Goal: Task Accomplishment & Management: Manage account settings

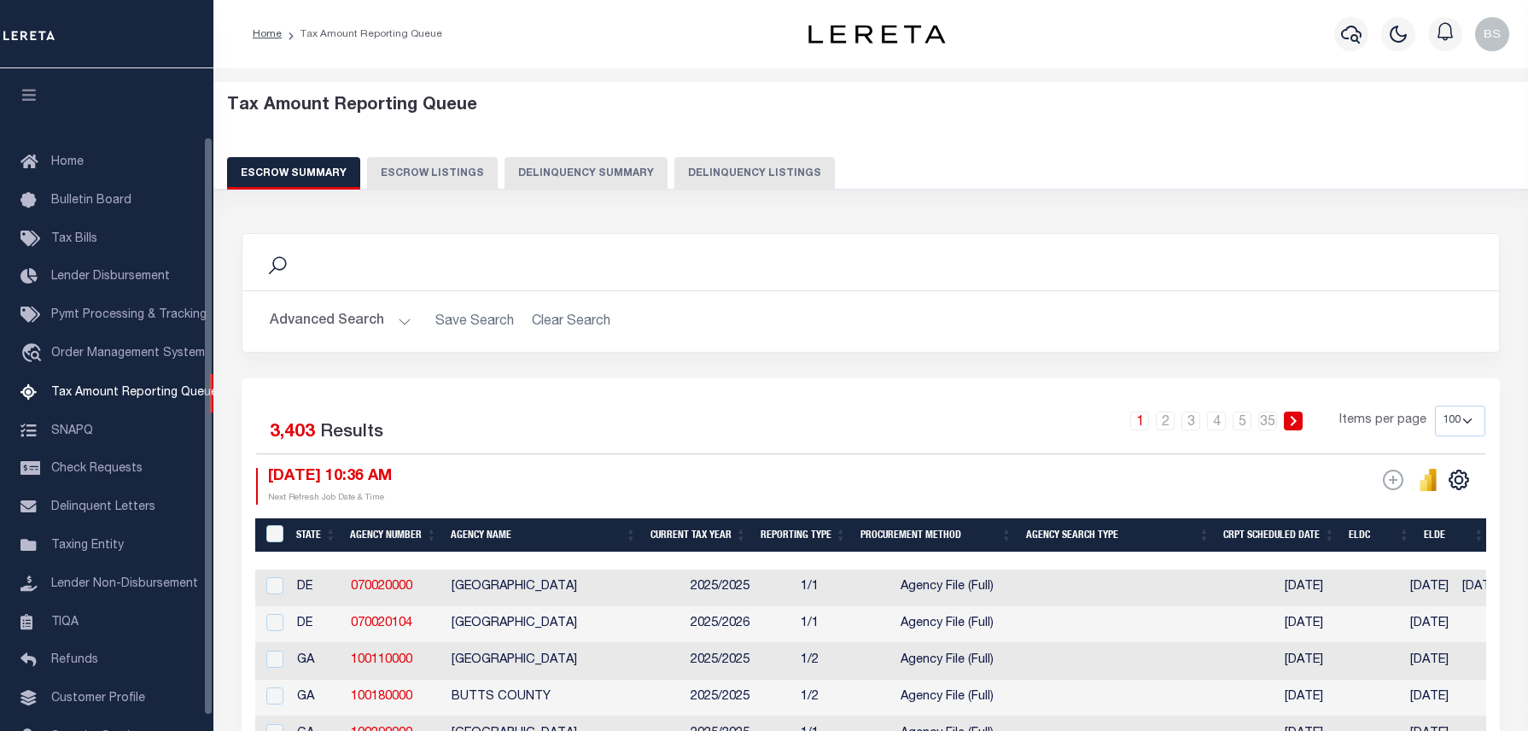
select select "100"
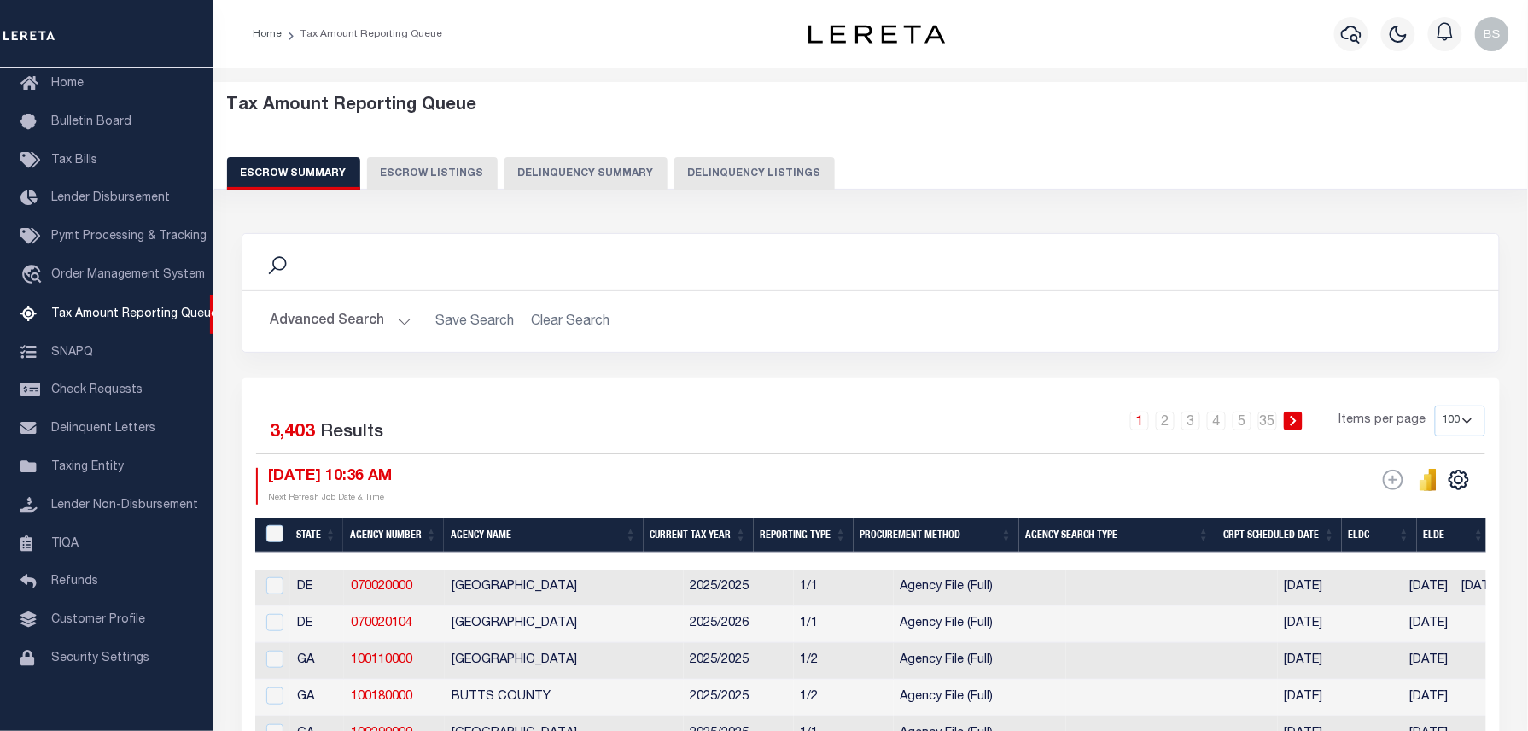
click at [742, 185] on button "Delinquency Listings" at bounding box center [754, 173] width 160 height 32
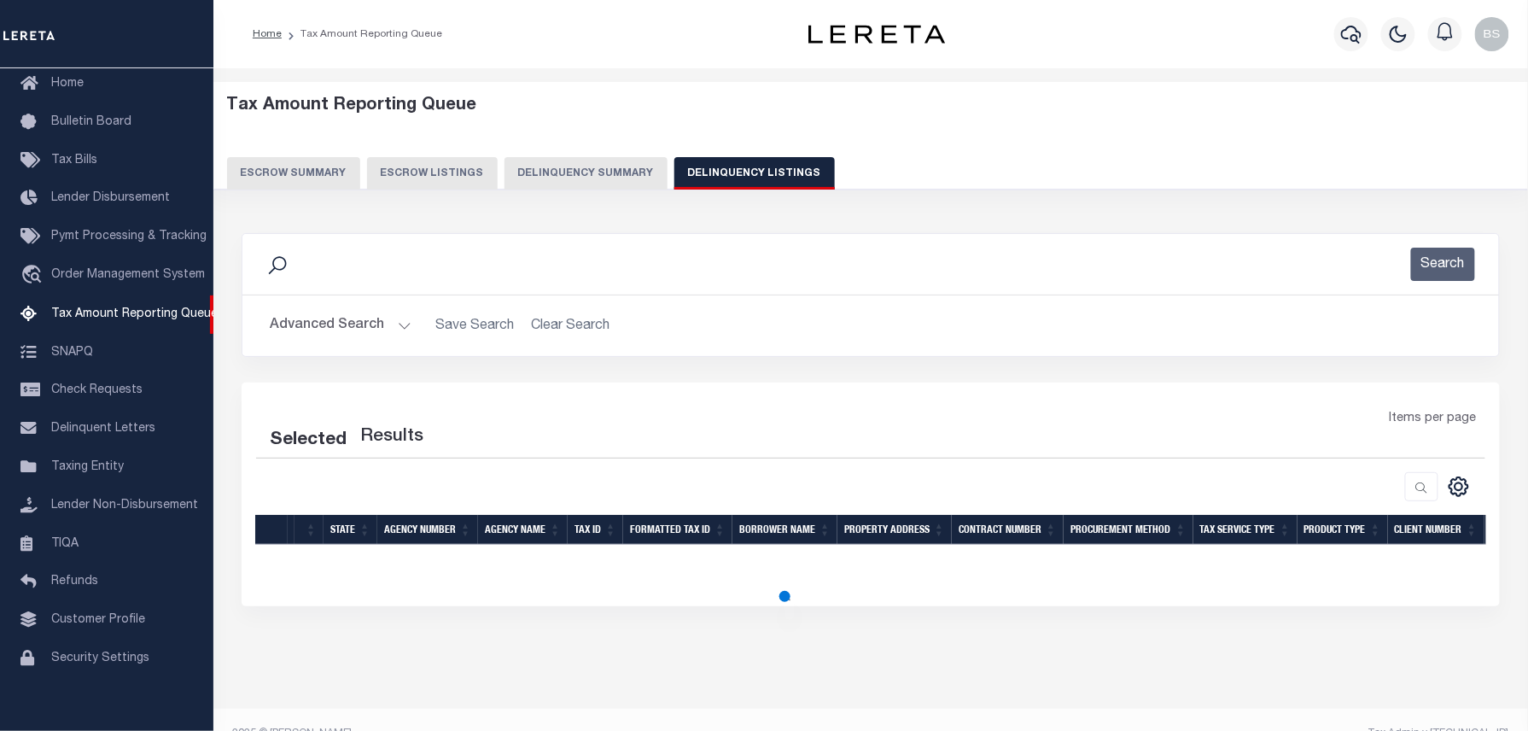
select select "100"
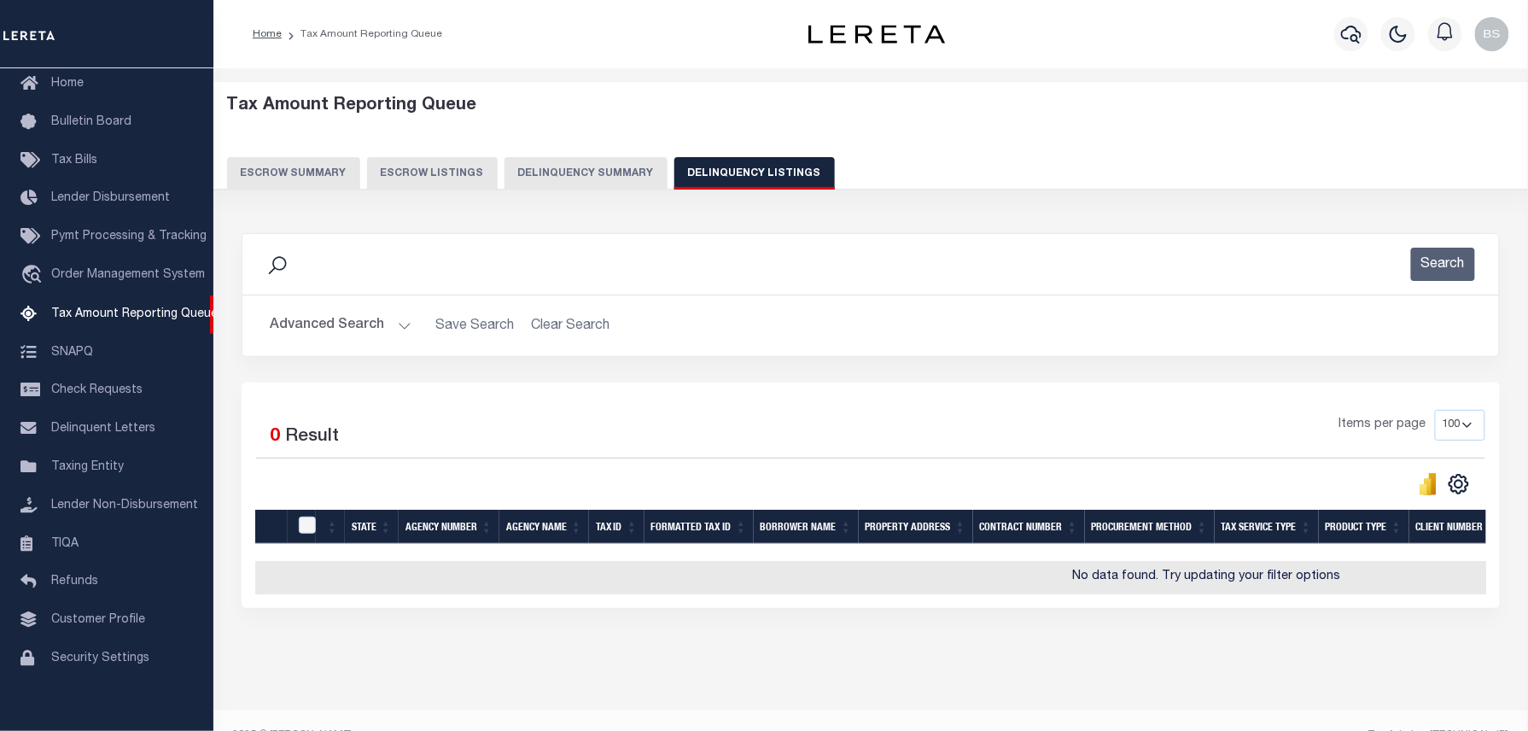
click at [389, 322] on button "Advanced Search" at bounding box center [341, 325] width 142 height 33
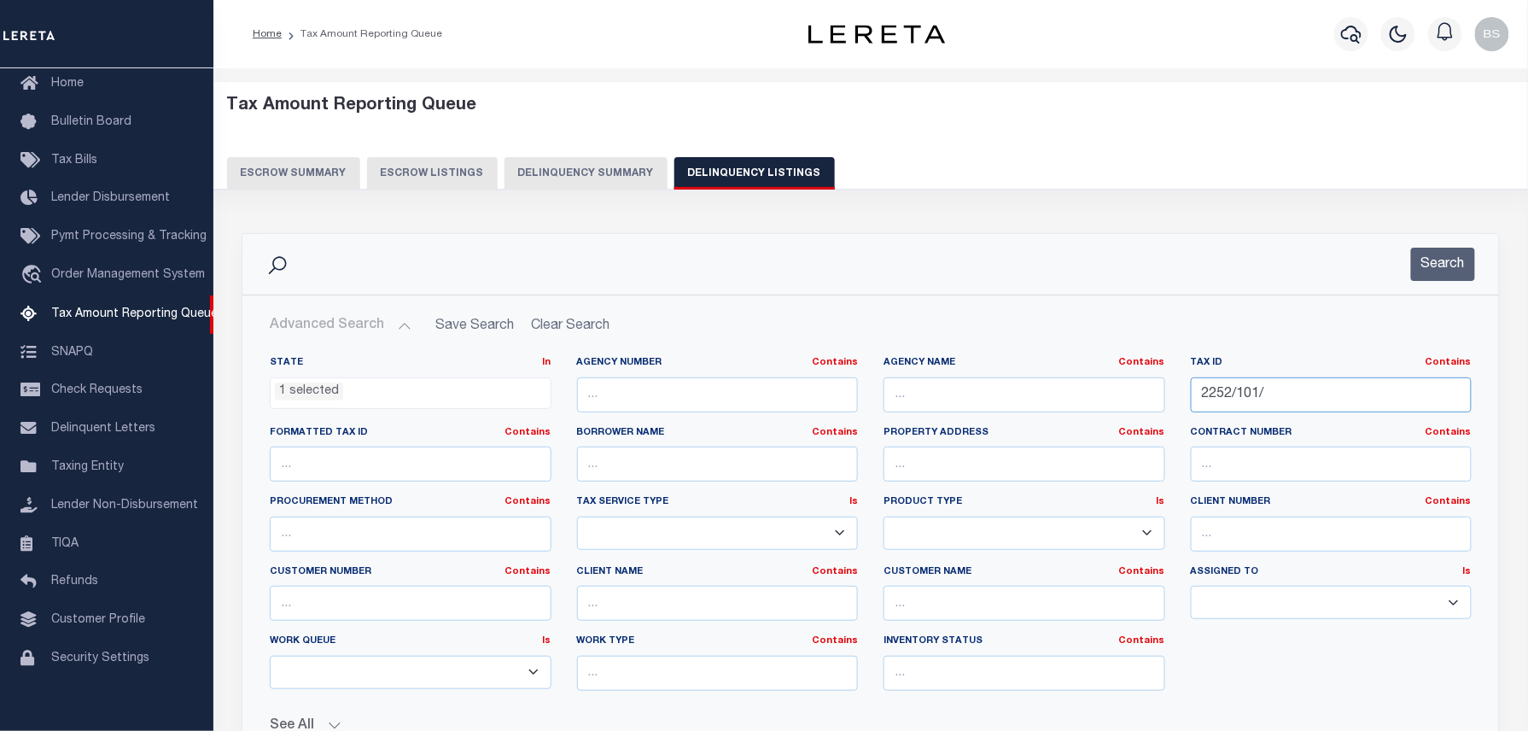
click at [1213, 387] on input "2252/101/" at bounding box center [1332, 394] width 282 height 35
click at [1261, 397] on input "2252/101/" at bounding box center [1332, 394] width 282 height 35
click at [1261, 398] on input "2252/101/" at bounding box center [1332, 394] width 282 height 35
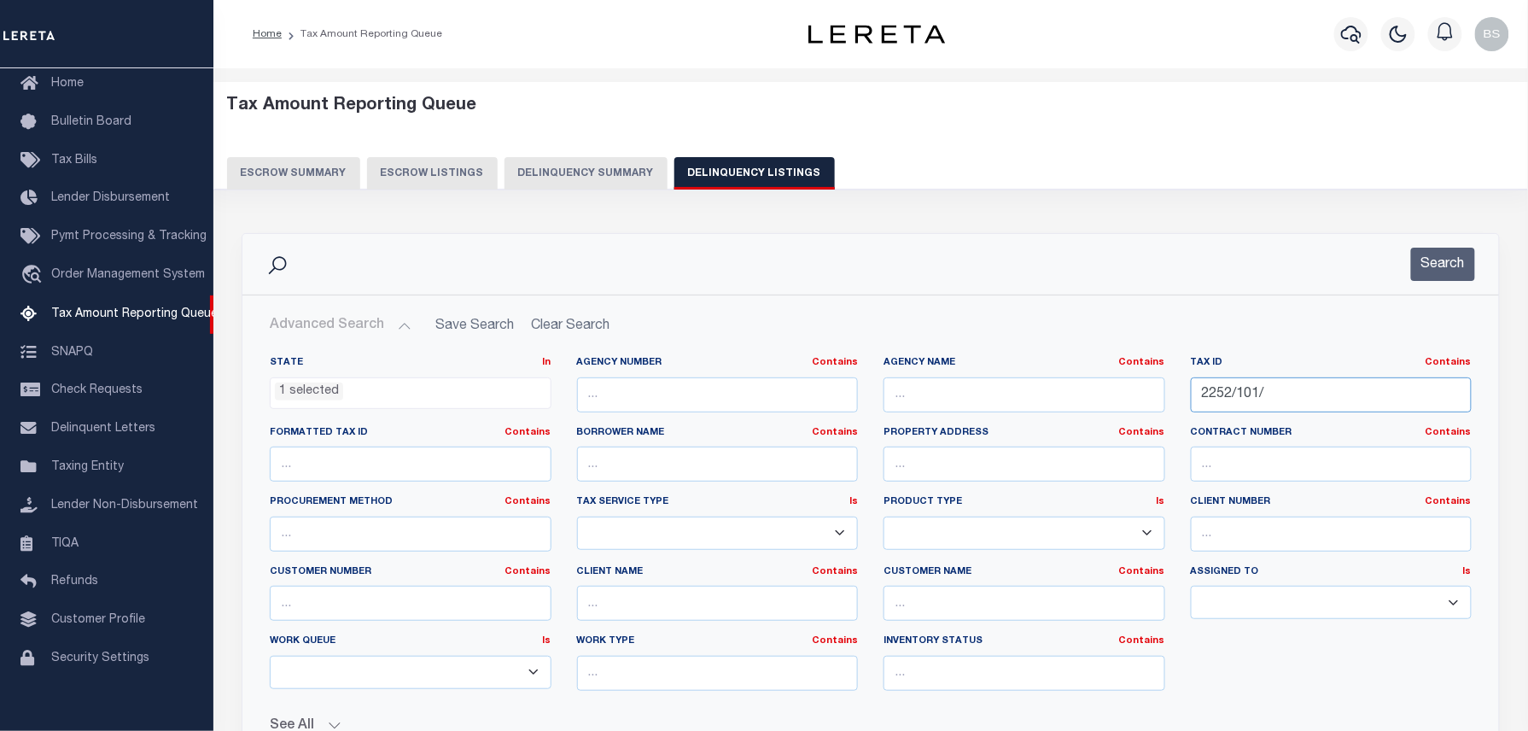
click at [1261, 398] on input "2252/101/" at bounding box center [1332, 394] width 282 height 35
paste input "410/72"
type input "2410/72/"
click at [1408, 278] on div "Search" at bounding box center [1432, 263] width 84 height 33
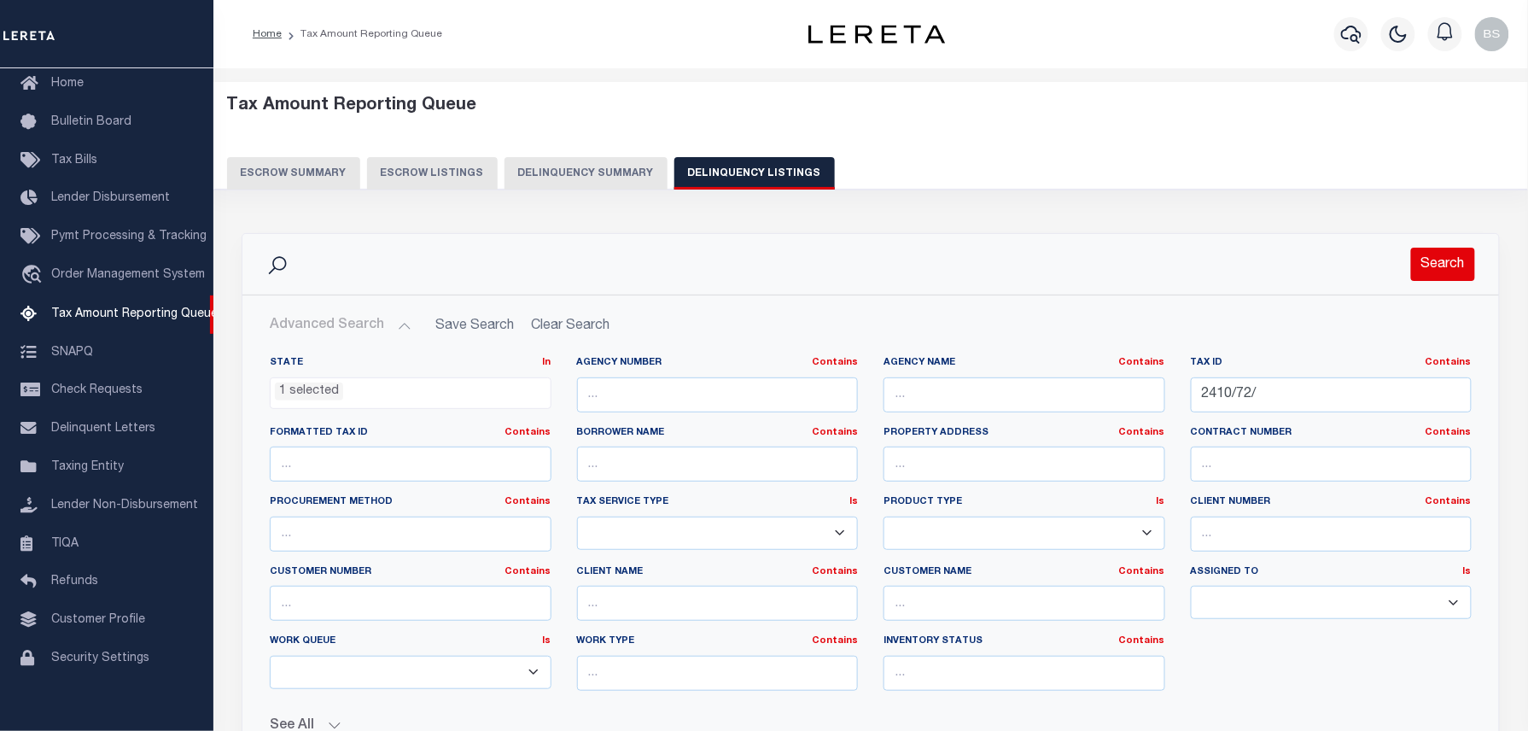
click at [1427, 267] on button "Search" at bounding box center [1443, 263] width 64 height 33
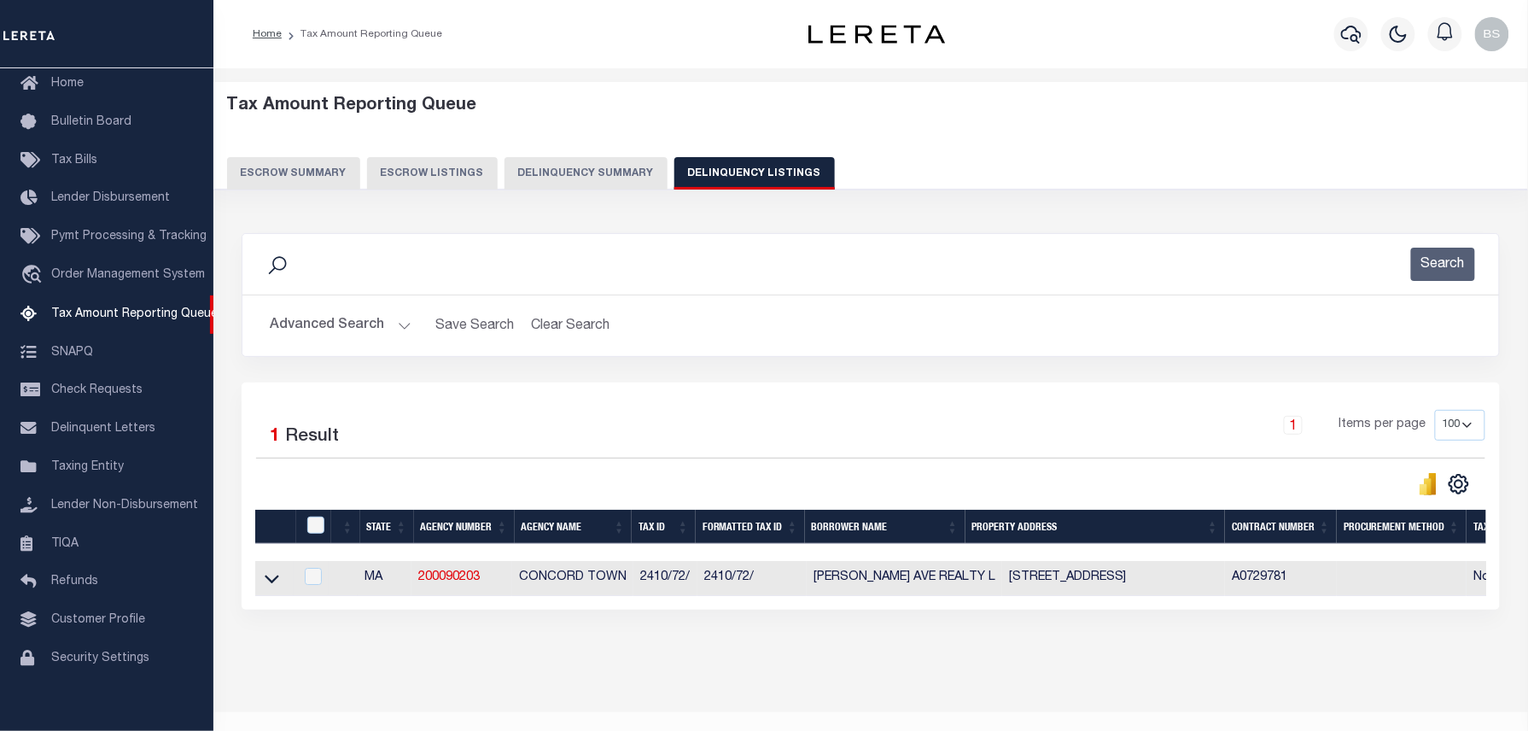
drag, startPoint x: 274, startPoint y: 585, endPoint x: 910, endPoint y: 585, distance: 635.8
click at [274, 584] on icon at bounding box center [272, 579] width 15 height 9
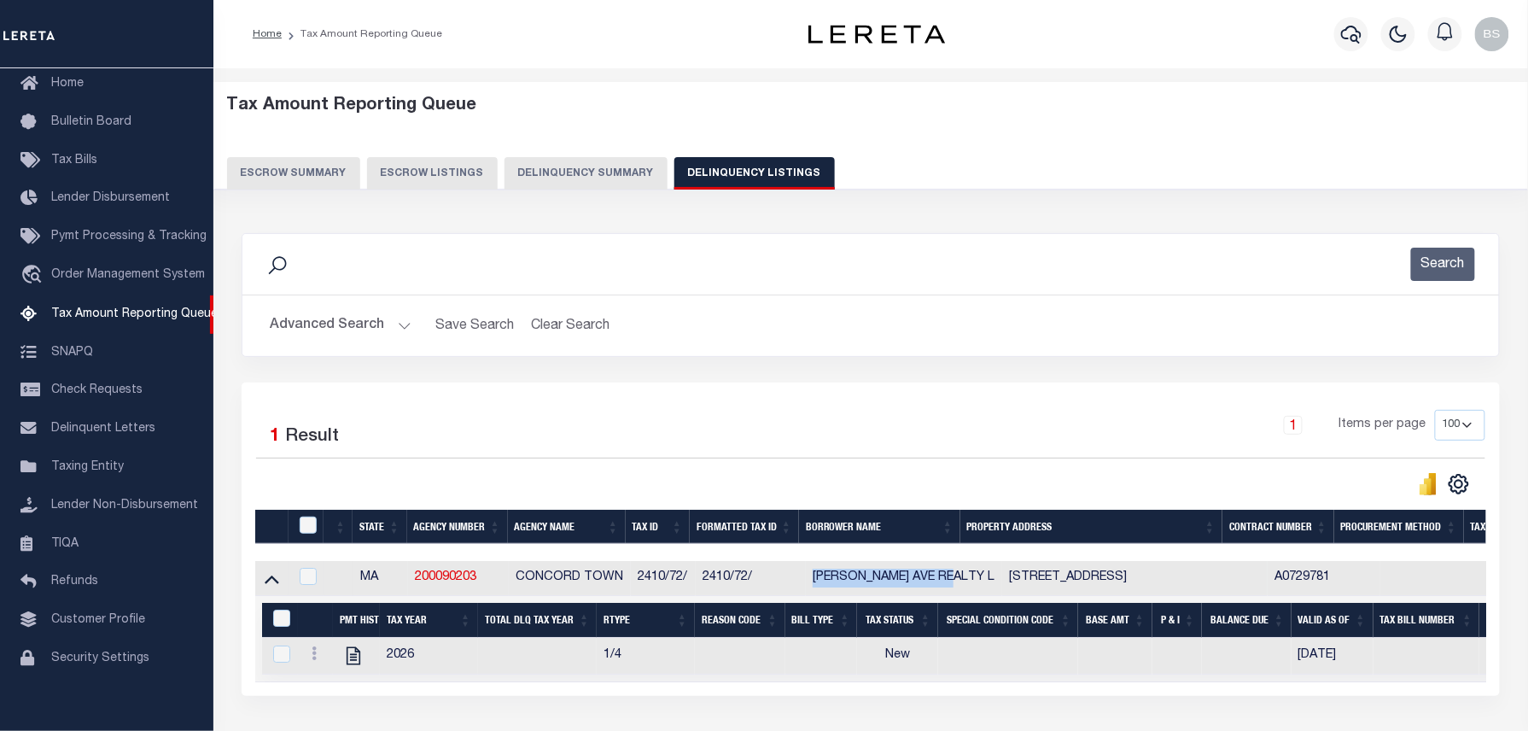
drag, startPoint x: 816, startPoint y: 581, endPoint x: 964, endPoint y: 581, distance: 148.5
click at [964, 581] on td "[PERSON_NAME] AVE REALTY L" at bounding box center [904, 578] width 196 height 35
checkbox input "true"
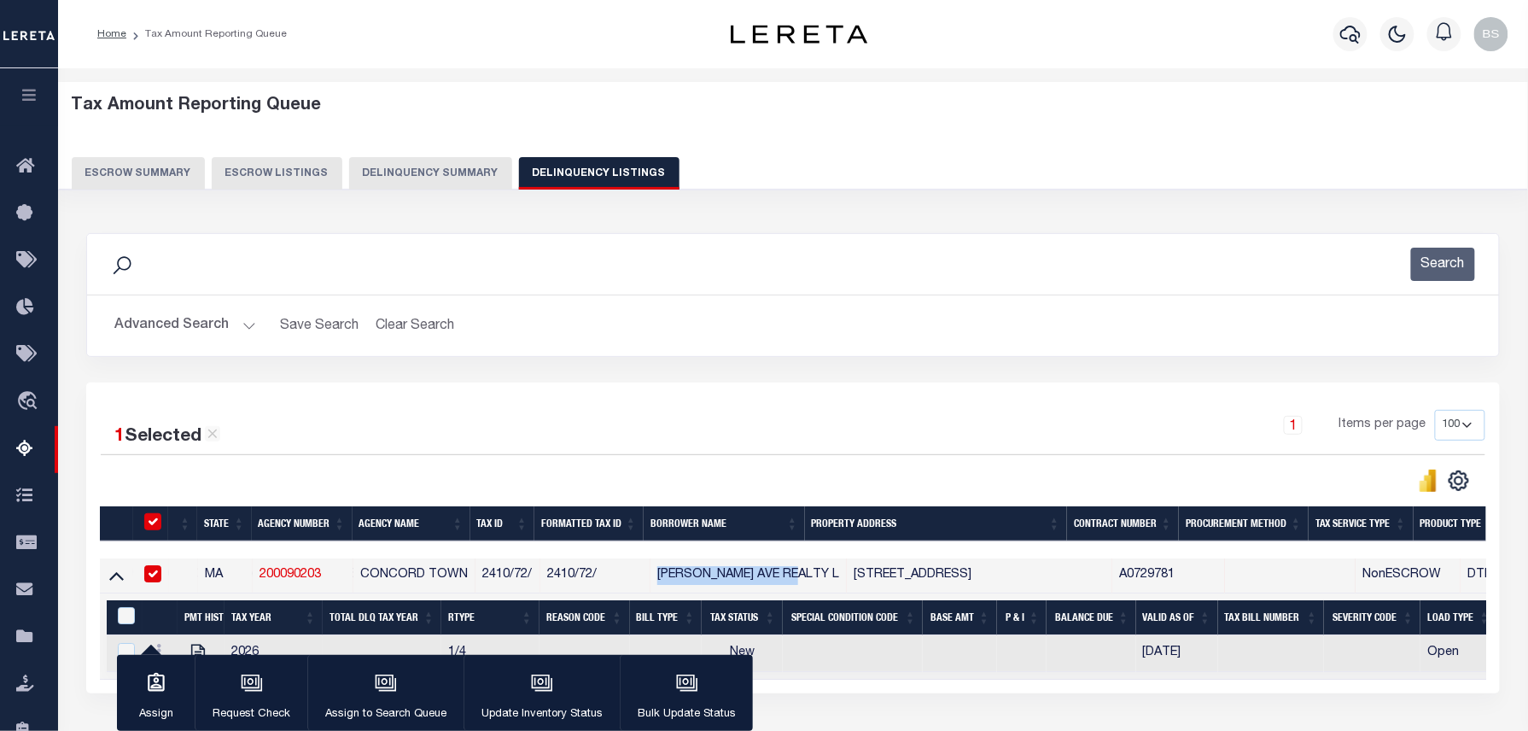
copy td "[PERSON_NAME] AVE REALTY L"
click at [807, 454] on div "1 Items per page 10 25 50 100 500" at bounding box center [969, 432] width 1032 height 44
click at [155, 571] on input "checkbox" at bounding box center [152, 573] width 17 height 17
checkbox input "false"
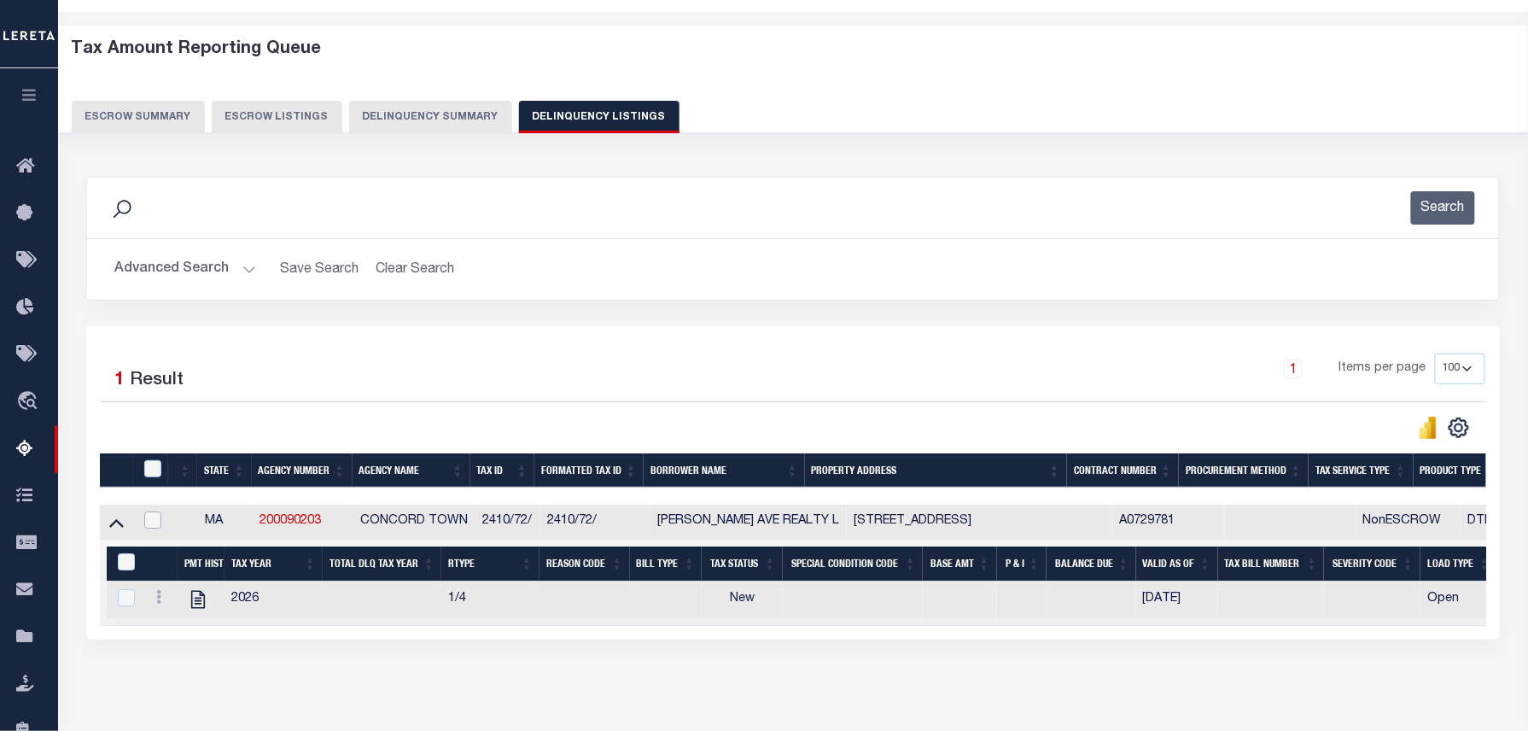
scroll to position [114, 0]
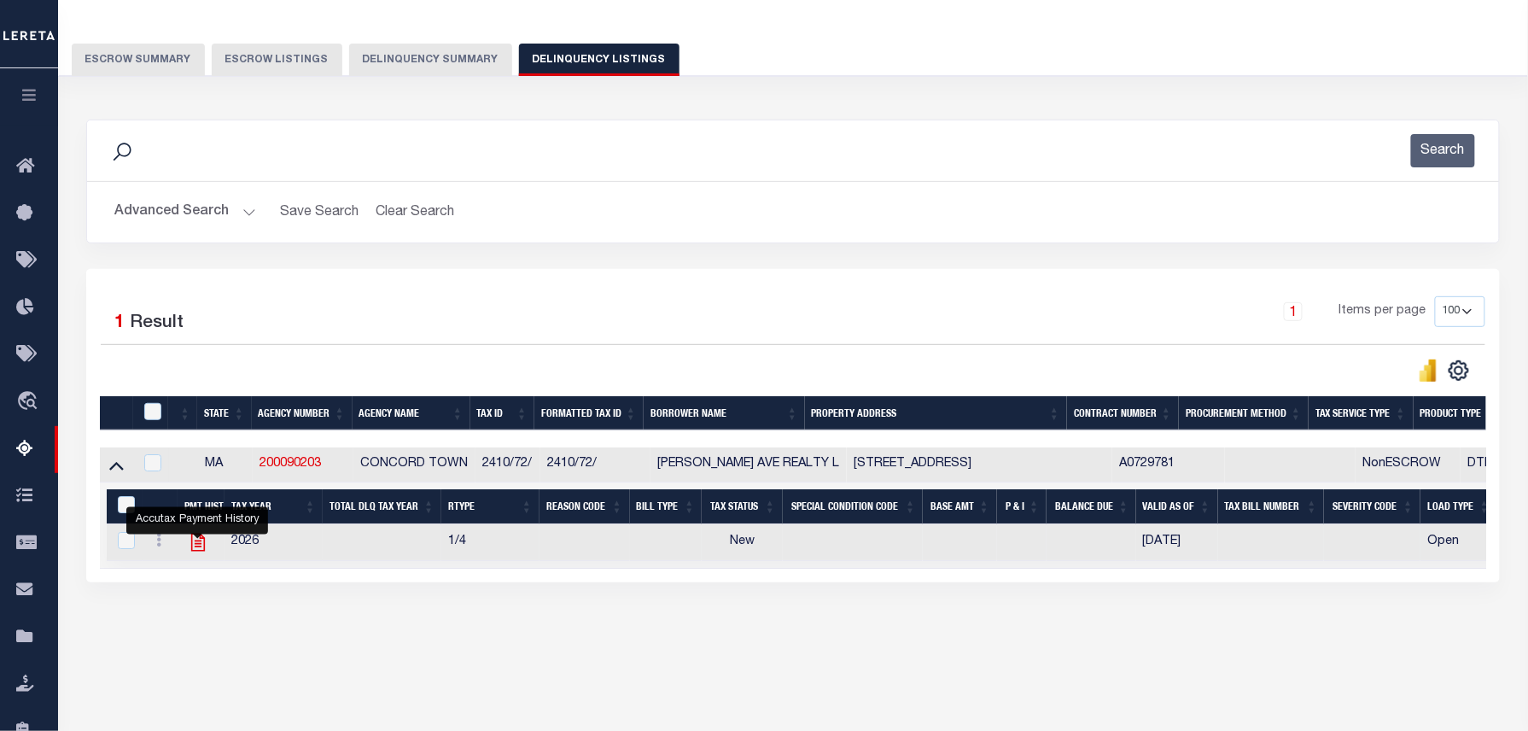
click at [202, 546] on icon "" at bounding box center [198, 542] width 22 height 22
checkbox input "true"
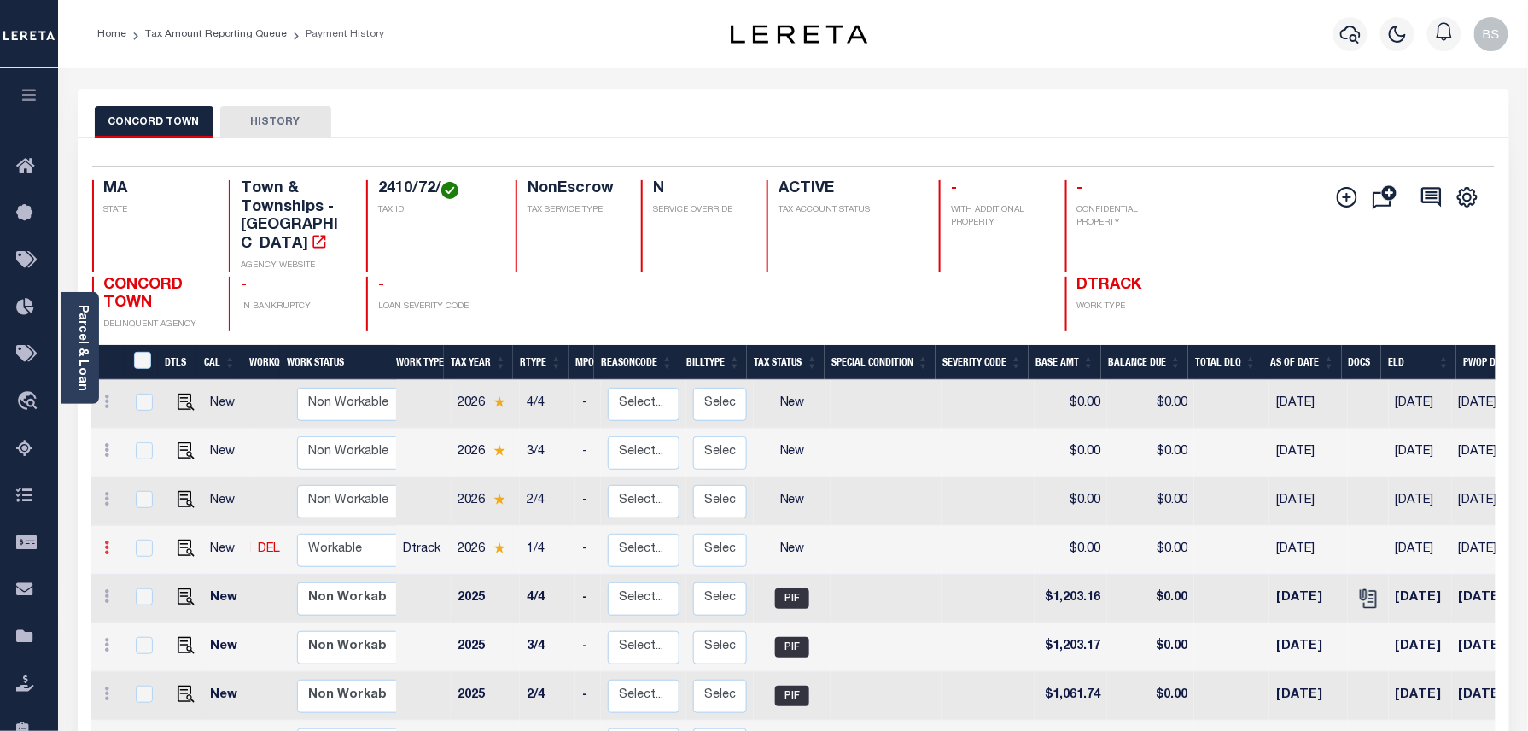
click at [111, 543] on link at bounding box center [107, 550] width 19 height 14
click at [150, 597] on img at bounding box center [148, 606] width 17 height 18
select select "NW2"
type input "$0.00"
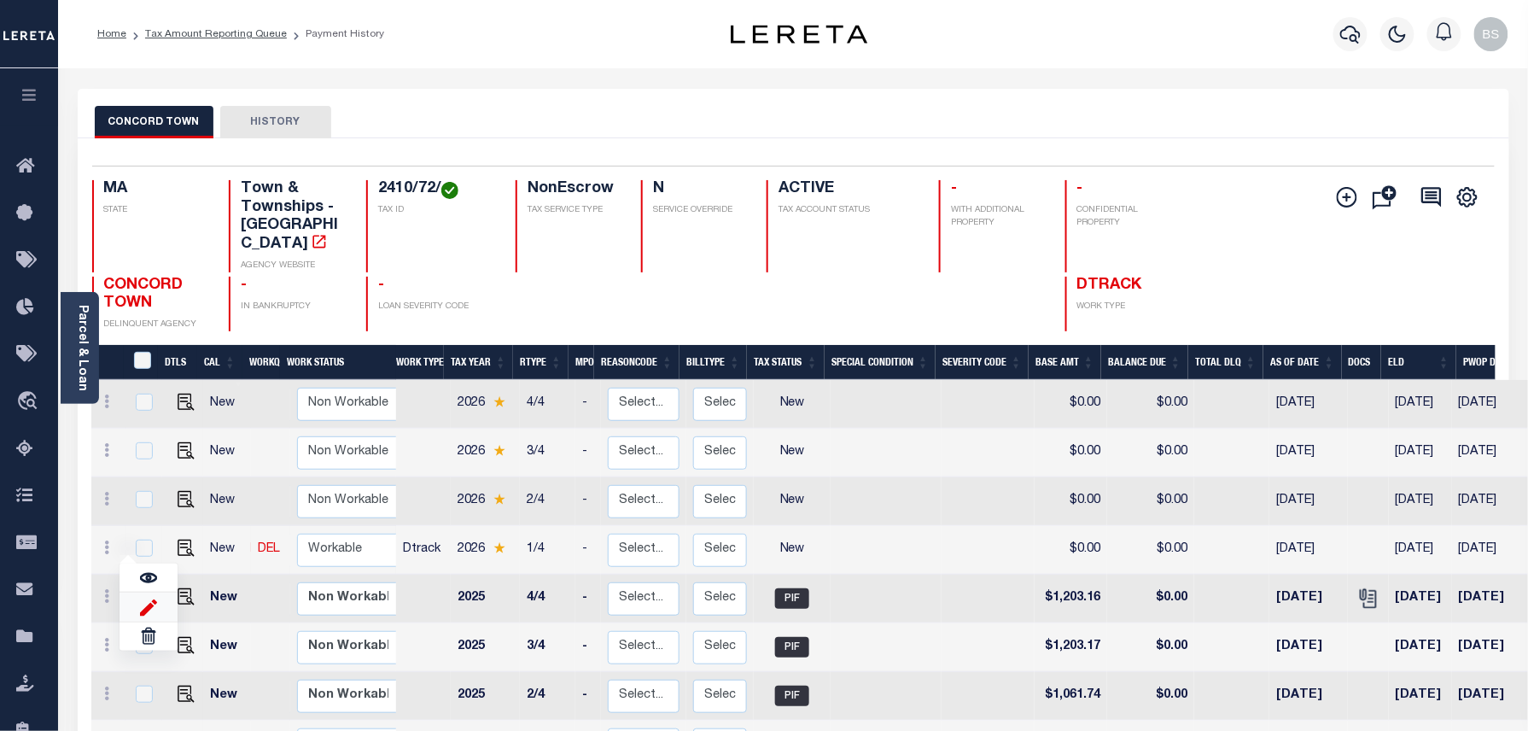
type input "[DATE]"
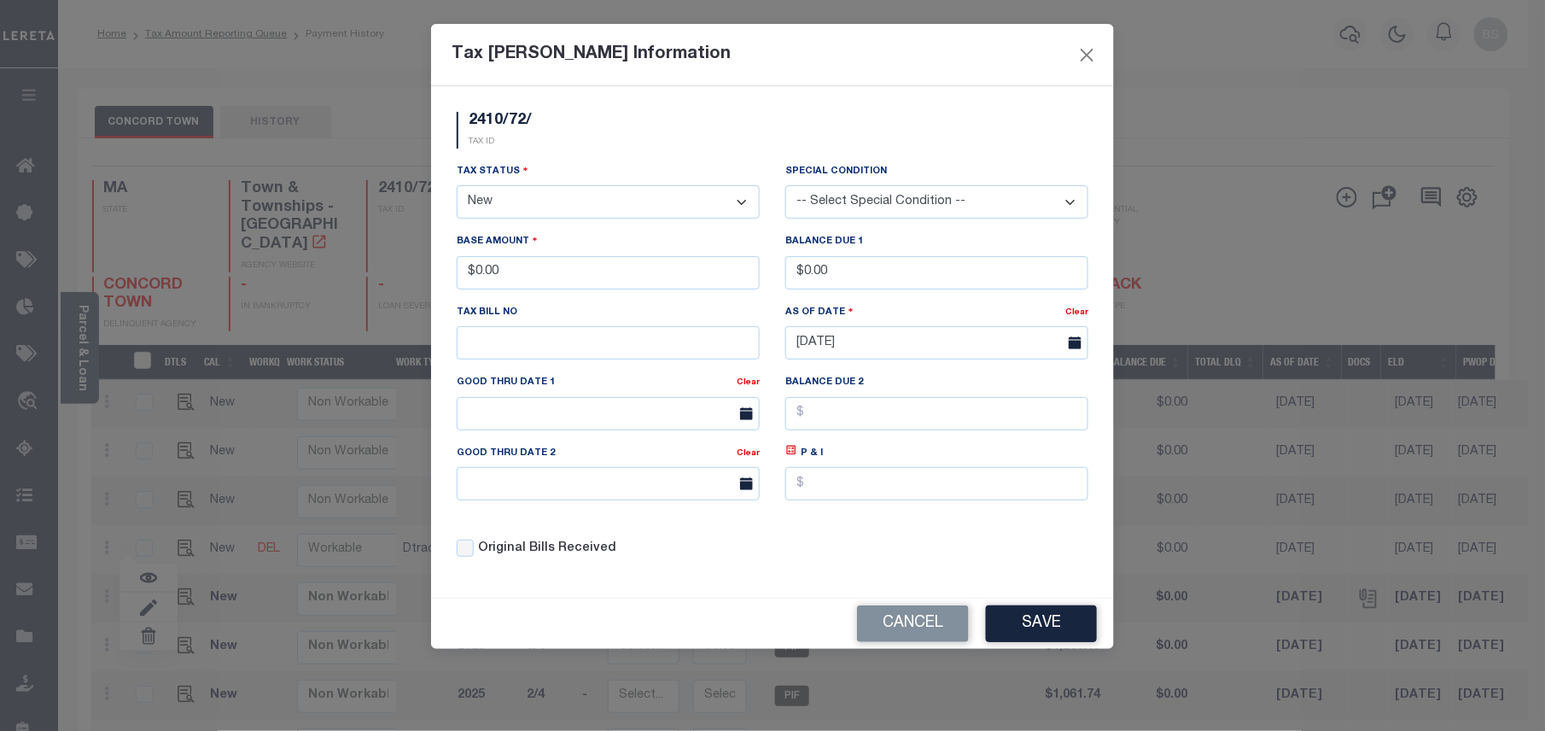
click at [526, 207] on select "- Select Status - Open Due/Unpaid Paid Incomplete No Tax Due Internal Refund Pr…" at bounding box center [608, 201] width 303 height 33
select select "PYD"
click at [457, 188] on select "- Select Status - Open Due/Unpaid Paid Incomplete No Tax Due Internal Refund Pr…" at bounding box center [608, 201] width 303 height 33
click at [1024, 630] on button "Save" at bounding box center [1041, 623] width 111 height 37
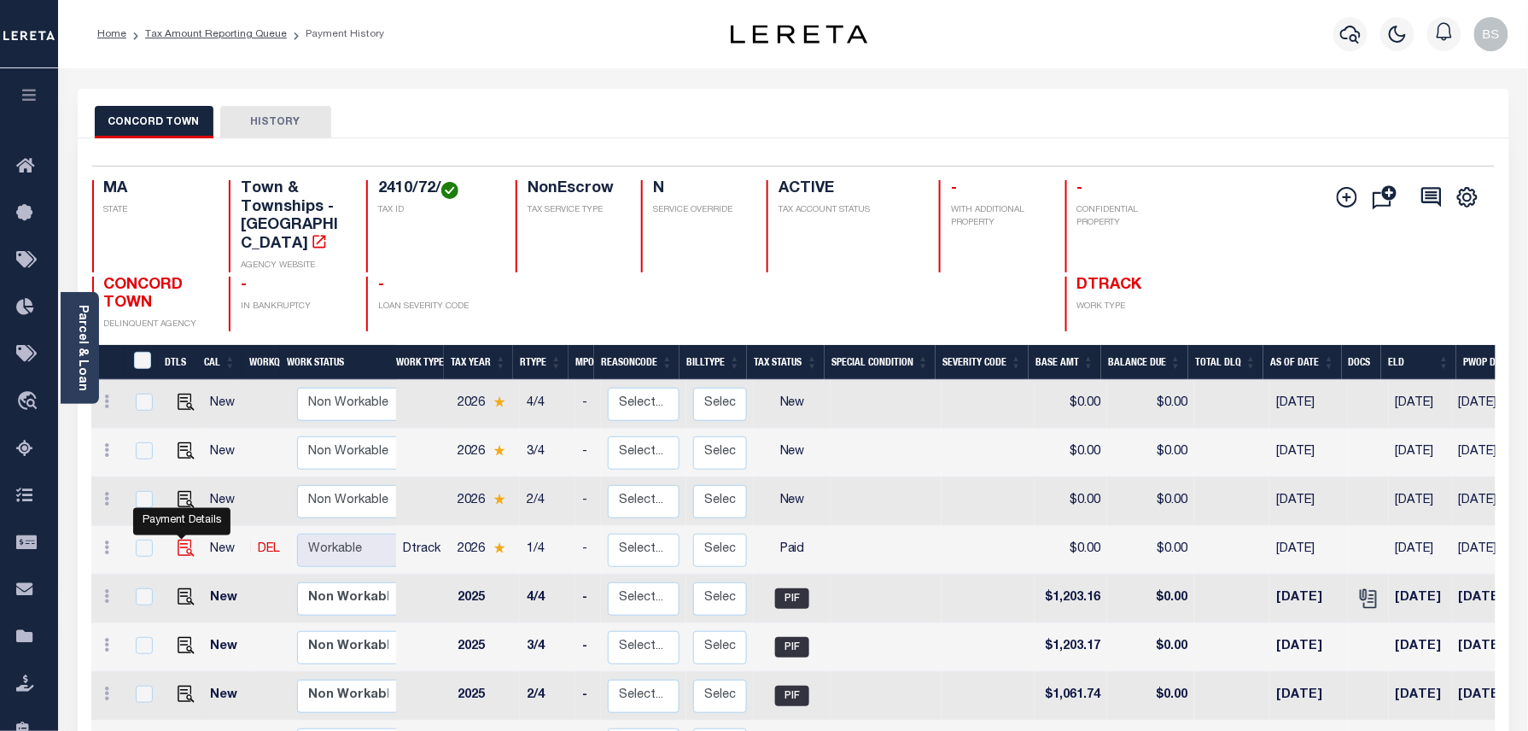
click at [178, 539] on img at bounding box center [186, 547] width 17 height 17
checkbox input "true"
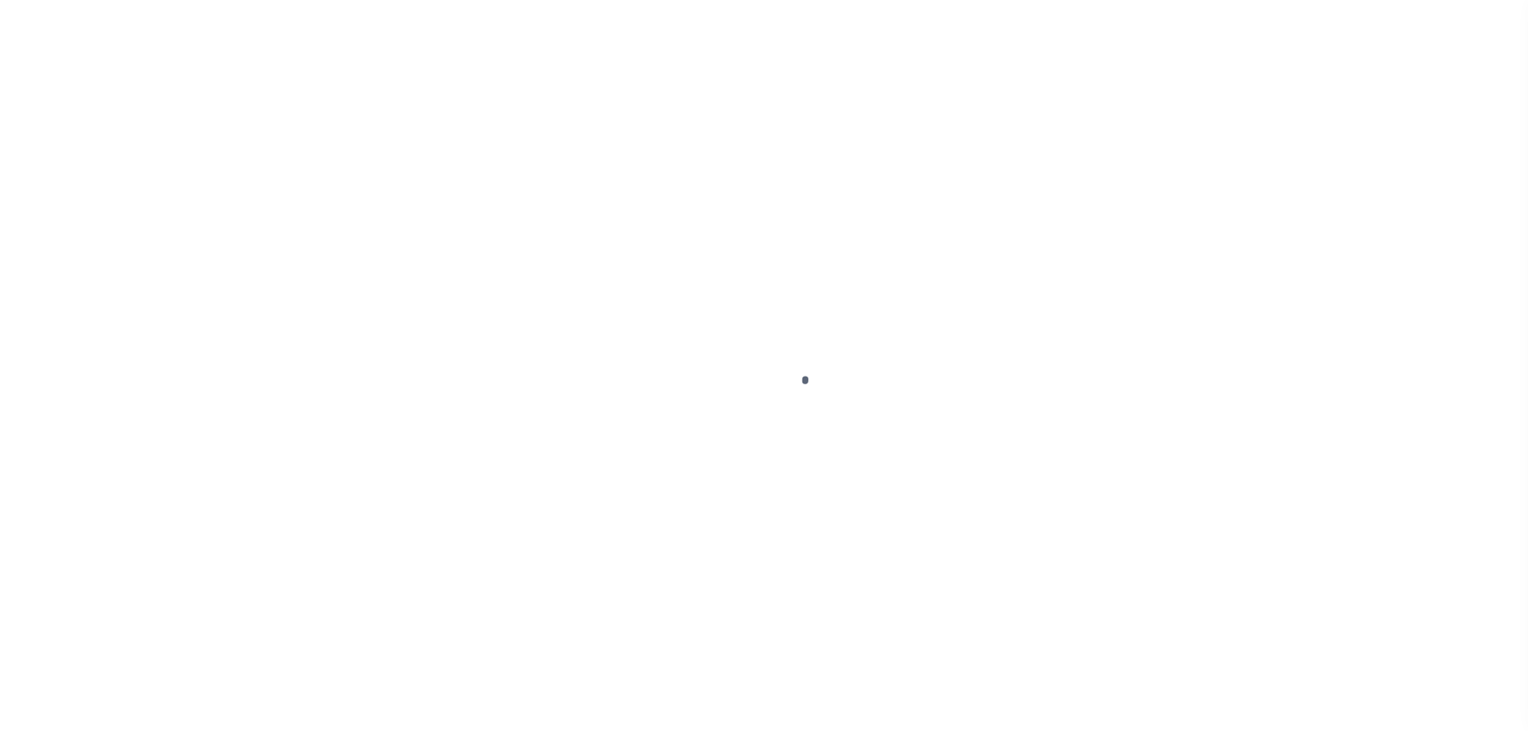
select select "PYD"
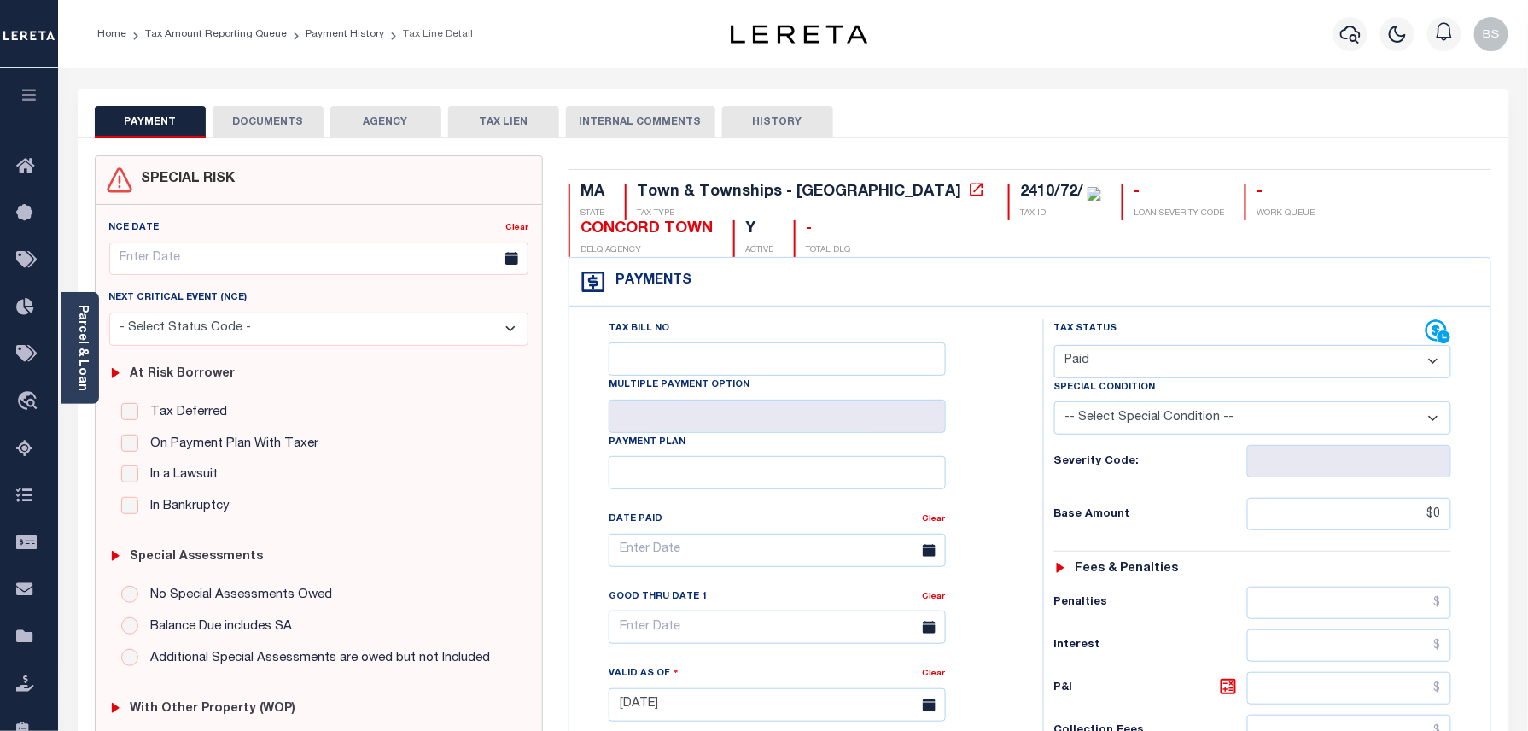
click at [281, 116] on button "DOCUMENTS" at bounding box center [268, 122] width 111 height 32
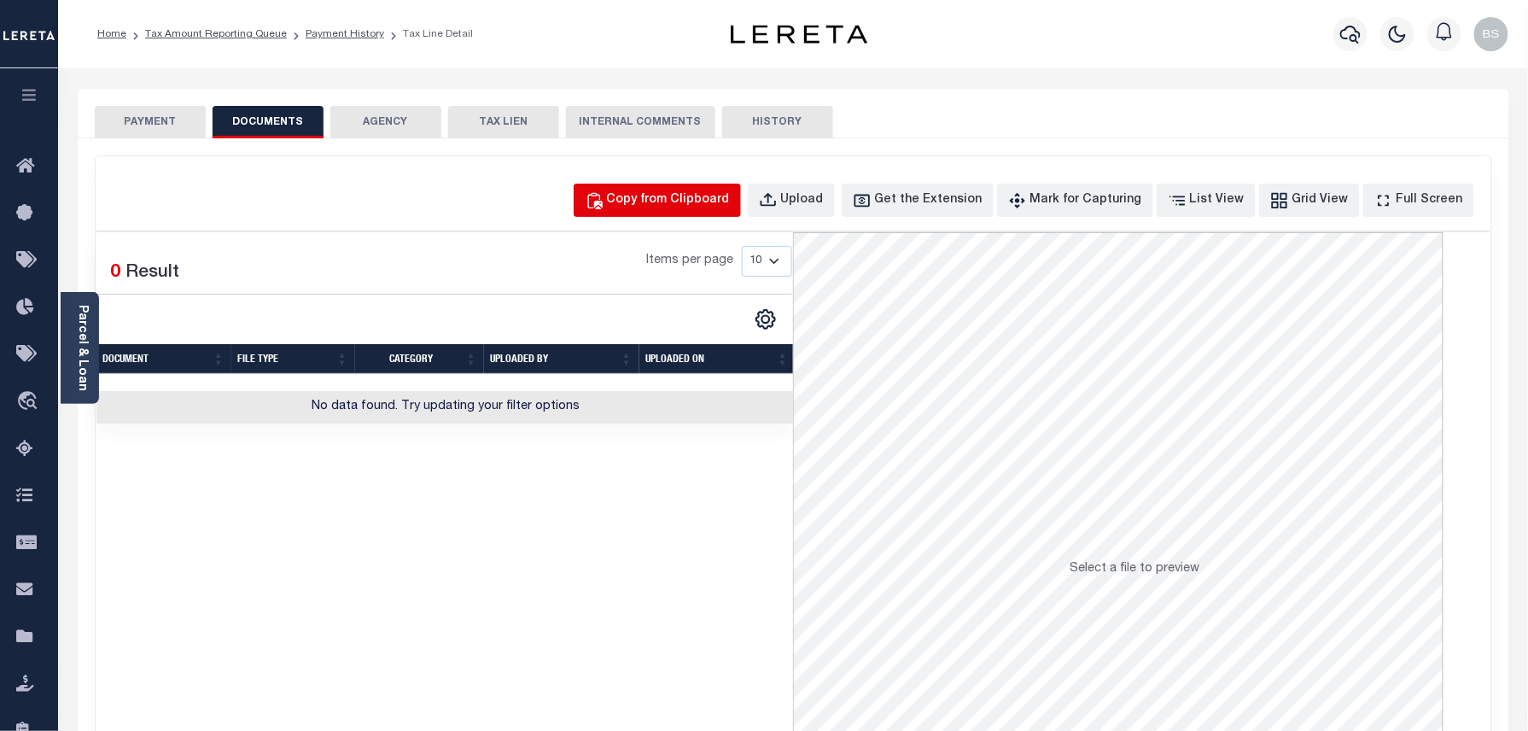
click at [712, 189] on button "Copy from Clipboard" at bounding box center [657, 199] width 167 height 33
select select "POP"
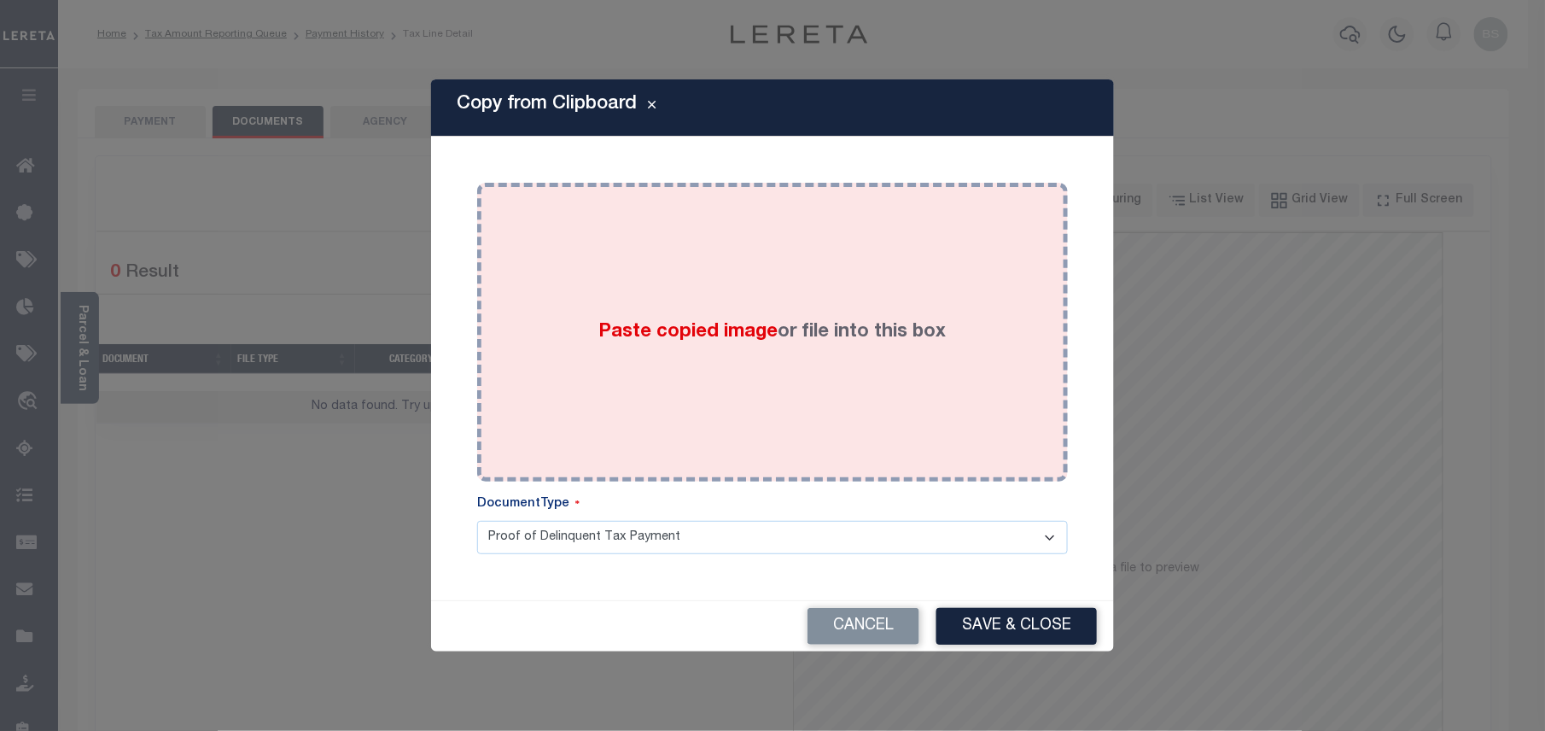
click at [765, 314] on div "Paste copied image or file into this box" at bounding box center [772, 331] width 565 height 273
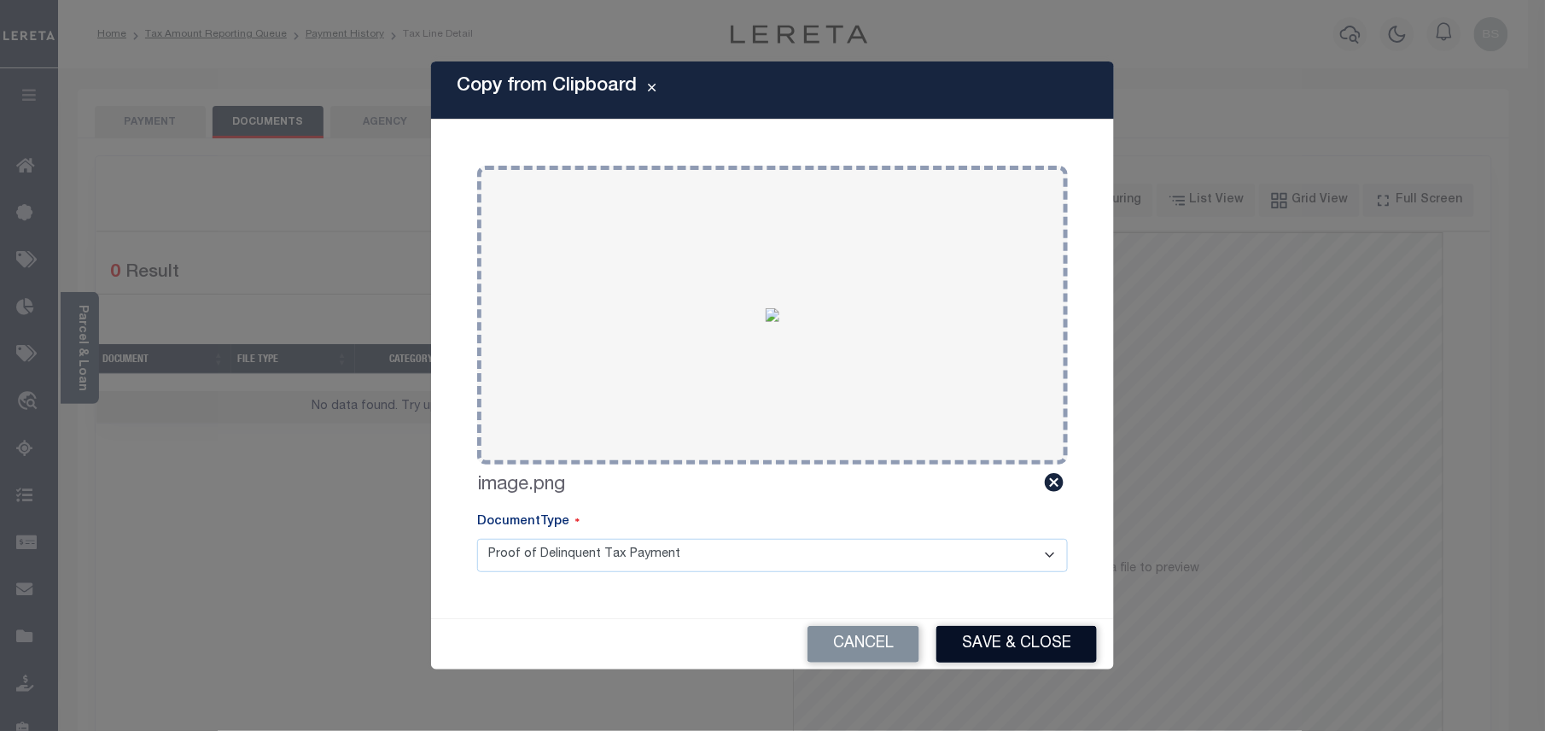
click at [988, 652] on button "Save & Close" at bounding box center [1016, 644] width 160 height 37
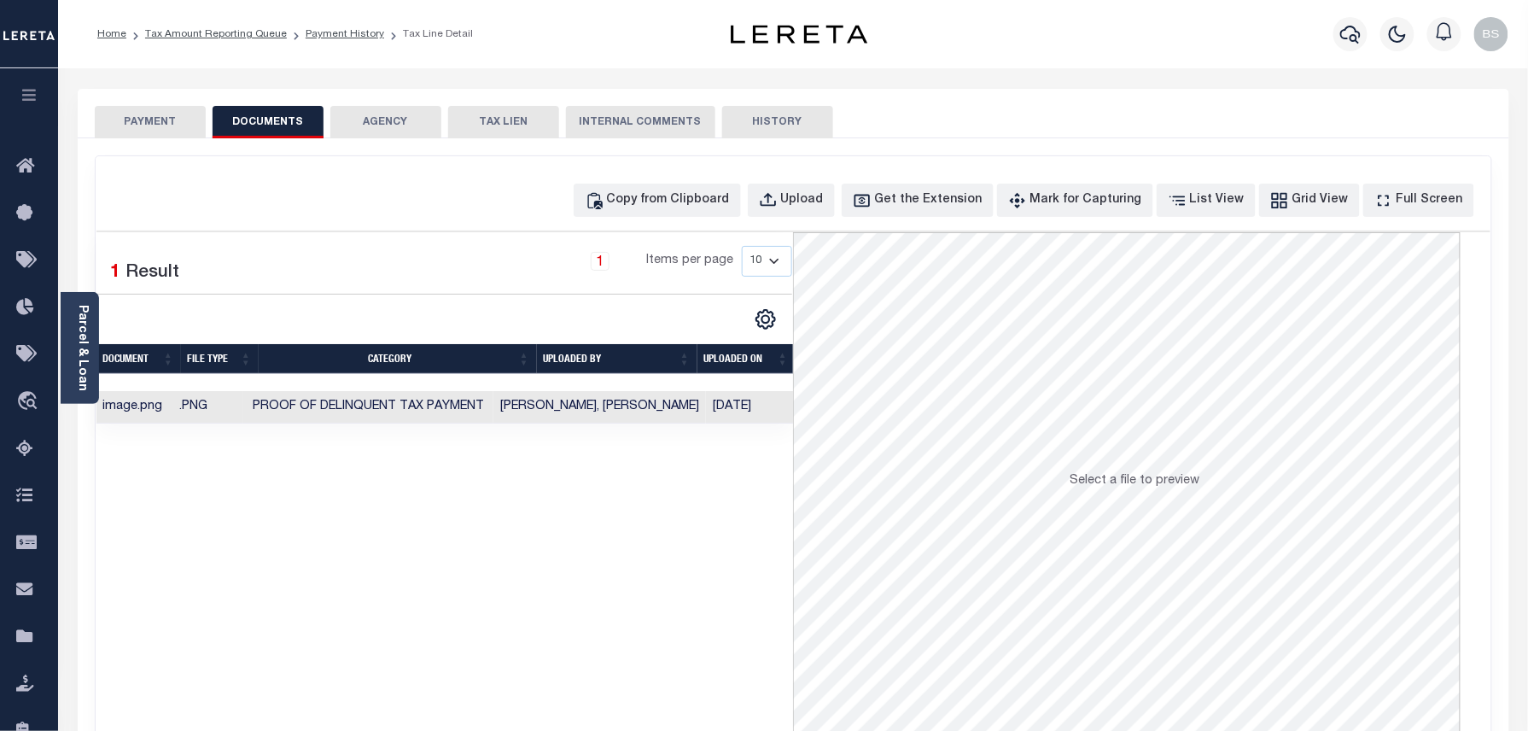
click at [268, 41] on li "Tax Amount Reporting Queue" at bounding box center [206, 33] width 160 height 15
click at [251, 32] on link "Tax Amount Reporting Queue" at bounding box center [216, 34] width 142 height 10
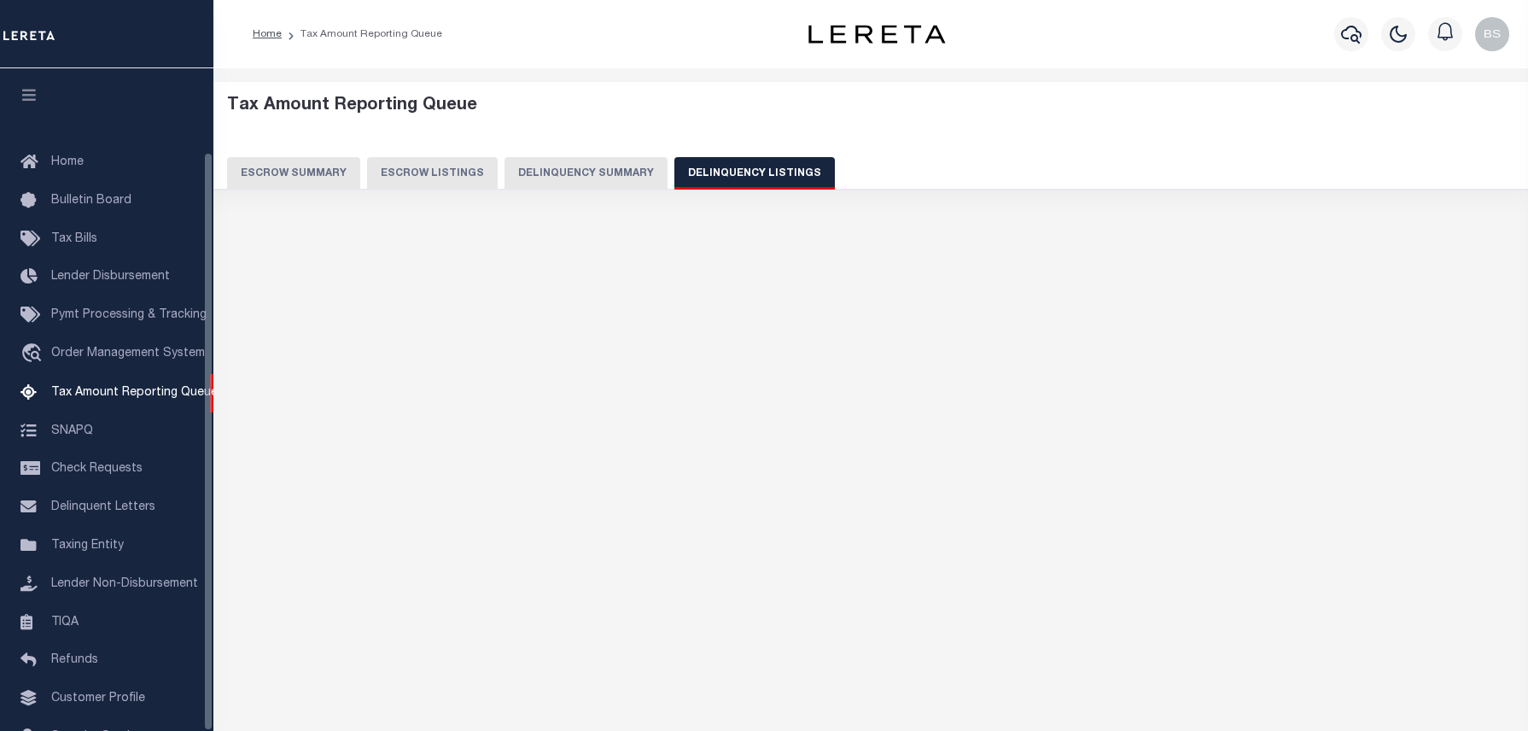
select select "100"
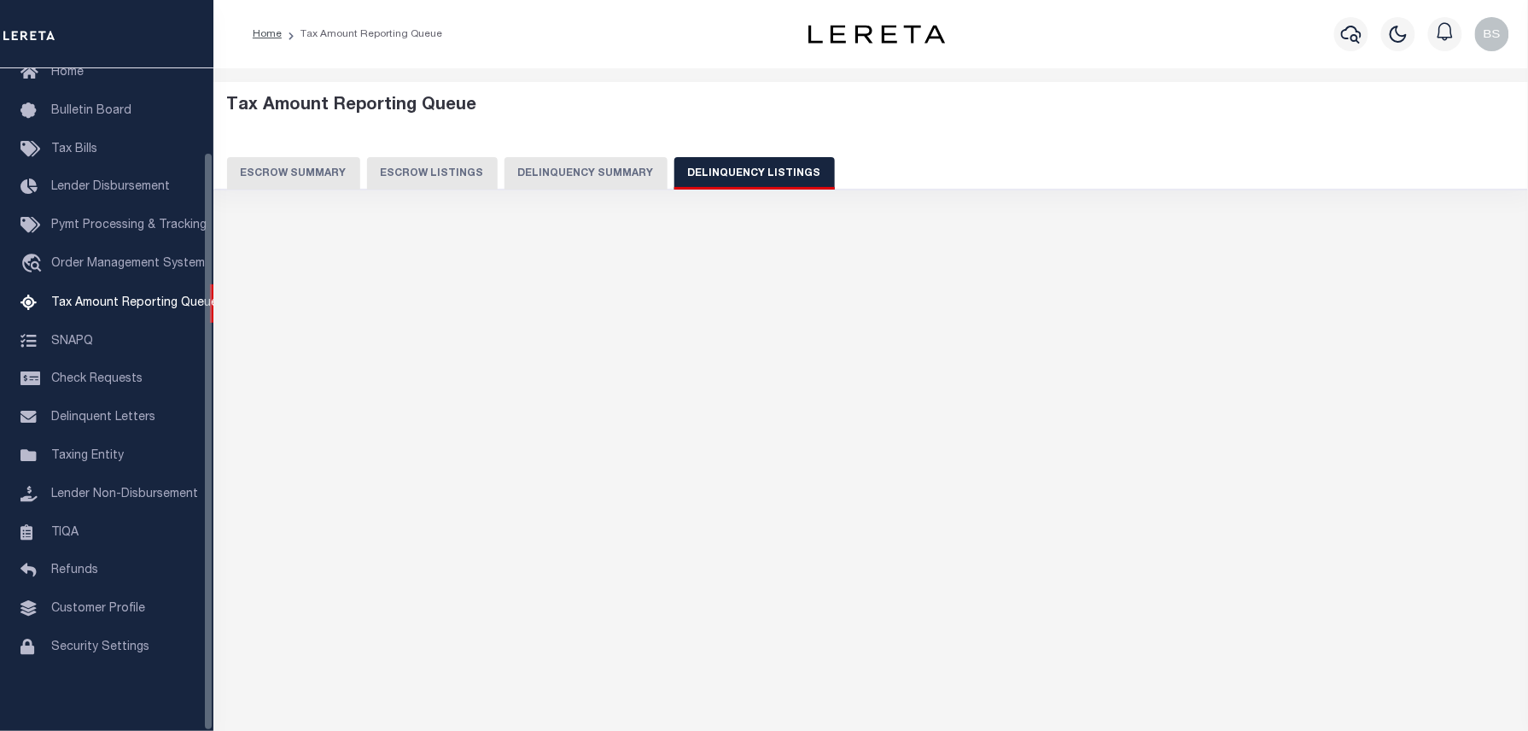
select select "100"
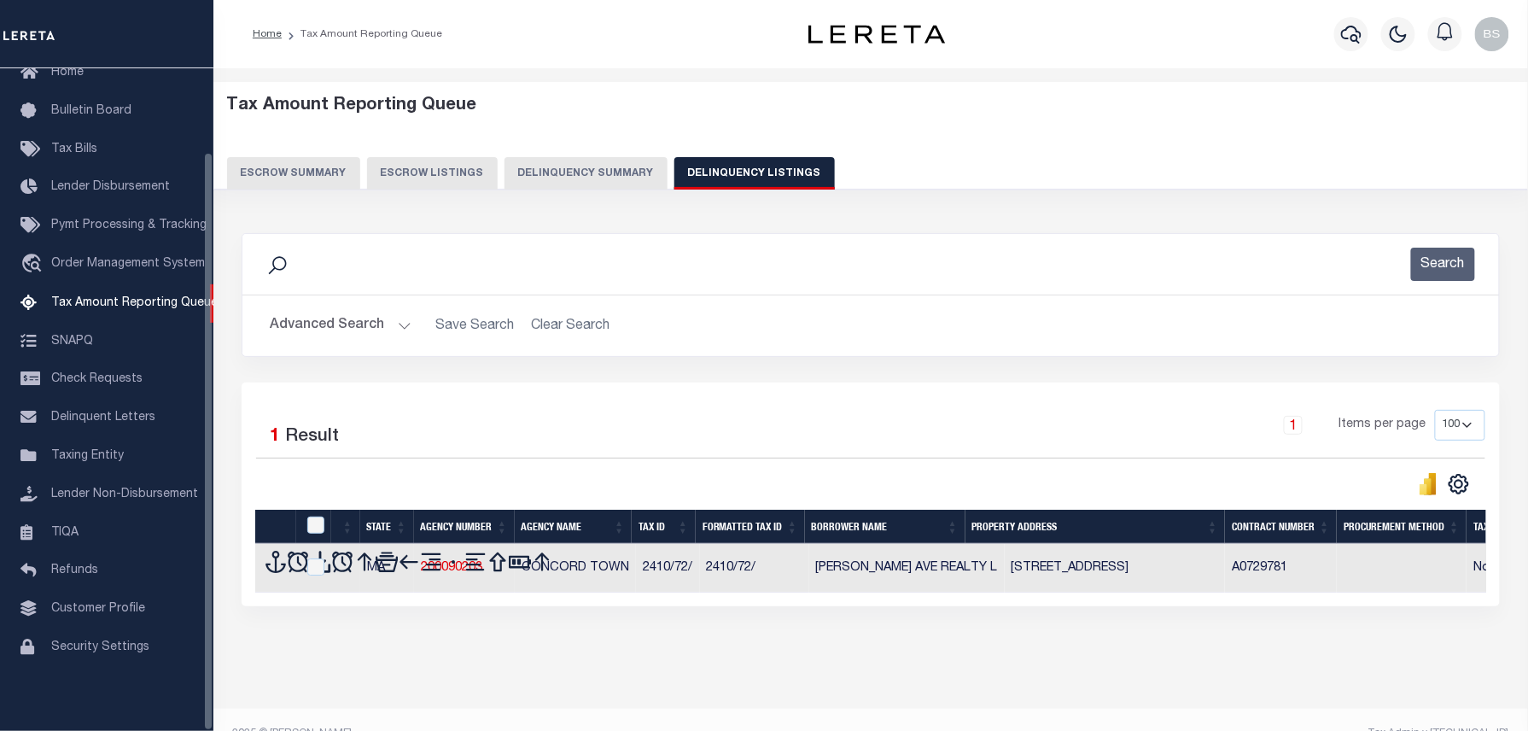
scroll to position [32, 0]
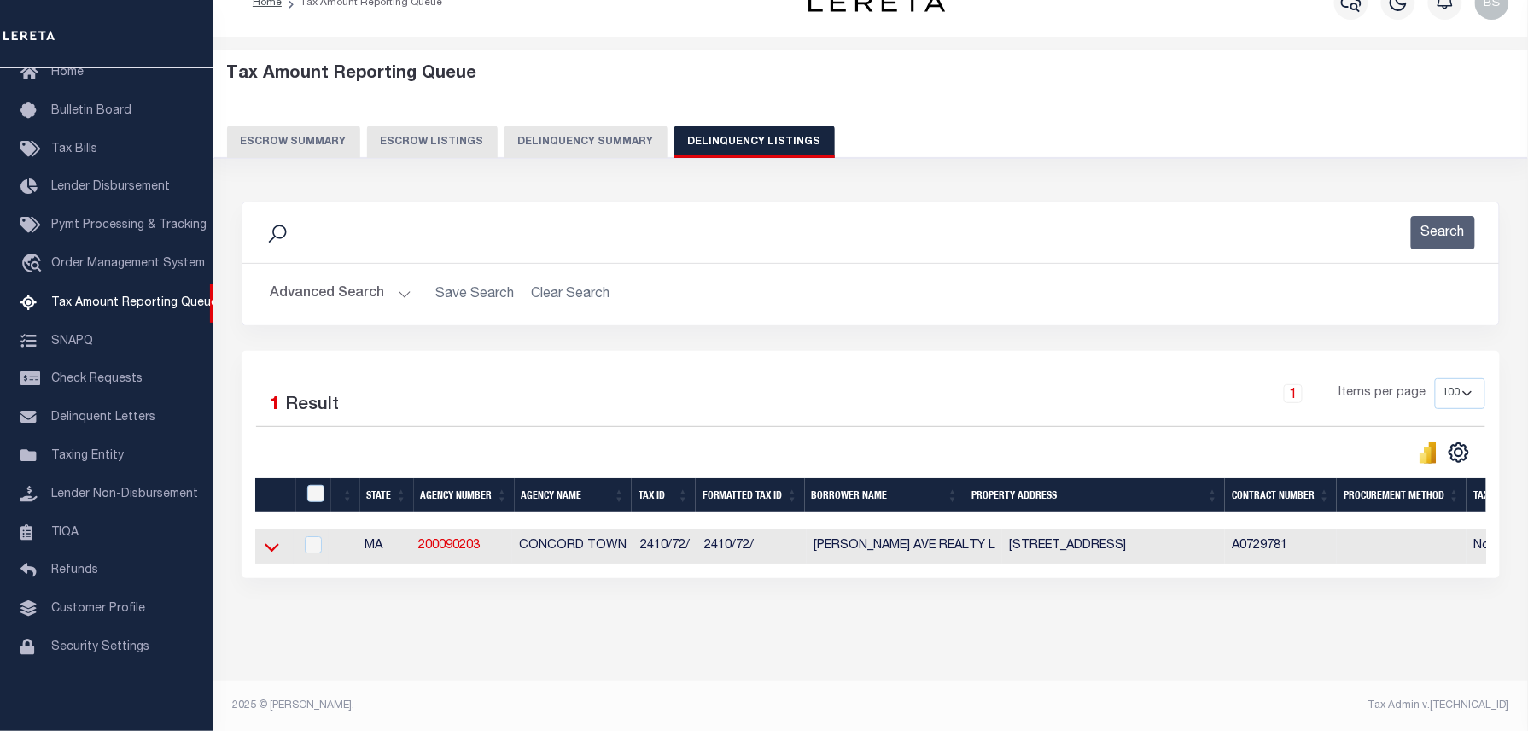
click at [271, 550] on icon at bounding box center [272, 547] width 15 height 18
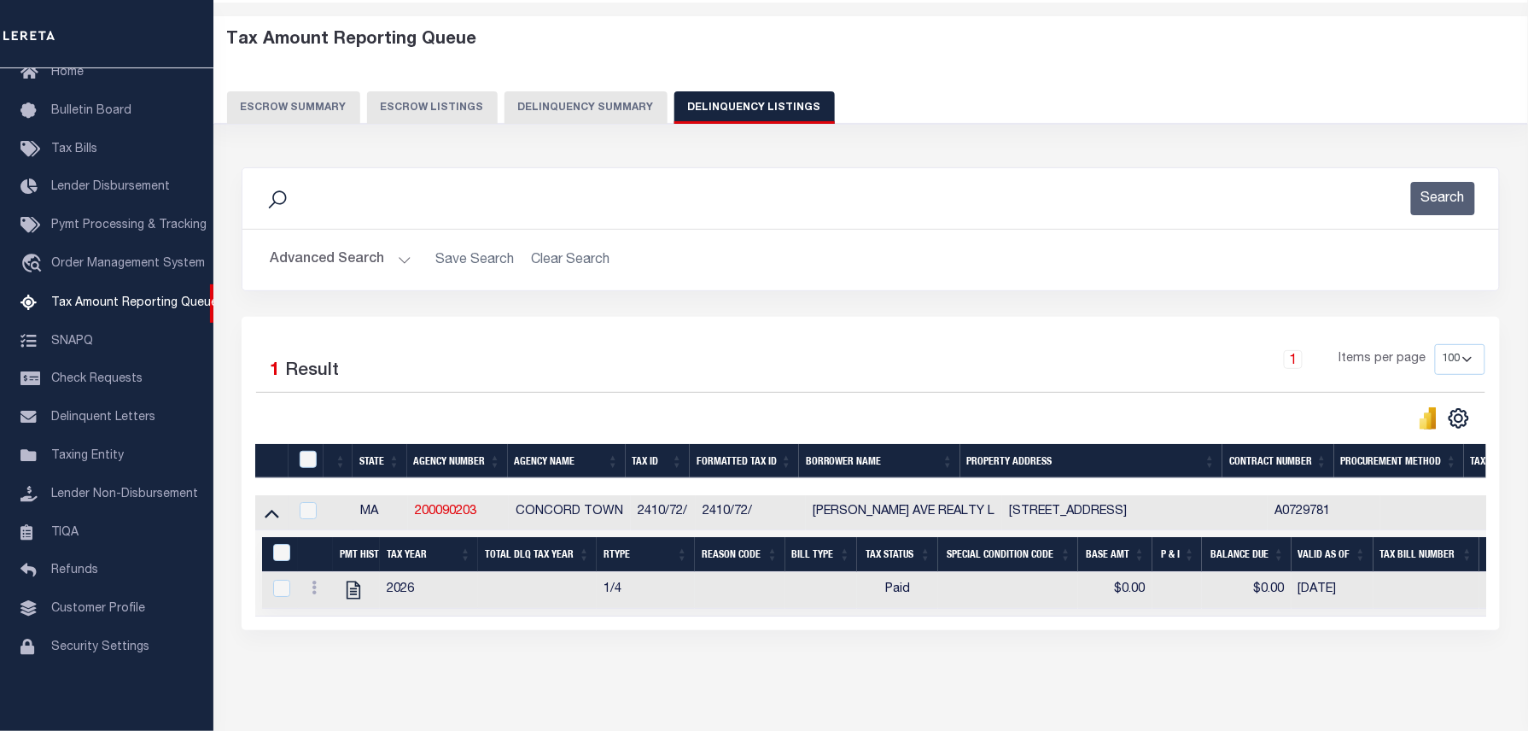
scroll to position [135, 0]
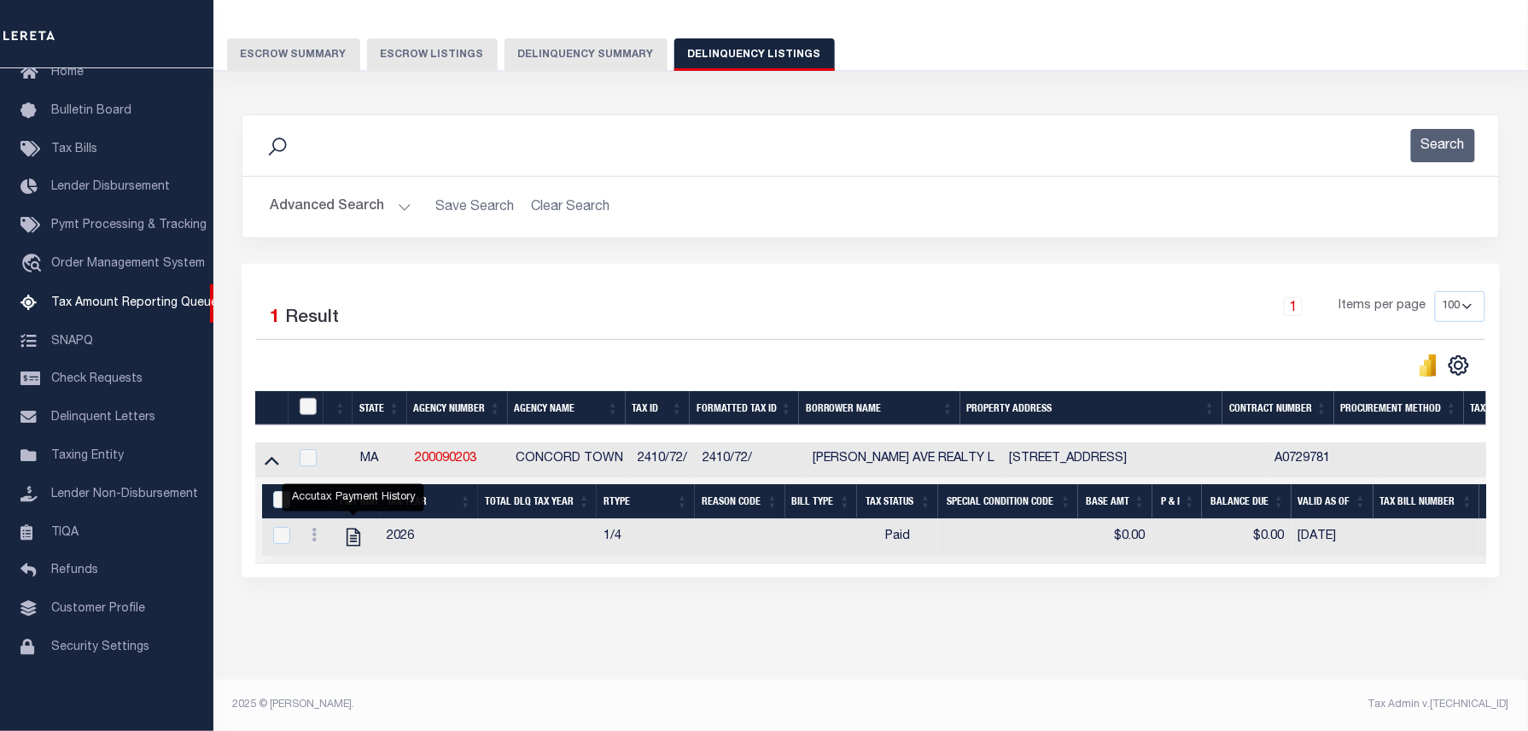
click at [311, 398] on input "checkbox" at bounding box center [308, 406] width 17 height 17
checkbox input "true"
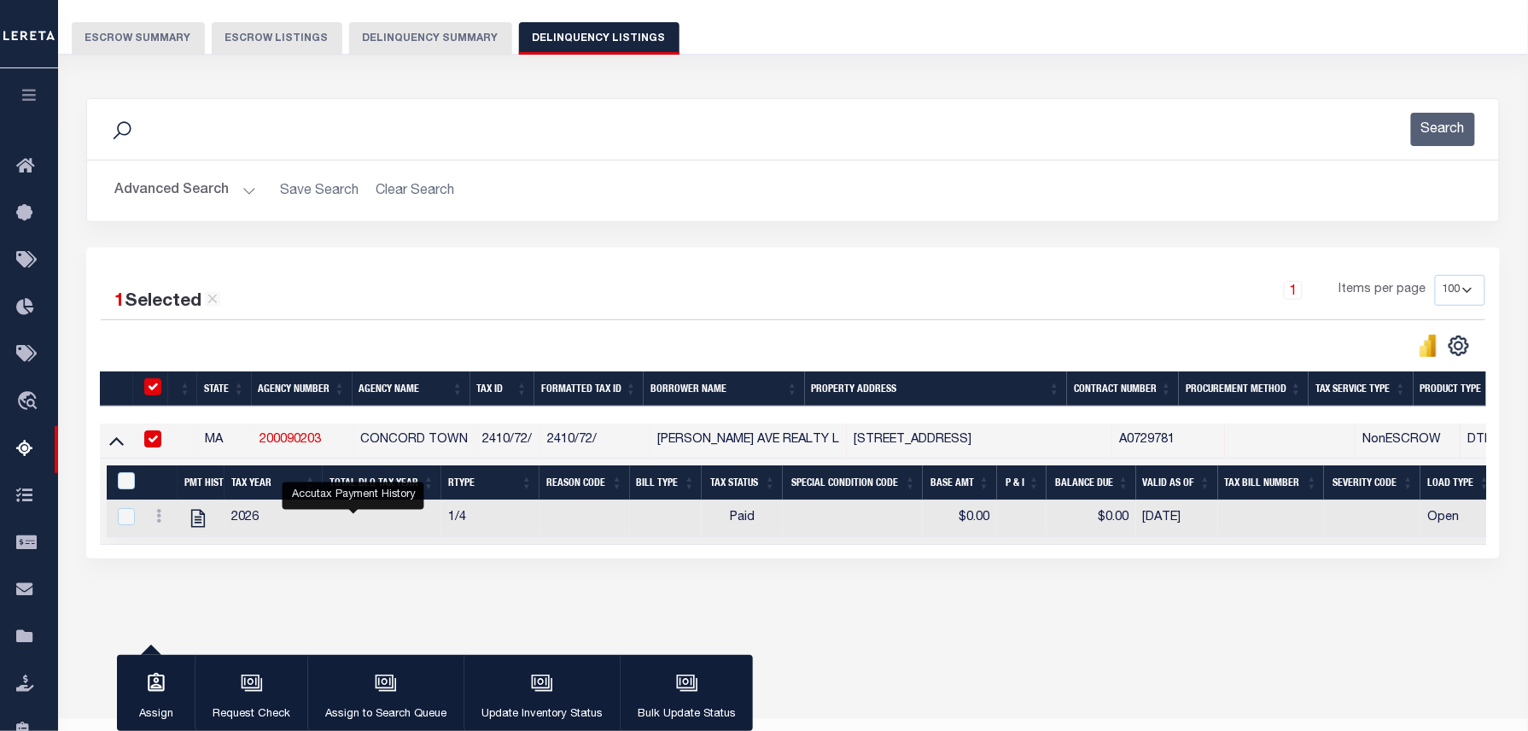
scroll to position [133, 0]
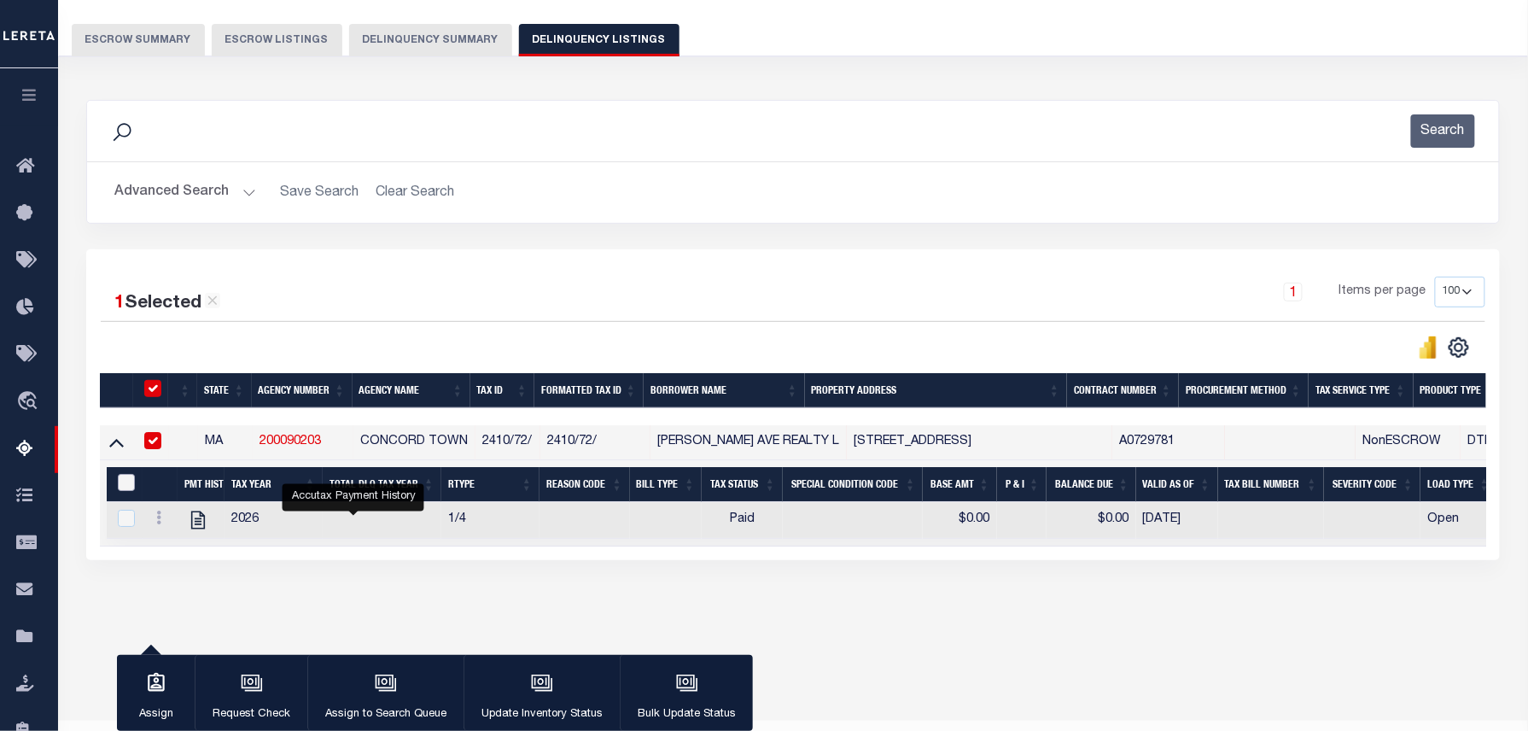
click at [128, 485] on input "&nbsp;" at bounding box center [126, 482] width 17 height 17
checkbox input "true"
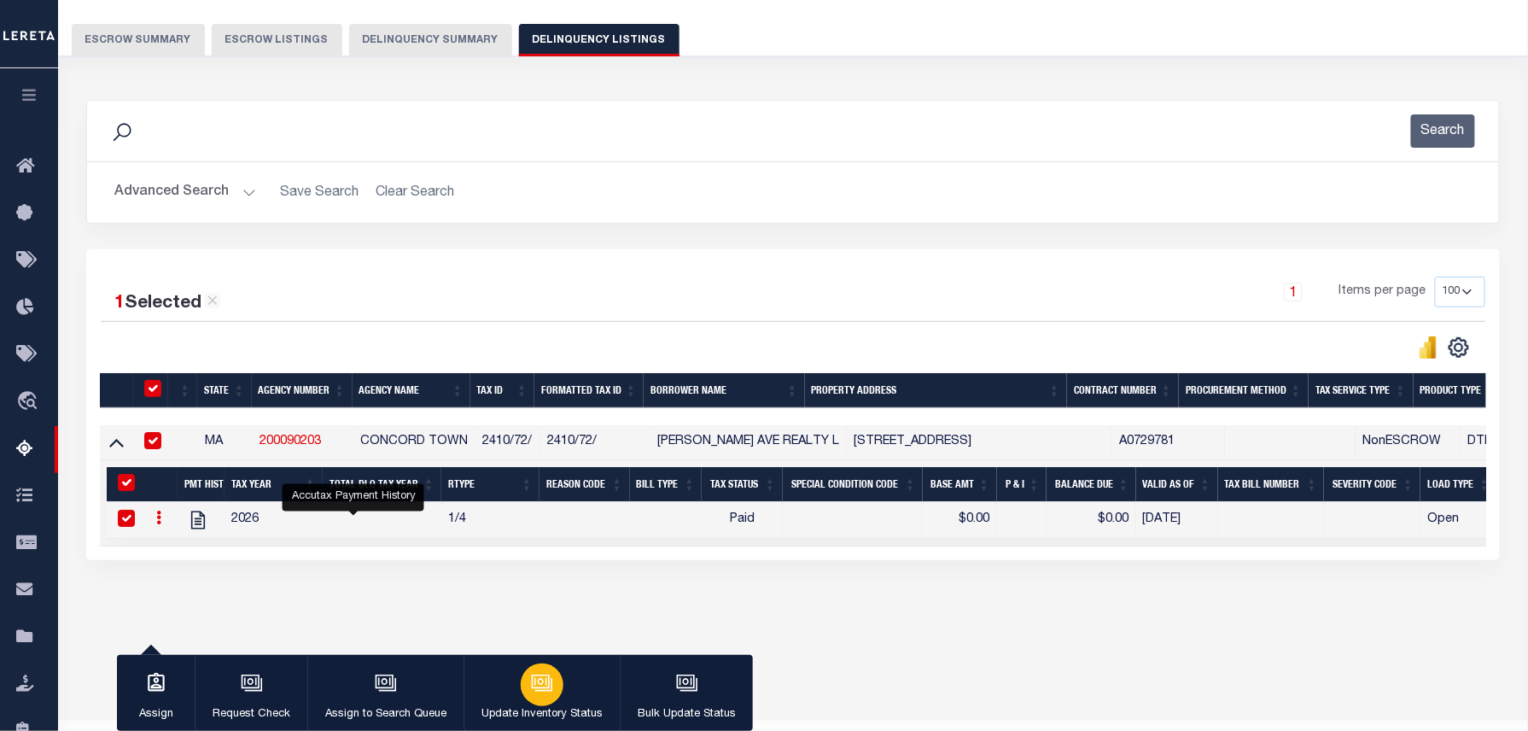
click at [533, 690] on icon "button" at bounding box center [542, 683] width 22 height 22
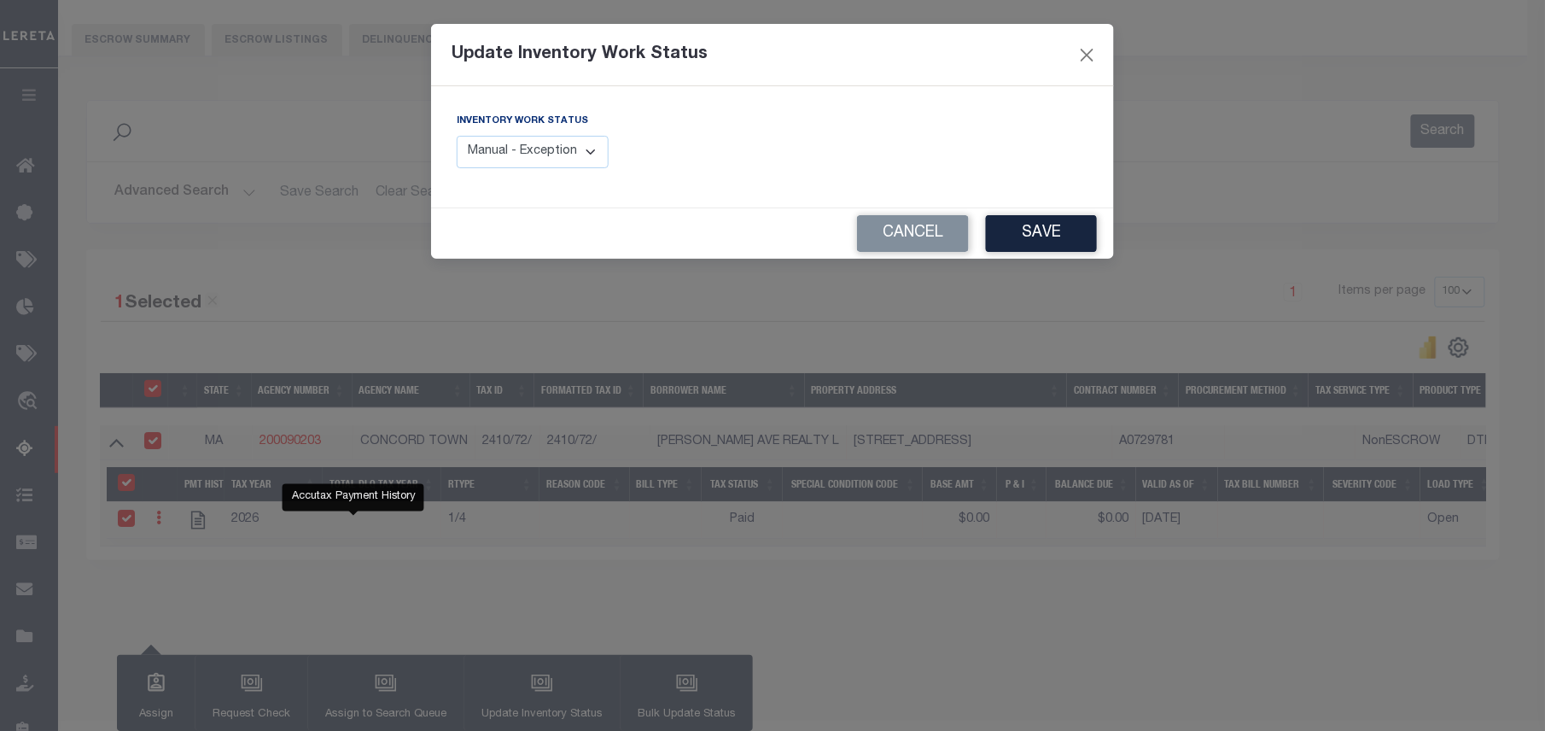
click at [563, 150] on select "Manual - Exception Pended - Awaiting Search Late Add Exception Completed" at bounding box center [533, 152] width 152 height 33
select select "4"
click at [457, 136] on select "Manual - Exception Pended - Awaiting Search Late Add Exception Completed" at bounding box center [533, 152] width 152 height 33
click at [1067, 220] on button "Save" at bounding box center [1041, 233] width 111 height 37
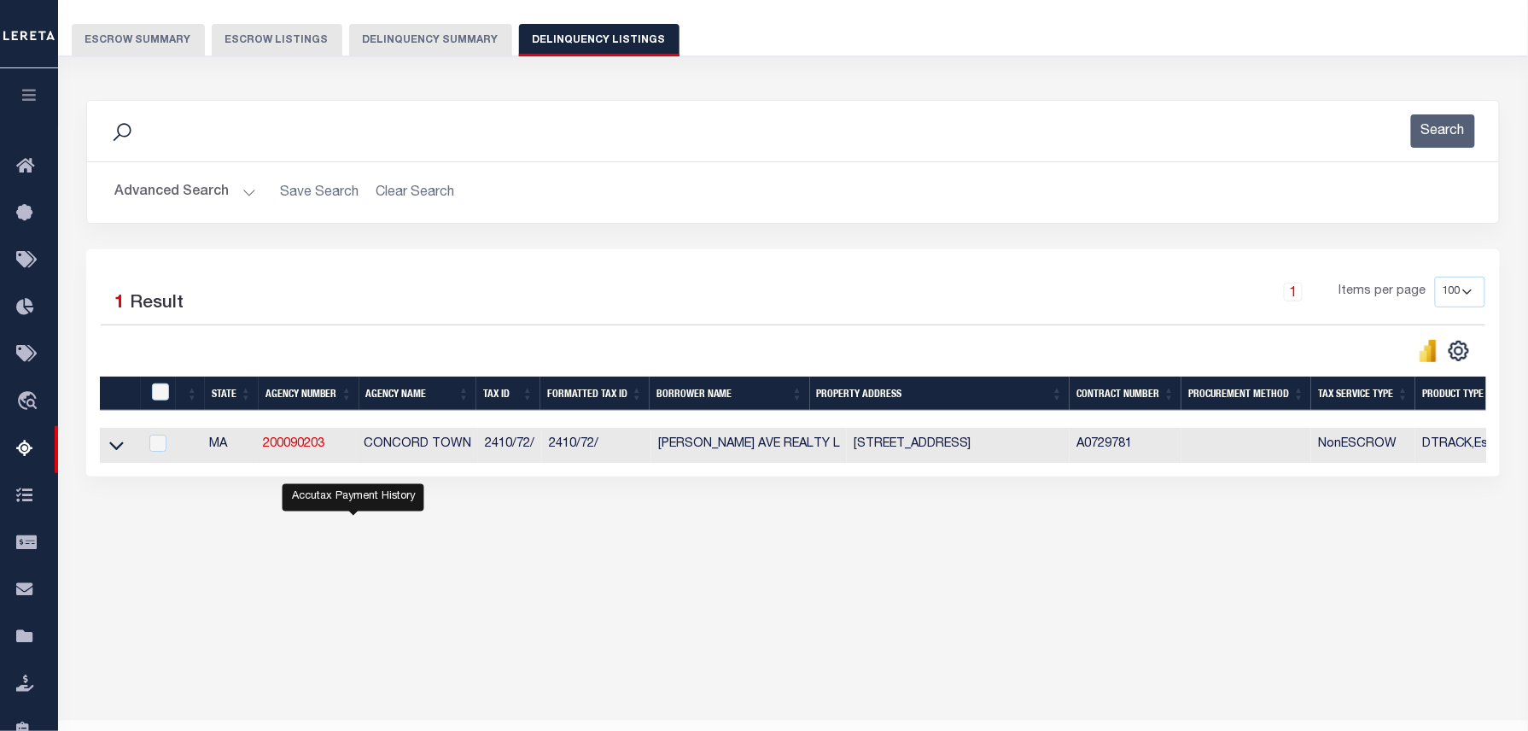
click at [183, 200] on button "Advanced Search" at bounding box center [185, 192] width 142 height 33
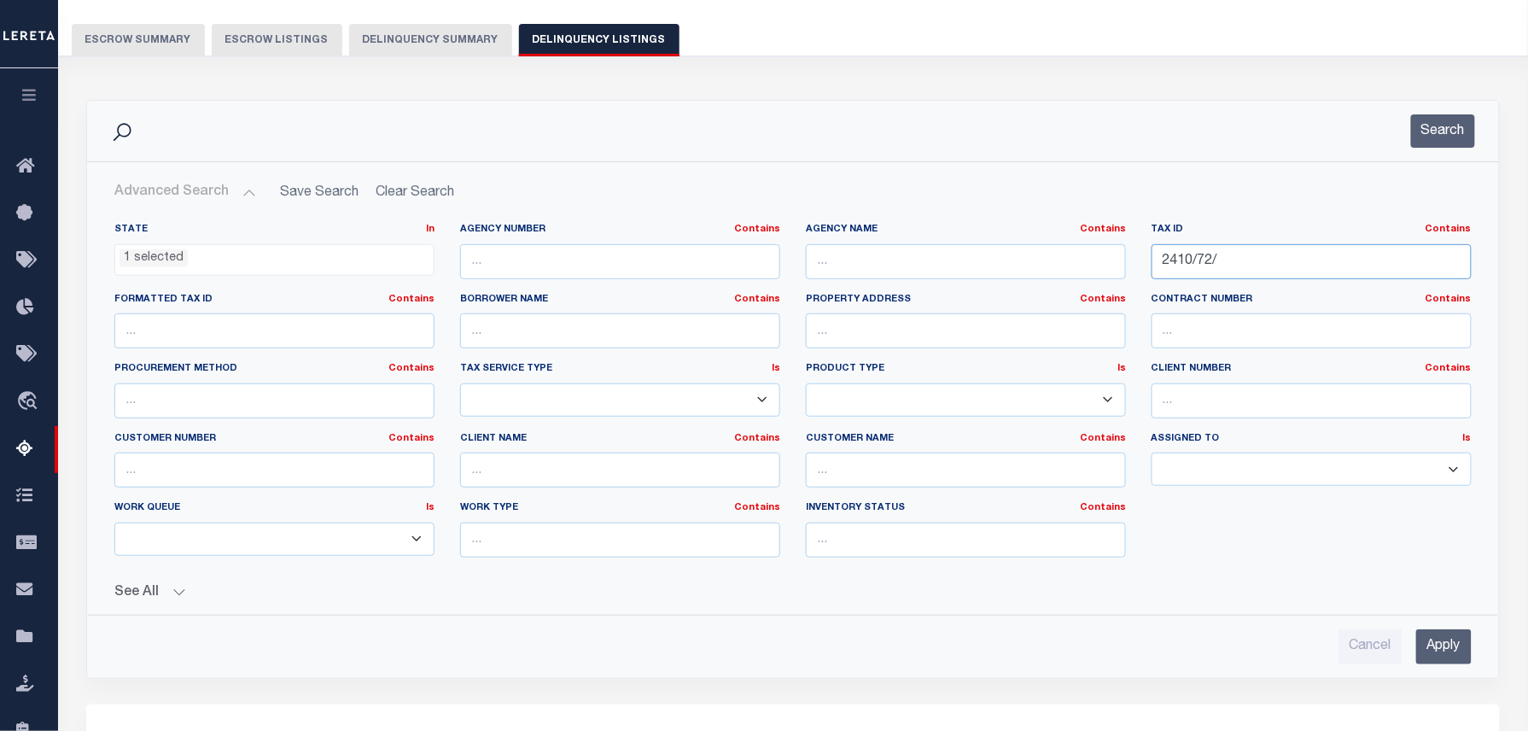
drag, startPoint x: 1289, startPoint y: 267, endPoint x: 882, endPoint y: 230, distance: 408.8
click at [925, 232] on div "State In In AK AL AR AZ CA CO CT DC DE FL GA GU HI IA ID IL IN KS KY LA MA MD M…" at bounding box center [793, 397] width 1383 height 348
paste input "4"
type input "2410/74/"
click at [1420, 137] on button "Search" at bounding box center [1443, 130] width 64 height 33
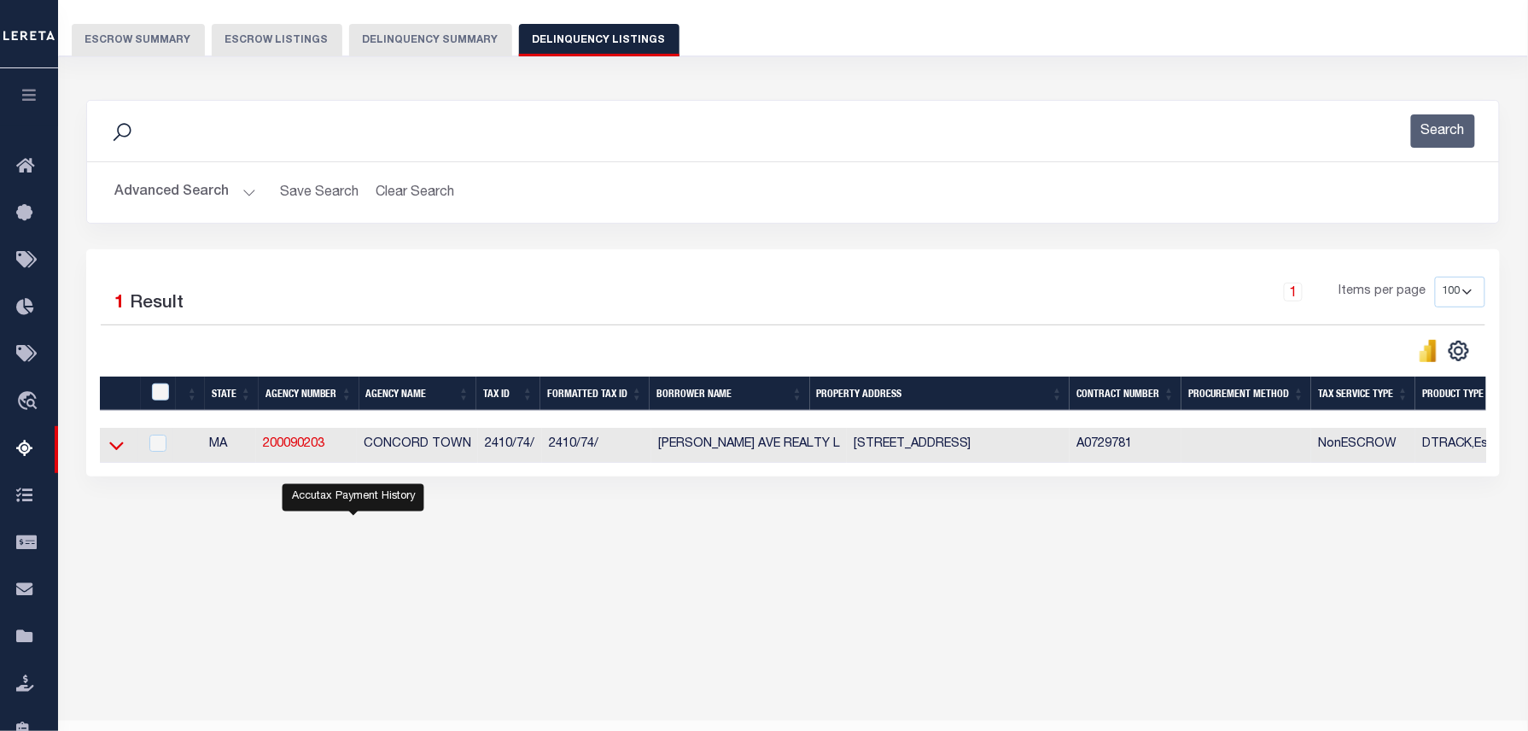
click at [118, 451] on icon at bounding box center [116, 446] width 15 height 9
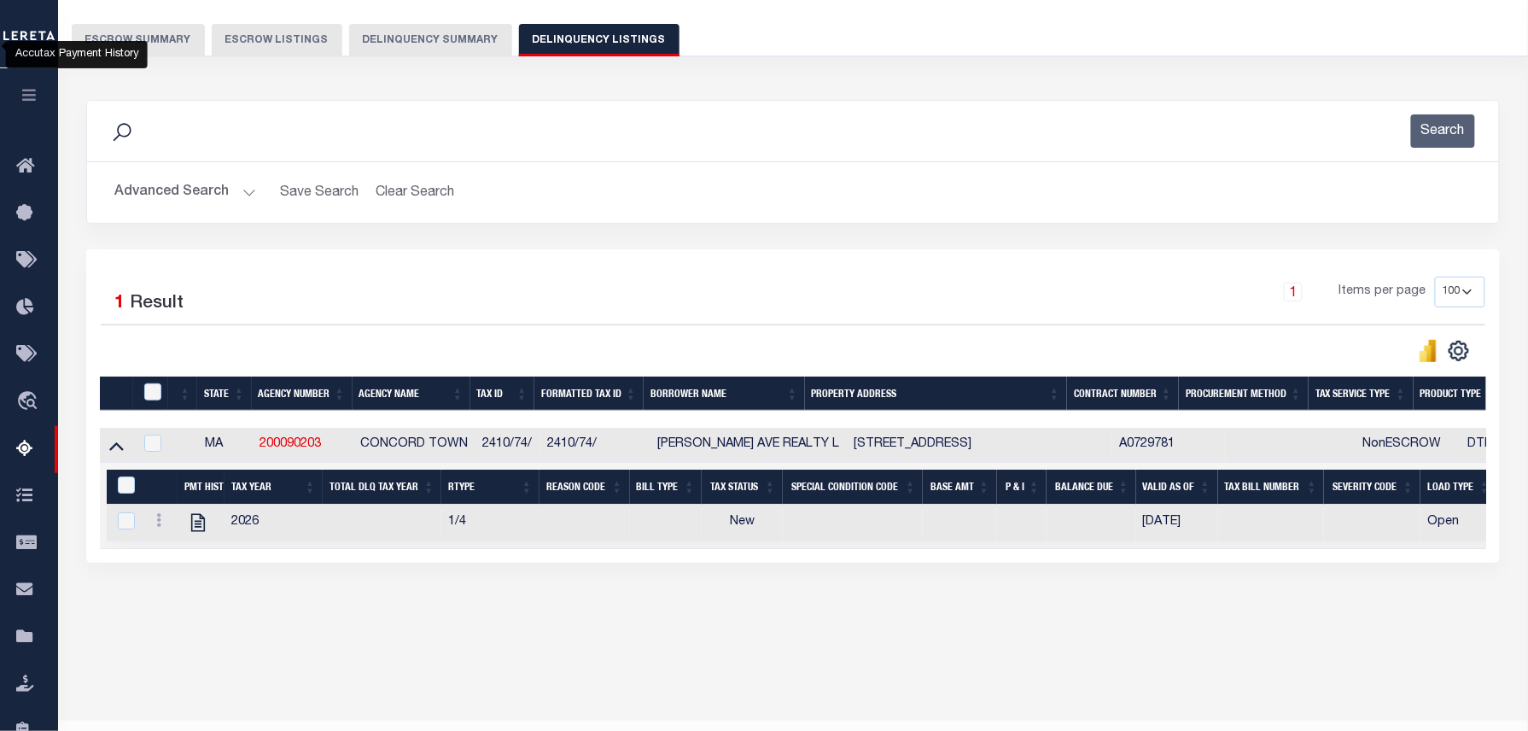
scroll to position [174, 0]
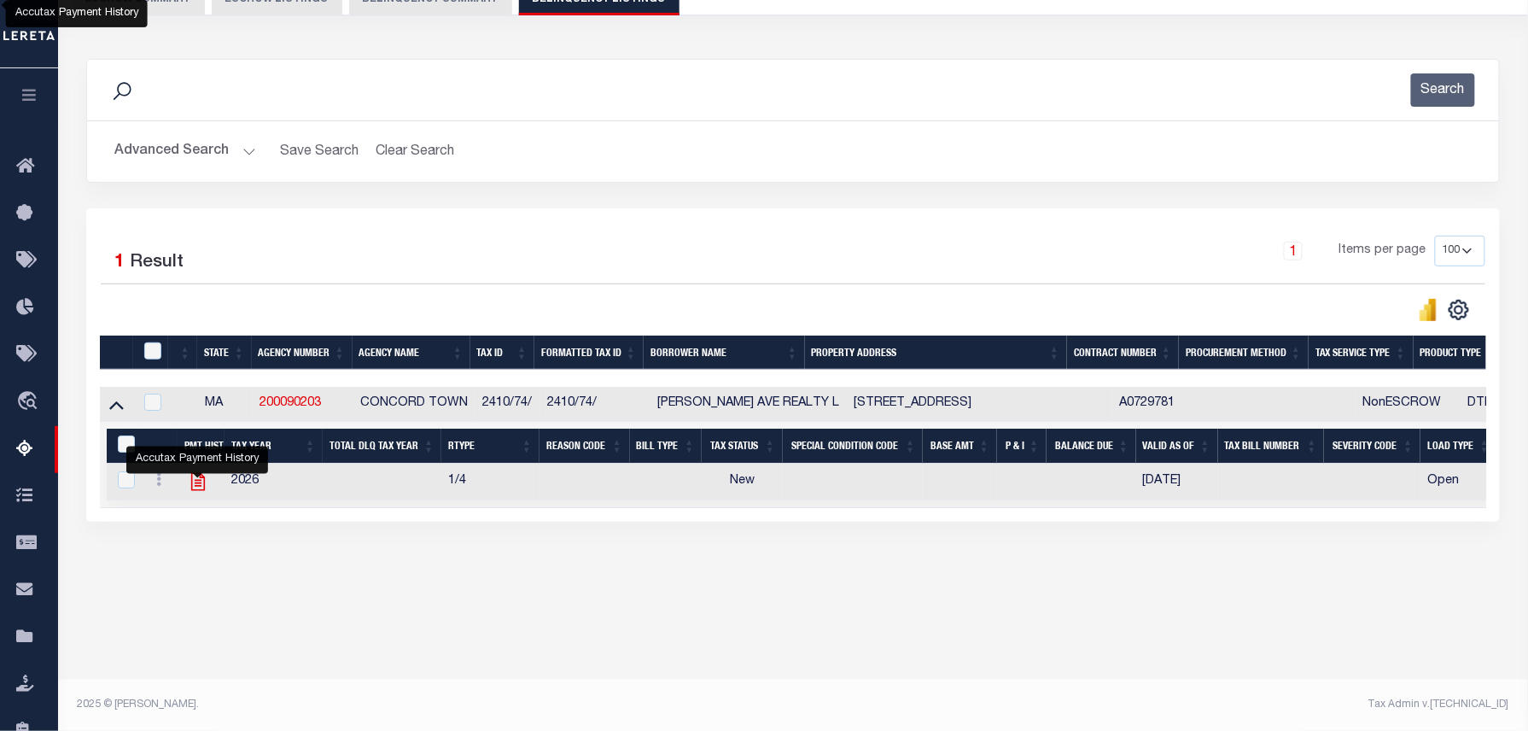
click at [195, 488] on icon "" at bounding box center [198, 481] width 22 height 22
checkbox input "true"
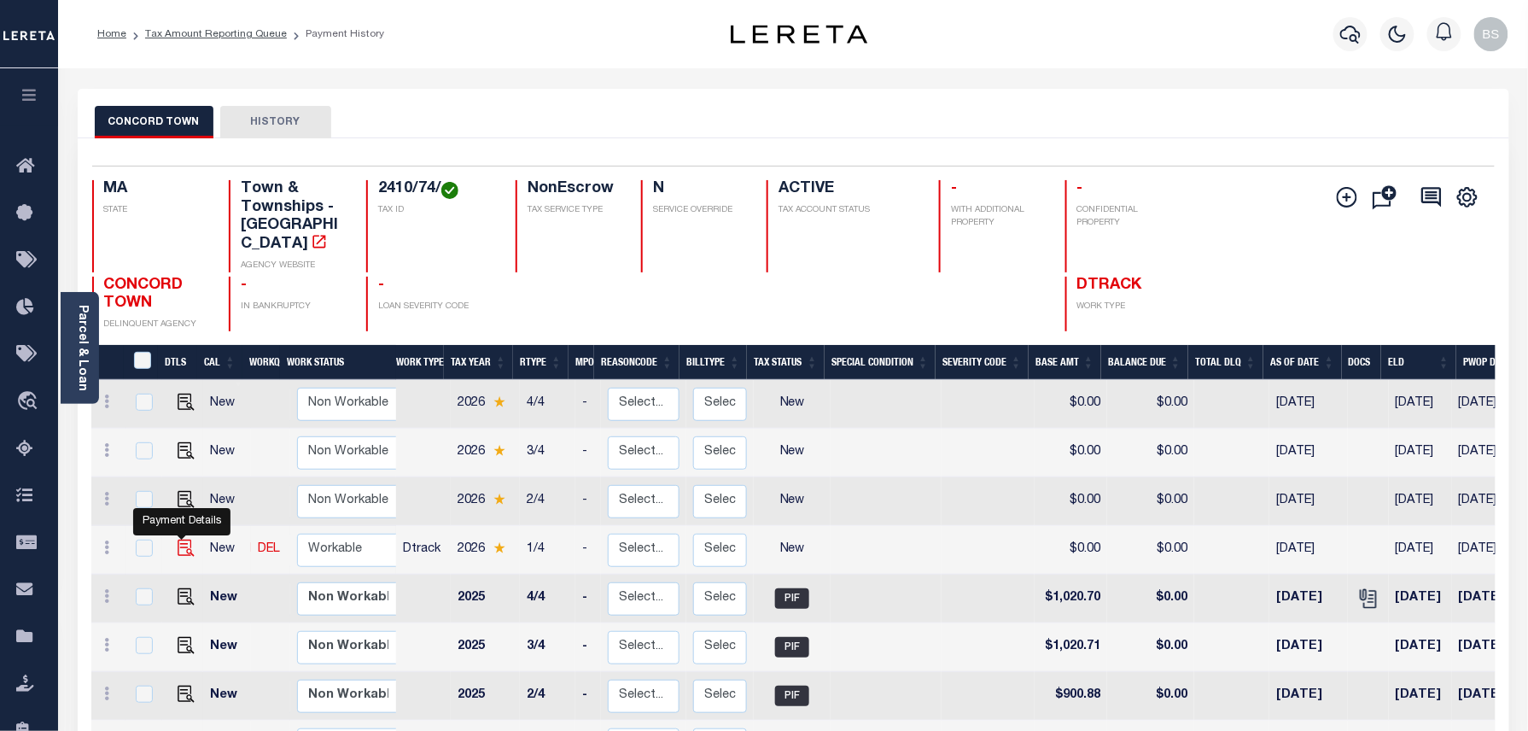
click at [179, 539] on img "" at bounding box center [186, 547] width 17 height 17
checkbox input "true"
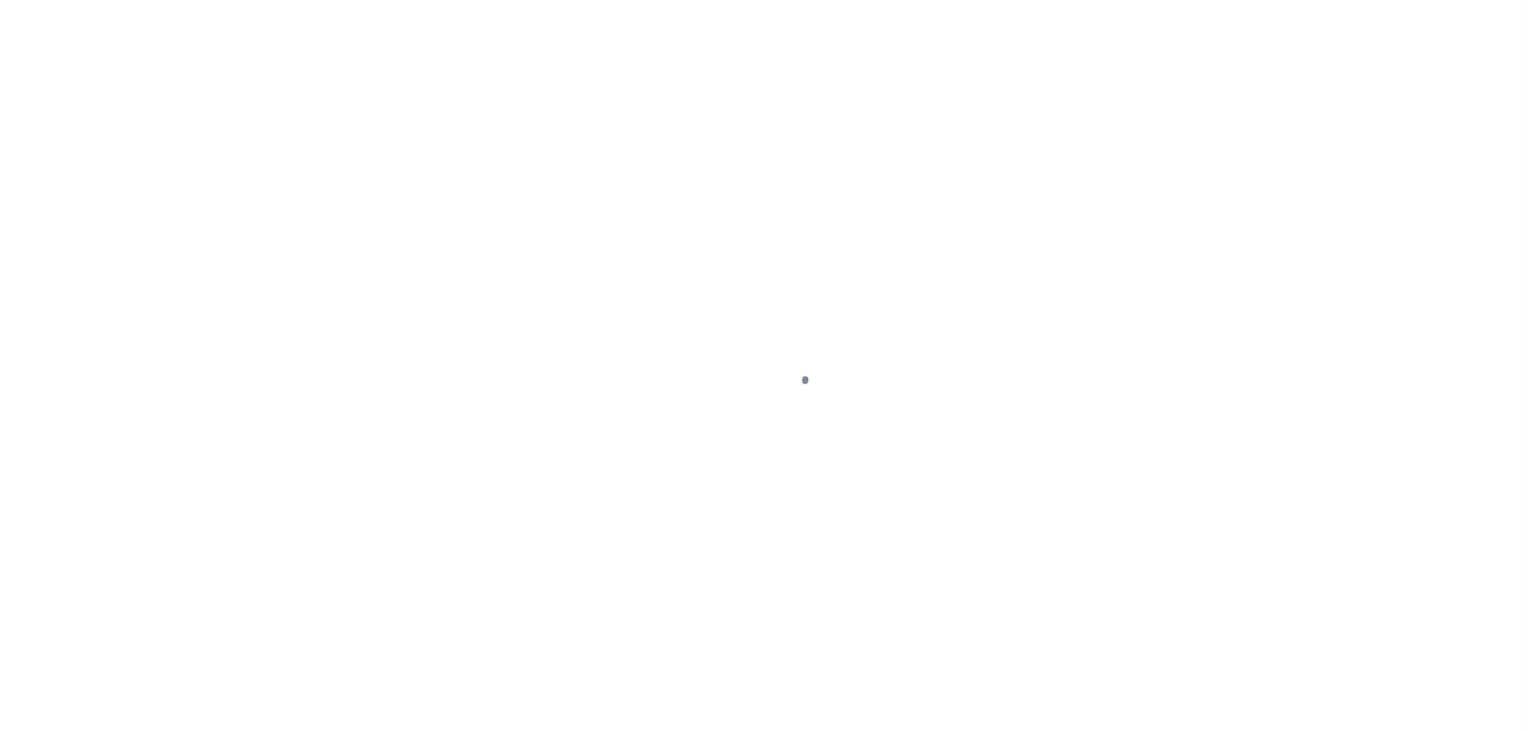
select select "NW2"
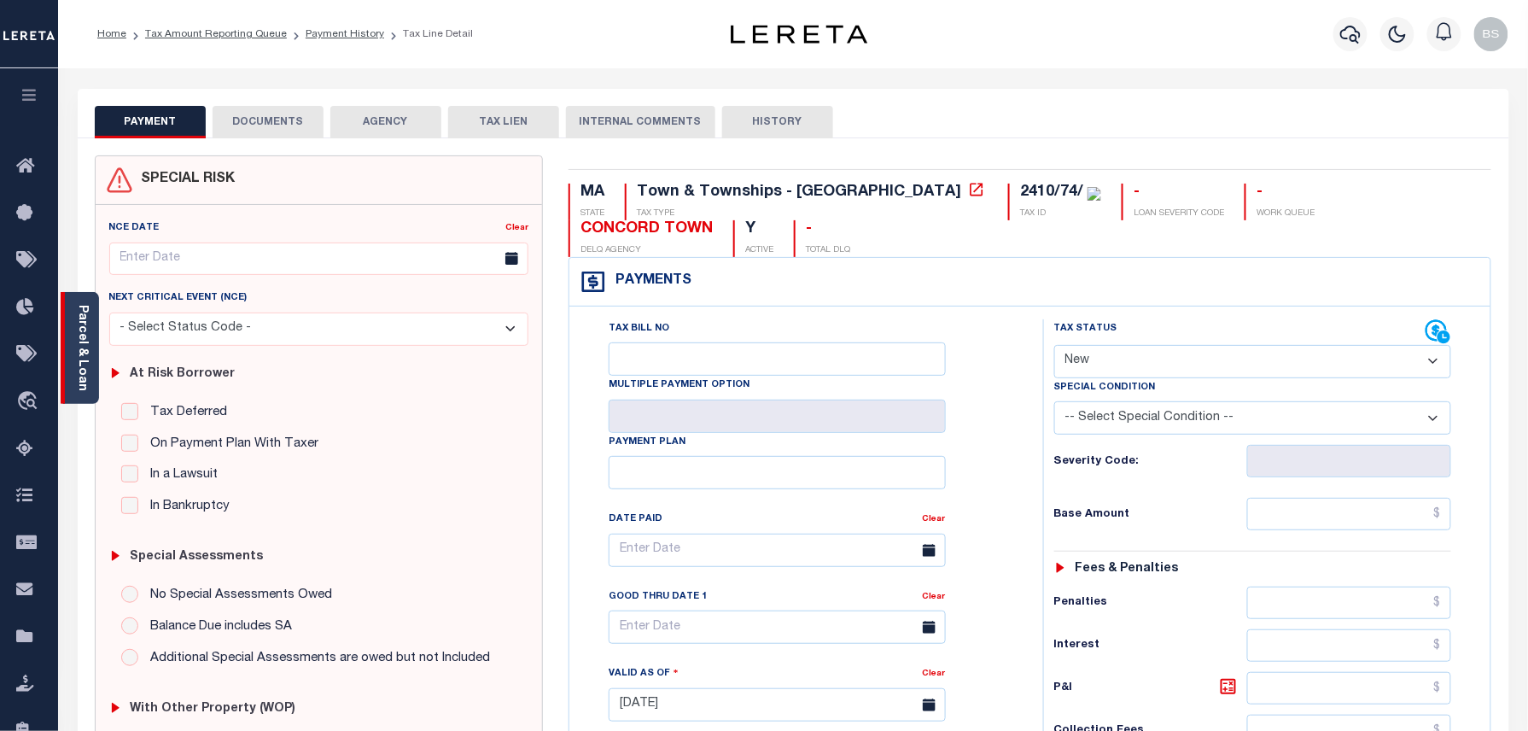
click at [90, 326] on div "Parcel & Loan" at bounding box center [80, 348] width 38 height 112
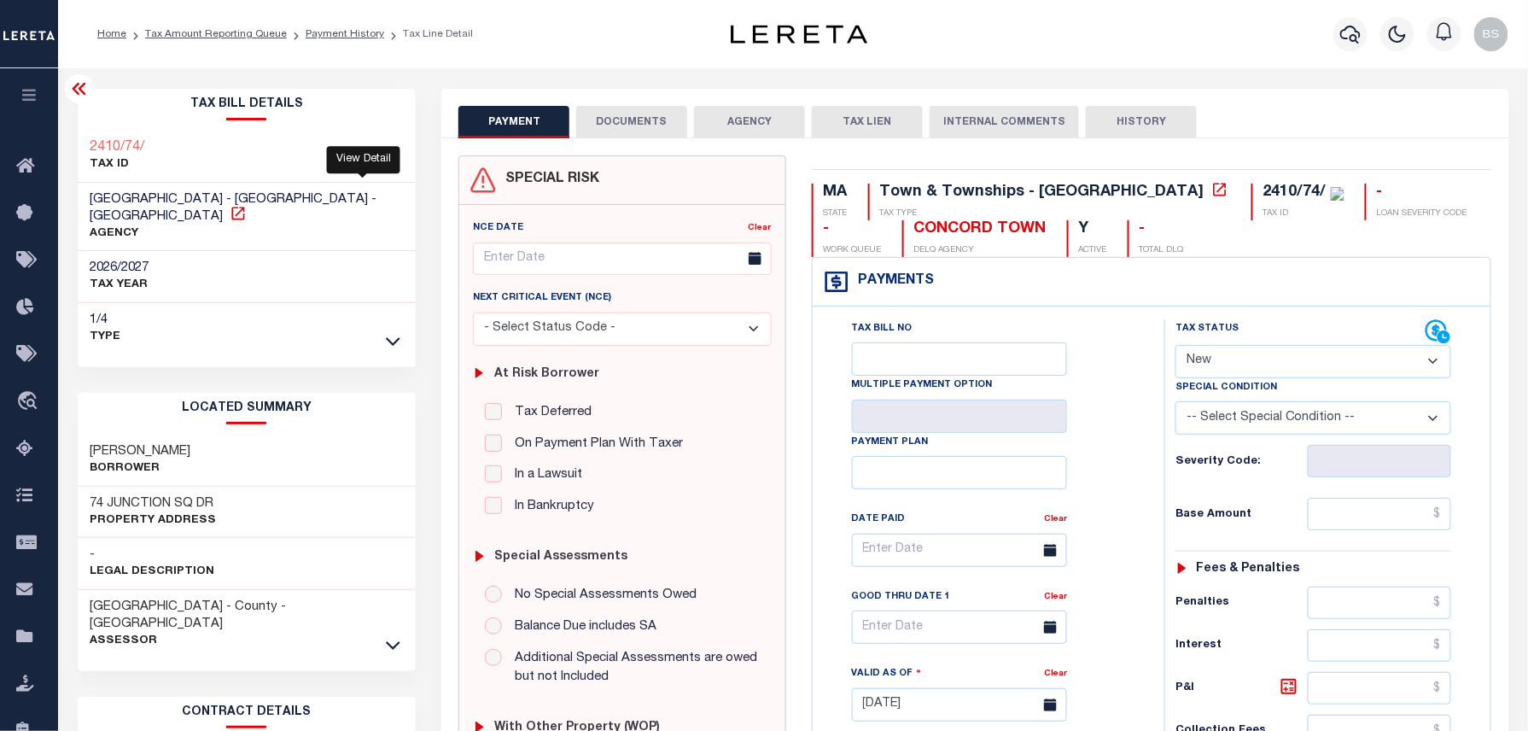
click at [247, 205] on icon at bounding box center [238, 213] width 17 height 17
drag, startPoint x: 96, startPoint y: 434, endPoint x: 247, endPoint y: 428, distance: 150.3
click at [191, 443] on h3 "[PERSON_NAME]" at bounding box center [140, 451] width 101 height 17
click at [124, 443] on h3 "[PERSON_NAME]" at bounding box center [140, 451] width 101 height 17
drag, startPoint x: 86, startPoint y: 432, endPoint x: 273, endPoint y: 448, distance: 187.6
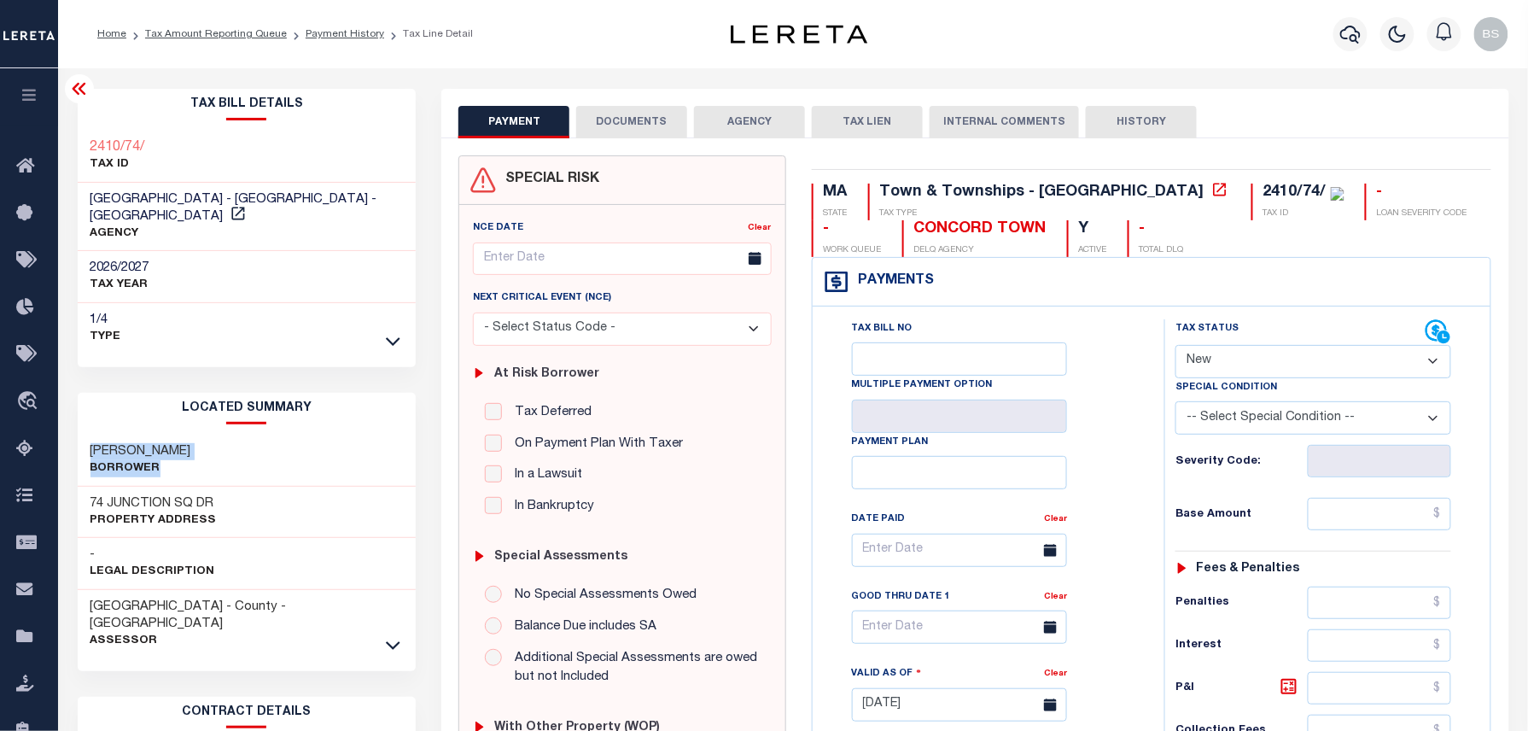
click at [273, 448] on div "[PERSON_NAME]" at bounding box center [247, 460] width 339 height 52
click at [254, 441] on div "CARGIUOLO , FRANK R TR Borrower" at bounding box center [247, 460] width 339 height 52
click at [326, 32] on link "Payment History" at bounding box center [345, 34] width 79 height 10
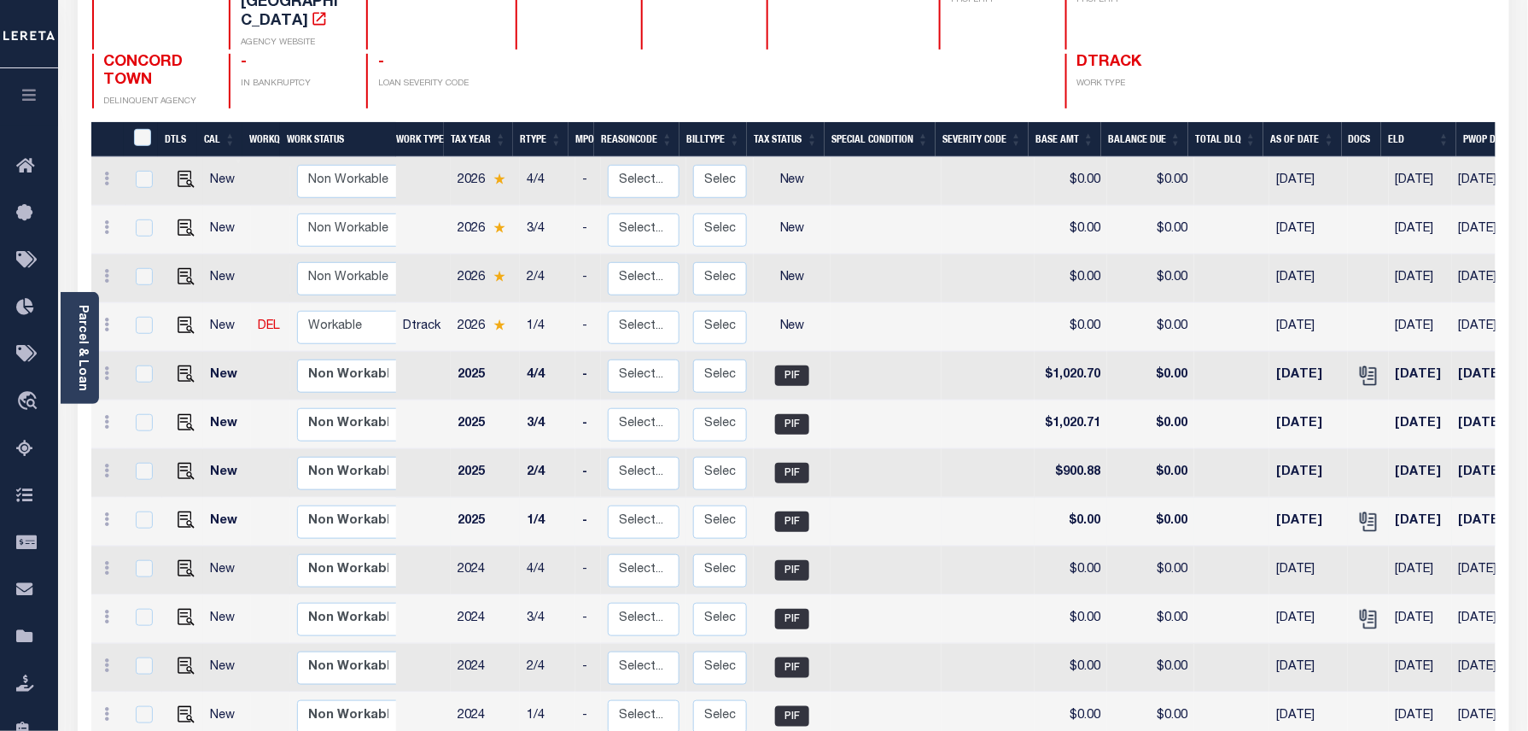
scroll to position [227, 0]
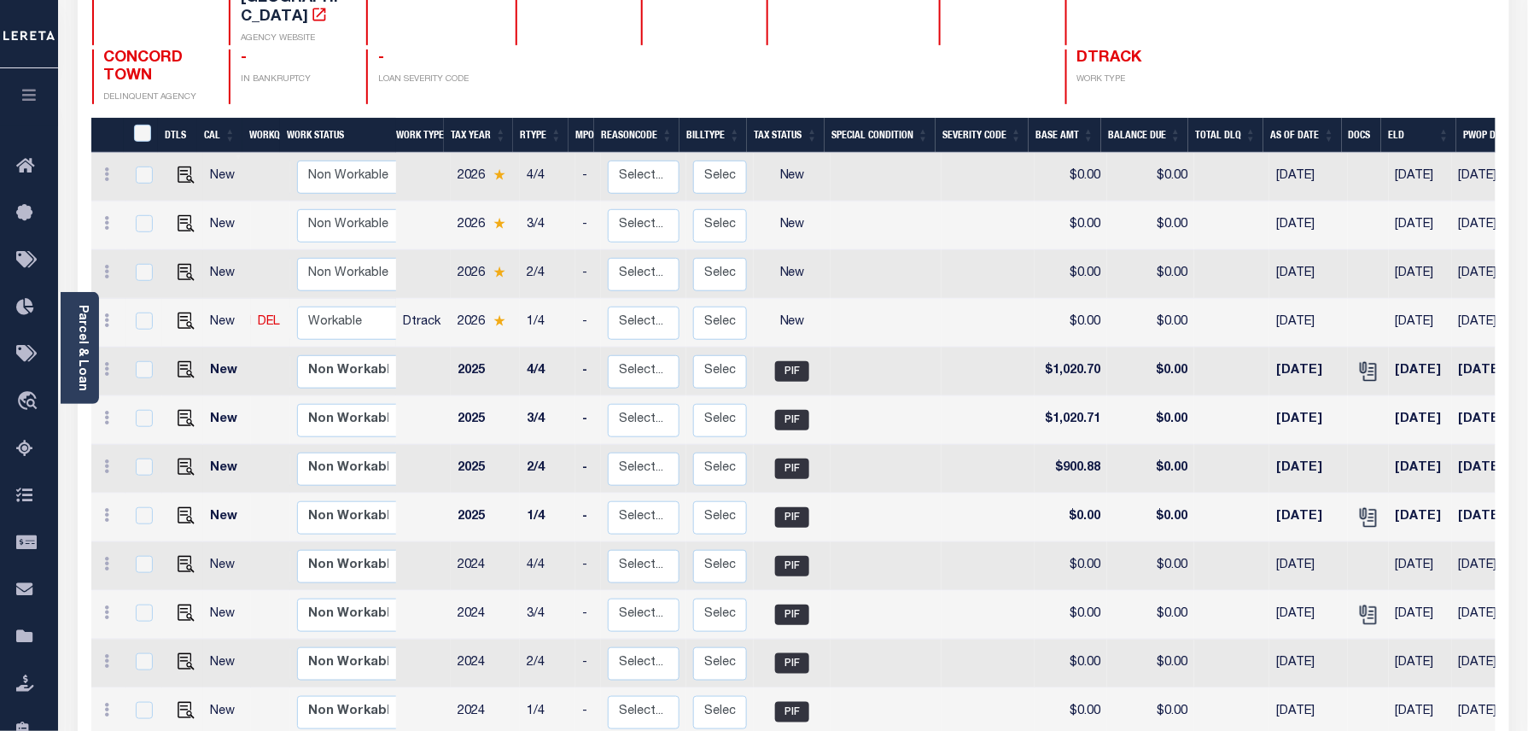
click at [116, 312] on div at bounding box center [108, 322] width 20 height 20
checkbox input "true"
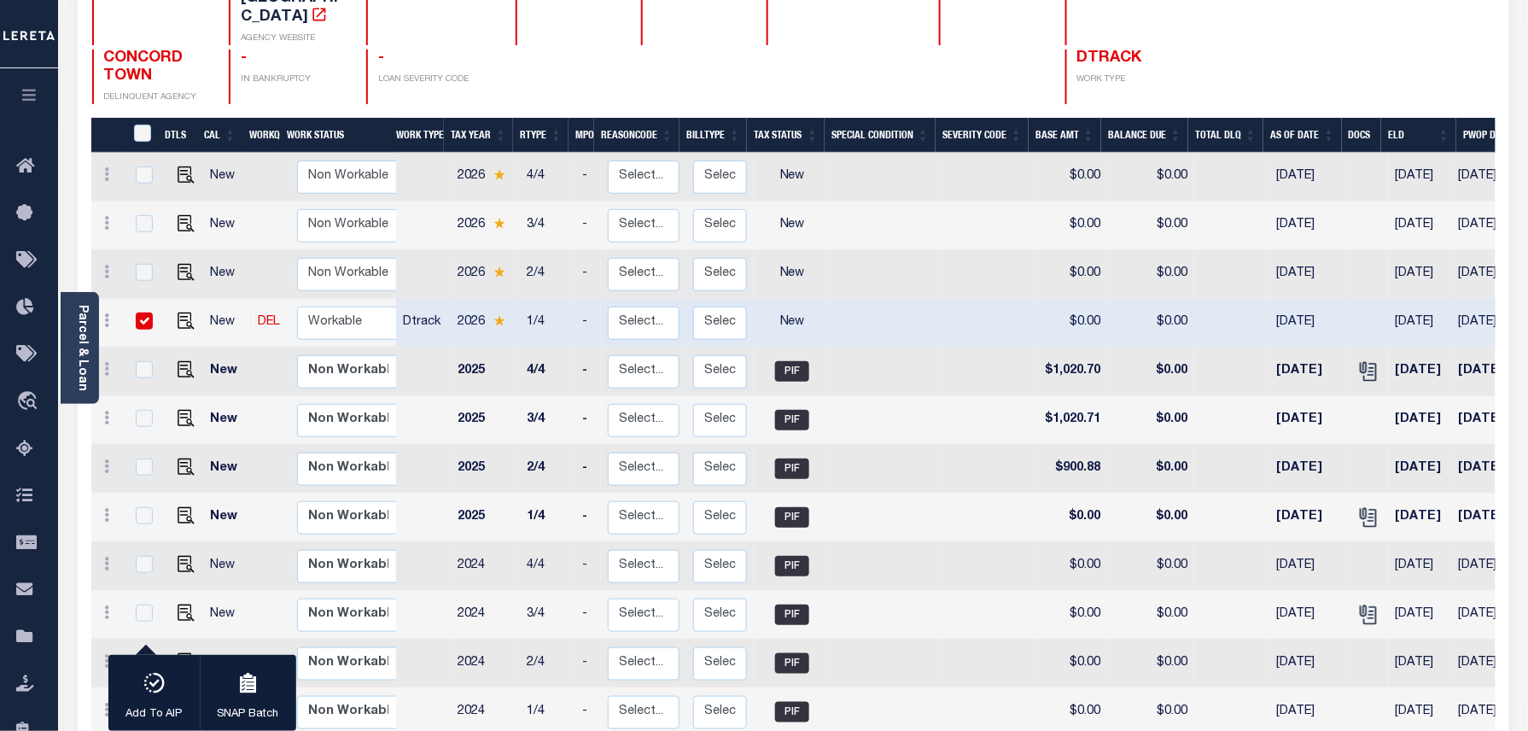
click at [143, 312] on input "checkbox" at bounding box center [144, 320] width 17 height 17
checkbox input "false"
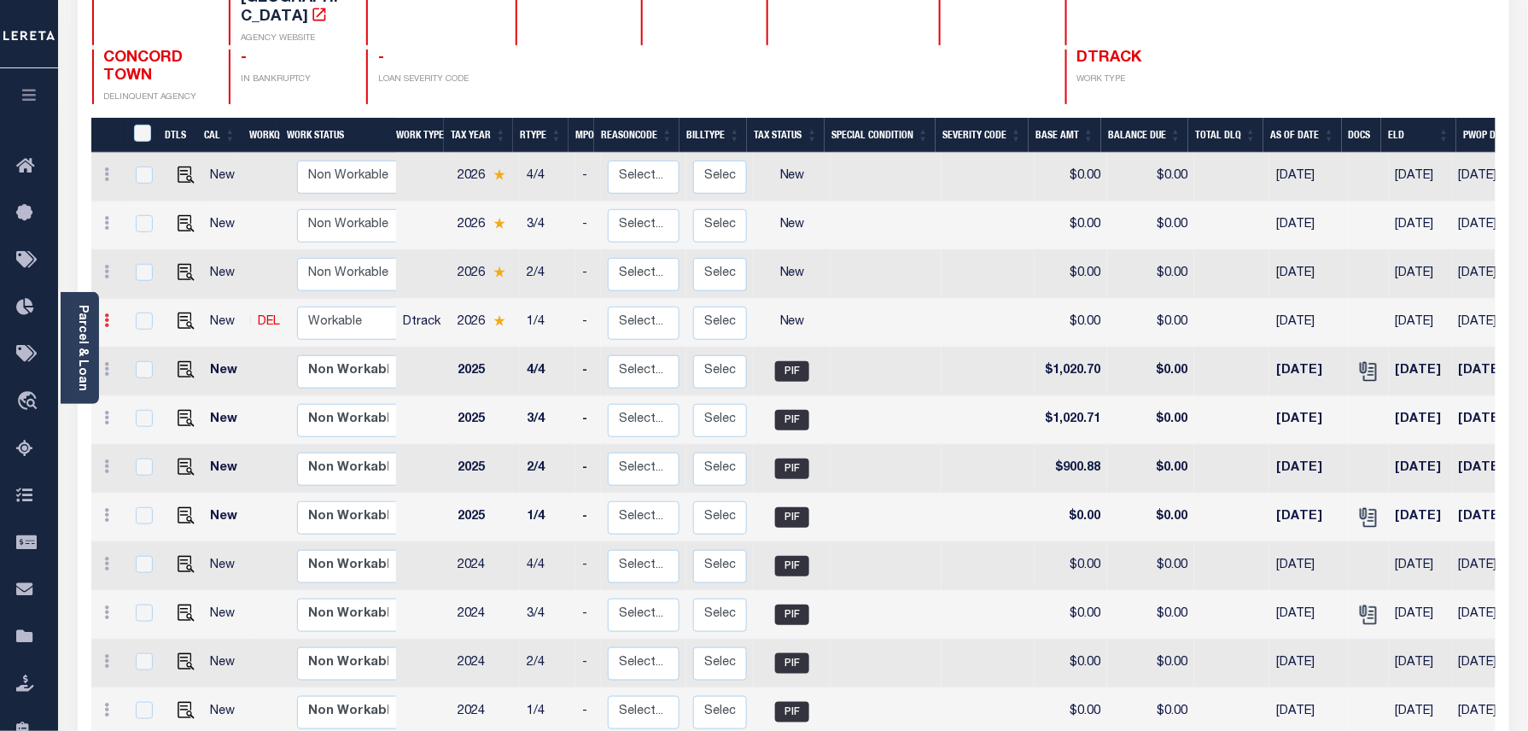
click at [111, 316] on link at bounding box center [107, 323] width 19 height 14
click at [145, 370] on img at bounding box center [148, 379] width 17 height 18
select select "NW2"
type input "$0.00"
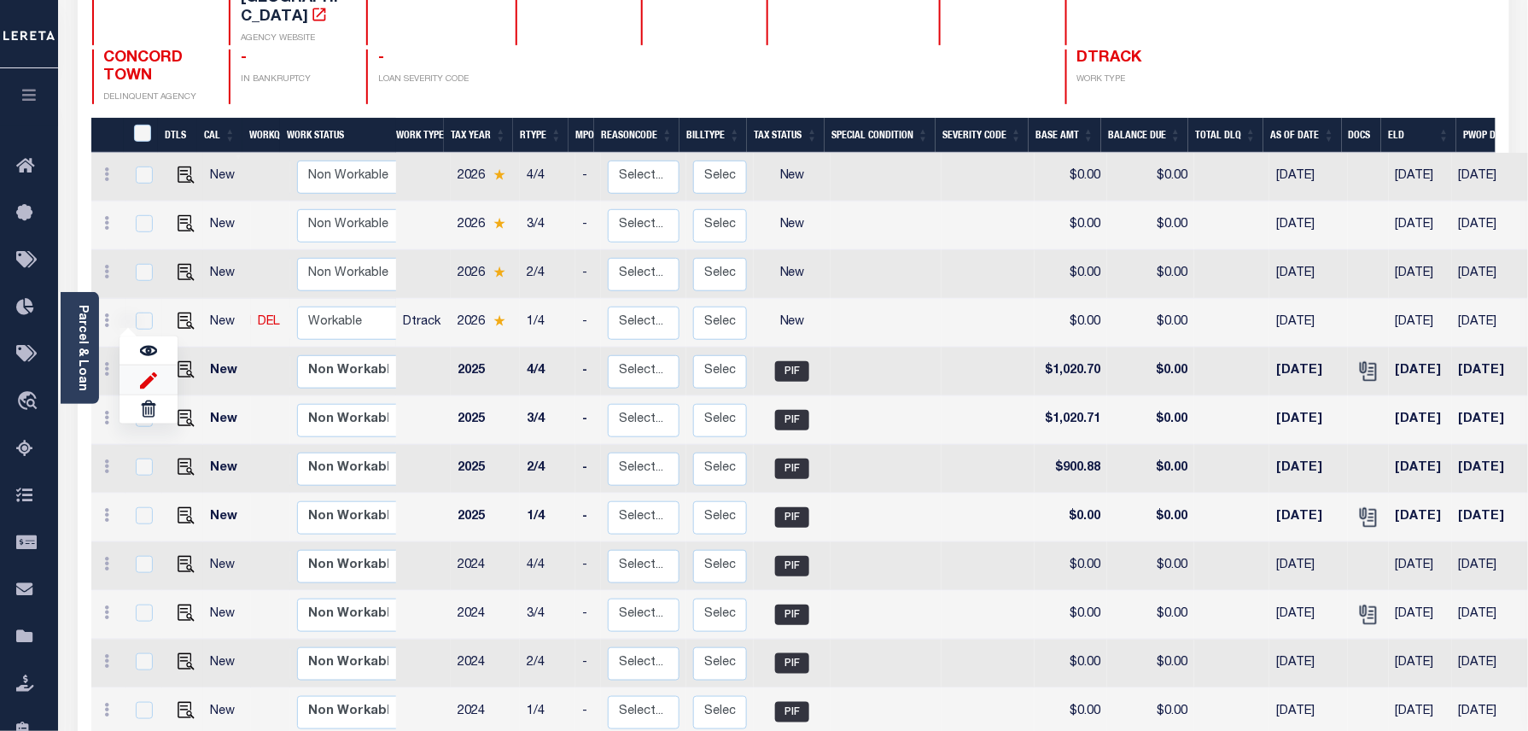
type input "[DATE]"
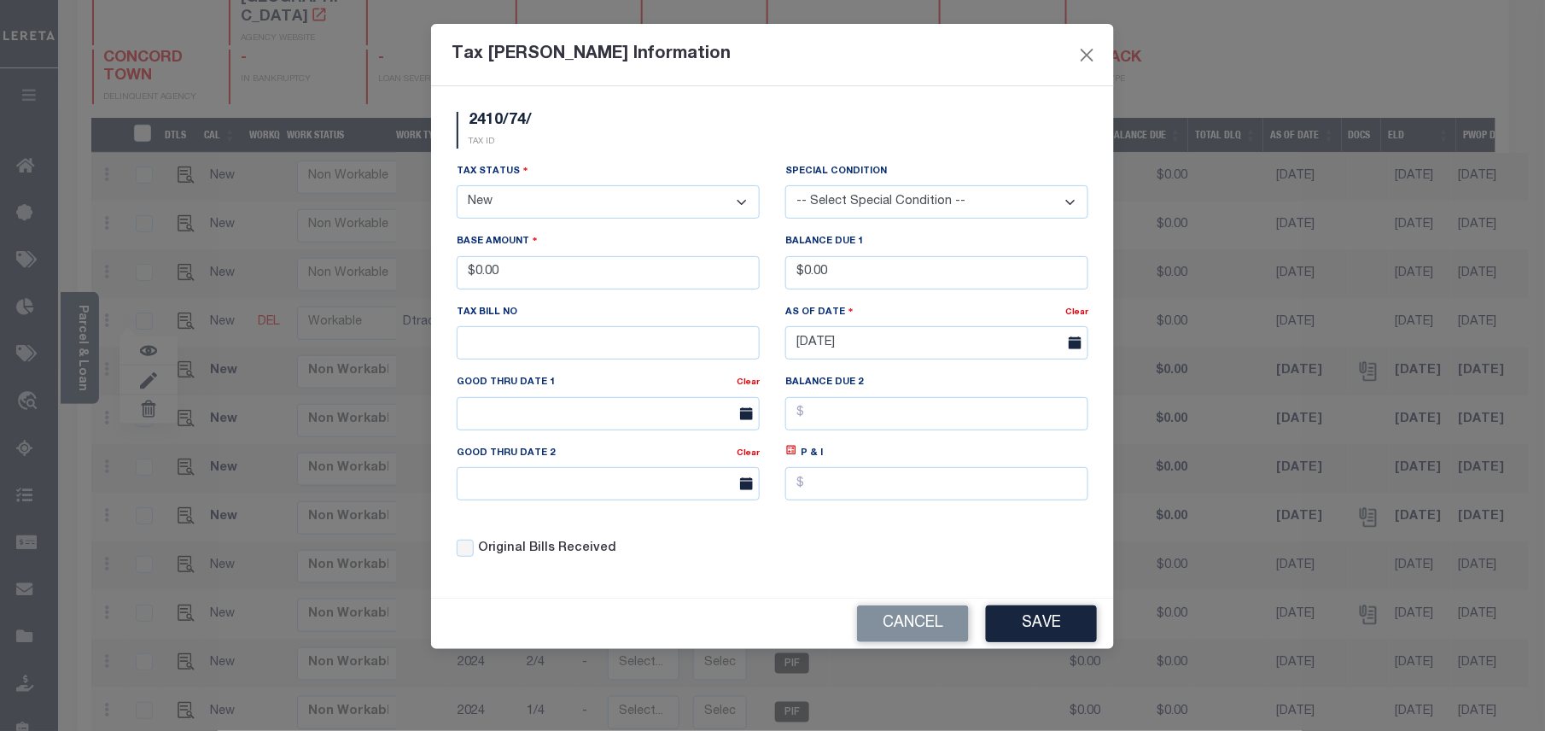
click at [582, 205] on select "- Select Status - Open Due/Unpaid Paid Incomplete No Tax Due Internal Refund Pr…" at bounding box center [608, 201] width 303 height 33
select select "PYD"
click at [457, 188] on select "- Select Status - Open Due/Unpaid Paid Incomplete No Tax Due Internal Refund Pr…" at bounding box center [608, 201] width 303 height 33
click at [1016, 623] on button "Save" at bounding box center [1041, 623] width 111 height 37
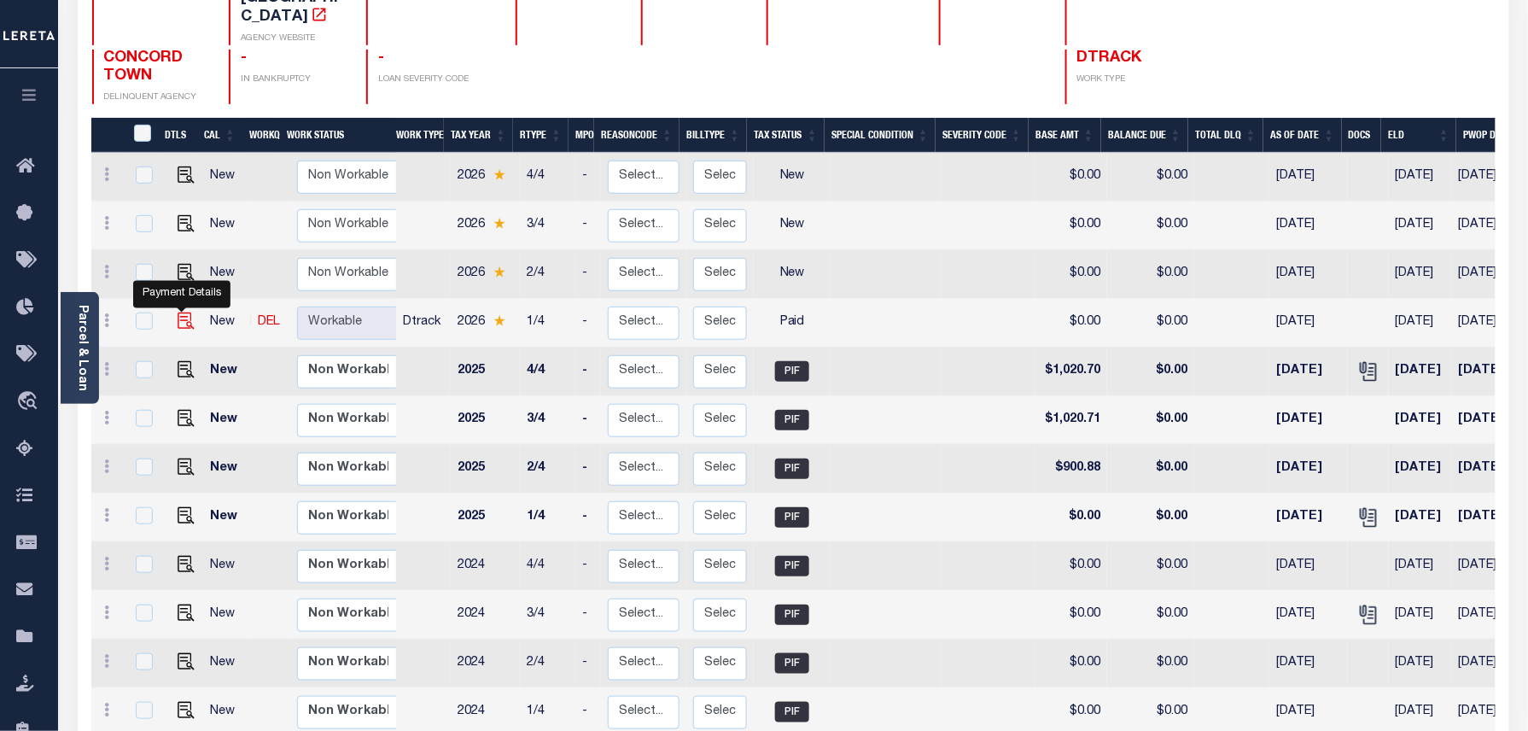
click at [178, 312] on img at bounding box center [186, 320] width 17 height 17
checkbox input "true"
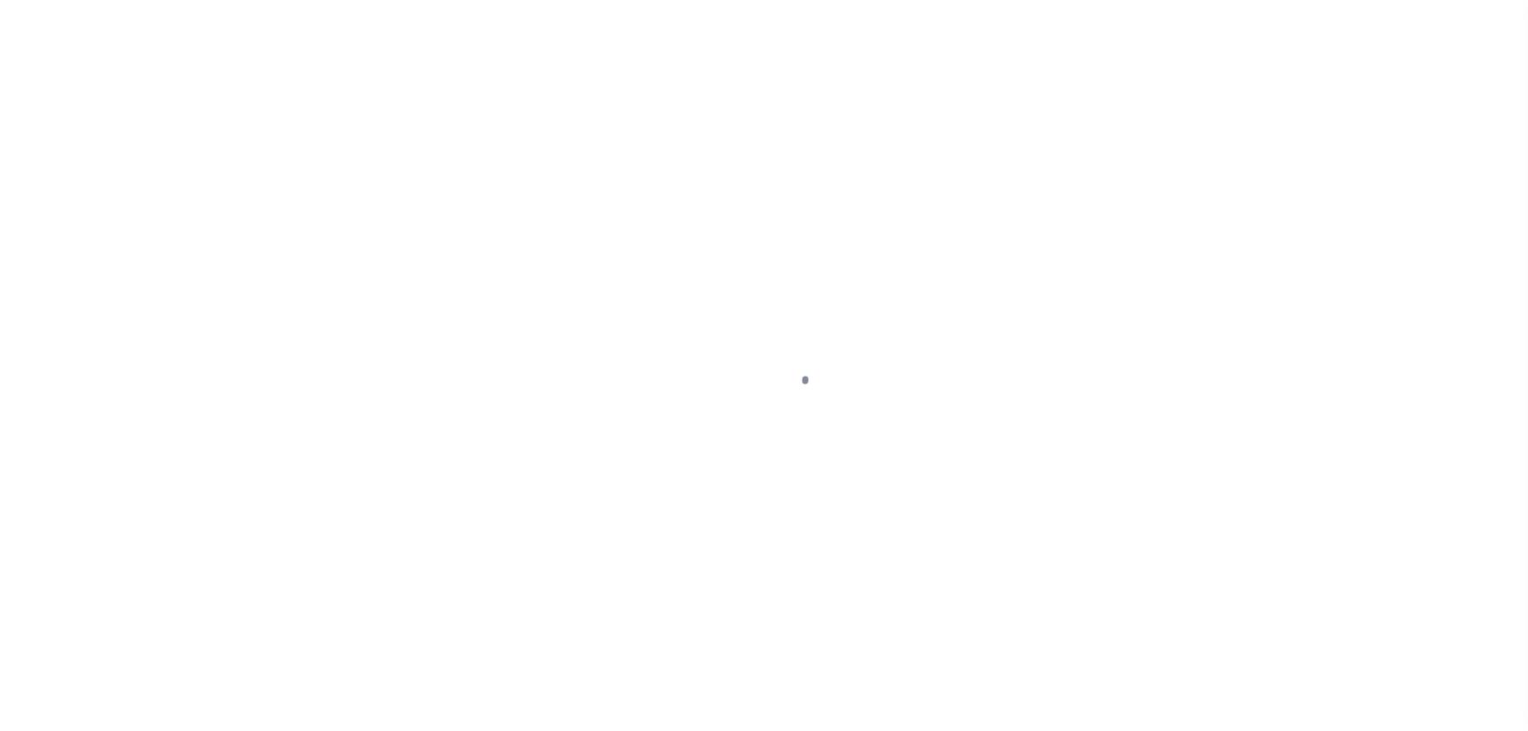
select select "PYD"
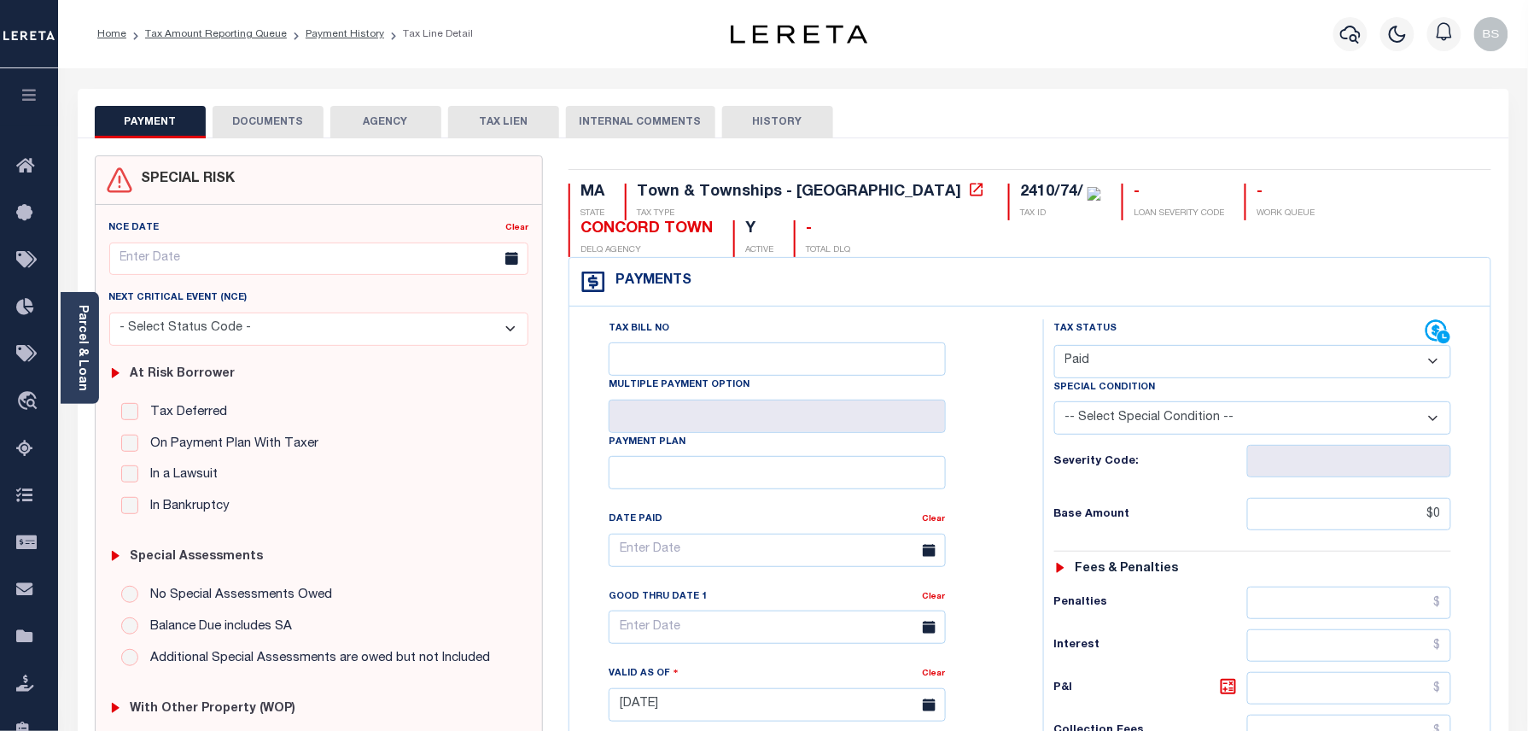
click at [258, 121] on button "DOCUMENTS" at bounding box center [268, 122] width 111 height 32
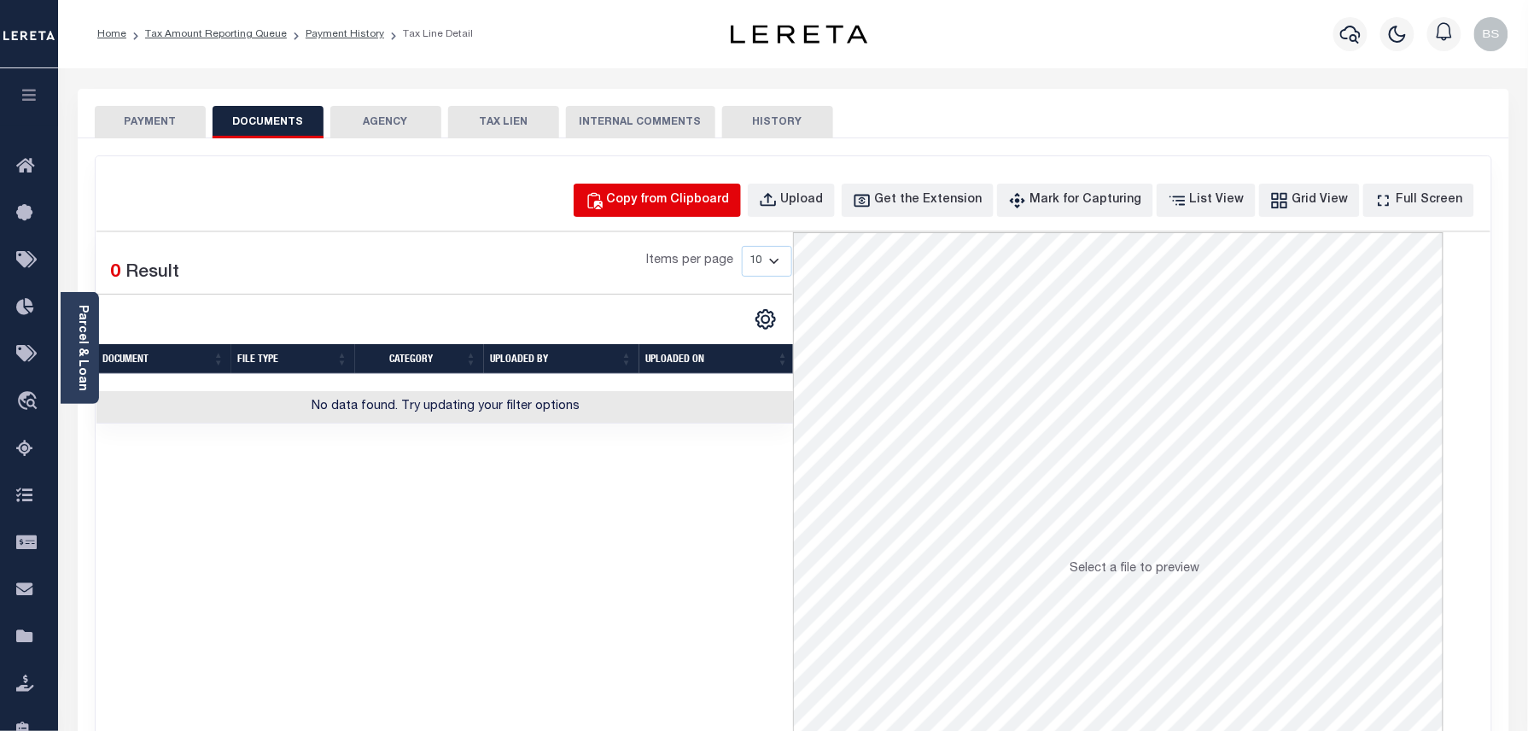
click at [704, 213] on button "Copy from Clipboard" at bounding box center [657, 199] width 167 height 33
select select "POP"
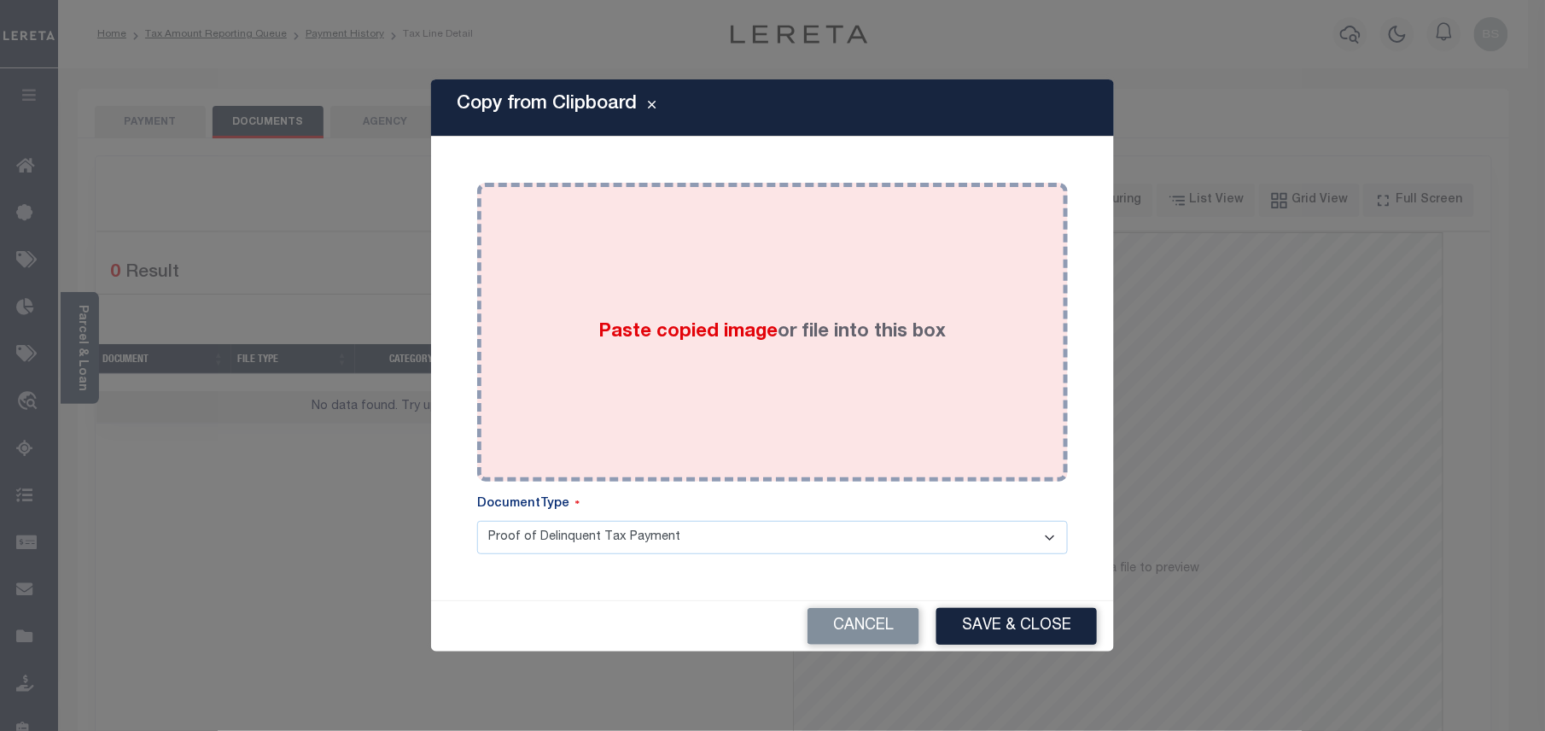
click at [772, 306] on div "Paste copied image or file into this box" at bounding box center [772, 331] width 565 height 273
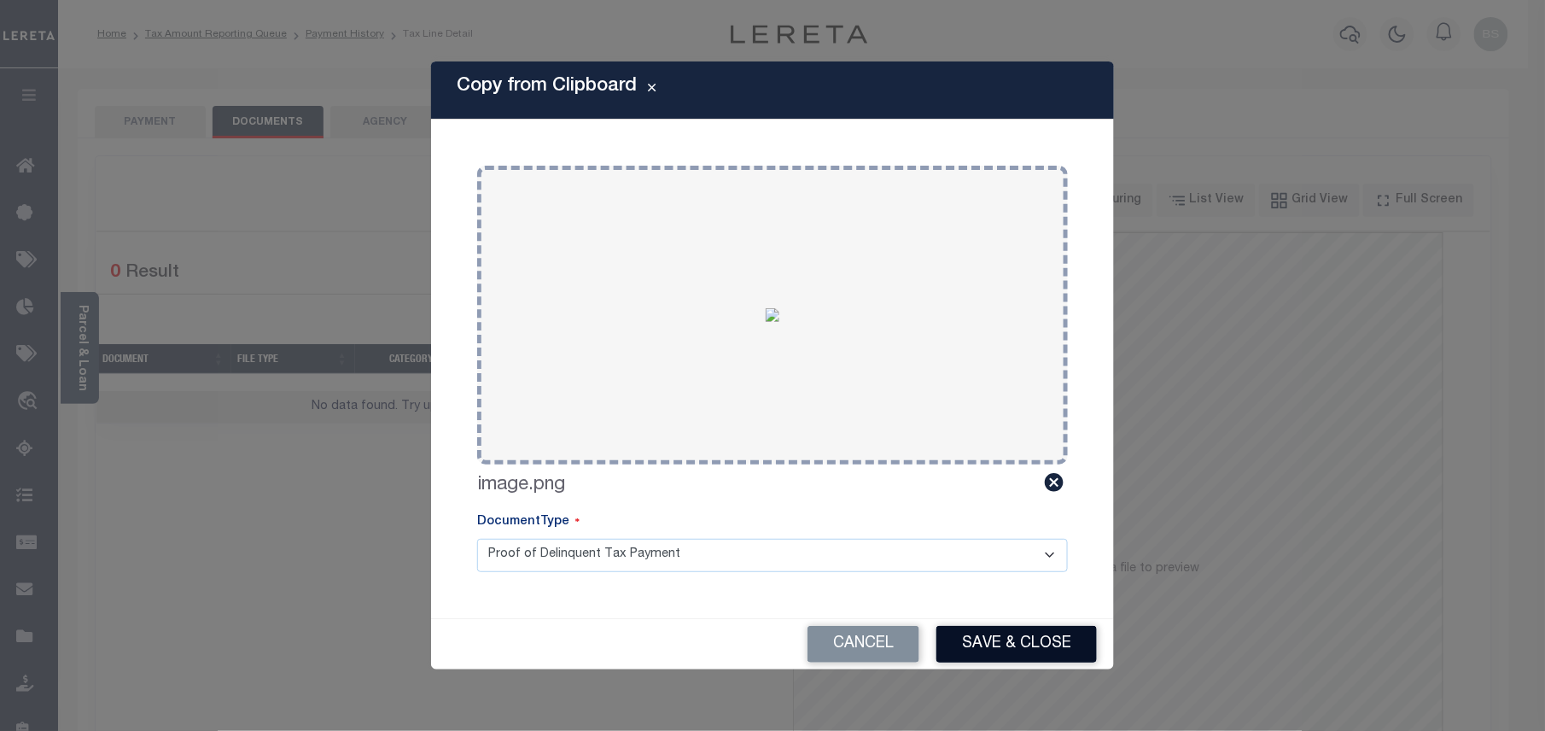
click at [1014, 655] on button "Save & Close" at bounding box center [1016, 644] width 160 height 37
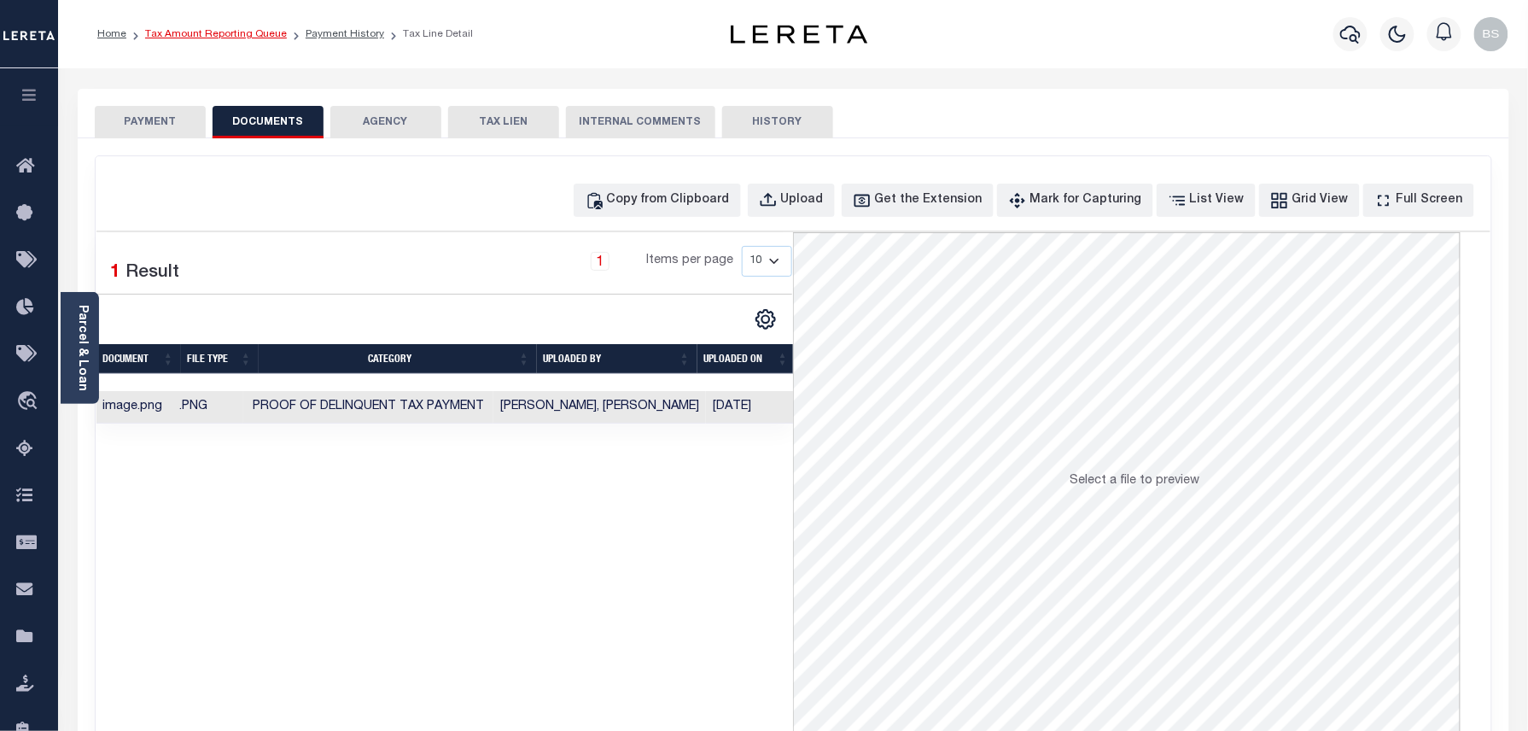
click at [234, 38] on link "Tax Amount Reporting Queue" at bounding box center [216, 34] width 142 height 10
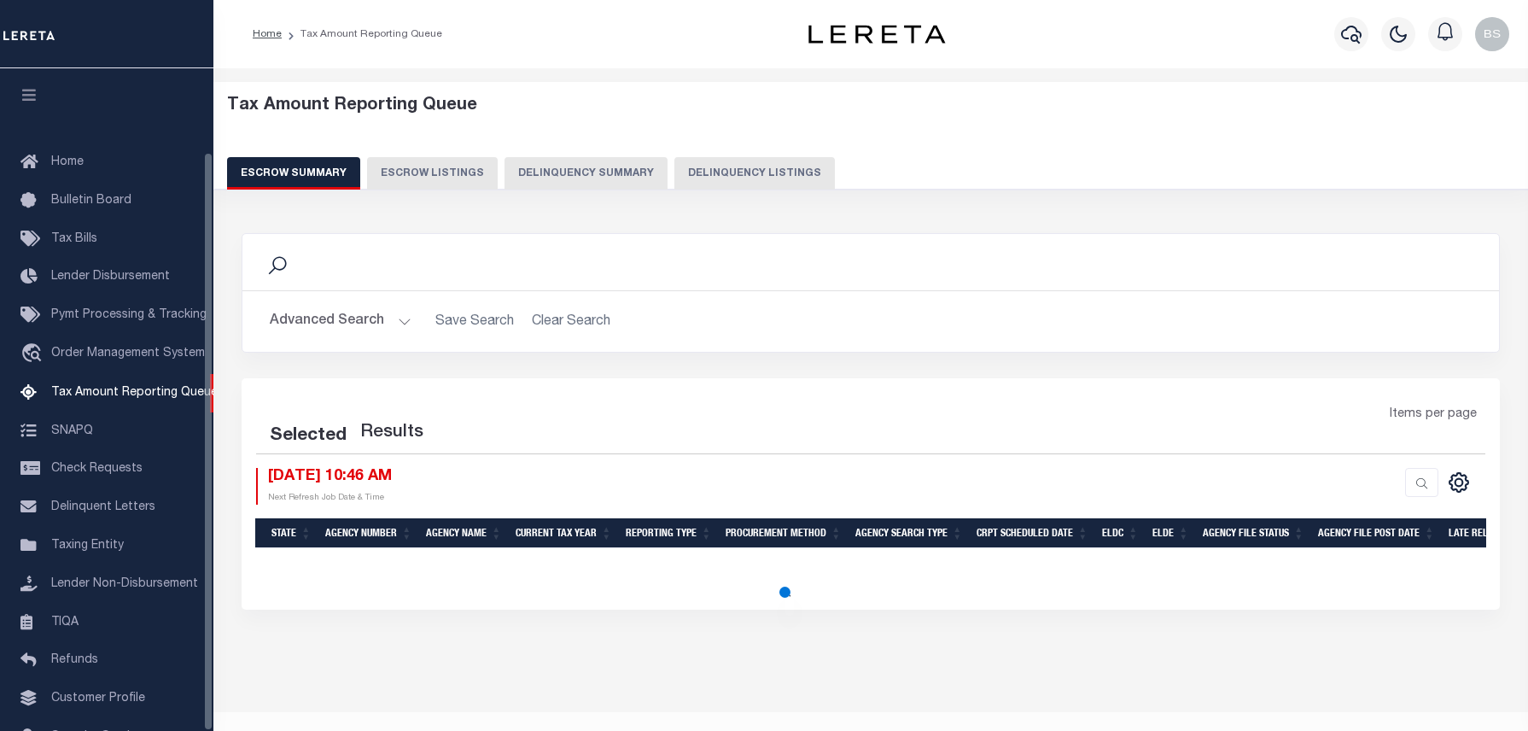
select select "100"
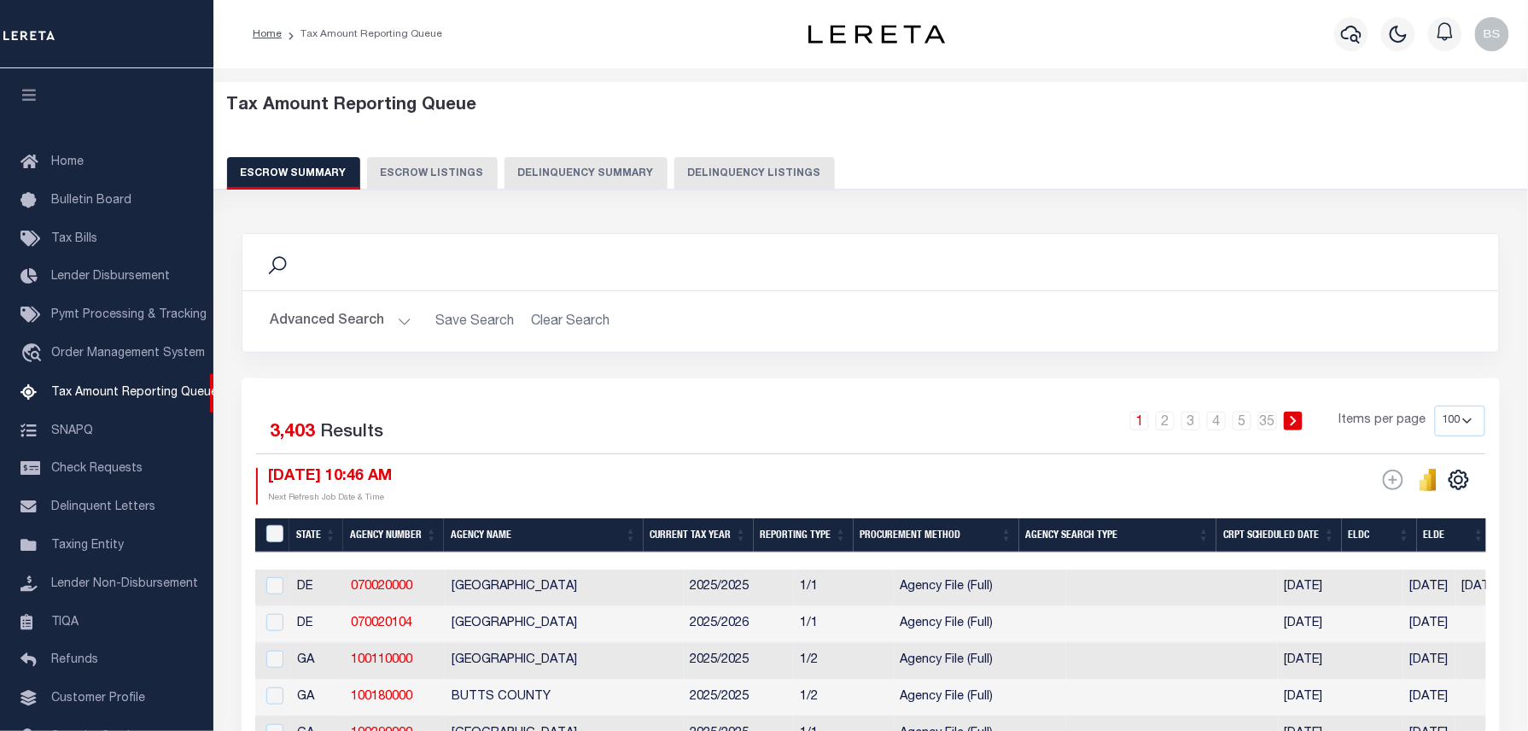
scroll to position [96, 0]
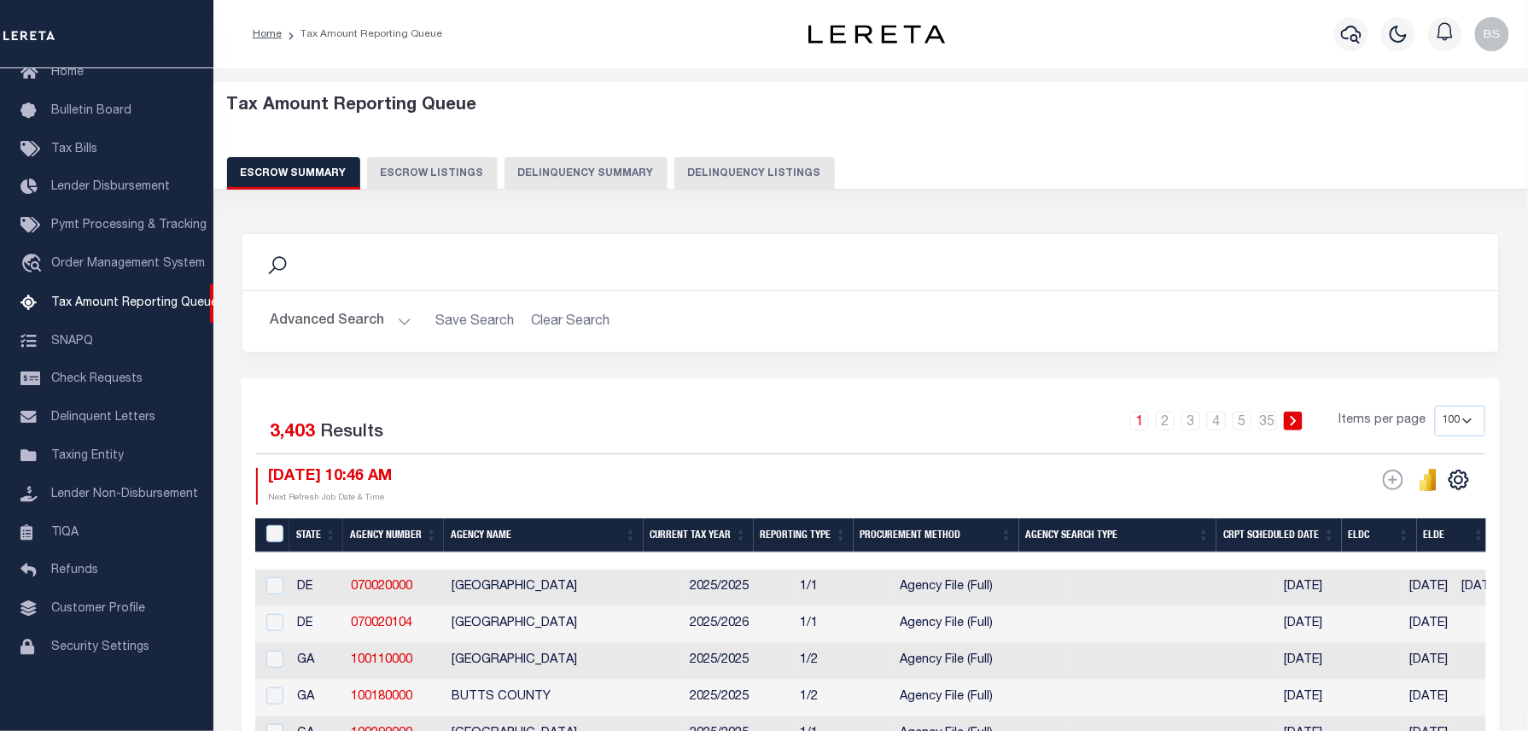
click at [776, 182] on button "Delinquency Listings" at bounding box center [754, 173] width 160 height 32
select select "100"
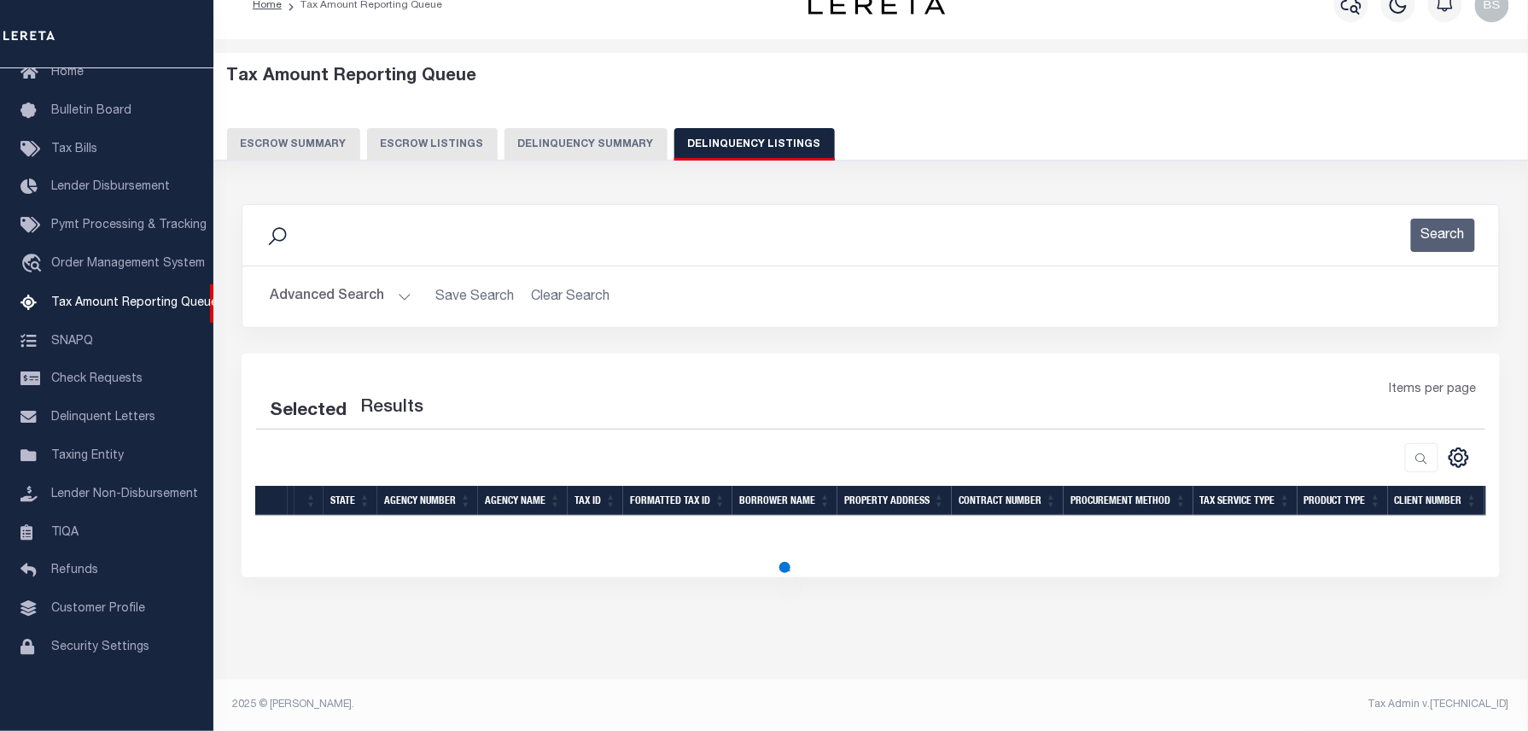
select select "100"
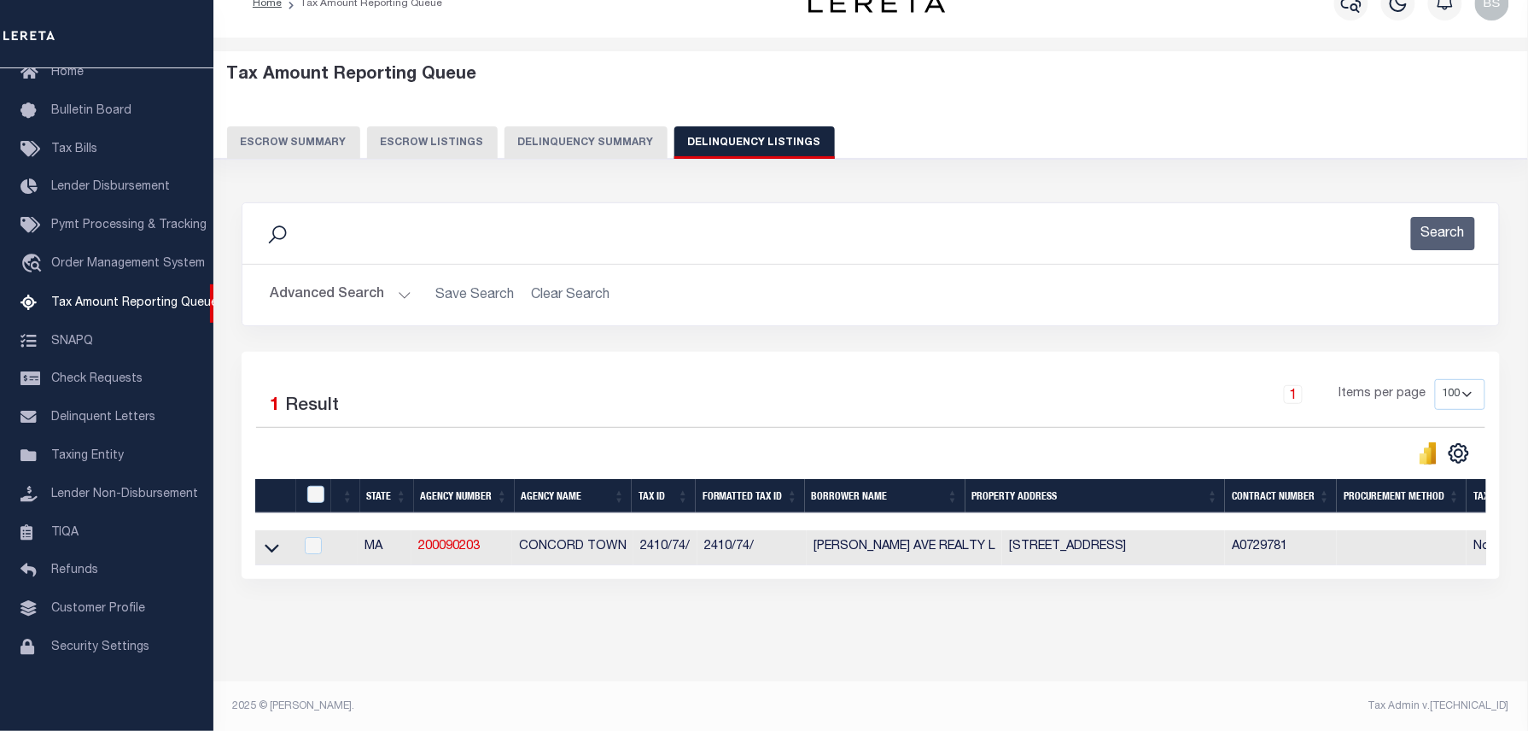
scroll to position [32, 0]
click at [273, 556] on icon at bounding box center [272, 547] width 15 height 18
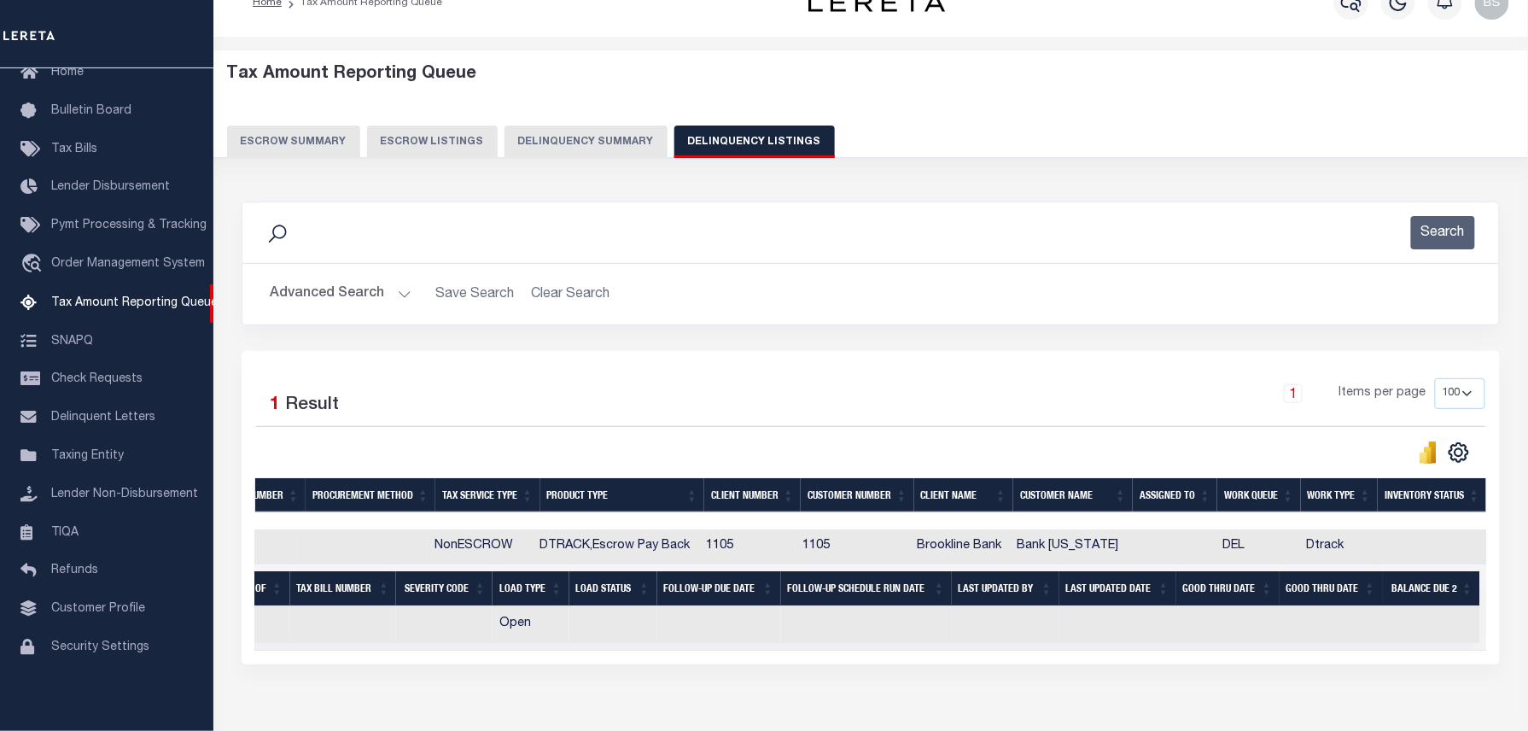
scroll to position [0, 0]
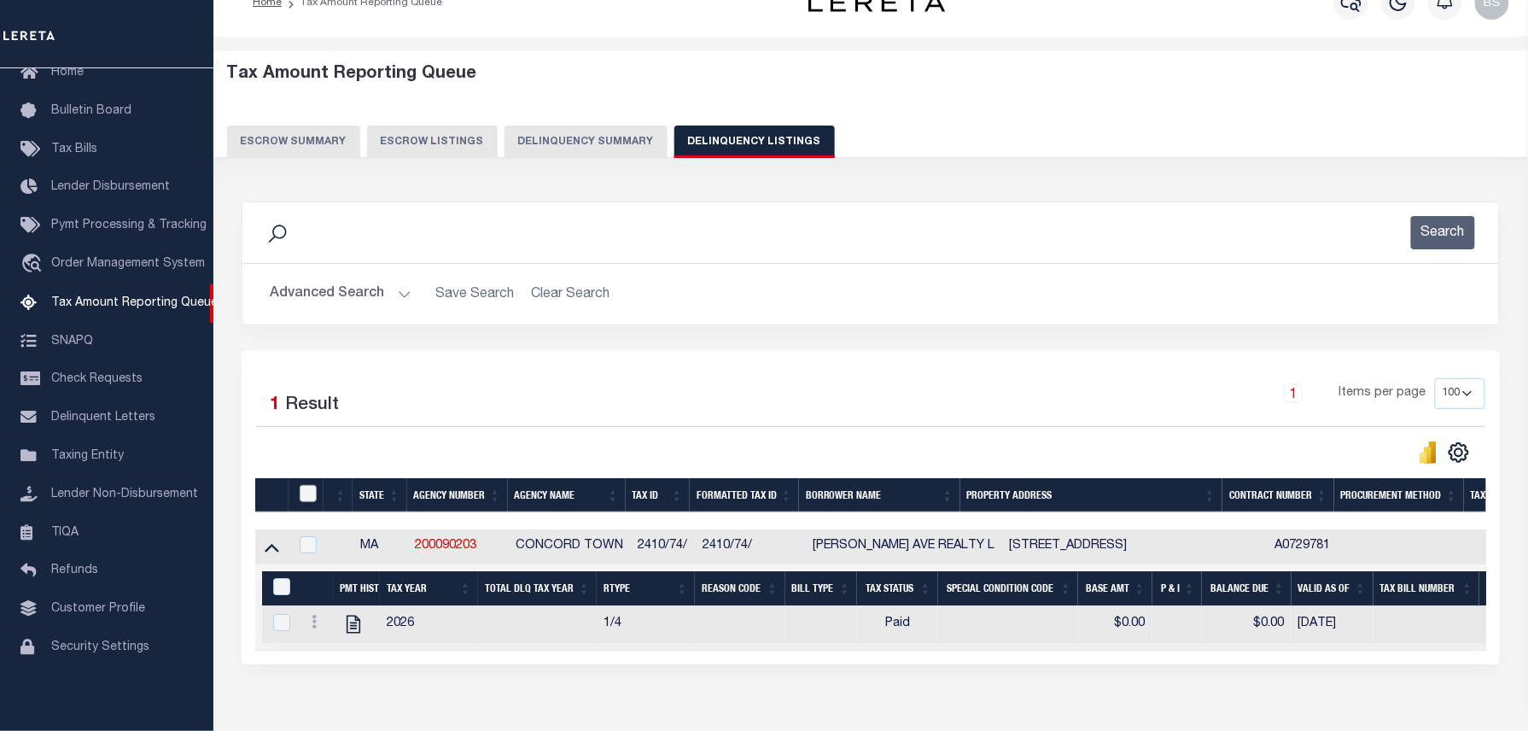
click at [311, 493] on input "checkbox" at bounding box center [308, 493] width 17 height 17
checkbox input "true"
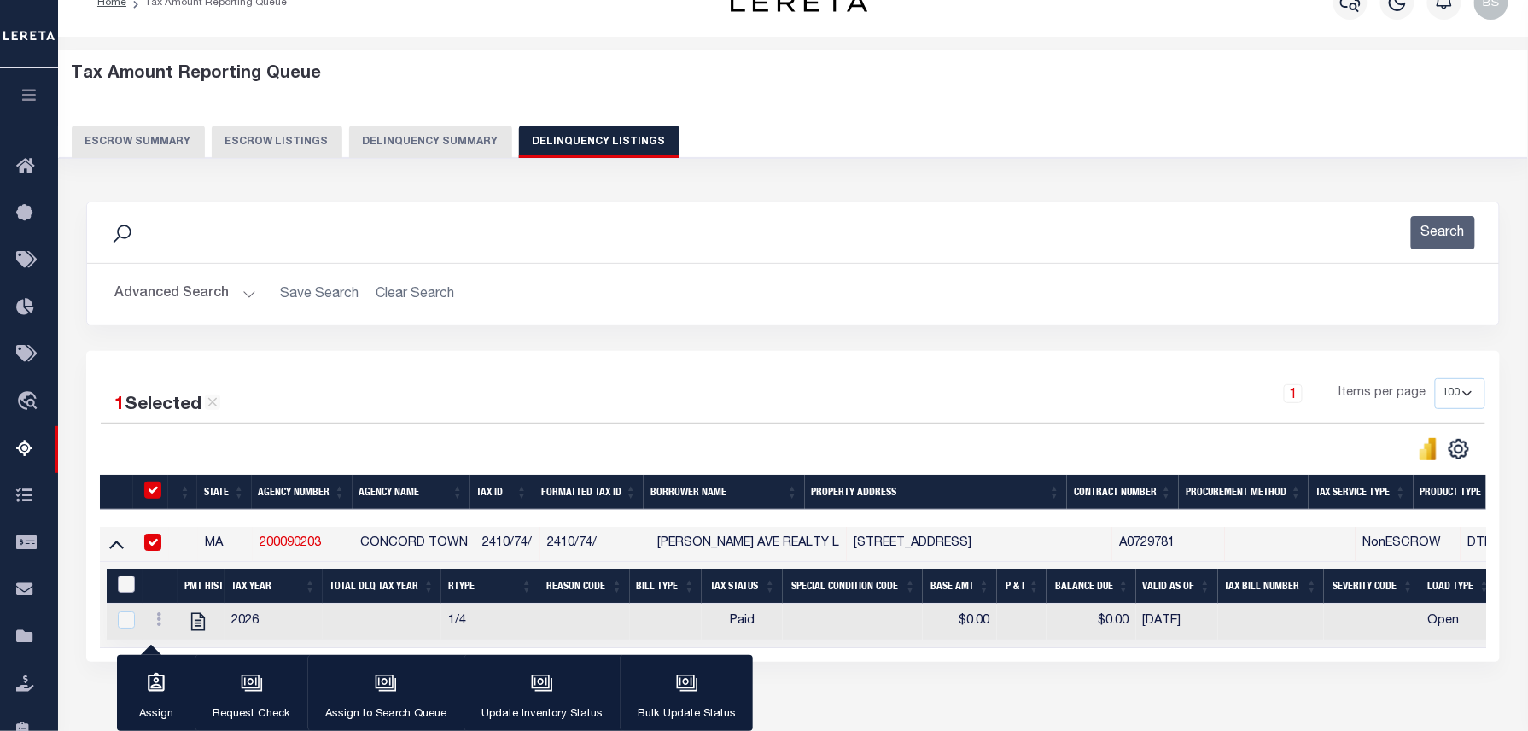
click at [127, 589] on input "&nbsp;" at bounding box center [126, 583] width 17 height 17
checkbox input "true"
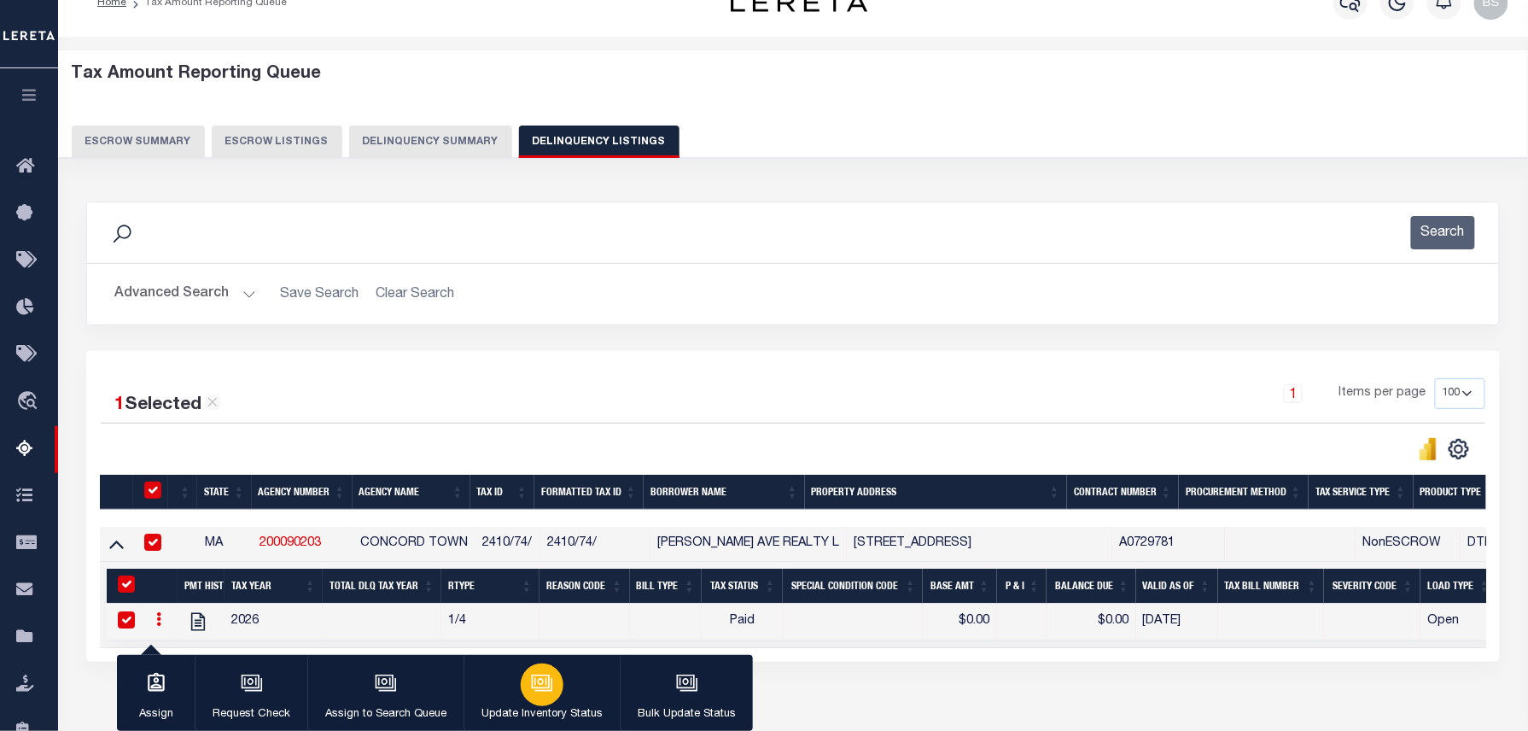
click at [524, 695] on div "button" at bounding box center [542, 684] width 43 height 43
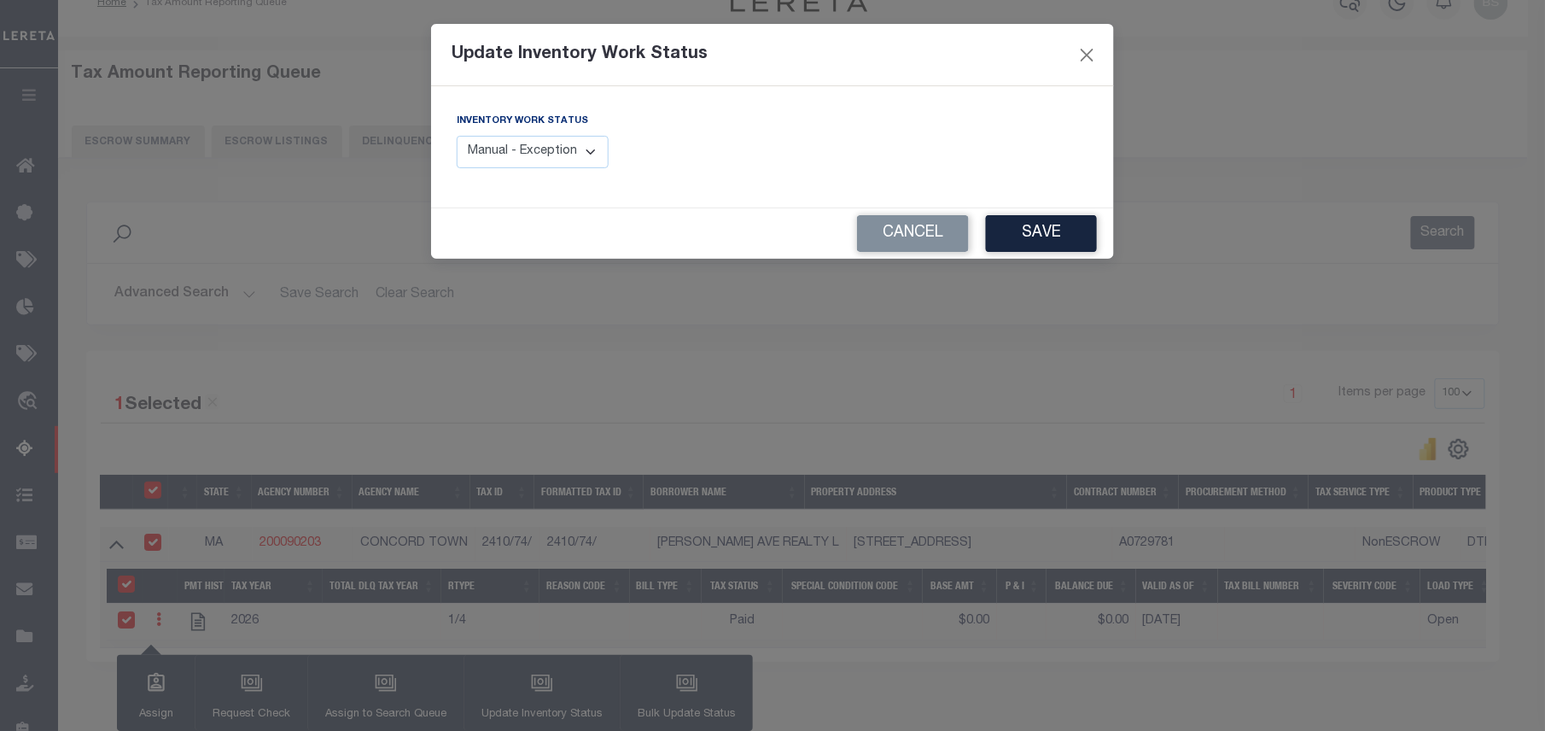
click at [574, 147] on select "Manual - Exception Pended - Awaiting Search Late Add Exception Completed" at bounding box center [533, 152] width 152 height 33
select select "4"
click at [457, 136] on select "Manual - Exception Pended - Awaiting Search Late Add Exception Completed" at bounding box center [533, 152] width 152 height 33
click at [1069, 239] on button "Save" at bounding box center [1041, 233] width 111 height 37
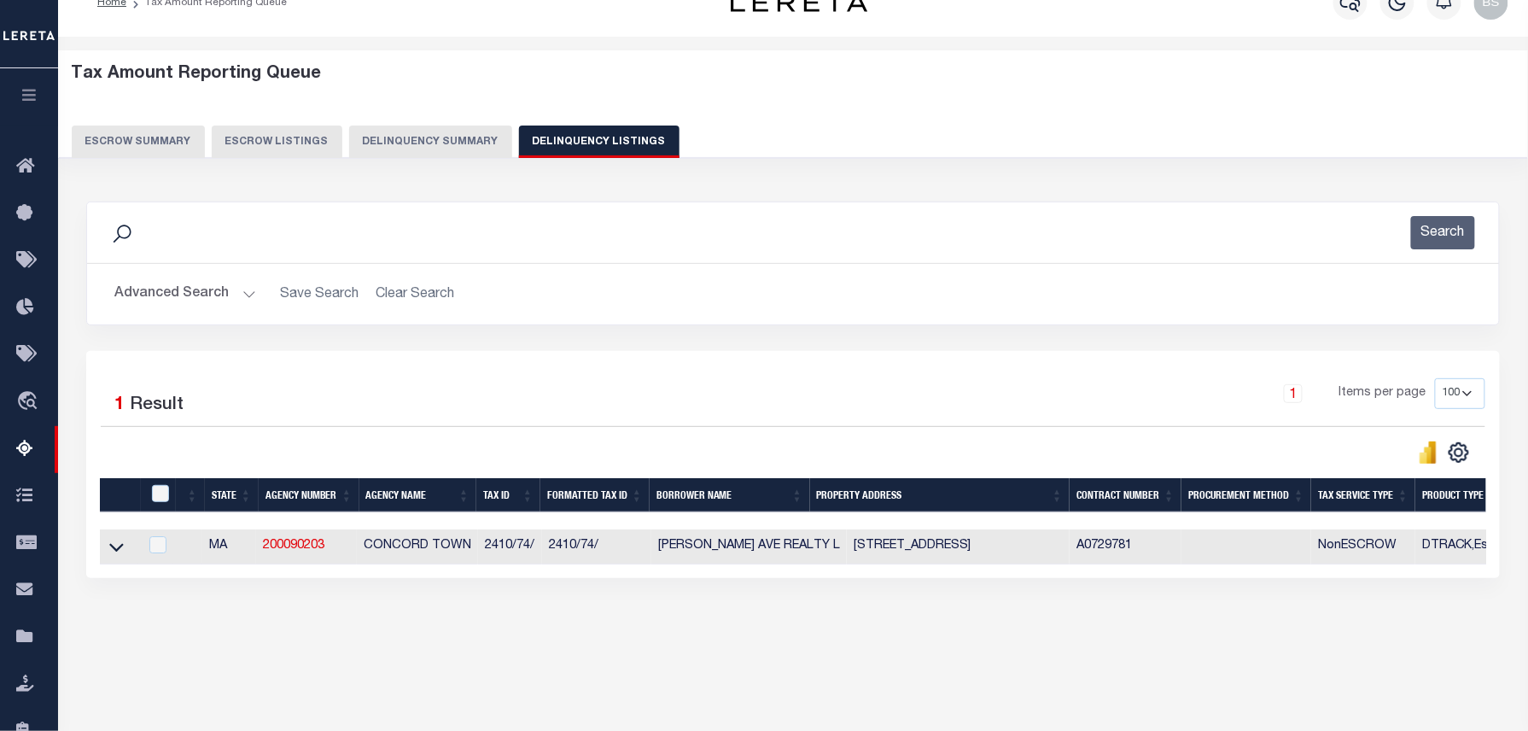
click at [208, 290] on button "Advanced Search" at bounding box center [185, 293] width 142 height 33
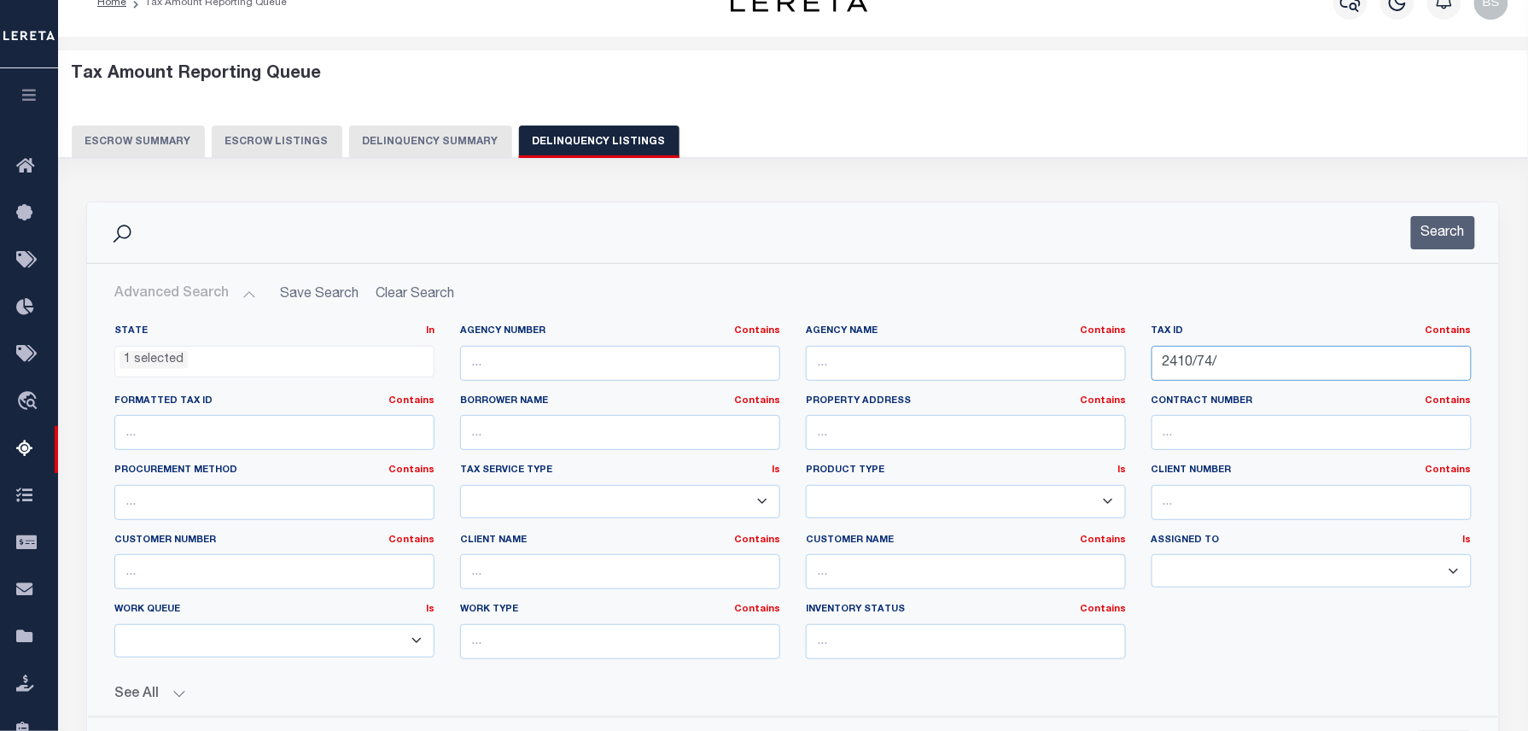
click at [1159, 352] on input "2410/74/" at bounding box center [1311, 363] width 320 height 35
paste input "8"
type input "2410/78/"
click at [1471, 227] on button "Search" at bounding box center [1443, 232] width 64 height 33
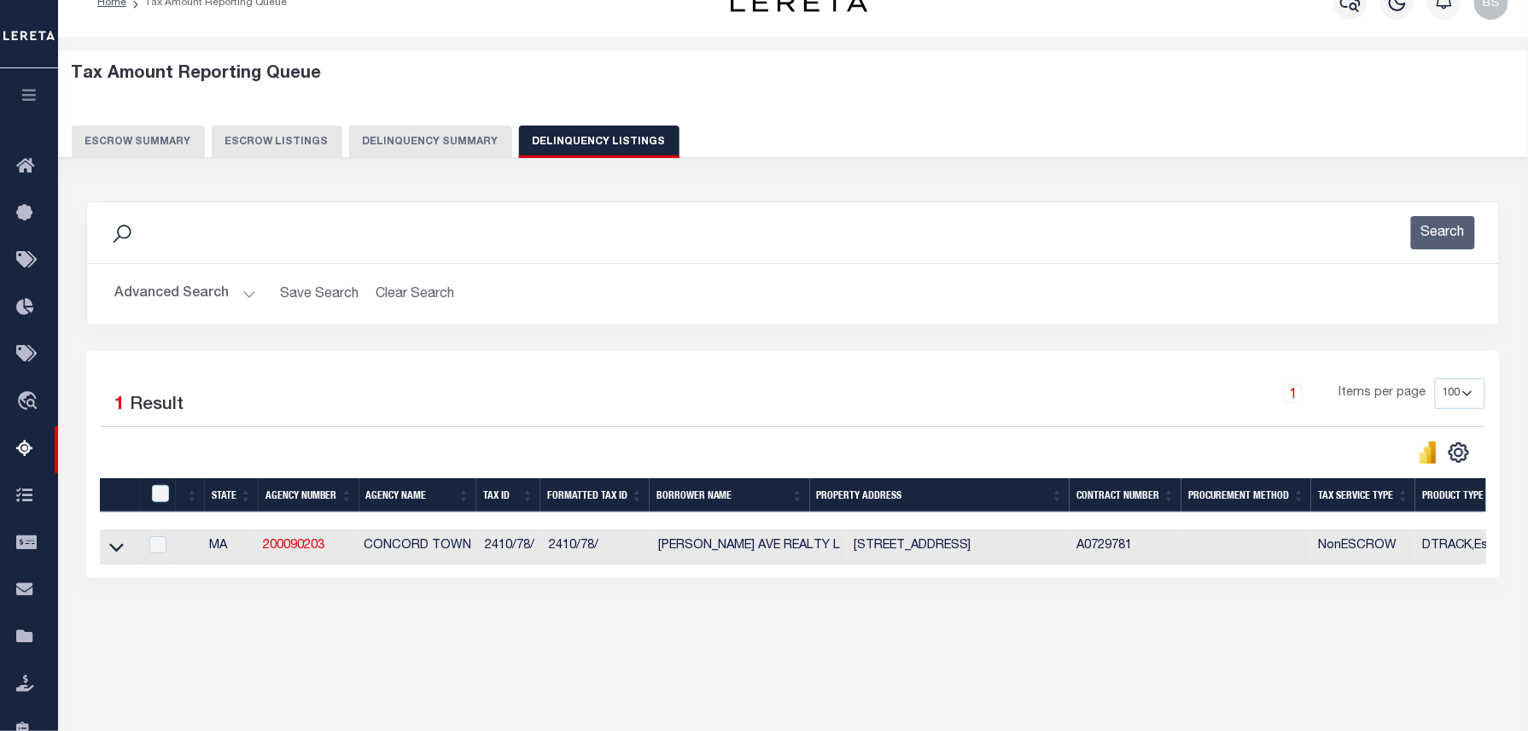
drag, startPoint x: 113, startPoint y: 550, endPoint x: 277, endPoint y: 505, distance: 170.6
click at [113, 550] on icon at bounding box center [116, 547] width 15 height 18
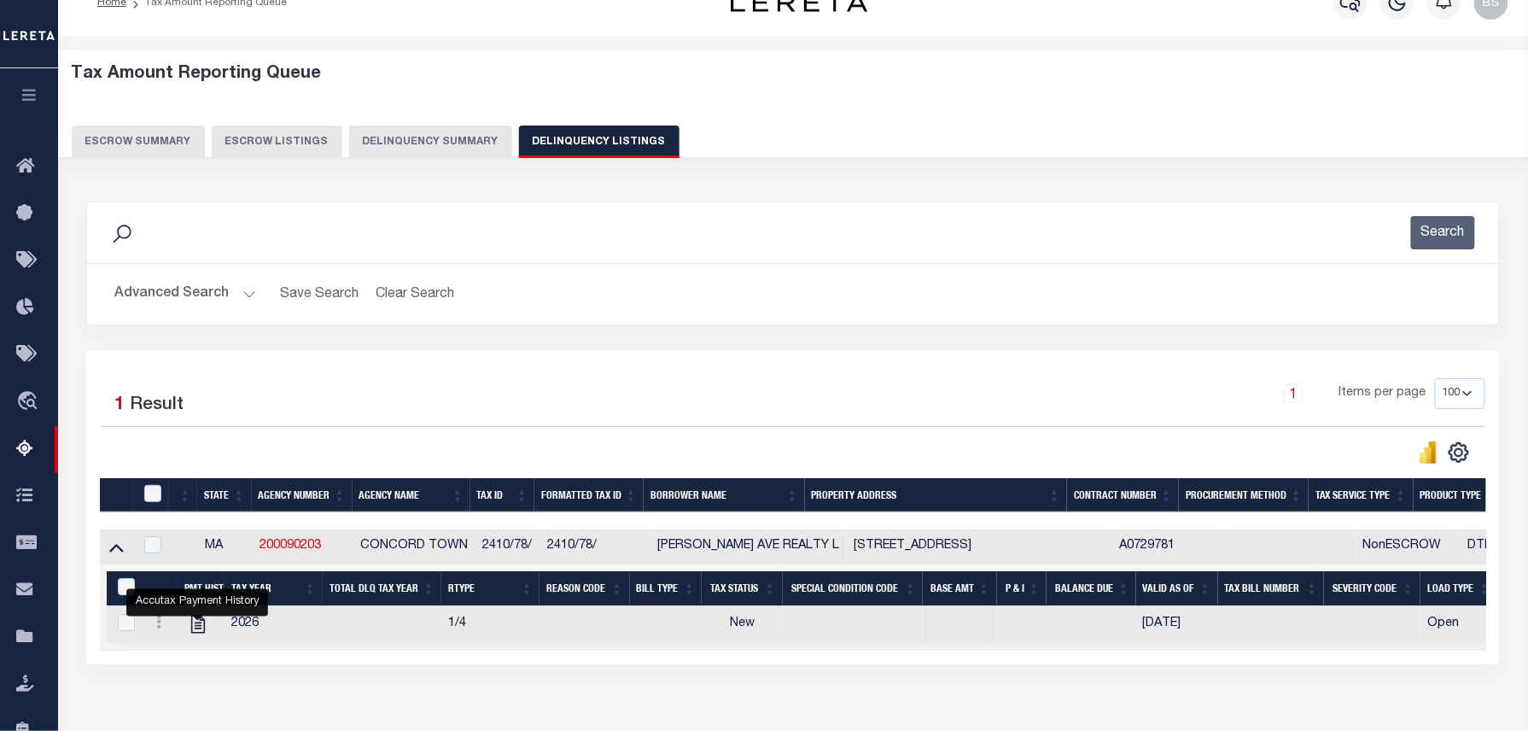
scroll to position [174, 0]
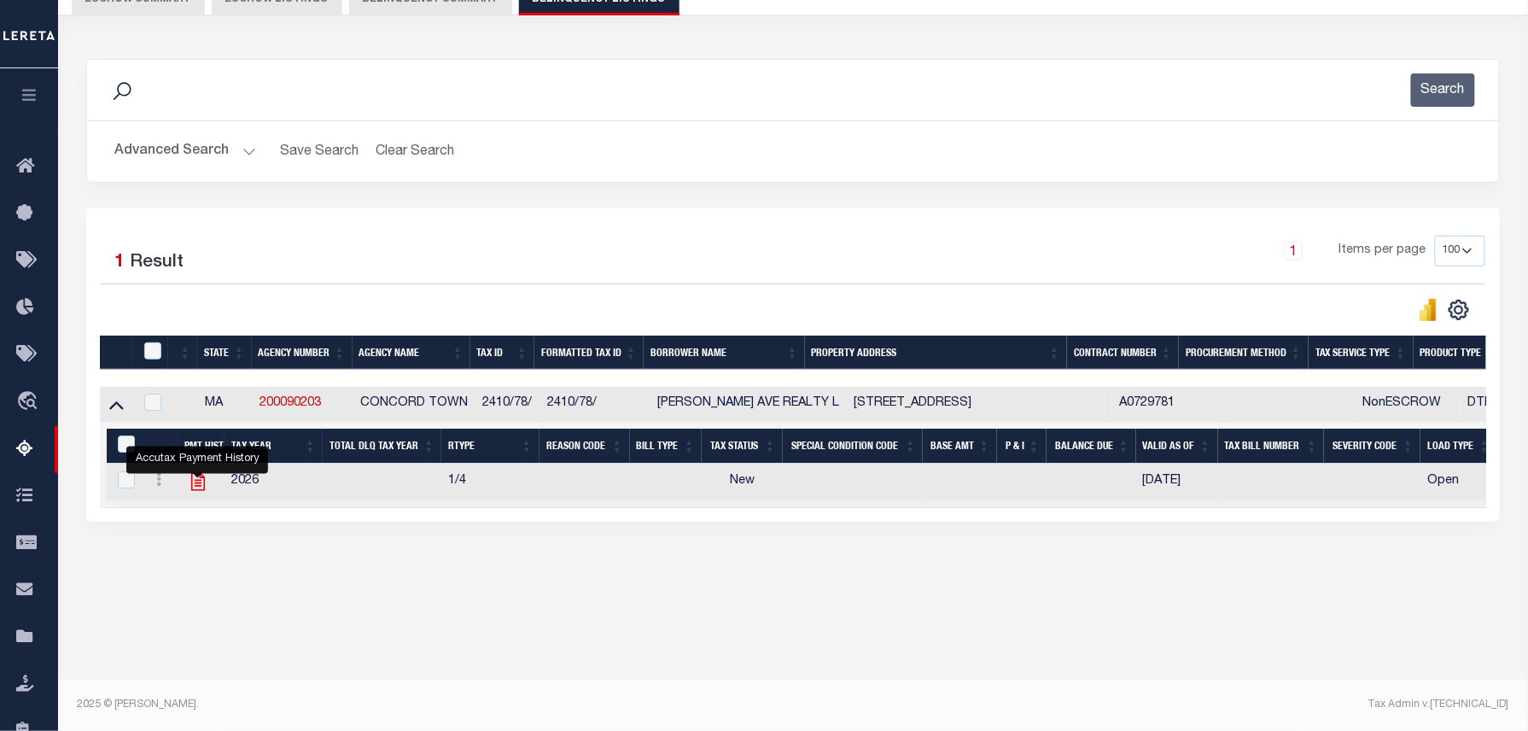
click at [192, 492] on icon "" at bounding box center [198, 481] width 22 height 22
checkbox input "true"
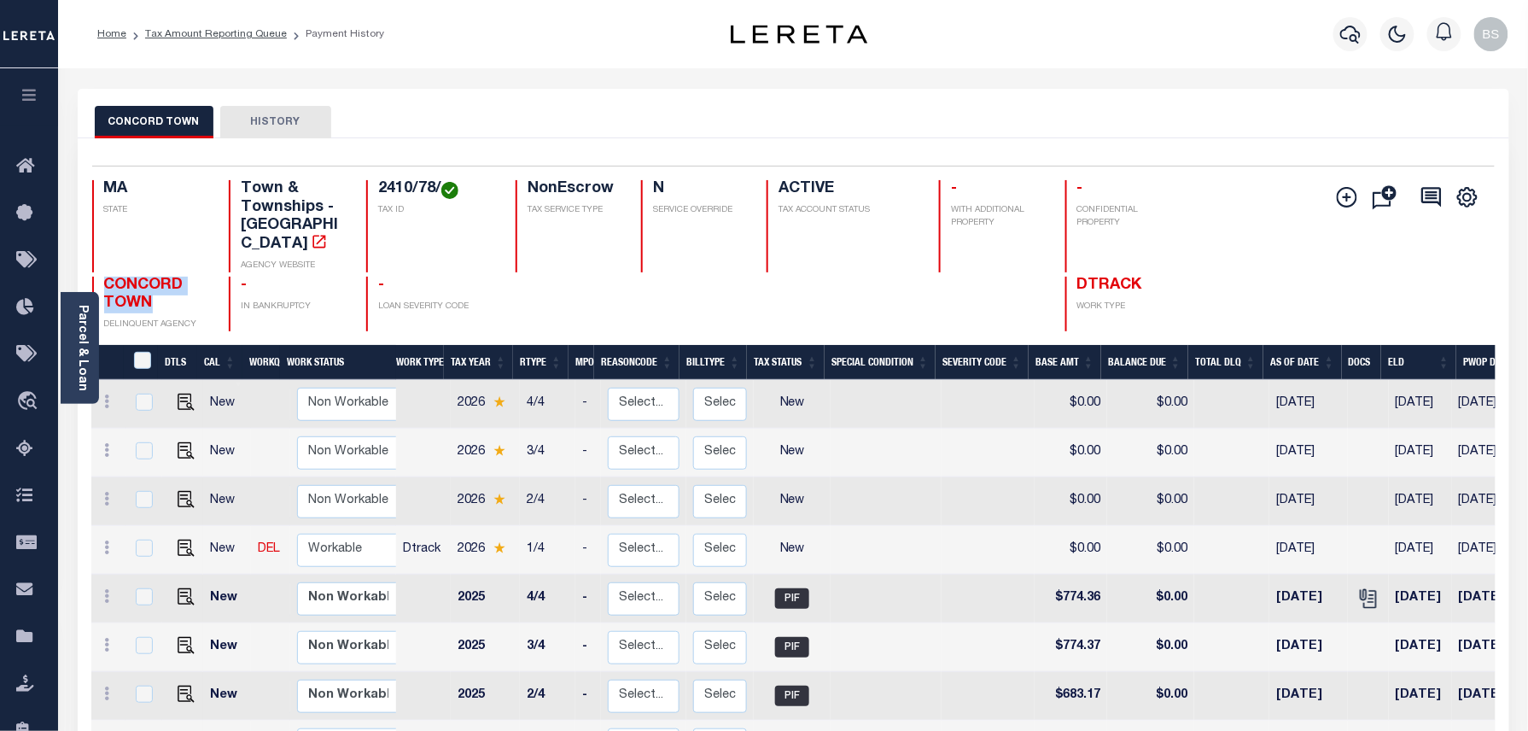
drag, startPoint x: 106, startPoint y: 266, endPoint x: 154, endPoint y: 281, distance: 49.9
click at [154, 281] on h4 "CONCORD TOWN" at bounding box center [156, 295] width 105 height 37
copy span "CONCORD TOWN"
click at [106, 540] on icon at bounding box center [107, 547] width 5 height 14
click at [144, 597] on img at bounding box center [148, 606] width 17 height 18
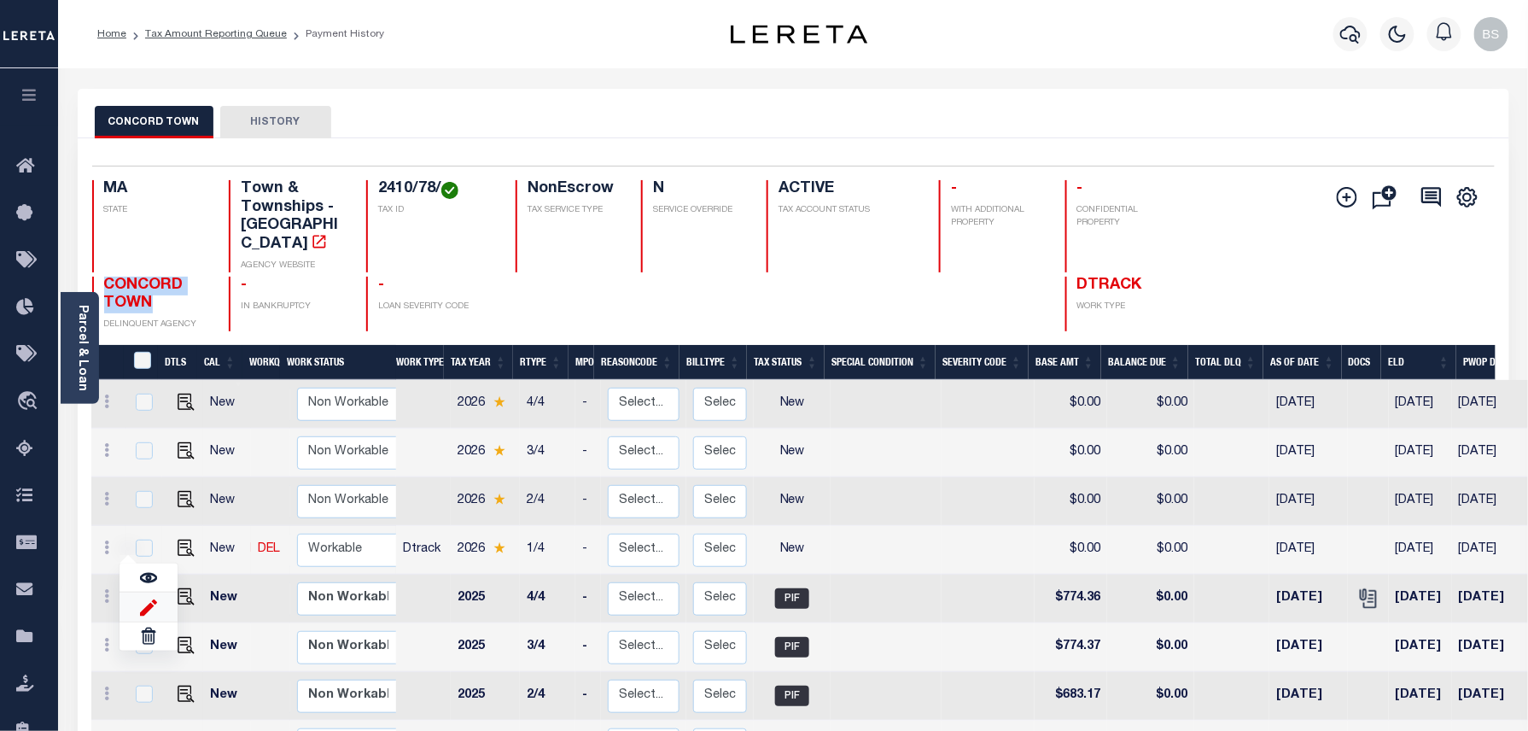
select select "NW2"
type input "$0.00"
type input "[DATE]"
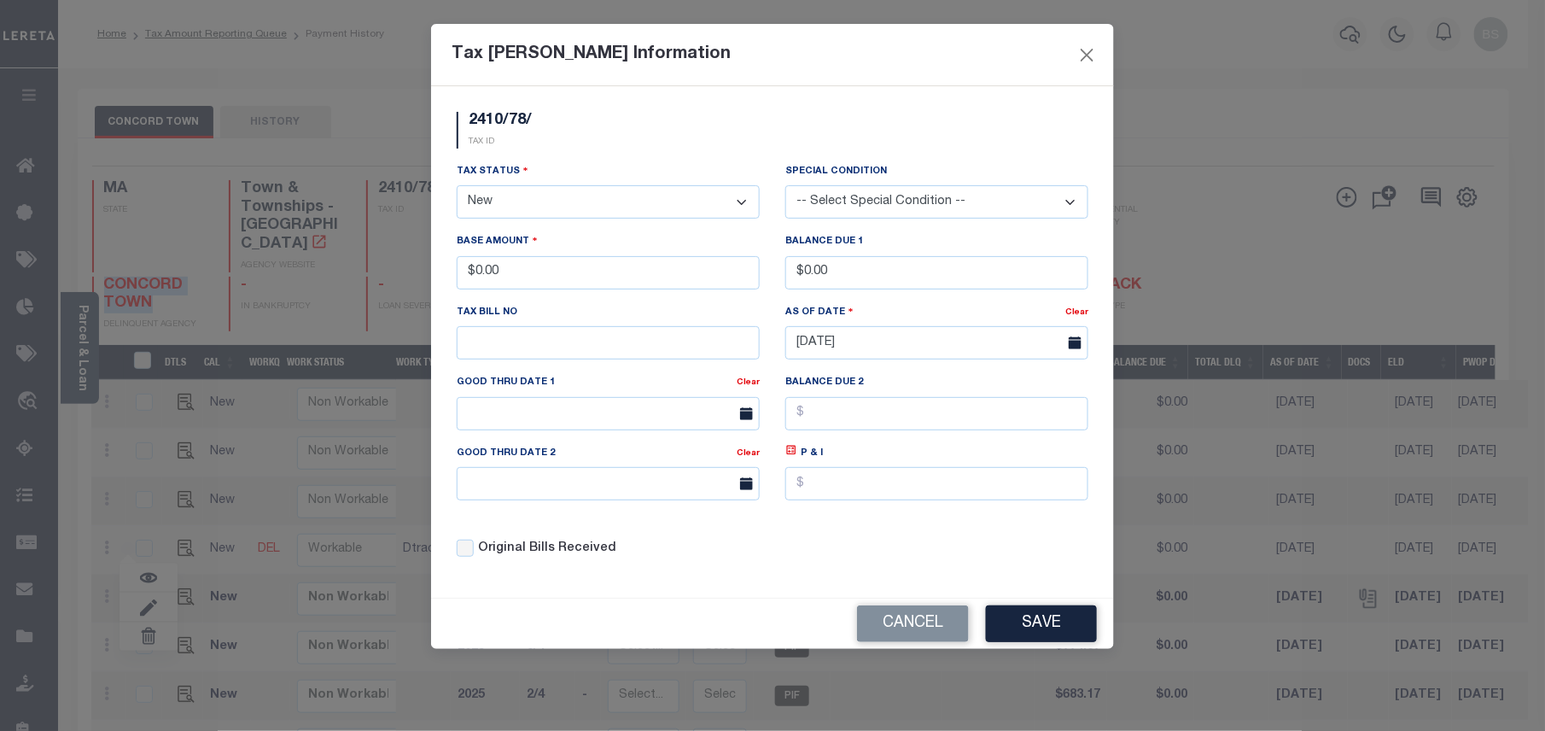
click at [599, 208] on select "- Select Status - Open Due/Unpaid Paid Incomplete No Tax Due Internal Refund Pr…" at bounding box center [608, 201] width 303 height 33
select select "PYD"
click at [457, 188] on select "- Select Status - Open Due/Unpaid Paid Incomplete No Tax Due Internal Refund Pr…" at bounding box center [608, 201] width 303 height 33
click at [1017, 615] on button "Save" at bounding box center [1041, 623] width 111 height 37
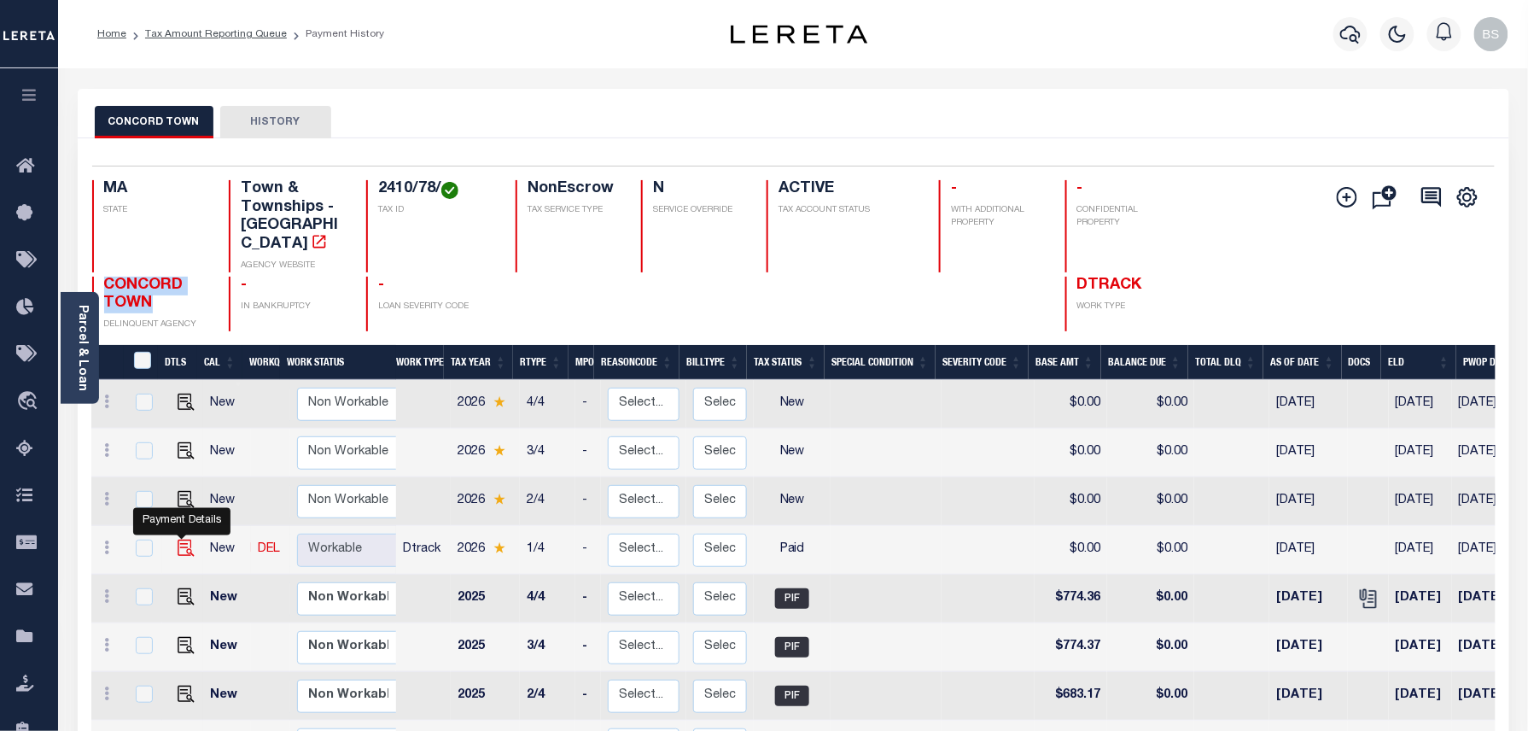
click at [184, 539] on img at bounding box center [186, 547] width 17 height 17
checkbox input "true"
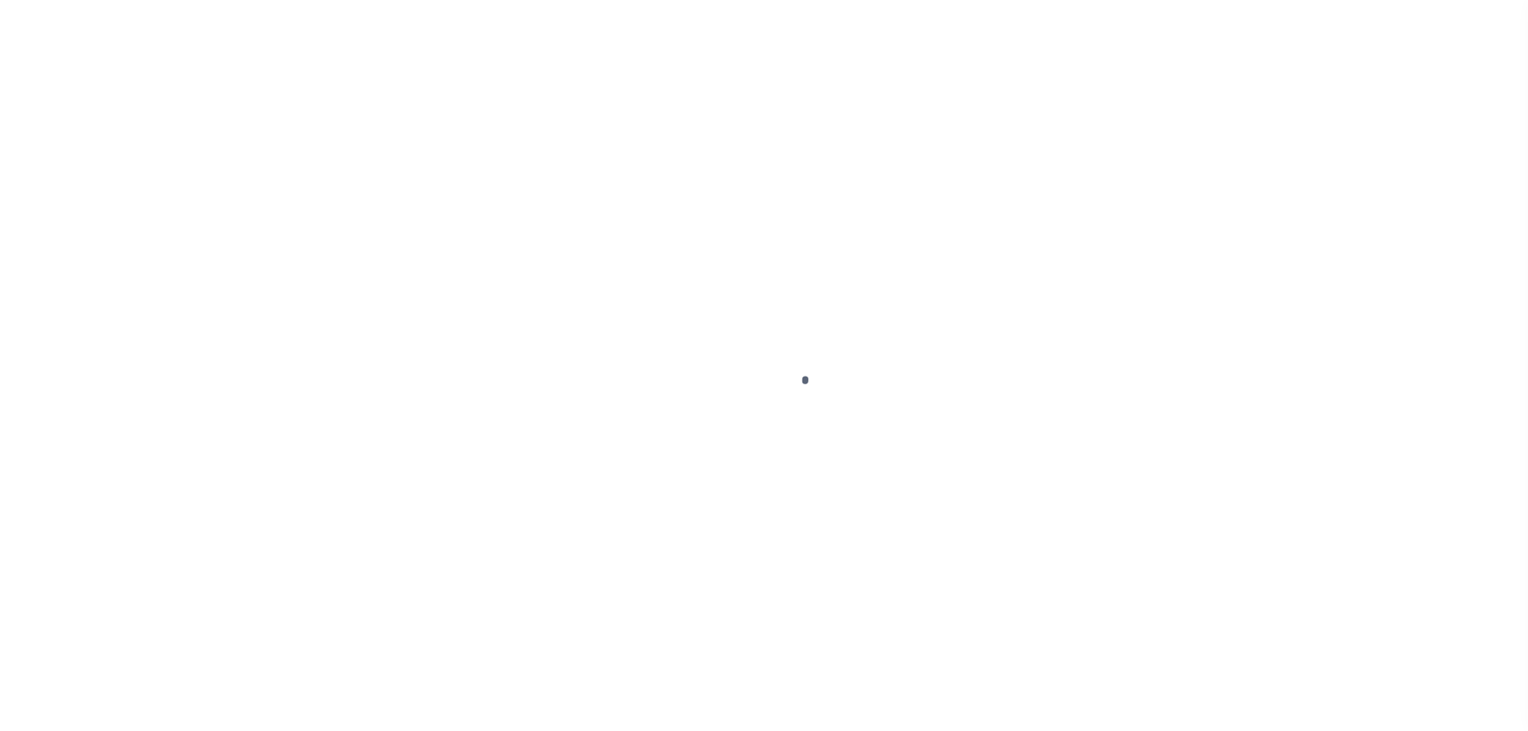
select select "PYD"
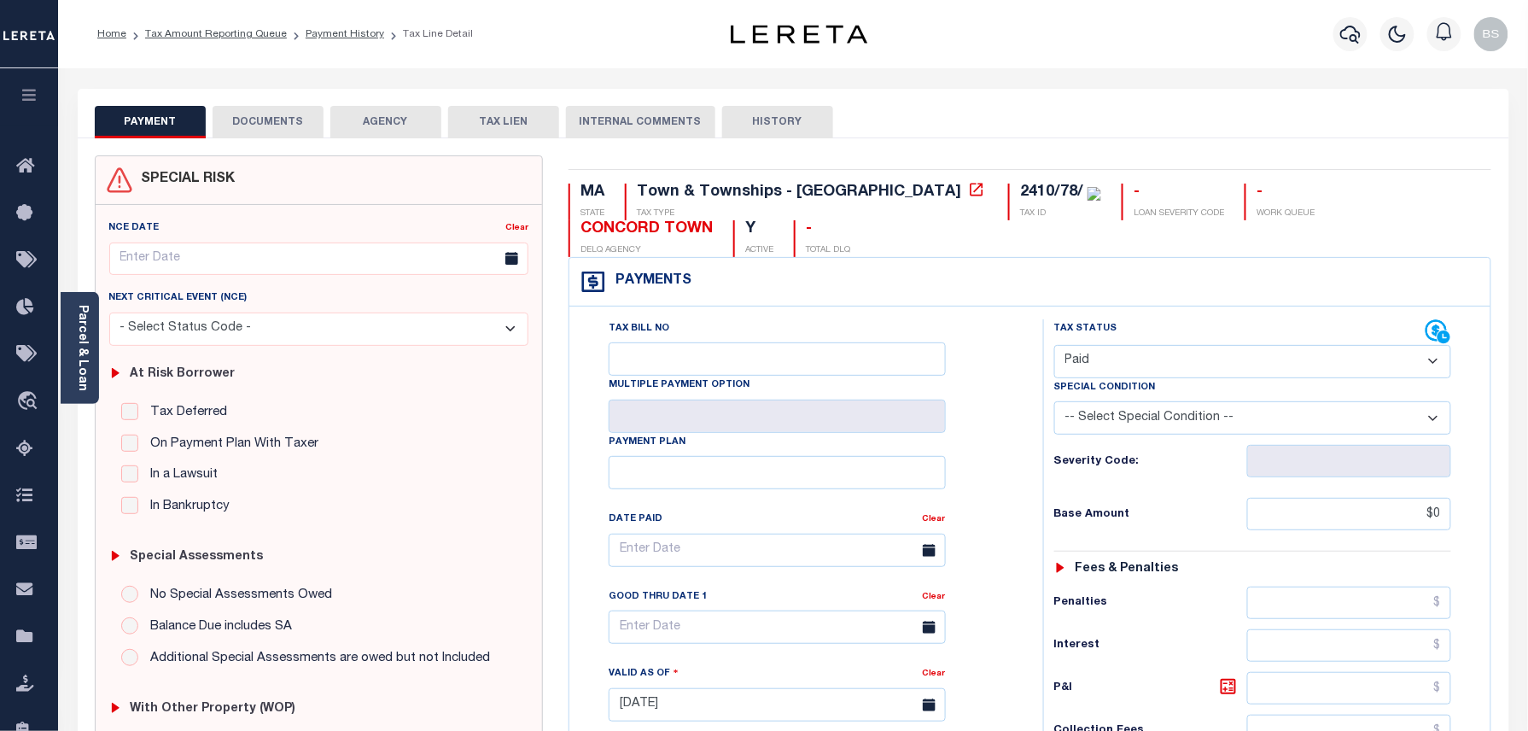
click at [282, 124] on button "DOCUMENTS" at bounding box center [268, 122] width 111 height 32
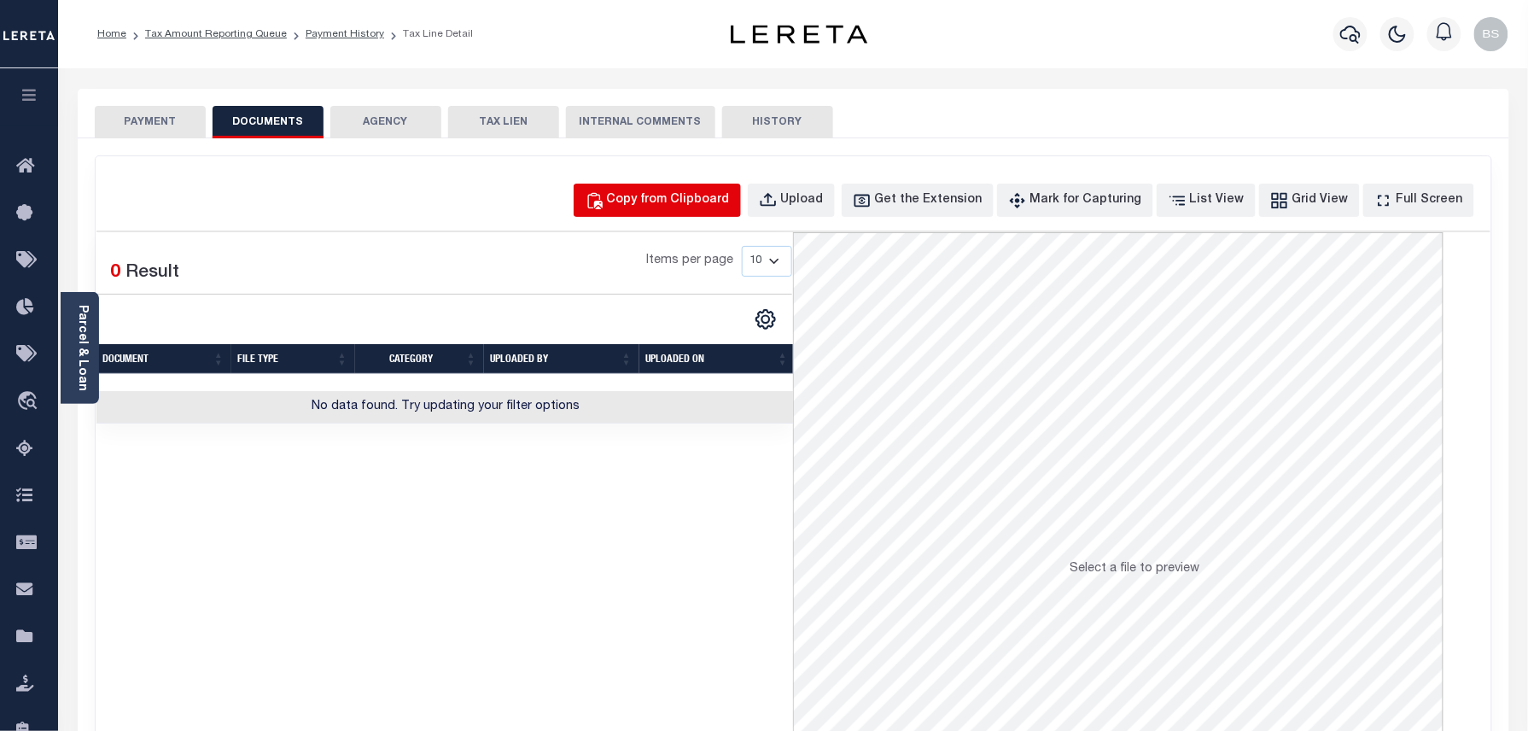
click at [662, 191] on div "Copy from Clipboard" at bounding box center [668, 200] width 123 height 19
select select "POP"
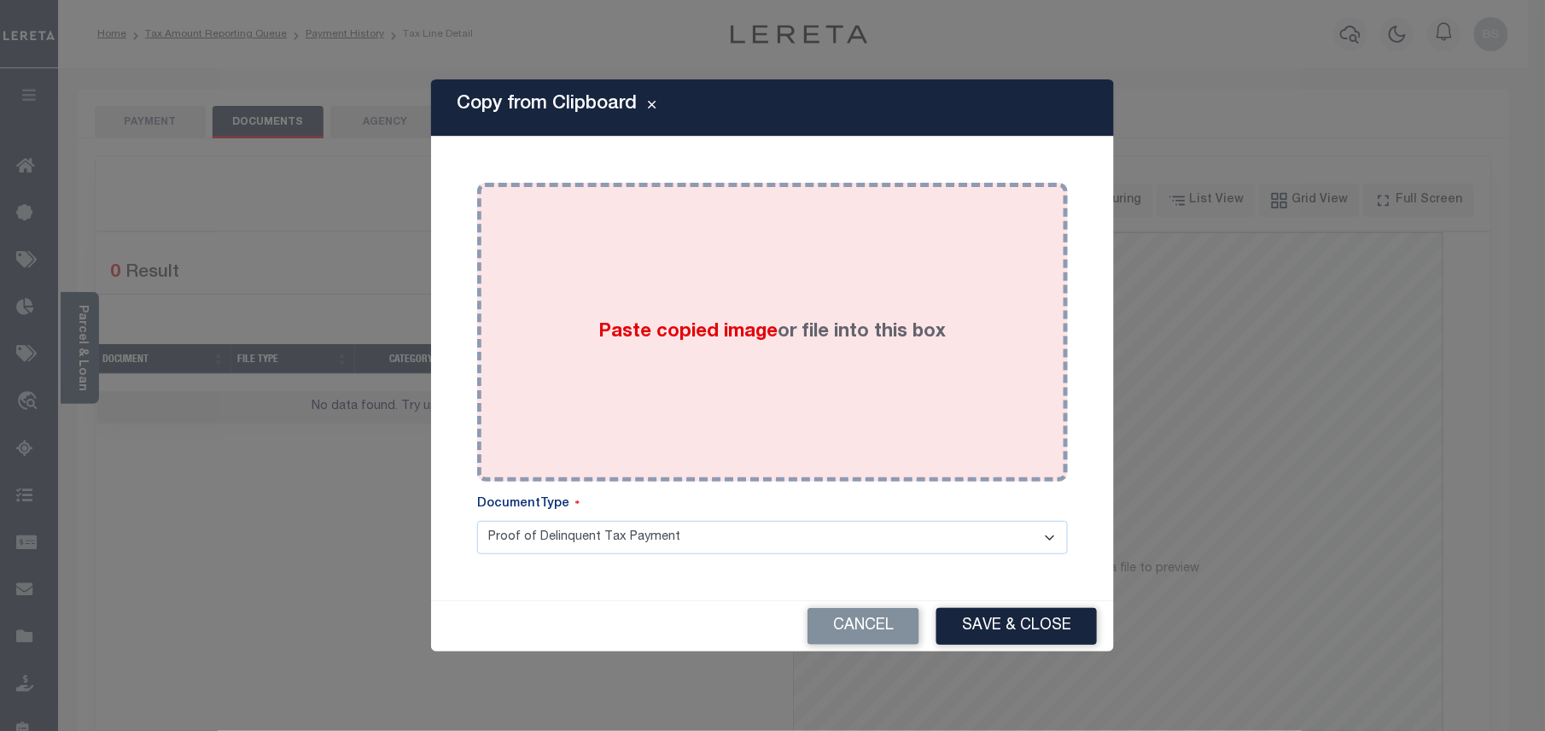
click at [759, 357] on div "Paste copied image or file into this box" at bounding box center [772, 331] width 565 height 273
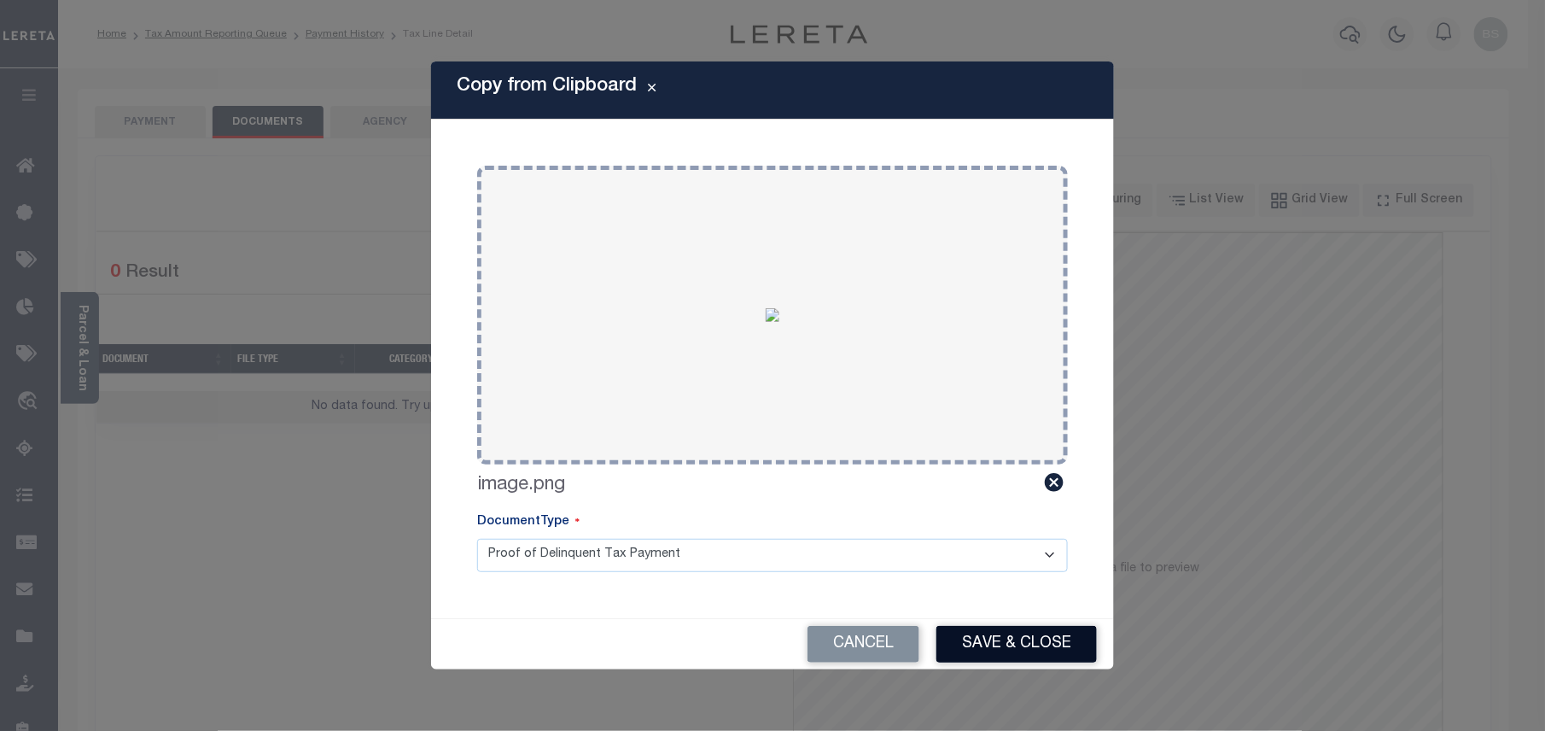
click at [1017, 640] on button "Save & Close" at bounding box center [1016, 644] width 160 height 37
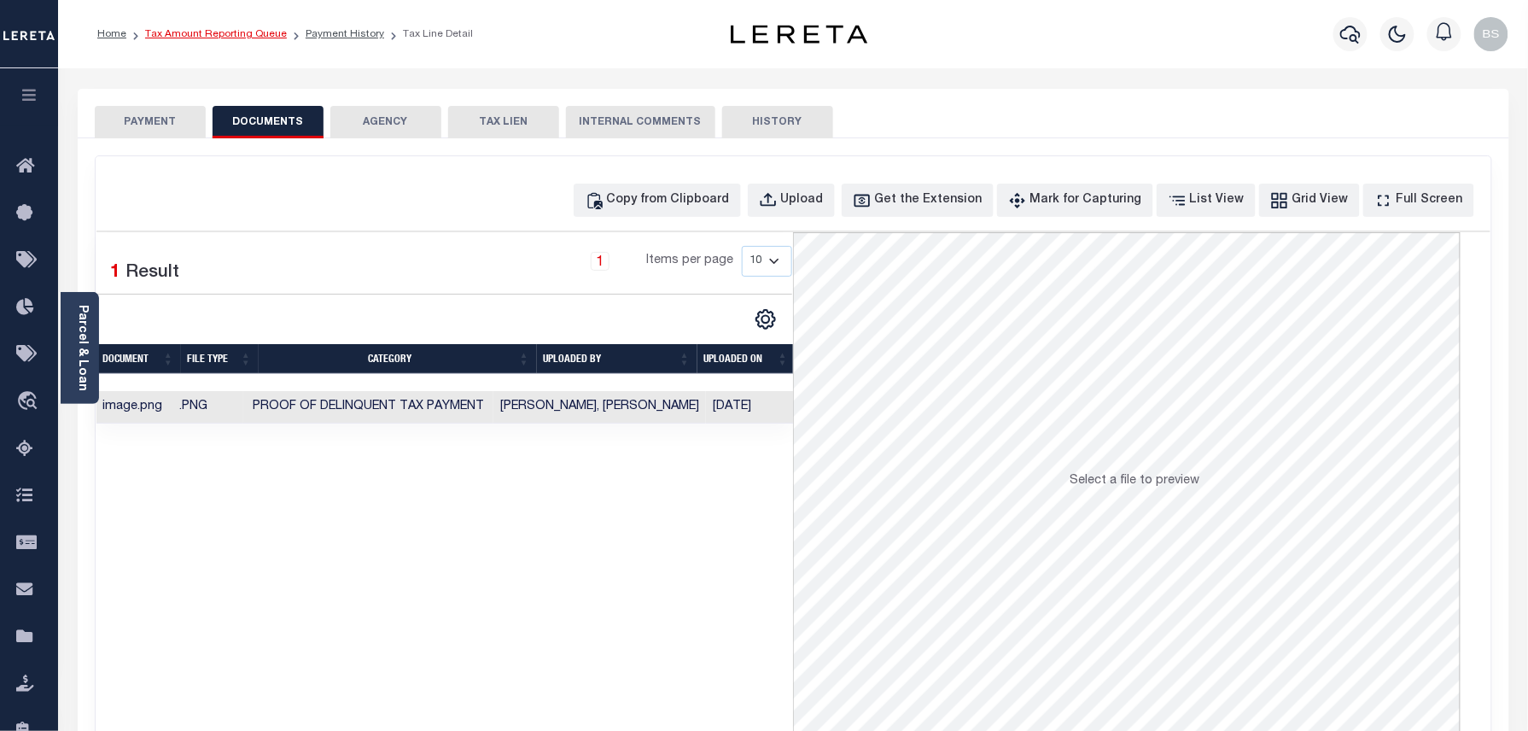
click at [247, 32] on link "Tax Amount Reporting Queue" at bounding box center [216, 34] width 142 height 10
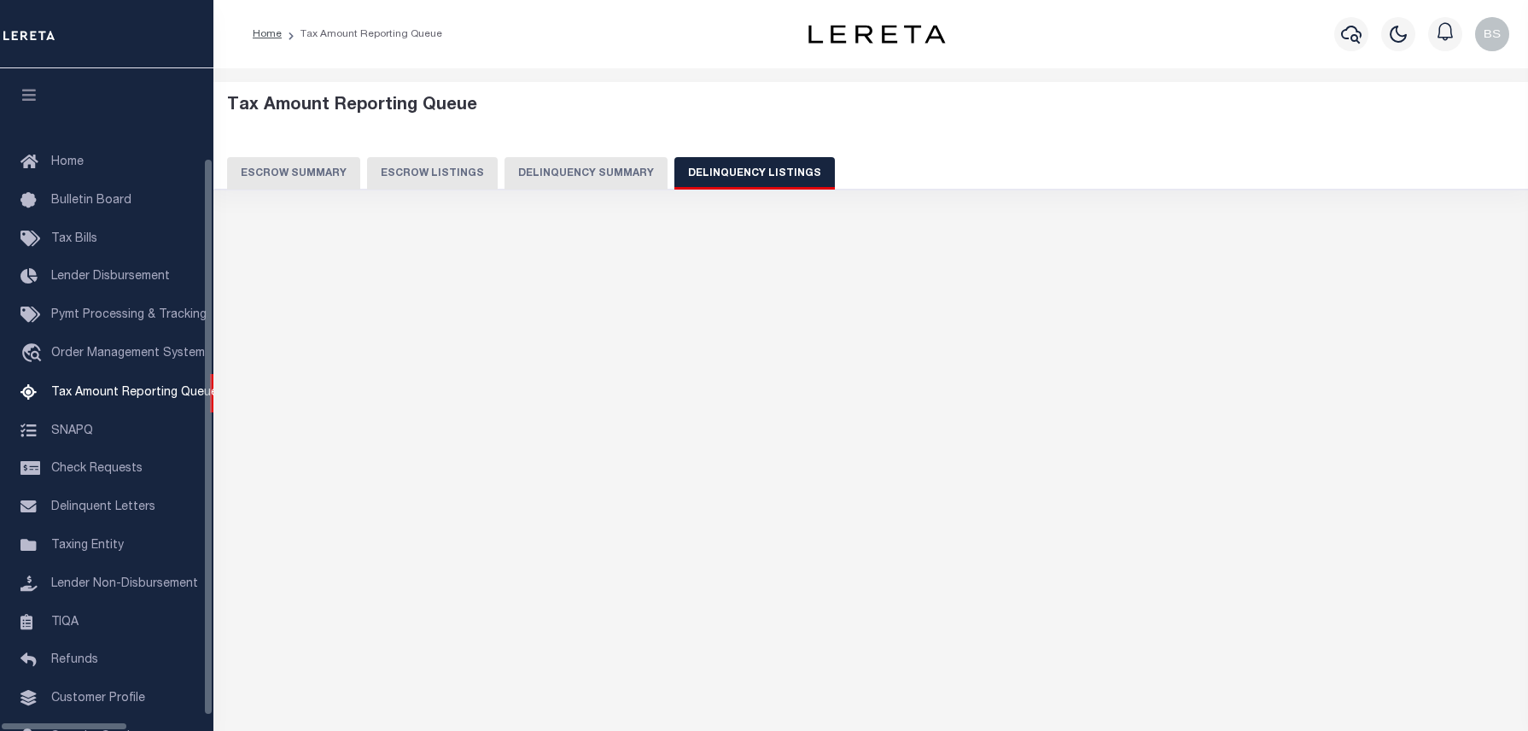
select select "100"
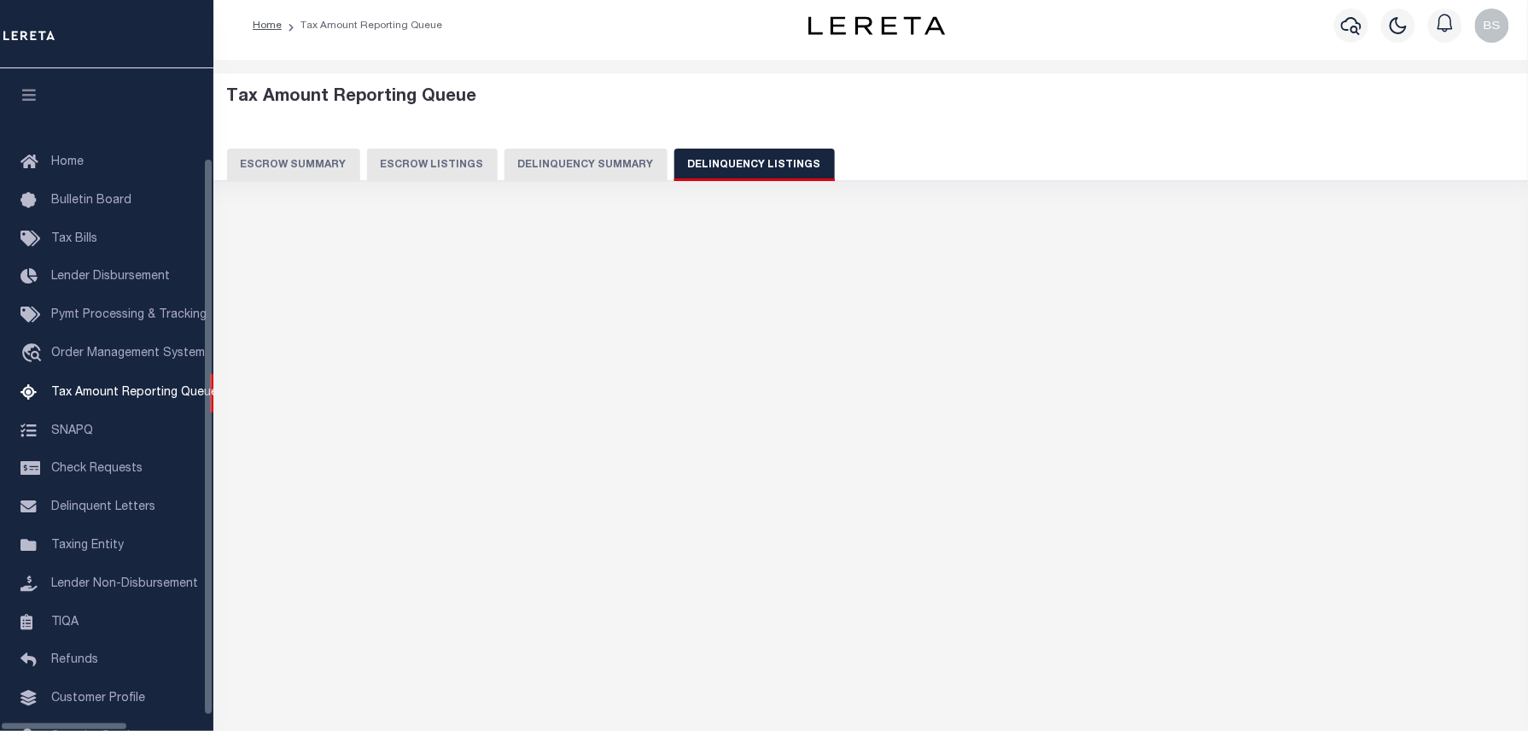
scroll to position [79, 0]
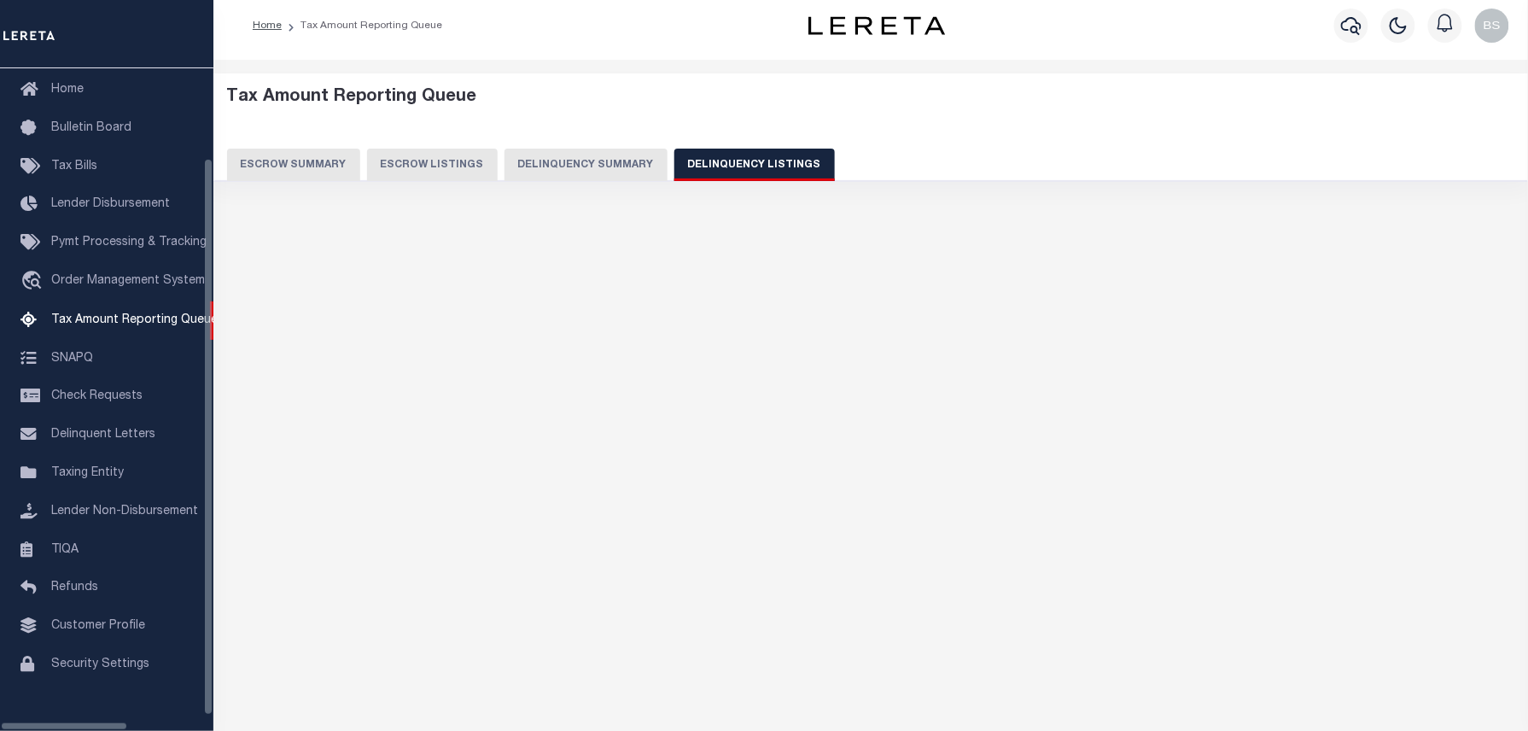
select select "100"
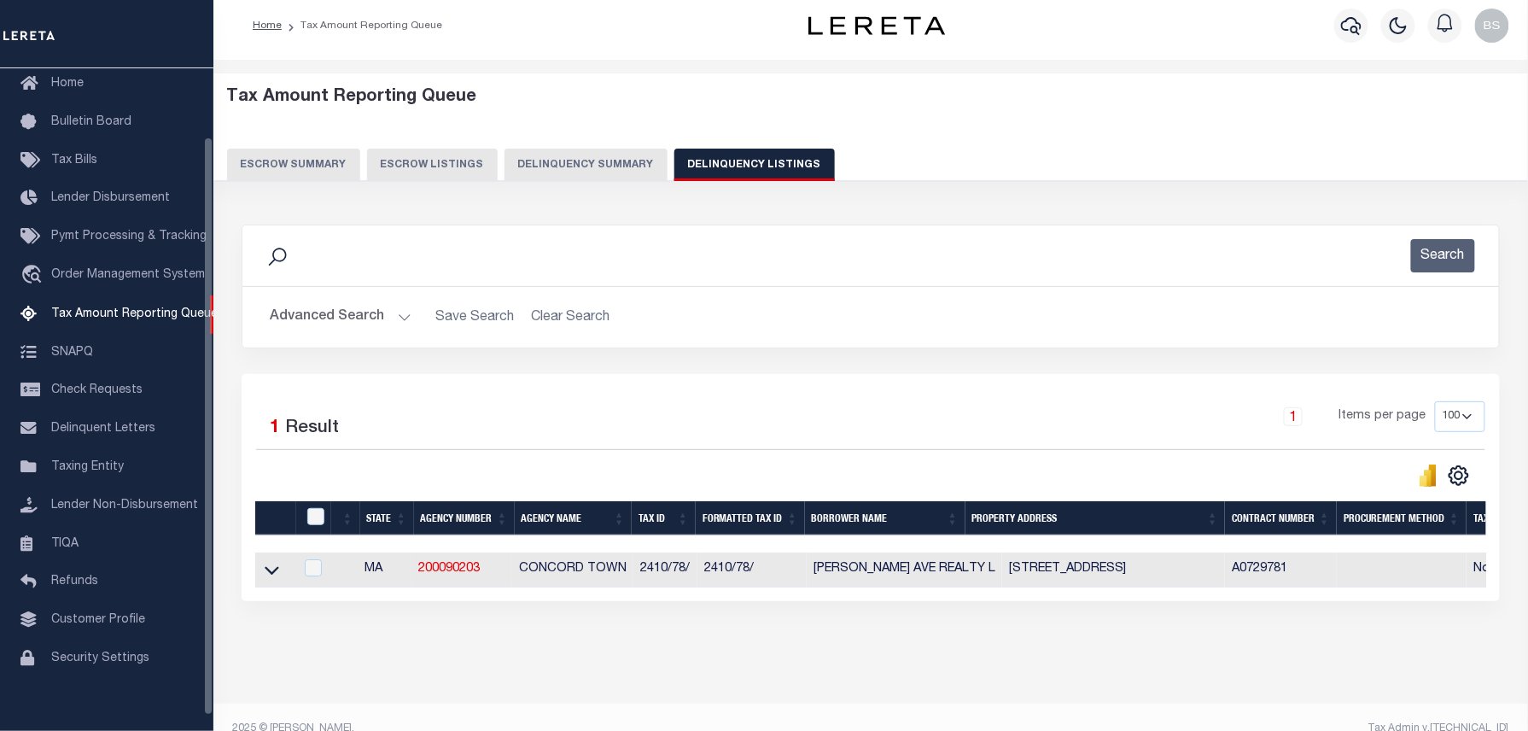
scroll to position [32, 0]
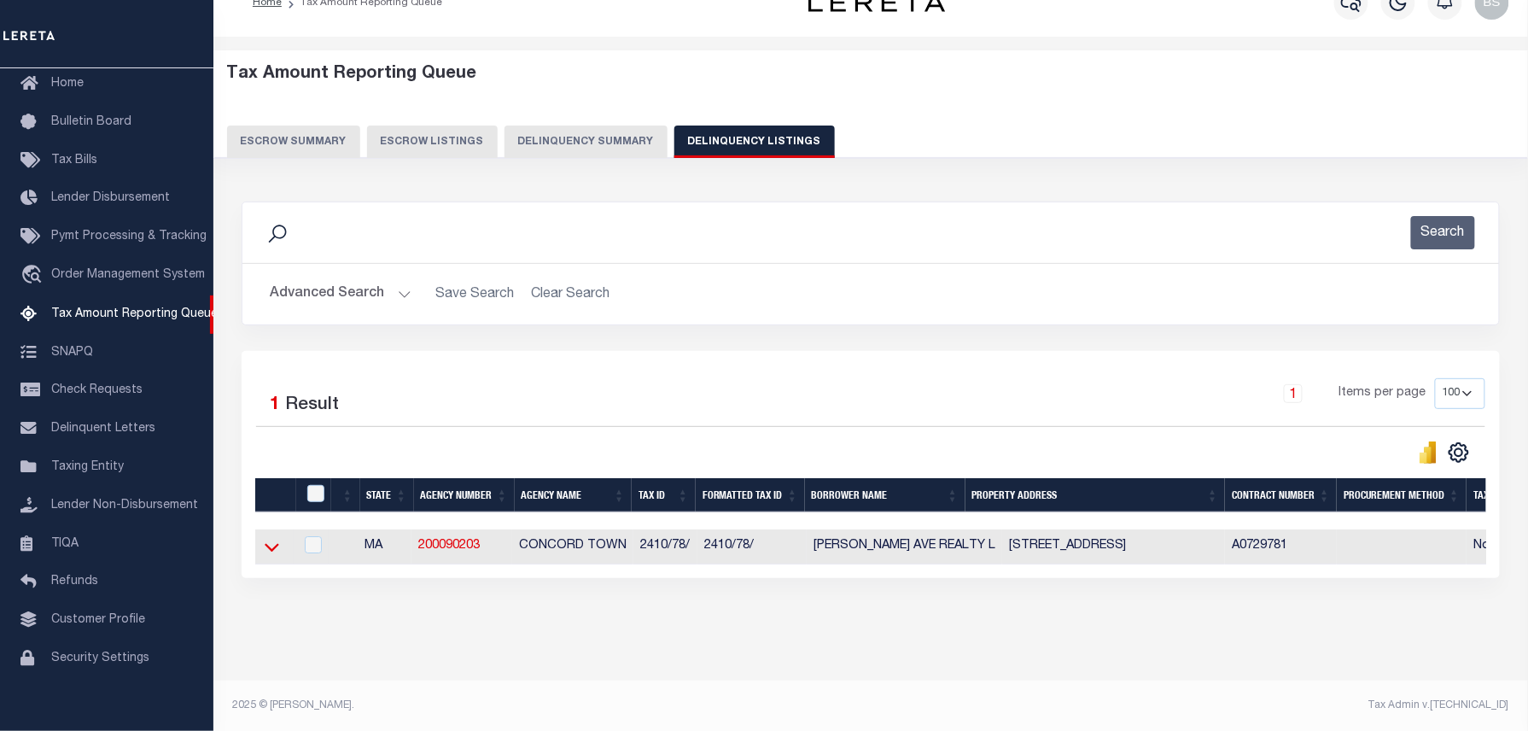
click at [266, 548] on icon at bounding box center [272, 547] width 15 height 18
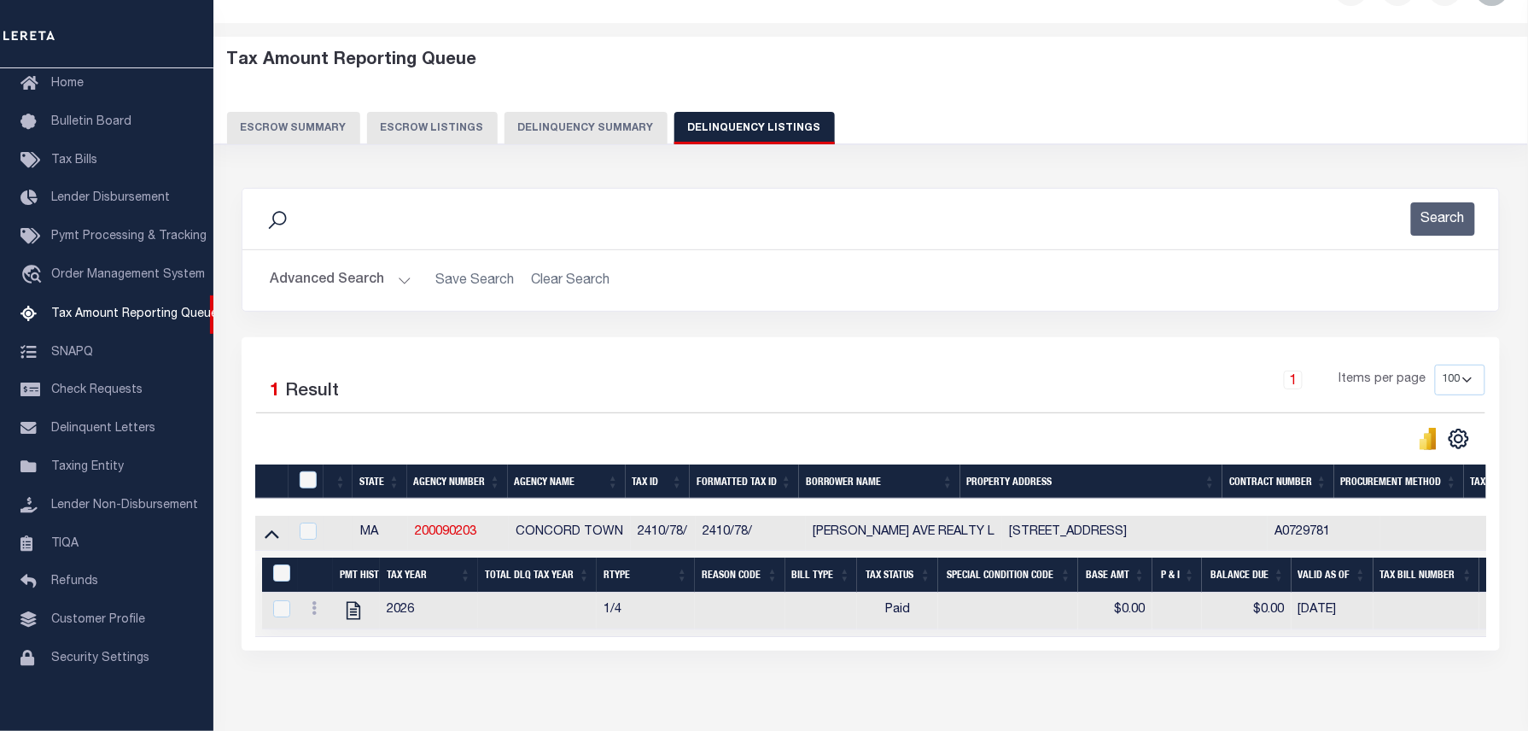
scroll to position [49, 0]
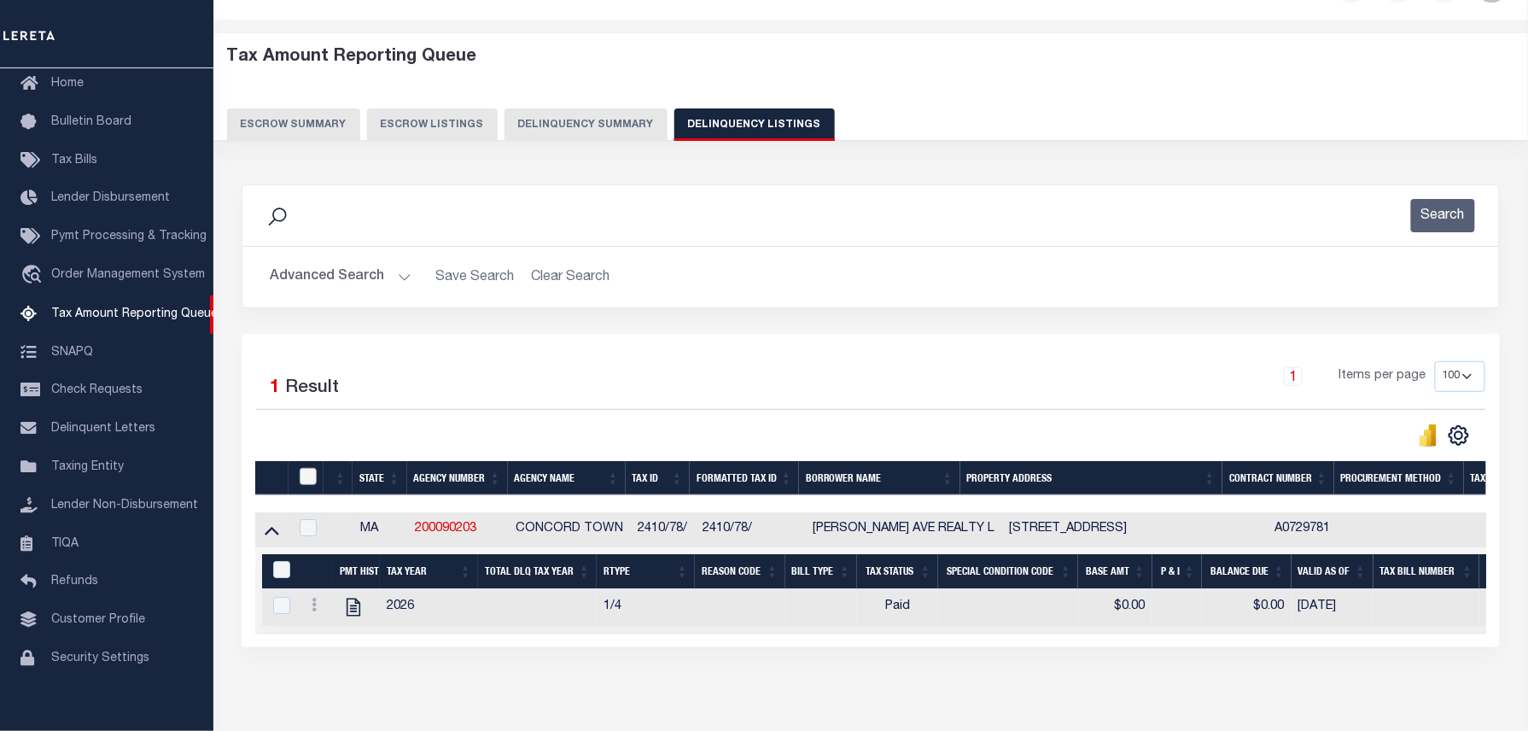
click at [306, 483] on input "checkbox" at bounding box center [308, 476] width 17 height 17
checkbox input "true"
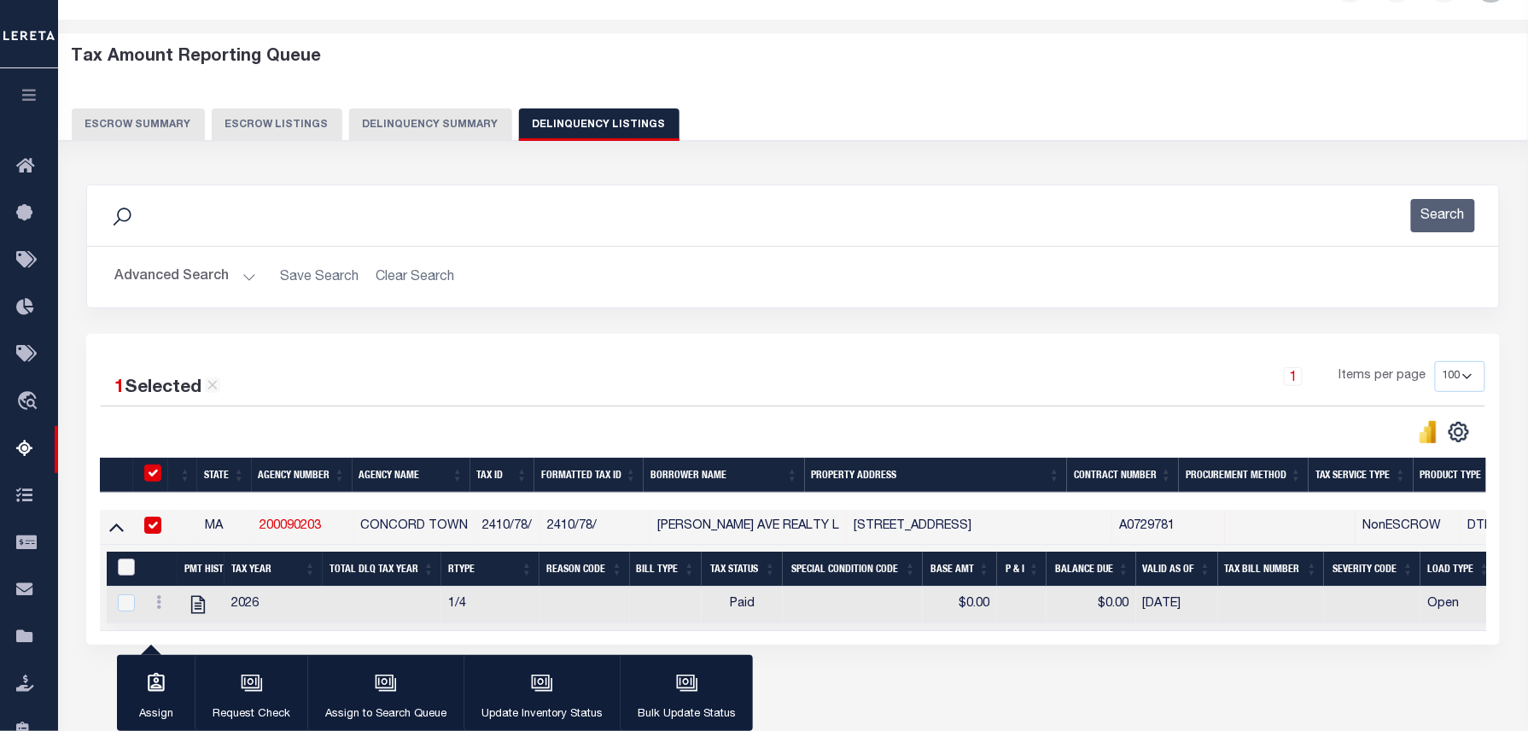
click at [130, 570] on input "&nbsp;" at bounding box center [126, 566] width 17 height 17
checkbox input "true"
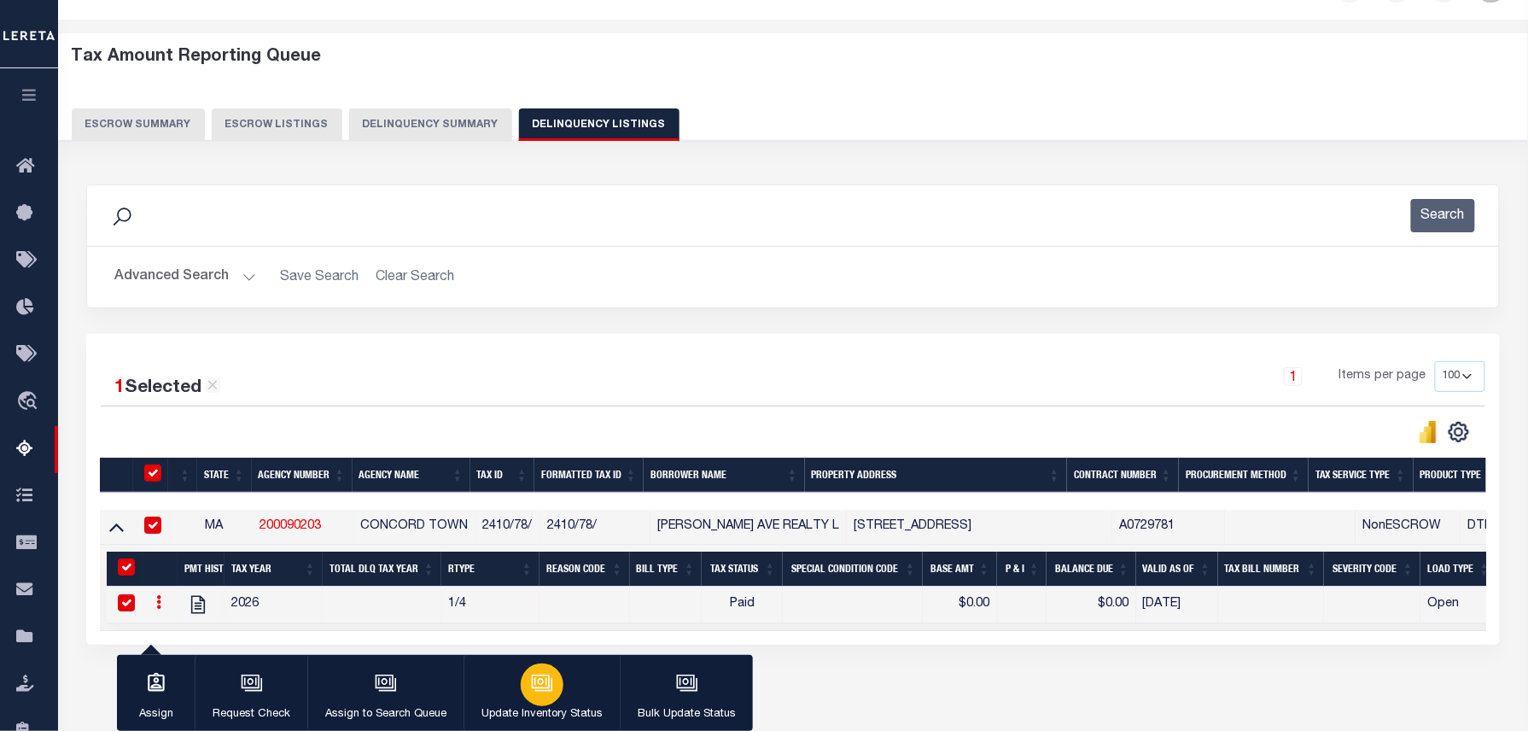
click at [565, 684] on button "Update Inventory Status" at bounding box center [541, 693] width 156 height 77
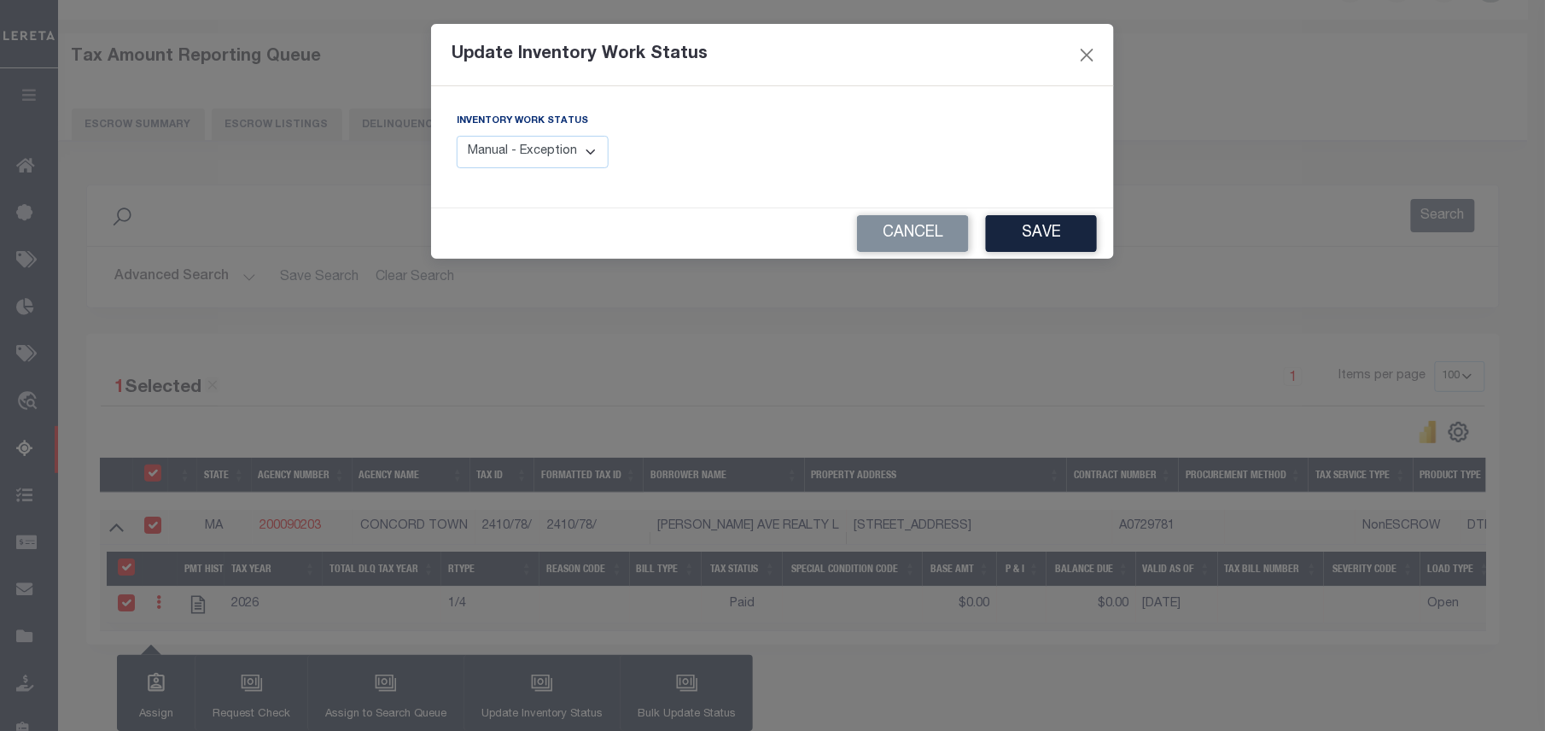
click at [540, 154] on select "Manual - Exception Pended - Awaiting Search Late Add Exception Completed" at bounding box center [533, 152] width 152 height 33
select select "4"
click at [457, 136] on select "Manual - Exception Pended - Awaiting Search Late Add Exception Completed" at bounding box center [533, 152] width 152 height 33
click at [1046, 244] on button "Save" at bounding box center [1041, 233] width 111 height 37
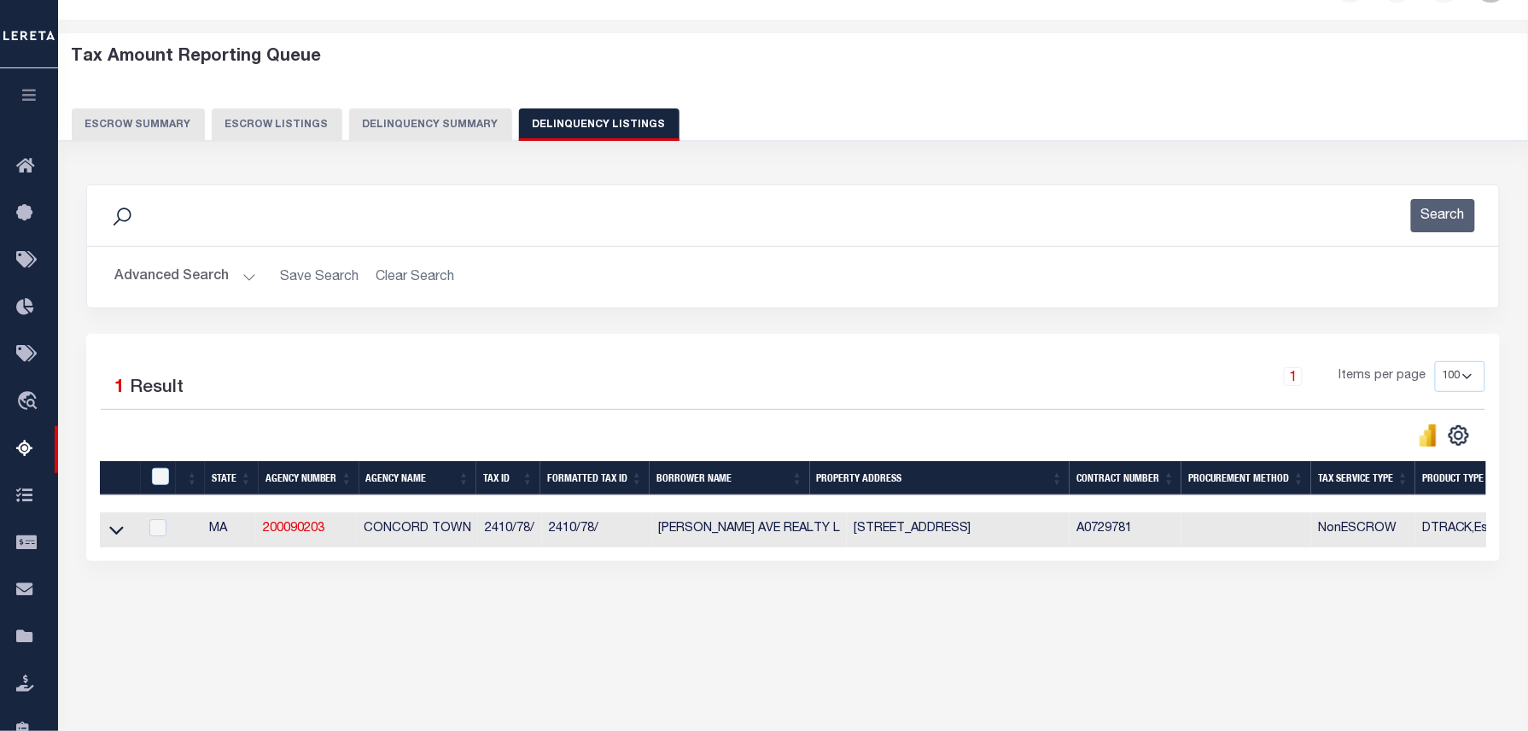
click at [207, 268] on button "Advanced Search" at bounding box center [185, 276] width 142 height 33
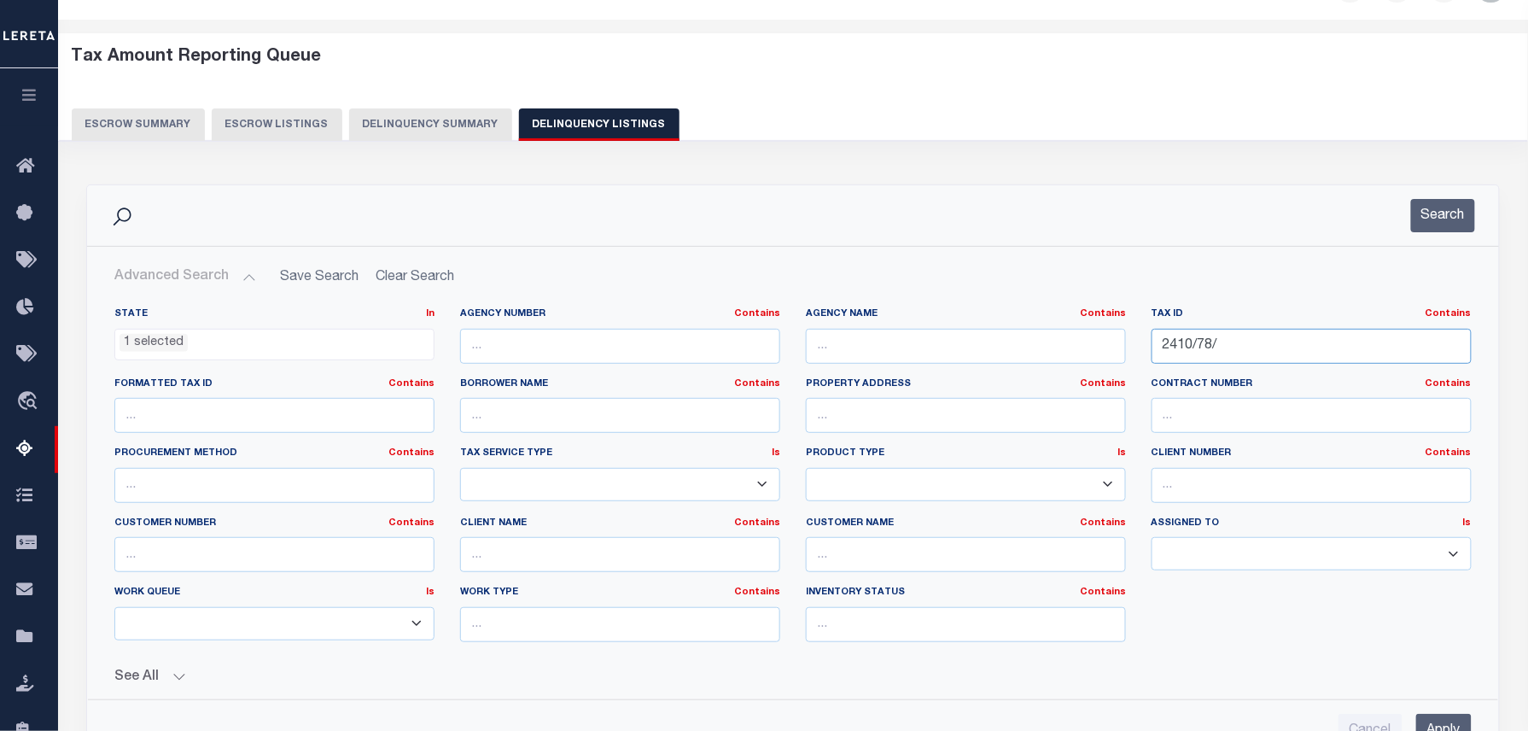
drag, startPoint x: 1256, startPoint y: 348, endPoint x: 999, endPoint y: 342, distance: 257.8
click at [1005, 342] on div "State In In AK AL AR AZ CA CO CT DC DE FL GA GU HI IA ID IL IN KS KY LA MA MD M…" at bounding box center [793, 481] width 1383 height 348
paste input "55/2-2"
type input "2455/2-2/"
click at [1441, 222] on button "Search" at bounding box center [1443, 215] width 64 height 33
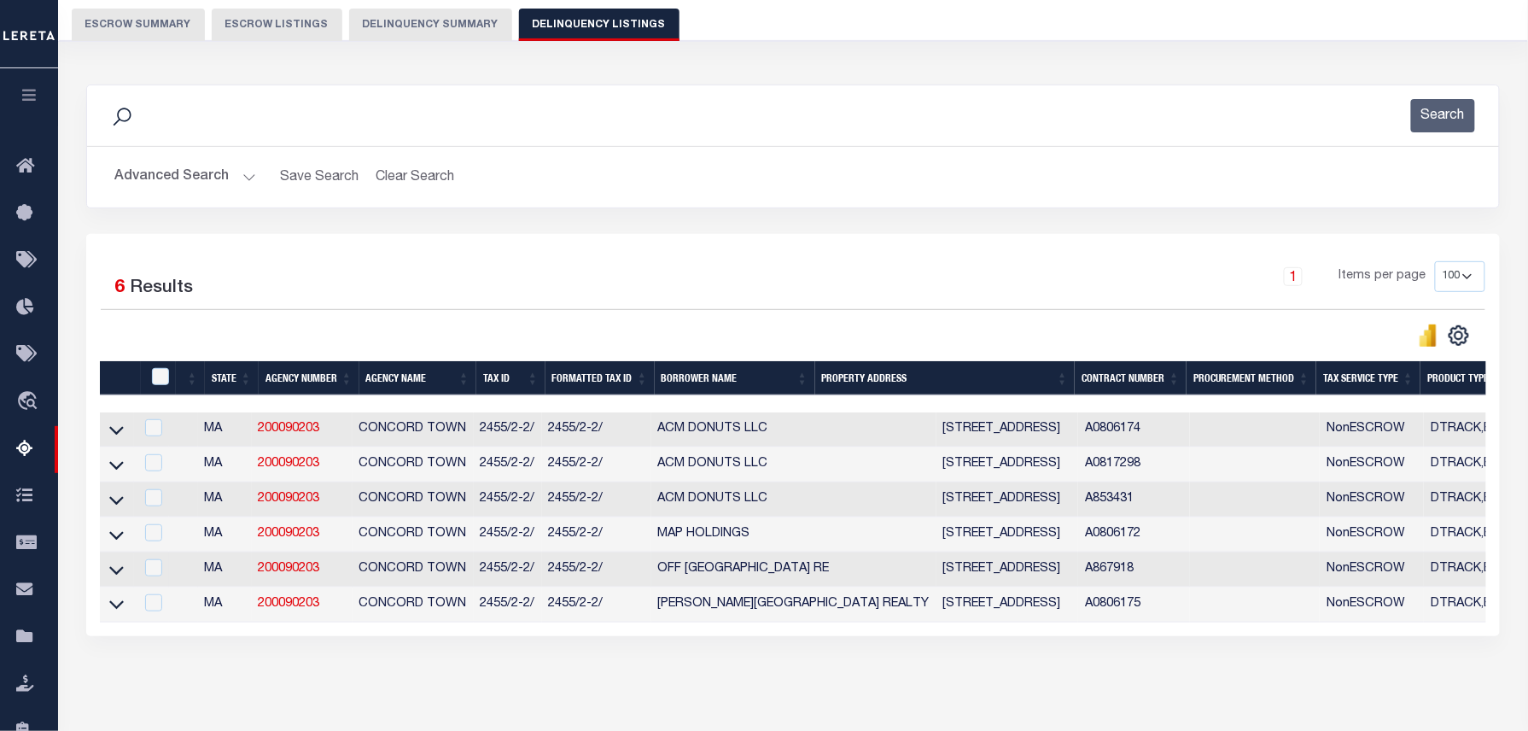
scroll to position [174, 0]
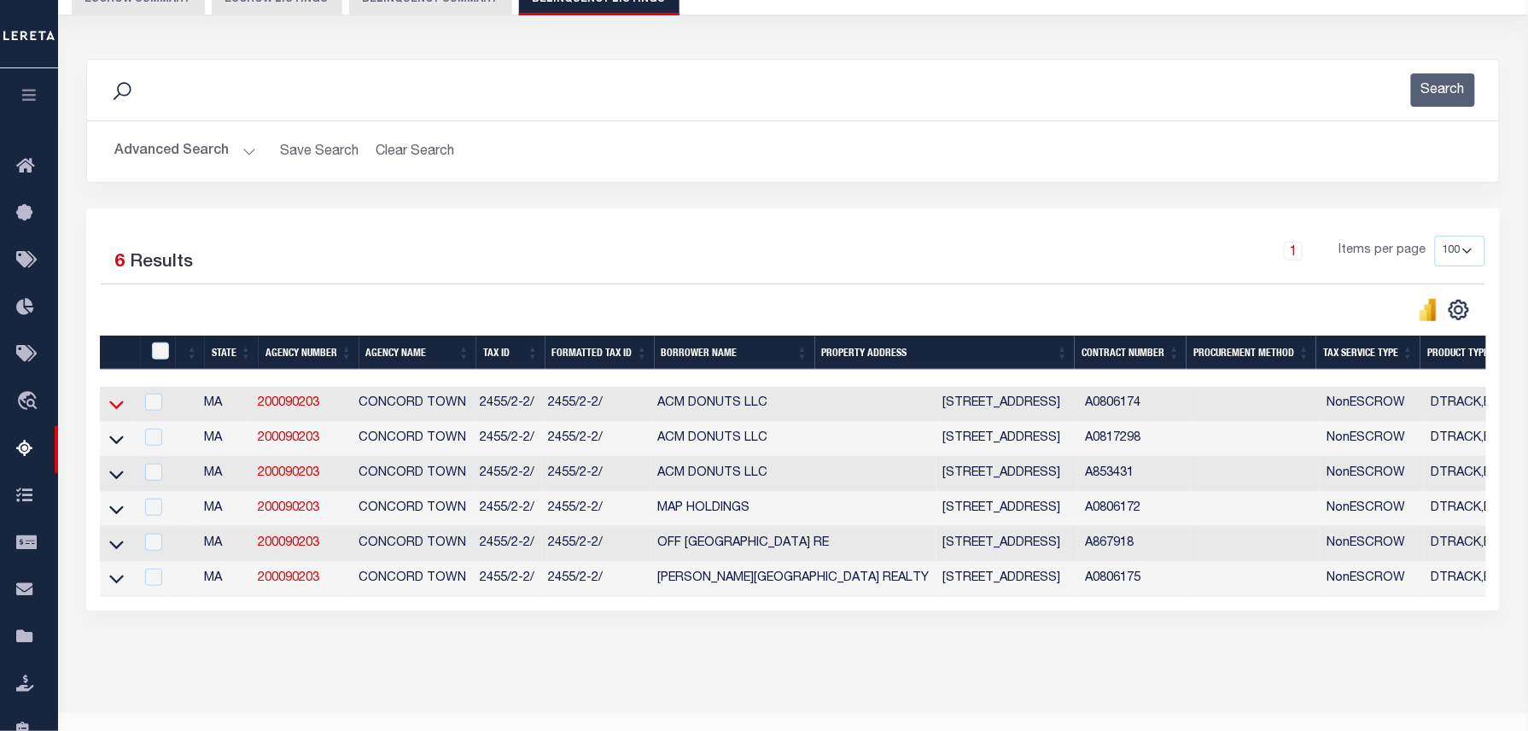
click at [113, 407] on icon at bounding box center [116, 404] width 15 height 18
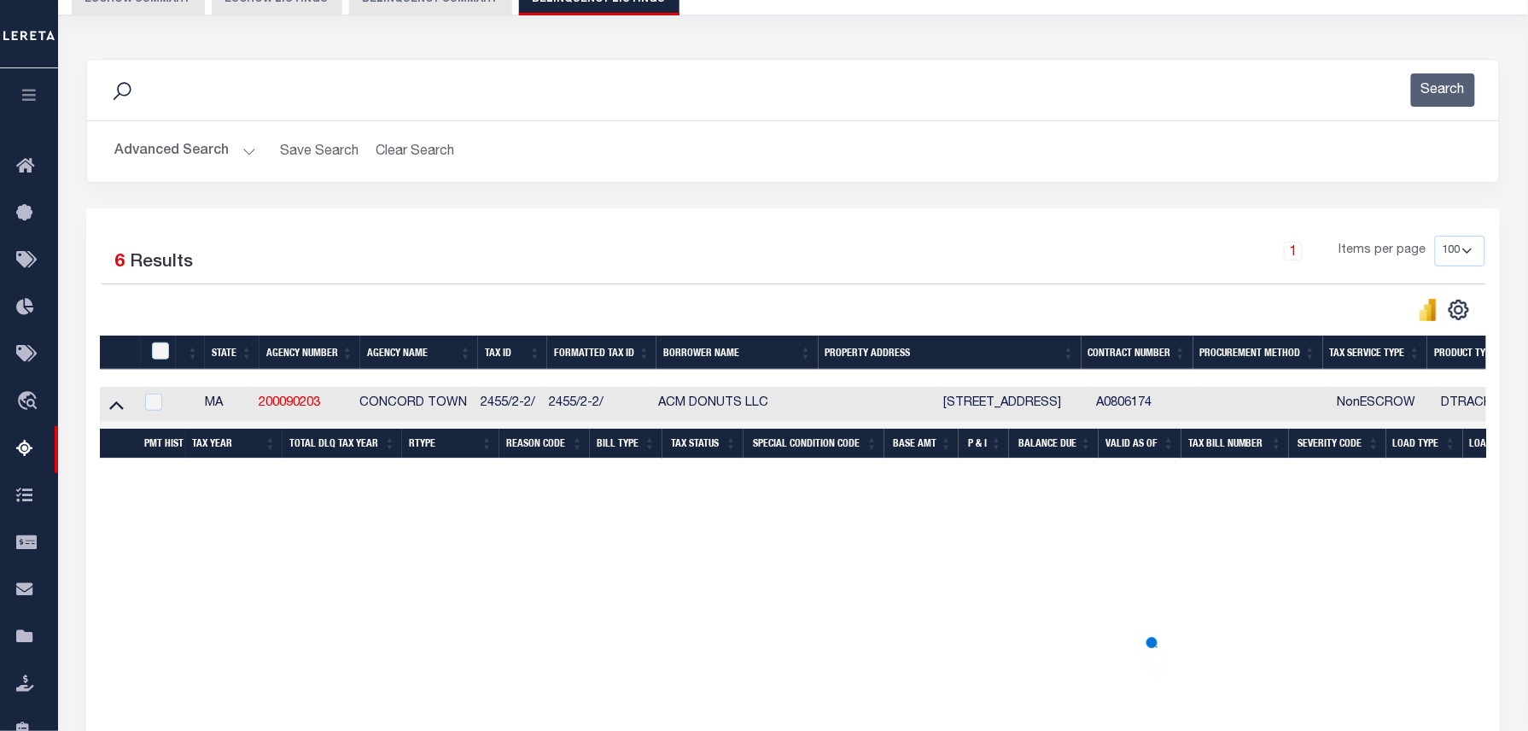
scroll to position [288, 0]
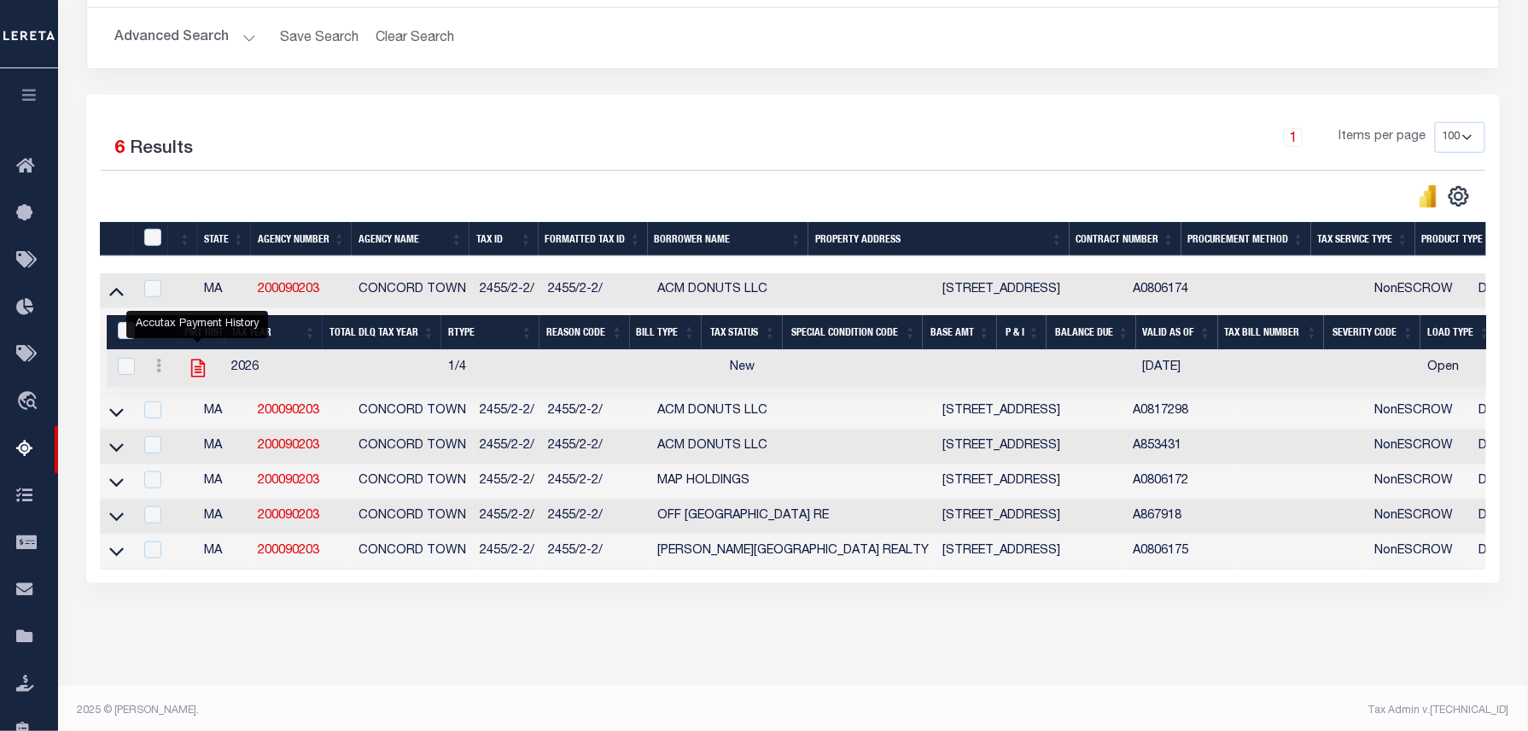
click at [191, 372] on icon "" at bounding box center [197, 368] width 14 height 18
checkbox input "true"
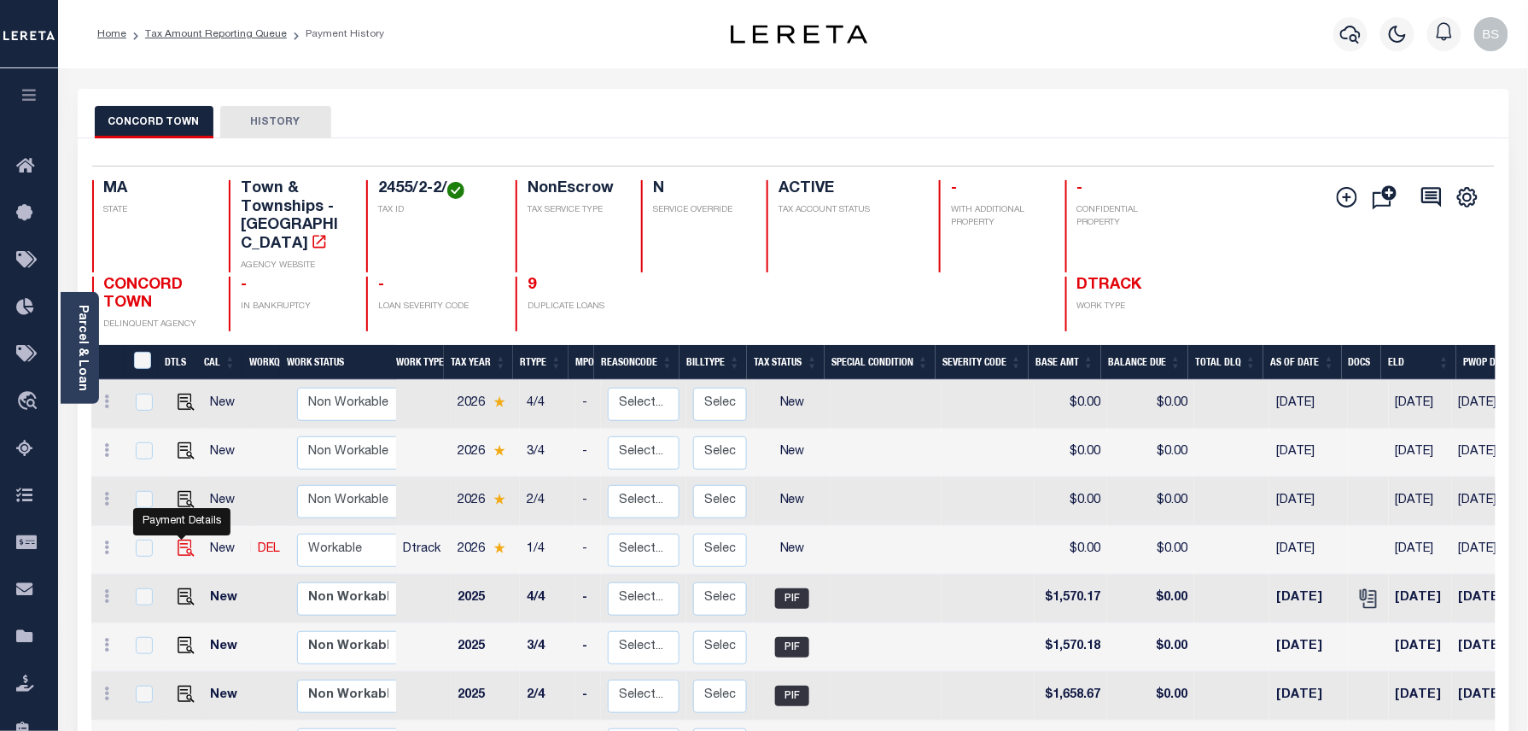
click at [178, 539] on img "" at bounding box center [186, 547] width 17 height 17
checkbox input "true"
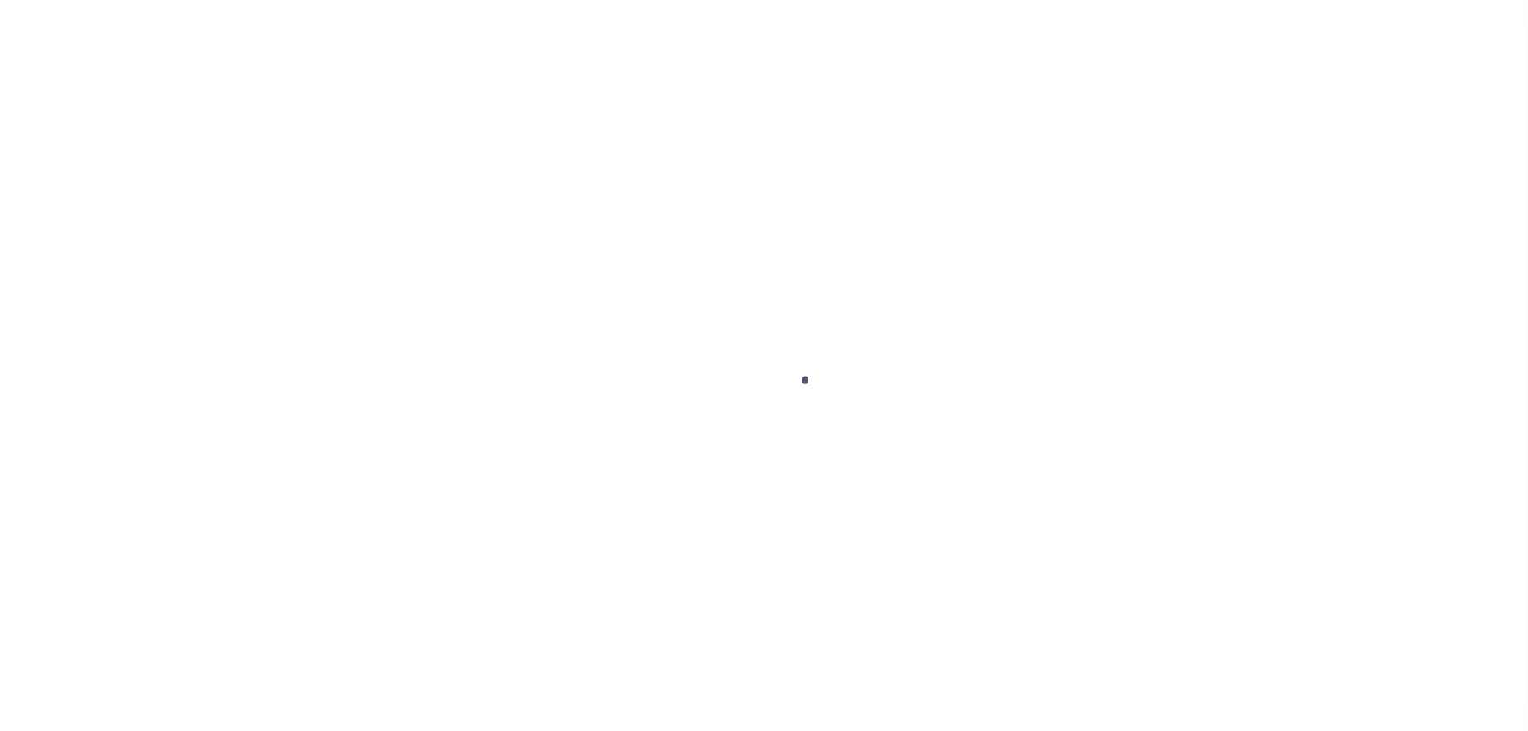
select select "NW2"
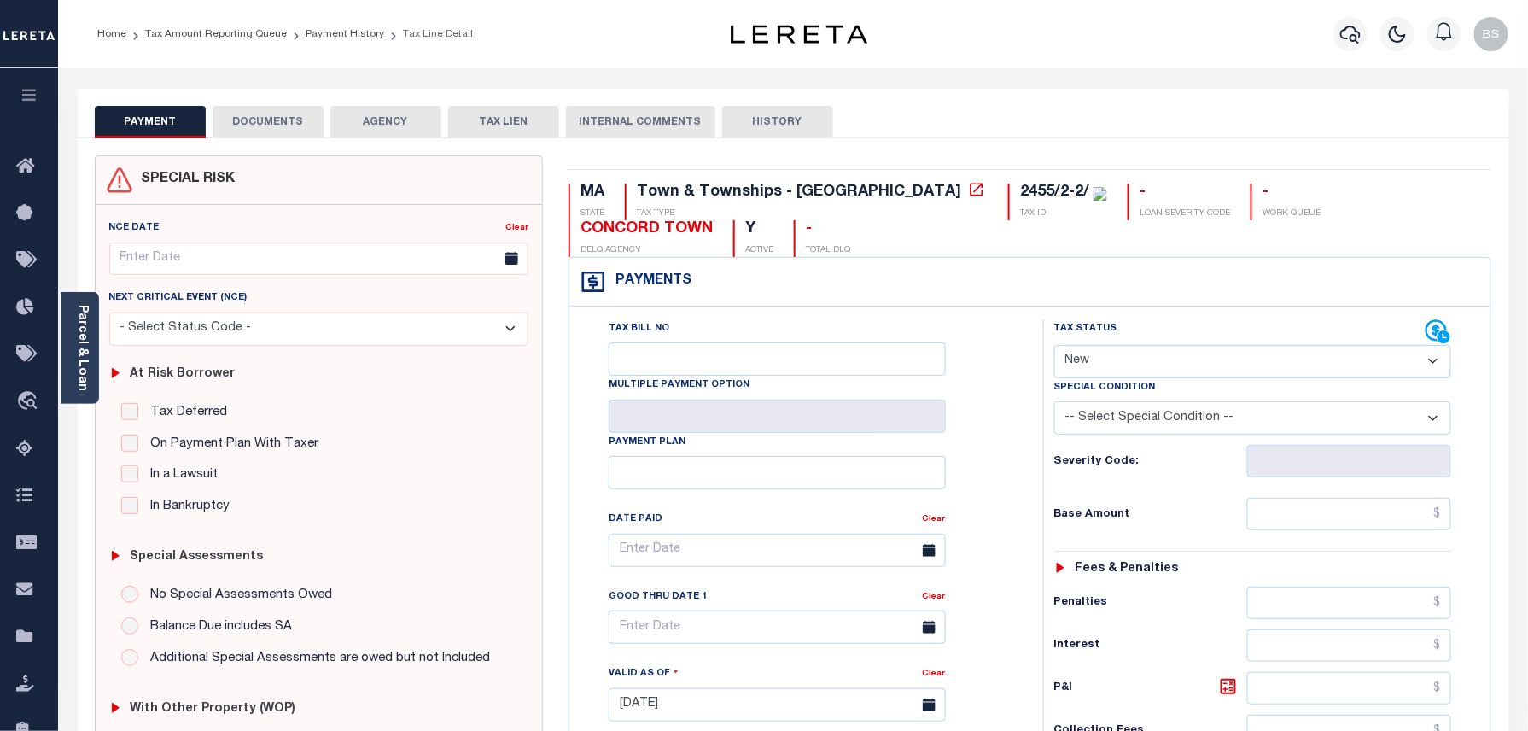
click at [84, 374] on link "Parcel & Loan" at bounding box center [82, 348] width 12 height 86
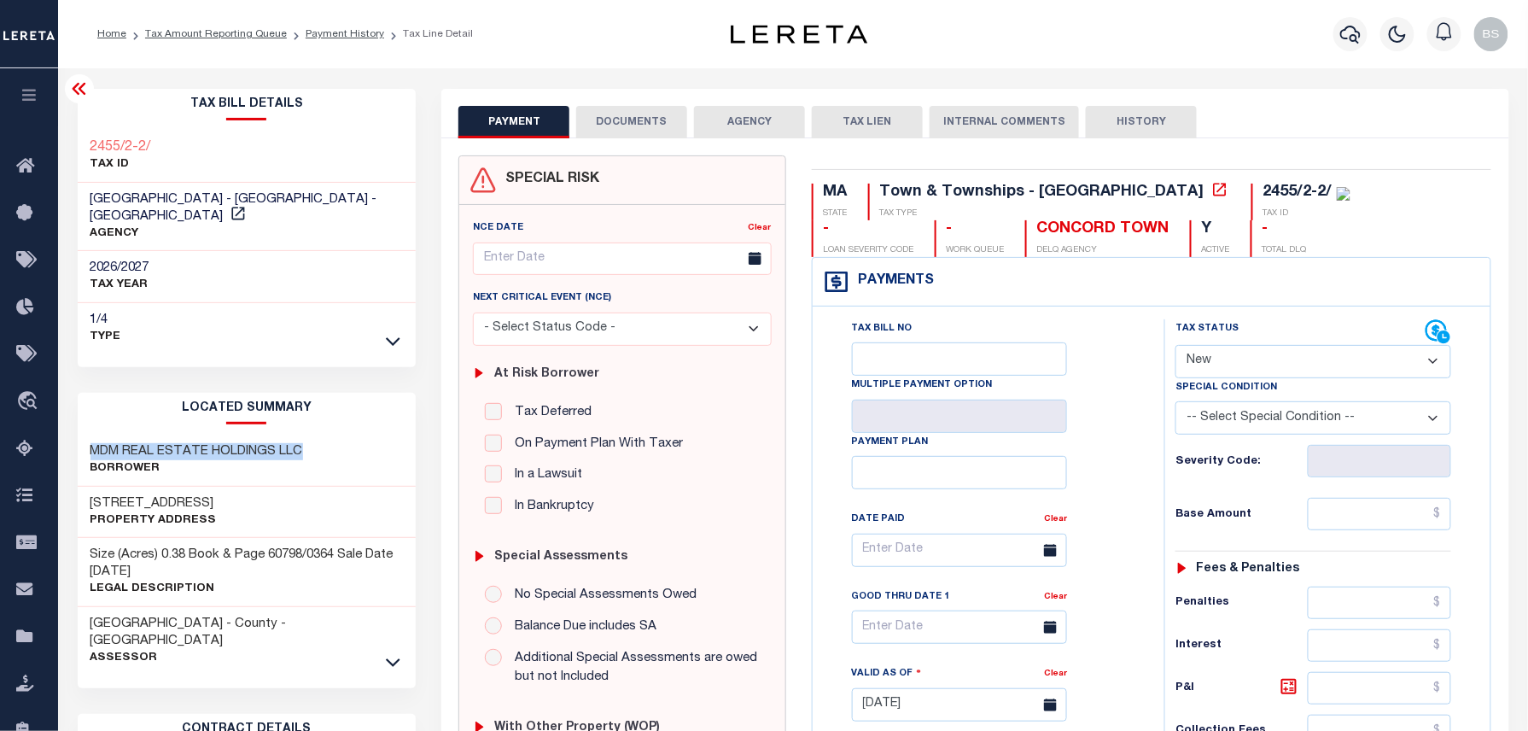
drag, startPoint x: 94, startPoint y: 435, endPoint x: 315, endPoint y: 437, distance: 221.0
click at [312, 437] on div "MDM REAL ESTATE HOLDINGS LLC Borrower" at bounding box center [247, 460] width 339 height 52
click at [251, 465] on div "MDM REAL ESTATE HOLDINGS LLC Borrower" at bounding box center [247, 460] width 339 height 52
drag, startPoint x: 90, startPoint y: 482, endPoint x: 213, endPoint y: 485, distance: 122.9
click at [213, 495] on h3 "2A WESTGATE PARK" at bounding box center [153, 503] width 126 height 17
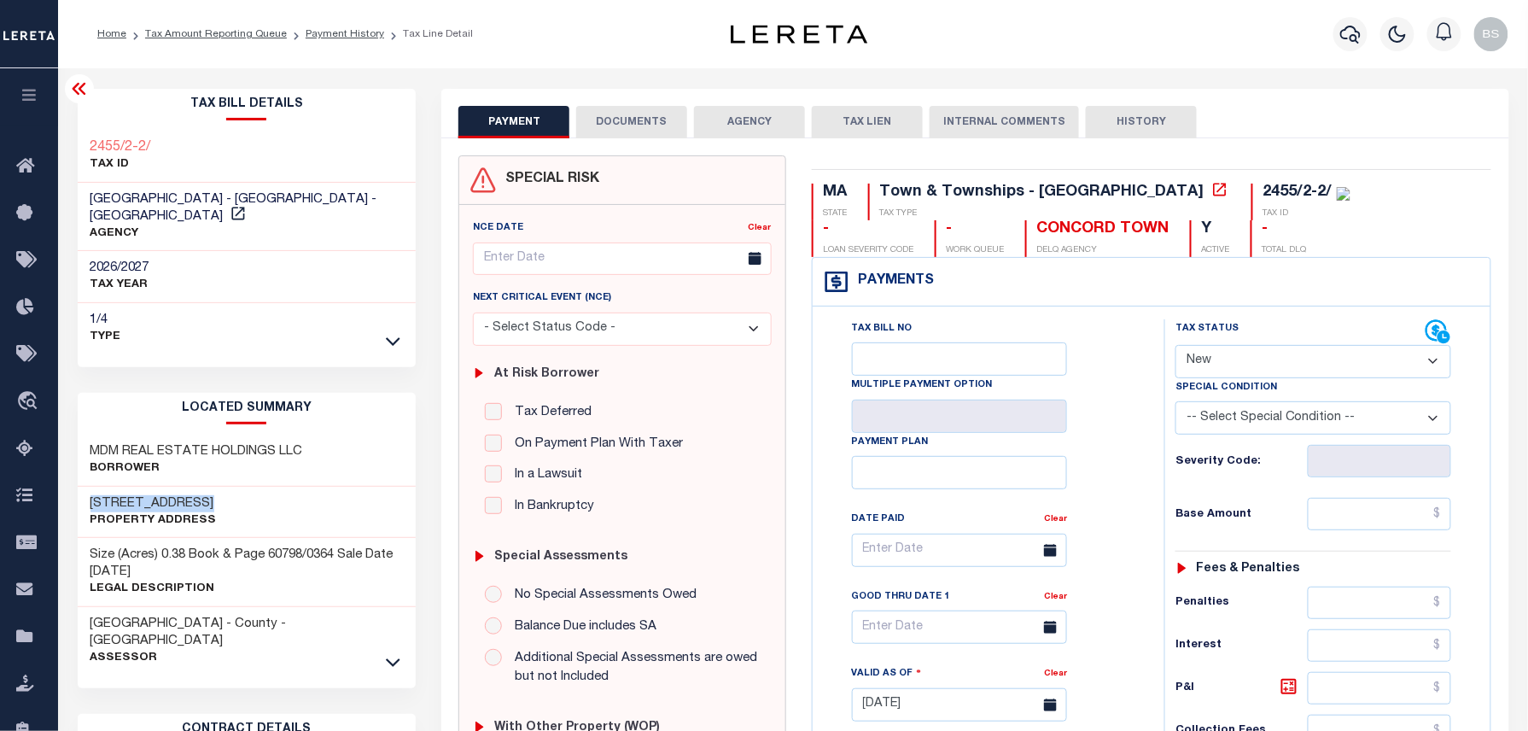
copy h3 "2A WESTGATE PARK"
click at [90, 460] on p "Borrower" at bounding box center [196, 468] width 213 height 17
drag, startPoint x: 87, startPoint y: 437, endPoint x: 311, endPoint y: 437, distance: 223.6
click at [311, 437] on div "MDM REAL ESTATE HOLDINGS LLC Borrower" at bounding box center [247, 460] width 339 height 52
copy h3 "MDM REAL ESTATE HOLDINGS LLC"
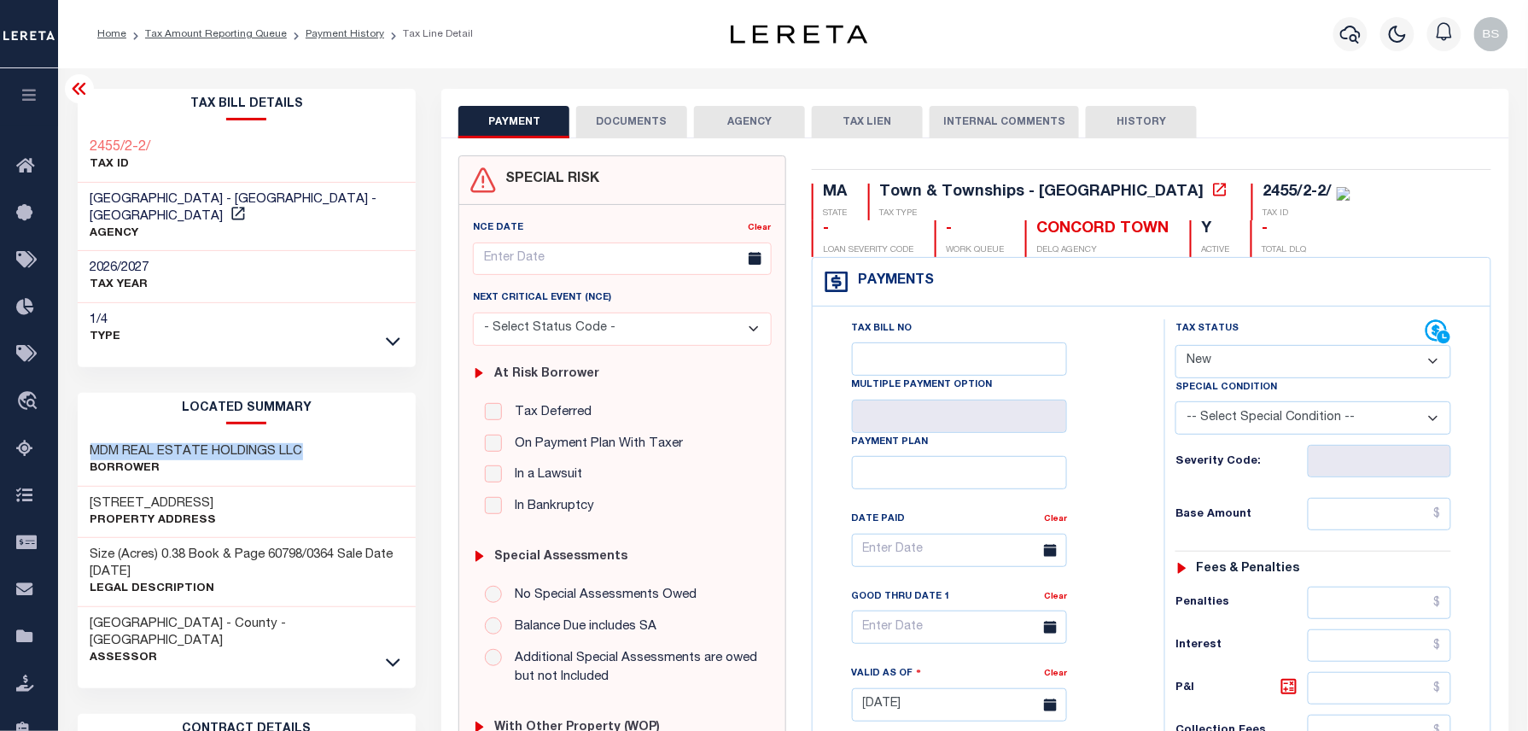
click at [691, 466] on div "Tax Deferred Deferral Start Date Clear Date Filed" at bounding box center [622, 460] width 298 height 114
click at [352, 32] on link "Payment History" at bounding box center [345, 34] width 79 height 10
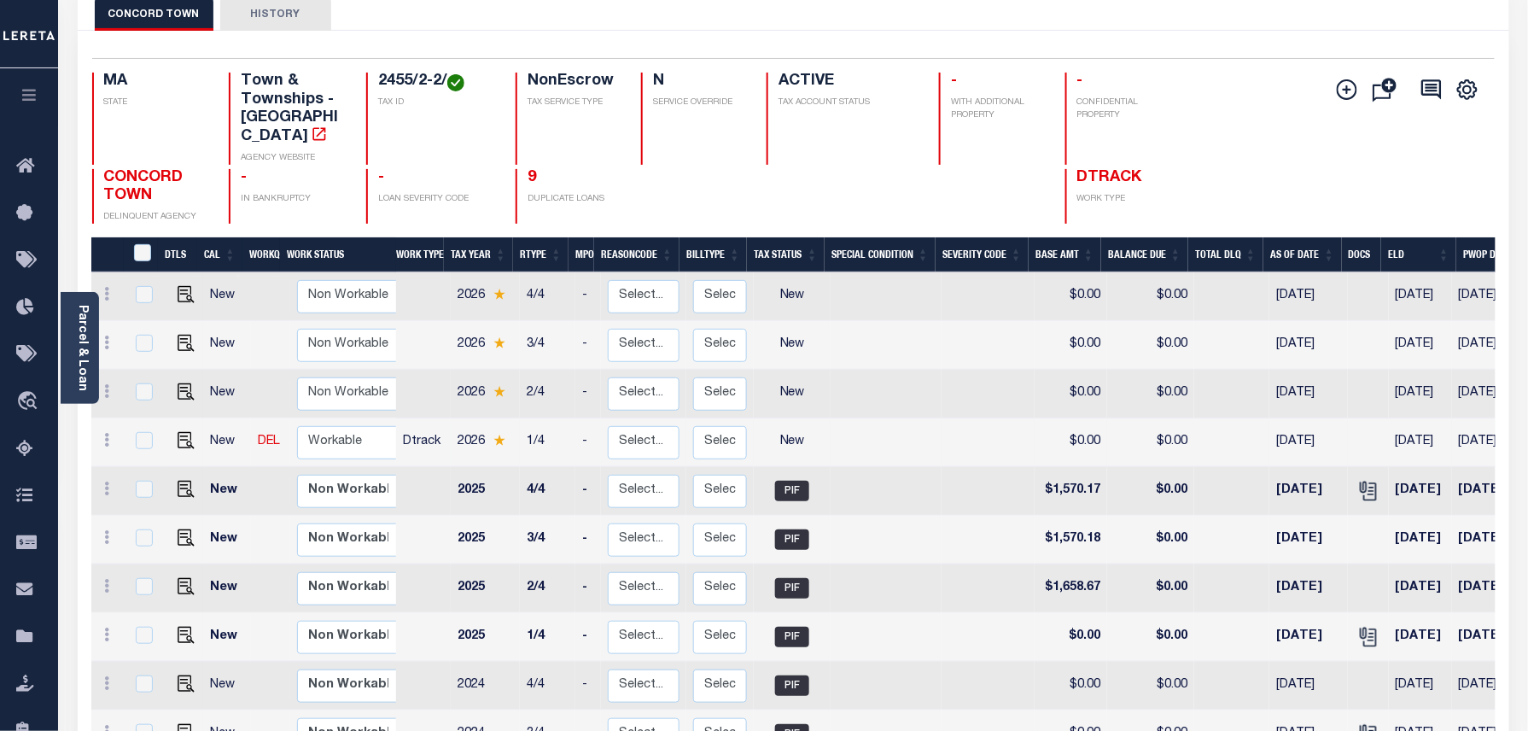
scroll to position [114, 0]
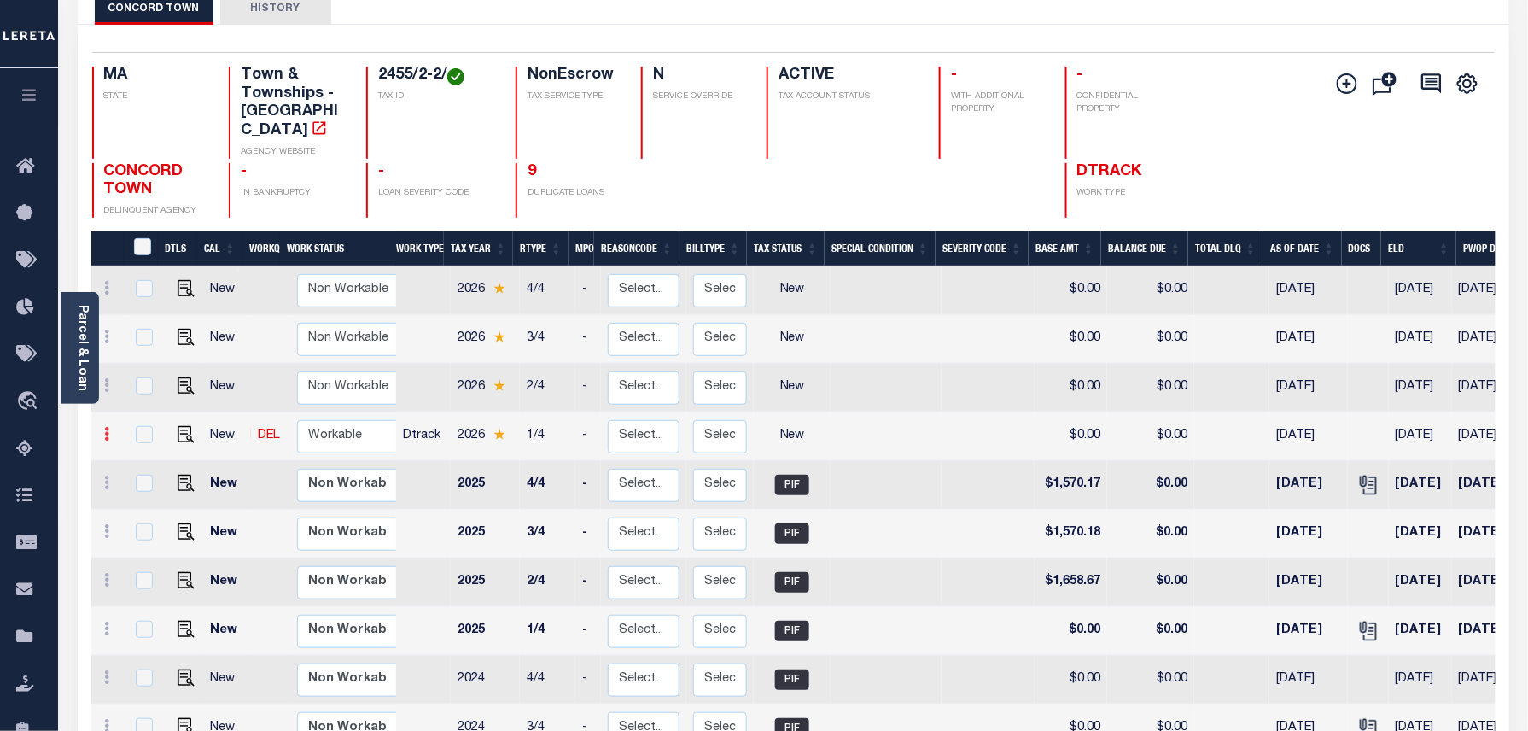
click at [106, 427] on icon at bounding box center [107, 434] width 5 height 14
click at [140, 484] on img at bounding box center [148, 493] width 17 height 18
select select "NW2"
type input "$0.00"
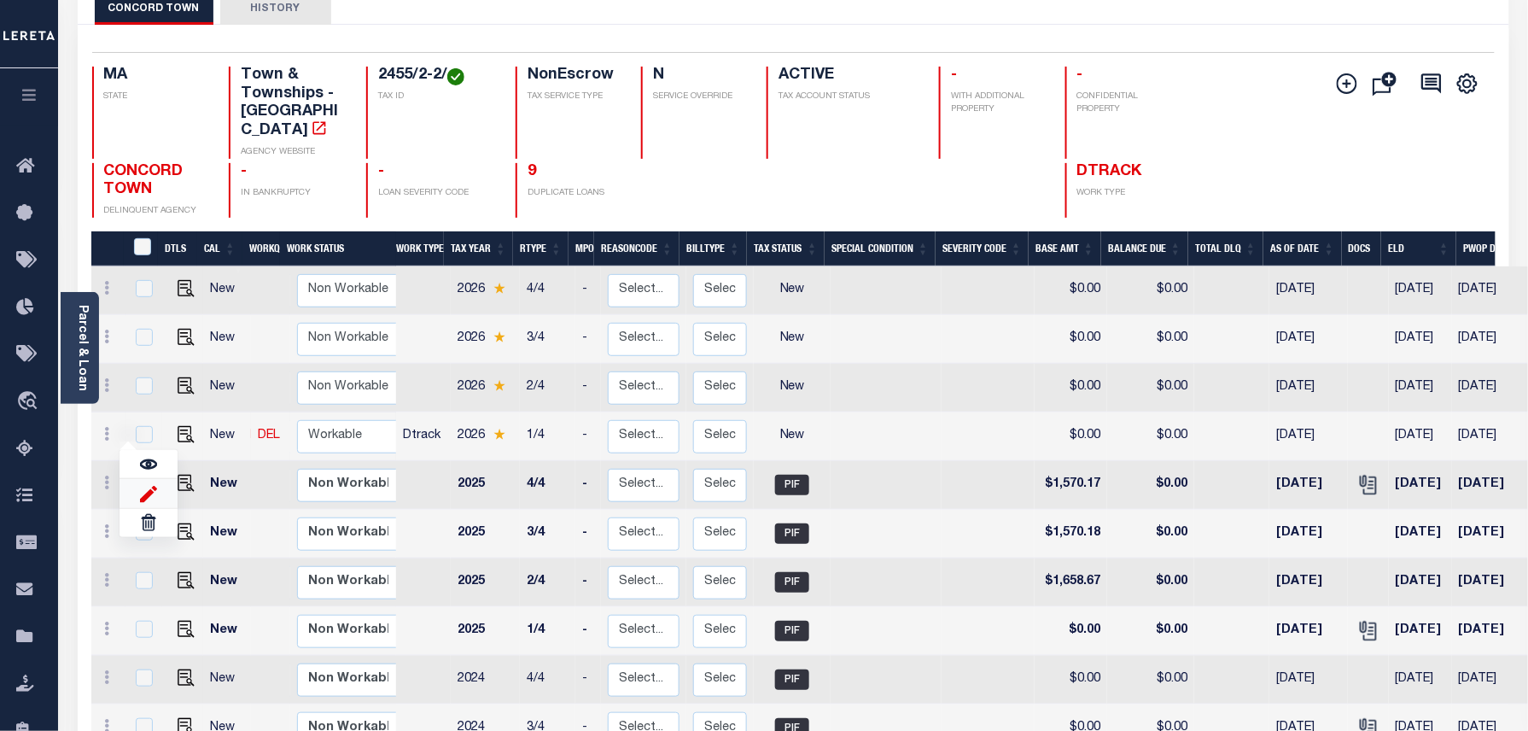
type input "[DATE]"
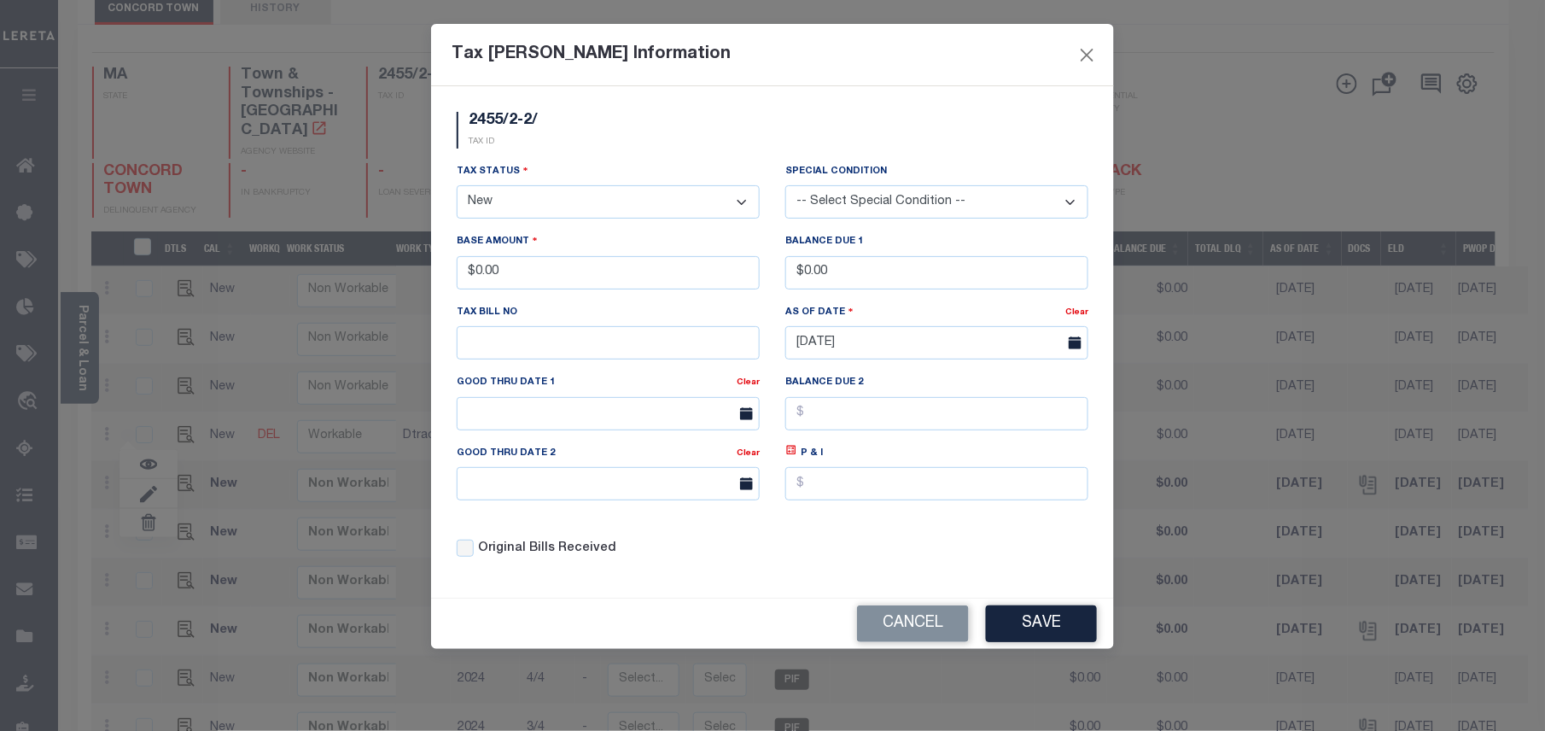
click at [621, 210] on select "- Select Status - Open Due/Unpaid Paid Incomplete No Tax Due Internal Refund Pr…" at bounding box center [608, 201] width 303 height 33
click at [457, 188] on select "- Select Status - Open Due/Unpaid Paid Incomplete No Tax Due Internal Refund Pr…" at bounding box center [608, 201] width 303 height 33
drag, startPoint x: 556, startPoint y: 196, endPoint x: 558, endPoint y: 205, distance: 8.7
click at [556, 196] on select "- Select Status - Open Due/Unpaid Paid Incomplete No Tax Due Internal Refund Pr…" at bounding box center [608, 201] width 303 height 33
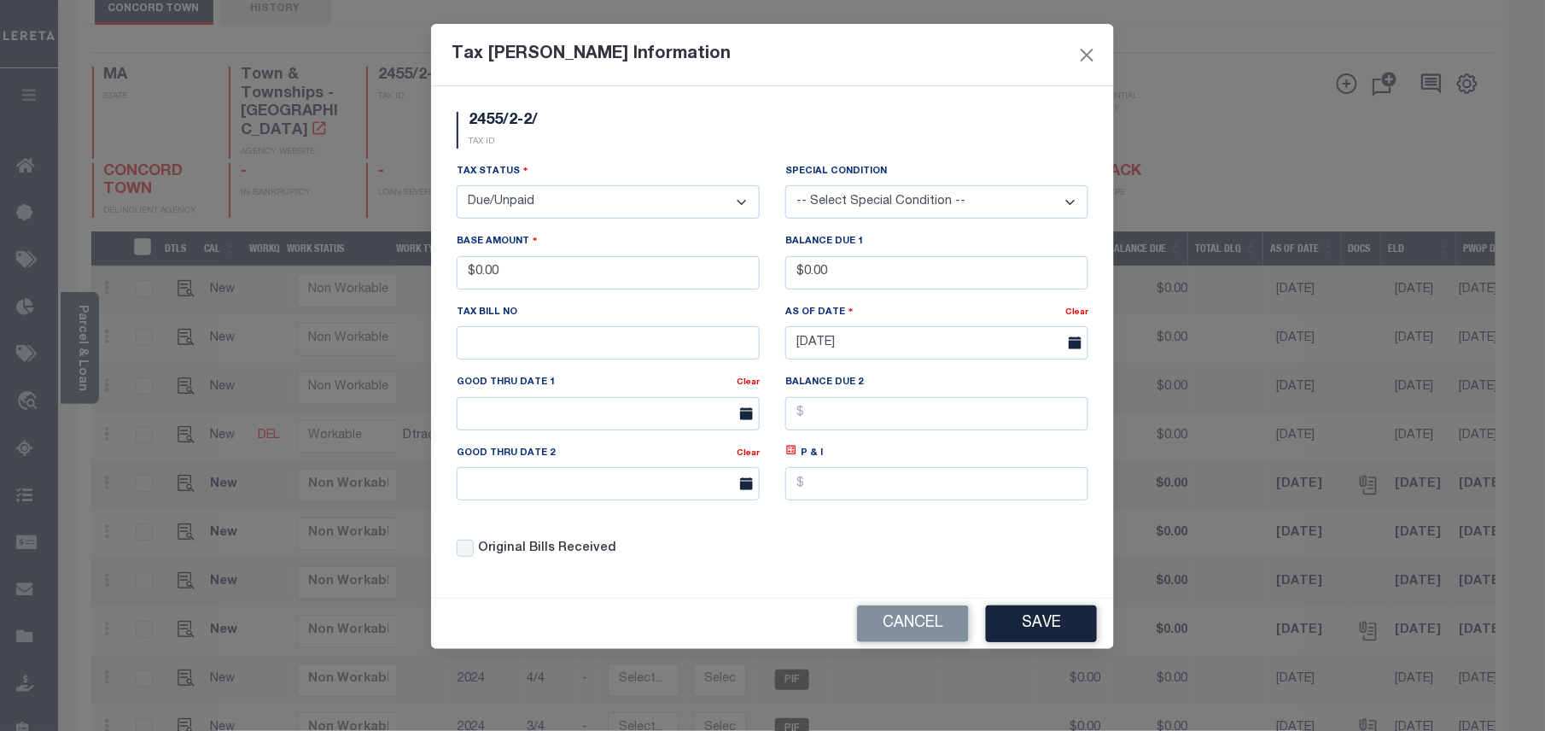
select select "PYD"
click at [457, 188] on select "- Select Status - Open Due/Unpaid Paid Incomplete No Tax Due Internal Refund Pr…" at bounding box center [608, 201] width 303 height 33
click at [1043, 620] on button "Save" at bounding box center [1041, 623] width 111 height 37
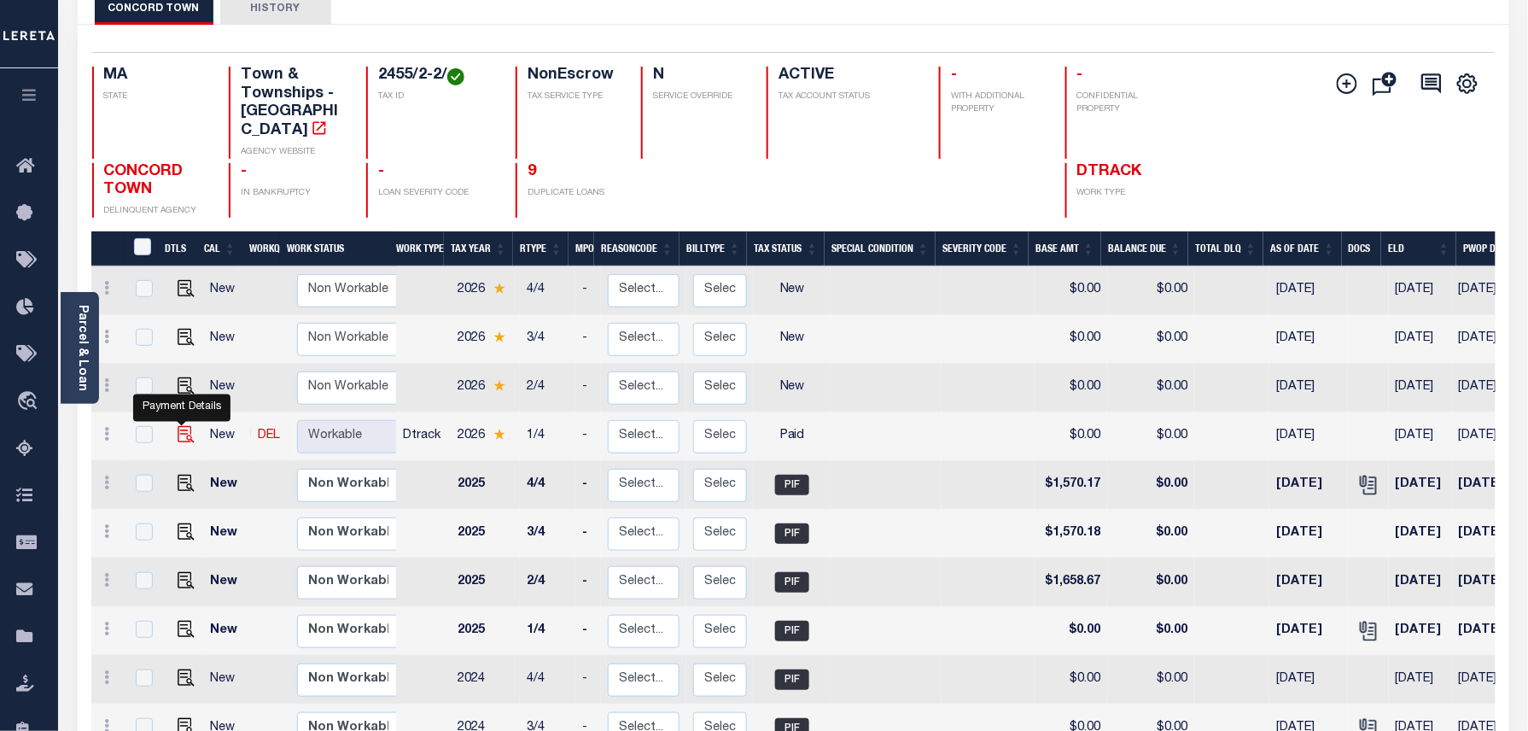
click at [181, 426] on img at bounding box center [186, 434] width 17 height 17
checkbox input "true"
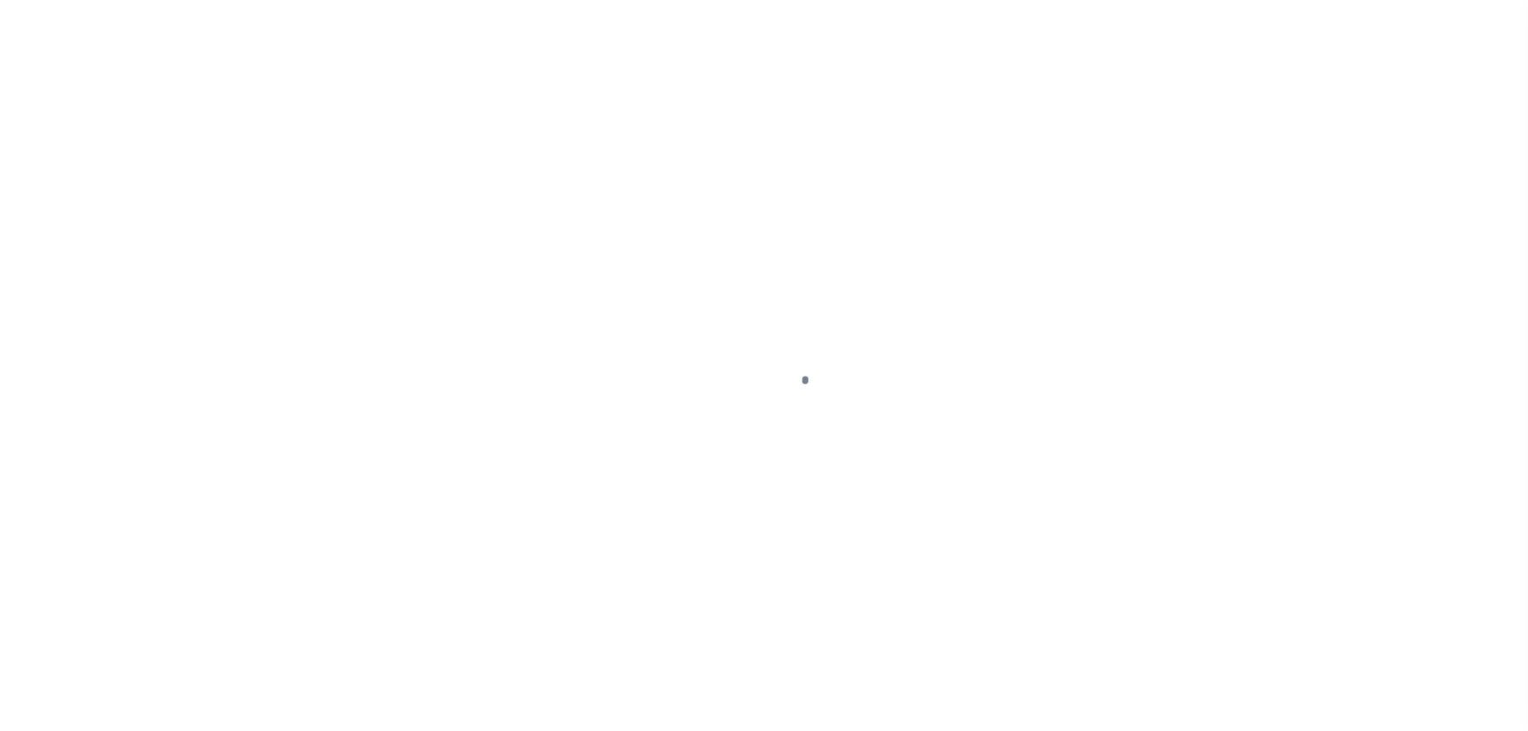
select select "PYD"
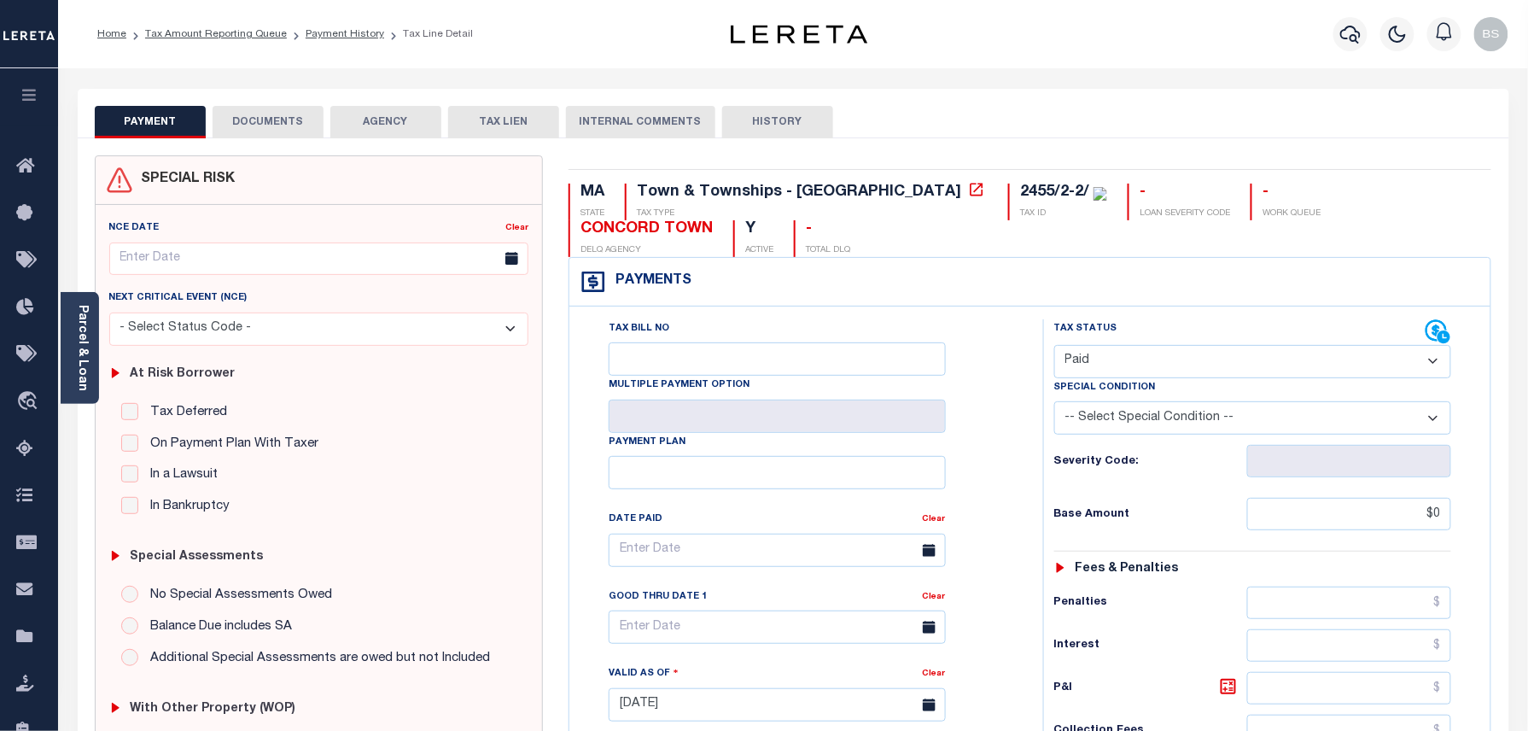
click at [284, 121] on button "DOCUMENTS" at bounding box center [268, 122] width 111 height 32
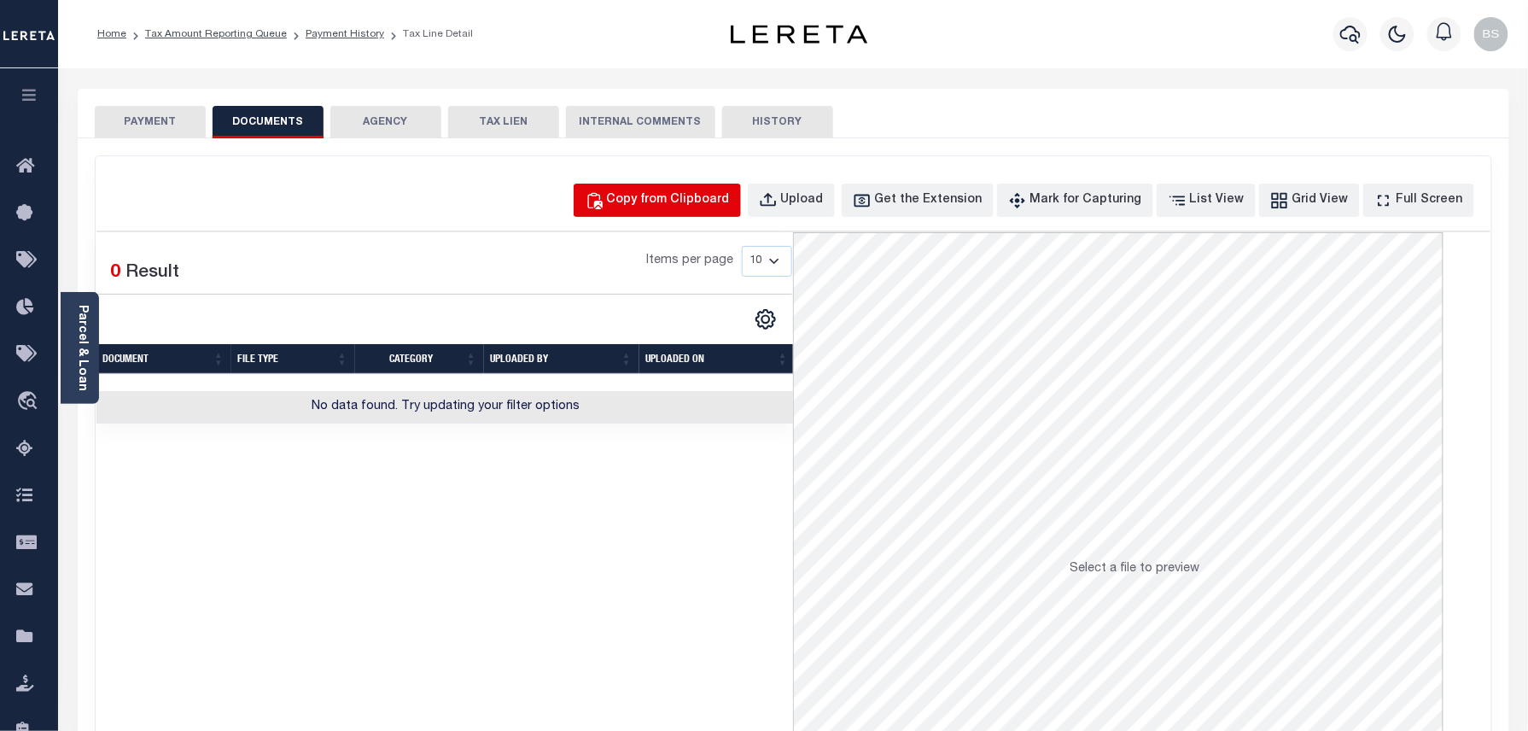
click at [730, 191] on div "Copy from Clipboard" at bounding box center [668, 200] width 123 height 19
select select "POP"
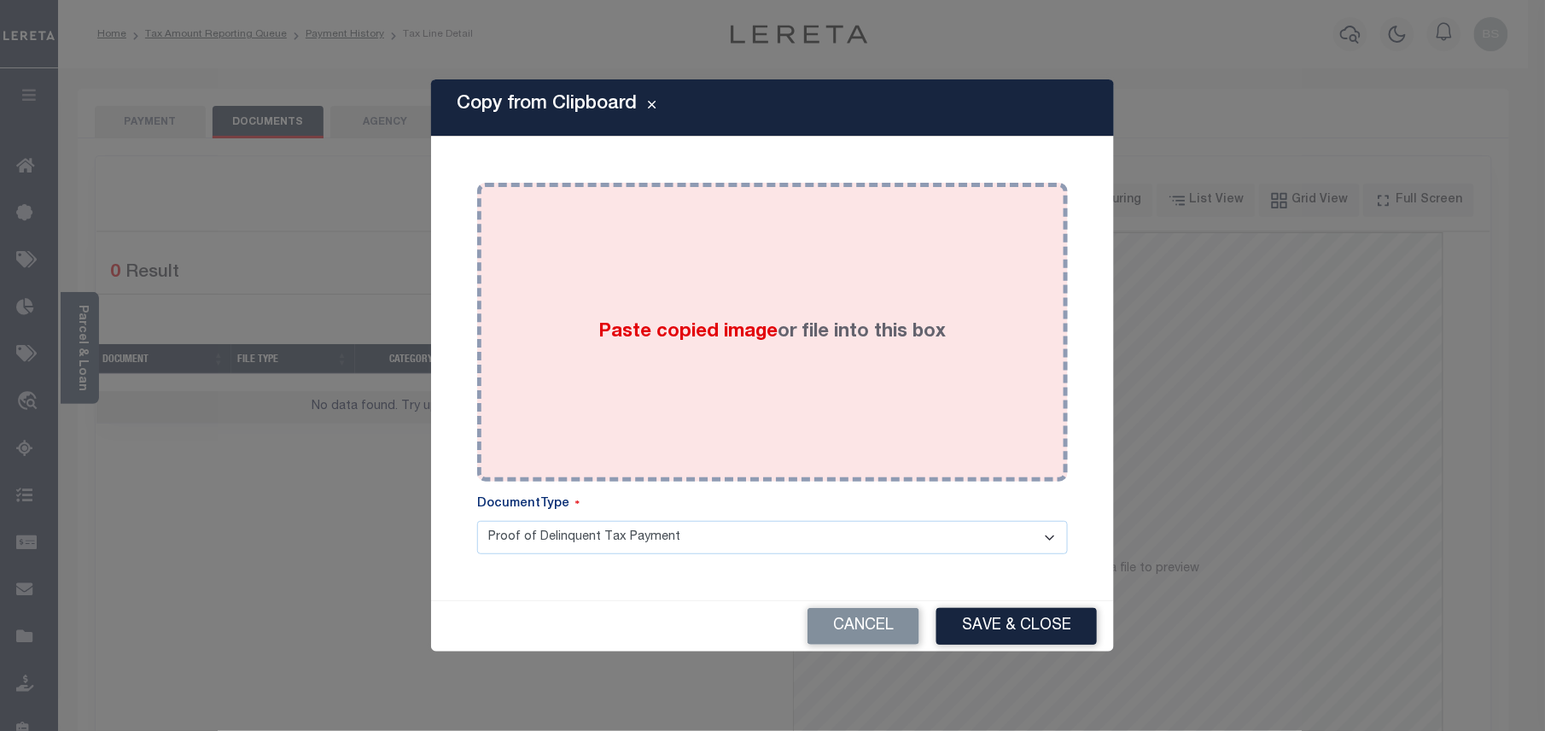
click at [766, 314] on div "Paste copied image or file into this box" at bounding box center [772, 331] width 565 height 273
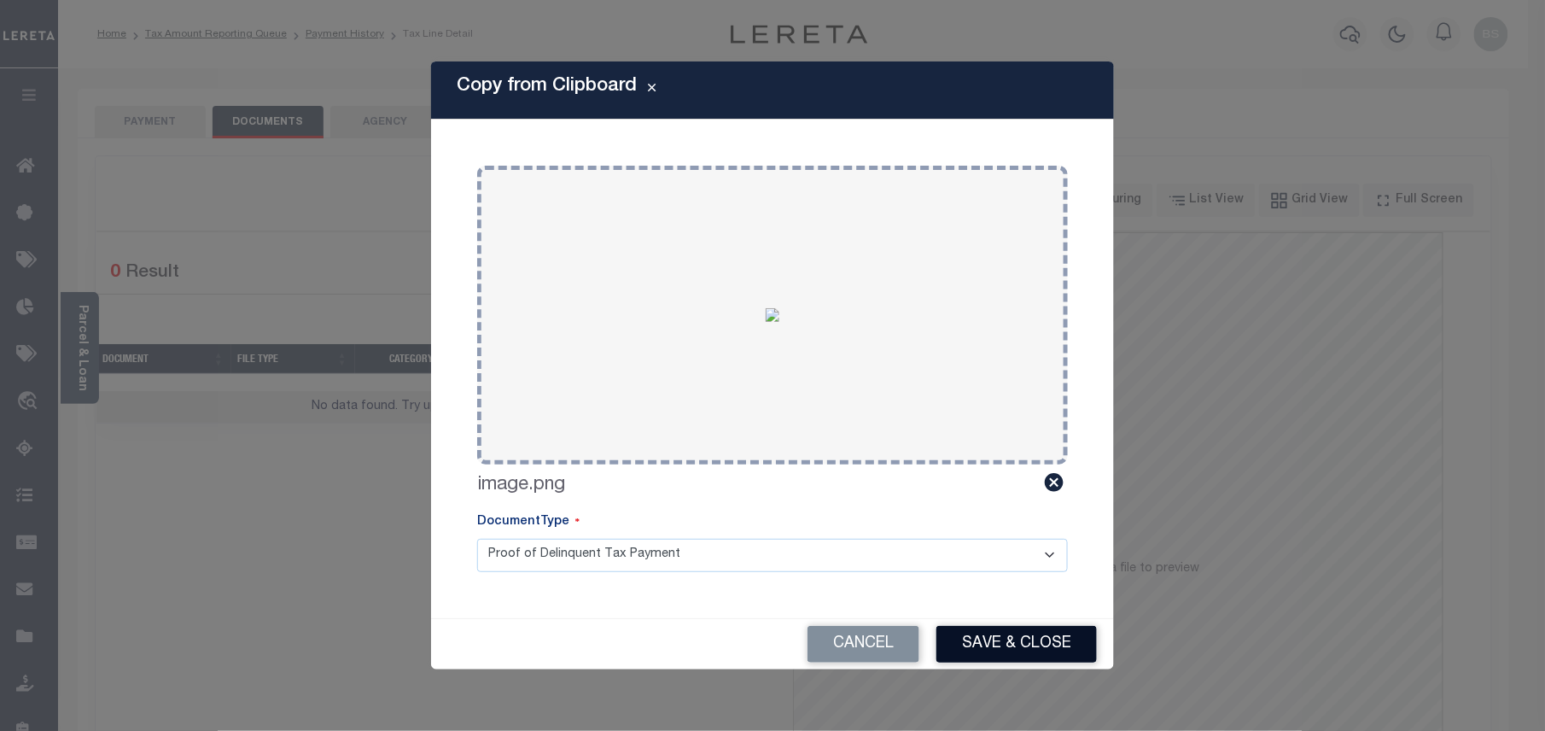
click at [1022, 638] on button "Save & Close" at bounding box center [1016, 644] width 160 height 37
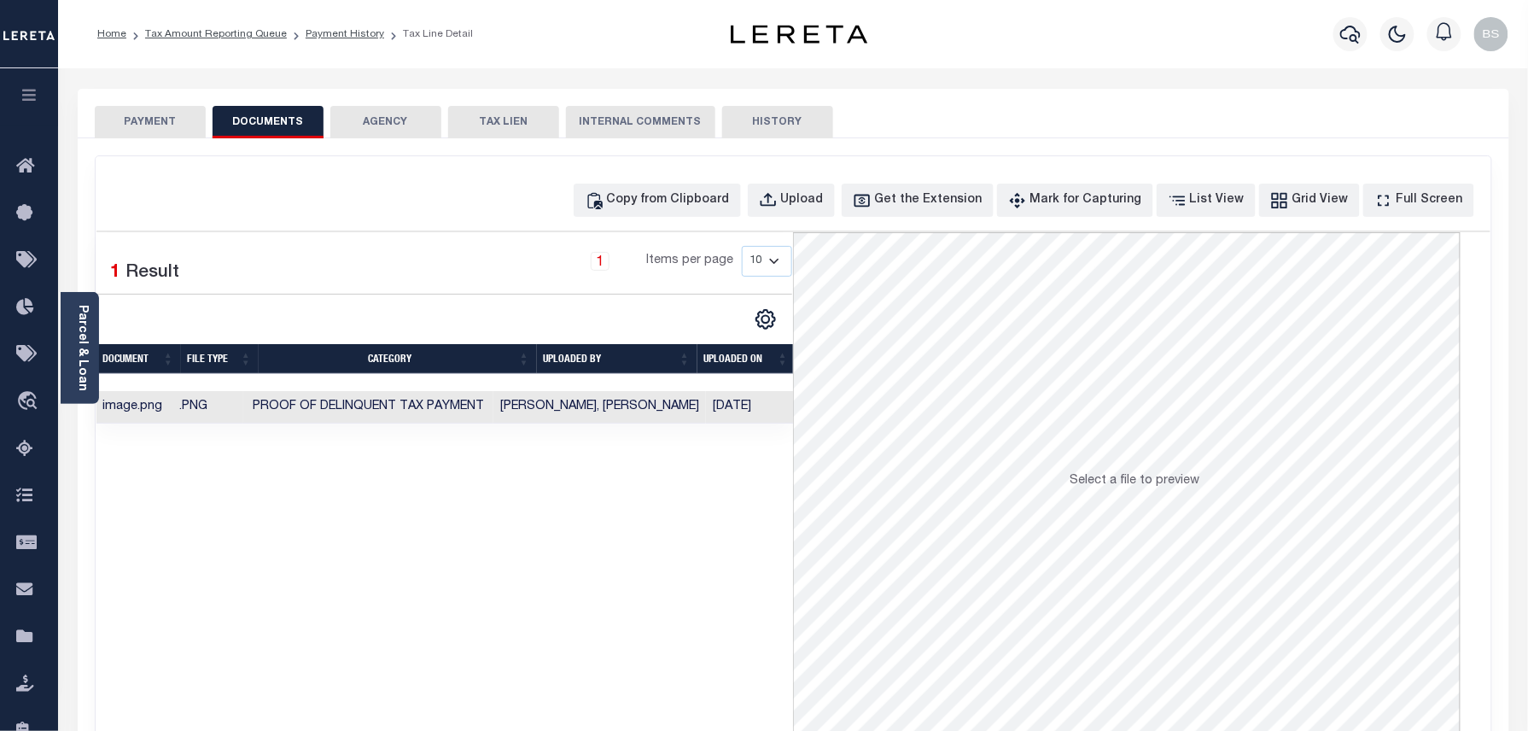
click at [243, 26] on li "Tax Amount Reporting Queue" at bounding box center [206, 33] width 160 height 15
click at [237, 34] on link "Tax Amount Reporting Queue" at bounding box center [216, 34] width 142 height 10
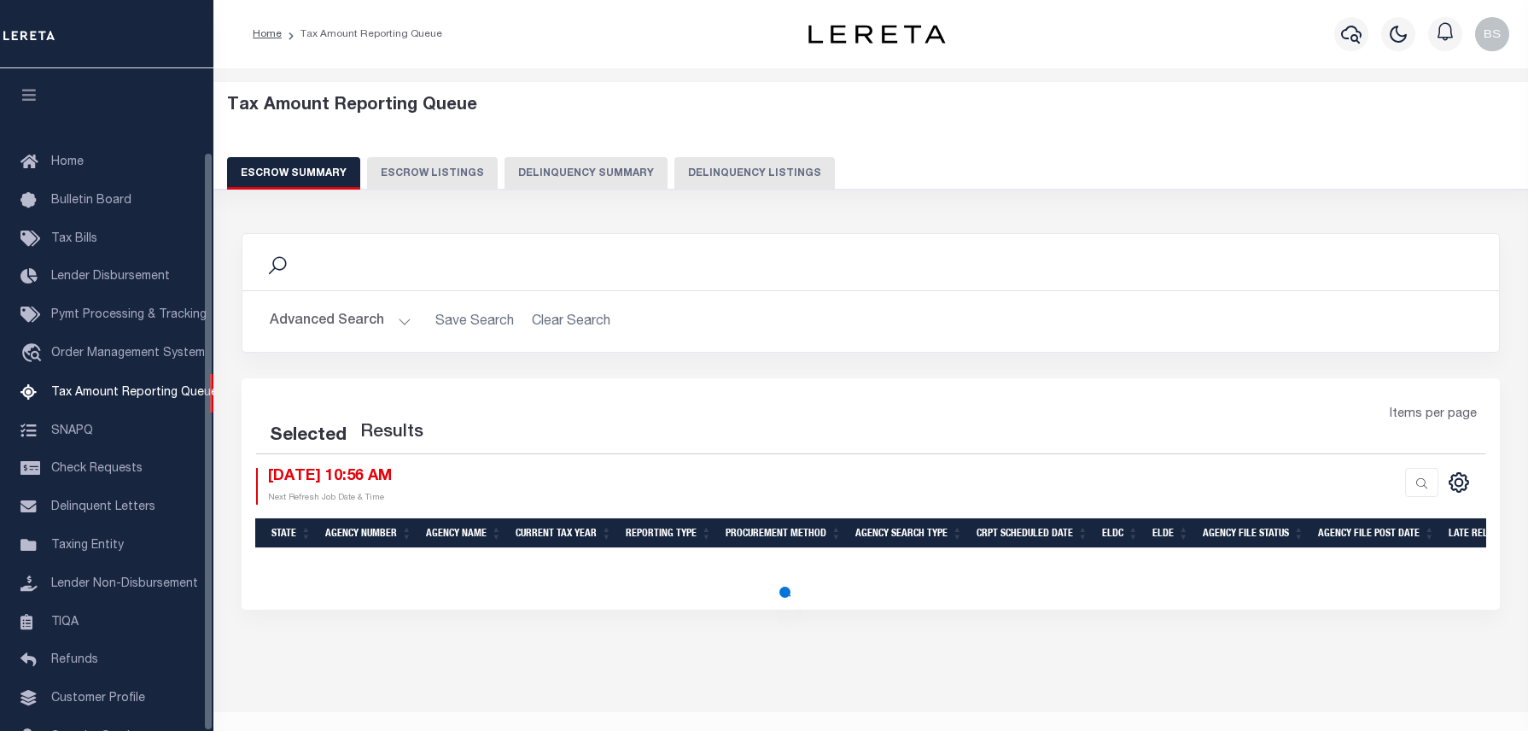
click at [751, 175] on button "Delinquency Listings" at bounding box center [754, 173] width 160 height 32
select select "100"
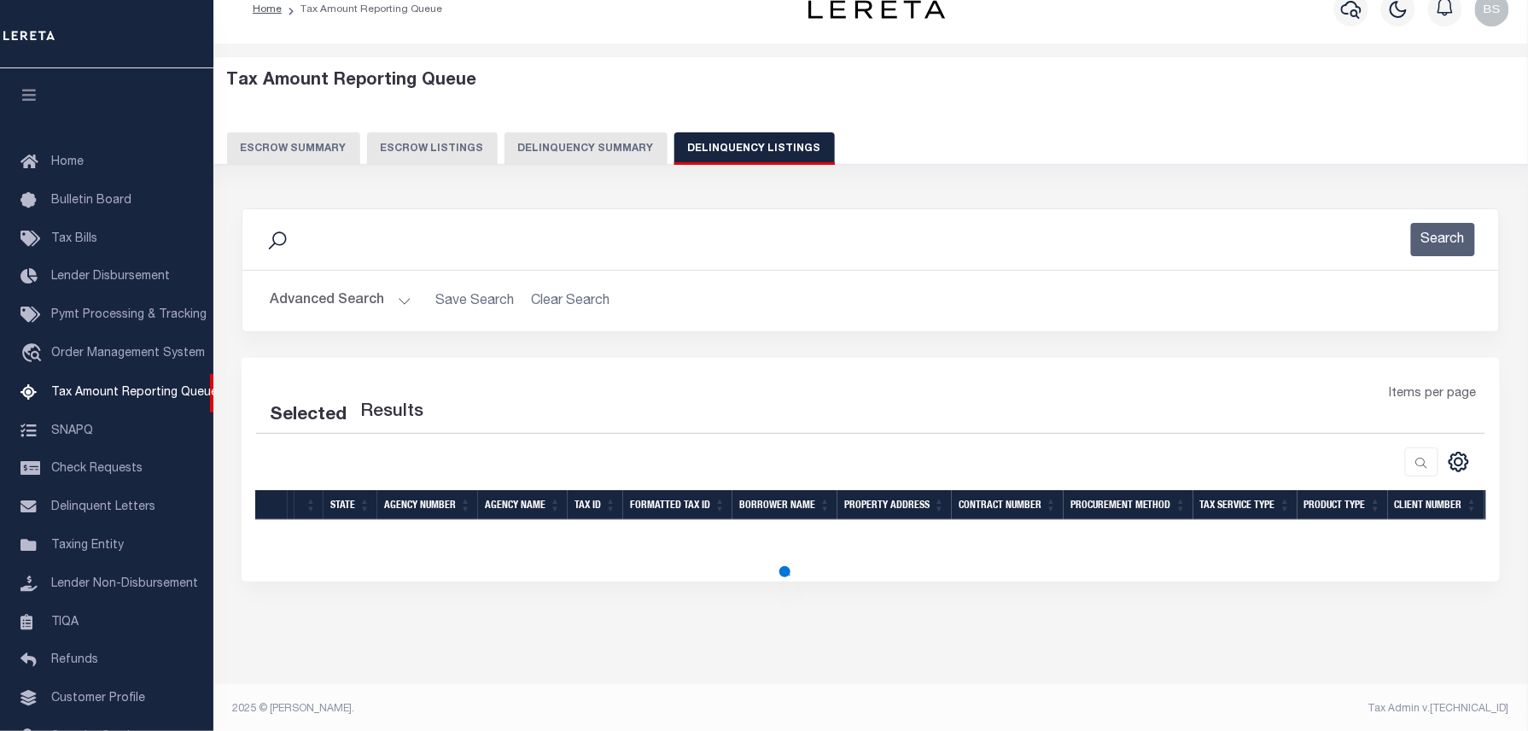
scroll to position [96, 0]
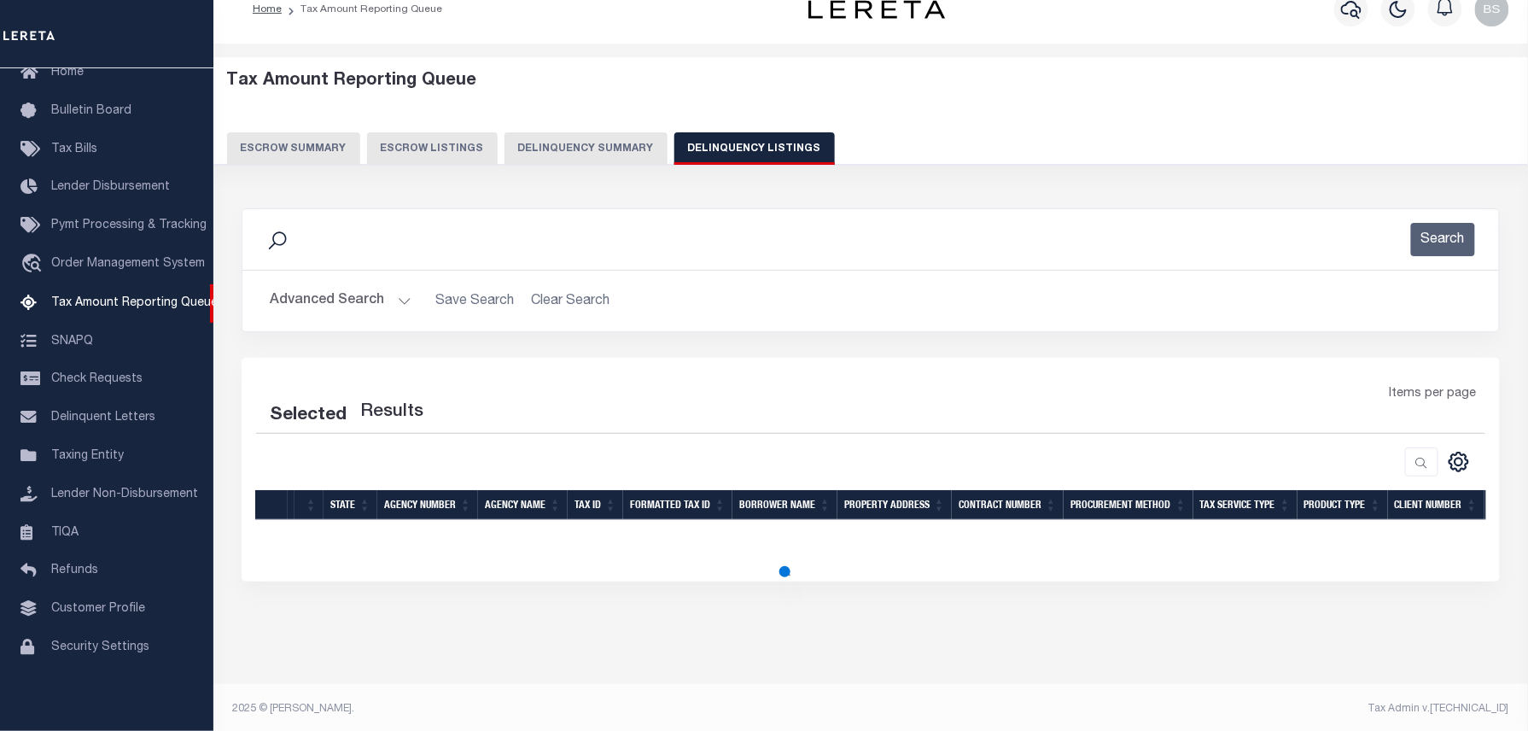
select select "100"
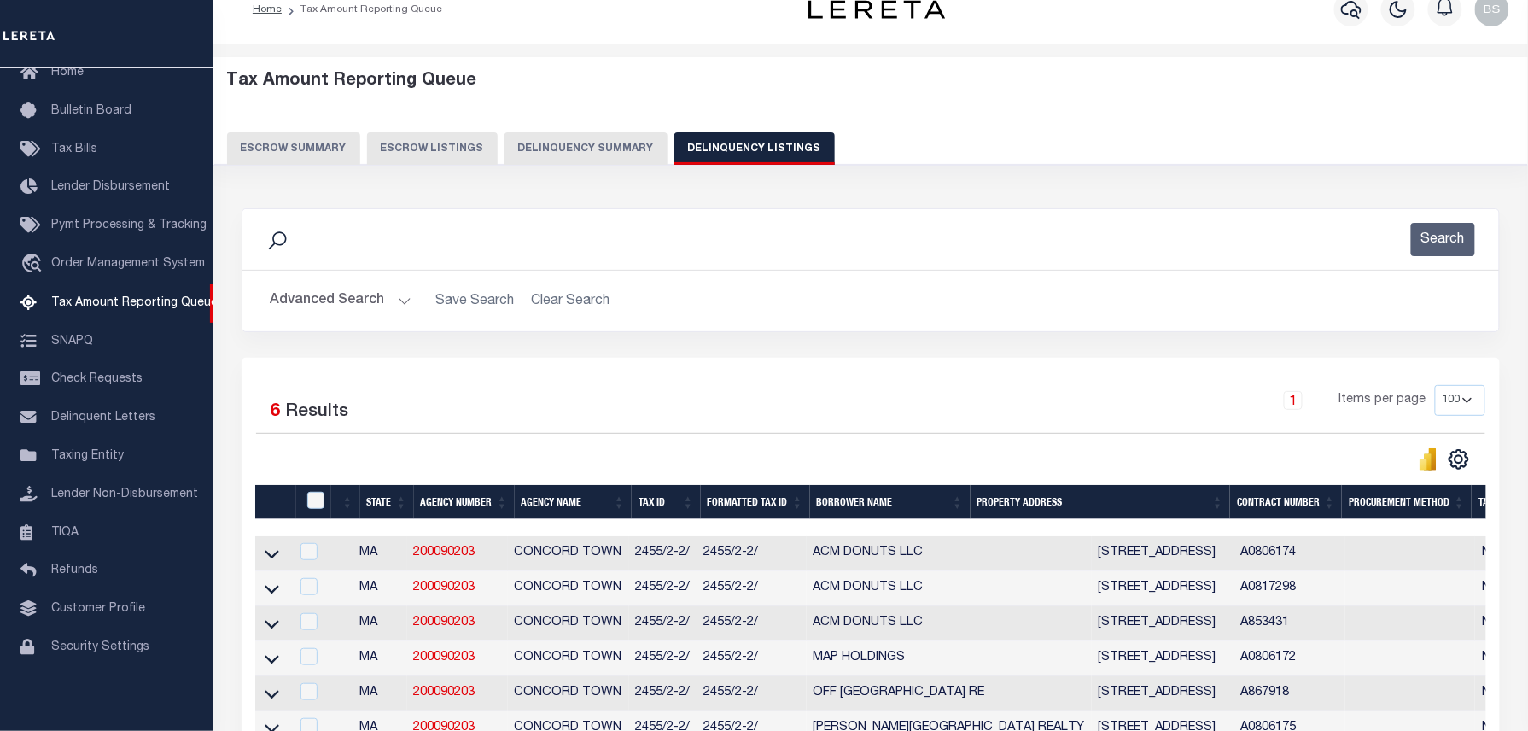
scroll to position [32, 0]
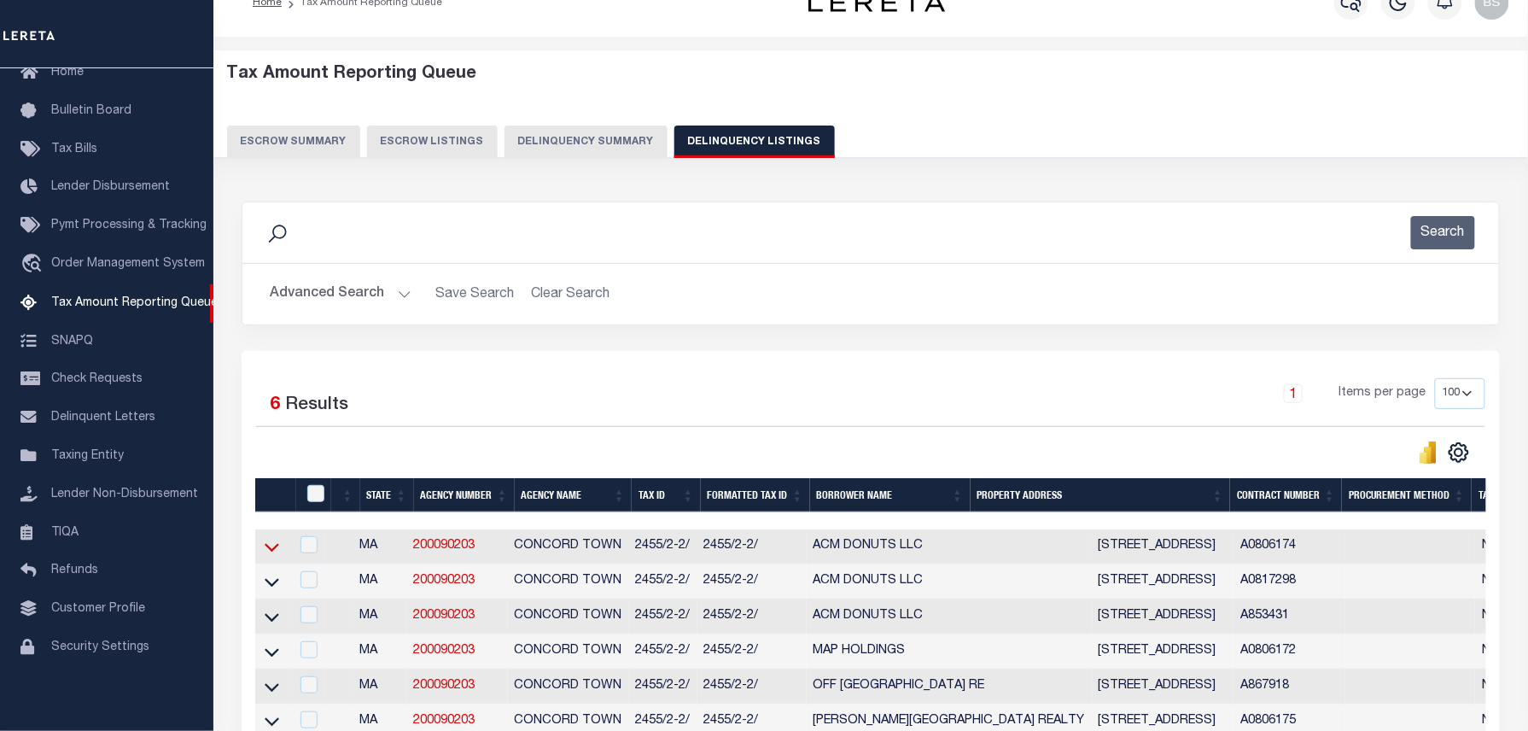
click at [273, 556] on icon at bounding box center [272, 547] width 15 height 18
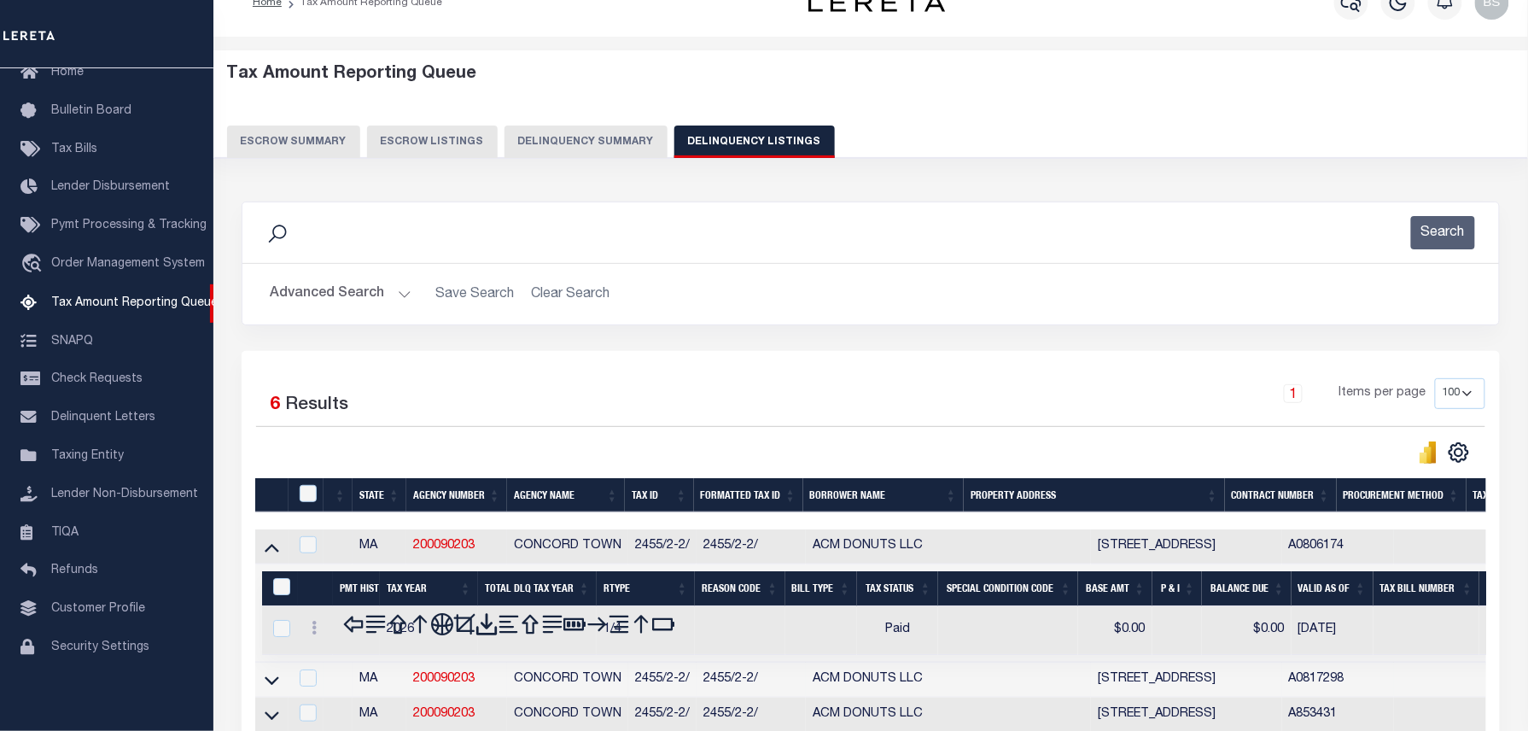
scroll to position [229, 0]
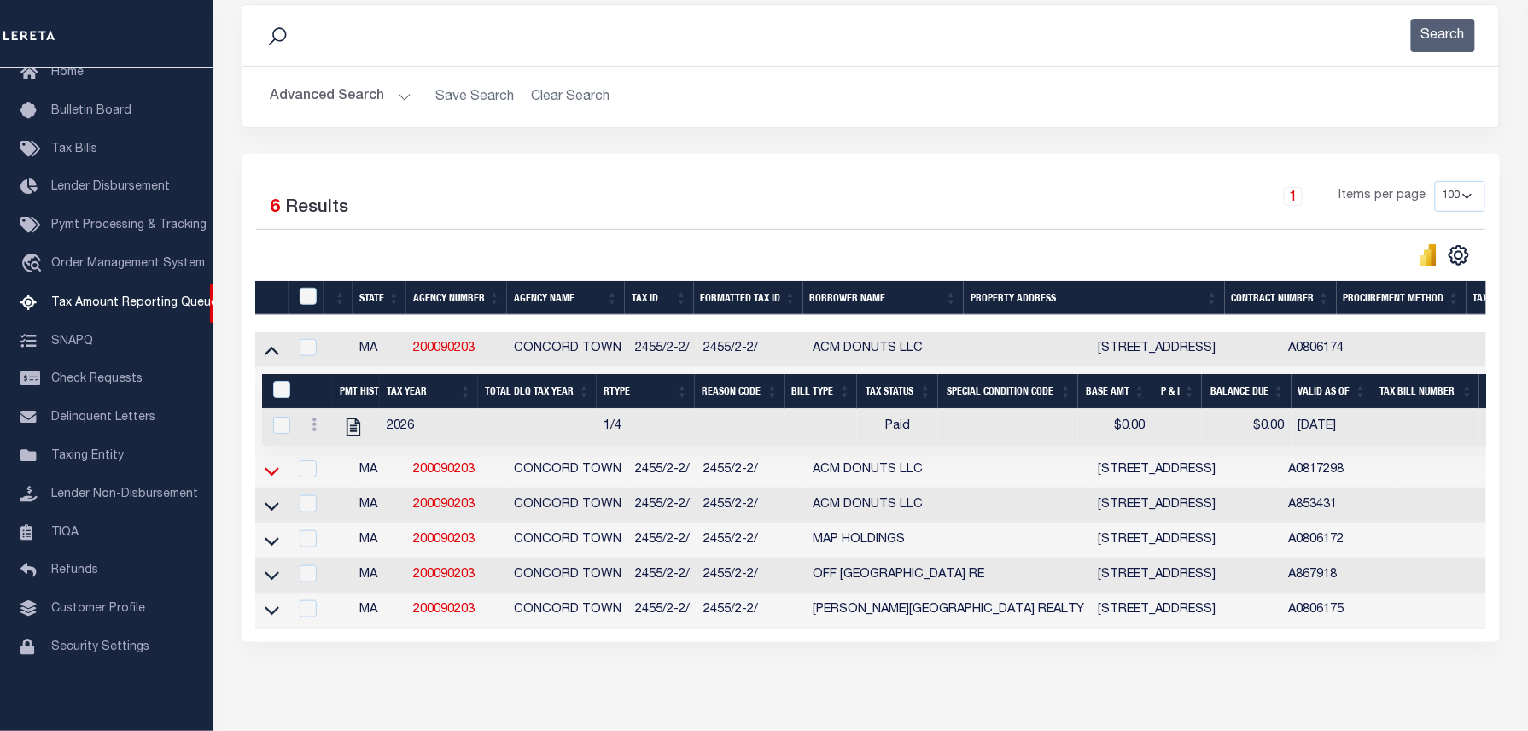
click at [277, 475] on icon at bounding box center [272, 471] width 15 height 18
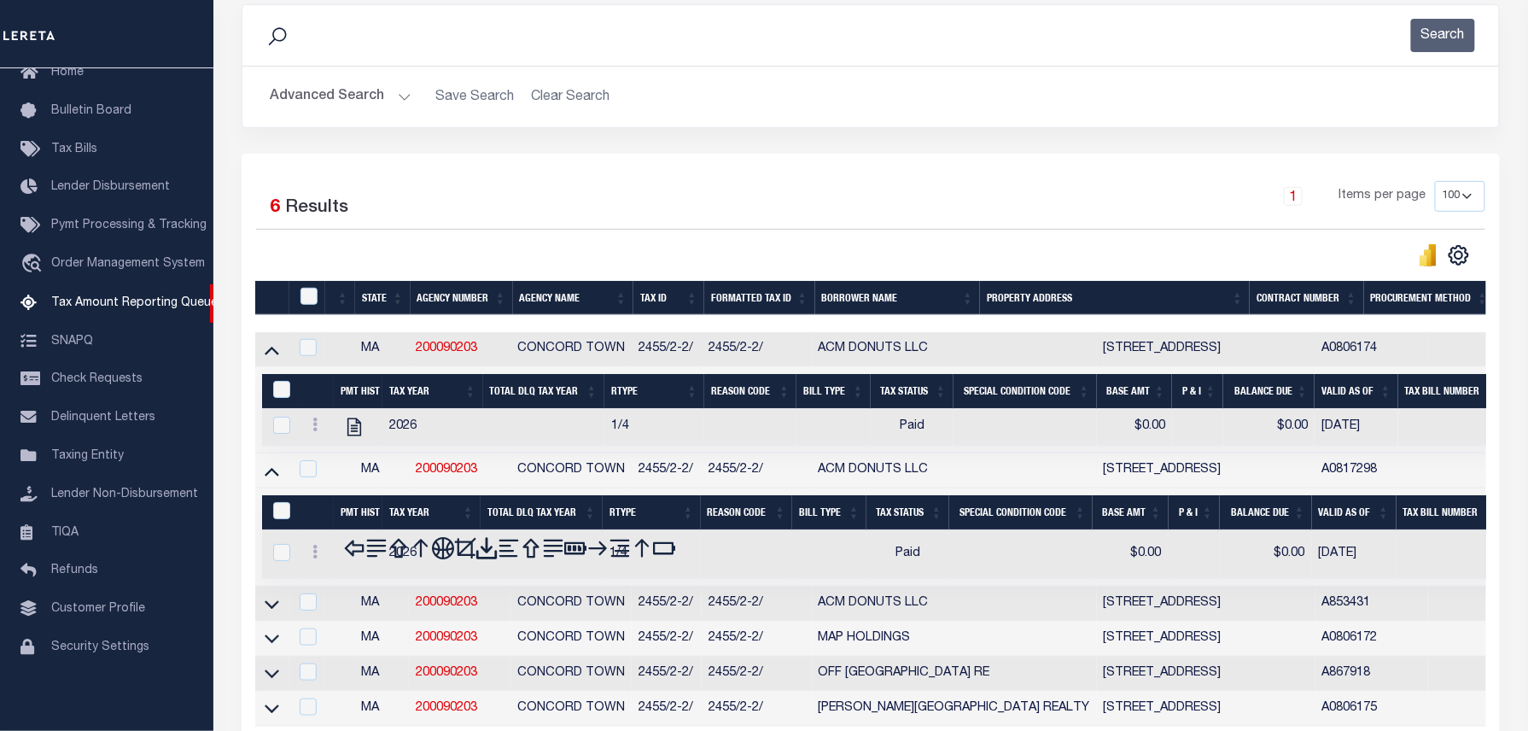
scroll to position [316, 0]
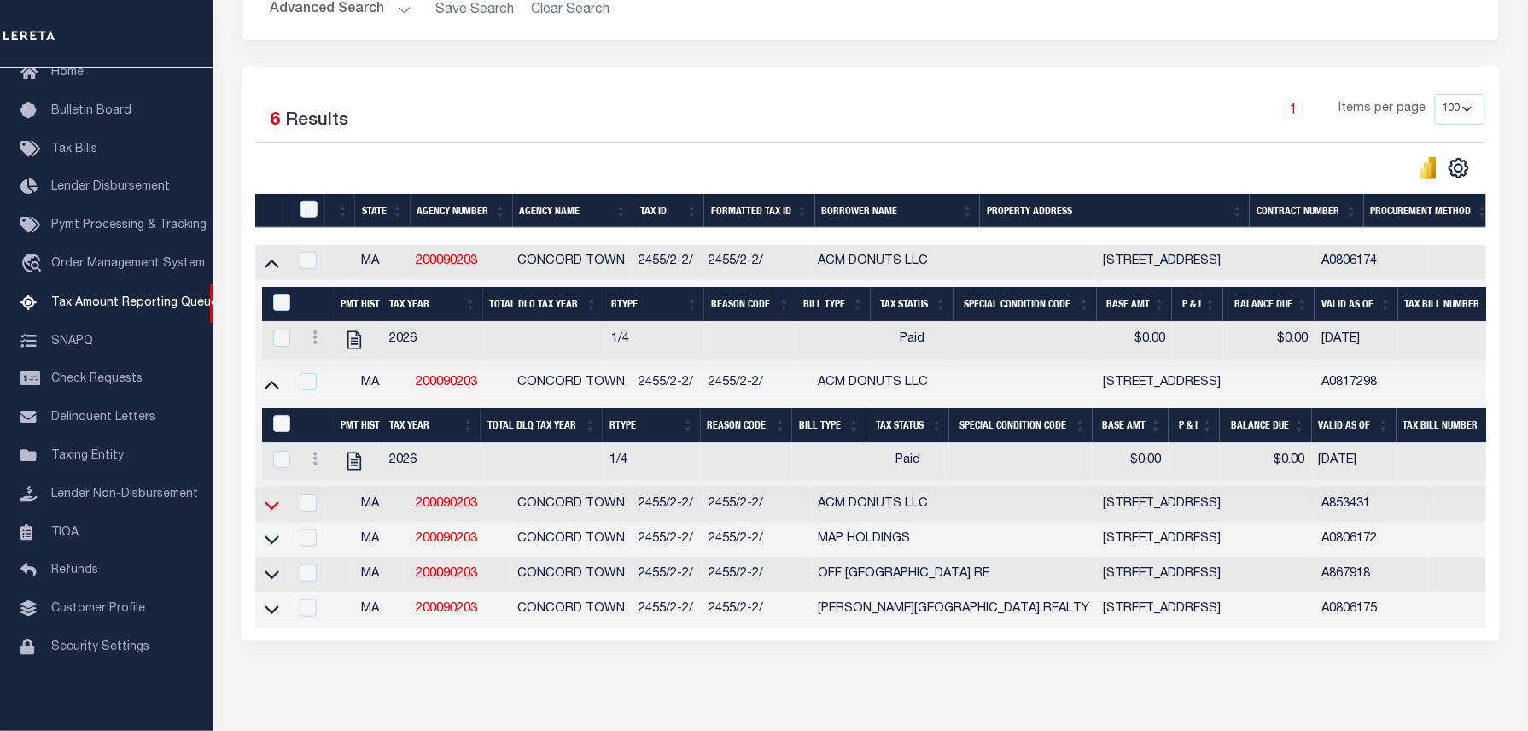
click at [277, 513] on icon at bounding box center [272, 505] width 15 height 18
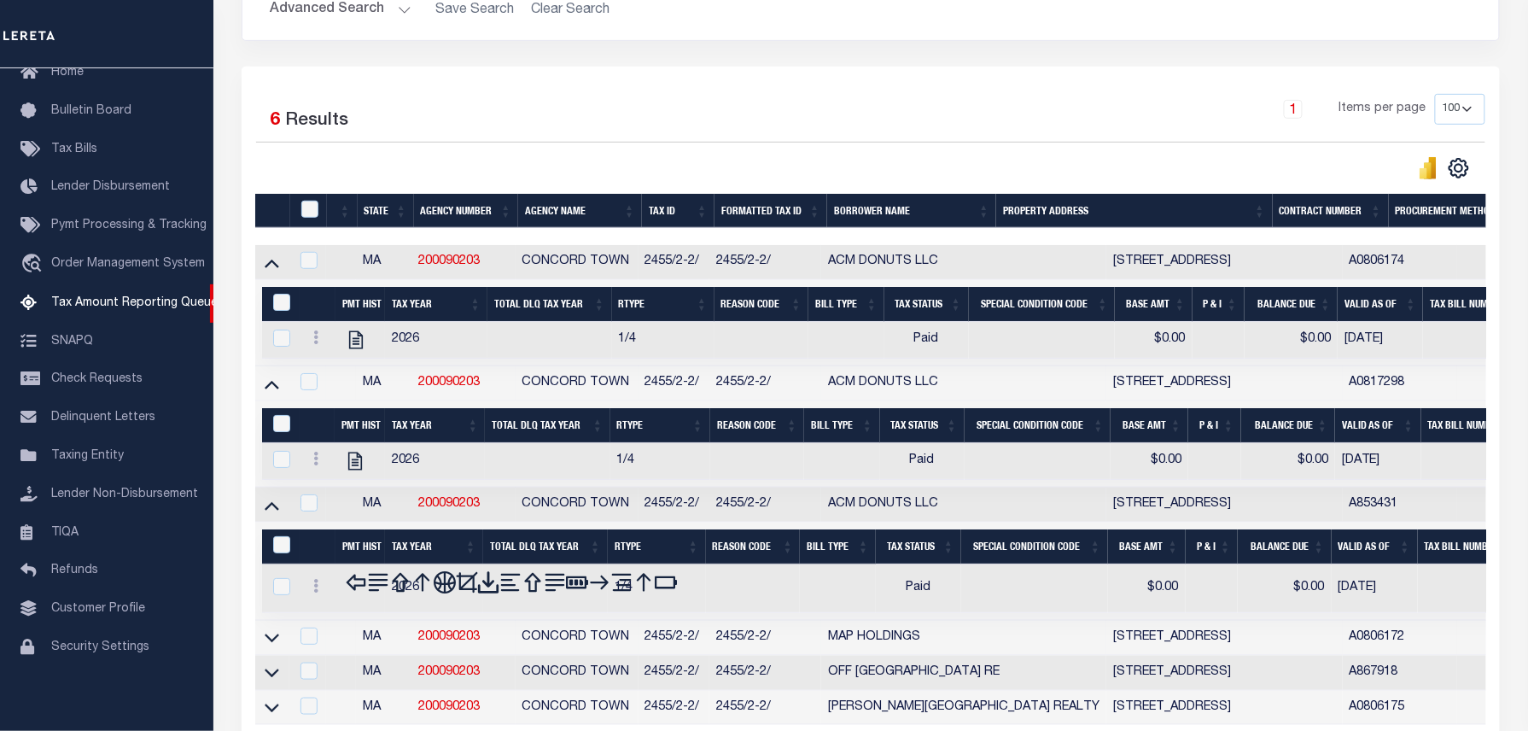
scroll to position [404, 0]
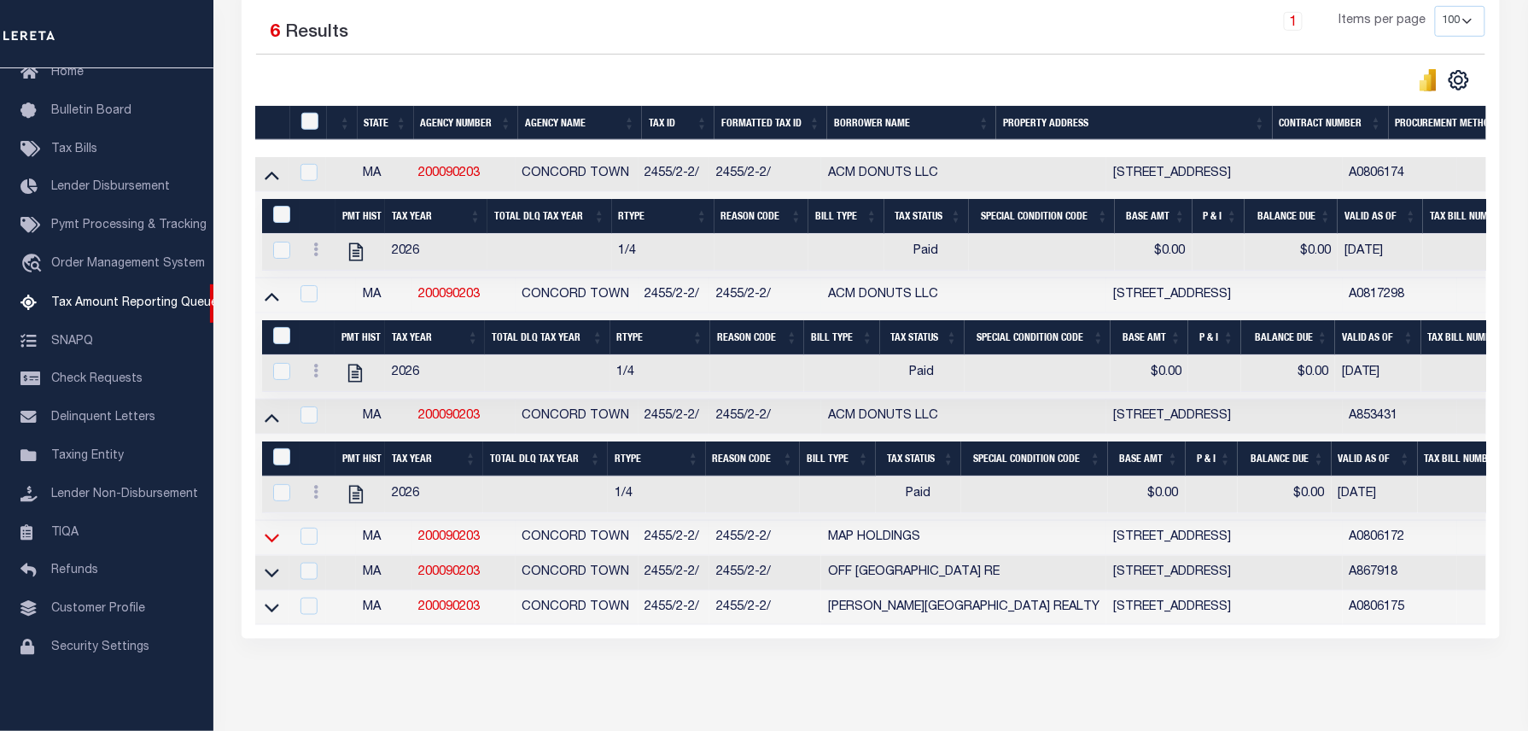
click at [273, 546] on icon at bounding box center [272, 537] width 15 height 18
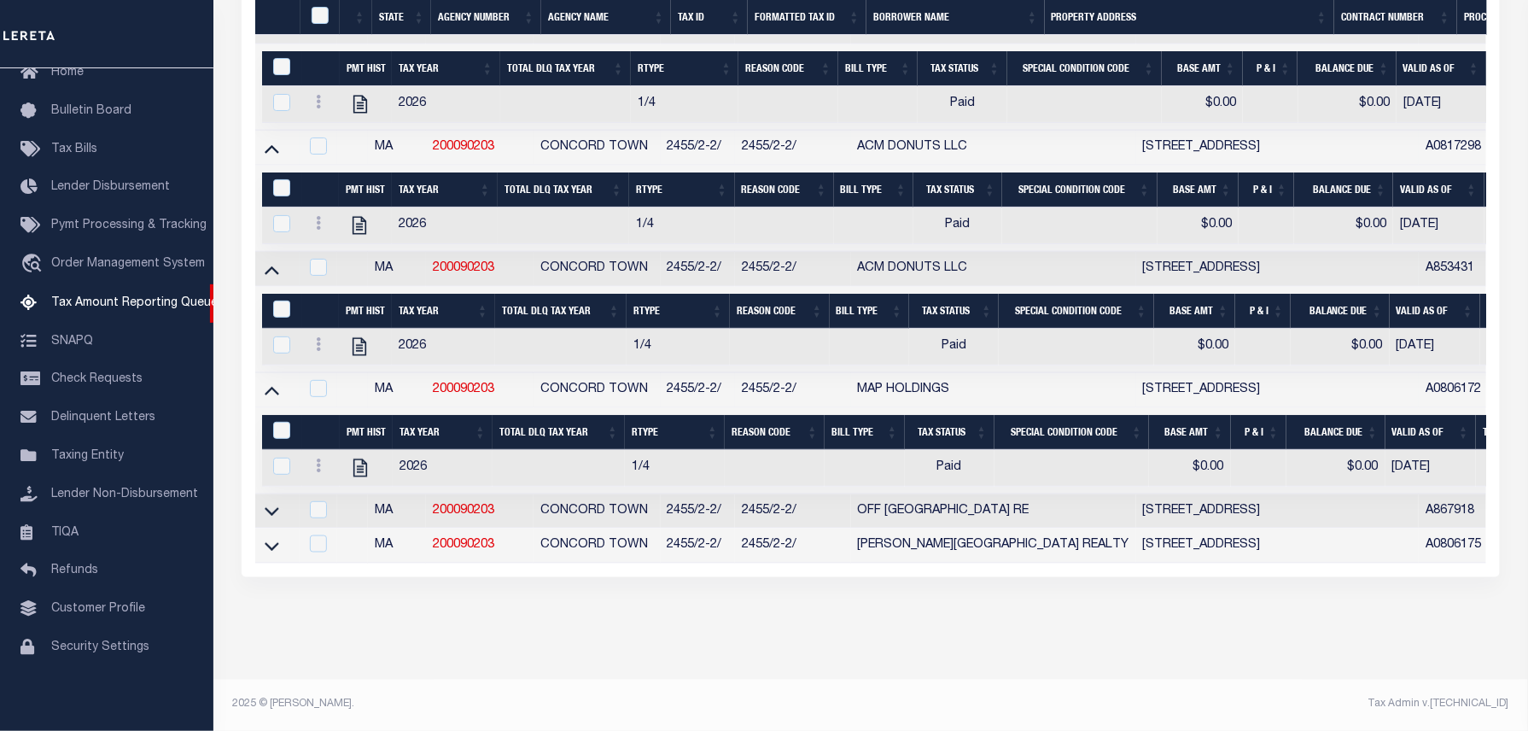
scroll to position [563, 0]
click at [275, 502] on icon at bounding box center [272, 511] width 15 height 18
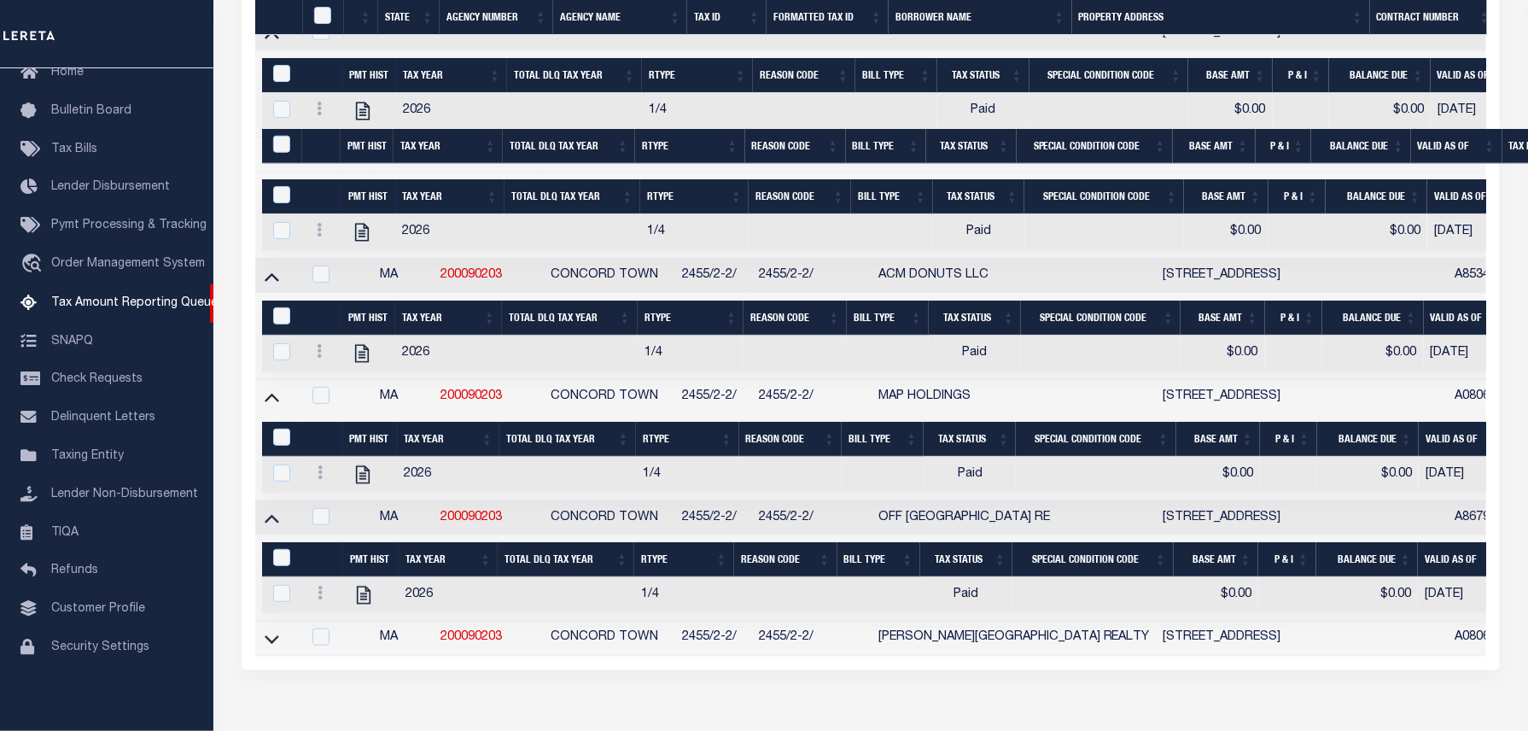
scroll to position [650, 0]
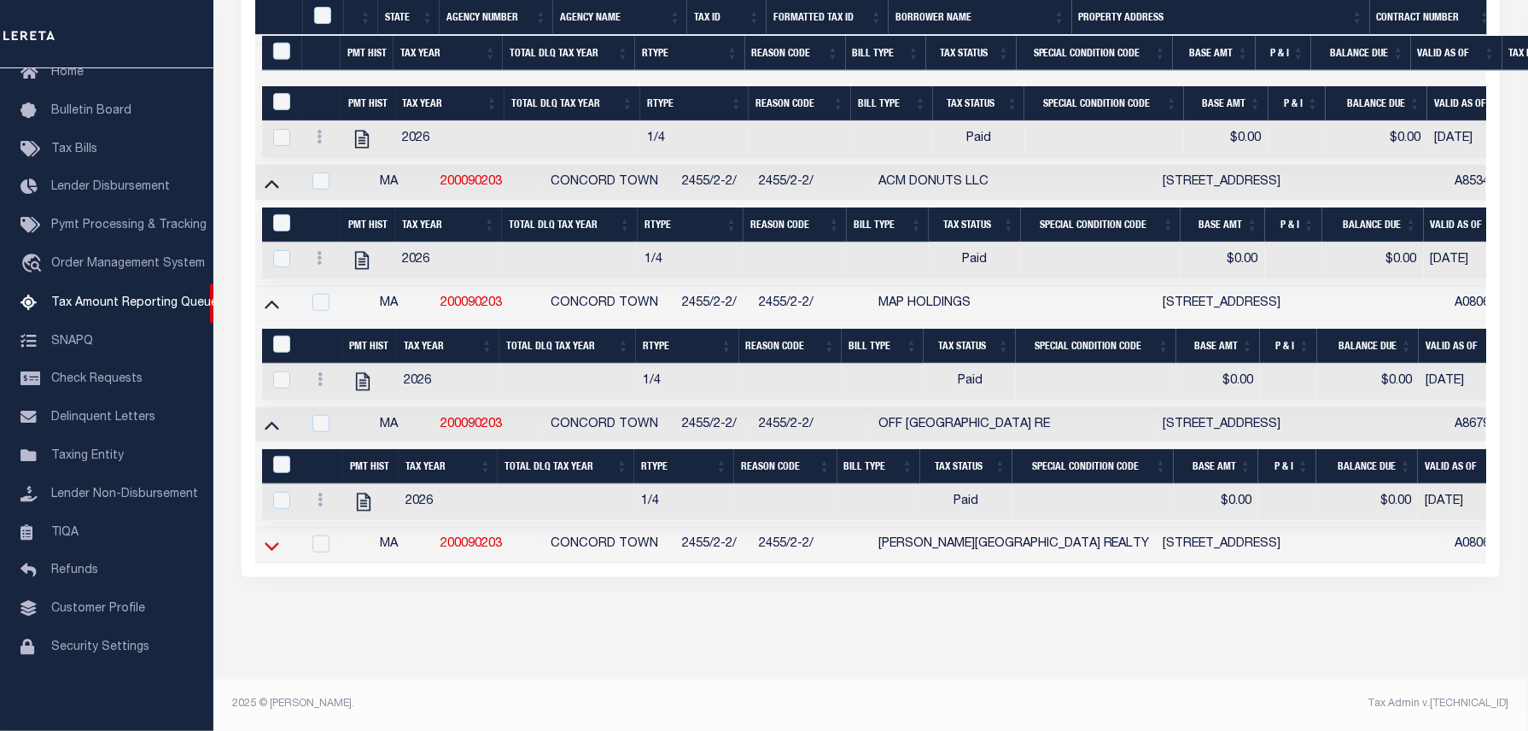
click at [271, 544] on icon at bounding box center [272, 546] width 15 height 18
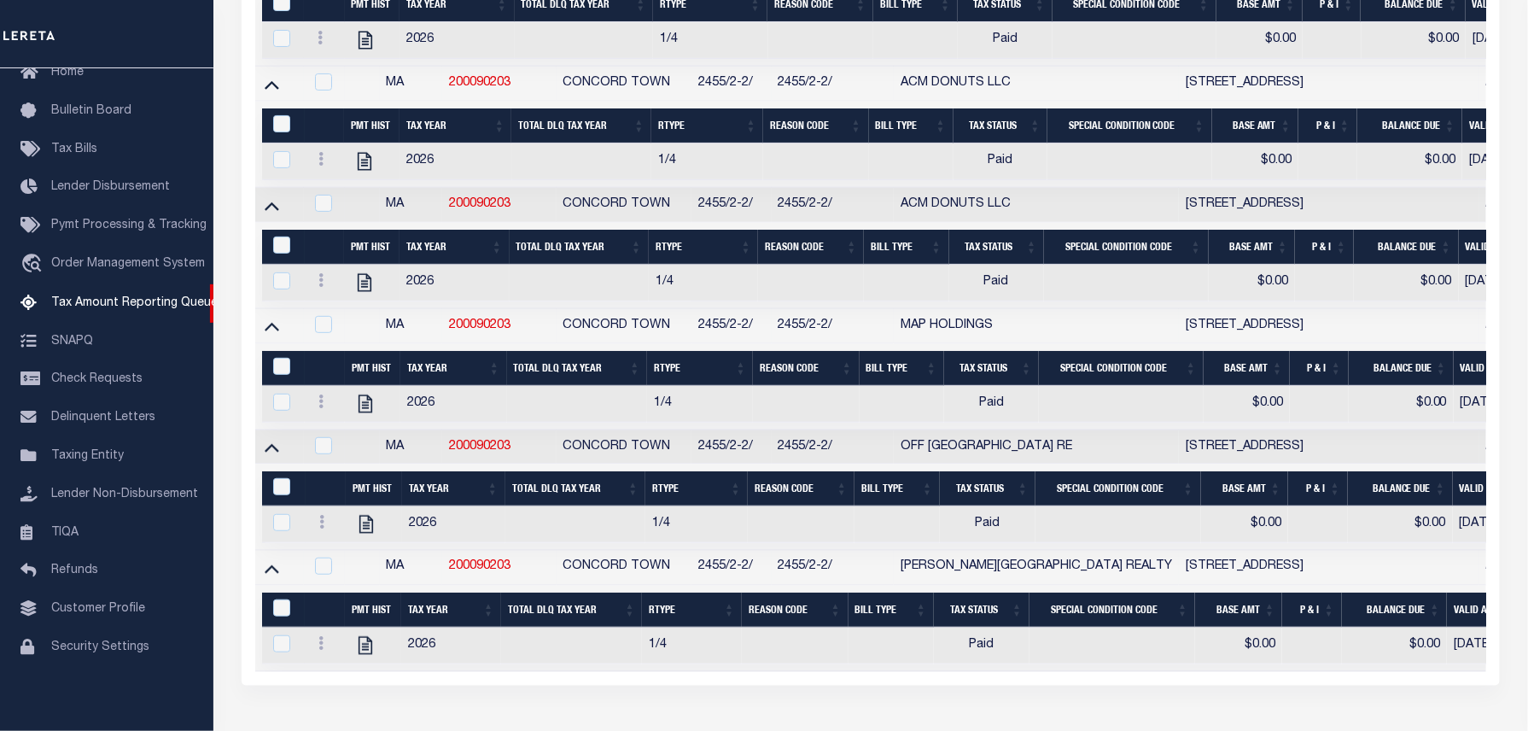
scroll to position [160, 0]
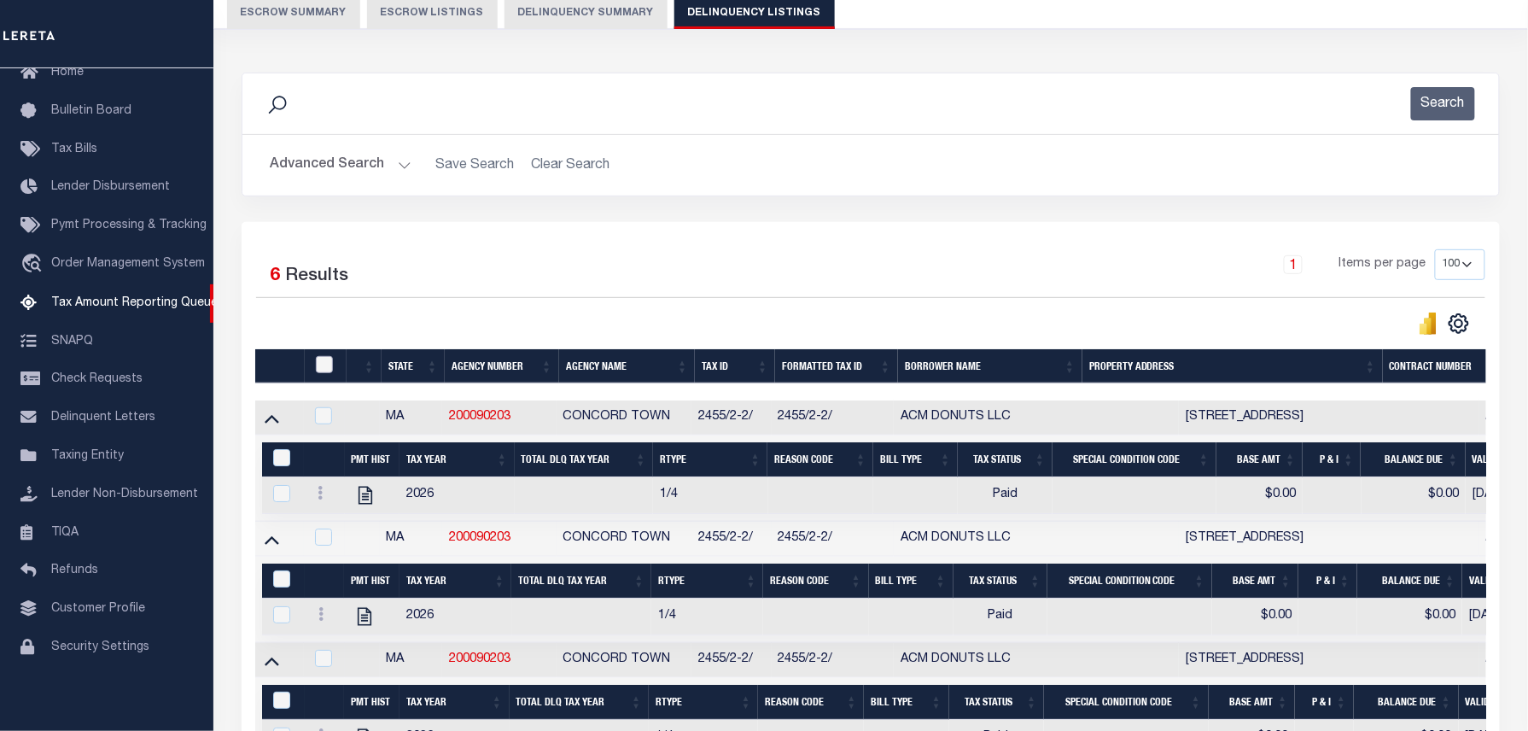
click at [326, 365] on input "checkbox" at bounding box center [324, 364] width 17 height 17
checkbox input "true"
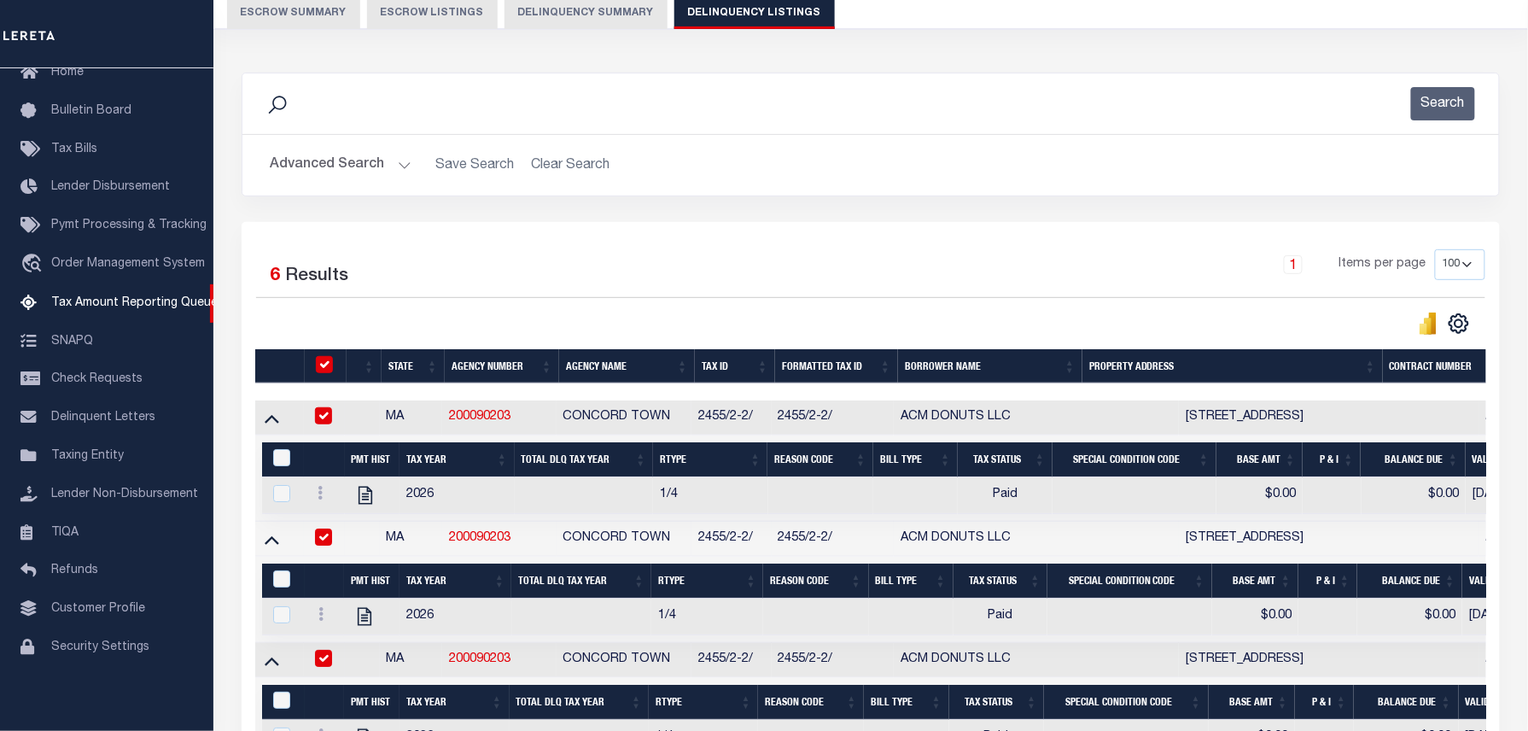
checkbox input "true"
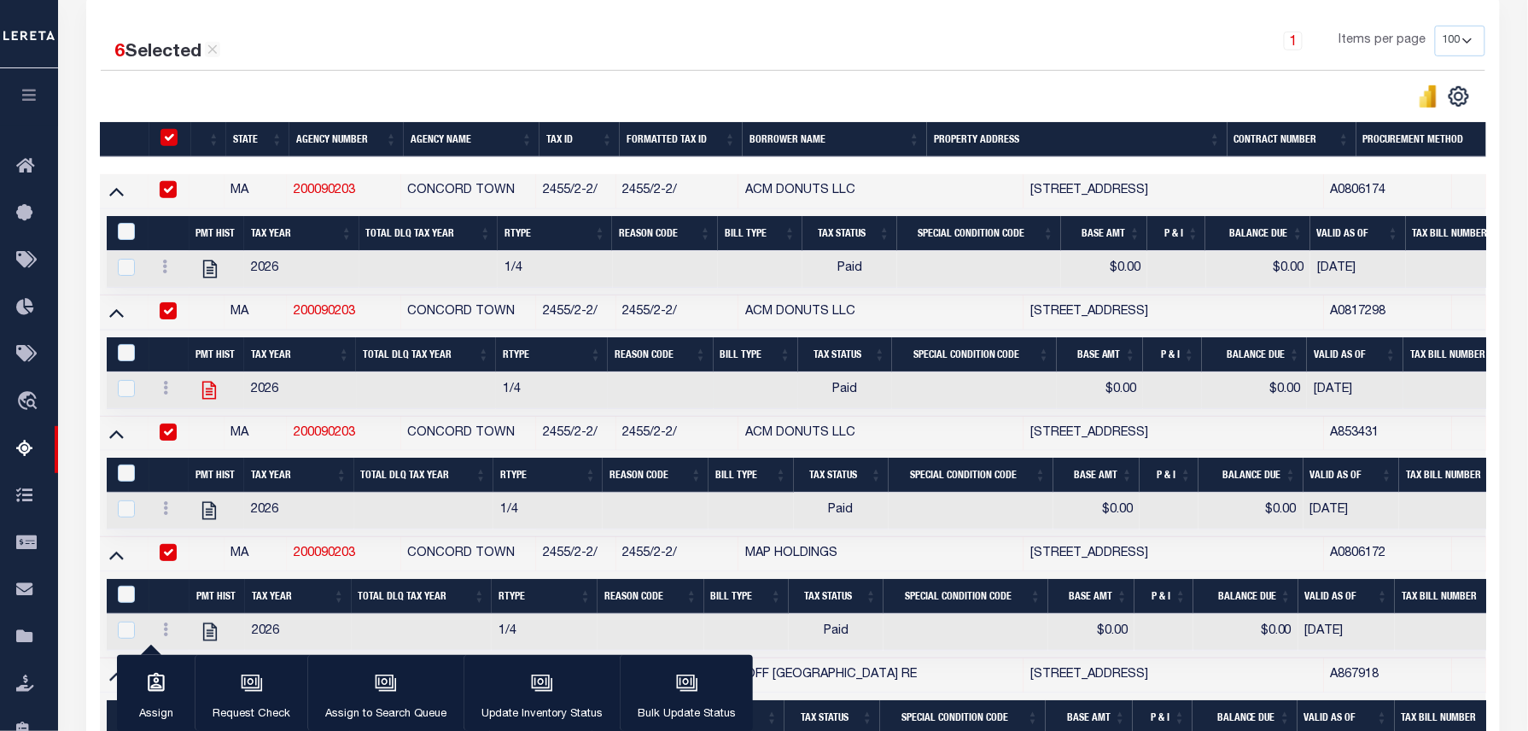
scroll to position [387, 0]
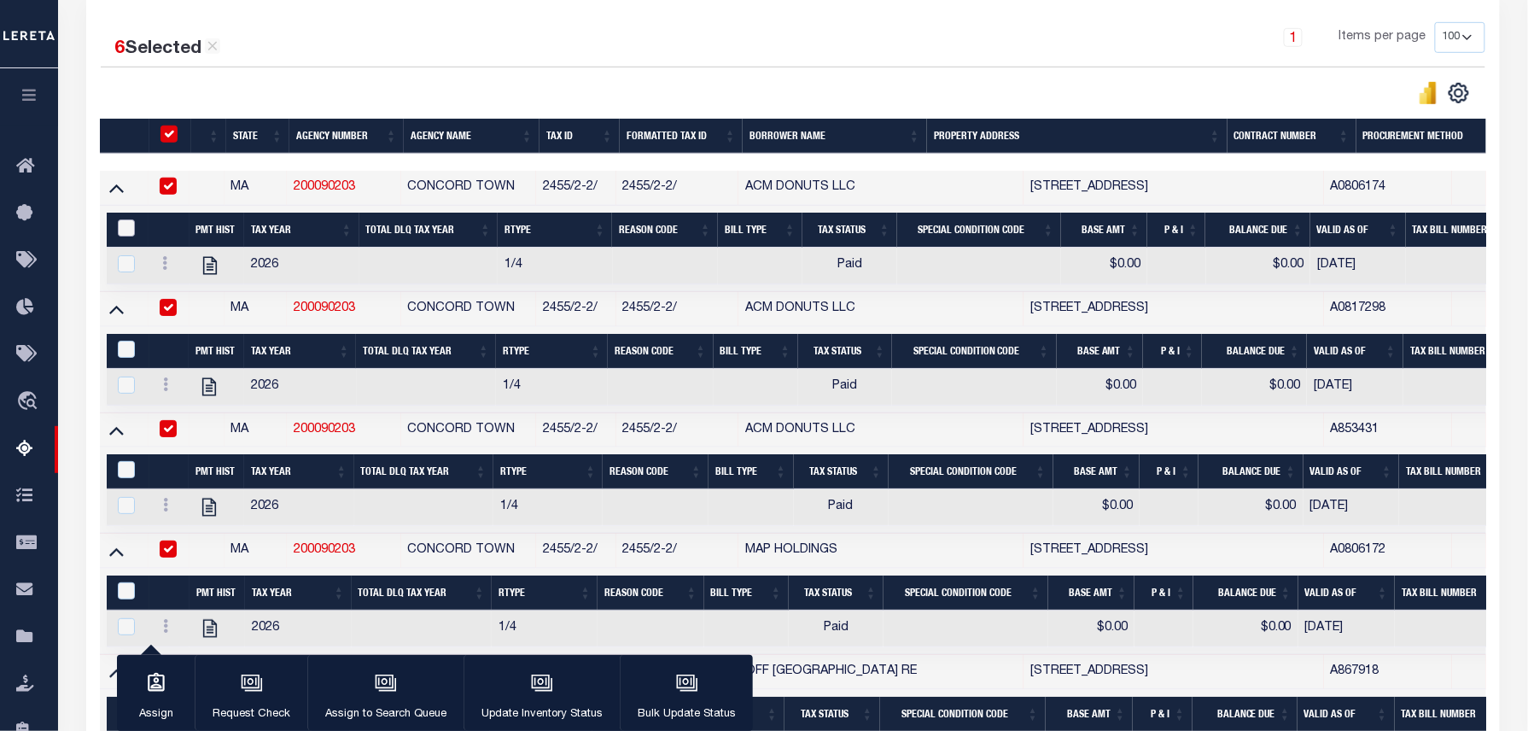
click at [126, 230] on input "&nbsp;" at bounding box center [126, 227] width 17 height 17
checkbox input "true"
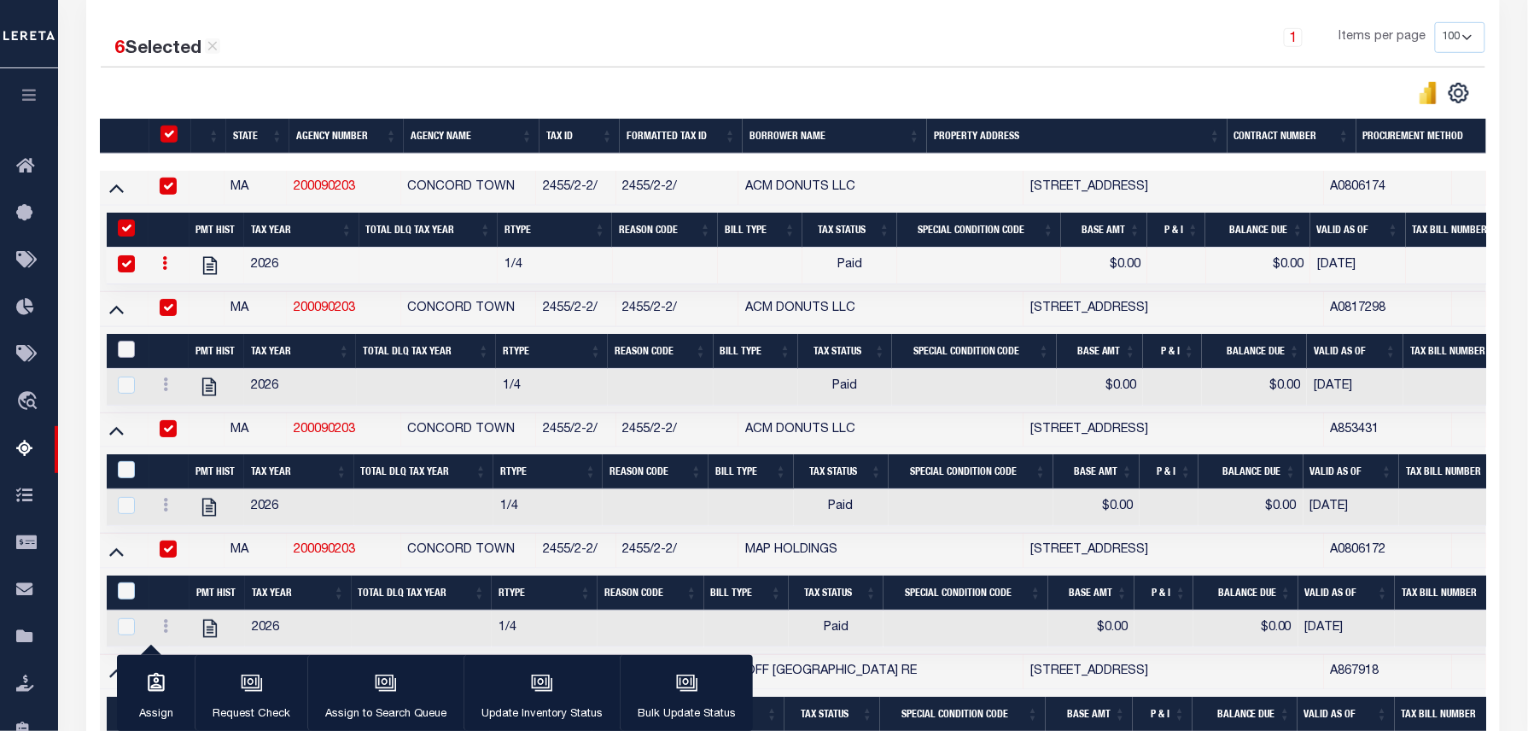
click at [127, 353] on input "&nbsp;" at bounding box center [126, 349] width 17 height 17
checkbox input "true"
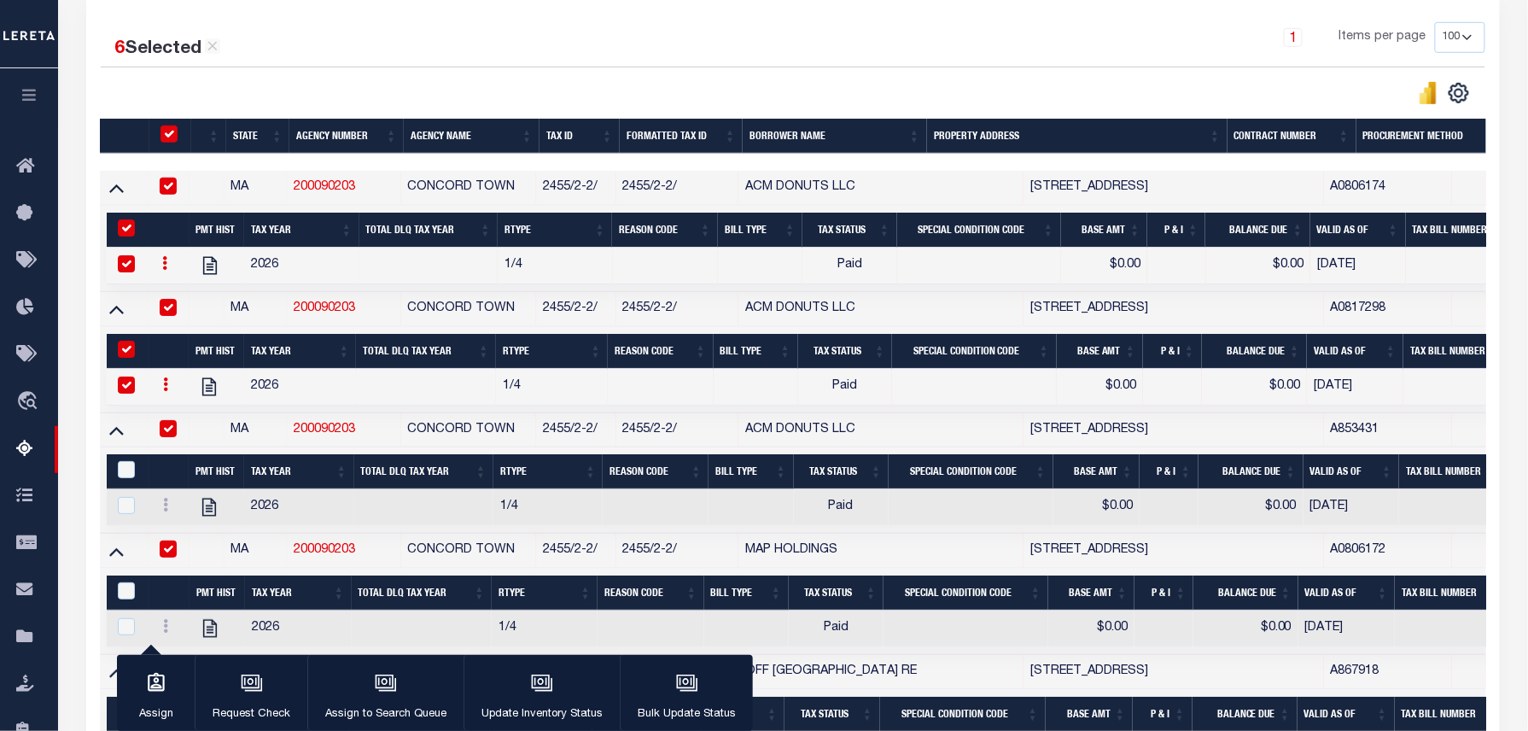
click at [120, 469] on th "&nbsp;" at bounding box center [128, 471] width 43 height 35
click at [126, 475] on input "&nbsp;" at bounding box center [126, 469] width 17 height 17
checkbox input "true"
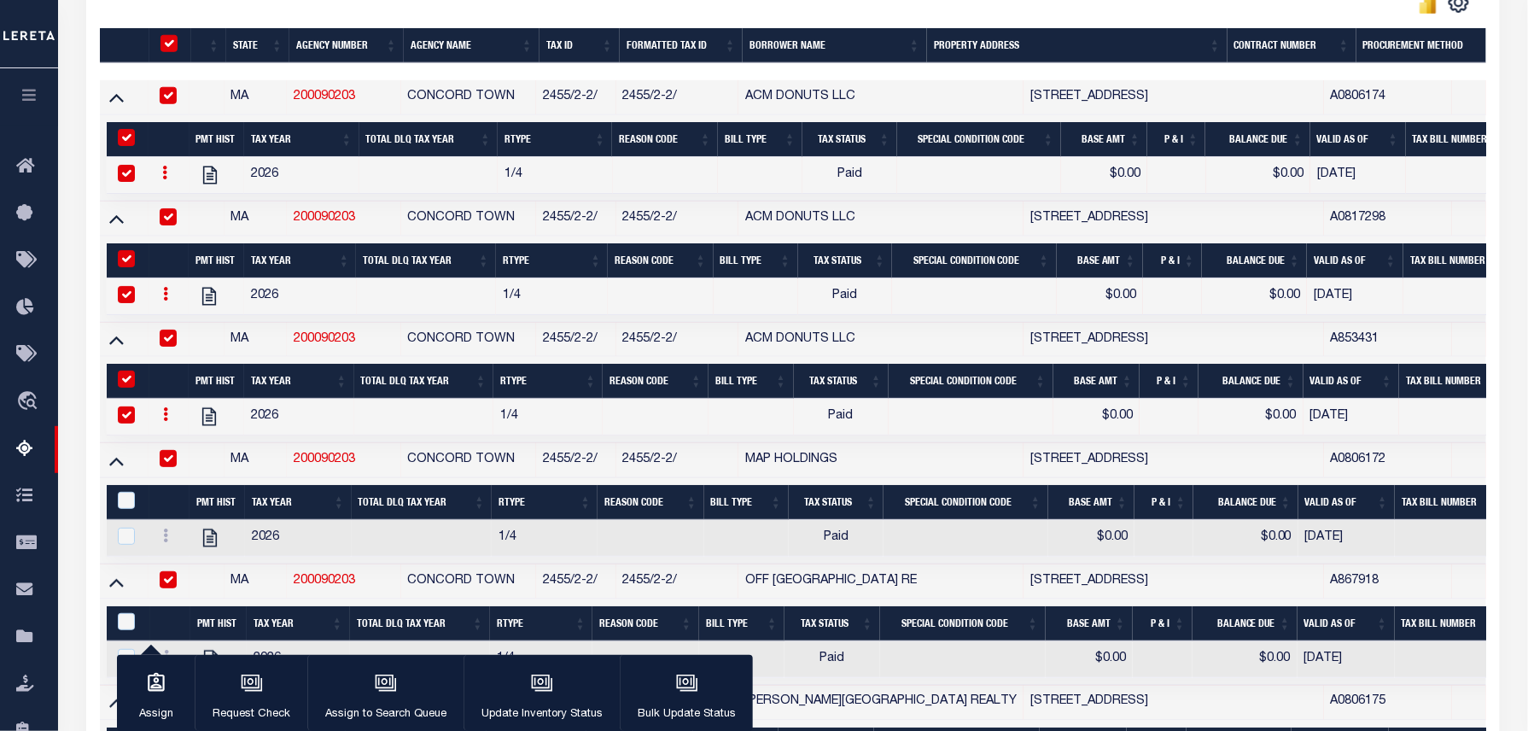
scroll to position [502, 0]
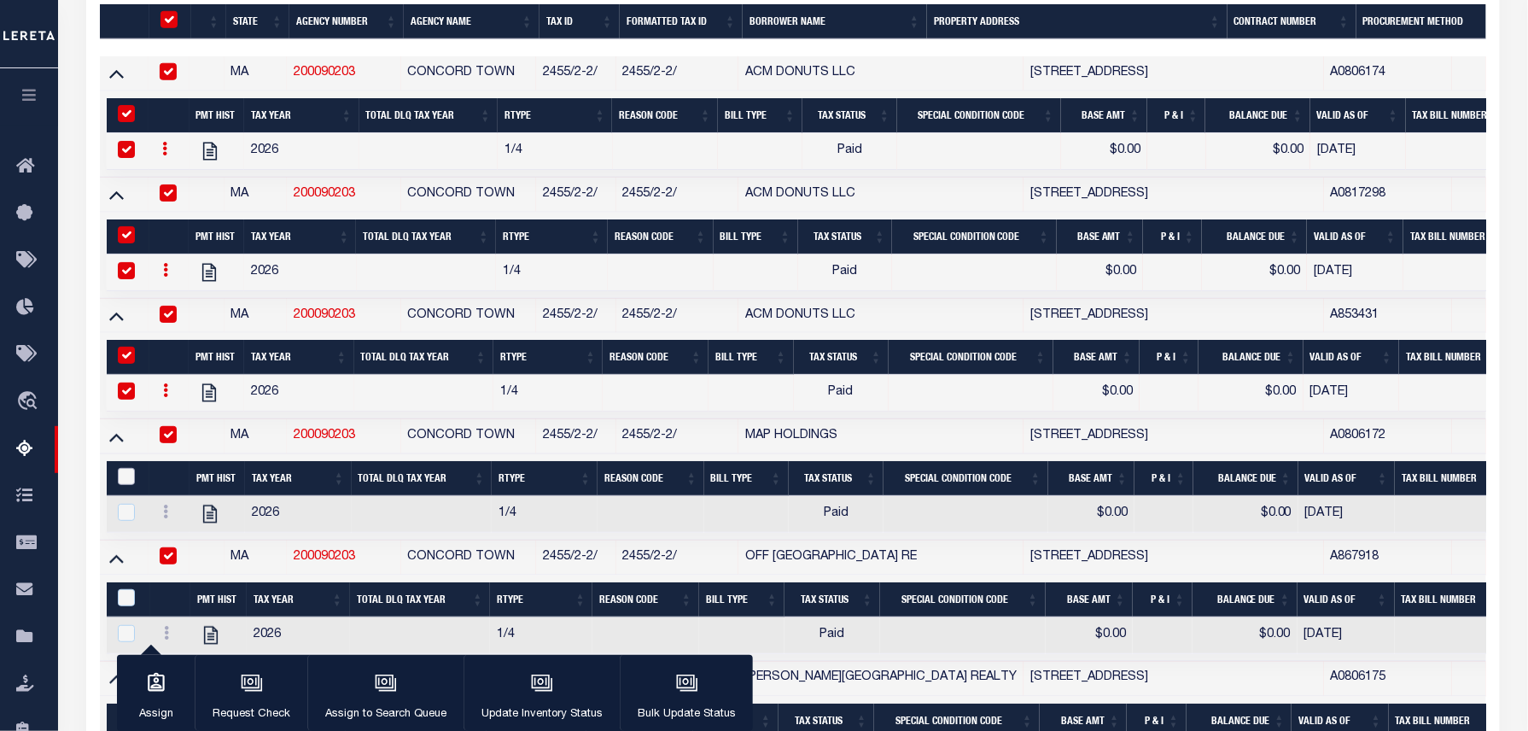
click at [118, 485] on input "&nbsp;" at bounding box center [126, 476] width 17 height 17
checkbox input "true"
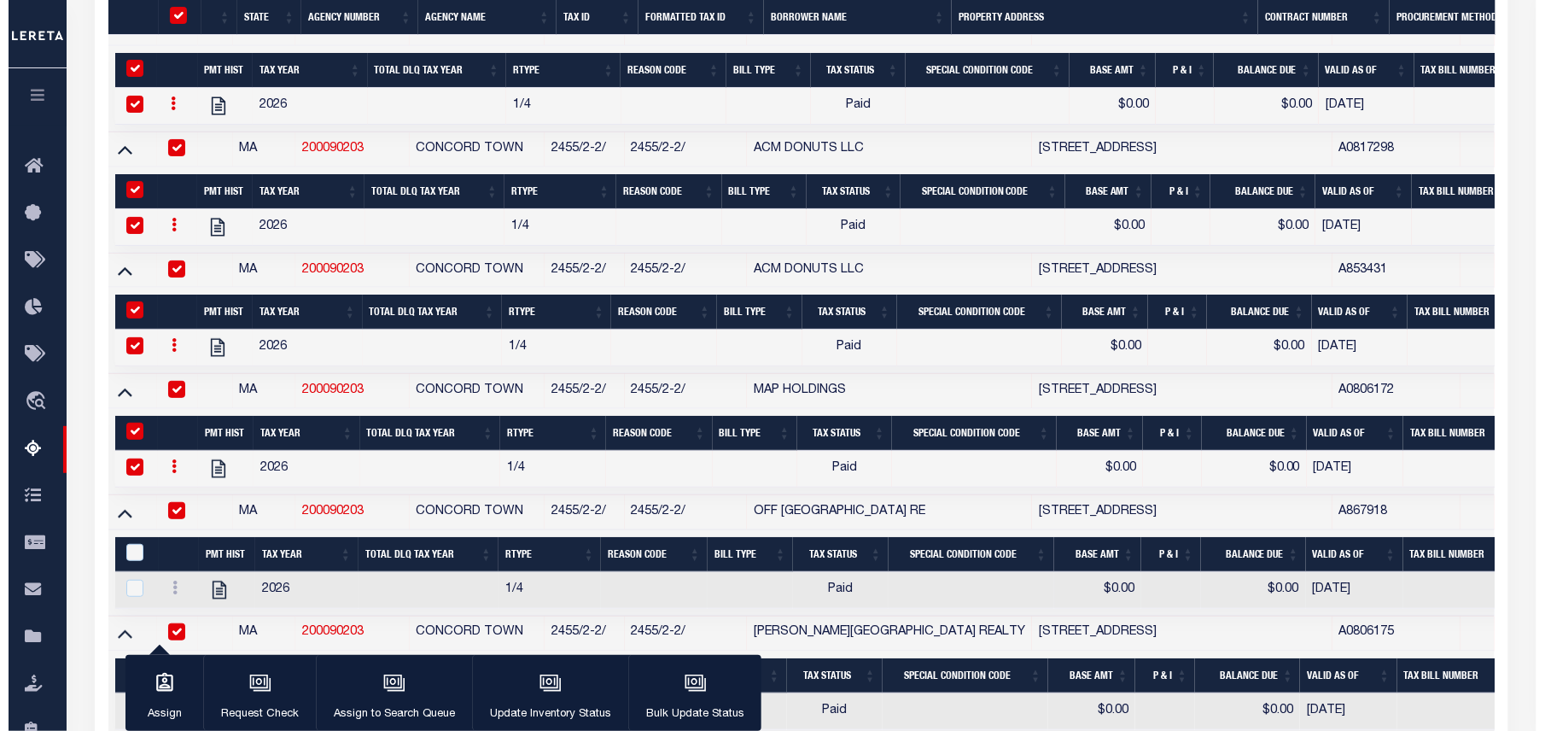
scroll to position [701, 0]
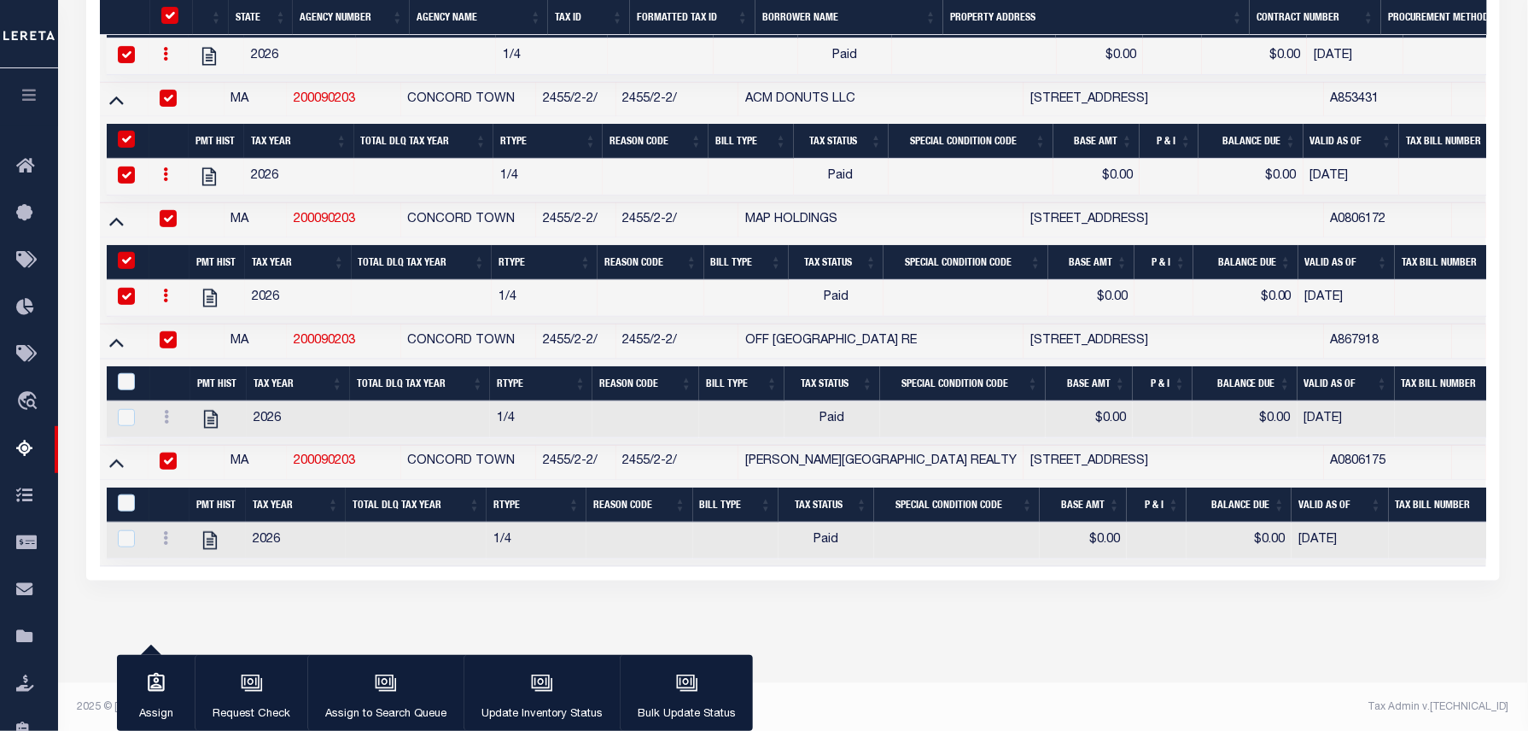
click at [125, 392] on div "&nbsp;" at bounding box center [132, 382] width 37 height 19
click at [133, 390] on input "&nbsp;" at bounding box center [126, 381] width 17 height 17
checkbox input "true"
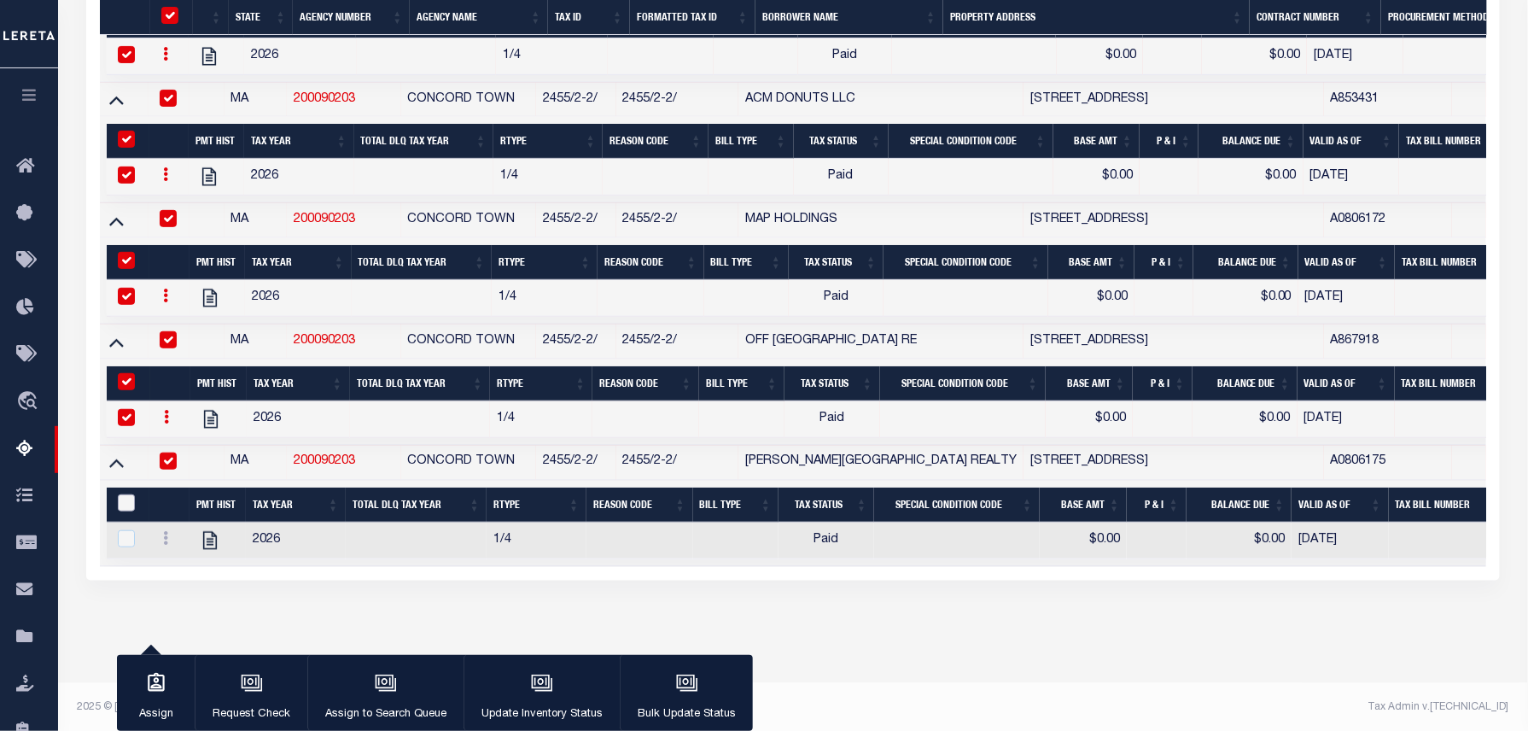
click at [123, 511] on input "&nbsp;" at bounding box center [126, 502] width 17 height 17
checkbox input "true"
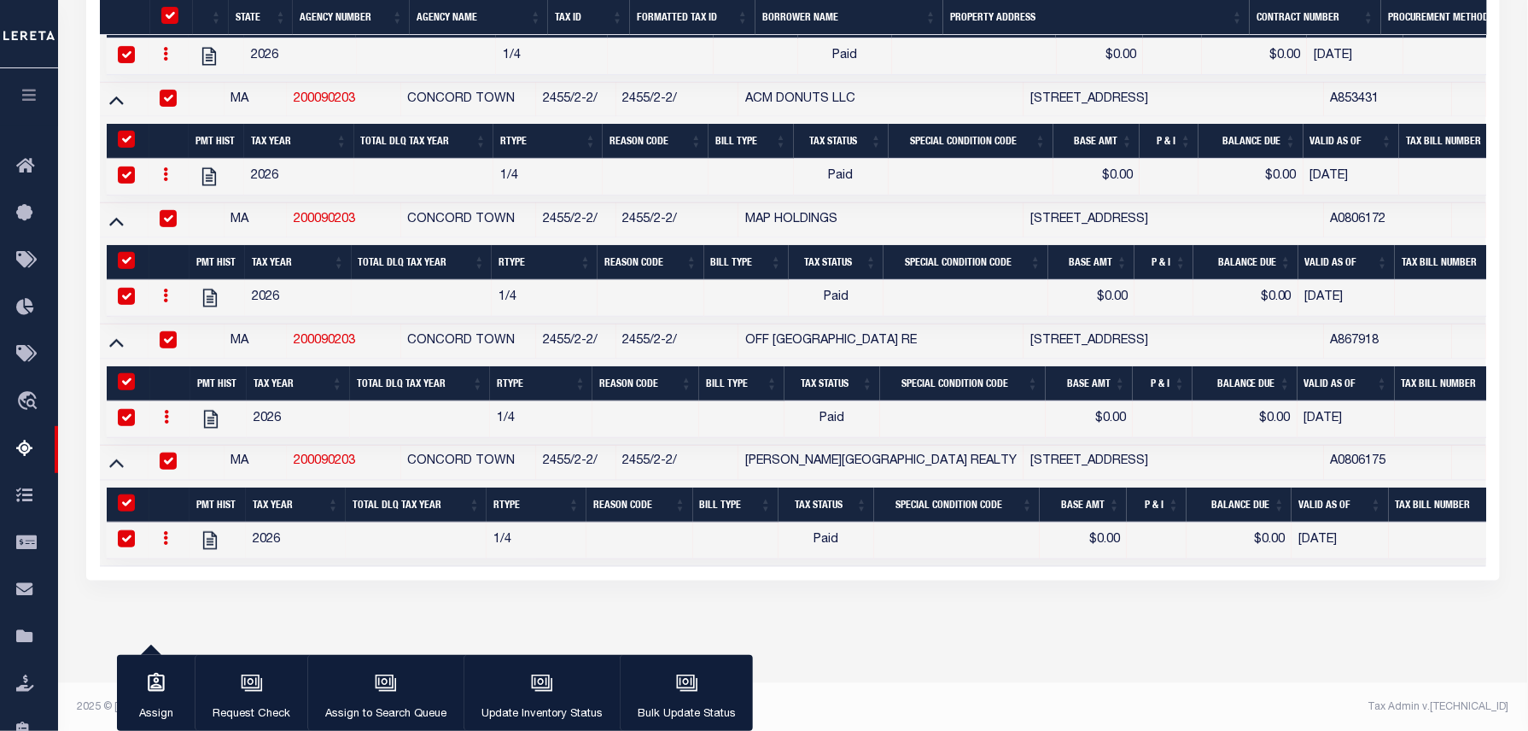
checkbox input "true"
click at [591, 676] on button "Update Inventory Status" at bounding box center [541, 693] width 156 height 77
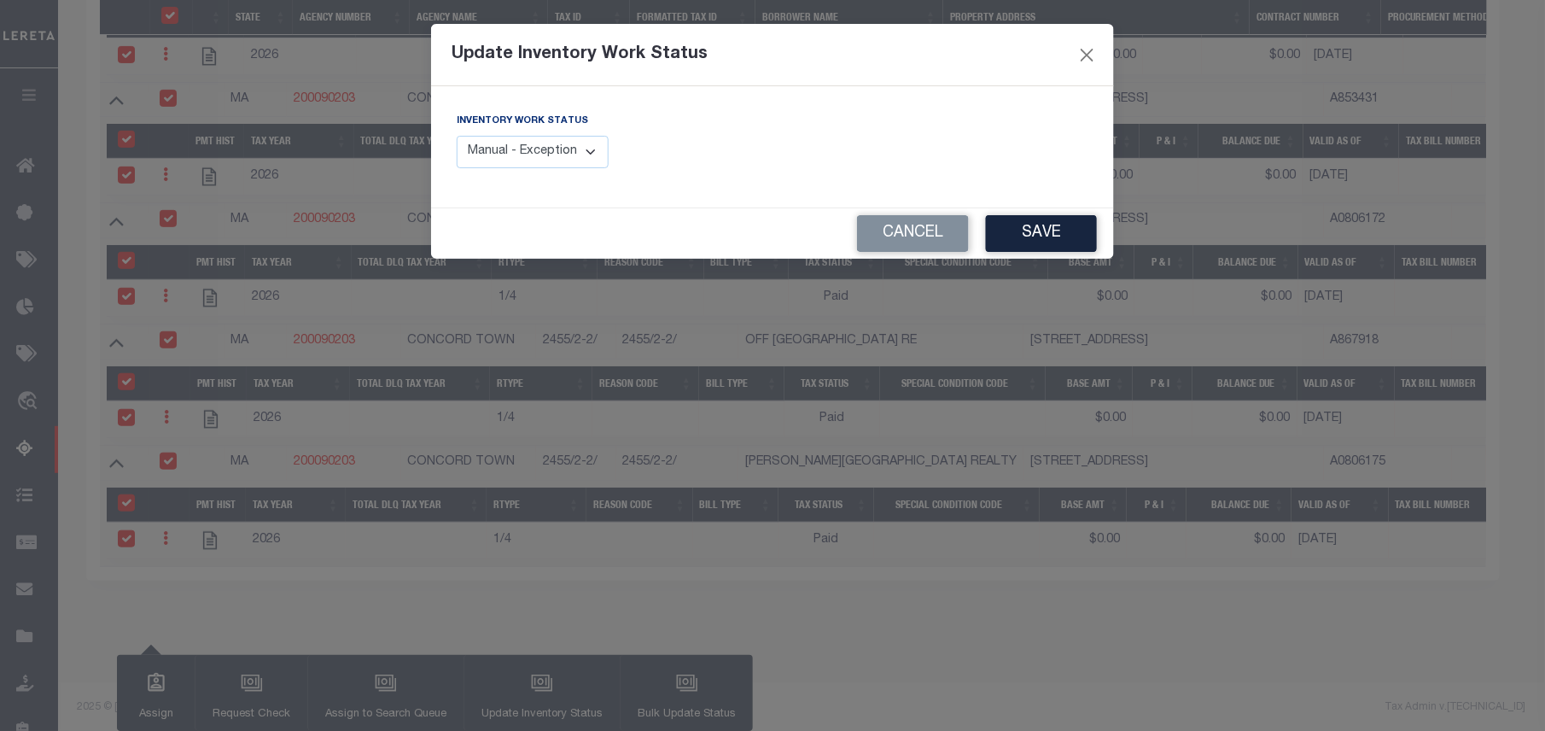
click at [584, 154] on select "Manual - Exception Pended - Awaiting Search Late Add Exception Completed" at bounding box center [533, 152] width 152 height 33
select select "4"
click at [457, 136] on select "Manual - Exception Pended - Awaiting Search Late Add Exception Completed" at bounding box center [533, 152] width 152 height 33
click at [1007, 251] on button "Save" at bounding box center [1041, 233] width 111 height 37
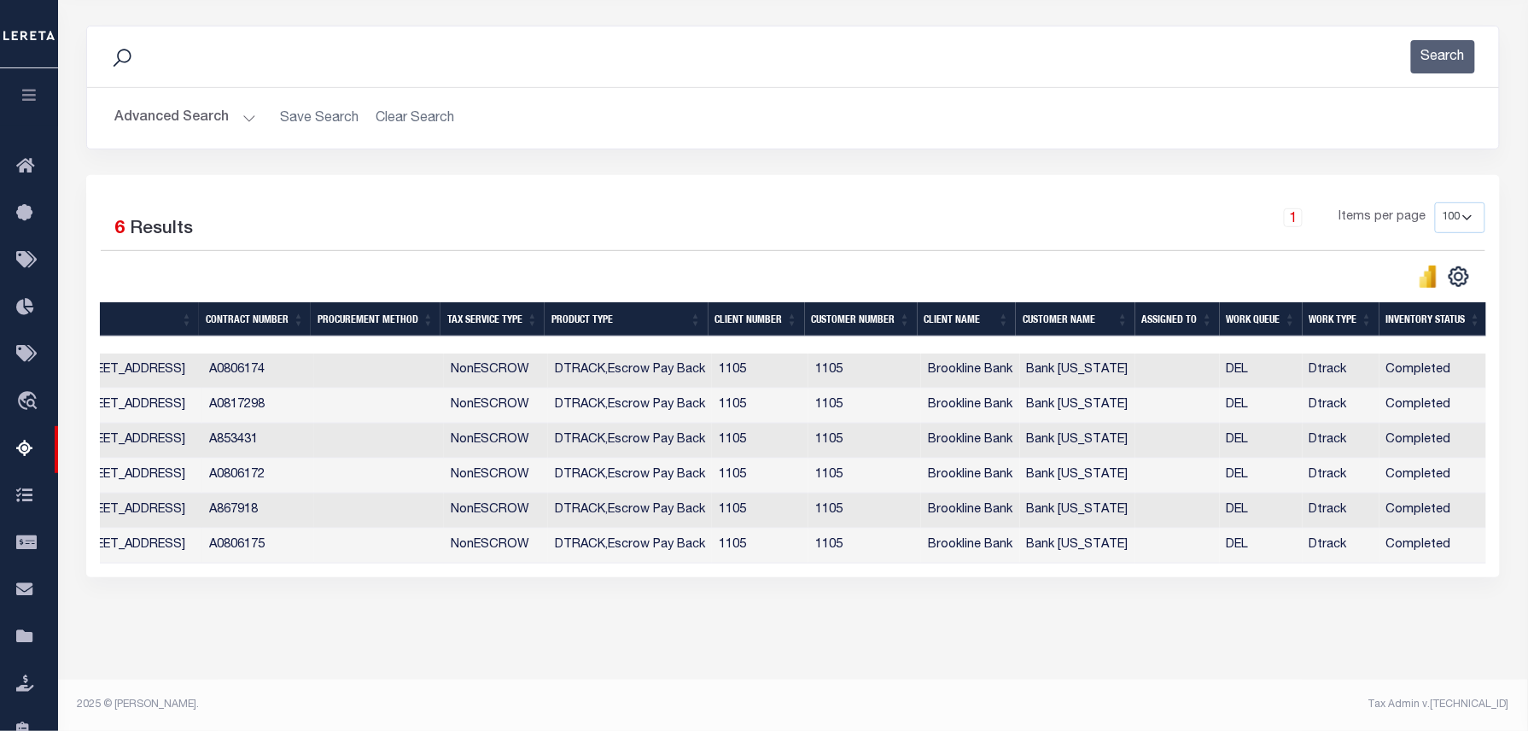
scroll to position [0, 0]
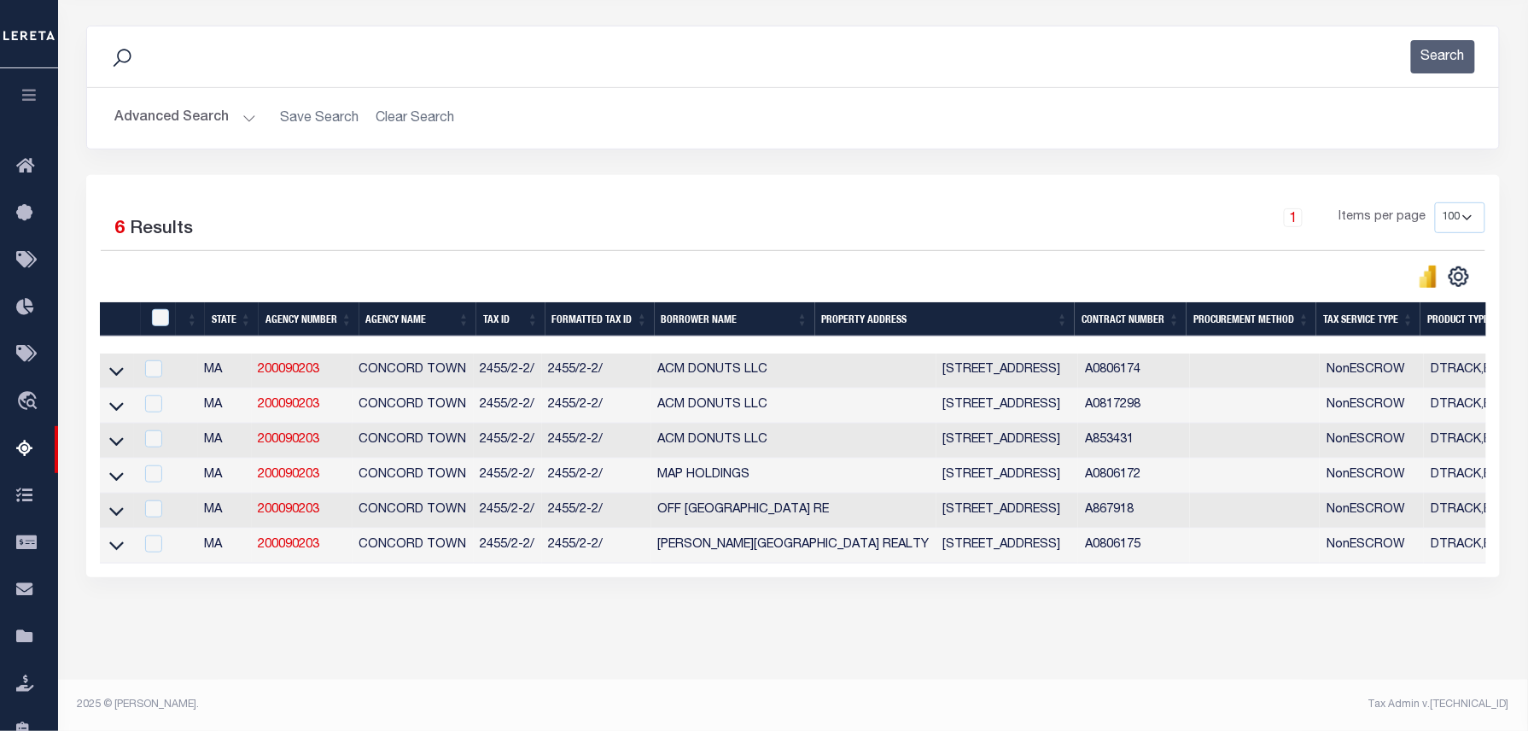
click at [218, 107] on button "Advanced Search" at bounding box center [185, 118] width 142 height 33
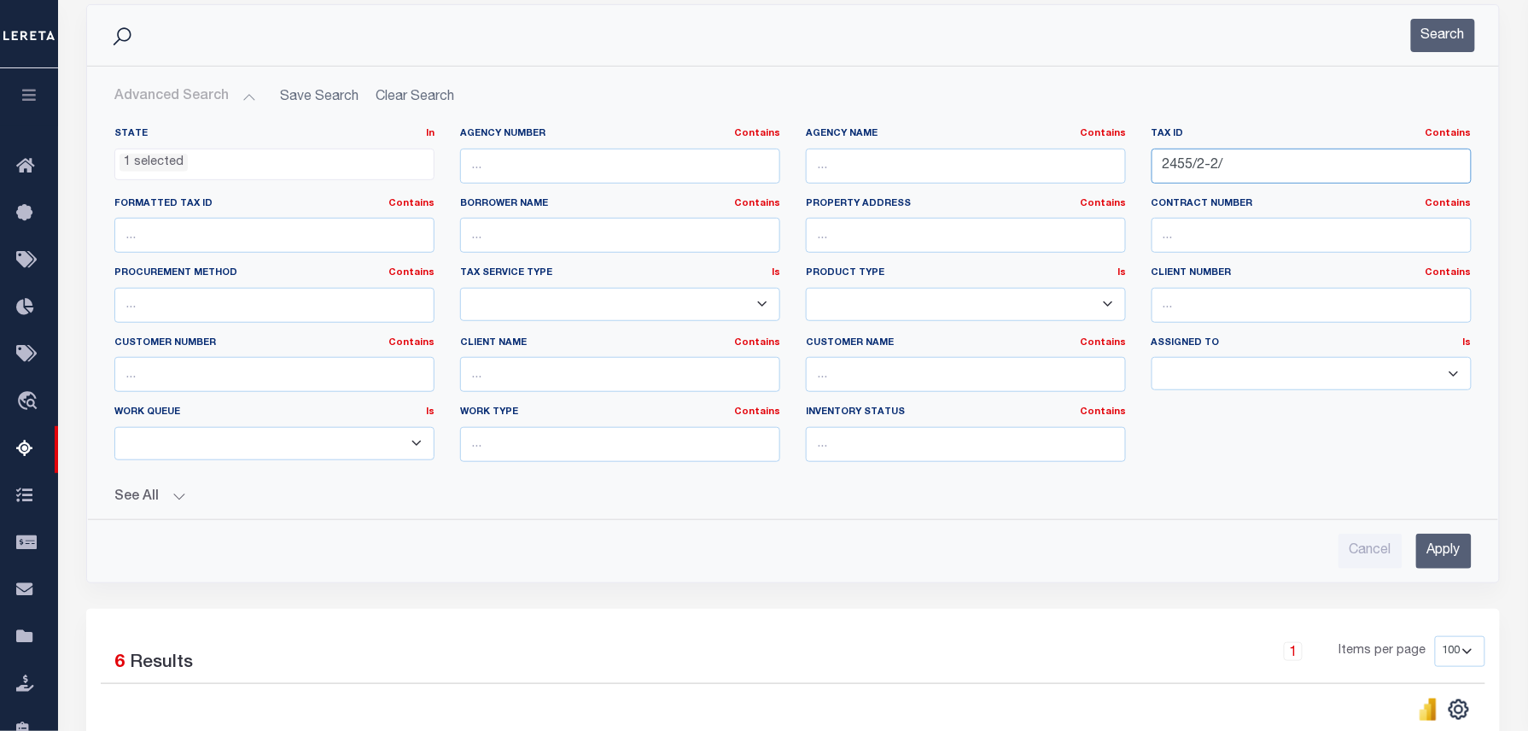
drag, startPoint x: 1250, startPoint y: 154, endPoint x: 1033, endPoint y: 126, distance: 219.3
click at [1062, 131] on div "State In In AK AL AR AZ CA CO CT DC DE FL GA GU HI IA ID IL IN KS KY LA MA MD M…" at bounding box center [793, 301] width 1383 height 348
paste input "555/"
type input "2555//"
click at [1453, 36] on button "Search" at bounding box center [1443, 35] width 64 height 33
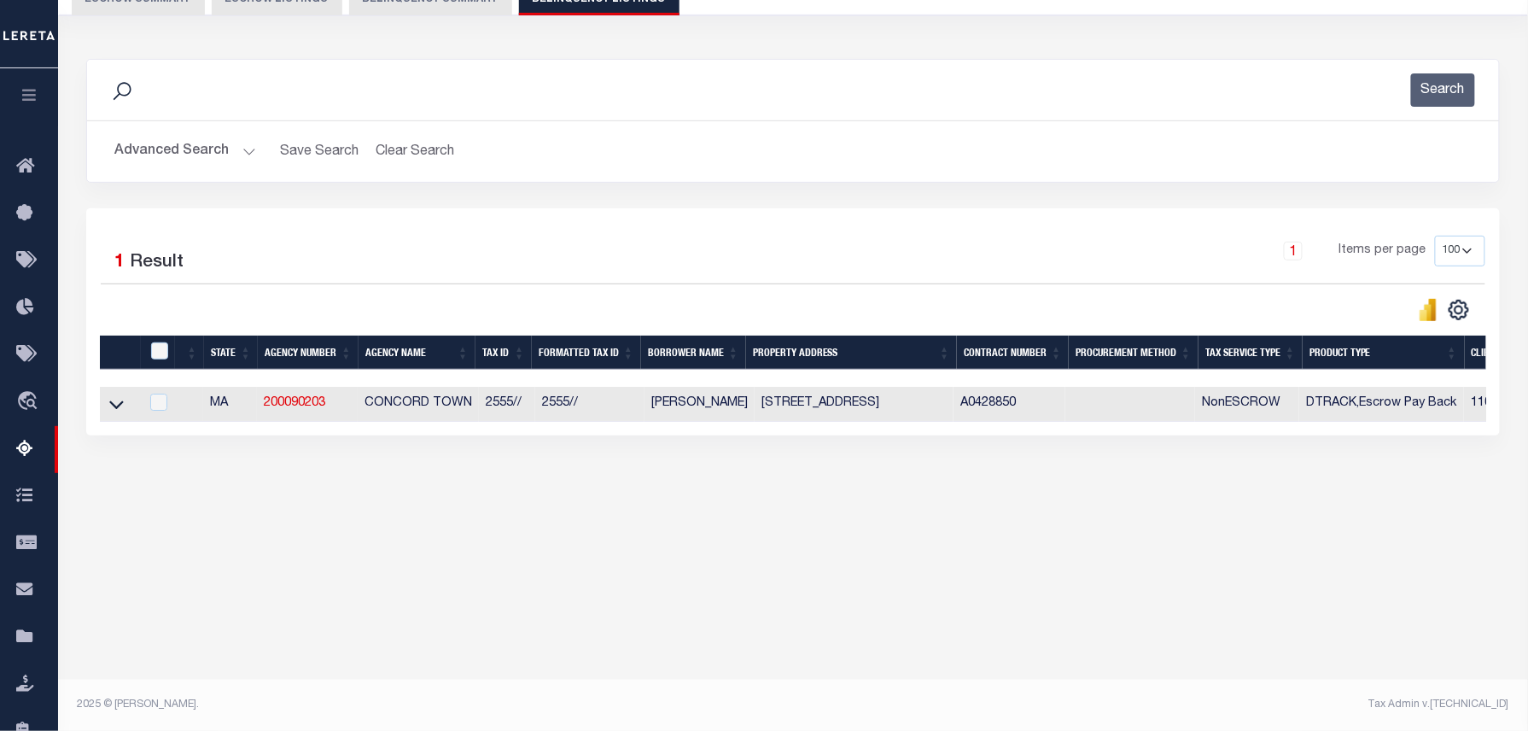
scroll to position [174, 0]
drag, startPoint x: 643, startPoint y: 406, endPoint x: 721, endPoint y: 407, distance: 77.7
click at [721, 407] on td "SCHUR DIAH" at bounding box center [699, 404] width 110 height 35
checkbox input "true"
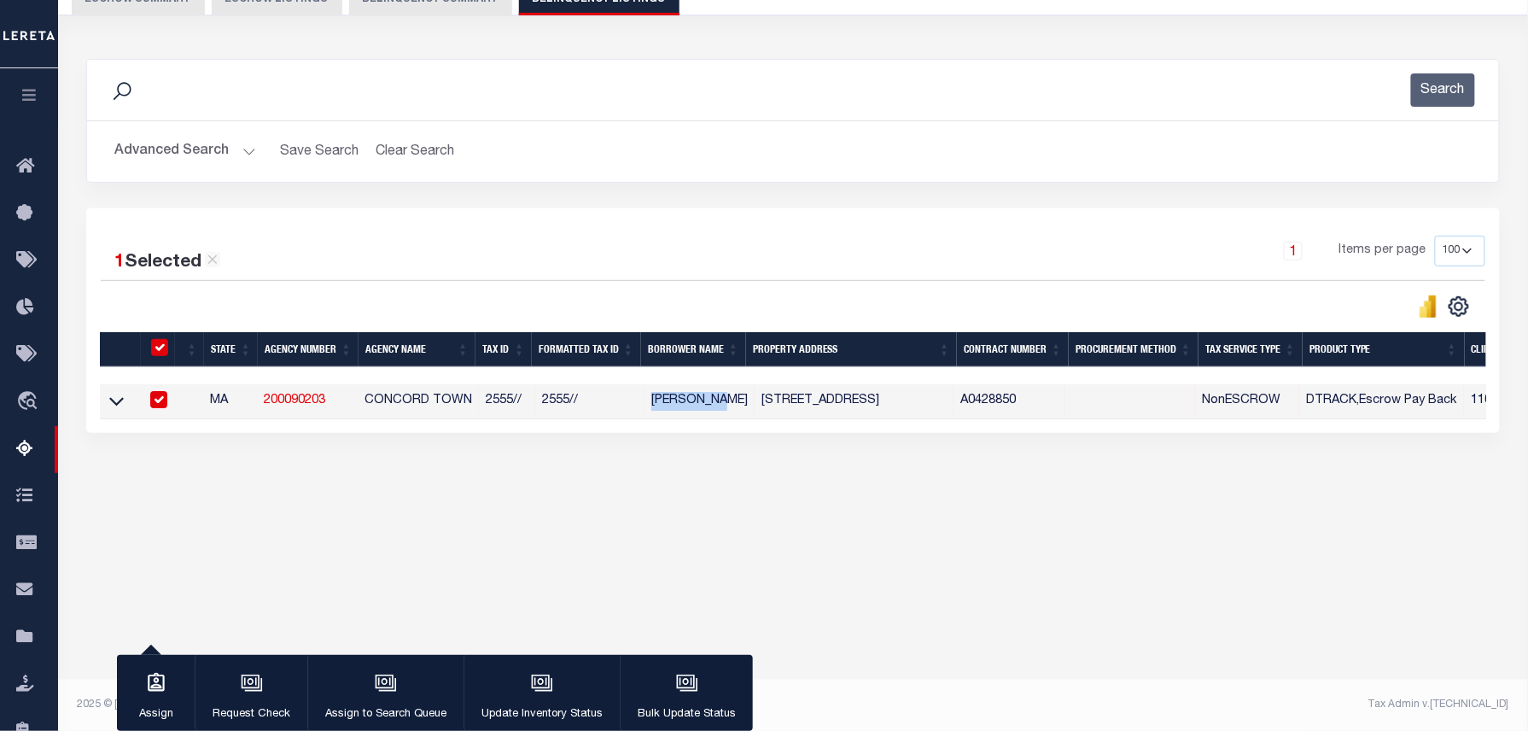
copy td "SCHUR DIAH"
drag, startPoint x: 119, startPoint y: 403, endPoint x: 440, endPoint y: 377, distance: 321.9
click at [119, 403] on icon at bounding box center [116, 401] width 15 height 18
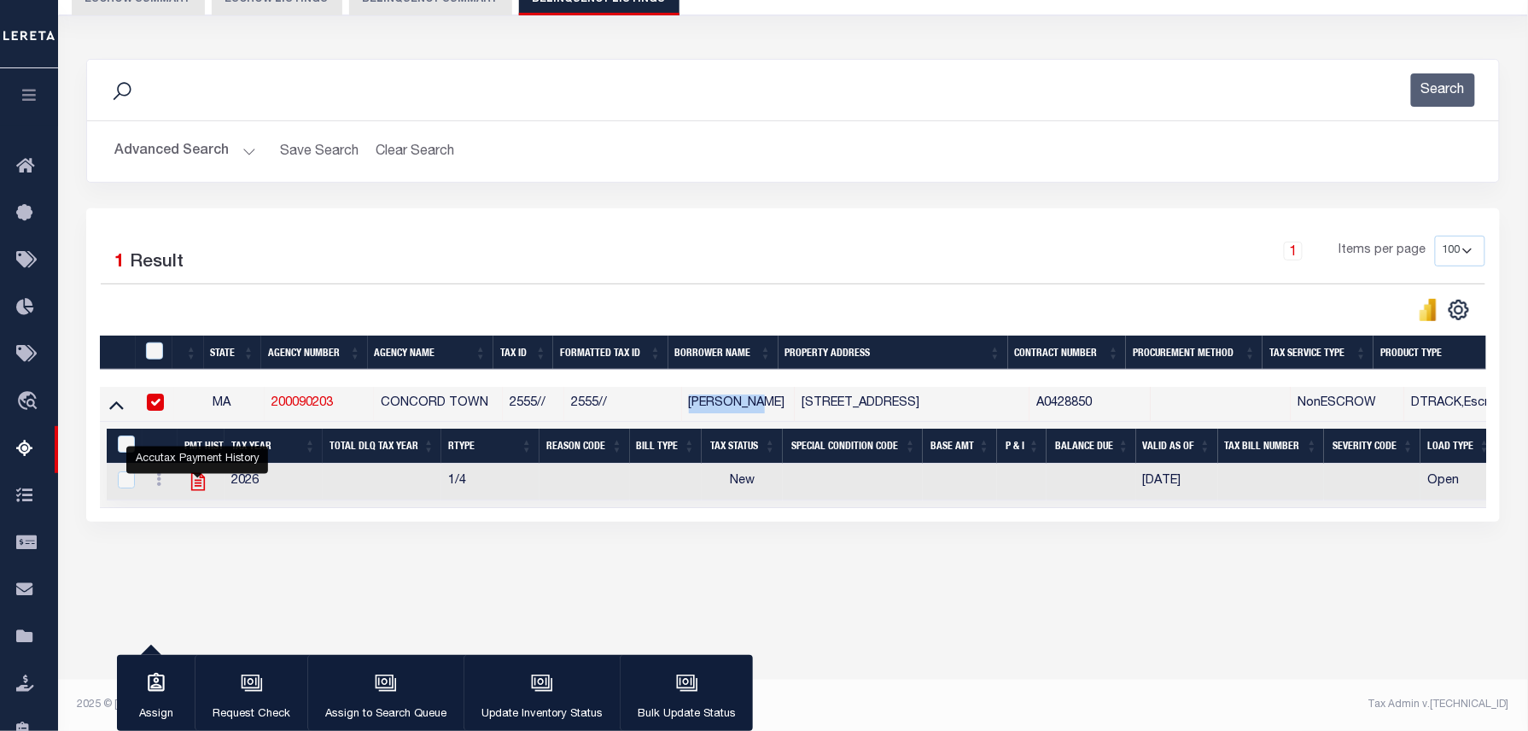
click at [196, 490] on icon "" at bounding box center [197, 482] width 14 height 18
checkbox input "true"
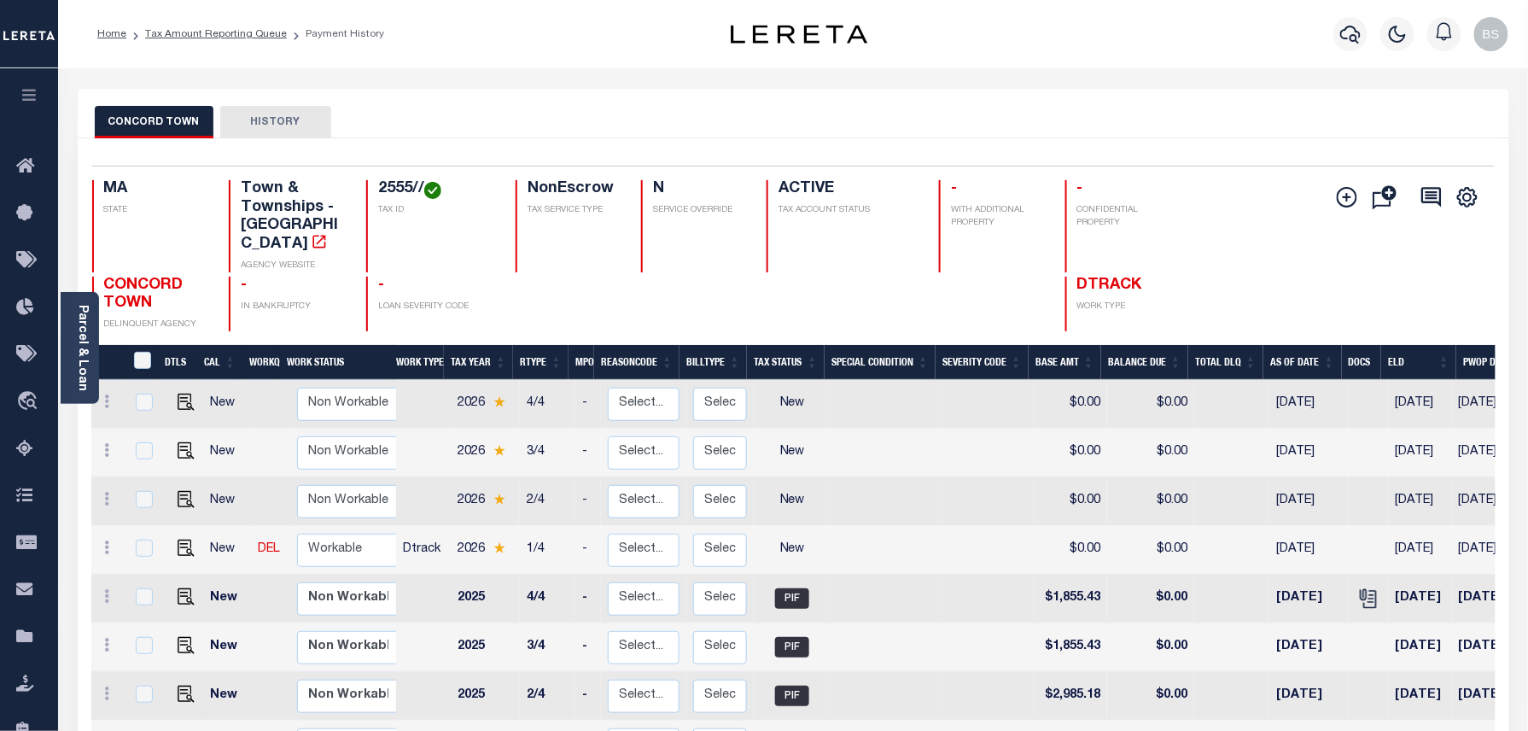
click at [1335, 200] on button "Add Installment Line [GEOGRAPHIC_DATA] Request Check Create SNAP Batch Fees" at bounding box center [1343, 197] width 43 height 23
click at [1345, 207] on icon "" at bounding box center [1346, 197] width 20 height 20
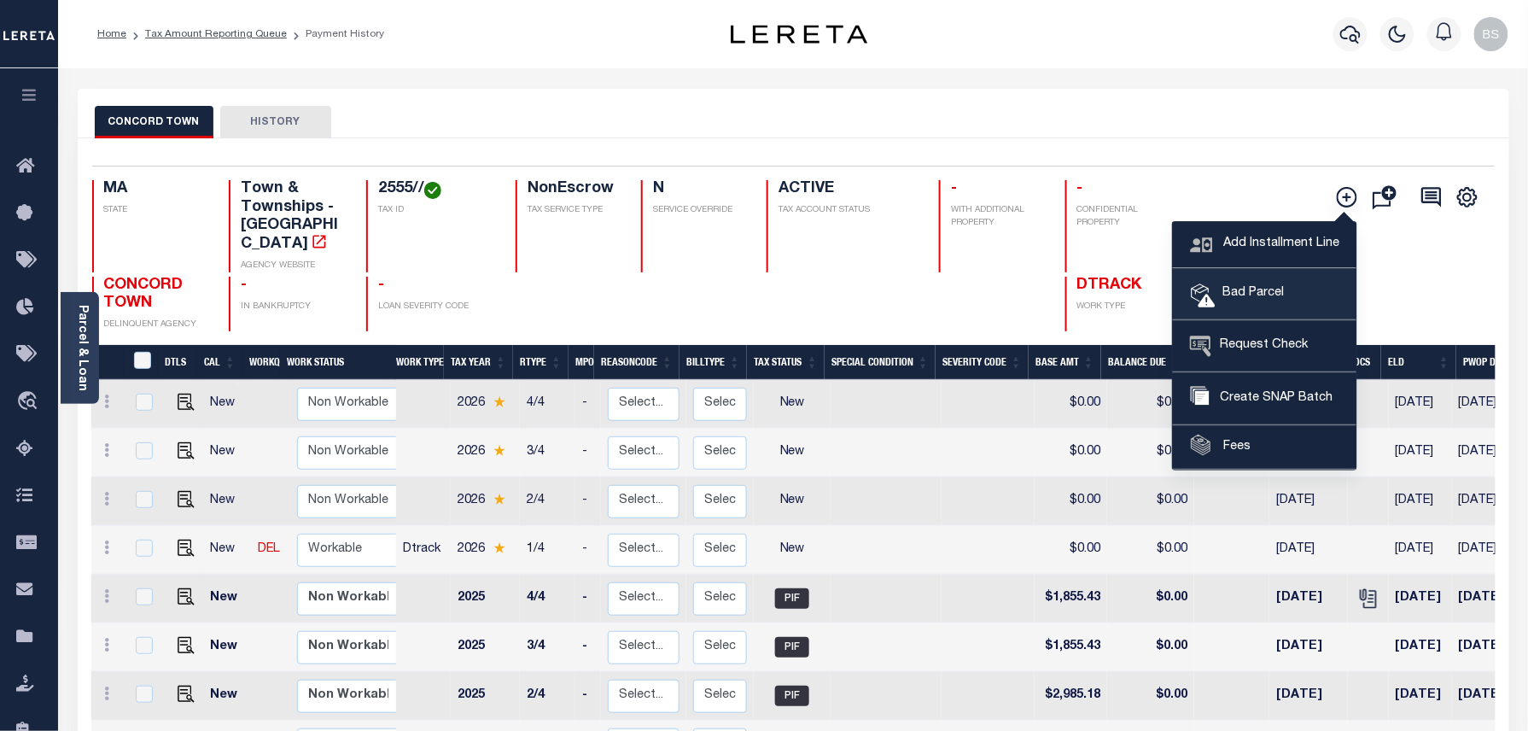
click at [1243, 290] on span "Bad Parcel" at bounding box center [1249, 293] width 68 height 19
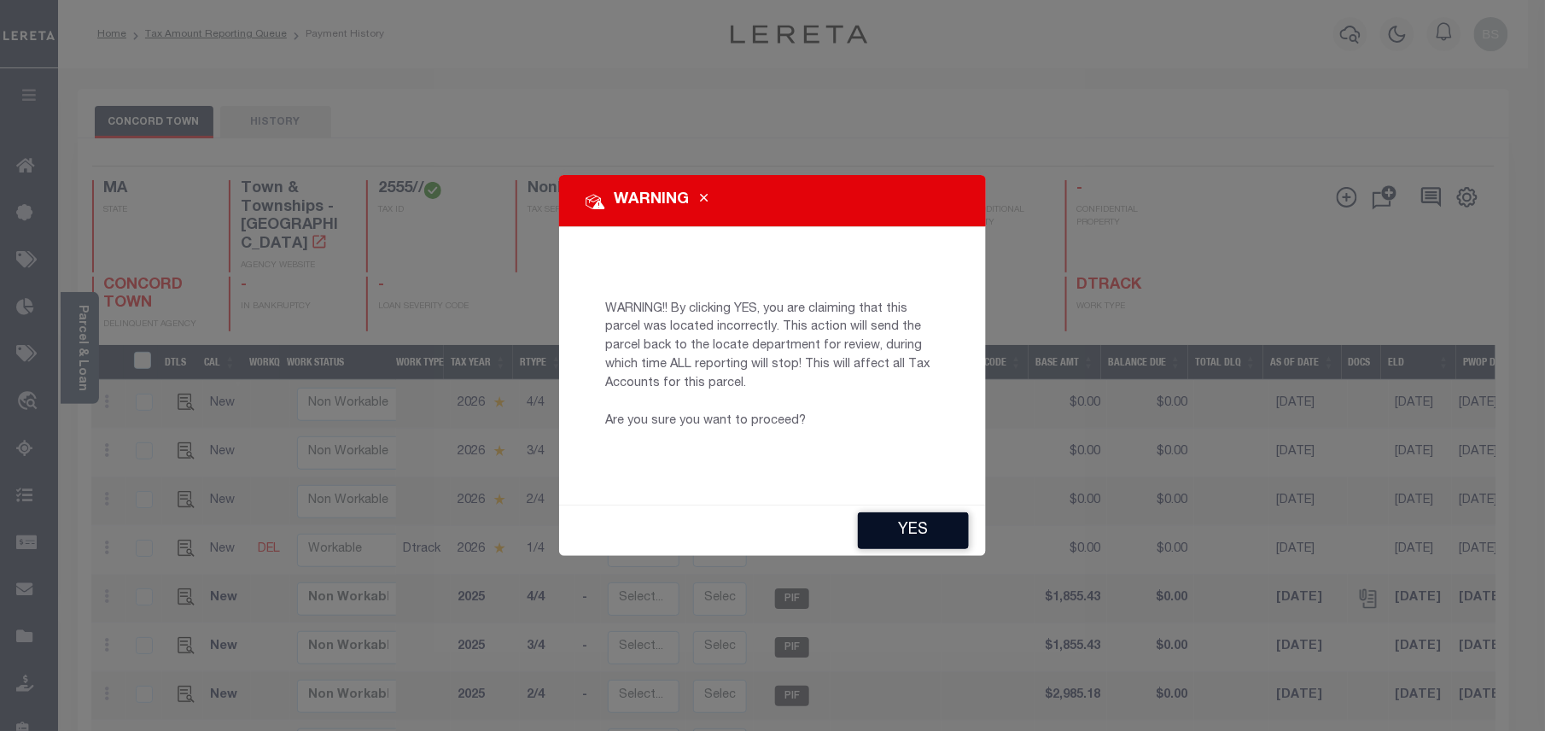
click at [939, 544] on button "YES" at bounding box center [913, 530] width 111 height 37
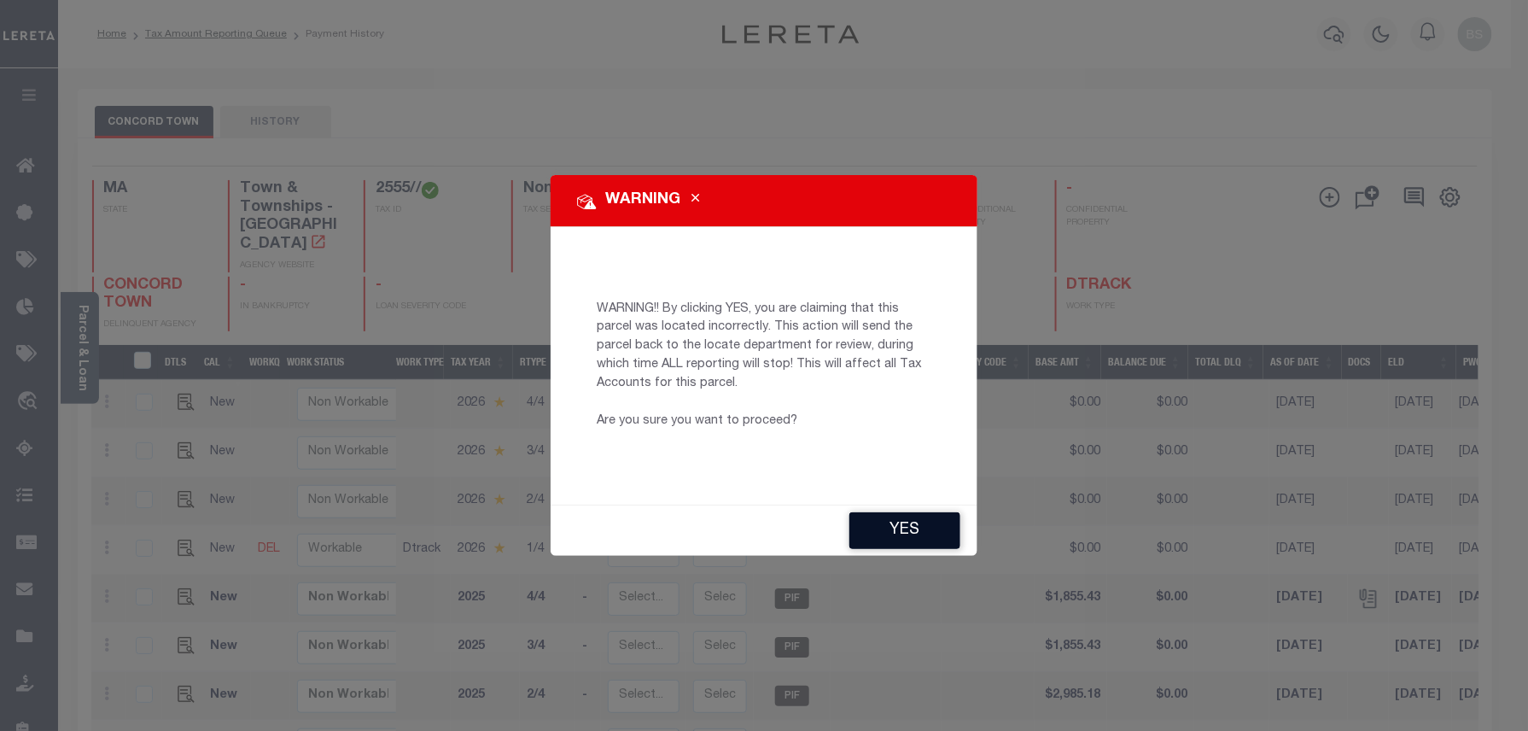
type input "[EMAIL_ADDRESS][DOMAIN_NAME]"
type input "[DATE]"
type input "CP"
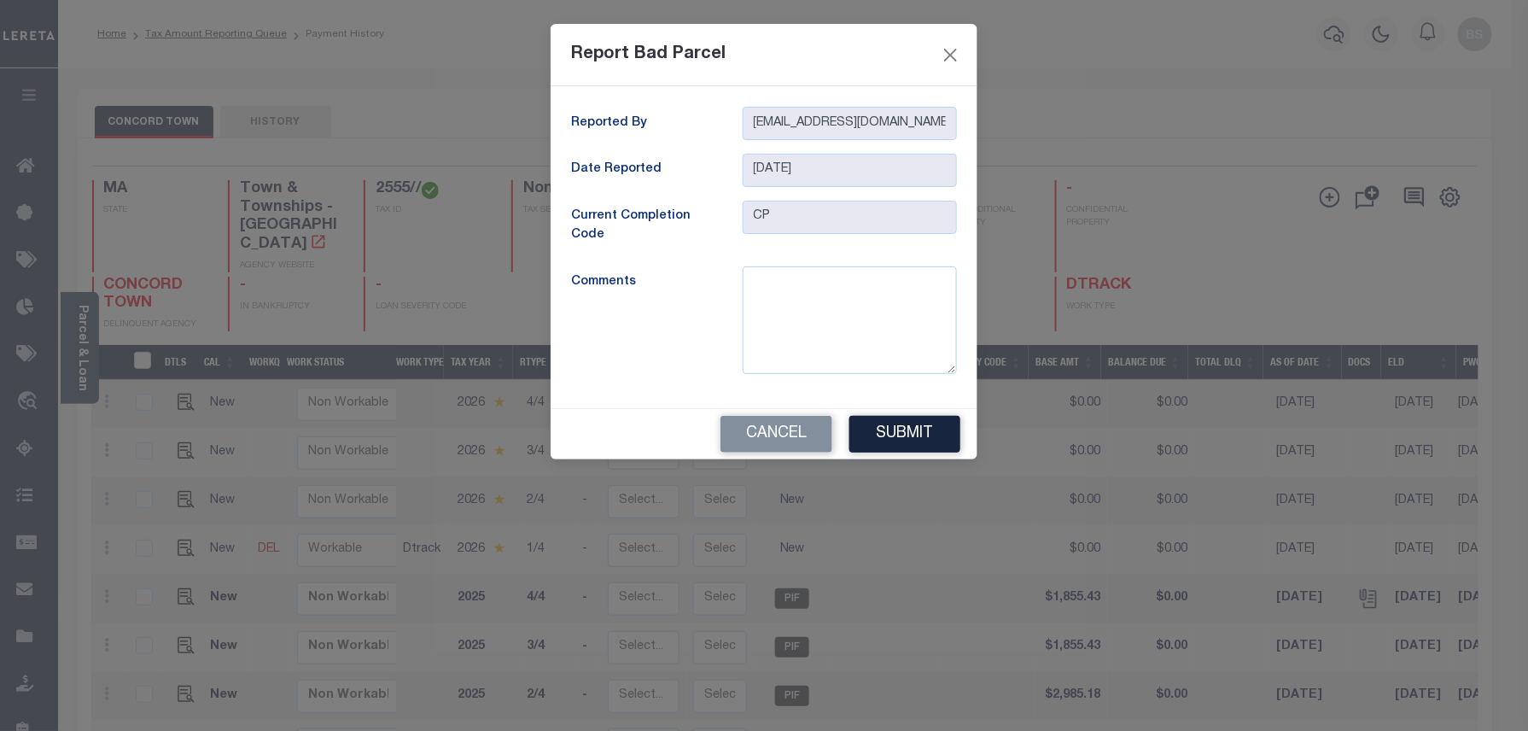
click at [779, 247] on div "CP" at bounding box center [850, 227] width 240 height 52
click at [794, 307] on textarea at bounding box center [849, 320] width 214 height 108
type textarea "incorrect parcel"
click at [898, 435] on button "Submit" at bounding box center [904, 434] width 111 height 37
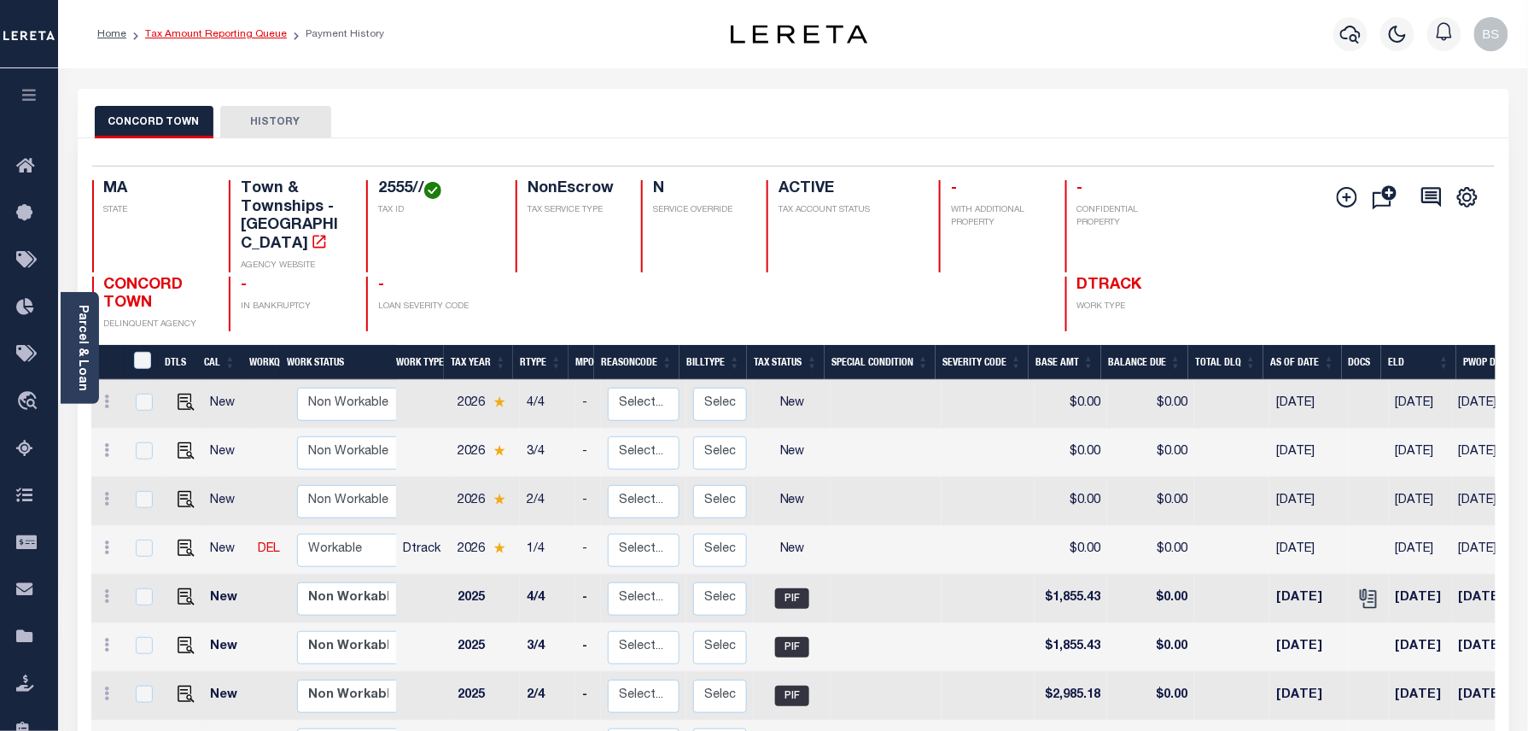
click at [243, 32] on link "Tax Amount Reporting Queue" at bounding box center [216, 34] width 142 height 10
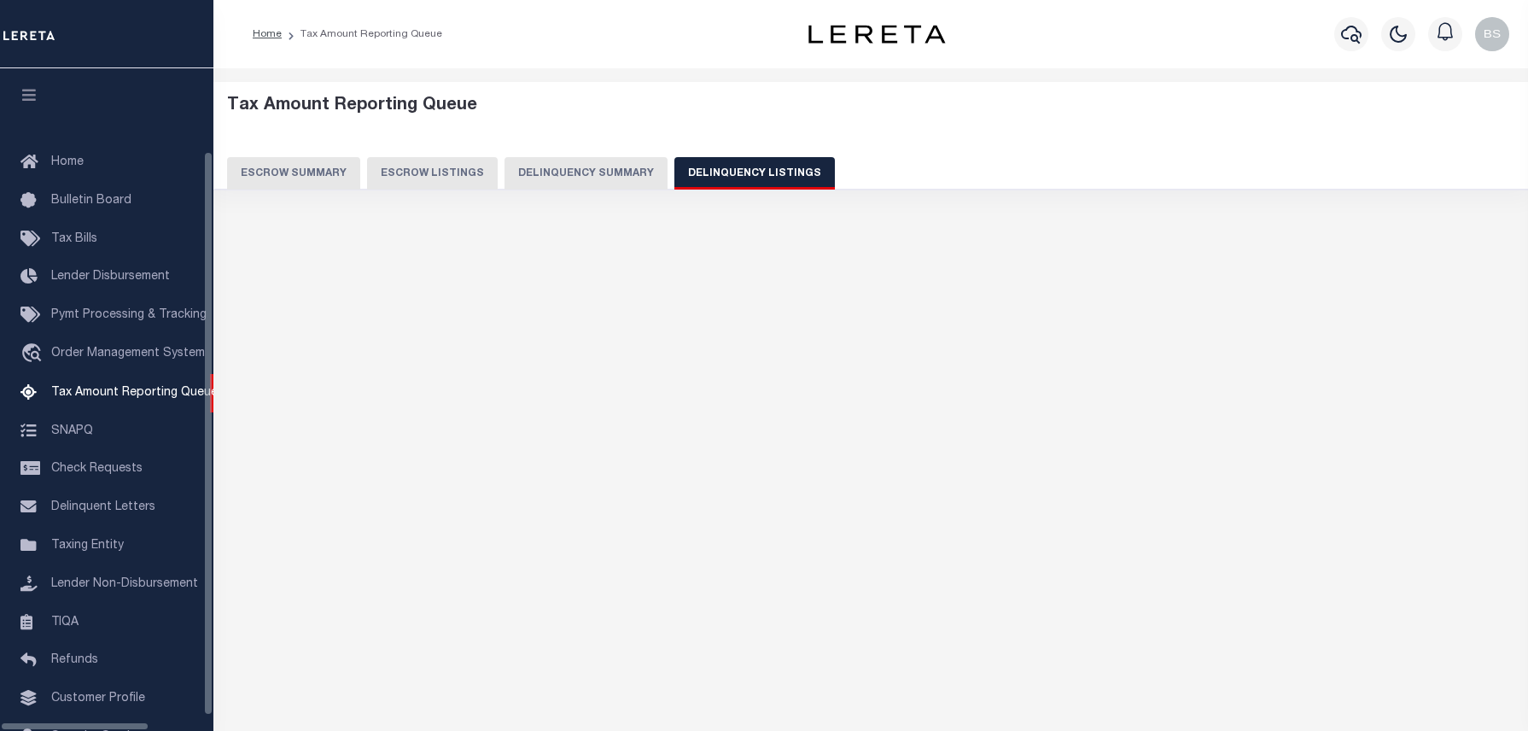
select select "100"
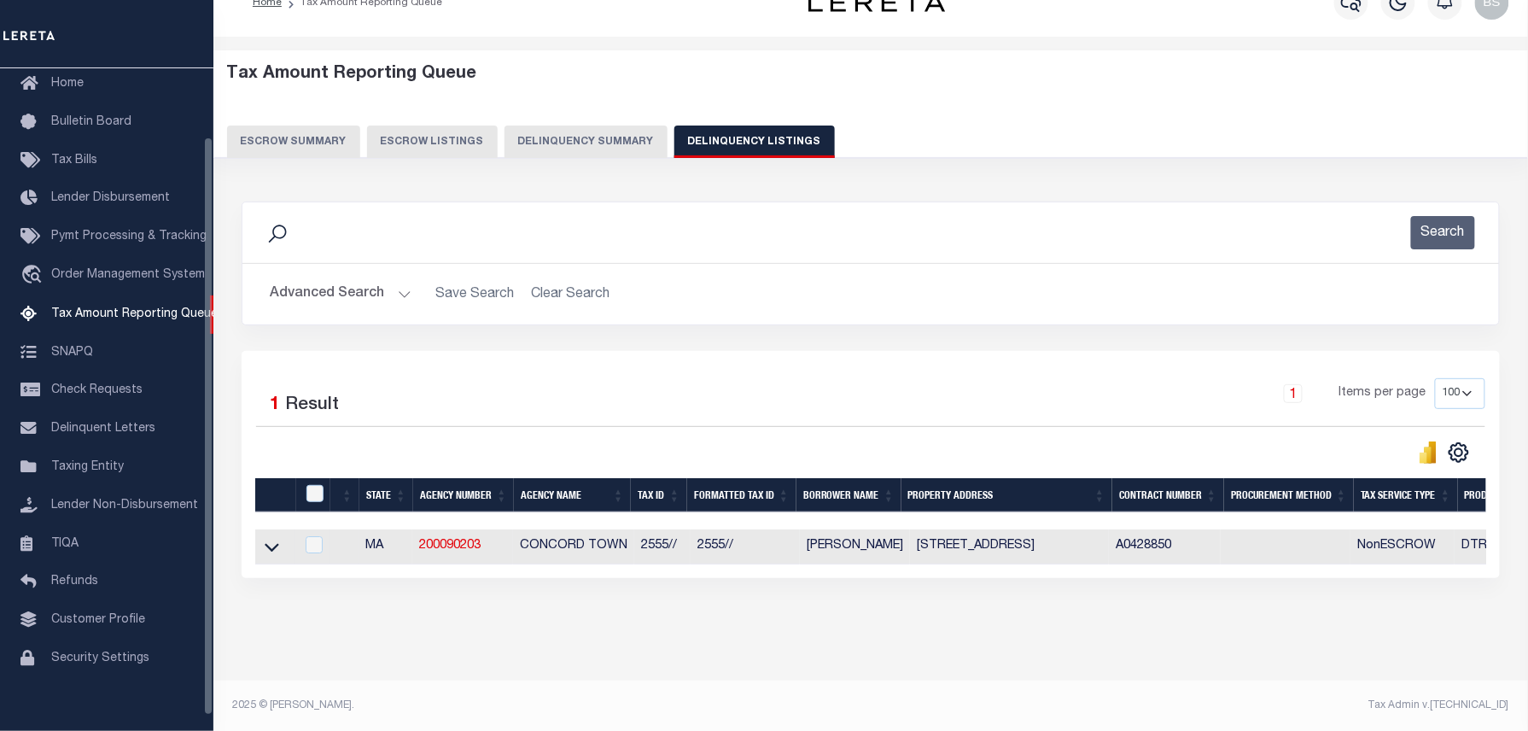
scroll to position [79, 0]
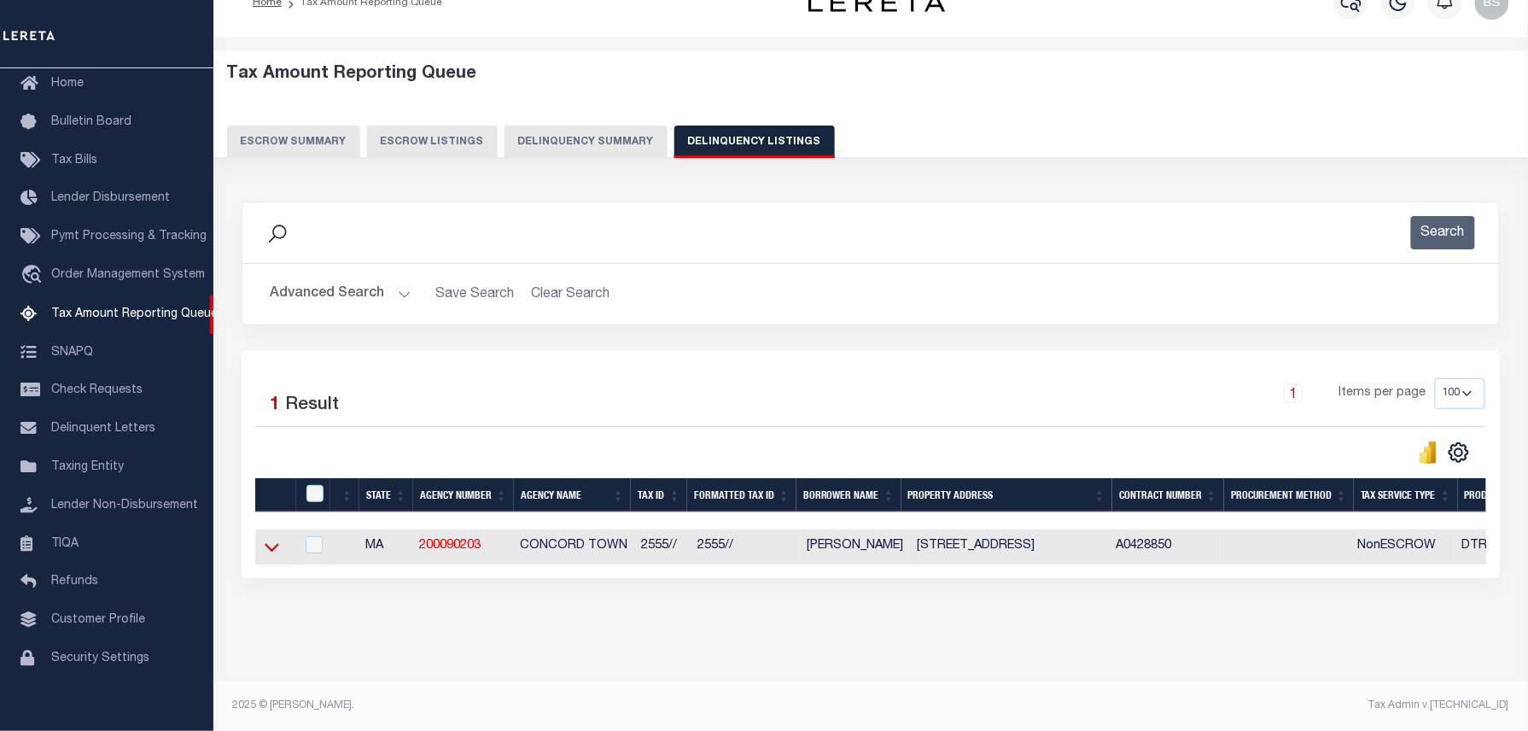
click at [270, 556] on icon at bounding box center [272, 547] width 15 height 18
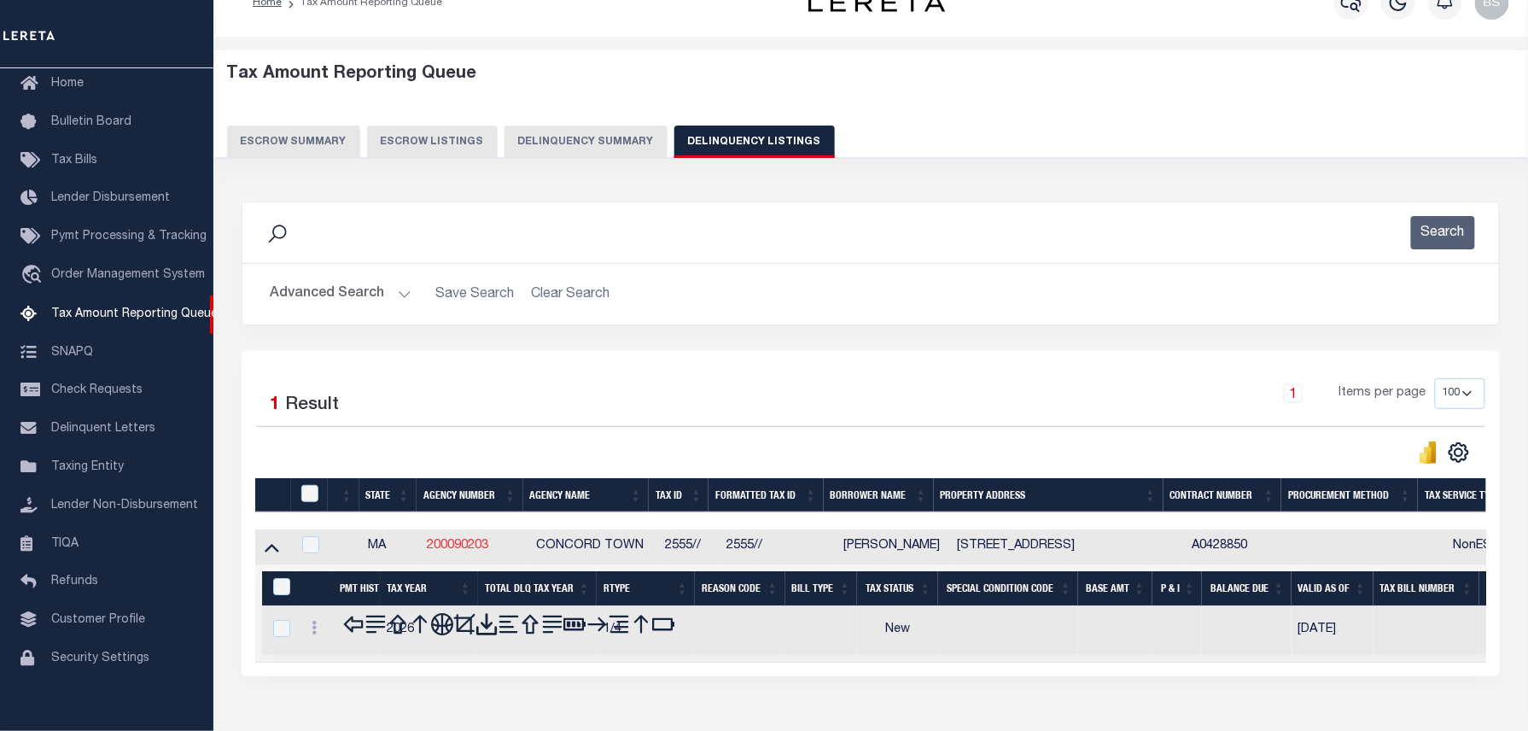
scroll to position [49, 0]
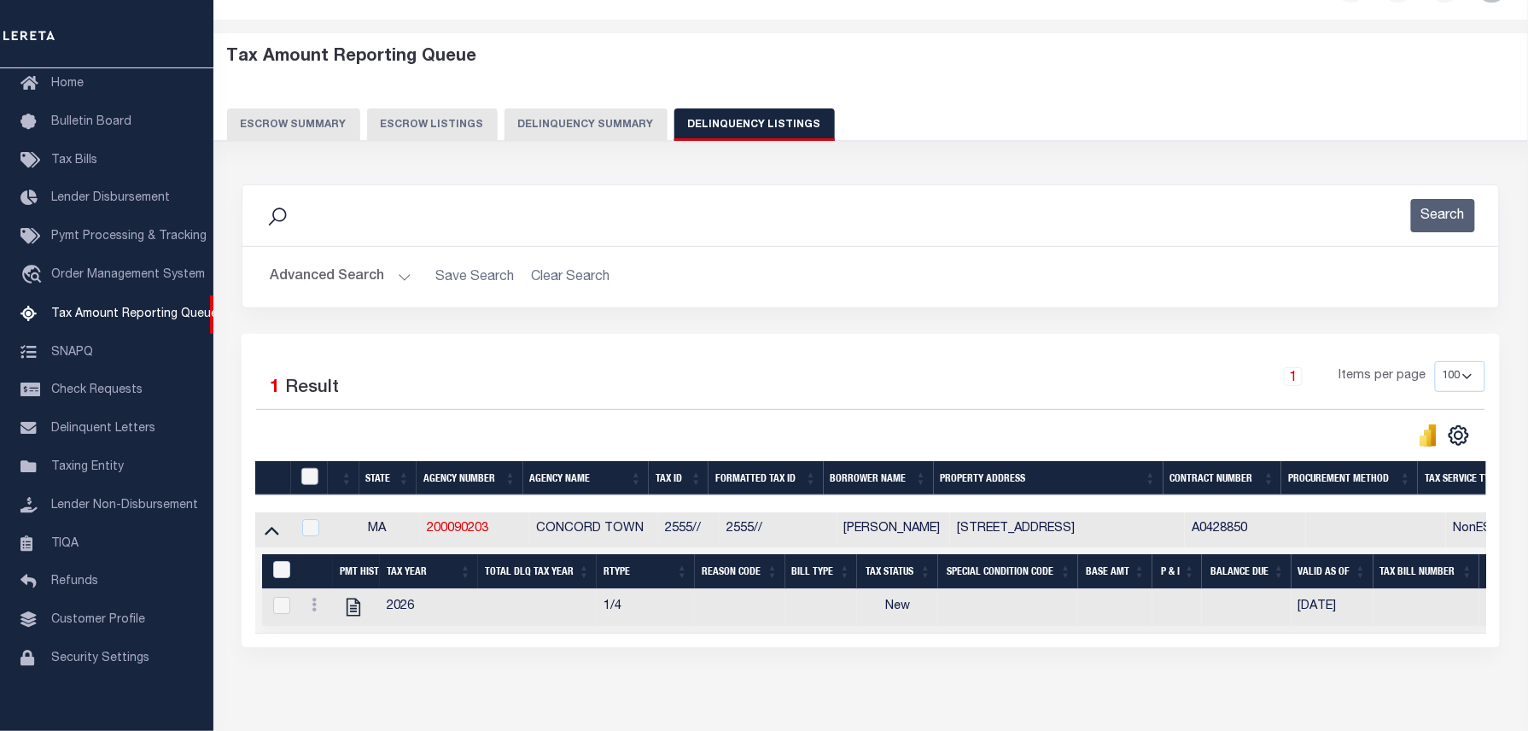
click at [311, 475] on input "checkbox" at bounding box center [309, 476] width 17 height 17
checkbox input "true"
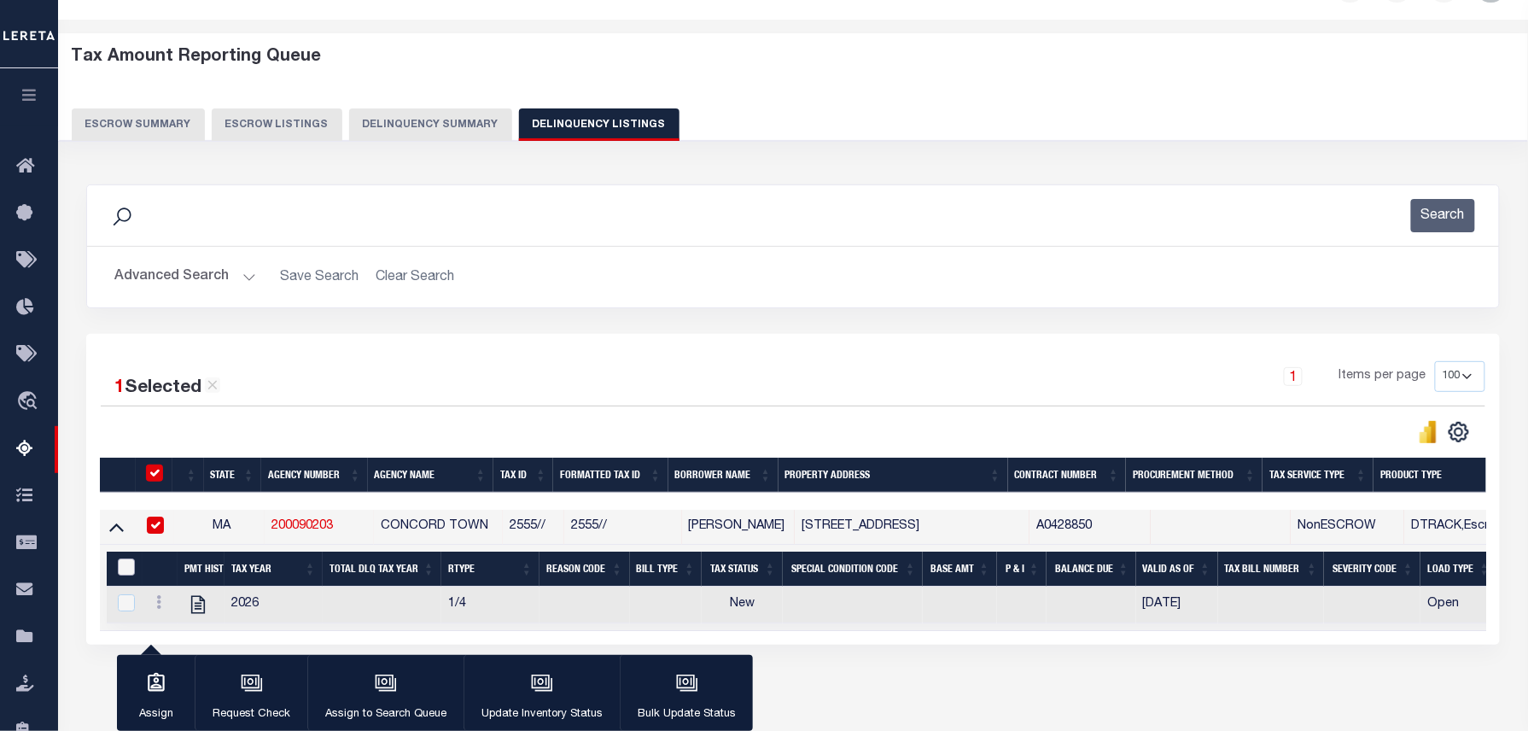
click at [126, 574] on input "&nbsp;" at bounding box center [126, 566] width 17 height 17
checkbox input "true"
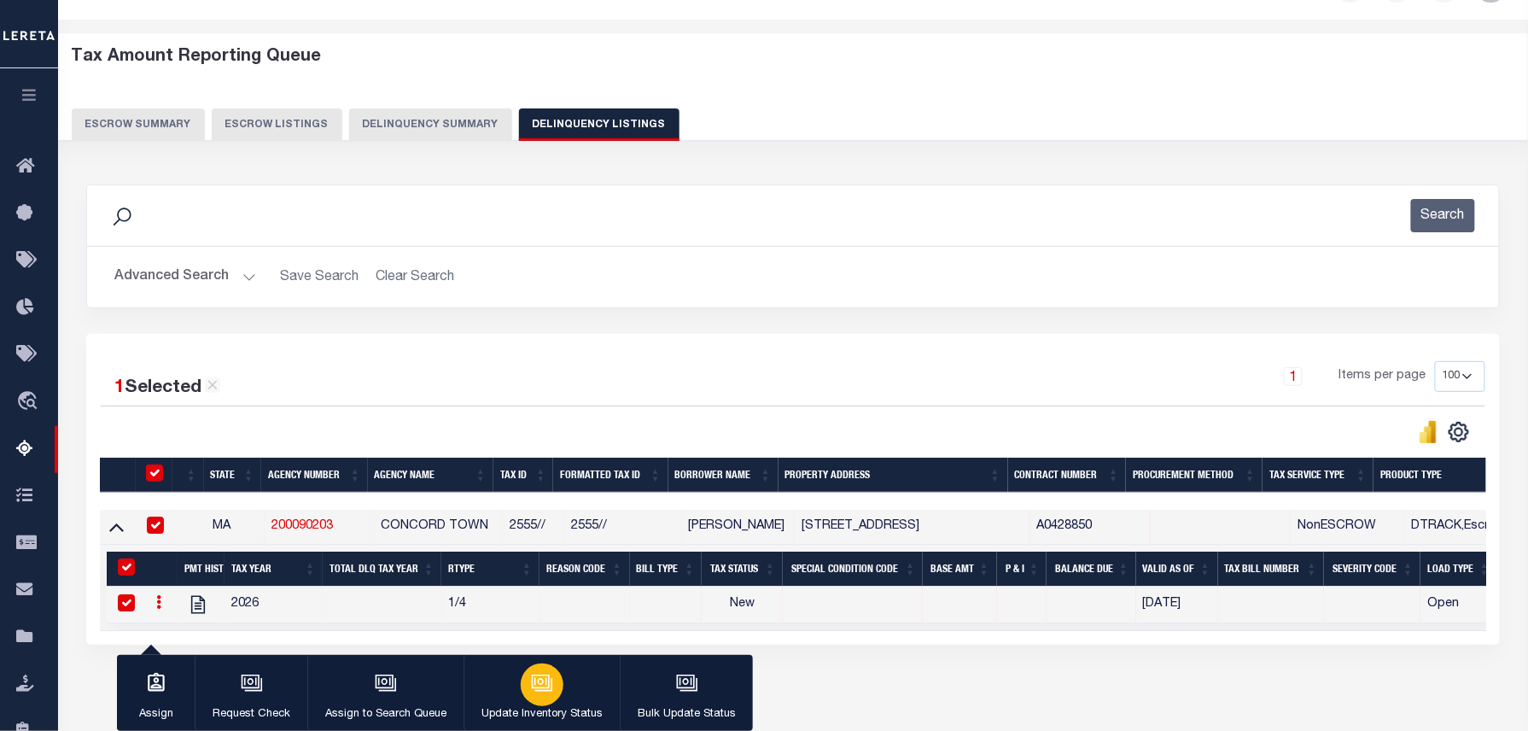
click at [548, 678] on icon "button" at bounding box center [542, 683] width 22 height 22
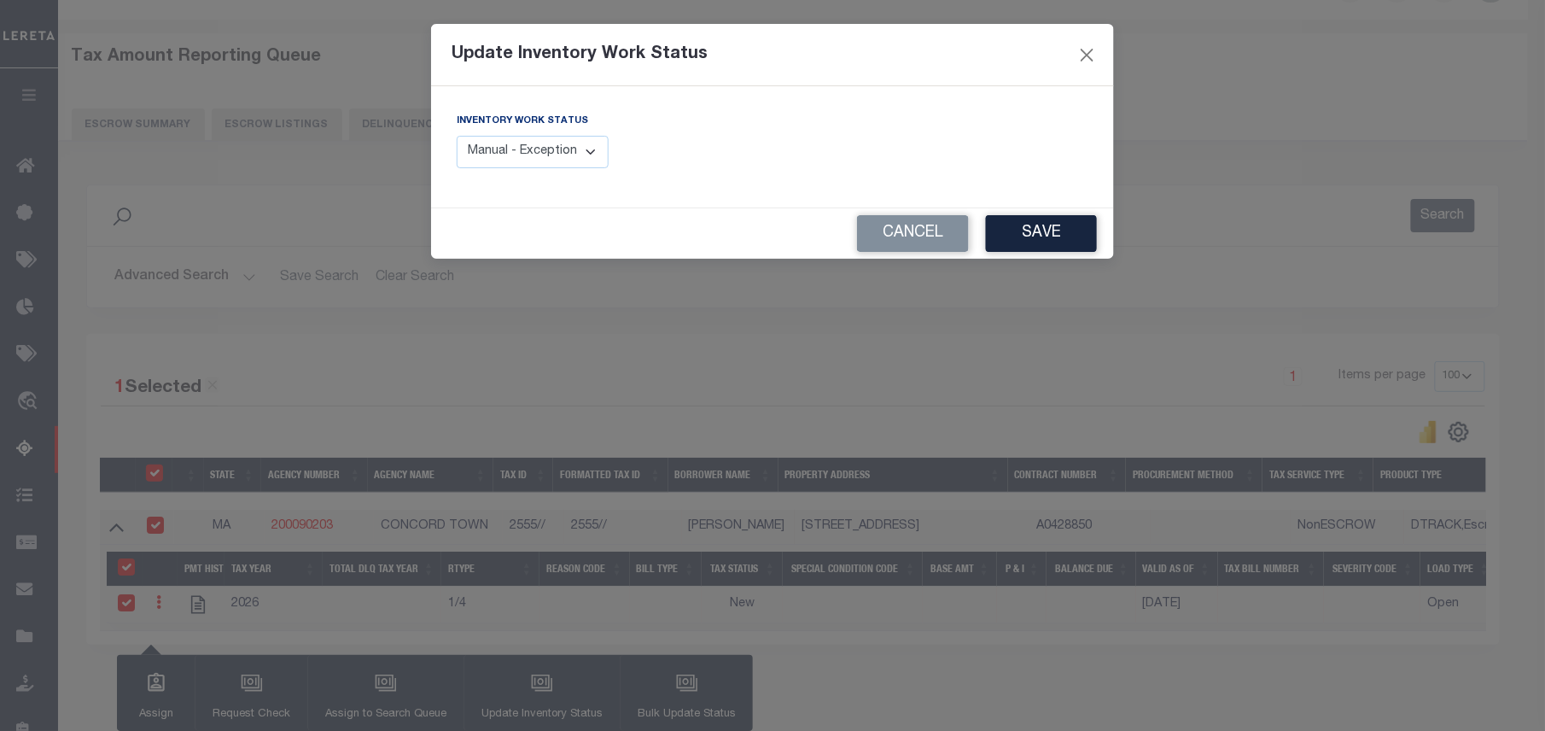
click at [570, 155] on select "Manual - Exception Pended - Awaiting Search Late Add Exception Completed" at bounding box center [533, 152] width 152 height 33
select select "4"
click at [457, 136] on select "Manual - Exception Pended - Awaiting Search Late Add Exception Completed" at bounding box center [533, 152] width 152 height 33
click at [1009, 236] on button "Save" at bounding box center [1041, 233] width 111 height 37
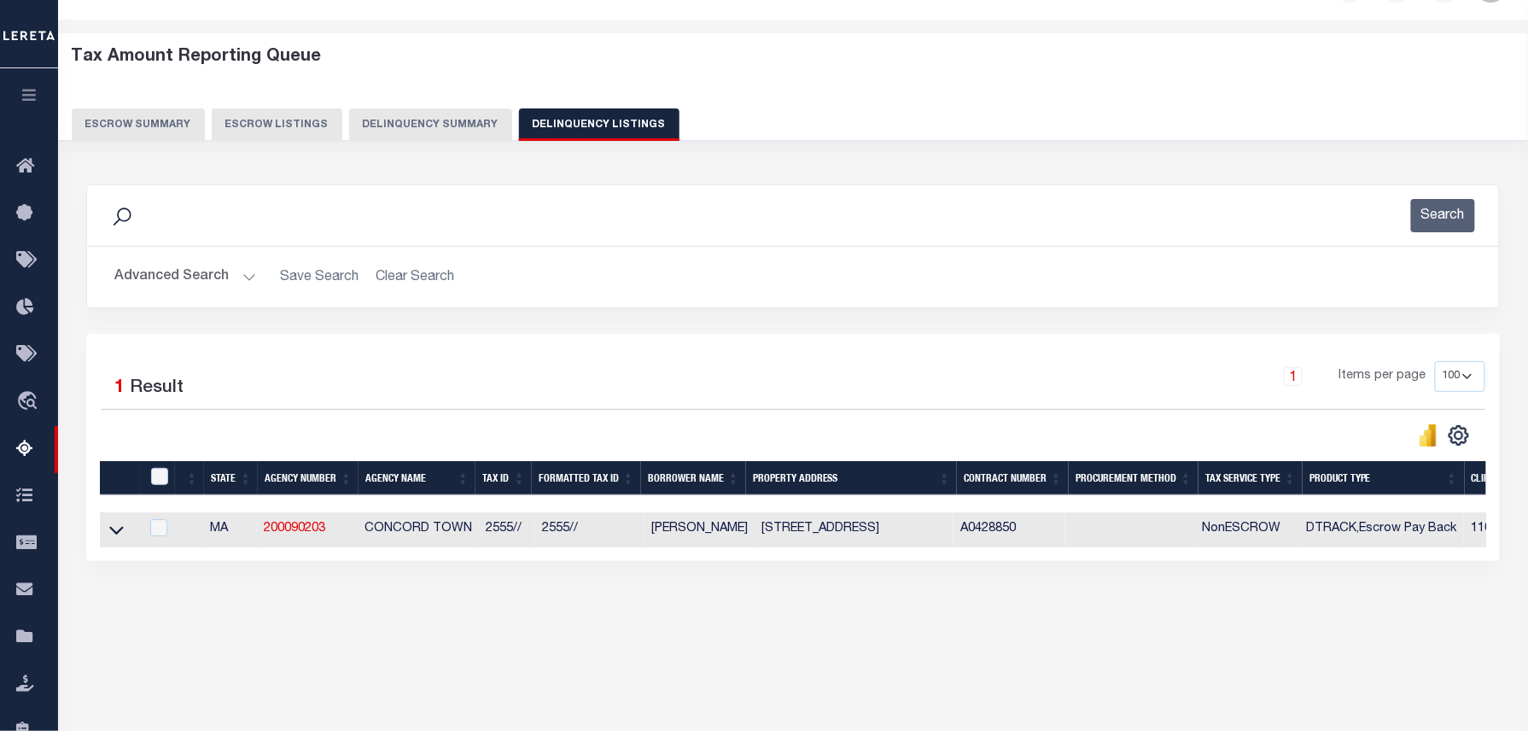
click at [209, 275] on button "Advanced Search" at bounding box center [185, 276] width 142 height 33
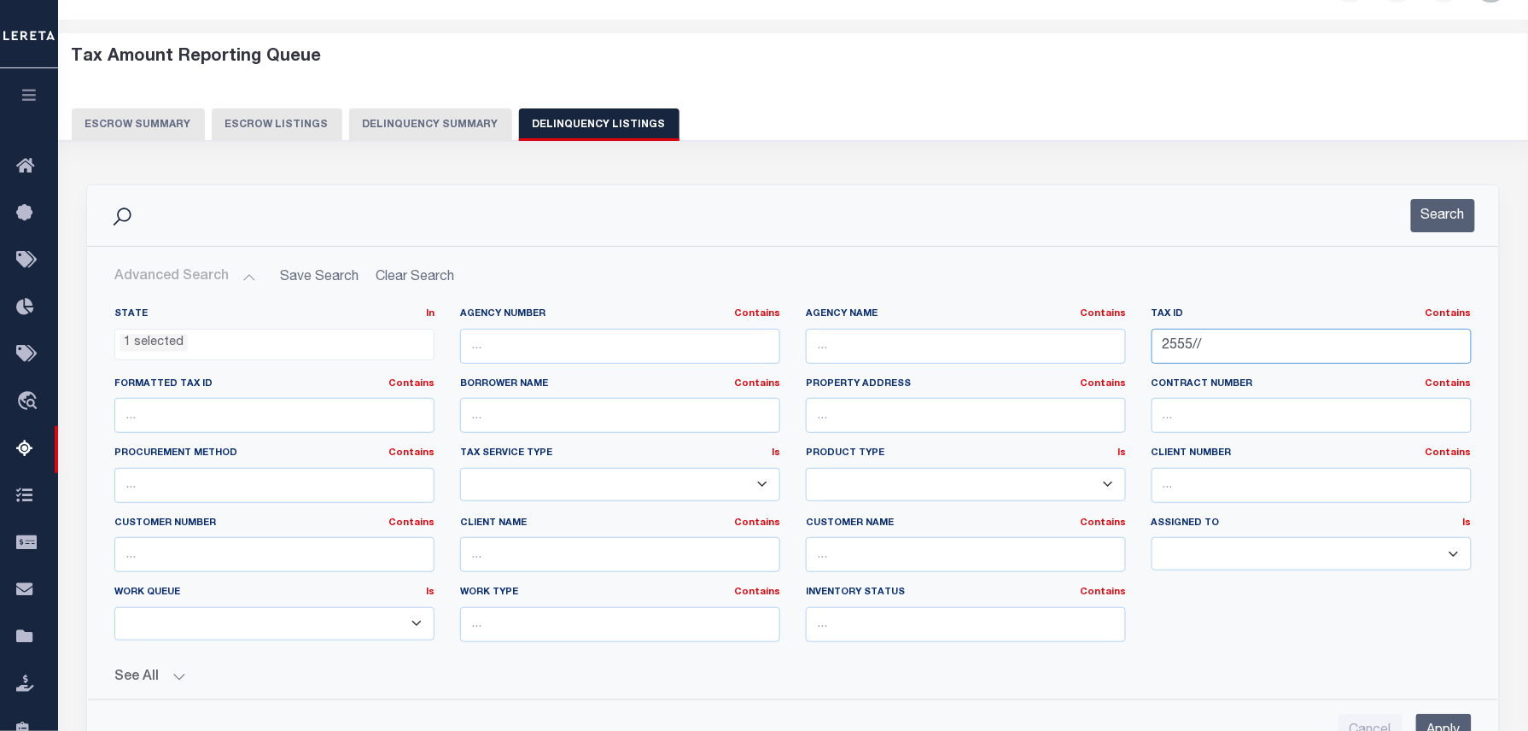
drag, startPoint x: 1231, startPoint y: 342, endPoint x: 799, endPoint y: 349, distance: 431.9
click at [828, 346] on div "State In In AK AL AR AZ CA CO CT DC DE FL GA GU HI IA ID IL IN KS KY LA MA MD M…" at bounding box center [793, 481] width 1383 height 348
paste input "3054/2"
type input "3054/2/"
click at [1441, 212] on button "Search" at bounding box center [1443, 215] width 64 height 33
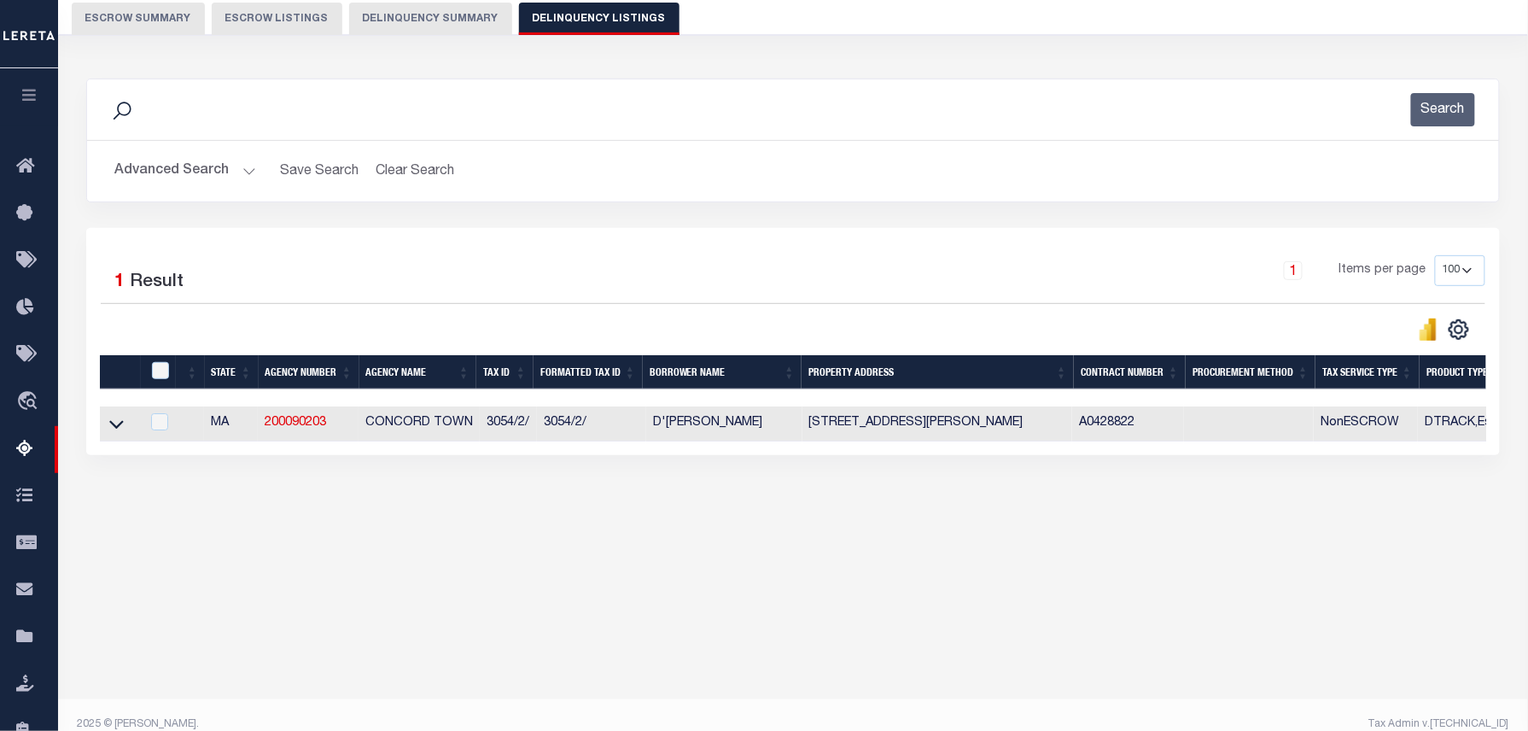
scroll to position [174, 0]
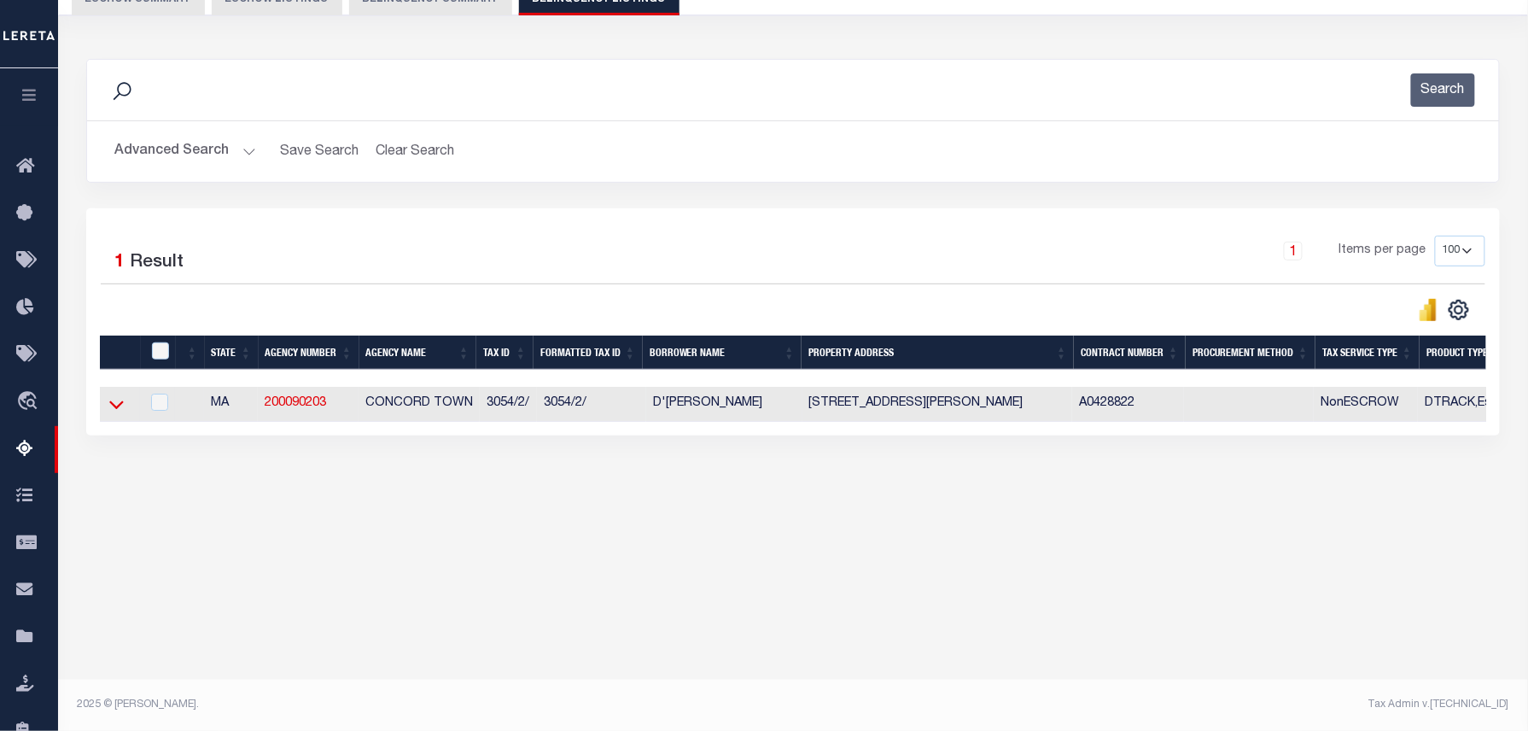
click at [113, 411] on icon at bounding box center [116, 404] width 15 height 18
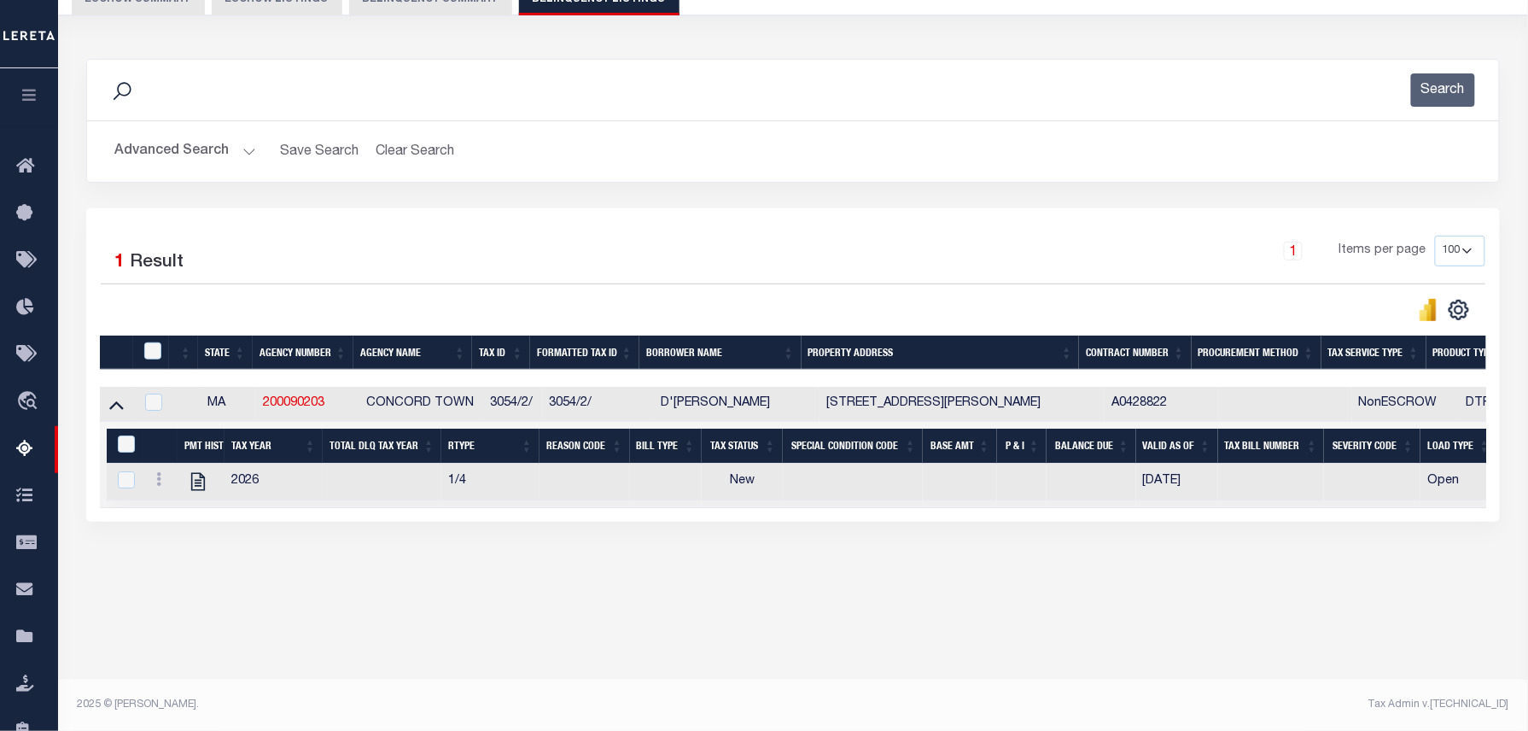
drag, startPoint x: 656, startPoint y: 406, endPoint x: 803, endPoint y: 406, distance: 146.8
click at [803, 406] on td "D'[PERSON_NAME]" at bounding box center [737, 404] width 166 height 35
checkbox input "true"
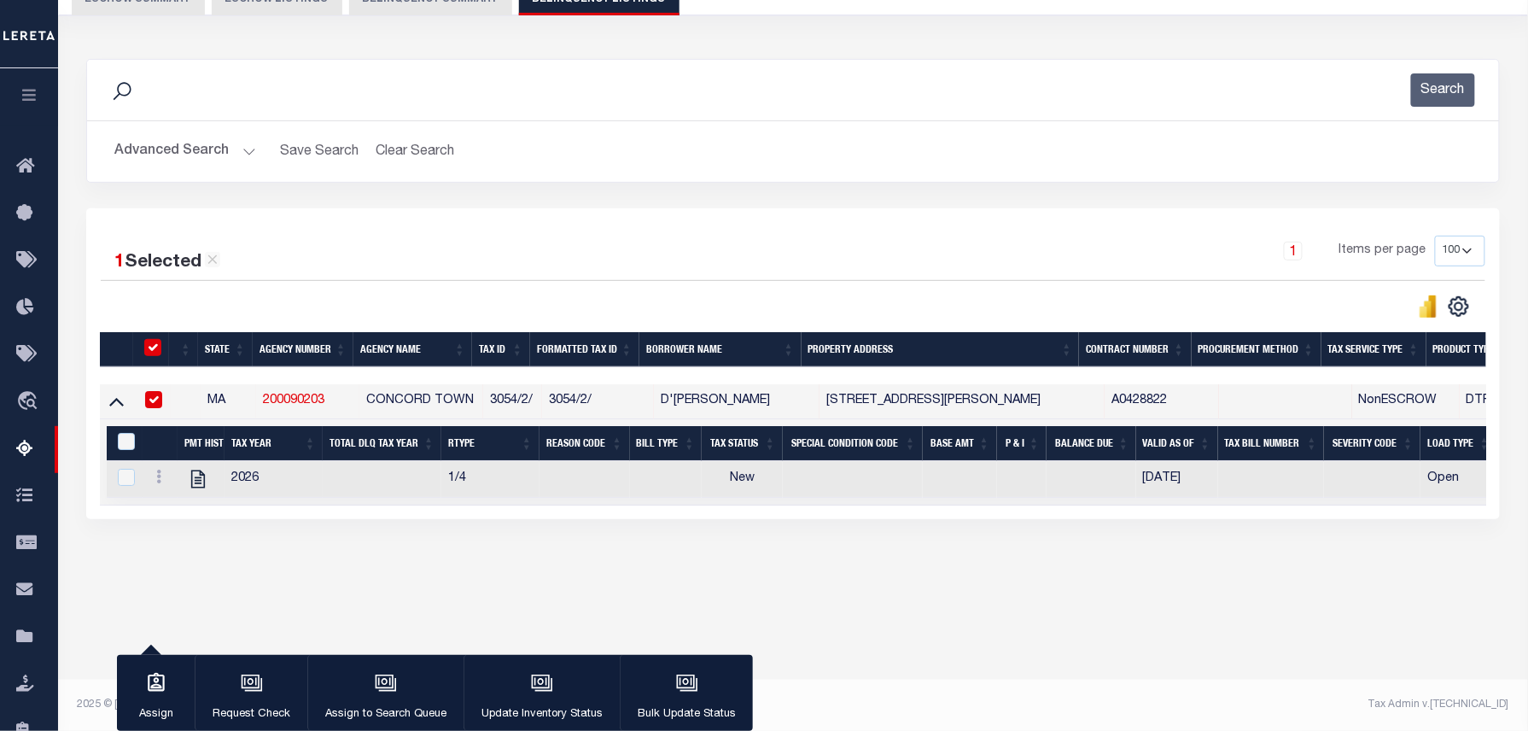
copy td "D'[PERSON_NAME]"
click at [202, 485] on icon "" at bounding box center [198, 479] width 22 height 22
checkbox input "true"
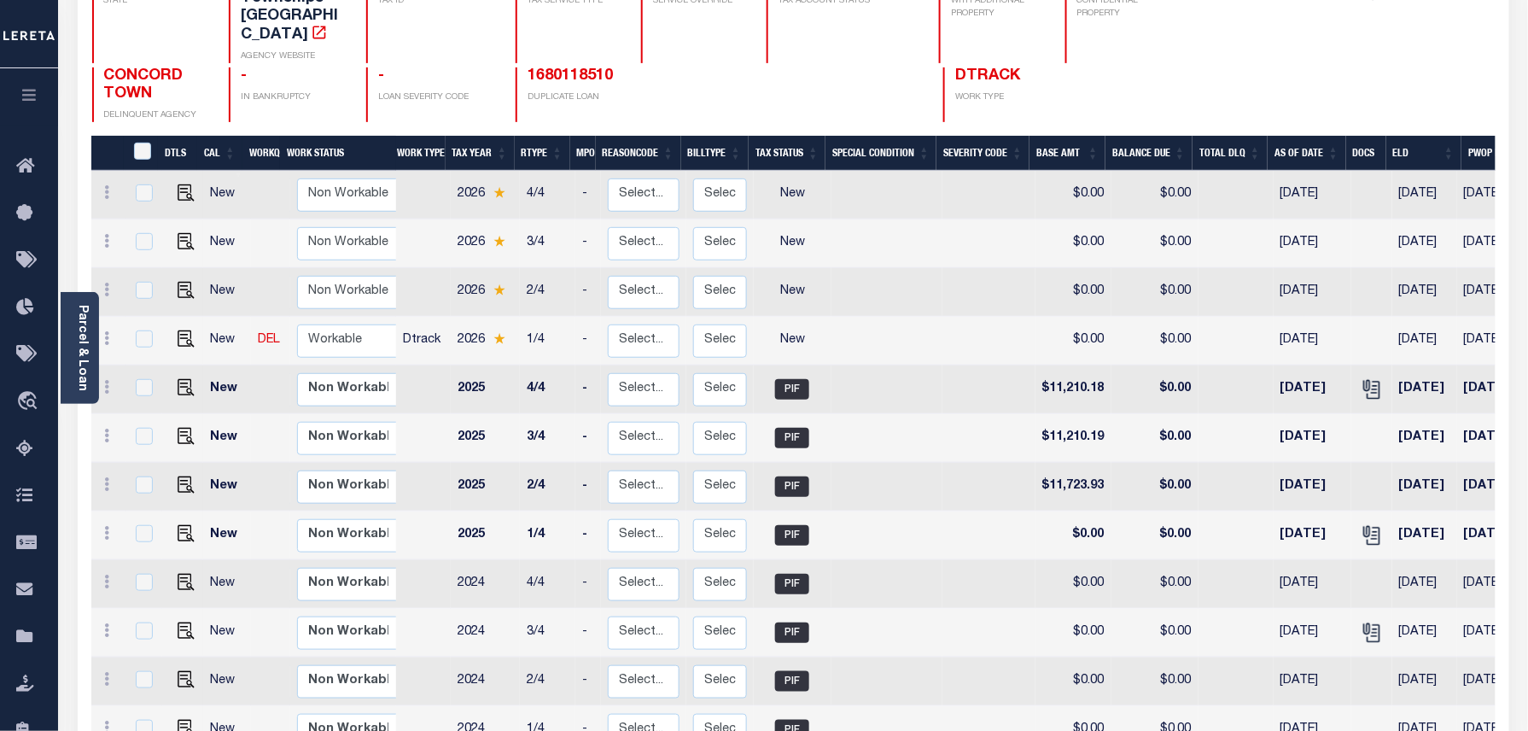
scroll to position [227, 0]
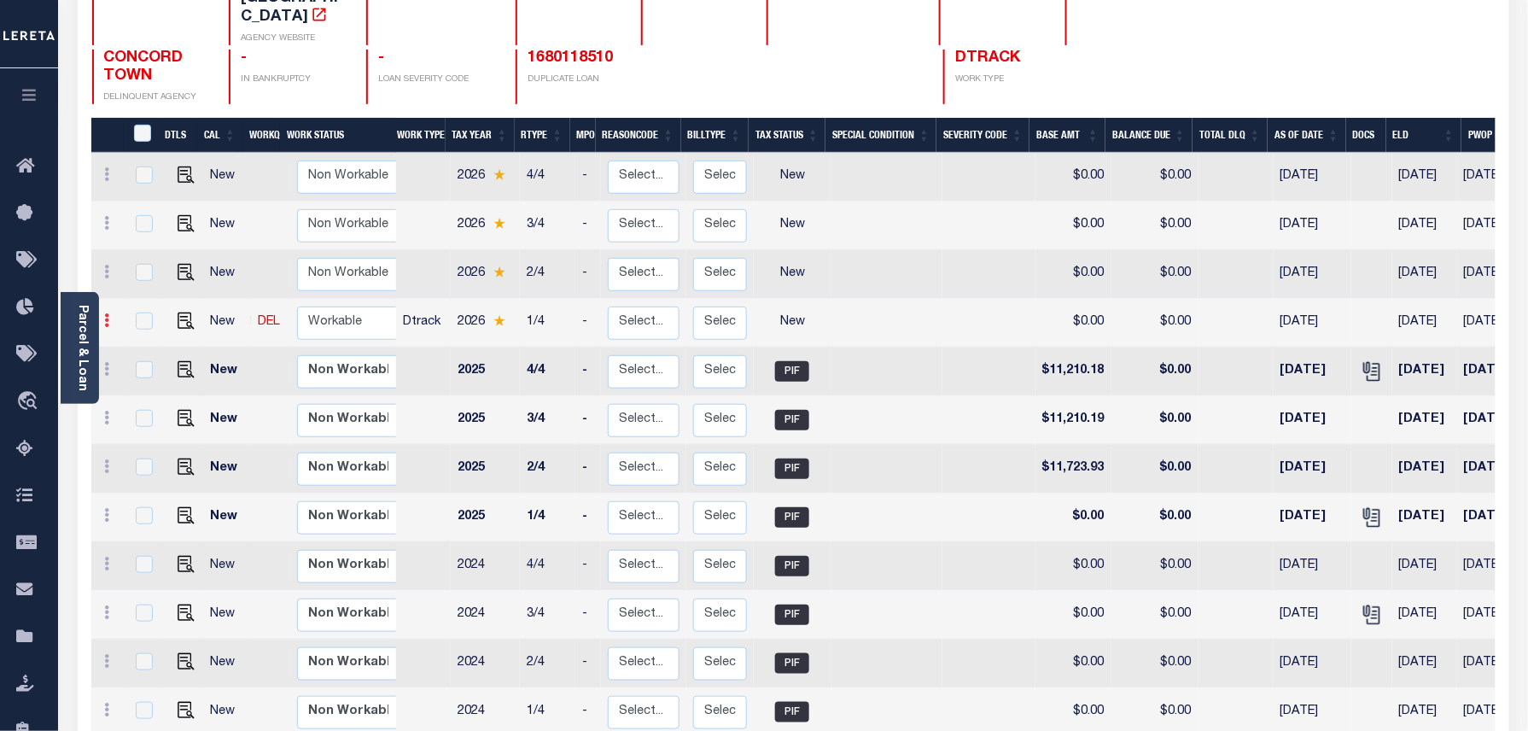
click at [111, 316] on link at bounding box center [107, 323] width 19 height 14
click at [140, 372] on img at bounding box center [148, 379] width 17 height 18
select select "NW2"
type input "$0.00"
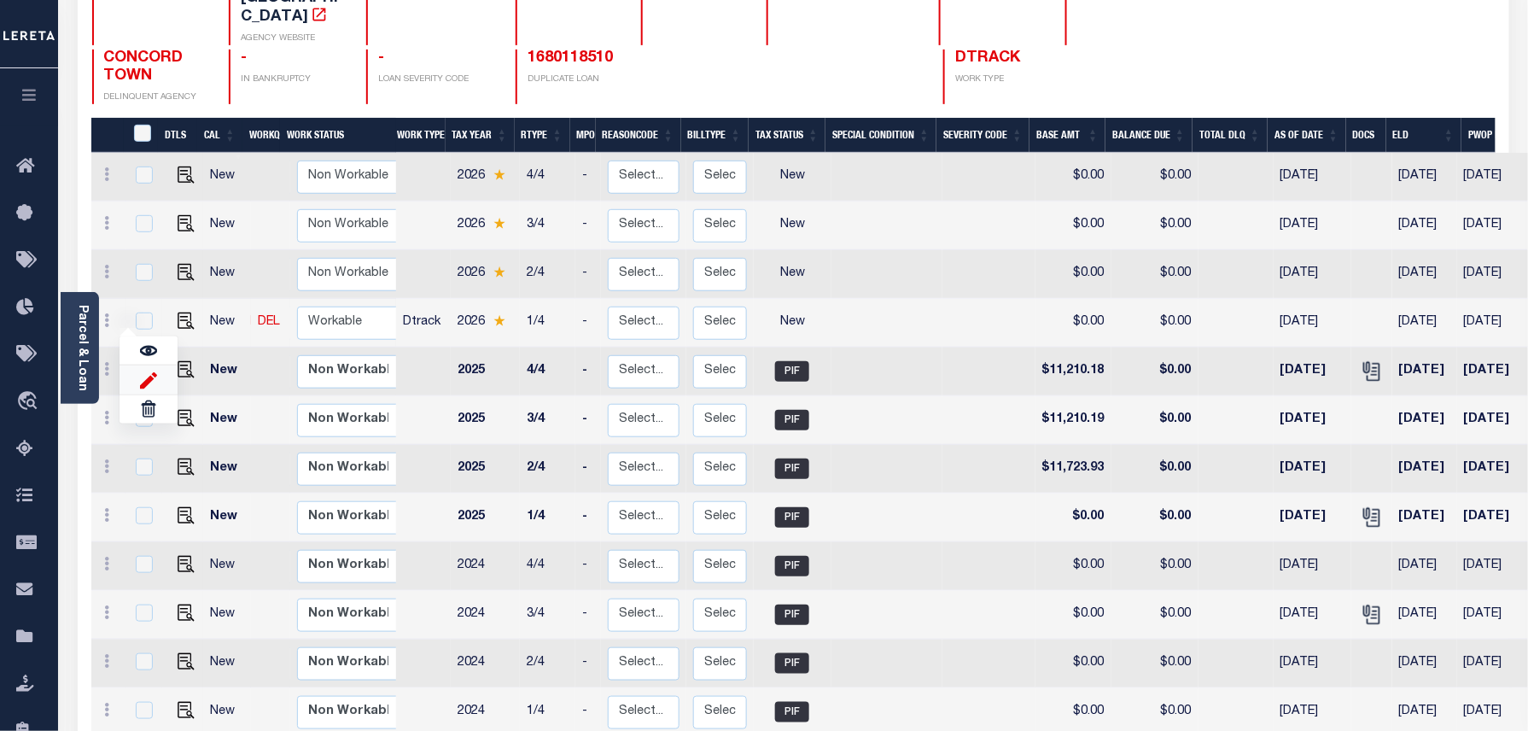
type input "[DATE]"
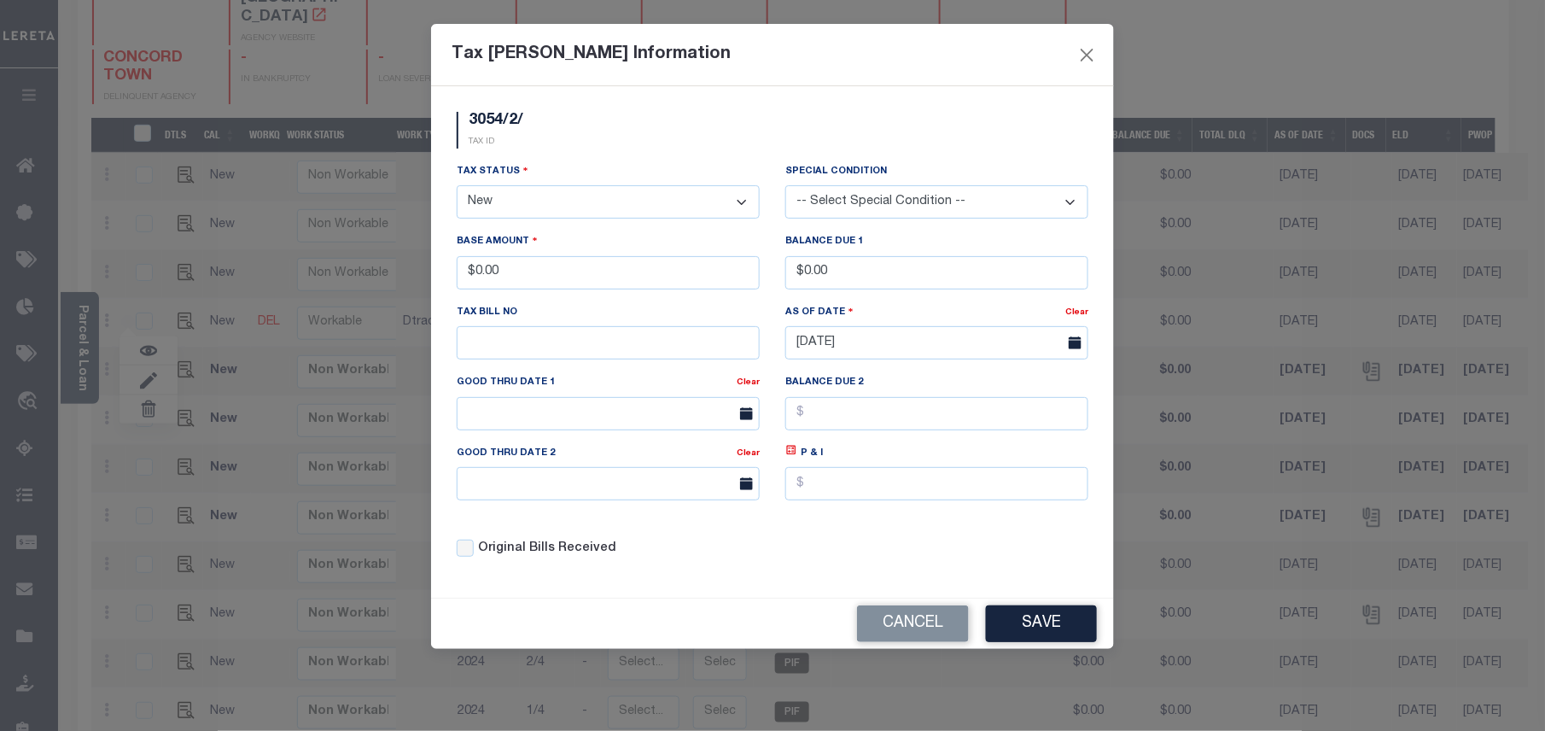
click at [547, 207] on select "- Select Status - Open Due/Unpaid Paid Incomplete No Tax Due Internal Refund Pr…" at bounding box center [608, 201] width 303 height 33
click at [457, 188] on select "- Select Status - Open Due/Unpaid Paid Incomplete No Tax Due Internal Refund Pr…" at bounding box center [608, 201] width 303 height 33
click at [539, 217] on select "- Select Status - Open Due/Unpaid Paid Incomplete No Tax Due Internal Refund Pr…" at bounding box center [608, 201] width 303 height 33
select select "DUE"
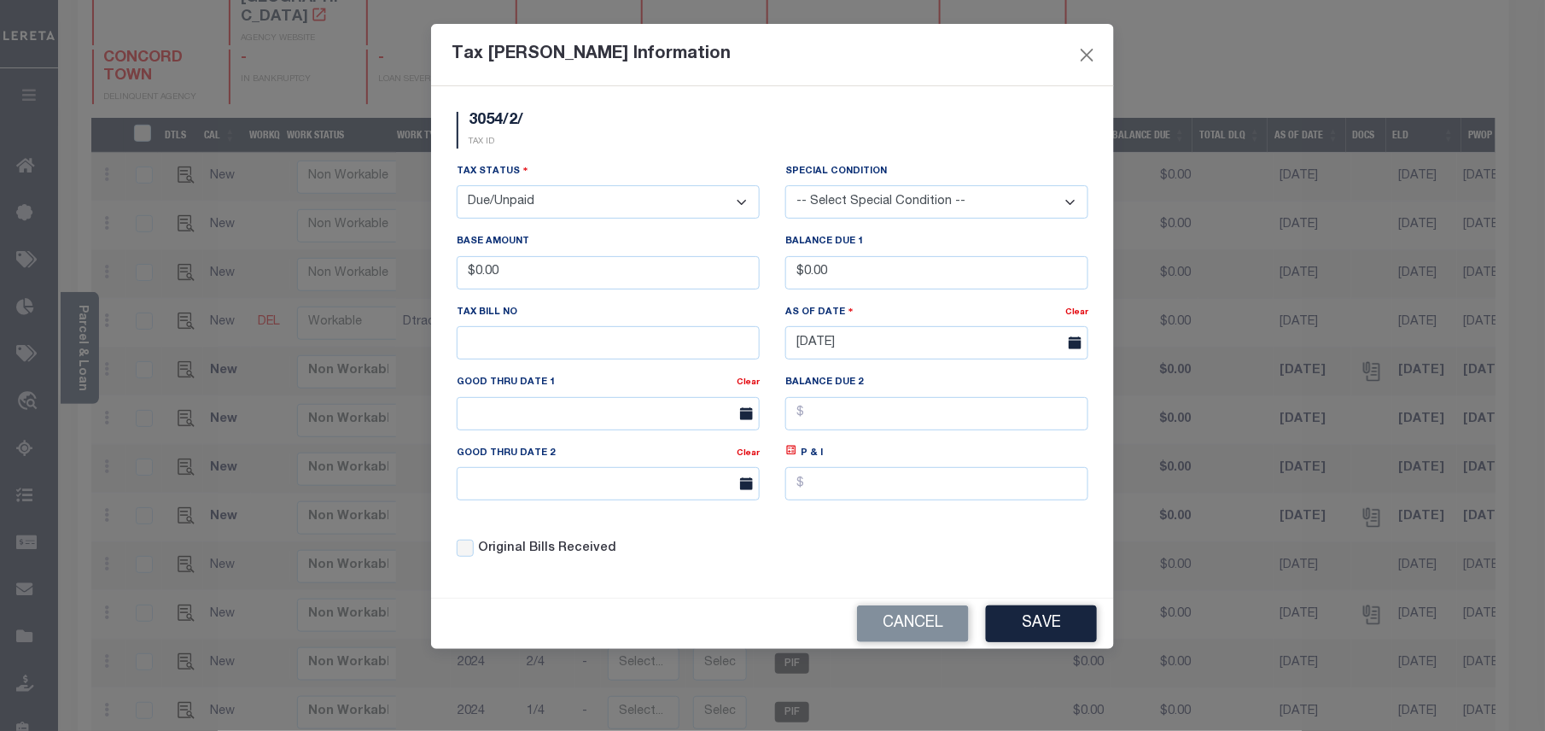
click at [457, 188] on select "- Select Status - Open Due/Unpaid Paid Incomplete No Tax Due Internal Refund Pr…" at bounding box center [608, 201] width 303 height 33
drag, startPoint x: 544, startPoint y: 280, endPoint x: 387, endPoint y: 280, distance: 156.2
click at [387, 280] on div "Tax [PERSON_NAME] Information 3054/2/ TAX ID Installment: TaxID: 3054/2/ Tax St…" at bounding box center [772, 365] width 1545 height 731
type input "$11,753.74"
drag, startPoint x: 780, startPoint y: 283, endPoint x: 739, endPoint y: 283, distance: 41.0
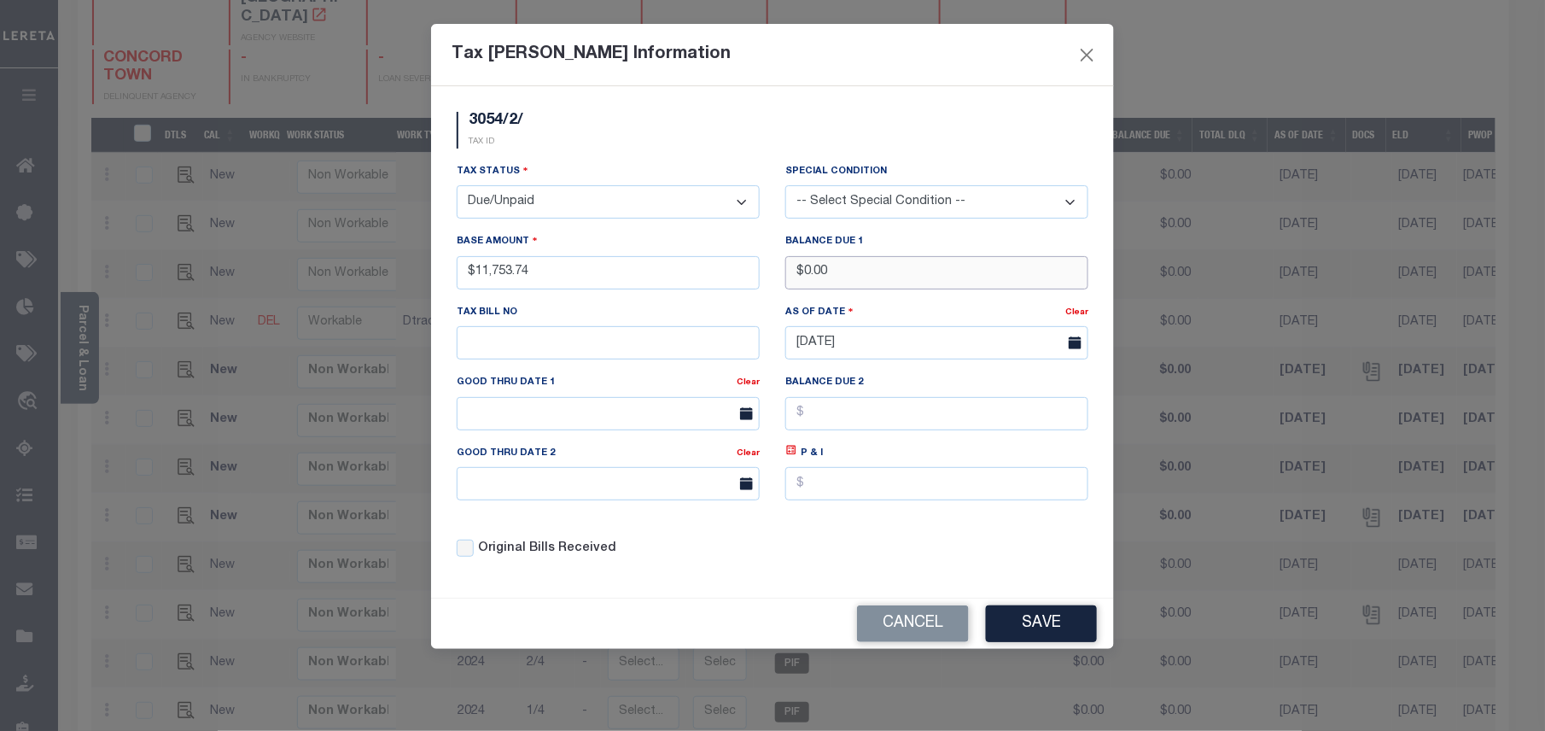
click at [739, 283] on div "Tax Status - Select Status - Open Due/Unpaid Paid Incomplete No Tax Due Interna…" at bounding box center [772, 367] width 657 height 410
type input "$11,938.58"
click at [787, 455] on icon at bounding box center [791, 449] width 9 height 9
type input "$184.84"
click at [515, 387] on label "Good Thru Date 1" at bounding box center [508, 383] width 102 height 15
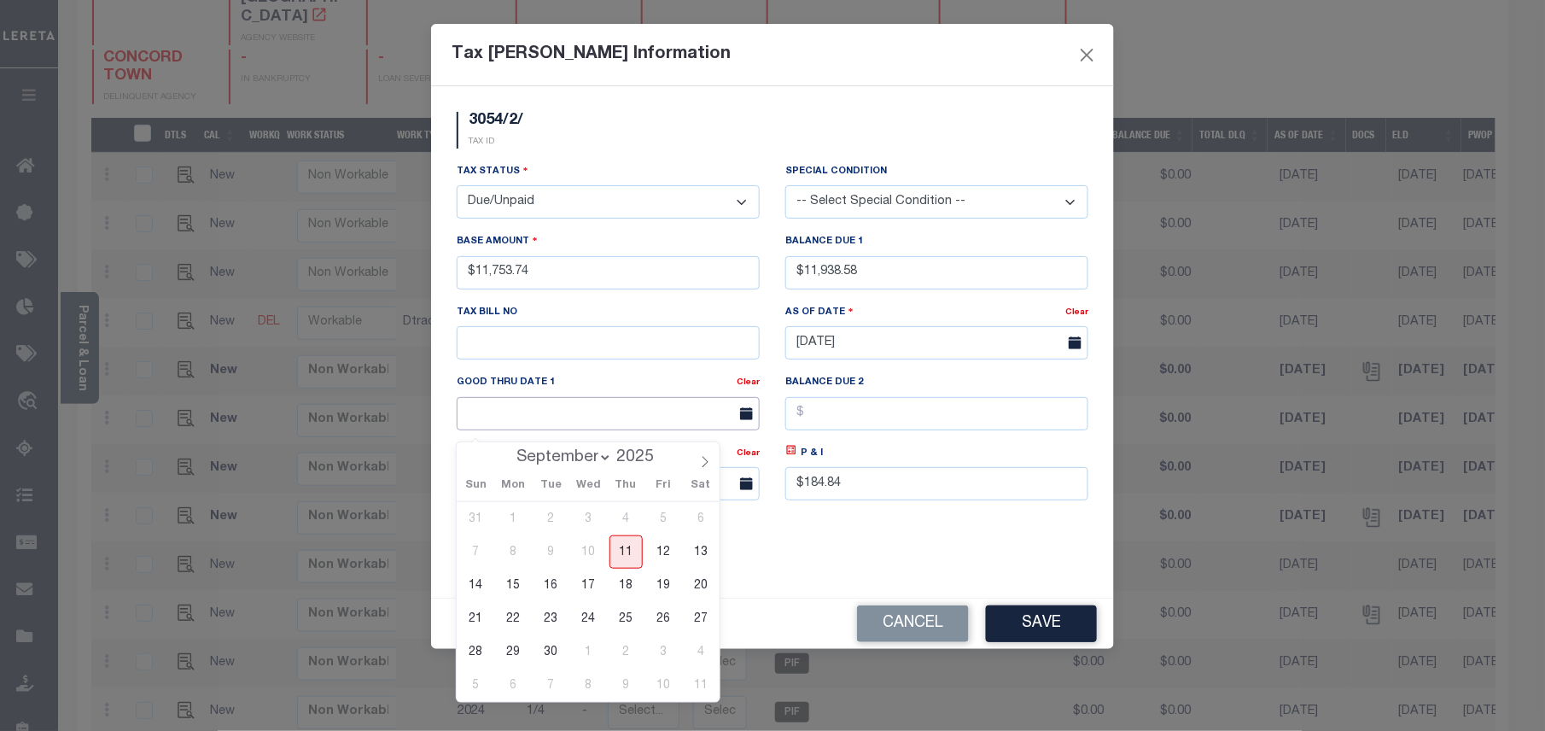
click at [553, 420] on input "text" at bounding box center [608, 413] width 303 height 33
click at [626, 550] on span "11" at bounding box center [625, 551] width 33 height 33
type input "[DATE]"
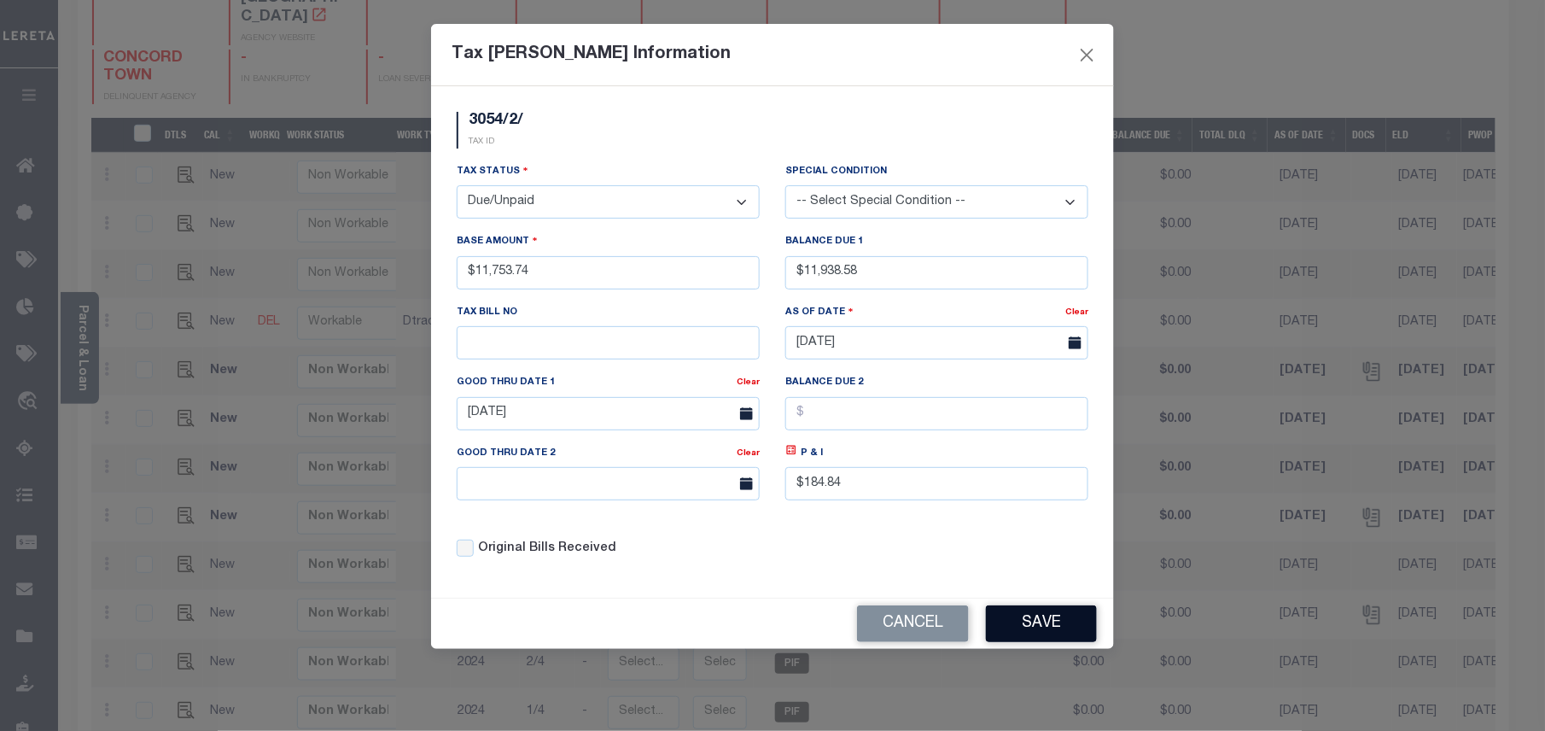
click at [1007, 633] on button "Save" at bounding box center [1041, 623] width 111 height 37
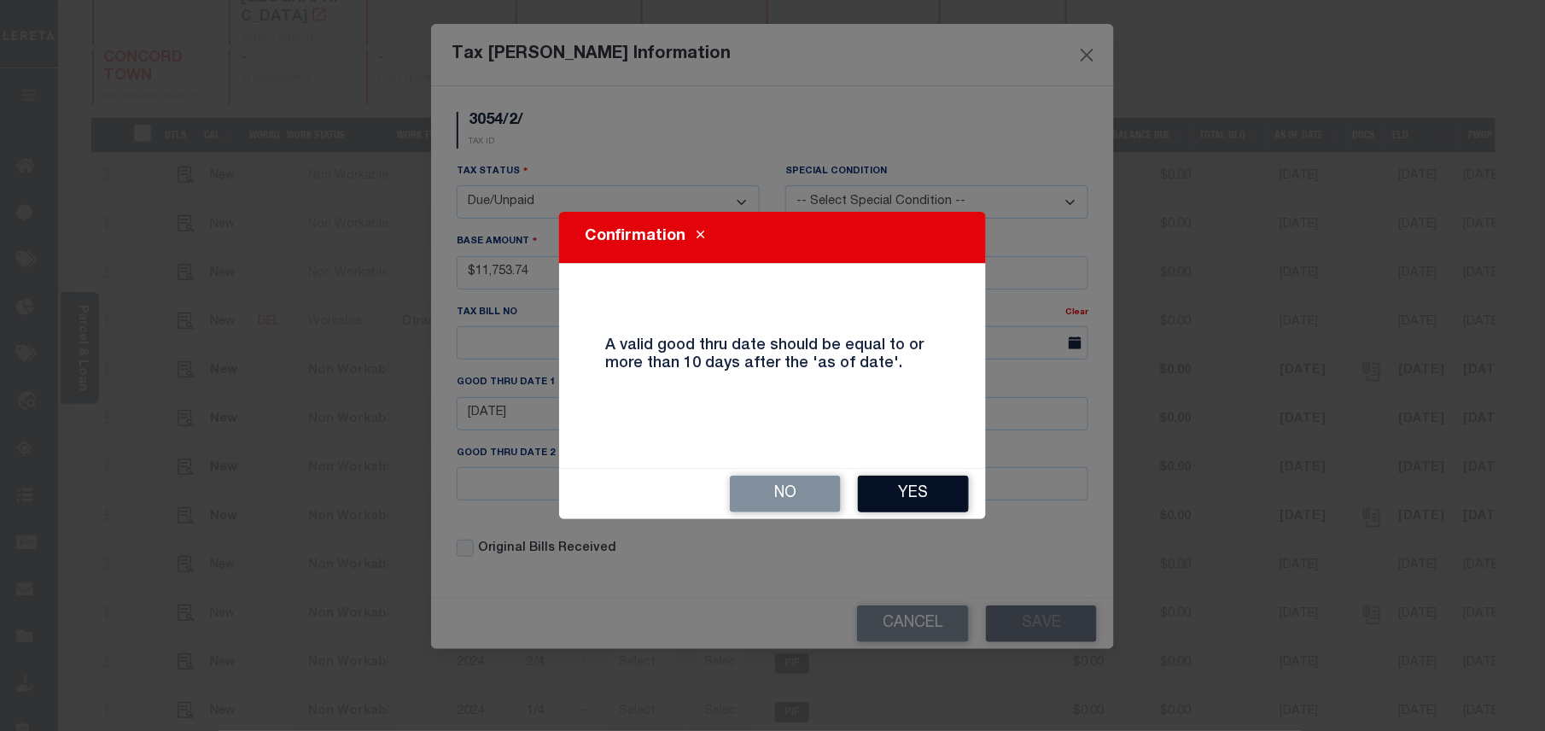
click at [964, 492] on button "Yes" at bounding box center [913, 493] width 111 height 37
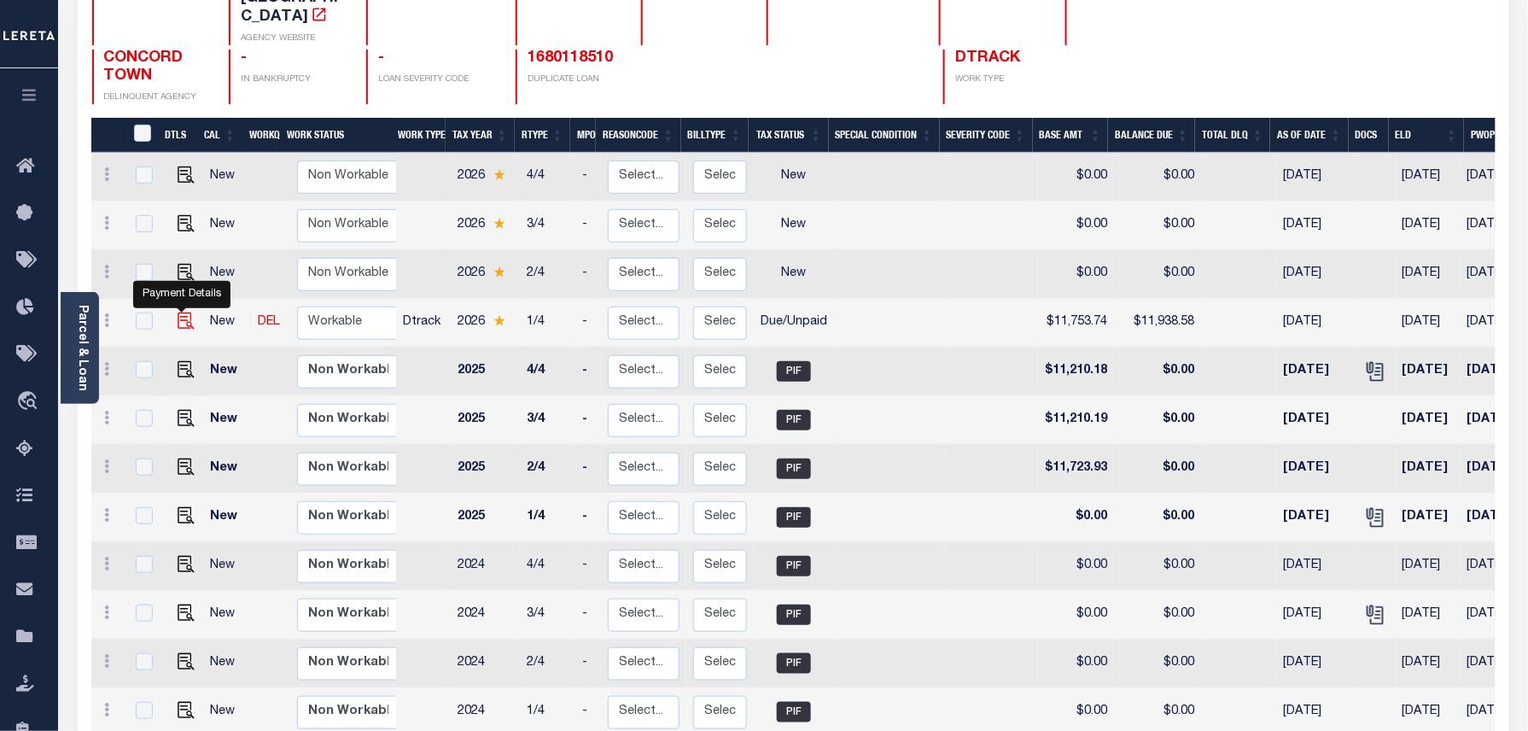
click at [181, 312] on img at bounding box center [186, 320] width 17 height 17
checkbox input "true"
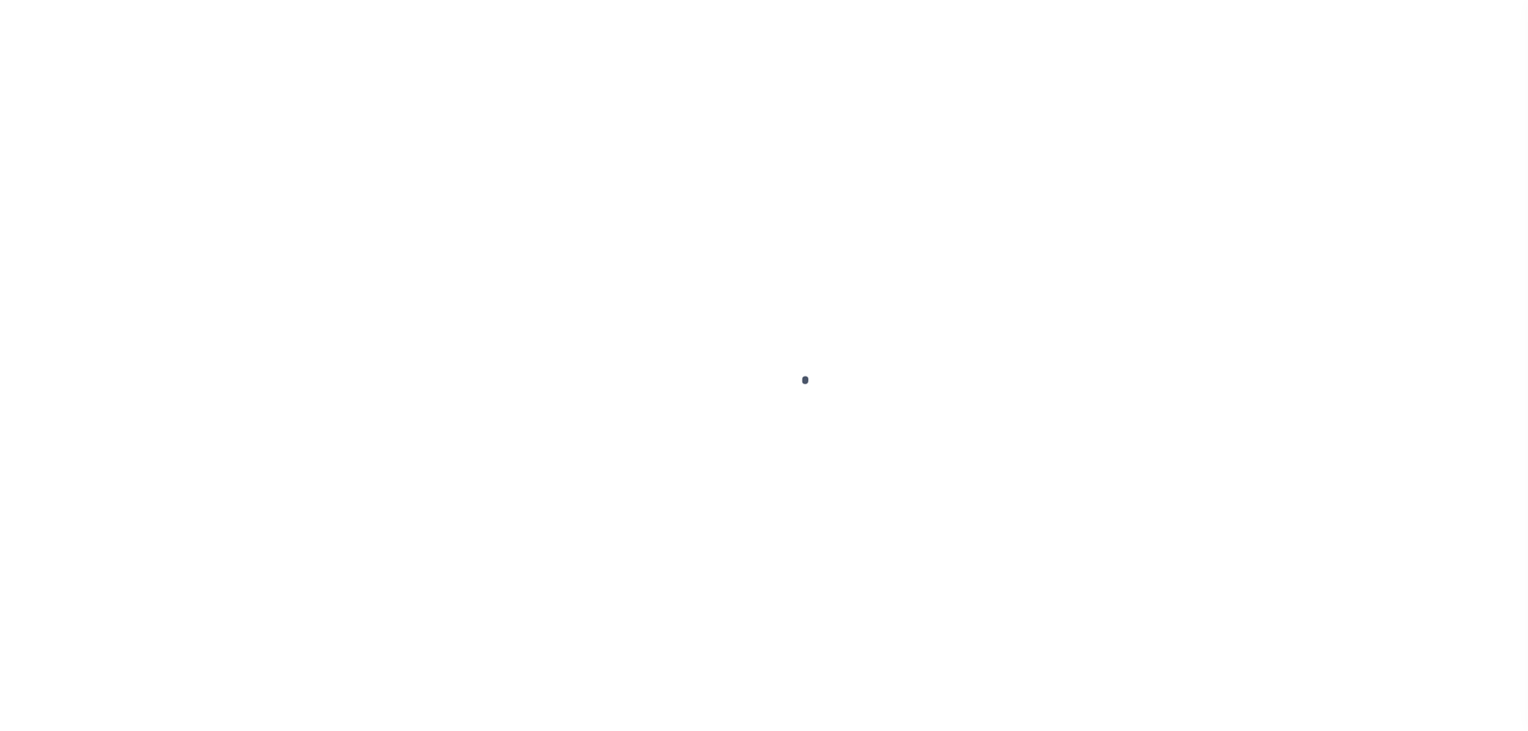
select select "DUE"
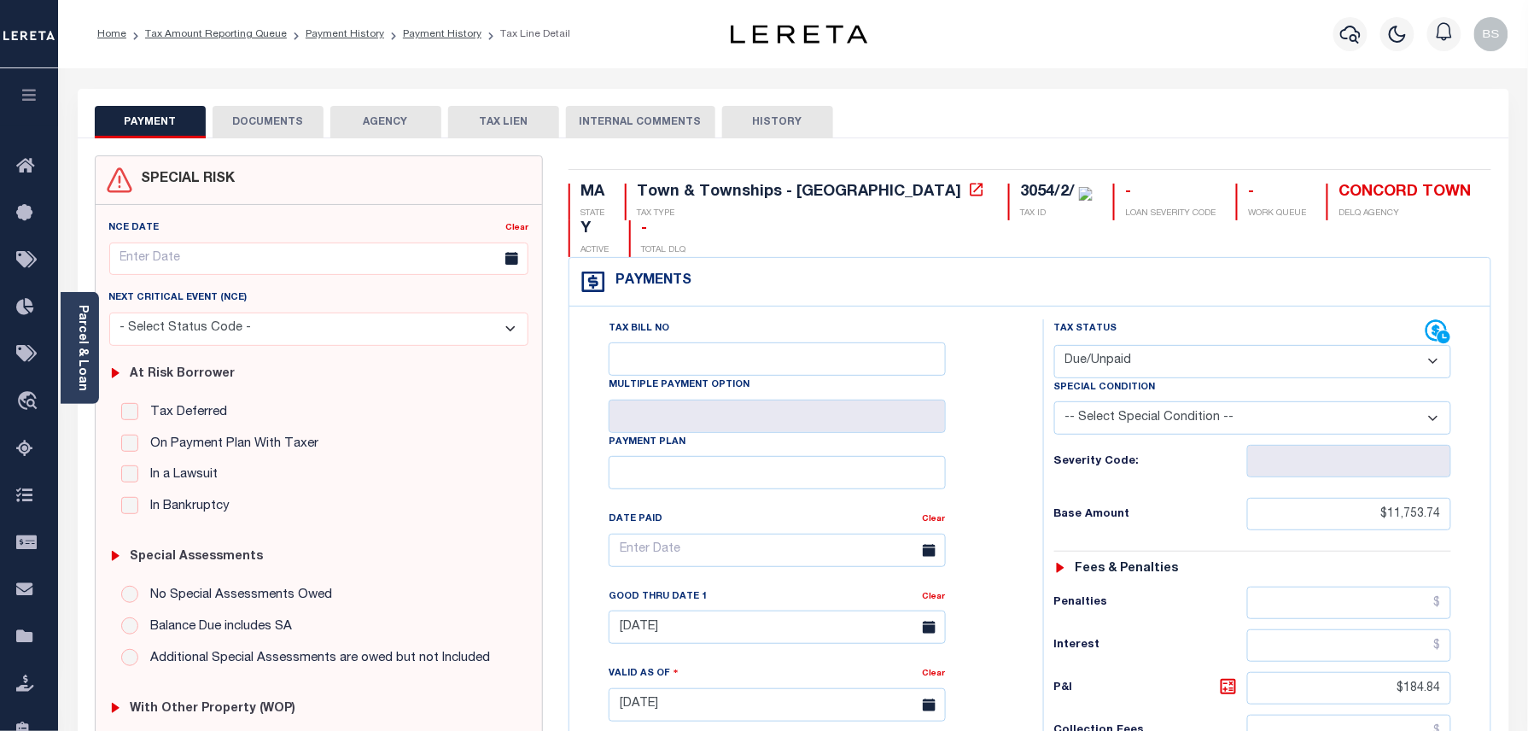
click at [304, 113] on button "DOCUMENTS" at bounding box center [268, 122] width 111 height 32
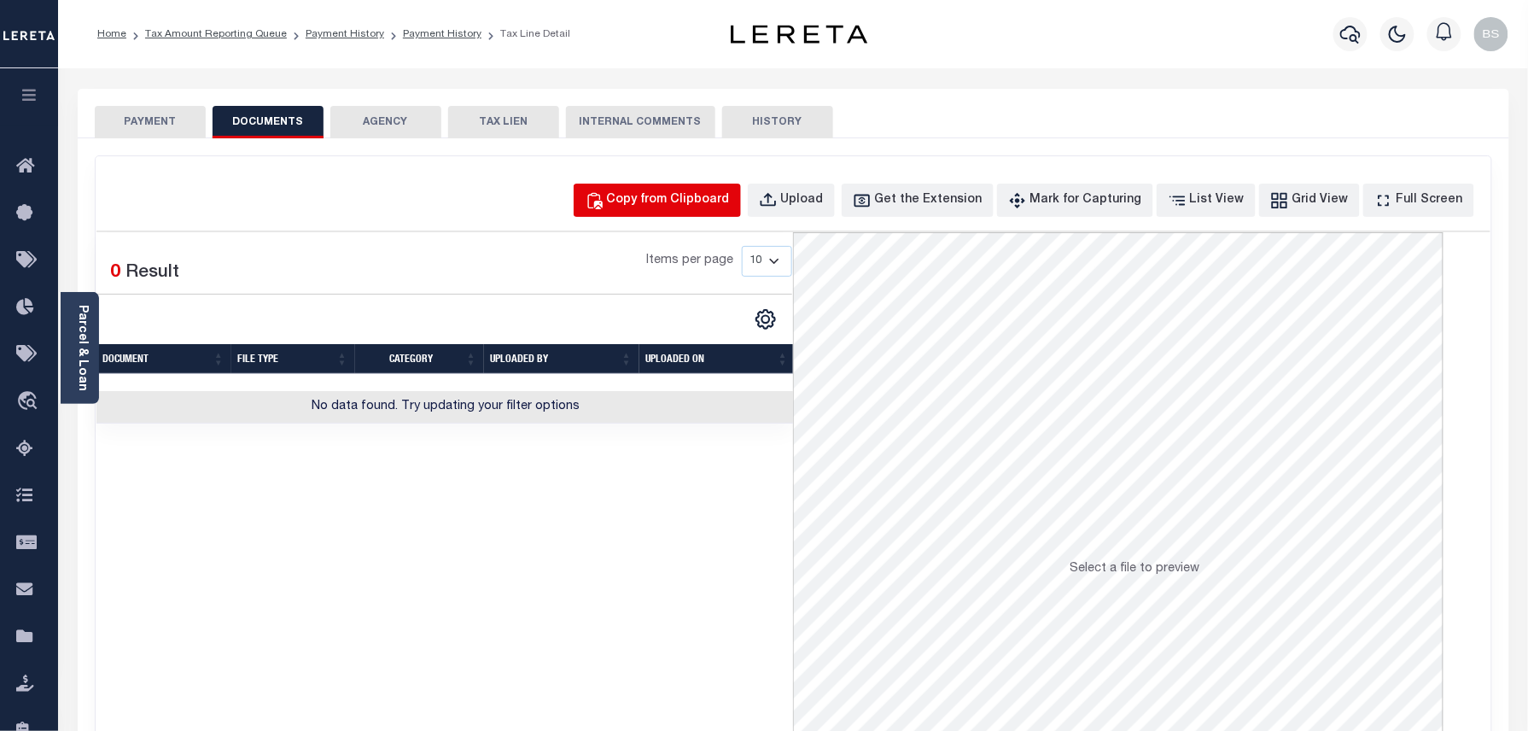
click at [741, 210] on button "Copy from Clipboard" at bounding box center [657, 199] width 167 height 33
select select "POP"
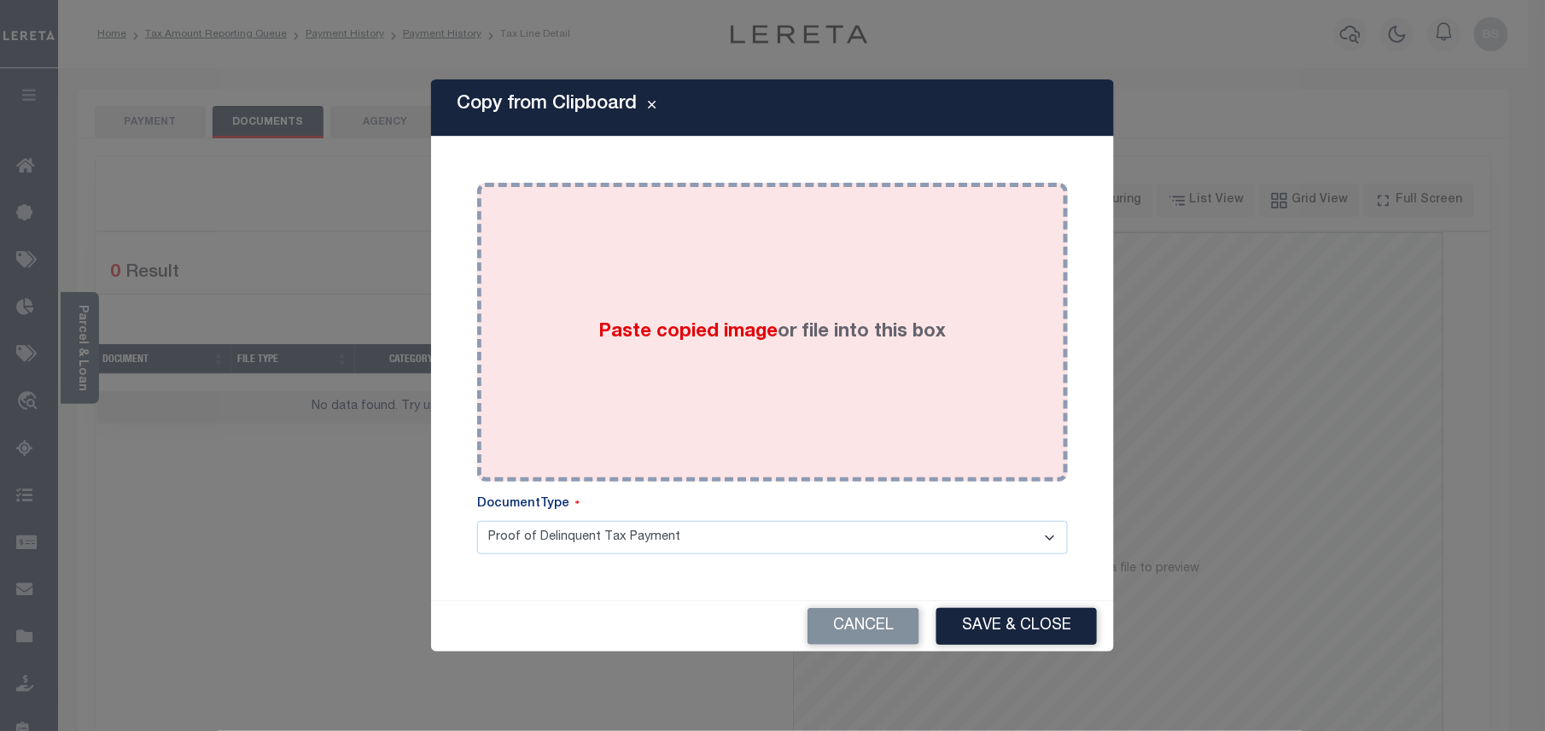
click at [721, 329] on span "Paste copied image" at bounding box center [688, 332] width 179 height 19
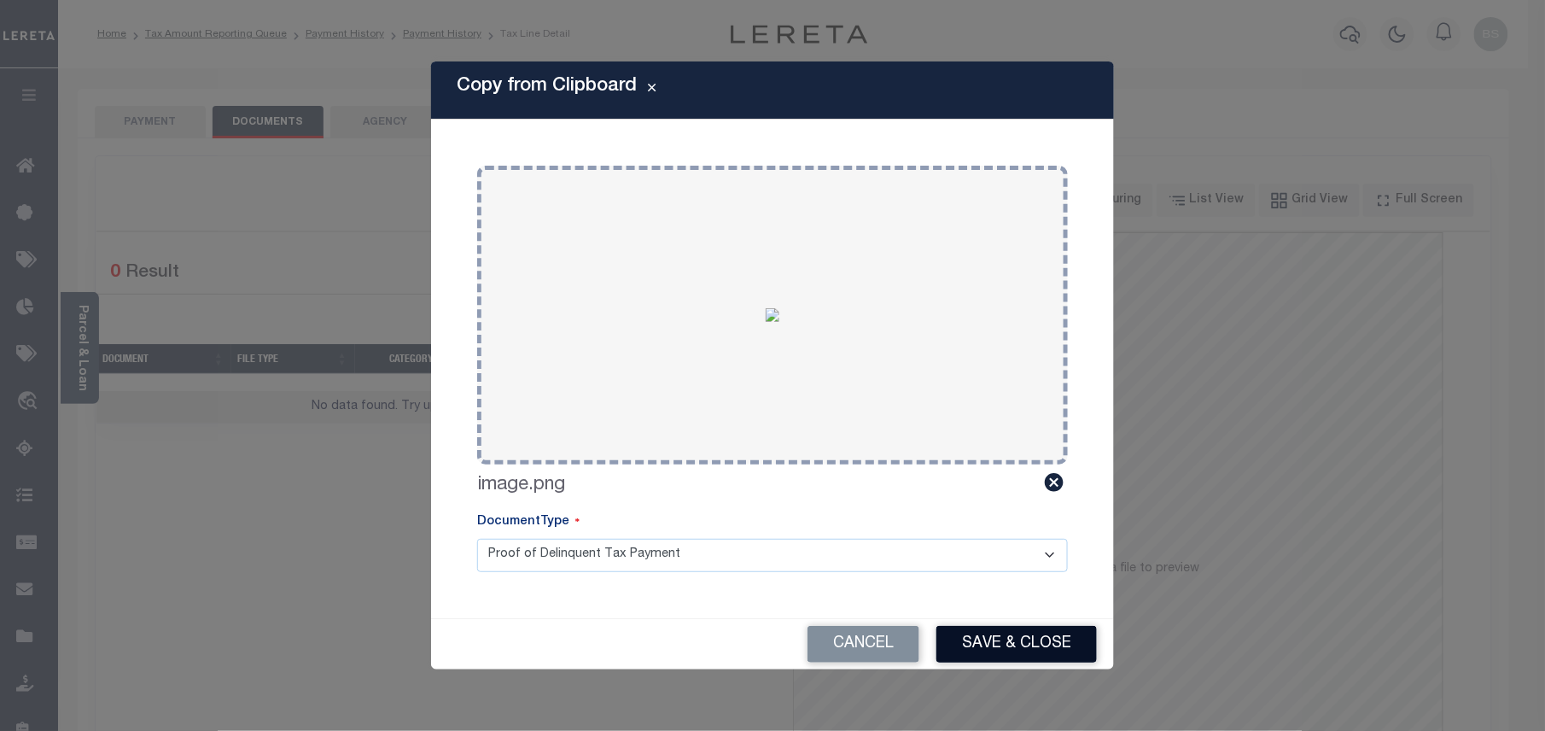
click at [1004, 646] on button "Save & Close" at bounding box center [1016, 644] width 160 height 37
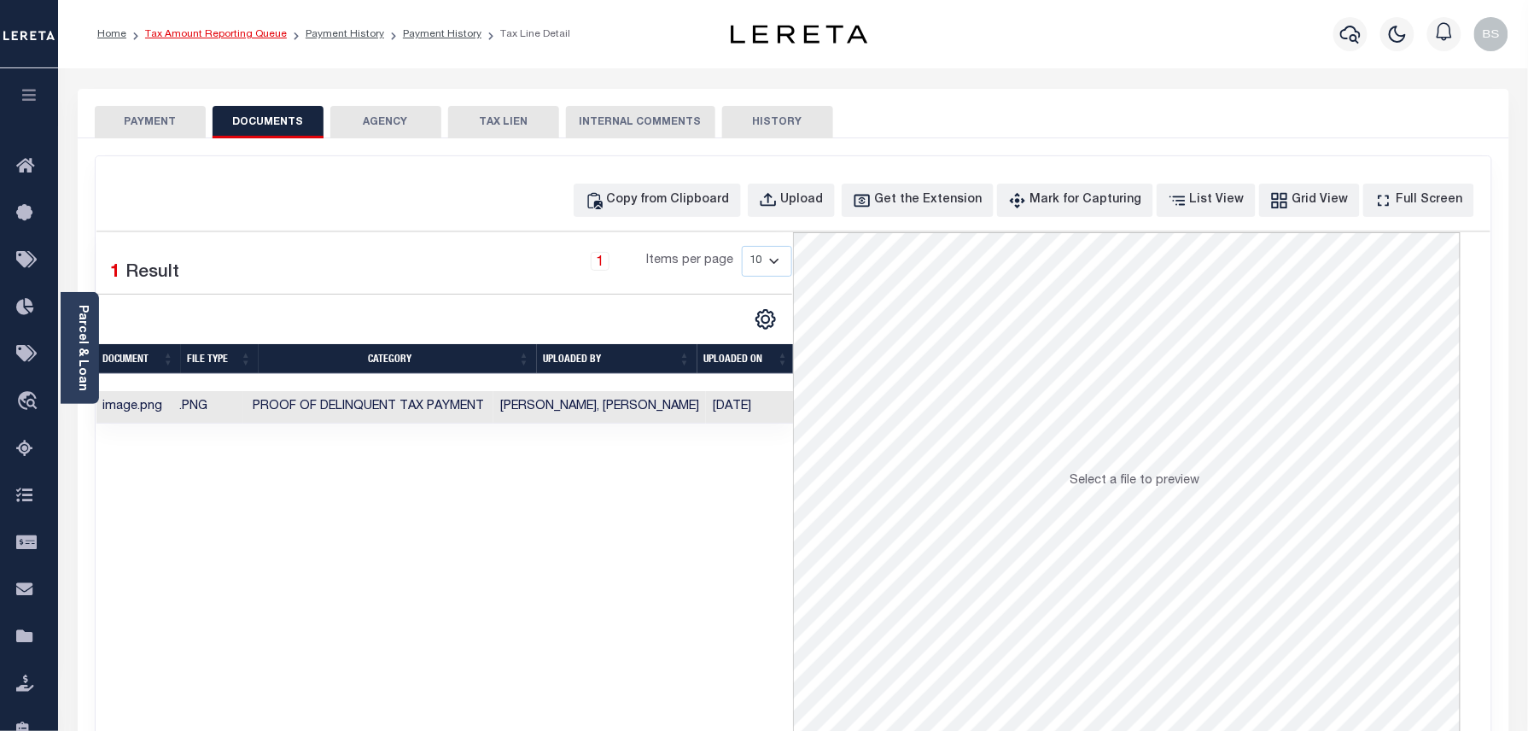
click at [274, 38] on link "Tax Amount Reporting Queue" at bounding box center [216, 34] width 142 height 10
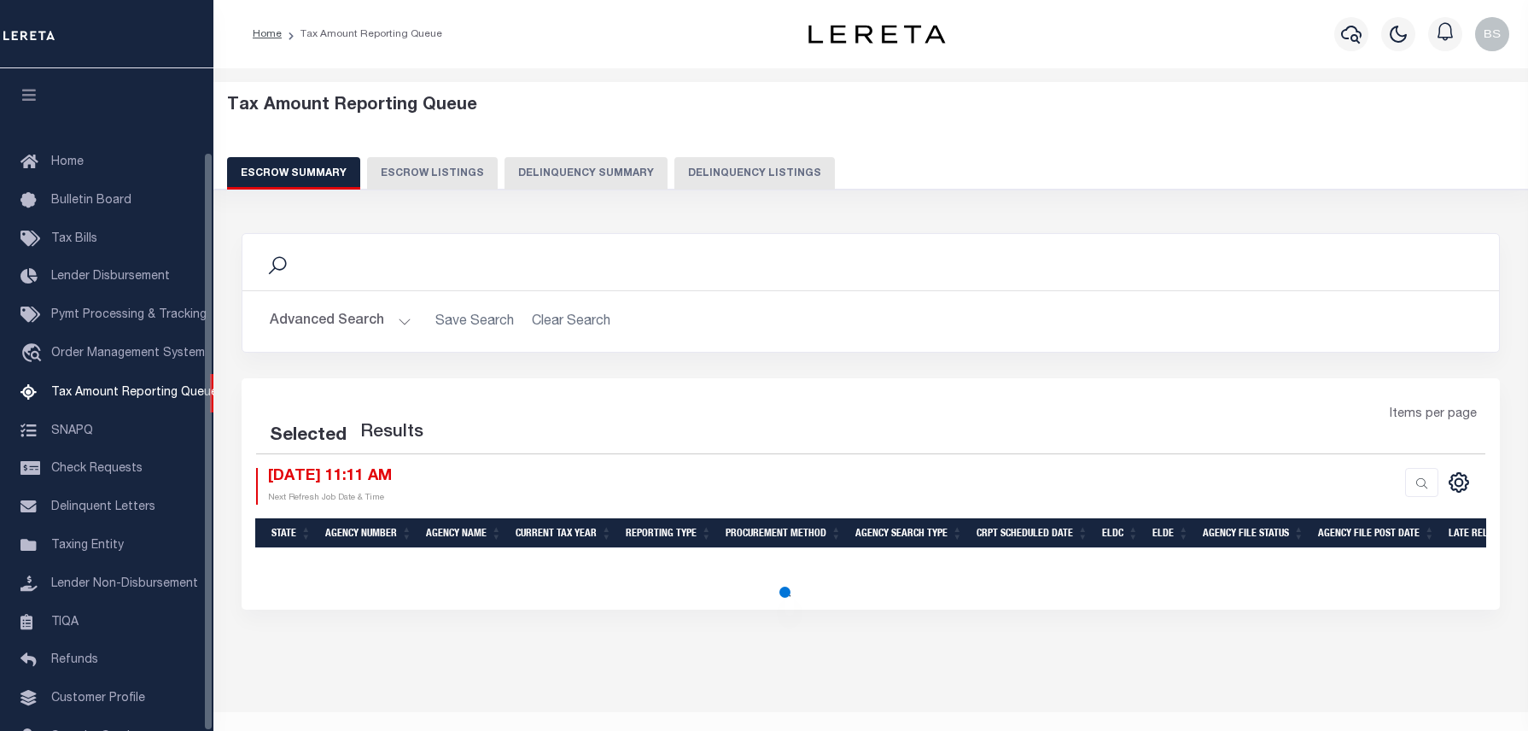
select select "100"
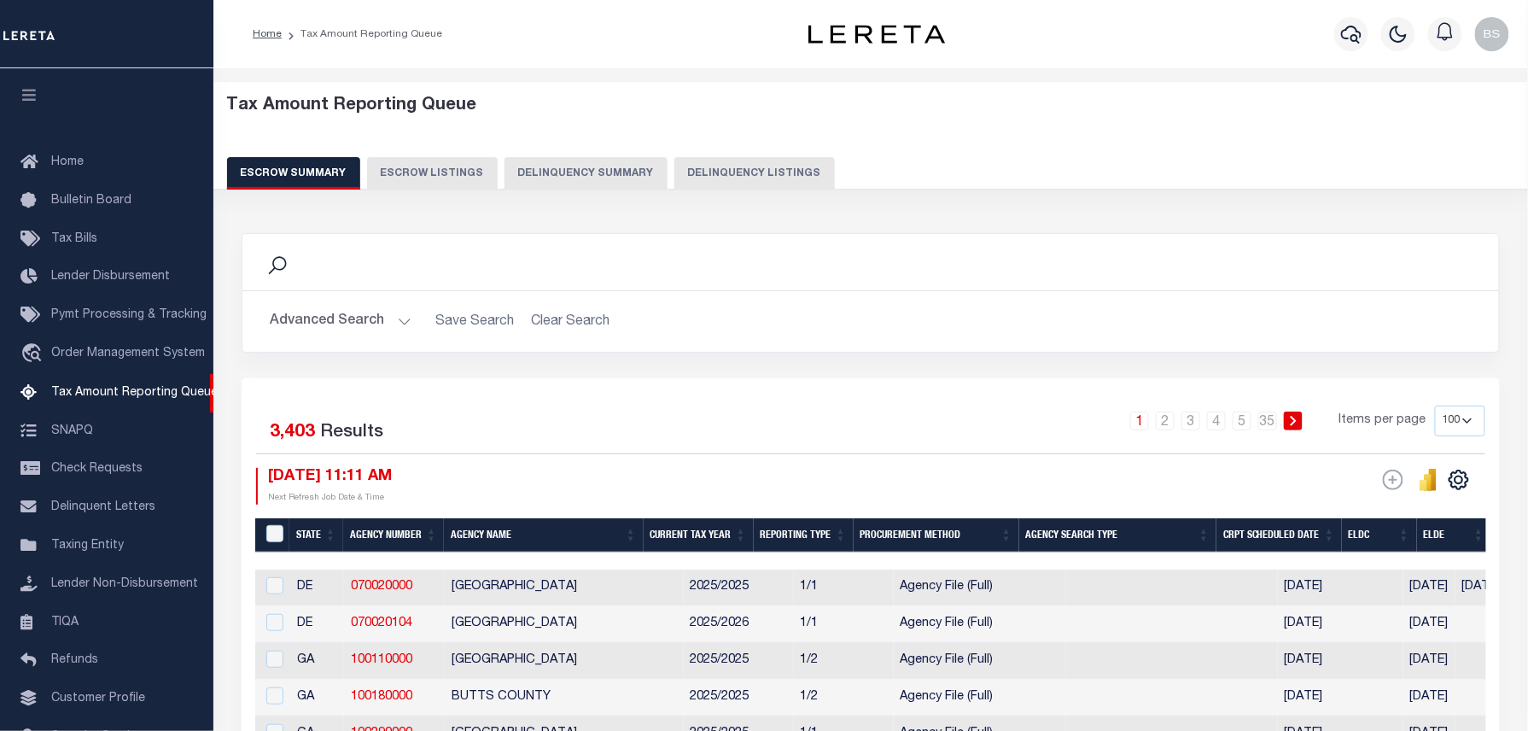
scroll to position [96, 0]
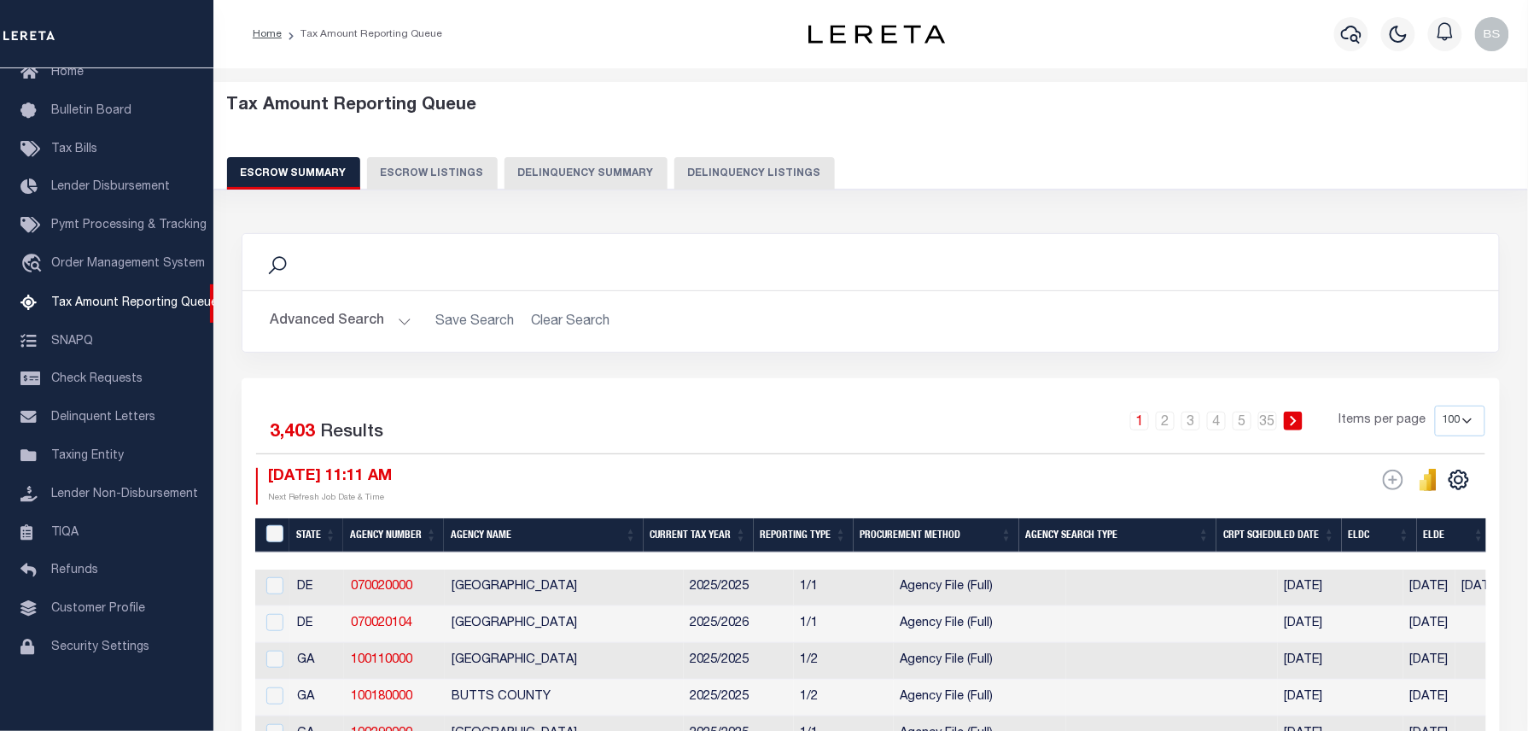
click at [766, 181] on button "Delinquency Listings" at bounding box center [754, 173] width 160 height 32
select select "100"
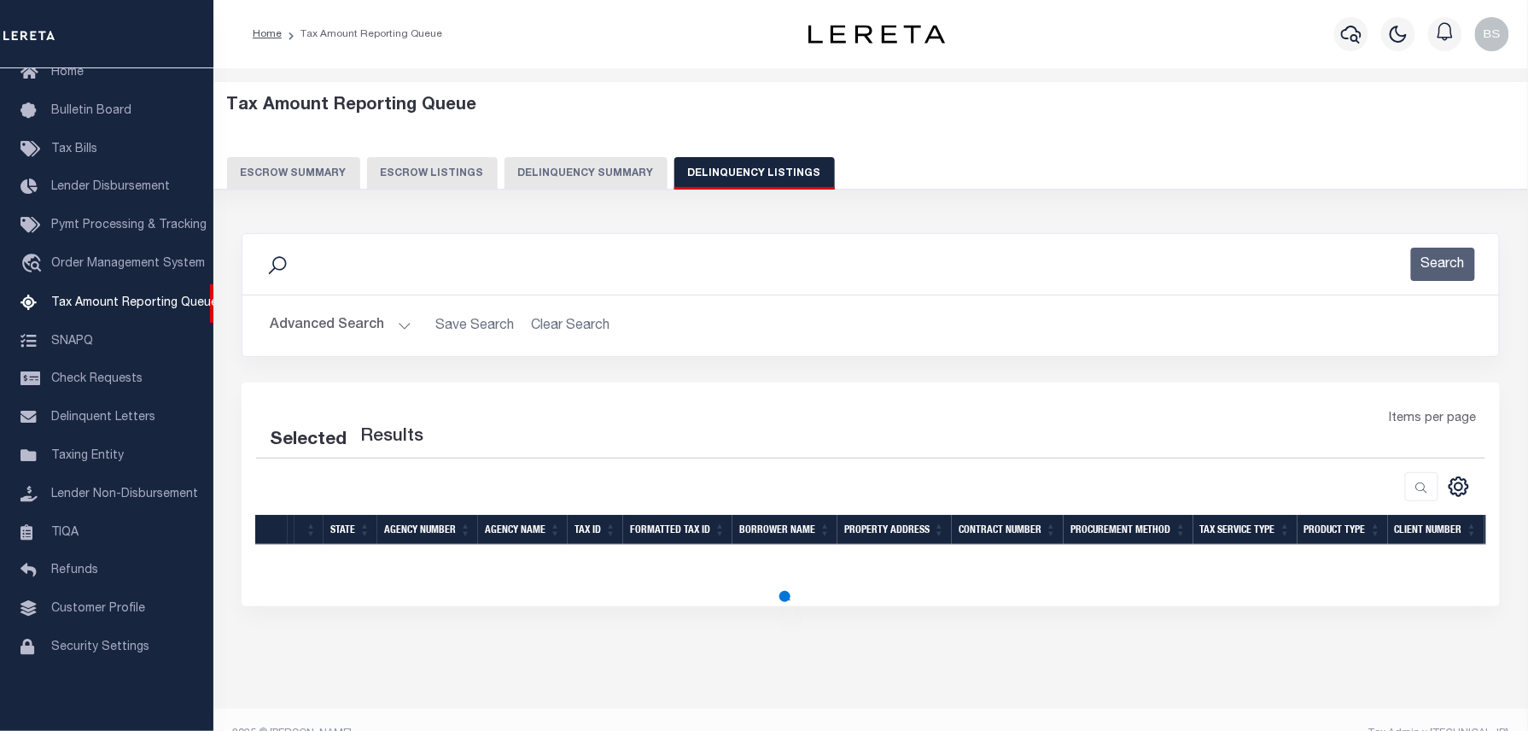
select select "100"
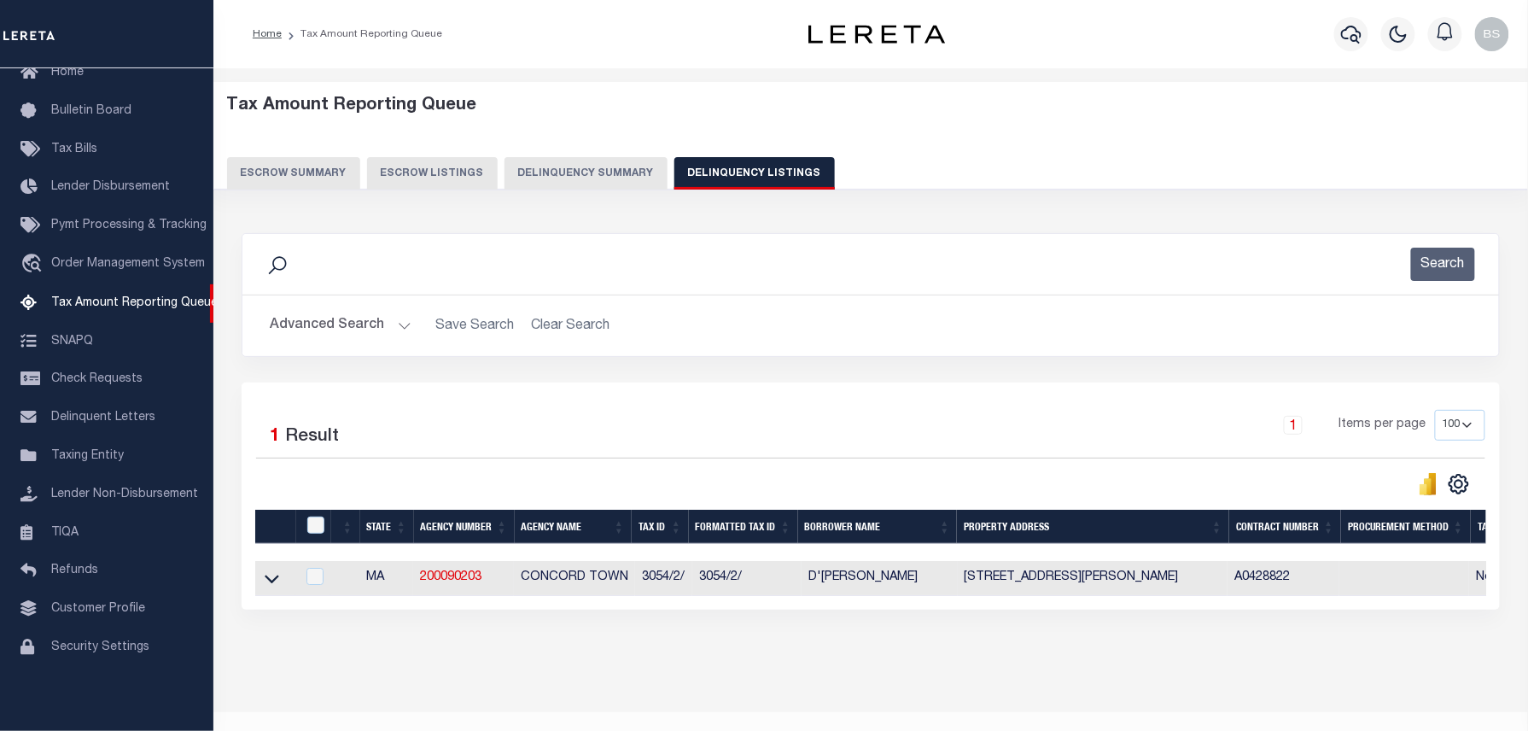
click at [280, 580] on link at bounding box center [272, 577] width 20 height 12
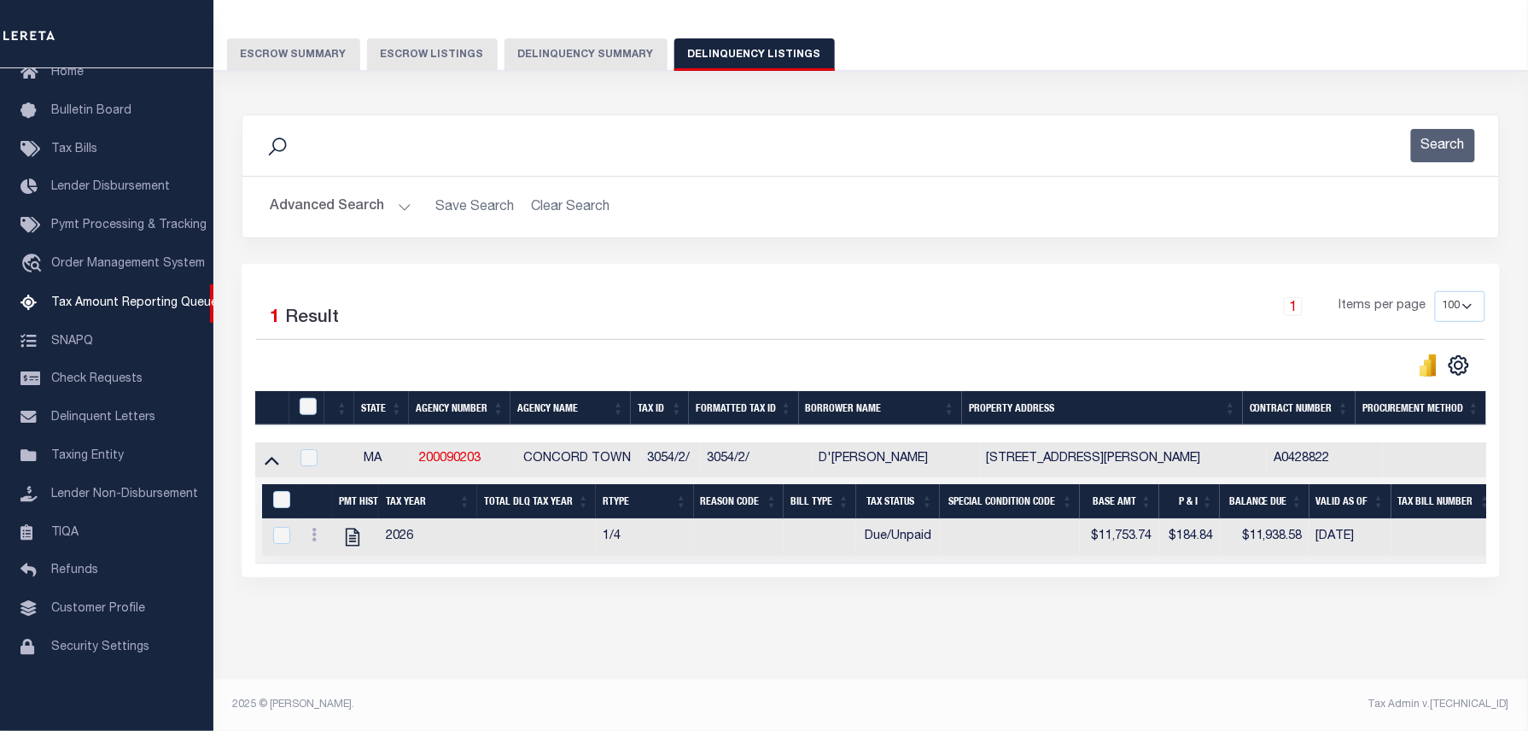
scroll to position [82, 0]
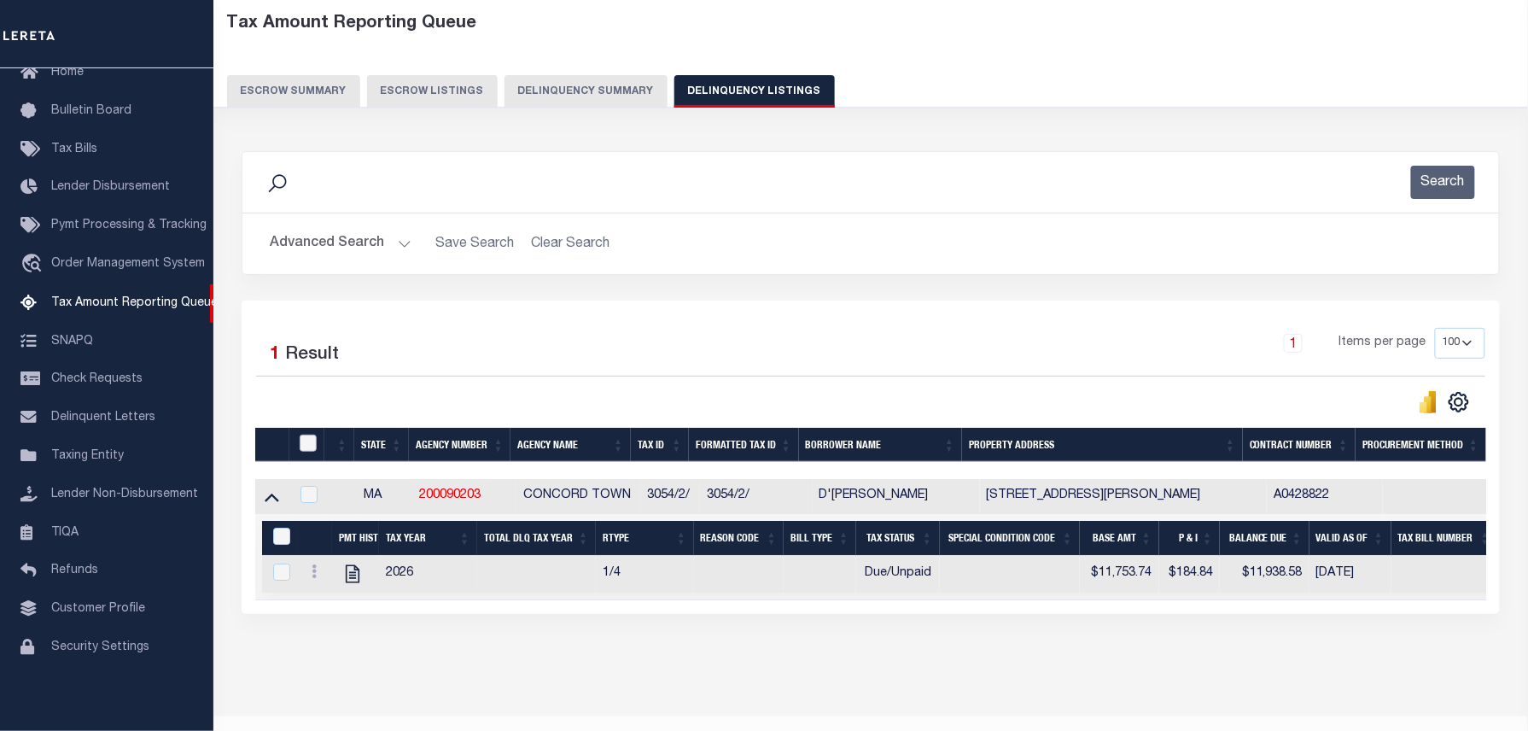
click at [309, 445] on input "checkbox" at bounding box center [308, 442] width 17 height 17
checkbox input "true"
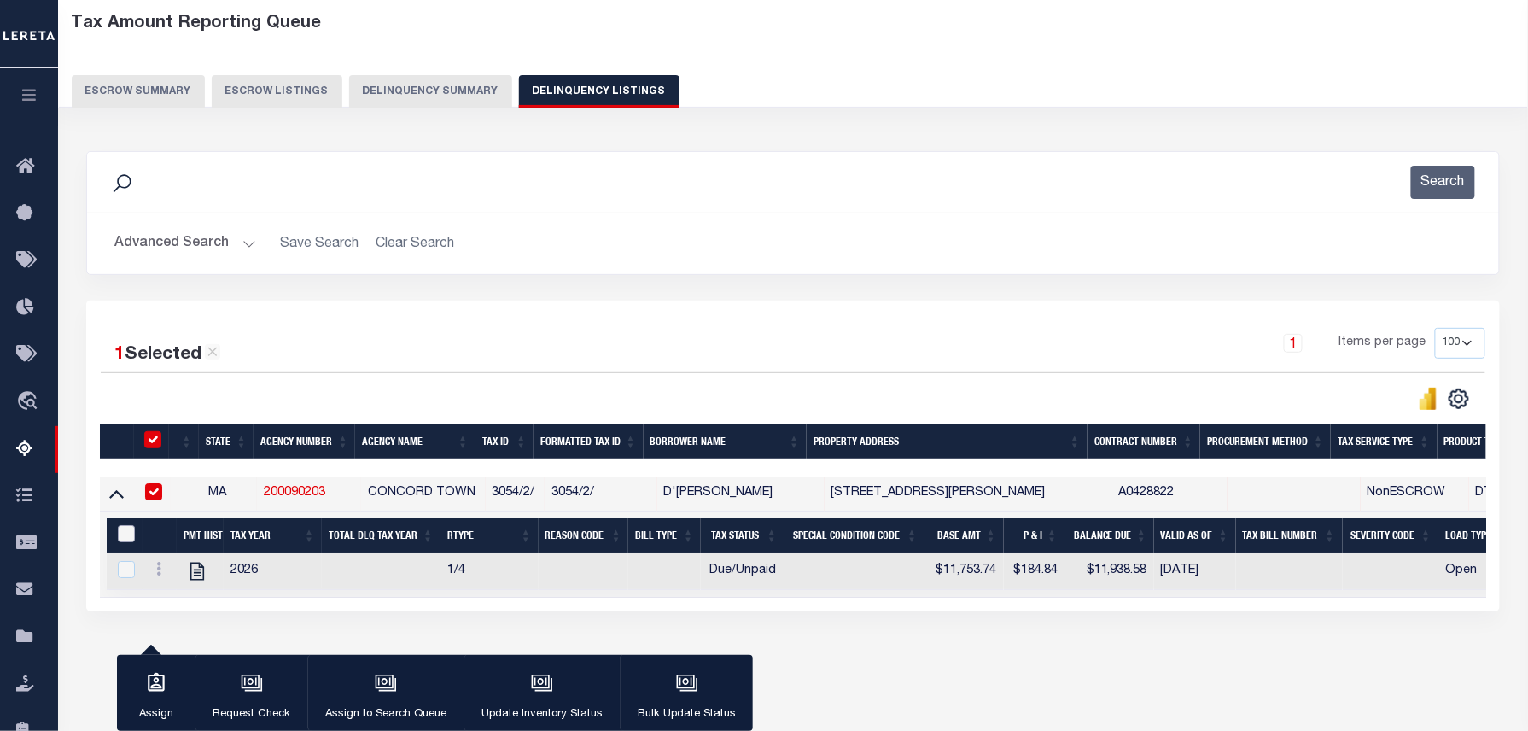
click at [131, 542] on input "&nbsp;" at bounding box center [126, 533] width 17 height 17
checkbox input "true"
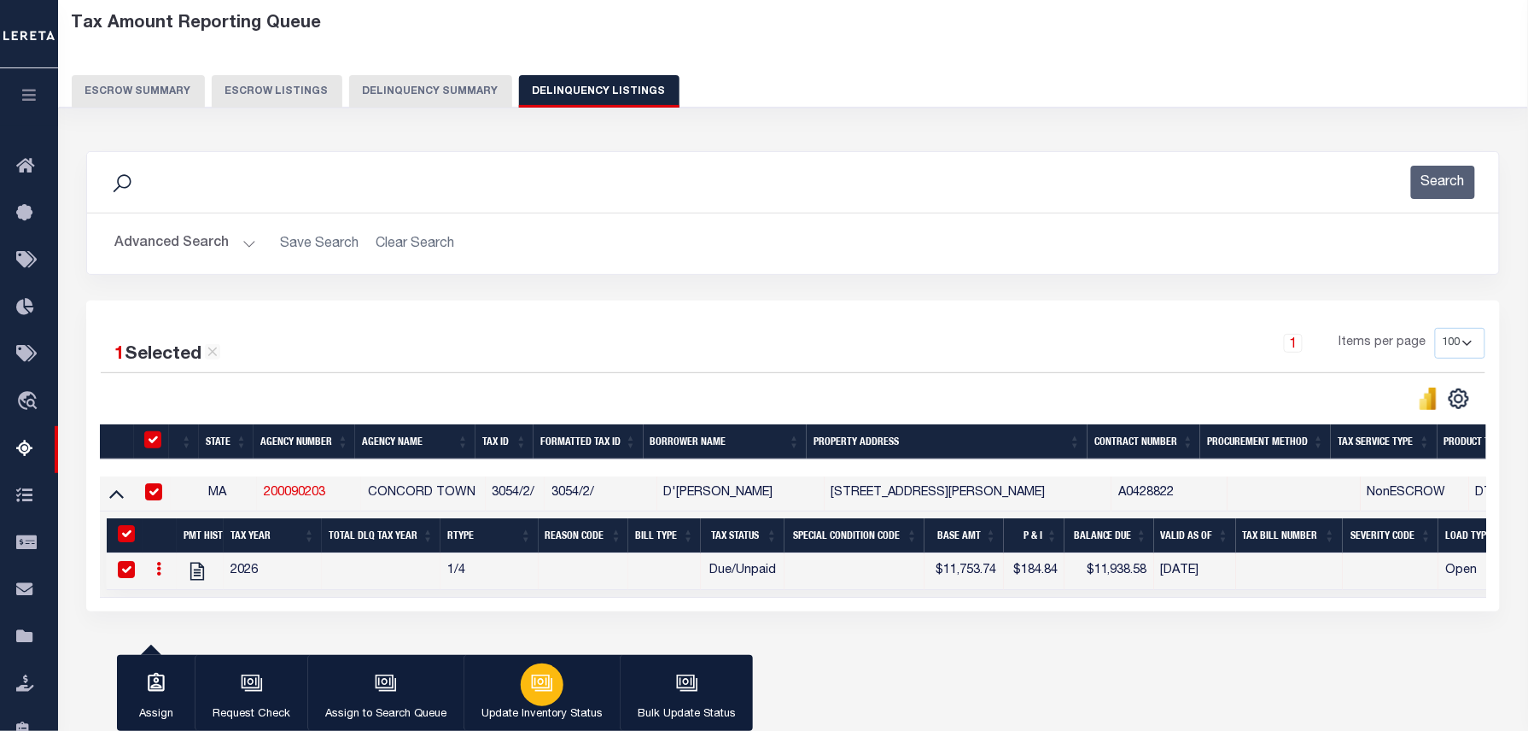
click at [534, 684] on icon "button" at bounding box center [540, 682] width 13 height 8
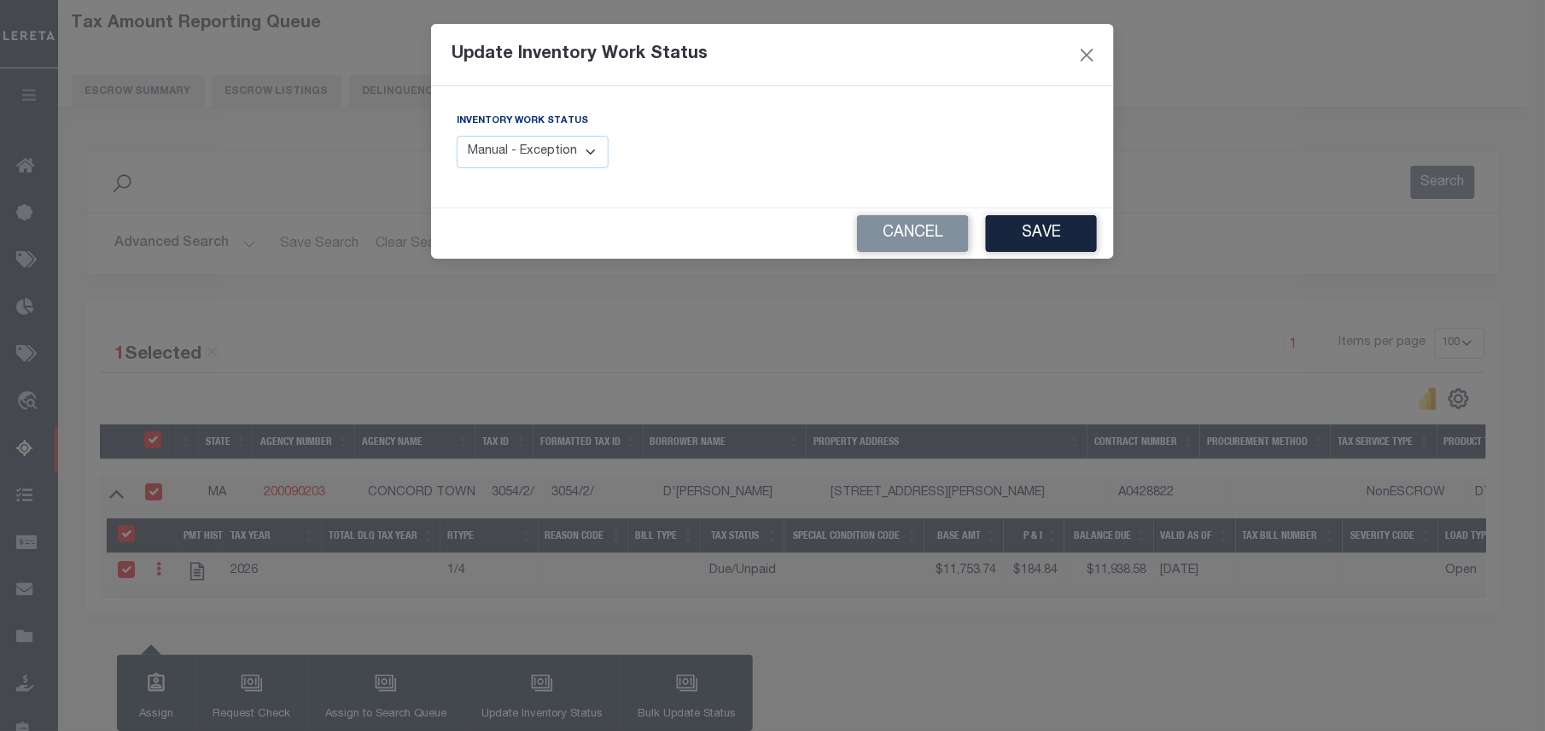
click at [521, 144] on select "Manual - Exception Pended - Awaiting Search Late Add Exception Completed" at bounding box center [533, 152] width 152 height 33
select select "4"
click at [457, 136] on select "Manual - Exception Pended - Awaiting Search Late Add Exception Completed" at bounding box center [533, 152] width 152 height 33
click at [998, 240] on button "Save" at bounding box center [1041, 233] width 111 height 37
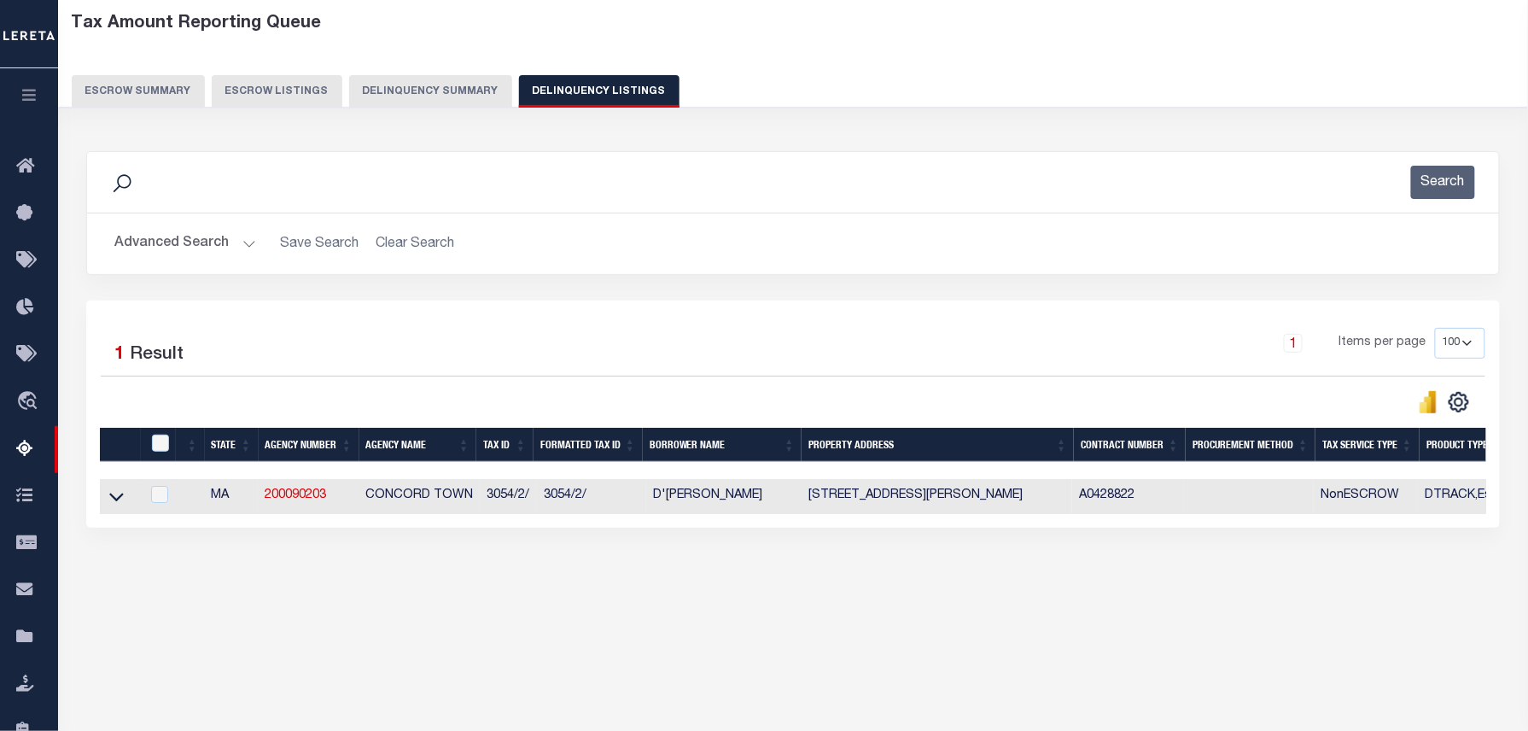
click at [811, 499] on td "107 CATRINA HEIGHTS CONCORD MA 01742" at bounding box center [937, 496] width 271 height 35
checkbox input "true"
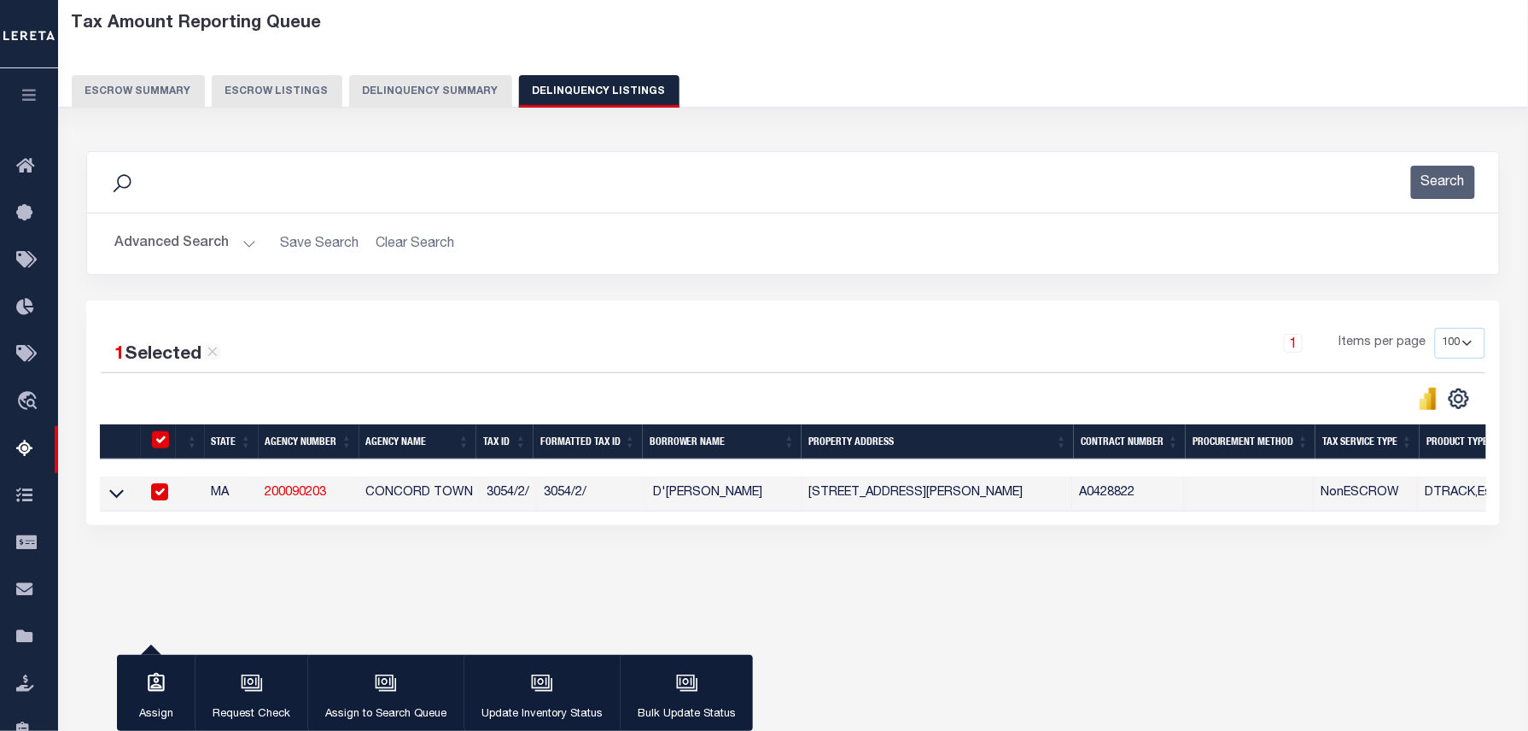
click at [251, 242] on button "Advanced Search" at bounding box center [185, 243] width 142 height 33
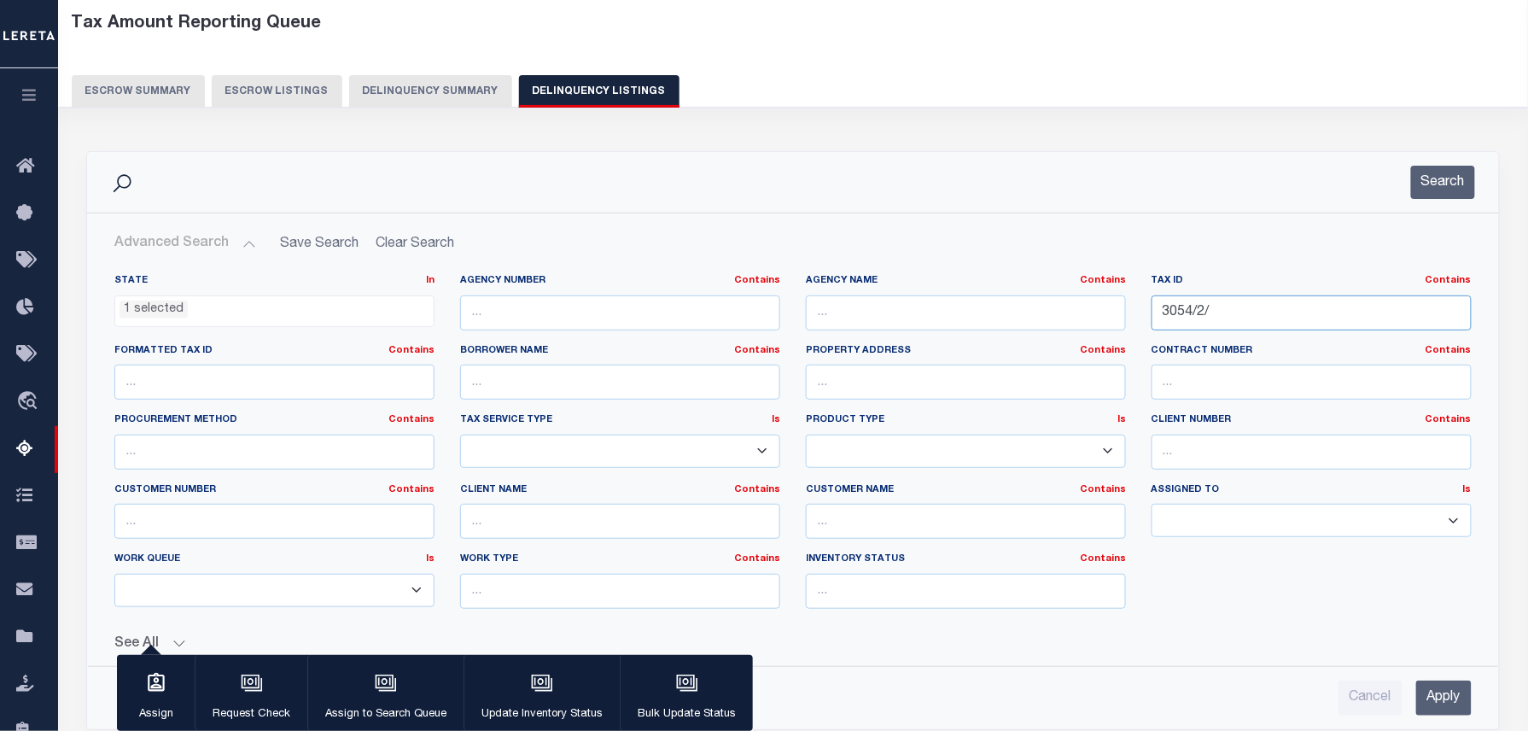
drag, startPoint x: 1261, startPoint y: 316, endPoint x: 1042, endPoint y: 306, distance: 218.7
click at [1045, 307] on div "State In In AK AL AR AZ CA CO CT DC DE FL GA GU HI IA ID IL IN KS KY LA MA MD M…" at bounding box center [793, 448] width 1383 height 348
paste input "798/"
type input "3798//"
click at [1430, 186] on button "Search" at bounding box center [1443, 182] width 64 height 33
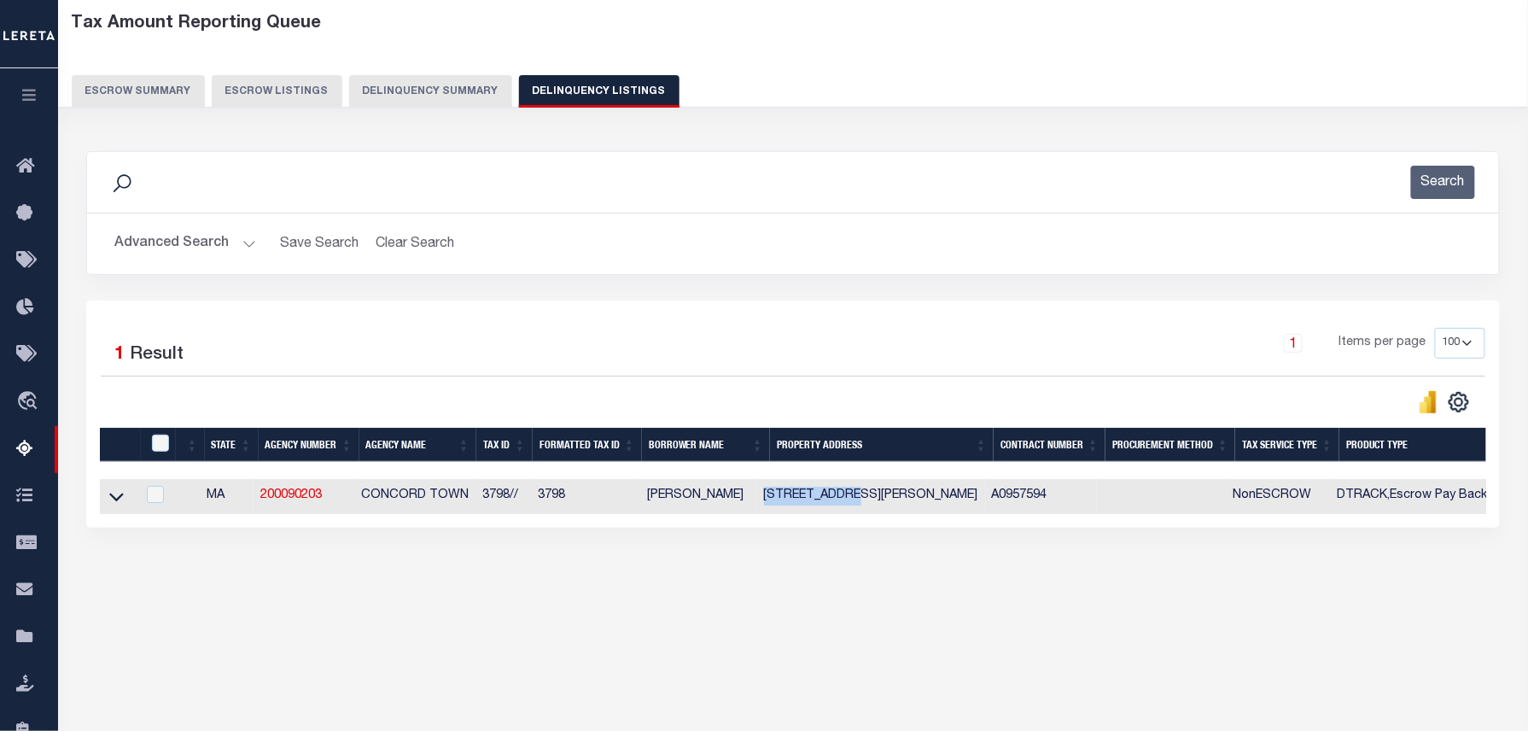
drag, startPoint x: 776, startPoint y: 498, endPoint x: 859, endPoint y: 498, distance: 82.8
click at [859, 498] on td "60 BAKER AVE CONCORD MA 01742" at bounding box center [871, 496] width 228 height 35
checkbox input "true"
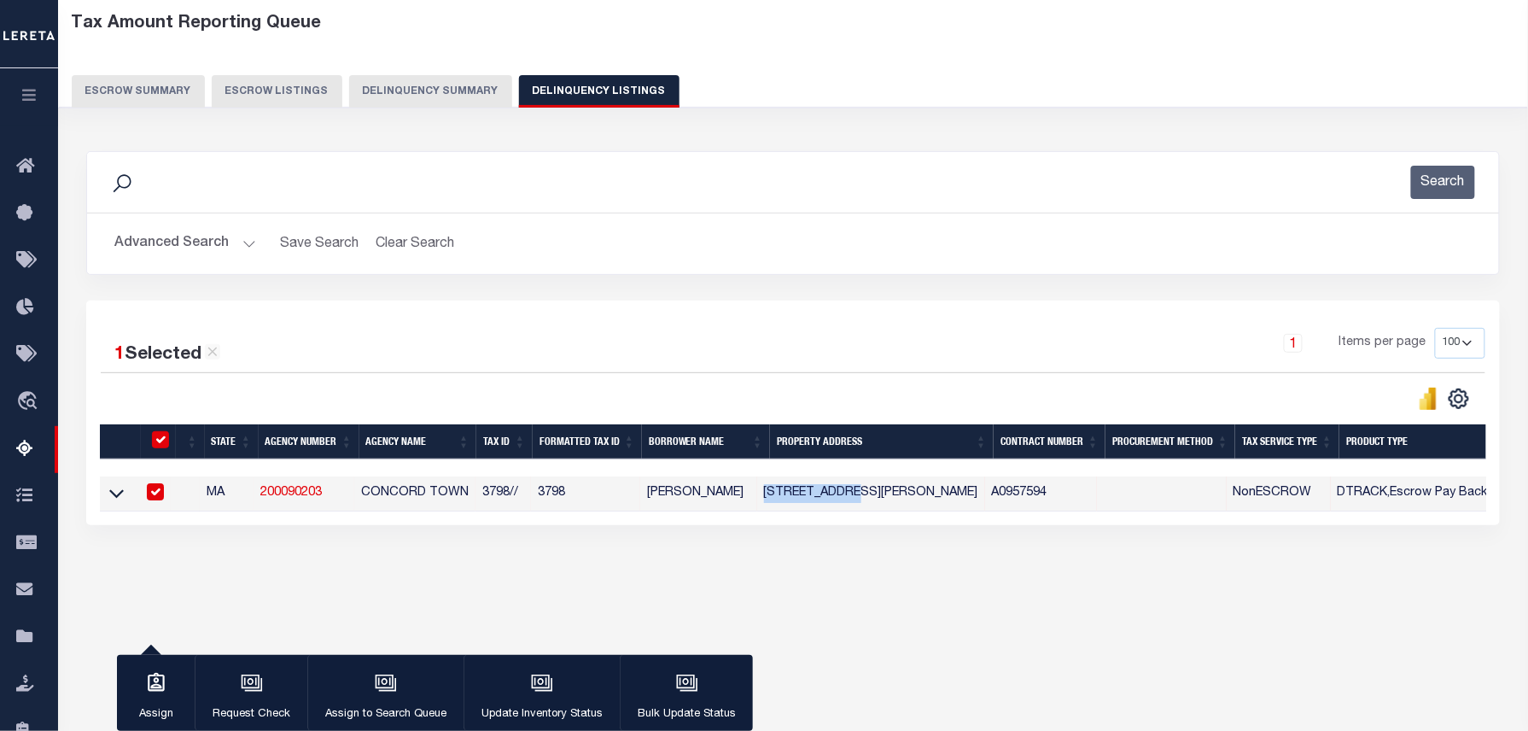
copy td "60 BAKER AVE"
drag, startPoint x: 121, startPoint y: 497, endPoint x: 382, endPoint y: 390, distance: 282.1
click at [121, 497] on icon at bounding box center [116, 494] width 15 height 9
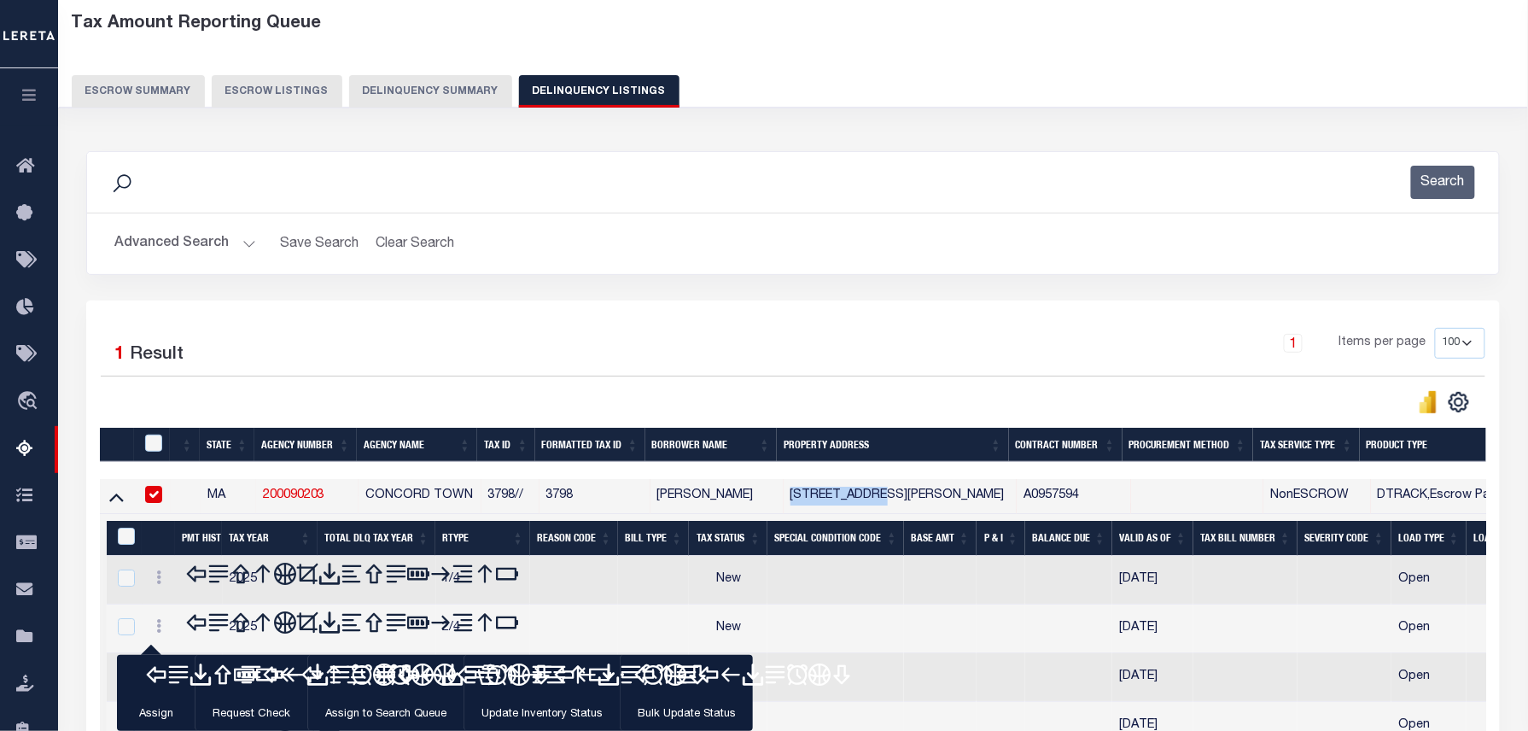
scroll to position [174, 0]
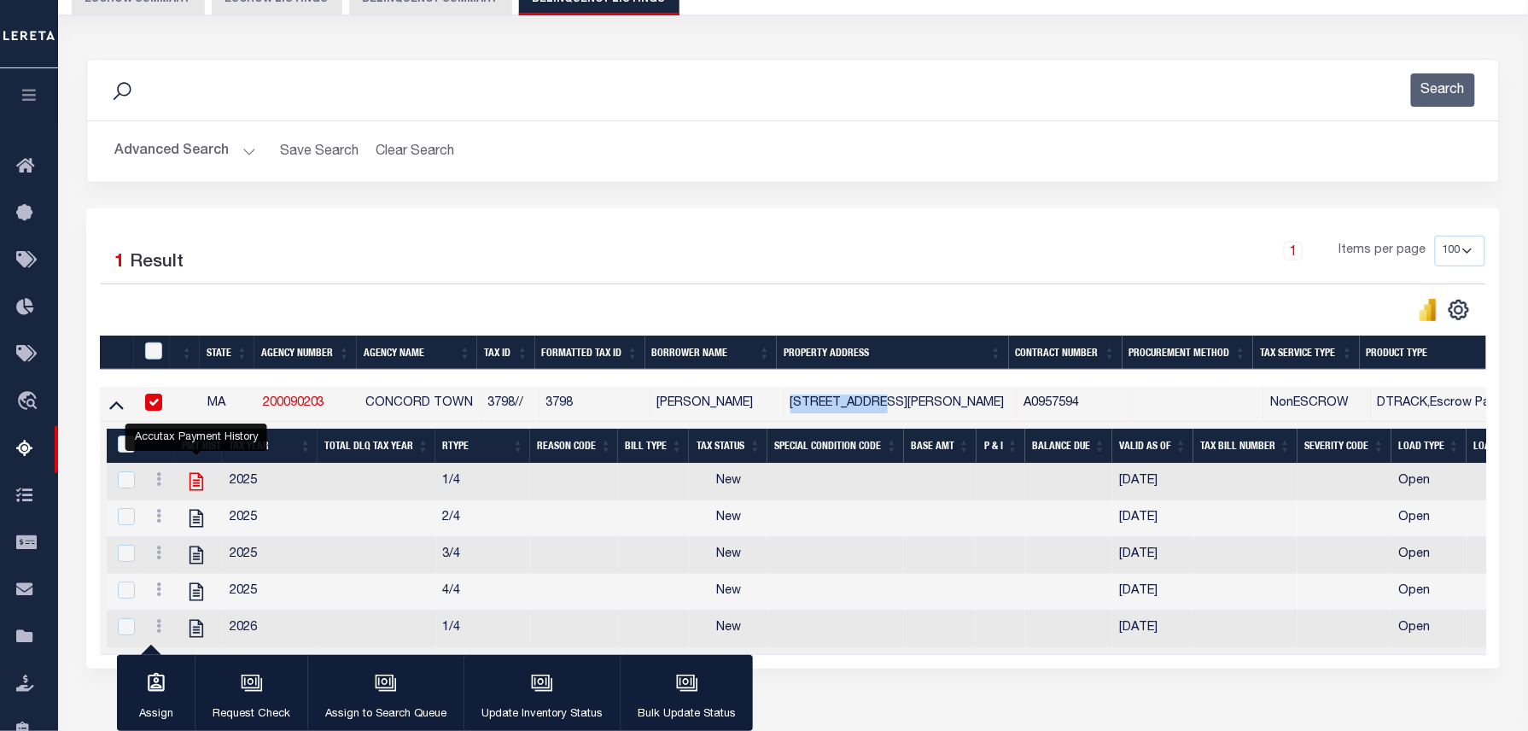
click at [200, 486] on icon "" at bounding box center [196, 481] width 22 height 22
checkbox input "false"
checkbox input "true"
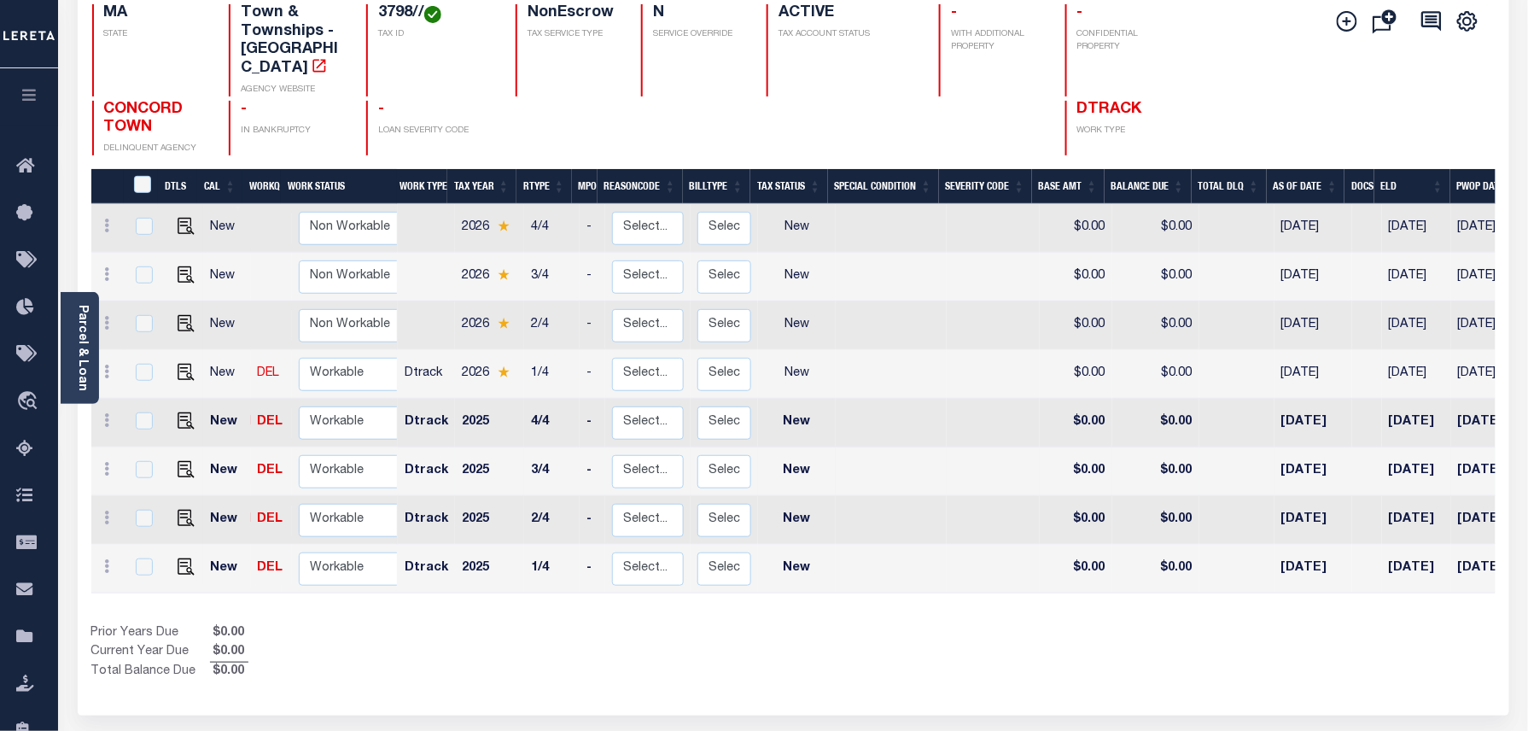
scroll to position [227, 0]
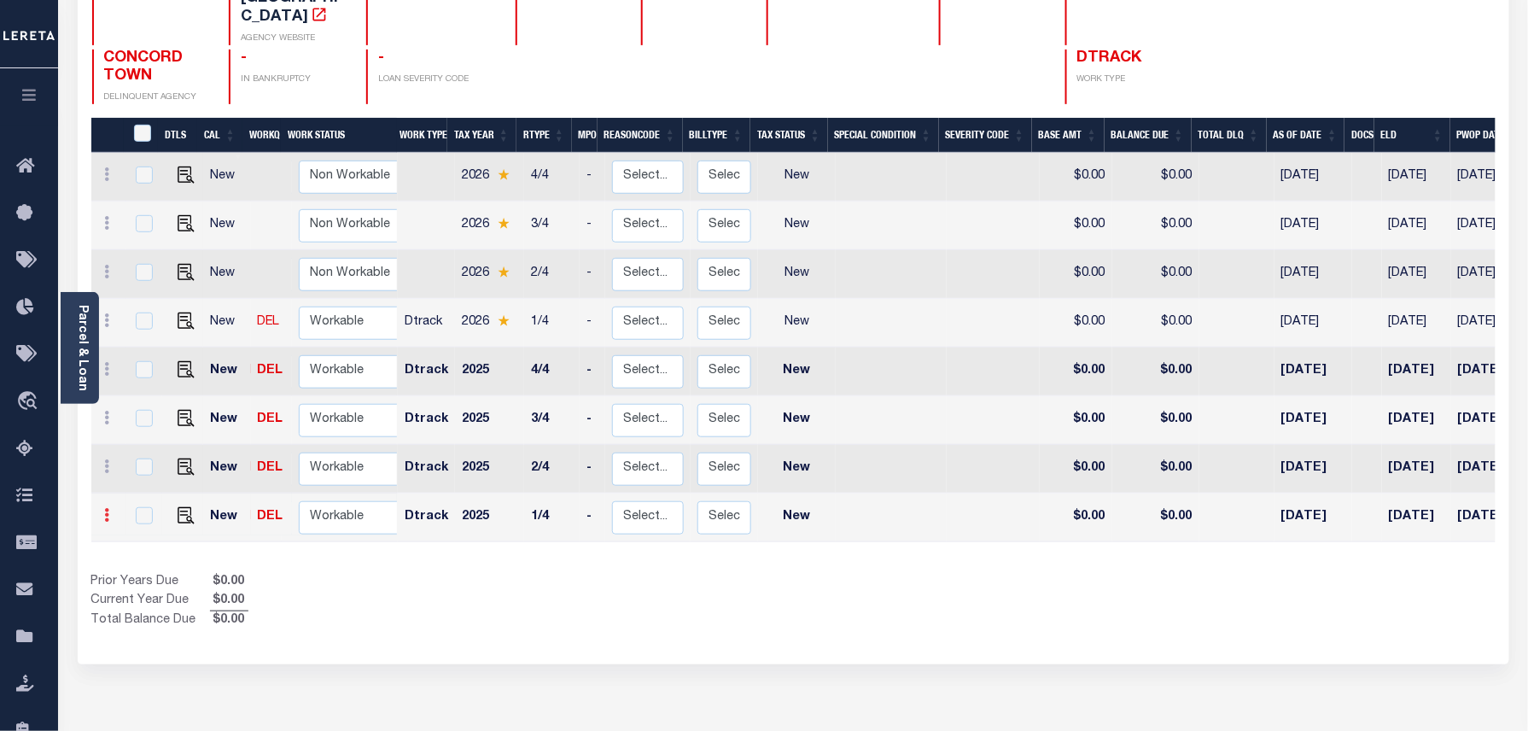
click at [108, 508] on icon at bounding box center [107, 515] width 5 height 14
click at [144, 473] on img at bounding box center [148, 482] width 17 height 18
select select "NW2"
type input "$0.00"
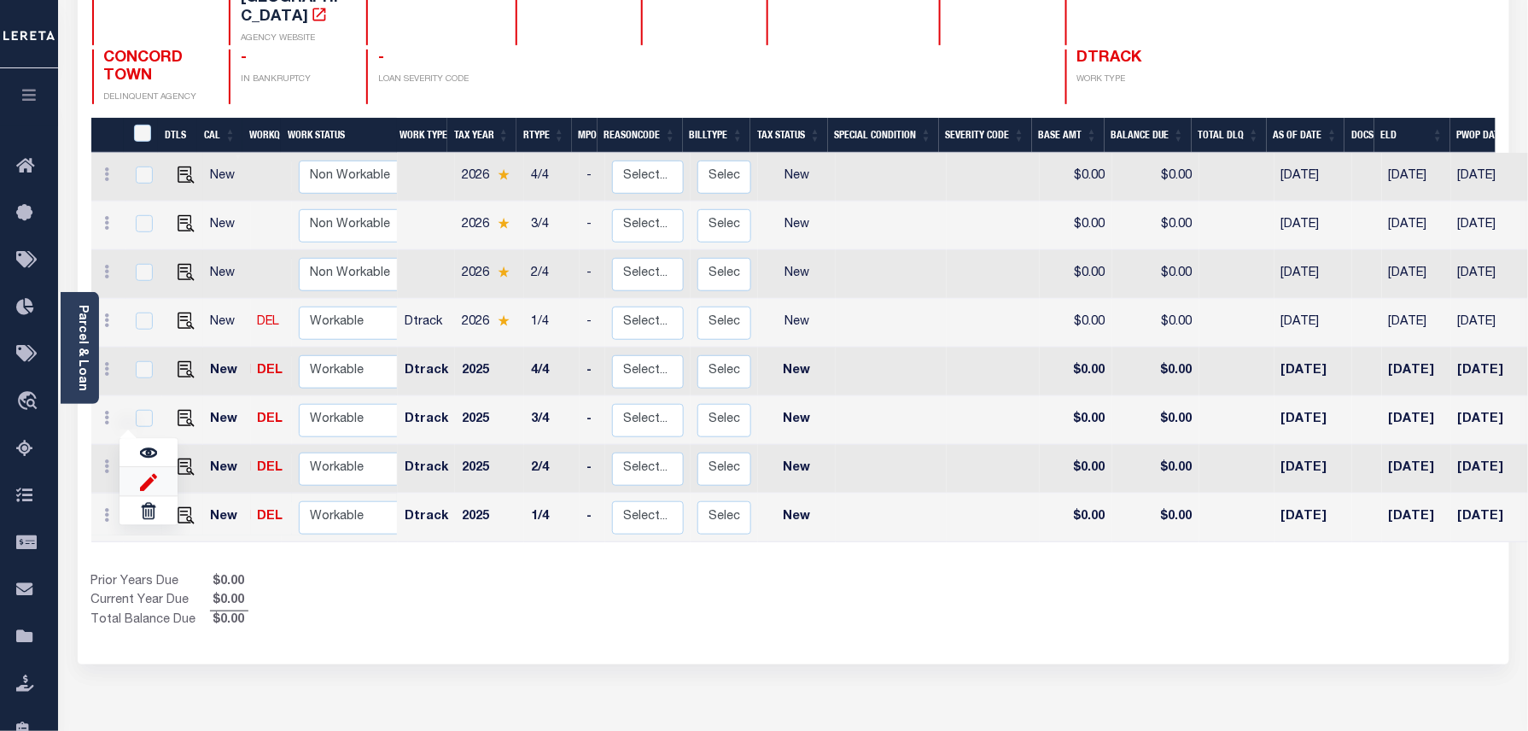
type input "[DATE]"
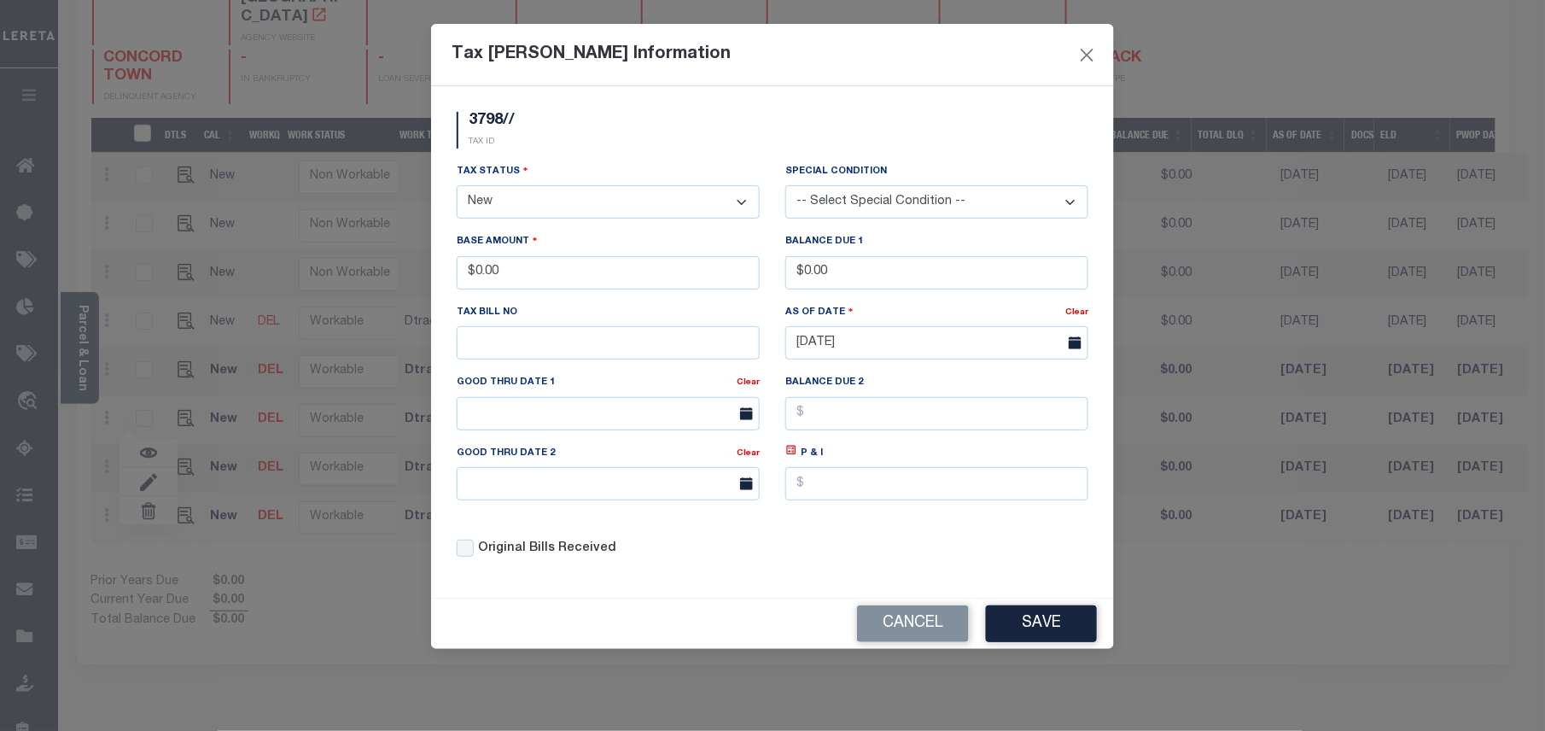
click at [527, 198] on select "- Select Status - Open Due/Unpaid Paid Incomplete No Tax Due Internal Refund Pr…" at bounding box center [608, 201] width 303 height 33
select select "PYD"
click at [457, 188] on select "- Select Status - Open Due/Unpaid Paid Incomplete No Tax Due Internal Refund Pr…" at bounding box center [608, 201] width 303 height 33
click at [1075, 632] on button "Save" at bounding box center [1041, 623] width 111 height 37
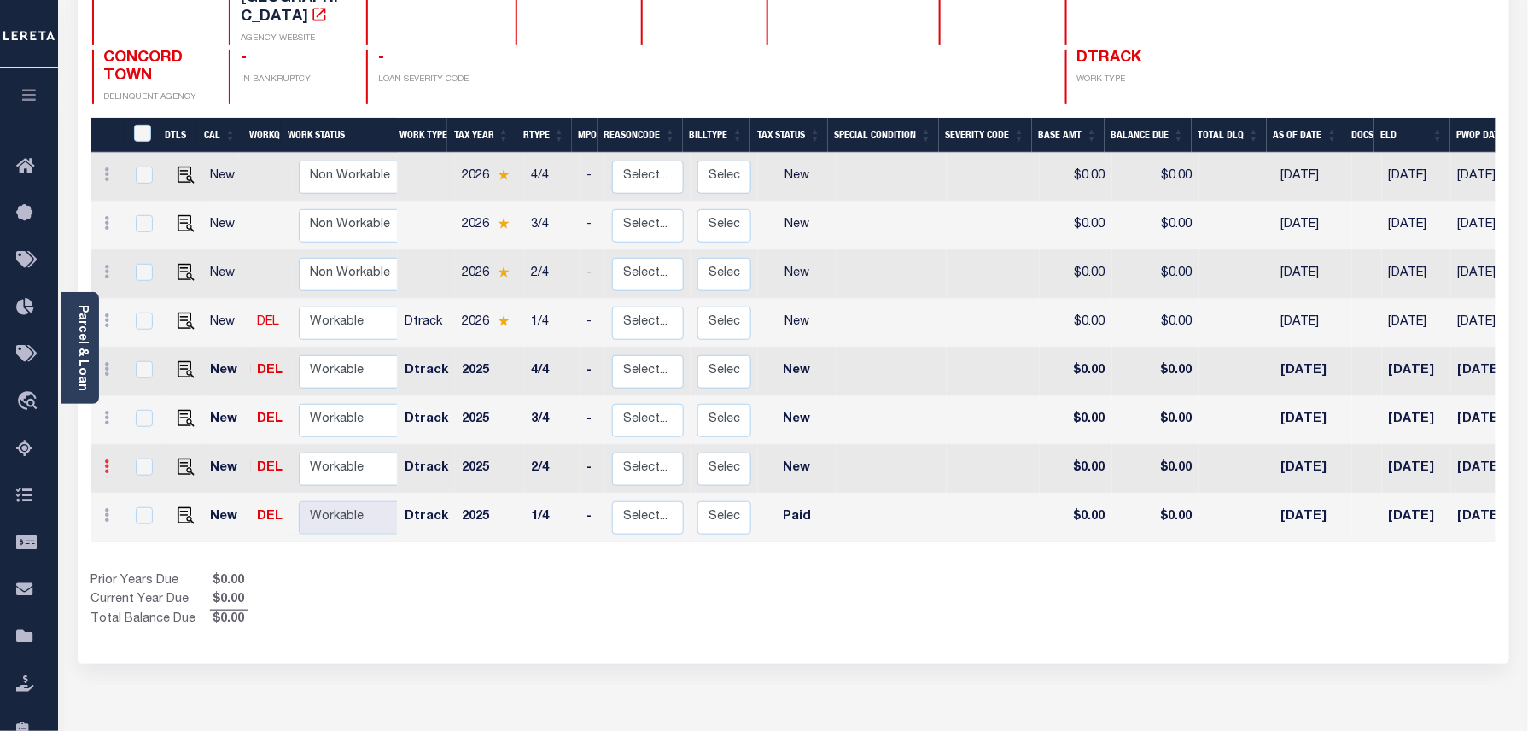
click at [108, 459] on icon at bounding box center [107, 466] width 5 height 14
click at [154, 424] on img at bounding box center [148, 433] width 17 height 18
type input "$0.00"
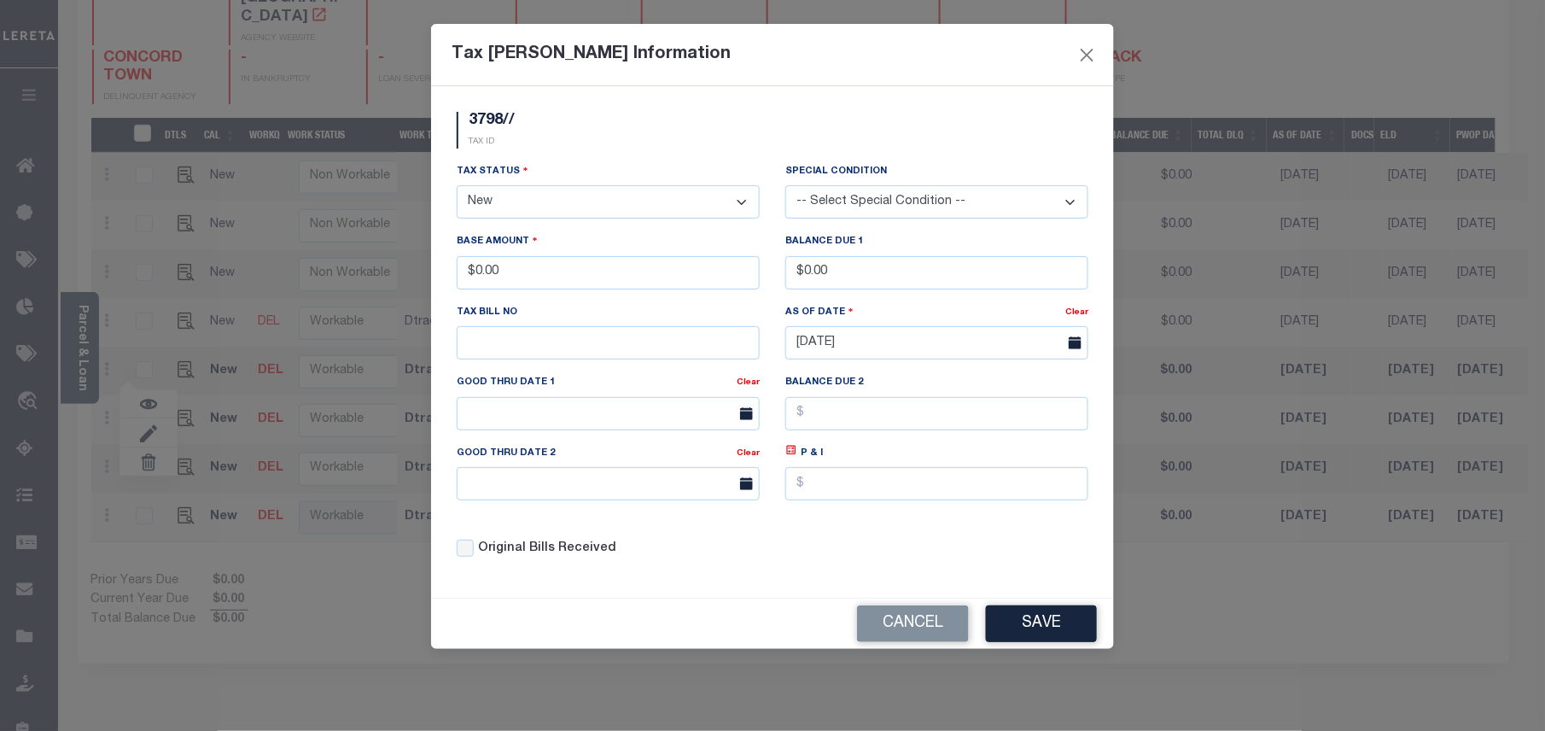
click at [536, 210] on select "- Select Status - Open Due/Unpaid Paid Incomplete No Tax Due Internal Refund Pr…" at bounding box center [608, 201] width 303 height 33
click at [457, 188] on select "- Select Status - Open Due/Unpaid Paid Incomplete No Tax Due Internal Refund Pr…" at bounding box center [608, 201] width 303 height 33
click at [1022, 626] on button "Save" at bounding box center [1041, 623] width 111 height 37
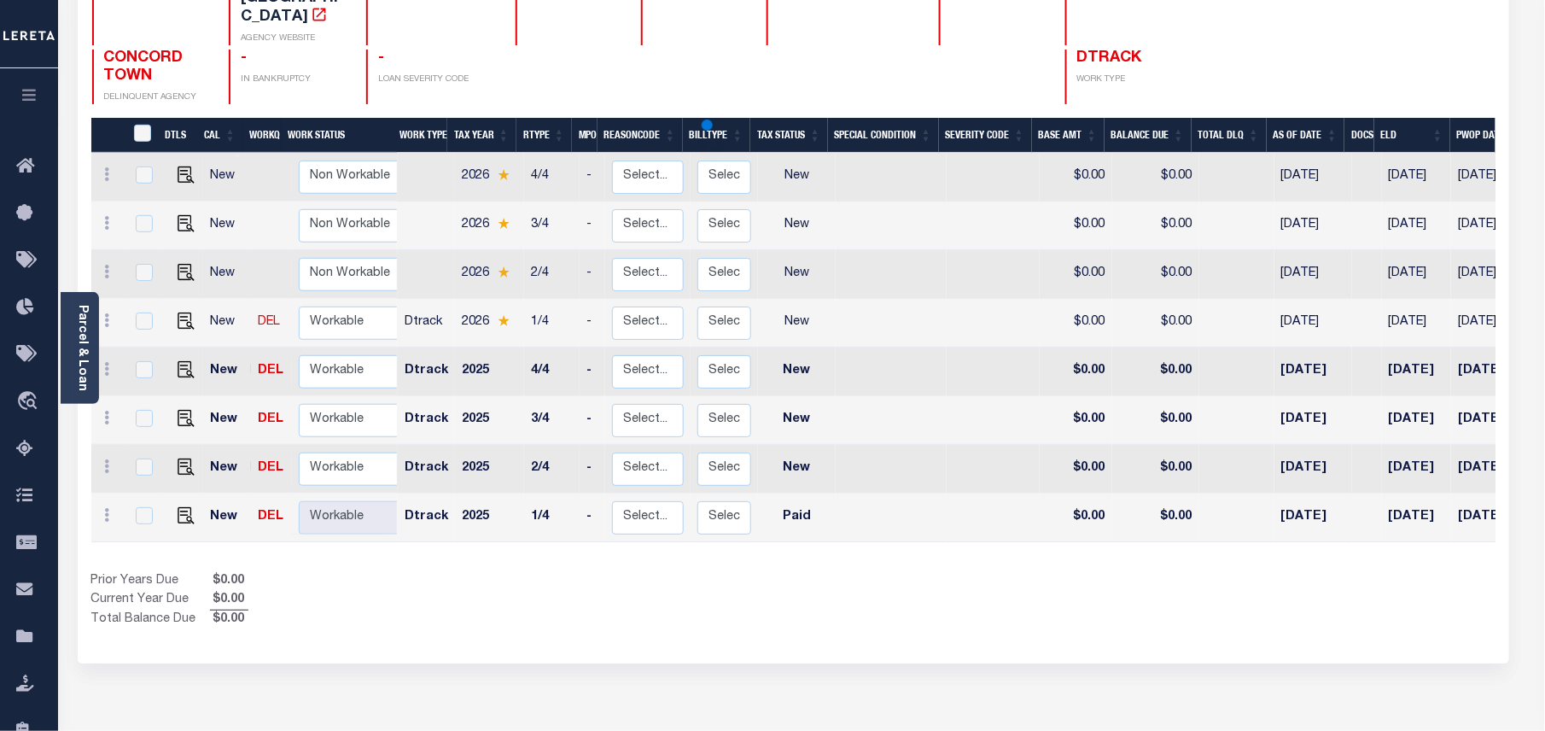
select select "NW2"
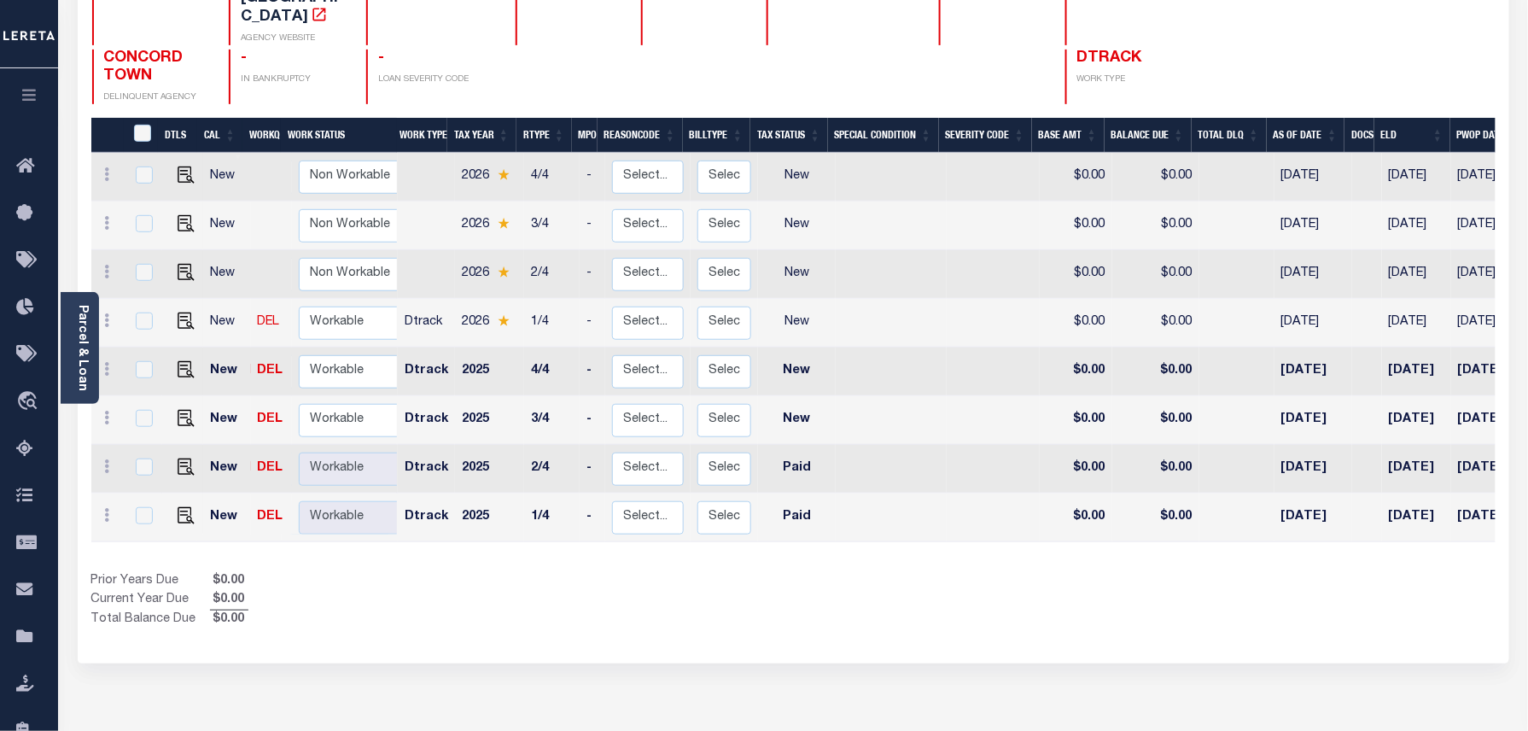
click at [105, 411] on icon at bounding box center [107, 418] width 5 height 14
click at [144, 467] on img at bounding box center [148, 476] width 17 height 18
type input "$0.00"
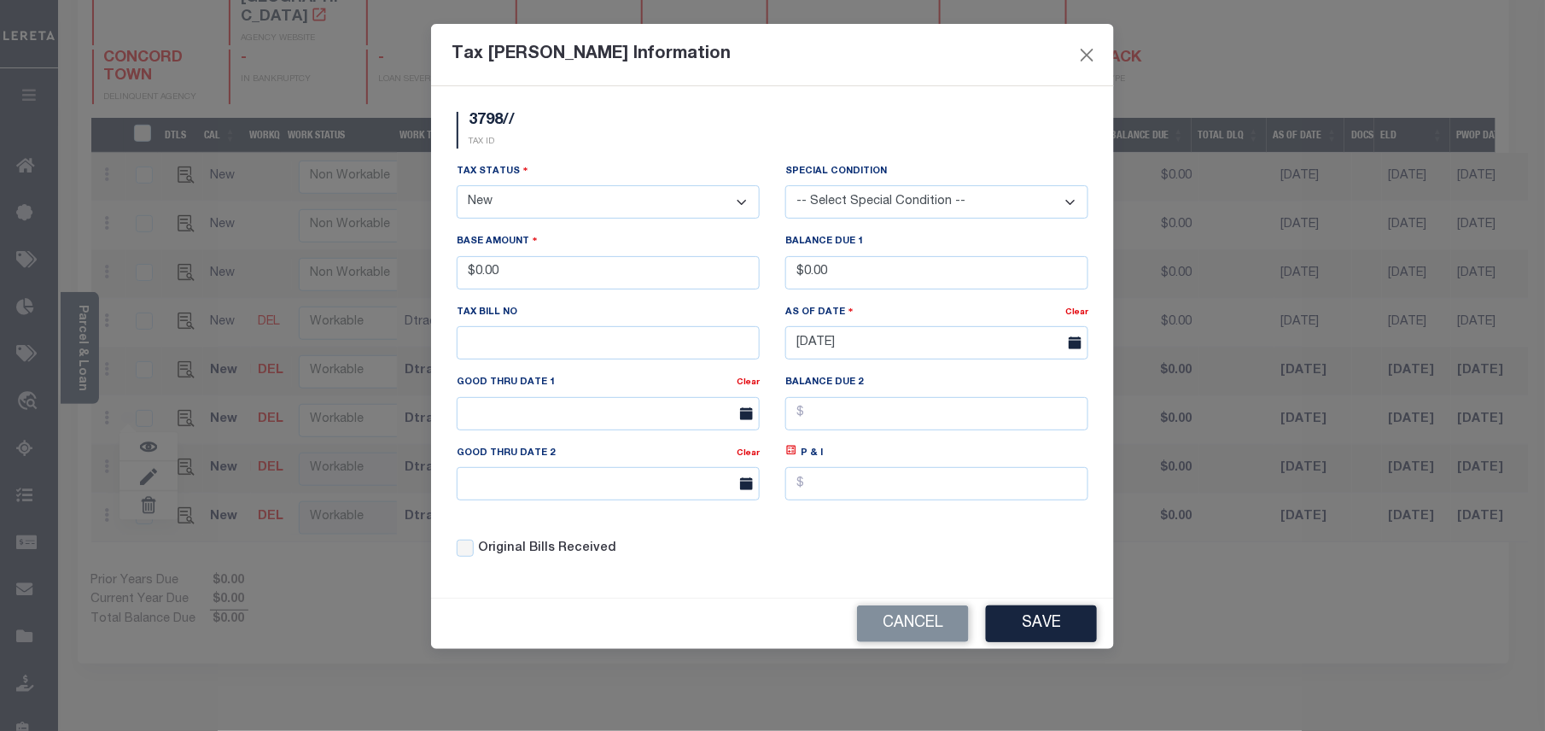
click at [506, 216] on select "- Select Status - Open Due/Unpaid Paid Incomplete No Tax Due Internal Refund Pr…" at bounding box center [608, 201] width 303 height 33
select select "PYD"
click at [457, 188] on select "- Select Status - Open Due/Unpaid Paid Incomplete No Tax Due Internal Refund Pr…" at bounding box center [608, 201] width 303 height 33
click at [1056, 635] on button "Save" at bounding box center [1041, 623] width 111 height 37
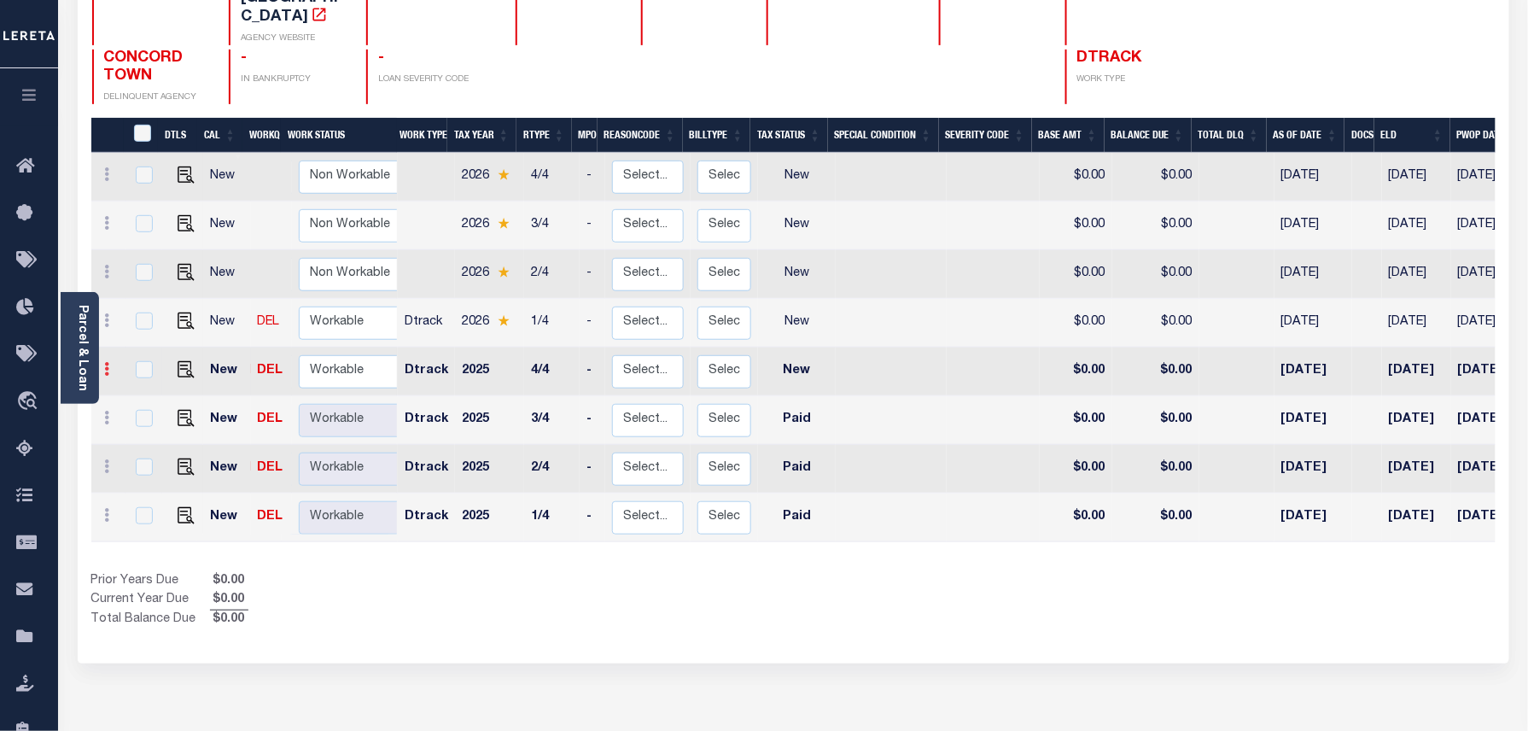
click at [109, 362] on icon at bounding box center [107, 369] width 5 height 14
click at [148, 418] on img at bounding box center [148, 427] width 17 height 18
type input "$0.00"
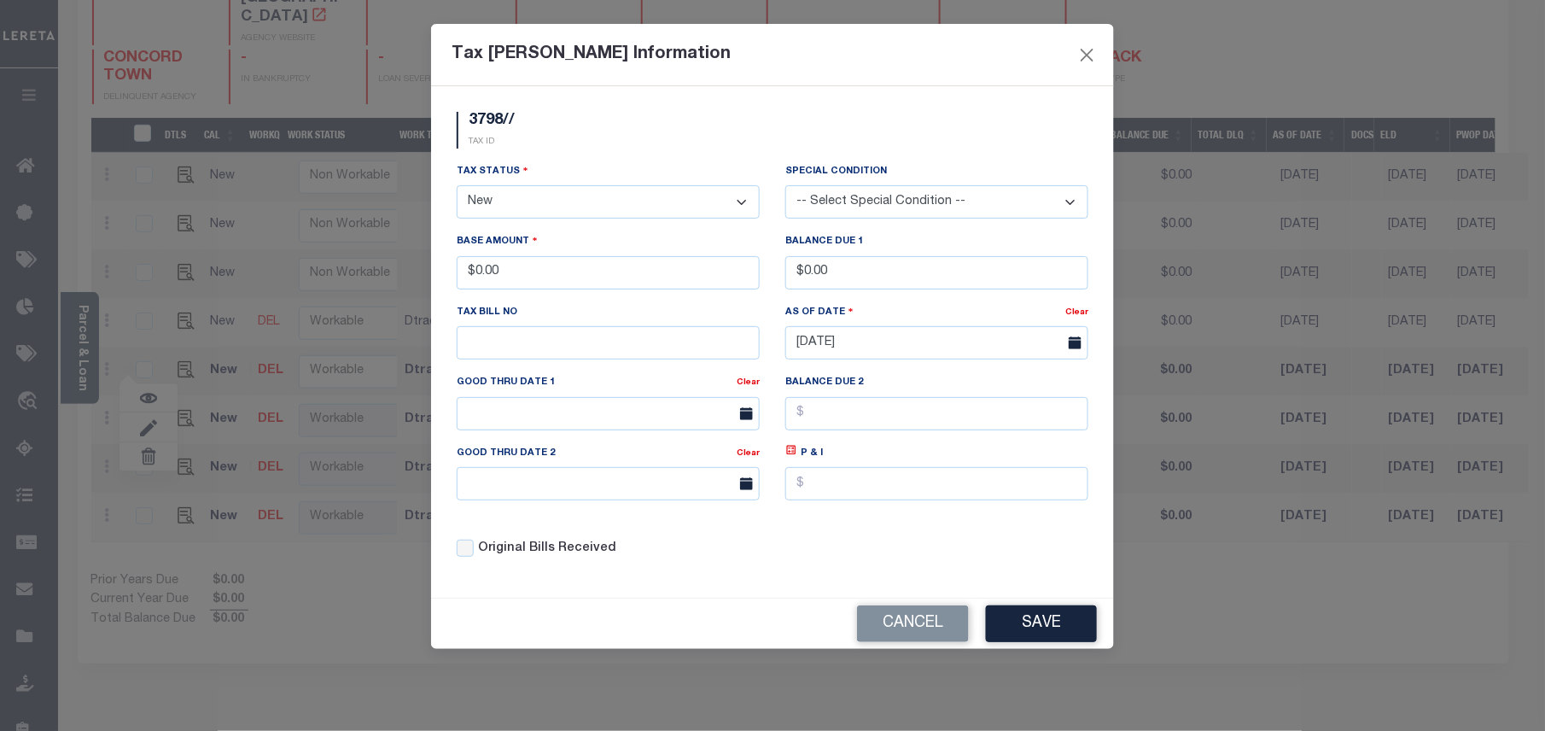
click at [553, 207] on select "- Select Status - Open Due/Unpaid Paid Incomplete No Tax Due Internal Refund Pr…" at bounding box center [608, 201] width 303 height 33
click at [457, 188] on select "- Select Status - Open Due/Unpaid Paid Incomplete No Tax Due Internal Refund Pr…" at bounding box center [608, 201] width 303 height 33
click at [1041, 616] on button "Save" at bounding box center [1041, 623] width 111 height 37
click at [108, 299] on div "Tax Bill Amount Information 3798// TAX ID Installment:" at bounding box center [772, 365] width 1545 height 731
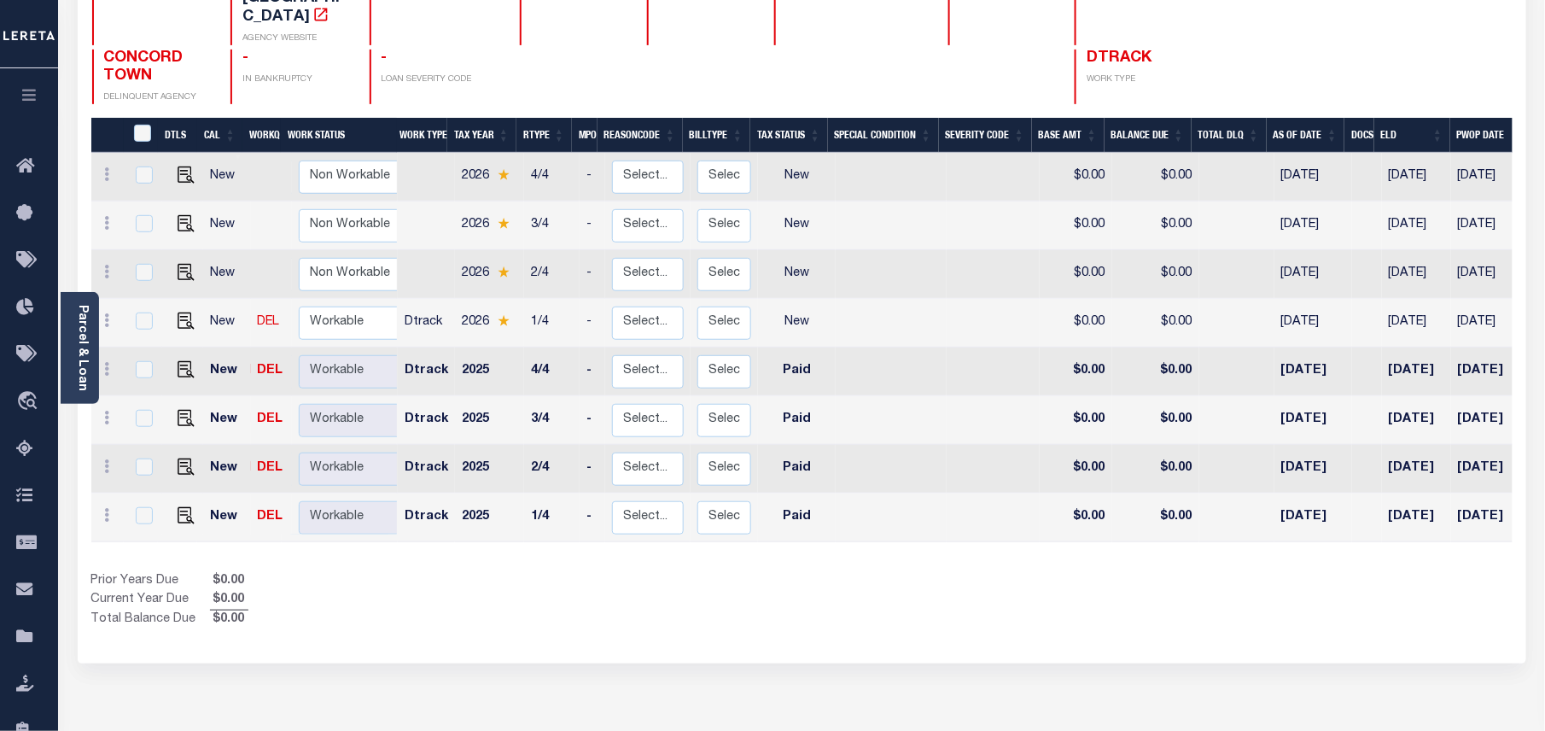
select select "NW2"
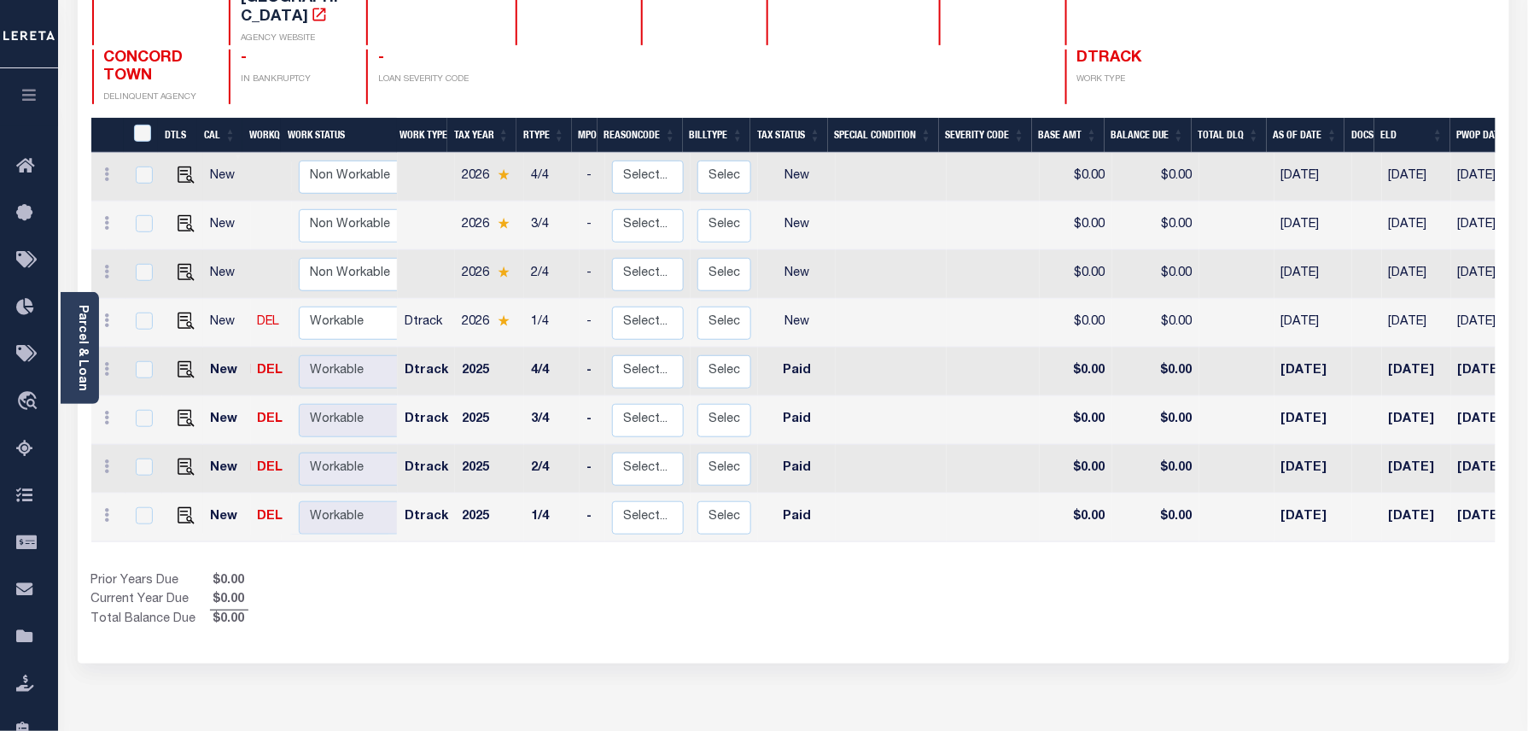
click at [108, 313] on icon at bounding box center [107, 320] width 5 height 14
click at [147, 370] on img at bounding box center [148, 379] width 17 height 18
type input "$0.00"
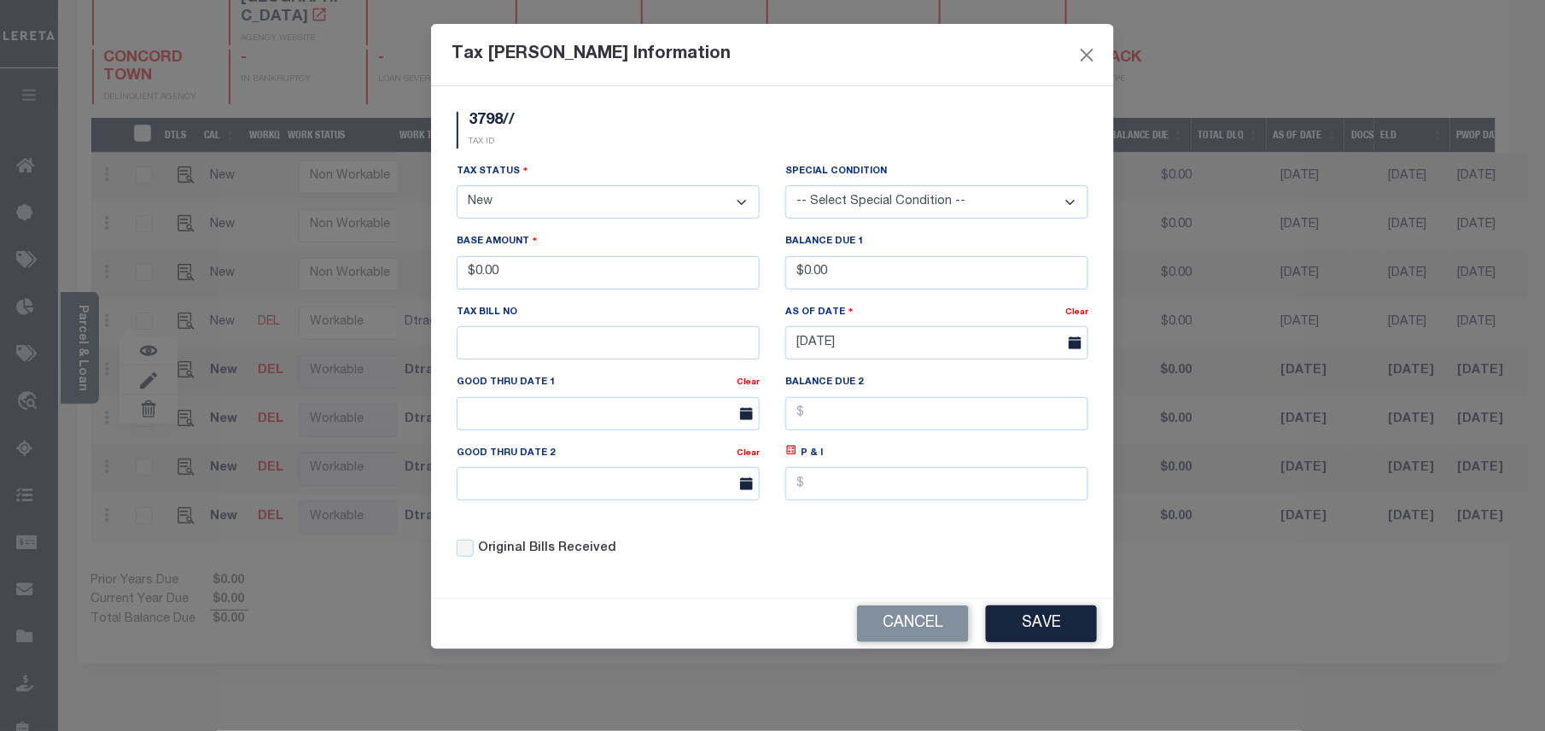
click at [620, 207] on select "- Select Status - Open Due/Unpaid Paid Incomplete No Tax Due Internal Refund Pr…" at bounding box center [608, 201] width 303 height 33
select select "DUE"
click at [457, 188] on select "- Select Status - Open Due/Unpaid Paid Incomplete No Tax Due Internal Refund Pr…" at bounding box center [608, 201] width 303 height 33
drag, startPoint x: 539, startPoint y: 284, endPoint x: 440, endPoint y: 264, distance: 101.1
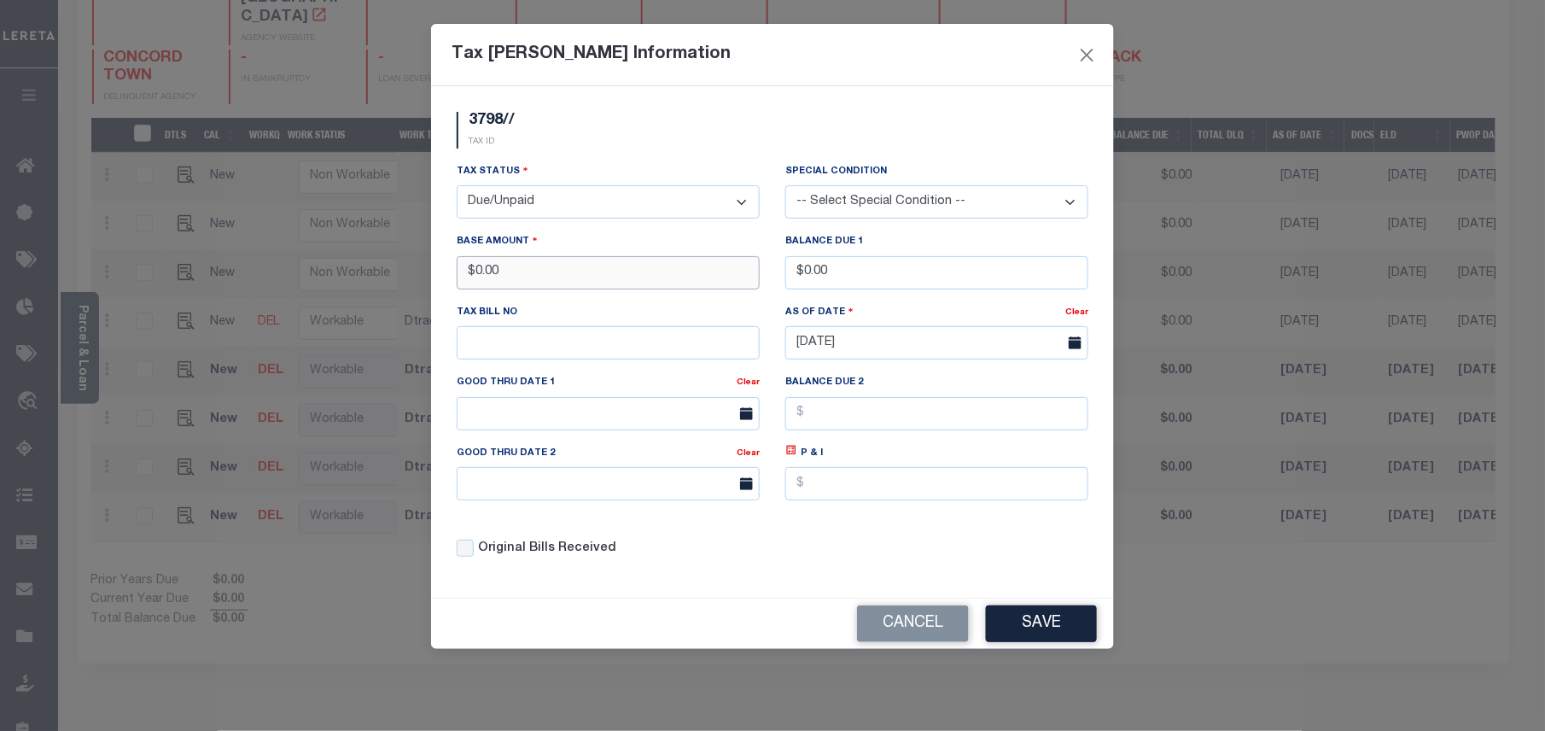
click at [440, 264] on div "3798// TAX ID Installment: TaxID: 3798// Tax Status Open" at bounding box center [772, 341] width 683 height 511
type input "$3,615.48"
drag, startPoint x: 862, startPoint y: 277, endPoint x: 722, endPoint y: 267, distance: 140.3
click at [722, 267] on div "Tax Status - Select Status - Open Due/Unpaid Paid Incomplete No Tax Due Interna…" at bounding box center [772, 367] width 657 height 410
type input "$3,672.34"
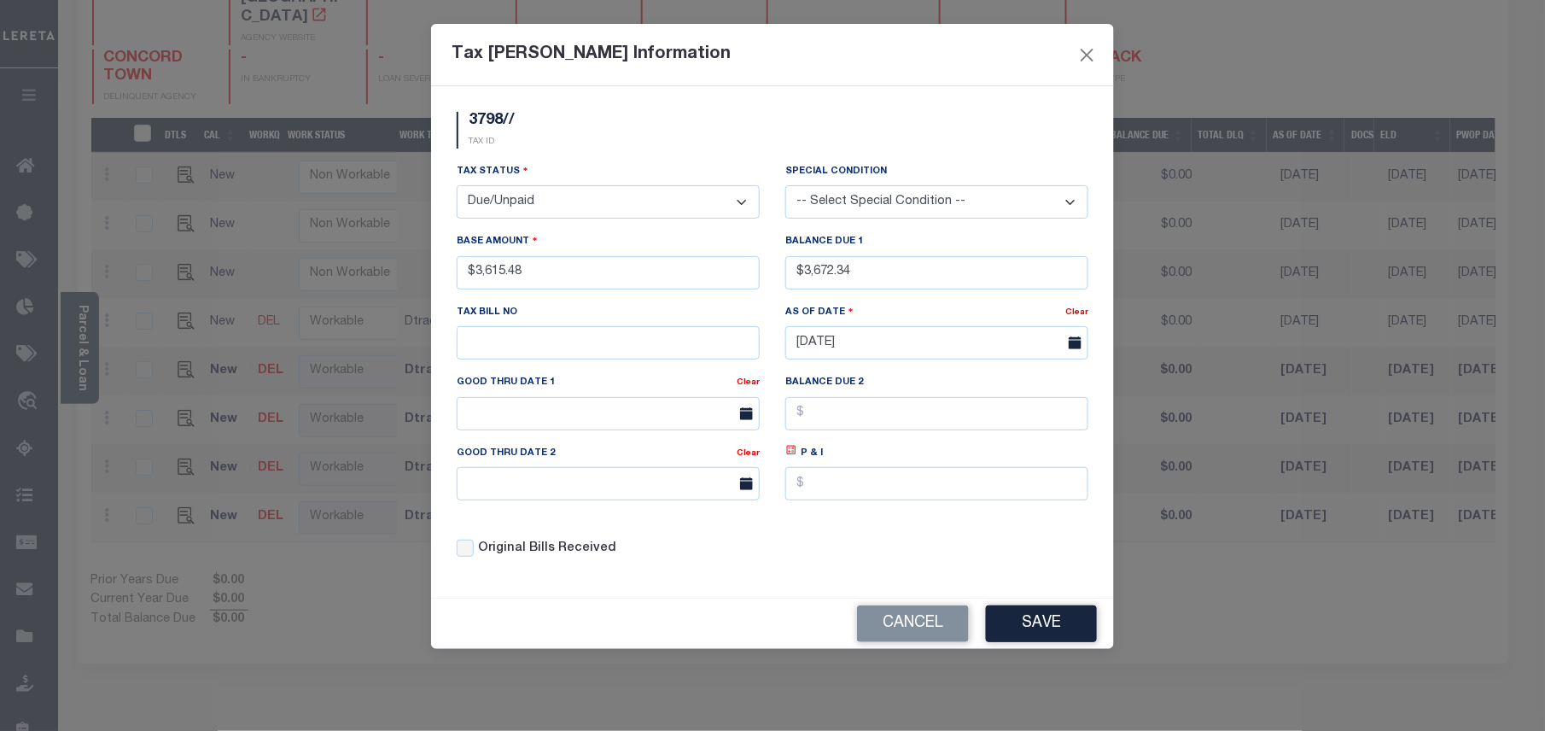
click at [795, 455] on icon at bounding box center [791, 449] width 9 height 9
type input "$56.86"
click at [567, 410] on input "text" at bounding box center [608, 413] width 303 height 33
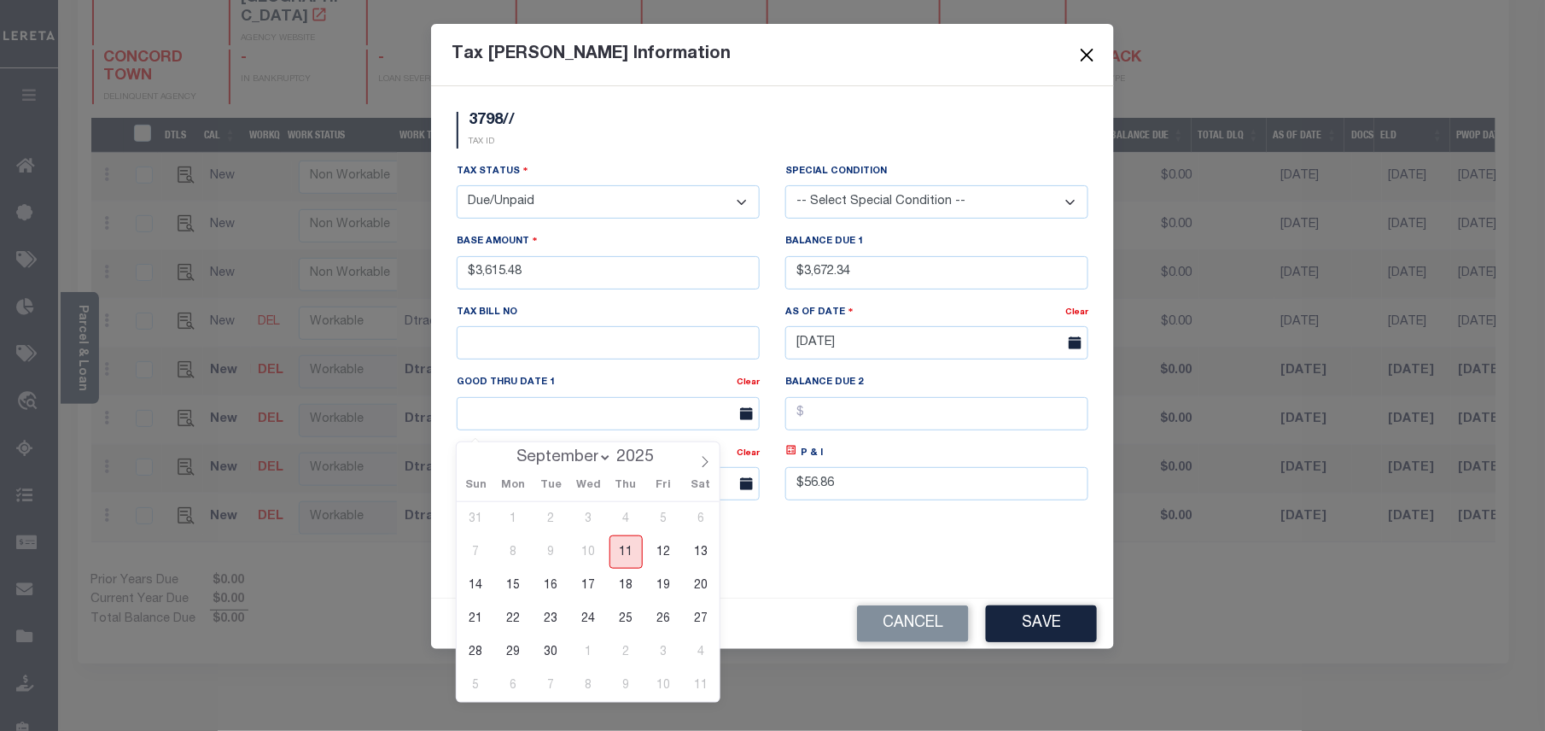
click at [623, 550] on span "11" at bounding box center [625, 551] width 33 height 33
type input "[DATE]"
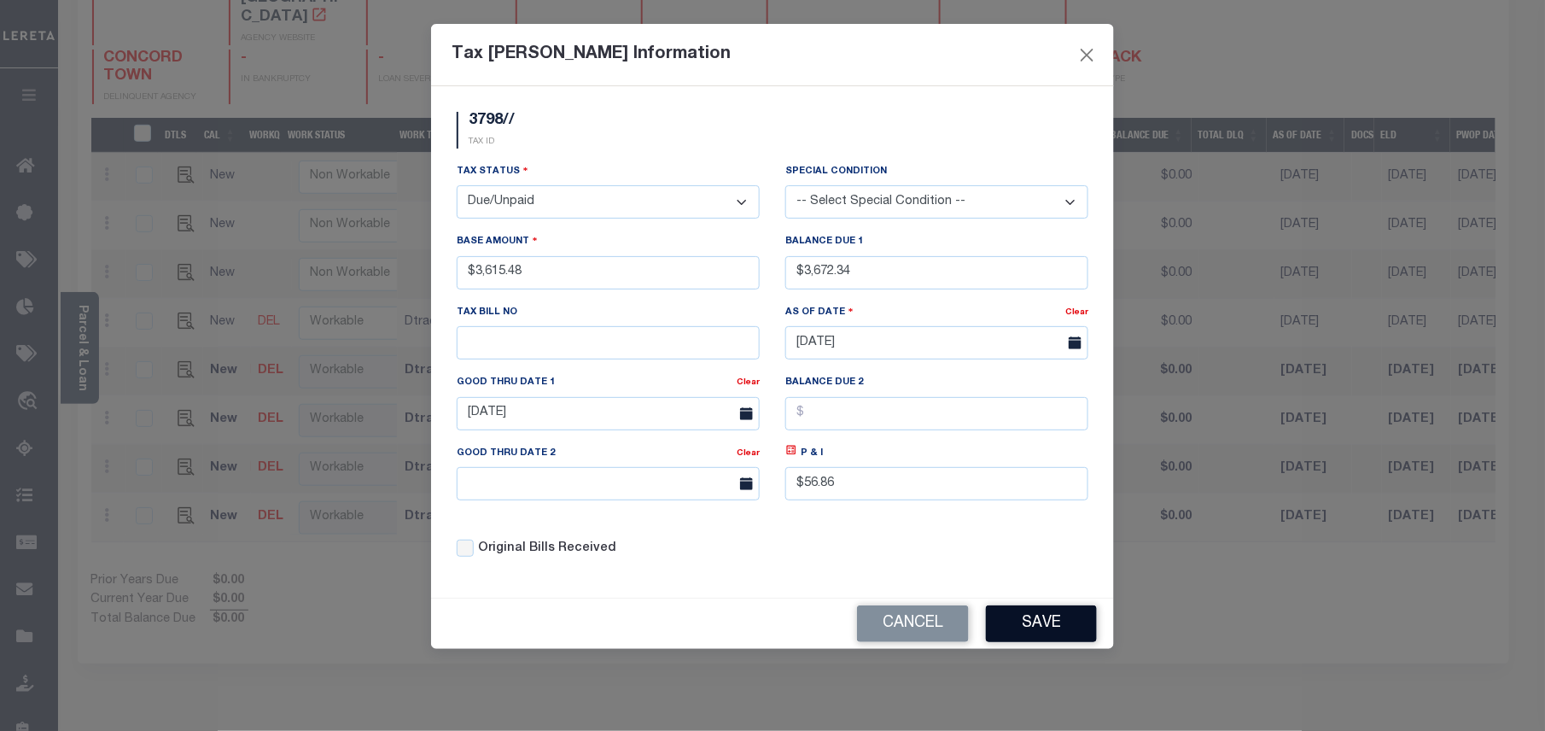
click at [1052, 637] on button "Save" at bounding box center [1041, 623] width 111 height 37
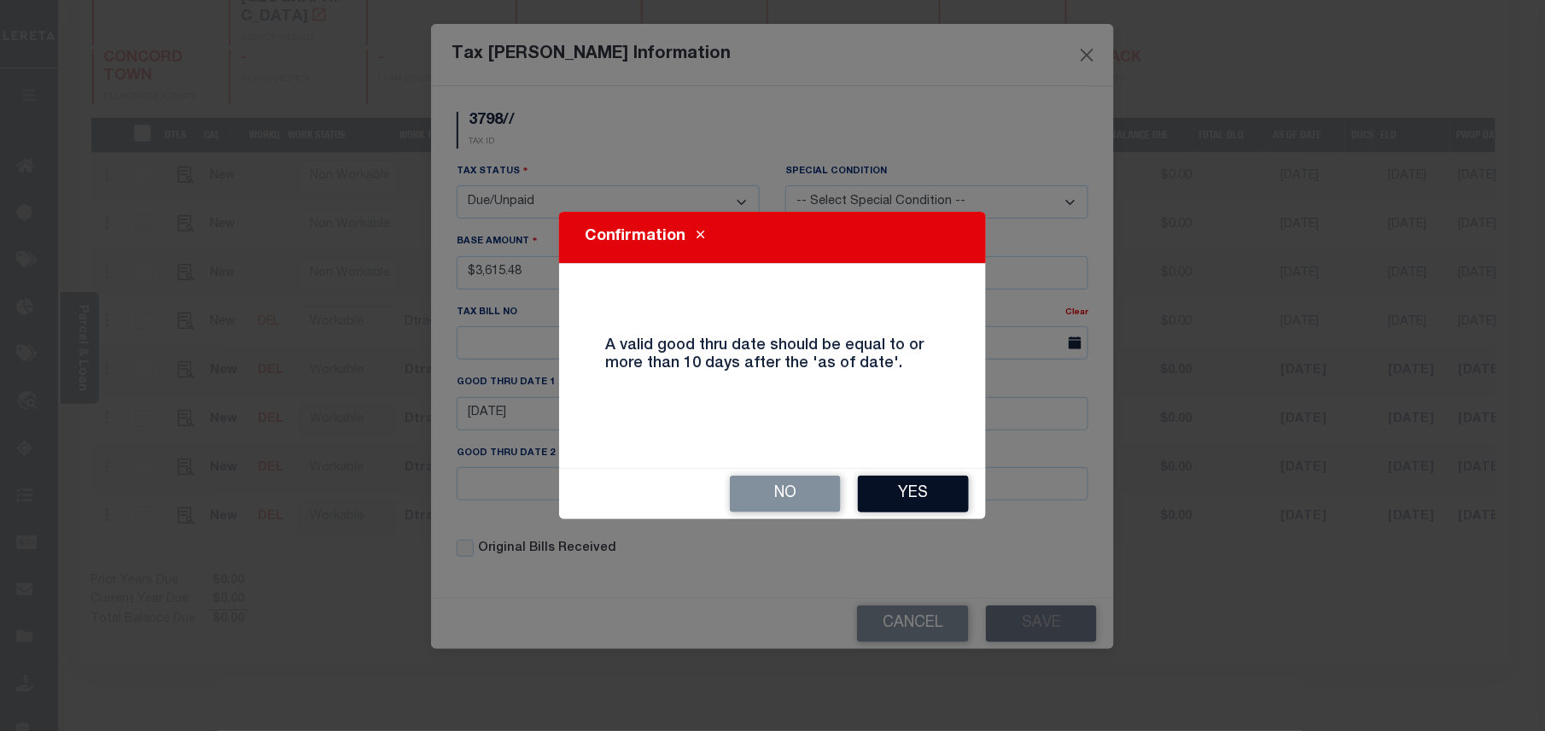
click at [929, 499] on button "Yes" at bounding box center [913, 493] width 111 height 37
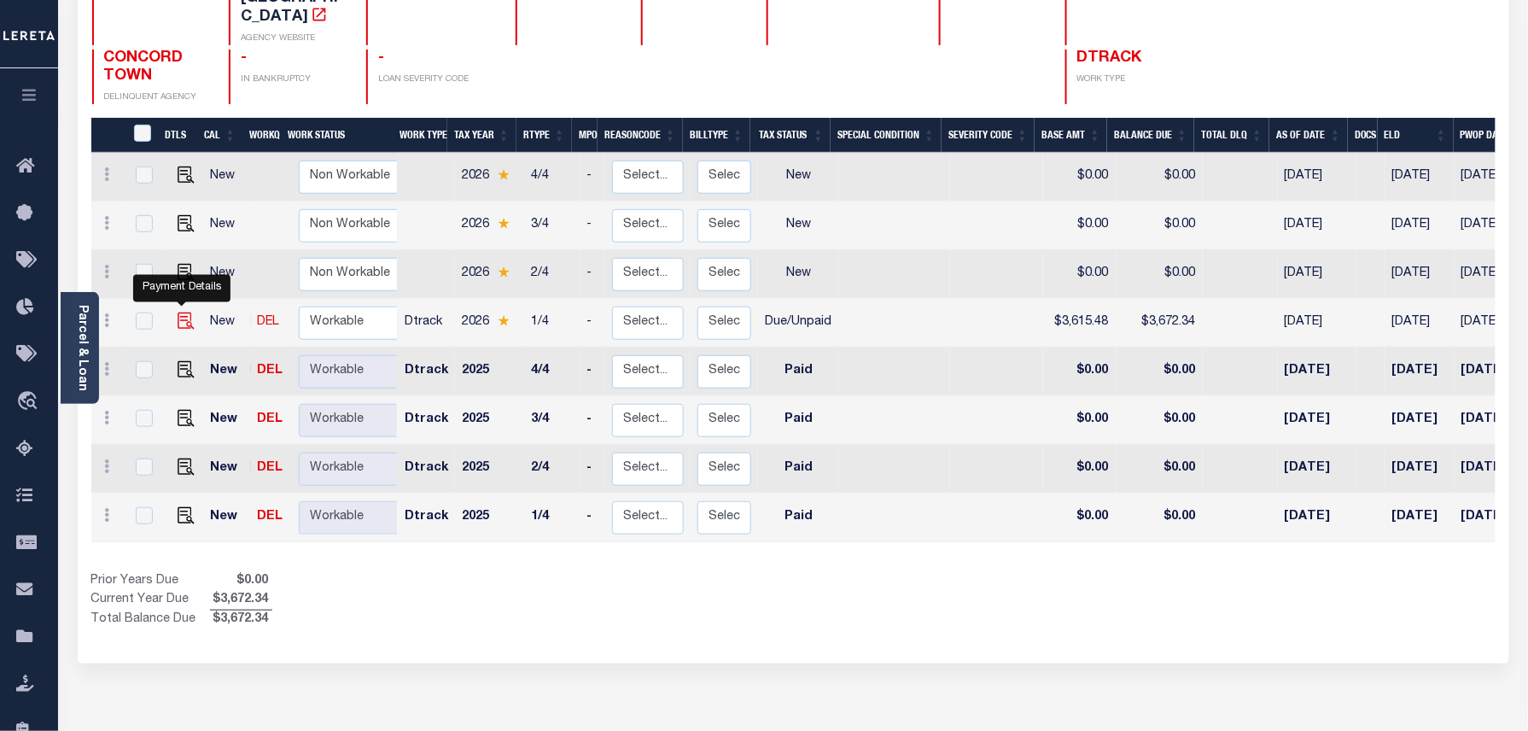
click at [181, 312] on img at bounding box center [186, 320] width 17 height 17
checkbox input "true"
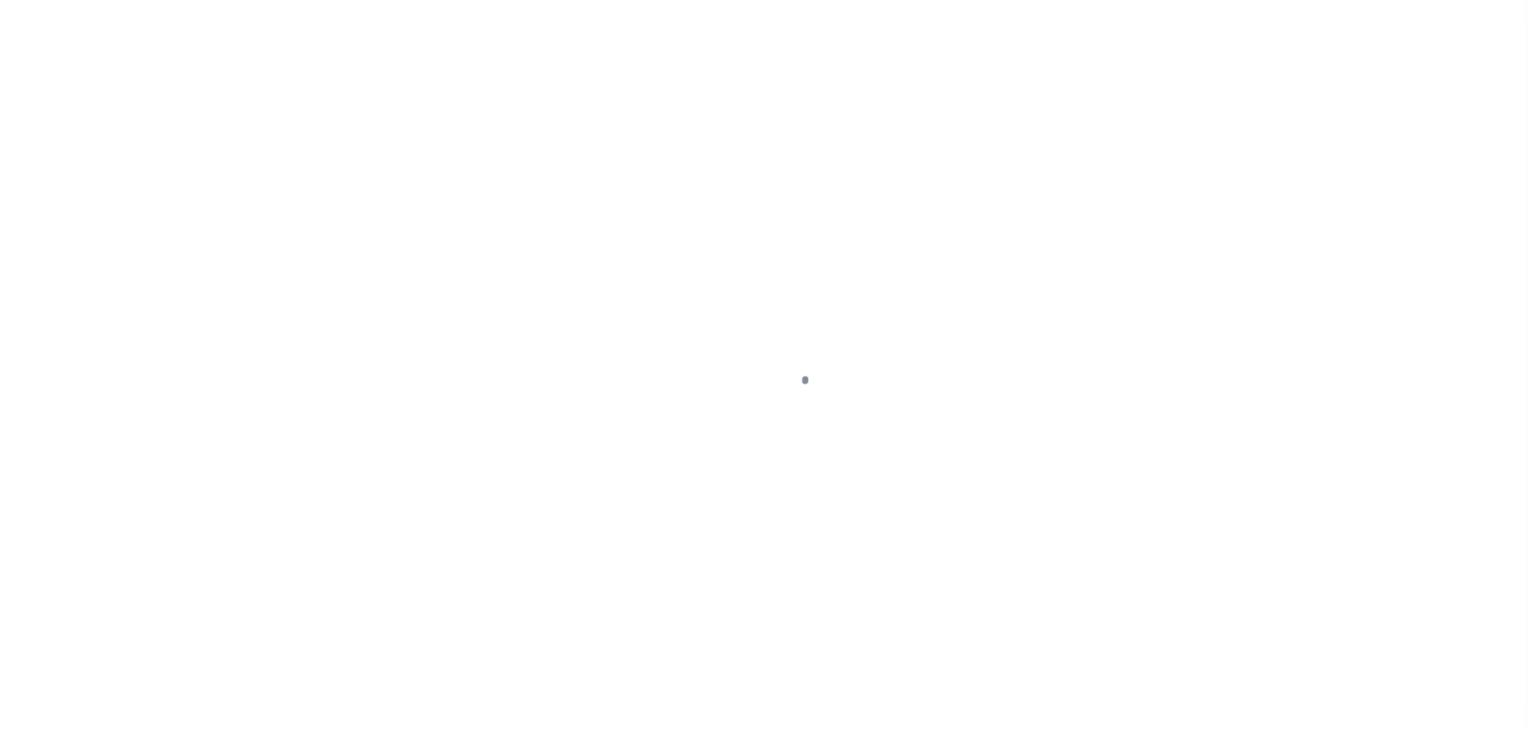
select select "DUE"
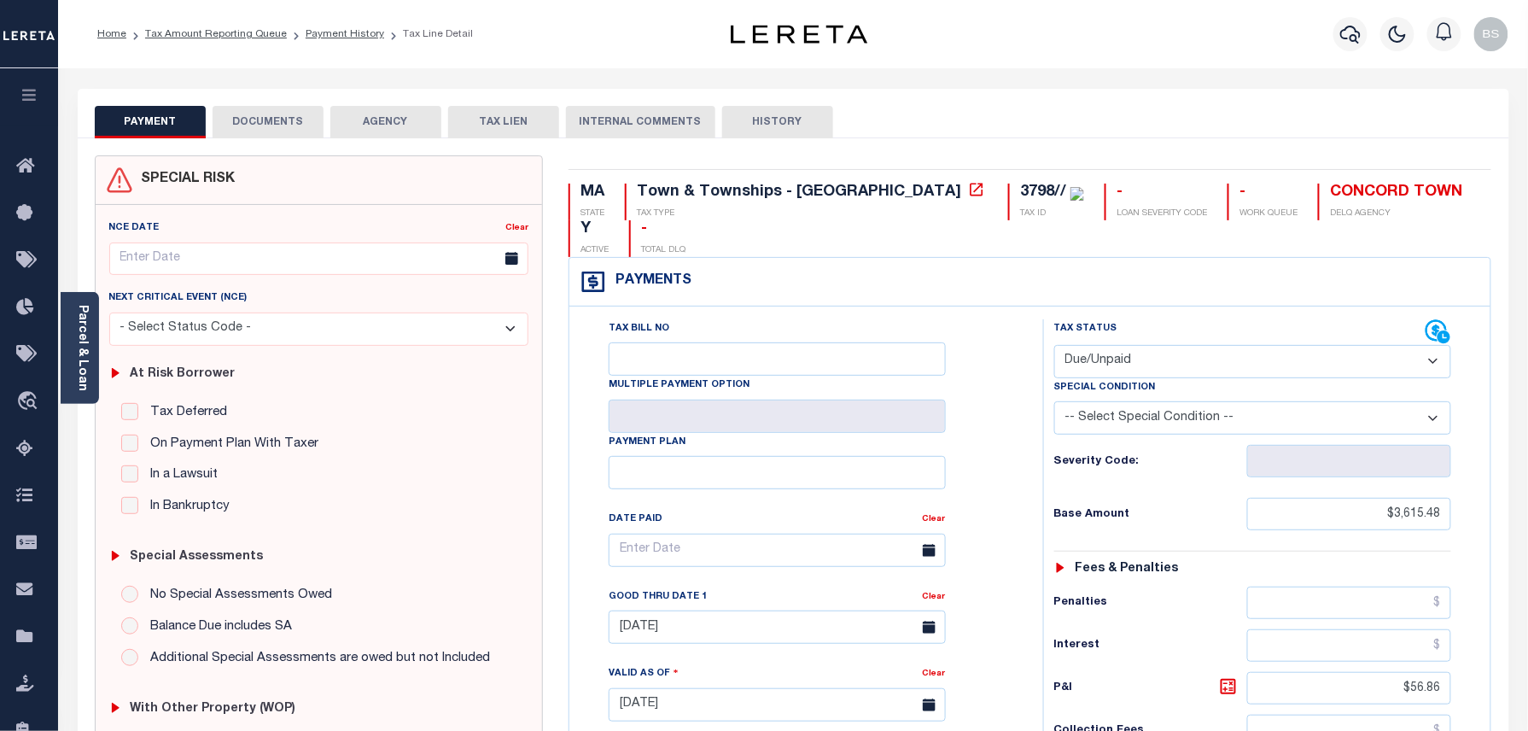
click at [274, 119] on button "DOCUMENTS" at bounding box center [268, 122] width 111 height 32
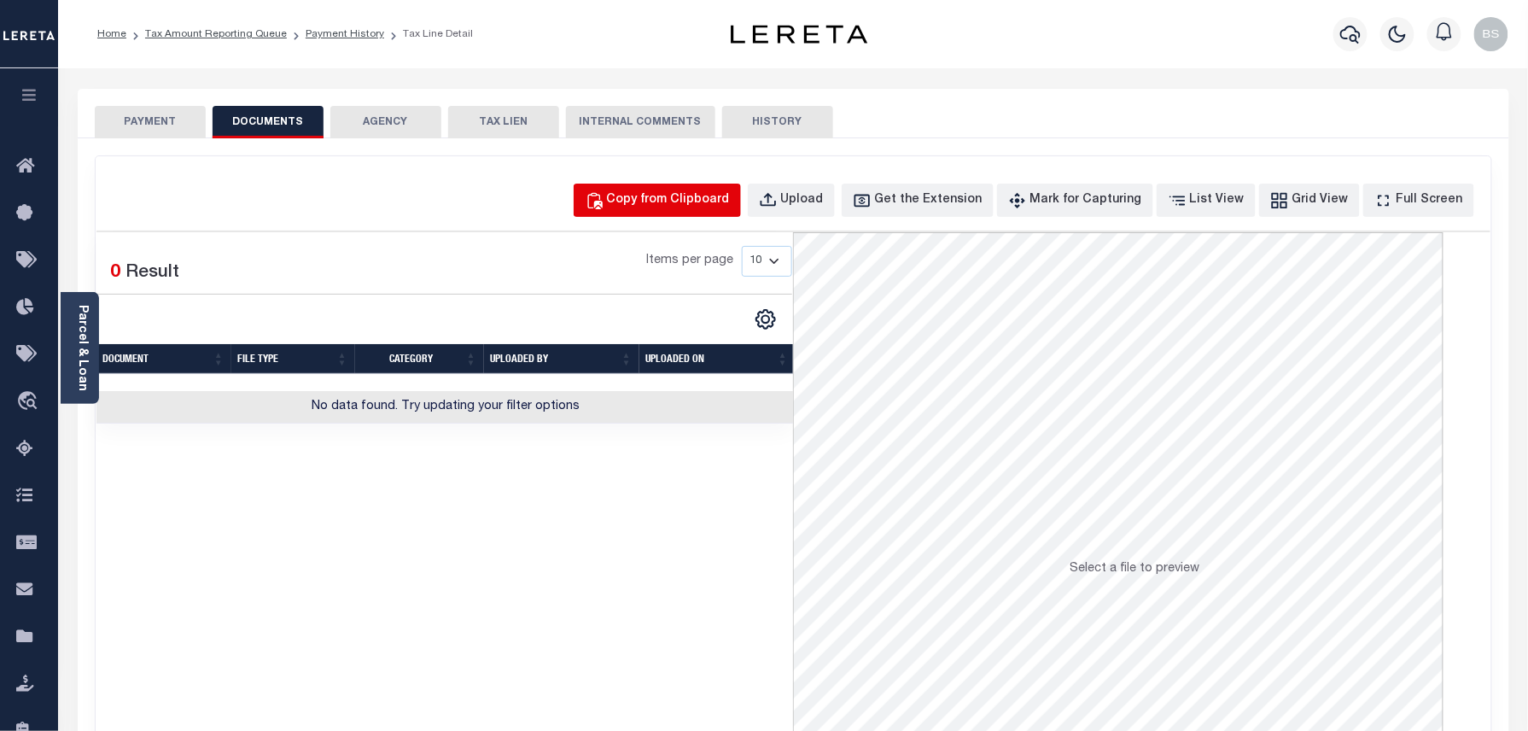
click at [676, 203] on div "Copy from Clipboard" at bounding box center [668, 200] width 123 height 19
select select "POP"
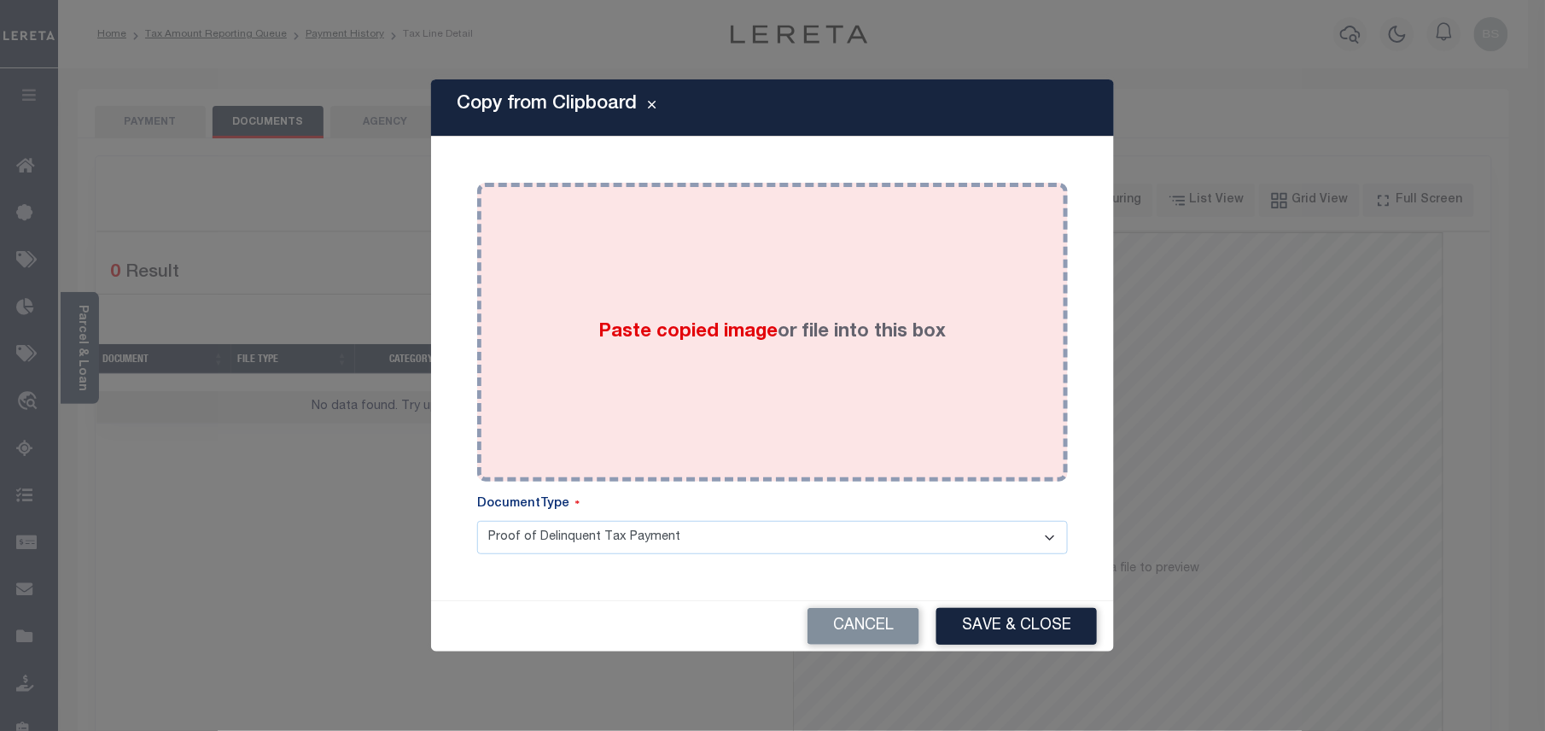
click at [850, 415] on div "Paste copied image or file into this box" at bounding box center [772, 331] width 565 height 273
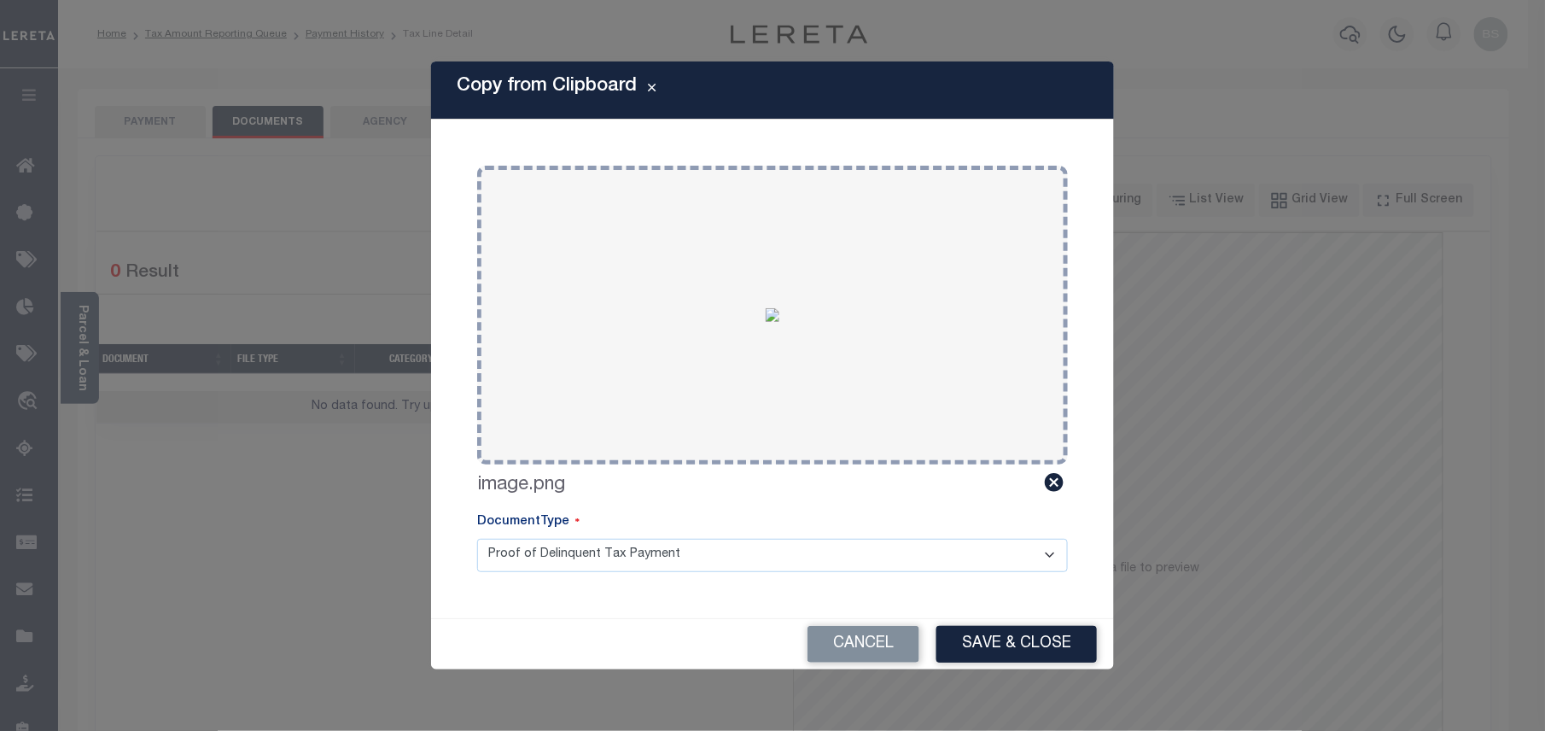
click at [981, 619] on div "Cancel Save & Close" at bounding box center [772, 644] width 683 height 50
click at [993, 640] on button "Save & Close" at bounding box center [1016, 644] width 160 height 37
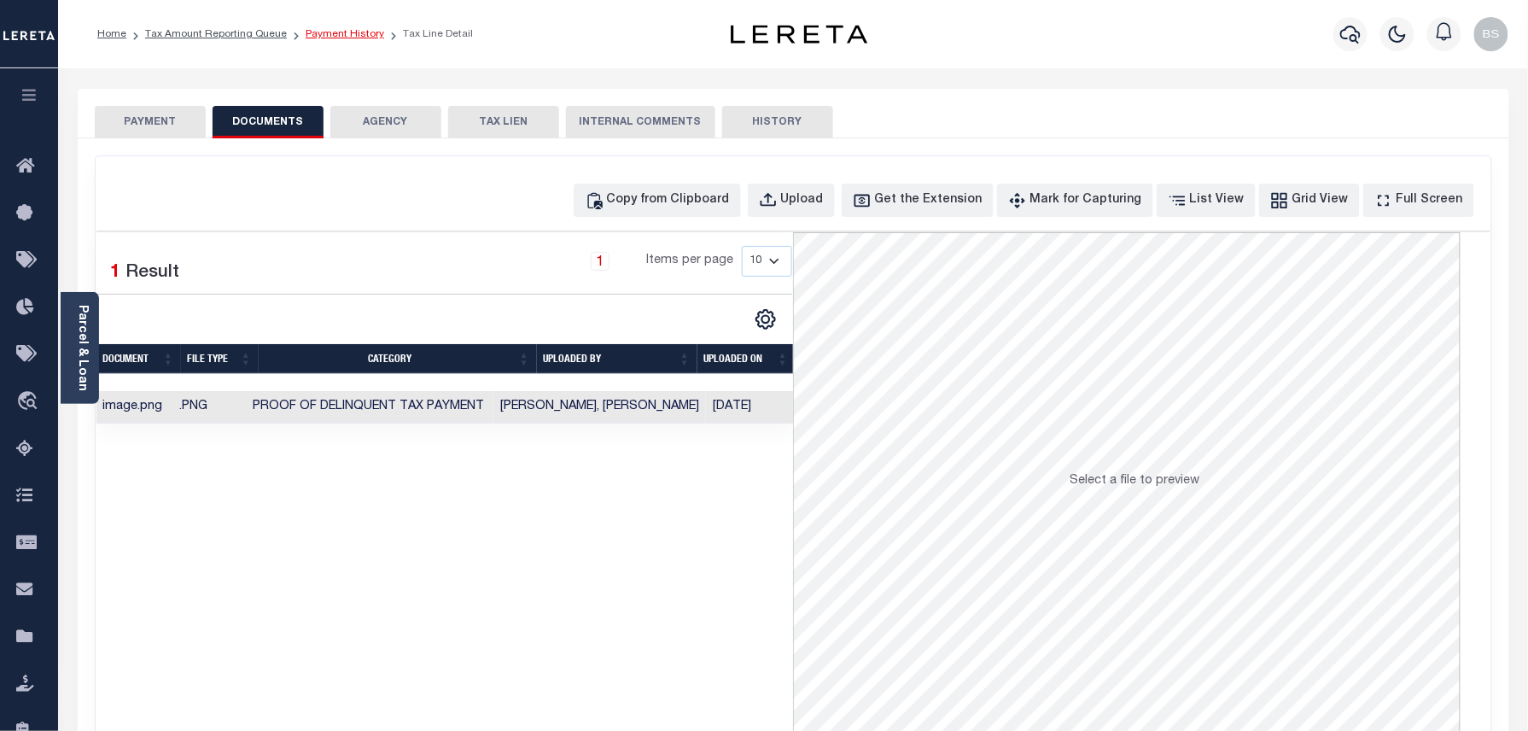
click at [343, 35] on link "Payment History" at bounding box center [345, 34] width 79 height 10
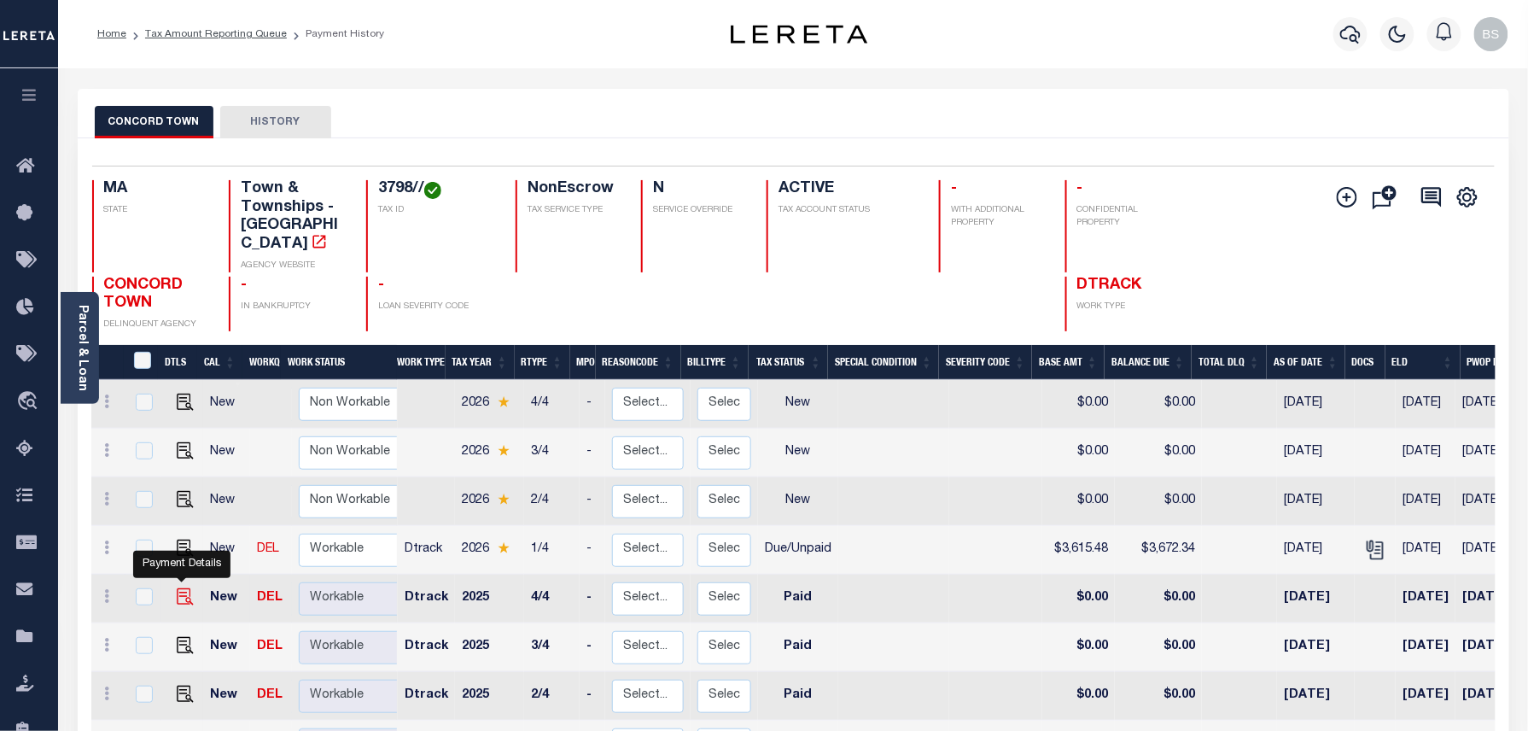
click at [183, 588] on img "" at bounding box center [185, 596] width 17 height 17
checkbox input "true"
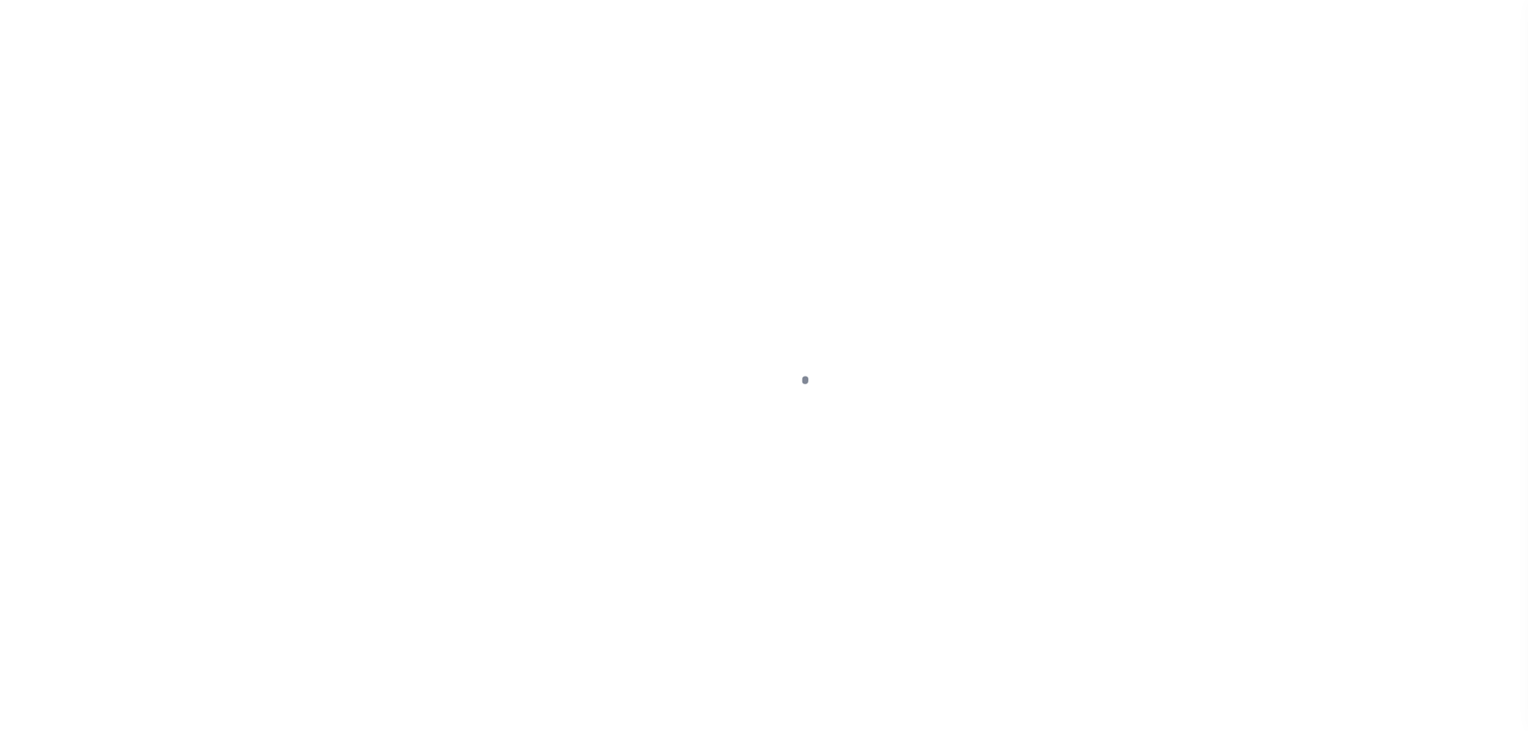
select select "PYD"
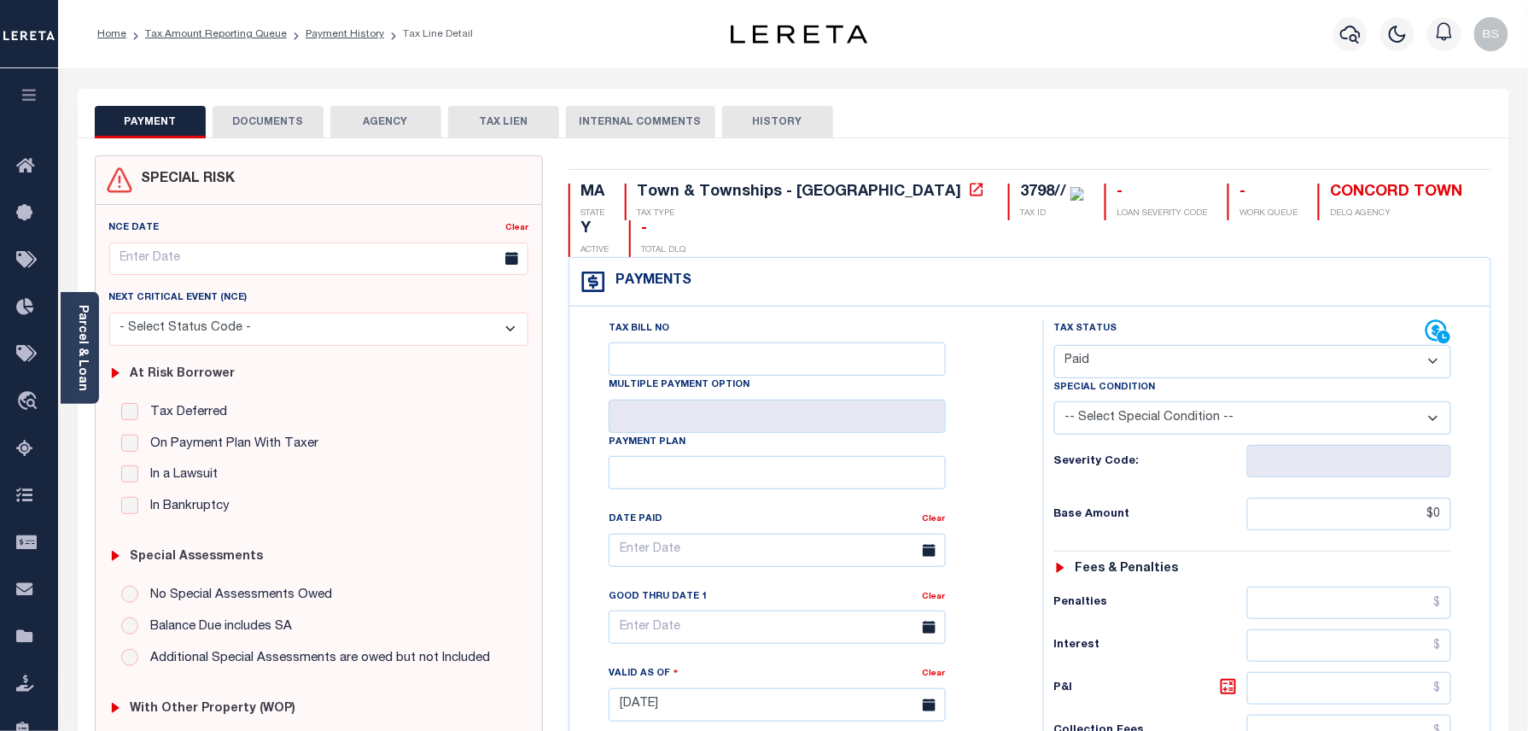
click at [284, 124] on button "DOCUMENTS" at bounding box center [268, 122] width 111 height 32
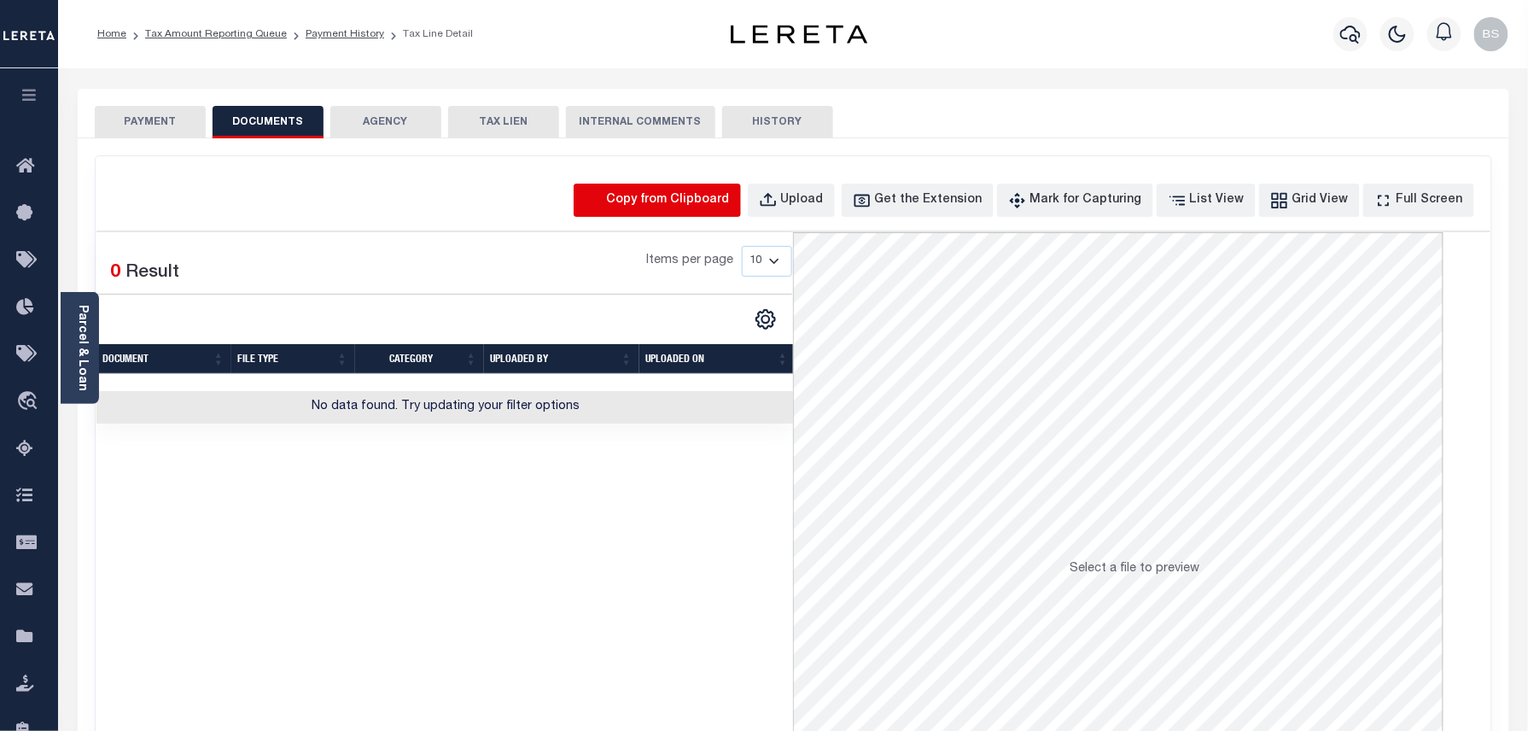
click at [603, 199] on icon "button" at bounding box center [594, 200] width 19 height 19
select select "POP"
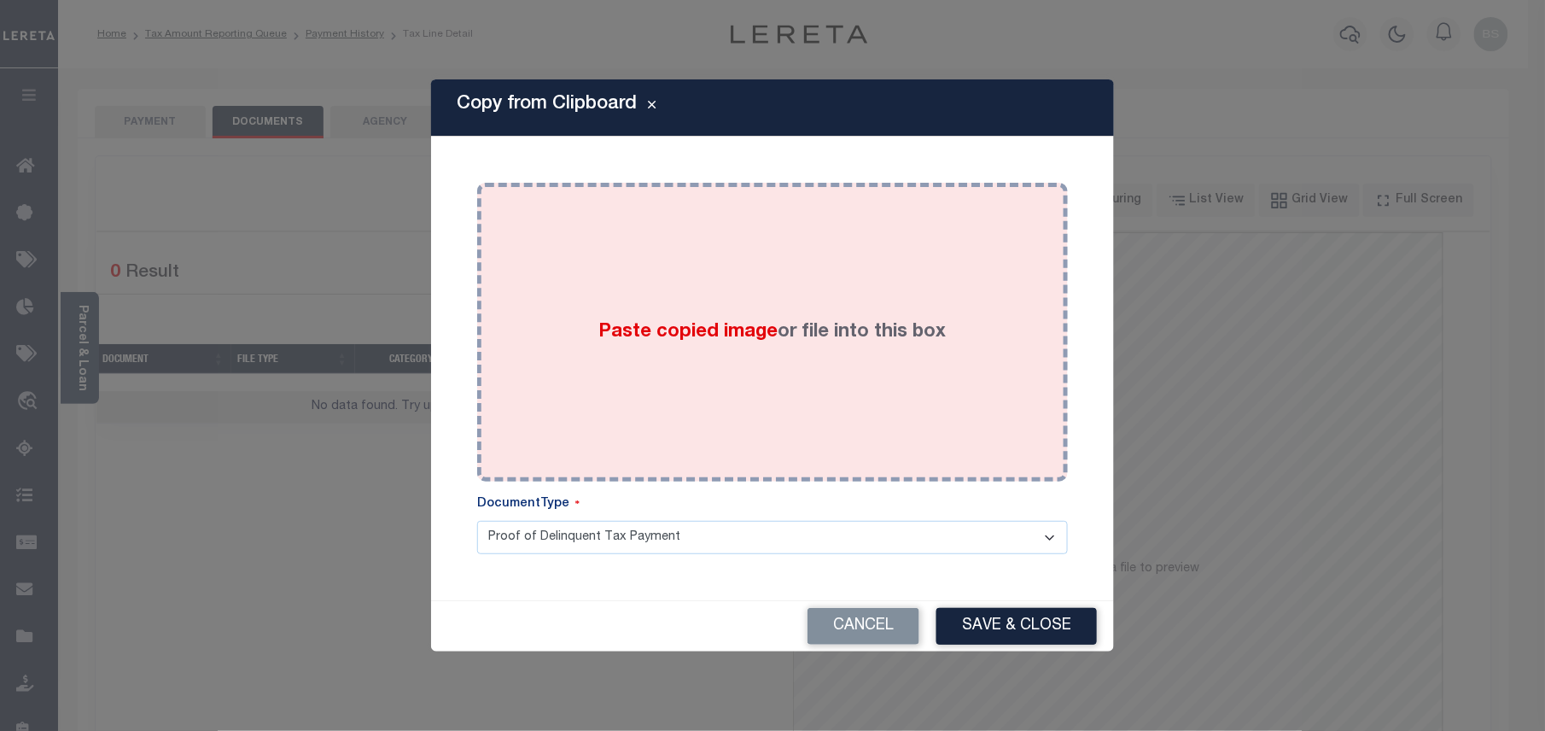
click at [639, 318] on label "Paste copied image or file into this box" at bounding box center [772, 332] width 347 height 28
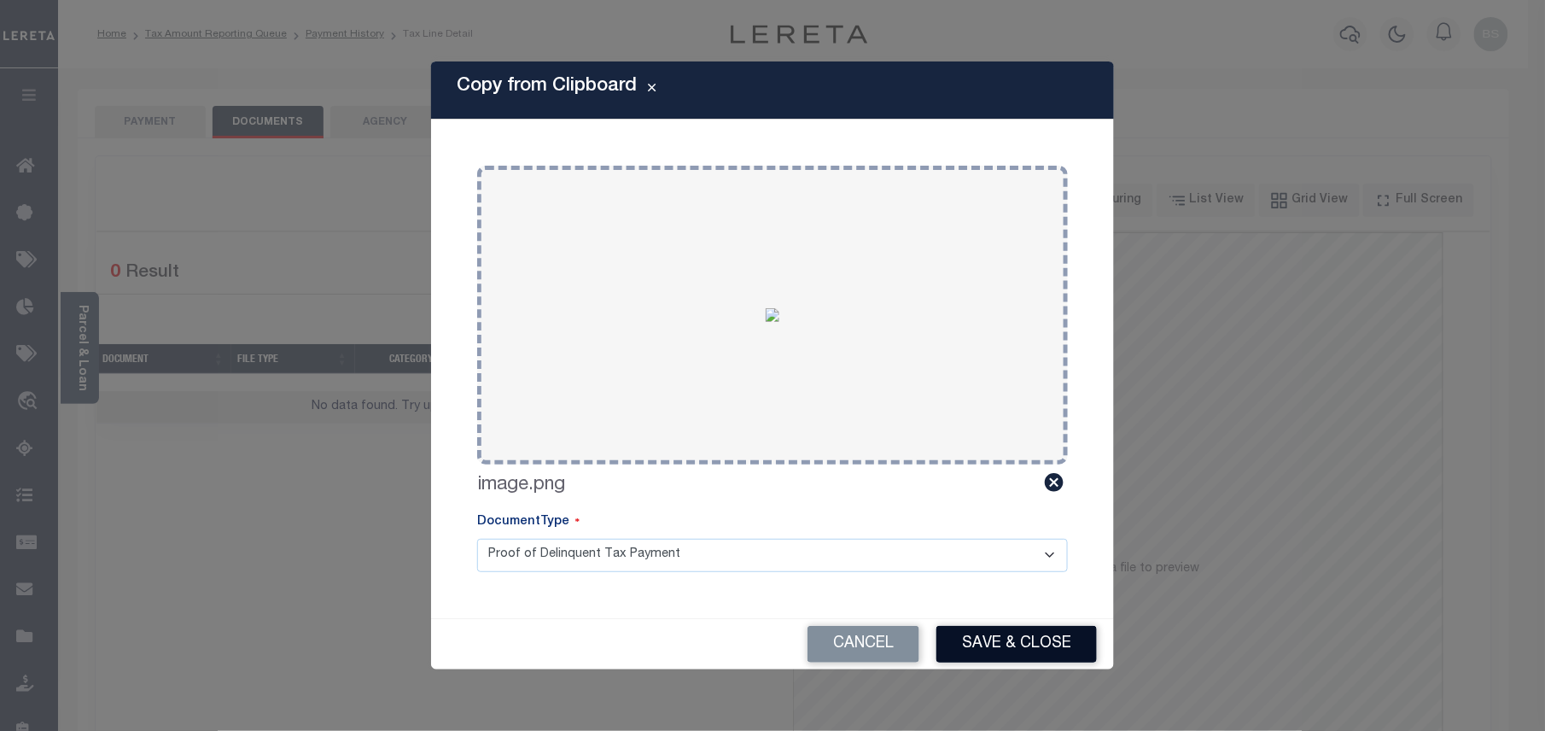
click at [995, 628] on button "Save & Close" at bounding box center [1016, 644] width 160 height 37
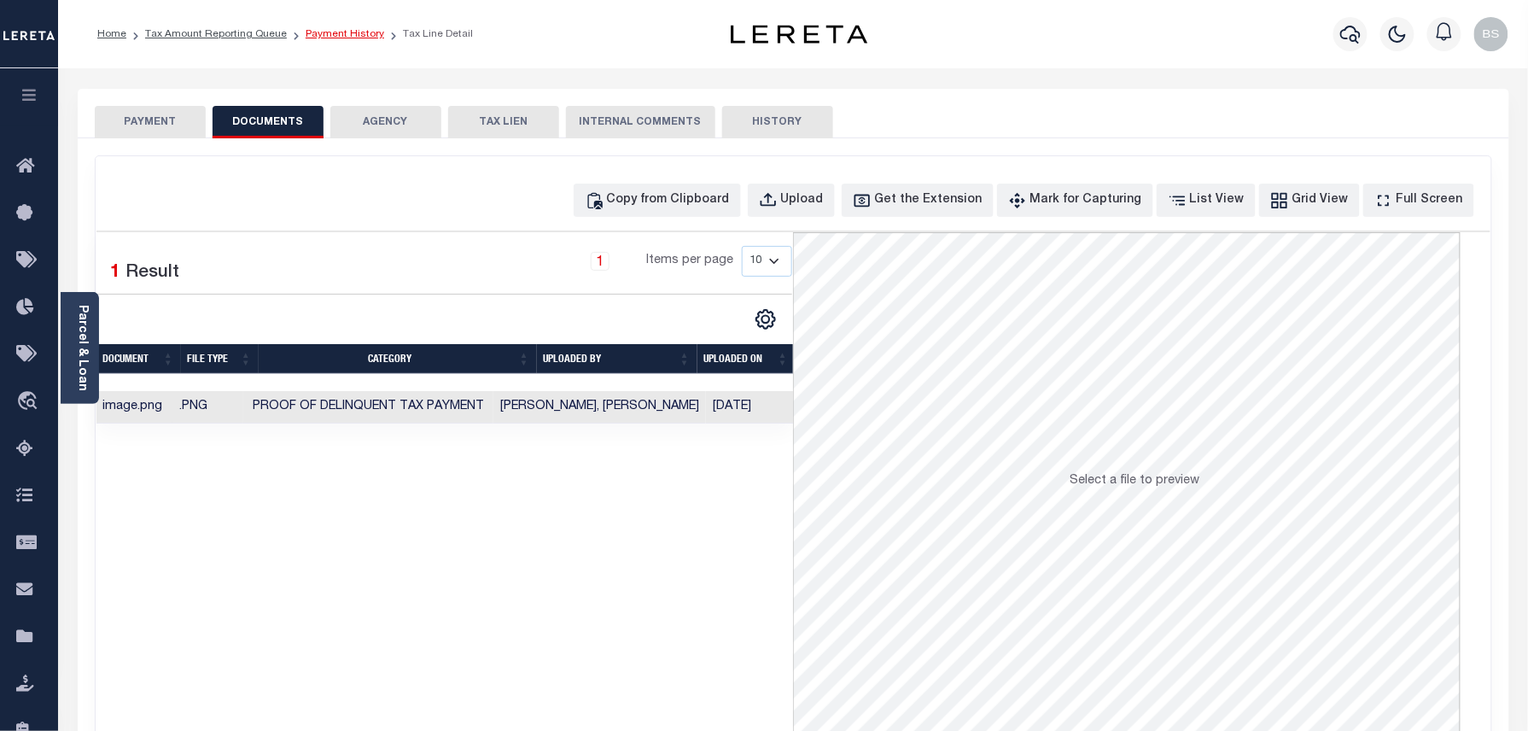
click at [346, 34] on link "Payment History" at bounding box center [345, 34] width 79 height 10
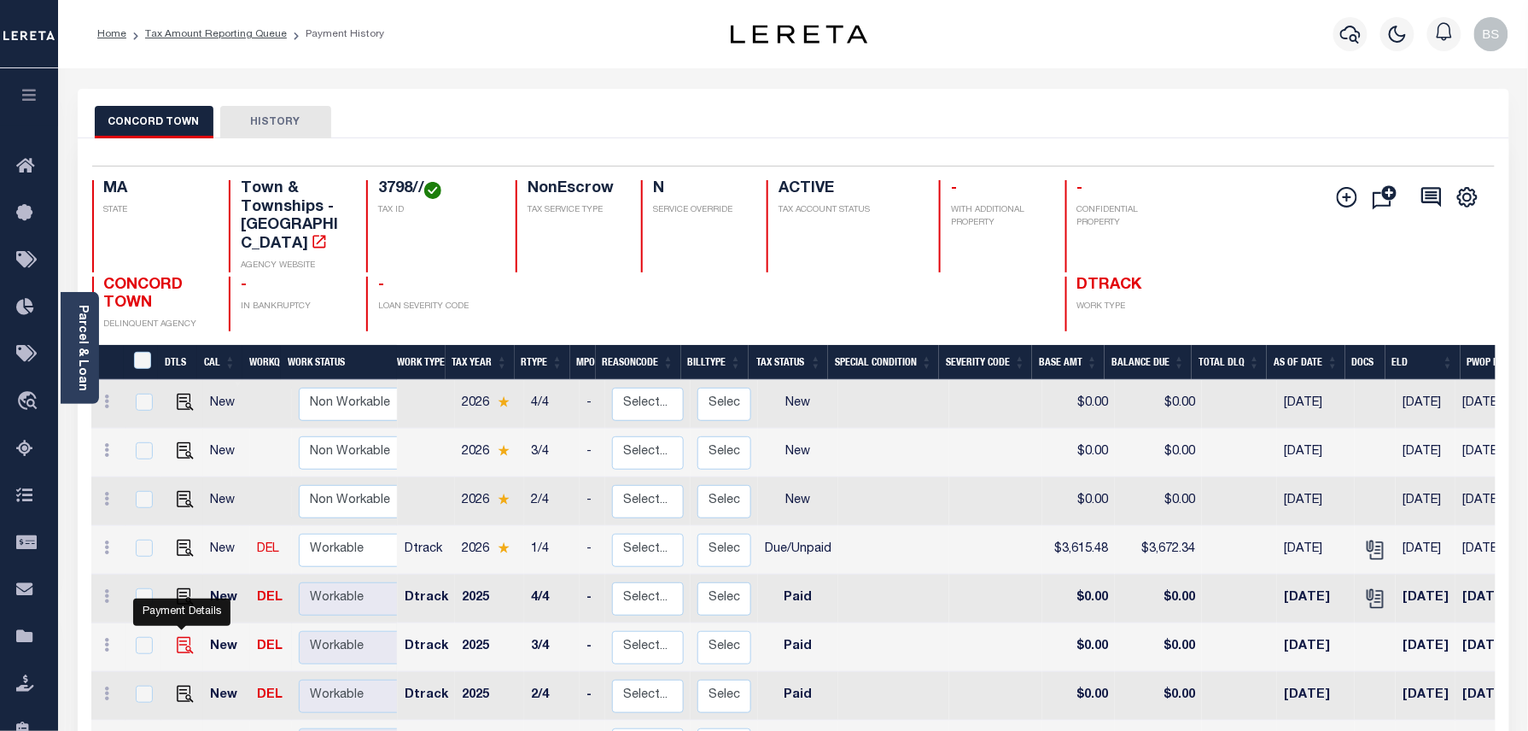
click at [177, 637] on img "" at bounding box center [185, 645] width 17 height 17
checkbox input "true"
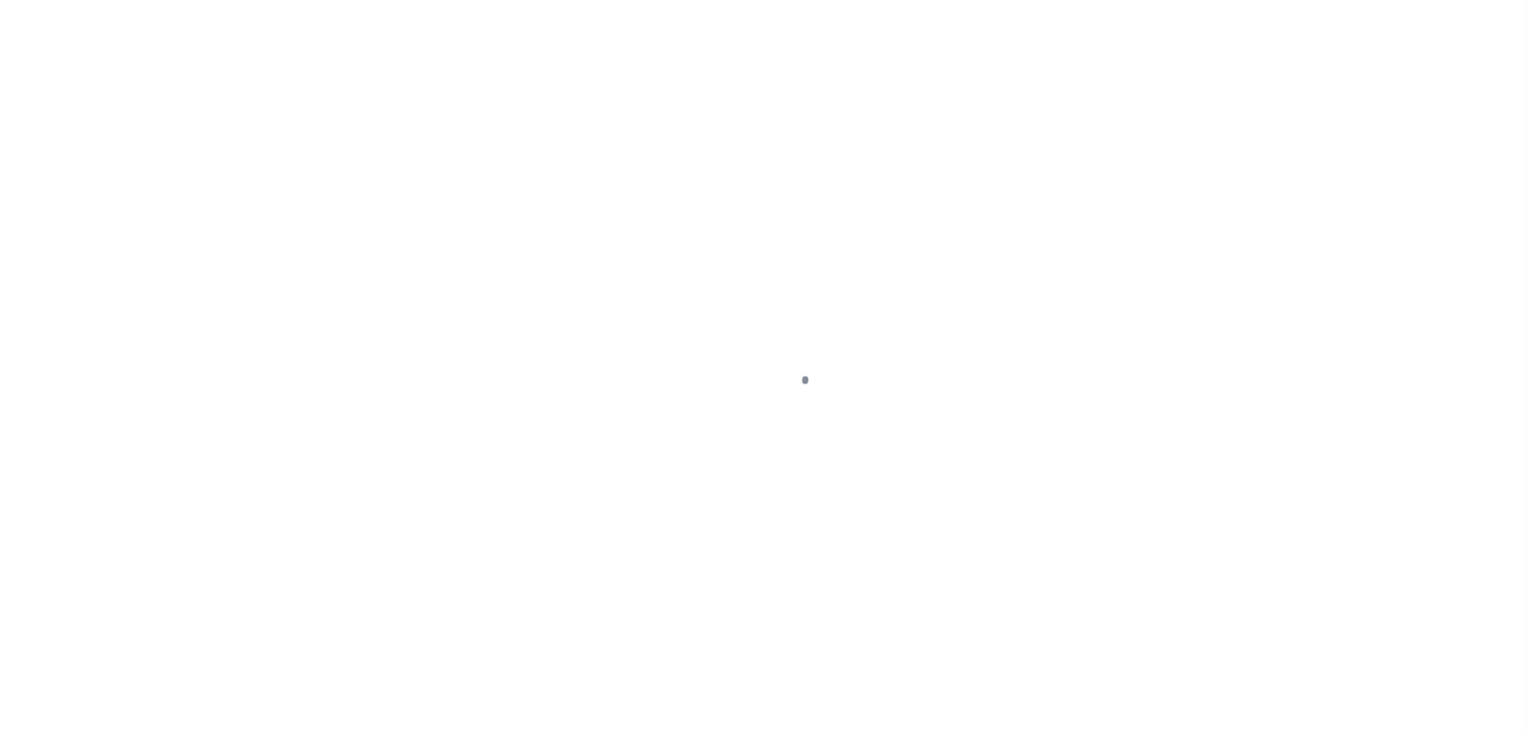
select select "PYD"
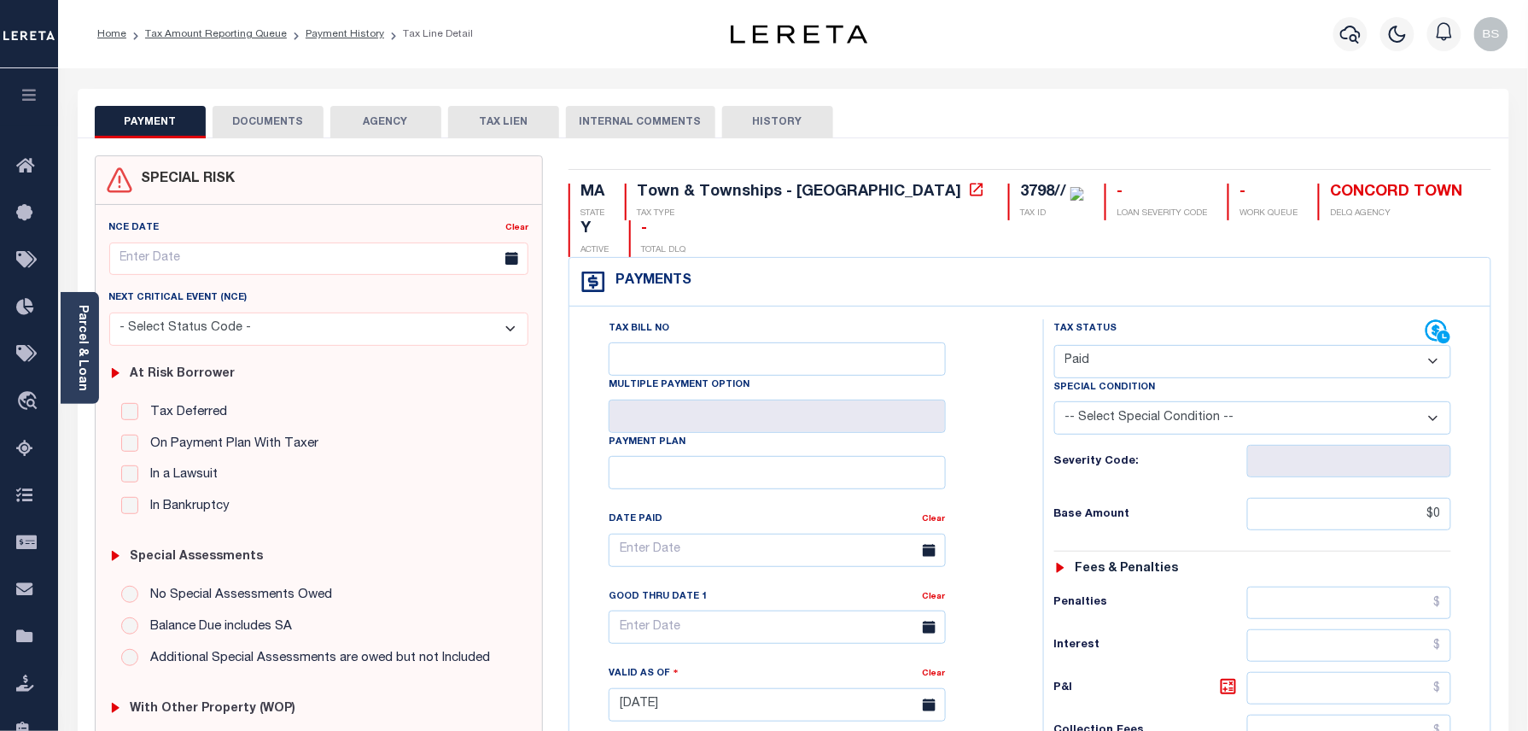
click at [271, 123] on button "DOCUMENTS" at bounding box center [268, 122] width 111 height 32
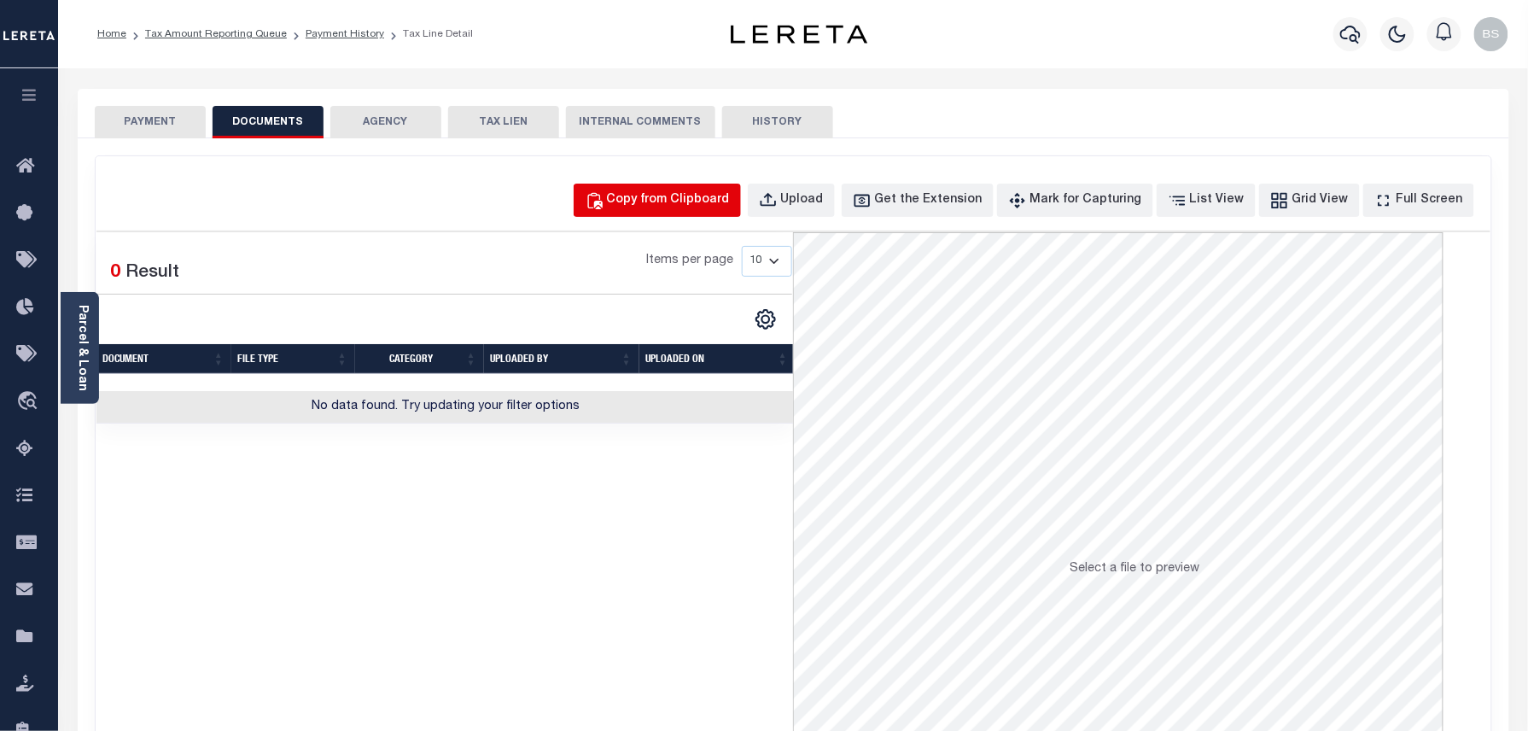
click at [725, 202] on div "Copy from Clipboard" at bounding box center [668, 200] width 123 height 19
select select "POP"
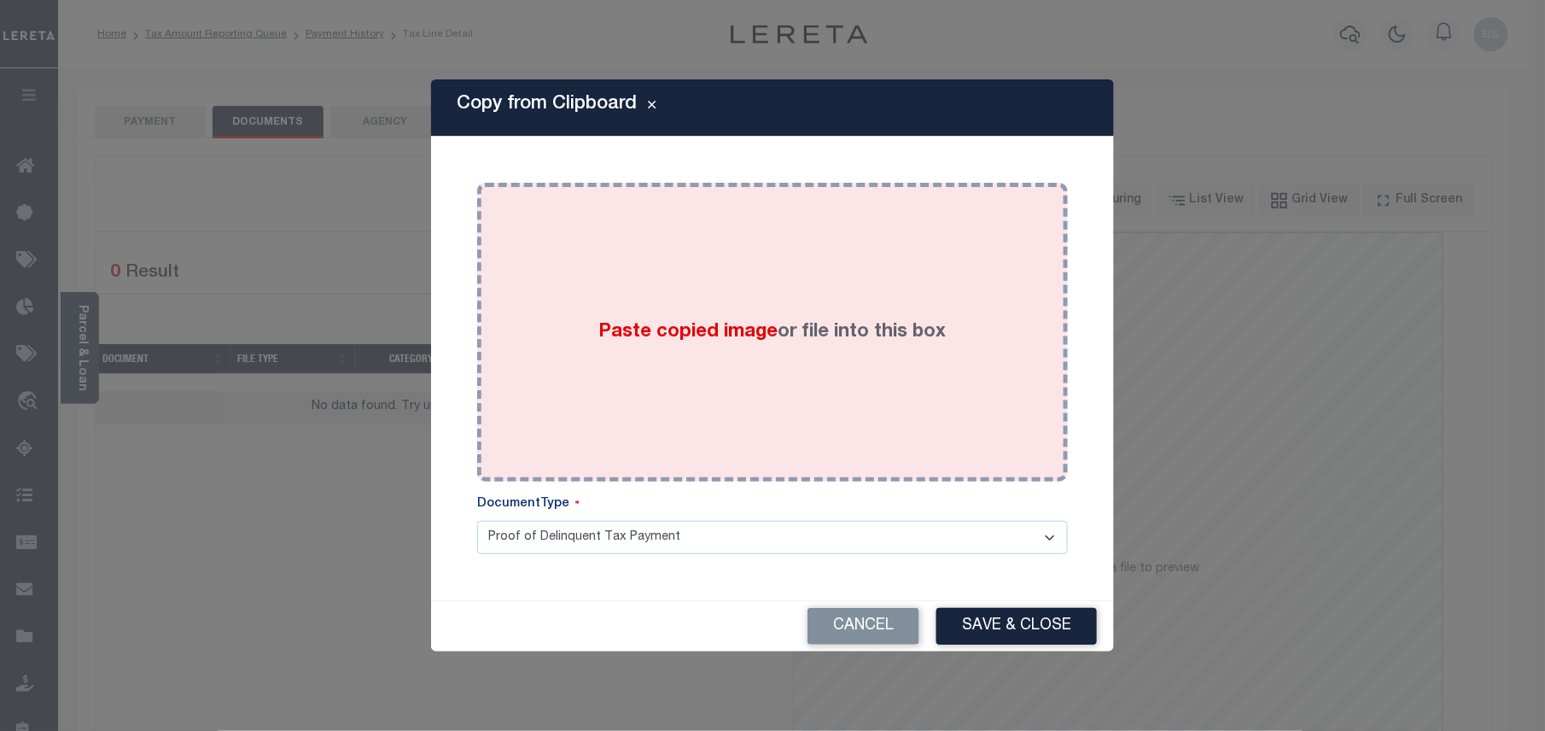
click at [818, 374] on div "Paste copied image or file into this box" at bounding box center [772, 331] width 565 height 273
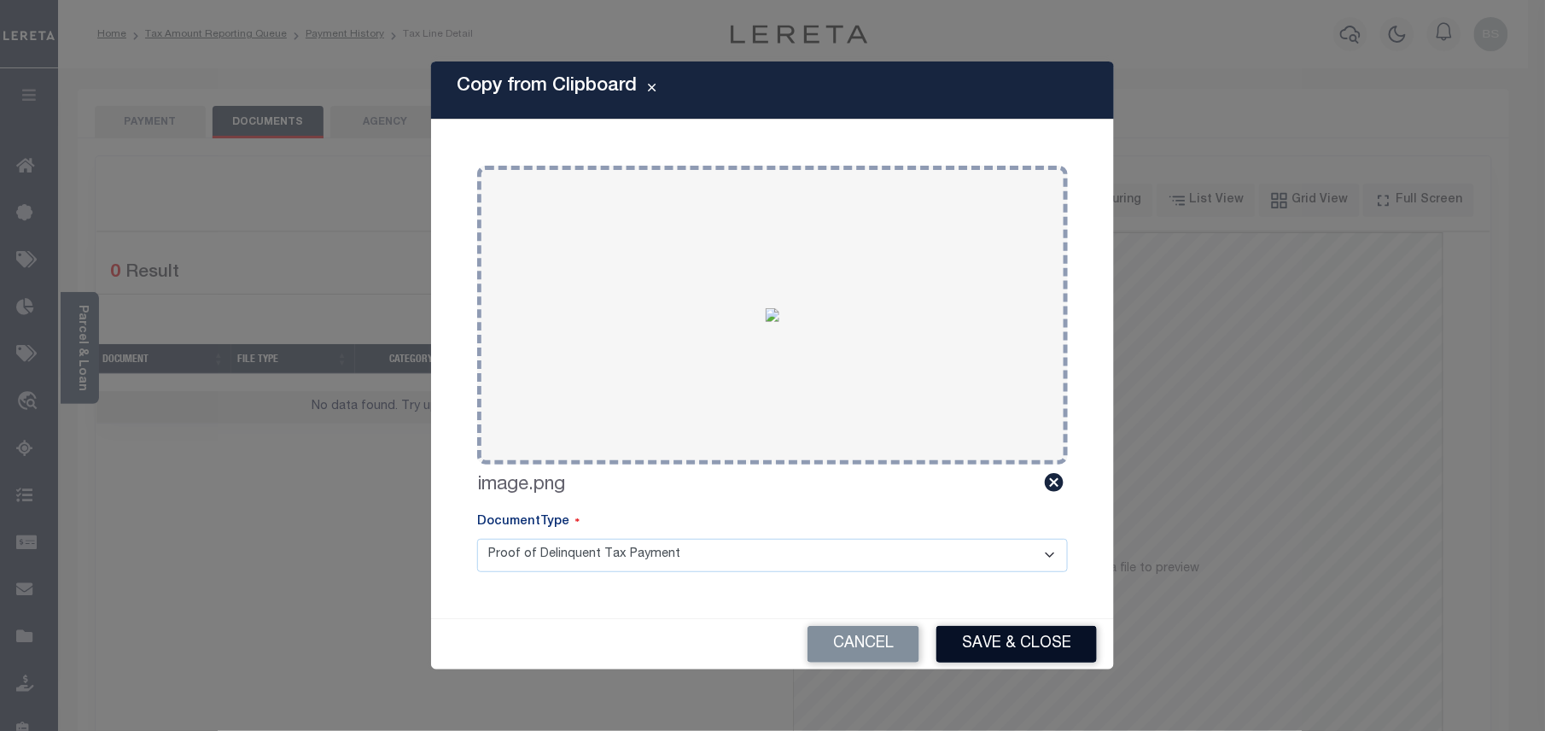
click at [1015, 635] on button "Save & Close" at bounding box center [1016, 644] width 160 height 37
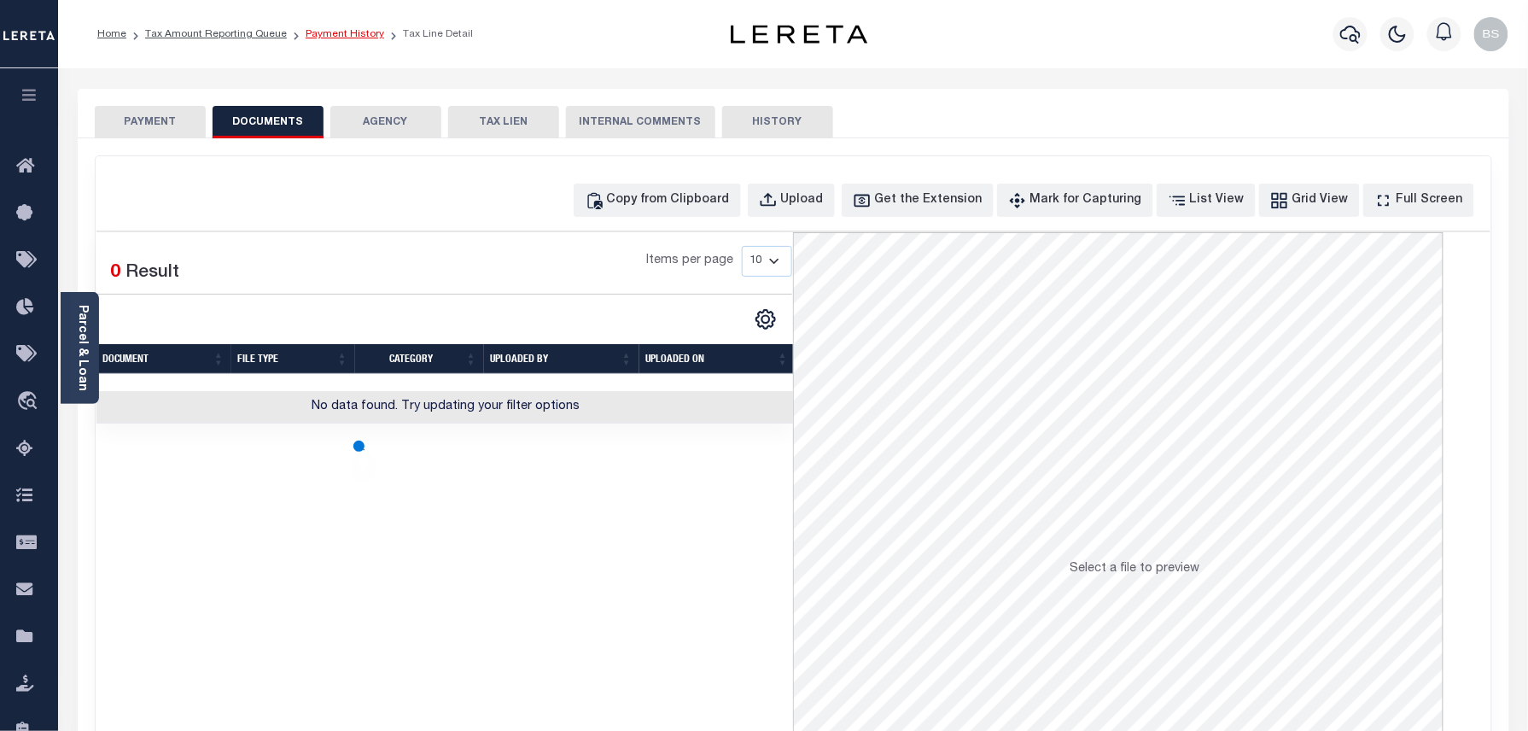
click at [341, 38] on link "Payment History" at bounding box center [345, 34] width 79 height 10
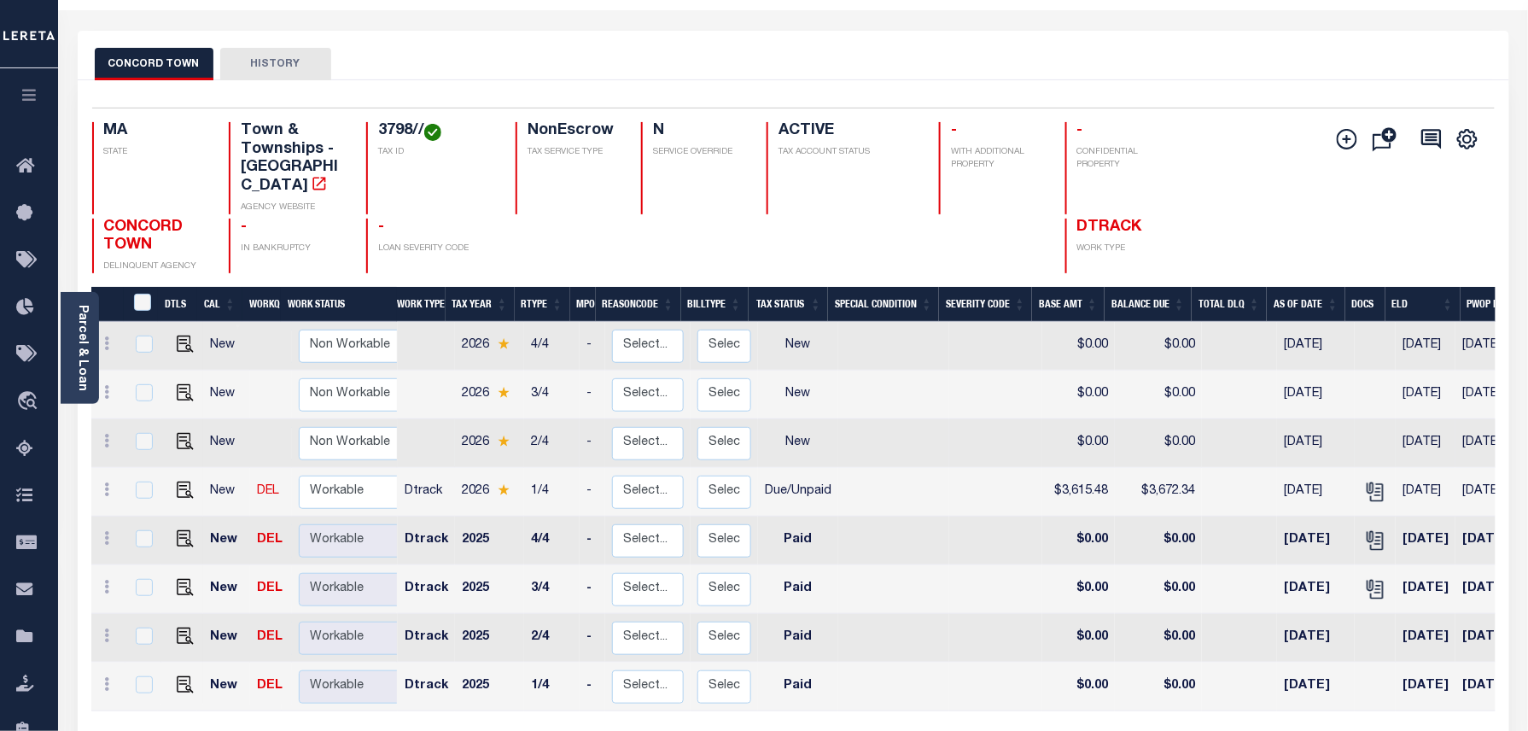
scroll to position [114, 0]
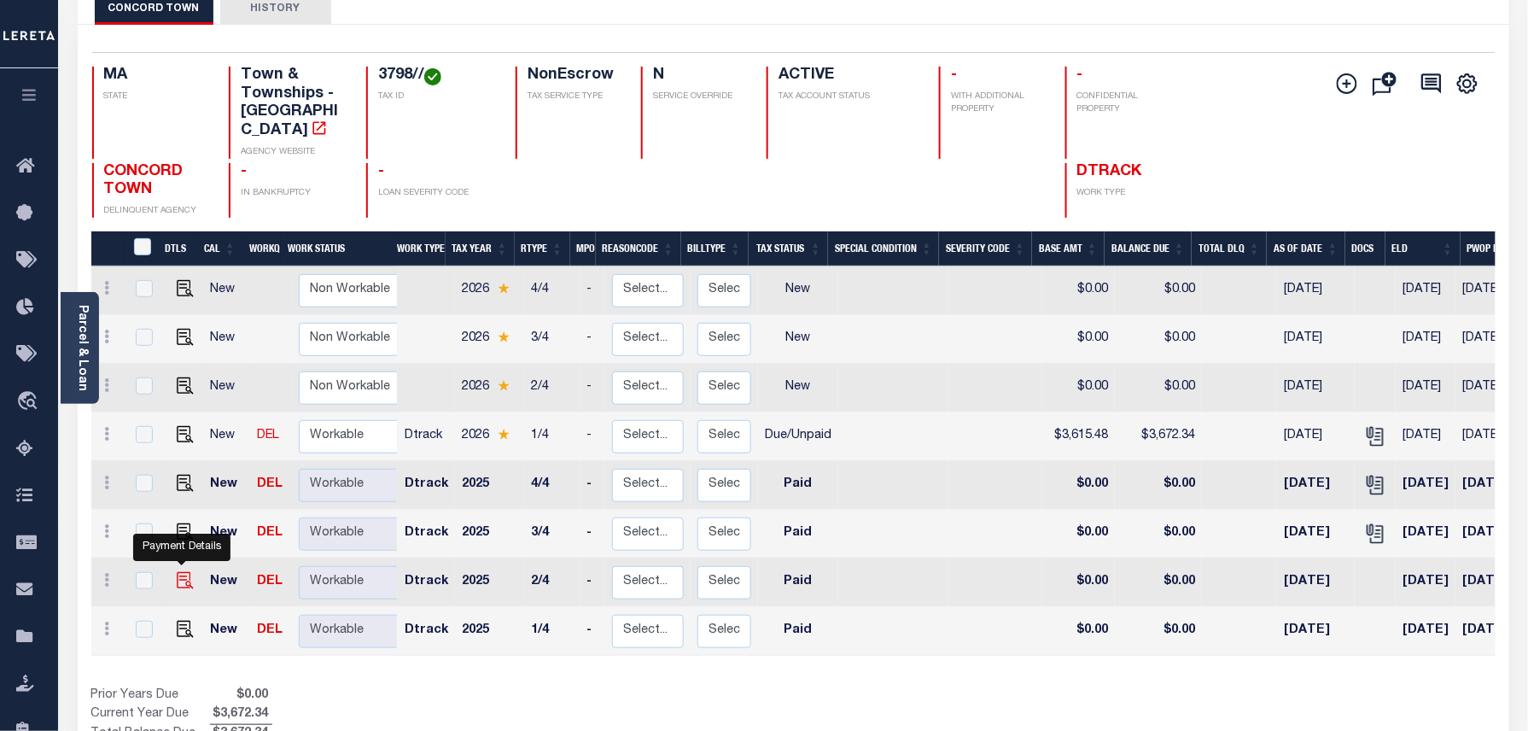
click at [177, 572] on img "" at bounding box center [185, 580] width 17 height 17
checkbox input "true"
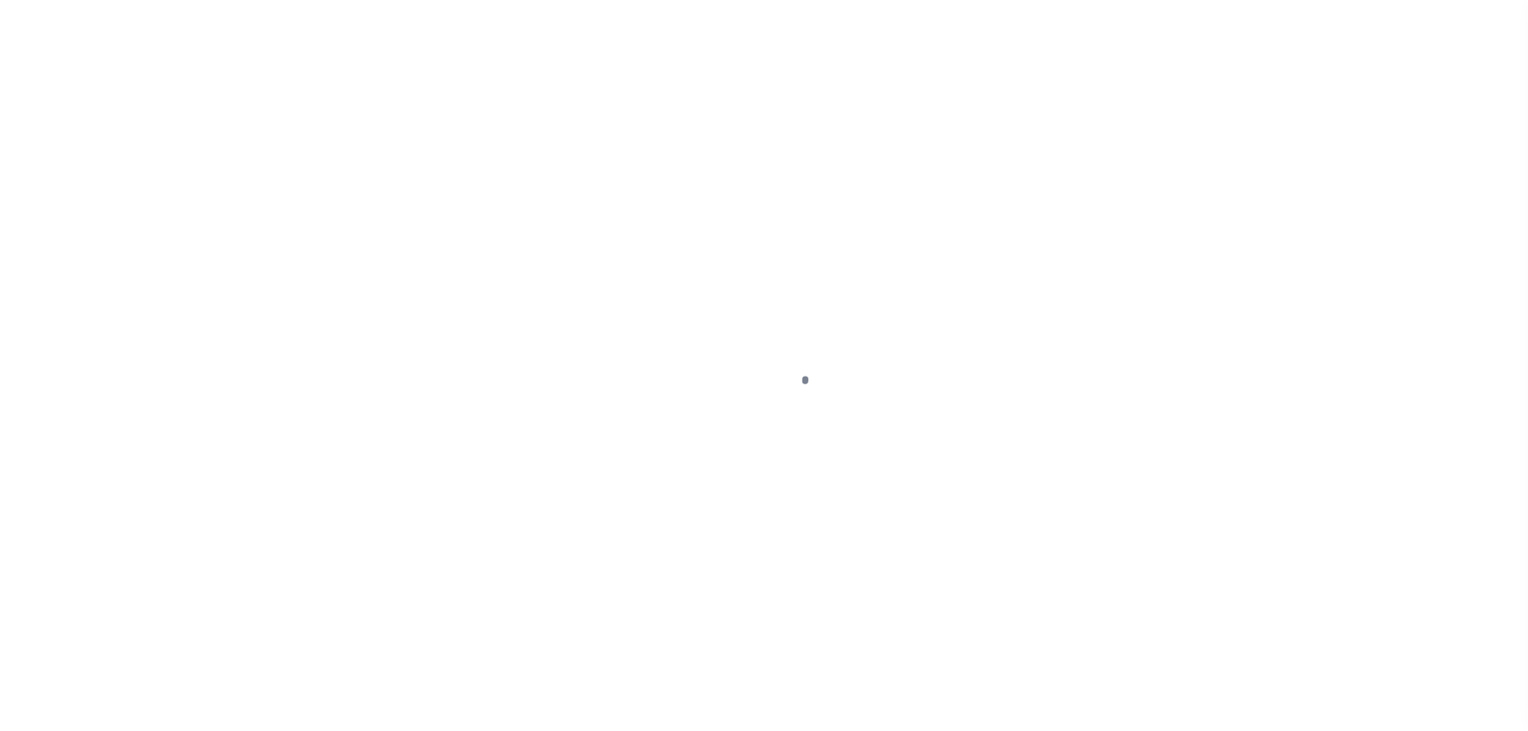
select select "PYD"
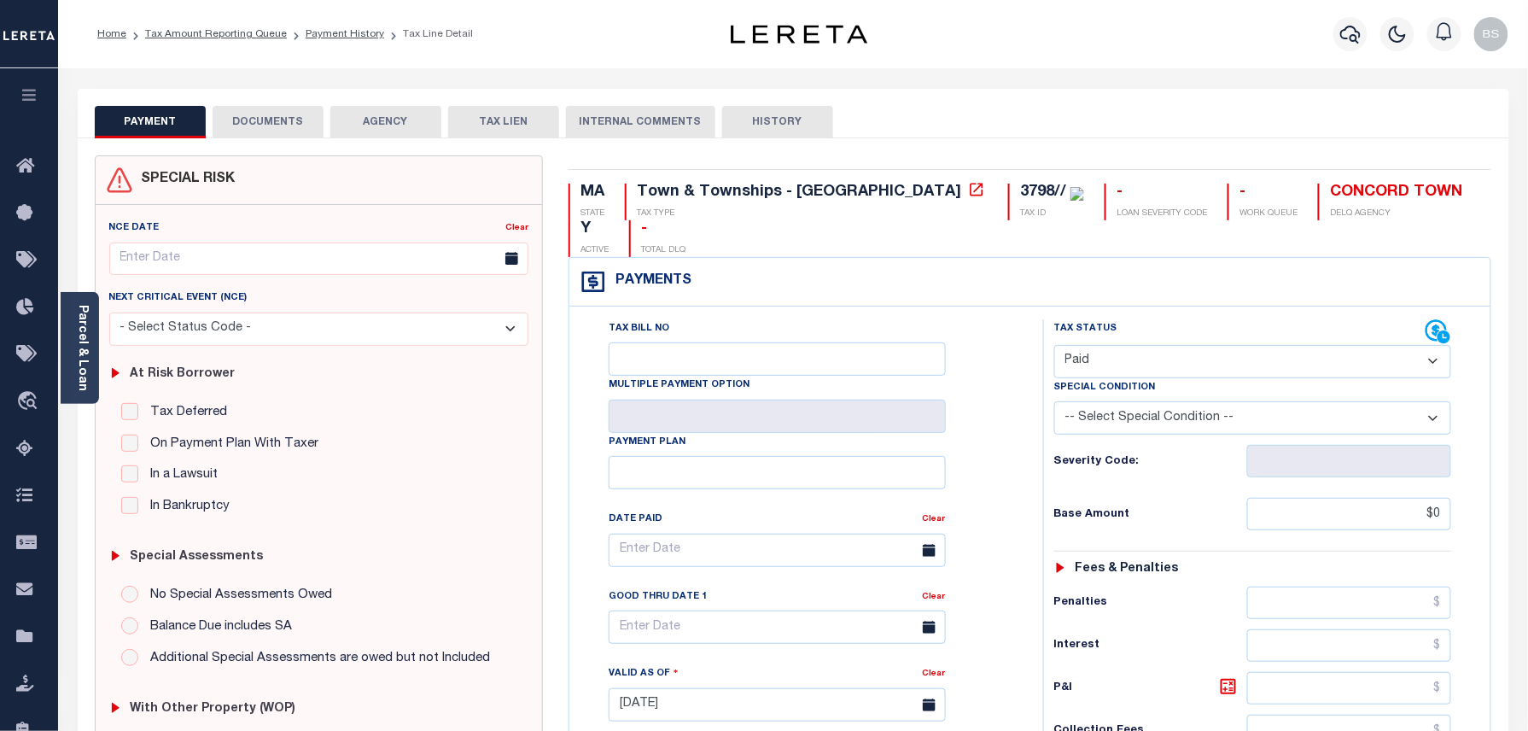
click at [218, 102] on div "PAYMENT DOCUMENTS AGENCY DELINQUENT PAYEE TAX LIEN" at bounding box center [793, 113] width 1431 height 49
click at [260, 124] on button "DOCUMENTS" at bounding box center [268, 122] width 111 height 32
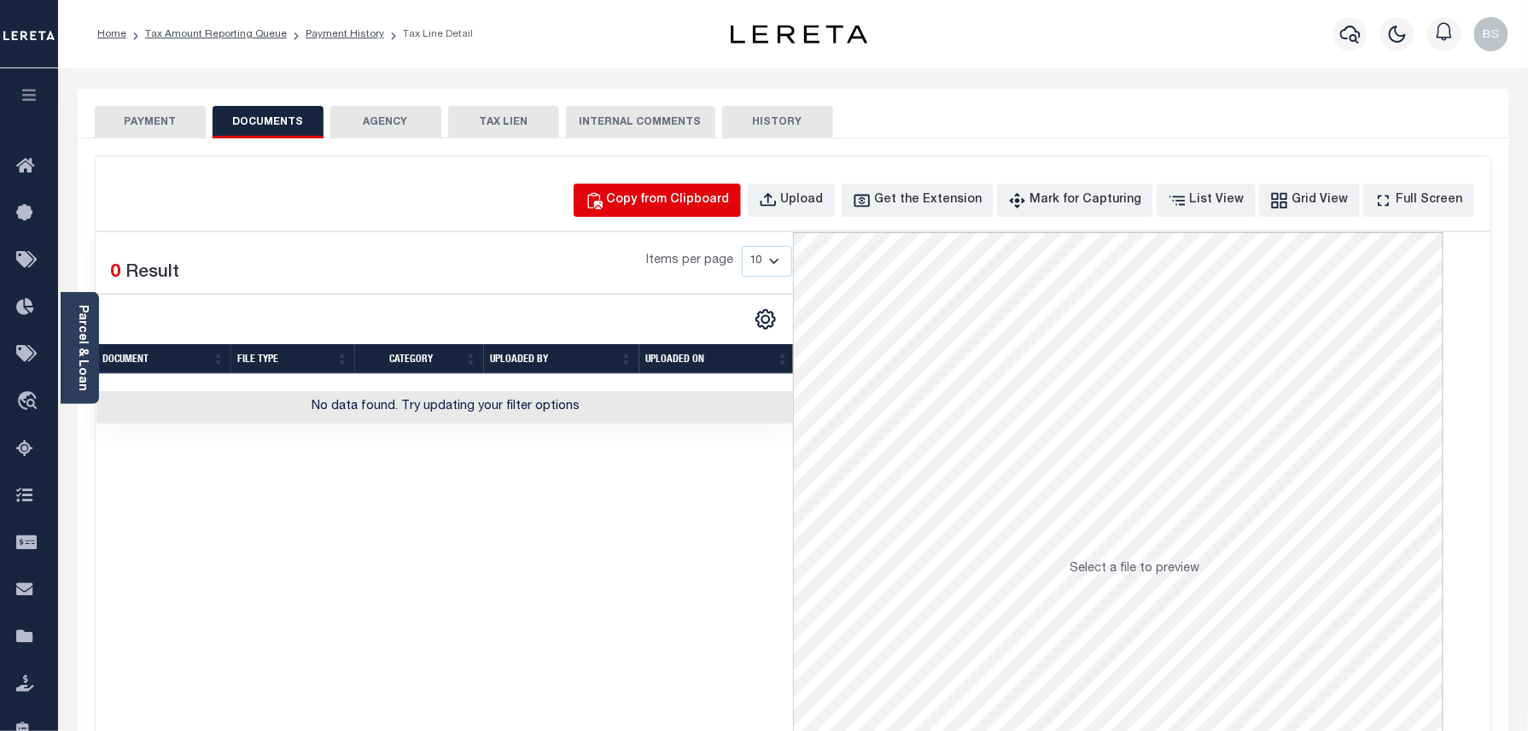
click at [687, 213] on button "Copy from Clipboard" at bounding box center [657, 199] width 167 height 33
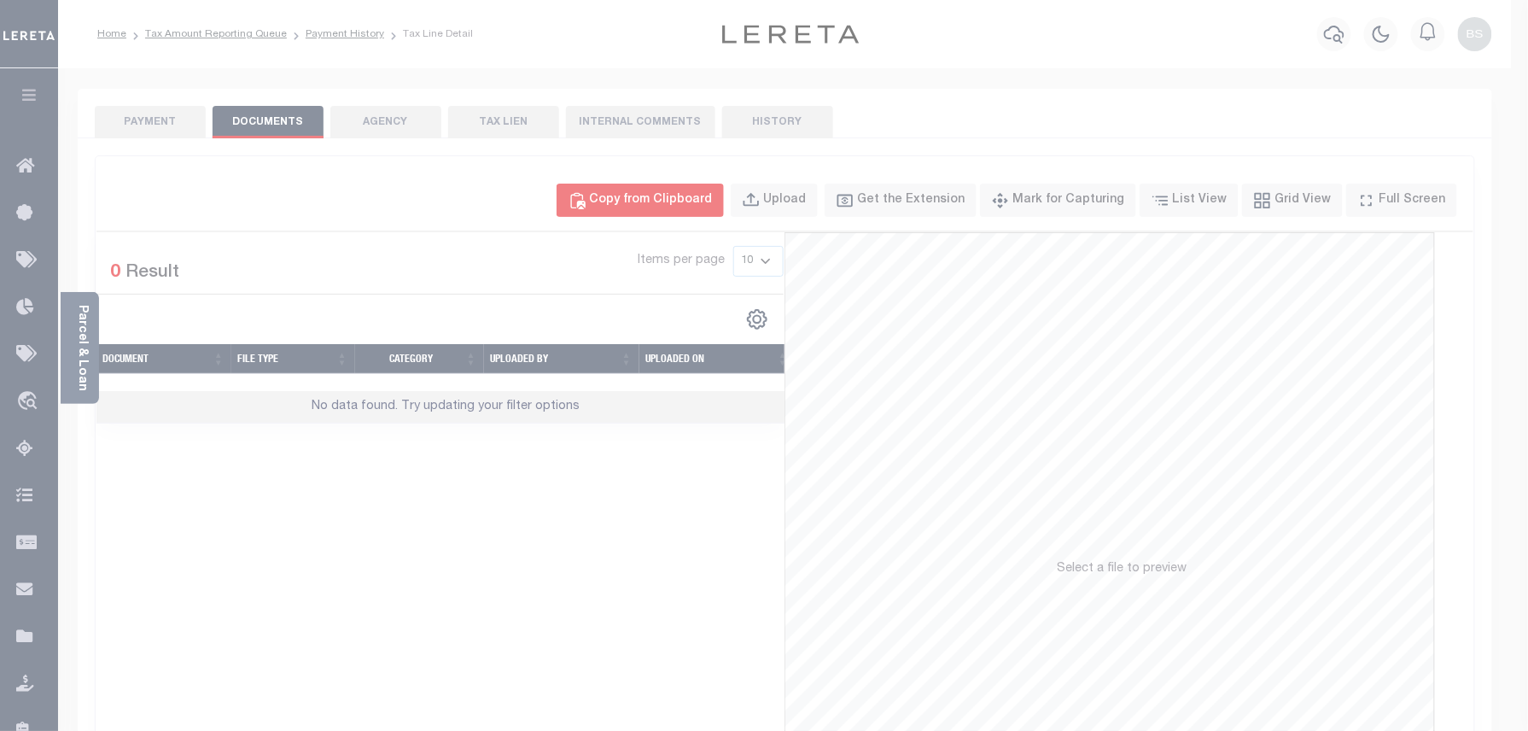
select select "POP"
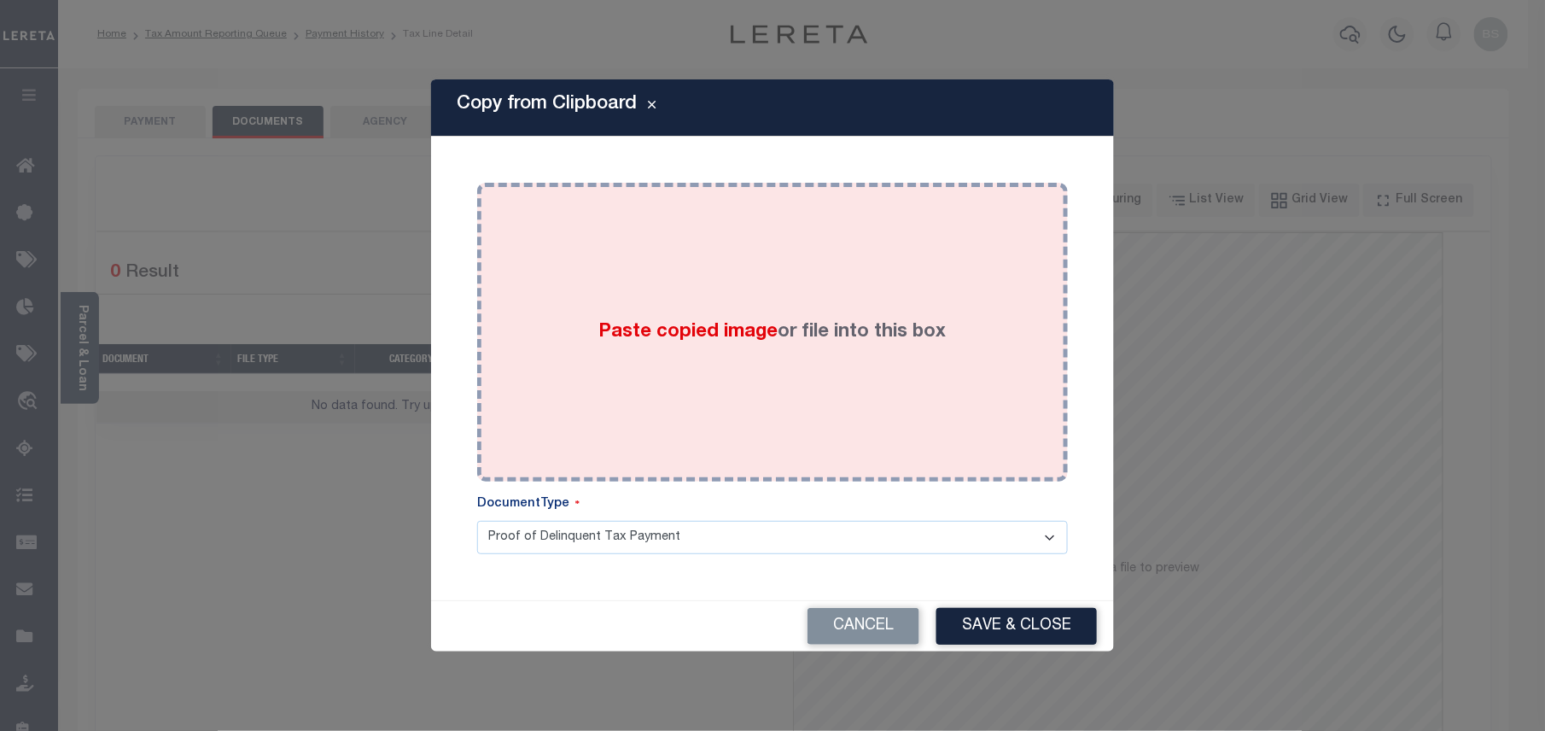
click at [674, 274] on div "Paste copied image or file into this box" at bounding box center [772, 331] width 565 height 273
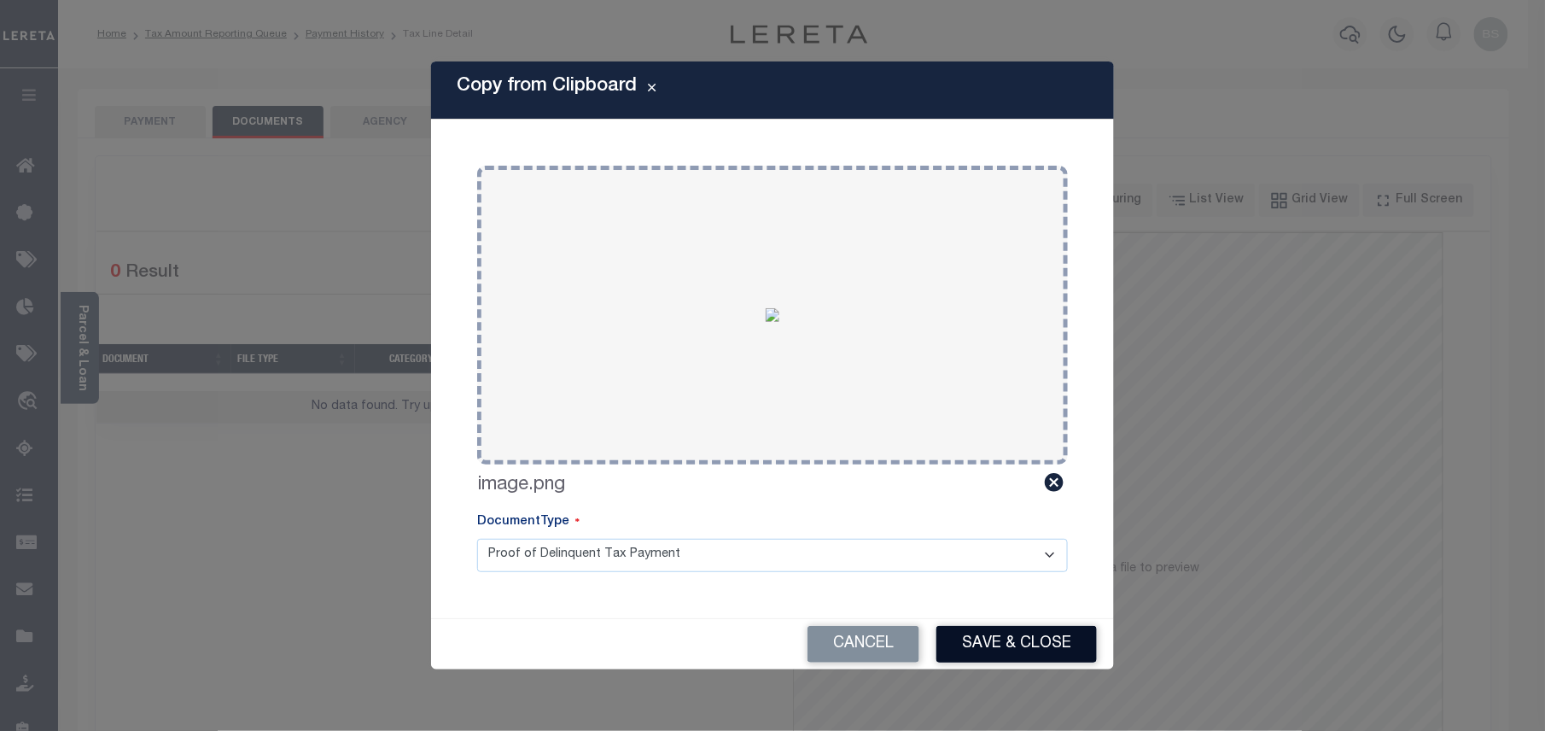
click at [1001, 642] on button "Save & Close" at bounding box center [1016, 644] width 160 height 37
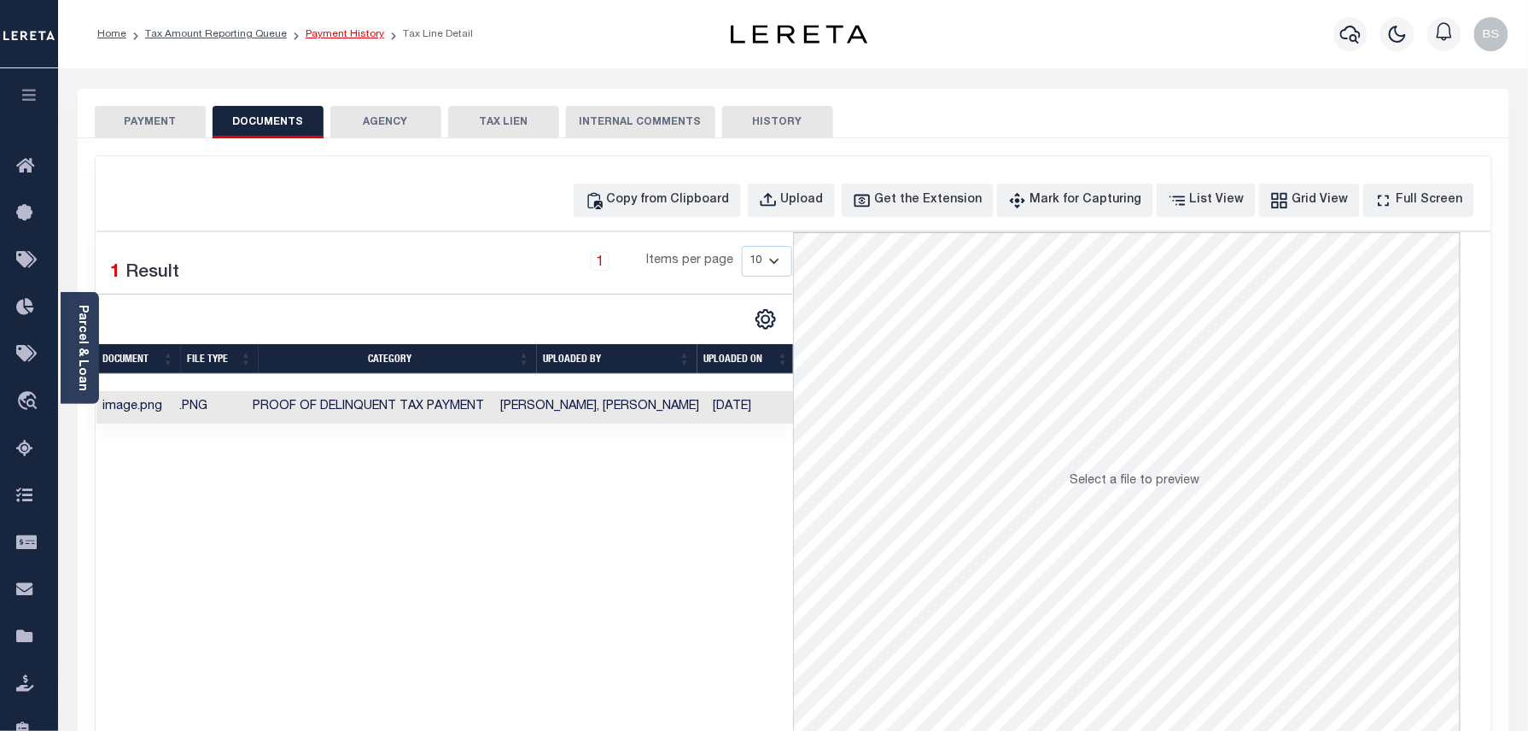
click at [326, 31] on link "Payment History" at bounding box center [345, 34] width 79 height 10
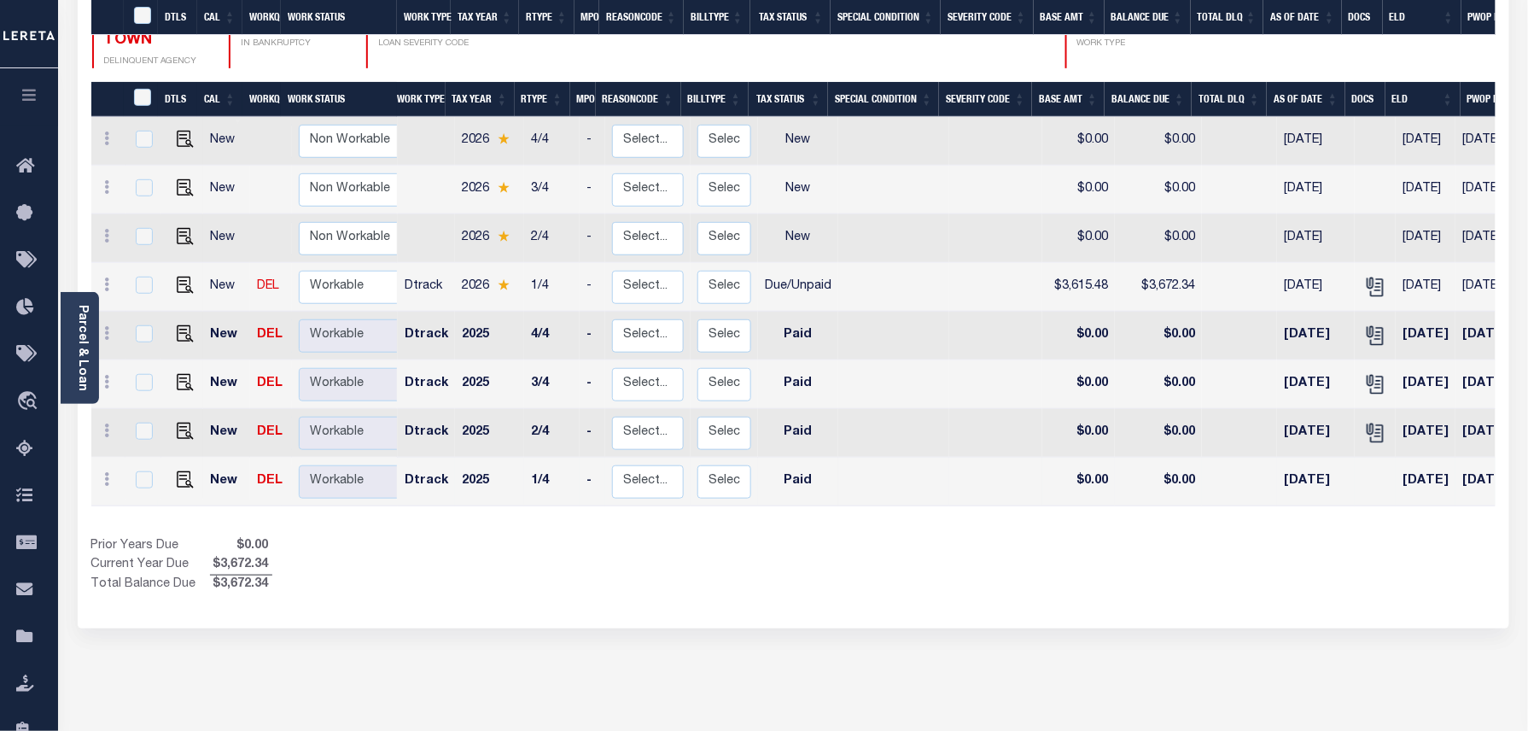
scroll to position [328, 0]
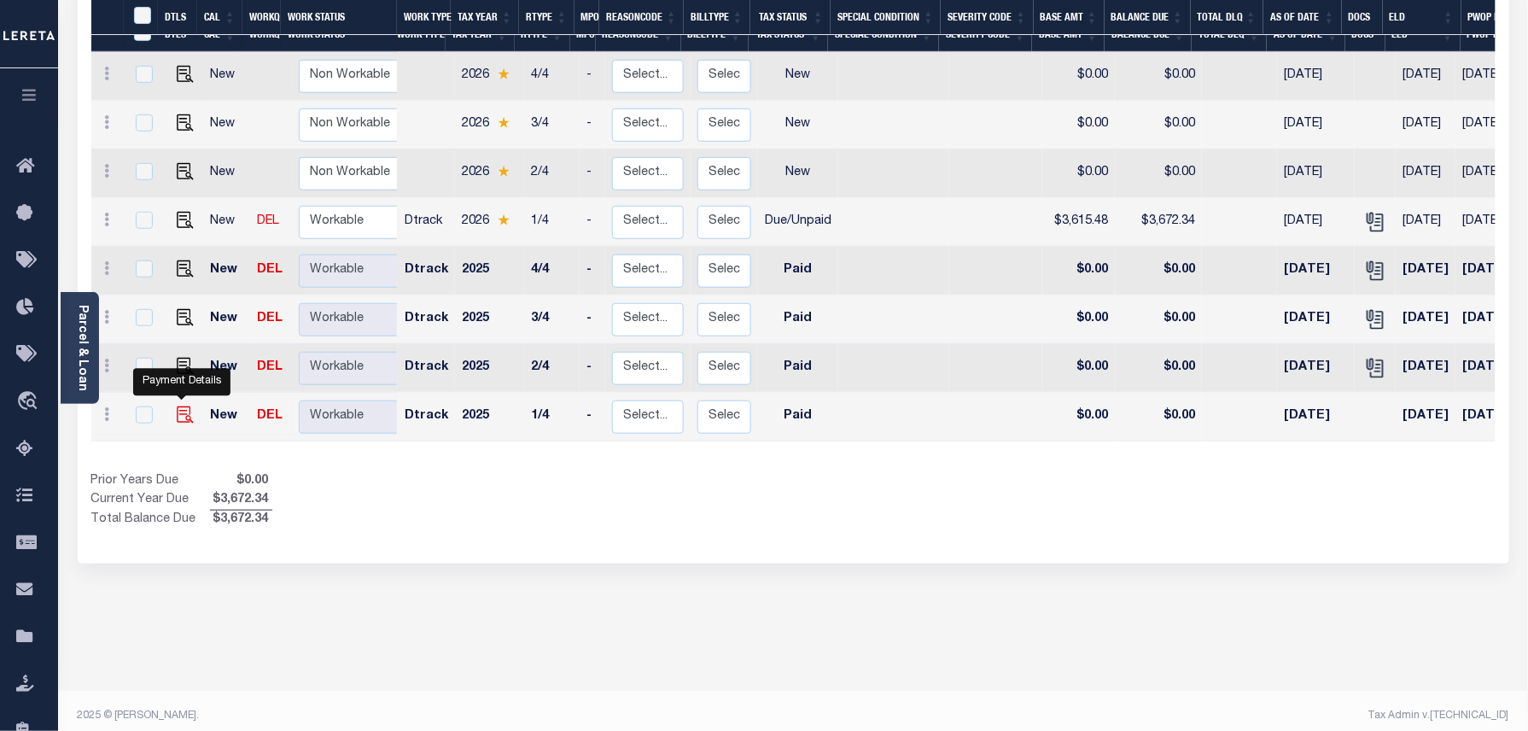
click at [179, 406] on img "" at bounding box center [185, 414] width 17 height 17
checkbox input "true"
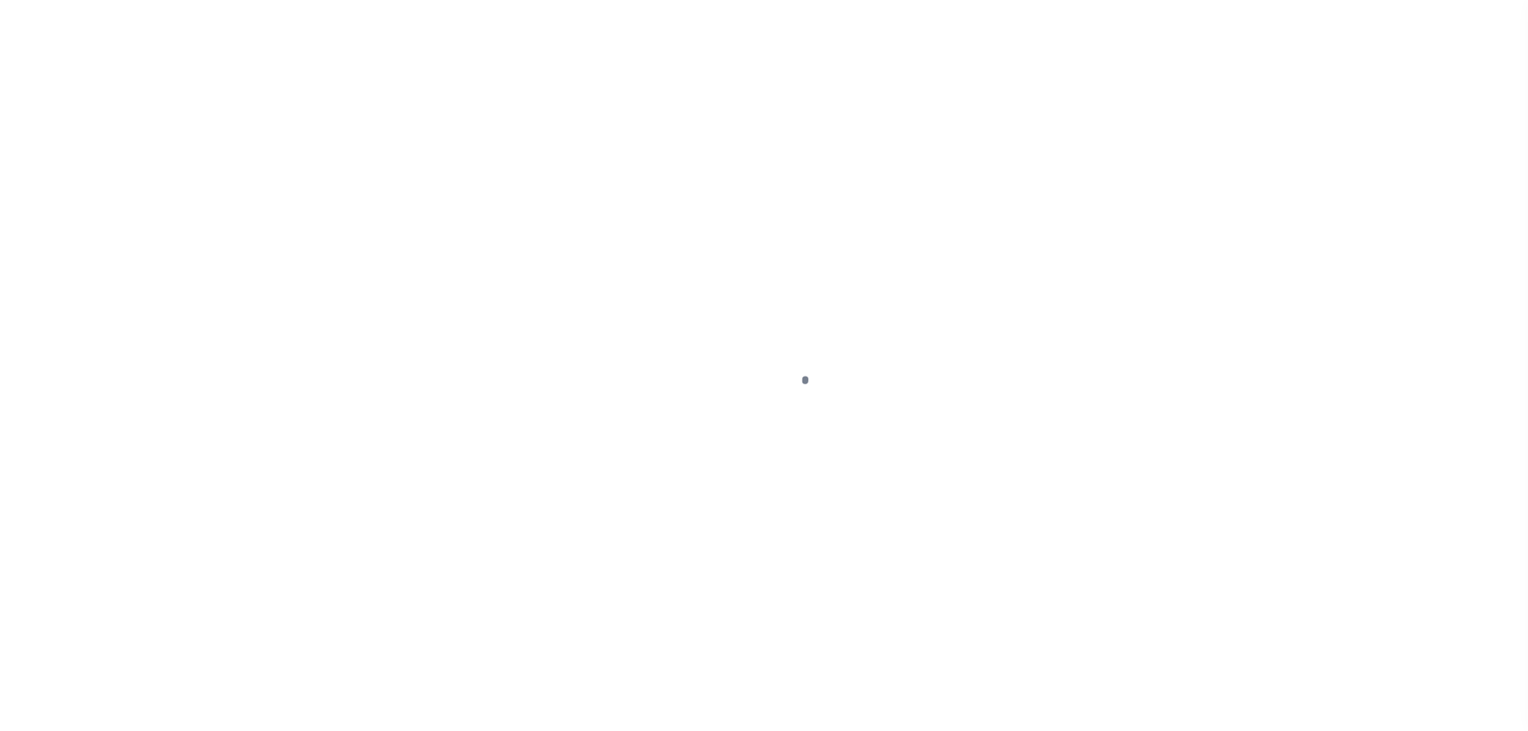
select select "PYD"
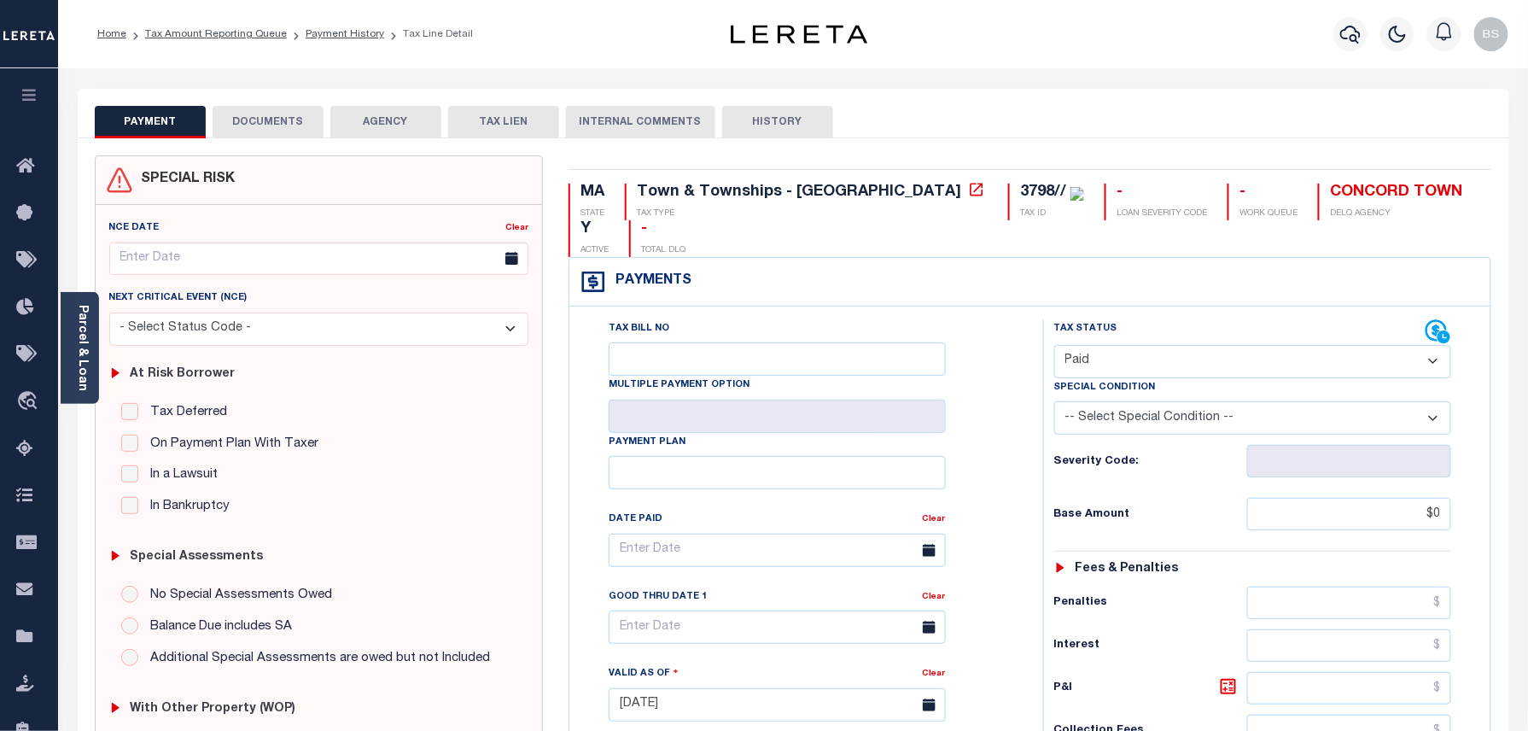
click at [240, 126] on button "DOCUMENTS" at bounding box center [268, 122] width 111 height 32
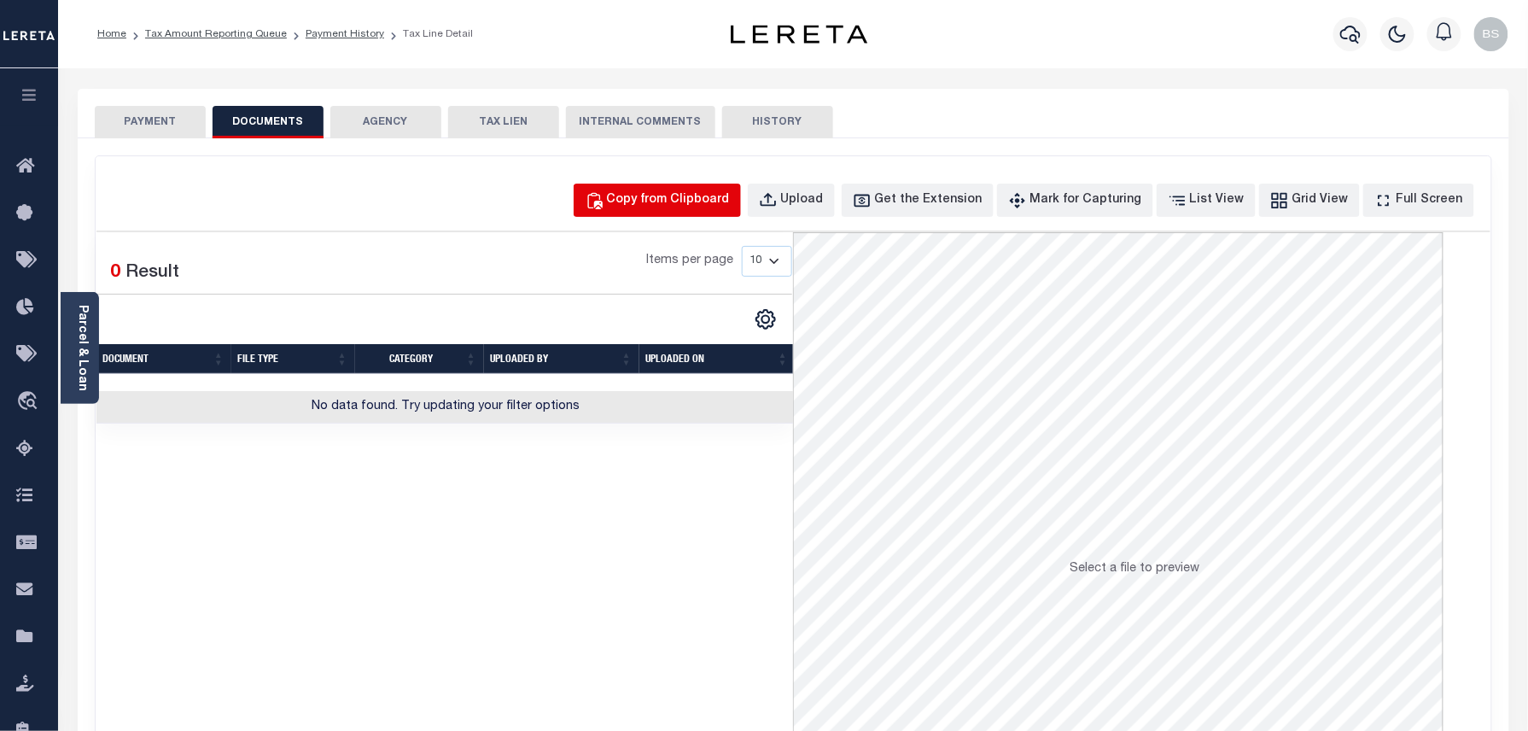
click at [652, 189] on button "Copy from Clipboard" at bounding box center [657, 199] width 167 height 33
select select "POP"
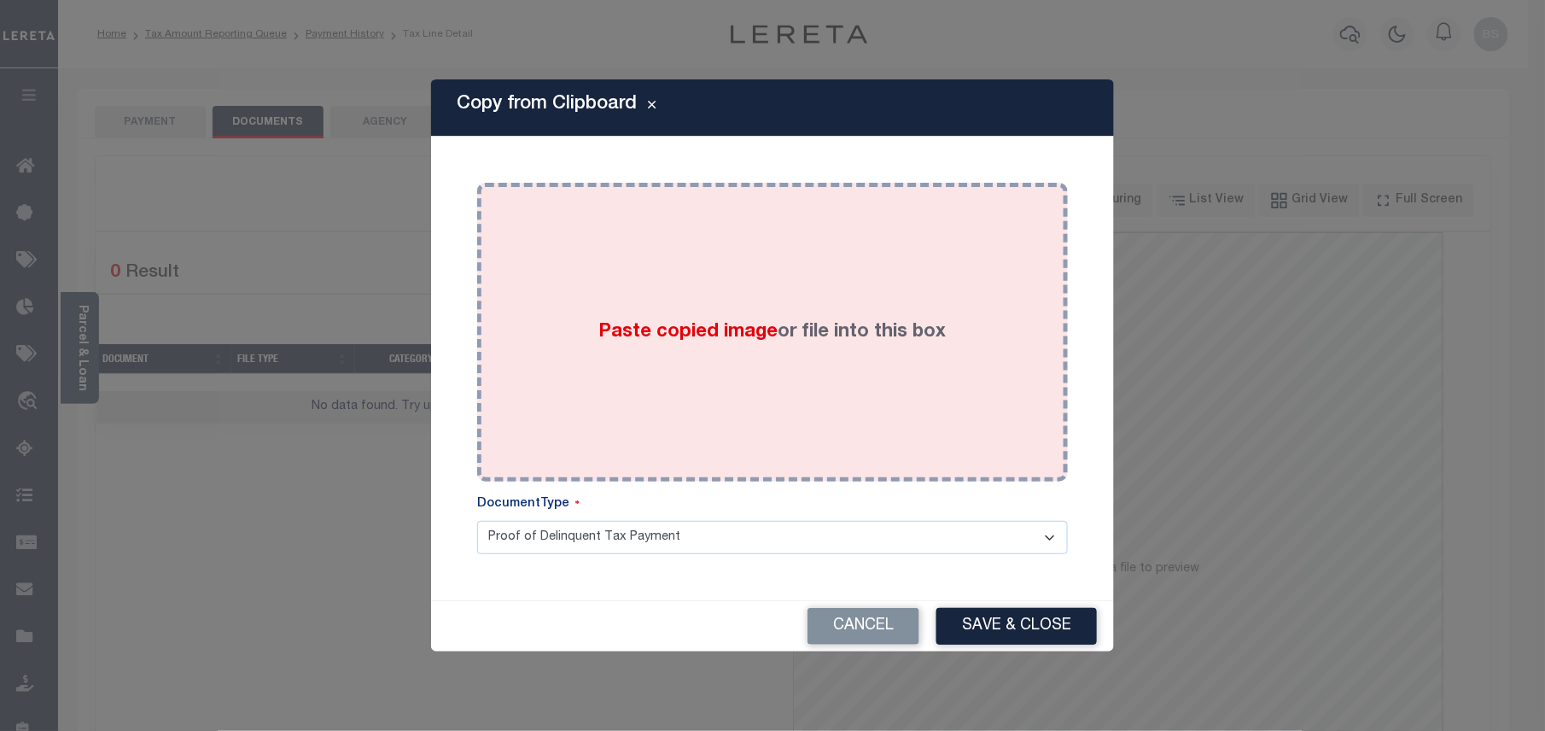
click at [820, 299] on div "Paste copied image or file into this box" at bounding box center [772, 331] width 565 height 273
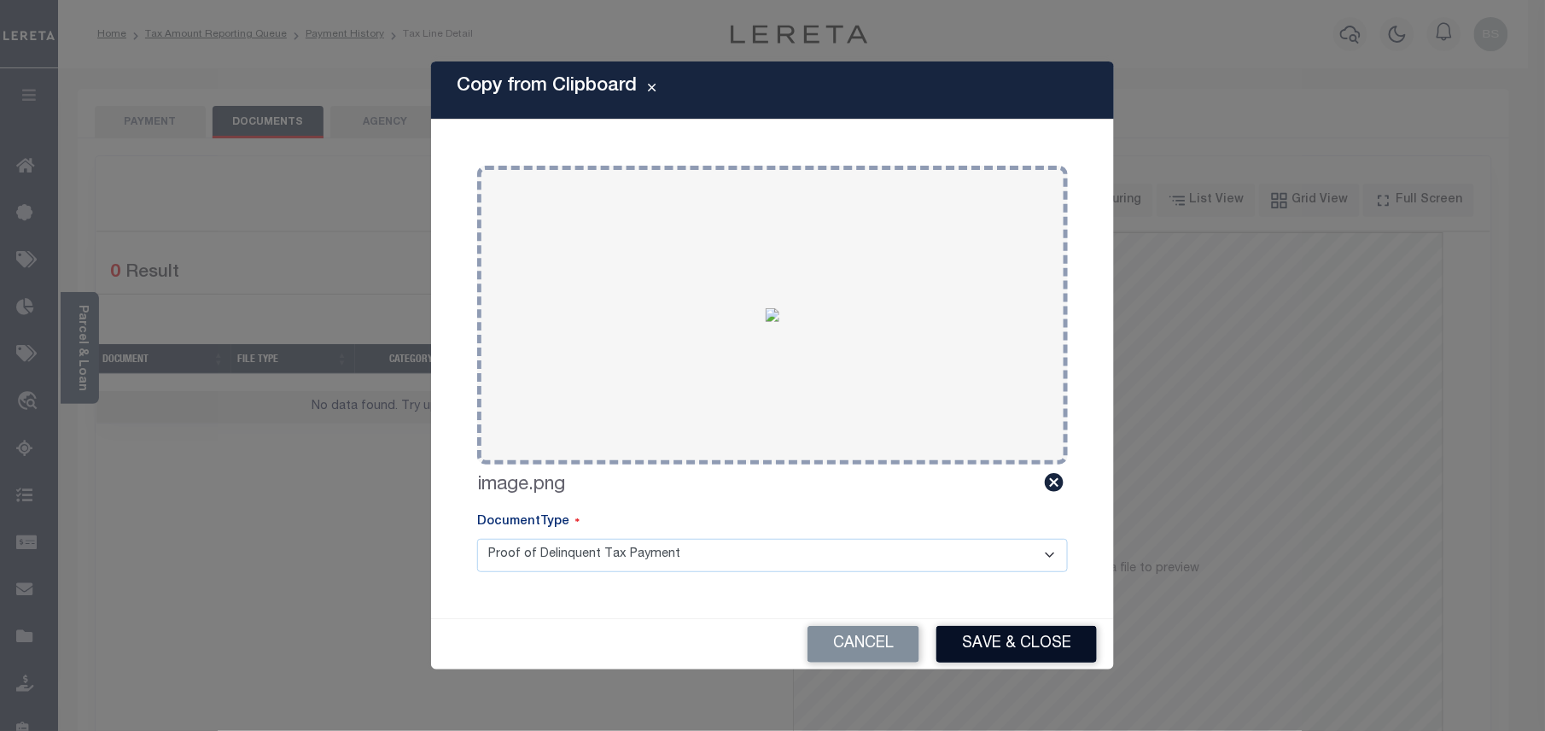
click at [1045, 661] on button "Save & Close" at bounding box center [1016, 644] width 160 height 37
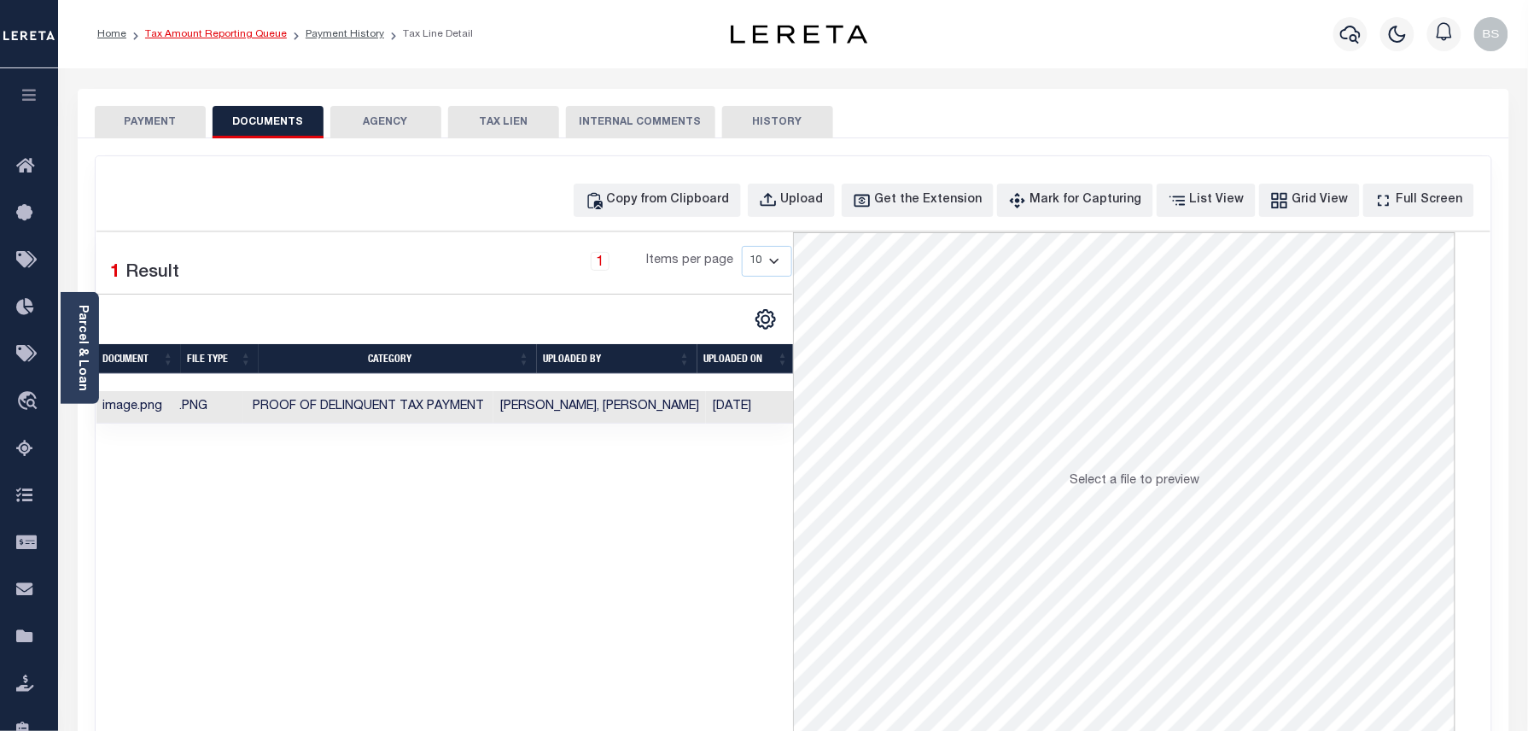
click at [251, 35] on link "Tax Amount Reporting Queue" at bounding box center [216, 34] width 142 height 10
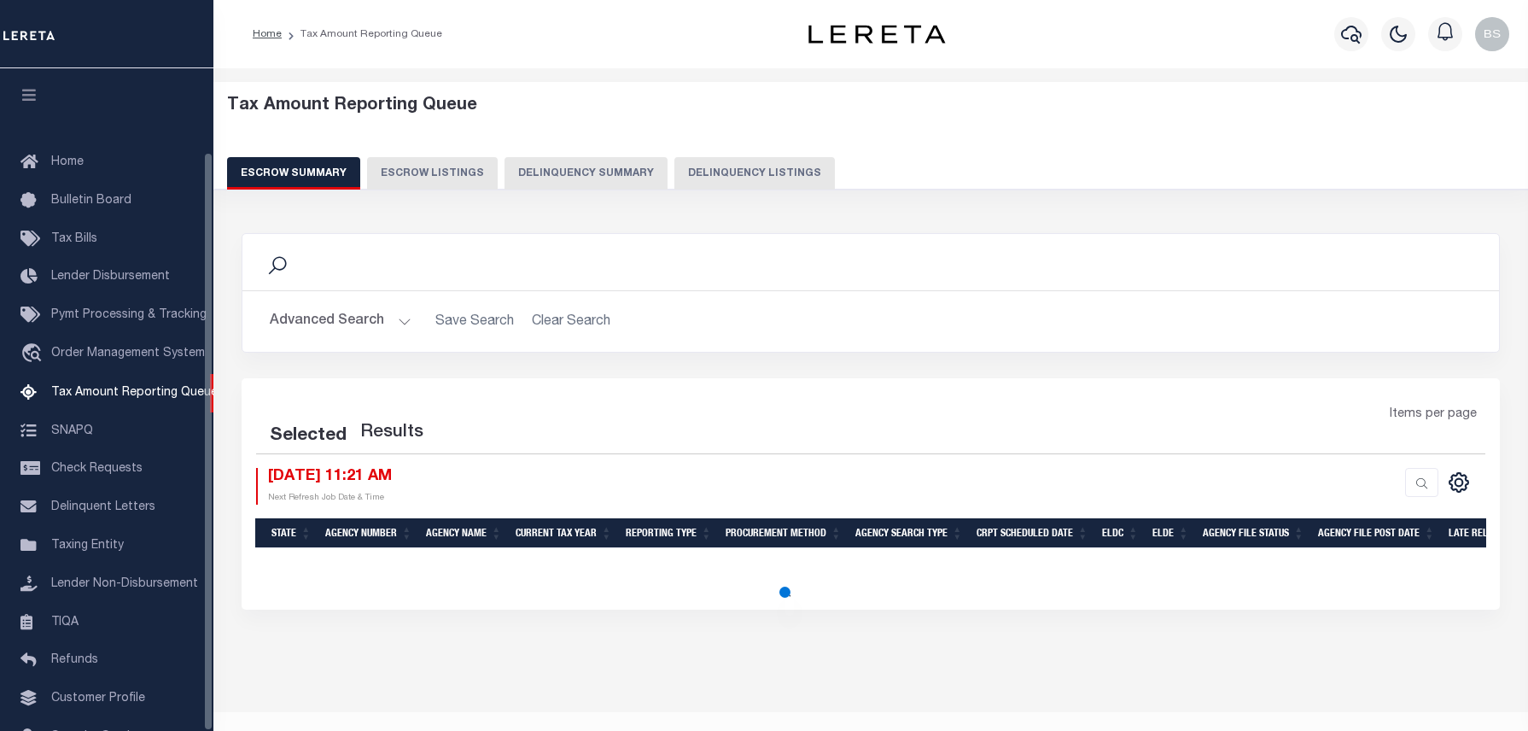
select select "100"
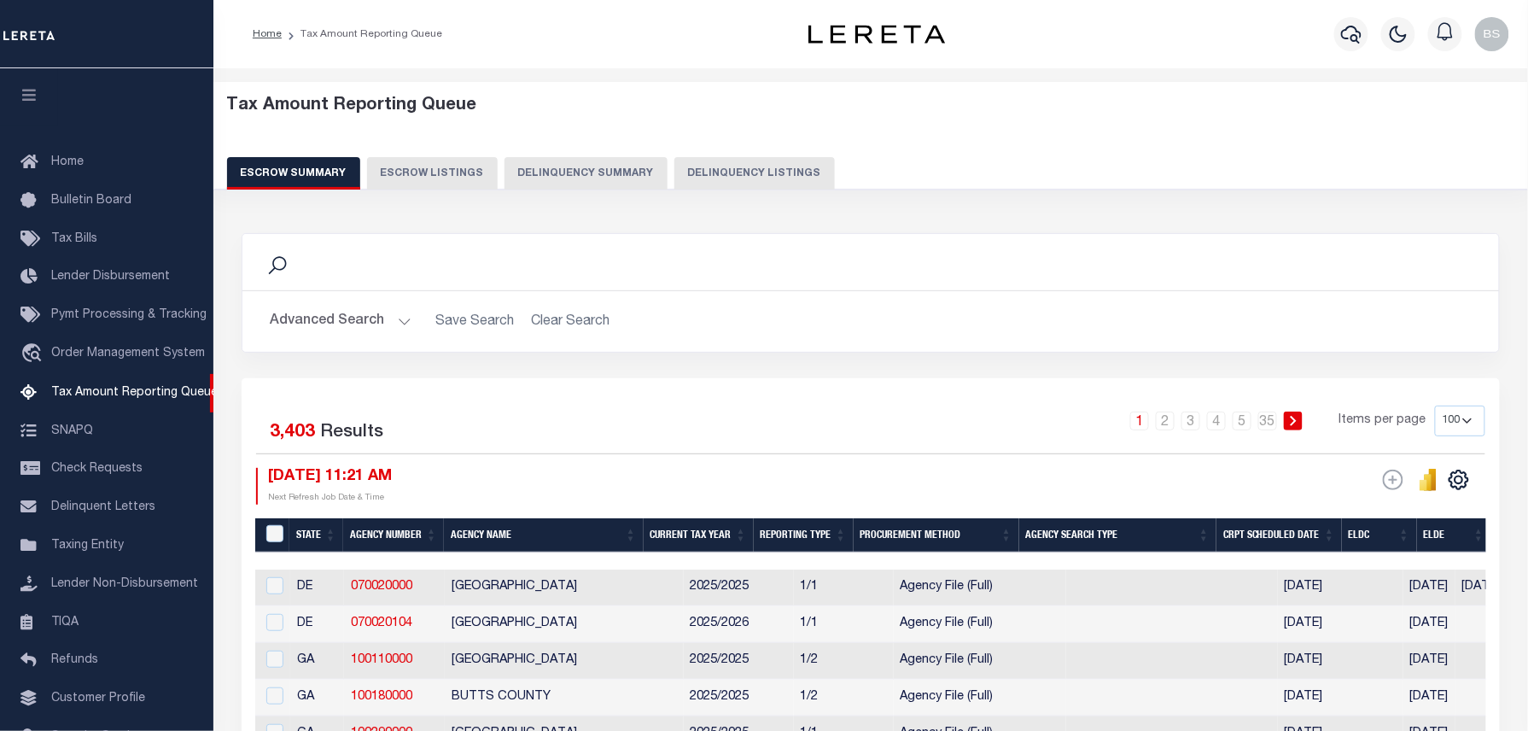
scroll to position [96, 0]
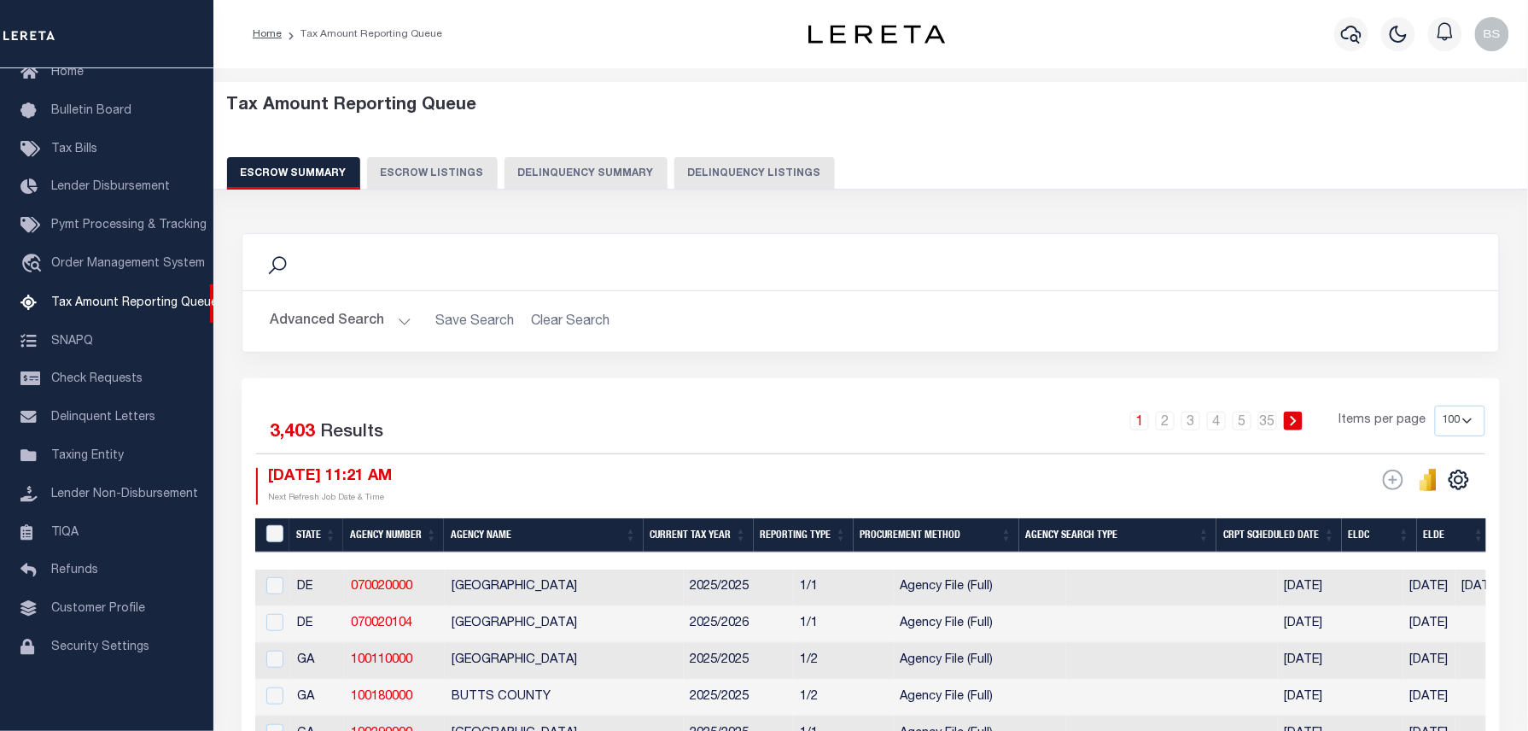
click at [739, 185] on button "Delinquency Listings" at bounding box center [754, 173] width 160 height 32
select select "100"
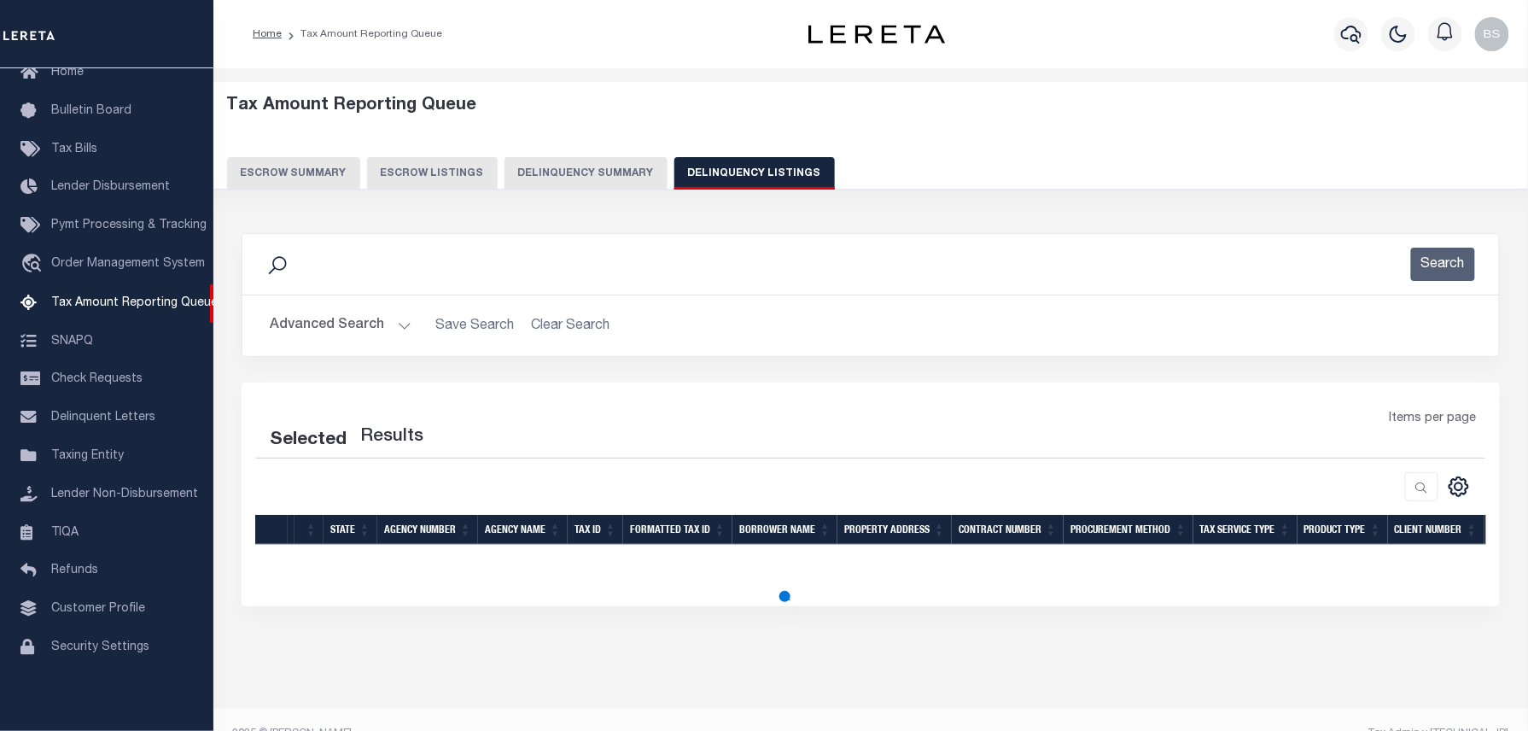
select select "100"
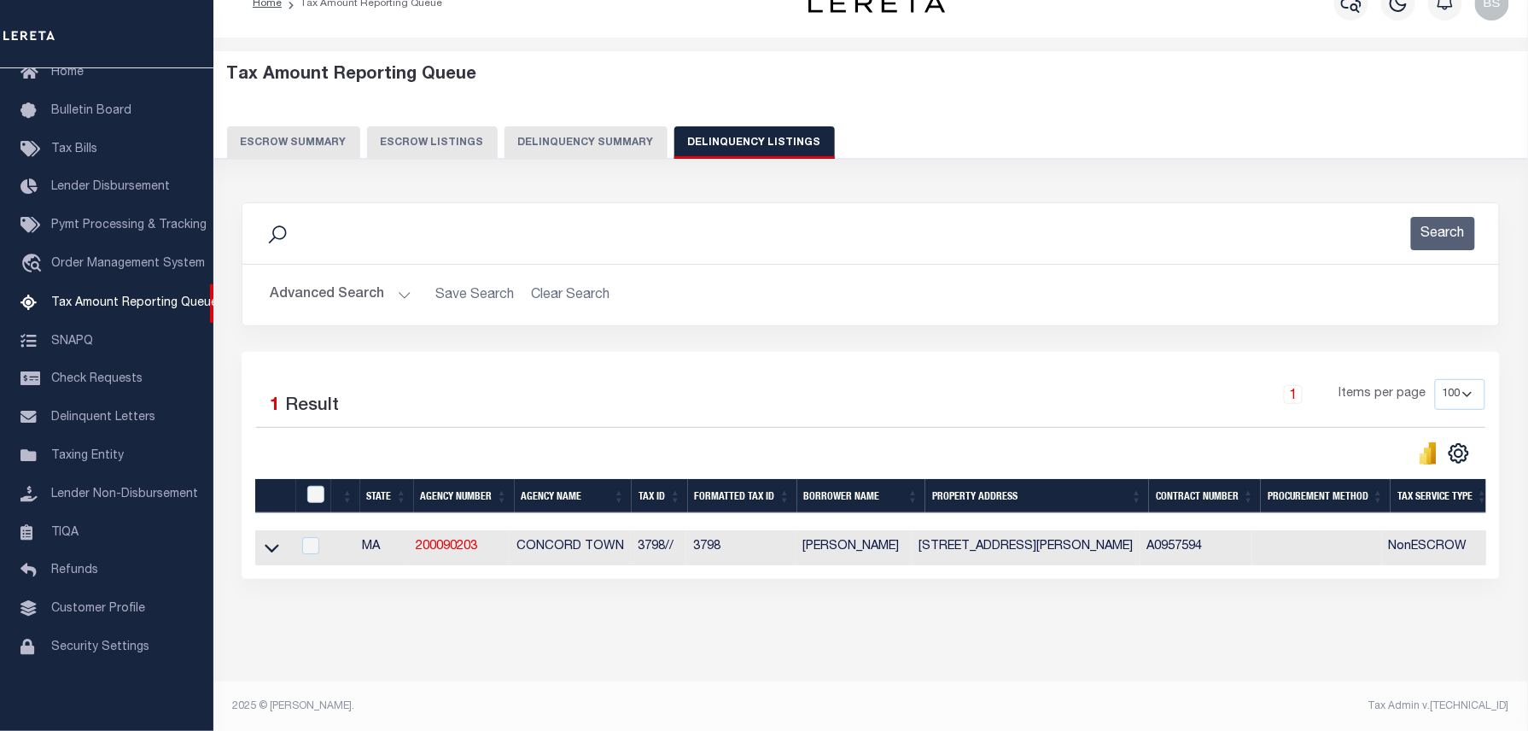
scroll to position [32, 0]
click at [267, 550] on icon at bounding box center [272, 548] width 15 height 9
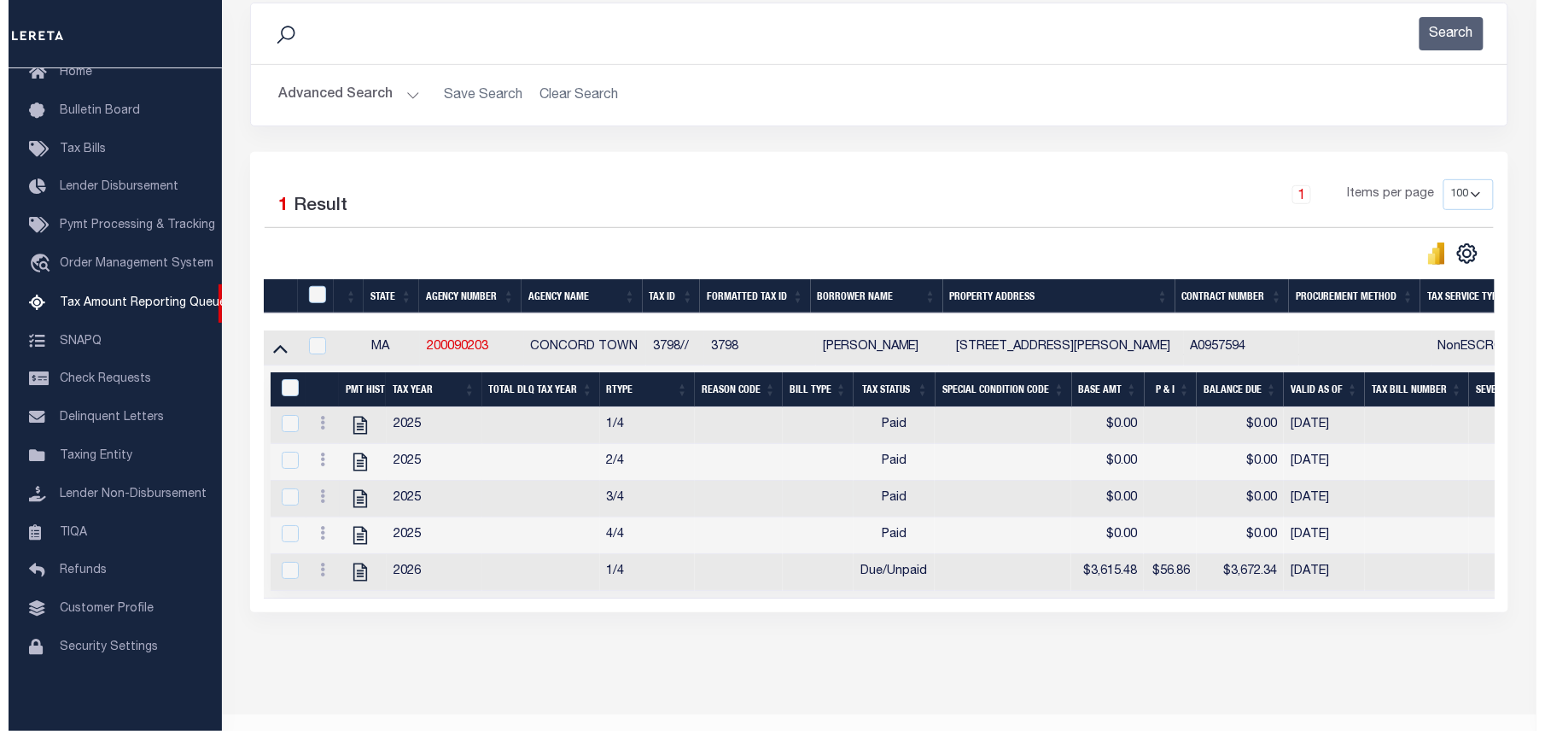
scroll to position [277, 0]
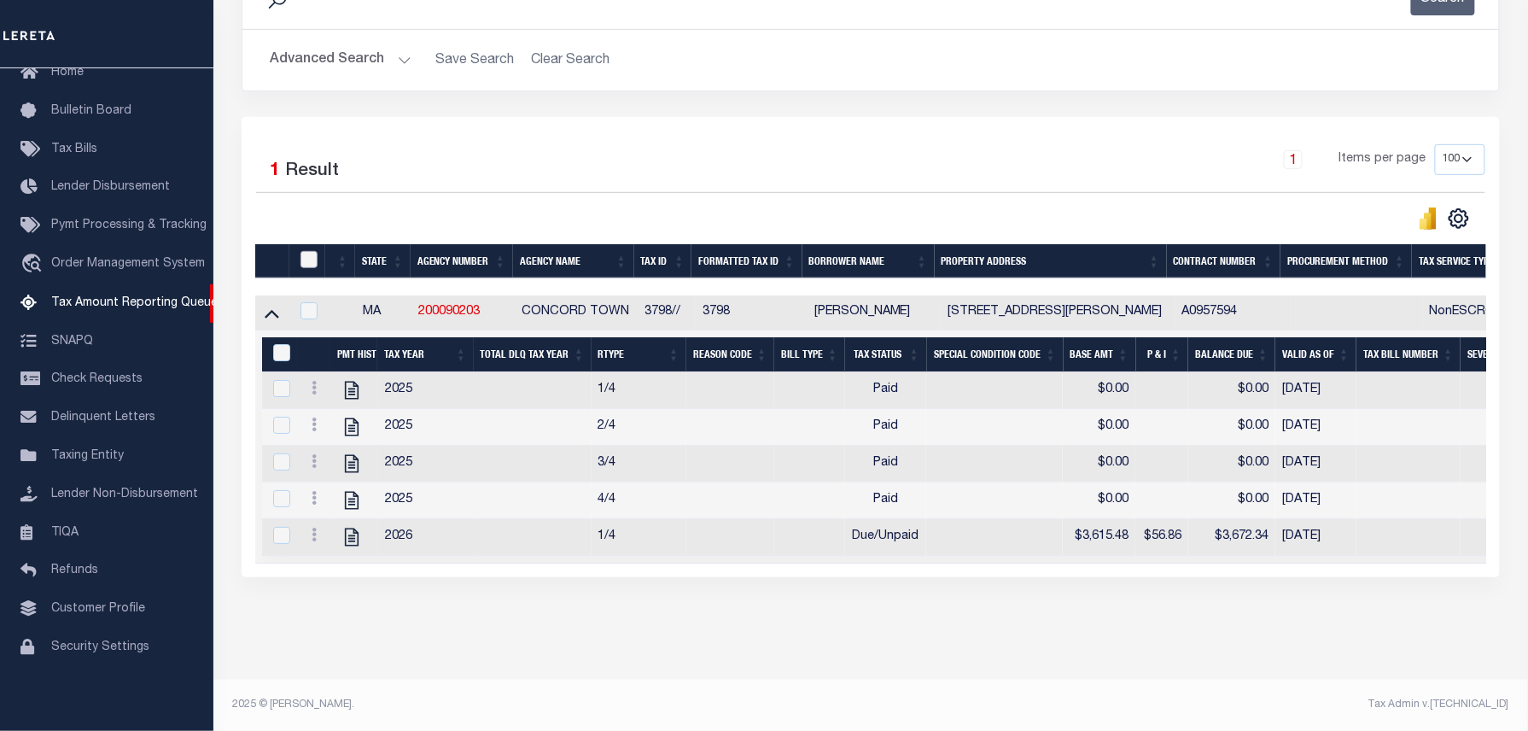
click at [309, 253] on input "checkbox" at bounding box center [308, 259] width 17 height 17
checkbox input "true"
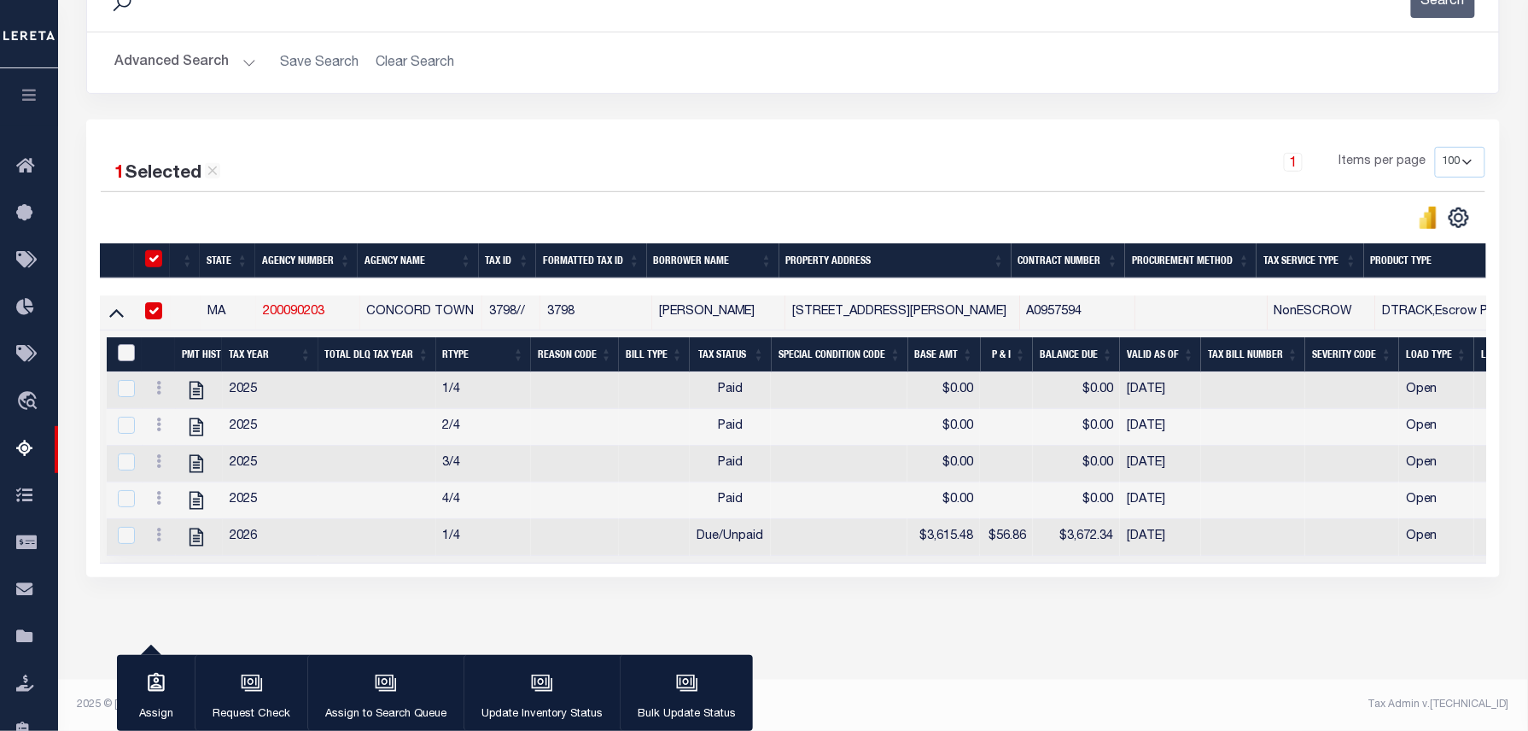
click at [128, 345] on input "&nbsp;" at bounding box center [126, 352] width 17 height 17
checkbox input "true"
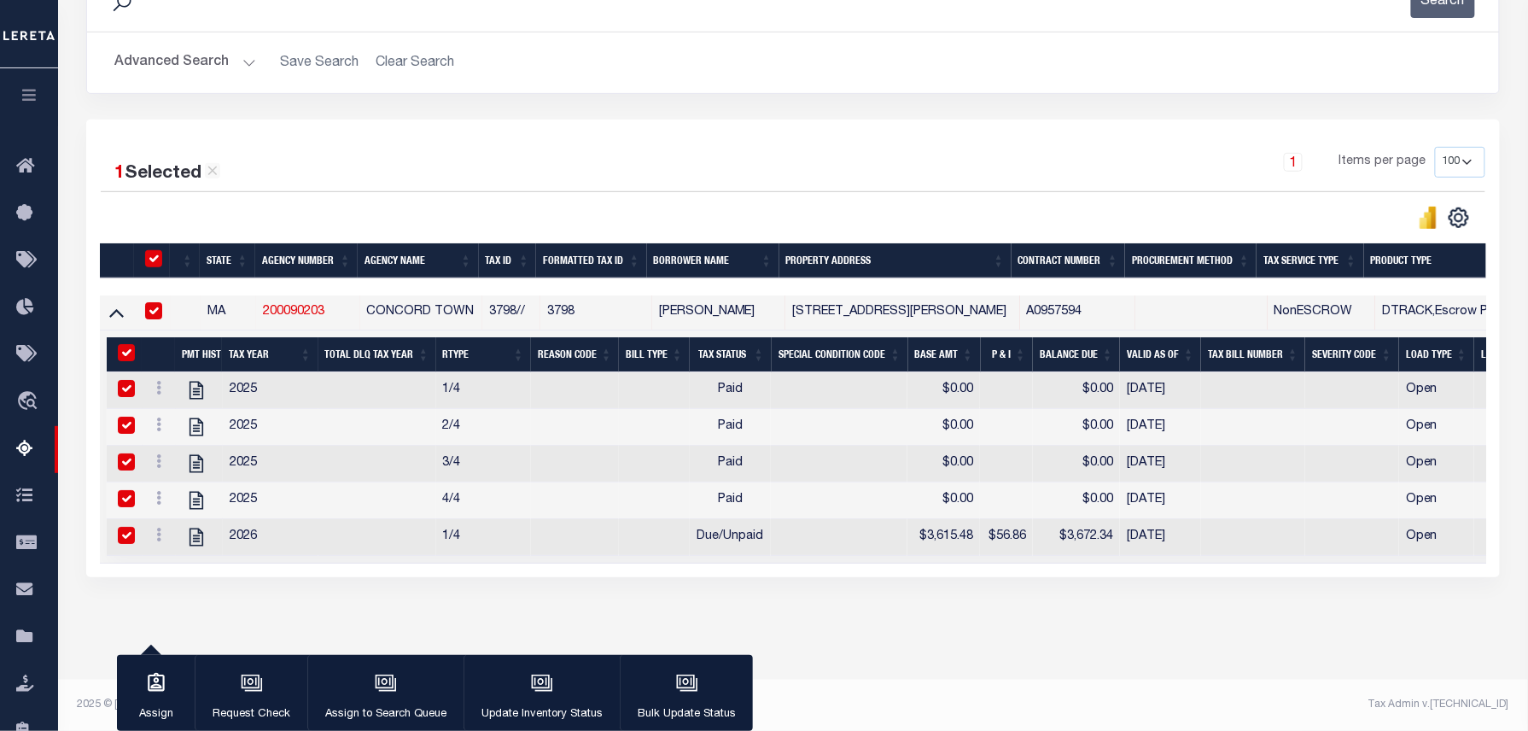
checkbox input "true"
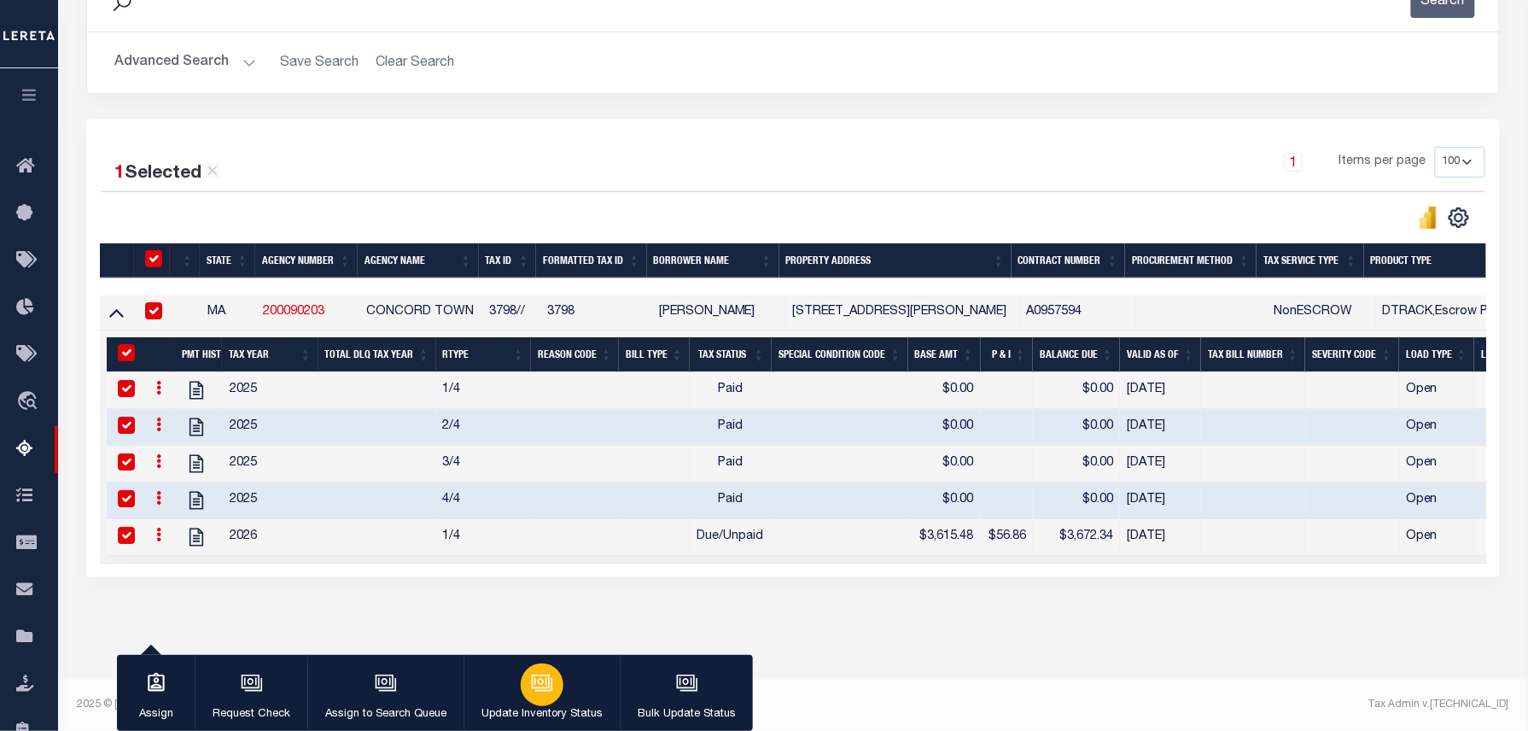
click at [538, 697] on div "button" at bounding box center [542, 684] width 43 height 43
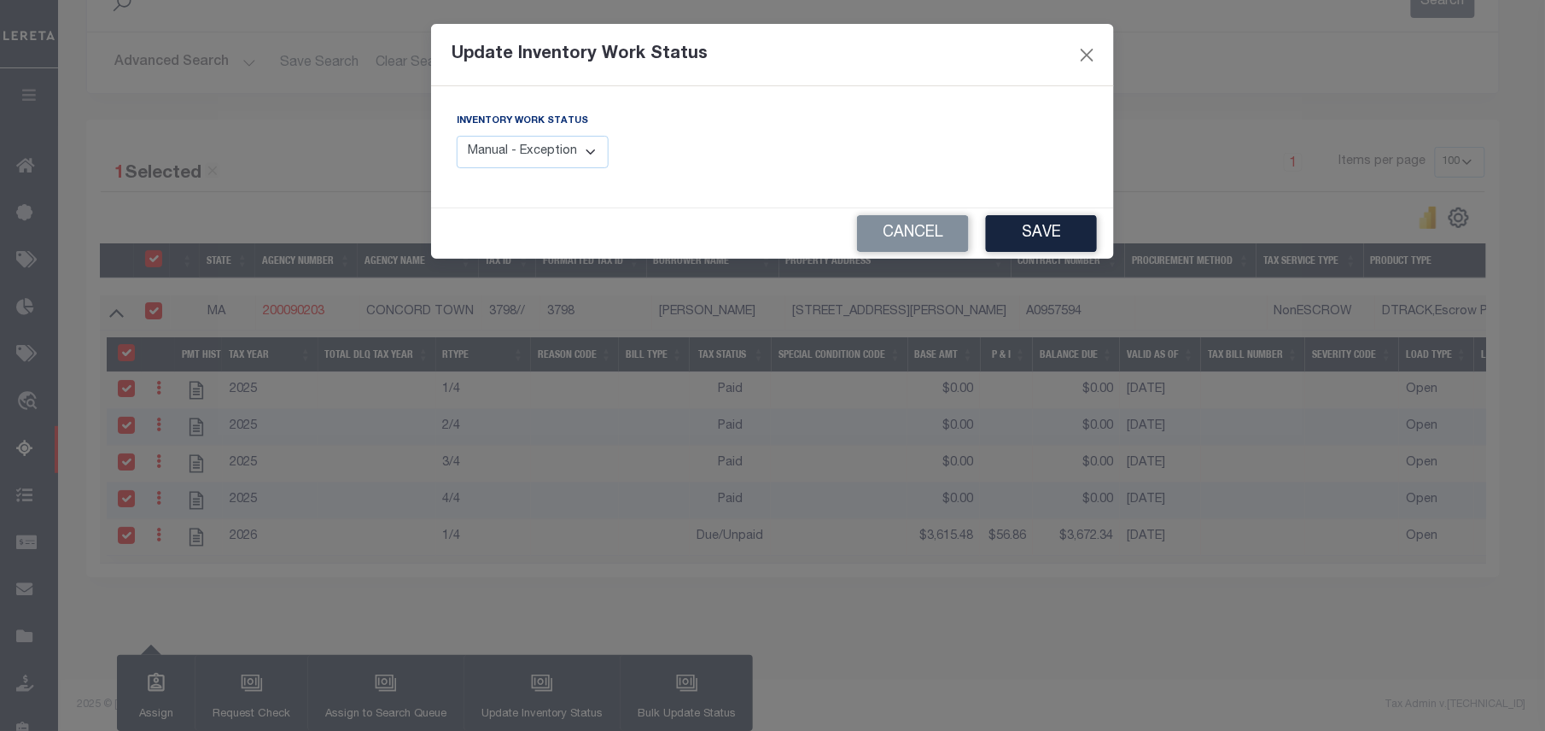
click at [537, 155] on select "Manual - Exception Pended - Awaiting Search Late Add Exception Completed" at bounding box center [533, 152] width 152 height 33
select select "4"
click at [457, 136] on select "Manual - Exception Pended - Awaiting Search Late Add Exception Completed" at bounding box center [533, 152] width 152 height 33
click at [1051, 233] on button "Save" at bounding box center [1041, 233] width 111 height 37
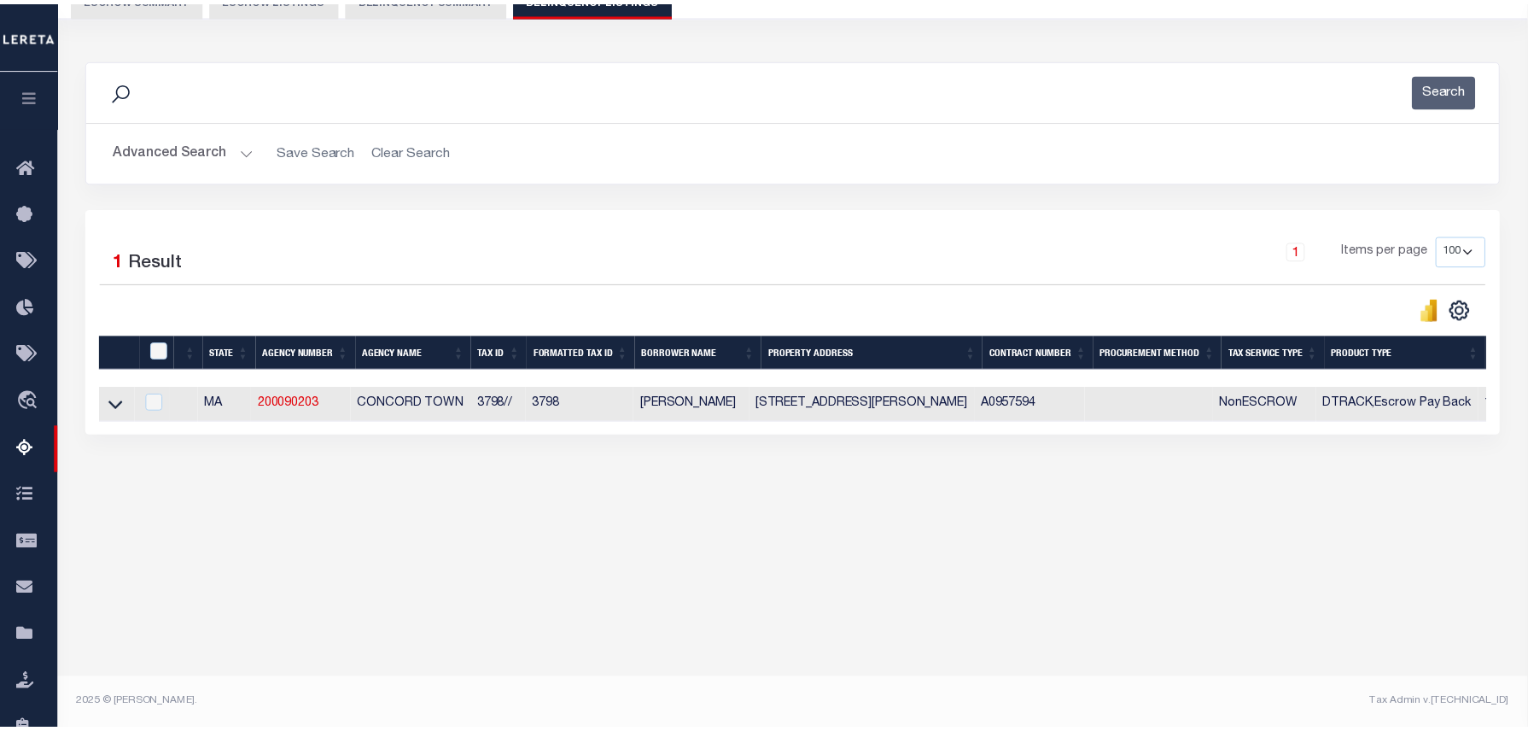
scroll to position [174, 0]
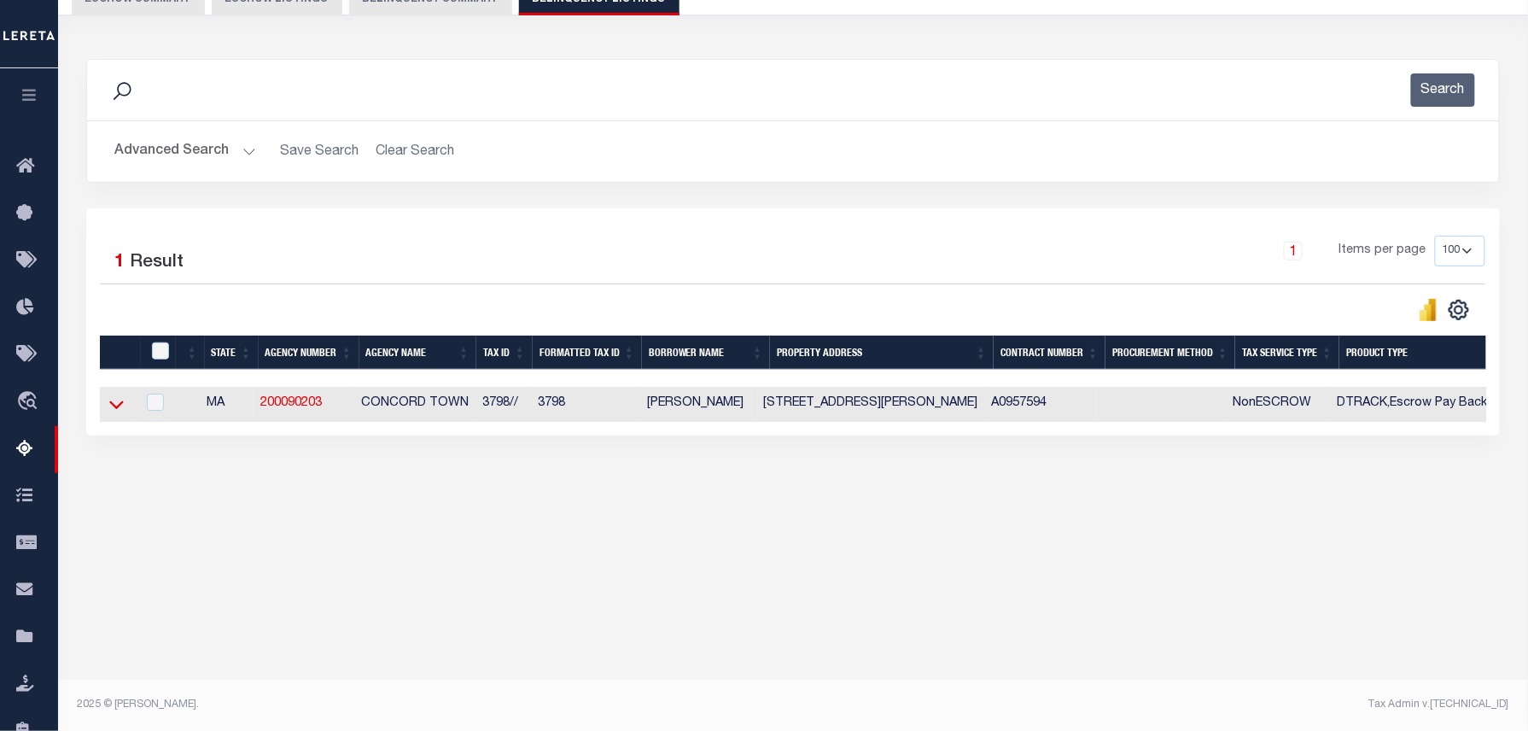
click at [114, 413] on icon at bounding box center [116, 404] width 15 height 18
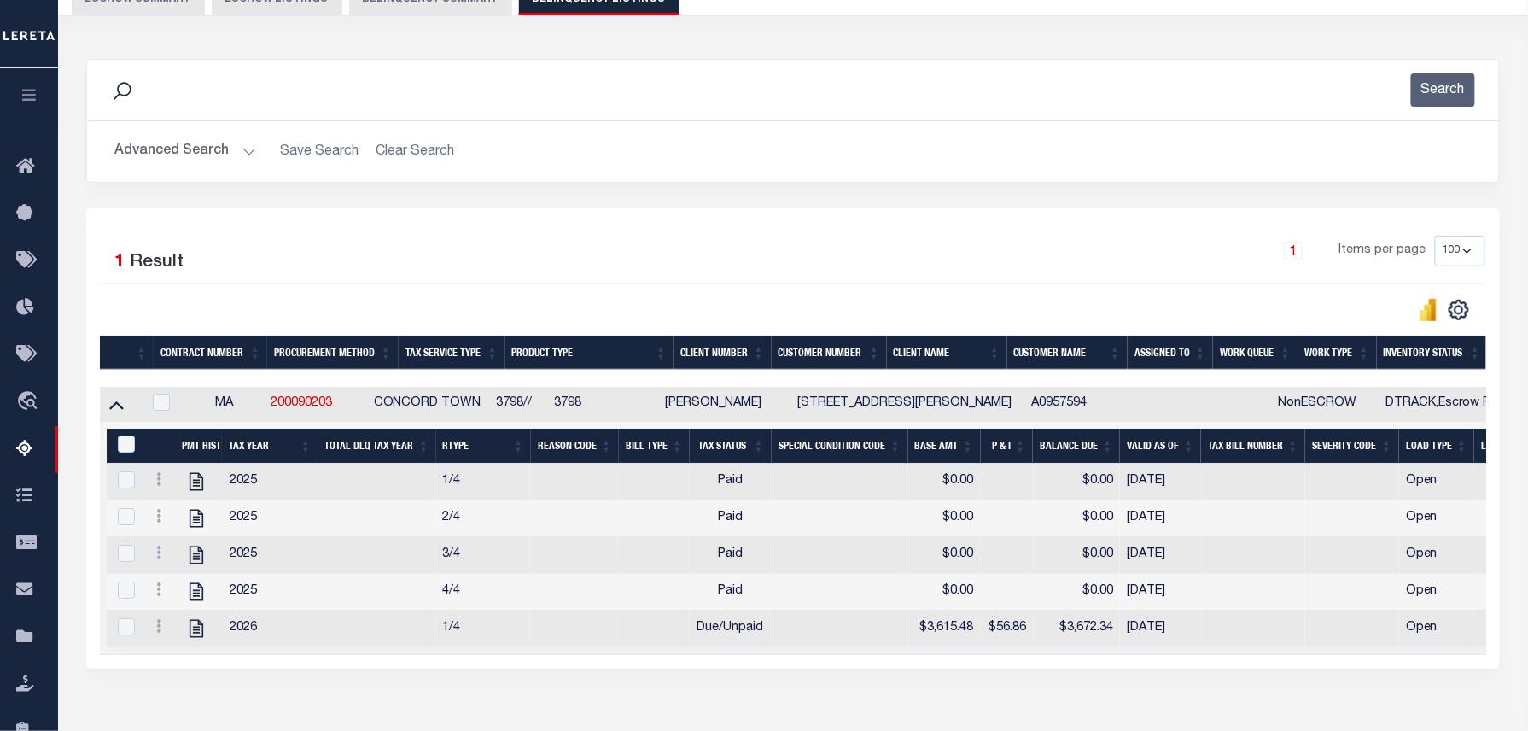
scroll to position [0, 0]
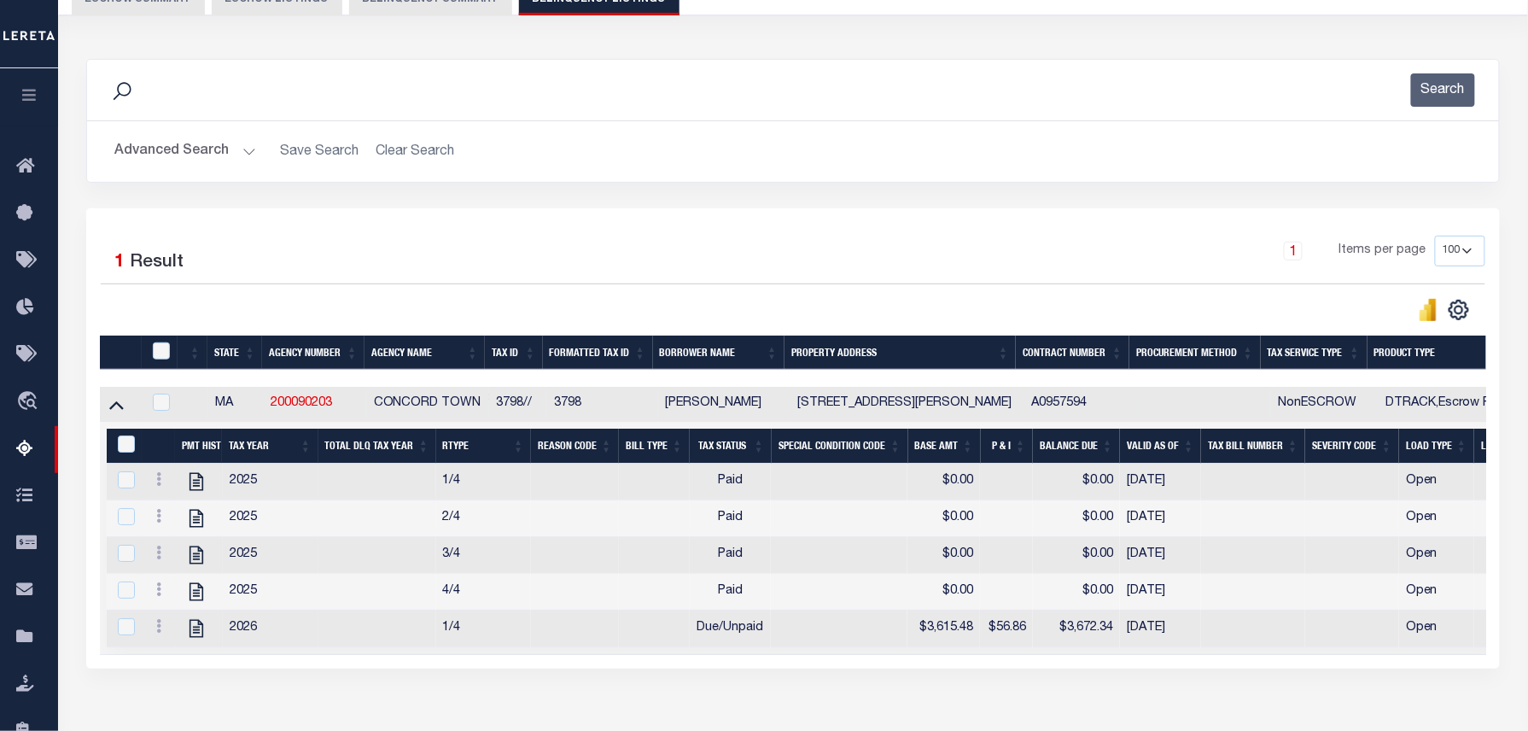
click at [222, 158] on button "Advanced Search" at bounding box center [185, 151] width 142 height 33
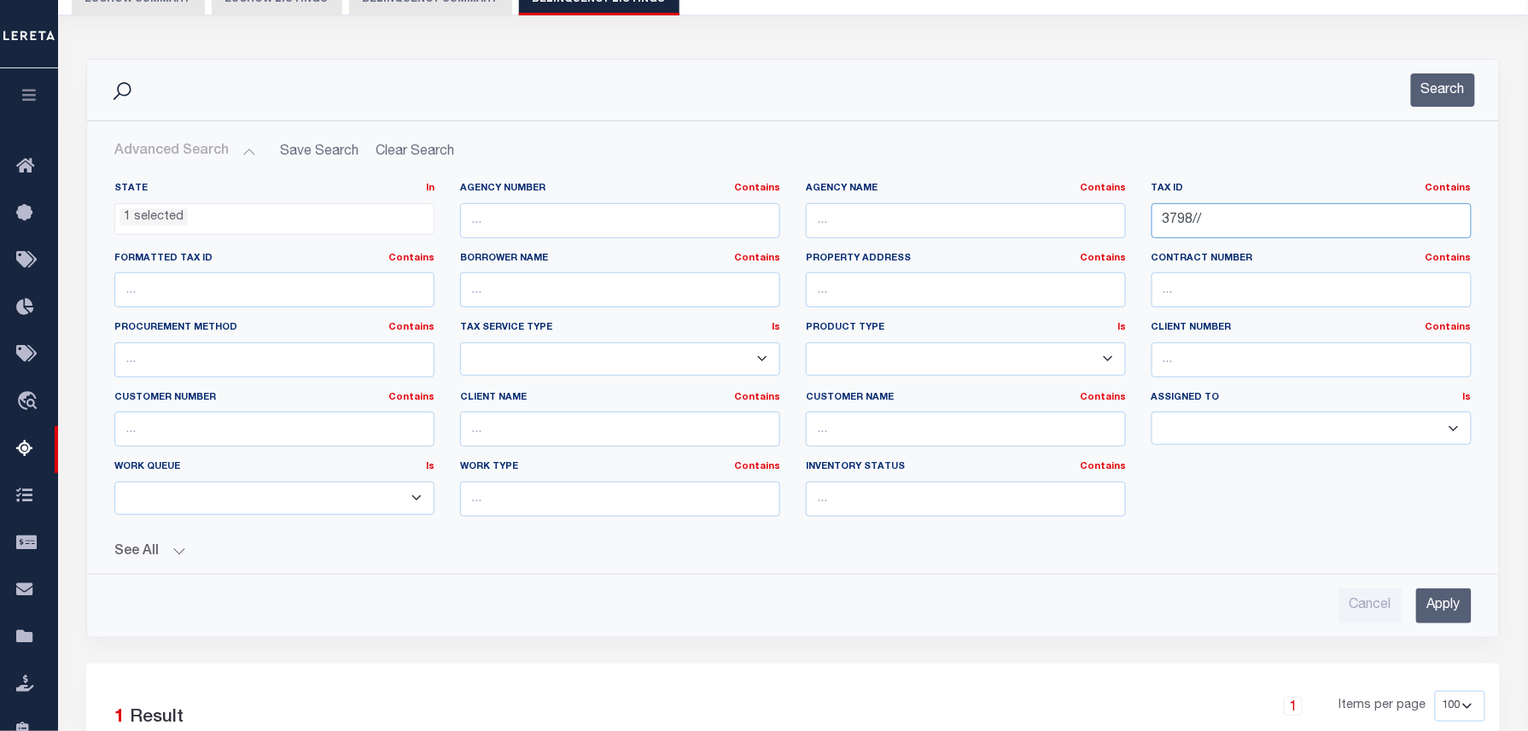
drag, startPoint x: 1233, startPoint y: 230, endPoint x: 831, endPoint y: 230, distance: 402.0
click at [831, 230] on div "State In In AK AL AR AZ CA CO CT DC DE FL GA GU HI IA ID IL IN KS [GEOGRAPHIC_D…" at bounding box center [793, 356] width 1383 height 348
paste input "[PERSON_NAME]"
paste input "855"
type input "855//"
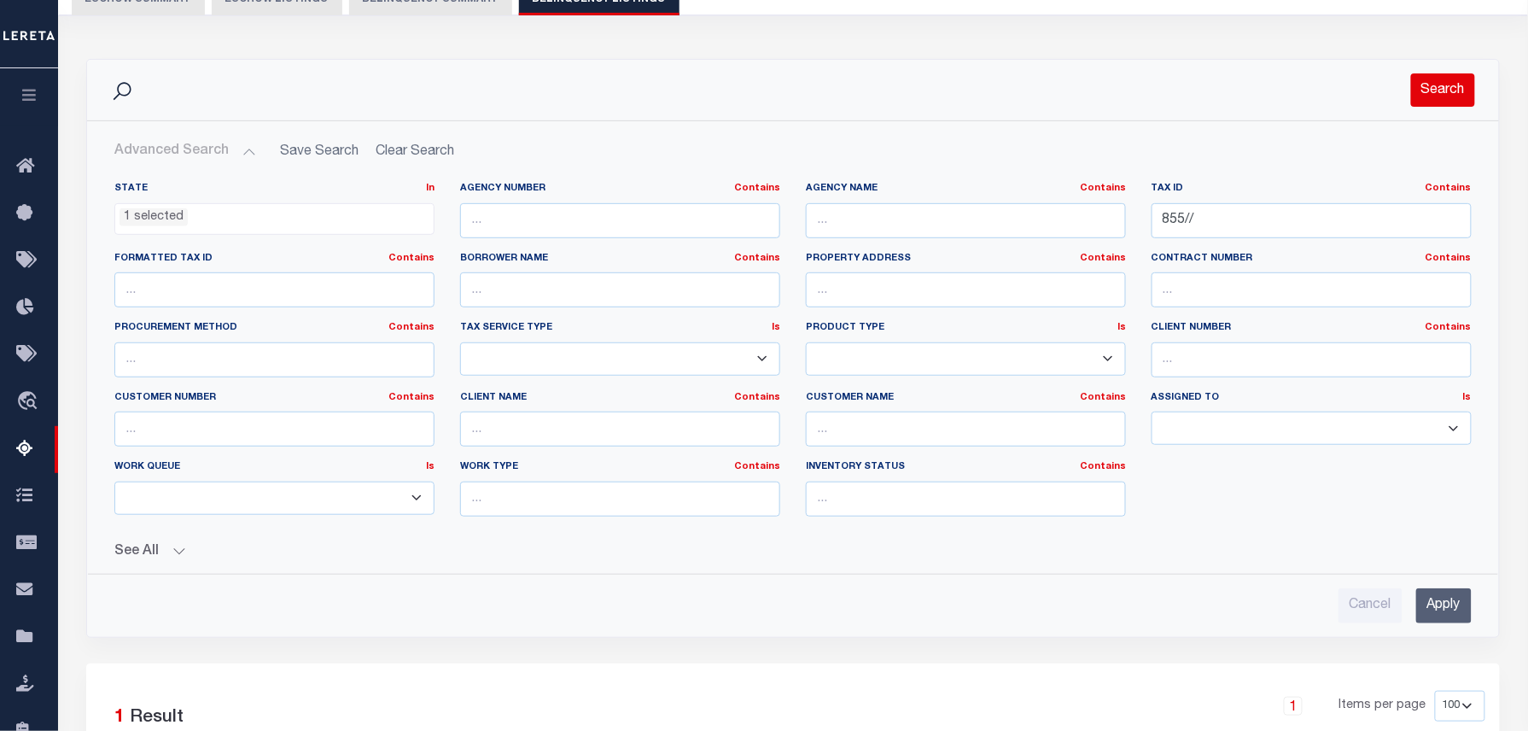
click at [1448, 93] on button "Search" at bounding box center [1443, 89] width 64 height 33
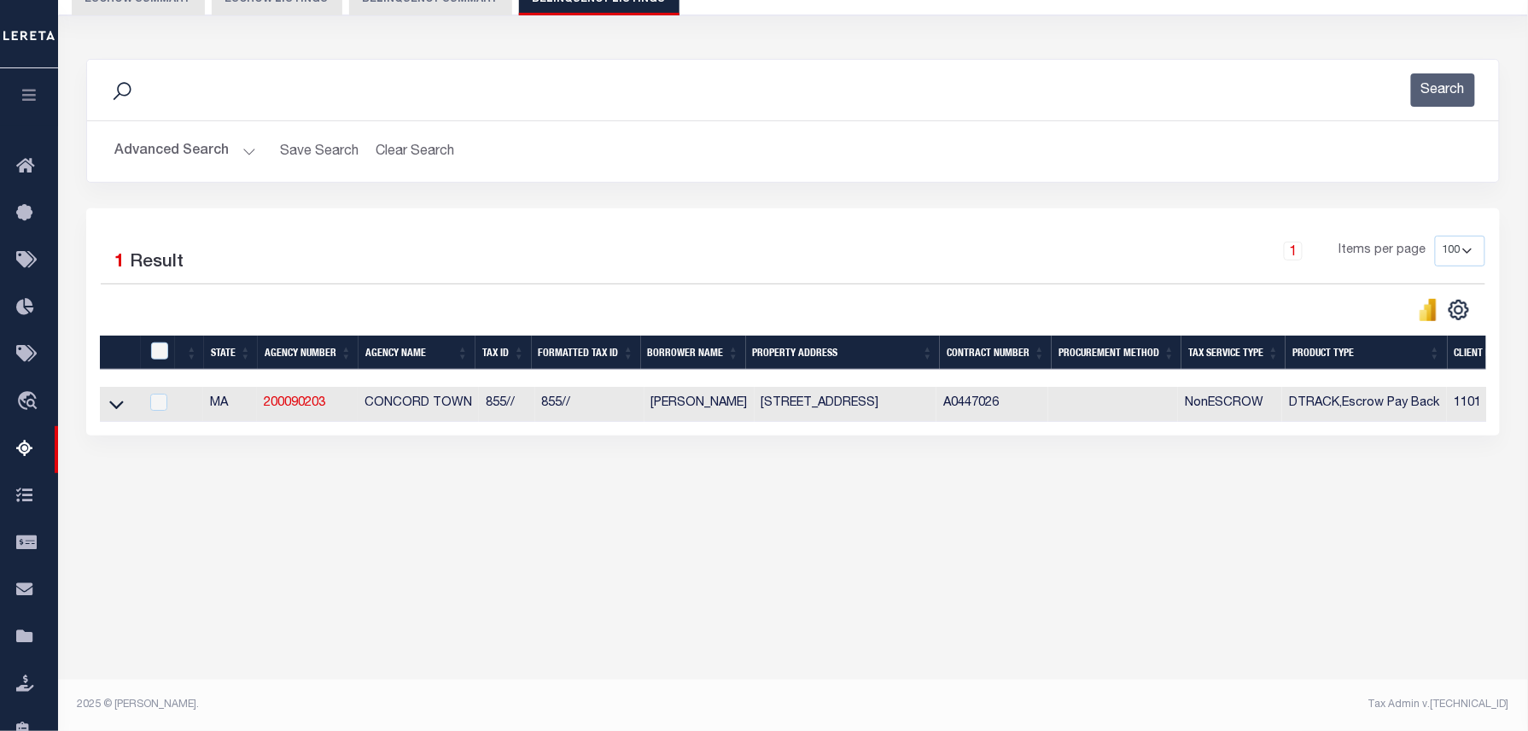
scroll to position [174, 0]
click at [110, 411] on icon at bounding box center [116, 404] width 15 height 18
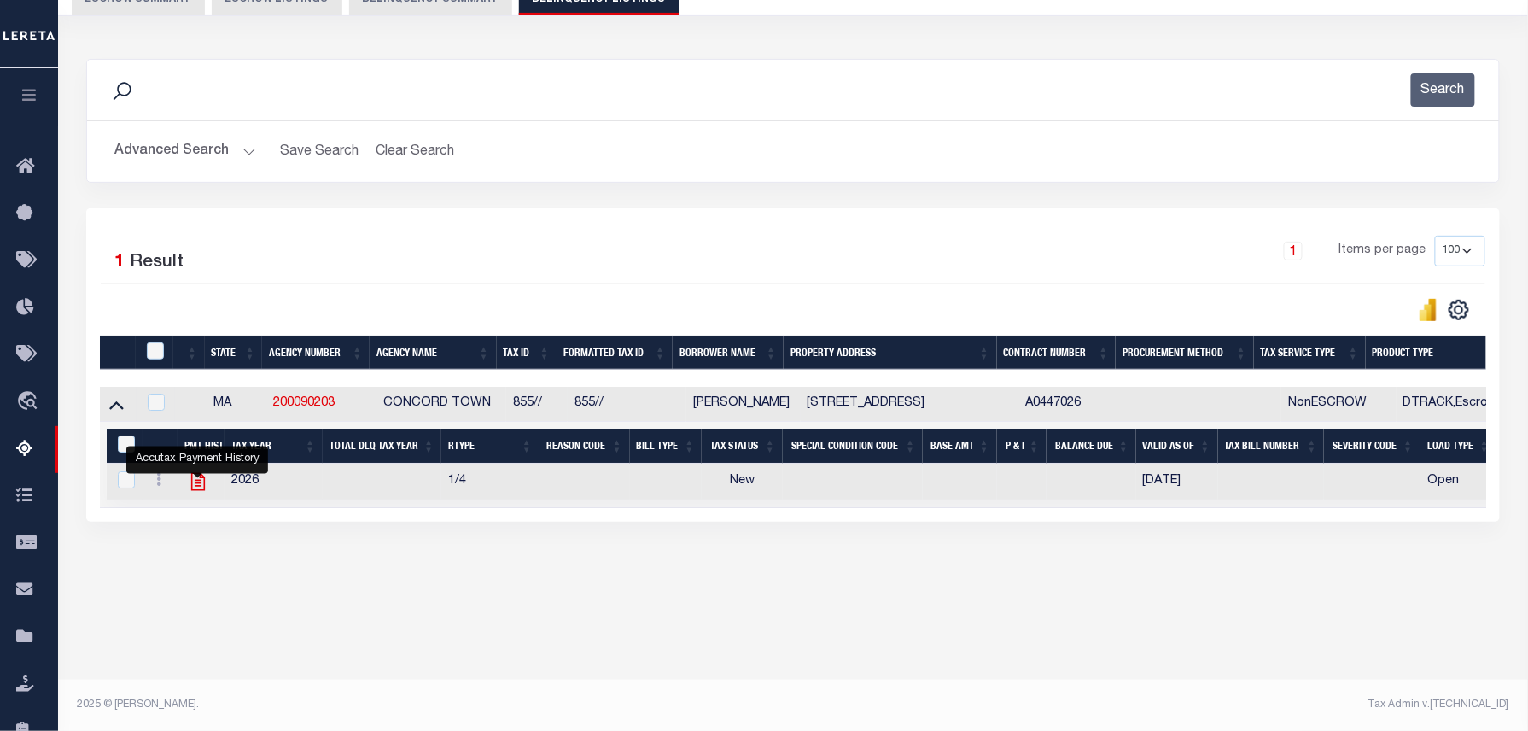
click at [200, 490] on icon "" at bounding box center [197, 482] width 14 height 18
checkbox input "true"
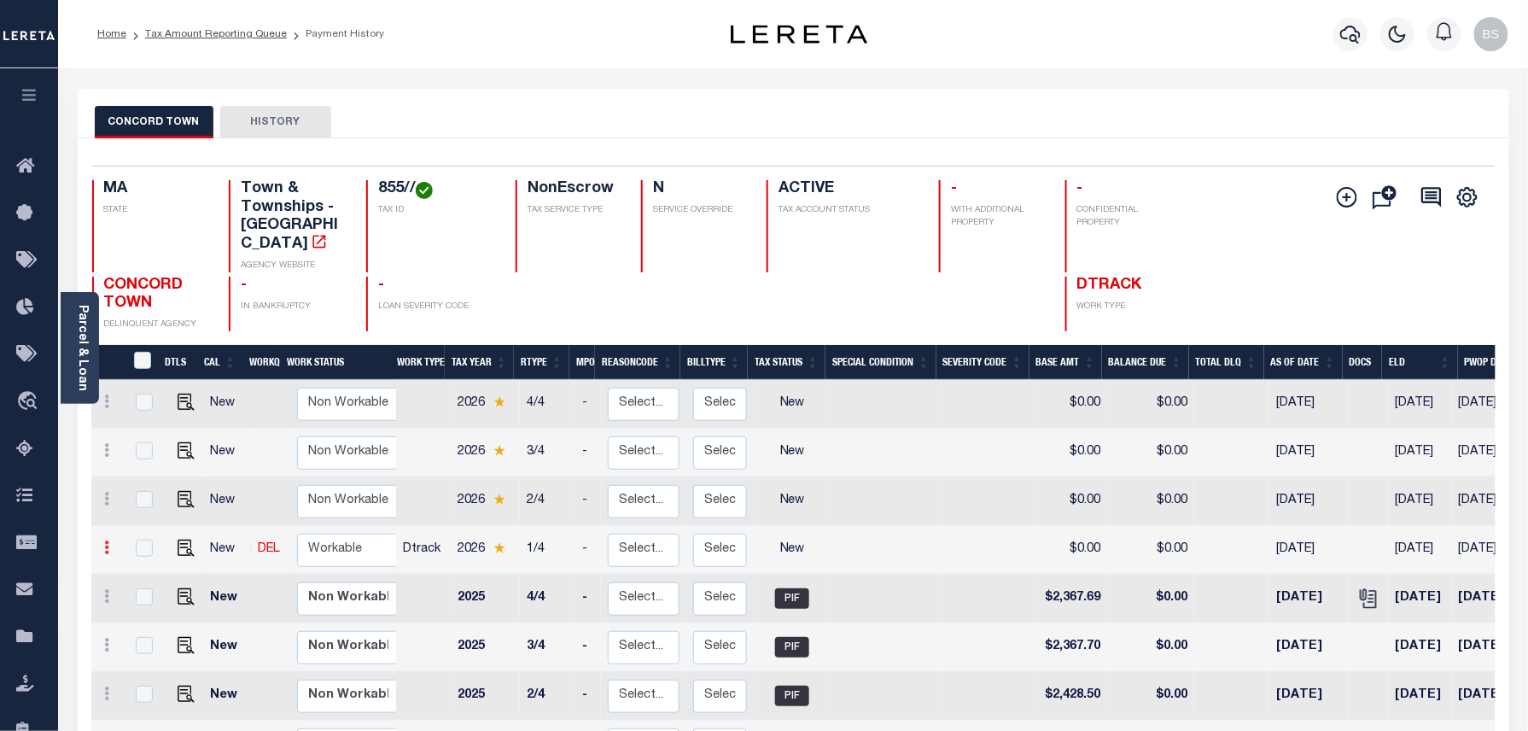
click at [109, 540] on icon at bounding box center [107, 547] width 5 height 14
click at [143, 597] on img at bounding box center [148, 606] width 17 height 18
select select "NW2"
type input "$0.00"
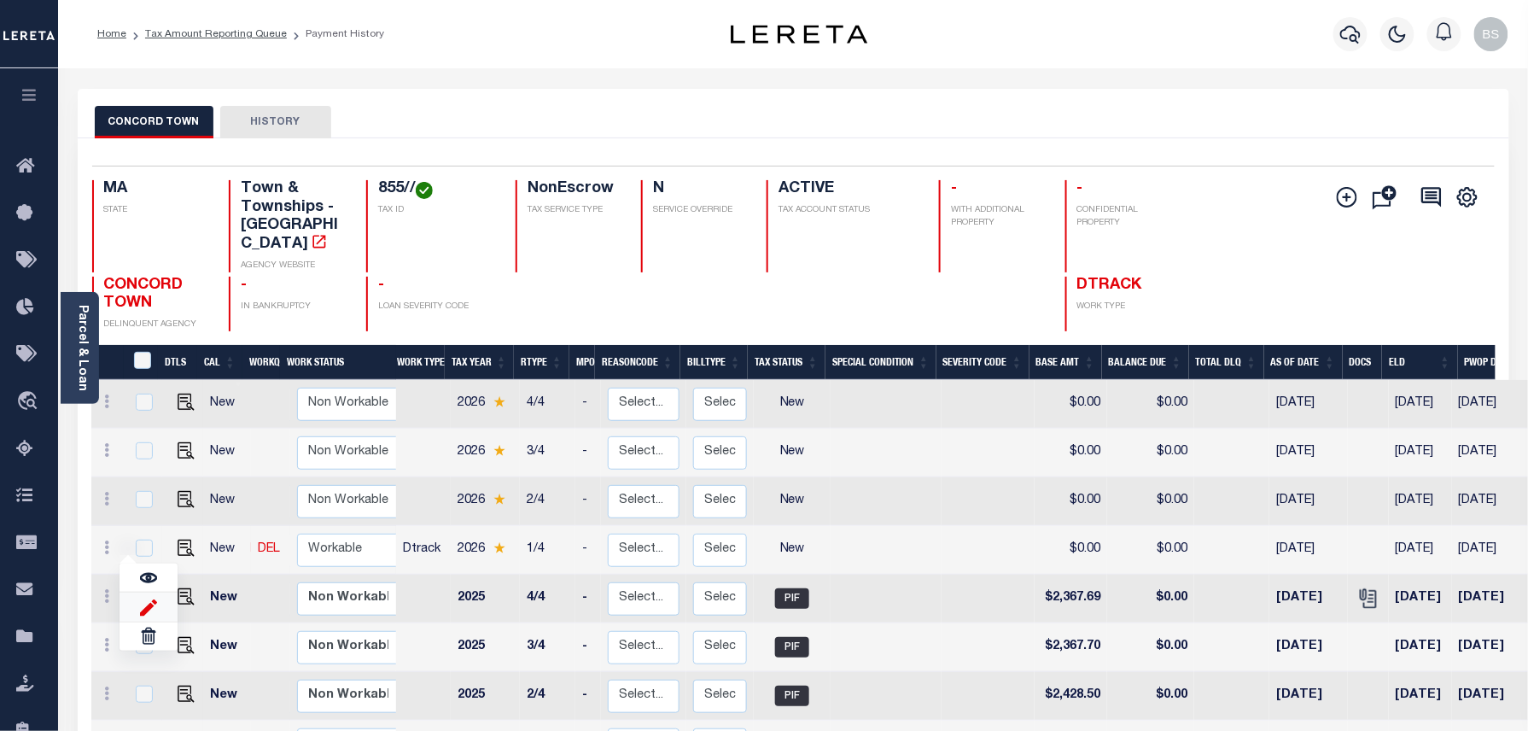
type input "[DATE]"
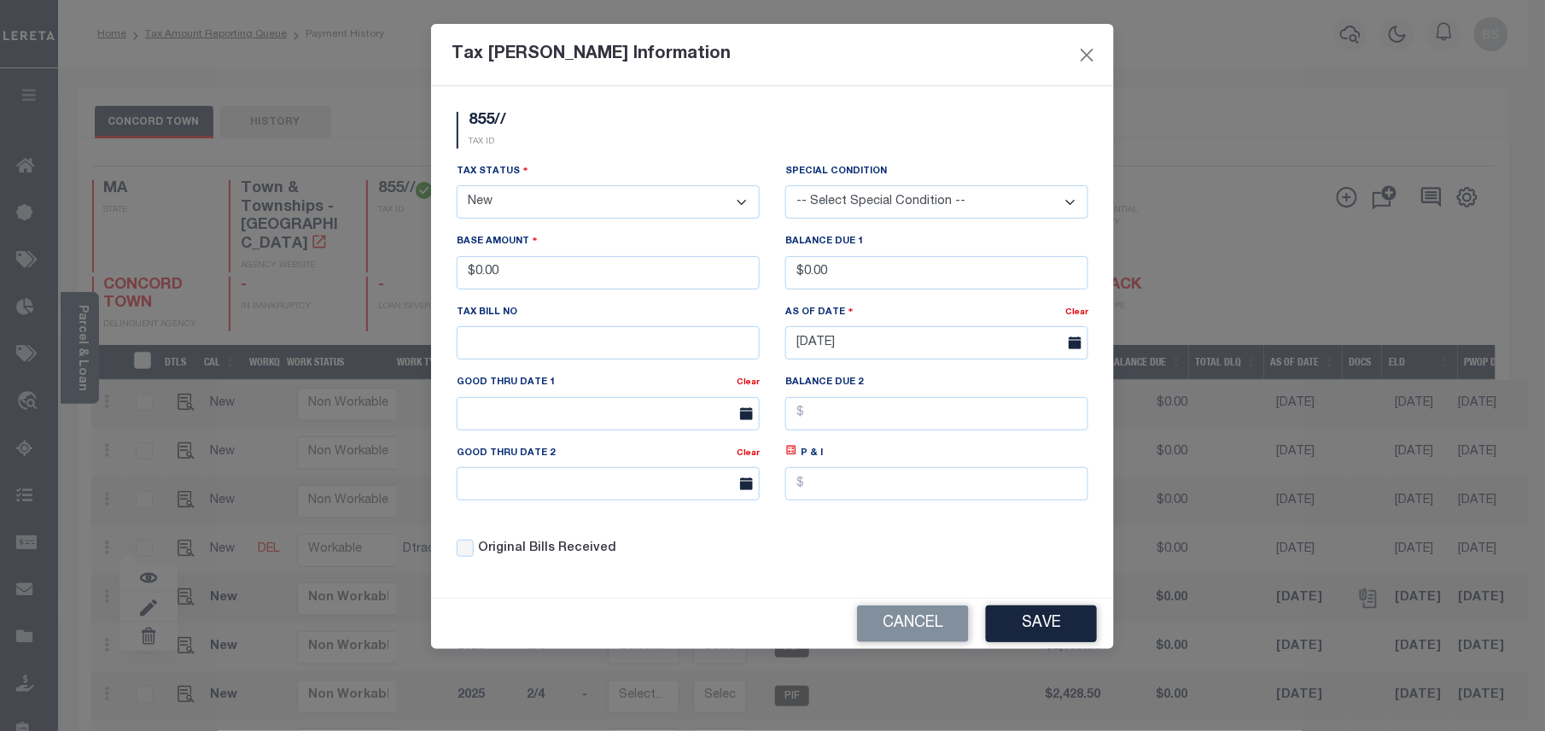
click at [526, 201] on select "- Select Status - Open Due/Unpaid Paid Incomplete No Tax Due Internal Refund Pr…" at bounding box center [608, 201] width 303 height 33
select select "DUE"
click at [457, 188] on select "- Select Status - Open Due/Unpaid Paid Incomplete No Tax Due Internal Refund Pr…" at bounding box center [608, 201] width 303 height 33
drag, startPoint x: 543, startPoint y: 268, endPoint x: 458, endPoint y: 266, distance: 84.5
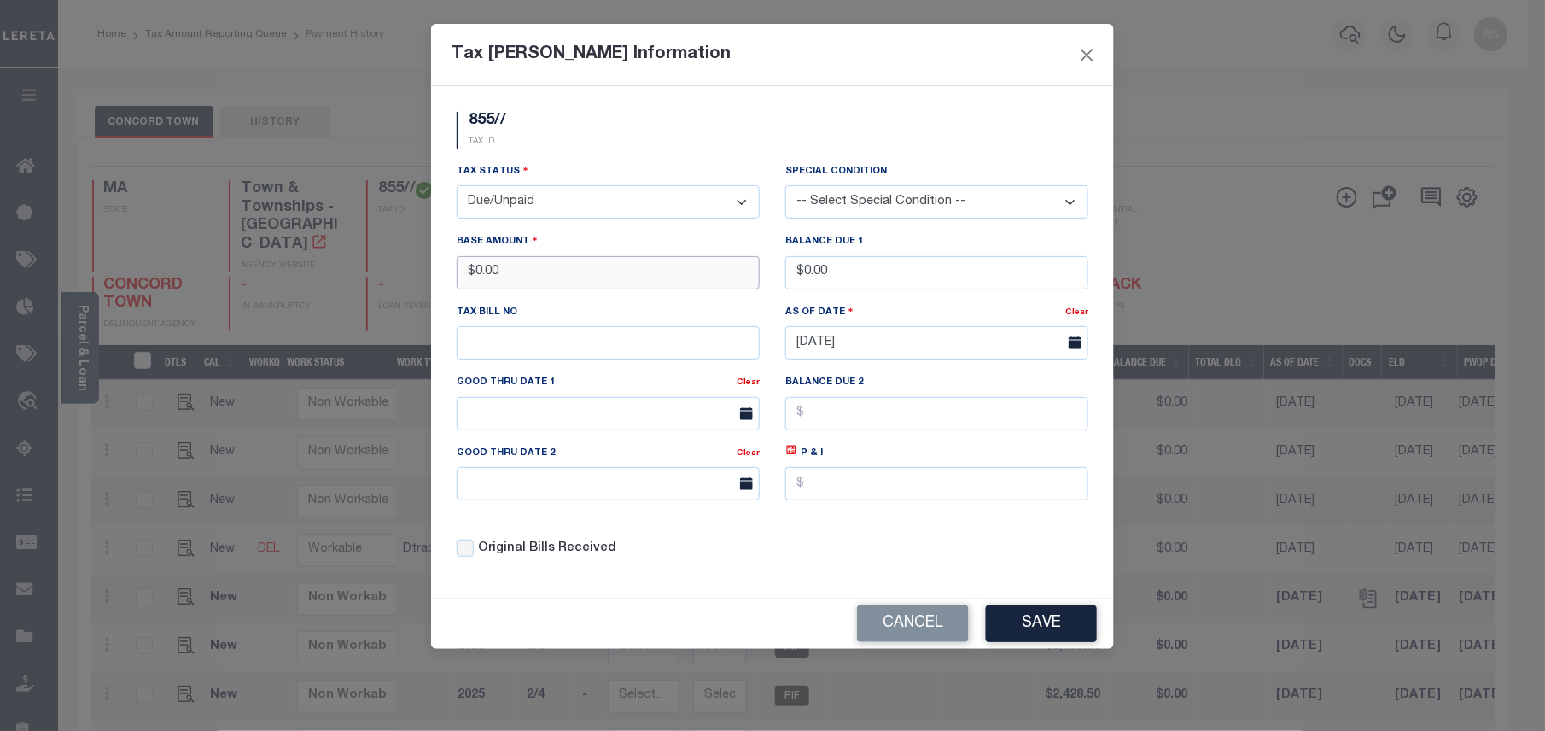
click at [458, 266] on input "$0.00" at bounding box center [608, 272] width 303 height 33
drag, startPoint x: 526, startPoint y: 280, endPoint x: 411, endPoint y: 264, distance: 116.4
click at [411, 264] on div "Tax [PERSON_NAME] Information 855// TAX ID Installment:" at bounding box center [772, 365] width 1545 height 731
type input "$31.11"
drag, startPoint x: 857, startPoint y: 278, endPoint x: 676, endPoint y: 271, distance: 181.1
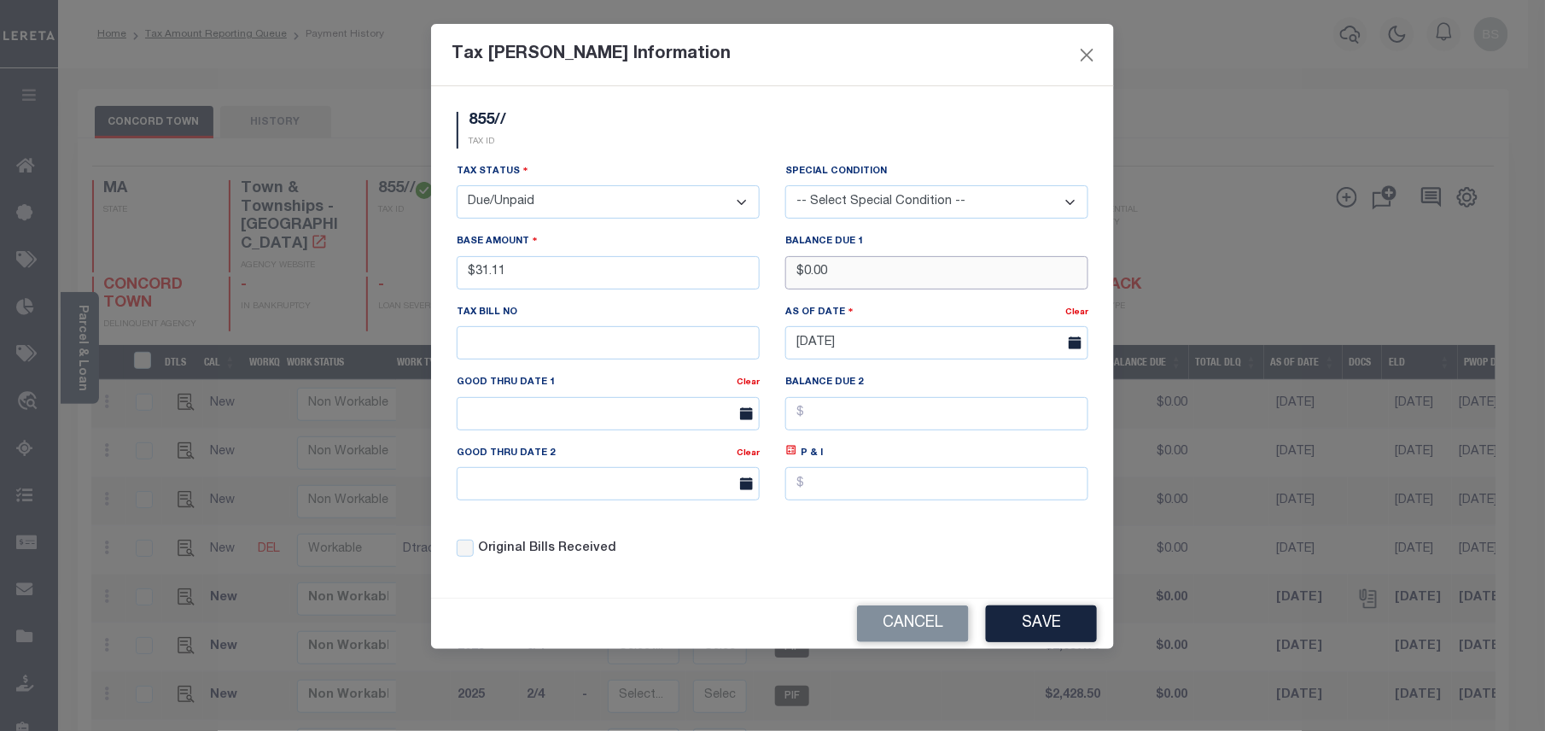
click at [676, 271] on div "Tax Status - Select Status - Open Due/Unpaid Paid Incomplete No Tax Due Interna…" at bounding box center [772, 367] width 657 height 410
click at [826, 500] on input "text" at bounding box center [936, 483] width 303 height 33
click at [538, 413] on input "text" at bounding box center [608, 413] width 303 height 33
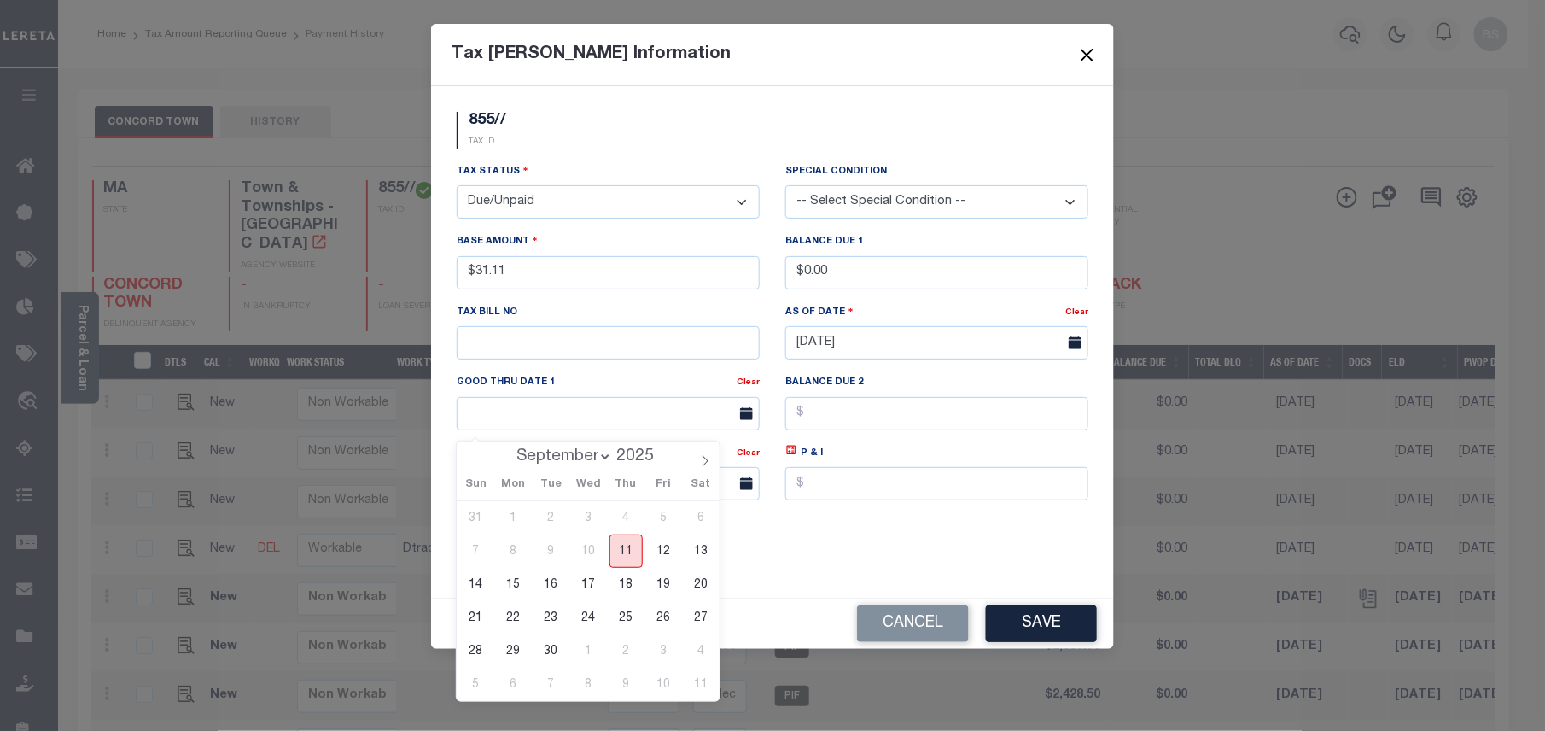
click at [630, 546] on span "11" at bounding box center [625, 550] width 33 height 33
type input "[DATE]"
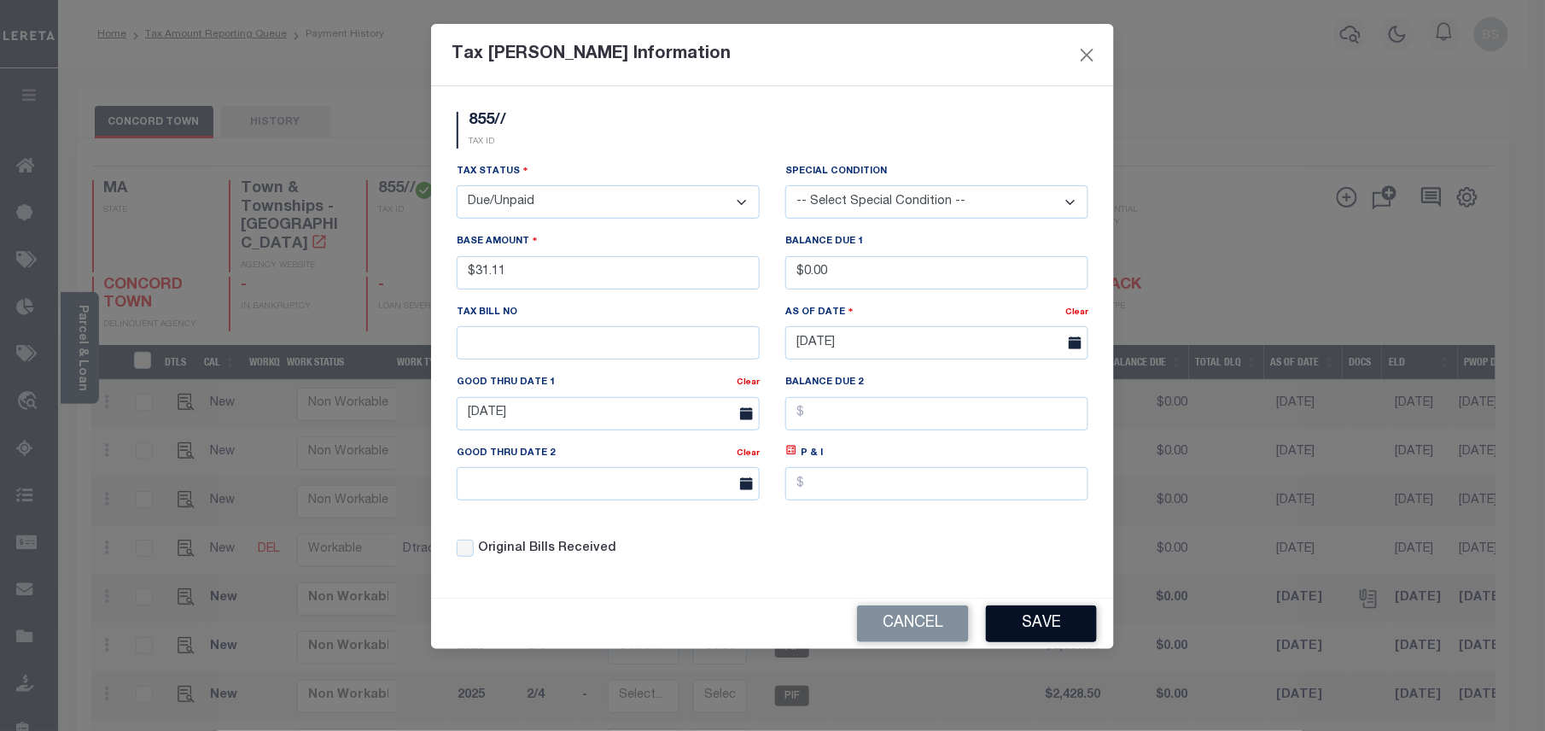
click at [1063, 626] on button "Save" at bounding box center [1041, 623] width 111 height 37
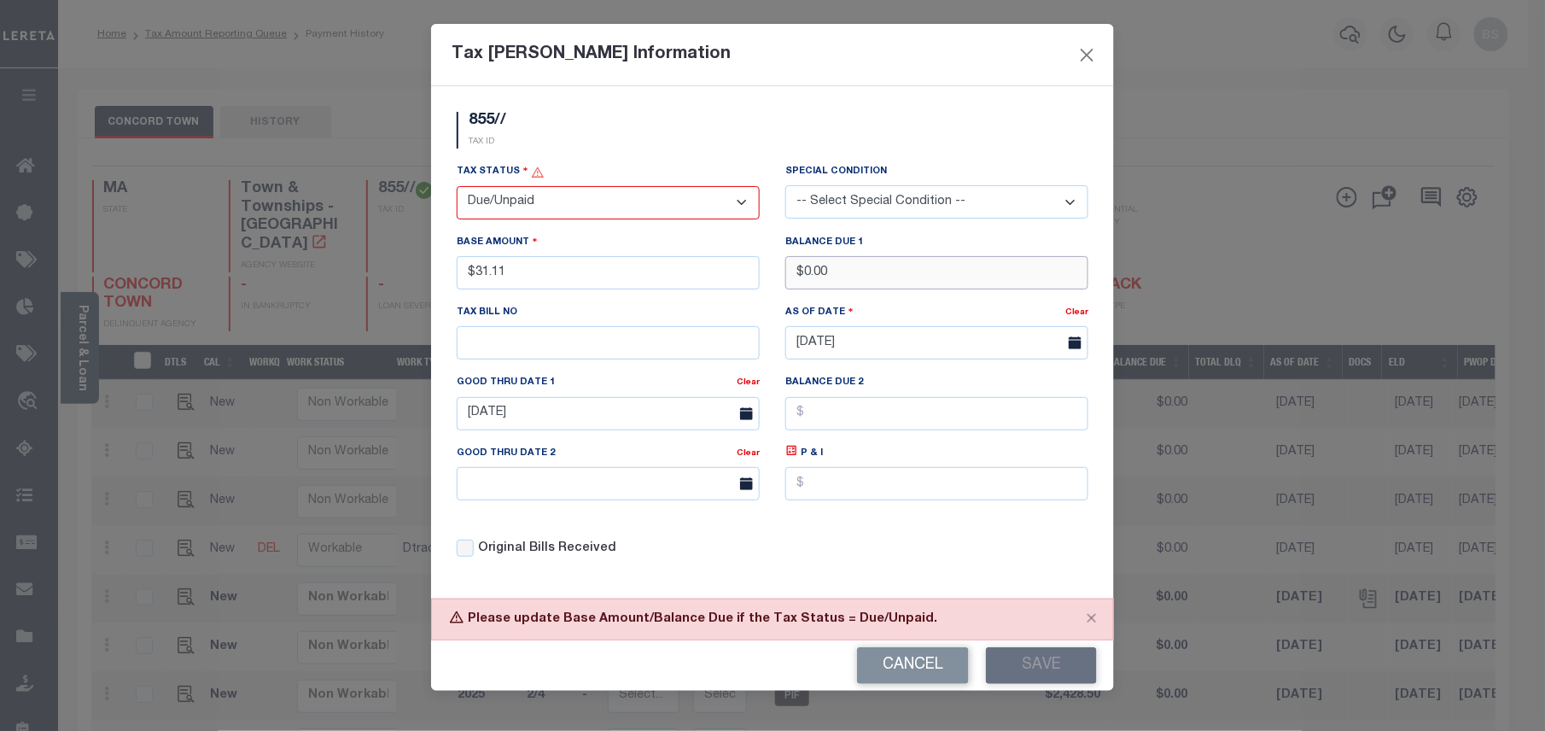
click at [850, 280] on input "$0.00" at bounding box center [936, 272] width 303 height 33
drag, startPoint x: 864, startPoint y: 275, endPoint x: 766, endPoint y: 275, distance: 98.1
click at [766, 275] on div "Tax Status - Select Status - Open Due/Unpaid Paid Incomplete No Tax Due Interna…" at bounding box center [772, 367] width 657 height 410
type input "$31.11"
click at [1034, 662] on button "Save" at bounding box center [1041, 665] width 111 height 37
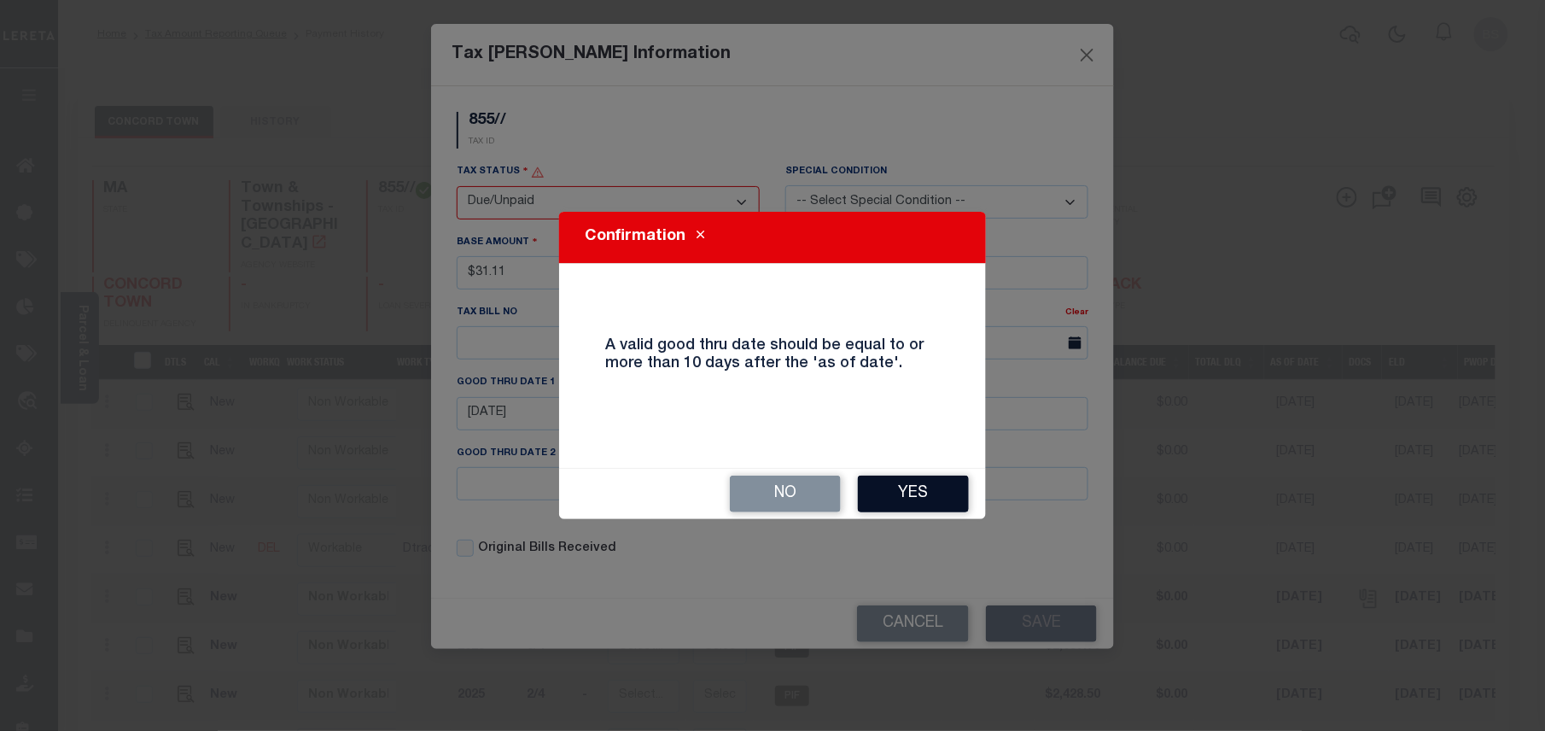
click at [935, 475] on button "Yes" at bounding box center [913, 493] width 111 height 37
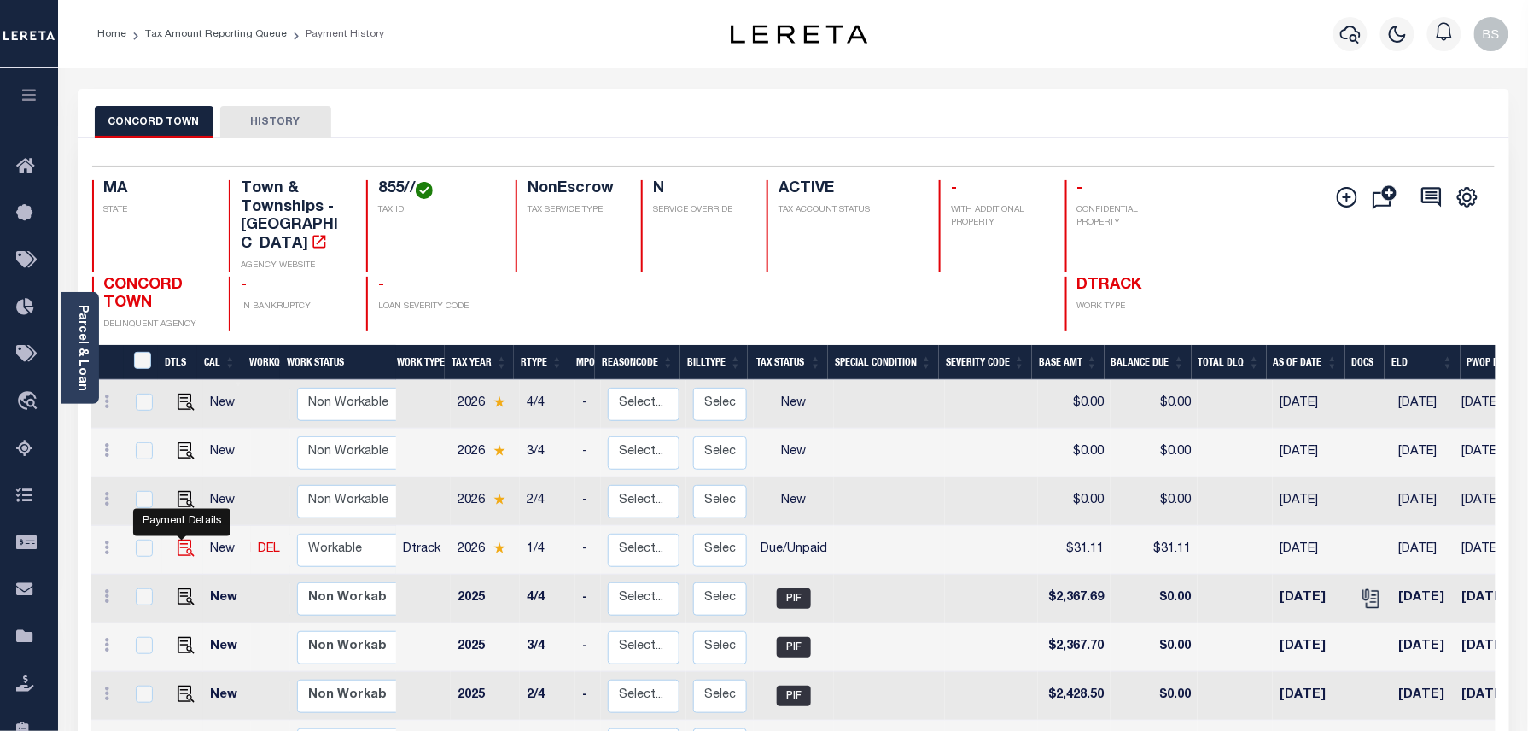
click at [181, 539] on img at bounding box center [186, 547] width 17 height 17
checkbox input "true"
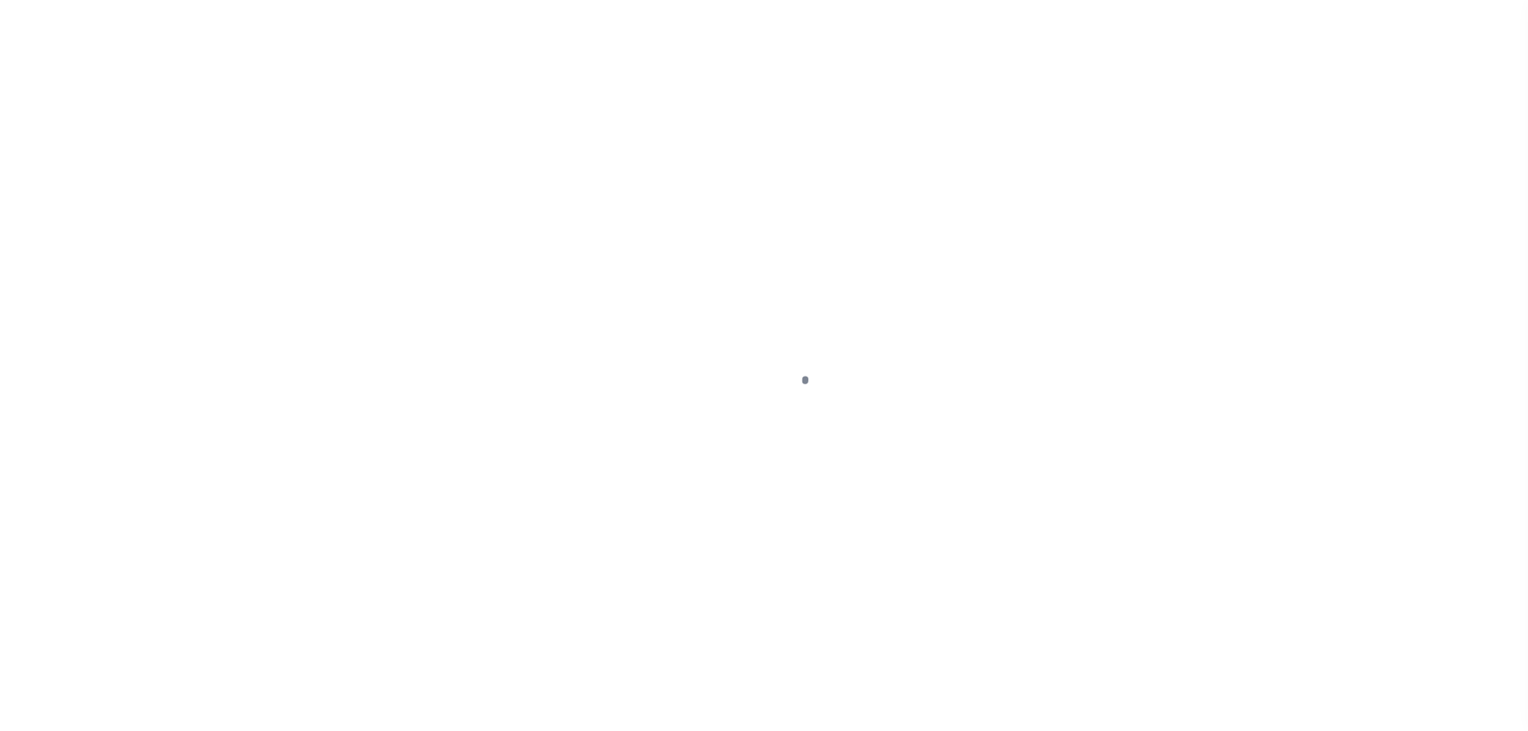
select select "DUE"
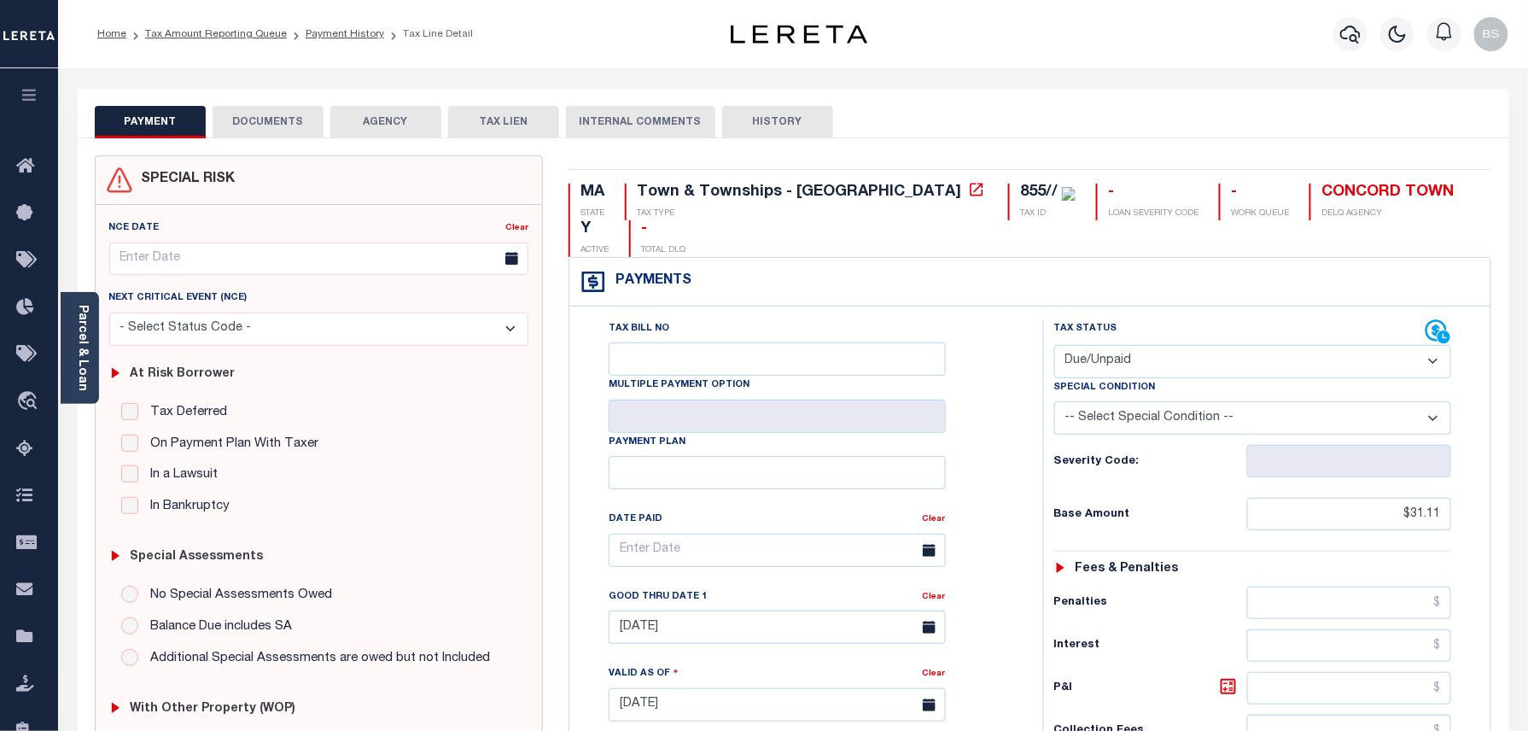
click at [285, 118] on button "DOCUMENTS" at bounding box center [268, 122] width 111 height 32
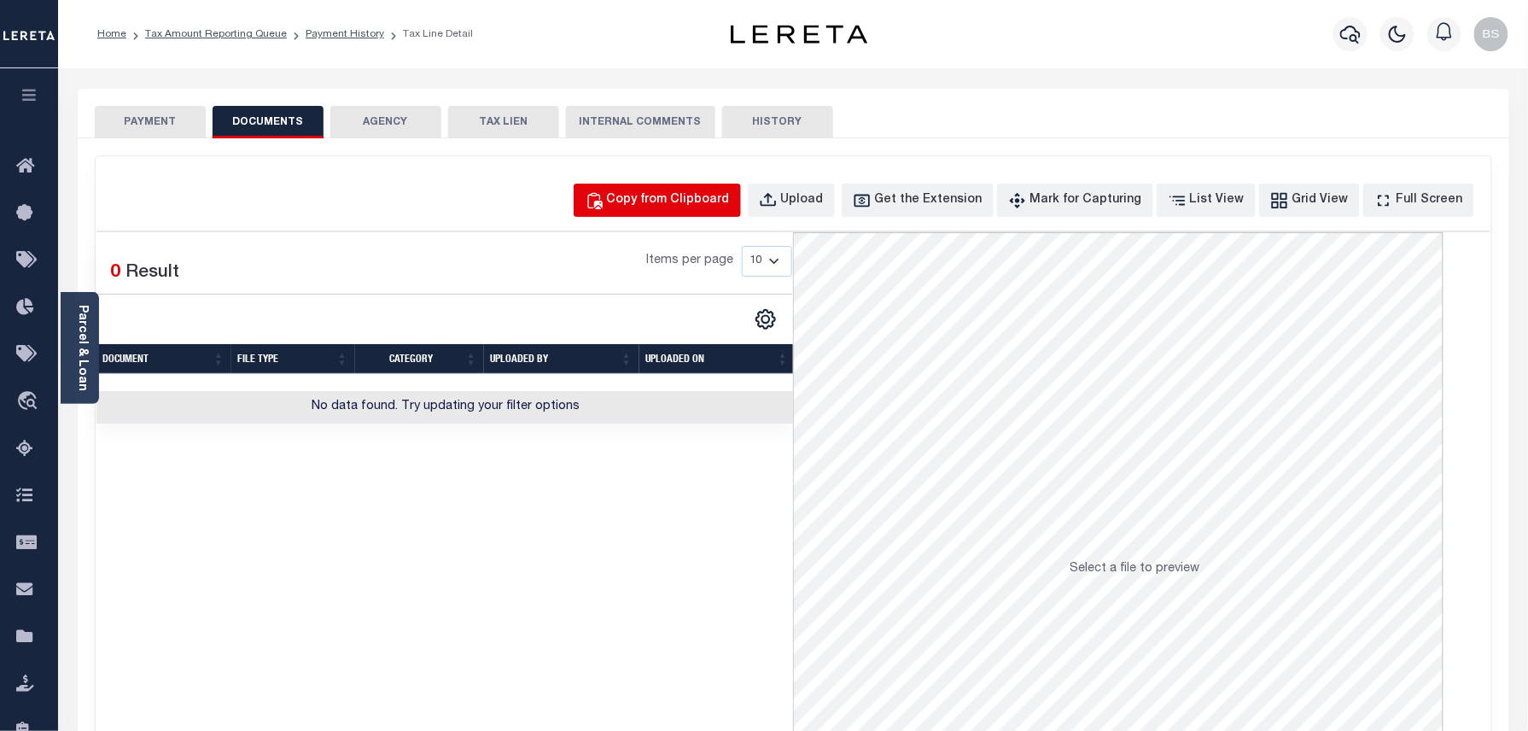
click at [645, 196] on div "Copy from Clipboard" at bounding box center [668, 200] width 123 height 19
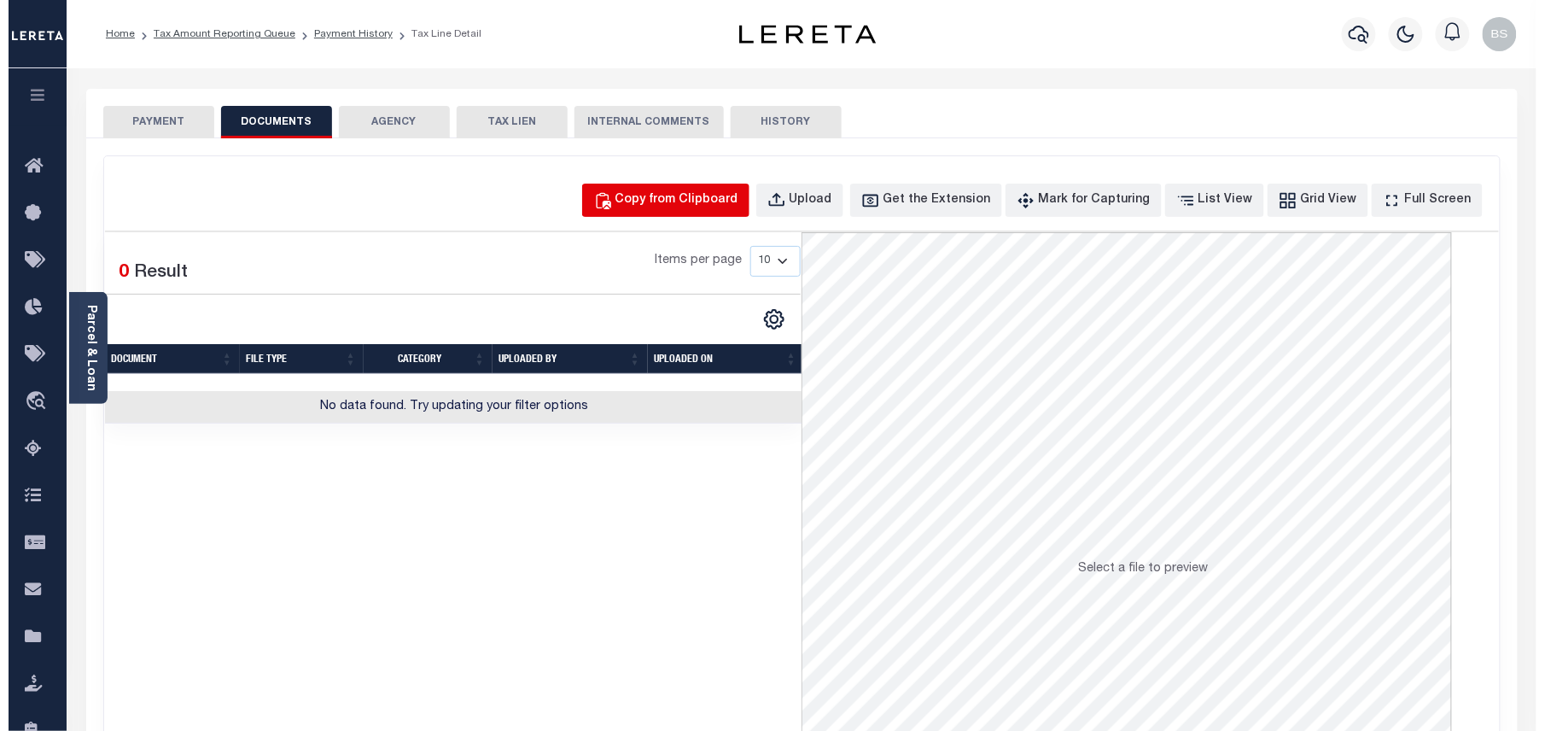
select select "POP"
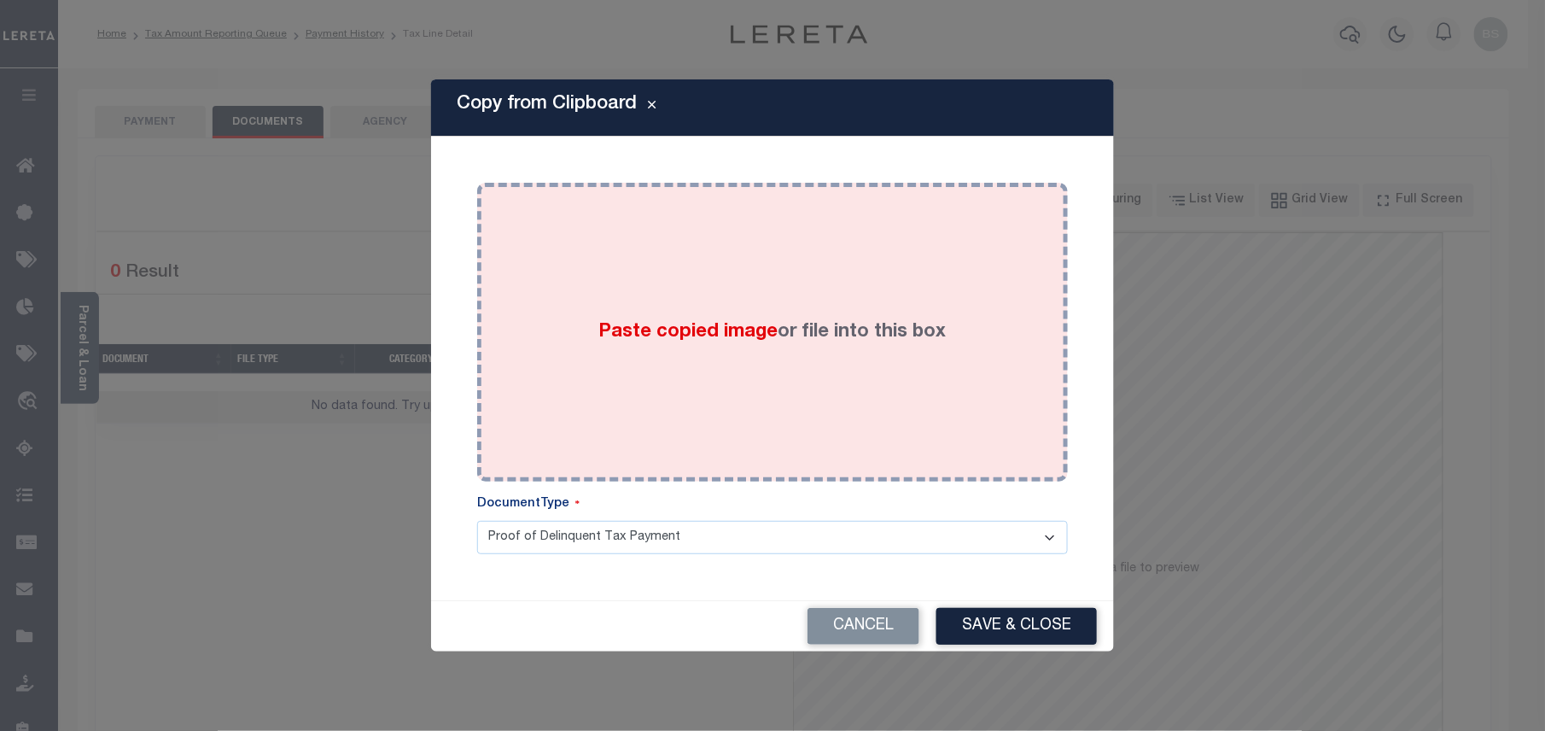
click at [738, 333] on span "Paste copied image" at bounding box center [688, 332] width 179 height 19
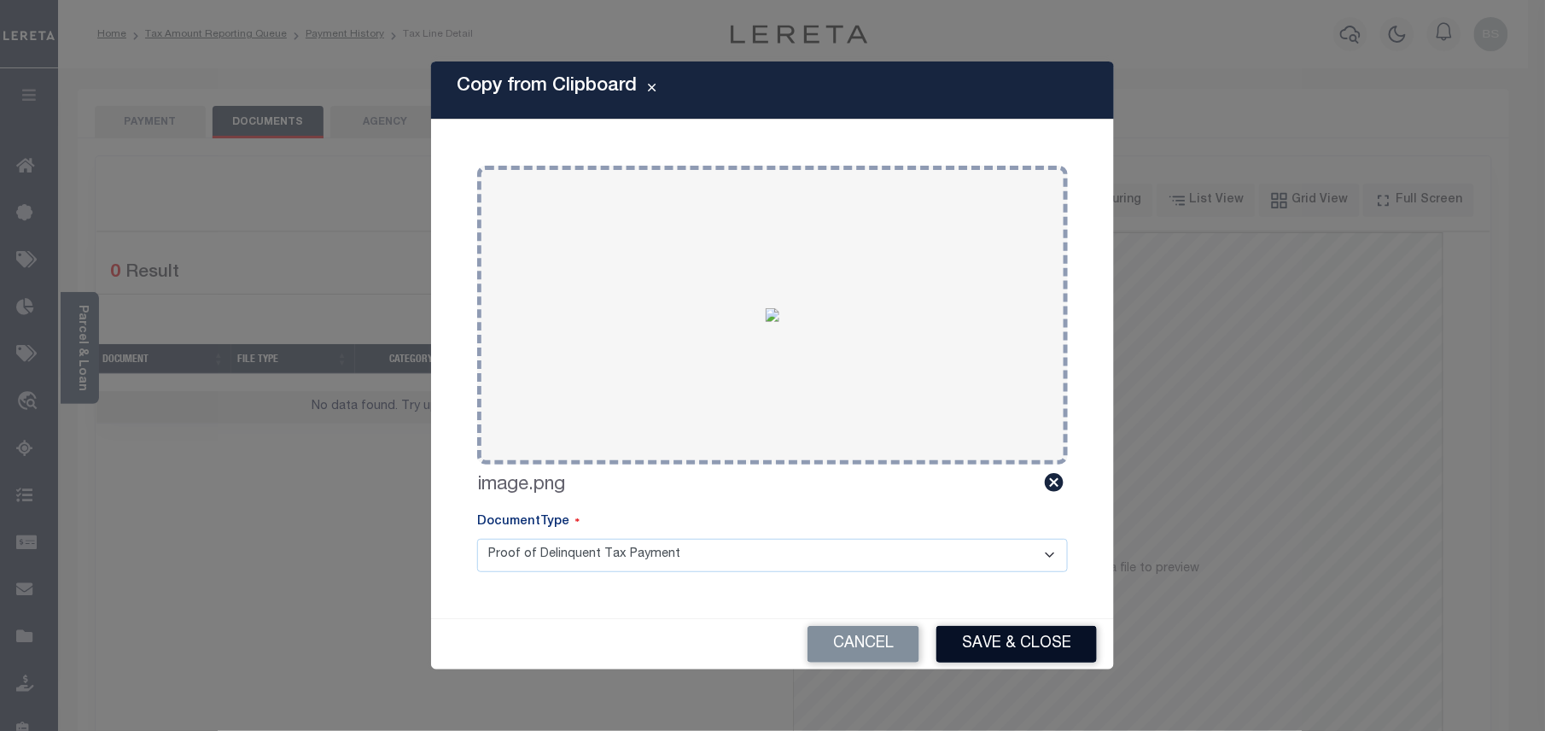
click at [967, 640] on button "Save & Close" at bounding box center [1016, 644] width 160 height 37
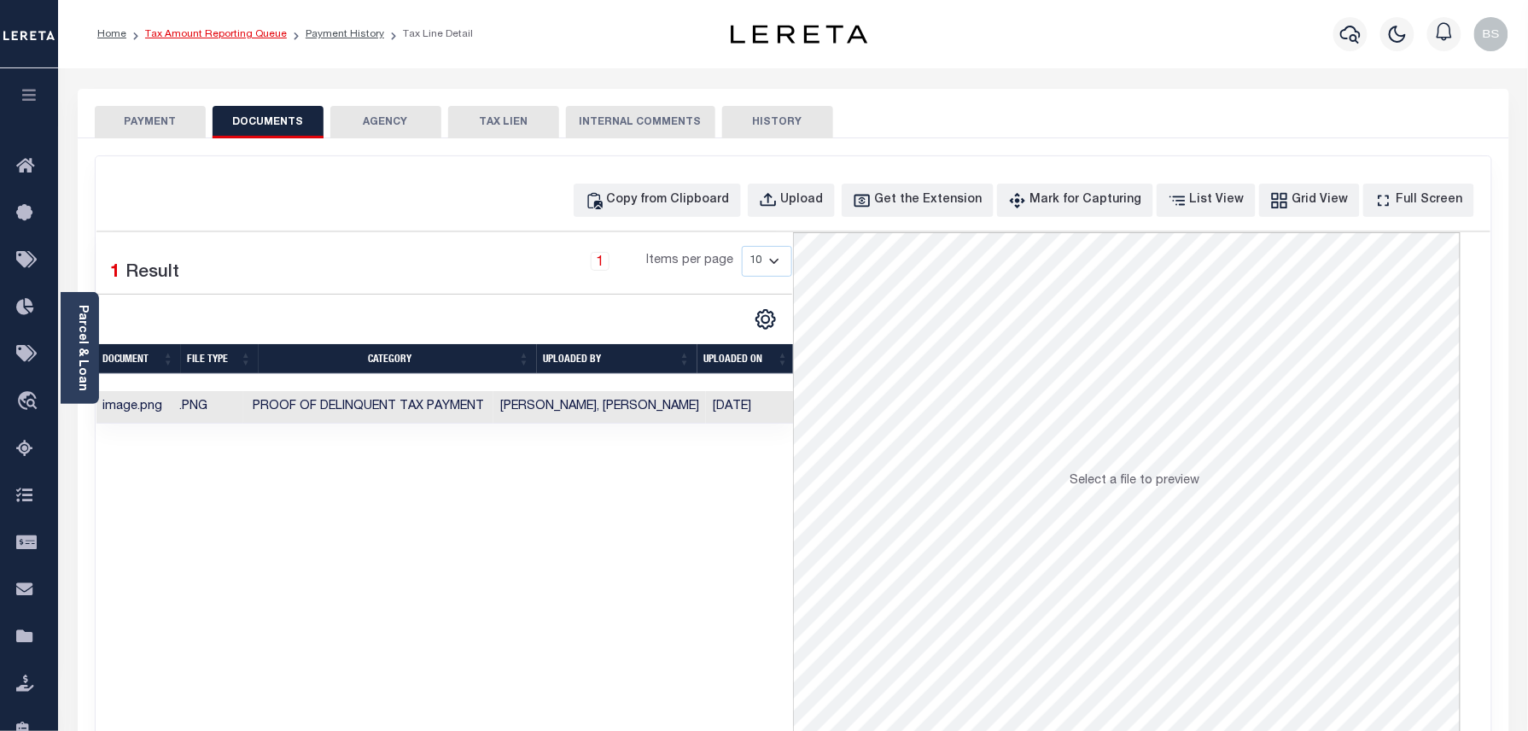
click at [251, 35] on link "Tax Amount Reporting Queue" at bounding box center [216, 34] width 142 height 10
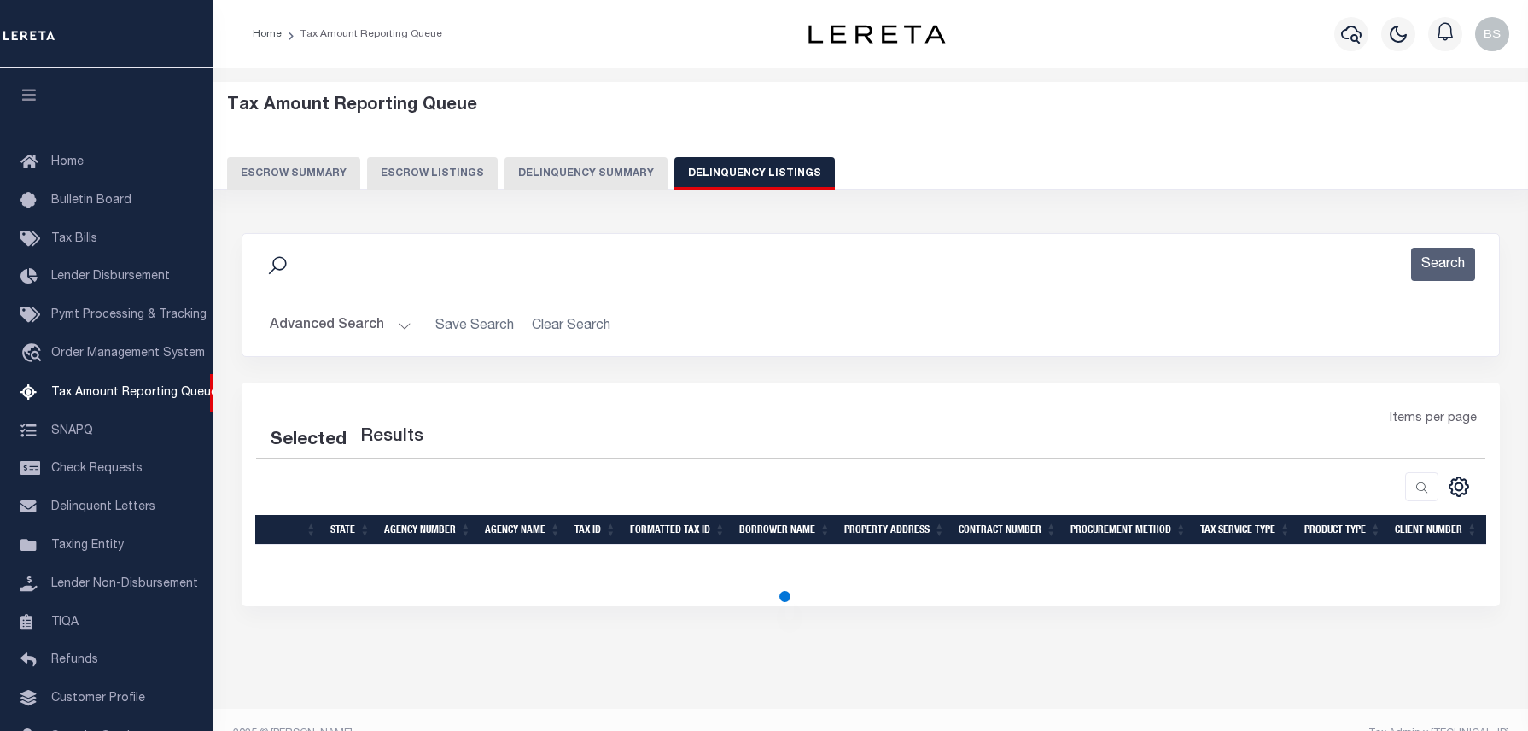
select select "100"
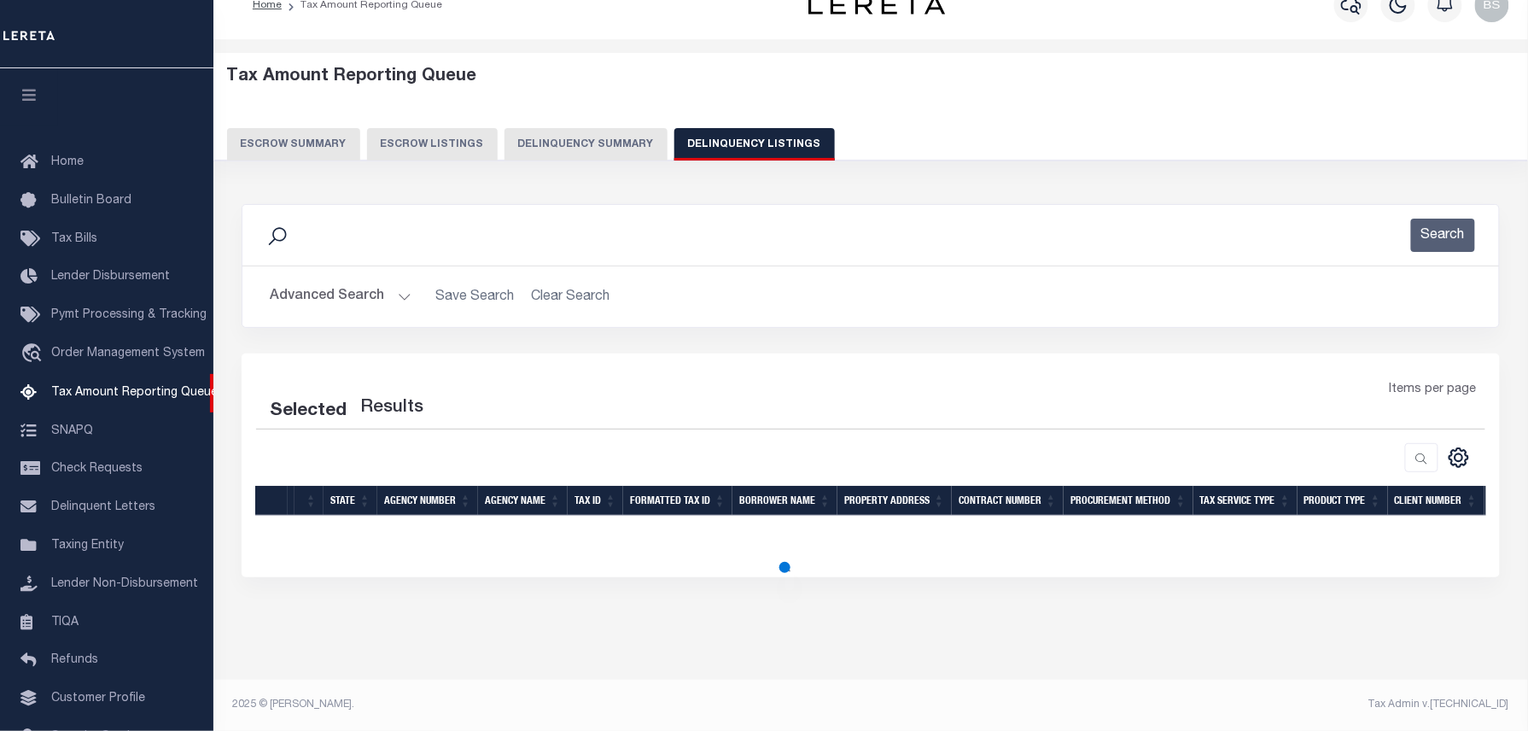
select select "100"
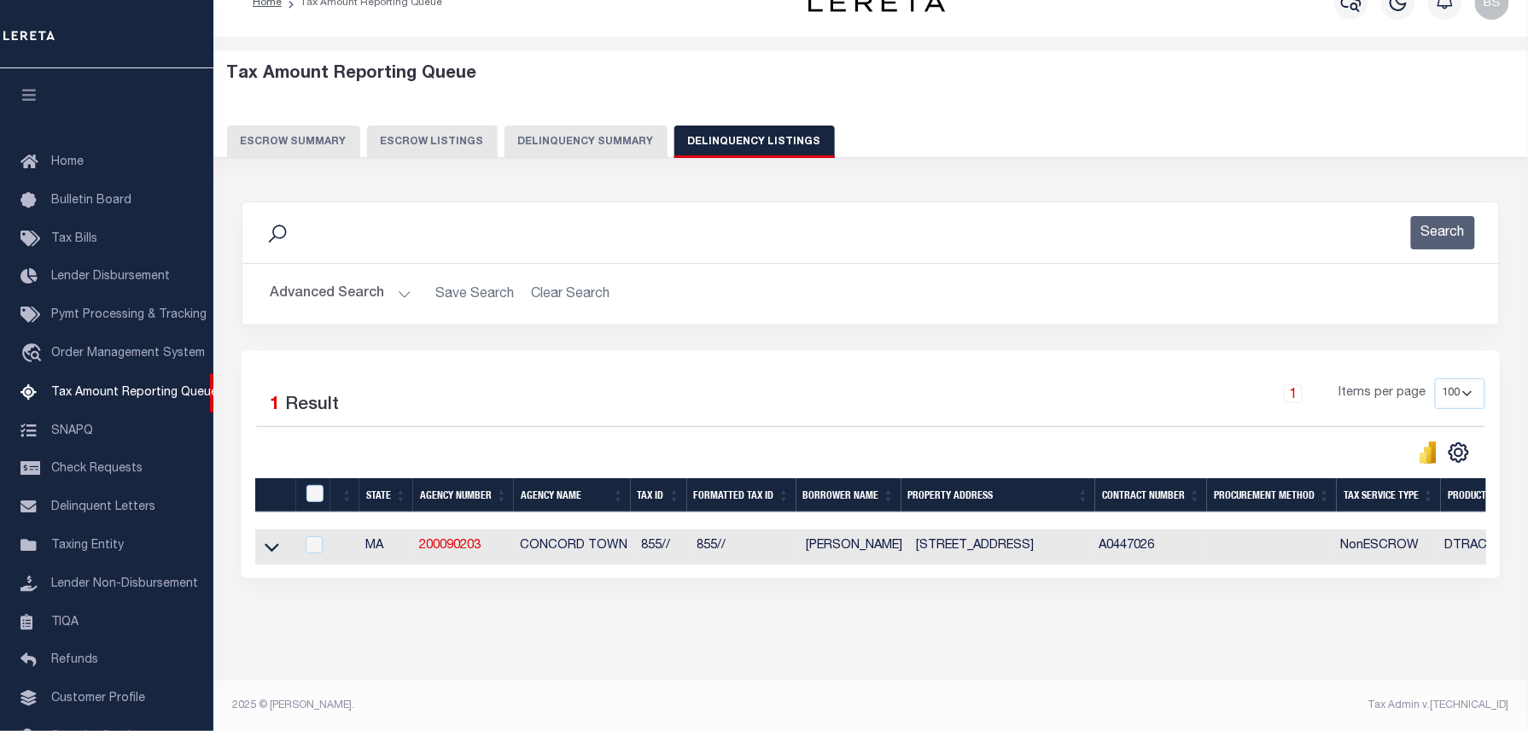
scroll to position [96, 0]
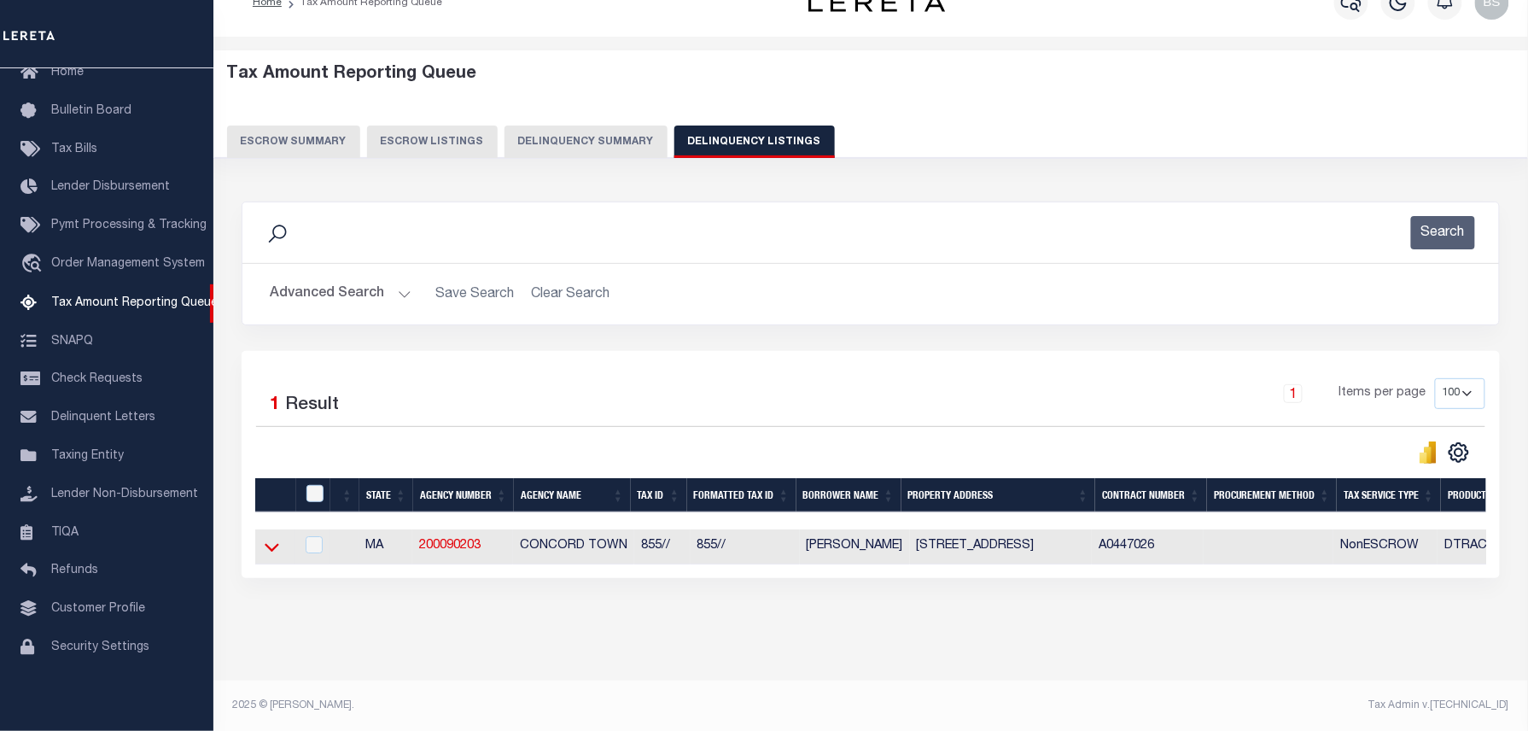
click at [271, 556] on icon at bounding box center [272, 547] width 15 height 18
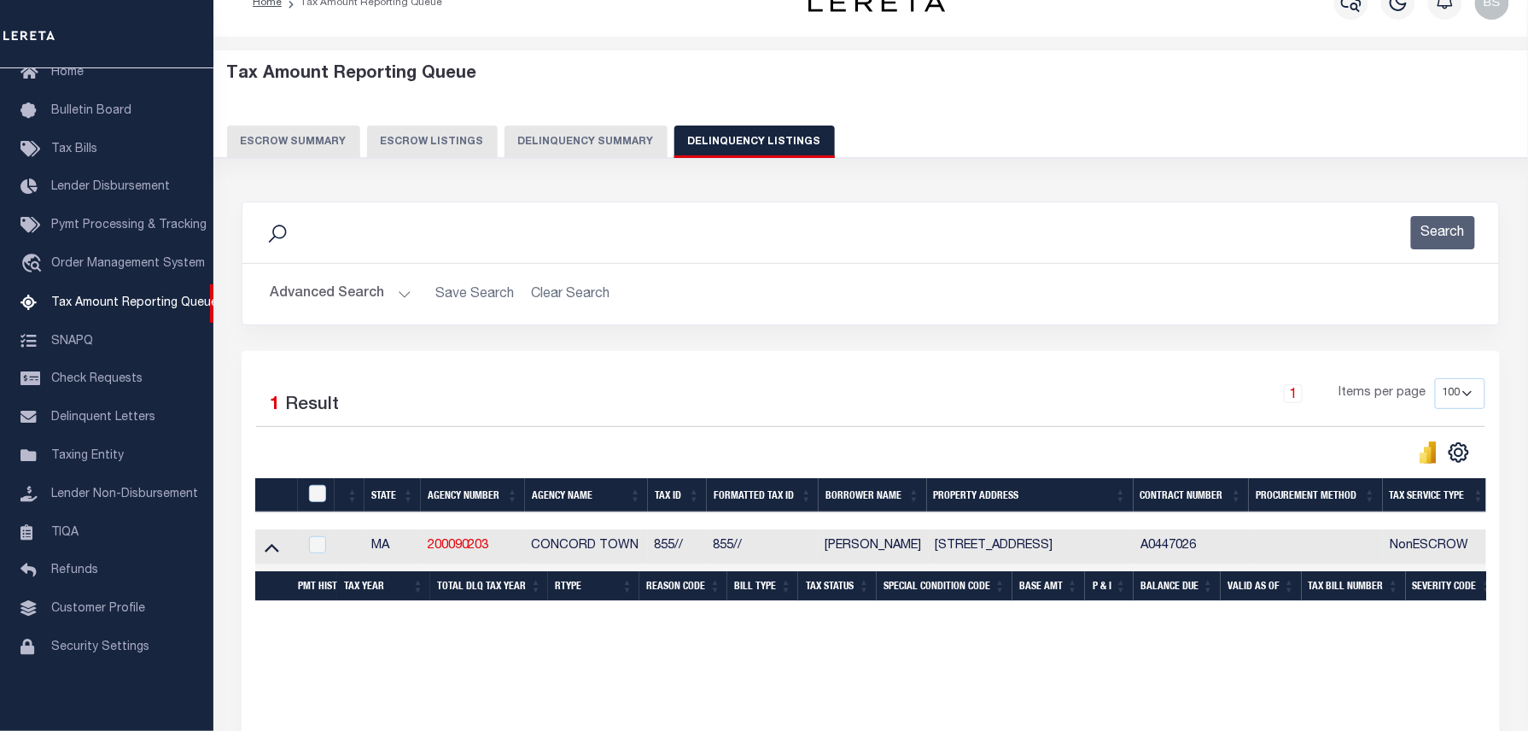
scroll to position [49, 0]
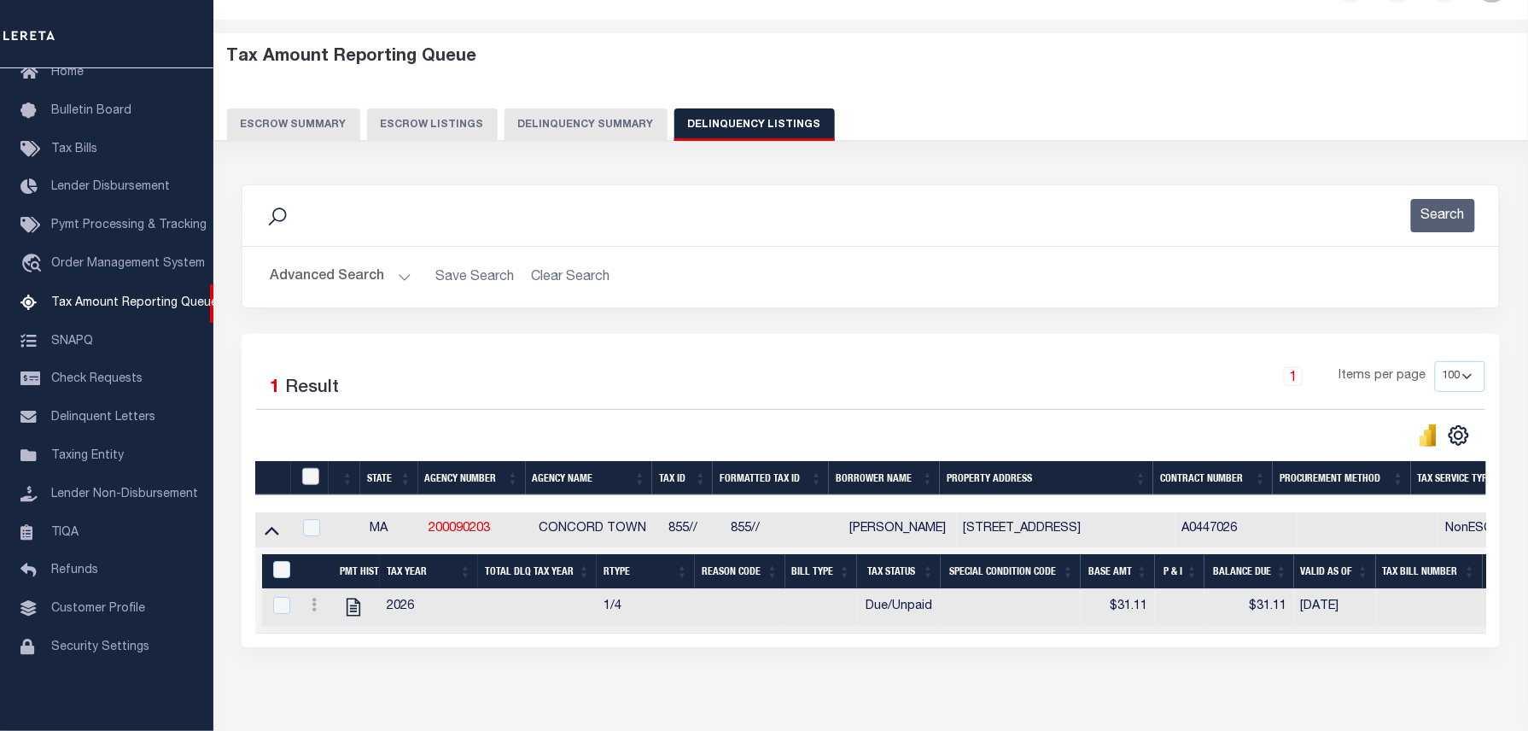
click at [307, 485] on input "checkbox" at bounding box center [310, 476] width 17 height 17
checkbox input "true"
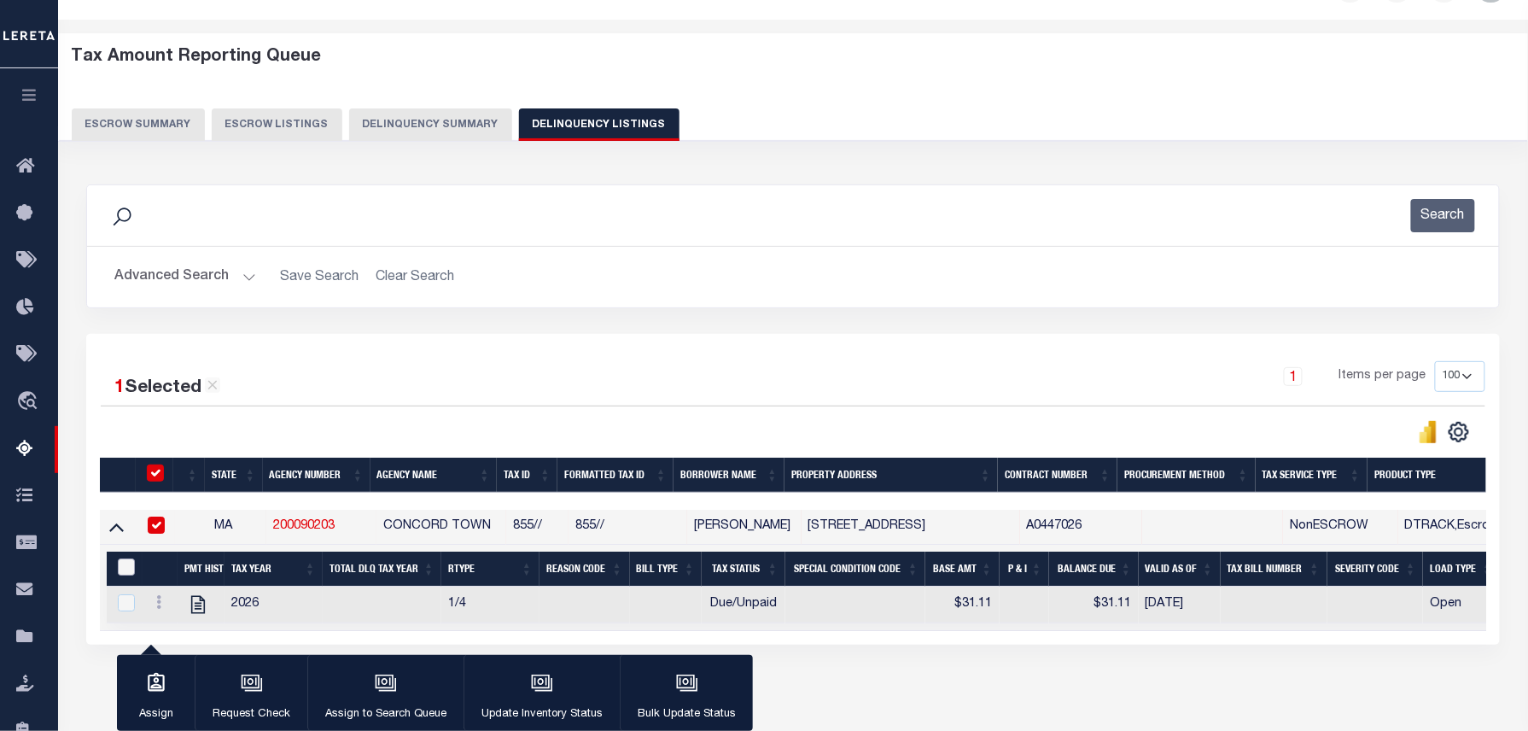
click at [127, 575] on input "&nbsp;" at bounding box center [126, 566] width 17 height 17
checkbox input "true"
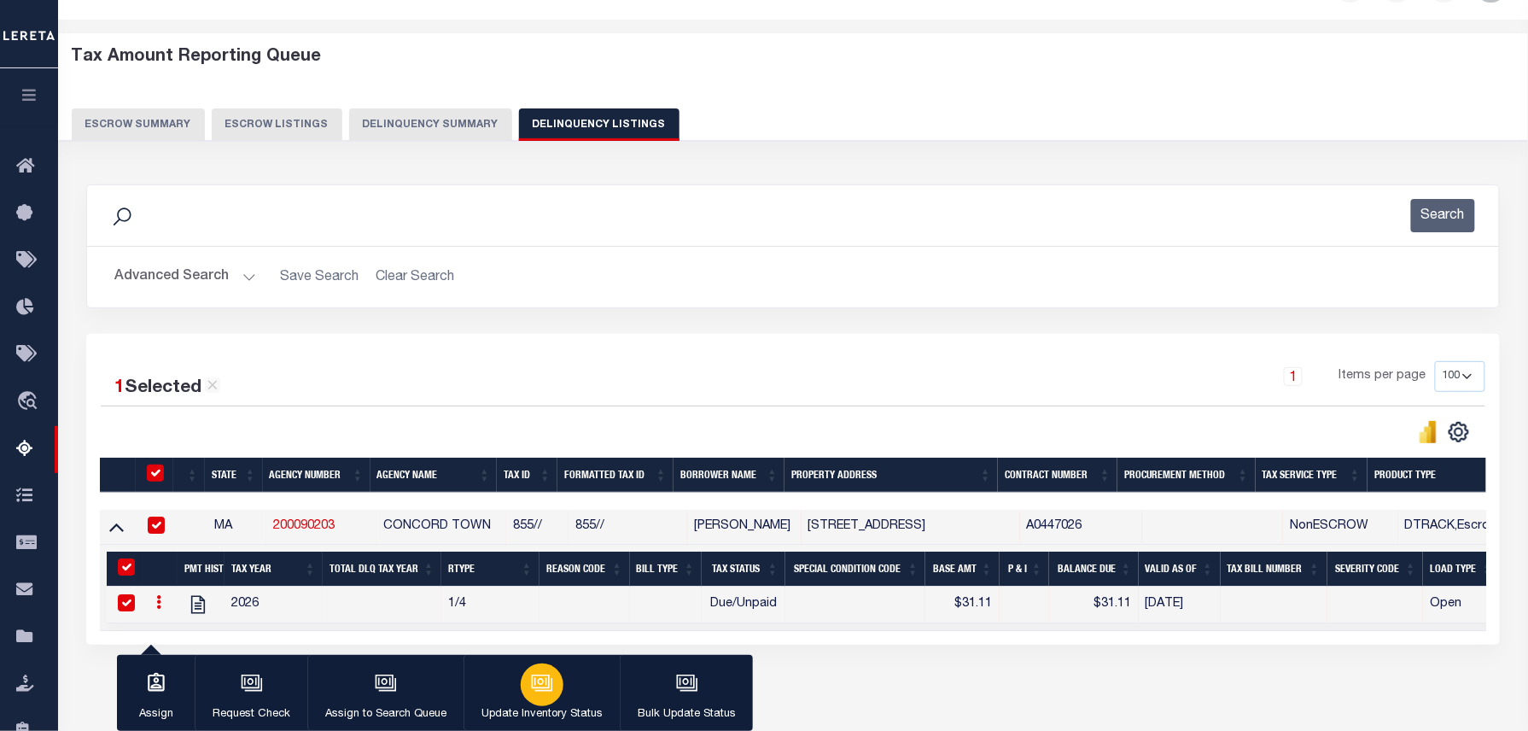
click at [546, 690] on icon "button" at bounding box center [542, 683] width 22 height 22
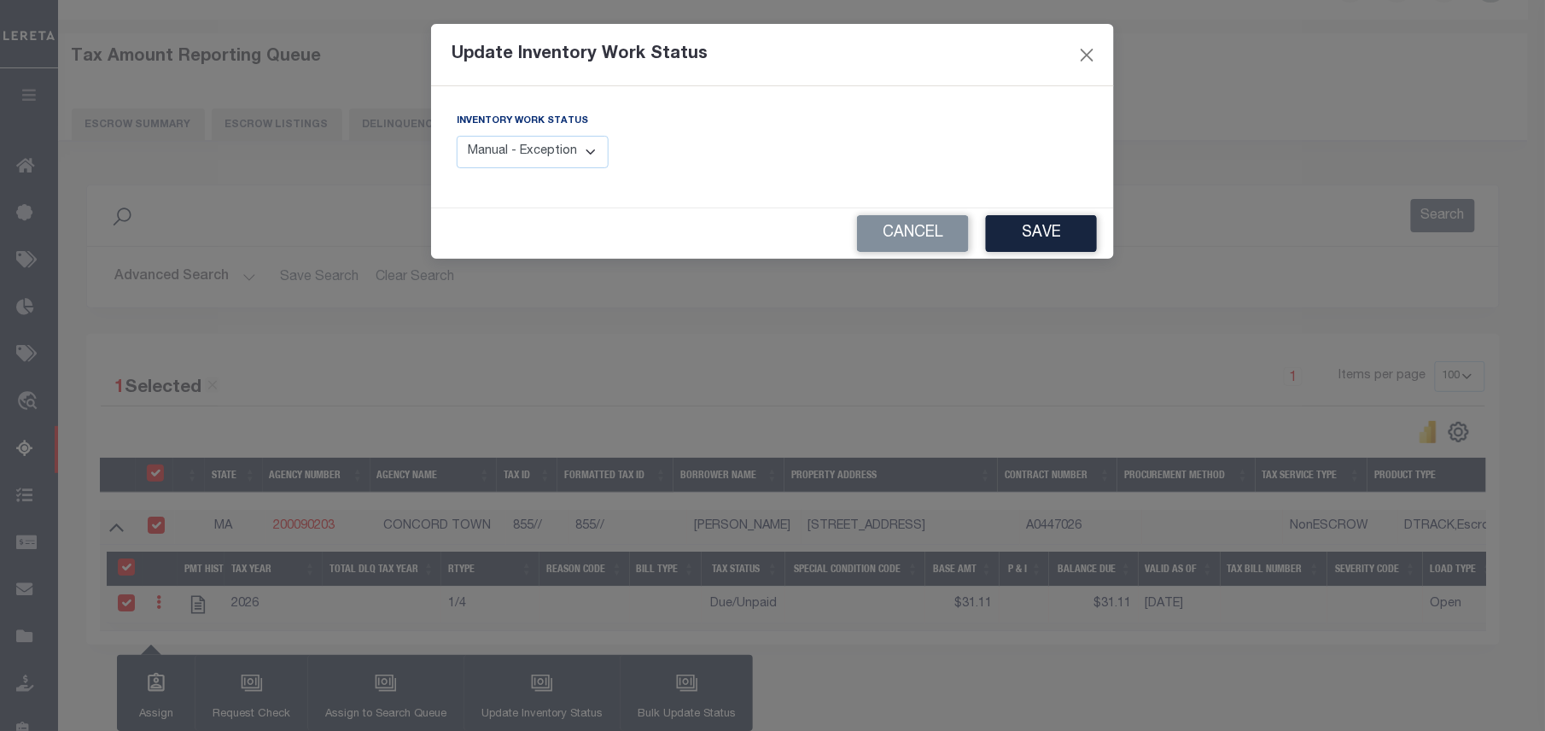
click at [589, 134] on div "Inventory Work Status Manual - Exception Pended - Awaiting Search Late Add Exce…" at bounding box center [533, 140] width 152 height 56
click at [580, 147] on select "Manual - Exception Pended - Awaiting Search Late Add Exception Completed" at bounding box center [533, 152] width 152 height 33
select select "4"
click at [457, 136] on select "Manual - Exception Pended - Awaiting Search Late Add Exception Completed" at bounding box center [533, 152] width 152 height 33
click at [1022, 230] on button "Save" at bounding box center [1041, 233] width 111 height 37
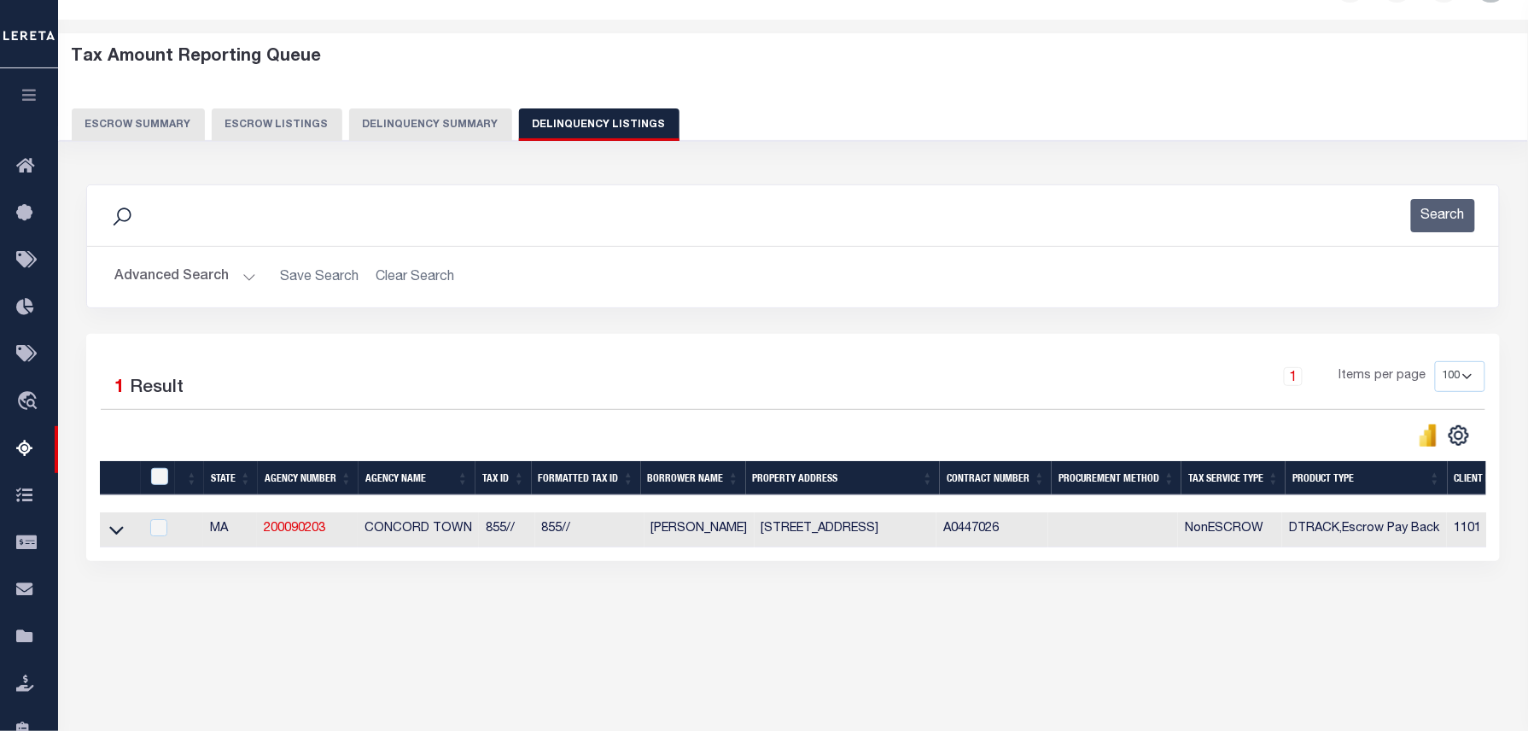
scroll to position [0, 0]
click at [229, 268] on button "Advanced Search" at bounding box center [185, 276] width 142 height 33
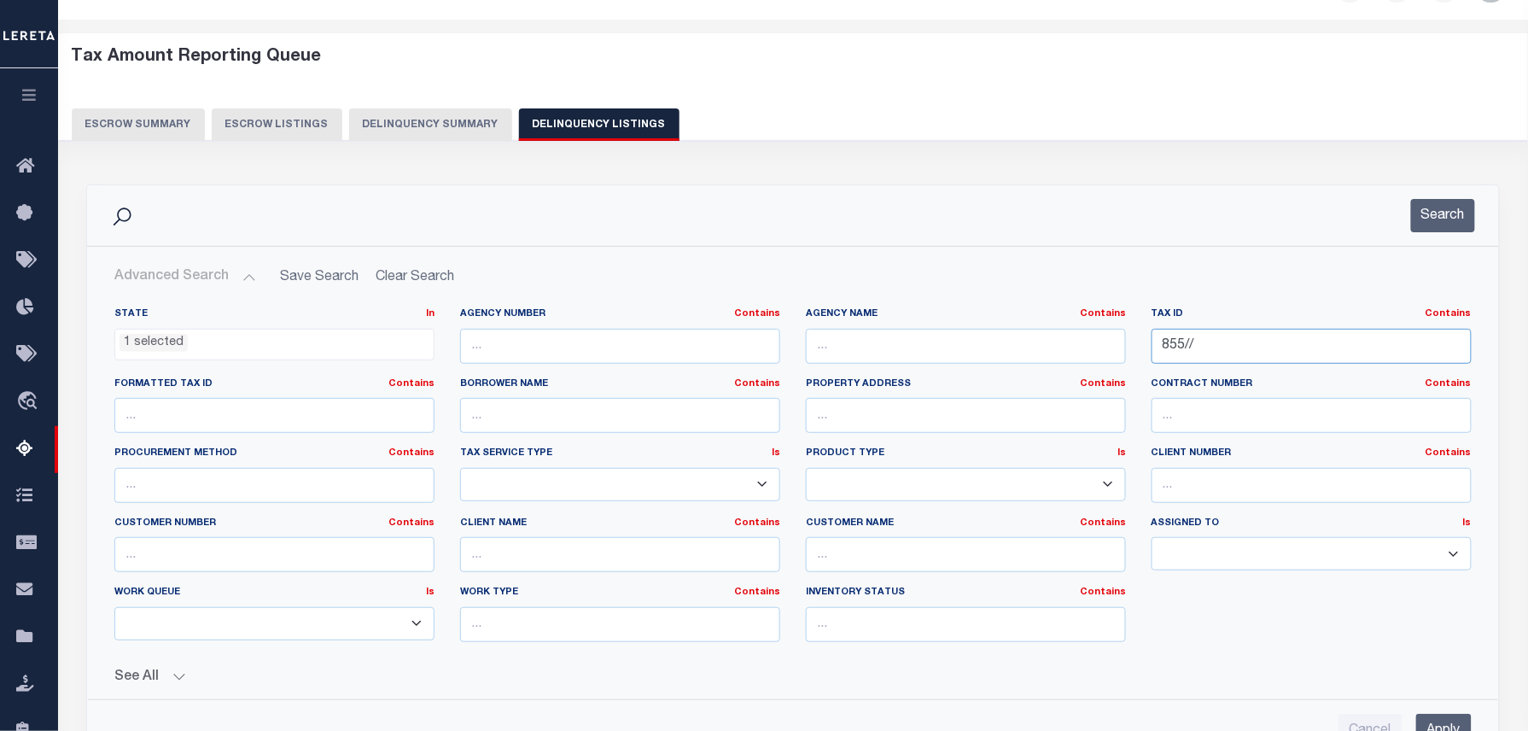
drag, startPoint x: 1236, startPoint y: 338, endPoint x: 1016, endPoint y: 322, distance: 220.8
click at [1074, 329] on div "State In In AK AL AR AZ CA CO CT DC DE FL GA GU HI IA ID IL IN KS KY LA MA MD M…" at bounding box center [793, 481] width 1383 height 348
paste input "00M021.091002"
type input "00M021.091002"
click at [1431, 207] on button "Search" at bounding box center [1443, 215] width 64 height 33
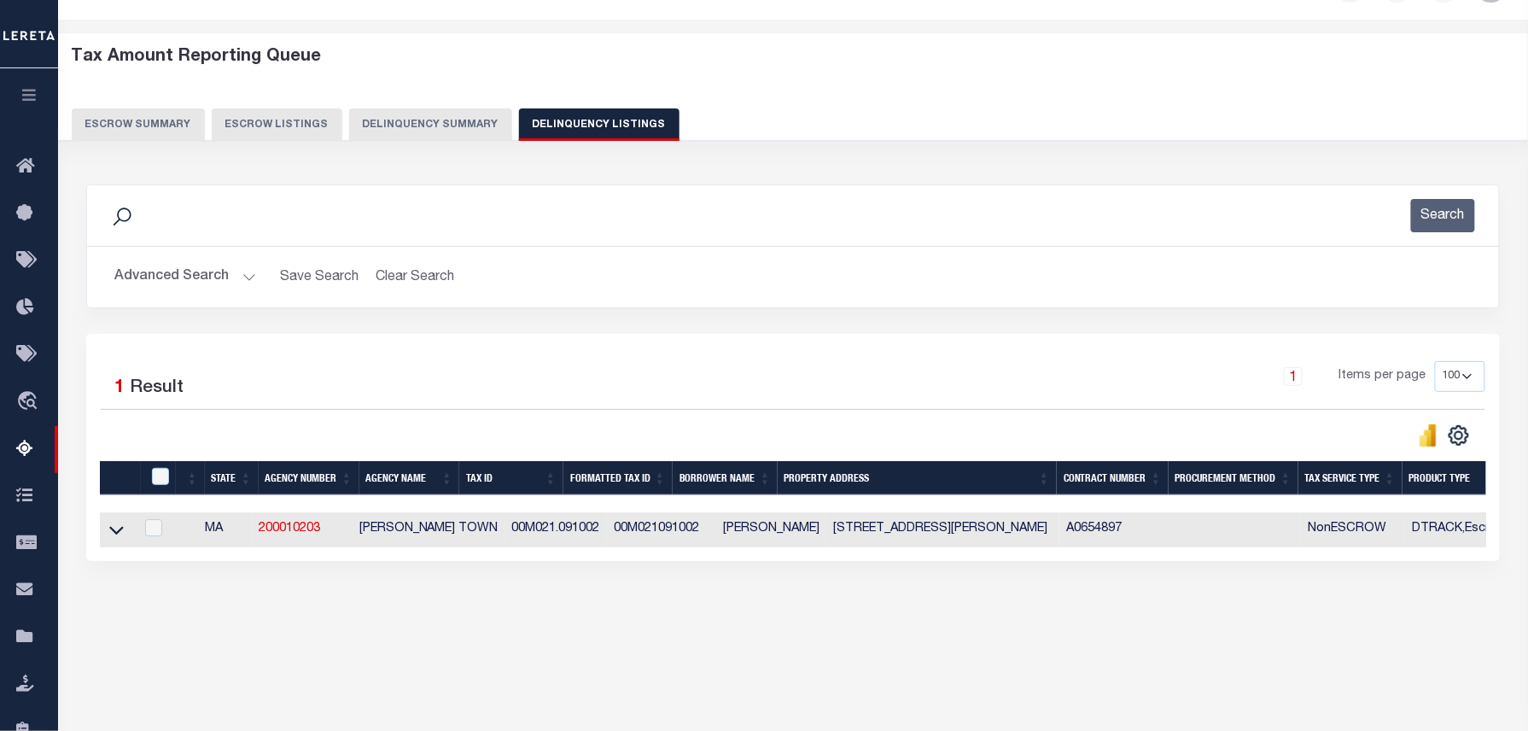
scroll to position [174, 0]
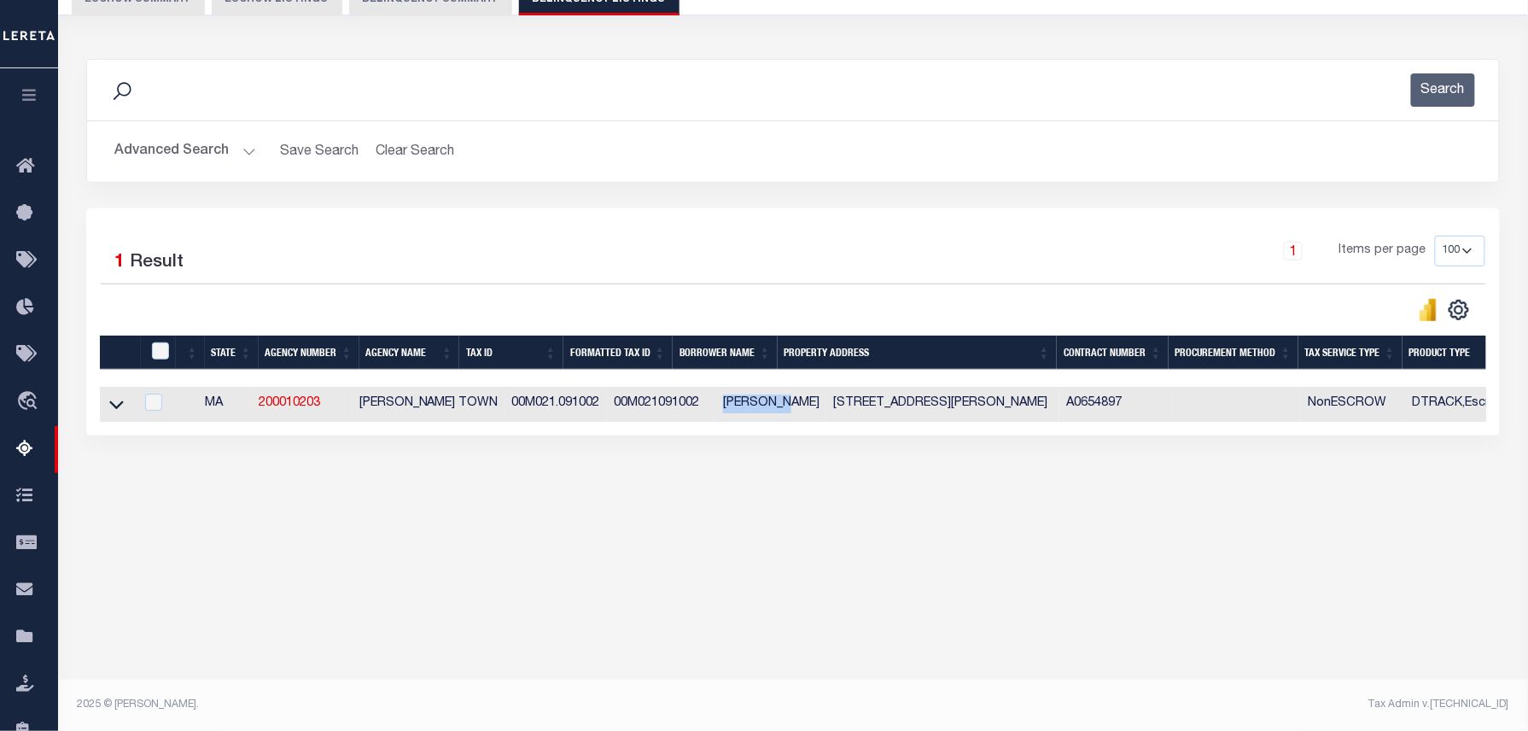
drag, startPoint x: 678, startPoint y: 403, endPoint x: 748, endPoint y: 401, distance: 70.9
click at [748, 401] on td "[PERSON_NAME]" at bounding box center [771, 404] width 110 height 35
checkbox input "true"
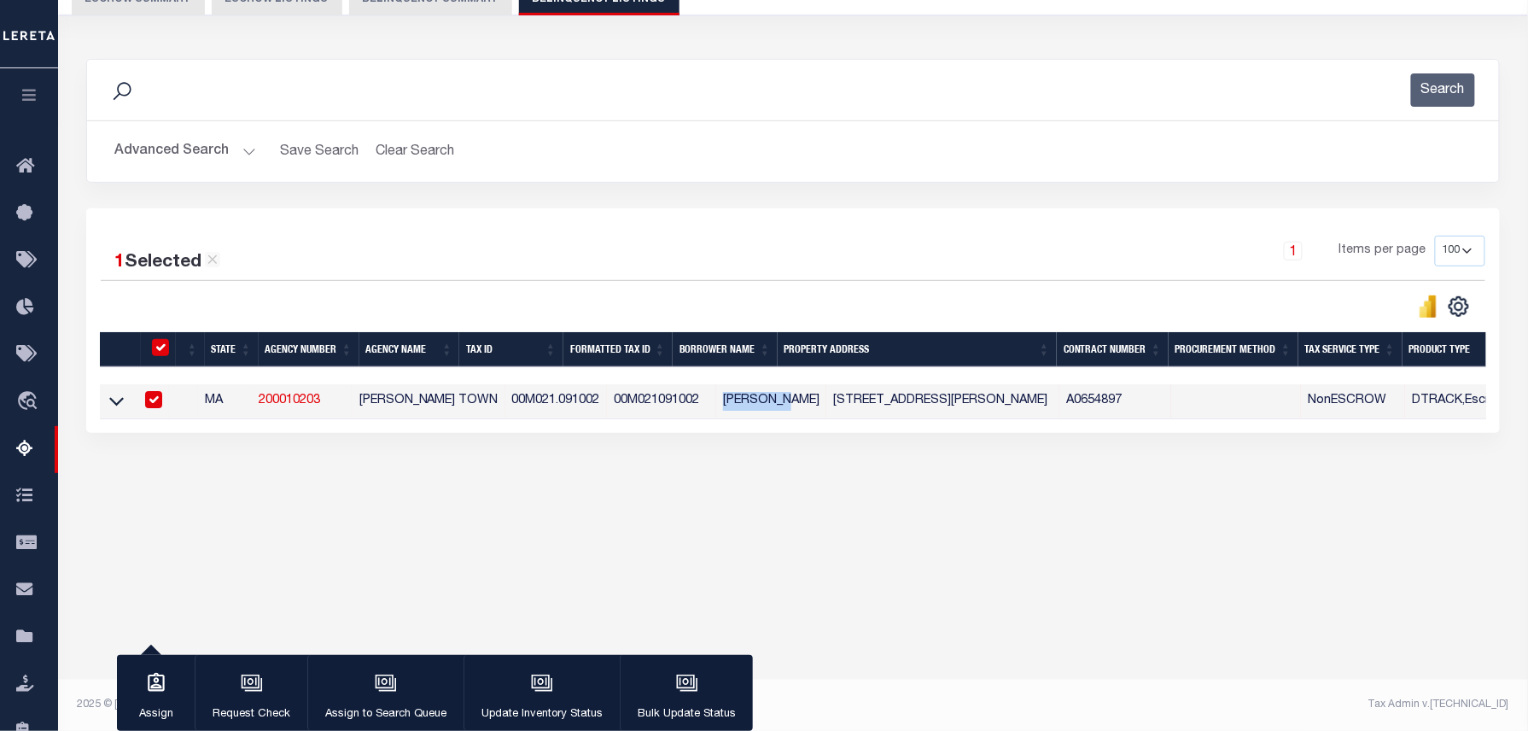
copy td "[PERSON_NAME]"
drag, startPoint x: 117, startPoint y: 407, endPoint x: 352, endPoint y: 357, distance: 240.0
click at [117, 407] on icon at bounding box center [116, 401] width 15 height 18
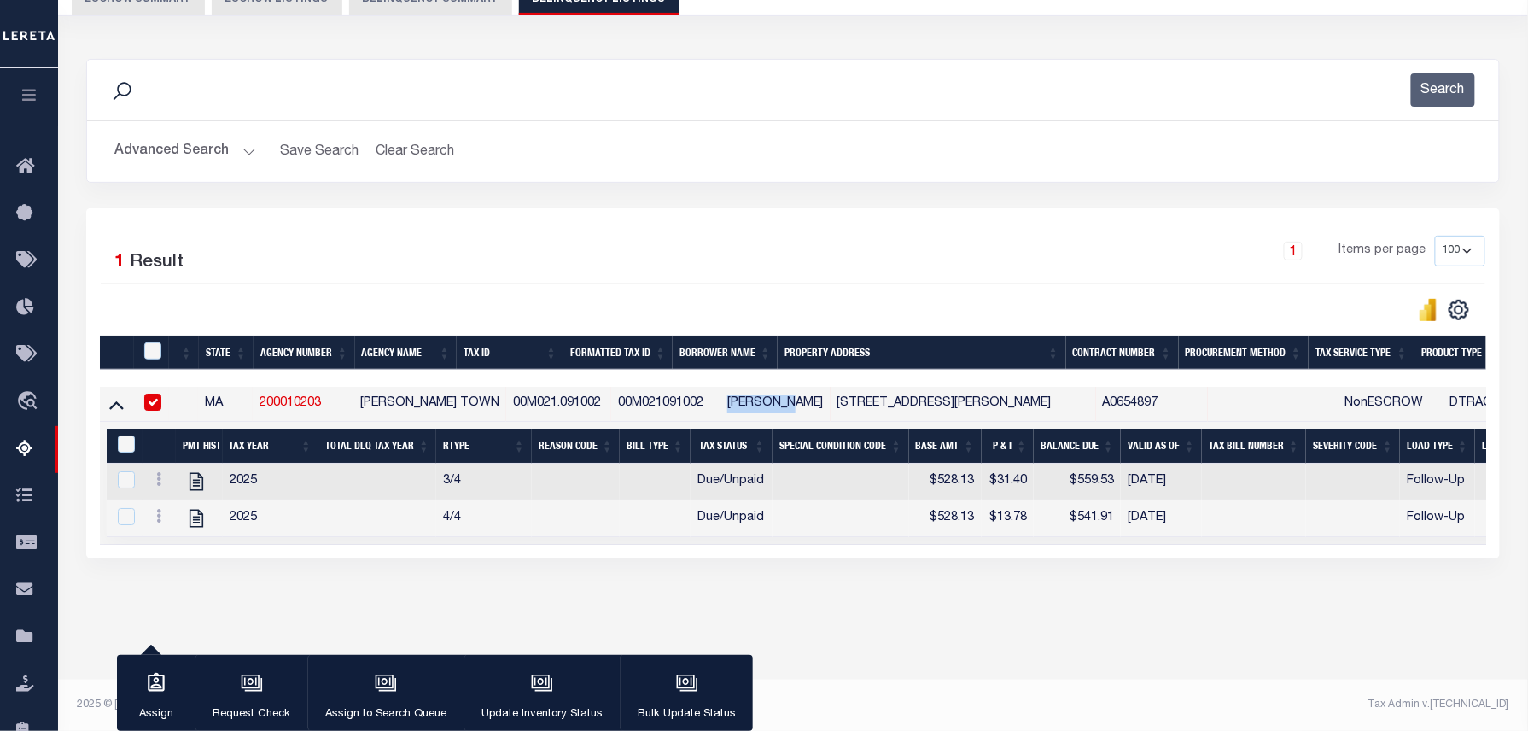
click at [160, 401] on input "checkbox" at bounding box center [152, 401] width 17 height 17
checkbox input "false"
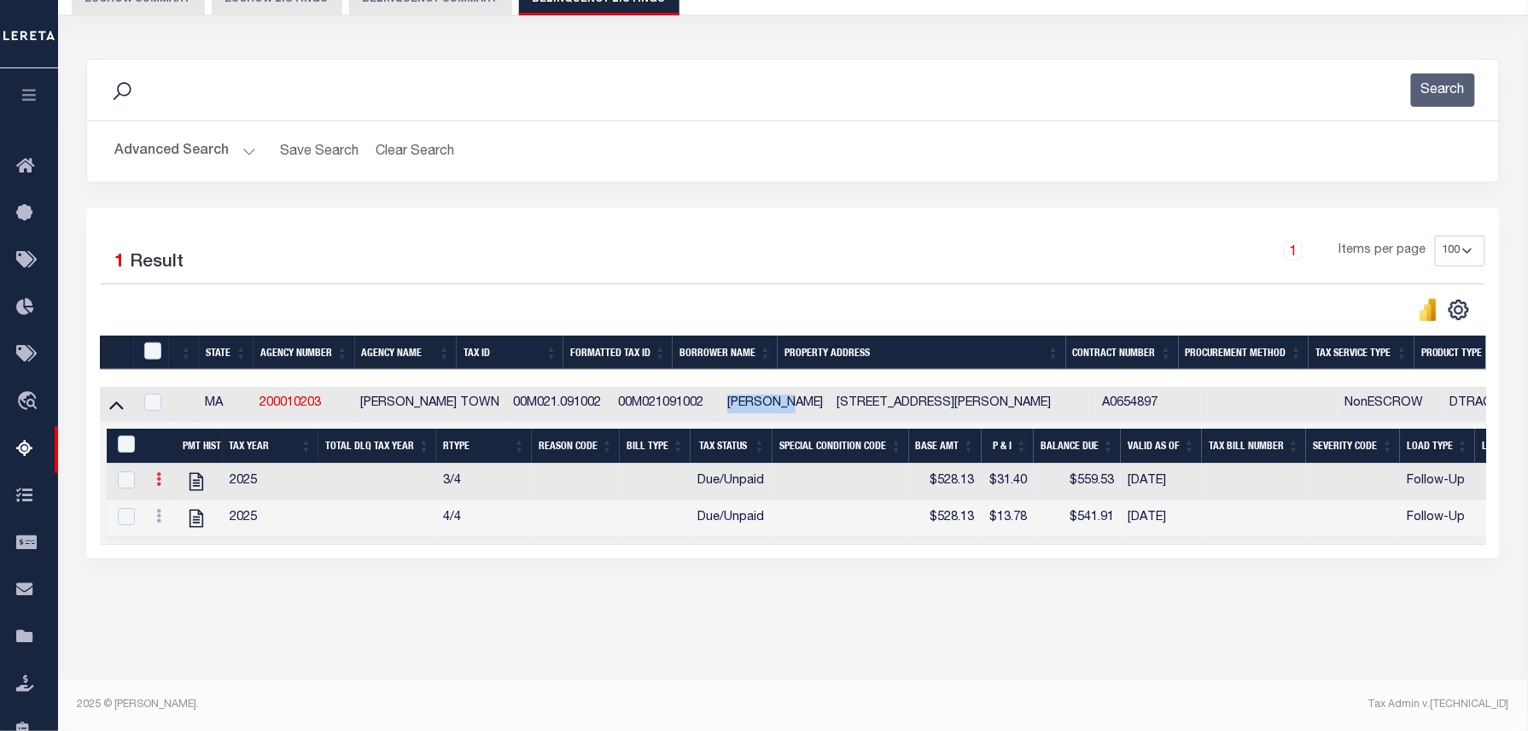
click at [159, 483] on icon at bounding box center [158, 479] width 5 height 14
click at [182, 515] on img "" at bounding box center [179, 506] width 17 height 17
checkbox input "false"
checkbox input "true"
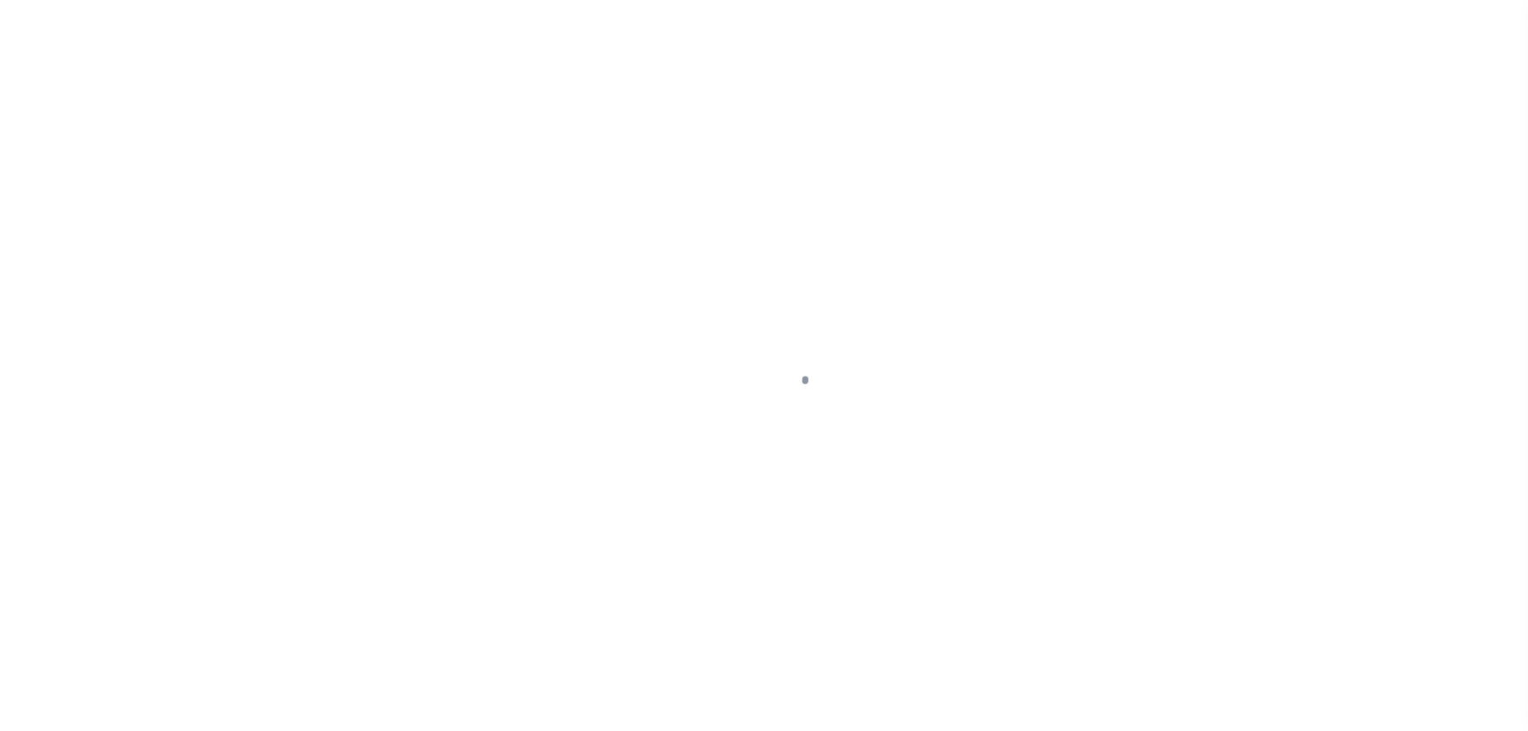
select select "DUE"
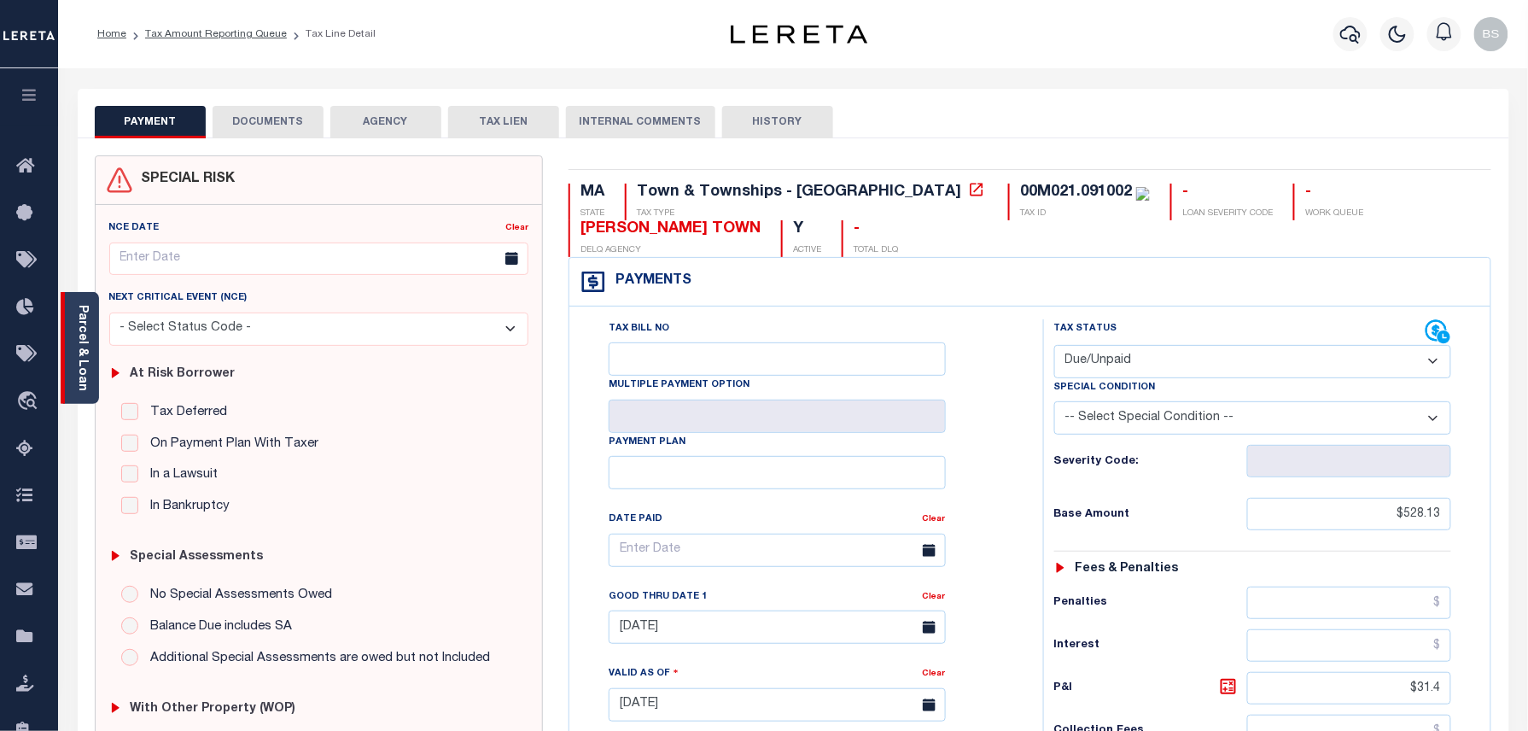
click at [85, 332] on link "Parcel & Loan" at bounding box center [82, 348] width 12 height 86
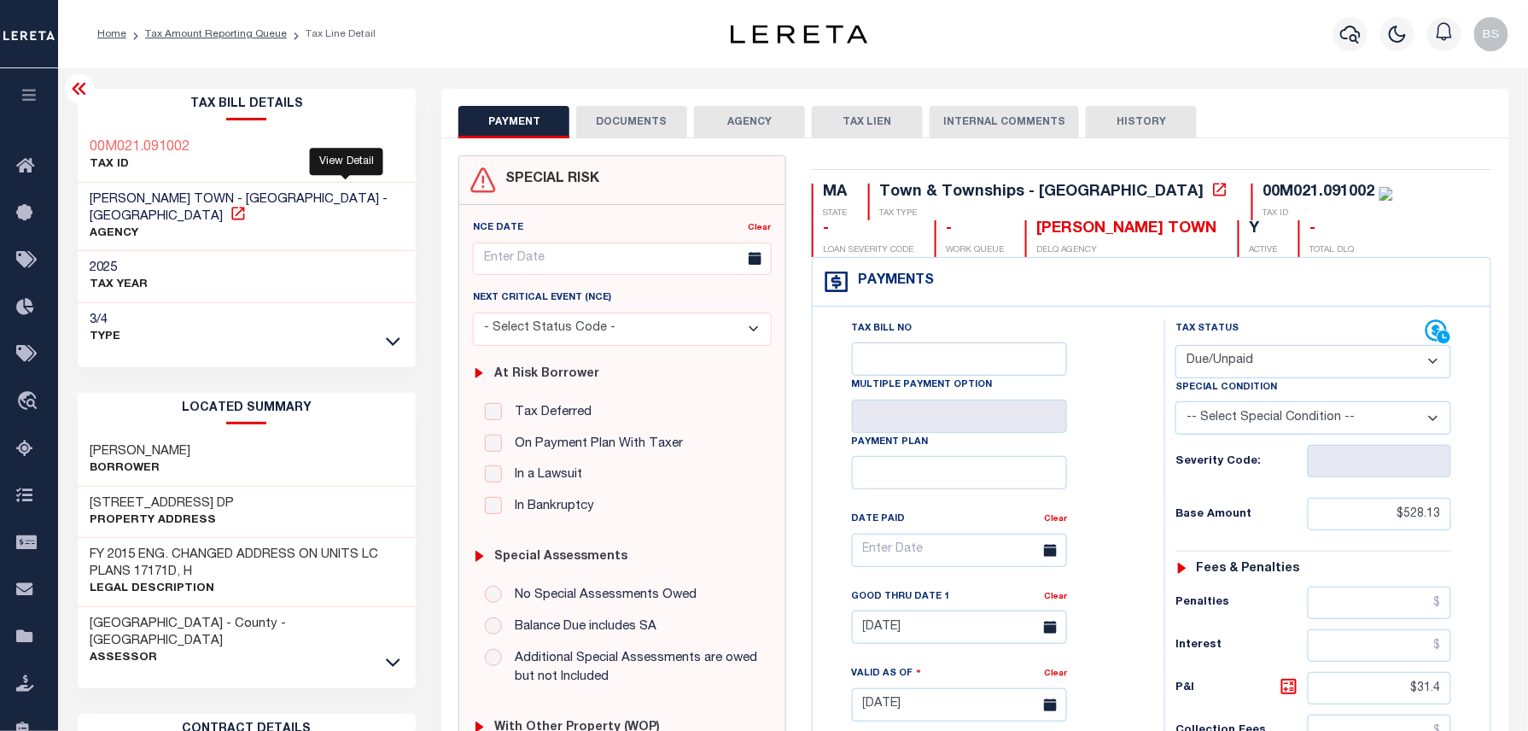
click at [247, 205] on icon at bounding box center [238, 213] width 17 height 17
drag, startPoint x: 90, startPoint y: 435, endPoint x: 192, endPoint y: 423, distance: 103.1
click at [192, 434] on div "[PERSON_NAME]" at bounding box center [247, 460] width 339 height 52
copy h3 "[PERSON_NAME]"
drag, startPoint x: 92, startPoint y: 483, endPoint x: 135, endPoint y: 486, distance: 42.7
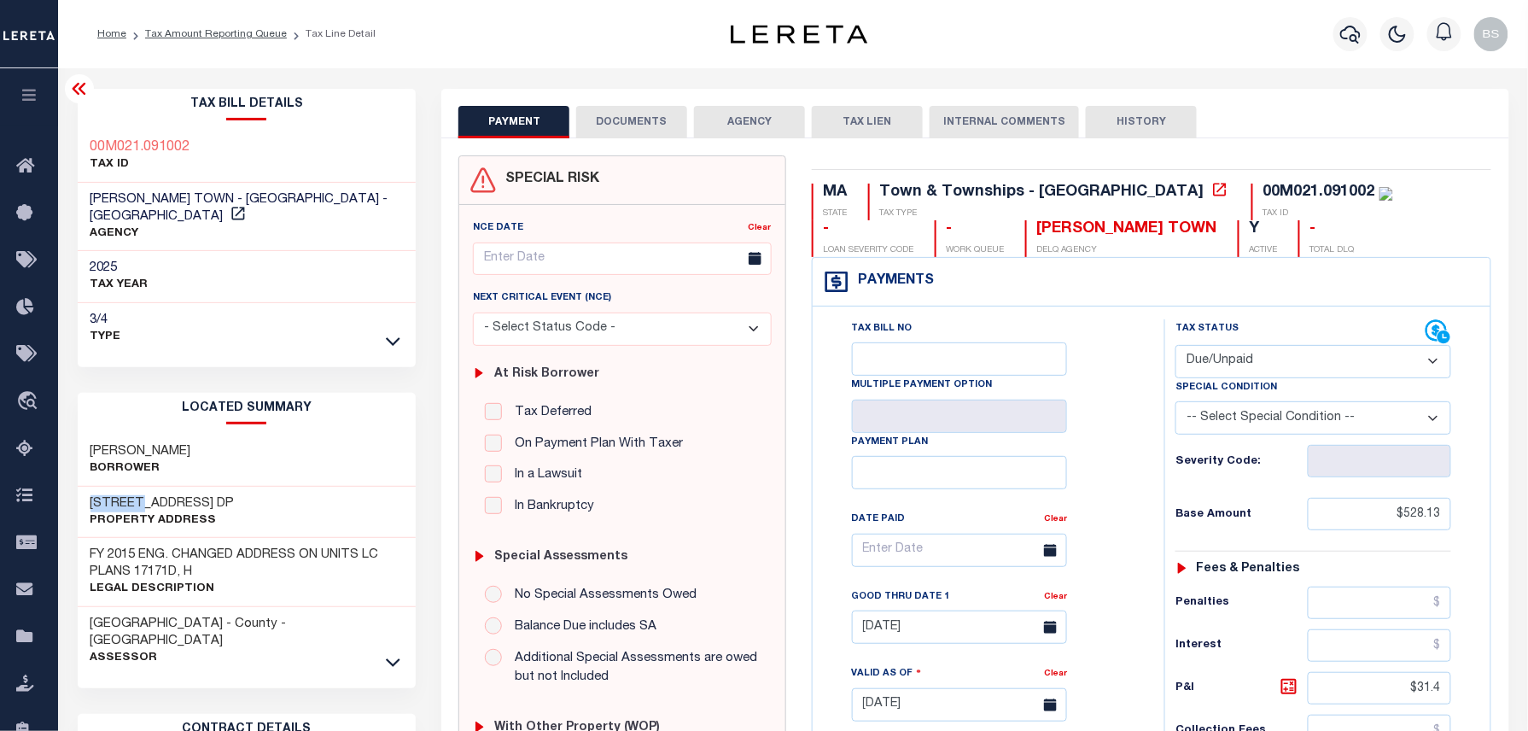
click at [135, 495] on h3 "[STREET_ADDRESS] DP" at bounding box center [162, 503] width 144 height 17
copy h3 "297-U-2"
click at [253, 32] on link "Tax Amount Reporting Queue" at bounding box center [216, 34] width 142 height 10
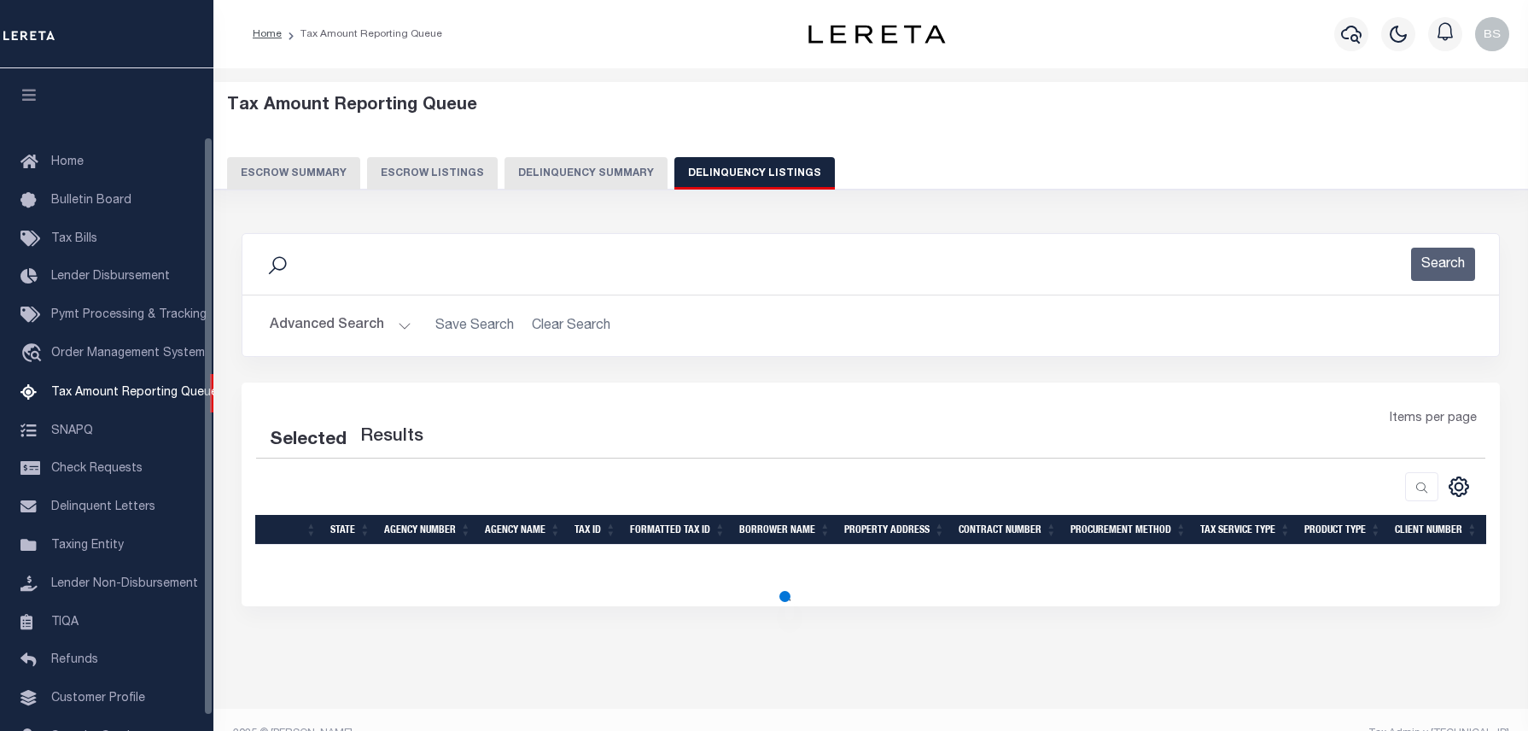
select select "100"
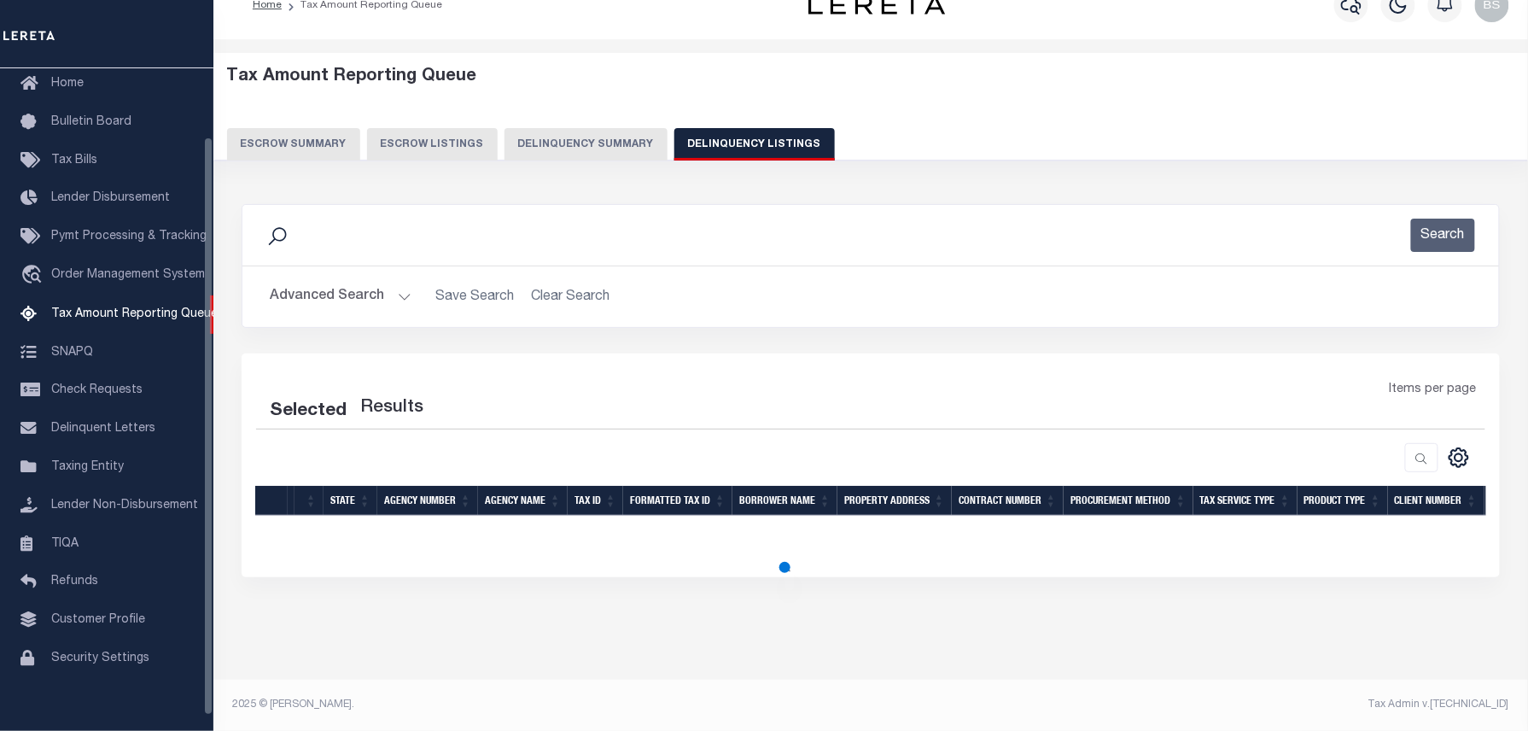
scroll to position [32, 0]
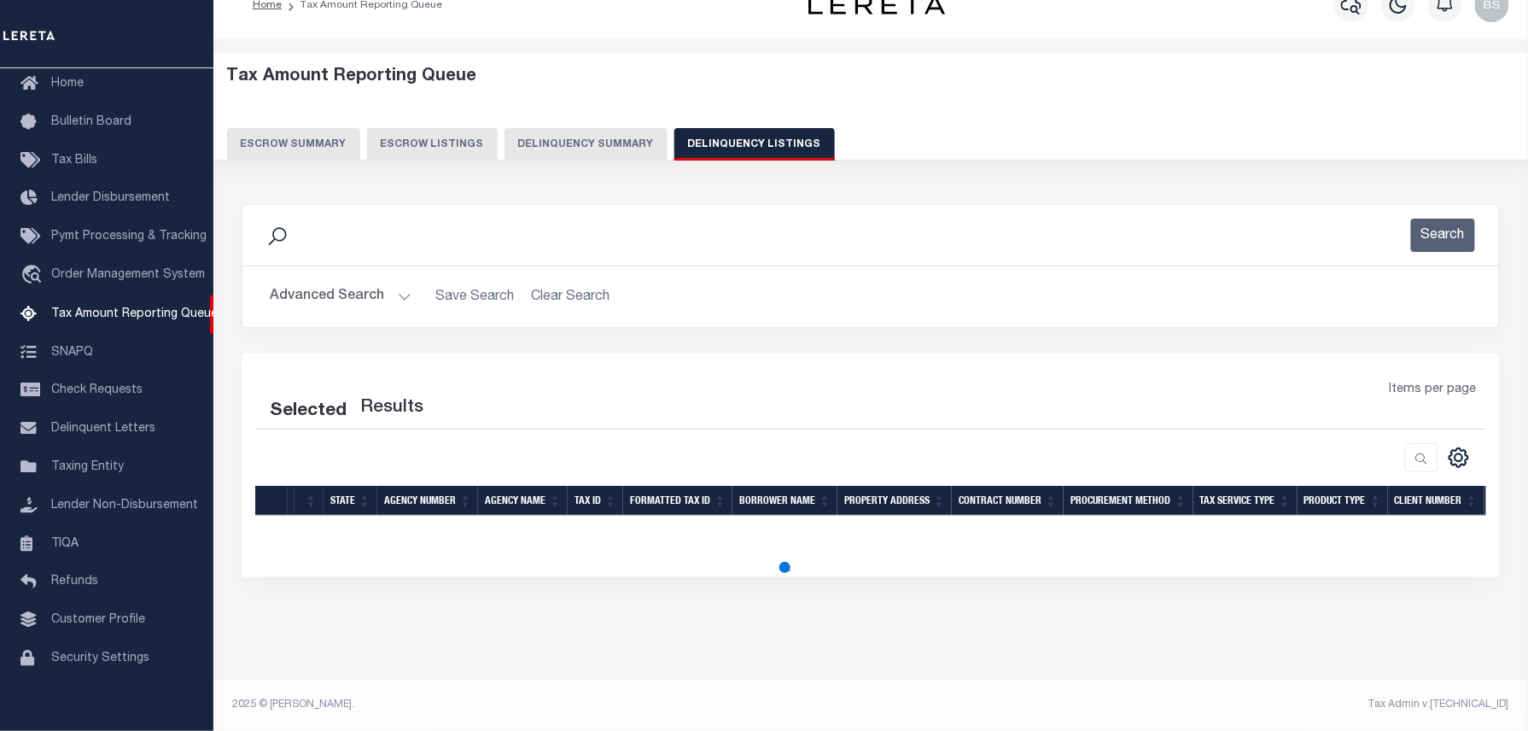
select select "100"
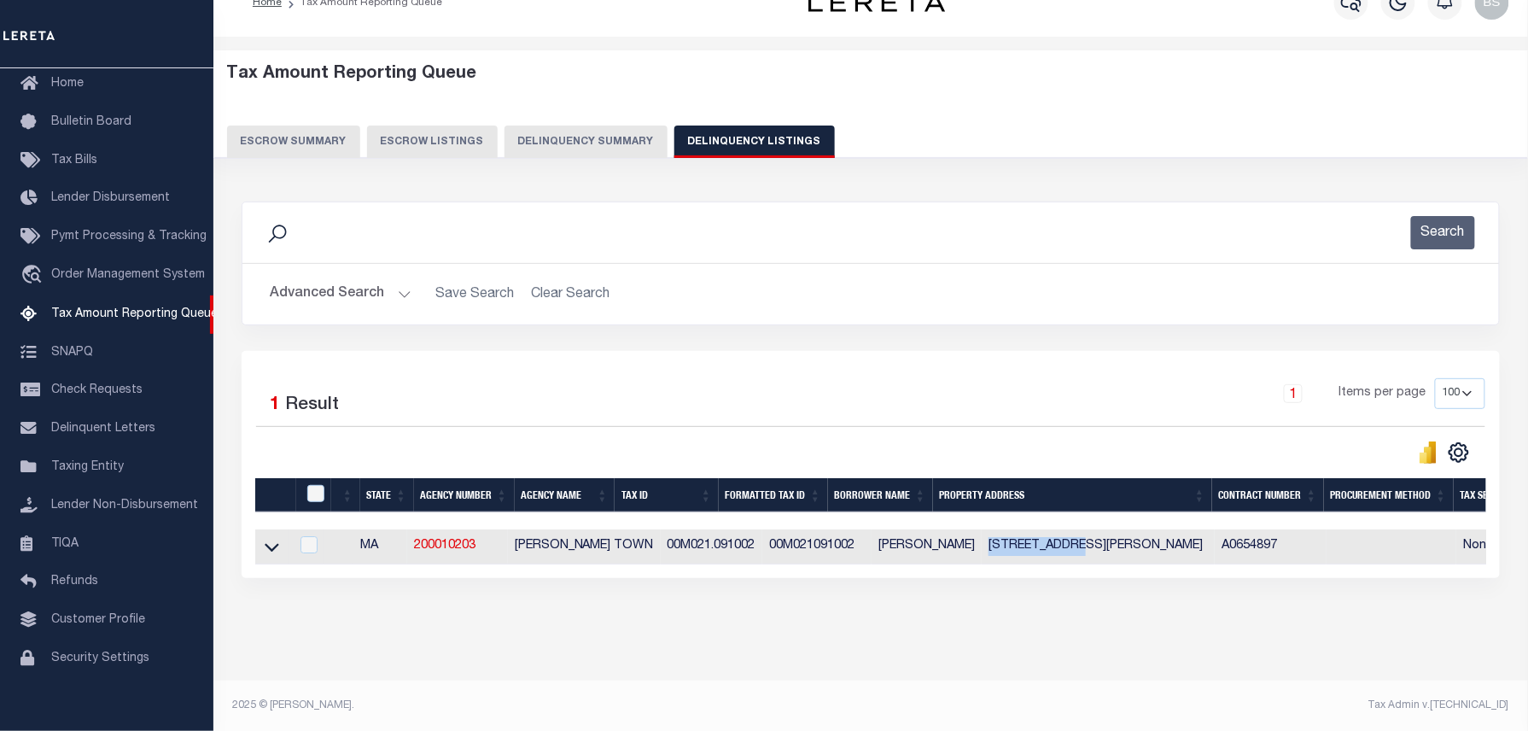
drag, startPoint x: 939, startPoint y: 556, endPoint x: 1031, endPoint y: 547, distance: 92.6
click at [1031, 547] on td "297 OLD WHARF RD UNIT 2 DENNIS MA 02639" at bounding box center [1097, 546] width 233 height 35
checkbox input "true"
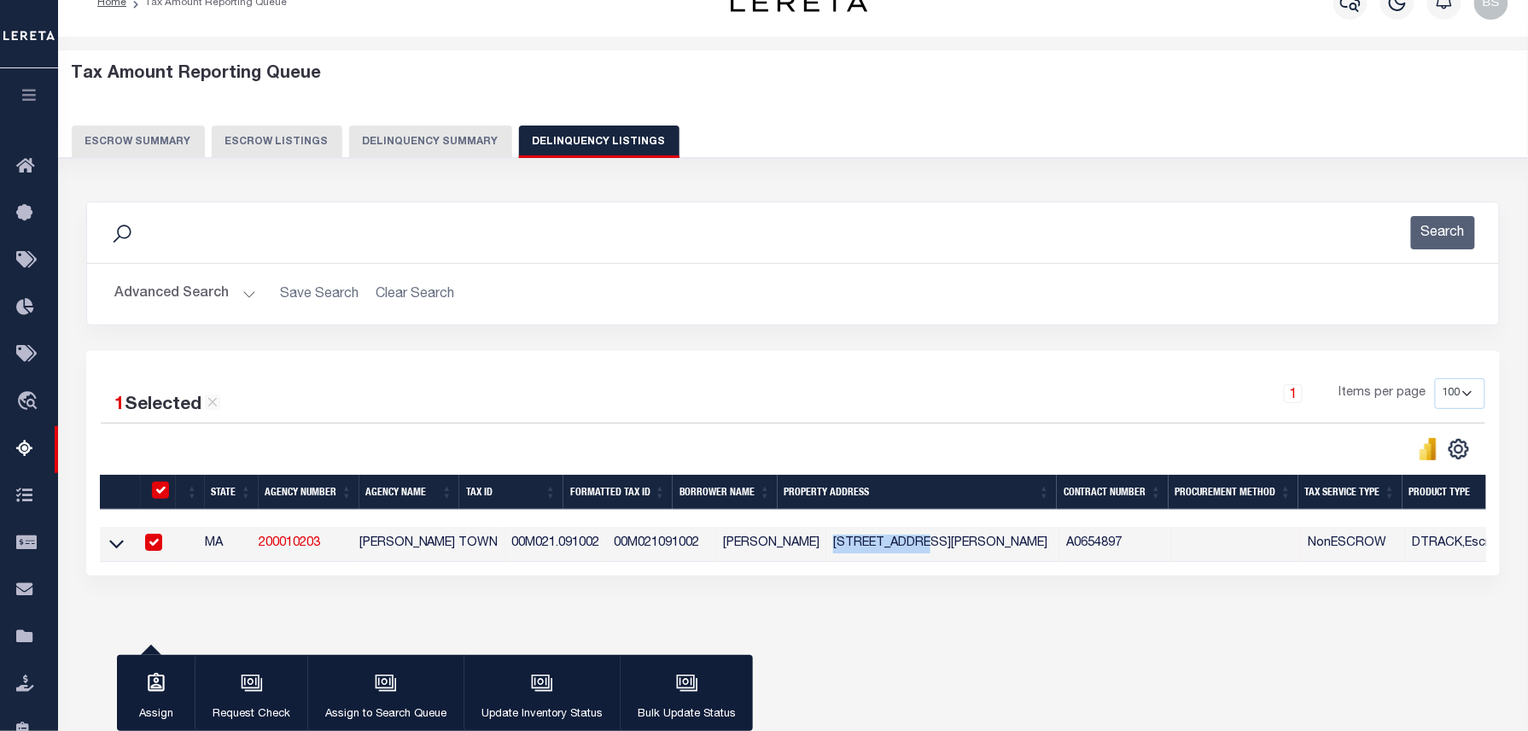
copy td "297 OLD WHARF"
click icon
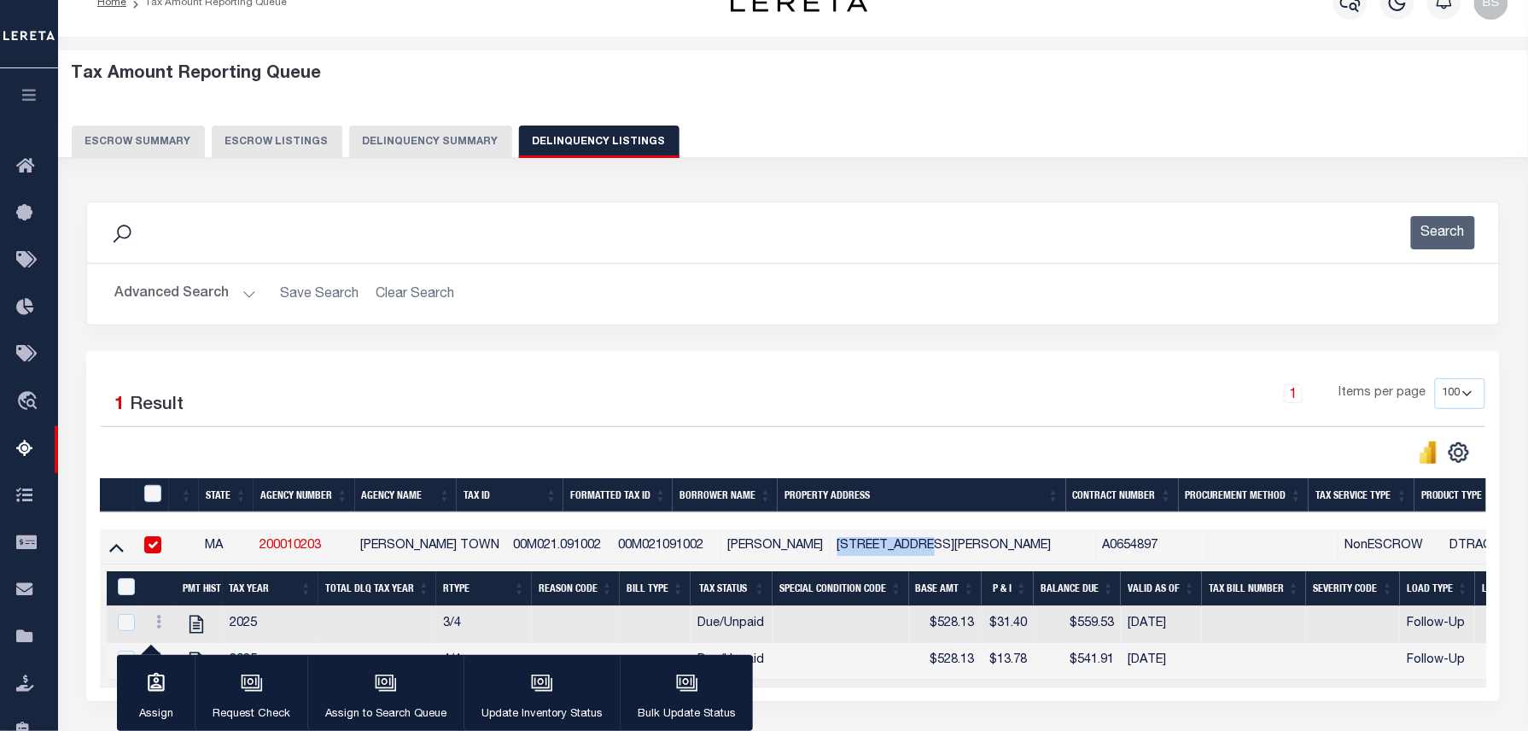
scroll to position [174, 0]
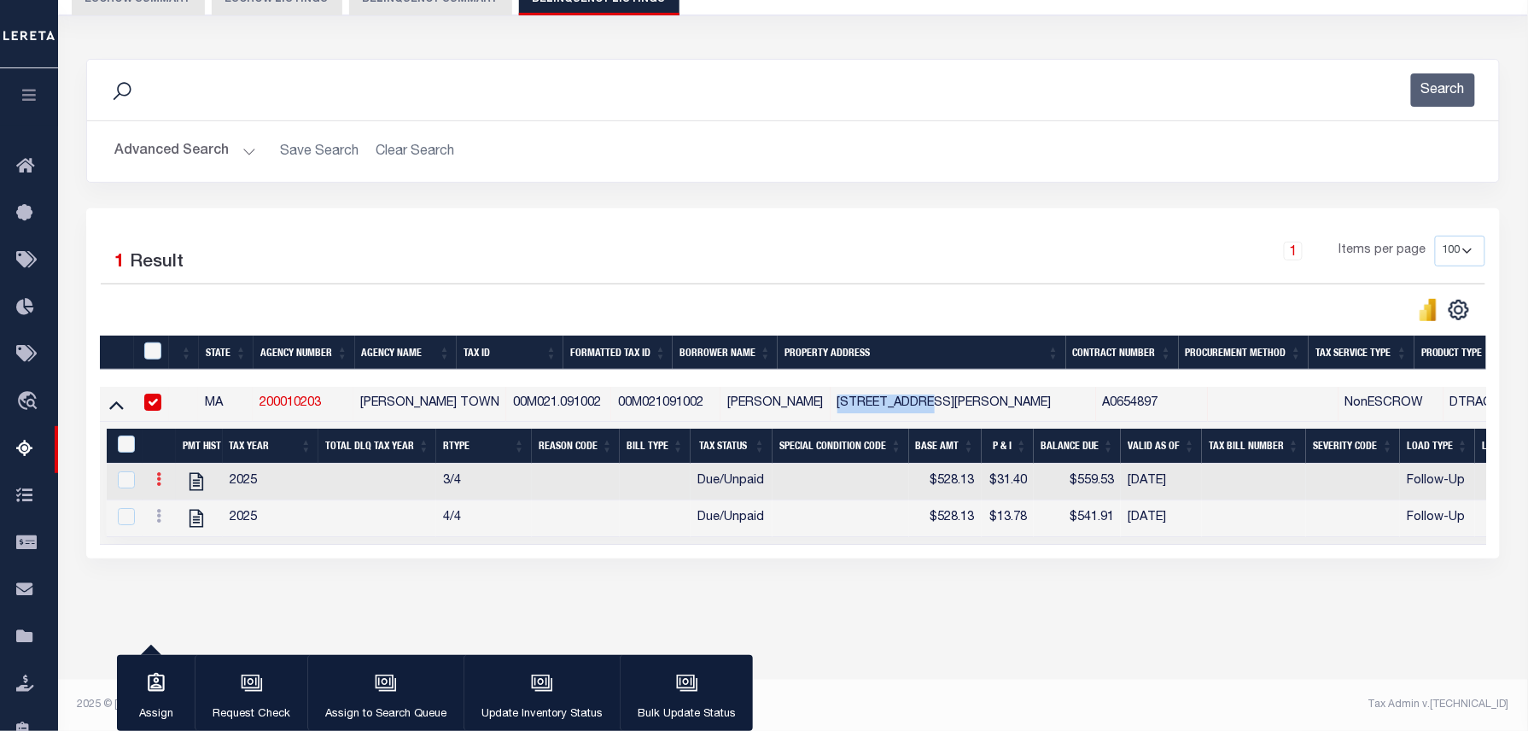
click icon
click img ""
checkbox input "true"
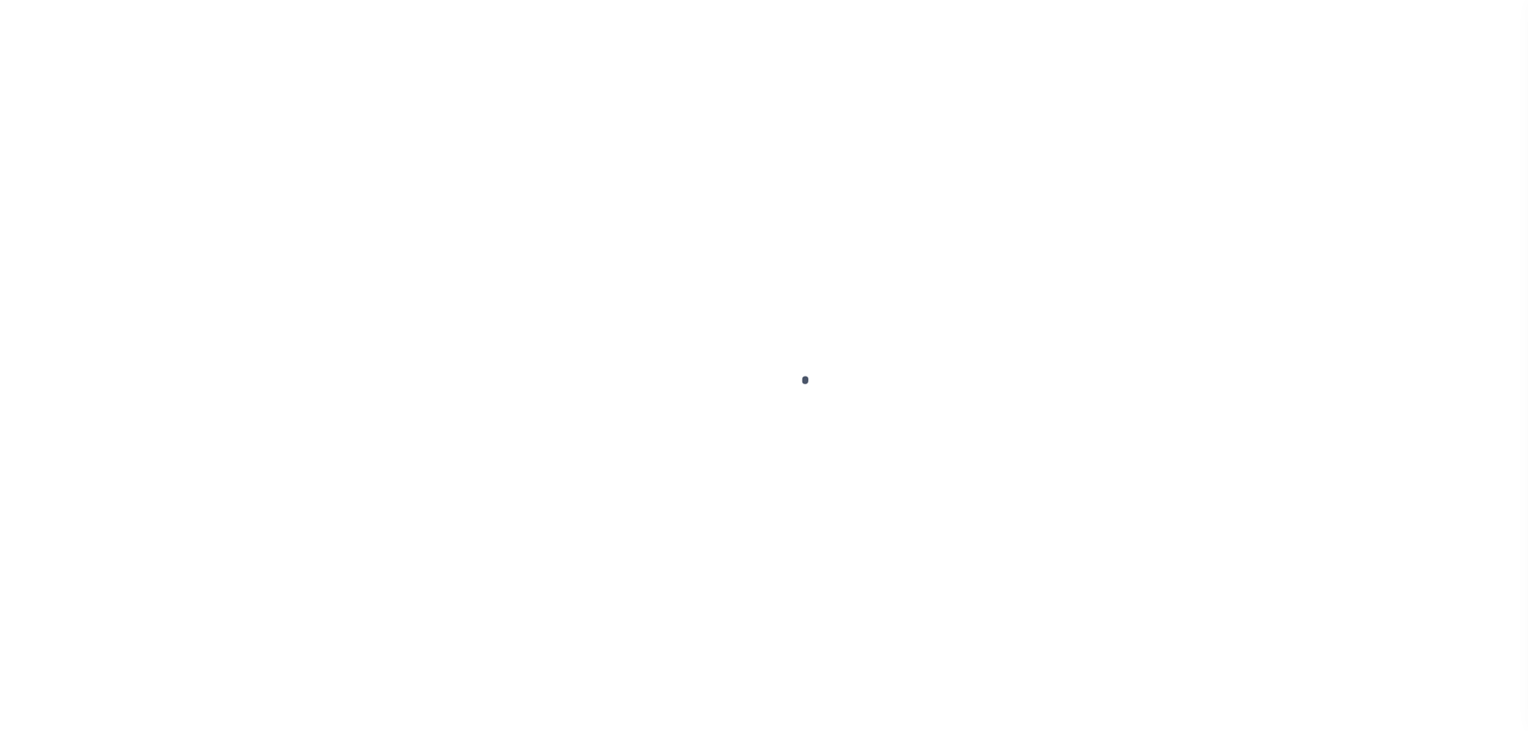
select select "DUE"
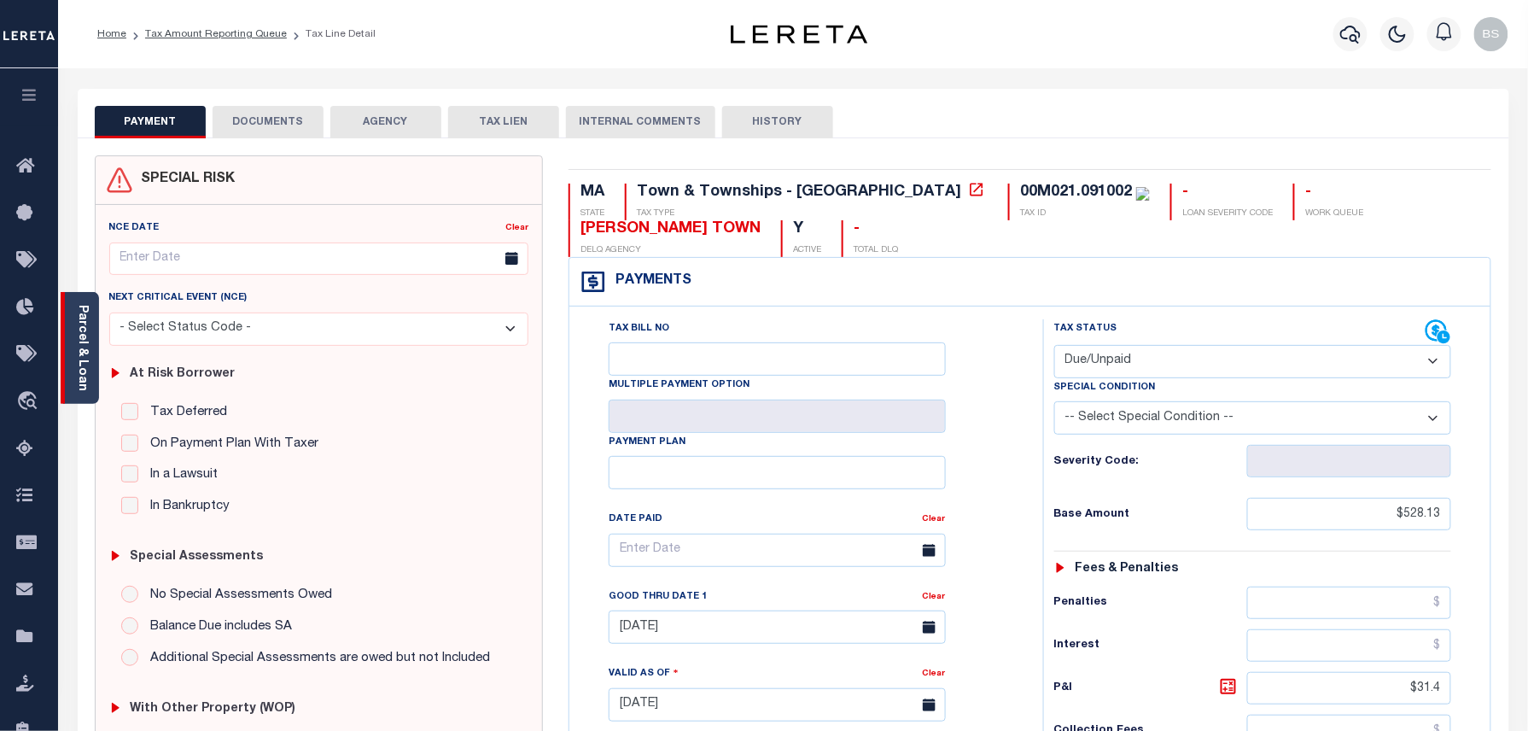
click at [83, 352] on link "Parcel & Loan" at bounding box center [82, 348] width 12 height 86
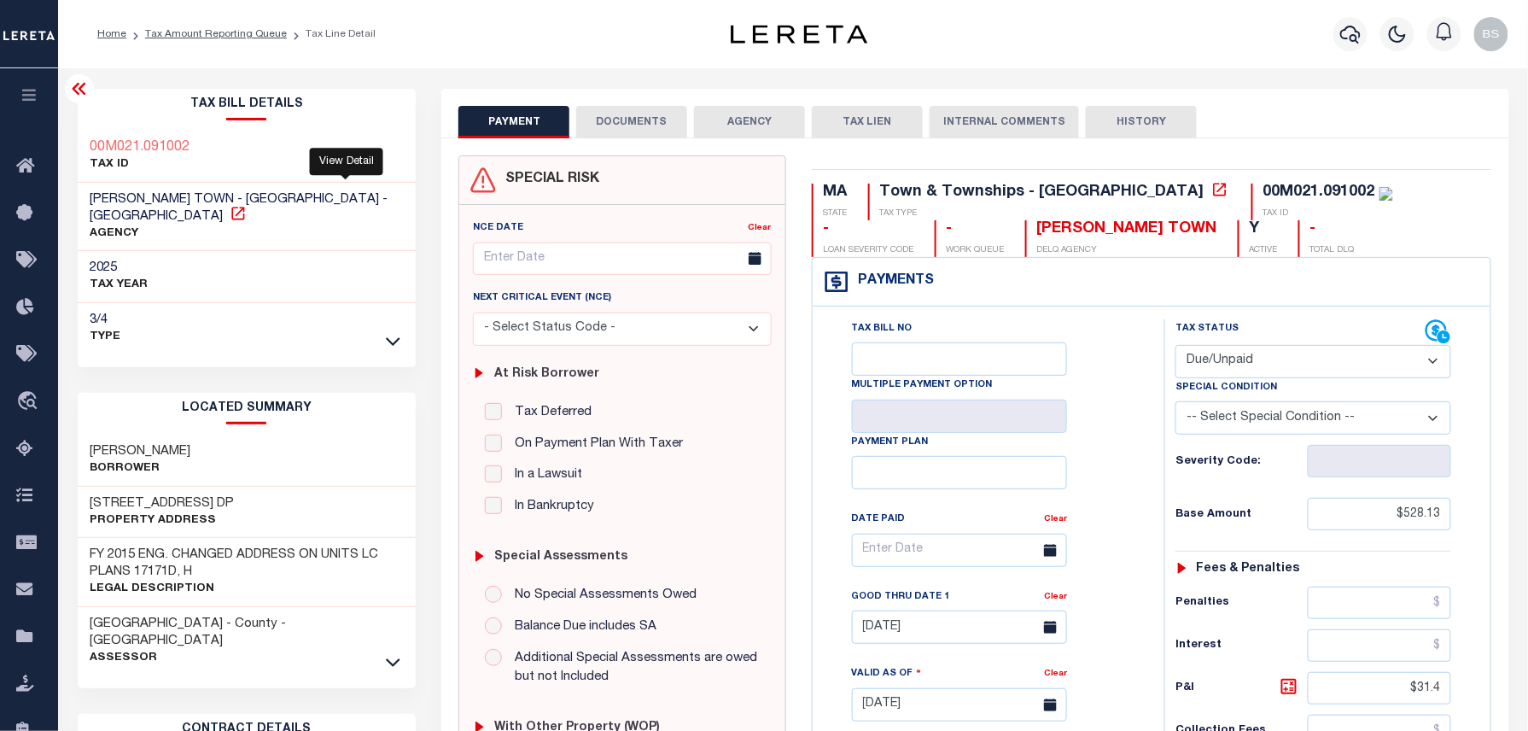
click at [244, 207] on icon at bounding box center [237, 213] width 13 height 13
click at [247, 205] on icon at bounding box center [238, 213] width 17 height 17
drag, startPoint x: 90, startPoint y: 431, endPoint x: 205, endPoint y: 438, distance: 115.4
click at [191, 443] on h3 "[PERSON_NAME]" at bounding box center [140, 451] width 101 height 17
copy h3 "[PERSON_NAME]"
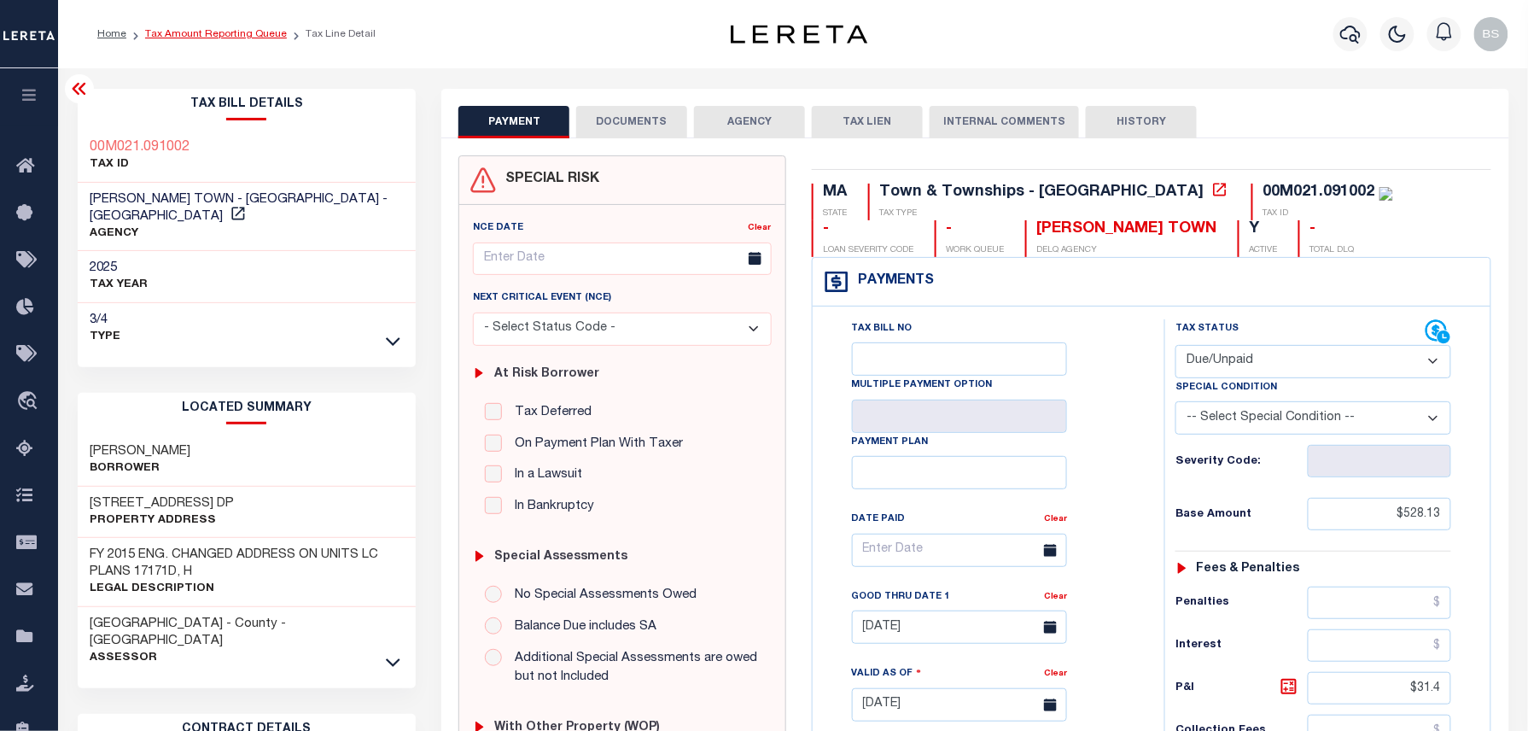
click at [270, 31] on link "Tax Amount Reporting Queue" at bounding box center [216, 34] width 142 height 10
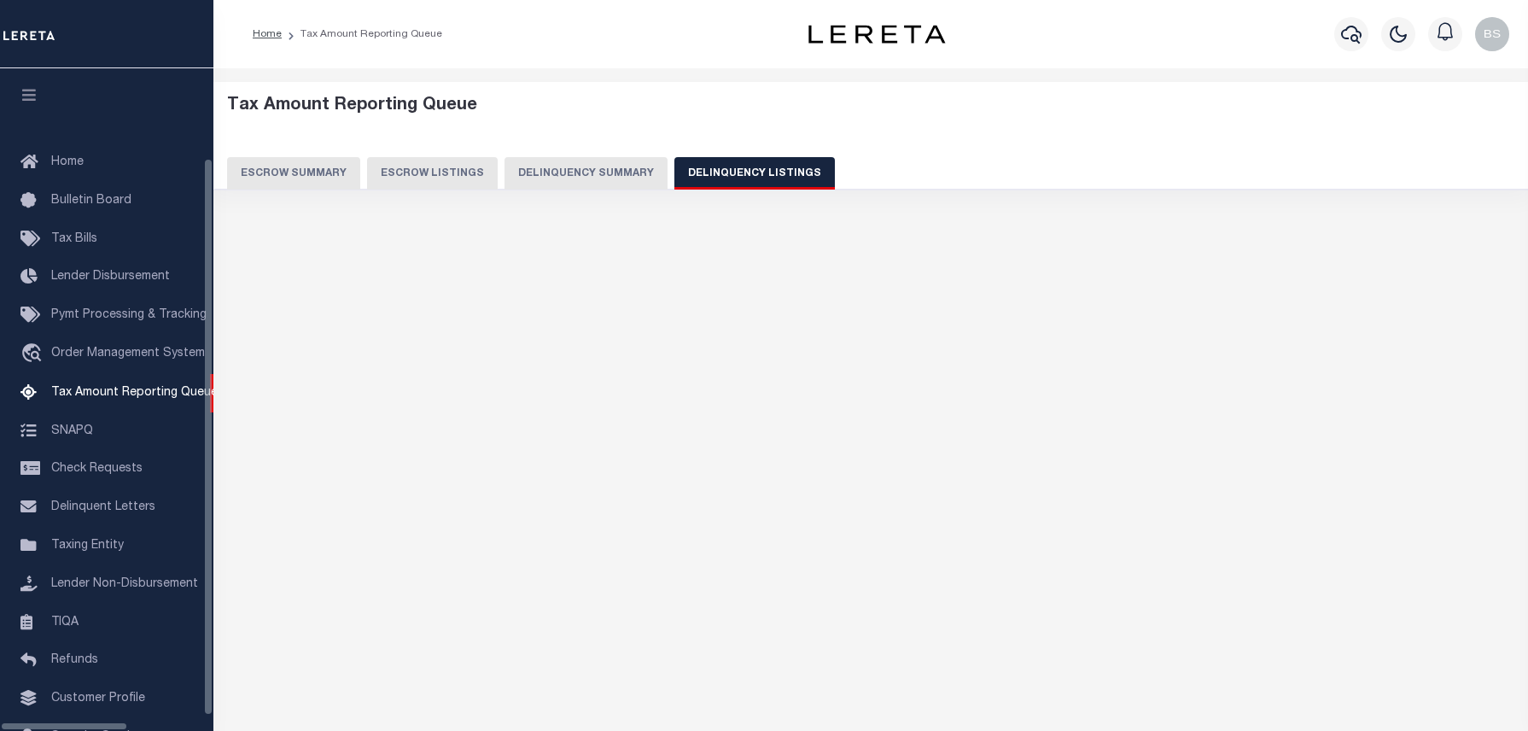
select select "100"
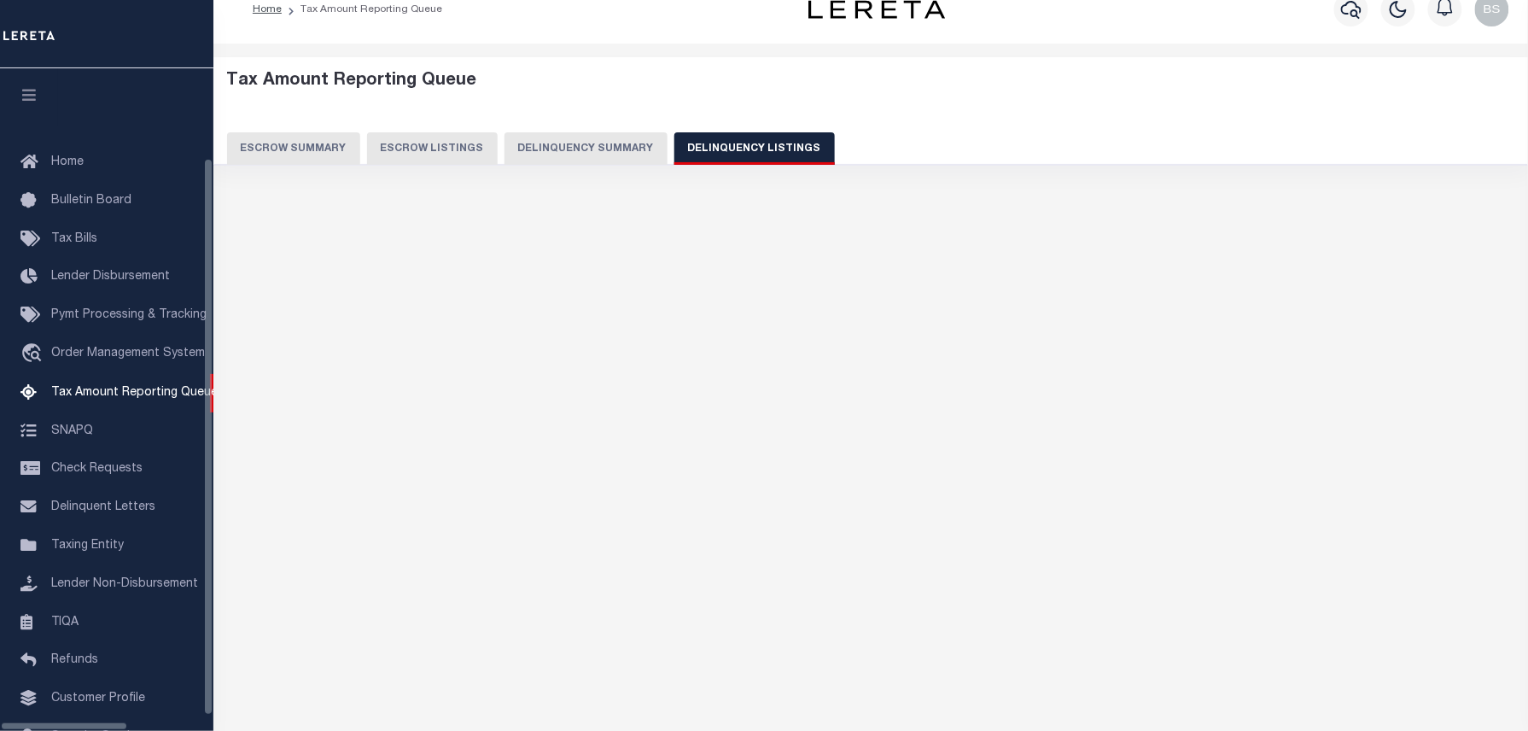
scroll to position [79, 0]
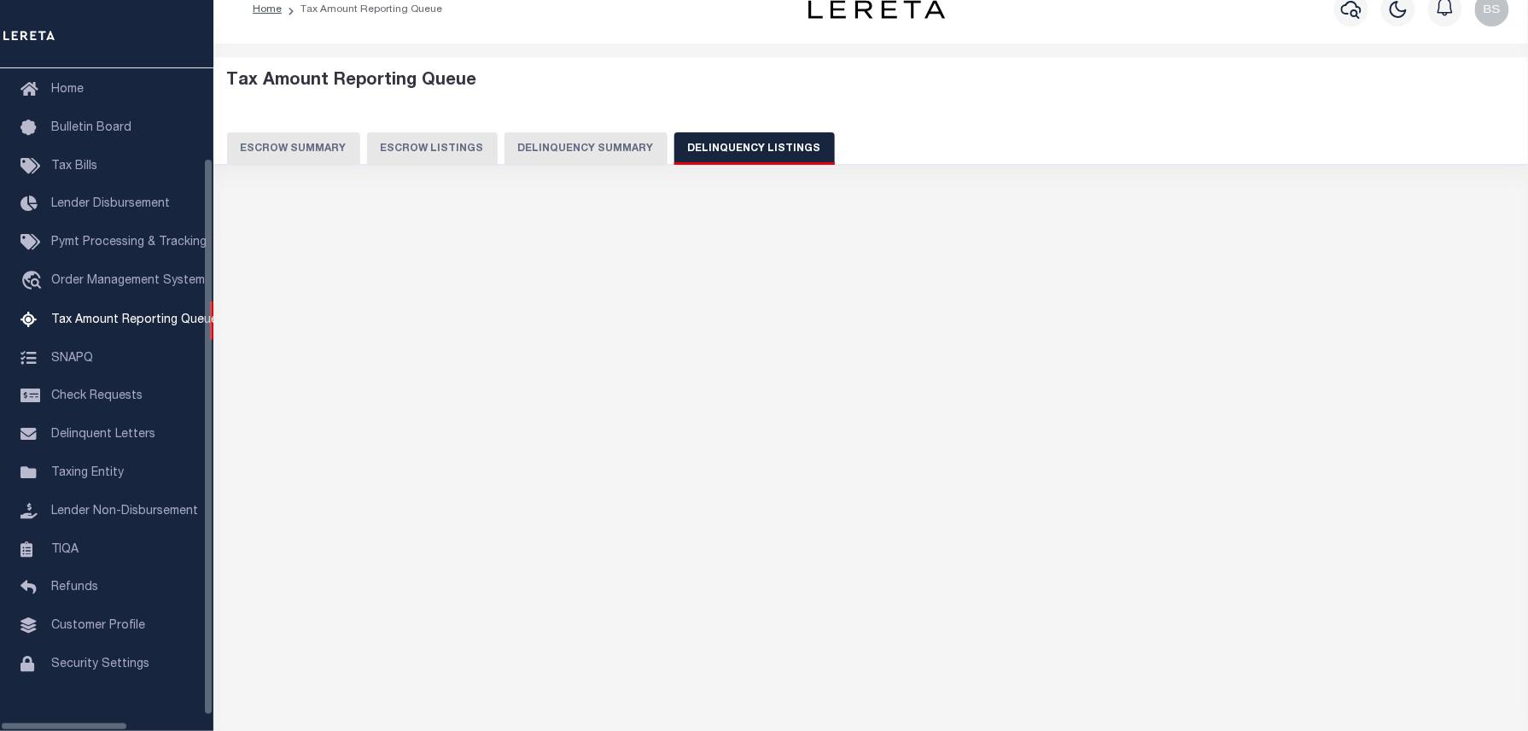
select select "100"
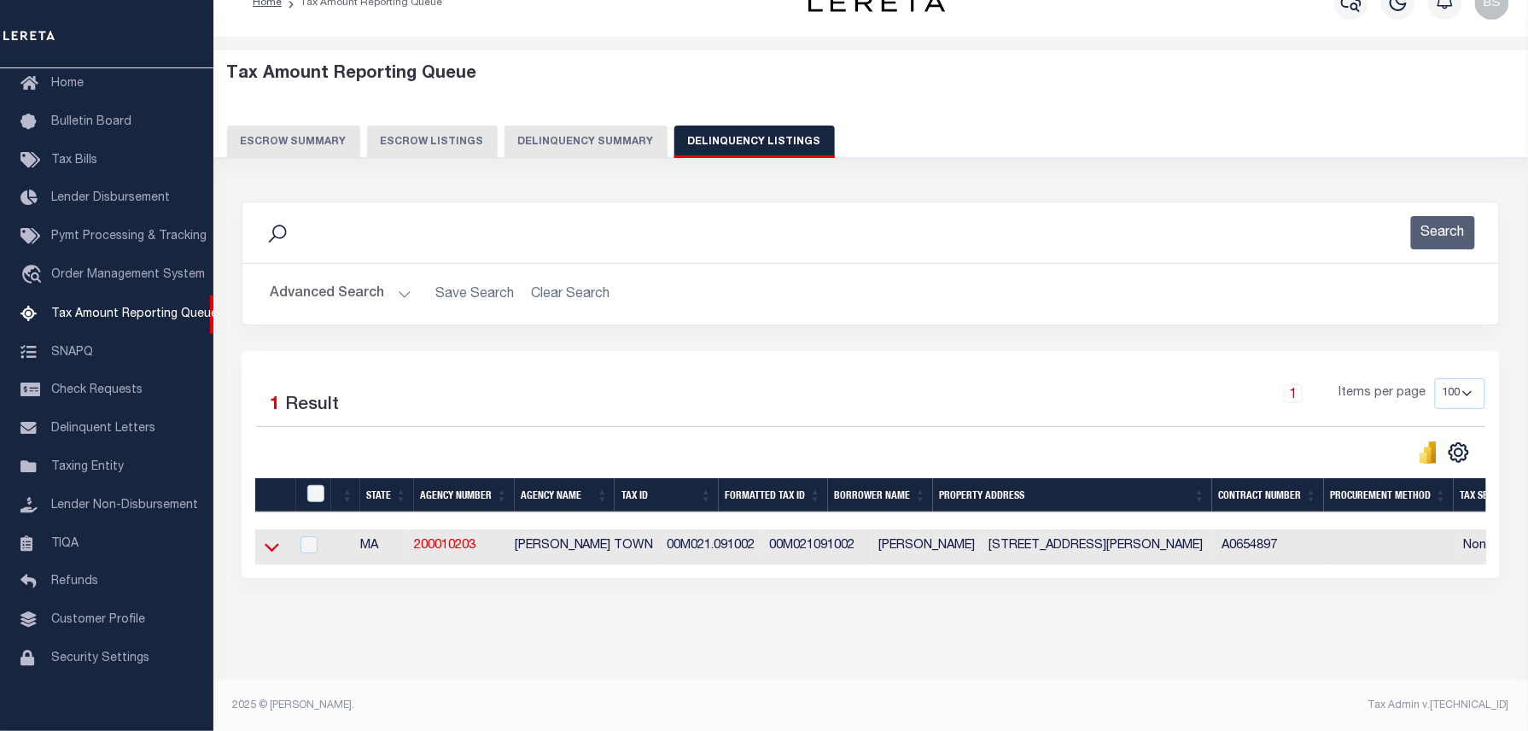
click at [277, 550] on icon at bounding box center [272, 548] width 15 height 9
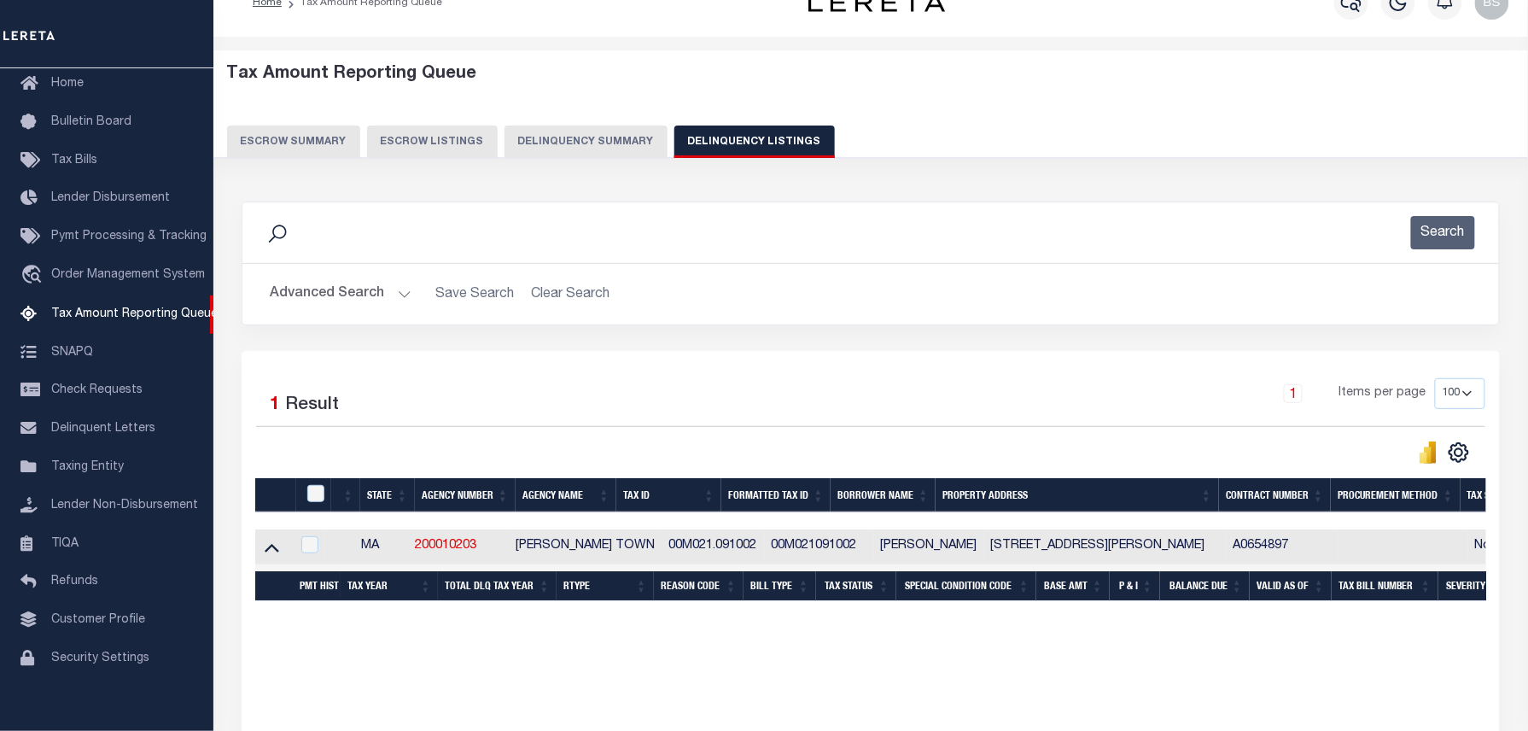
scroll to position [49, 0]
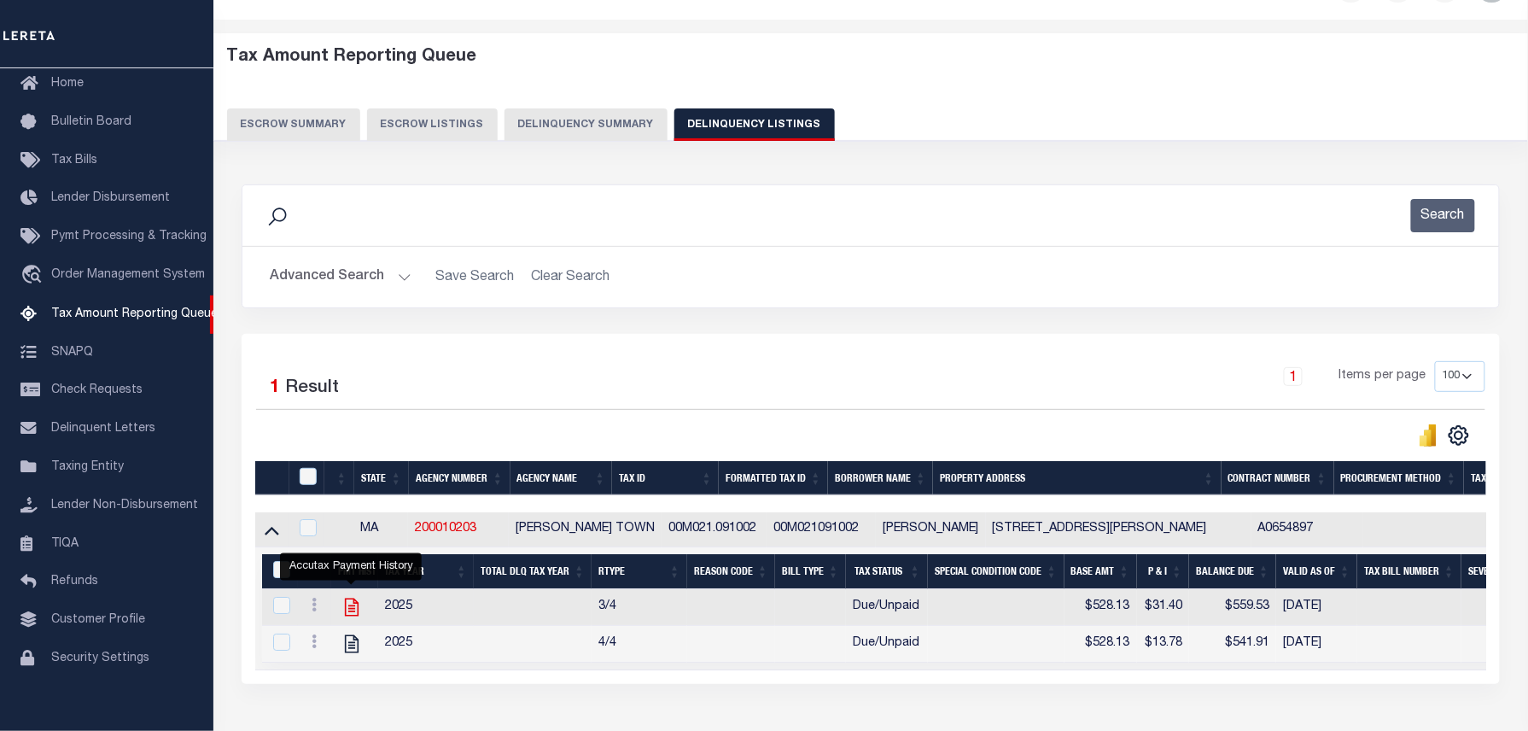
click at [349, 609] on icon "" at bounding box center [352, 607] width 22 height 22
checkbox input "true"
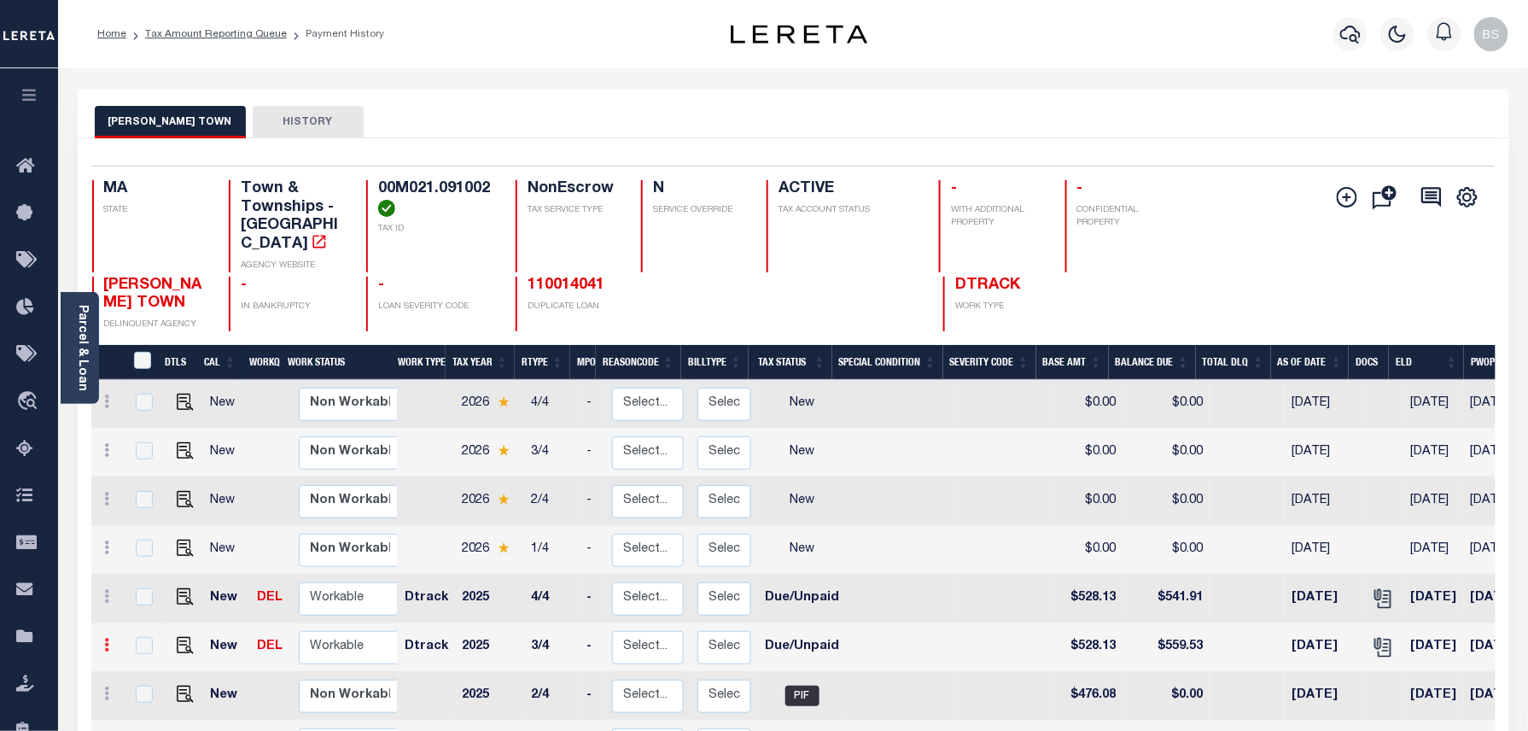
click at [109, 638] on icon at bounding box center [107, 645] width 5 height 14
click at [152, 694] on img at bounding box center [148, 703] width 17 height 18
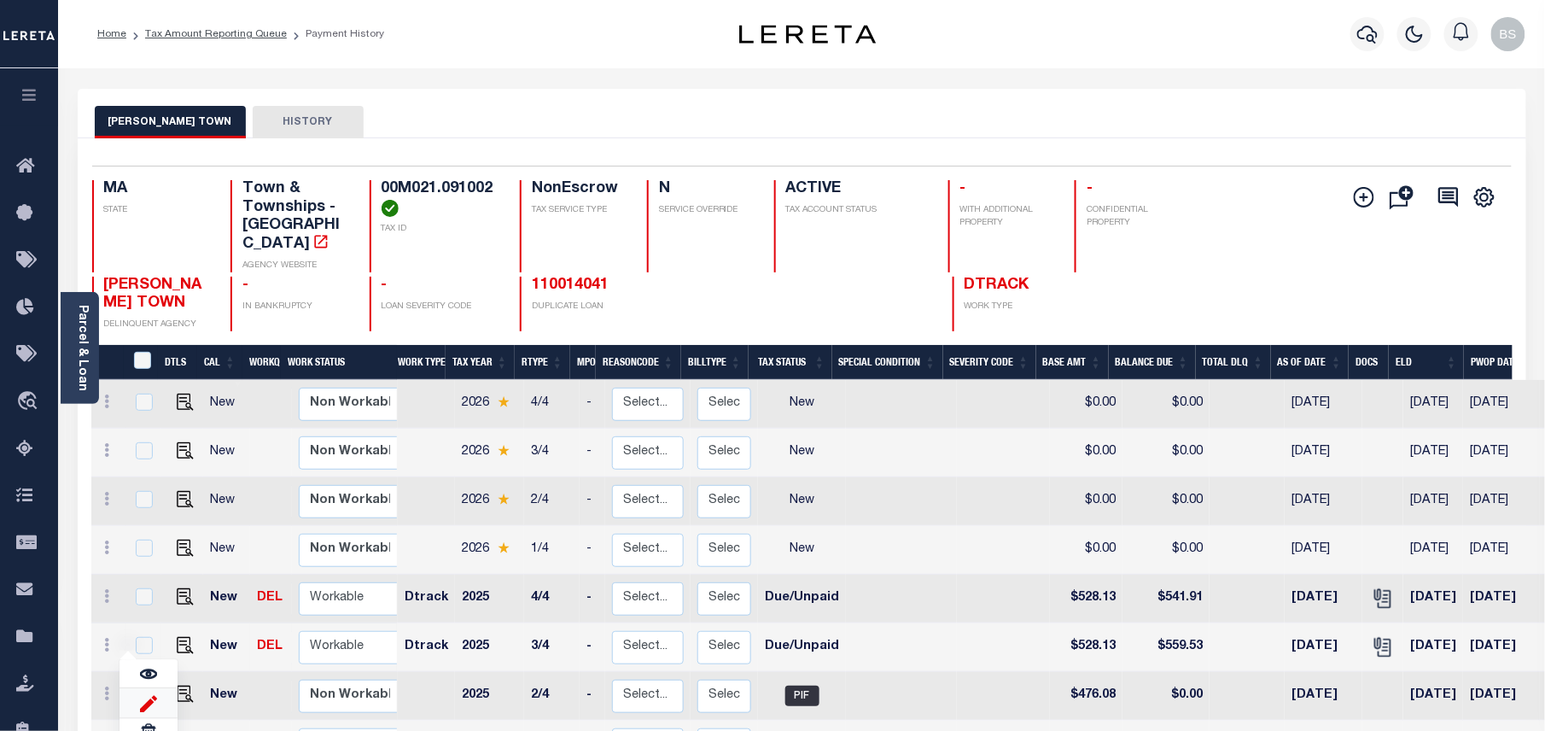
select select "DUE"
type input "$528.13"
type input "$559.53"
type input "[DATE]"
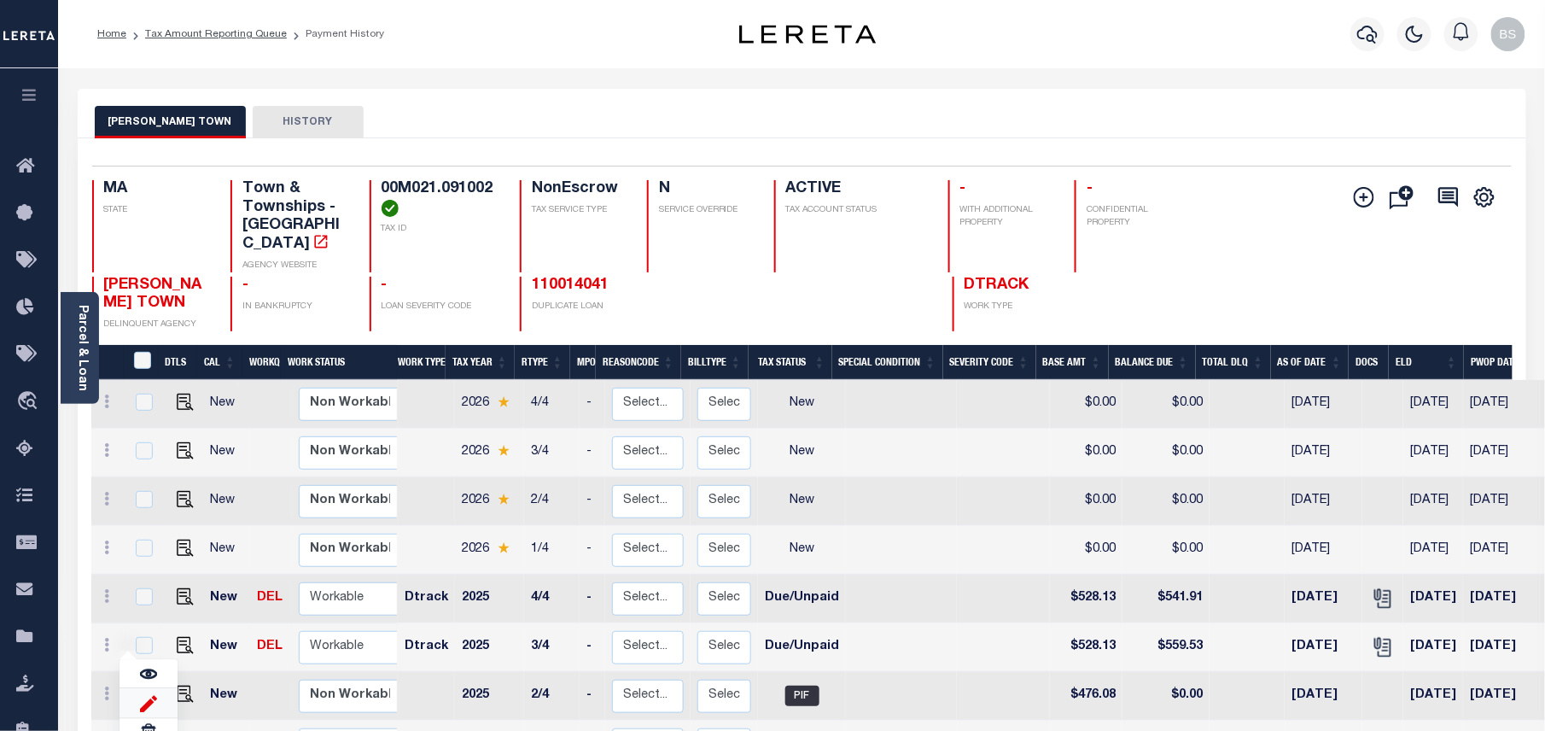
type input "$31.40"
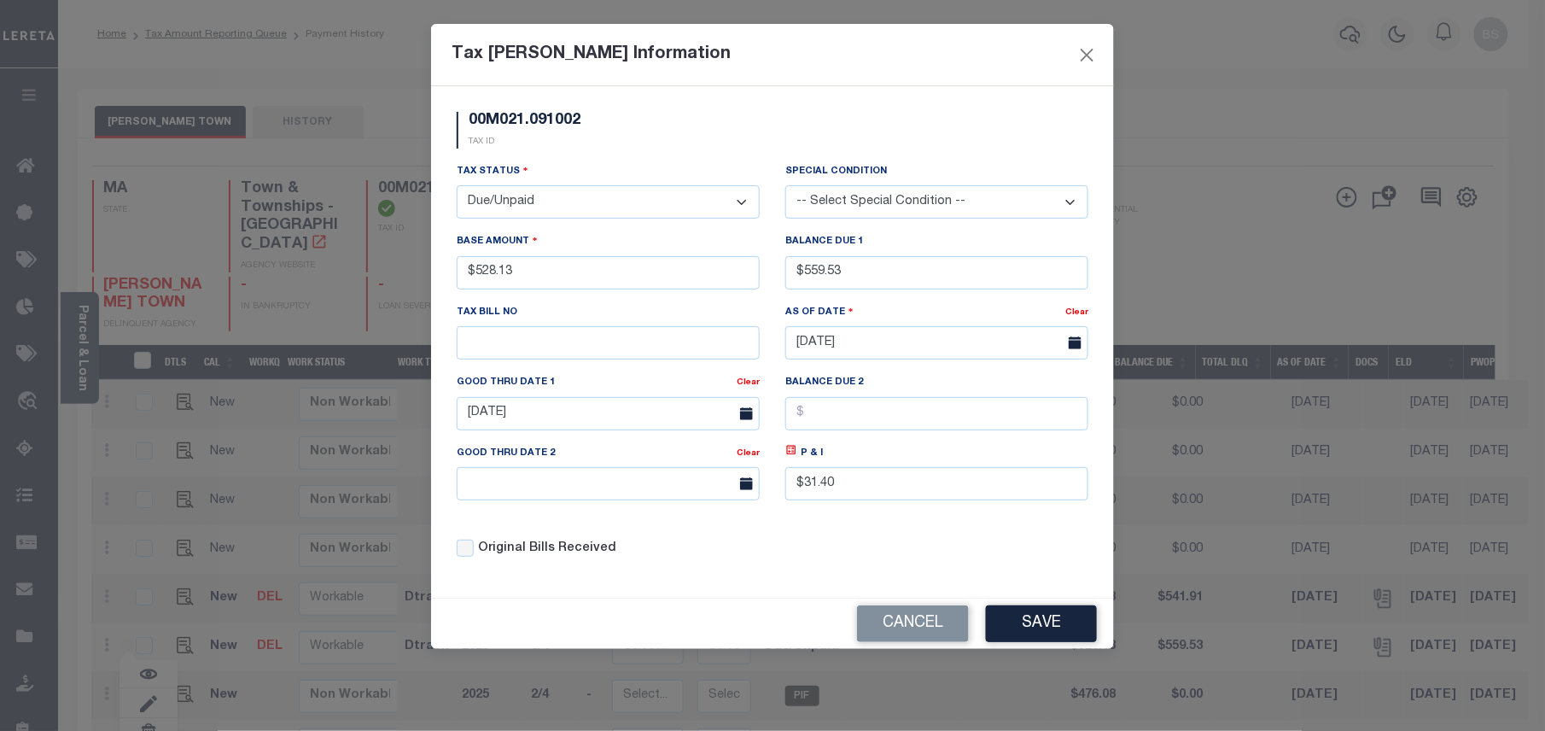
click at [596, 202] on select "- Select Status - Open Due/Unpaid Paid Incomplete No Tax Due Internal Refund Pr…" at bounding box center [608, 201] width 303 height 33
select select "PYD"
click at [457, 188] on select "- Select Status - Open Due/Unpaid Paid Incomplete No Tax Due Internal Refund Pr…" at bounding box center [608, 201] width 303 height 33
drag, startPoint x: 855, startPoint y: 275, endPoint x: 813, endPoint y: 275, distance: 41.8
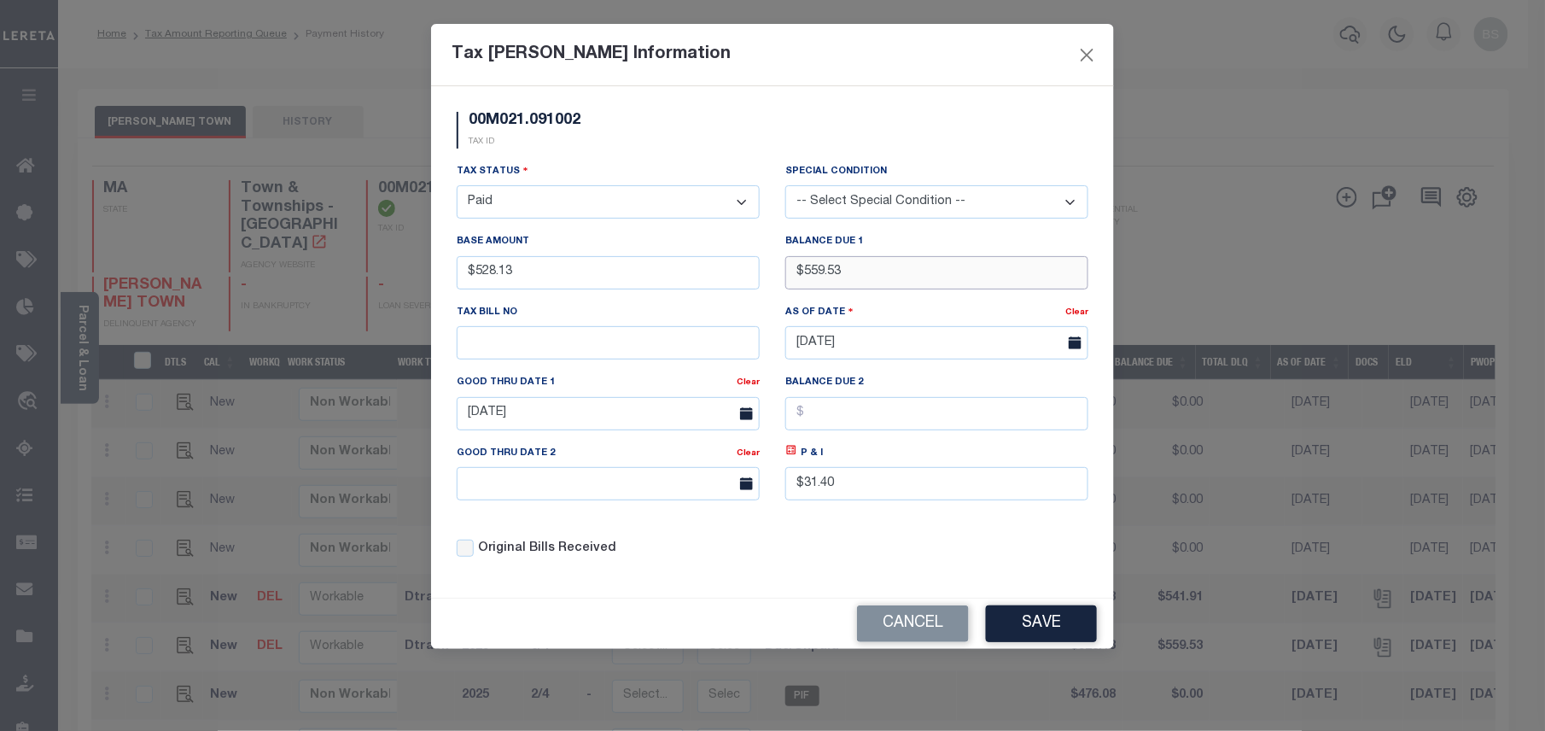
click at [813, 275] on input "$559.53" at bounding box center [936, 272] width 303 height 33
type input "$0.00"
drag, startPoint x: 871, startPoint y: 492, endPoint x: 707, endPoint y: 492, distance: 164.7
click at [718, 490] on div "Tax Status - Select Status - Open Due/Unpaid Paid Incomplete No Tax Due Interna…" at bounding box center [772, 367] width 657 height 410
click at [582, 411] on input "[DATE]" at bounding box center [608, 413] width 303 height 33
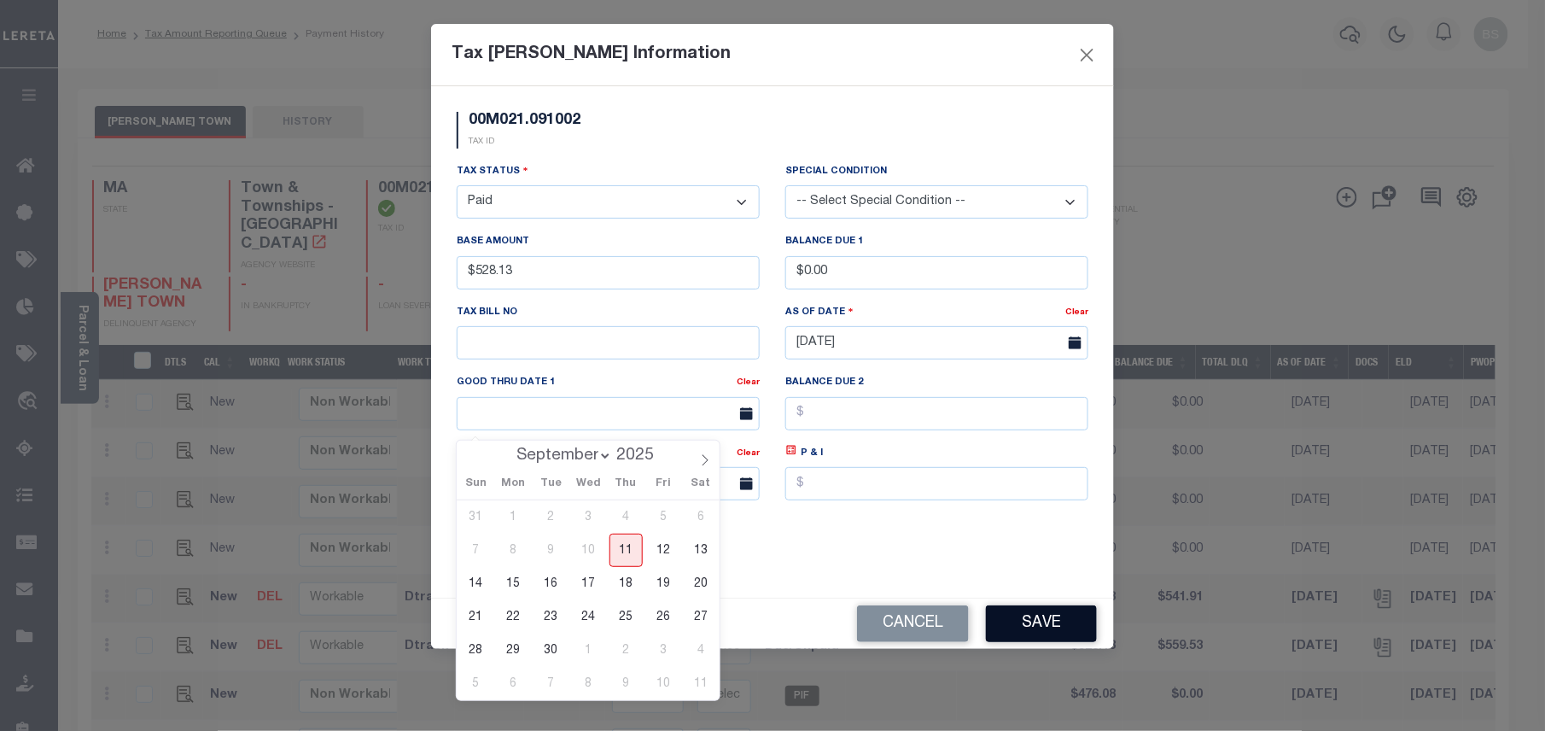
click at [1046, 629] on button "Save" at bounding box center [1041, 623] width 111 height 37
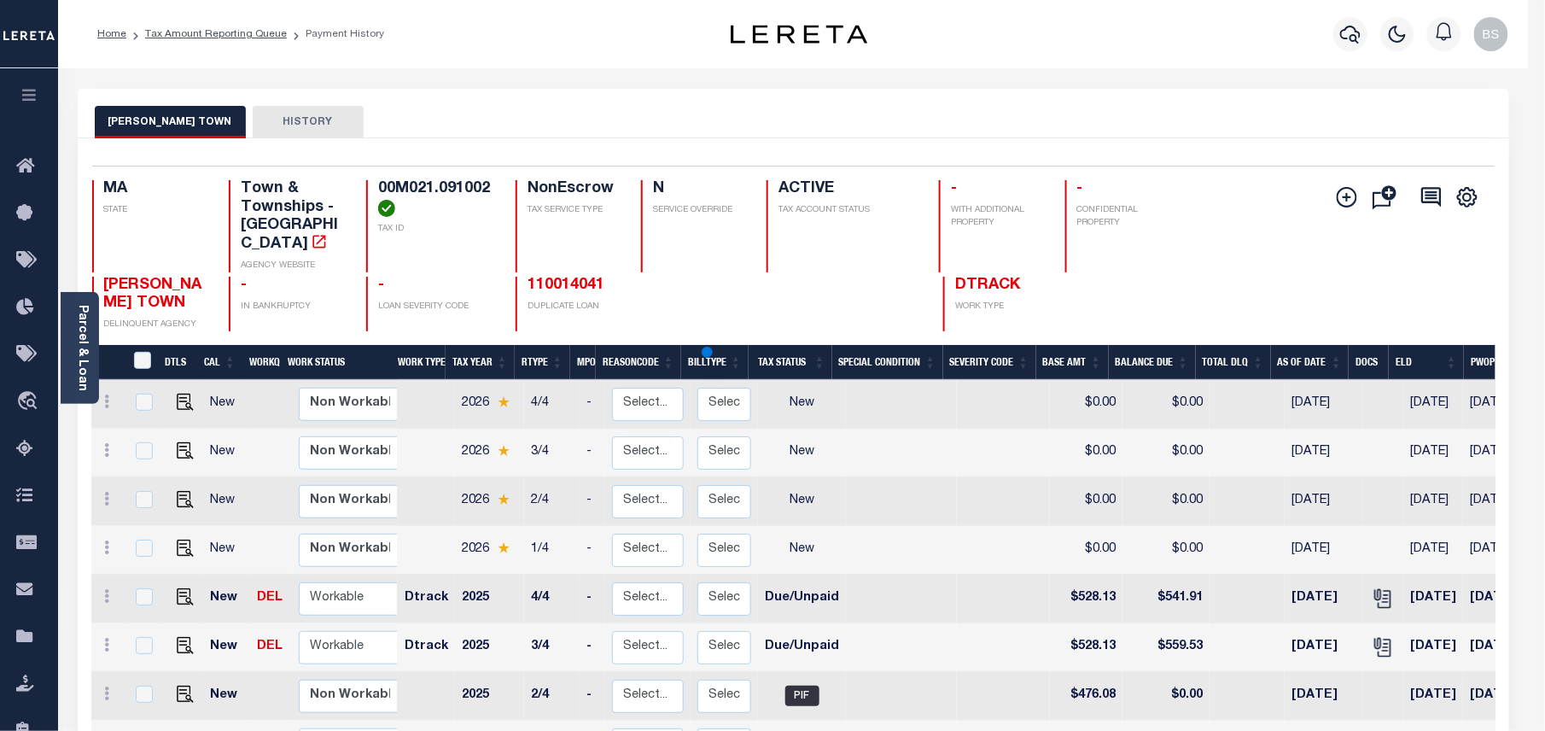
select select "DUE"
type input "$559.53"
type input "[DATE]"
type input "$31.40"
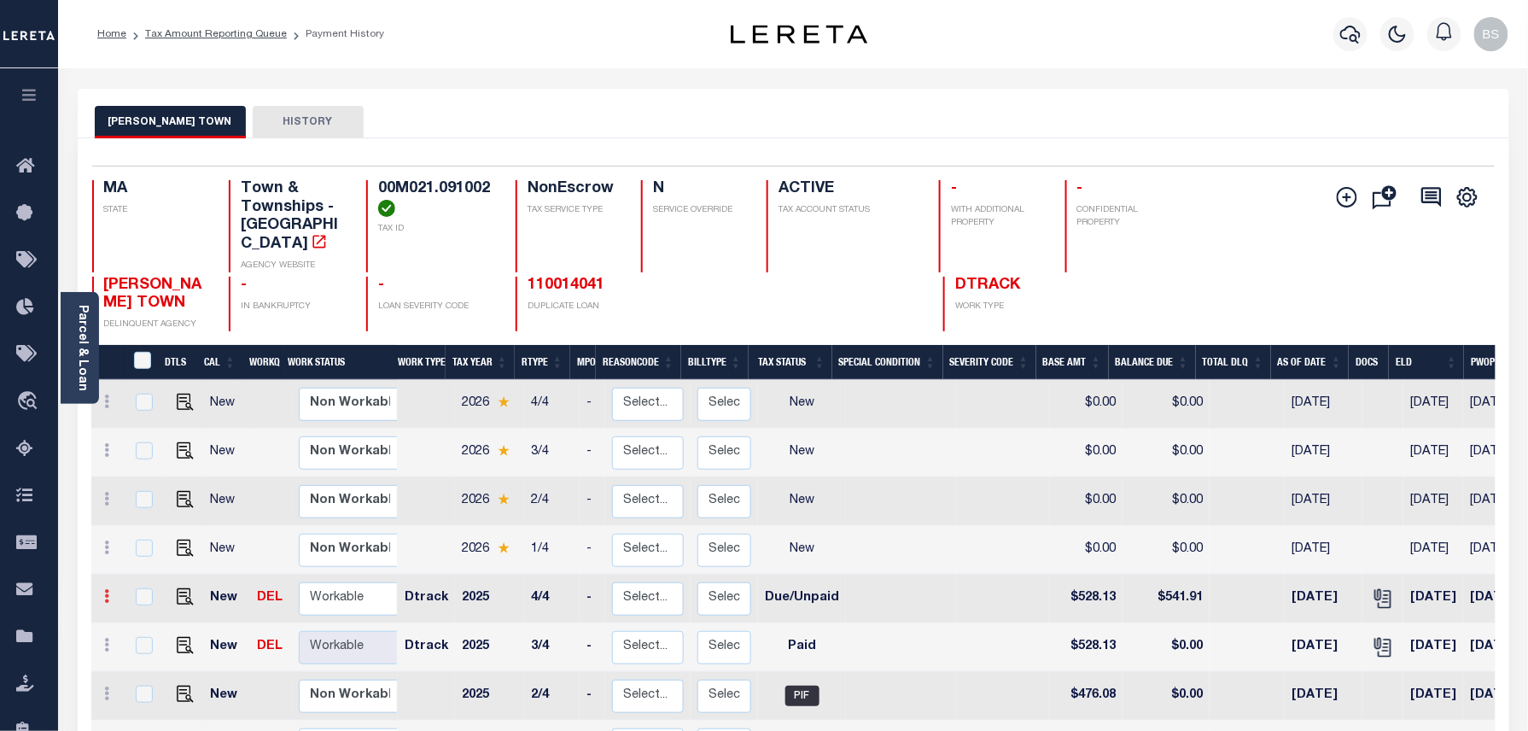
click at [109, 589] on icon at bounding box center [107, 596] width 5 height 14
click at [147, 645] on img at bounding box center [148, 654] width 17 height 18
type input "$528.13"
type input "$541.91"
type input "[DATE]"
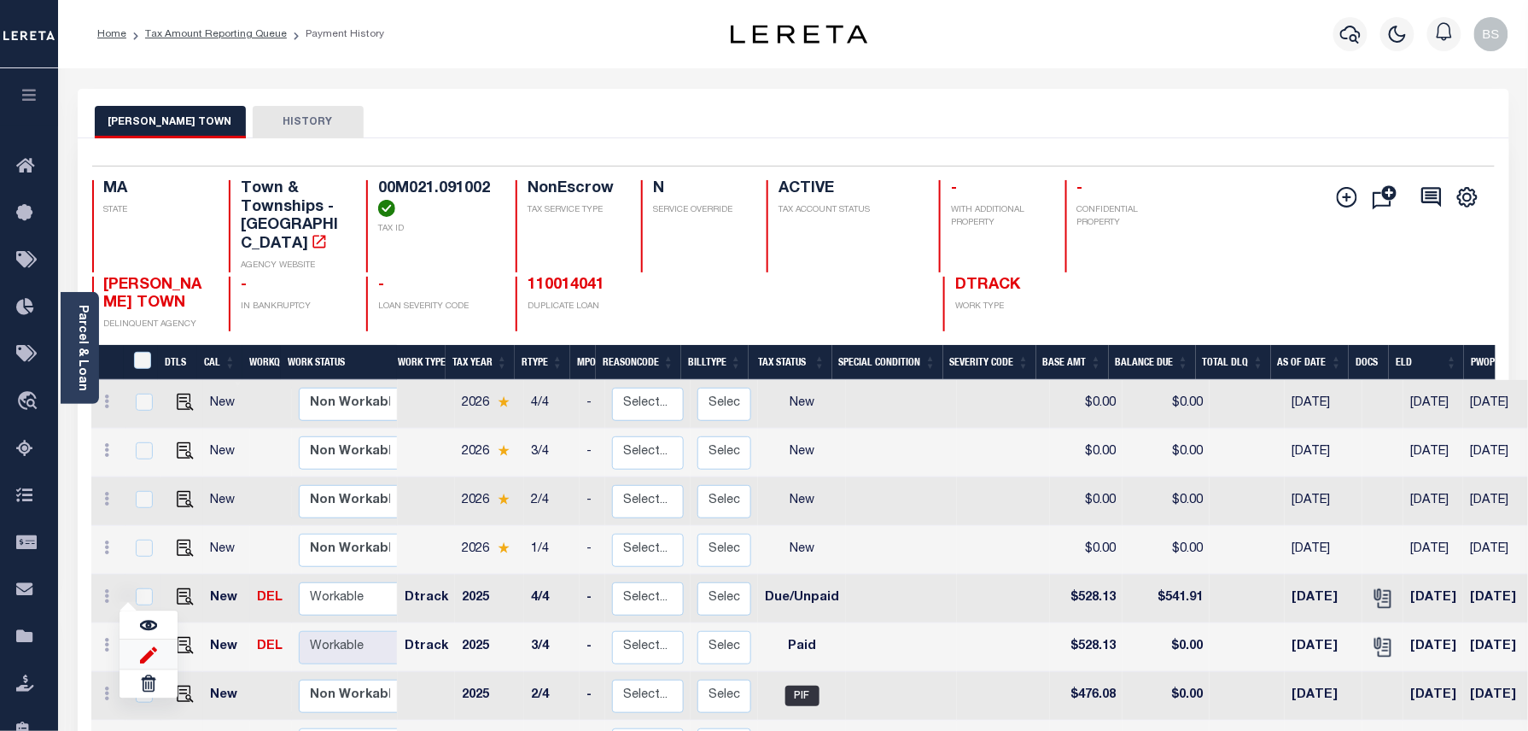
type input "$13.78"
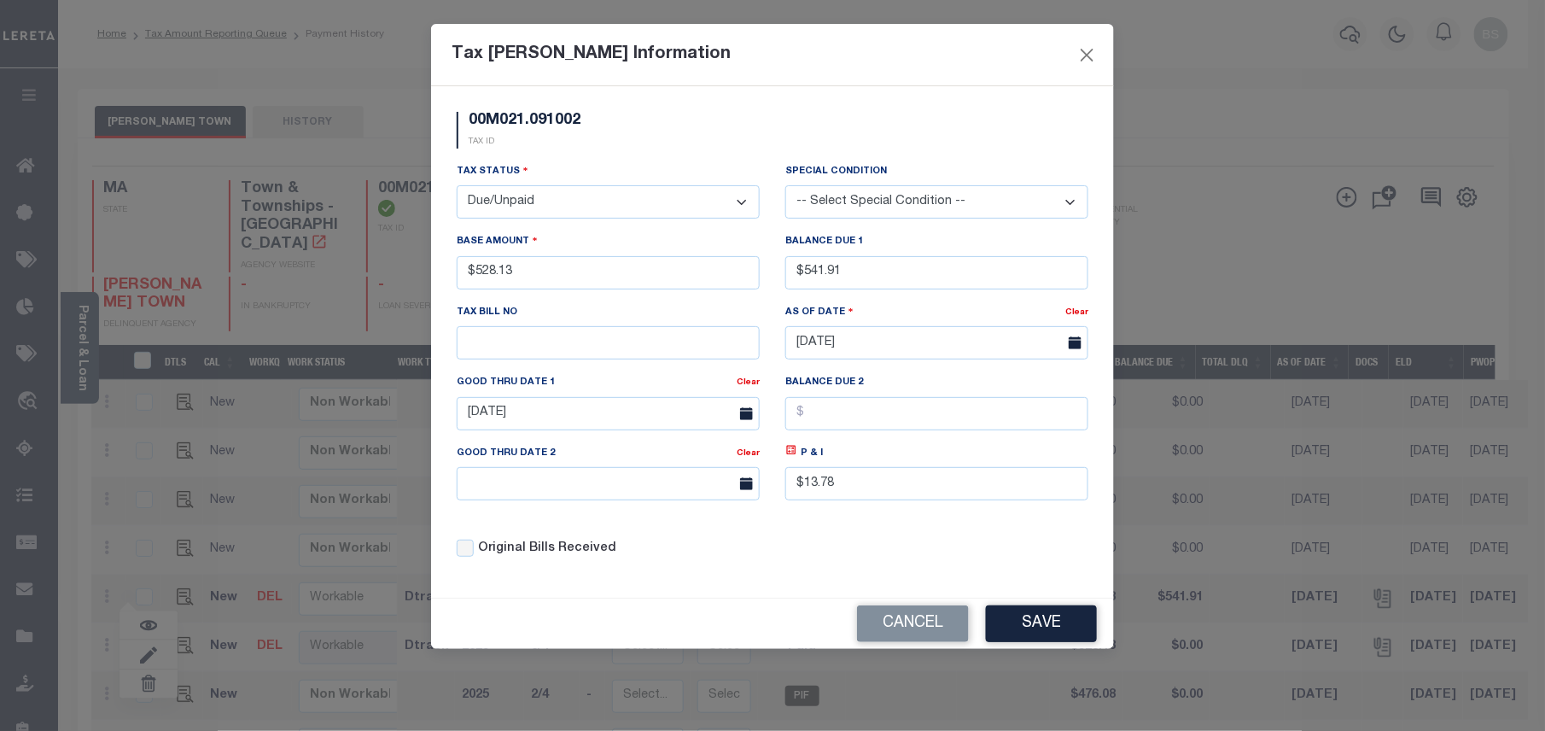
click at [496, 192] on select "- Select Status - Open Due/Unpaid Paid Incomplete No Tax Due Internal Refund Pr…" at bounding box center [608, 201] width 303 height 33
click at [538, 205] on select "- Select Status - Open Due/Unpaid Paid Incomplete No Tax Due Internal Refund Pr…" at bounding box center [608, 201] width 303 height 33
select select "PYD"
click at [457, 188] on select "- Select Status - Open Due/Unpaid Paid Incomplete No Tax Due Internal Refund Pr…" at bounding box center [608, 201] width 303 height 33
drag, startPoint x: 902, startPoint y: 278, endPoint x: 780, endPoint y: 271, distance: 122.2
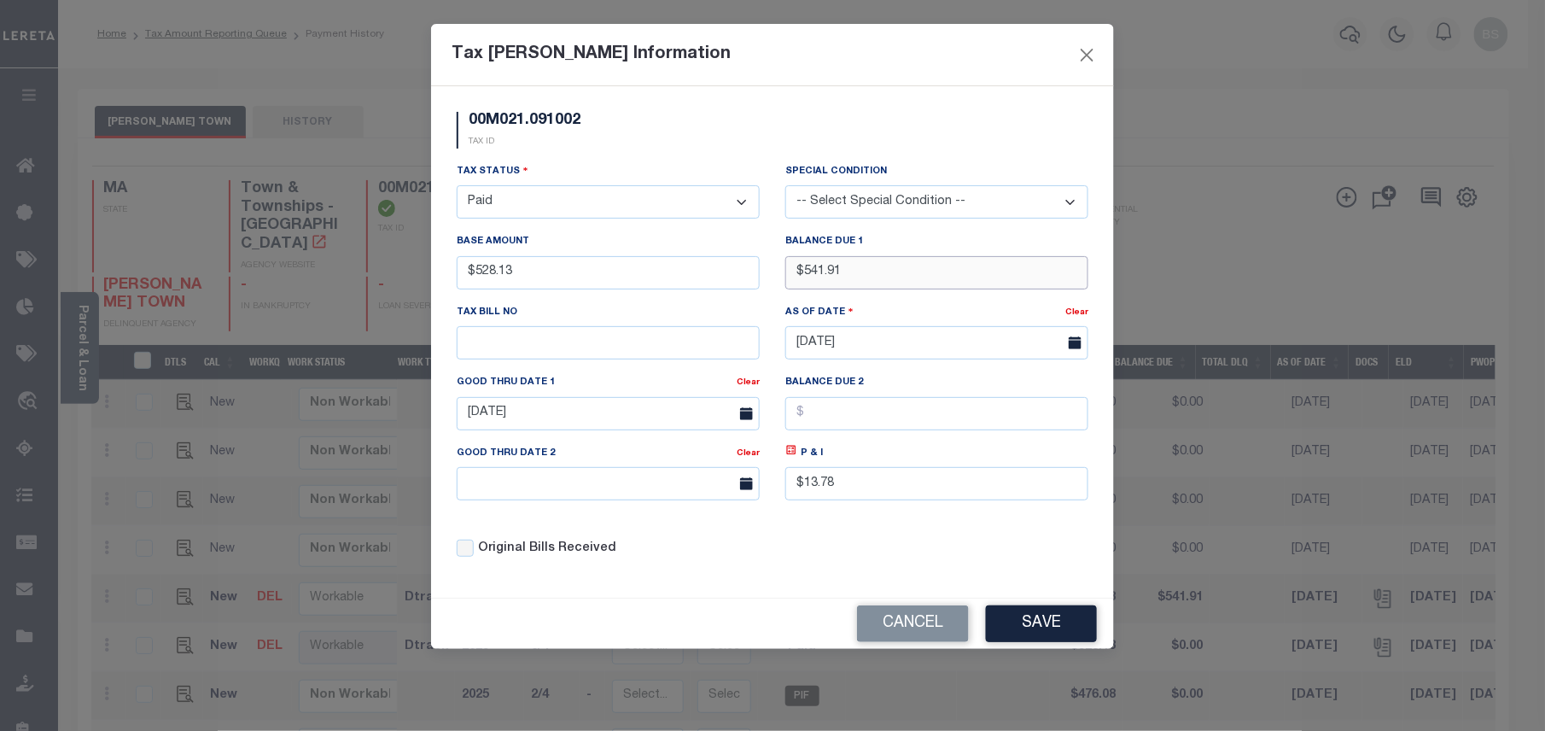
click at [780, 271] on div "Balance Due 1 $541.91" at bounding box center [936, 267] width 329 height 70
type input "$0.00"
drag, startPoint x: 869, startPoint y: 493, endPoint x: 766, endPoint y: 480, distance: 104.2
click at [766, 480] on div "Tax Status - Select Status - Open Due/Unpaid Paid Incomplete No Tax Due Interna…" at bounding box center [772, 367] width 657 height 410
click at [554, 420] on input "[DATE]" at bounding box center [608, 413] width 303 height 33
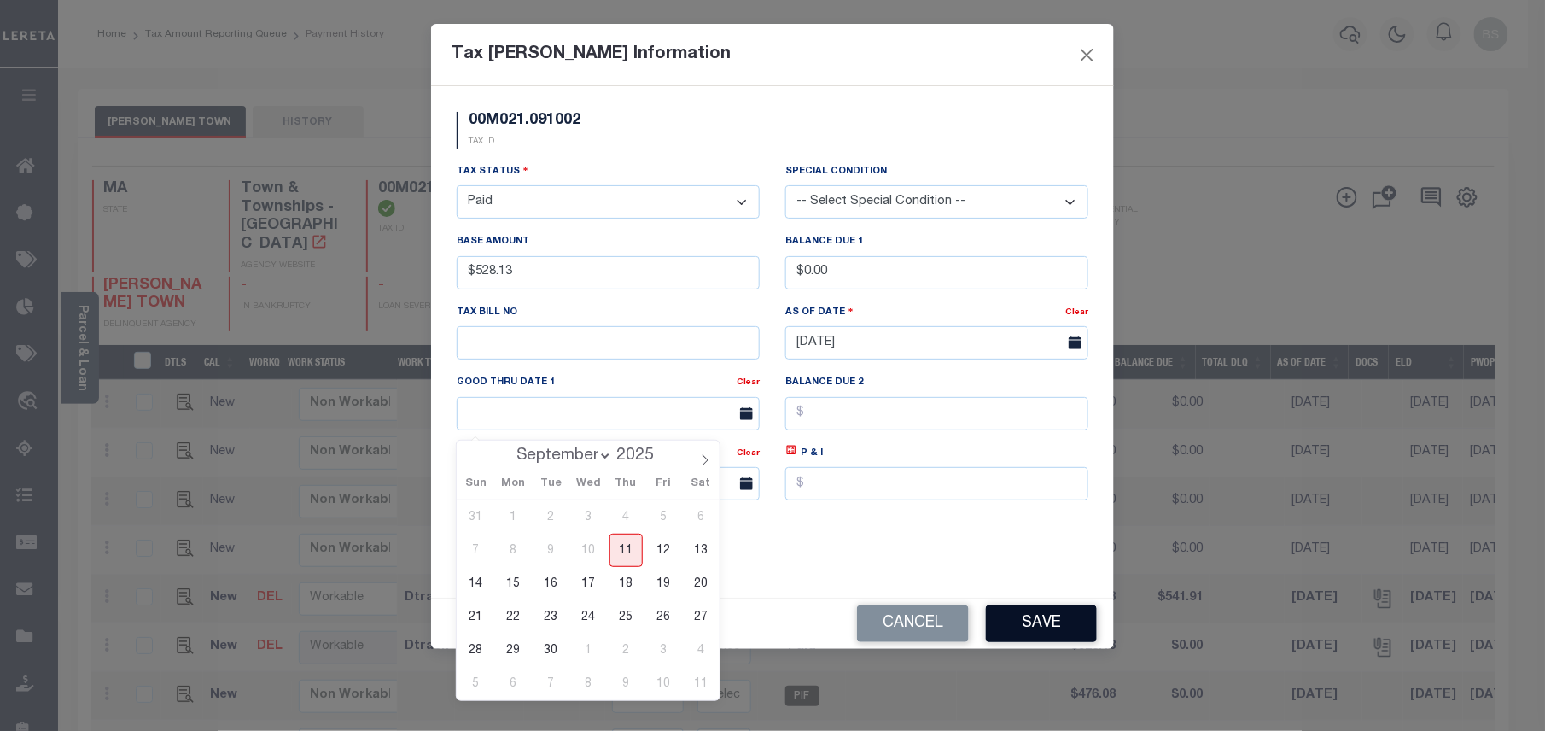
click at [1070, 630] on button "Save" at bounding box center [1041, 623] width 111 height 37
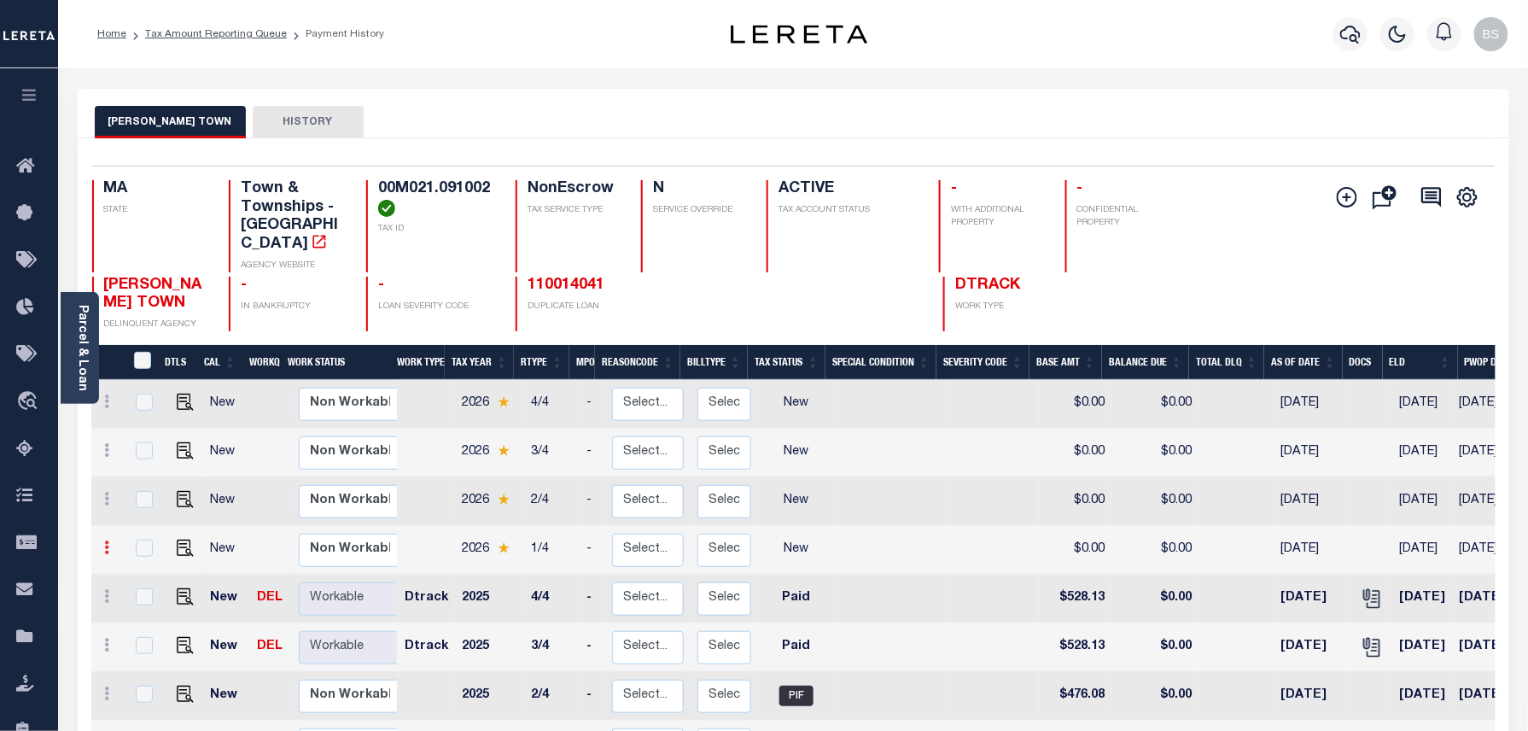
click at [110, 543] on link at bounding box center [107, 550] width 19 height 14
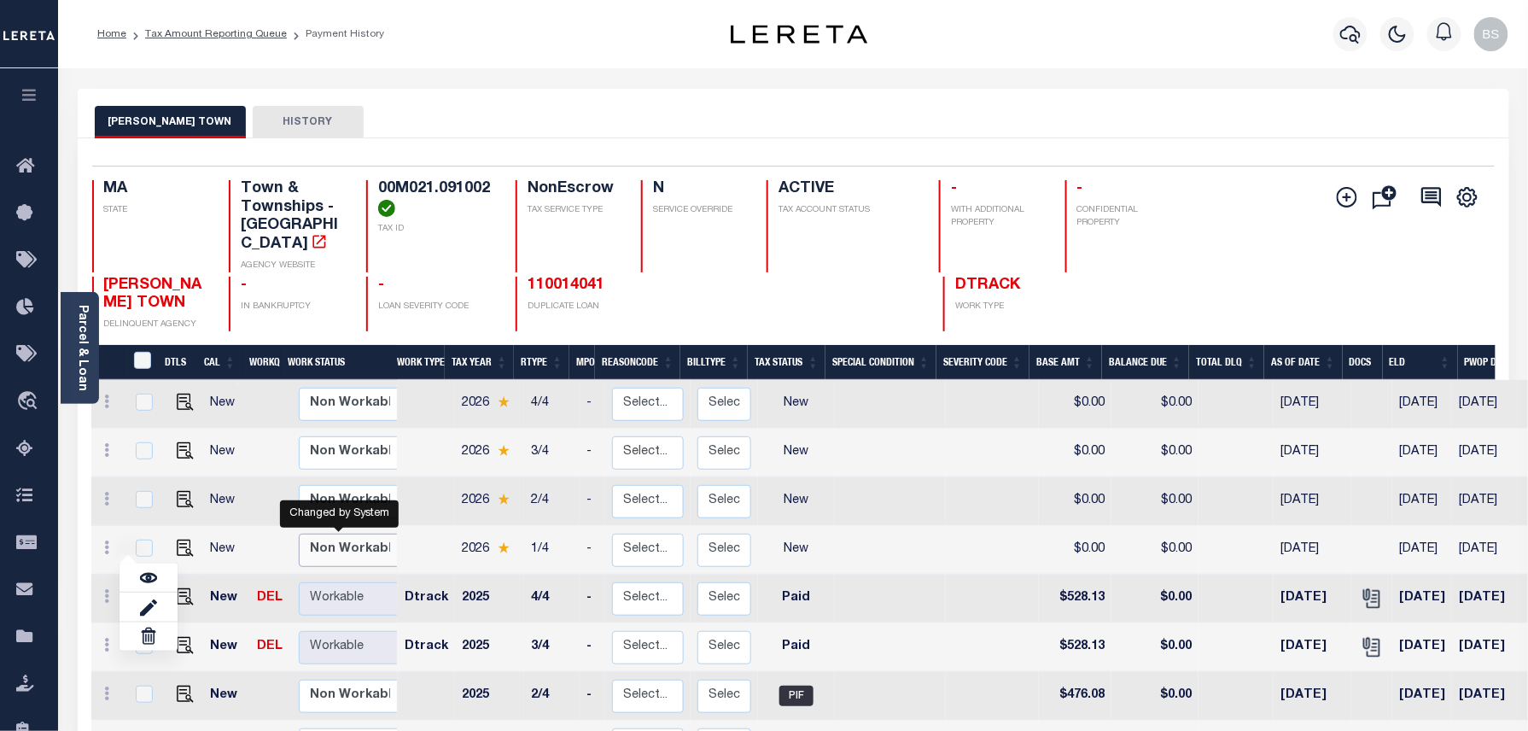
click at [336, 538] on select "Non Workable Workable" at bounding box center [350, 549] width 102 height 33
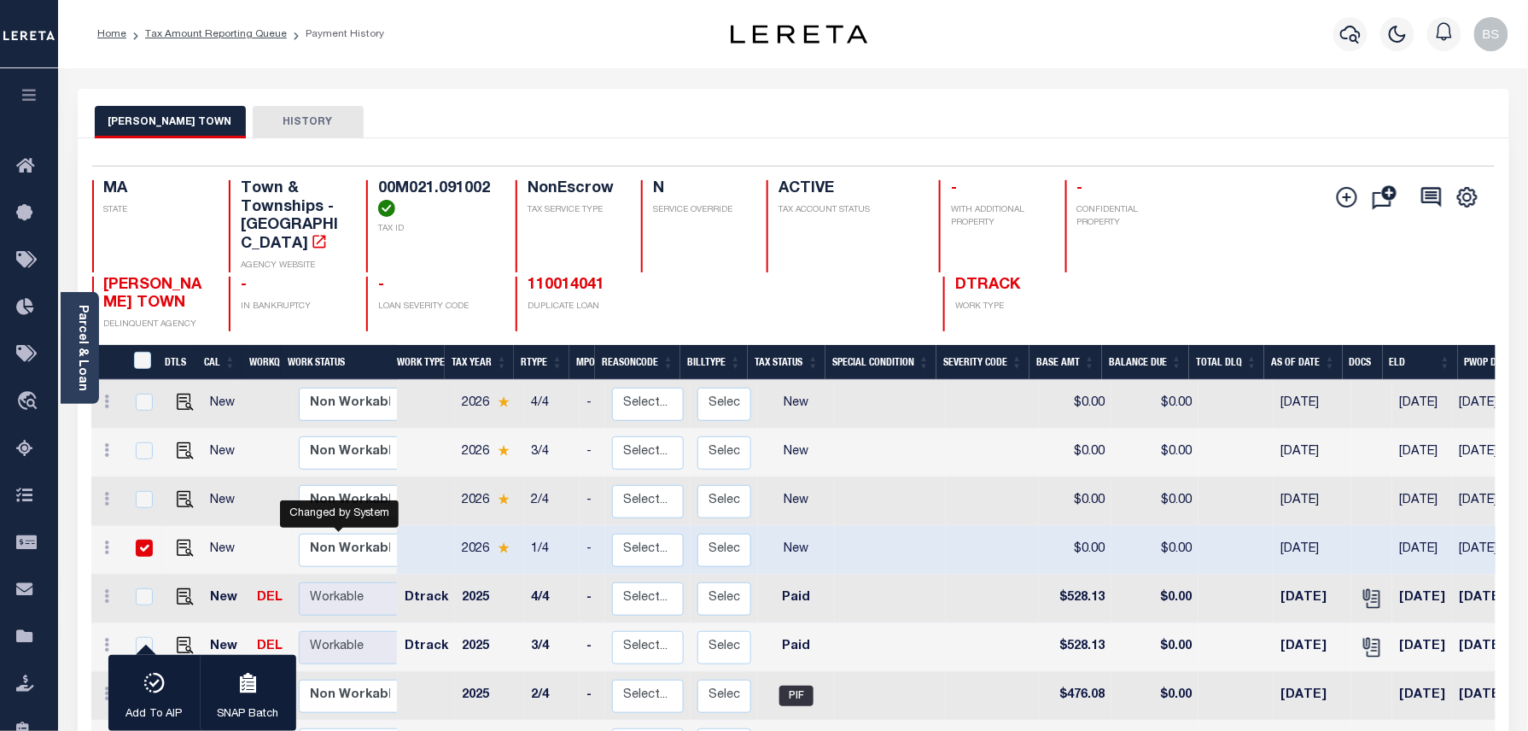
checkbox input "true"
click at [349, 533] on select "Non Workable Workable" at bounding box center [350, 549] width 102 height 33
checkbox input "false"
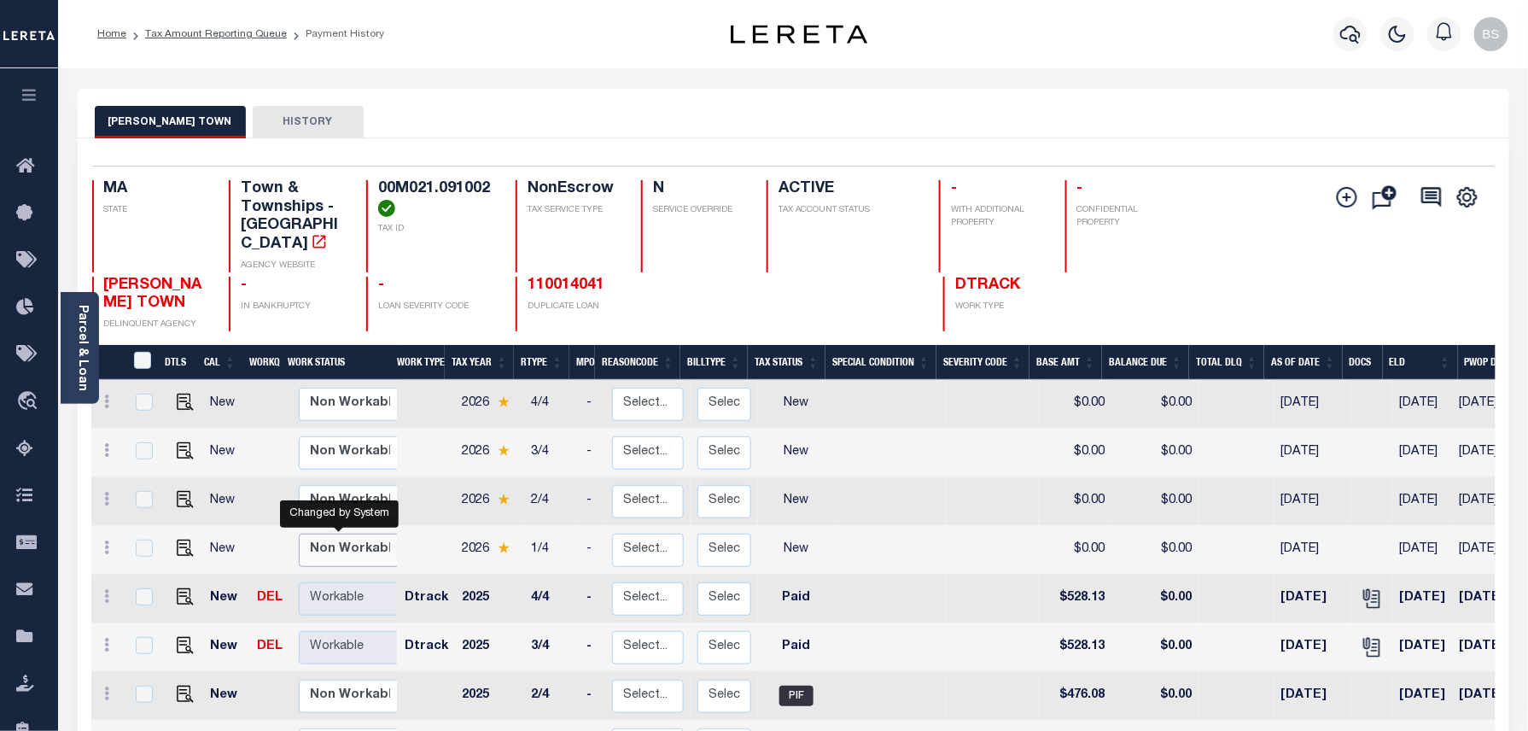
select select "false"
click at [299, 533] on select "Non Workable Workable" at bounding box center [350, 549] width 102 height 33
checkbox input "true"
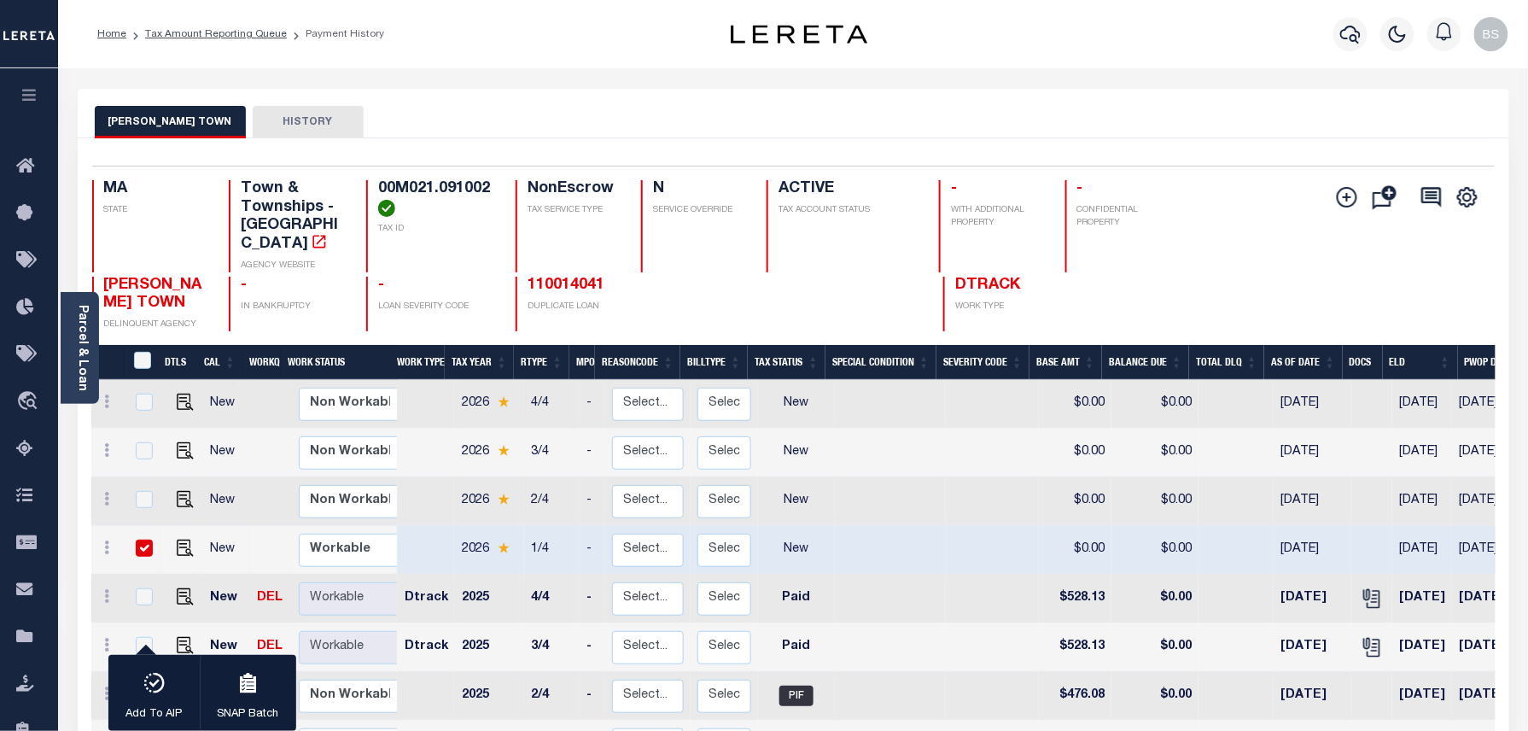
click at [137, 539] on input "checkbox" at bounding box center [144, 547] width 17 height 17
checkbox input "false"
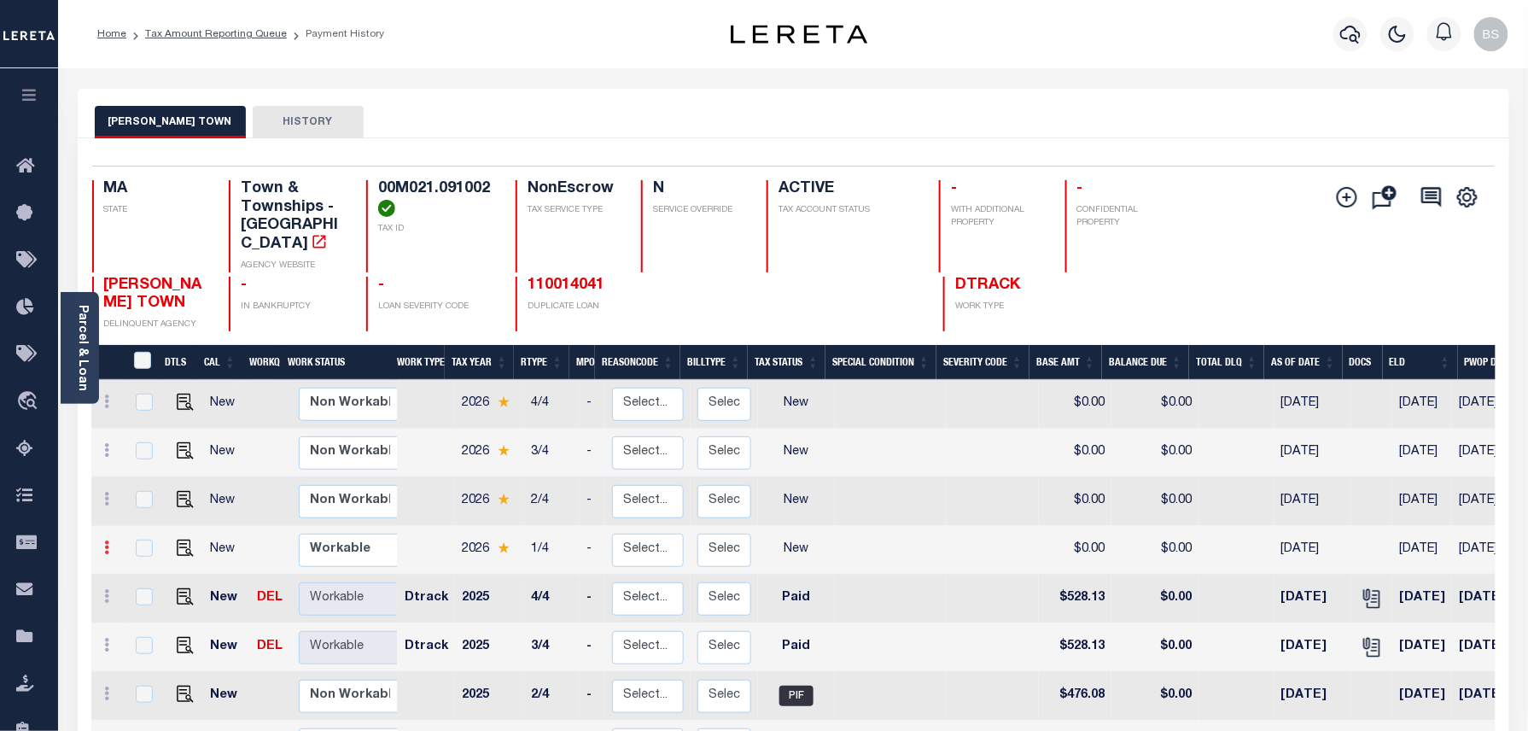
click at [107, 540] on icon at bounding box center [107, 547] width 5 height 14
click at [148, 597] on img at bounding box center [148, 606] width 17 height 18
select select "NW2"
type input "$0.00"
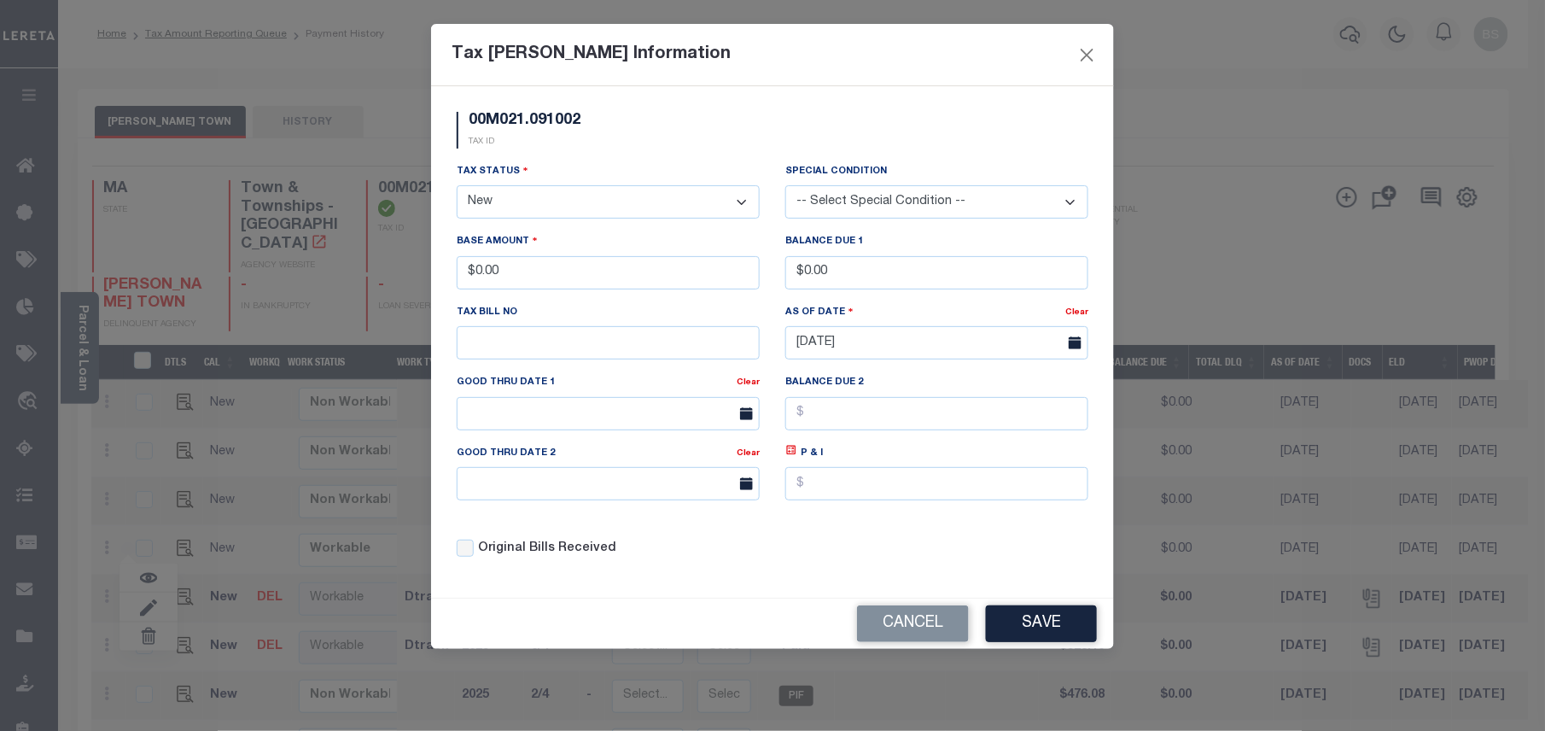
click at [536, 205] on select "- Select Status - Open Due/Unpaid Paid Incomplete No Tax Due Internal Refund Pr…" at bounding box center [608, 201] width 303 height 33
select select "DUE"
click at [457, 188] on select "- Select Status - Open Due/Unpaid Paid Incomplete No Tax Due Internal Refund Pr…" at bounding box center [608, 201] width 303 height 33
drag, startPoint x: 613, startPoint y: 277, endPoint x: 469, endPoint y: 256, distance: 144.8
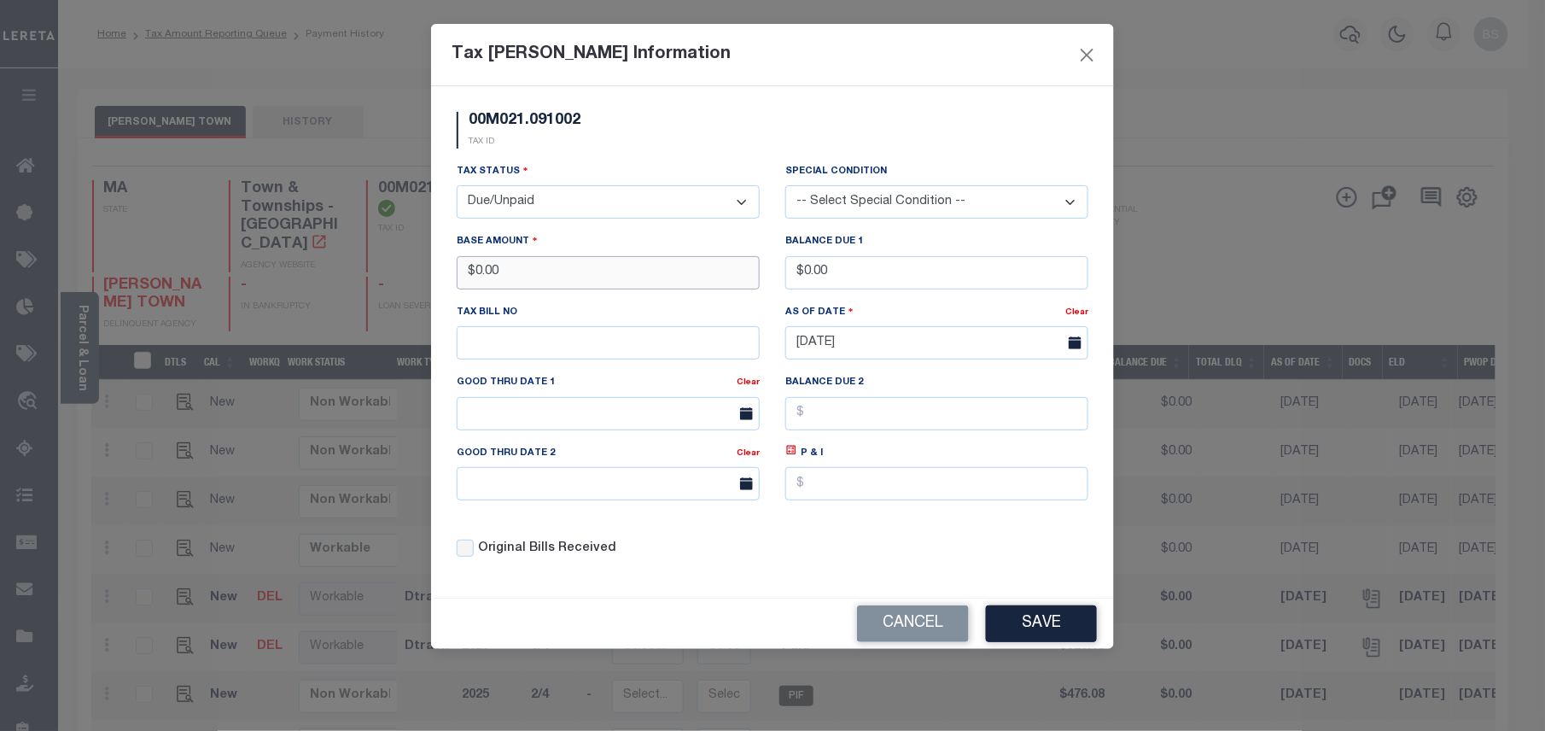
click at [483, 256] on div "Base Amount $0.00" at bounding box center [608, 260] width 303 height 56
type input "$523.13"
drag, startPoint x: 886, startPoint y: 281, endPoint x: 705, endPoint y: 285, distance: 181.0
click at [705, 285] on div "Tax Status - Select Status - Open Due/Unpaid Paid Incomplete No Tax Due Interna…" at bounding box center [772, 367] width 657 height 410
type input "$531.36"
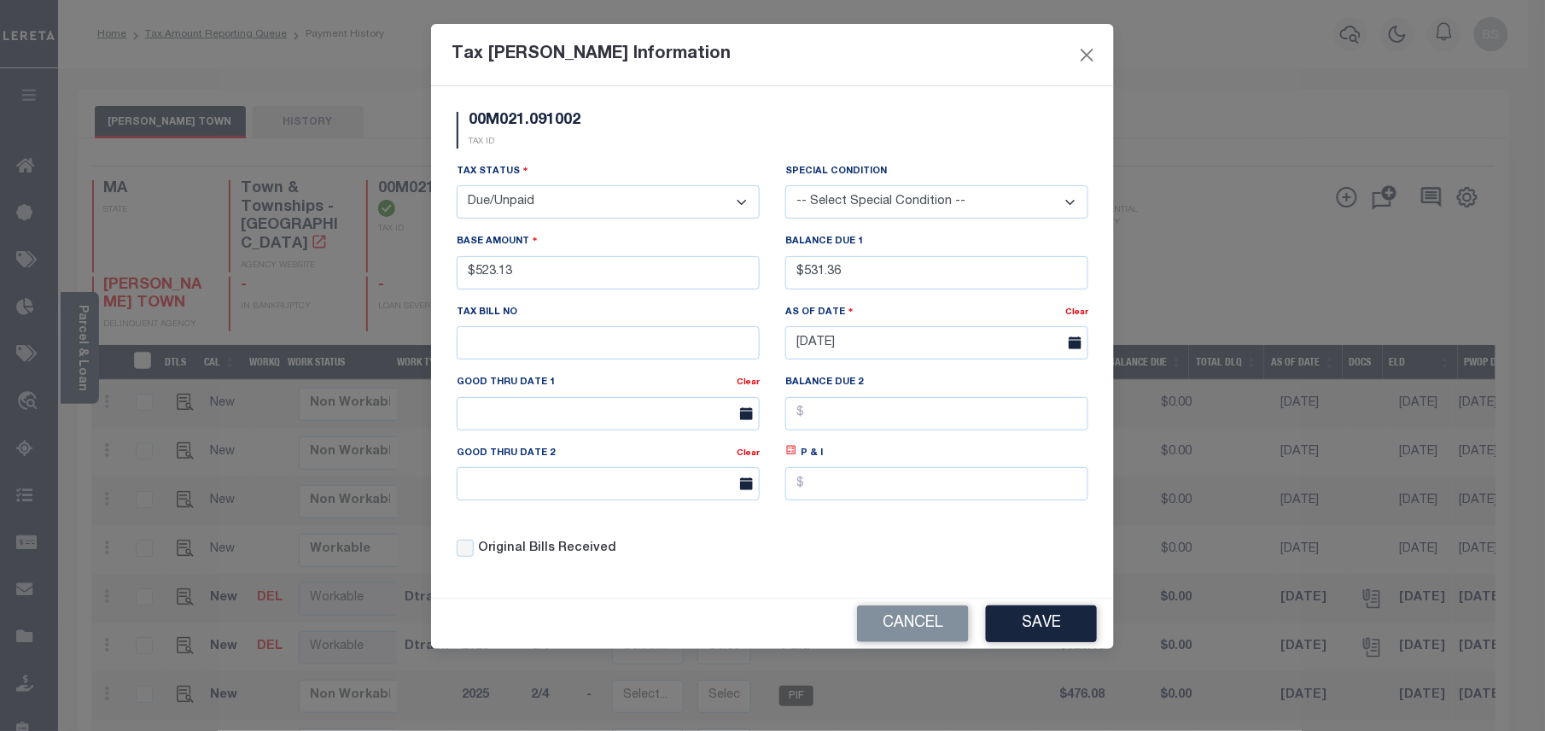
click at [794, 457] on icon at bounding box center [791, 450] width 13 height 13
type input "$8.23"
click at [671, 421] on input "text" at bounding box center [608, 413] width 303 height 33
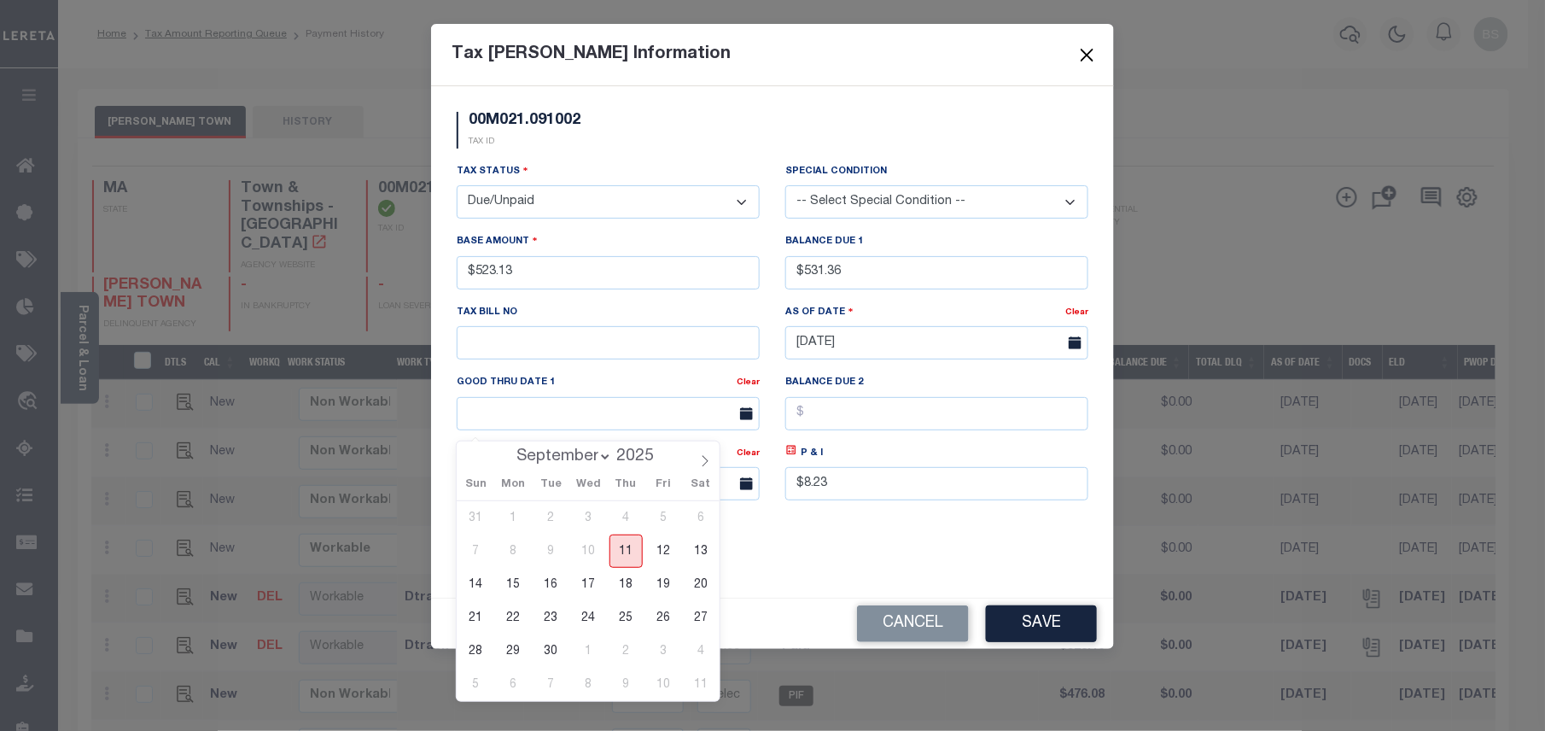
click at [616, 556] on span "11" at bounding box center [625, 550] width 33 height 33
type input "[DATE]"
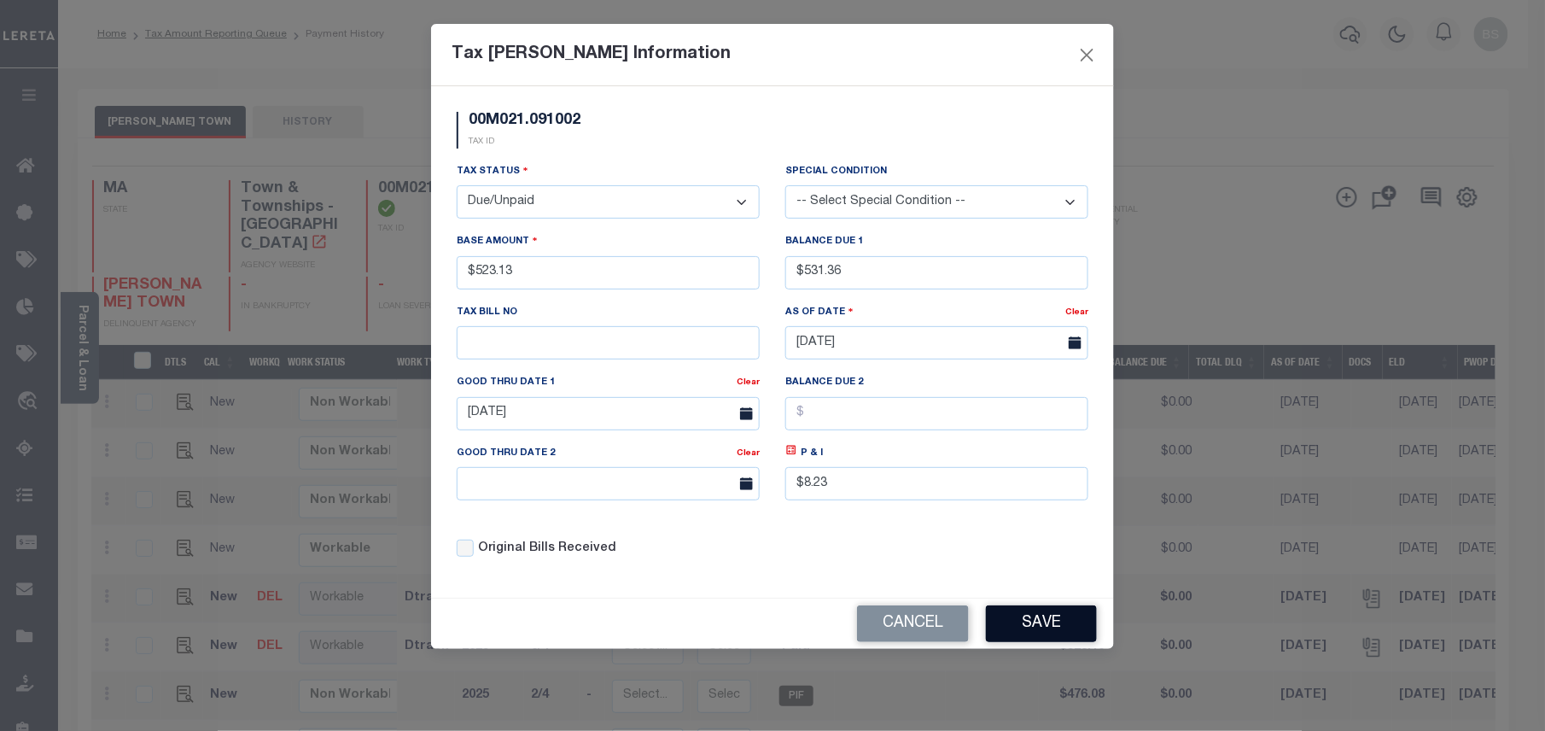
click at [1031, 636] on button "Save" at bounding box center [1041, 623] width 111 height 37
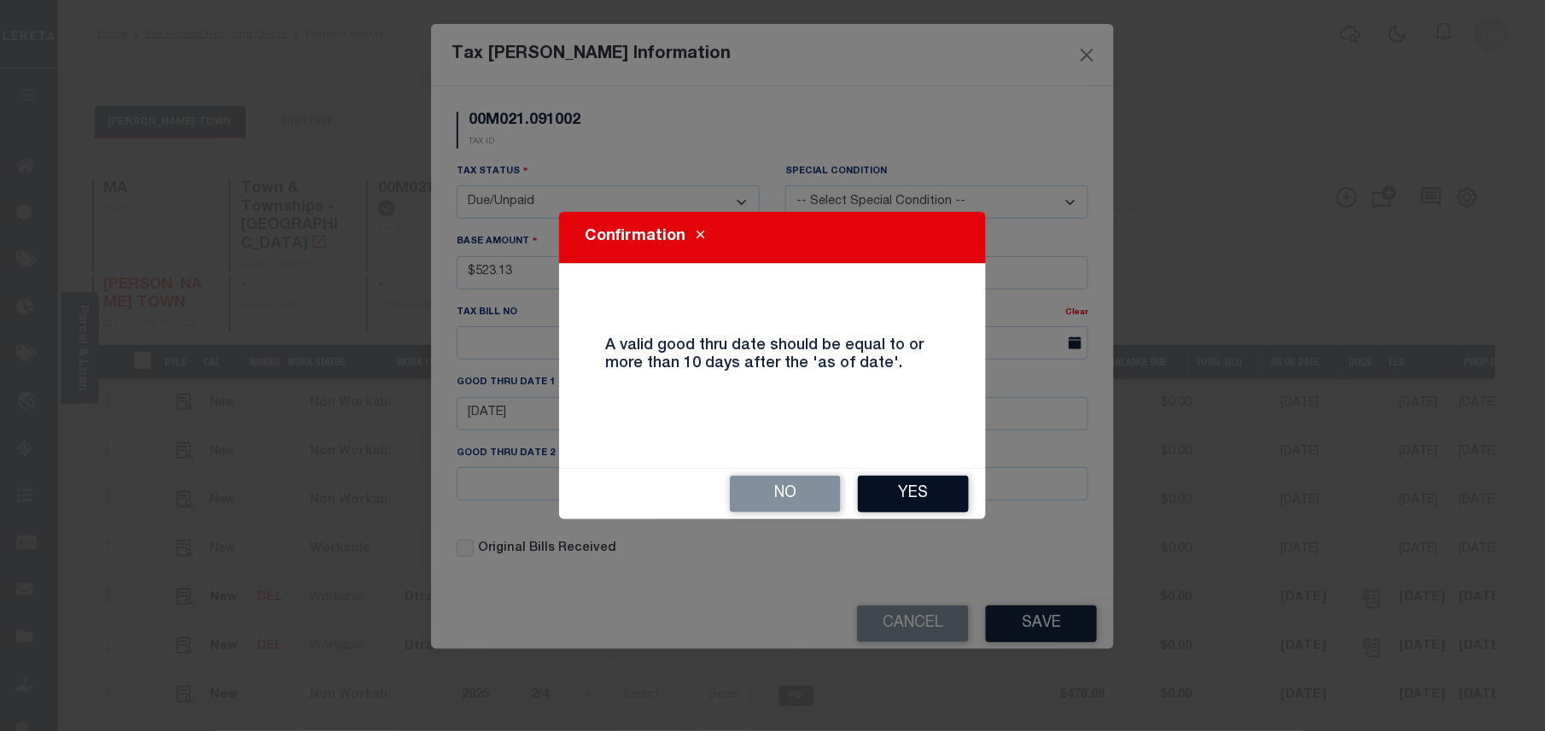
click at [886, 493] on button "Yes" at bounding box center [913, 493] width 111 height 37
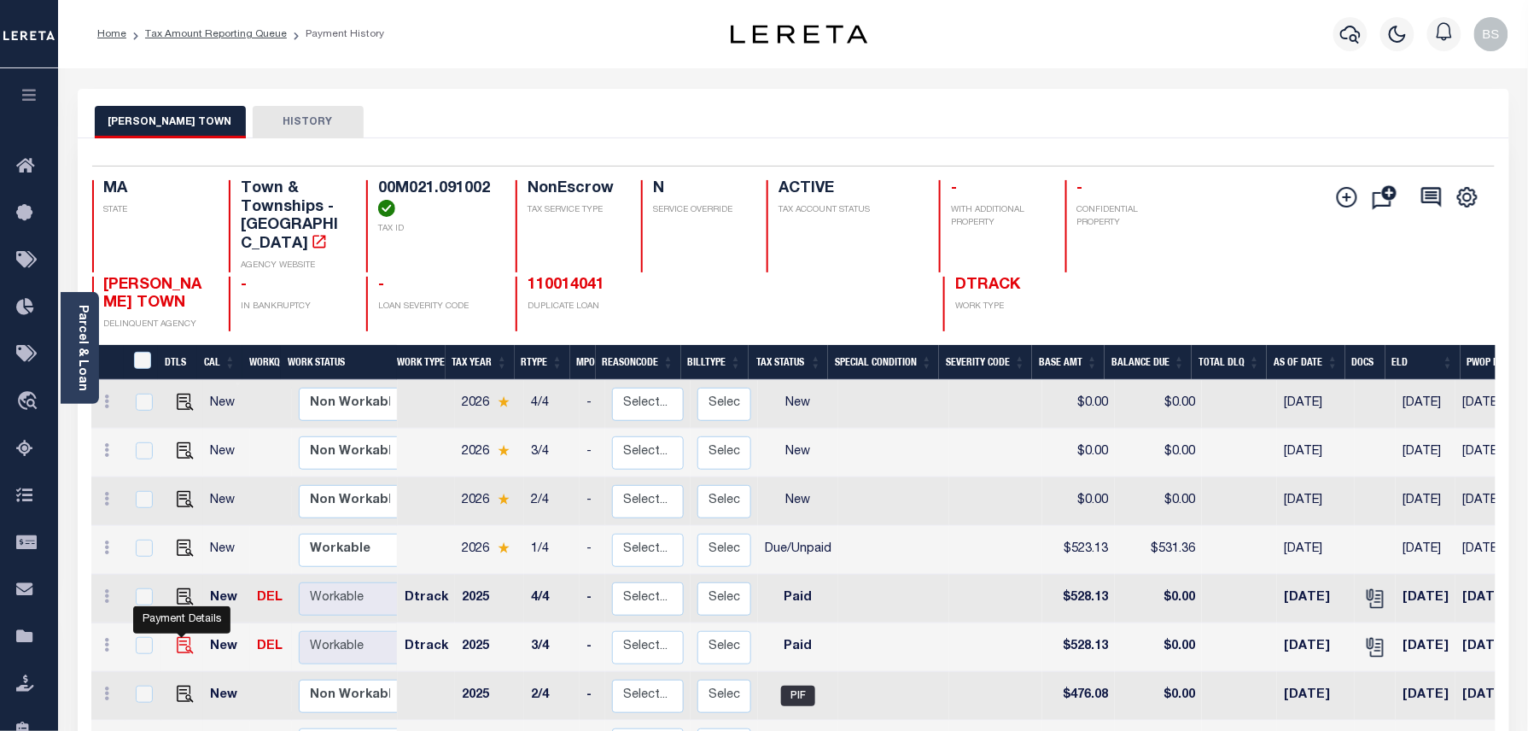
click at [182, 637] on img at bounding box center [185, 645] width 17 height 17
checkbox input "true"
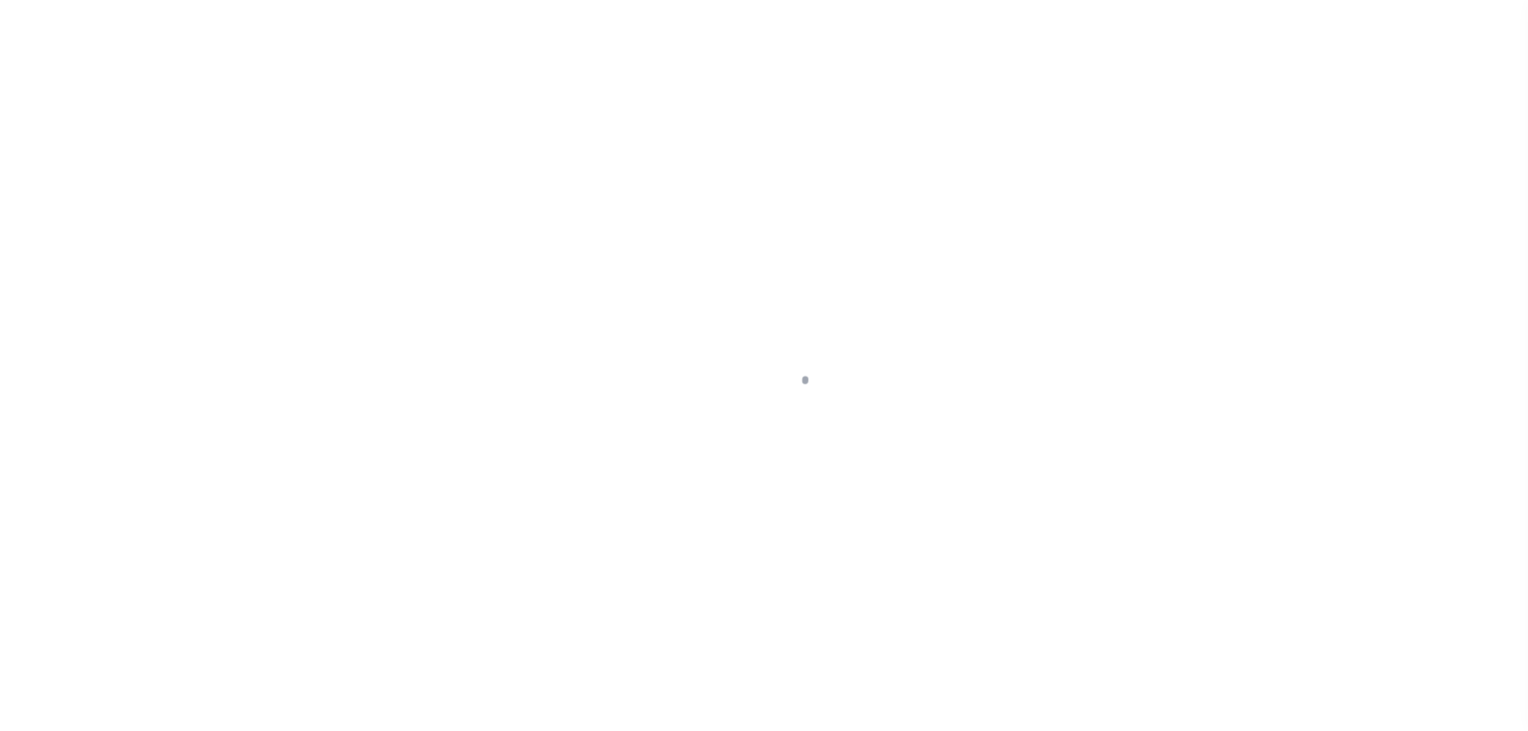
select select "PYD"
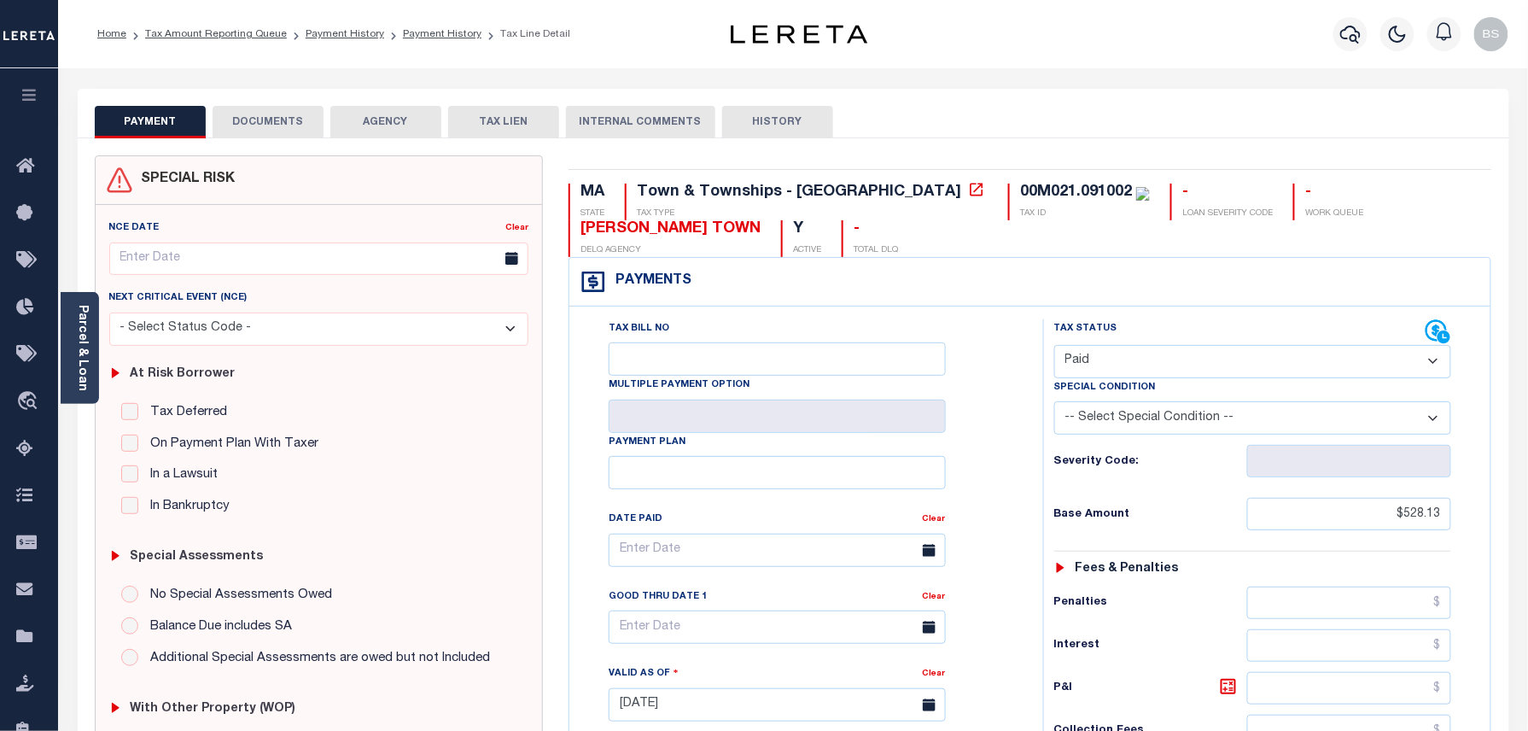
click at [282, 113] on button "DOCUMENTS" at bounding box center [268, 122] width 111 height 32
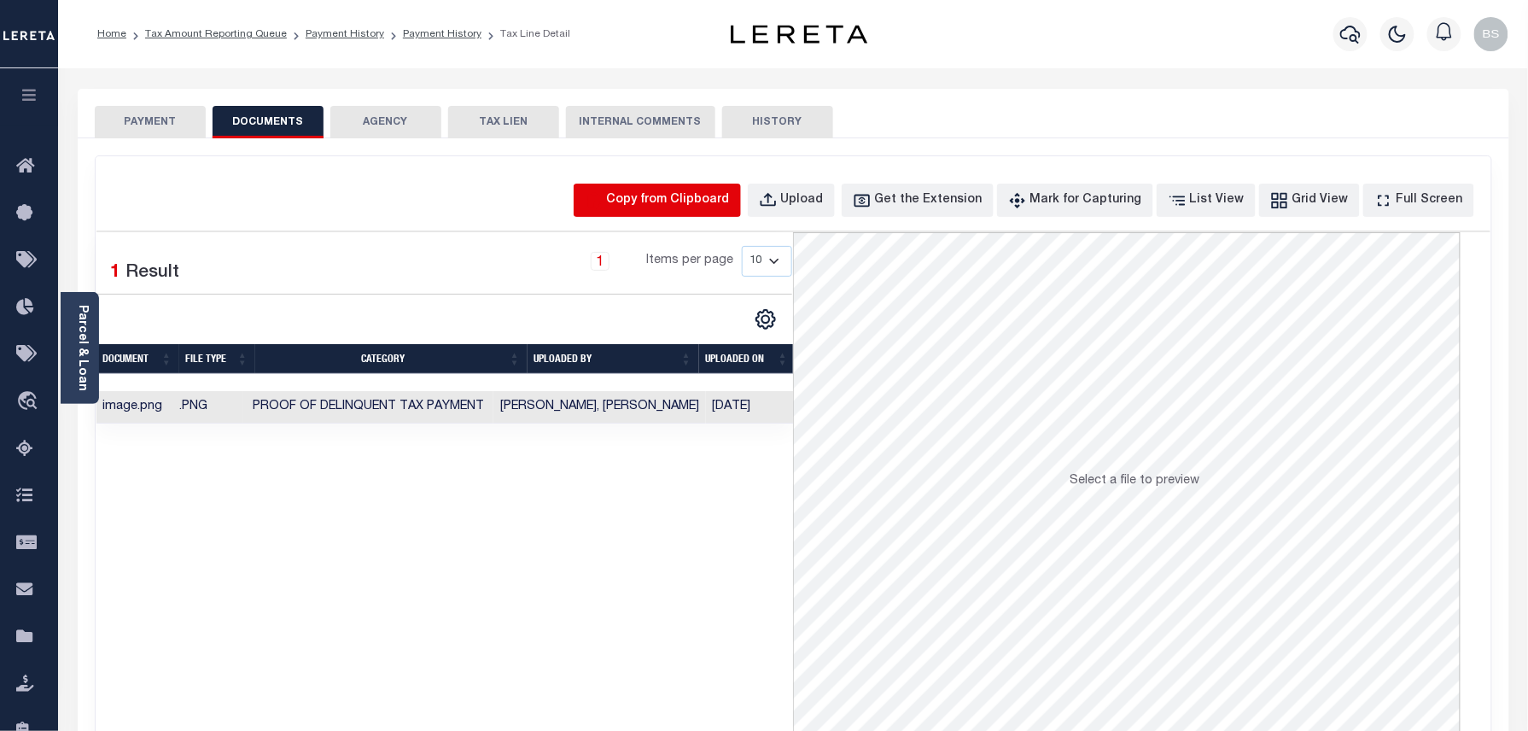
click at [603, 201] on icon "button" at bounding box center [594, 200] width 19 height 19
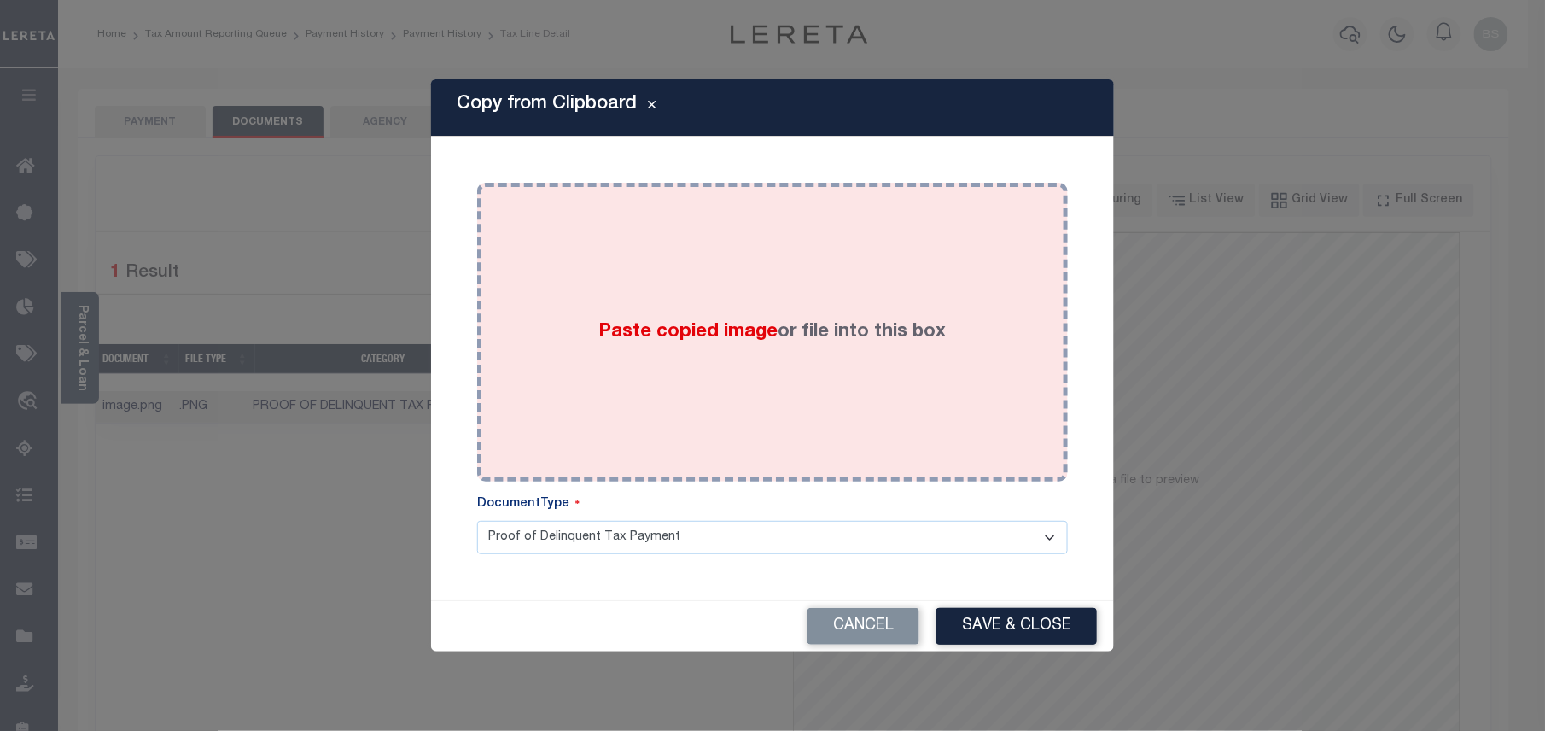
click at [691, 340] on span "Paste copied image" at bounding box center [688, 332] width 179 height 19
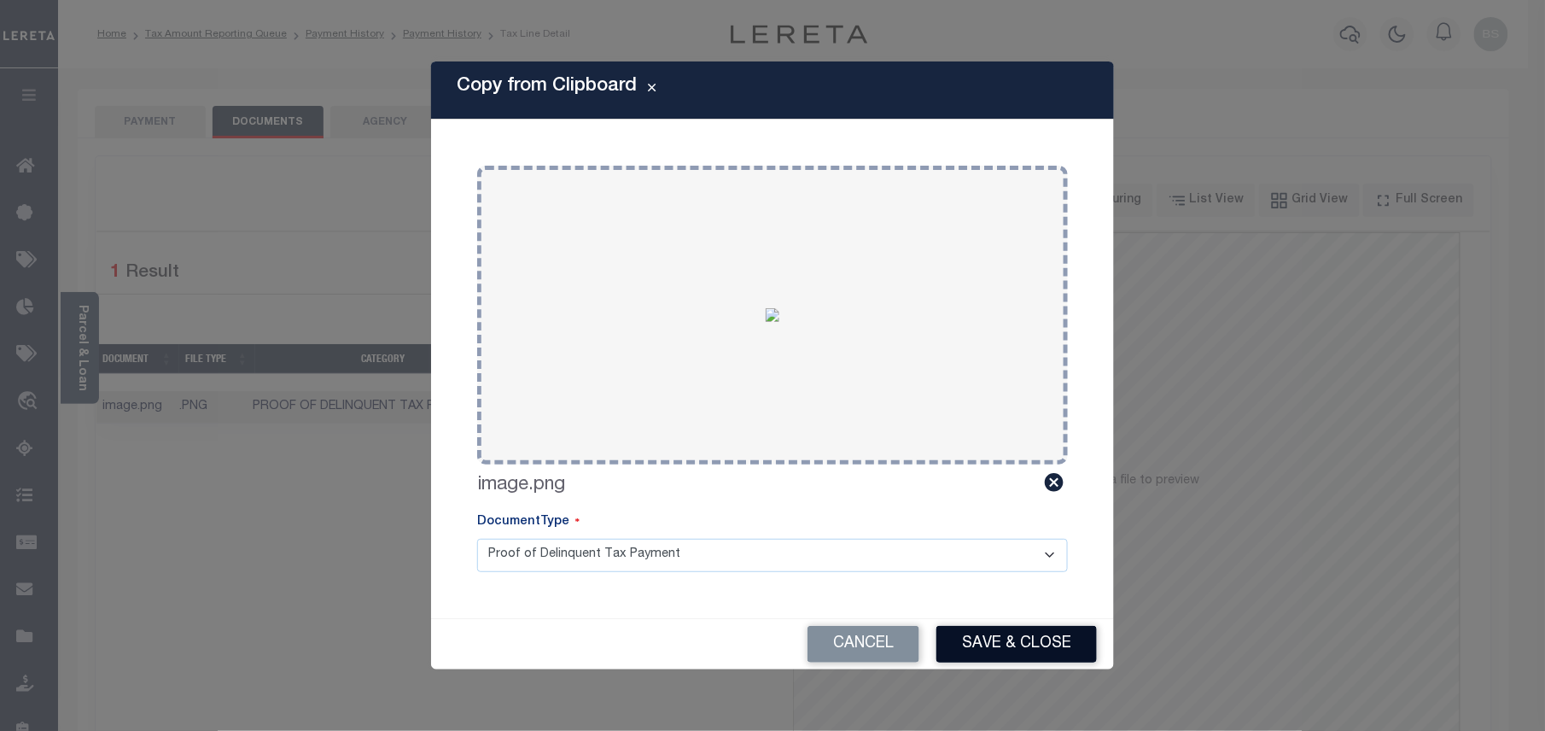
click at [1028, 646] on button "Save & Close" at bounding box center [1016, 644] width 160 height 37
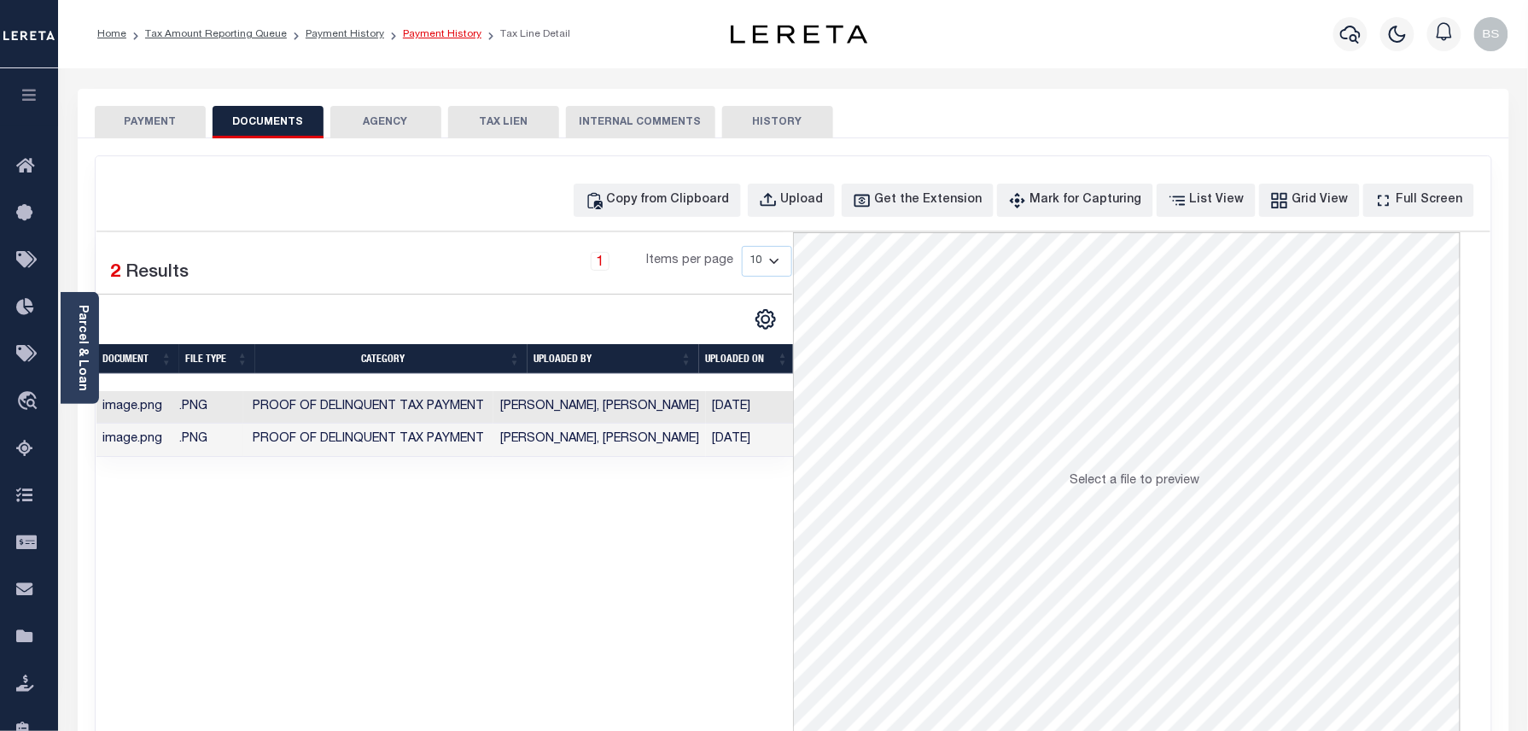
click at [416, 32] on link "Payment History" at bounding box center [442, 34] width 79 height 10
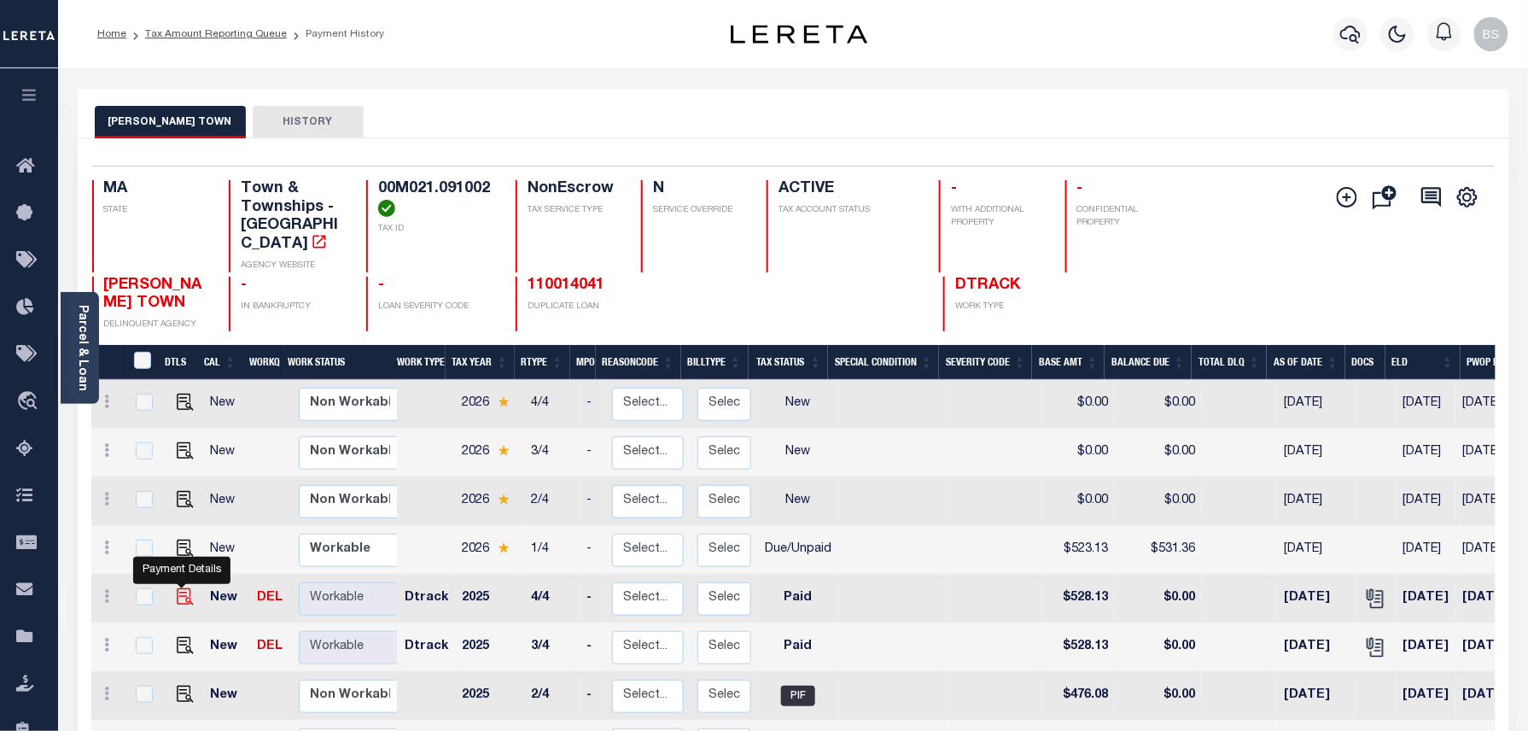
click at [181, 588] on img "" at bounding box center [185, 596] width 17 height 17
checkbox input "true"
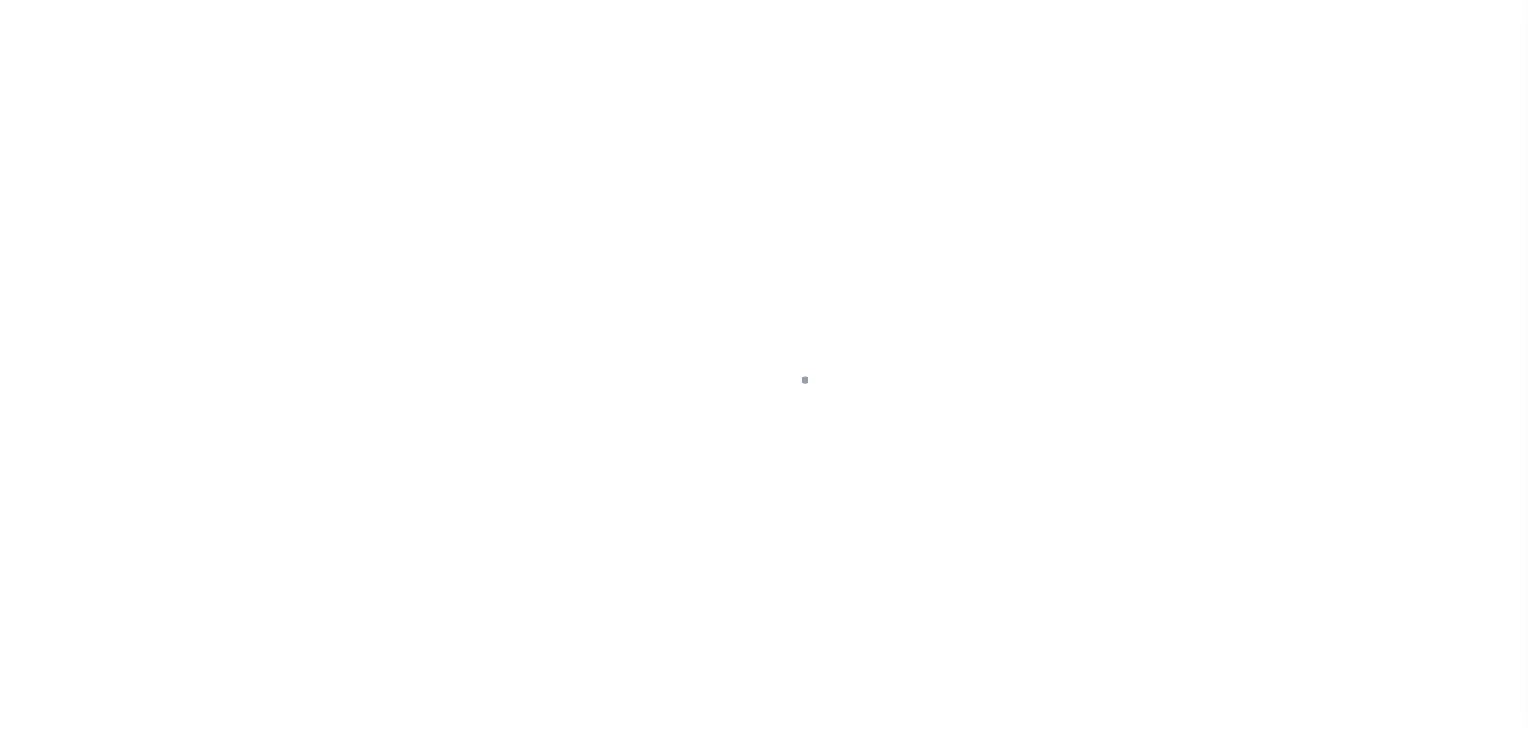
select select "PYD"
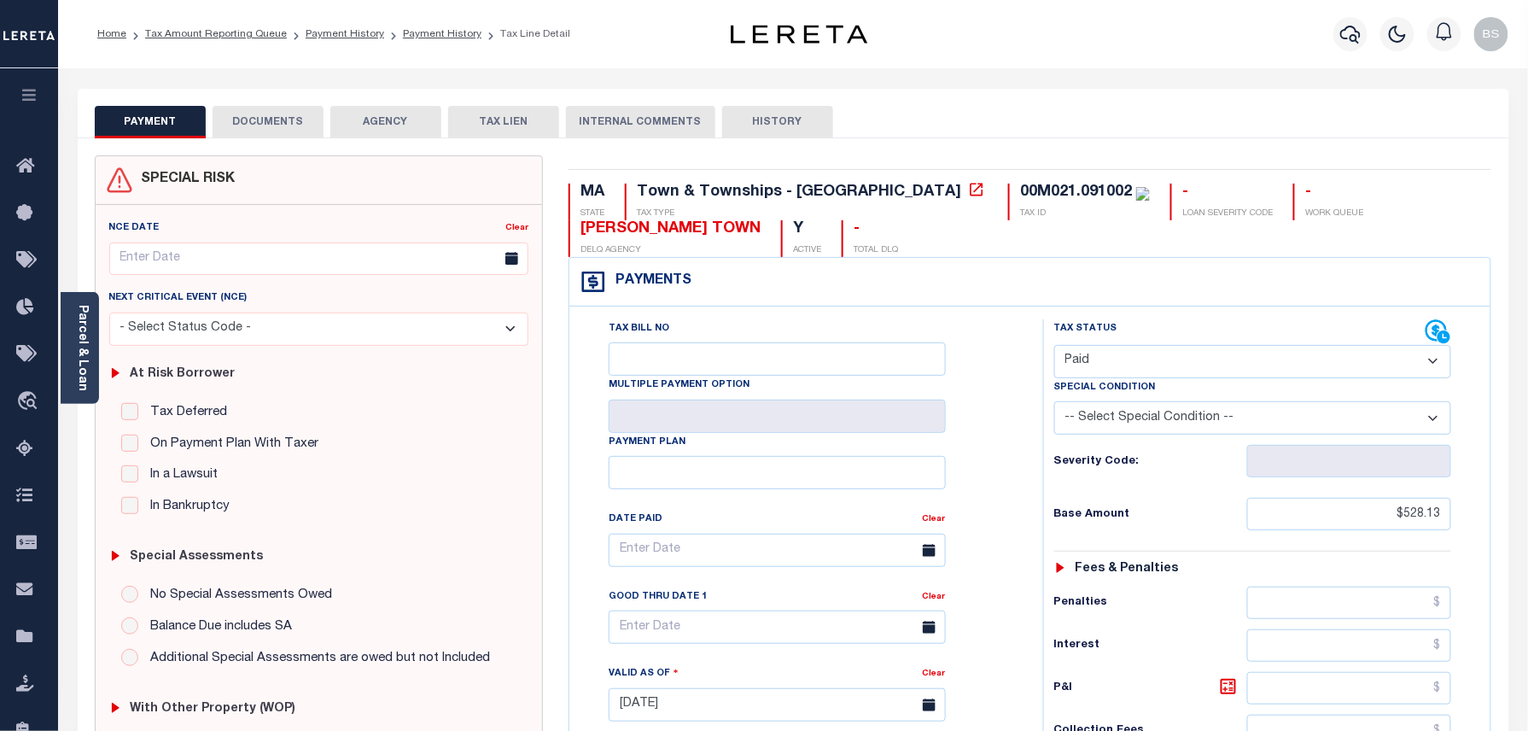
click at [234, 125] on button "DOCUMENTS" at bounding box center [268, 122] width 111 height 32
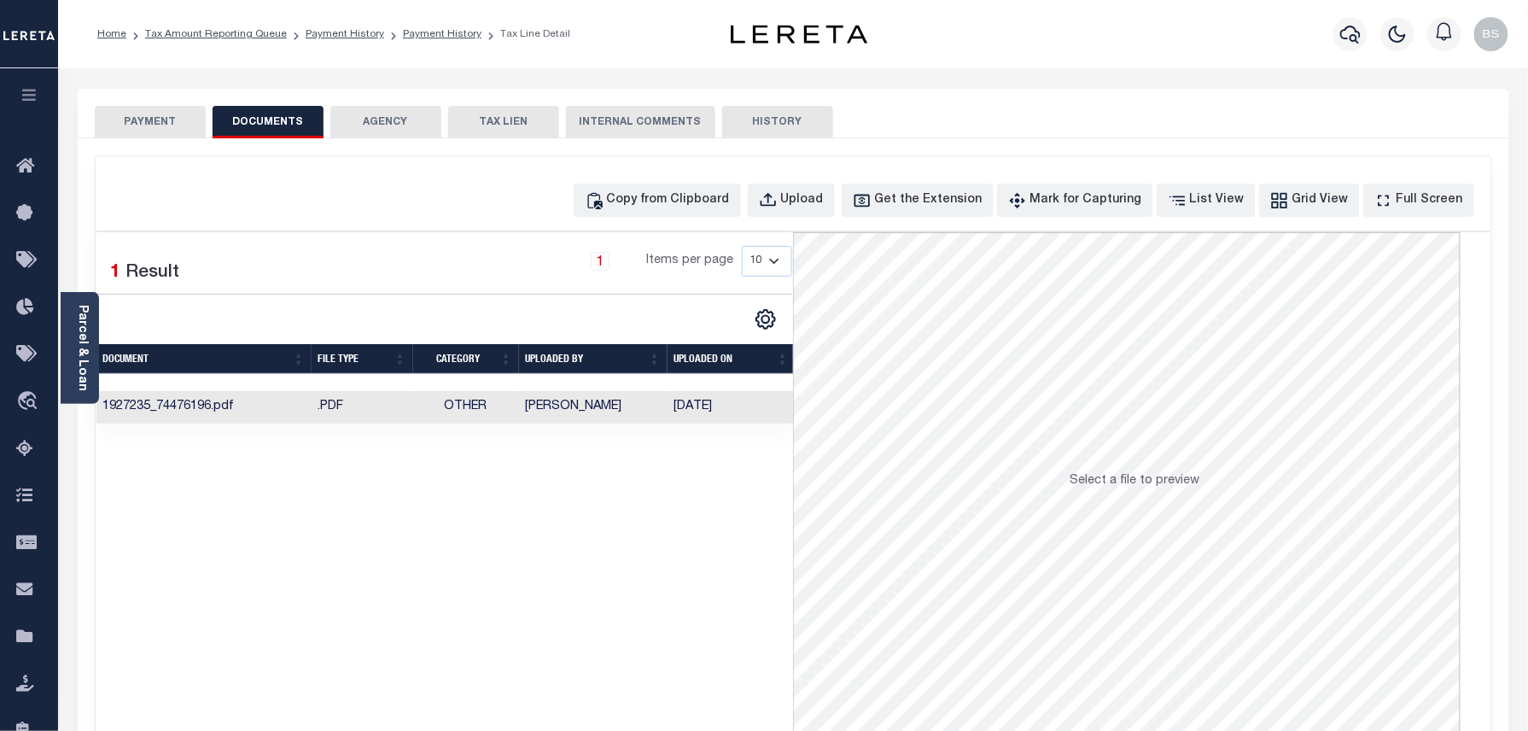
click at [285, 109] on button "DOCUMENTS" at bounding box center [268, 122] width 111 height 32
click at [657, 207] on div "Copy from Clipboard" at bounding box center [668, 200] width 123 height 19
select select "POP"
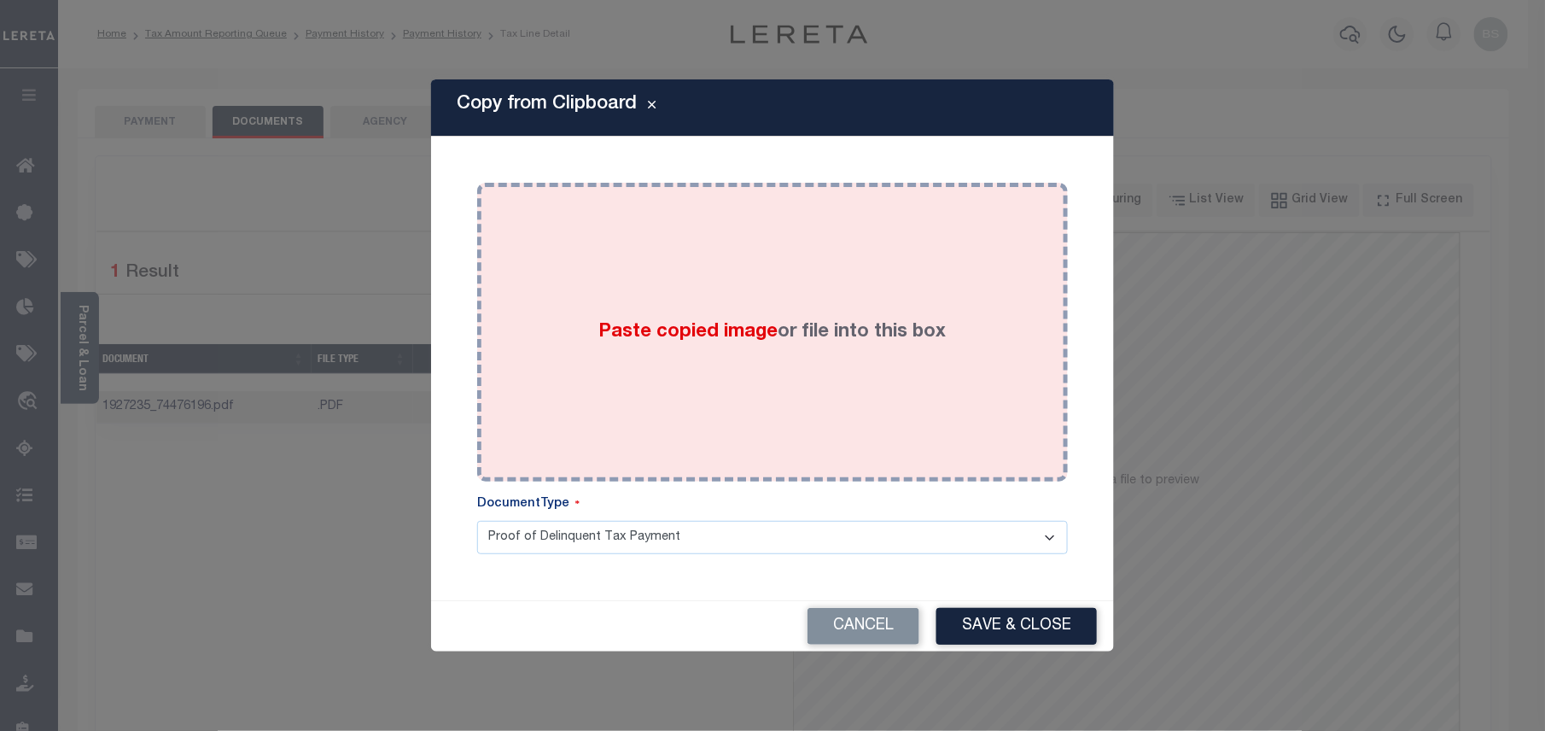
click at [690, 195] on div "Paste copied image or file into this box" at bounding box center [772, 331] width 565 height 273
click at [735, 306] on div "Paste copied image or file into this box" at bounding box center [772, 331] width 565 height 273
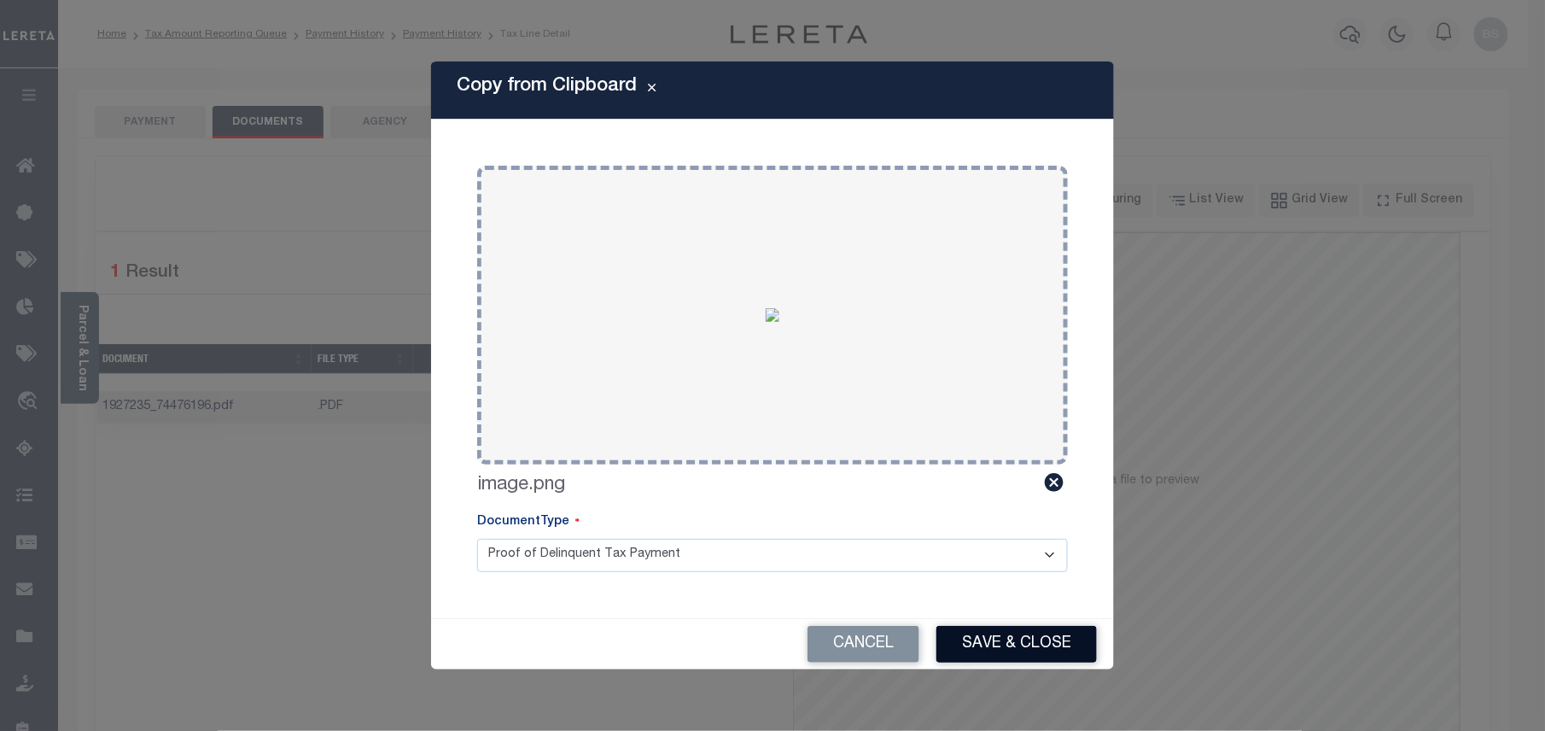
click at [779, 322] on img at bounding box center [773, 315] width 14 height 14
click at [1005, 652] on button "Save & Close" at bounding box center [1016, 644] width 160 height 37
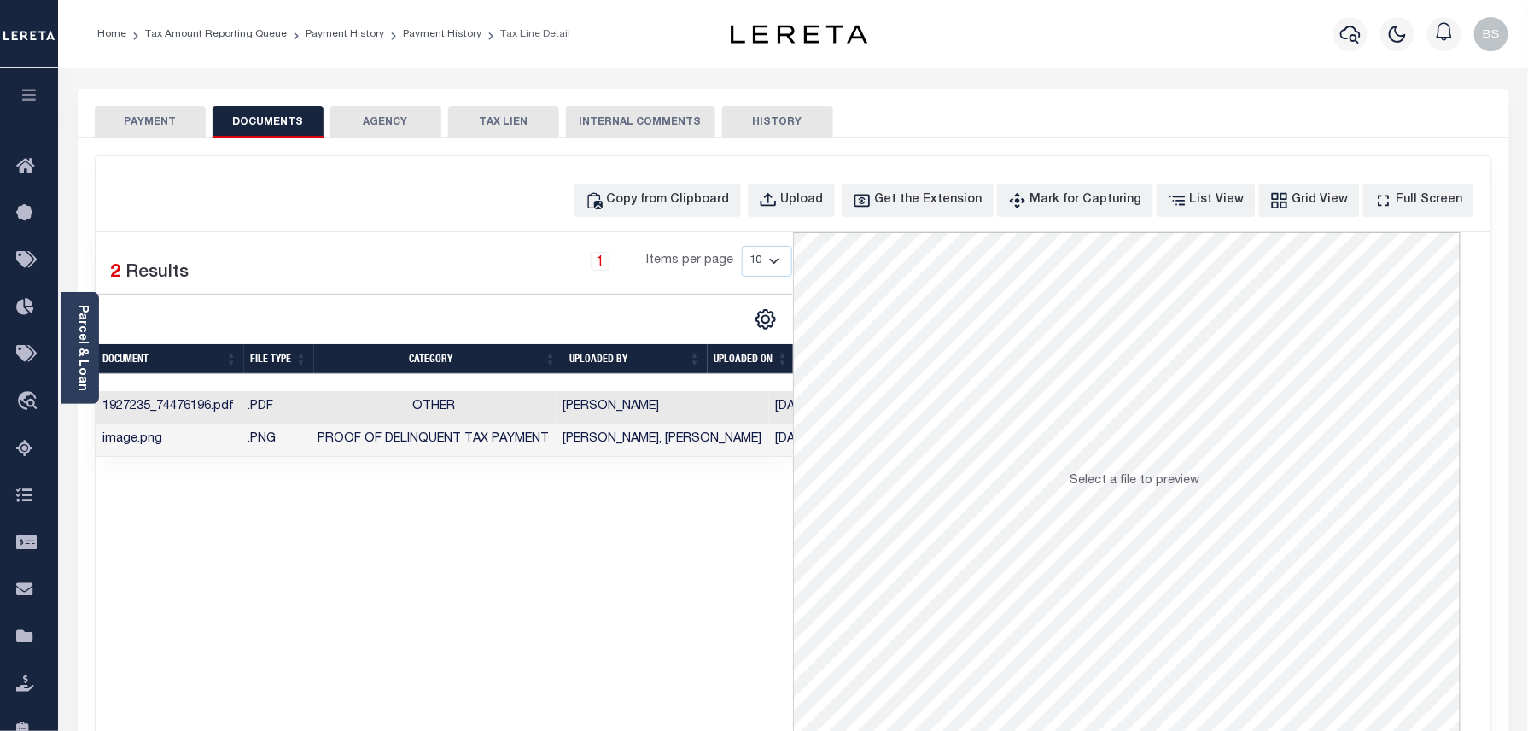
click at [420, 38] on link "Payment History" at bounding box center [442, 34] width 79 height 10
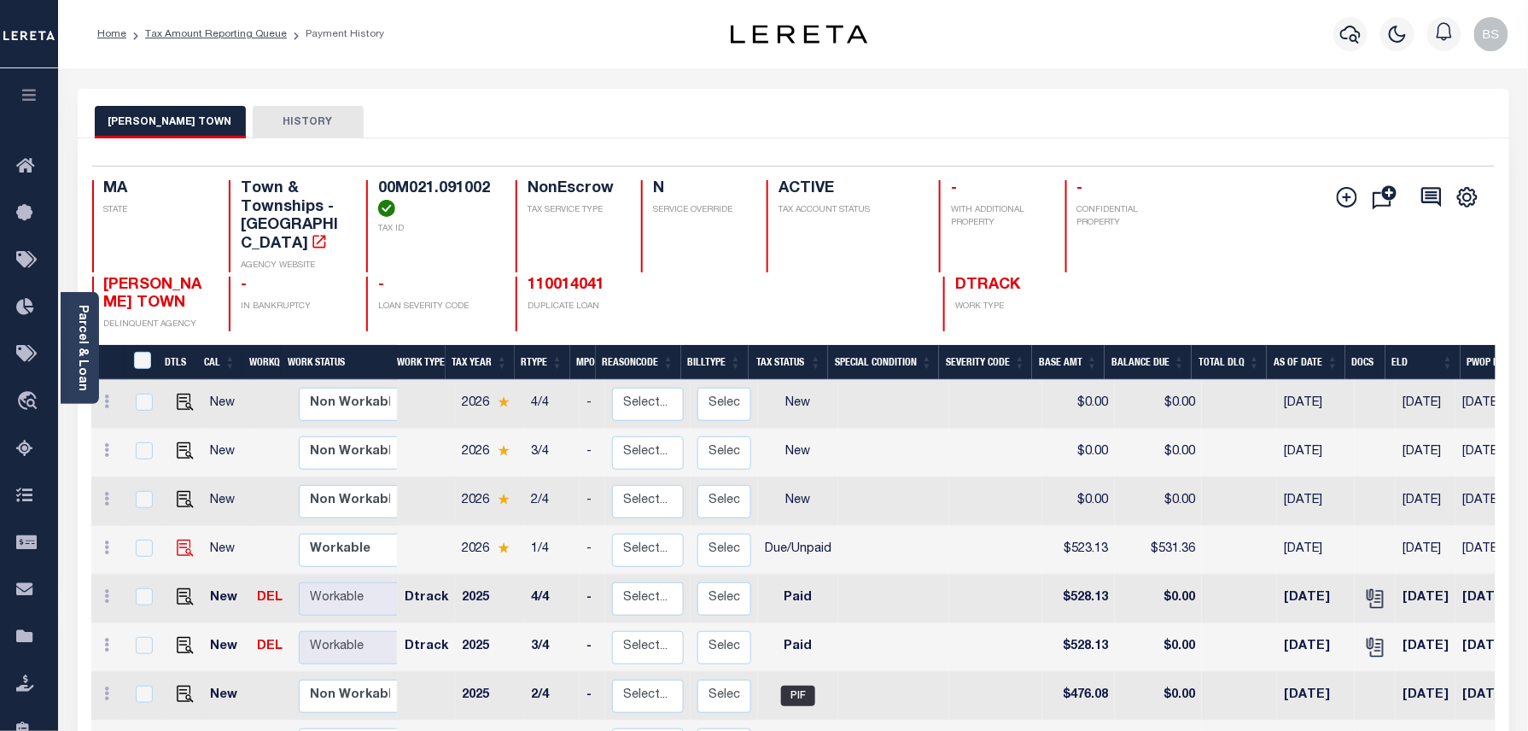
click at [179, 539] on img at bounding box center [185, 547] width 17 height 17
checkbox input "true"
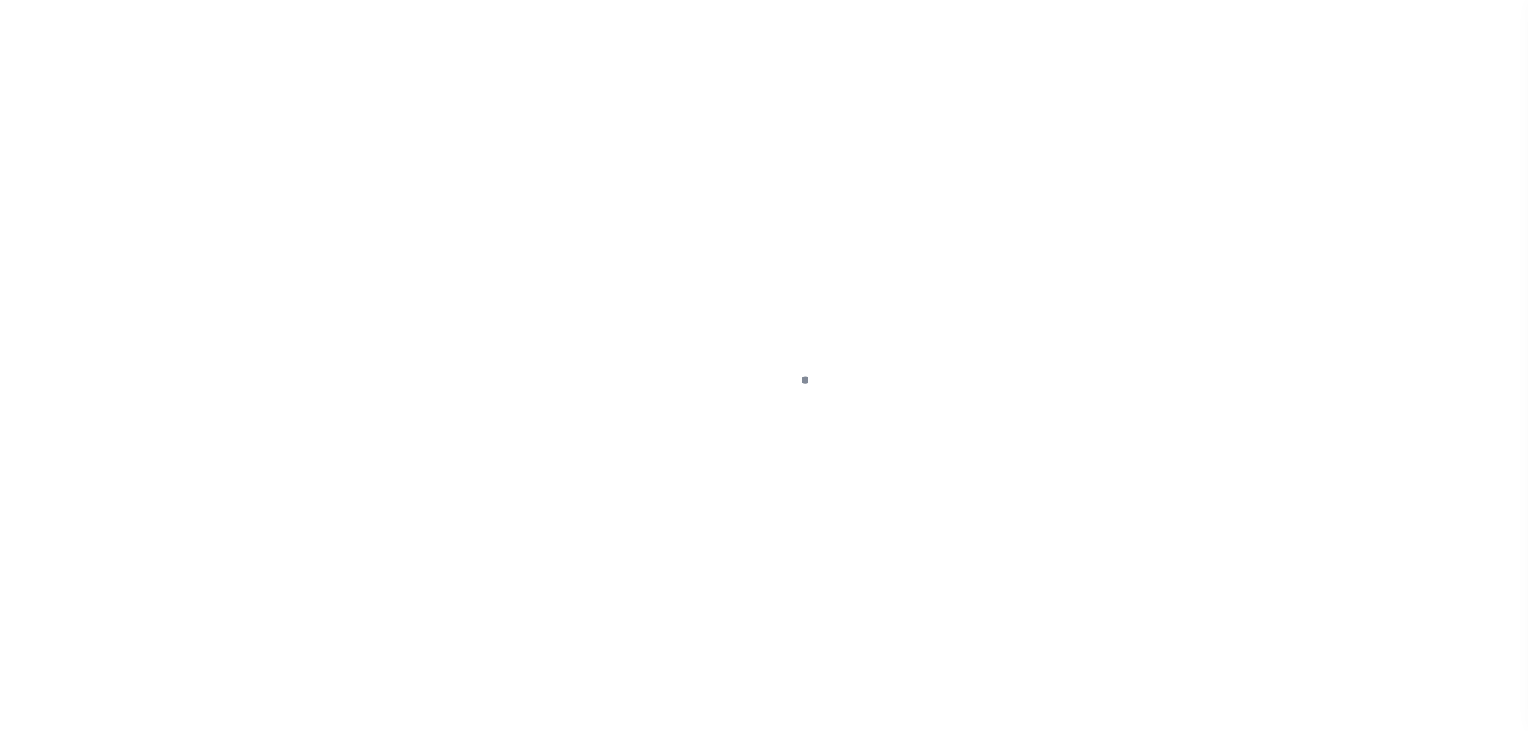
select select "DUE"
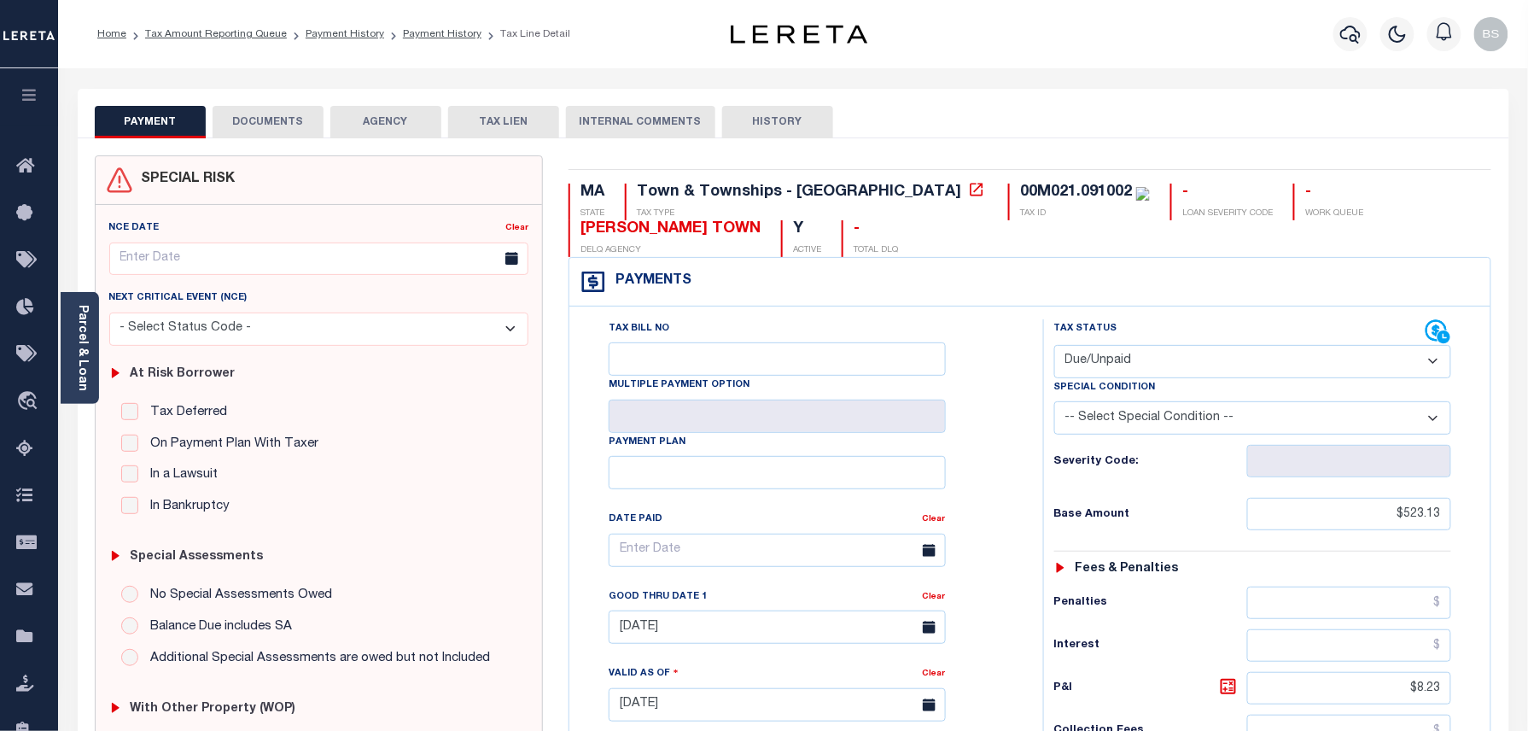
click at [256, 127] on button "DOCUMENTS" at bounding box center [268, 122] width 111 height 32
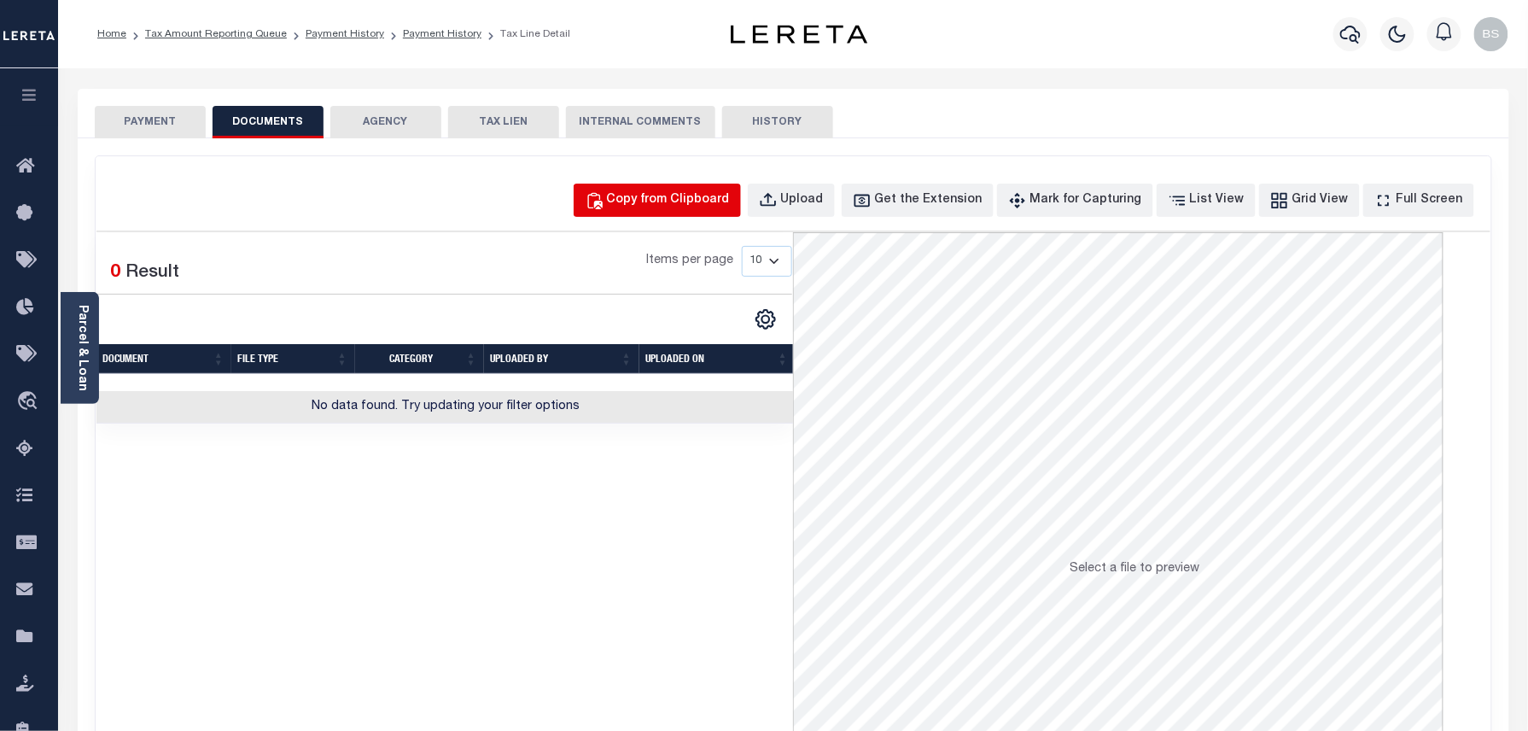
click at [684, 196] on div "Copy from Clipboard" at bounding box center [668, 200] width 123 height 19
select select "POP"
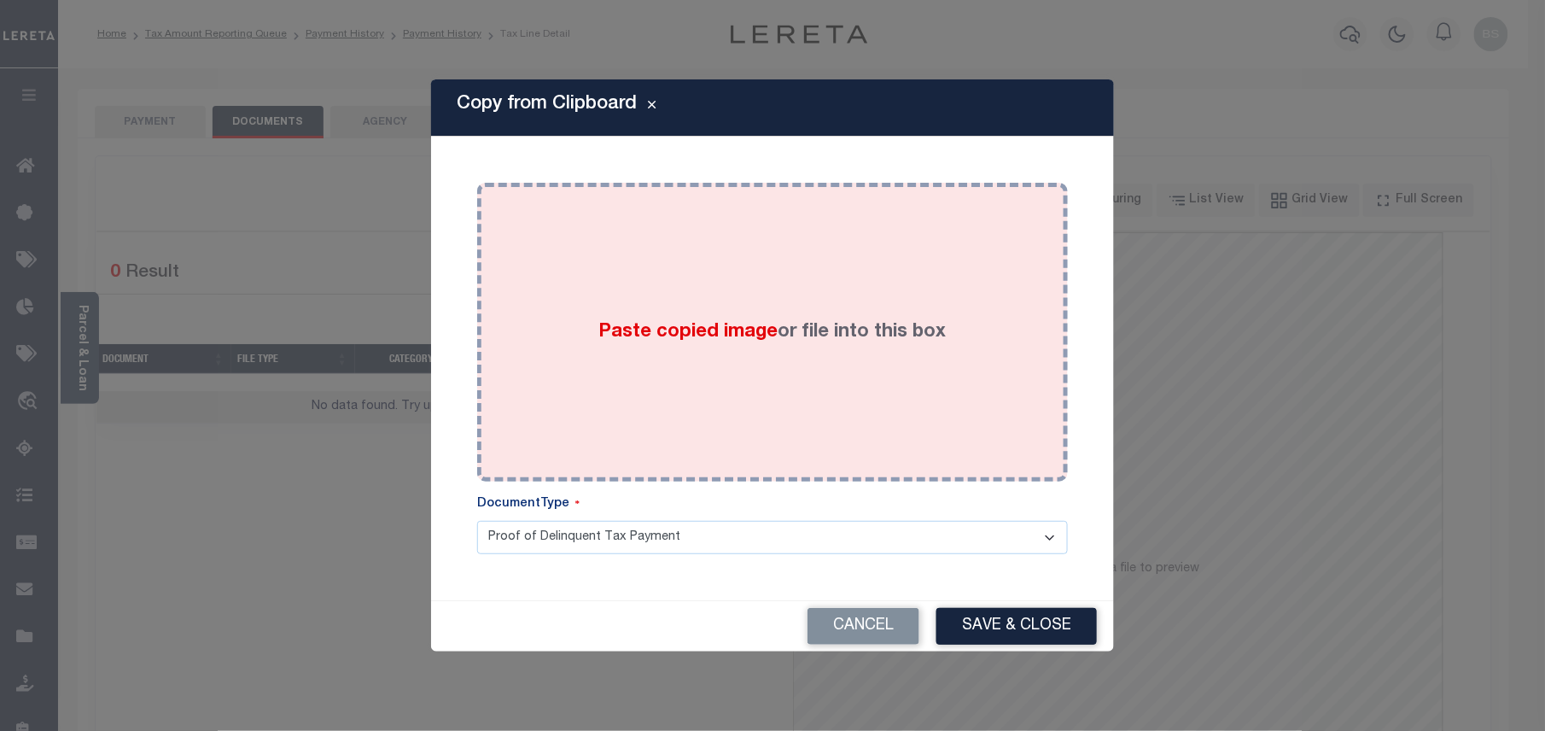
click at [754, 292] on div "Paste copied image or file into this box" at bounding box center [772, 331] width 565 height 273
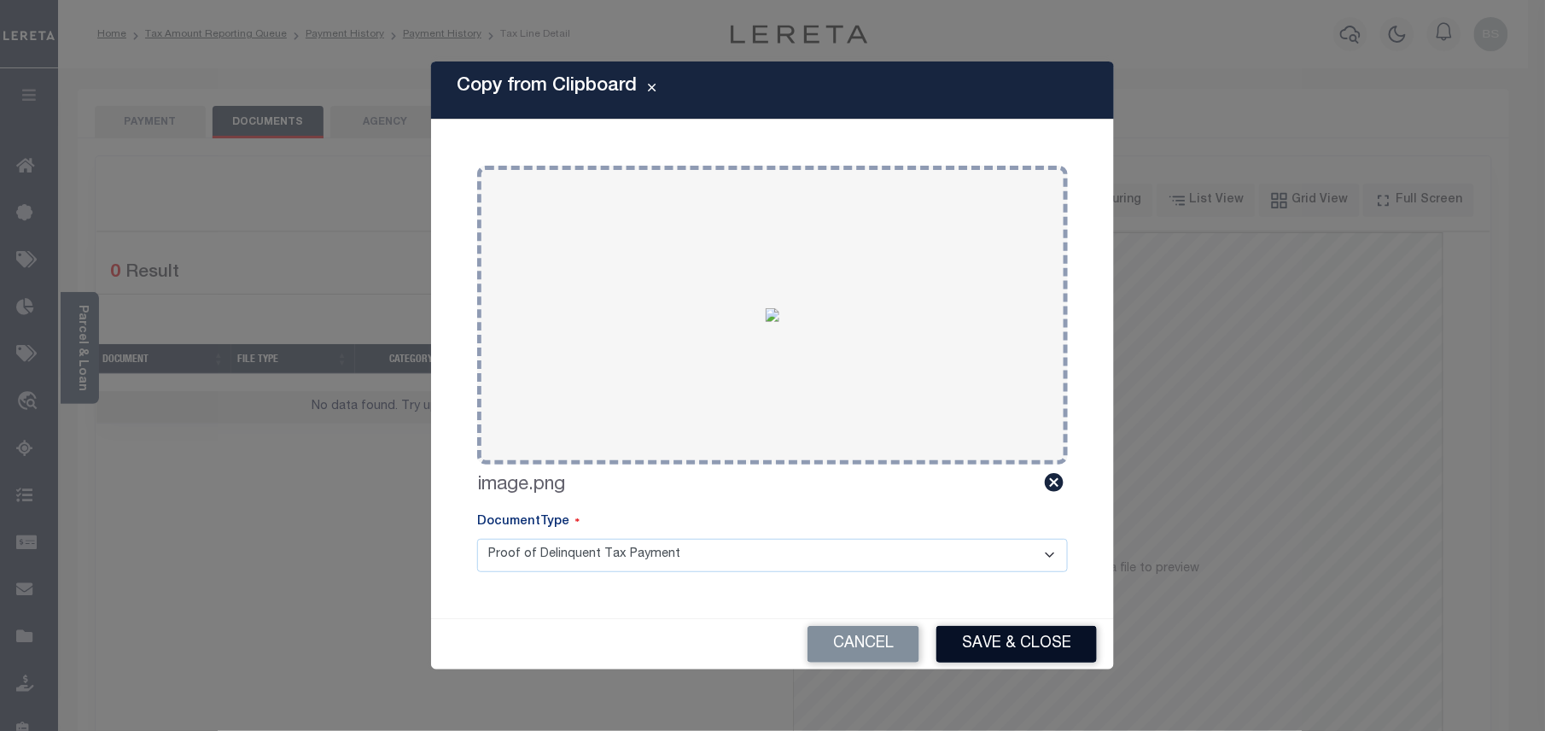
click at [1035, 646] on button "Save & Close" at bounding box center [1016, 644] width 160 height 37
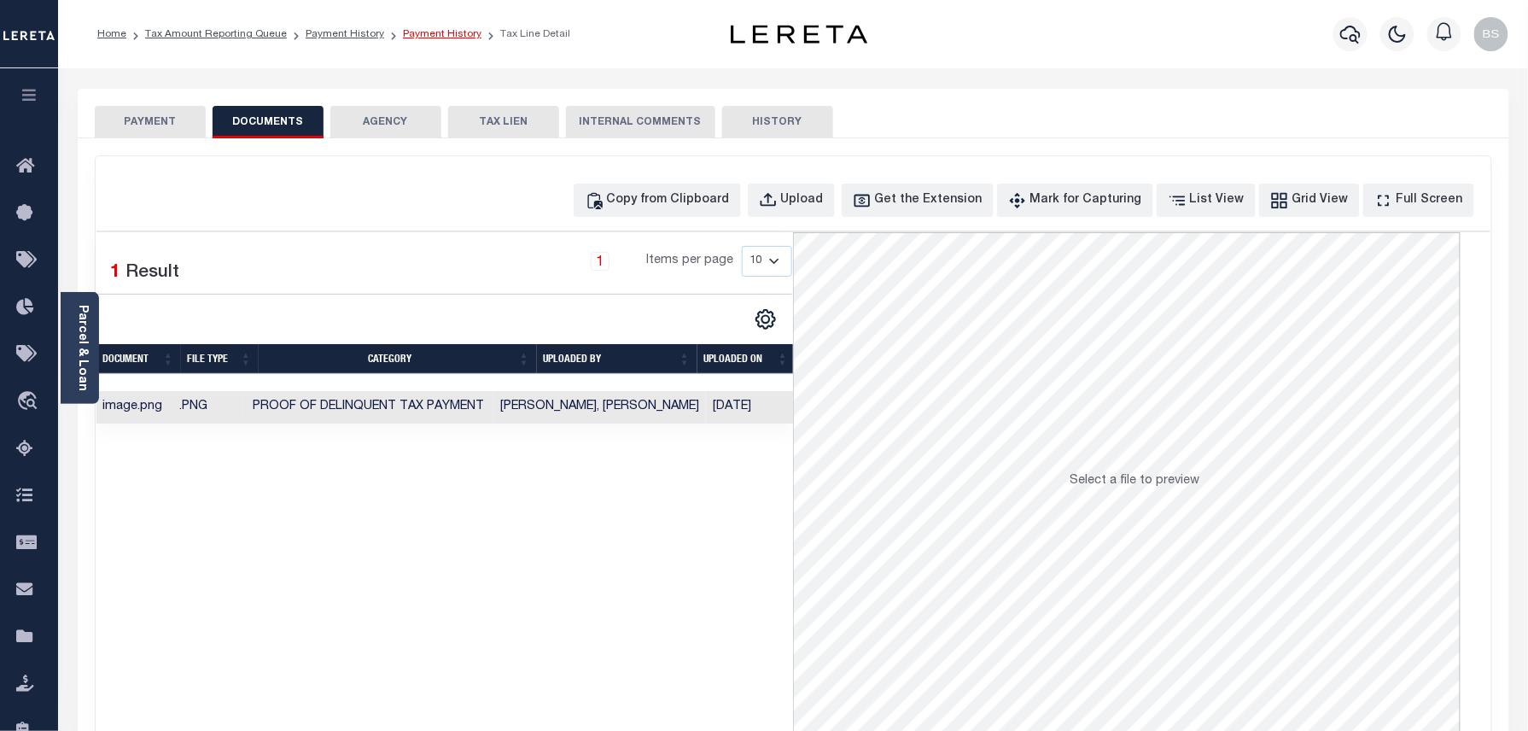
click at [423, 36] on link "Payment History" at bounding box center [442, 34] width 79 height 10
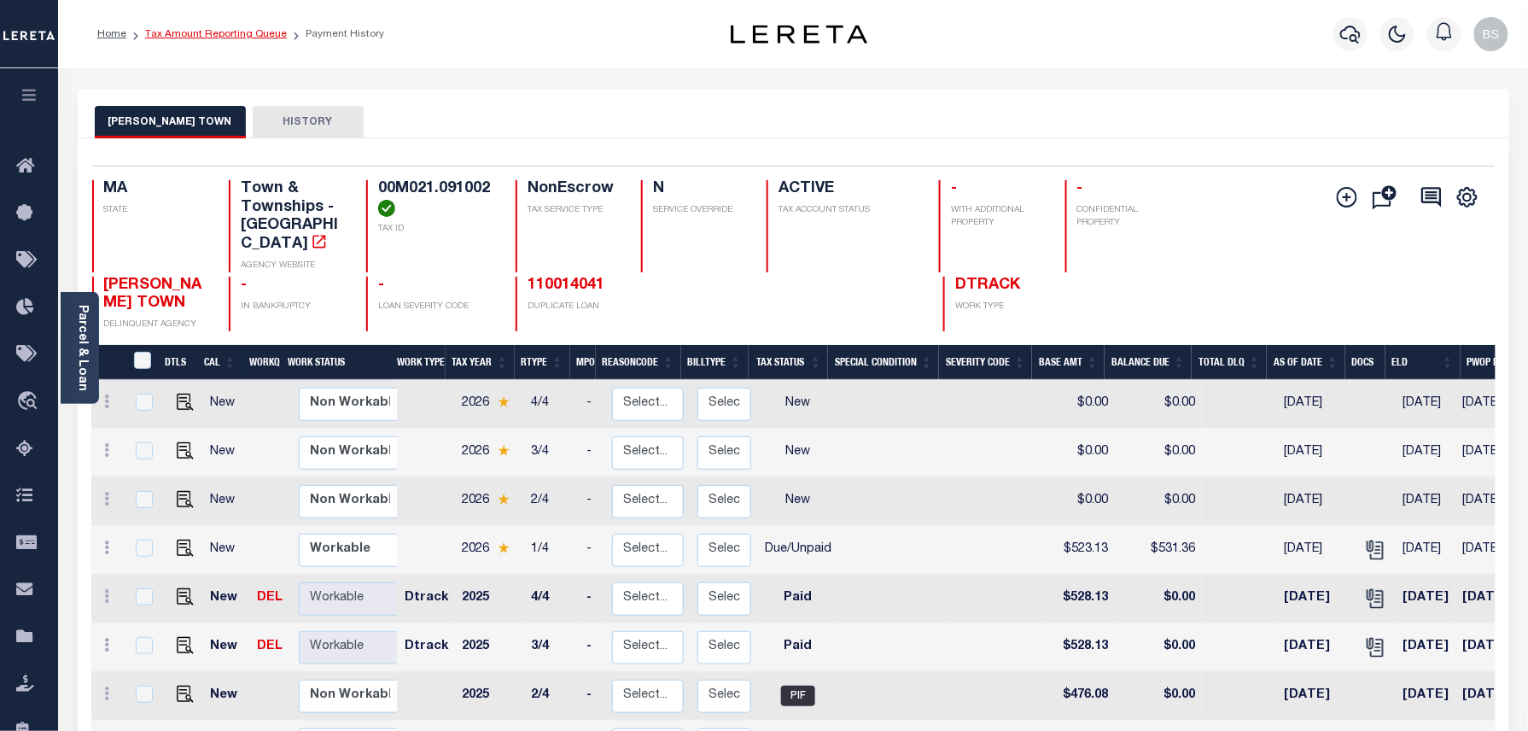
click at [251, 39] on link "Tax Amount Reporting Queue" at bounding box center [216, 34] width 142 height 10
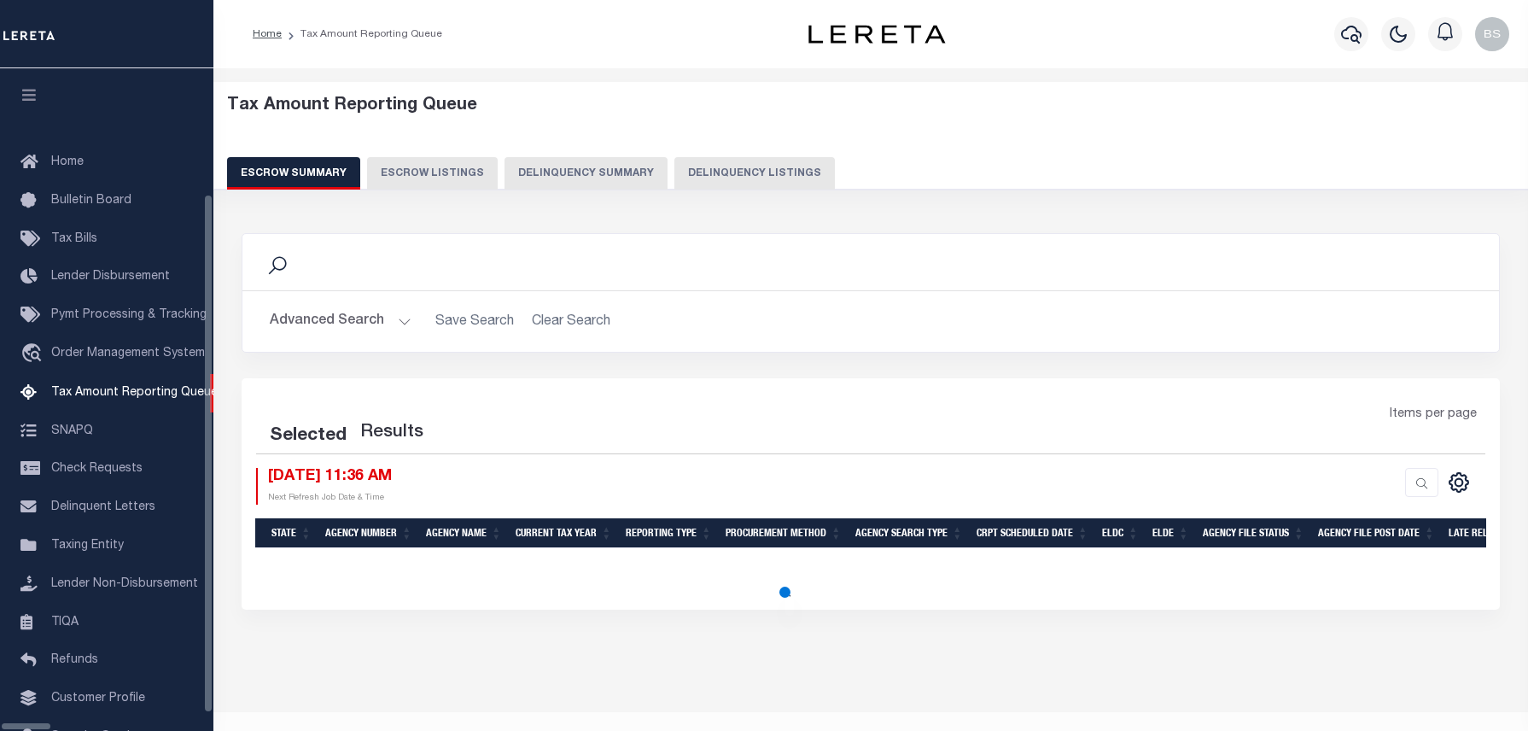
click at [711, 171] on button "Delinquency Listings" at bounding box center [754, 173] width 160 height 32
select select "100"
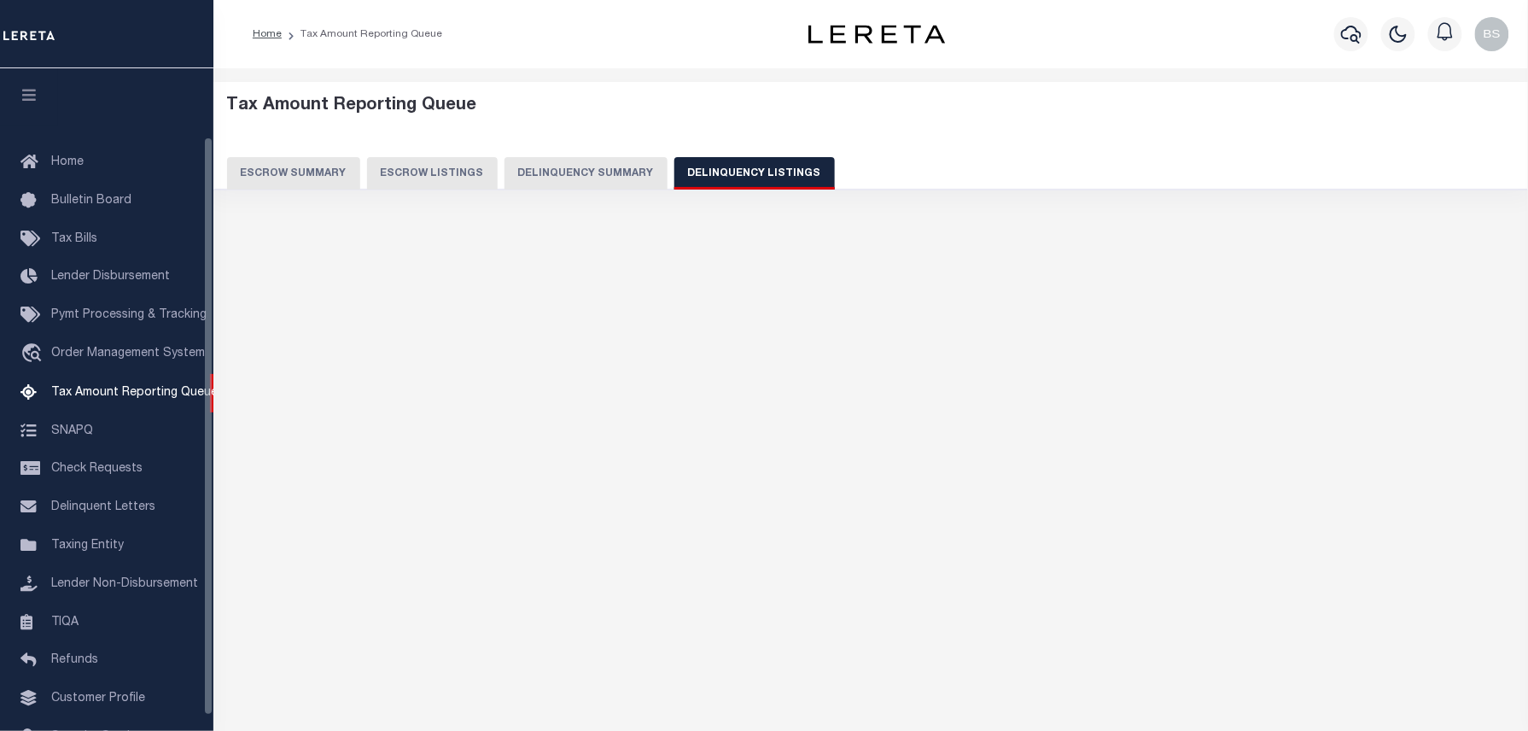
scroll to position [79, 0]
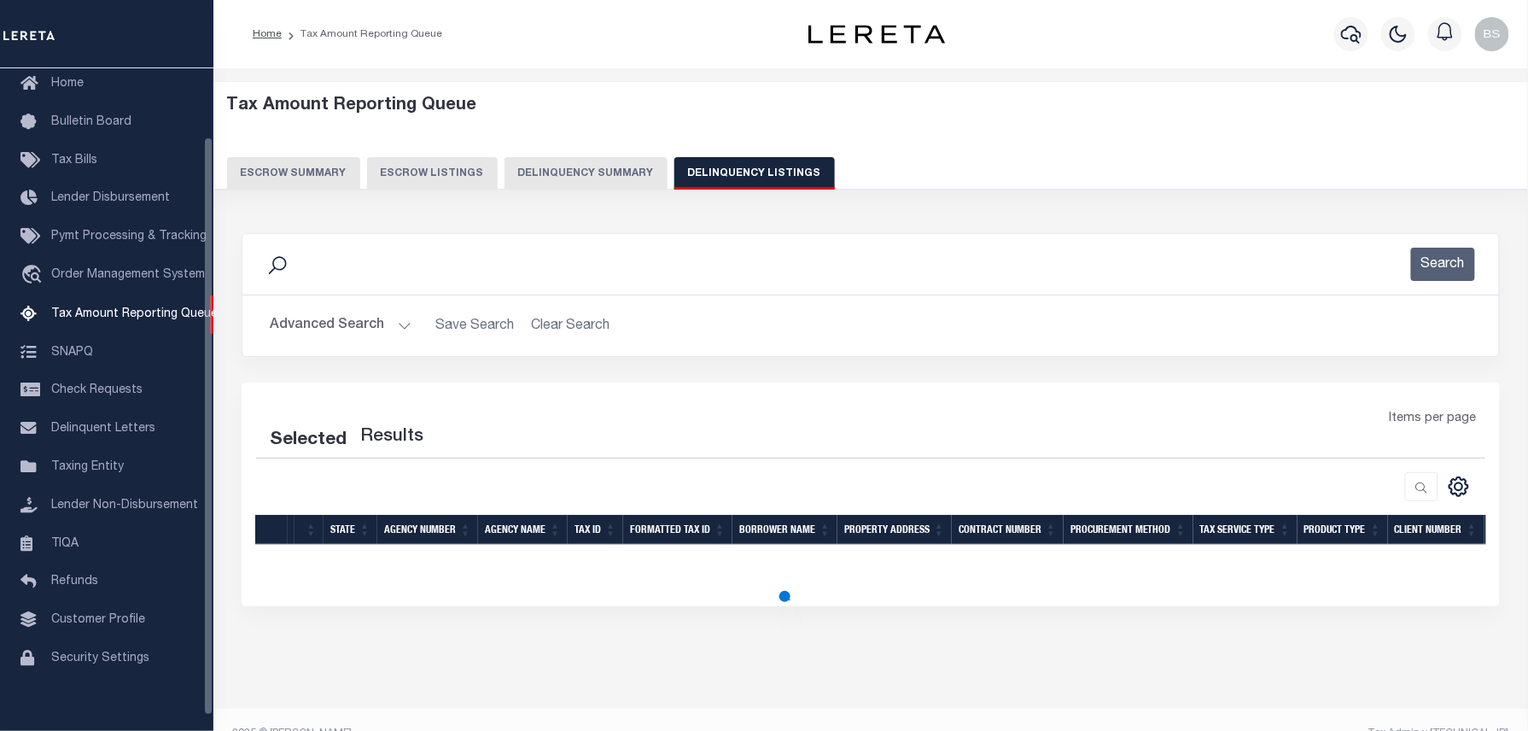
select select "100"
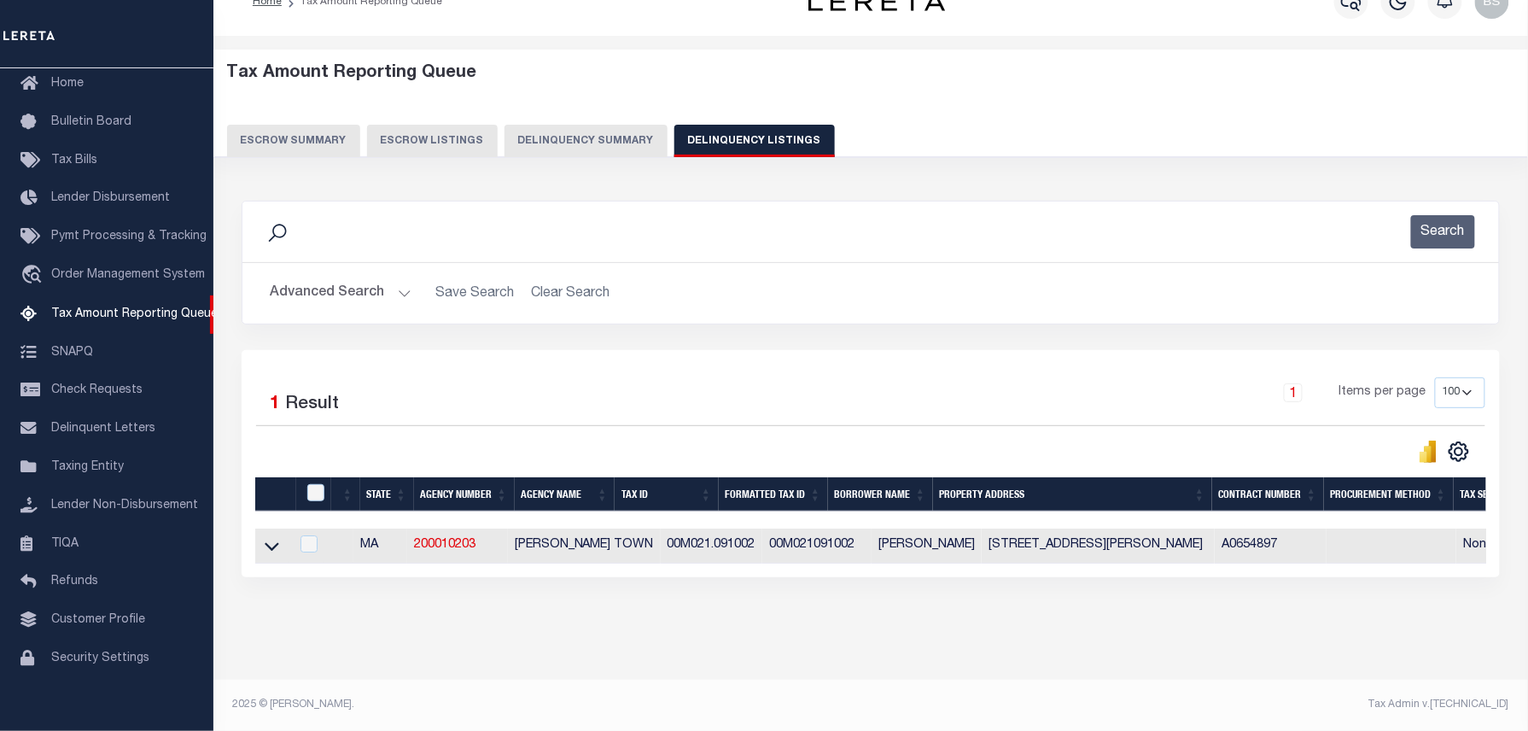
scroll to position [49, 0]
click at [271, 537] on icon at bounding box center [272, 546] width 15 height 18
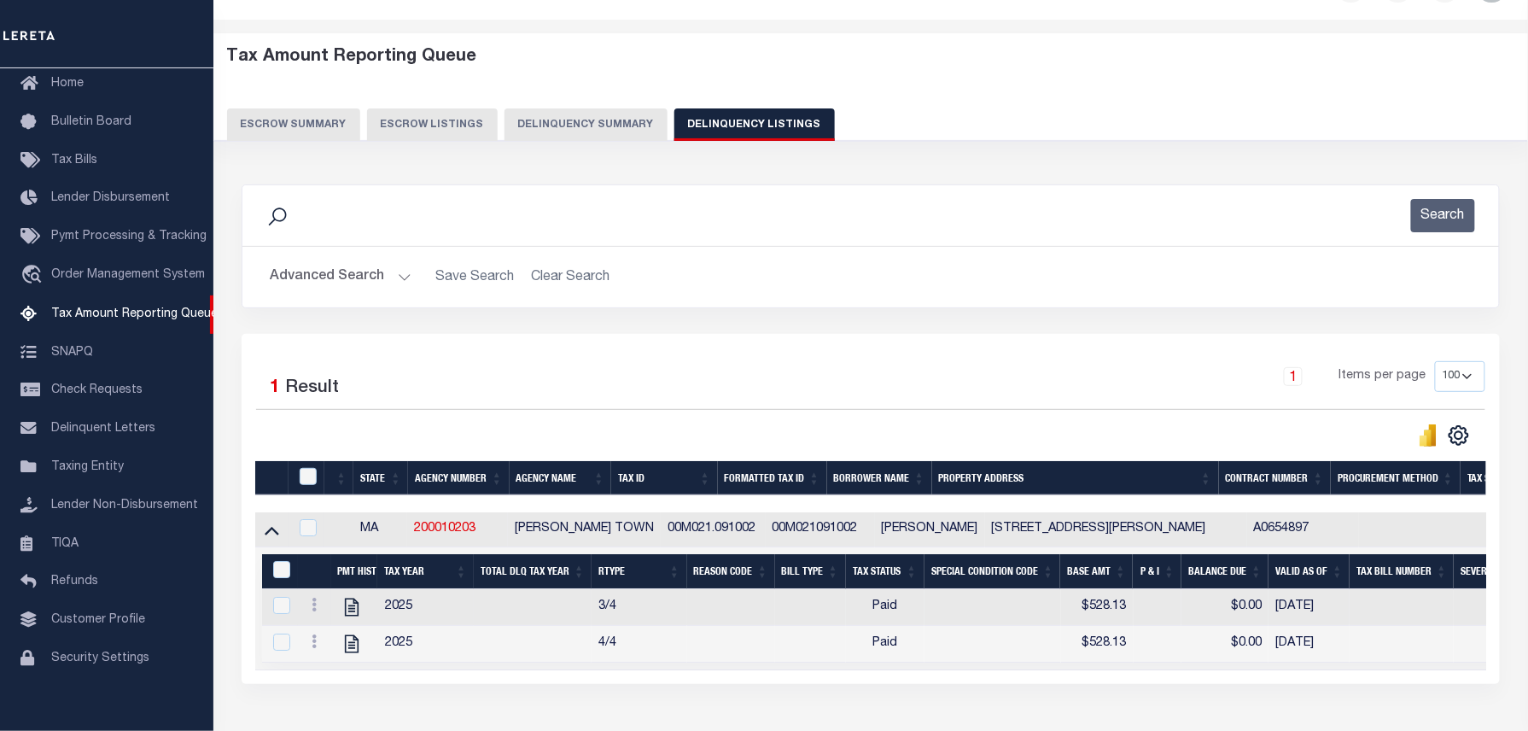
scroll to position [174, 0]
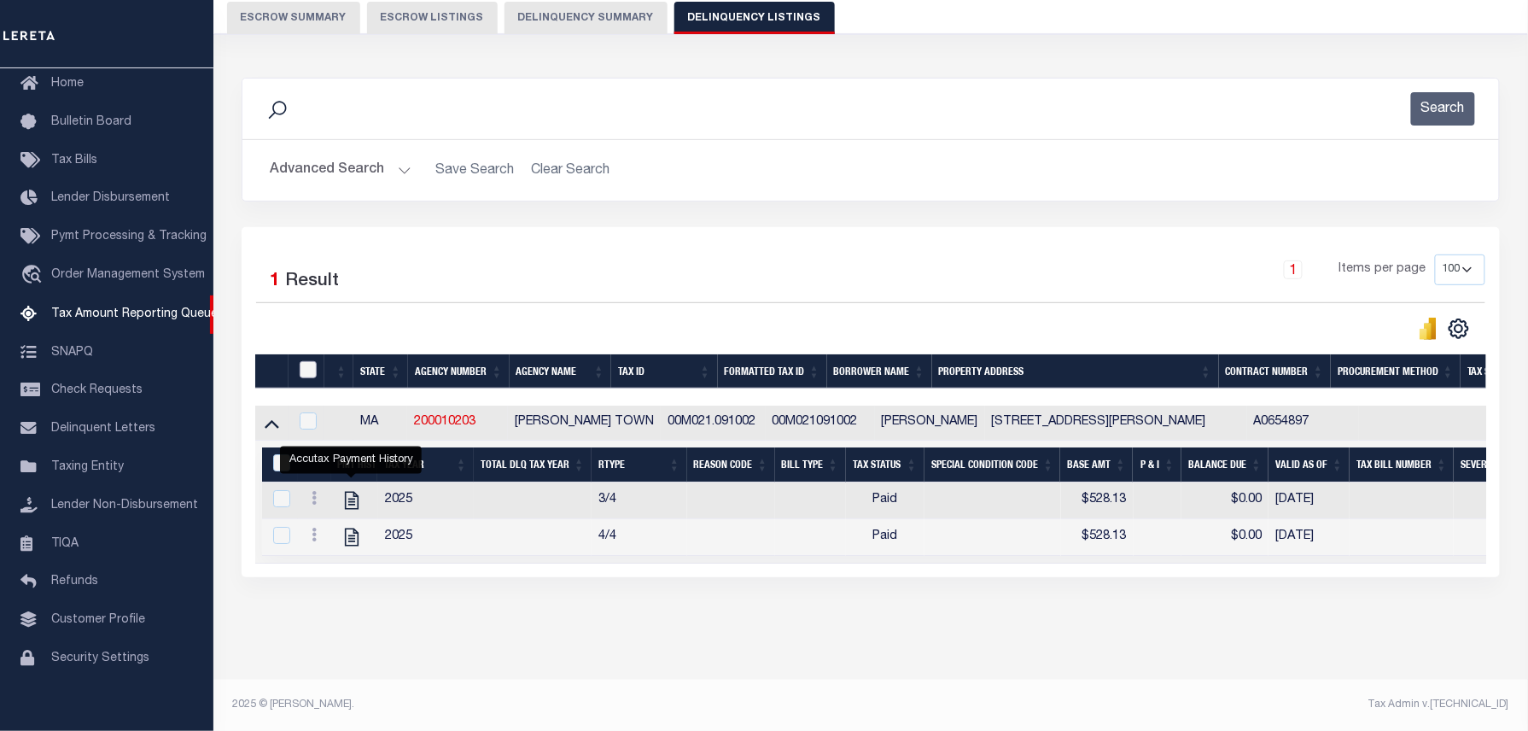
click at [312, 362] on input "checkbox" at bounding box center [308, 369] width 17 height 17
checkbox input "true"
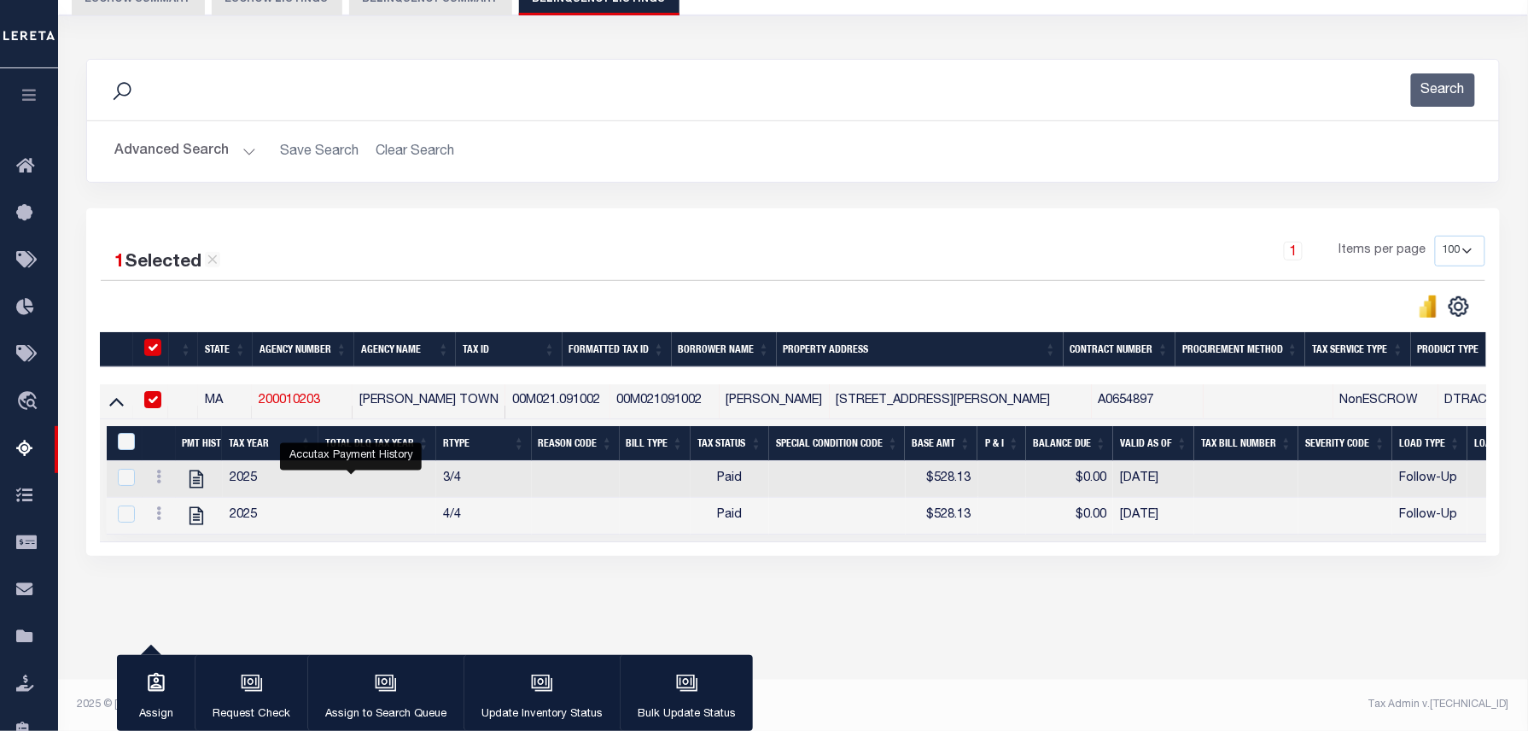
scroll to position [172, 0]
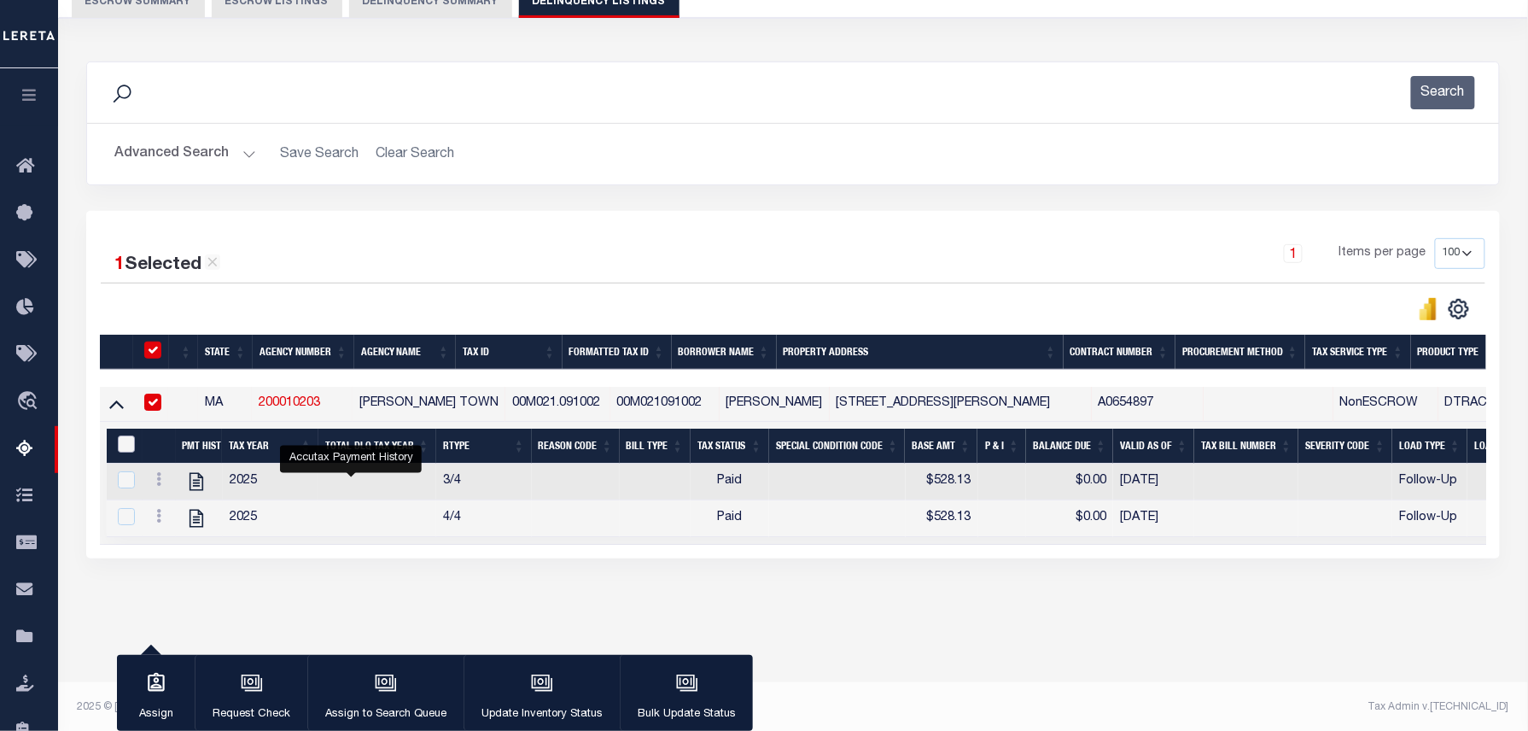
click at [126, 445] on input "&nbsp;" at bounding box center [126, 443] width 17 height 17
checkbox input "true"
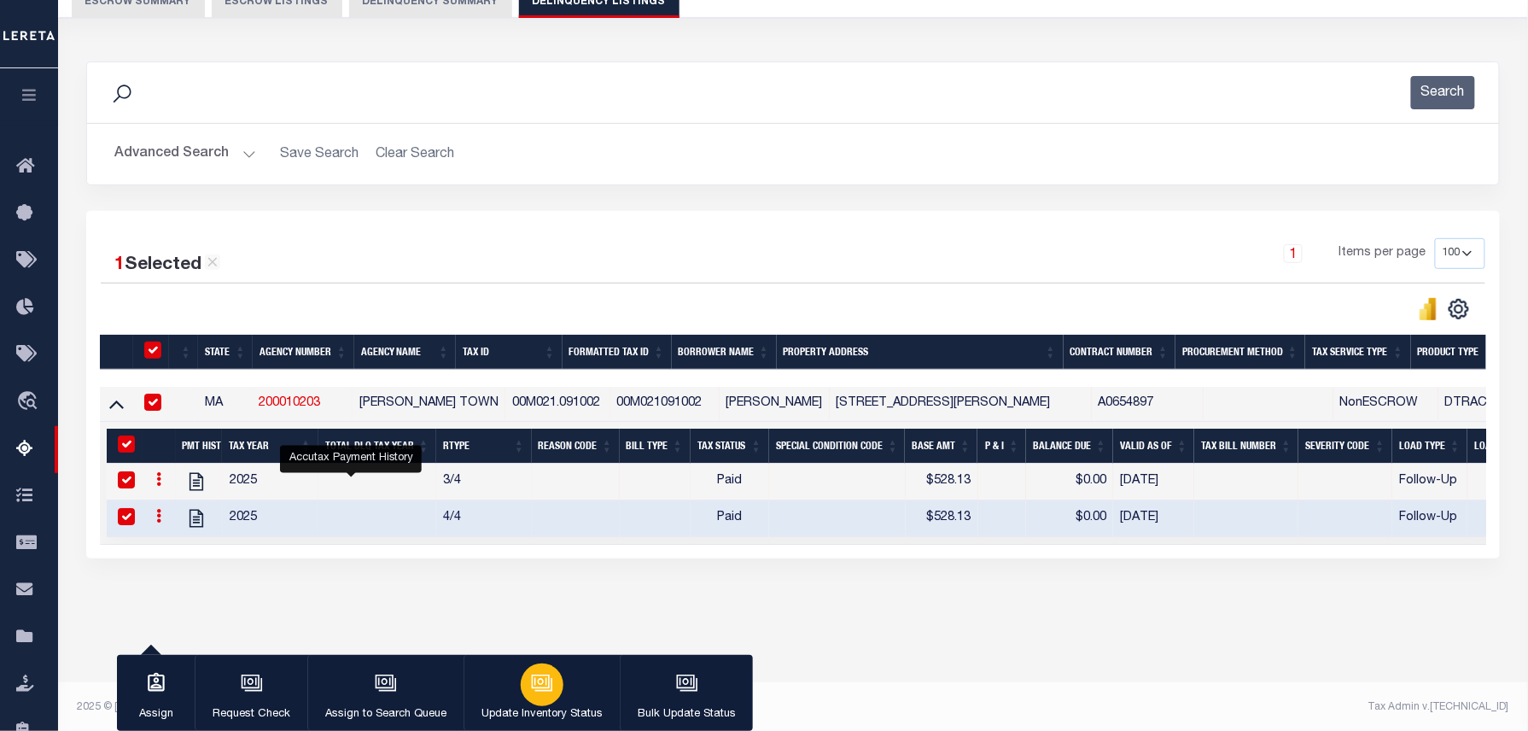
click at [557, 680] on div "button" at bounding box center [542, 684] width 43 height 43
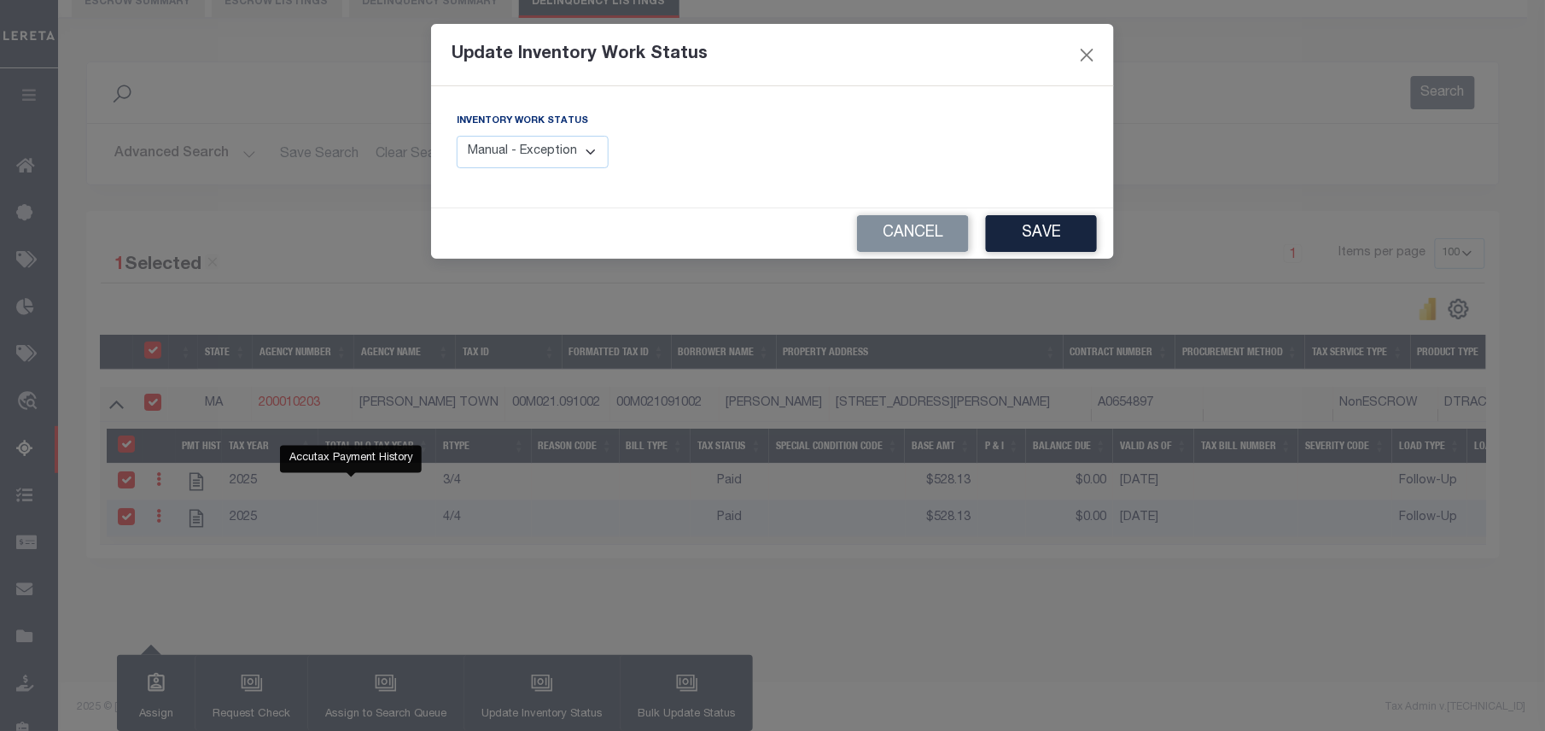
click at [527, 159] on select "Manual - Exception Pended - Awaiting Search Late Add Exception Completed" at bounding box center [533, 152] width 152 height 33
select select "4"
click at [457, 136] on select "Manual - Exception Pended - Awaiting Search Late Add Exception Completed" at bounding box center [533, 152] width 152 height 33
click at [1028, 243] on button "Save" at bounding box center [1041, 233] width 111 height 37
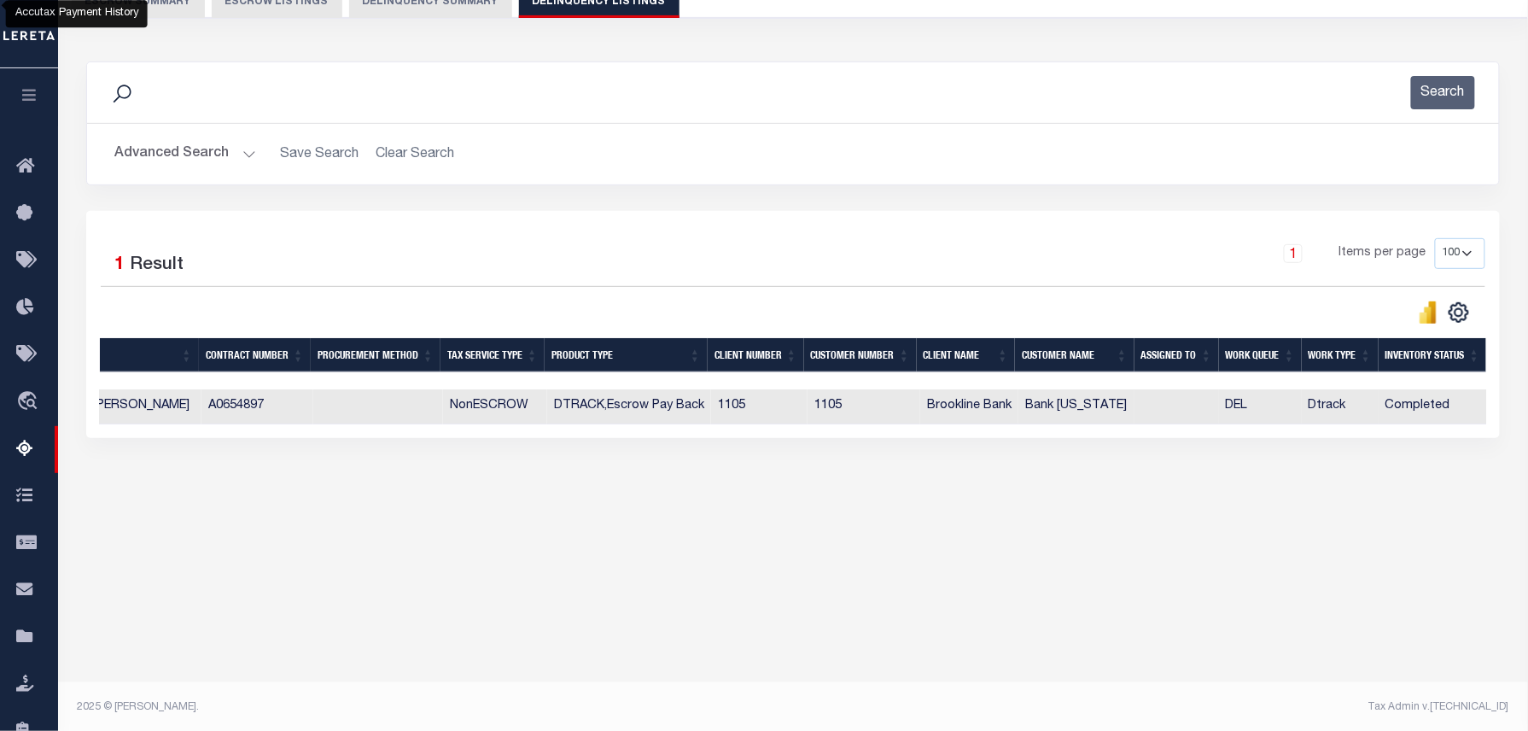
scroll to position [0, 0]
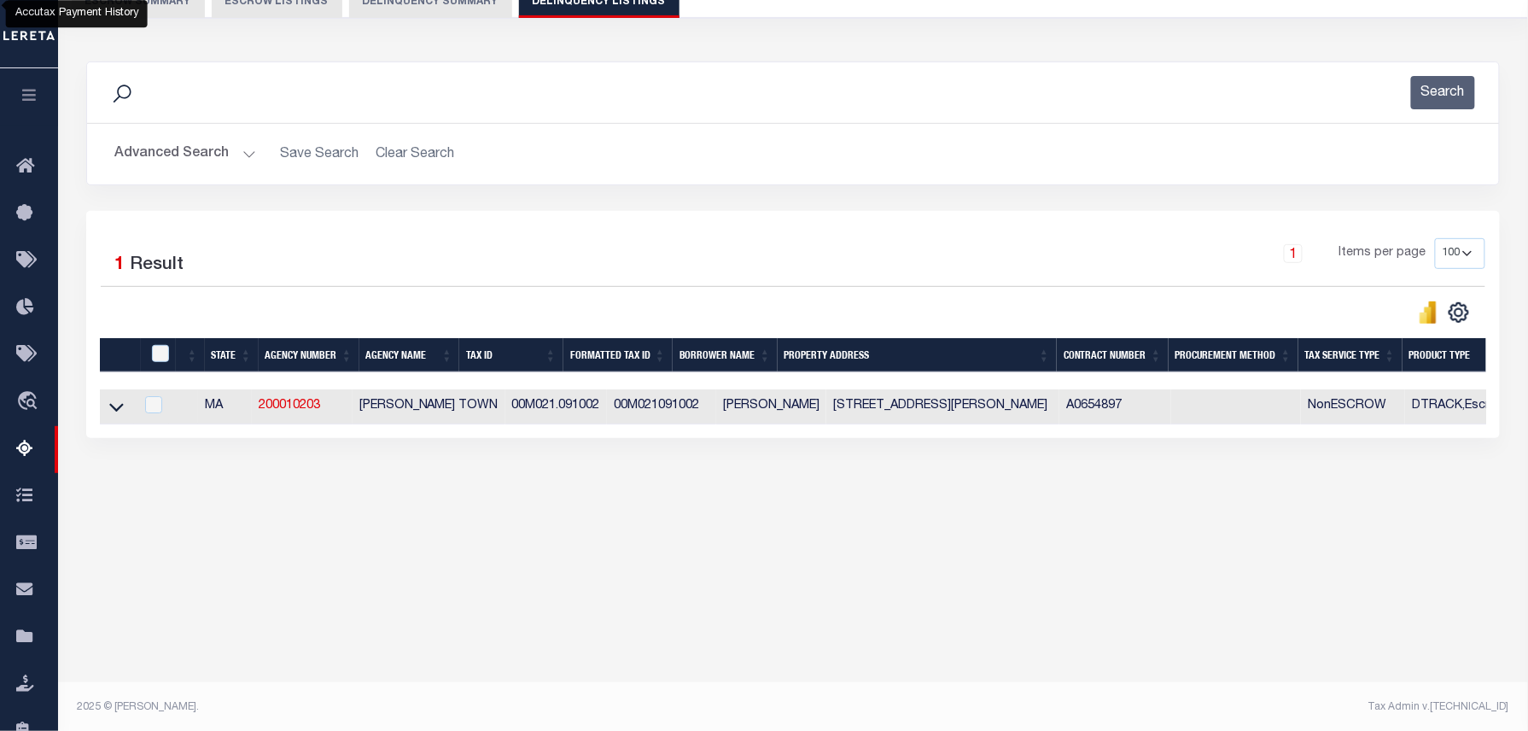
click at [227, 166] on button "Advanced Search" at bounding box center [185, 153] width 142 height 33
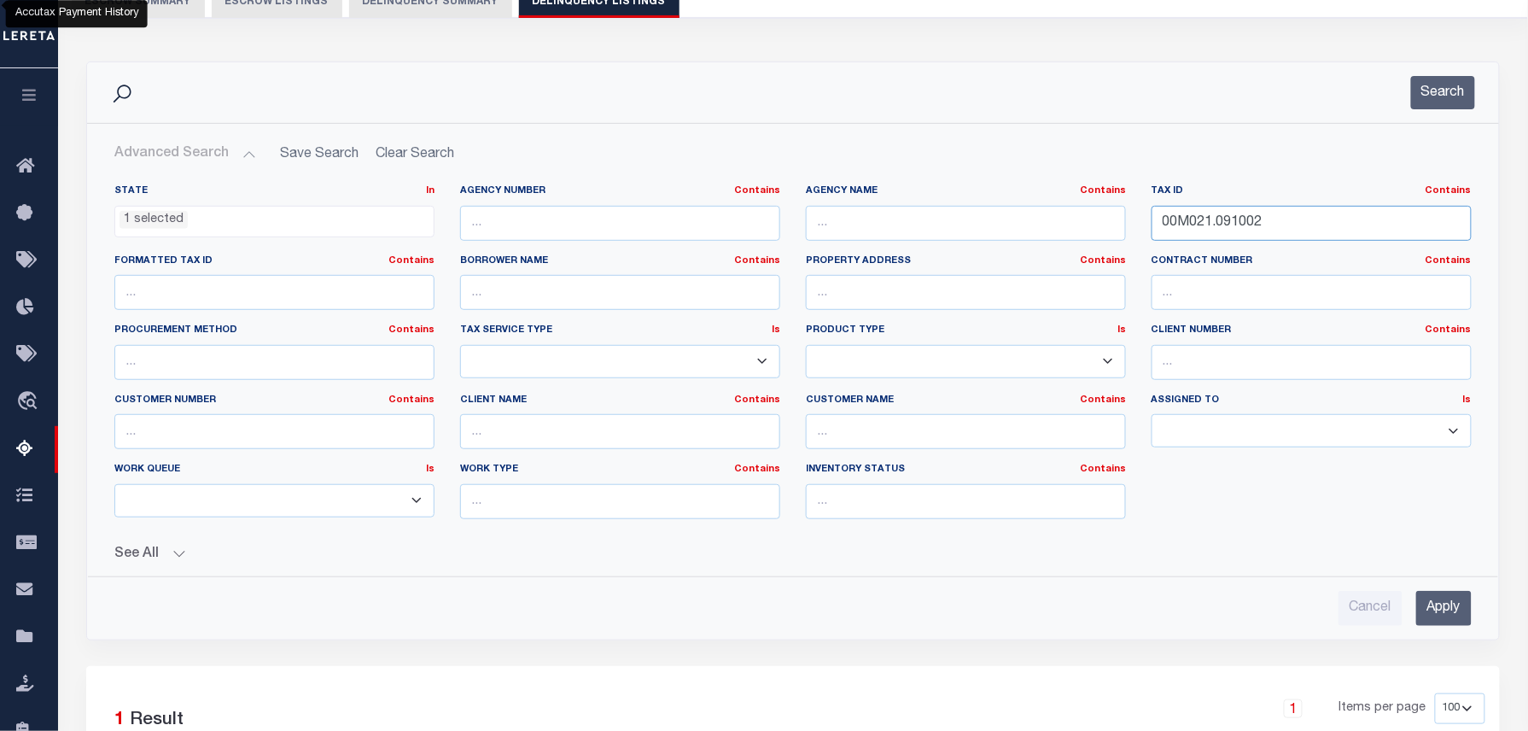
drag, startPoint x: 1156, startPoint y: 209, endPoint x: 932, endPoint y: 189, distance: 224.5
click at [1087, 210] on div "State In In AK AL AR AZ CA CO CT DC DE FL GA GU HI IA ID IL IN KS KY LA MA MD M…" at bounding box center [793, 358] width 1383 height 348
paste input "6.000053"
type input "00M026.000053"
click at [1451, 116] on div "Search" at bounding box center [793, 92] width 1412 height 61
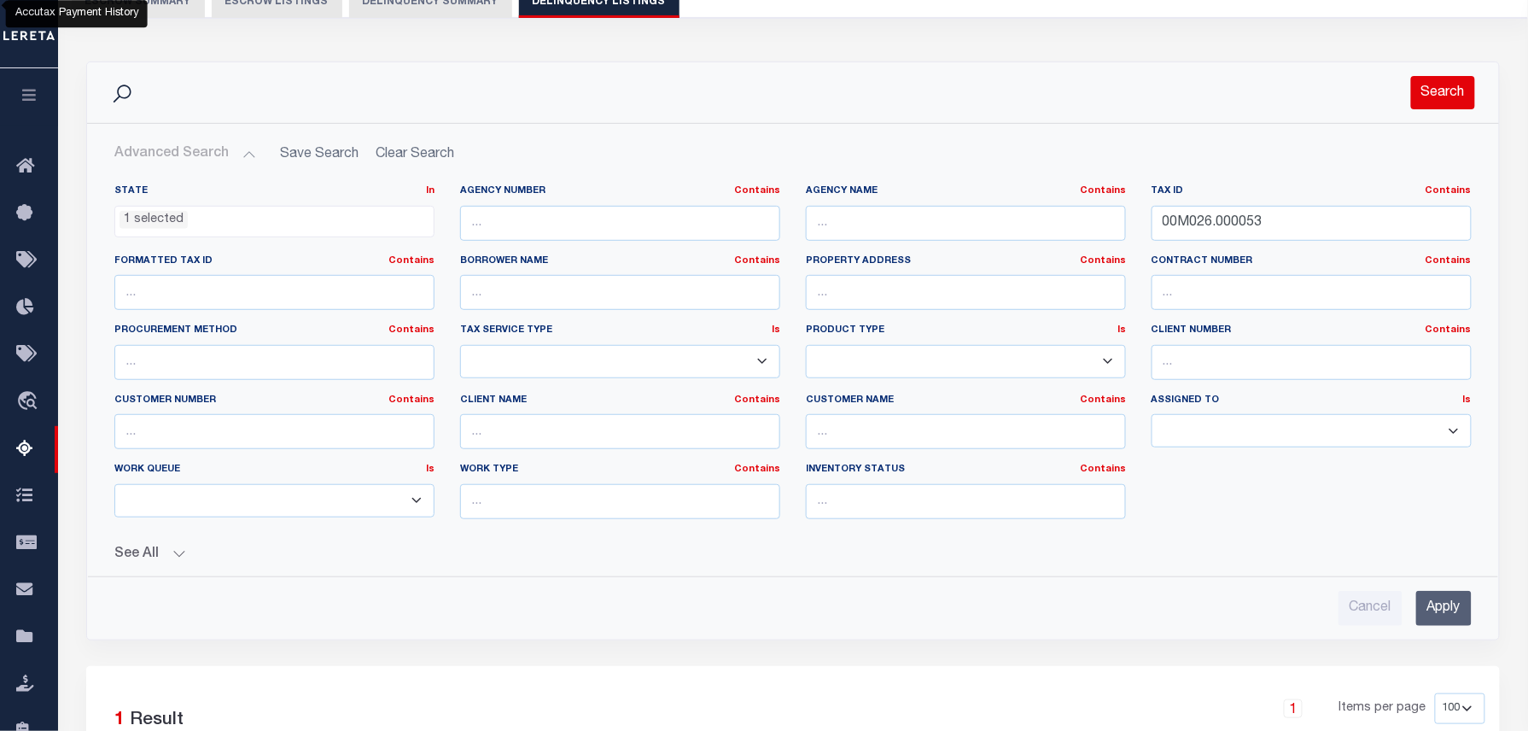
click at [1446, 107] on button "Search" at bounding box center [1443, 92] width 64 height 33
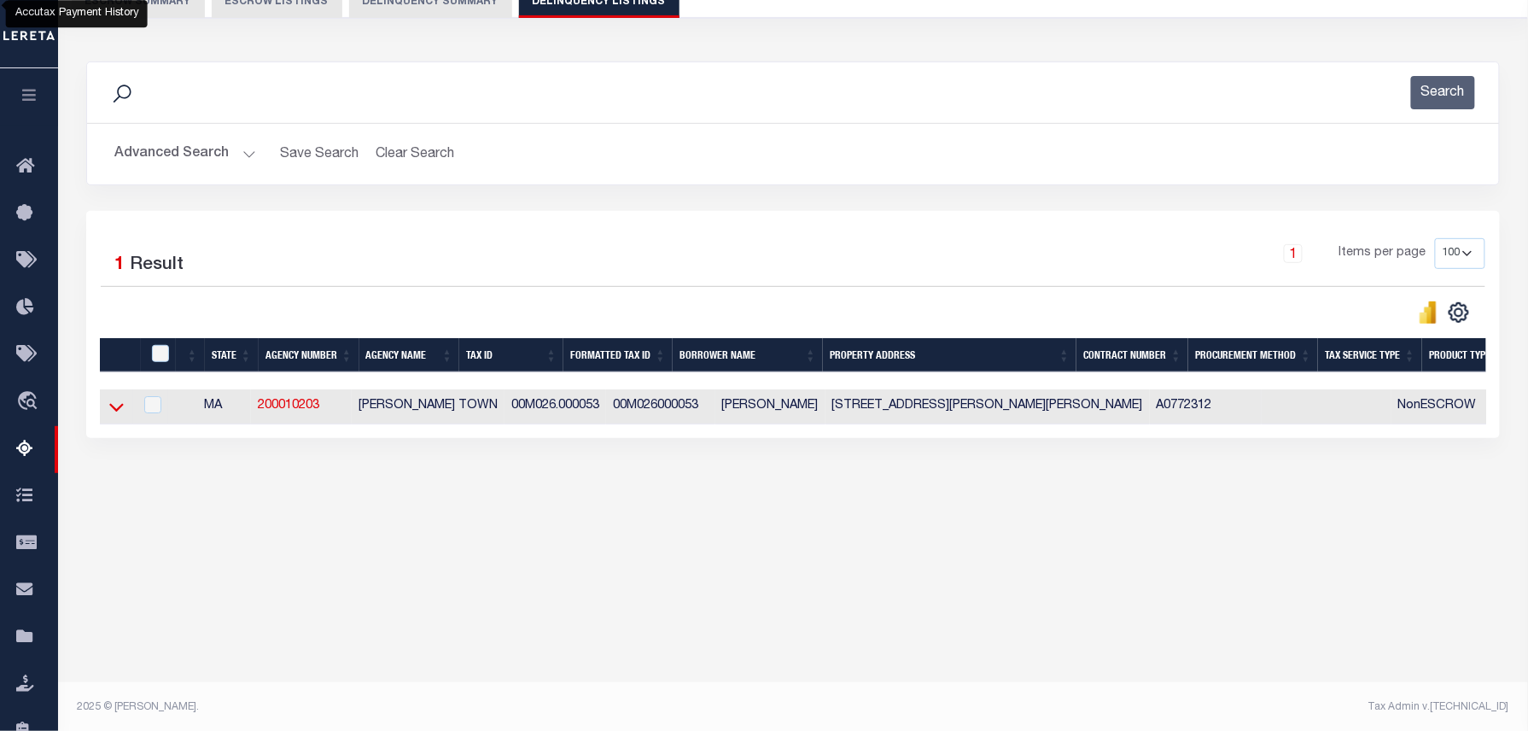
click at [120, 411] on icon at bounding box center [116, 408] width 15 height 9
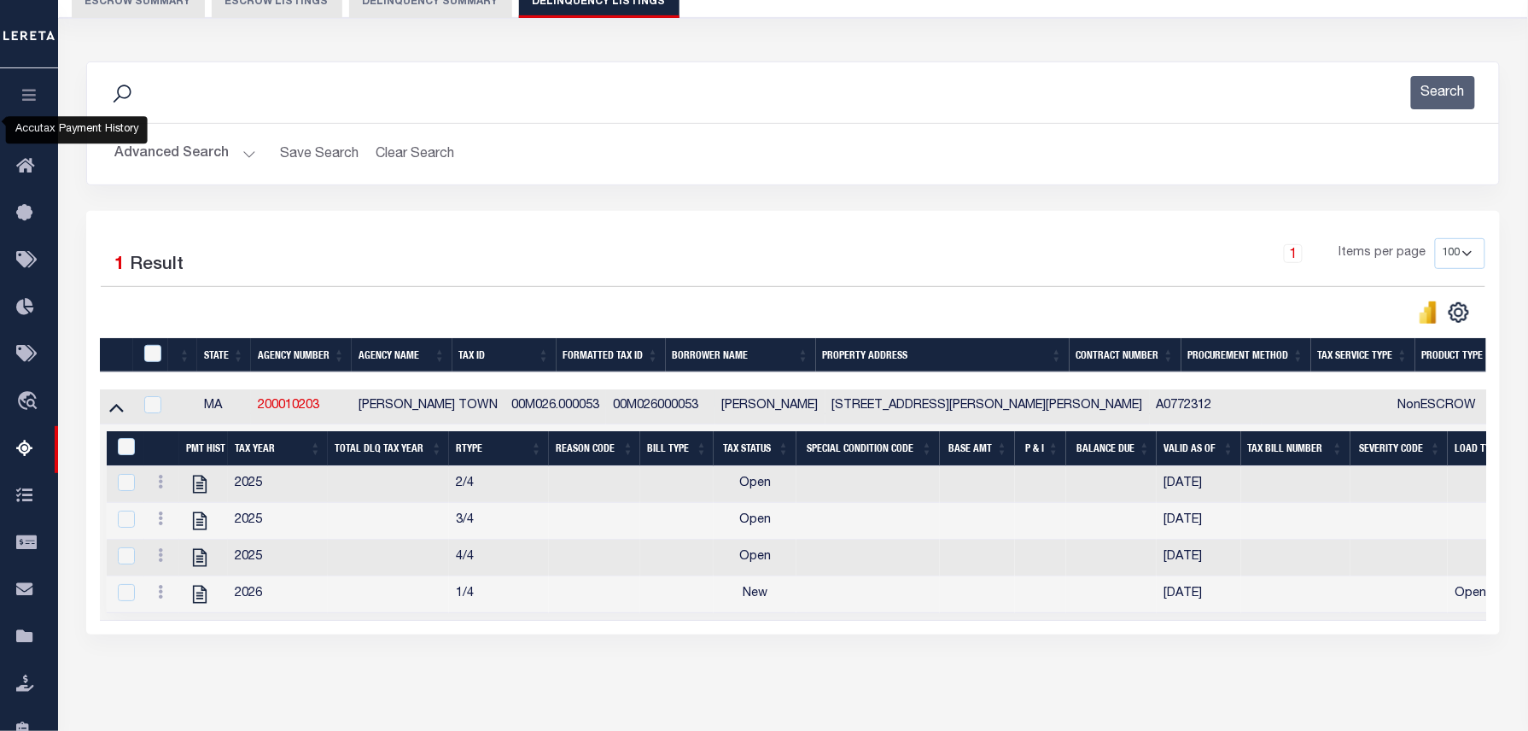
scroll to position [250, 0]
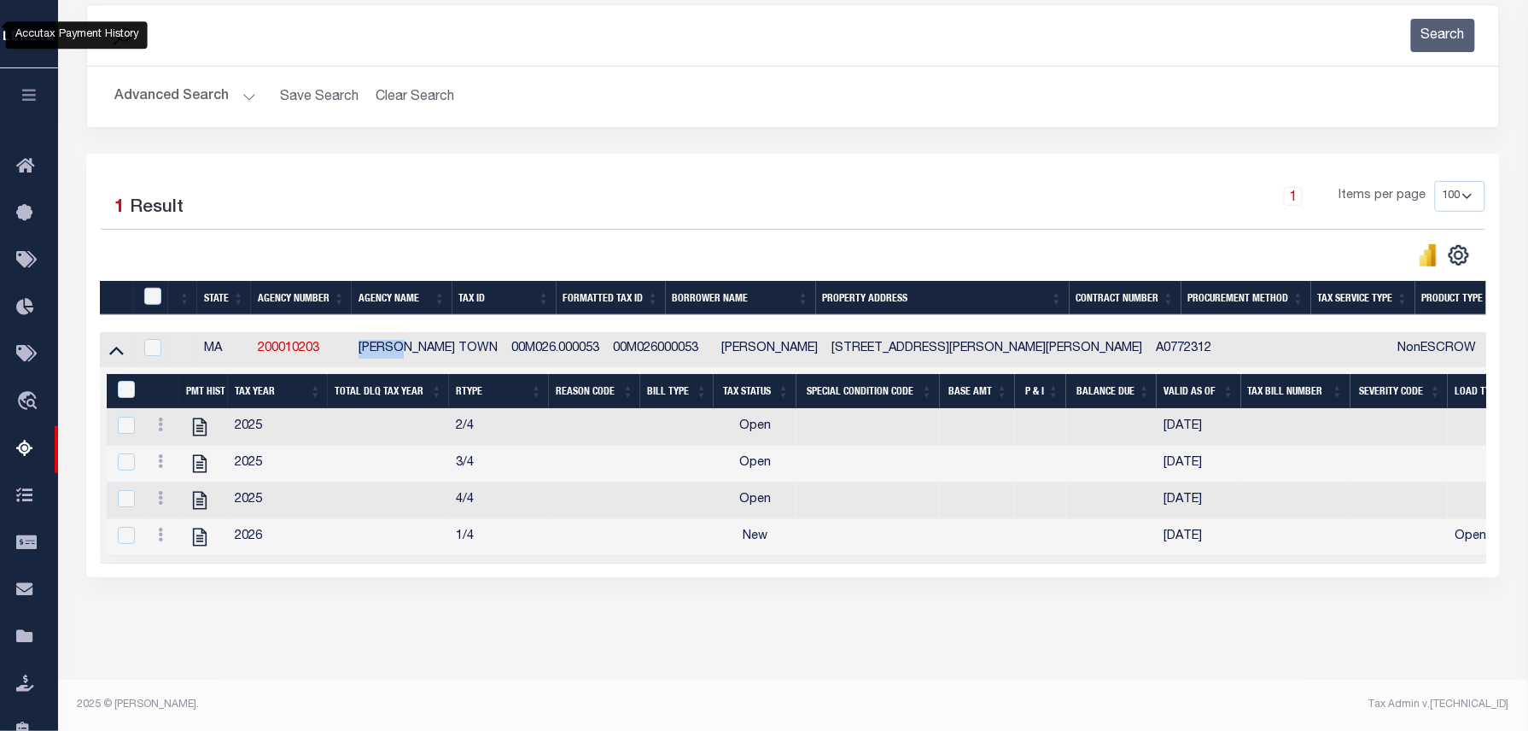
drag, startPoint x: 360, startPoint y: 328, endPoint x: 408, endPoint y: 328, distance: 47.8
click at [408, 332] on td "[PERSON_NAME] TOWN" at bounding box center [428, 349] width 153 height 35
checkbox input "true"
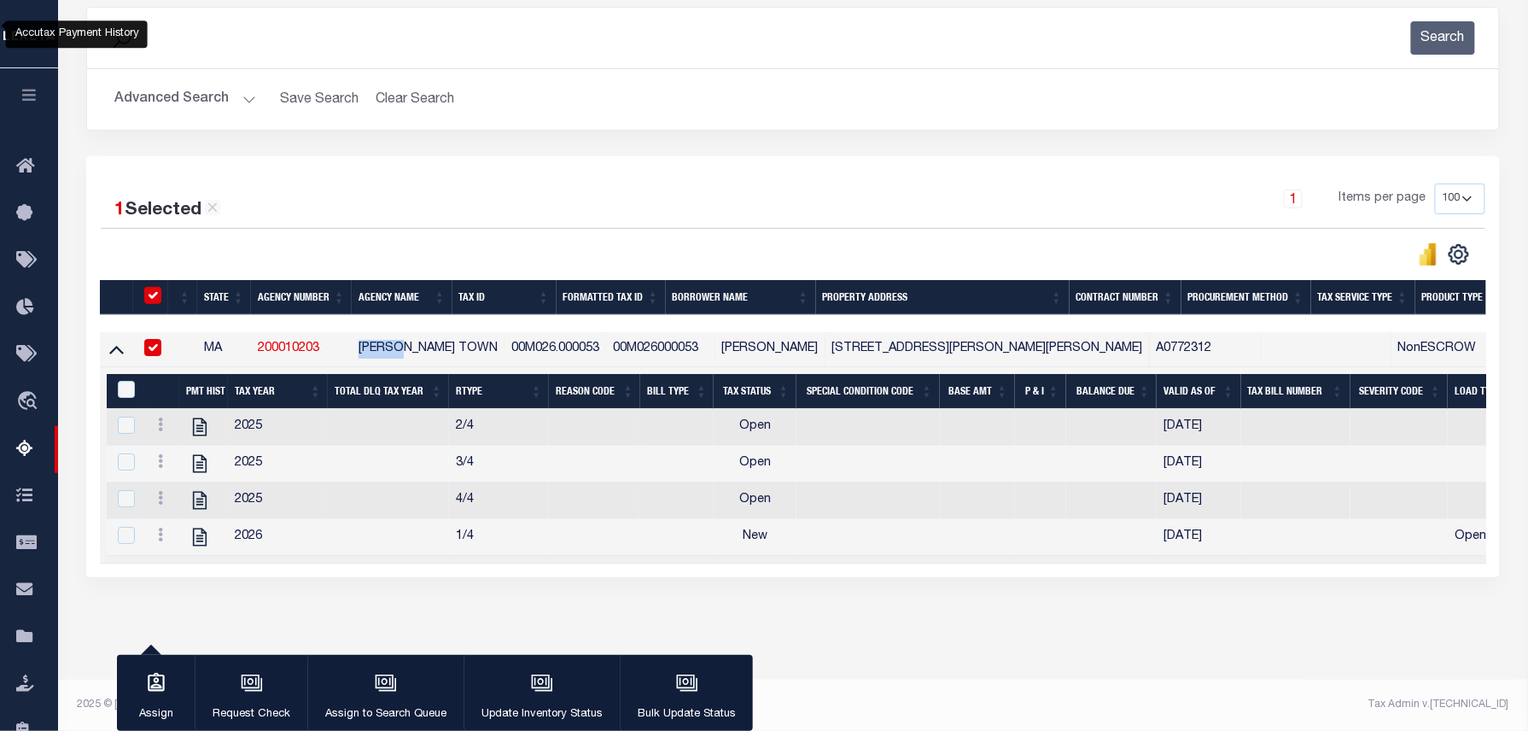
scroll to position [247, 0]
copy td "DENNIS"
drag, startPoint x: 683, startPoint y: 328, endPoint x: 824, endPoint y: 333, distance: 141.8
click at [824, 333] on td "[PERSON_NAME]" at bounding box center [770, 349] width 110 height 35
checkbox input "false"
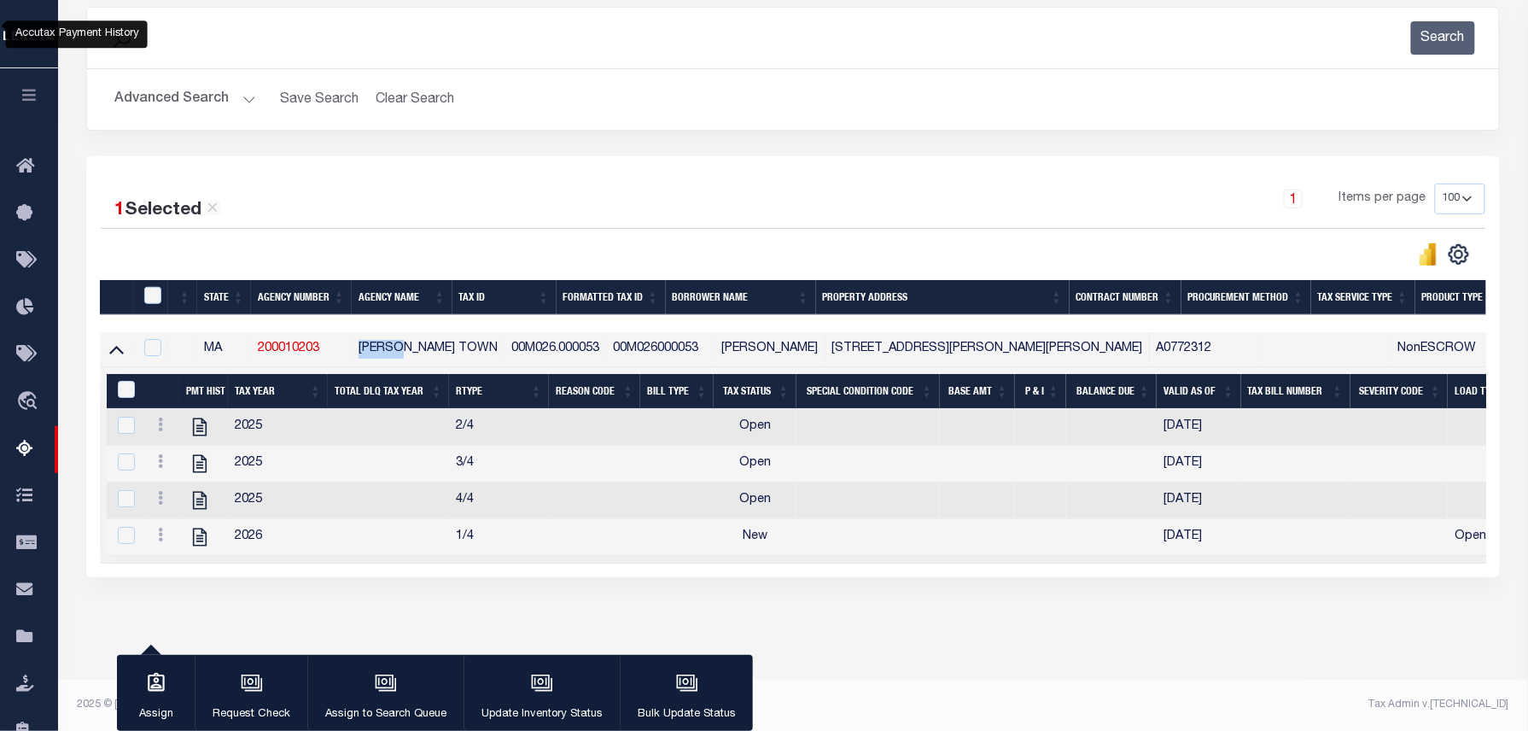
checkbox input "false"
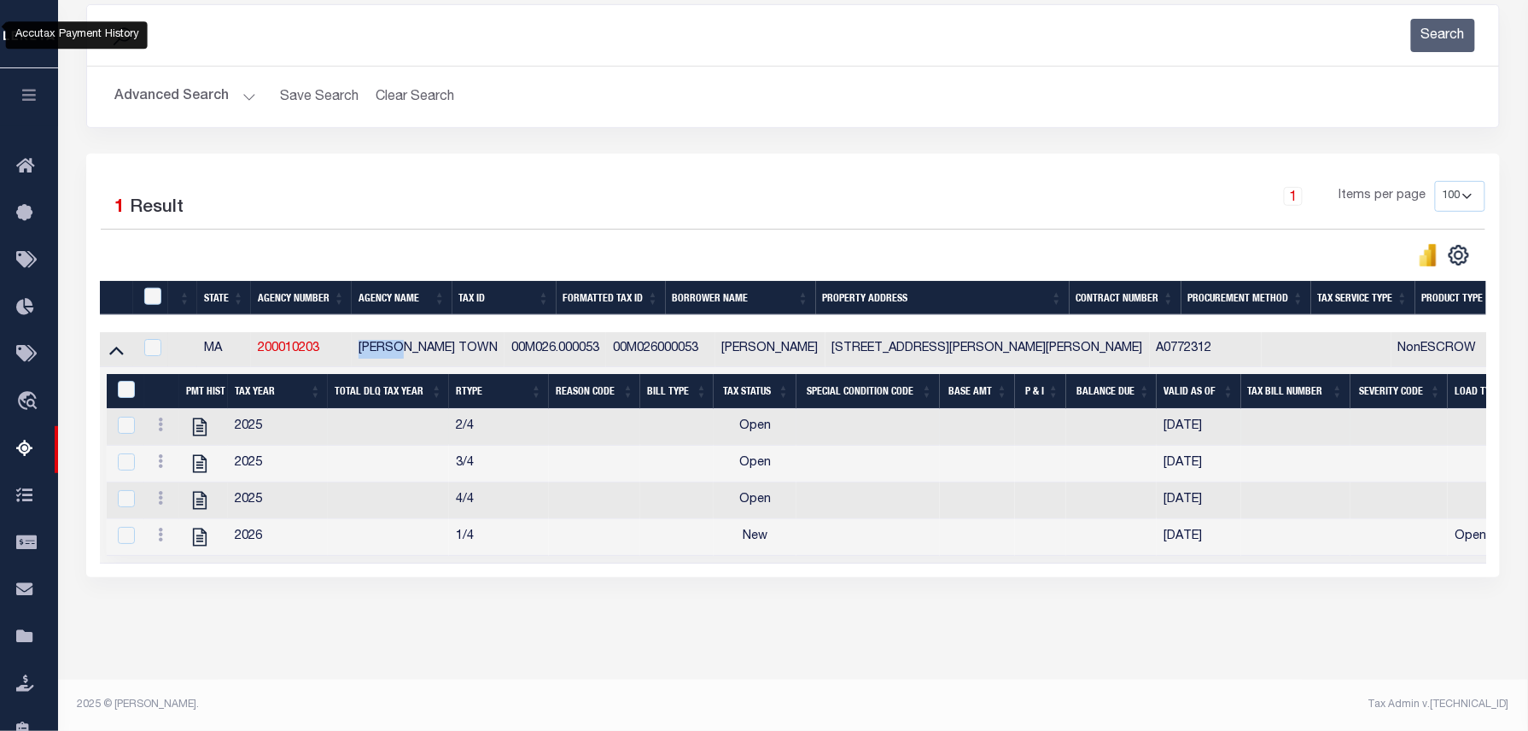
copy td "[PERSON_NAME]"
click at [205, 416] on icon "" at bounding box center [200, 427] width 22 height 22
checkbox input "false"
checkbox input "true"
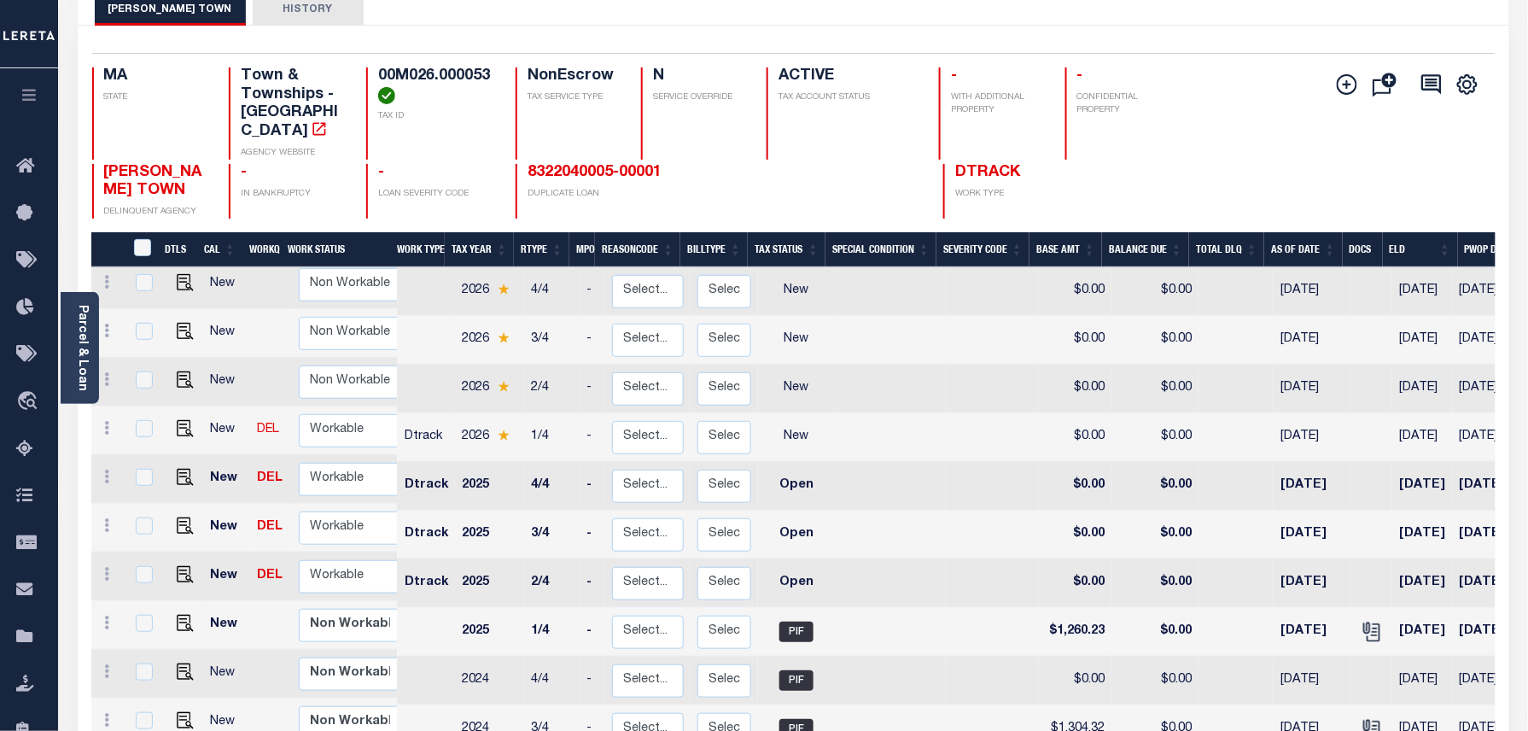
scroll to position [114, 0]
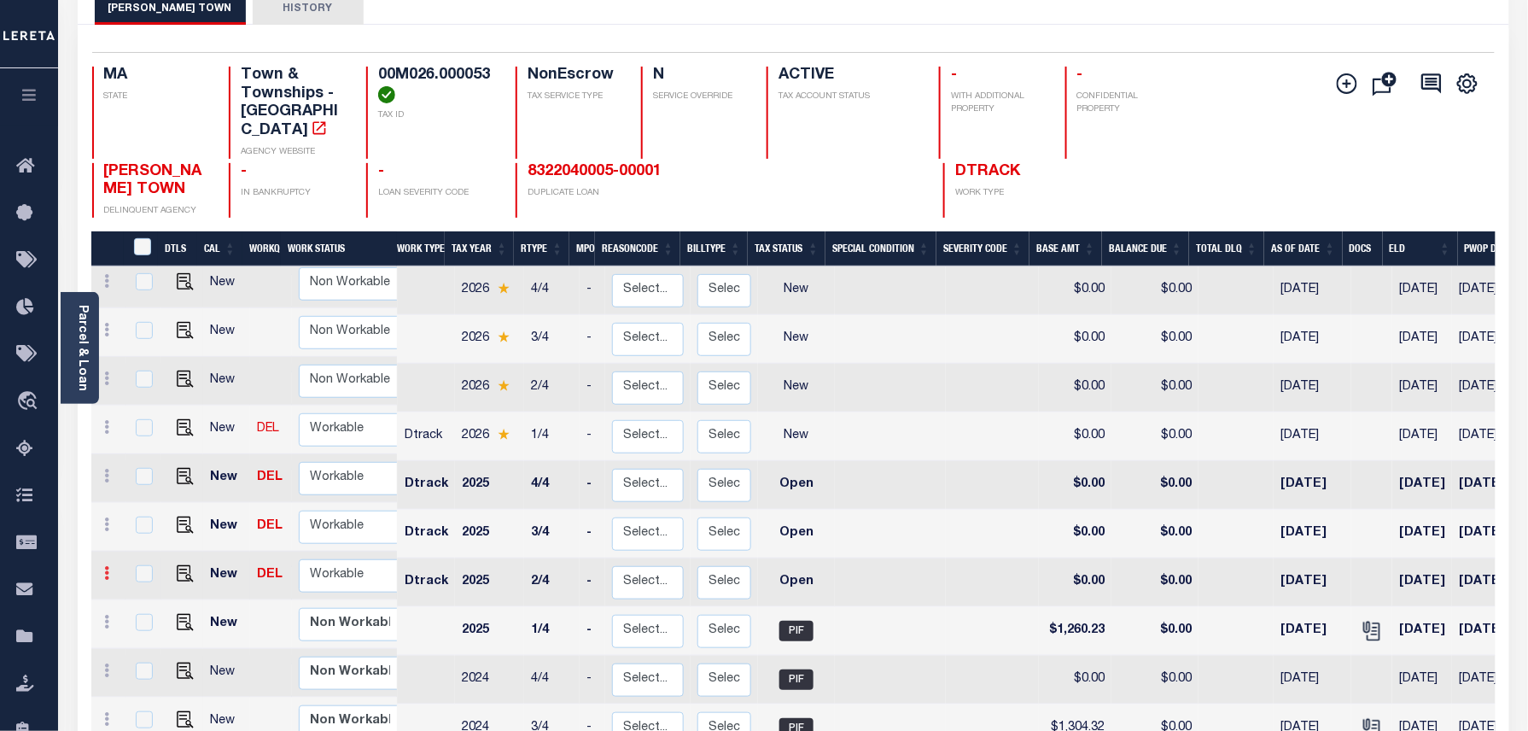
click at [108, 566] on icon at bounding box center [107, 573] width 5 height 14
click at [148, 622] on img at bounding box center [148, 631] width 17 height 18
select select "OP2"
type input "$0.00"
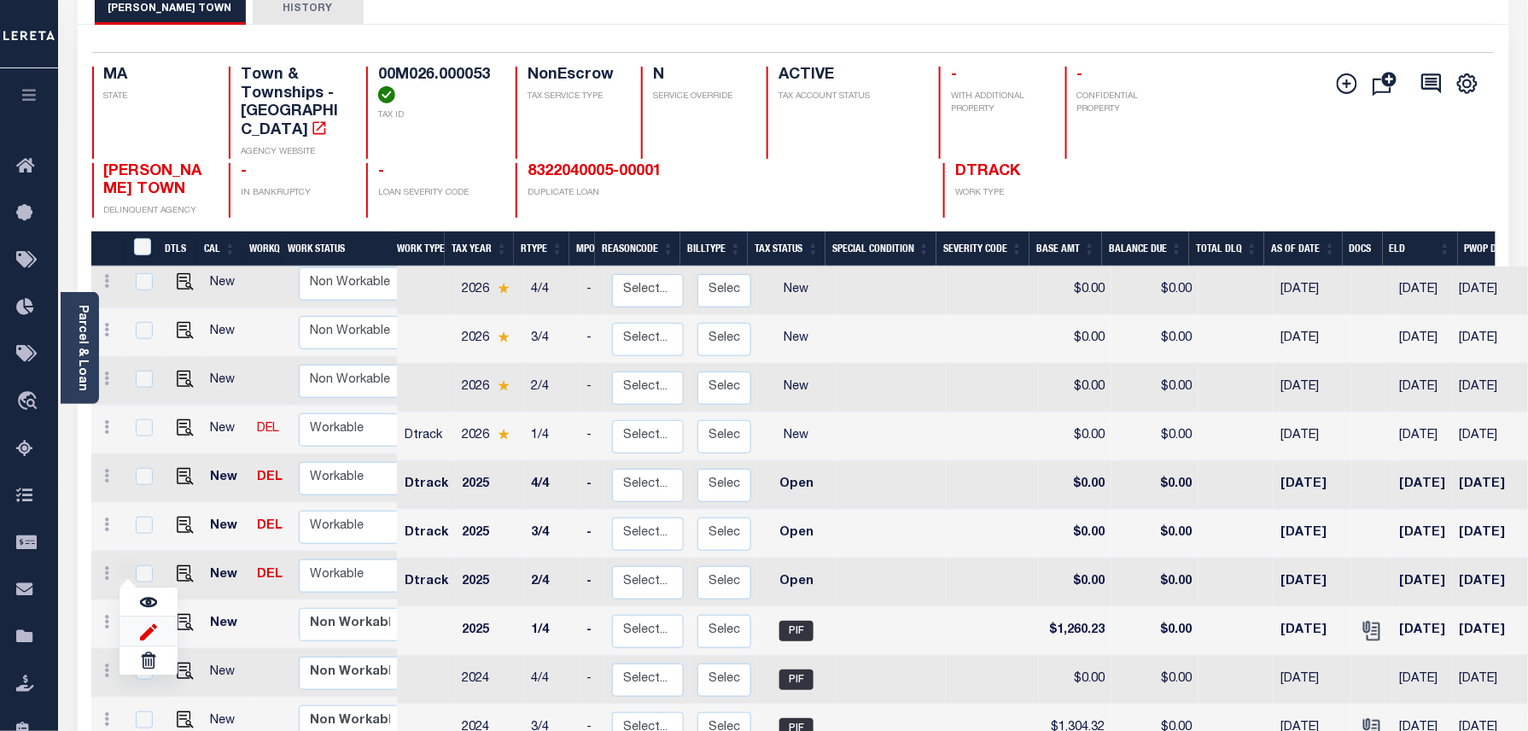
type input "[DATE]"
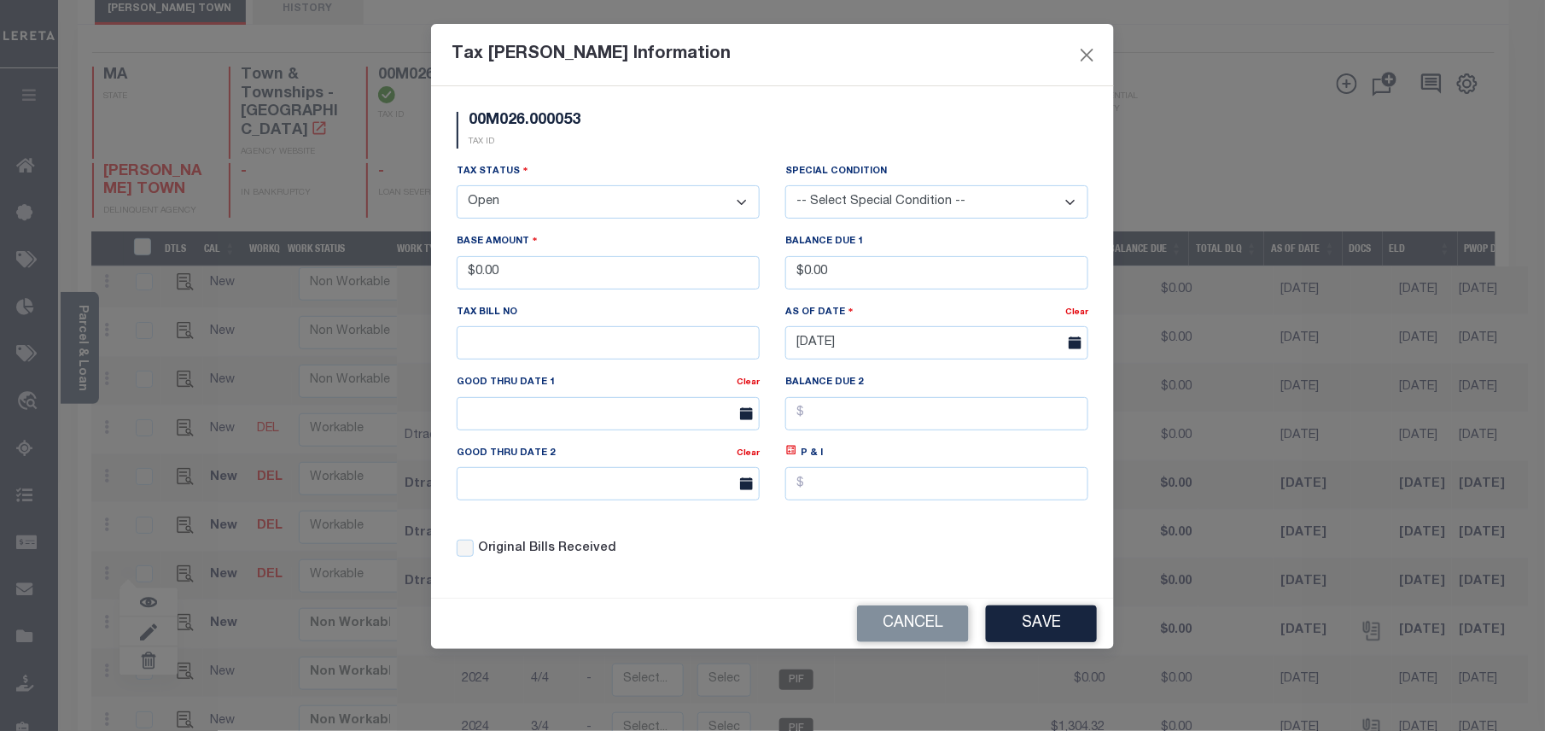
click at [503, 202] on select "- Select Status - Open Due/Unpaid Paid Incomplete No Tax Due Internal Refund Pr…" at bounding box center [608, 201] width 303 height 33
click at [457, 188] on select "- Select Status - Open Due/Unpaid Paid Incomplete No Tax Due Internal Refund Pr…" at bounding box center [608, 201] width 303 height 33
click at [1041, 630] on button "Save" at bounding box center [1041, 623] width 111 height 37
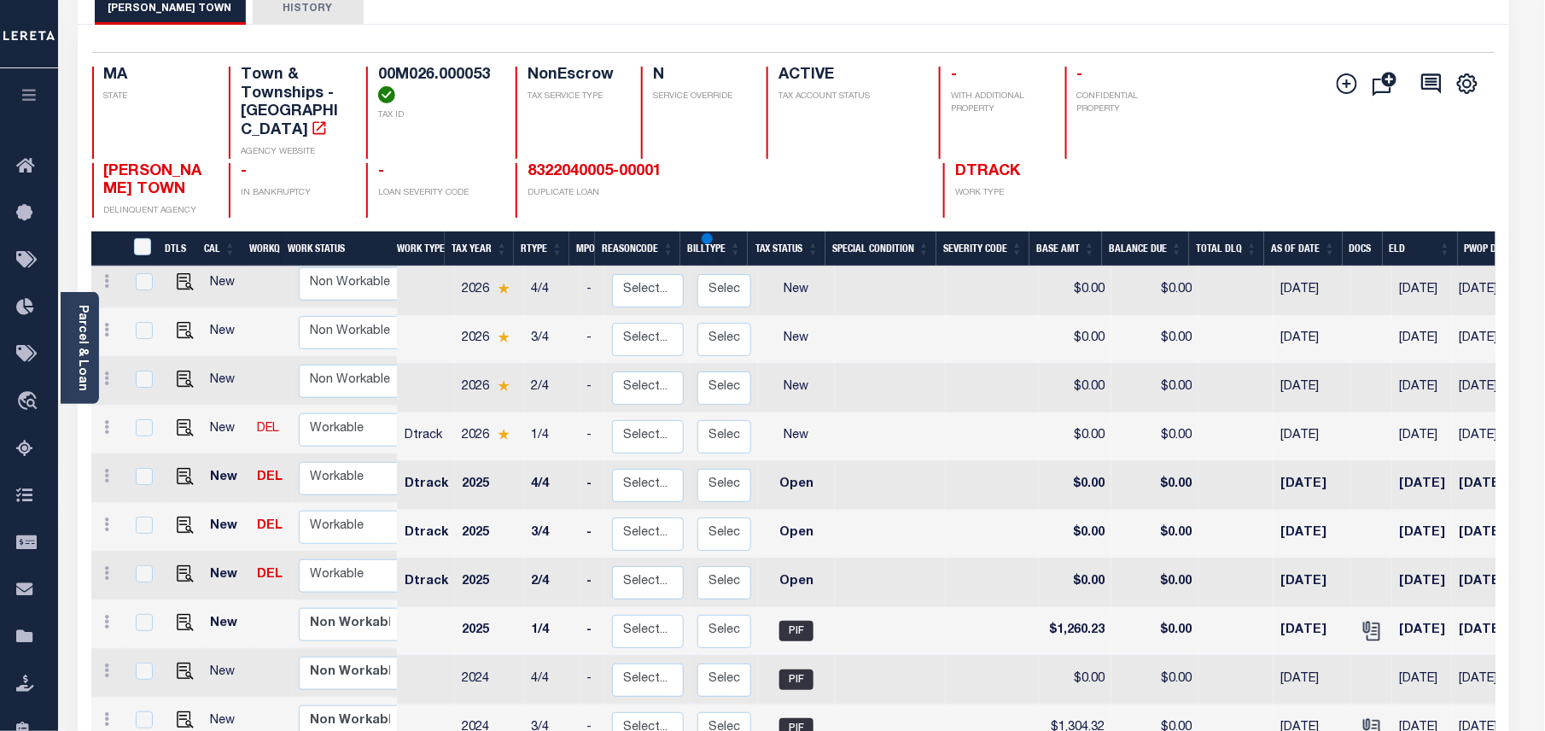
select select "OP2"
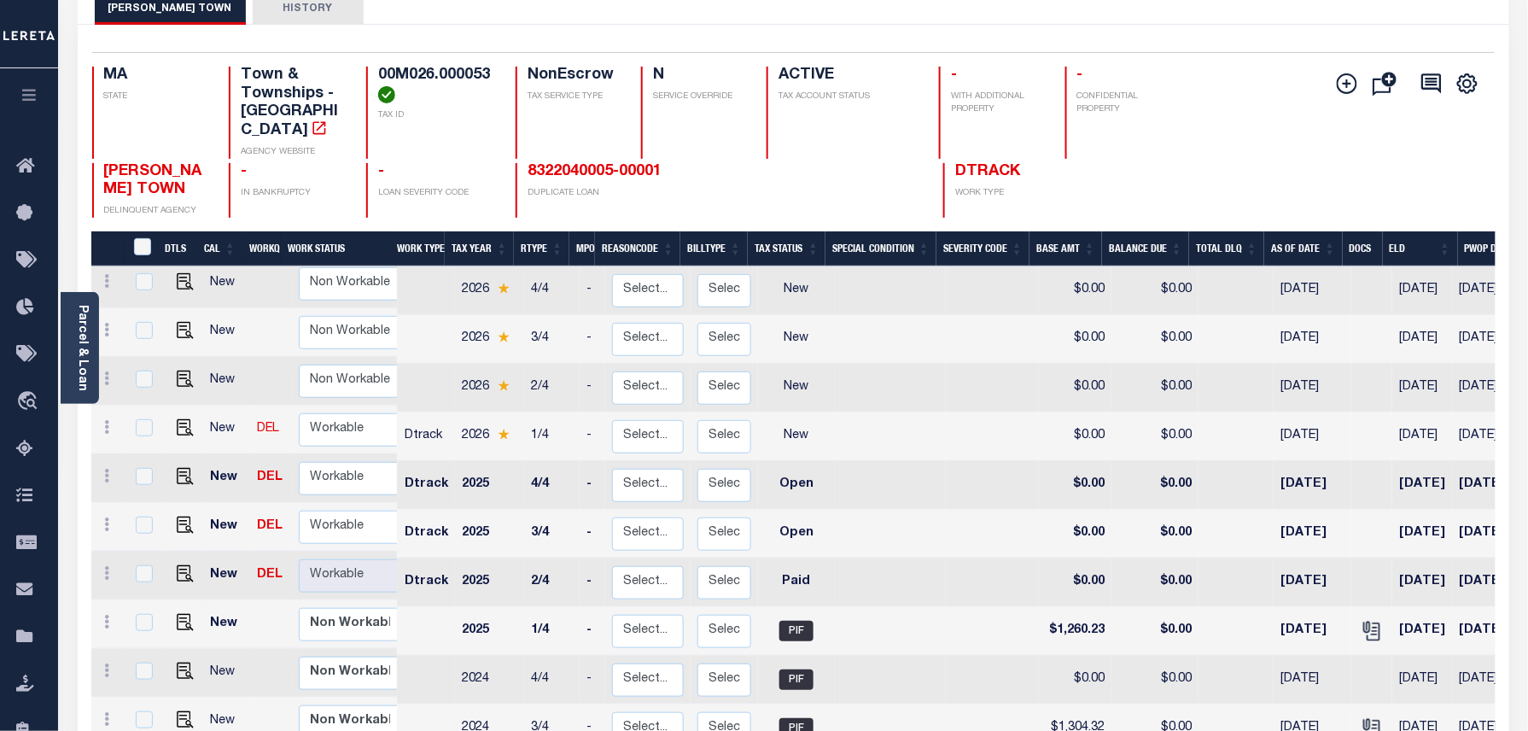
scroll to position [5, 0]
click at [105, 519] on icon at bounding box center [107, 526] width 5 height 14
click at [135, 572] on link at bounding box center [148, 584] width 58 height 28
type input "$0.00"
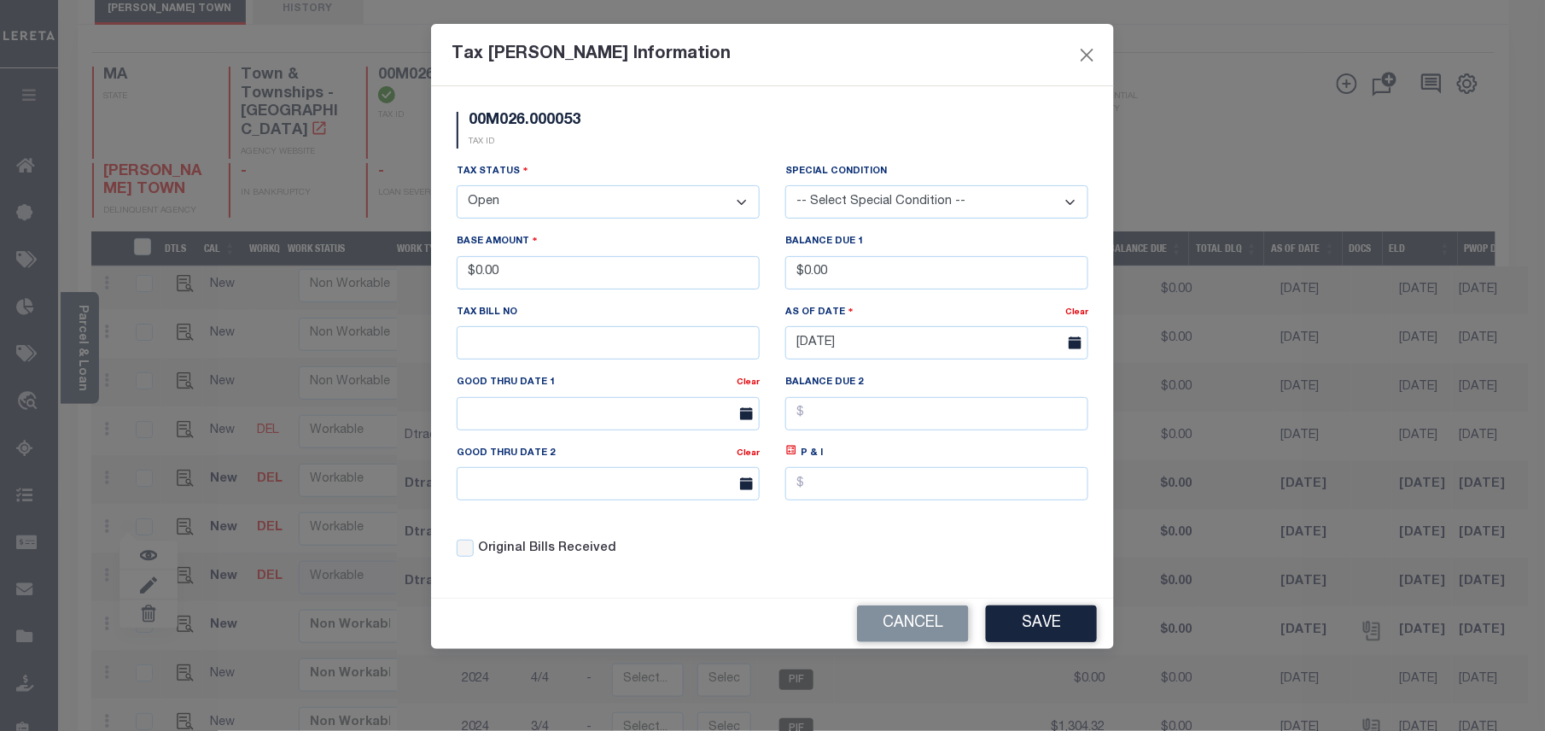
click at [560, 212] on select "- Select Status - Open Due/Unpaid Paid Incomplete No Tax Due Internal Refund Pr…" at bounding box center [608, 201] width 303 height 33
click at [558, 209] on select "- Select Status - Open Due/Unpaid Paid Incomplete No Tax Due Internal Refund Pr…" at bounding box center [608, 201] width 303 height 33
select select "PYD"
click at [457, 188] on select "- Select Status - Open Due/Unpaid Paid Incomplete No Tax Due Internal Refund Pr…" at bounding box center [608, 201] width 303 height 33
click at [1050, 622] on button "Save" at bounding box center [1041, 623] width 111 height 37
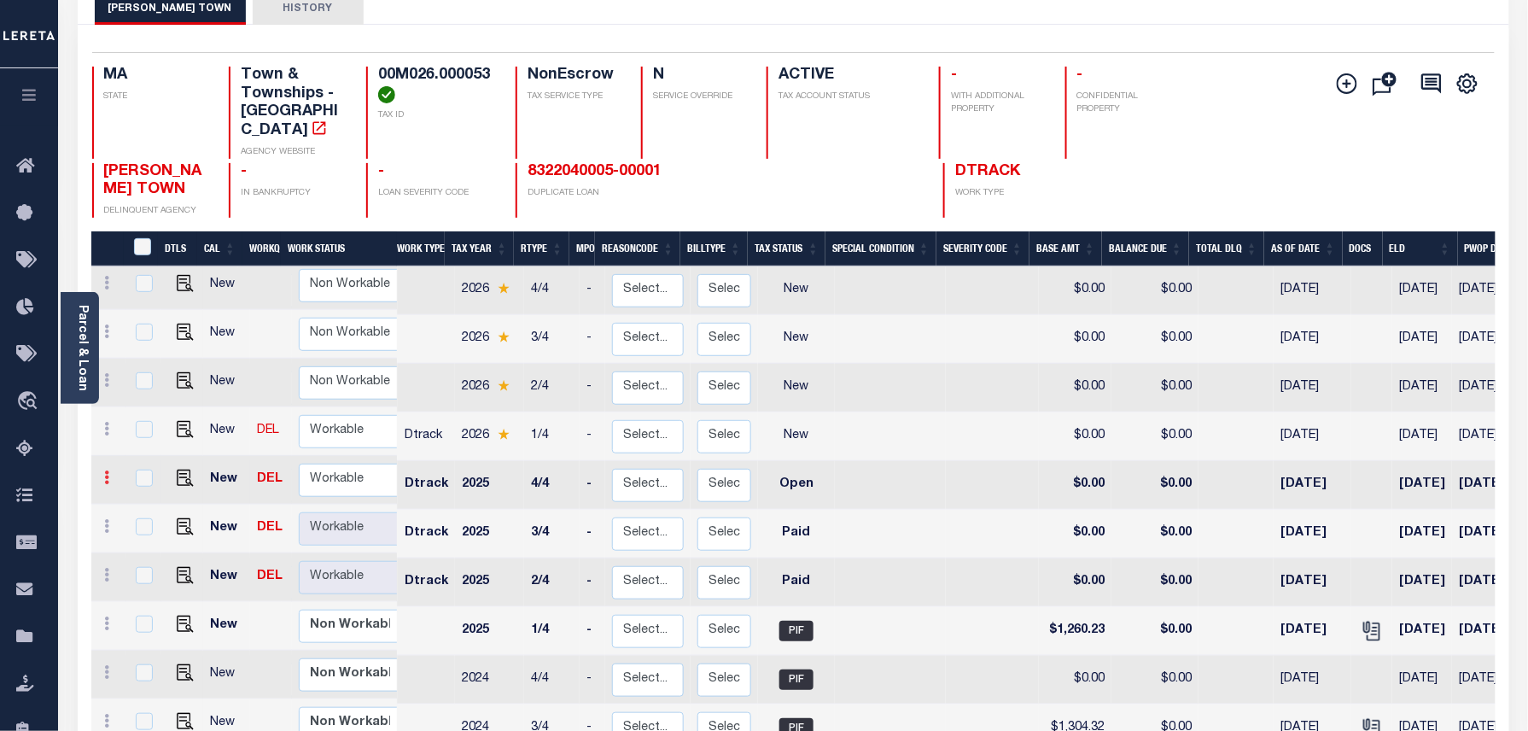
click at [111, 473] on link at bounding box center [107, 480] width 19 height 14
click at [140, 527] on img at bounding box center [148, 536] width 17 height 18
type input "$0.00"
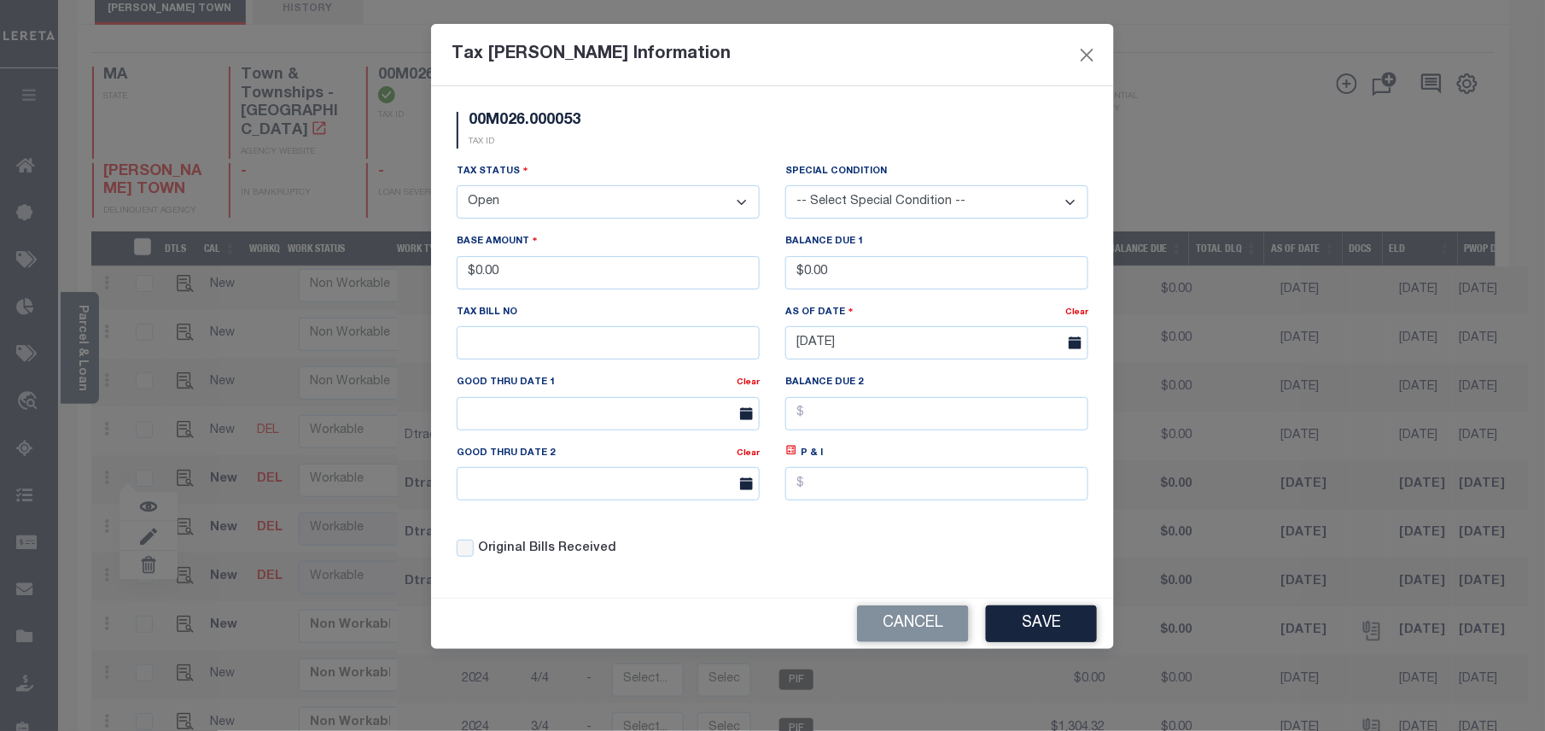
click at [563, 215] on select "- Select Status - Open Due/Unpaid Paid Incomplete No Tax Due Internal Refund Pr…" at bounding box center [608, 201] width 303 height 33
click at [563, 213] on select "- Select Status - Open Due/Unpaid Paid Incomplete No Tax Due Internal Refund Pr…" at bounding box center [608, 201] width 303 height 33
click at [457, 188] on select "- Select Status - Open Due/Unpaid Paid Incomplete No Tax Due Internal Refund Pr…" at bounding box center [608, 201] width 303 height 33
click at [1062, 635] on button "Save" at bounding box center [1041, 623] width 111 height 37
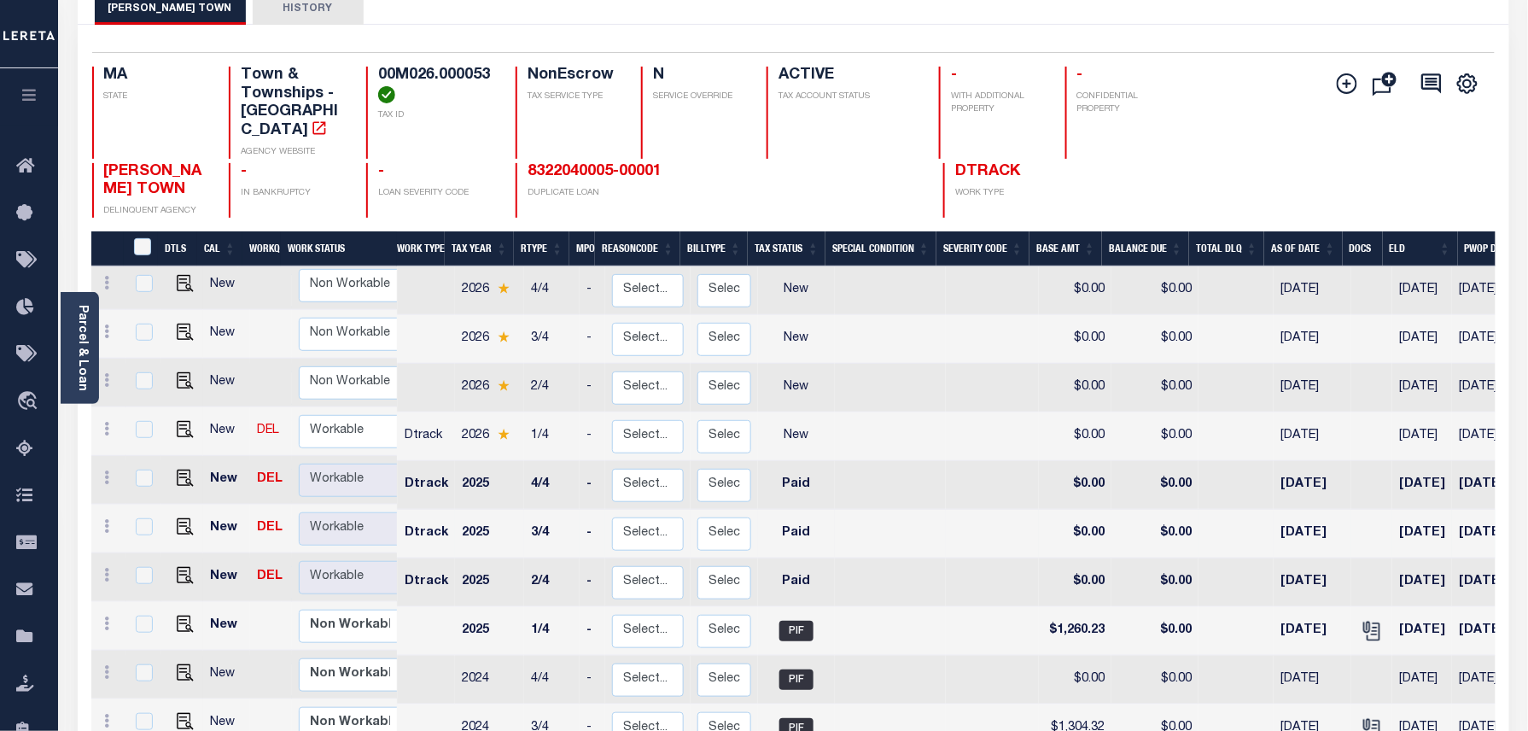
scroll to position [0, 0]
click at [110, 429] on link at bounding box center [107, 436] width 19 height 14
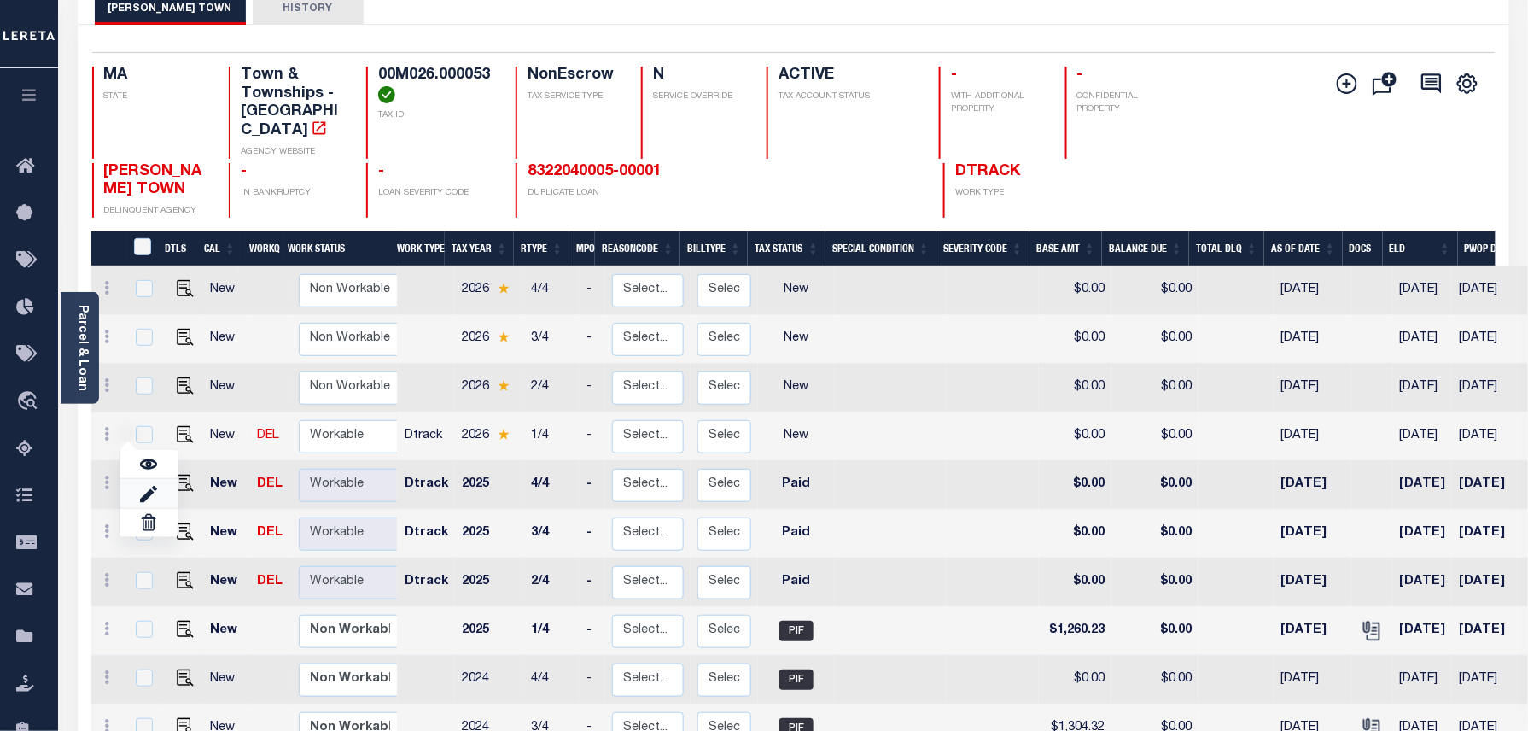
click at [164, 485] on link at bounding box center [148, 493] width 58 height 28
select select "NW2"
type input "$0.00"
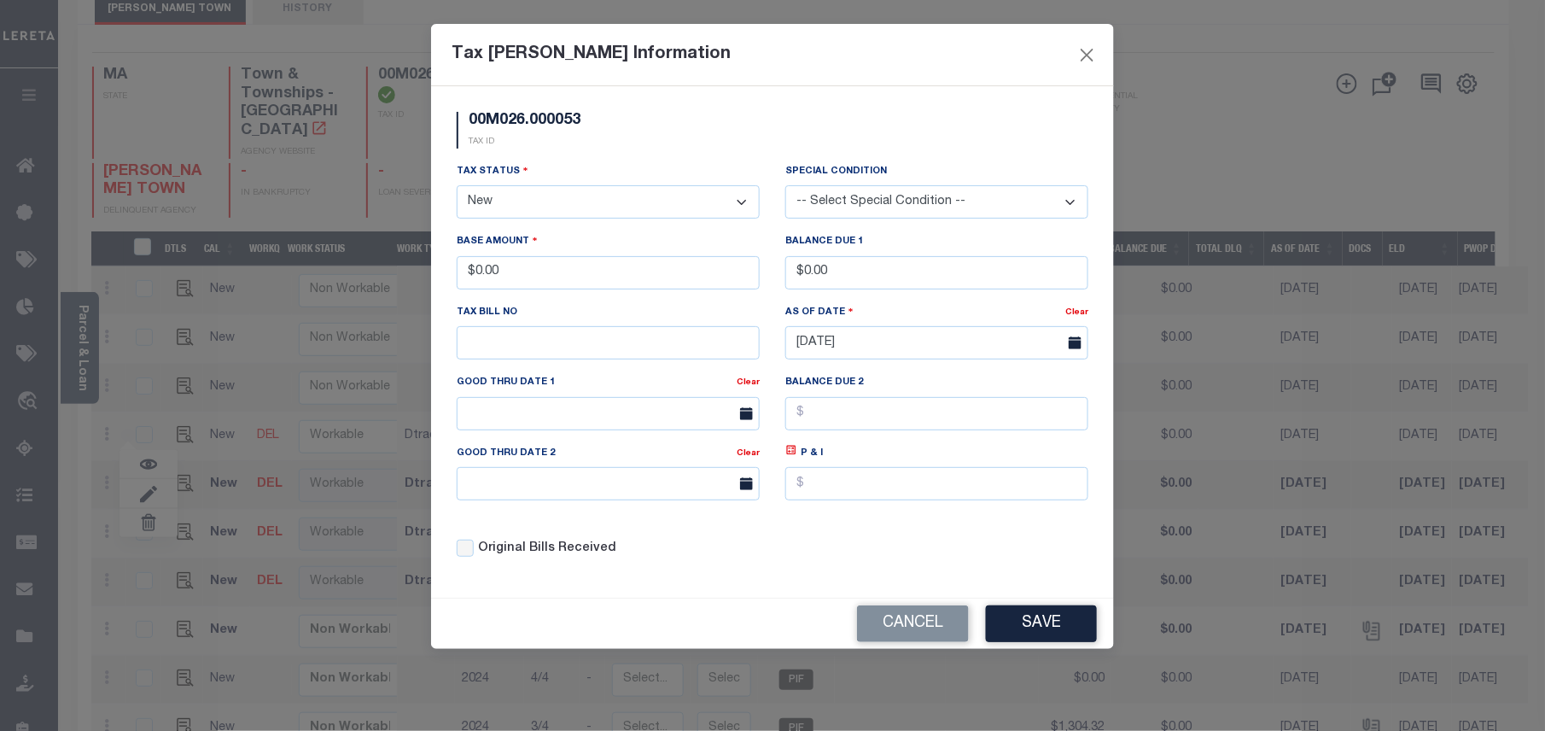
click at [609, 199] on select "- Select Status - Open Due/Unpaid Paid Incomplete No Tax Due Internal Refund Pr…" at bounding box center [608, 201] width 303 height 33
click at [605, 199] on select "- Select Status - Open Due/Unpaid Paid Incomplete No Tax Due Internal Refund Pr…" at bounding box center [608, 201] width 303 height 33
select select "PYD"
click at [457, 188] on select "- Select Status - Open Due/Unpaid Paid Incomplete No Tax Due Internal Refund Pr…" at bounding box center [608, 201] width 303 height 33
click at [1066, 633] on button "Save" at bounding box center [1041, 623] width 111 height 37
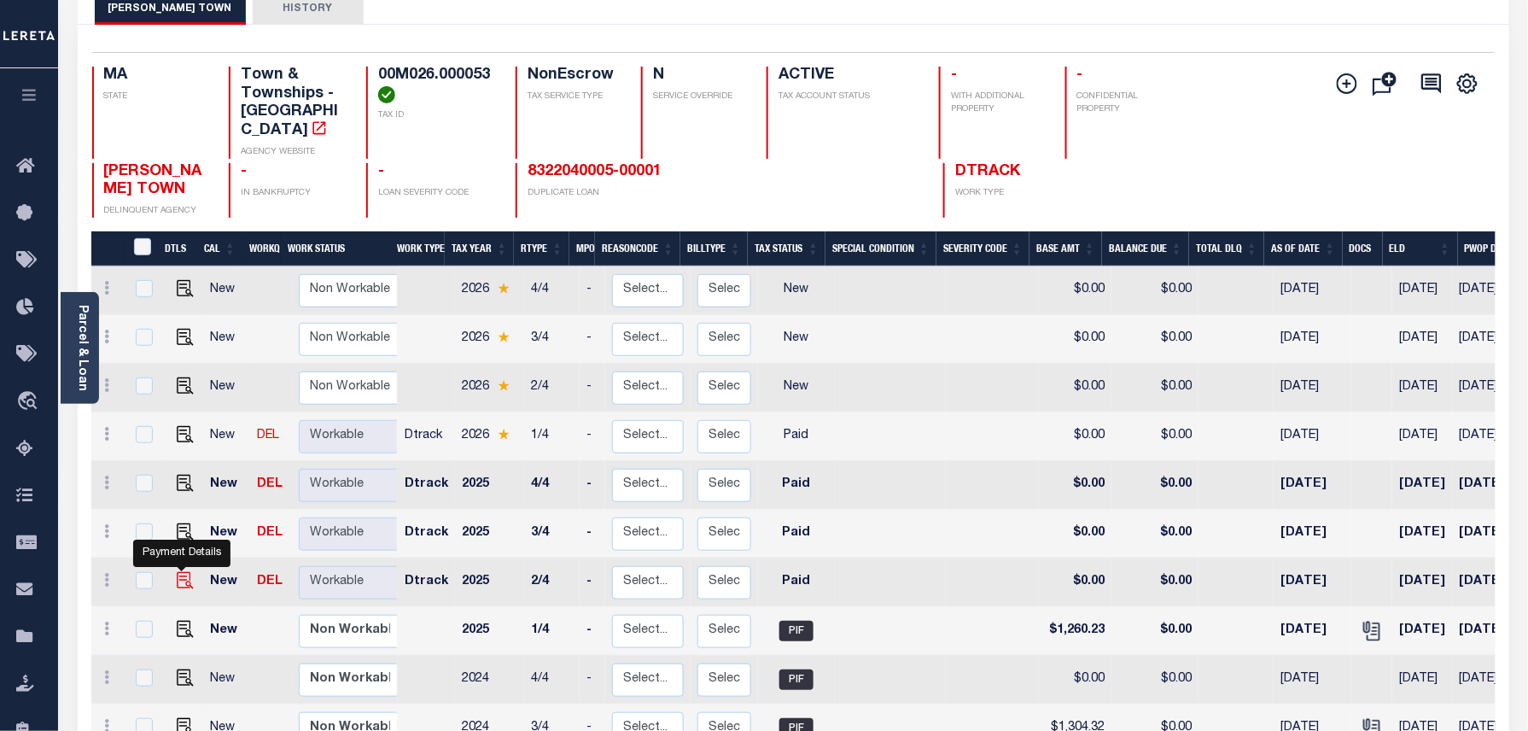
click at [178, 572] on img at bounding box center [185, 580] width 17 height 17
checkbox input "true"
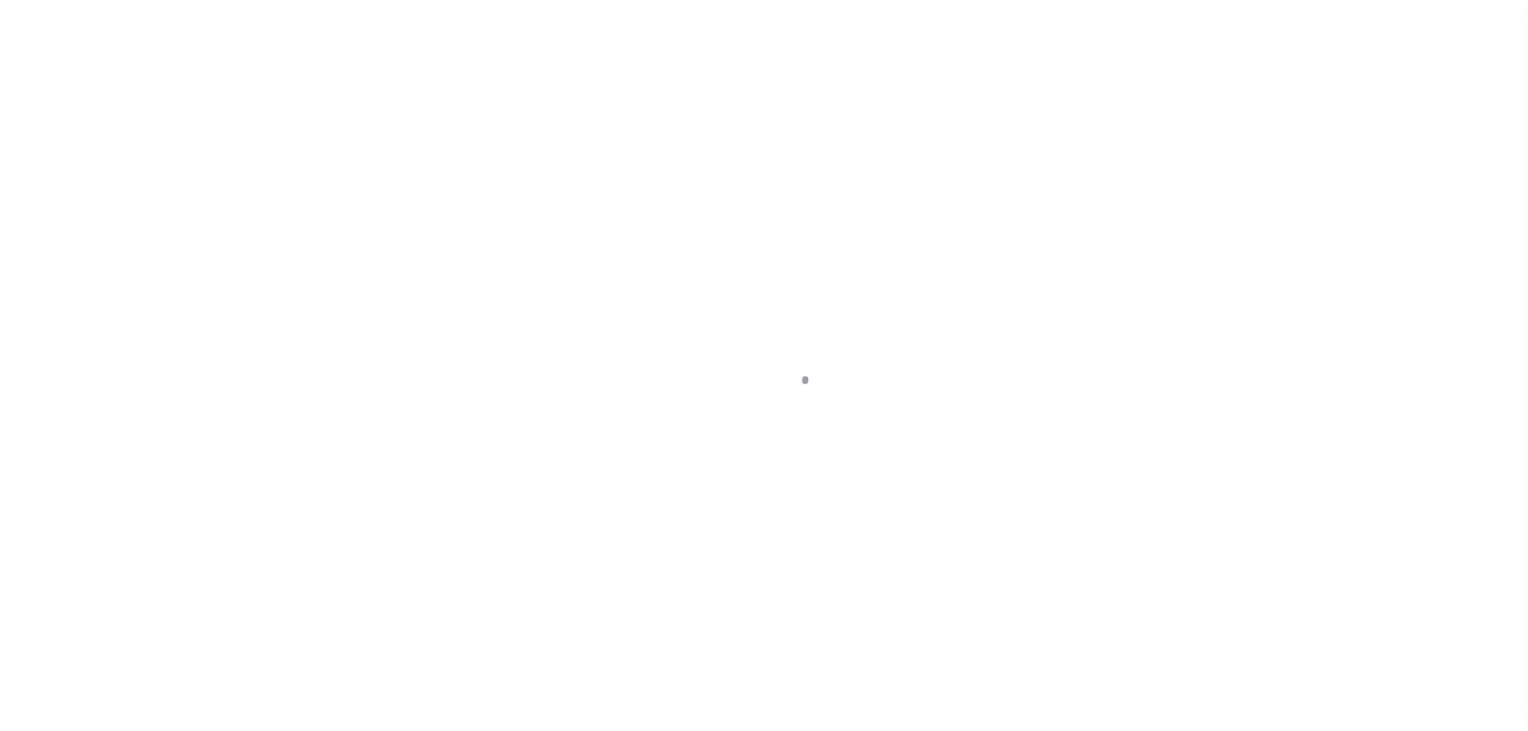
select select "PYD"
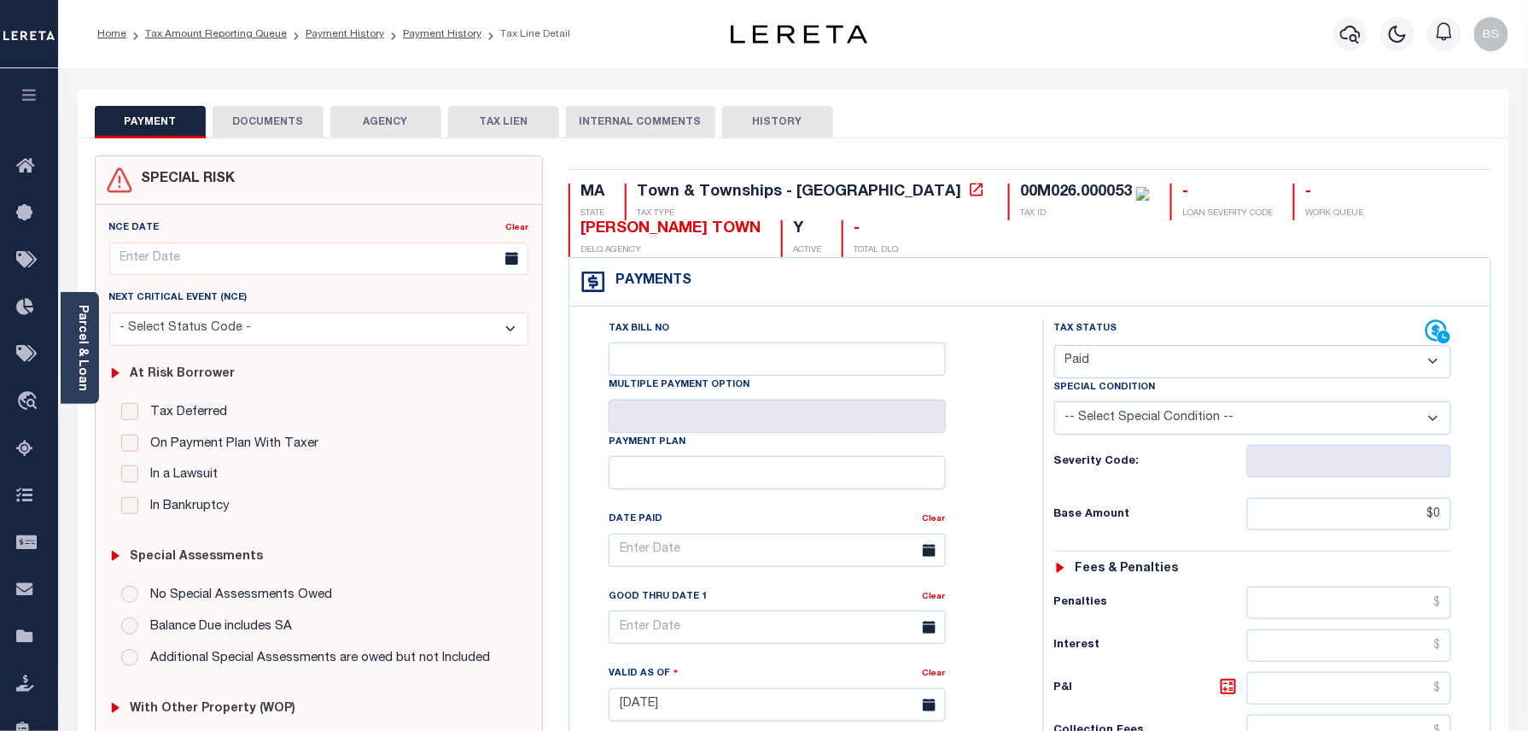
click at [264, 111] on button "DOCUMENTS" at bounding box center [268, 122] width 111 height 32
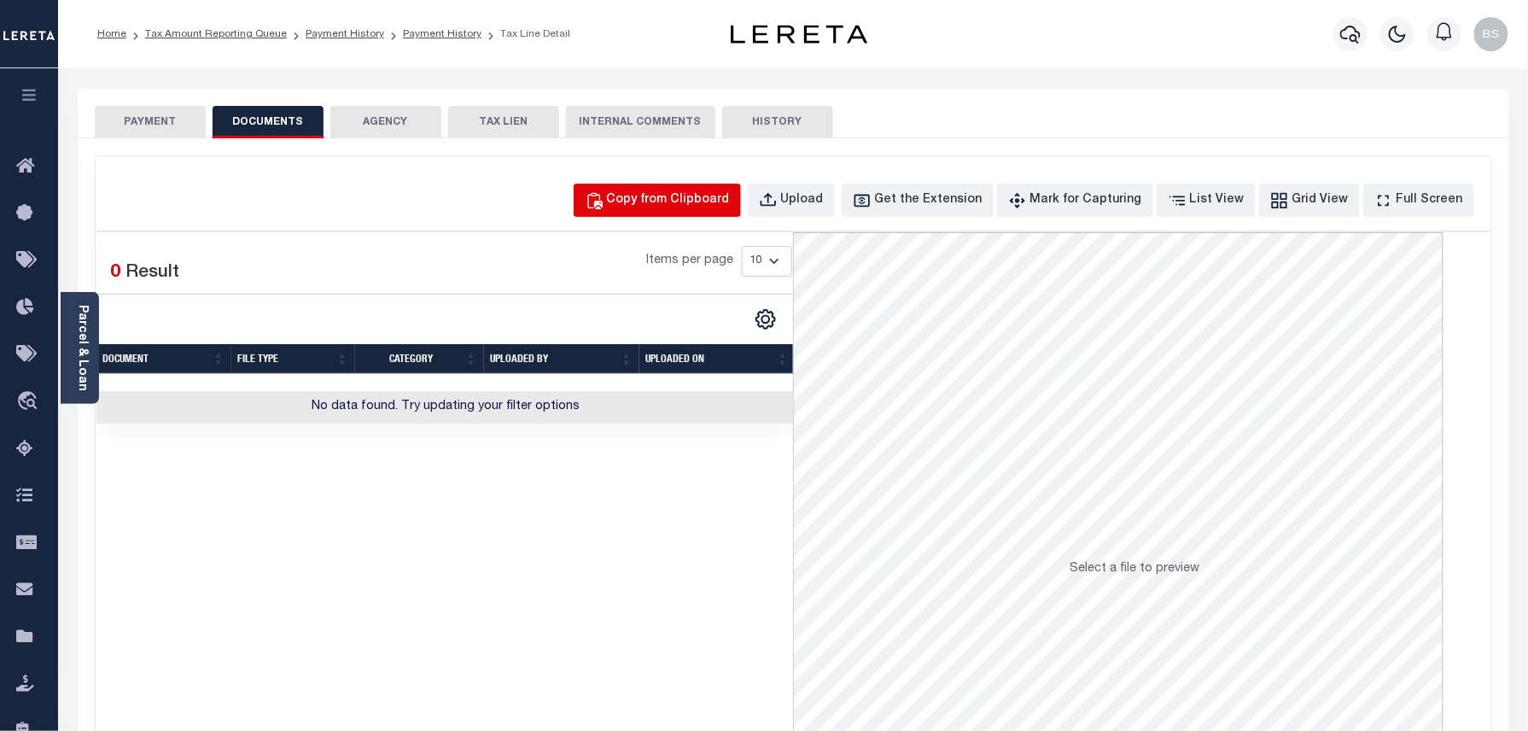
click at [679, 200] on div "Copy from Clipboard" at bounding box center [668, 200] width 123 height 19
select select "POP"
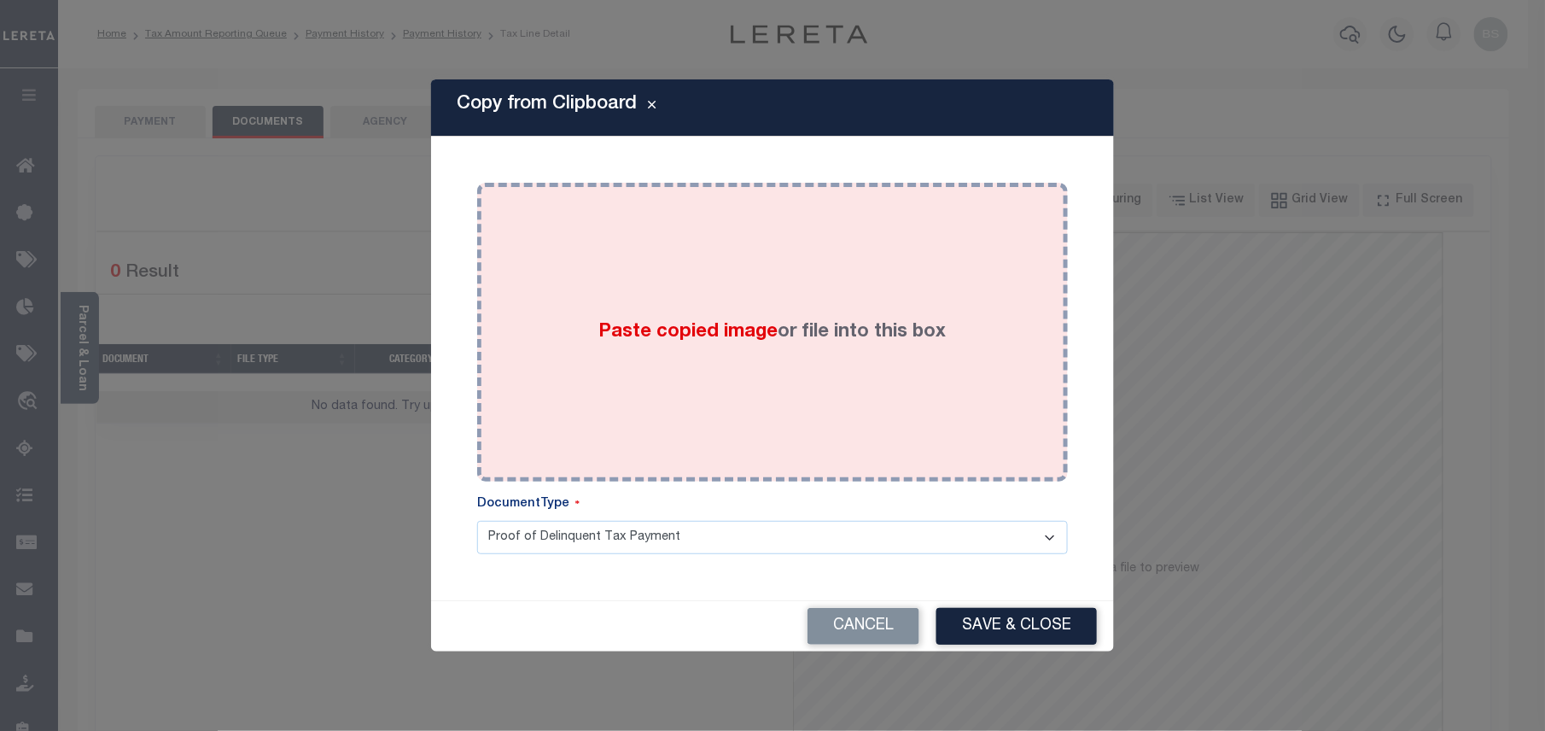
click at [731, 261] on div "Paste copied image or file into this box" at bounding box center [772, 331] width 565 height 273
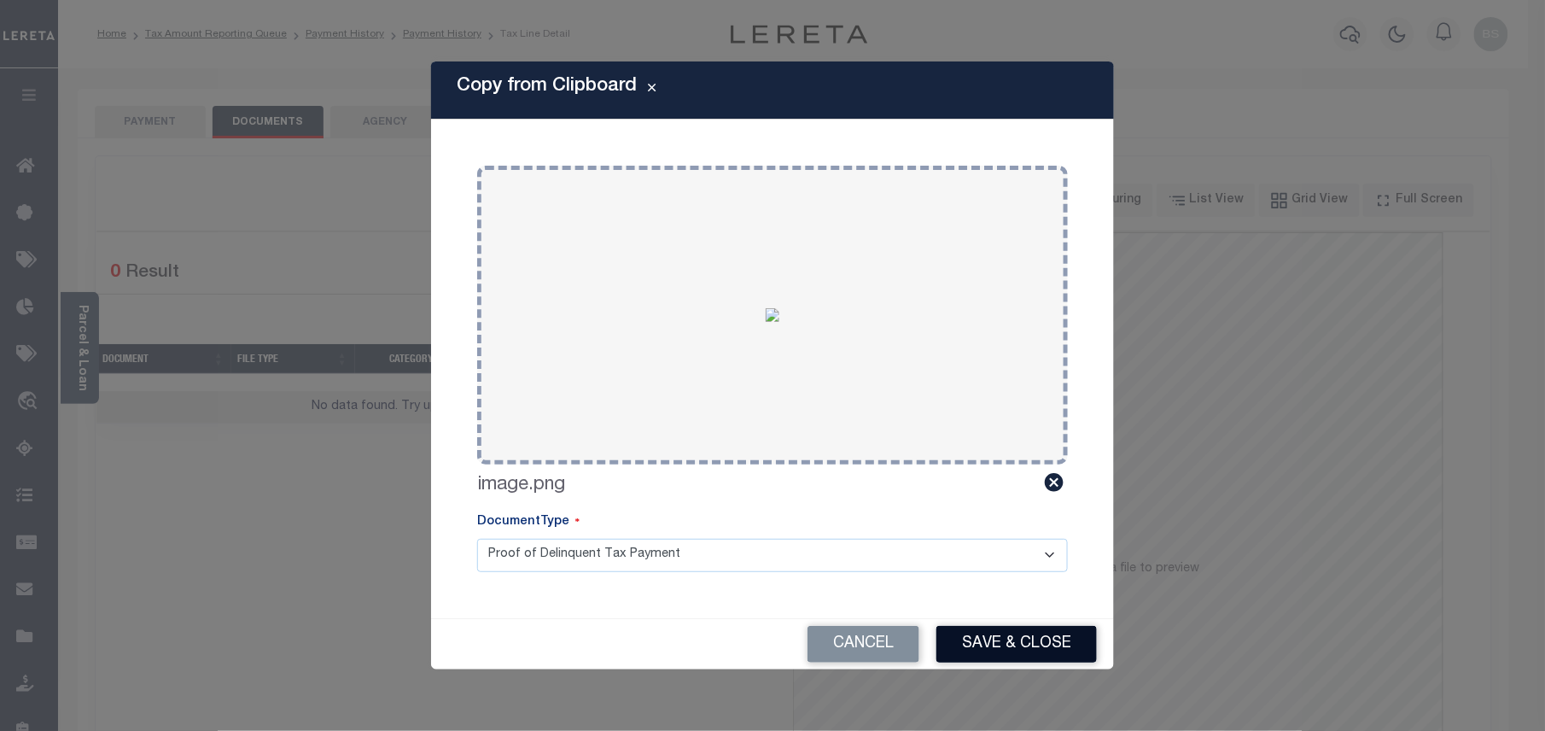
click at [1028, 652] on button "Save & Close" at bounding box center [1016, 644] width 160 height 37
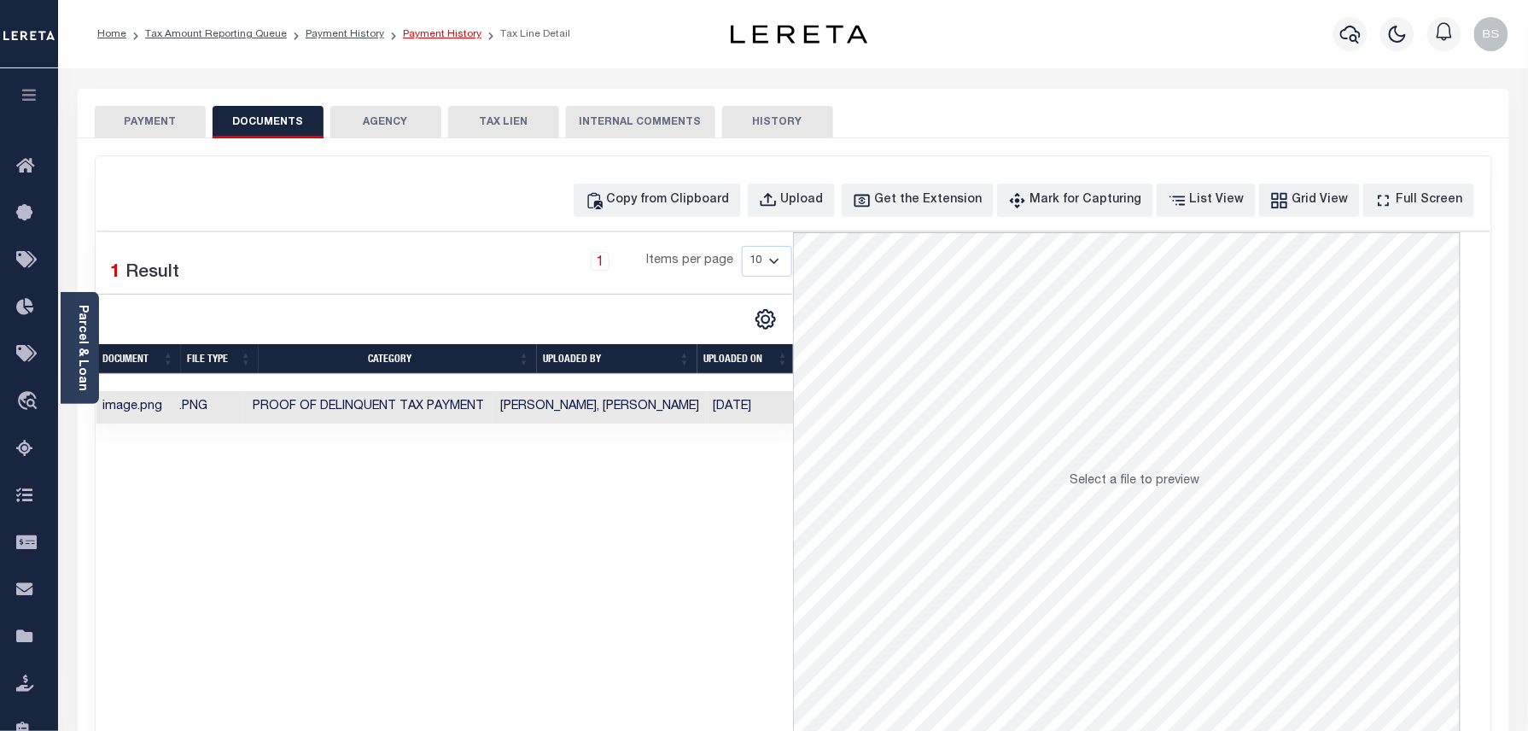
click at [435, 35] on link "Payment History" at bounding box center [442, 34] width 79 height 10
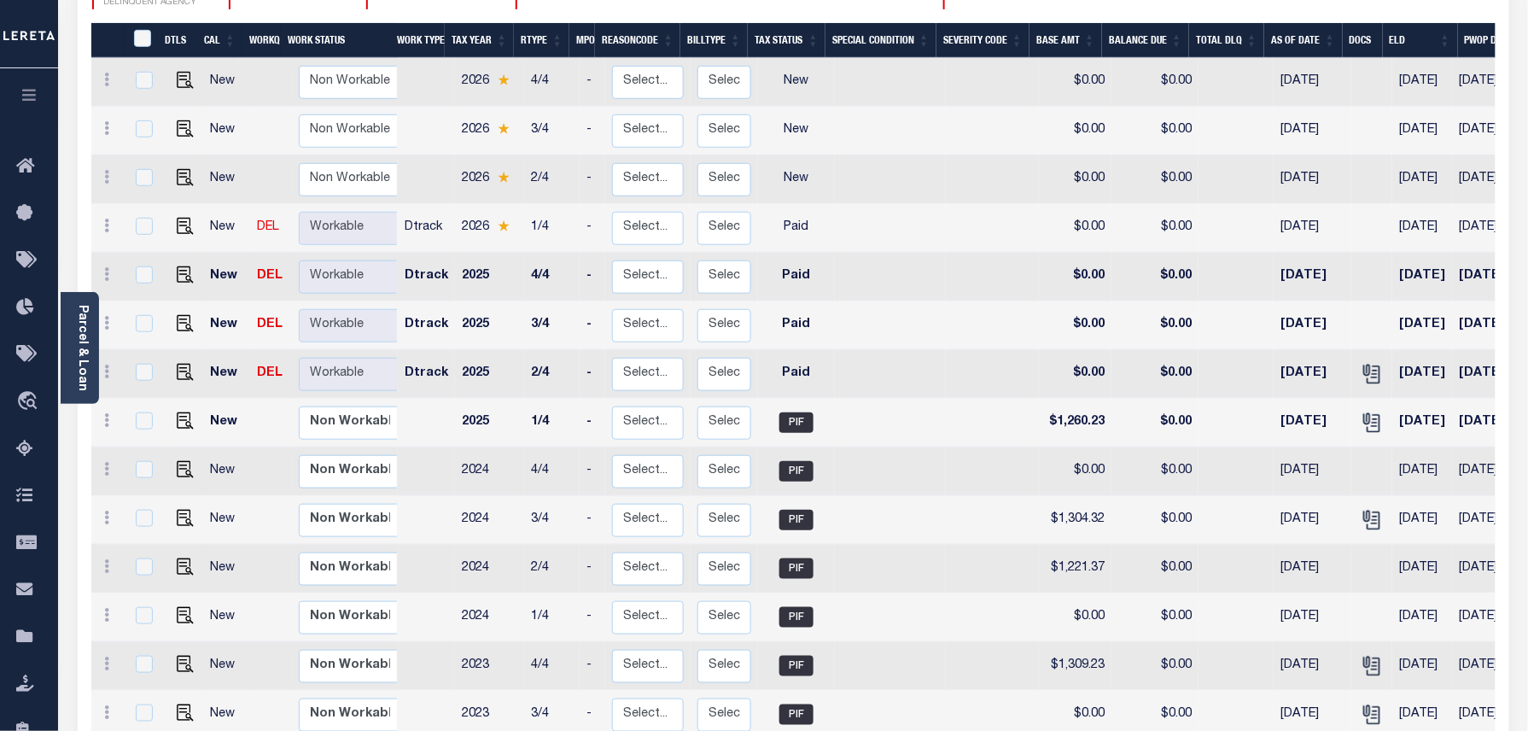
scroll to position [341, 0]
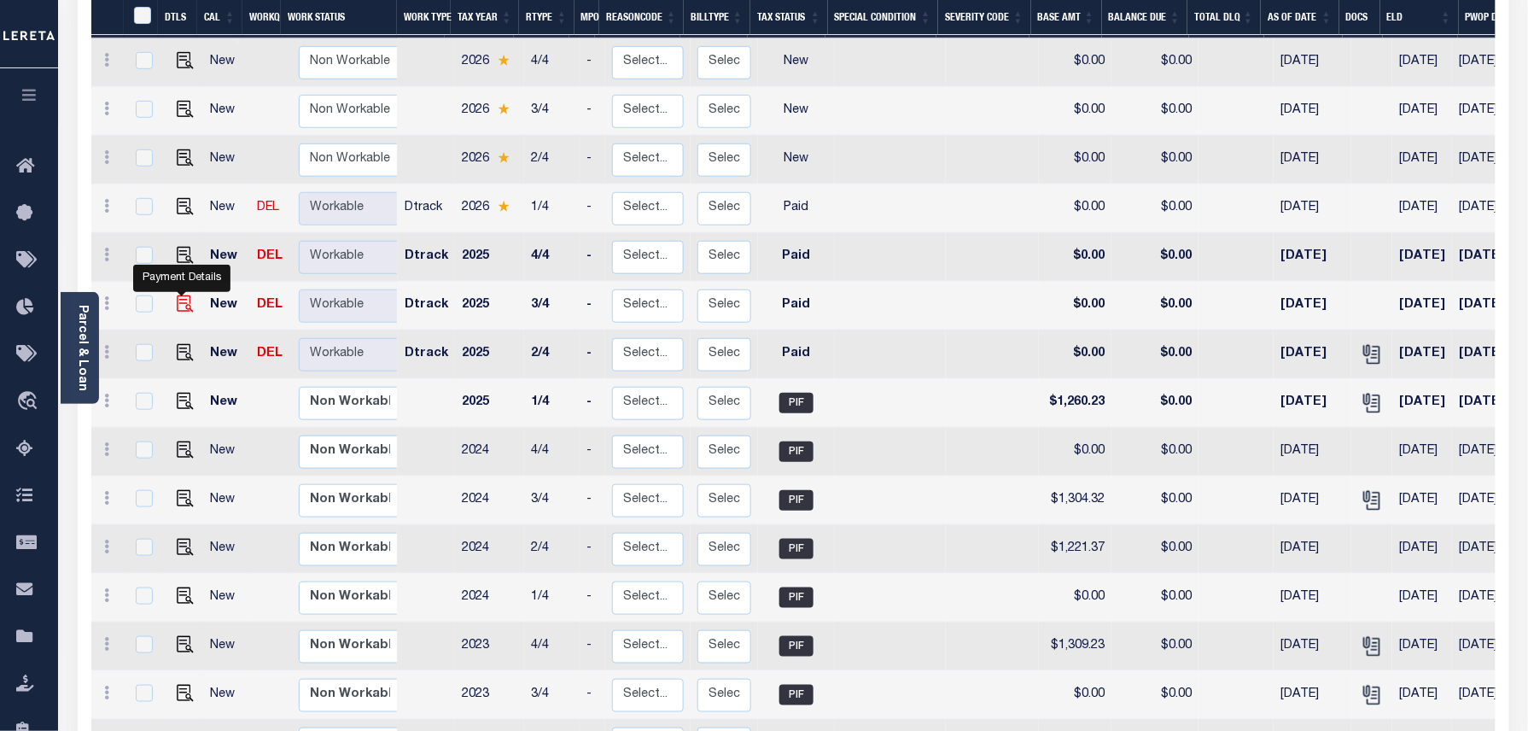
click at [181, 295] on img "" at bounding box center [185, 303] width 17 height 17
checkbox input "true"
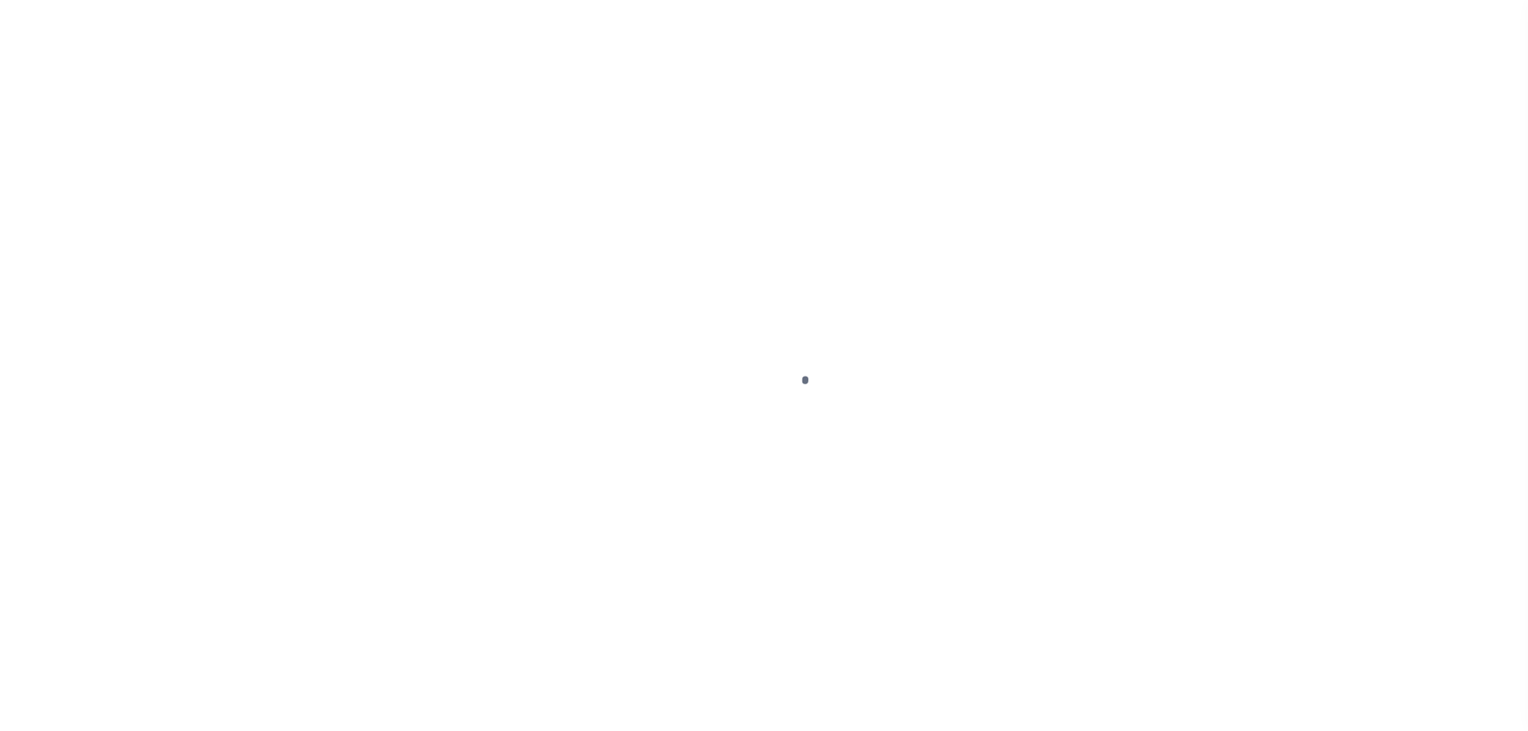
select select "PYD"
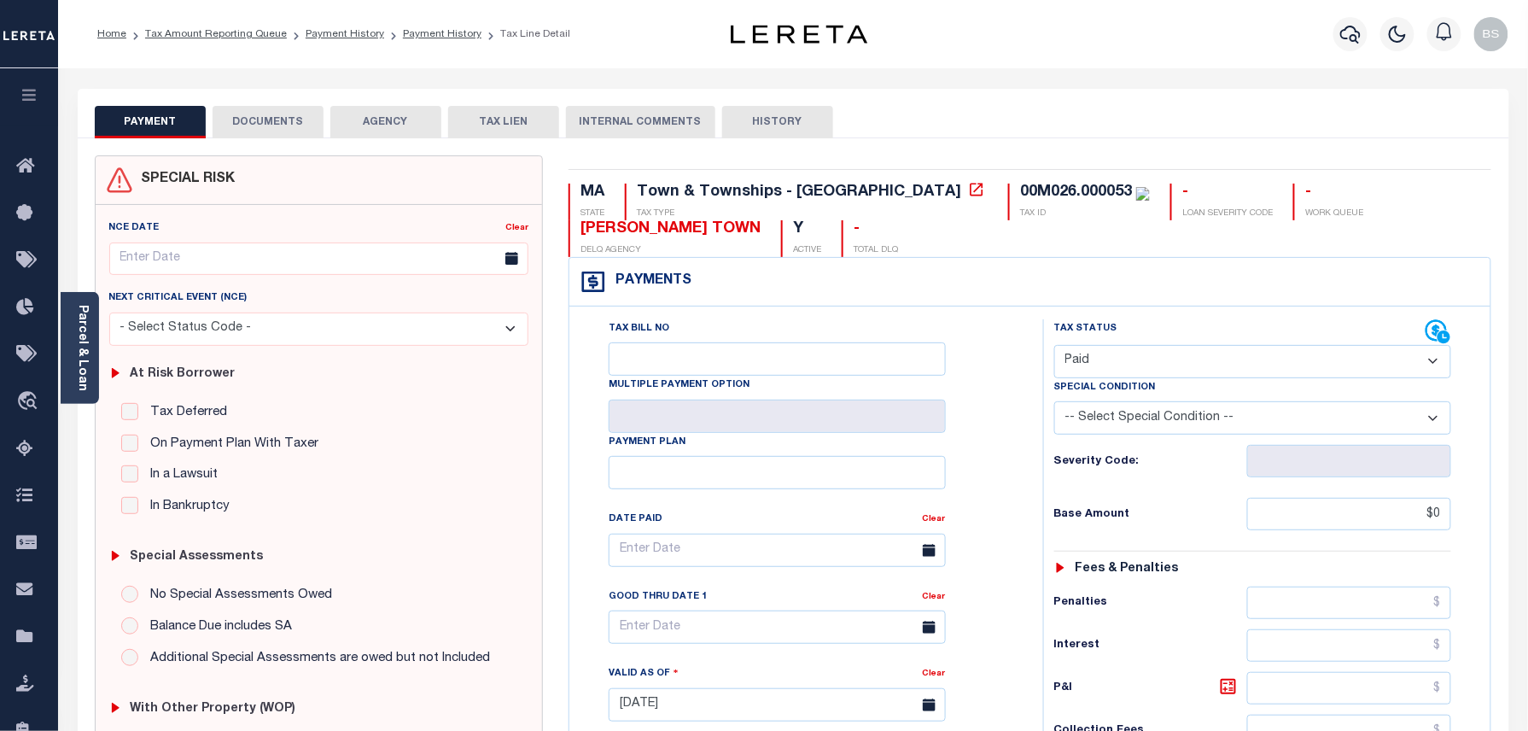
click at [277, 128] on button "DOCUMENTS" at bounding box center [268, 122] width 111 height 32
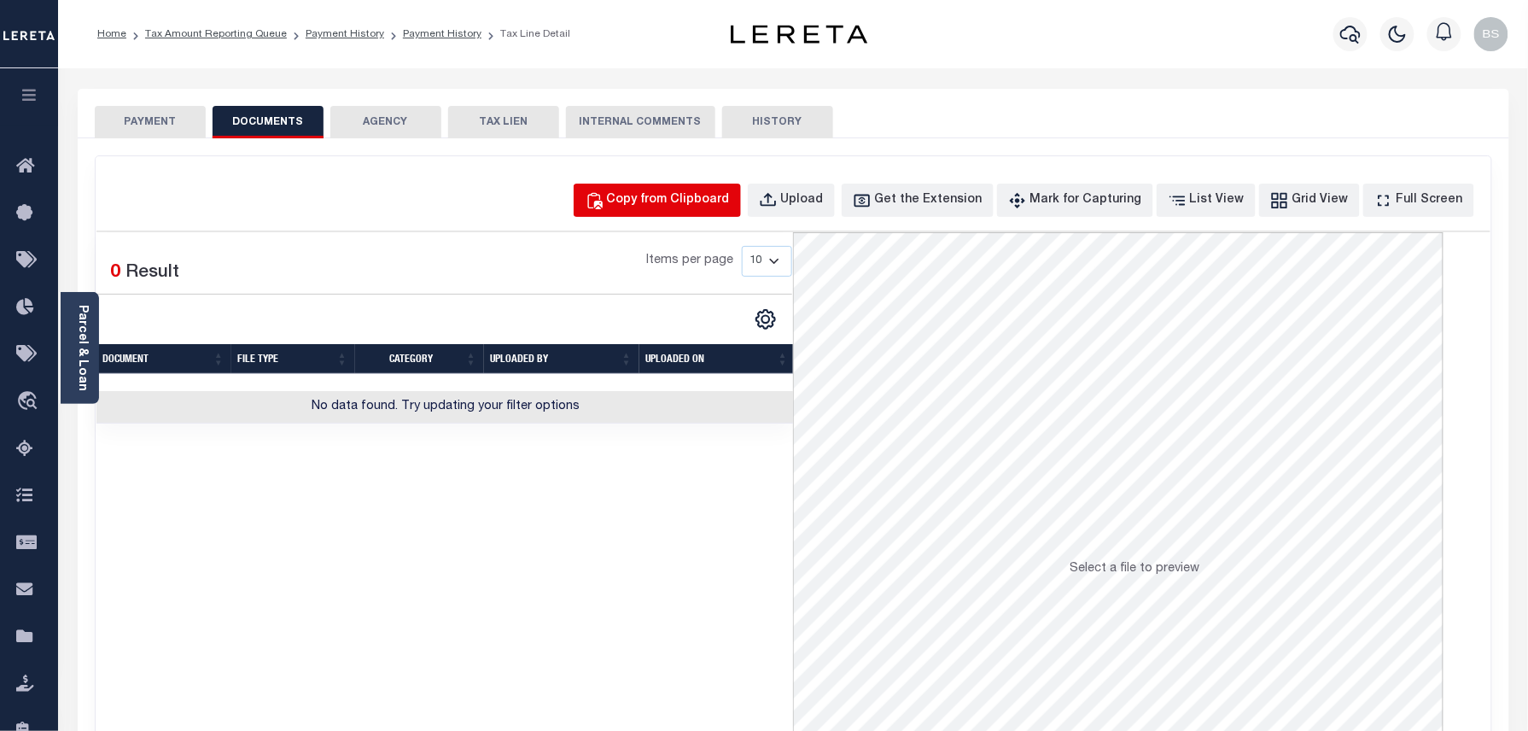
click at [674, 189] on button "Copy from Clipboard" at bounding box center [657, 199] width 167 height 33
select select "POP"
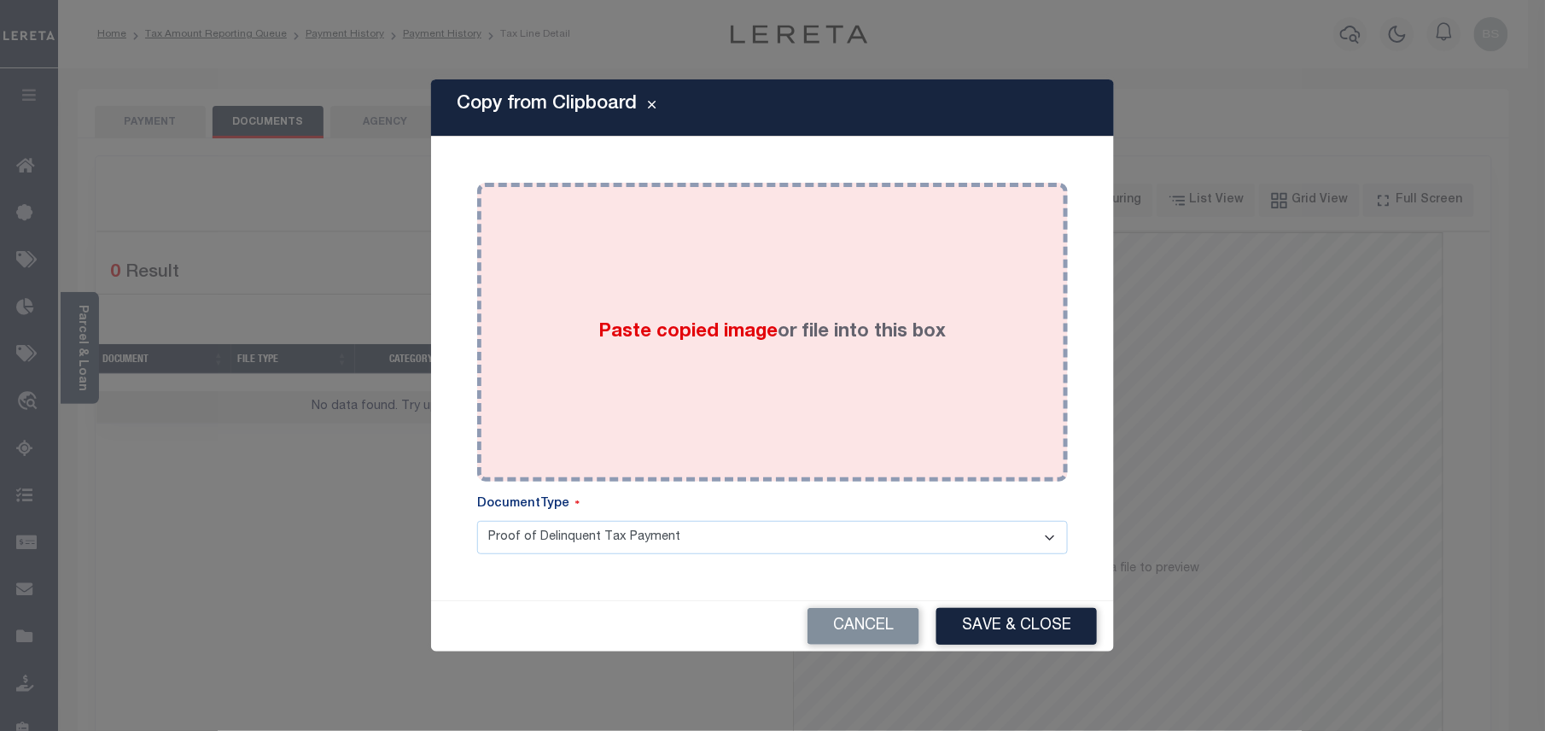
click at [844, 346] on div "Paste copied image or file into this box" at bounding box center [772, 331] width 565 height 273
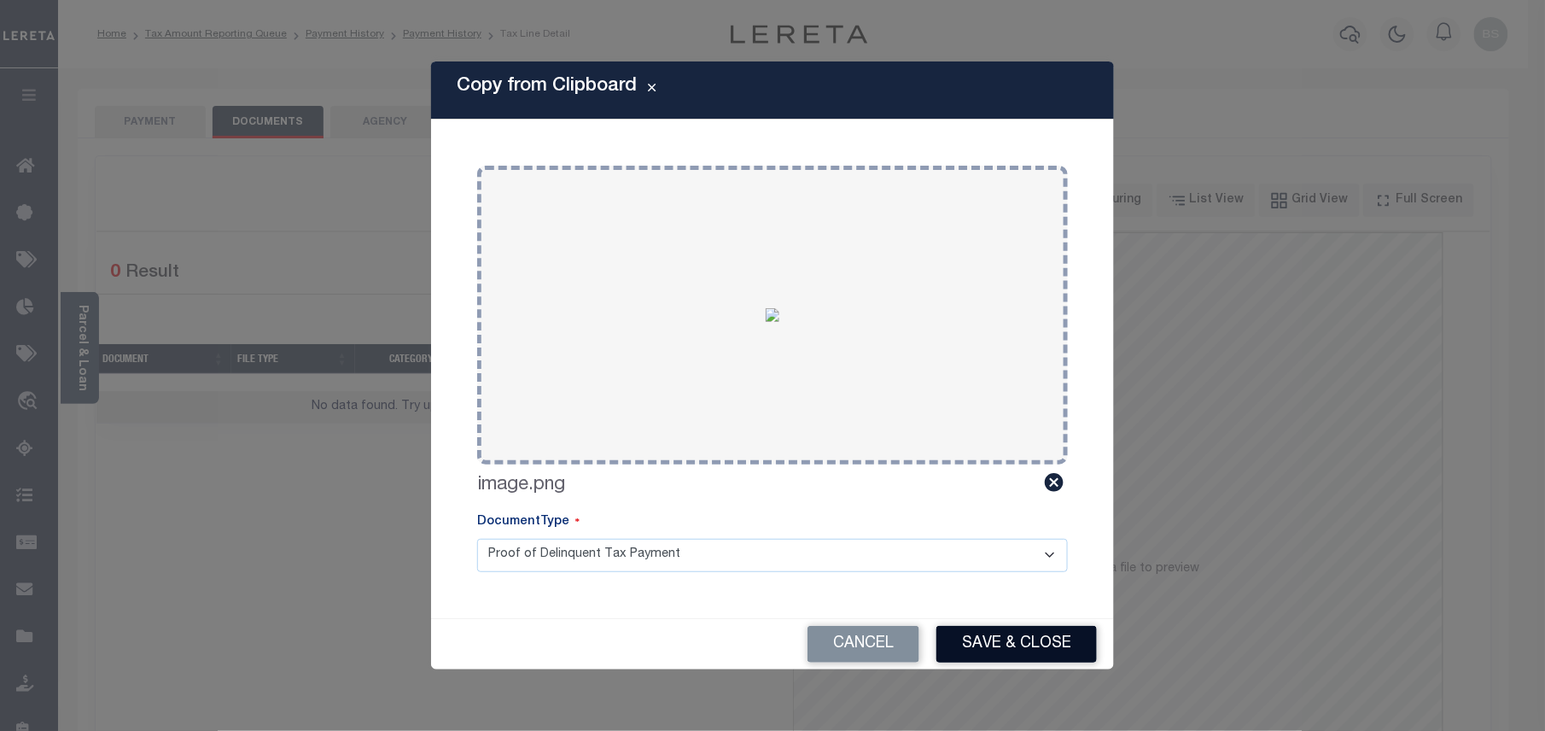
click at [1028, 647] on button "Save & Close" at bounding box center [1016, 644] width 160 height 37
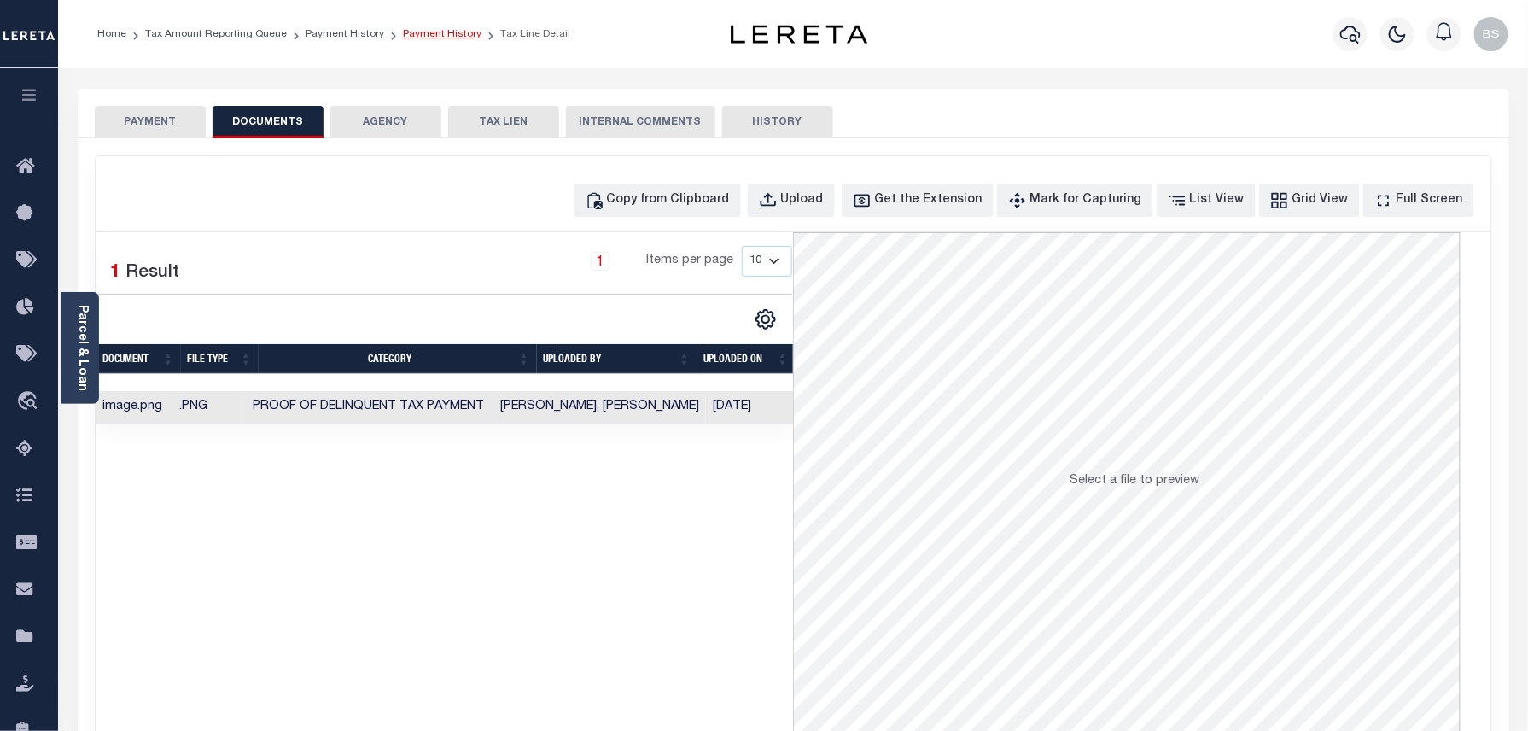
click at [439, 35] on link "Payment History" at bounding box center [442, 34] width 79 height 10
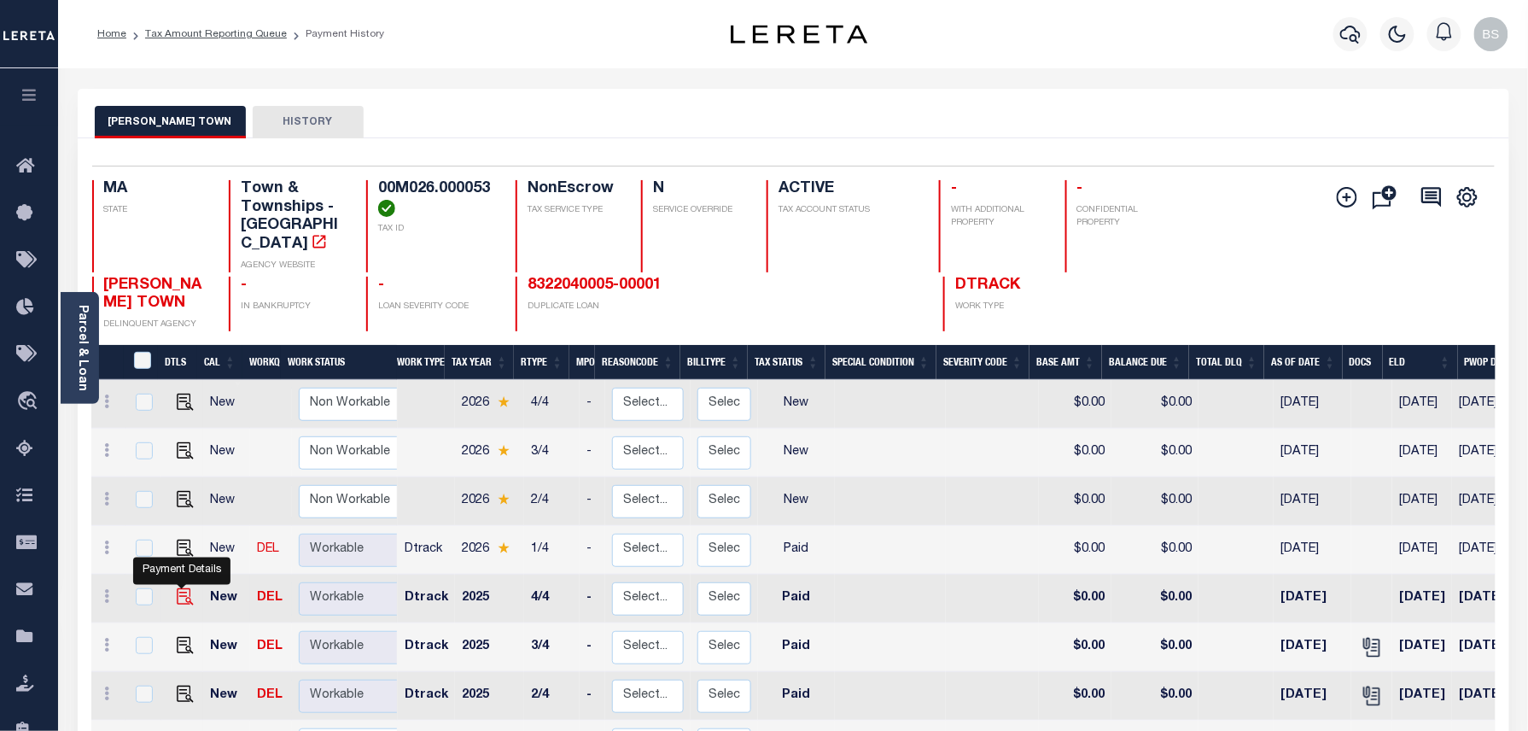
click at [181, 588] on img "" at bounding box center [185, 596] width 17 height 17
checkbox input "true"
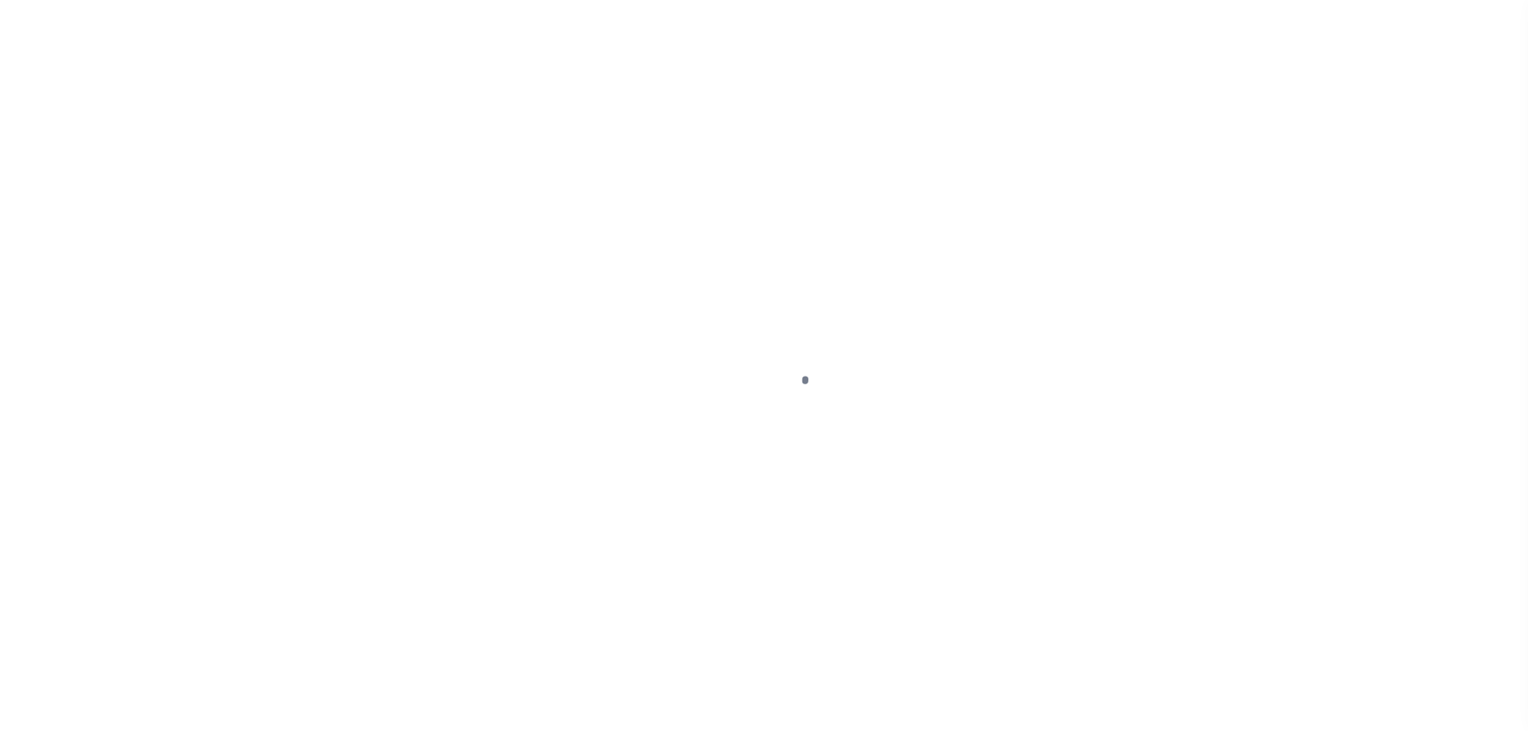
select select "PYD"
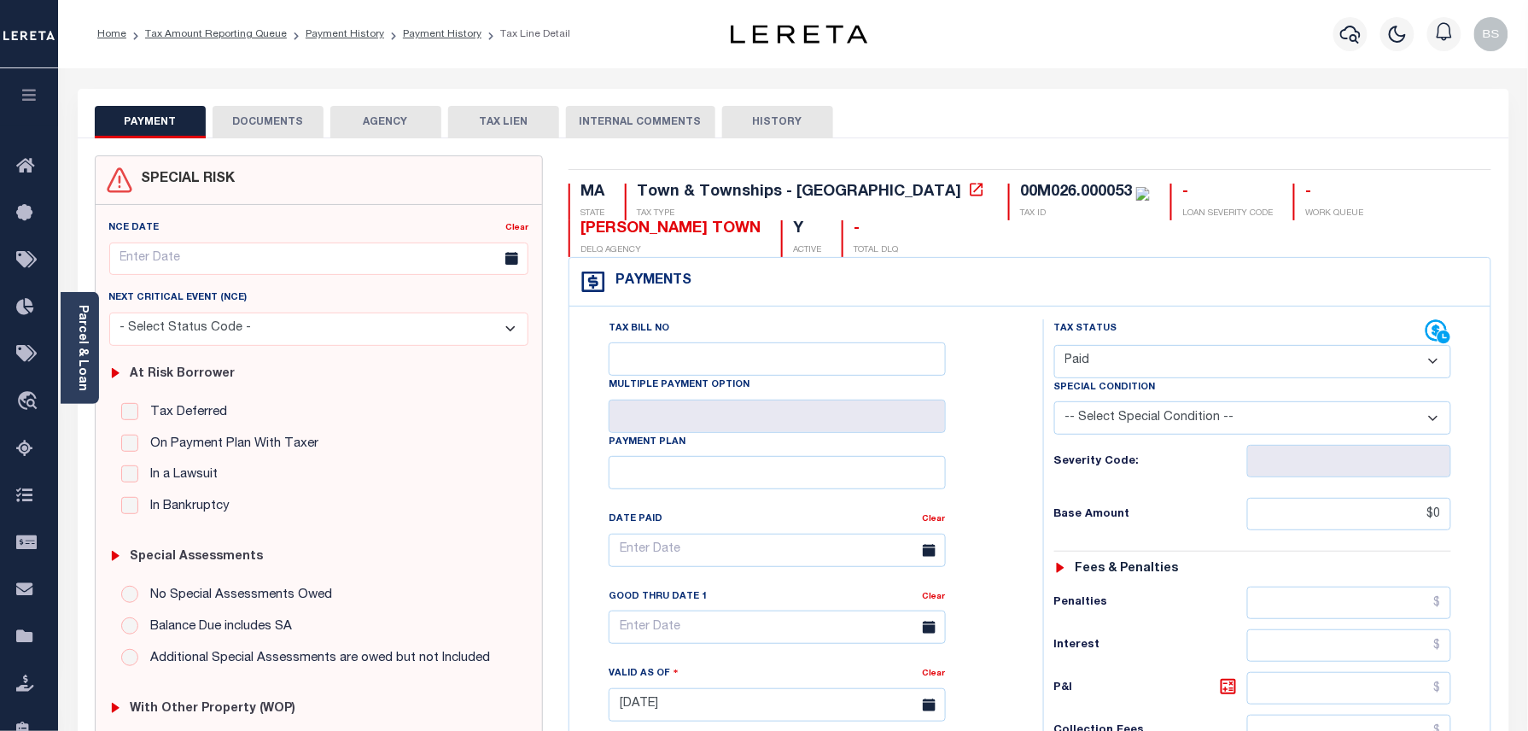
click at [277, 135] on button "DOCUMENTS" at bounding box center [268, 122] width 111 height 32
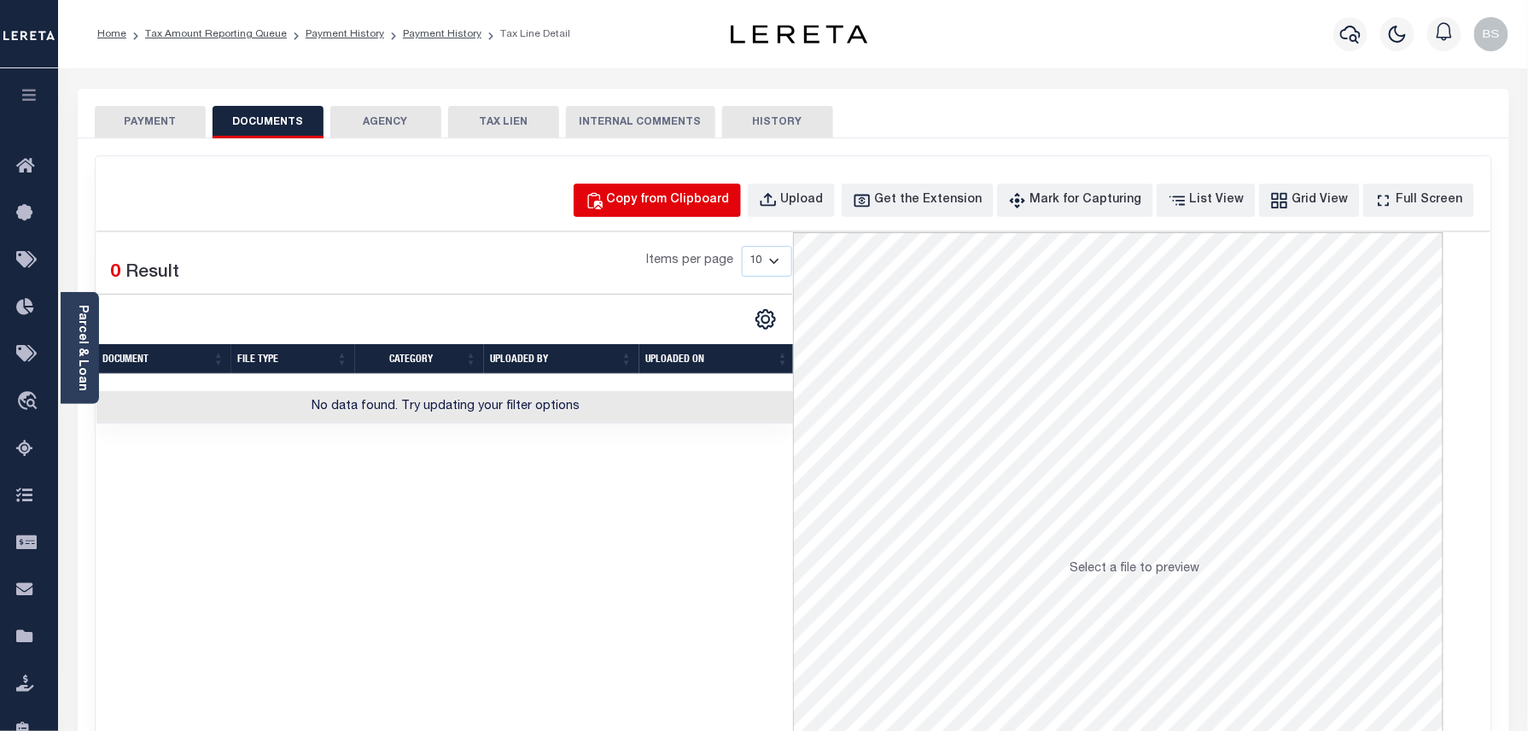
click at [693, 191] on div "Copy from Clipboard" at bounding box center [668, 200] width 123 height 19
select select "POP"
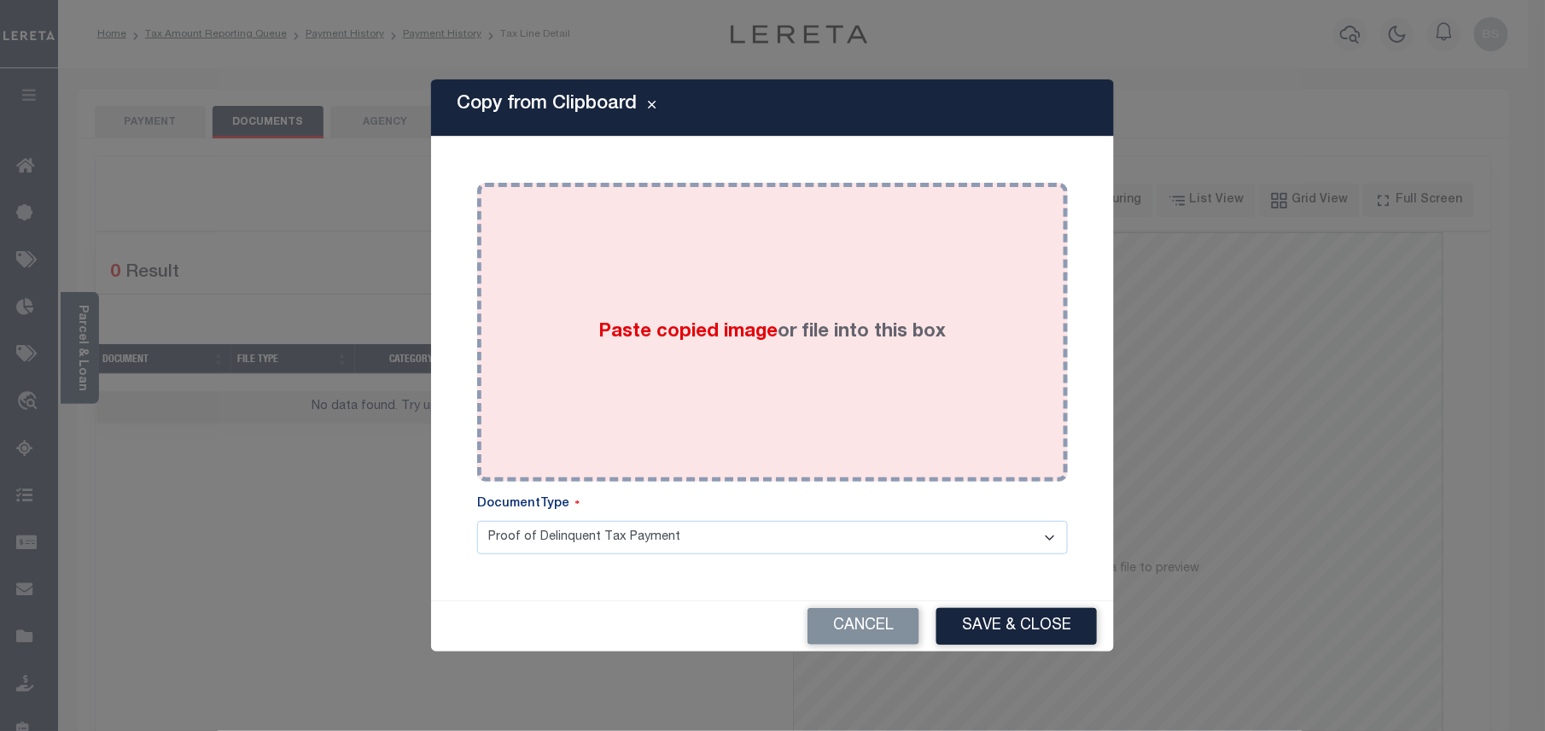
click at [759, 383] on div "Paste copied image or file into this box" at bounding box center [772, 331] width 565 height 273
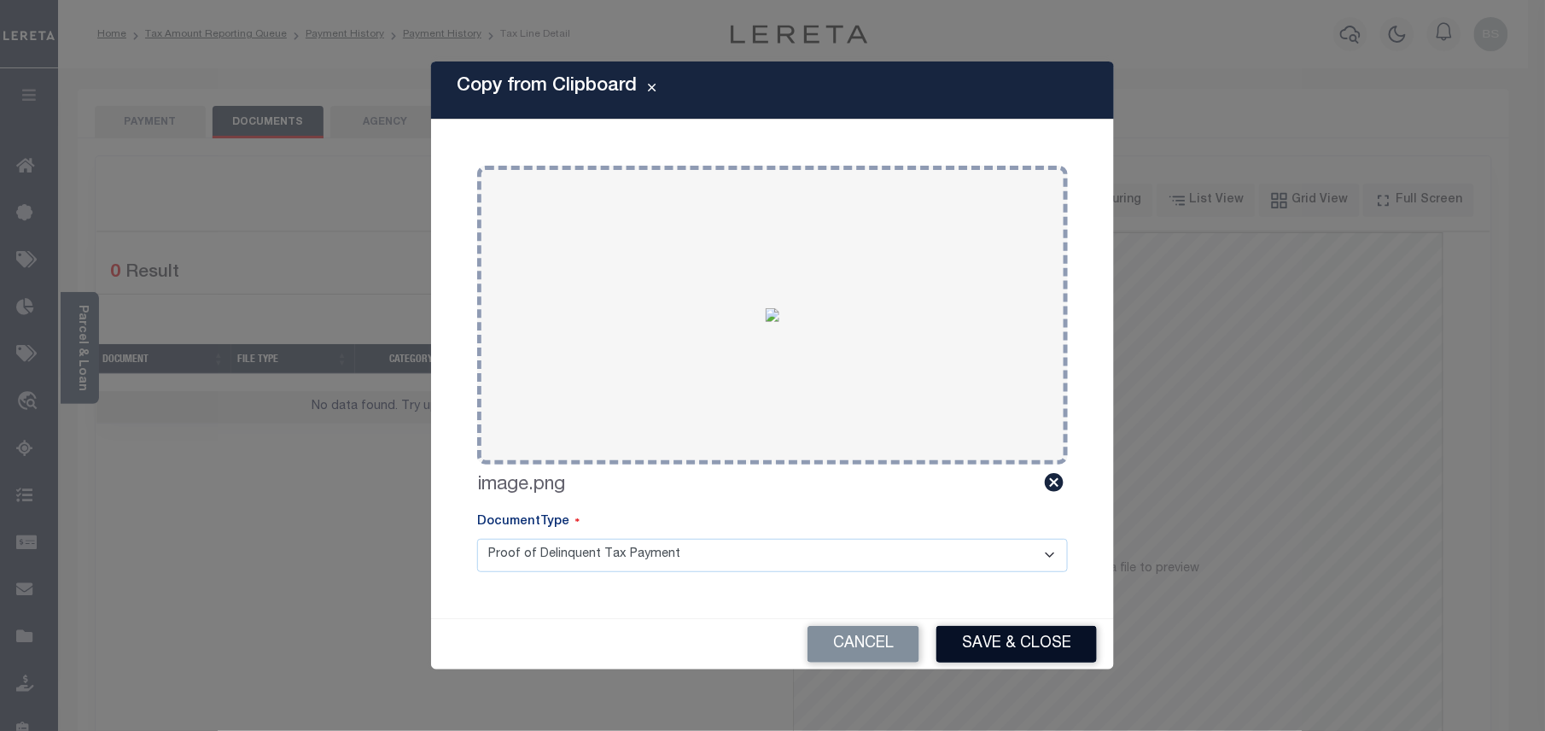
click at [985, 626] on button "Save & Close" at bounding box center [1016, 644] width 160 height 37
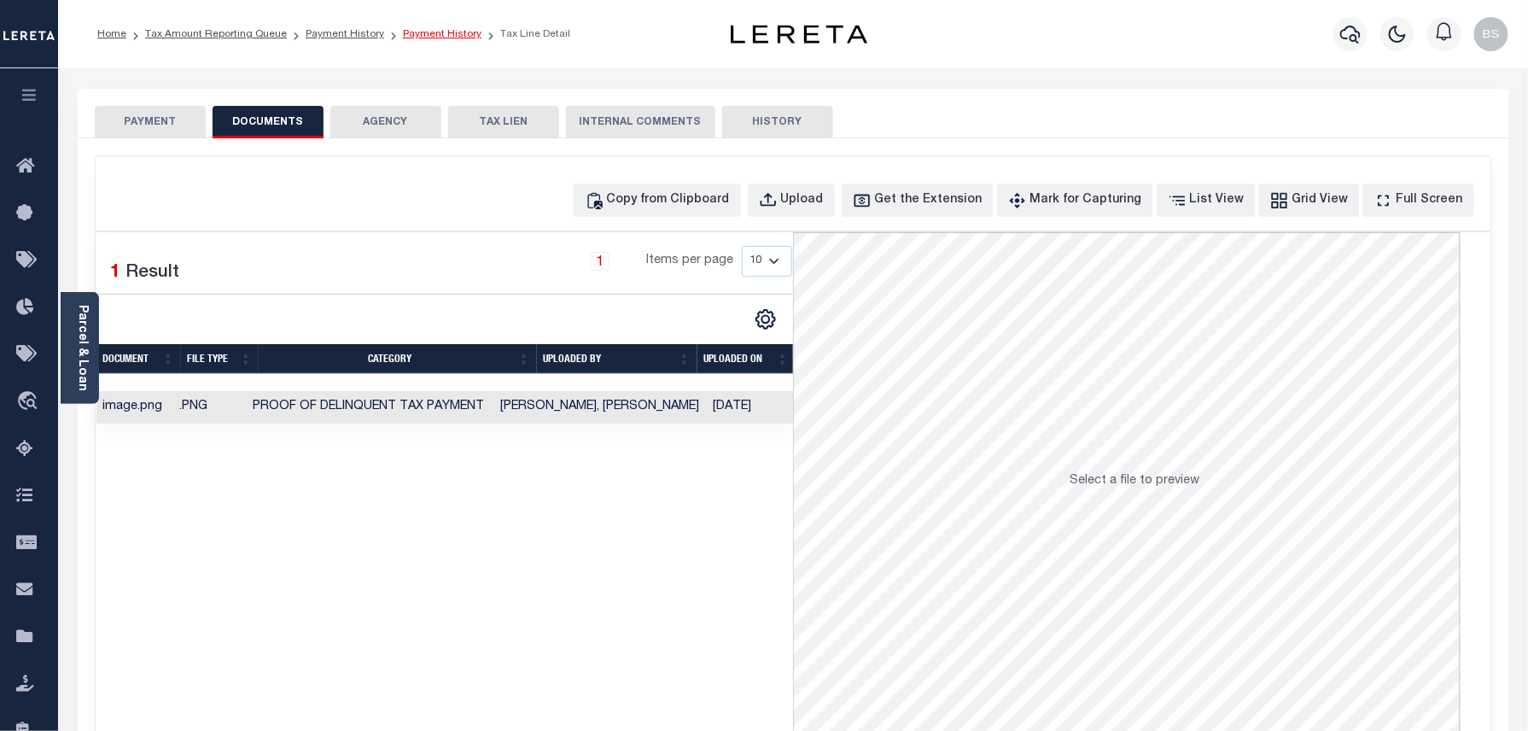
click at [424, 39] on link "Payment History" at bounding box center [442, 34] width 79 height 10
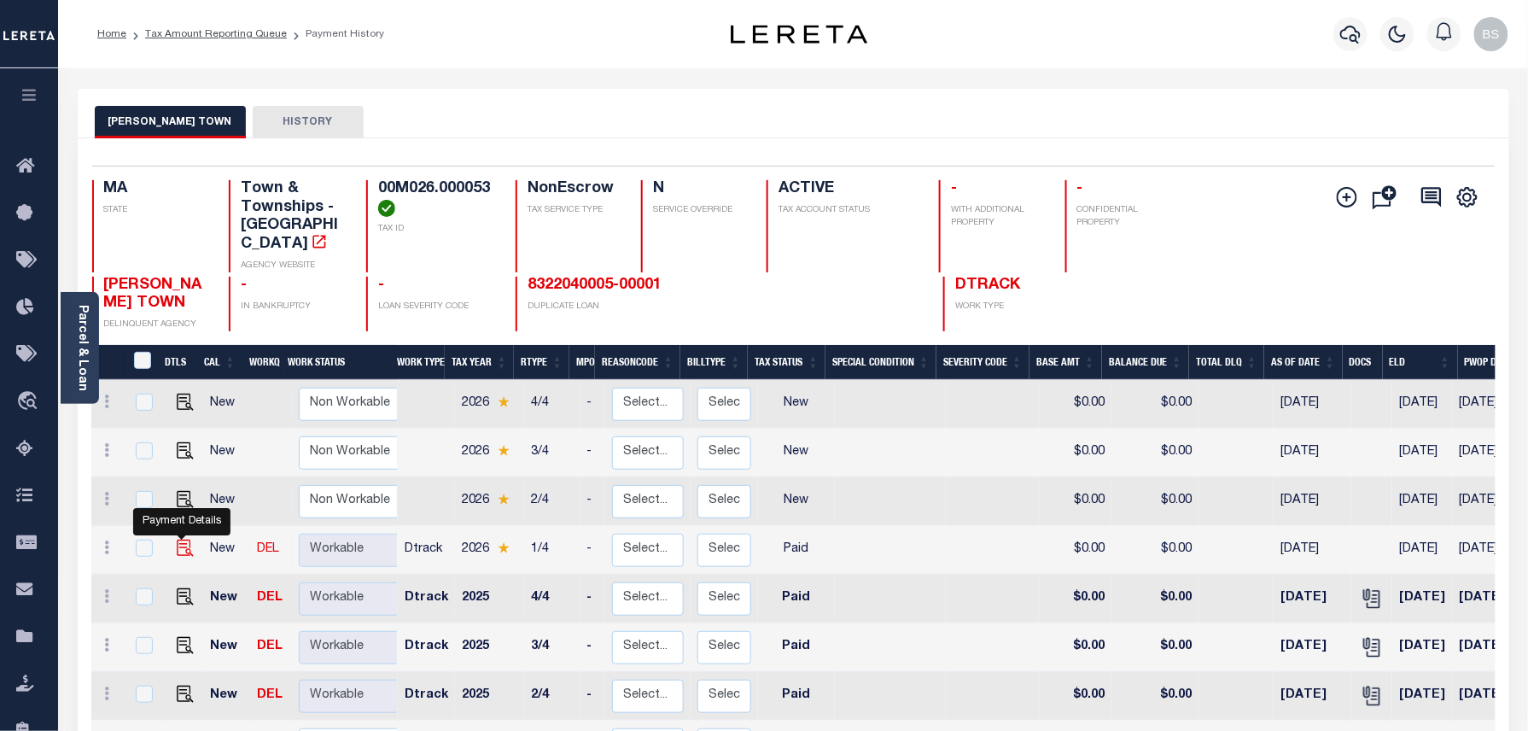
click at [182, 539] on img "" at bounding box center [185, 547] width 17 height 17
checkbox input "true"
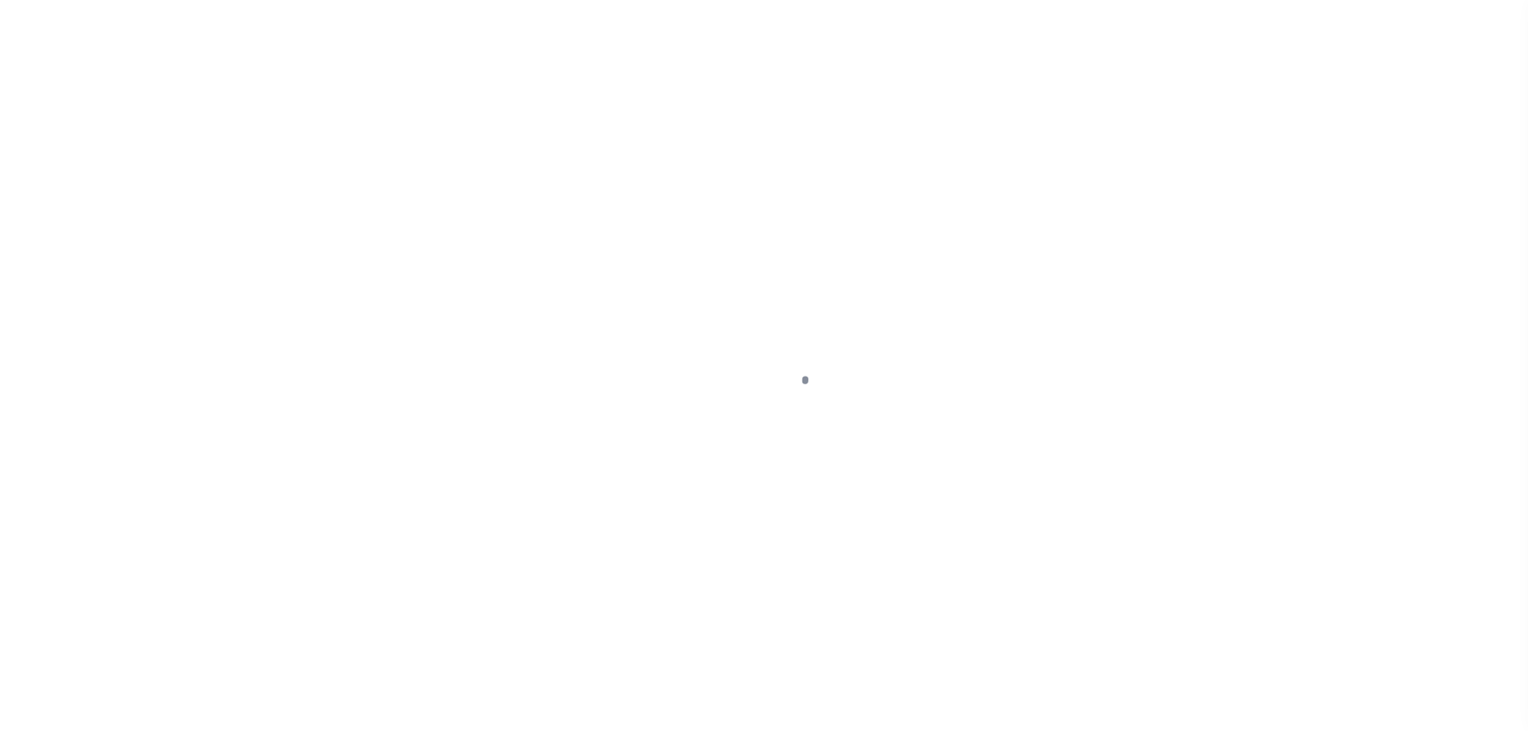
select select "PYD"
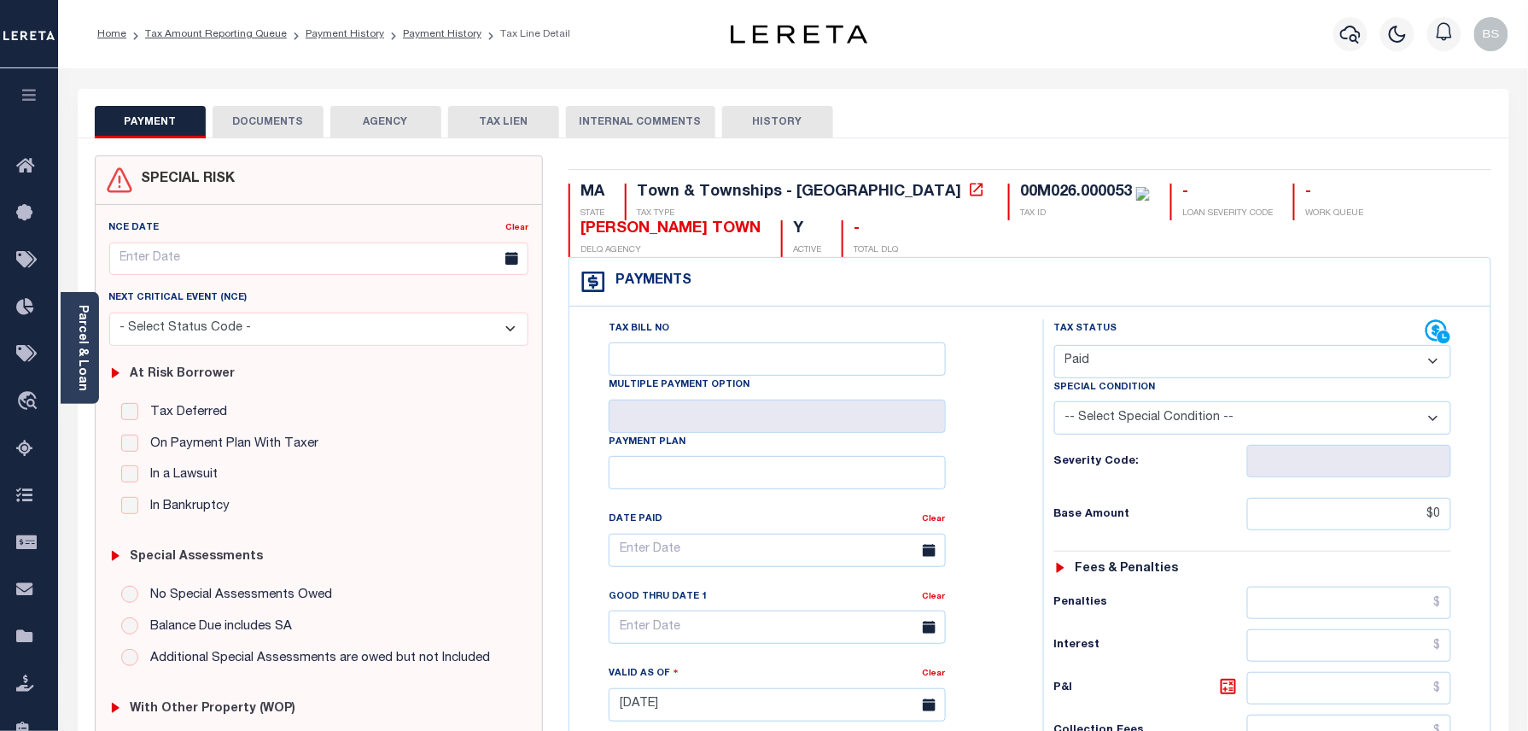
click at [250, 118] on button "DOCUMENTS" at bounding box center [268, 122] width 111 height 32
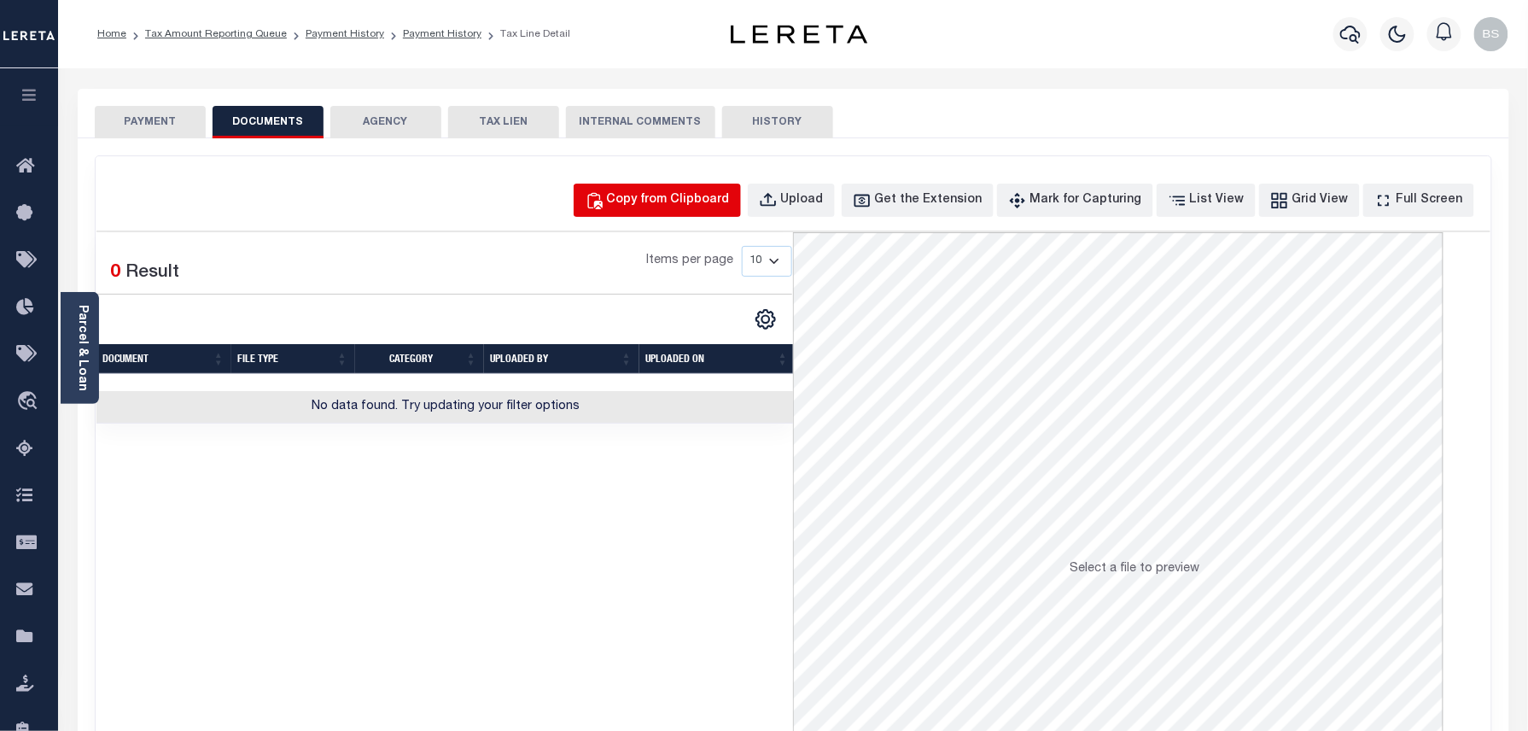
click at [677, 188] on button "Copy from Clipboard" at bounding box center [657, 199] width 167 height 33
select select "POP"
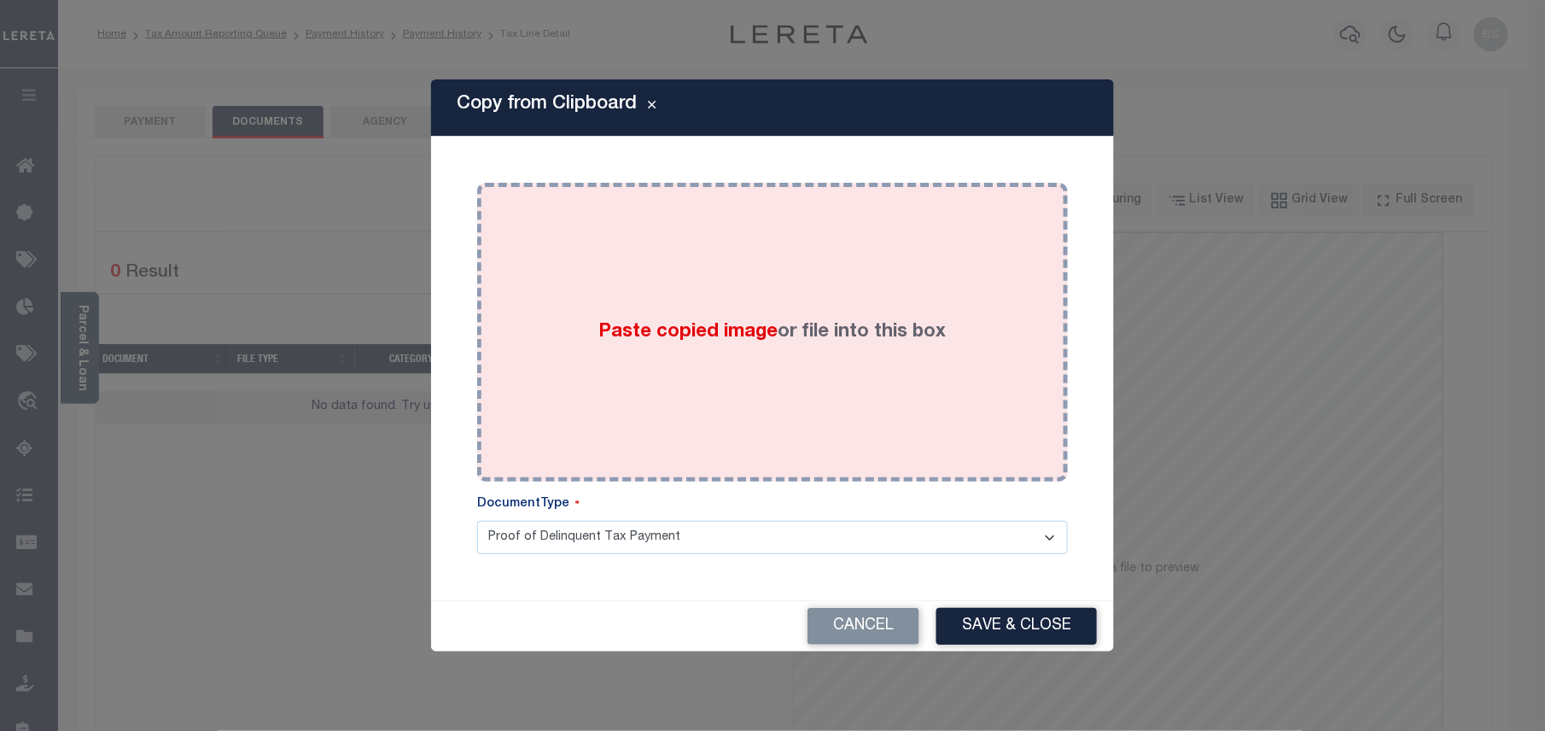
click at [787, 312] on div "Paste copied image or file into this box" at bounding box center [772, 331] width 565 height 273
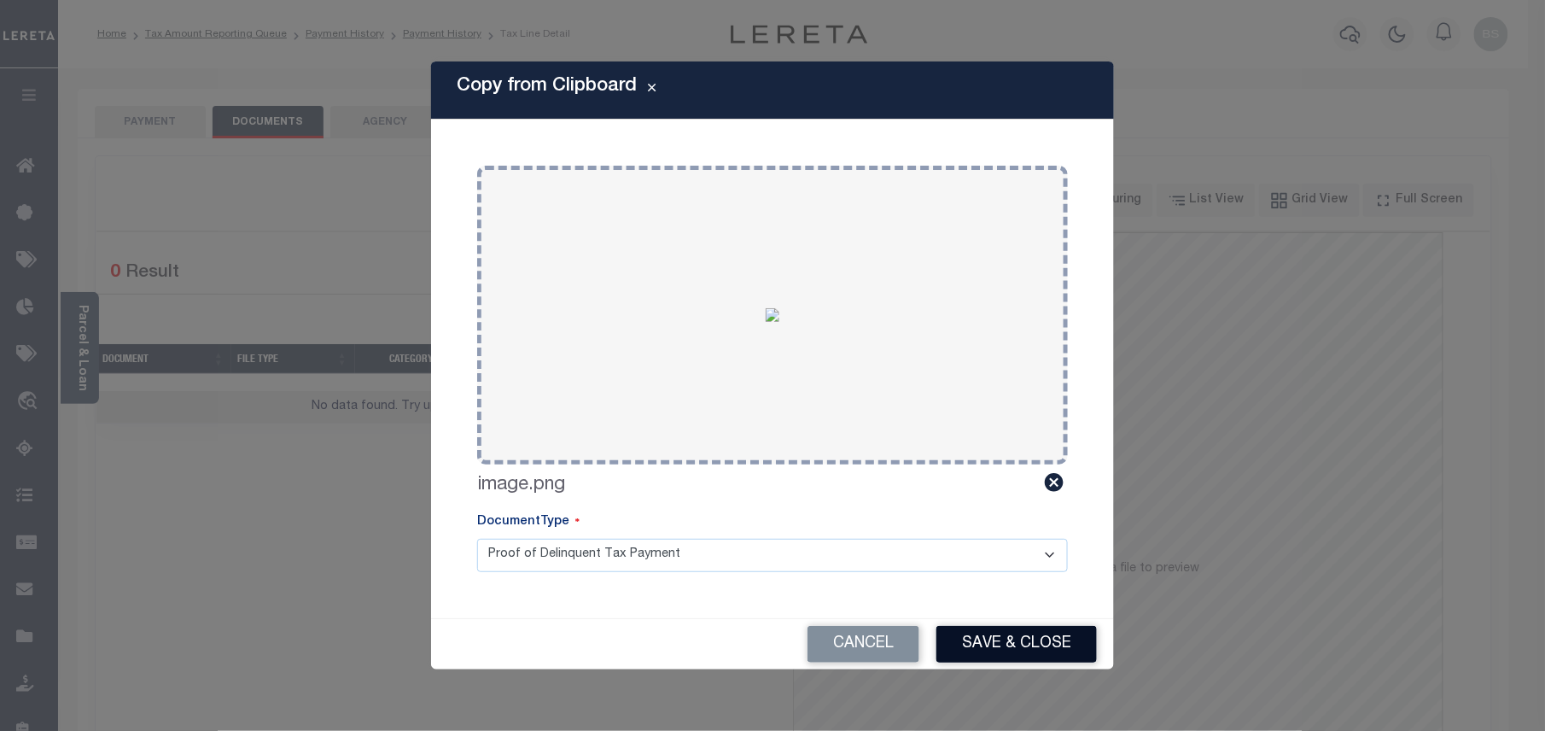
click at [984, 643] on button "Save & Close" at bounding box center [1016, 644] width 160 height 37
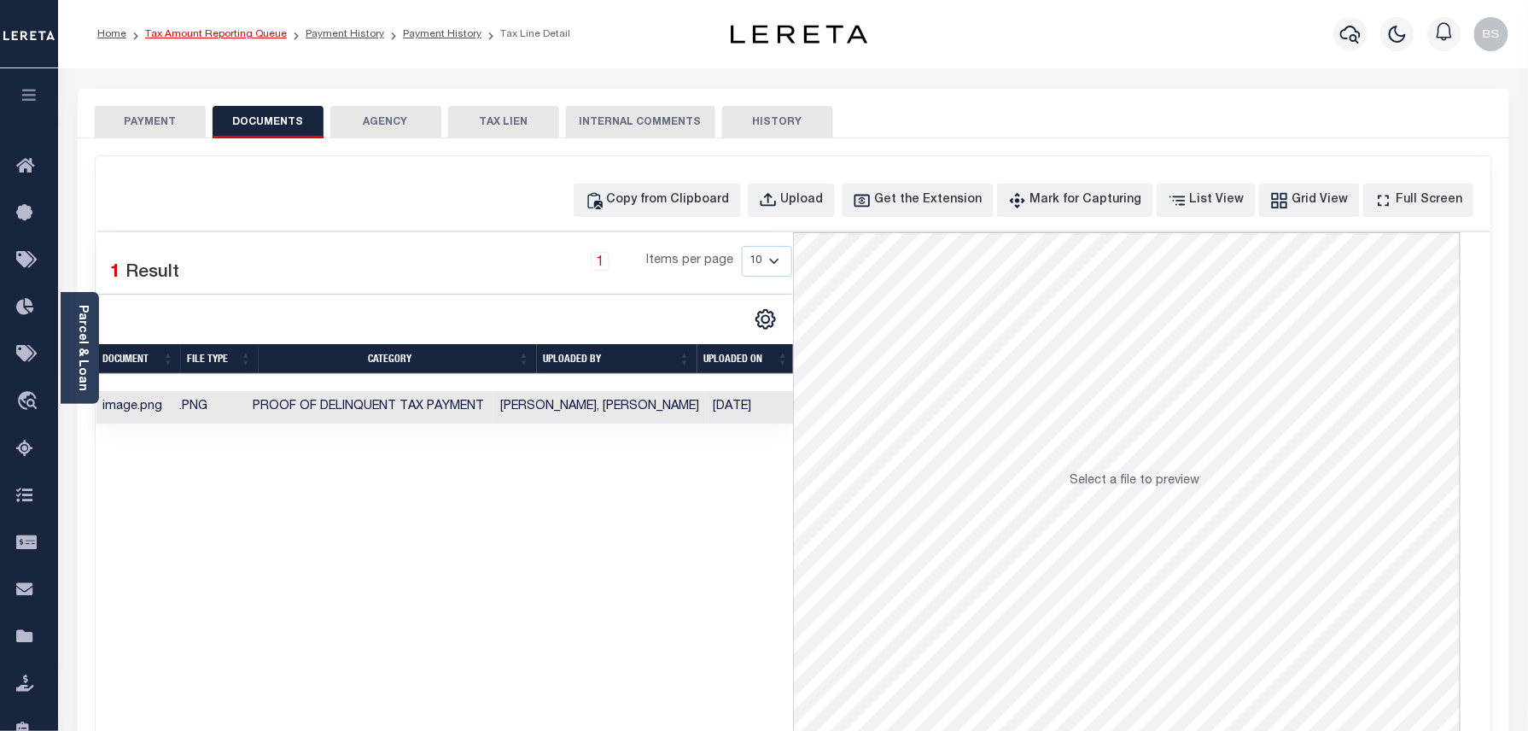
click at [243, 32] on link "Tax Amount Reporting Queue" at bounding box center [216, 34] width 142 height 10
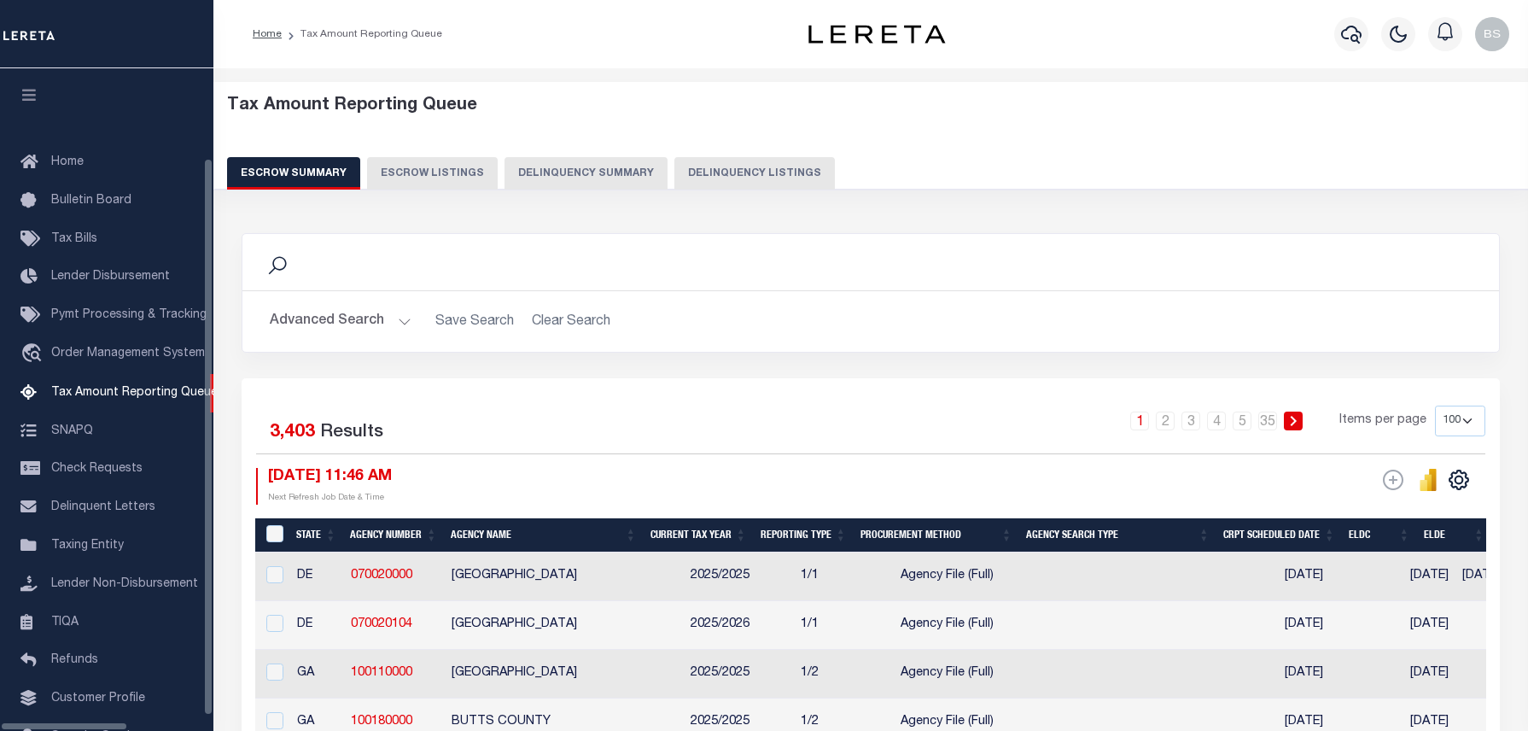
select select "100"
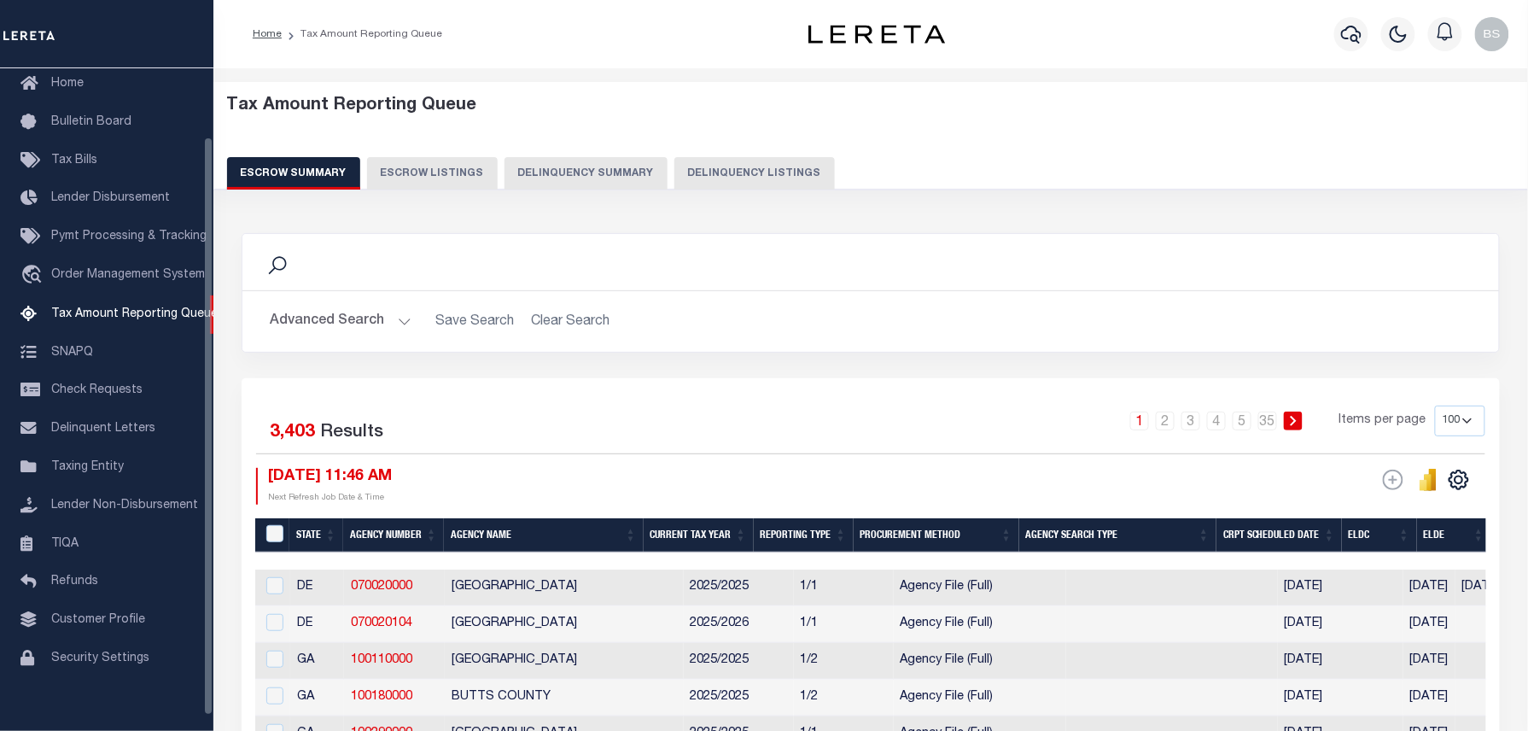
scroll to position [79, 0]
click at [737, 172] on button "Delinquency Listings" at bounding box center [754, 173] width 160 height 32
select select "100"
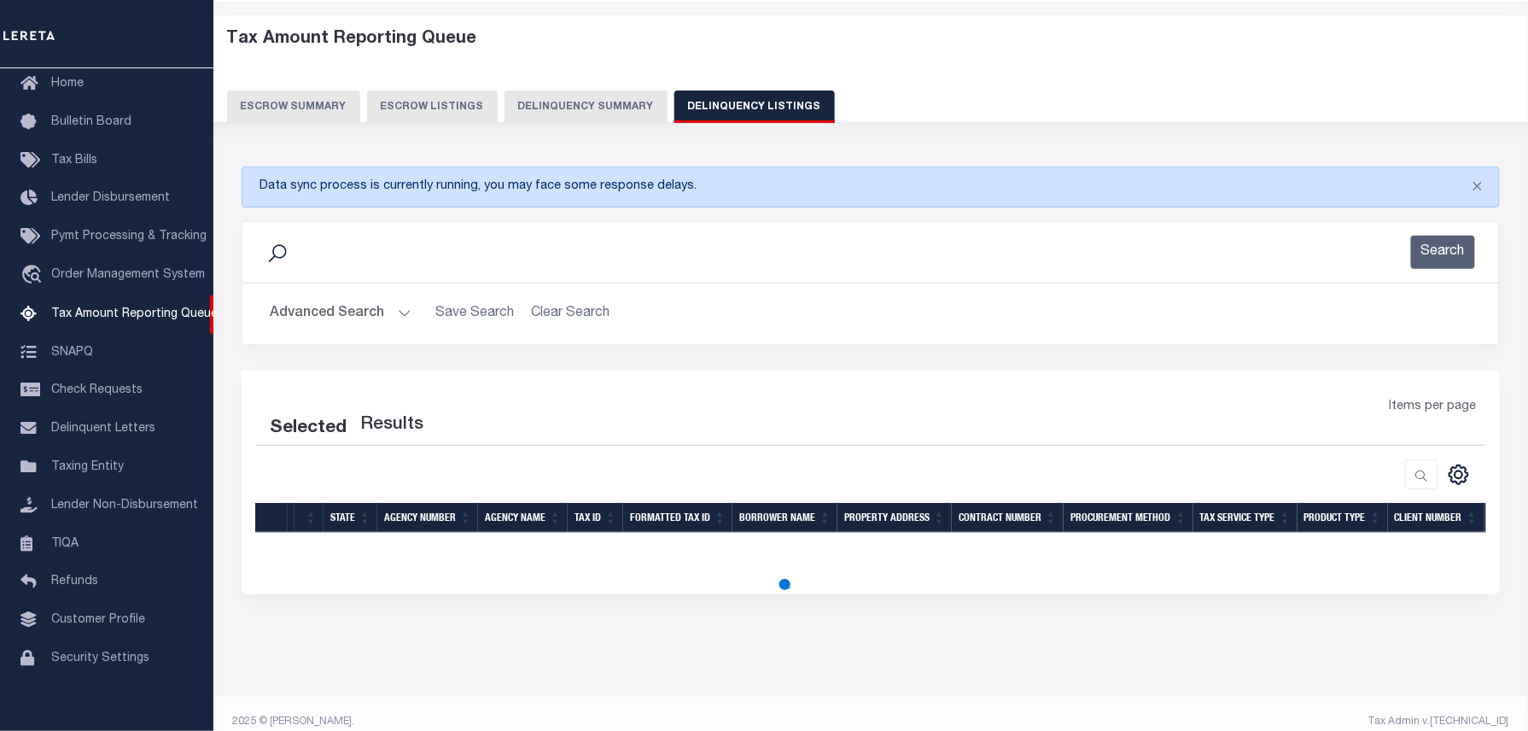
select select "100"
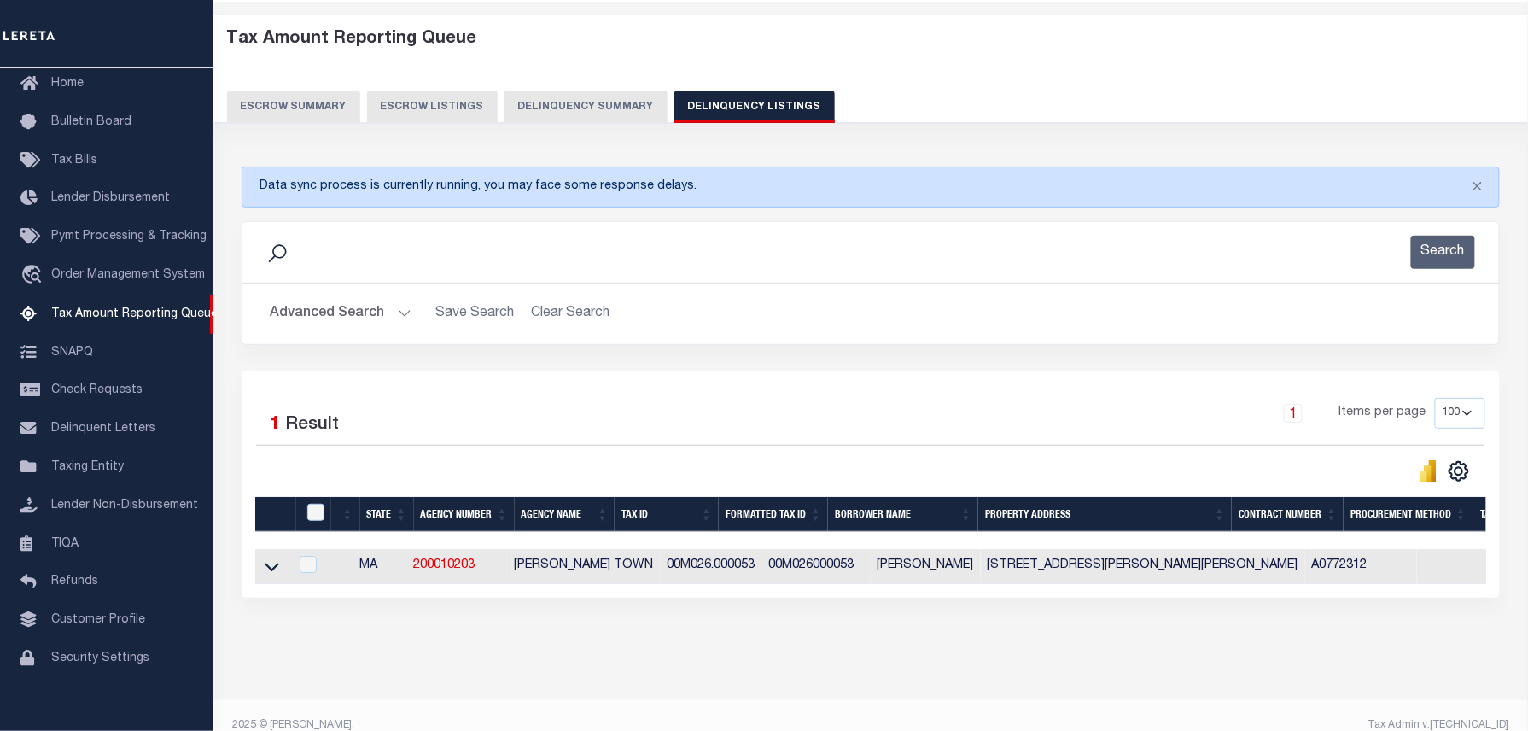
scroll to position [86, 0]
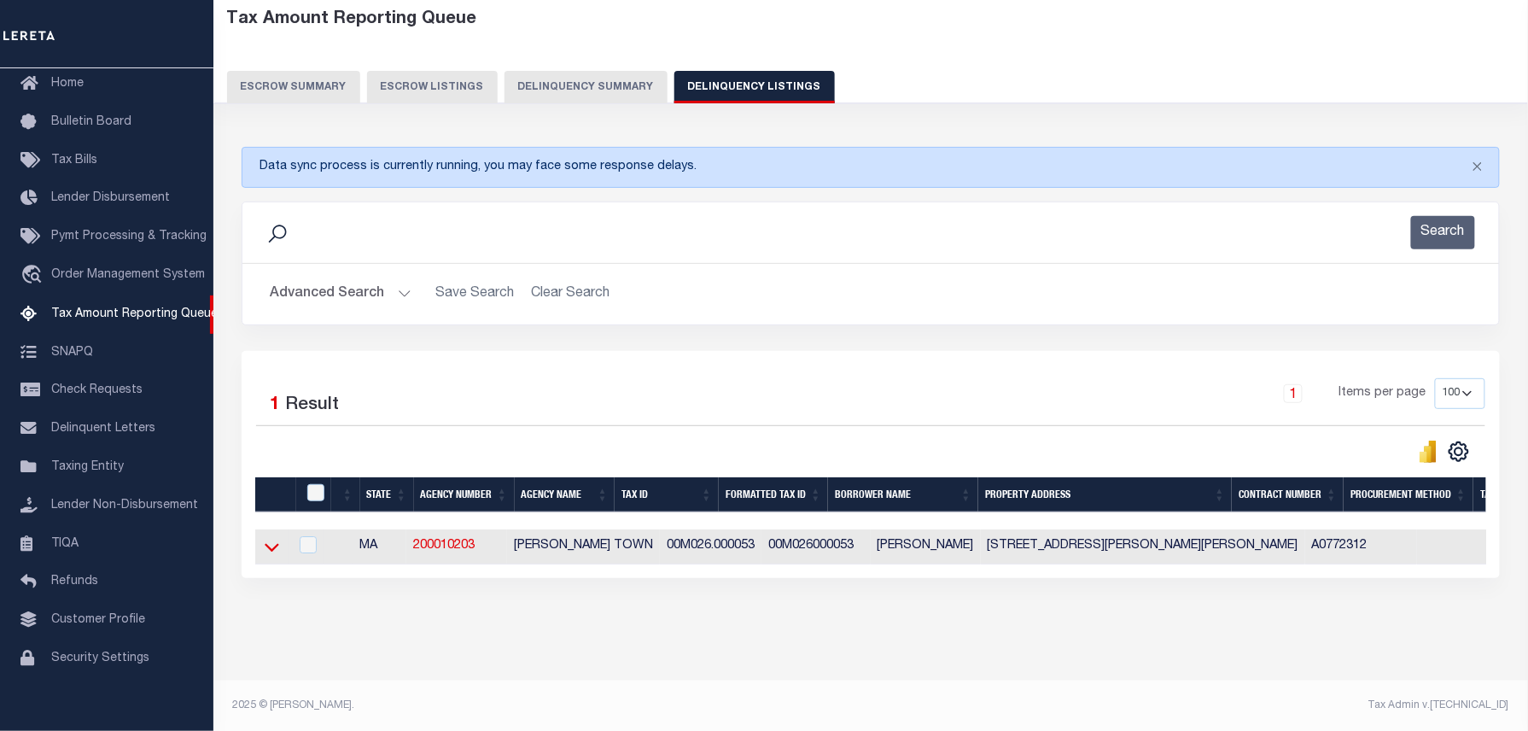
click at [267, 550] on icon at bounding box center [272, 547] width 15 height 18
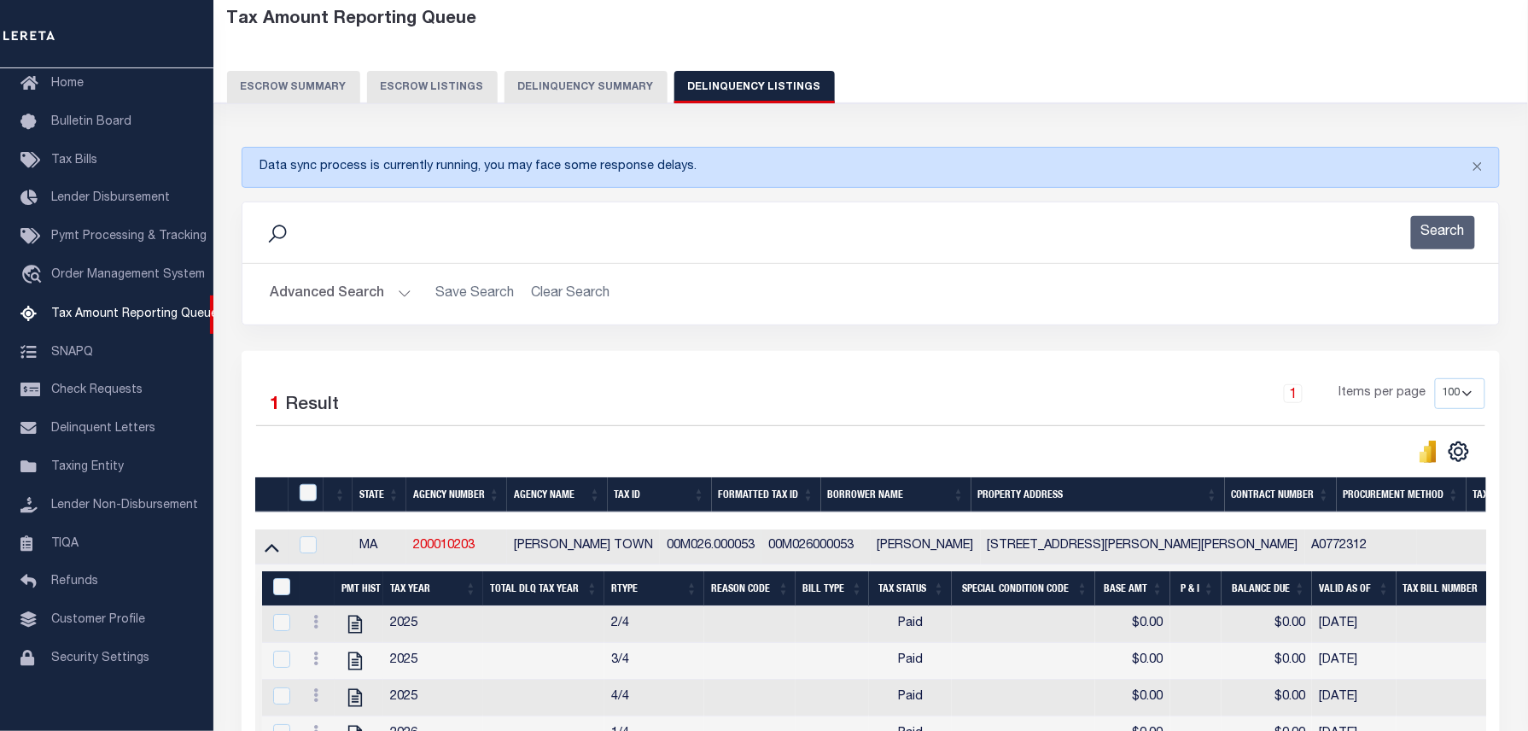
scroll to position [217, 0]
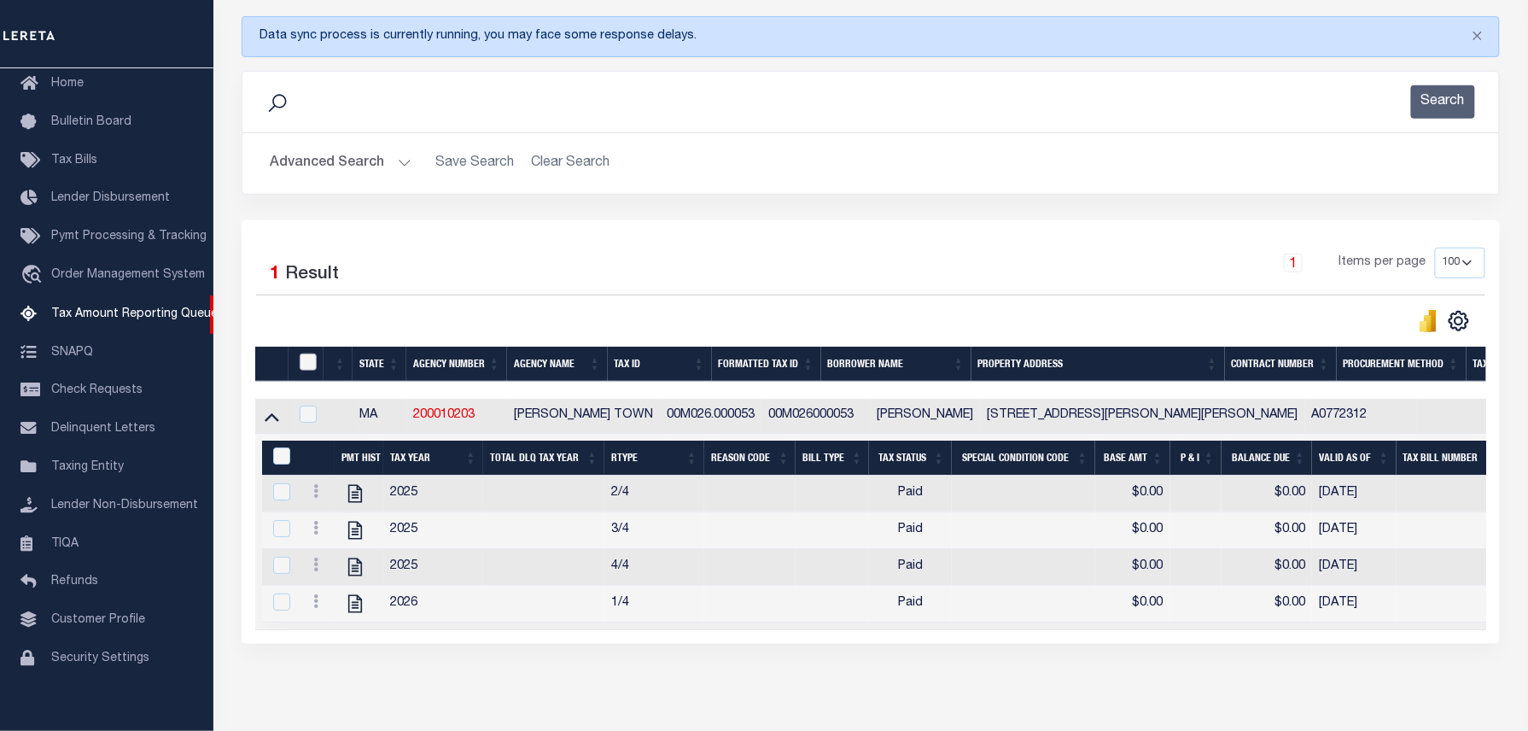
click at [308, 370] on input "checkbox" at bounding box center [308, 361] width 17 height 17
checkbox input "true"
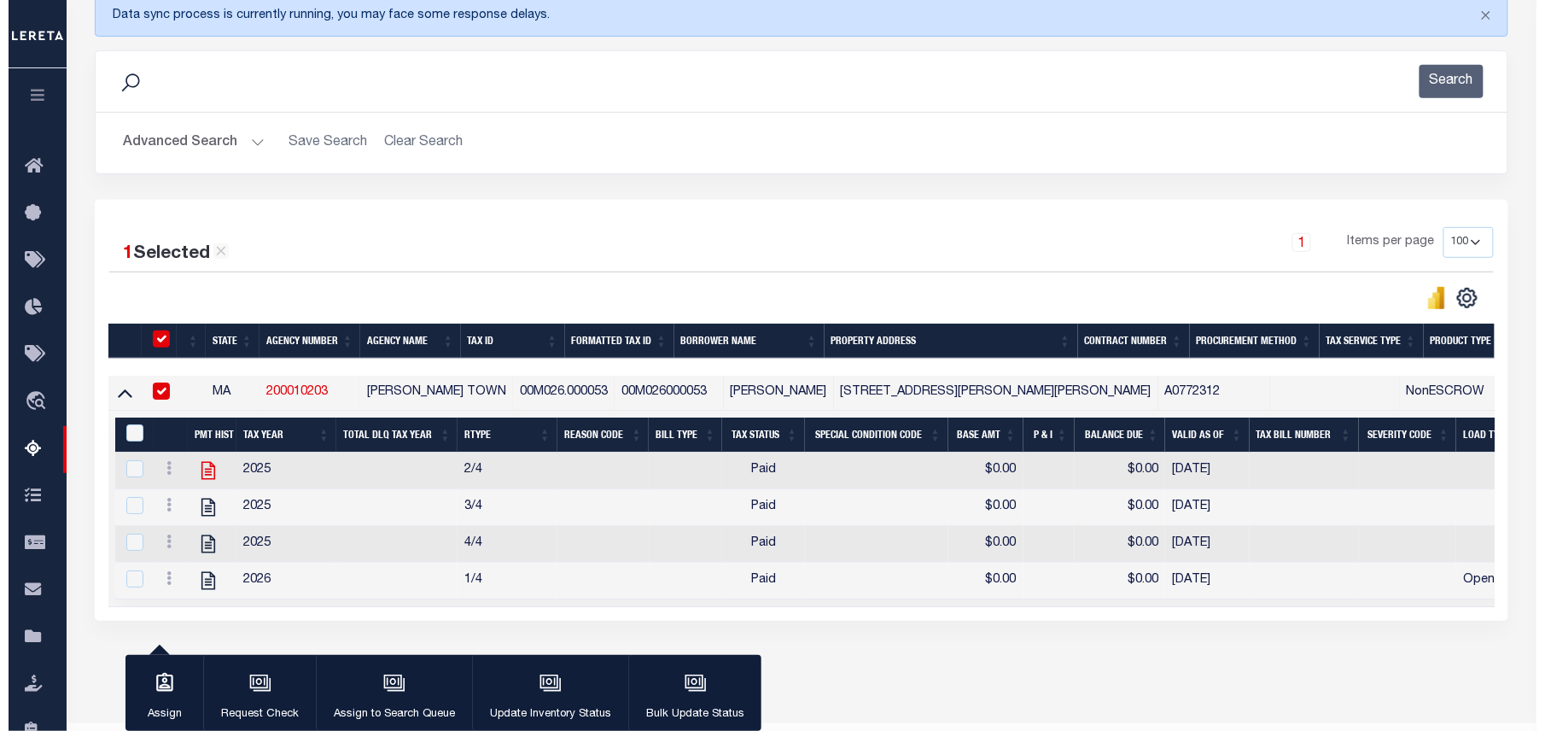
scroll to position [302, 0]
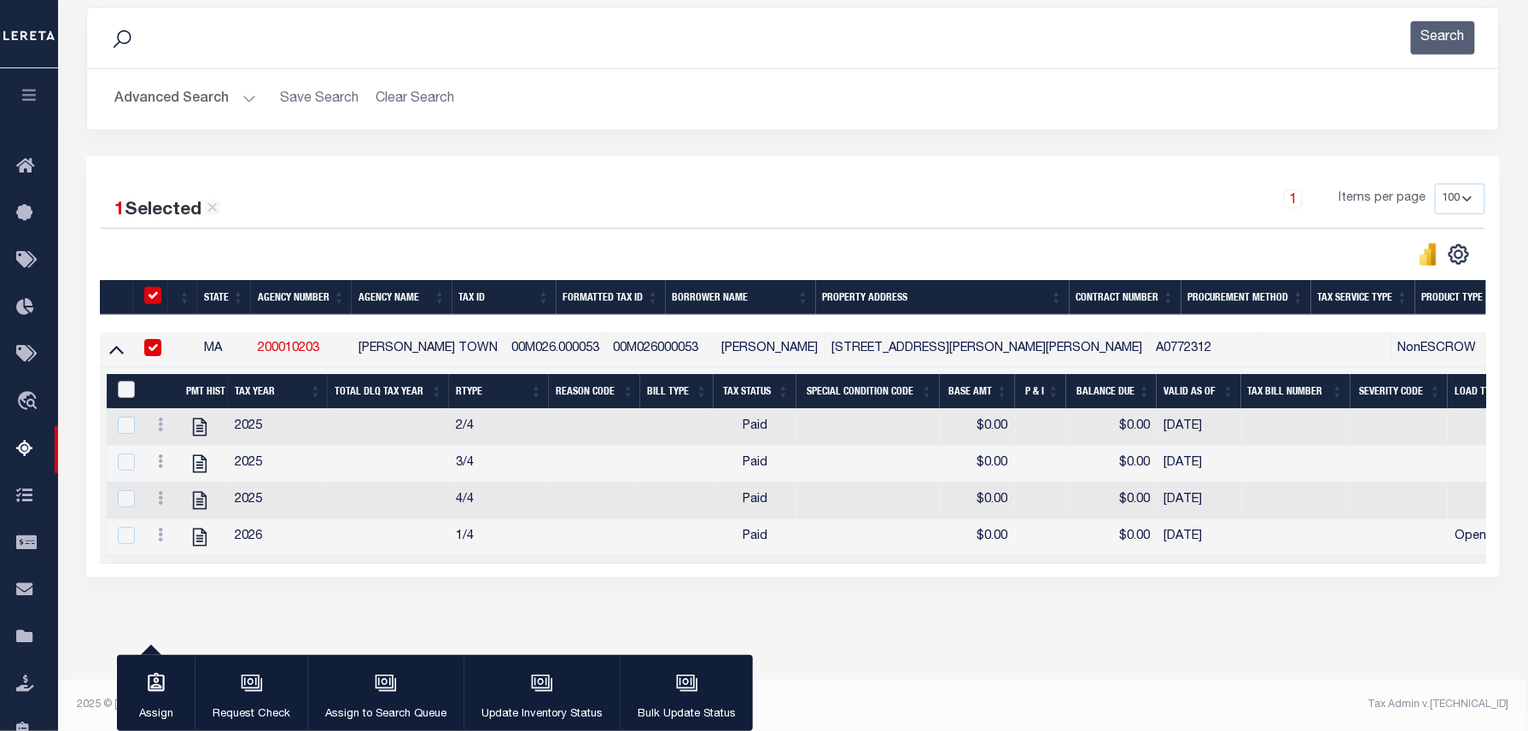
click at [124, 381] on input "&nbsp;" at bounding box center [126, 389] width 17 height 17
checkbox input "true"
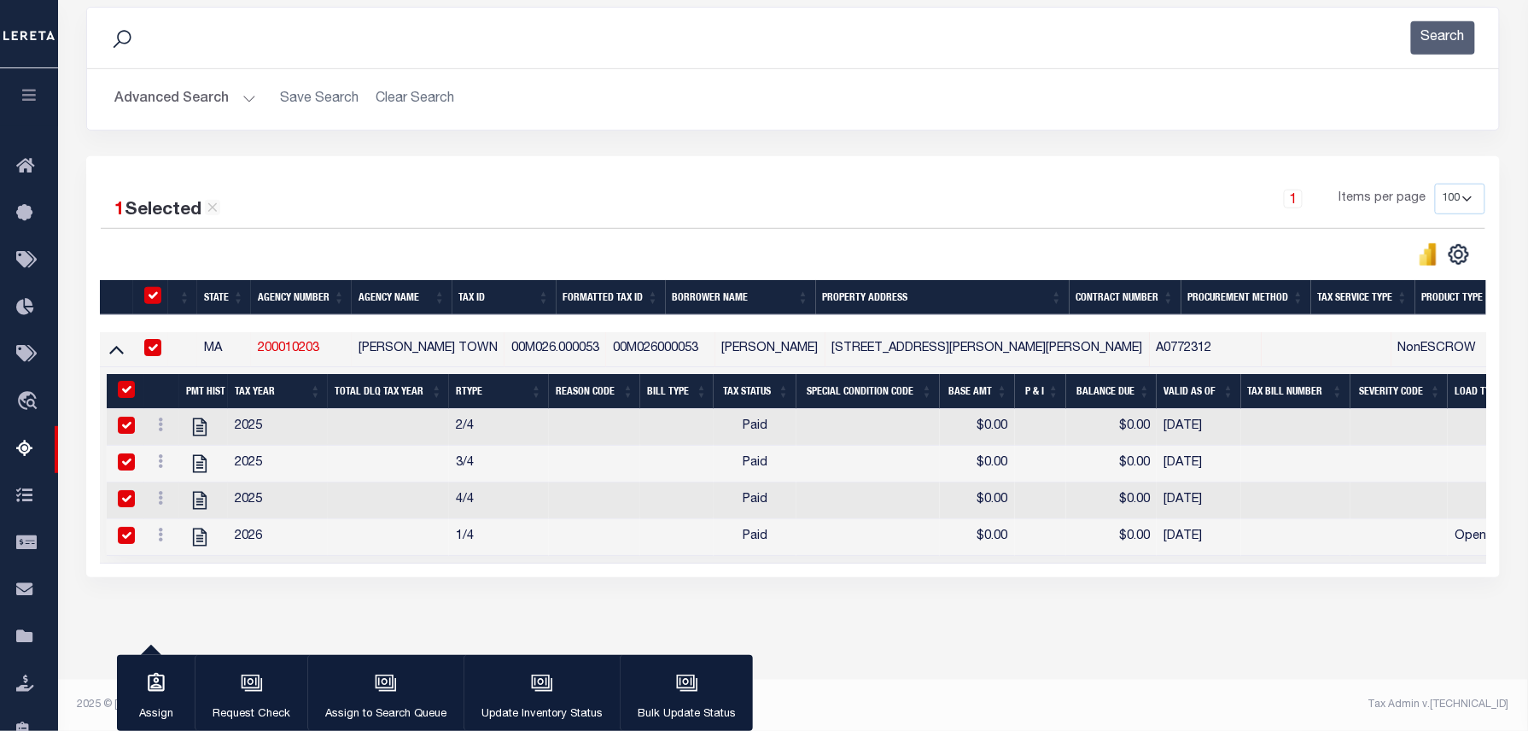
checkbox input "true"
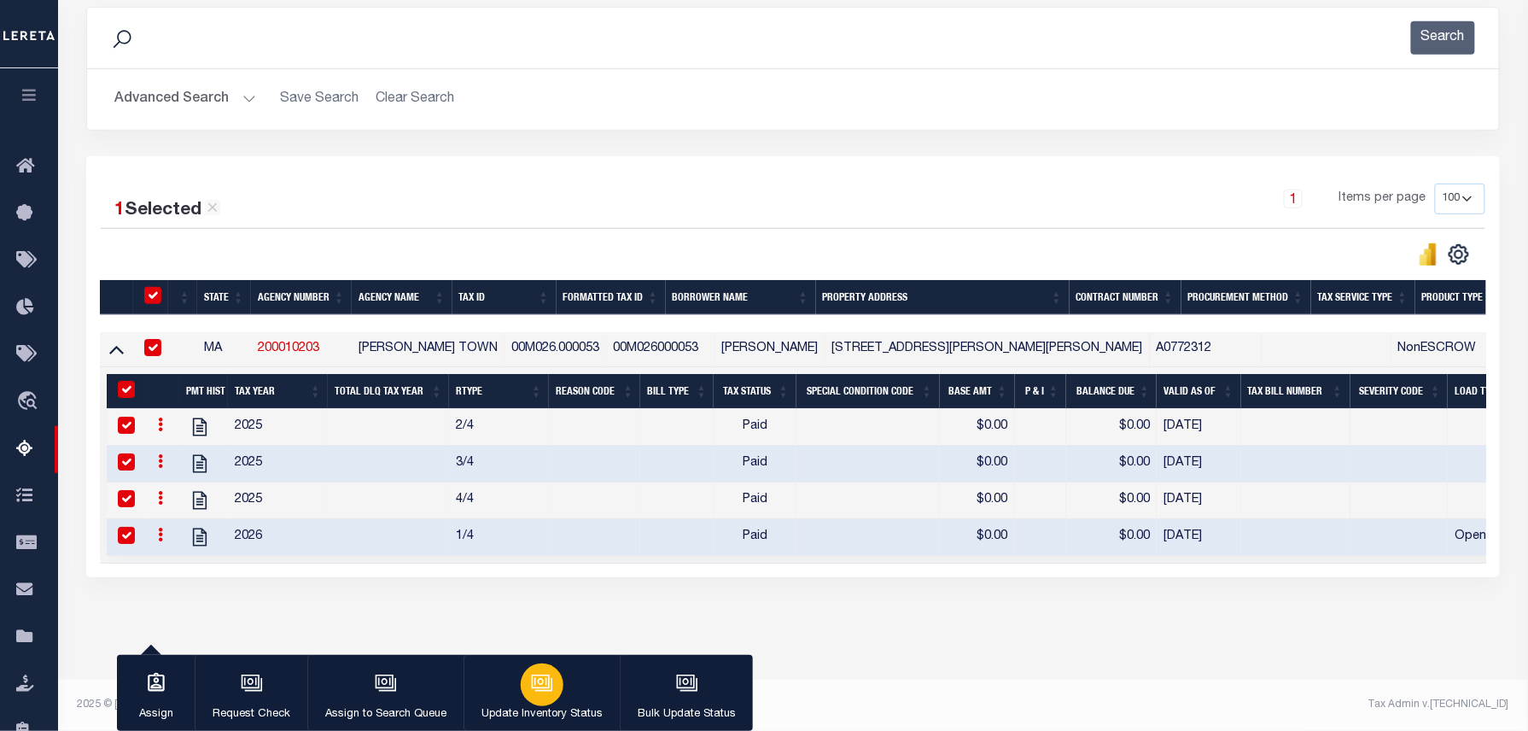
click at [540, 669] on div "button" at bounding box center [542, 684] width 43 height 43
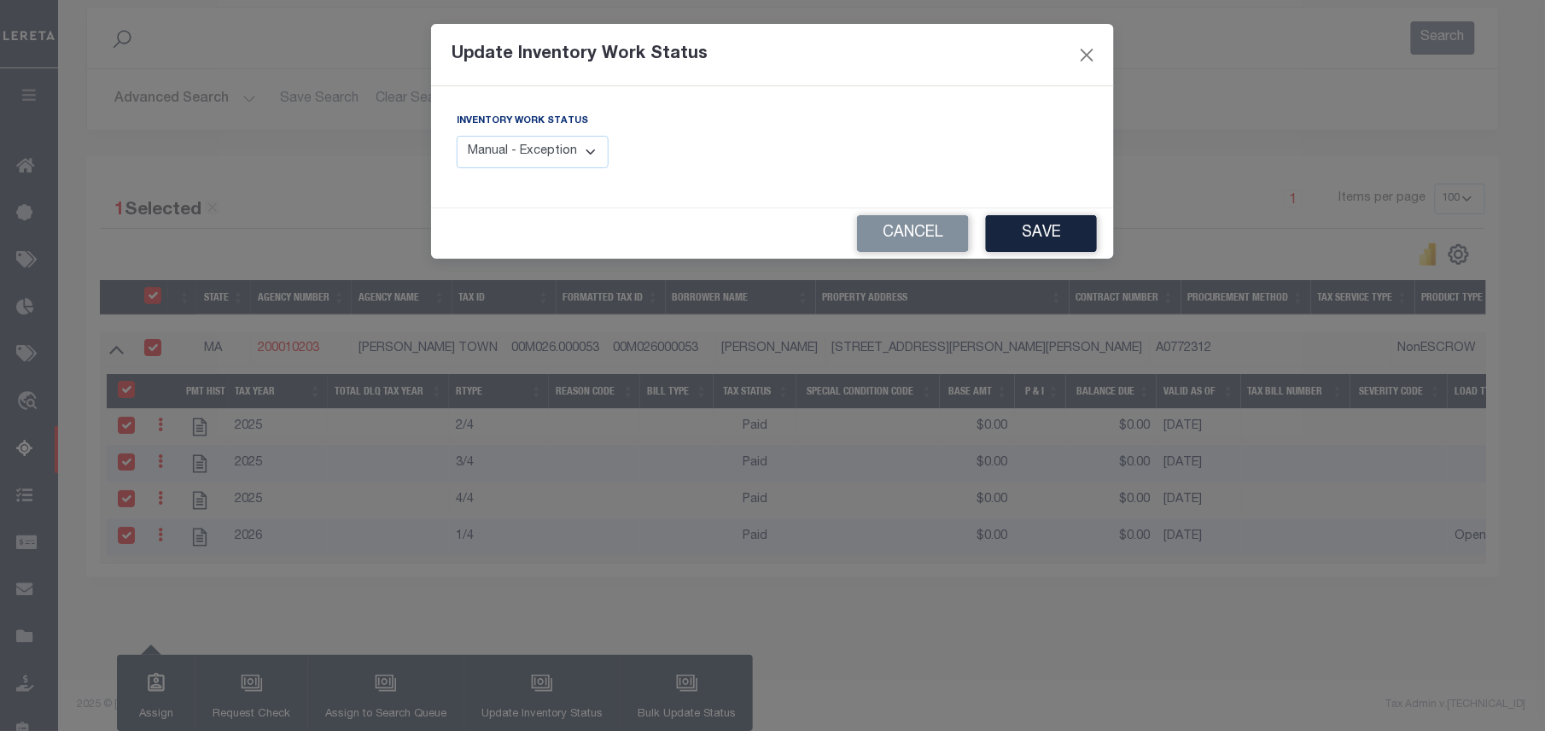
click at [530, 147] on select "Manual - Exception Pended - Awaiting Search Late Add Exception Completed" at bounding box center [533, 152] width 152 height 33
select select "4"
click at [457, 136] on select "Manual - Exception Pended - Awaiting Search Late Add Exception Completed" at bounding box center [533, 152] width 152 height 33
click at [1031, 234] on button "Save" at bounding box center [1041, 233] width 111 height 37
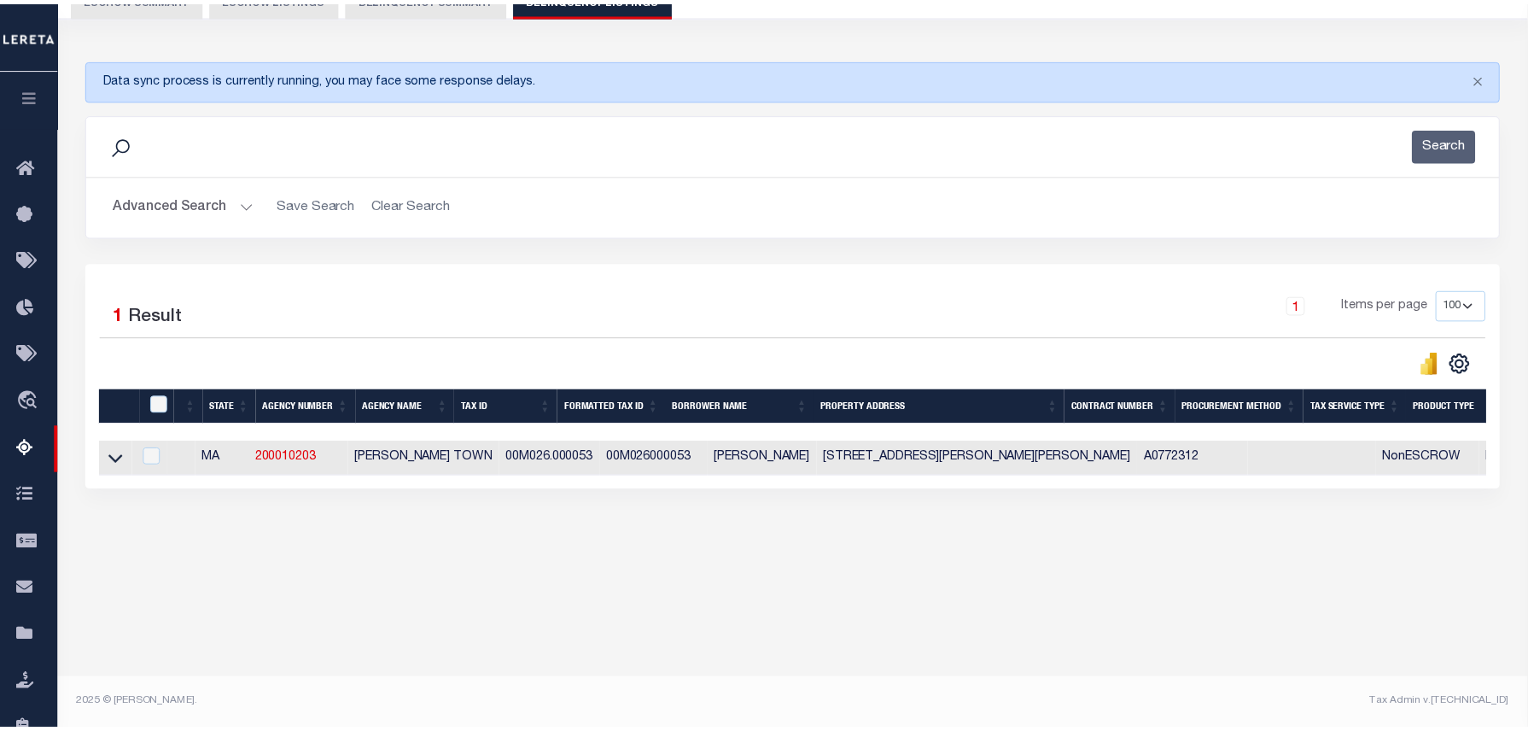
scroll to position [174, 0]
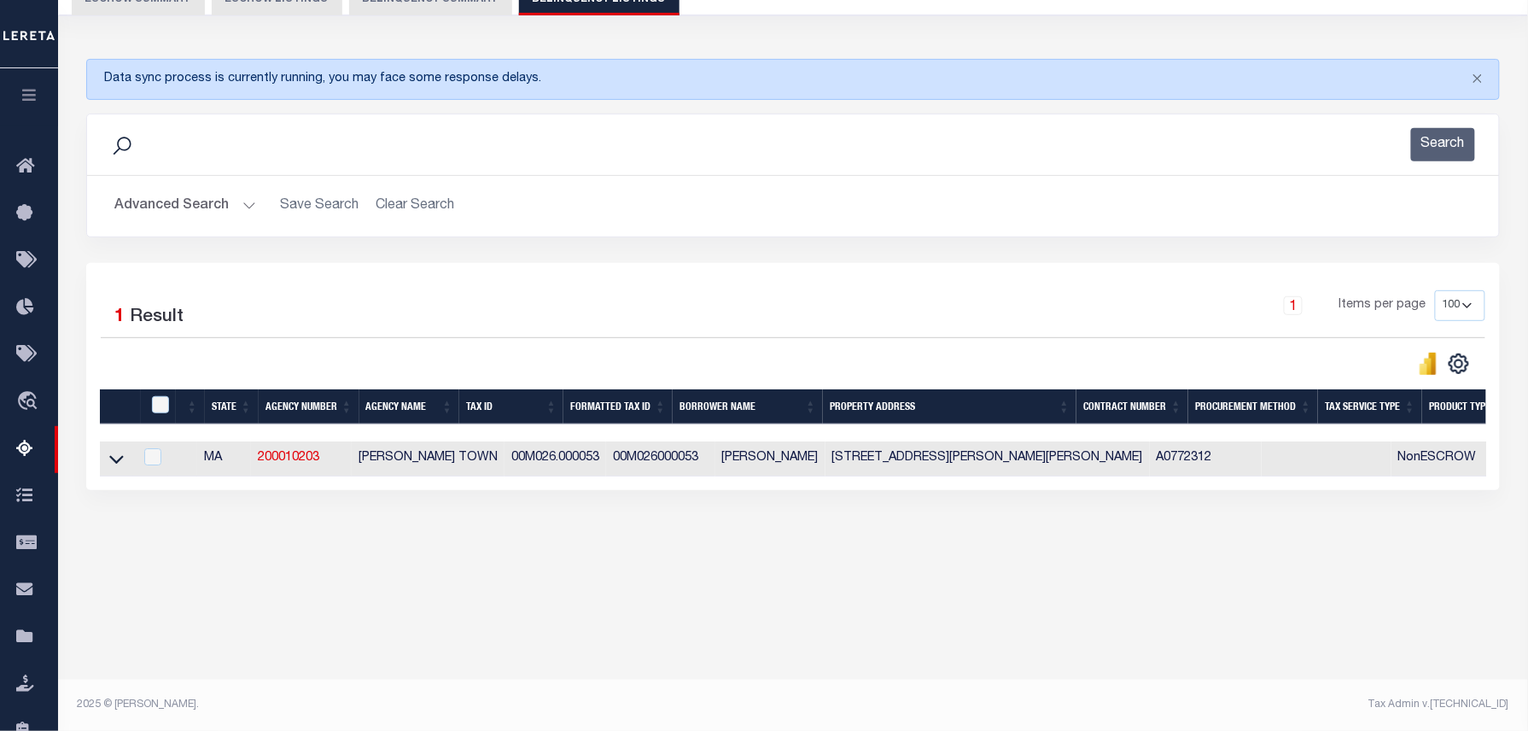
click at [195, 207] on button "Advanced Search" at bounding box center [185, 205] width 142 height 33
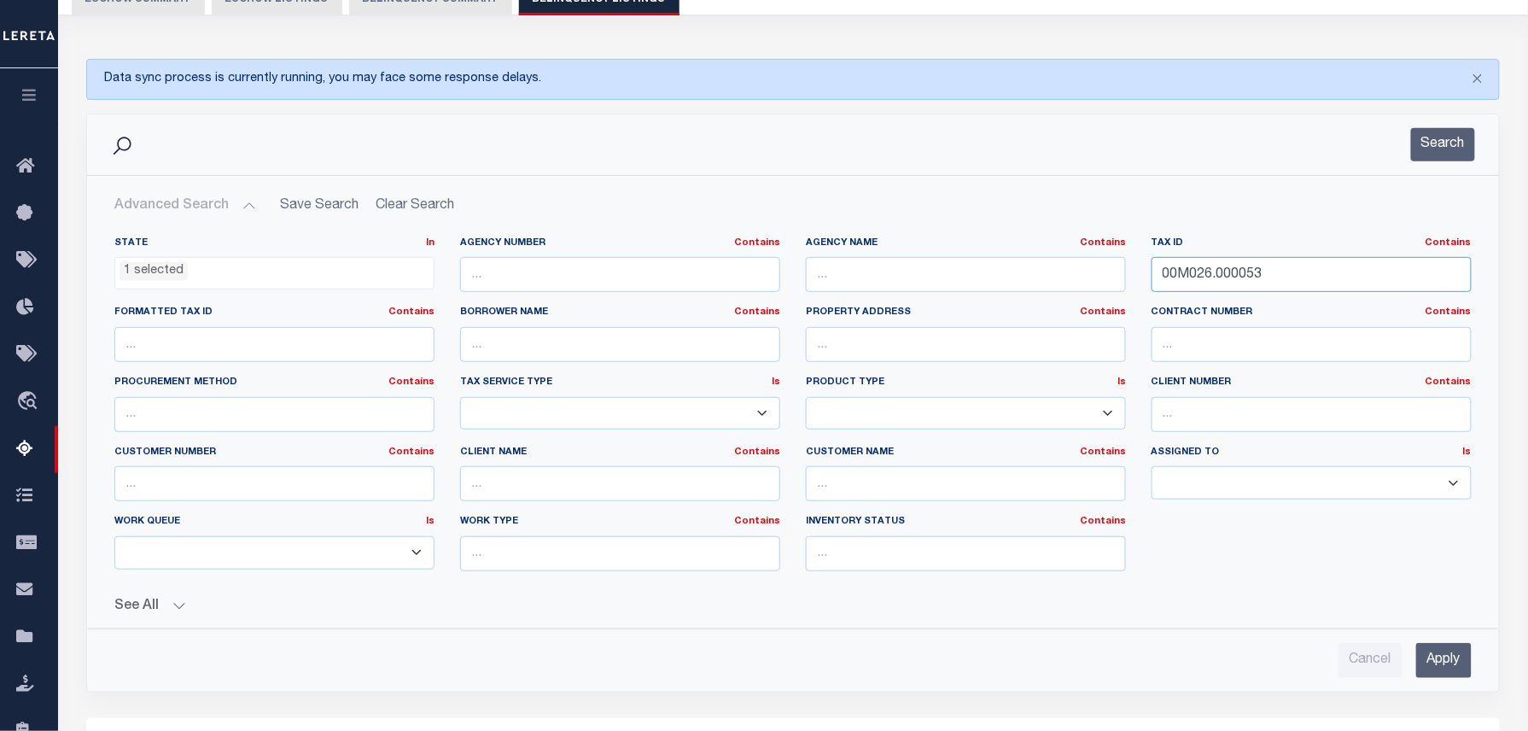
drag, startPoint x: 1282, startPoint y: 271, endPoint x: 944, endPoint y: 270, distance: 338.0
click at [1028, 275] on div "State In In AK AL AR AZ CA CO CT DC DE FL GA GU HI IA ID IL IN KS KY LA MA MD M…" at bounding box center [793, 410] width 1383 height 348
paste input "91.000022"
type input "00M091.000022"
click at [1441, 138] on button "Search" at bounding box center [1443, 144] width 64 height 33
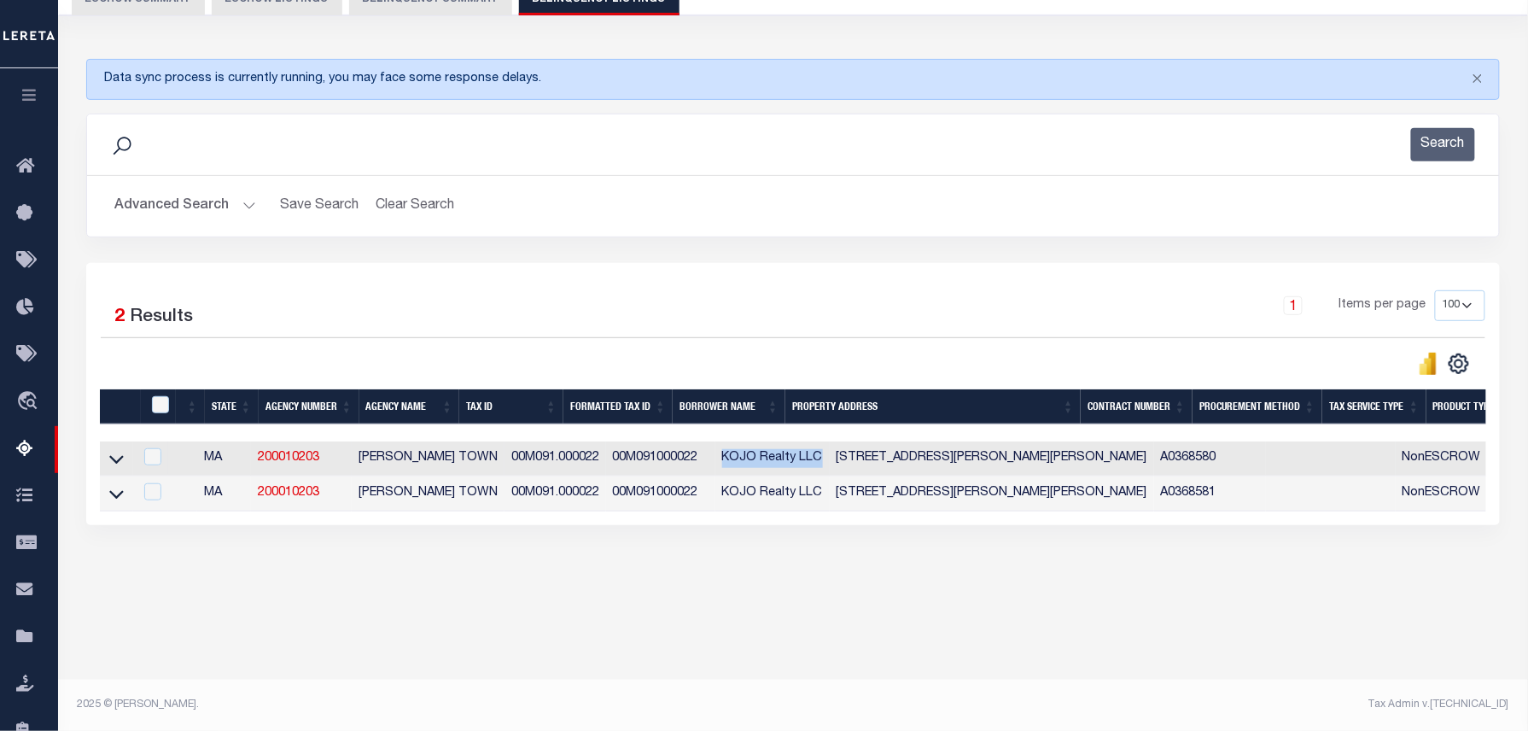
drag, startPoint x: 679, startPoint y: 462, endPoint x: 778, endPoint y: 461, distance: 99.0
click at [778, 461] on td "KOJO Realty LLC" at bounding box center [772, 458] width 114 height 35
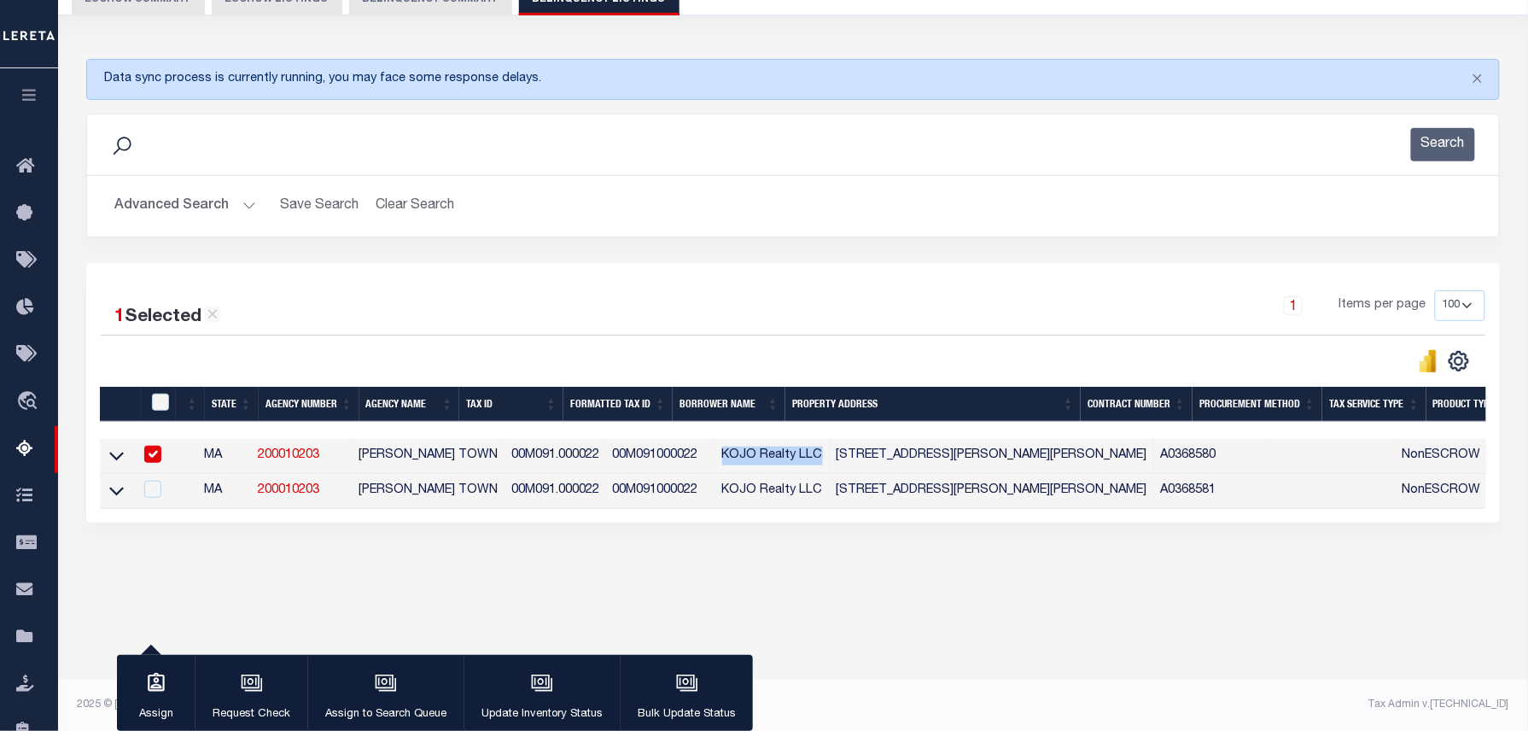
copy td "KOJO Realty LLC"
click at [161, 451] on div at bounding box center [150, 454] width 21 height 19
checkbox input "false"
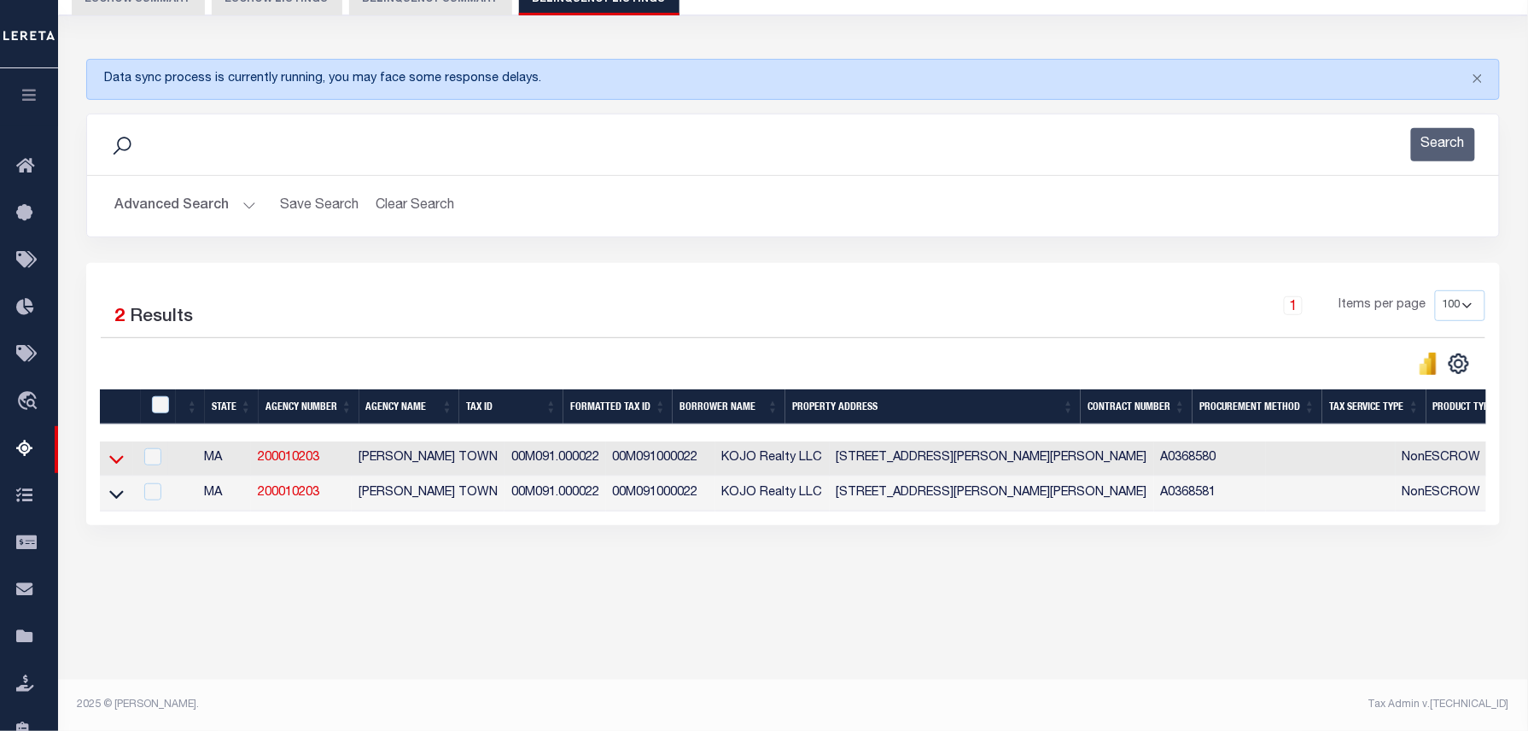
click at [117, 462] on icon at bounding box center [116, 459] width 15 height 18
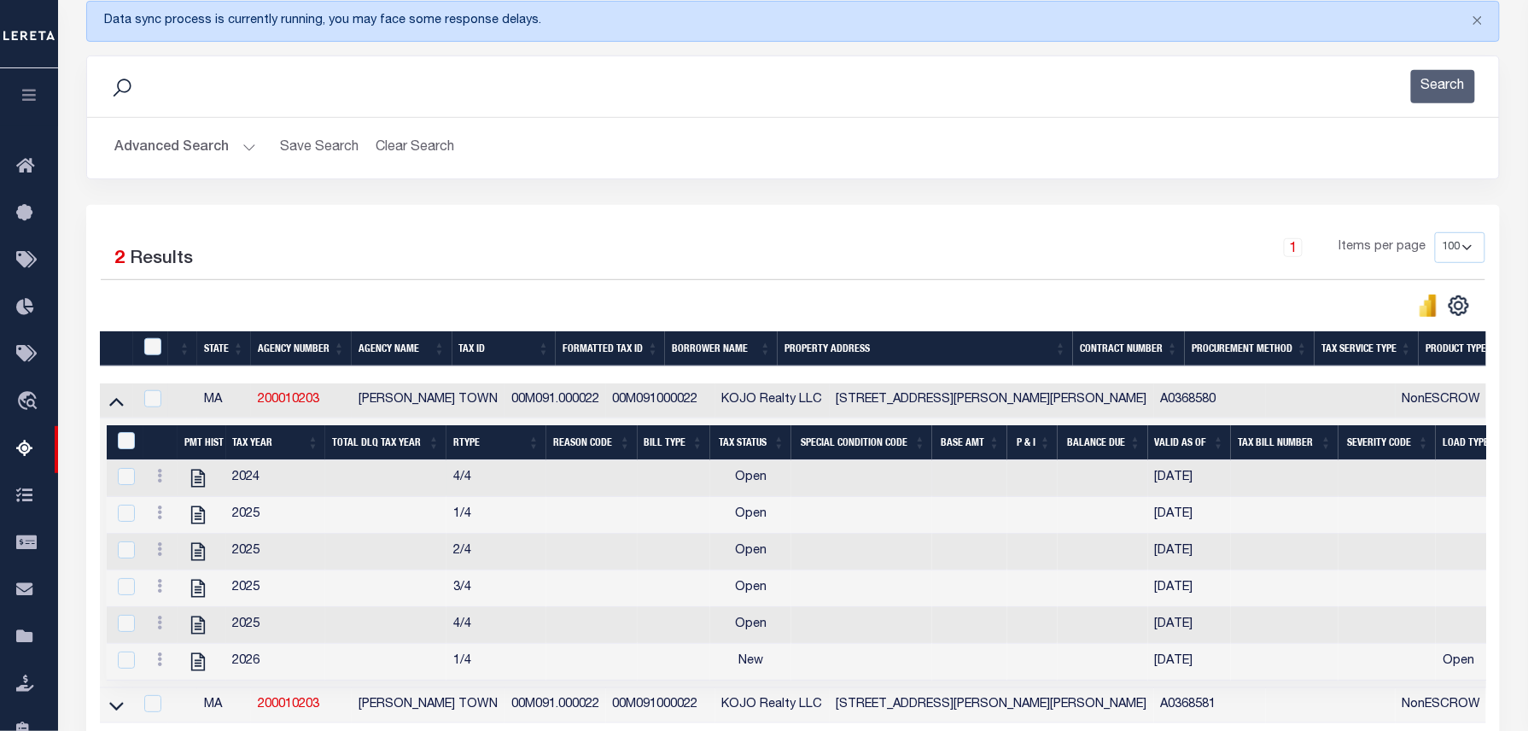
scroll to position [288, 0]
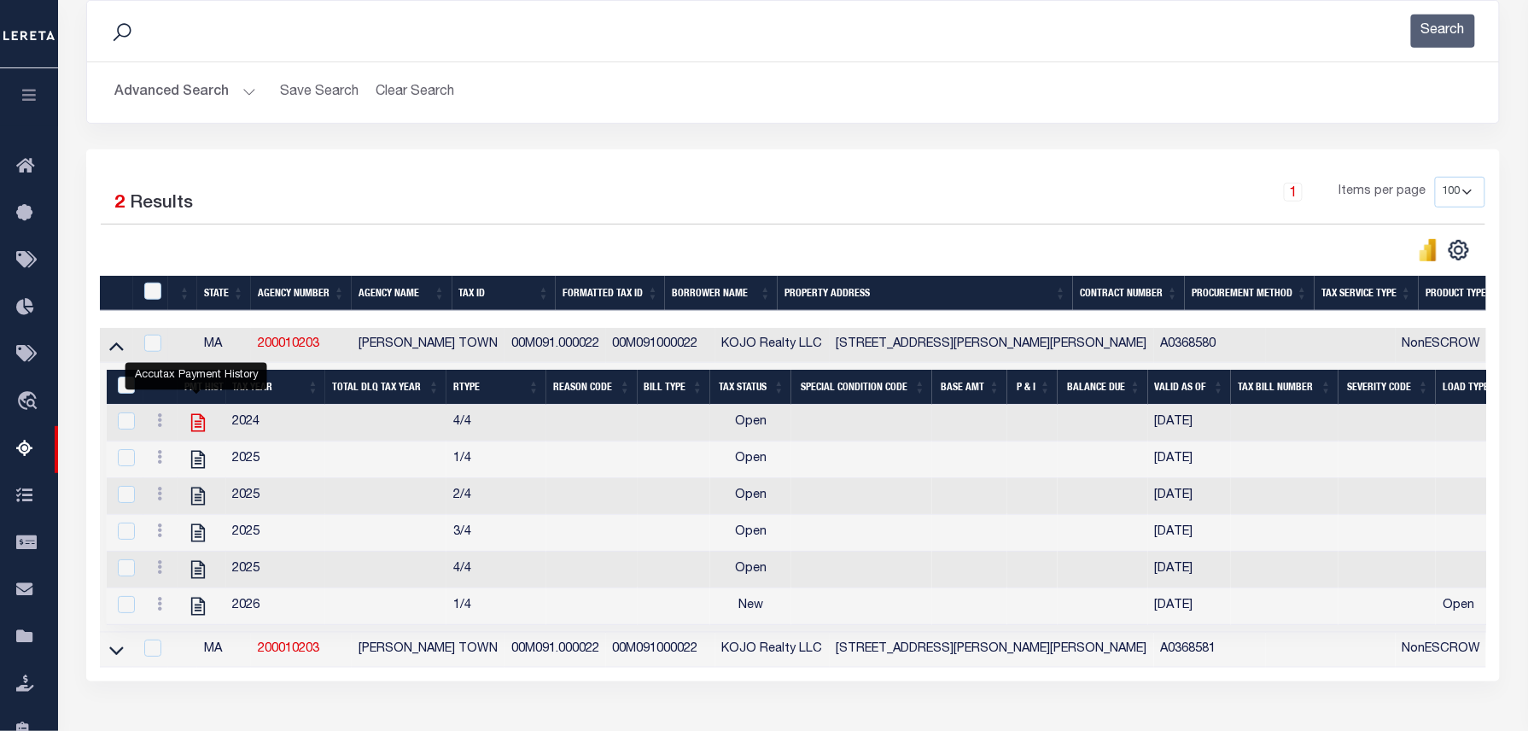
click at [198, 432] on icon "" at bounding box center [198, 423] width 14 height 18
checkbox input "false"
checkbox input "true"
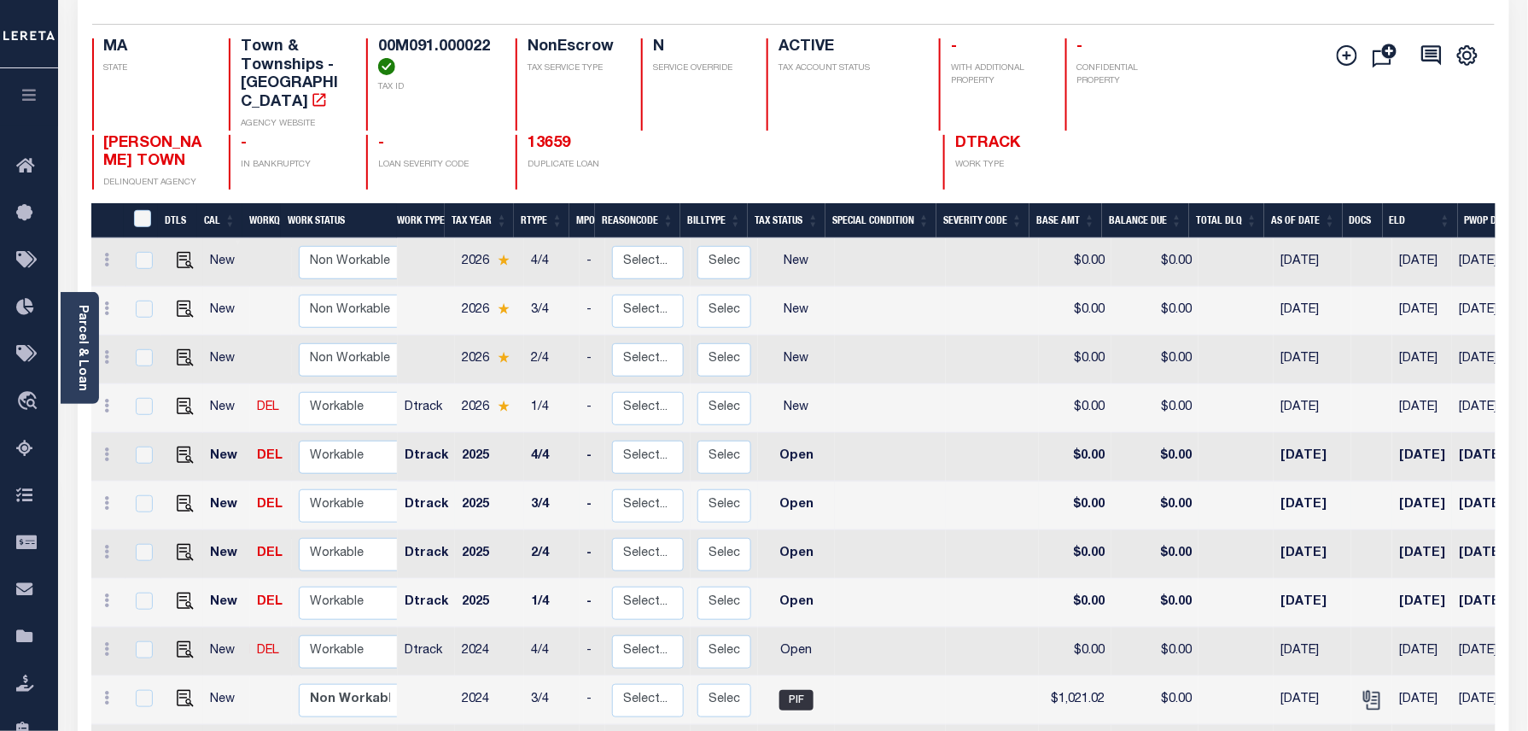
scroll to position [227, 0]
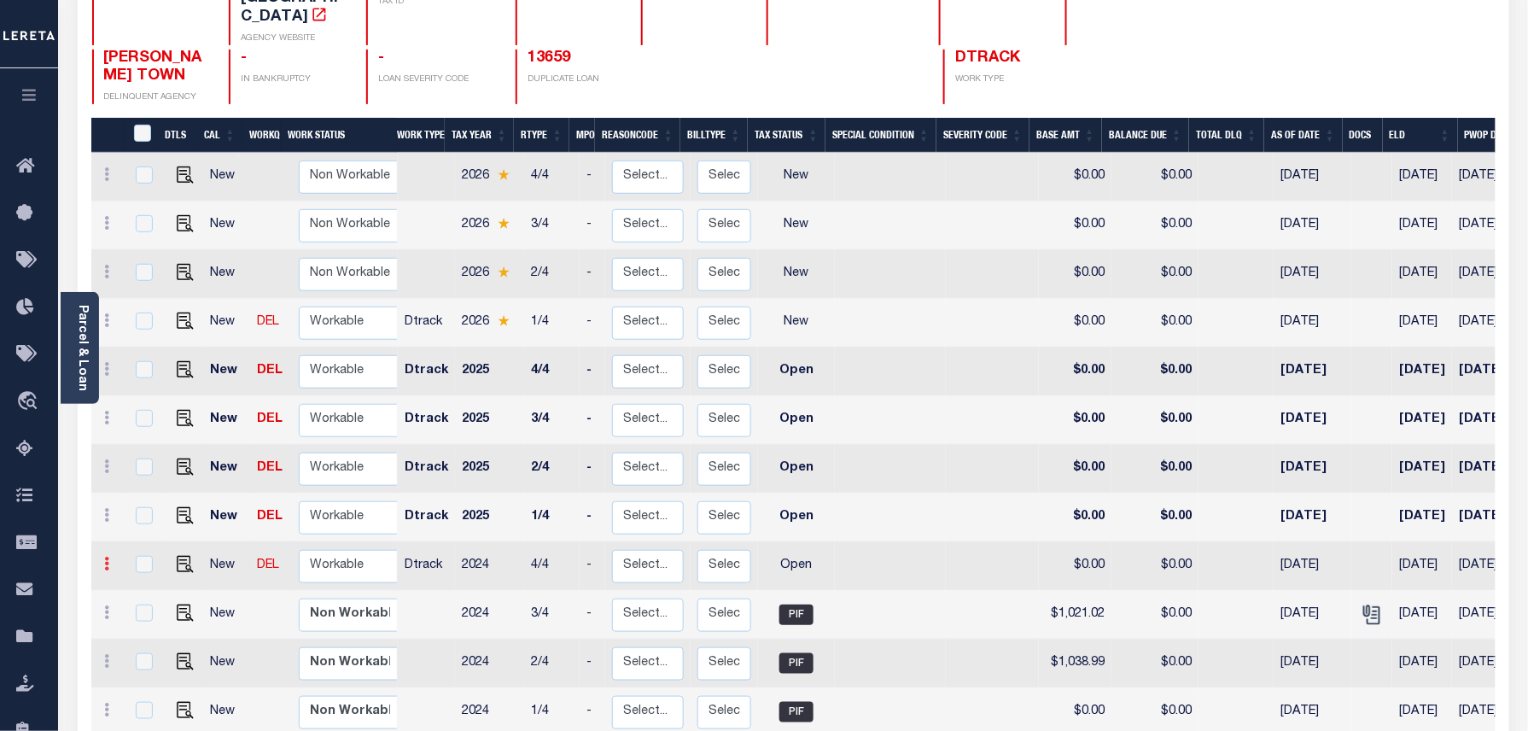
click at [107, 556] on icon at bounding box center [107, 563] width 5 height 14
click at [140, 614] on img at bounding box center [148, 623] width 17 height 18
select select "OP2"
type input "$0.00"
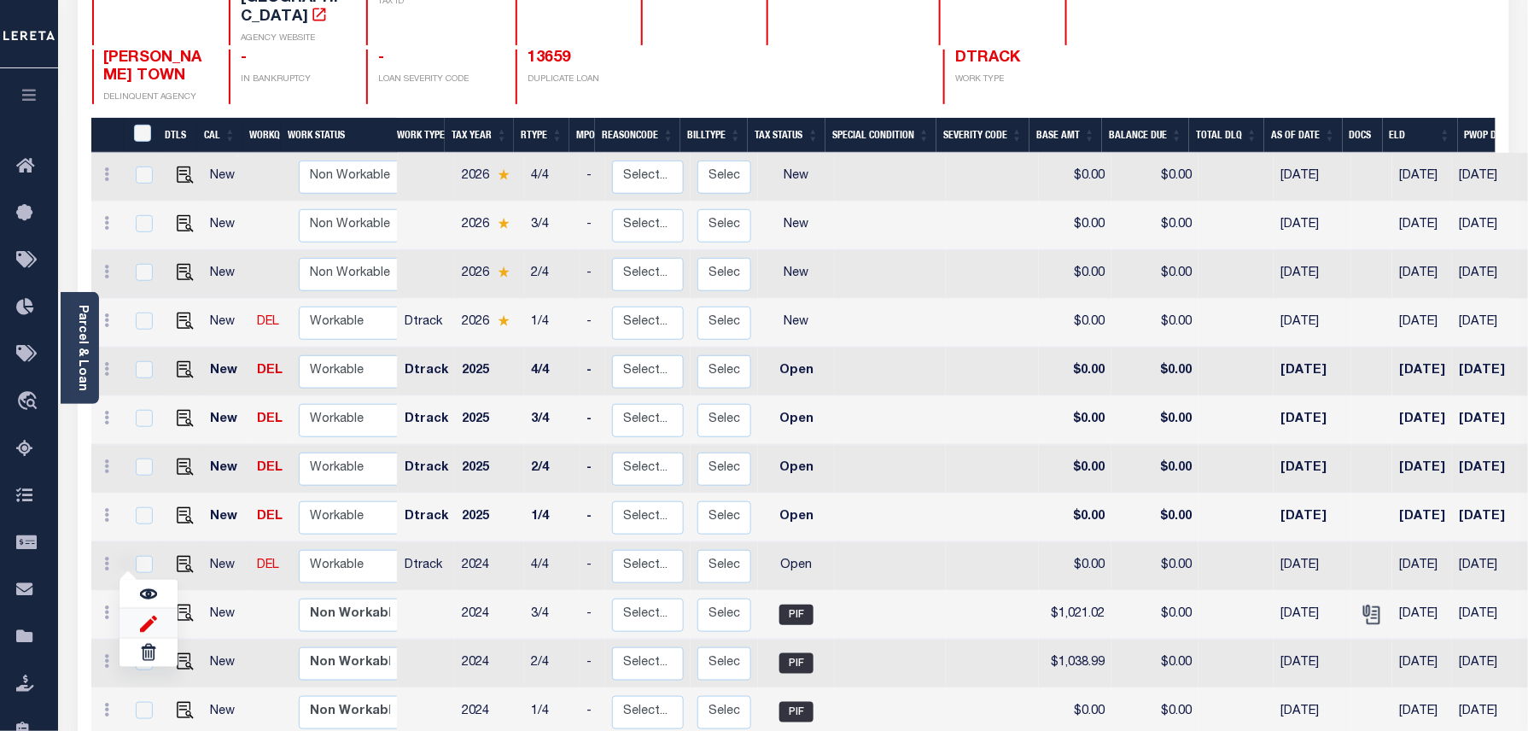
type input "[DATE]"
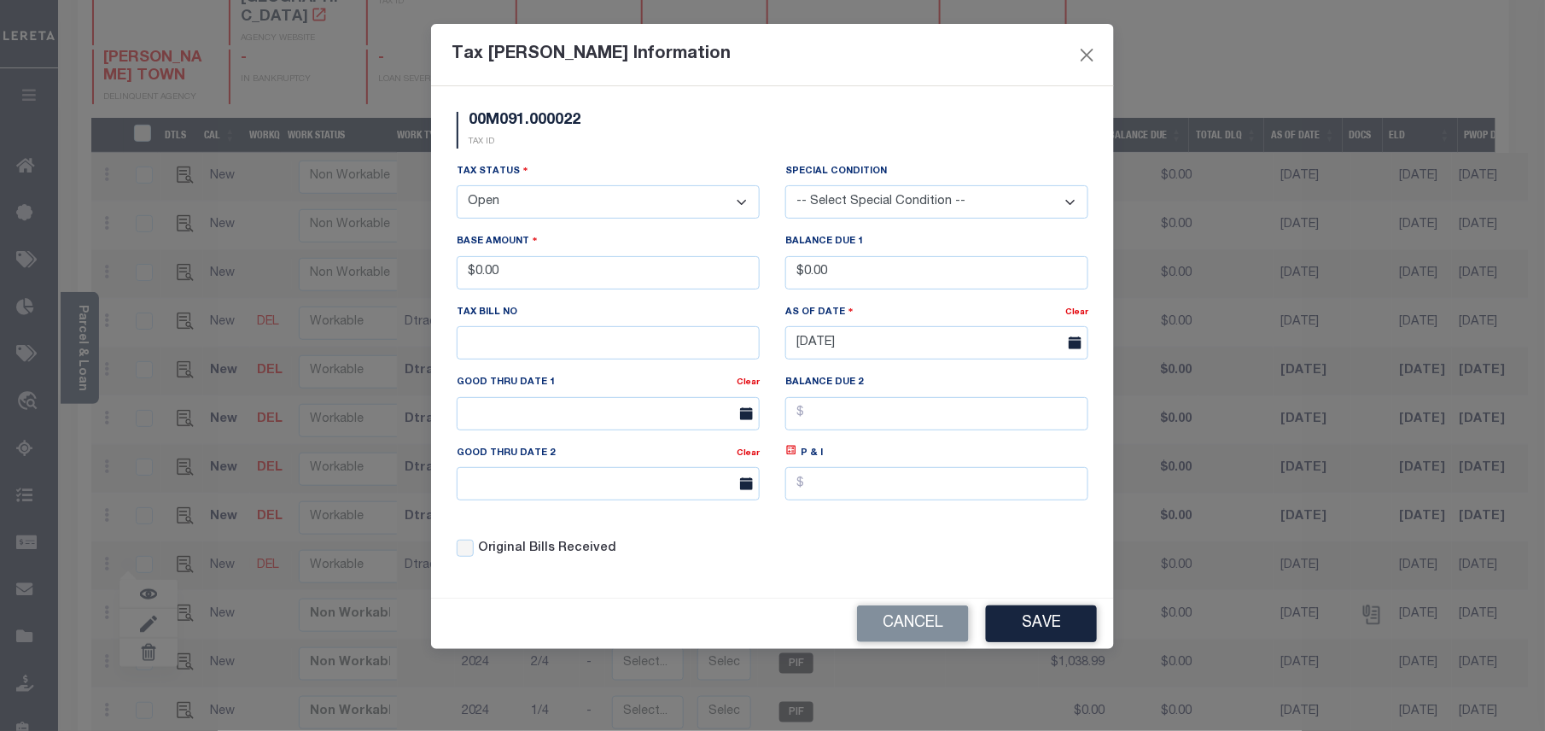
click at [515, 216] on select "- Select Status - Open Due/Unpaid Paid Incomplete No Tax Due Internal Refund Pr…" at bounding box center [608, 201] width 303 height 33
click at [521, 218] on select "- Select Status - Open Due/Unpaid Paid Incomplete No Tax Due Internal Refund Pr…" at bounding box center [608, 201] width 303 height 33
select select "PYD"
click at [457, 188] on select "- Select Status - Open Due/Unpaid Paid Incomplete No Tax Due Internal Refund Pr…" at bounding box center [608, 201] width 303 height 33
click at [1008, 635] on button "Save" at bounding box center [1041, 623] width 111 height 37
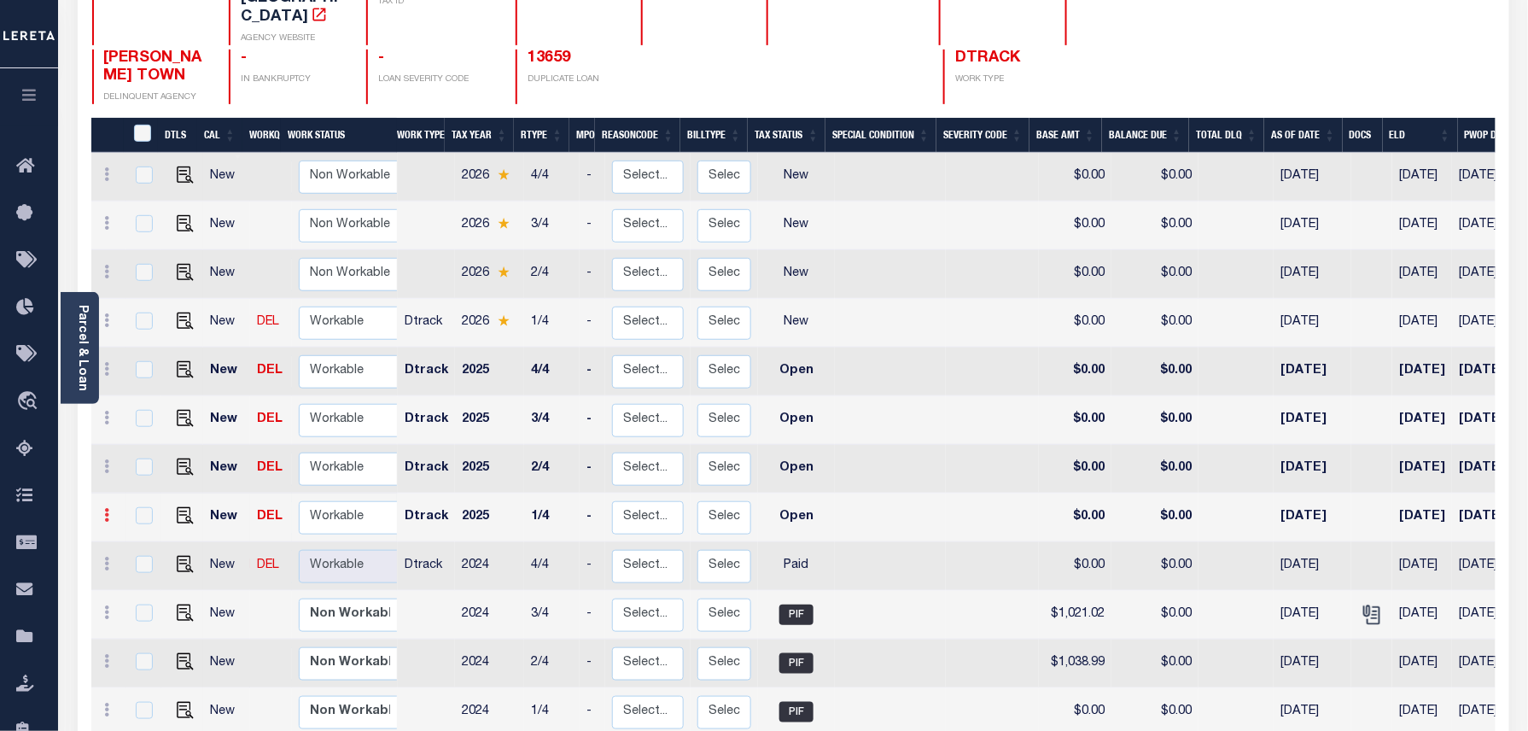
click at [111, 510] on link at bounding box center [107, 517] width 19 height 14
click at [147, 564] on img at bounding box center [148, 573] width 17 height 18
type input "$0.00"
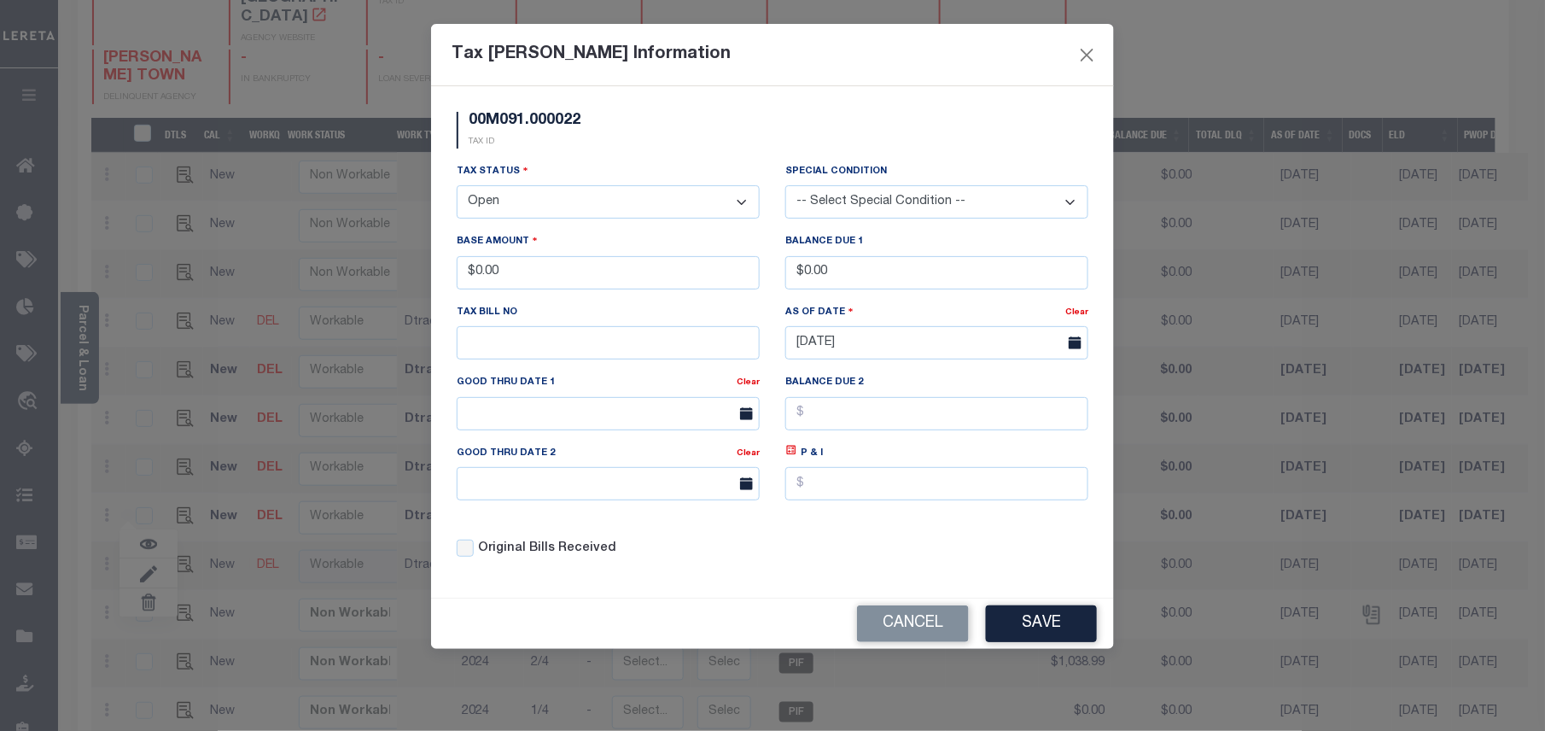
click at [537, 209] on select "- Select Status - Open Due/Unpaid Paid Incomplete No Tax Due Internal Refund Pr…" at bounding box center [608, 201] width 303 height 33
select select "PYD"
click at [457, 188] on select "- Select Status - Open Due/Unpaid Paid Incomplete No Tax Due Internal Refund Pr…" at bounding box center [608, 201] width 303 height 33
click at [1022, 620] on button "Save" at bounding box center [1041, 623] width 111 height 37
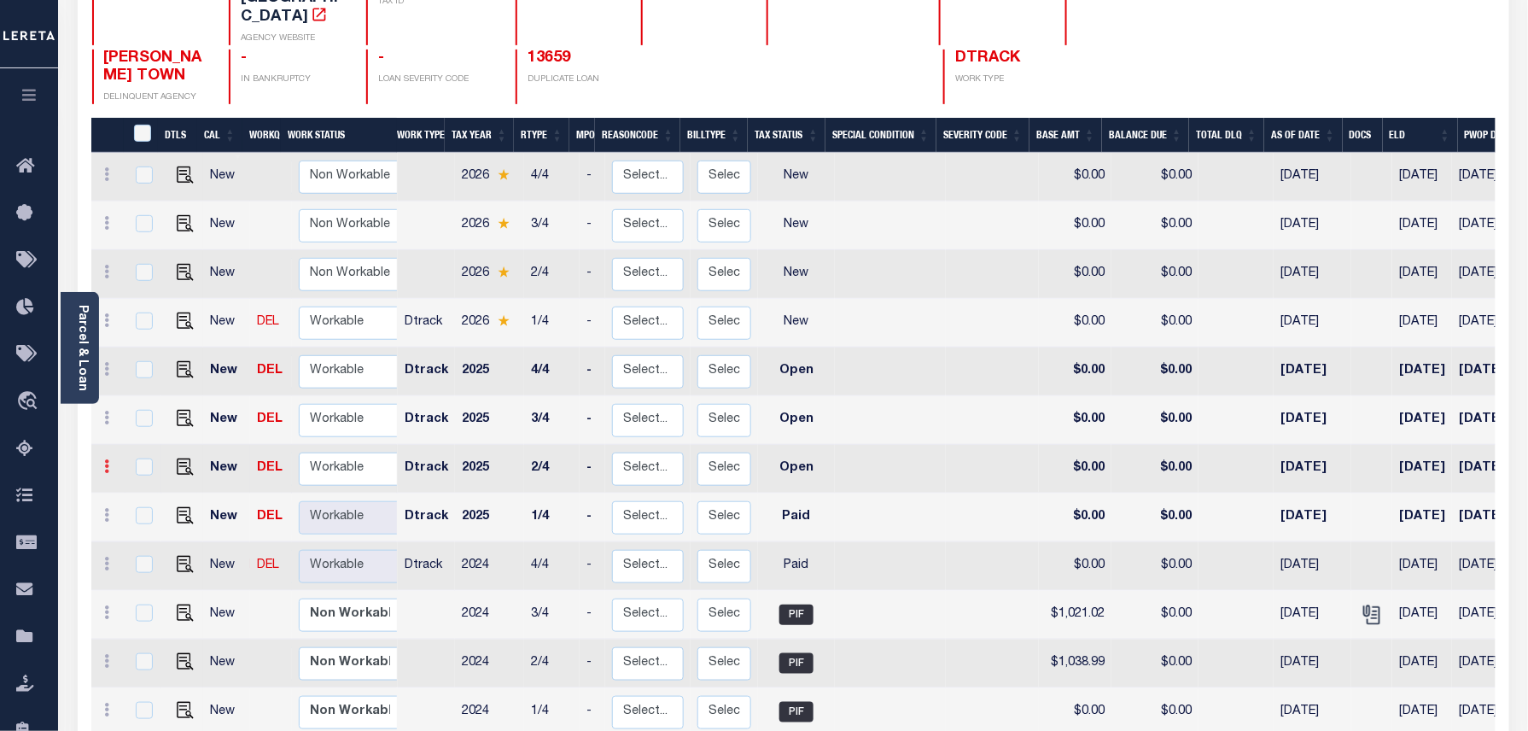
click at [108, 459] on icon at bounding box center [107, 466] width 5 height 14
click at [155, 510] on link at bounding box center [148, 524] width 58 height 28
type input "$0.00"
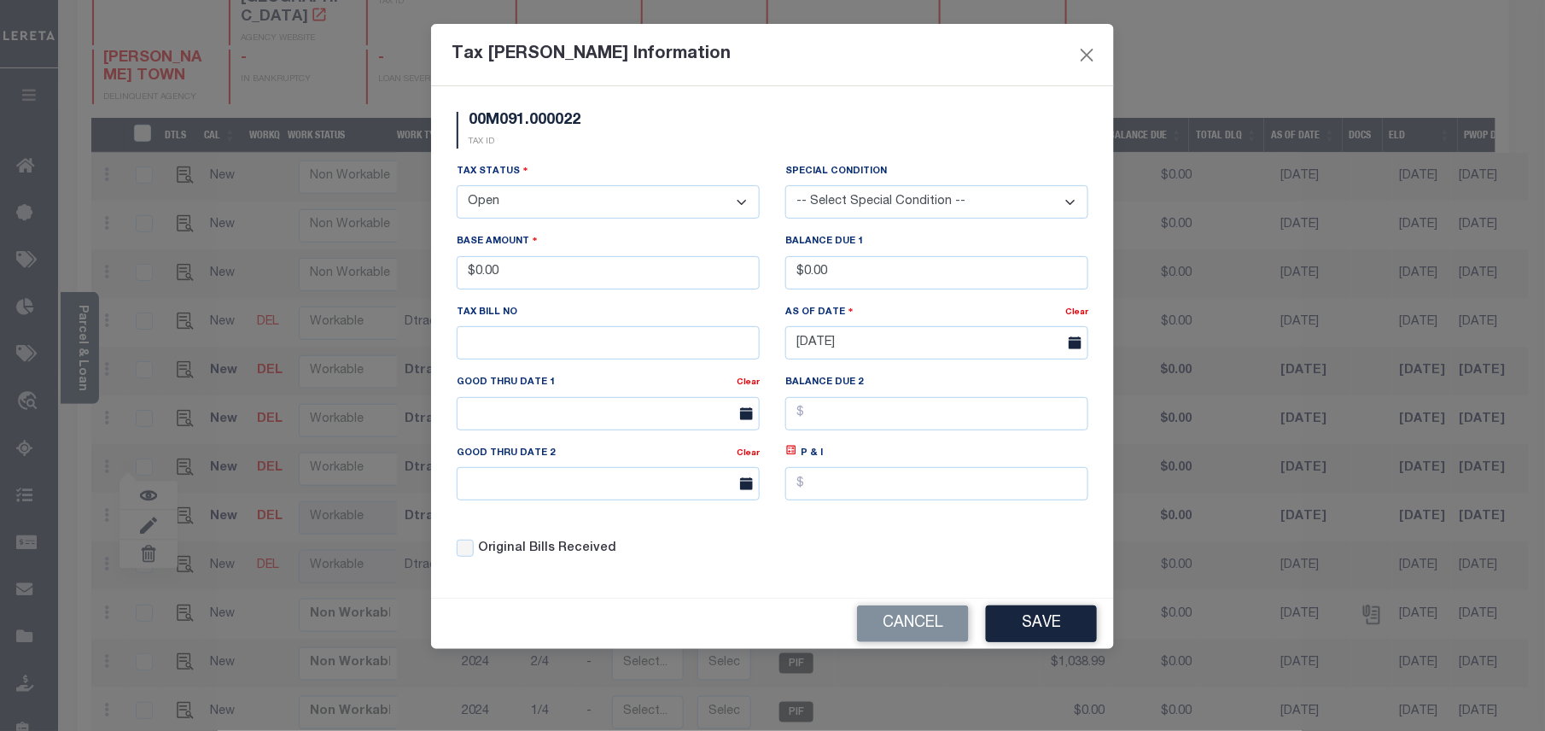
click at [548, 200] on select "- Select Status - Open Due/Unpaid Paid Incomplete No Tax Due Internal Refund Pr…" at bounding box center [608, 201] width 303 height 33
select select "PYD"
click at [457, 188] on select "- Select Status - Open Due/Unpaid Paid Incomplete No Tax Due Internal Refund Pr…" at bounding box center [608, 201] width 303 height 33
click at [1034, 615] on button "Save" at bounding box center [1041, 623] width 111 height 37
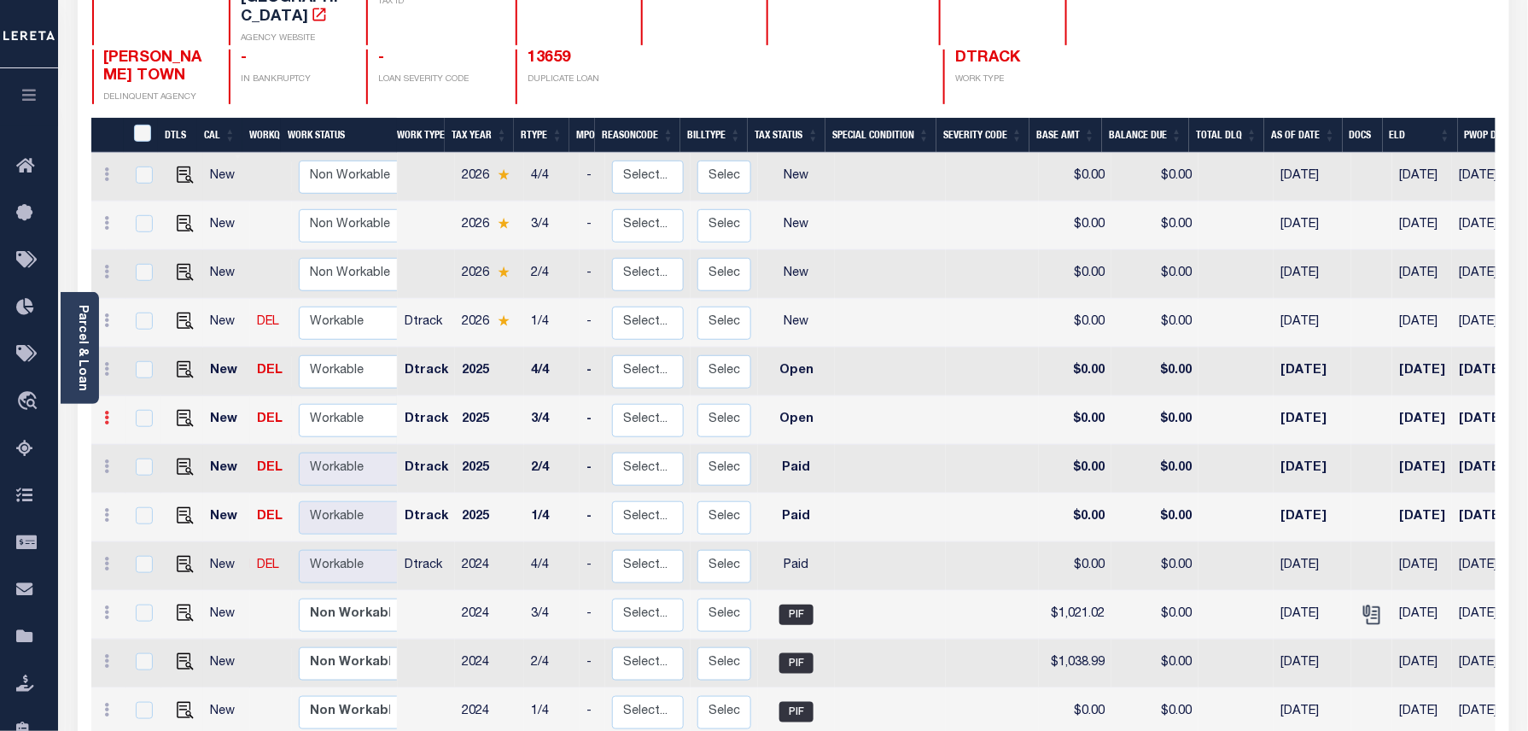
click at [110, 413] on link at bounding box center [107, 420] width 19 height 14
click at [143, 467] on img at bounding box center [148, 476] width 17 height 18
type input "$0.00"
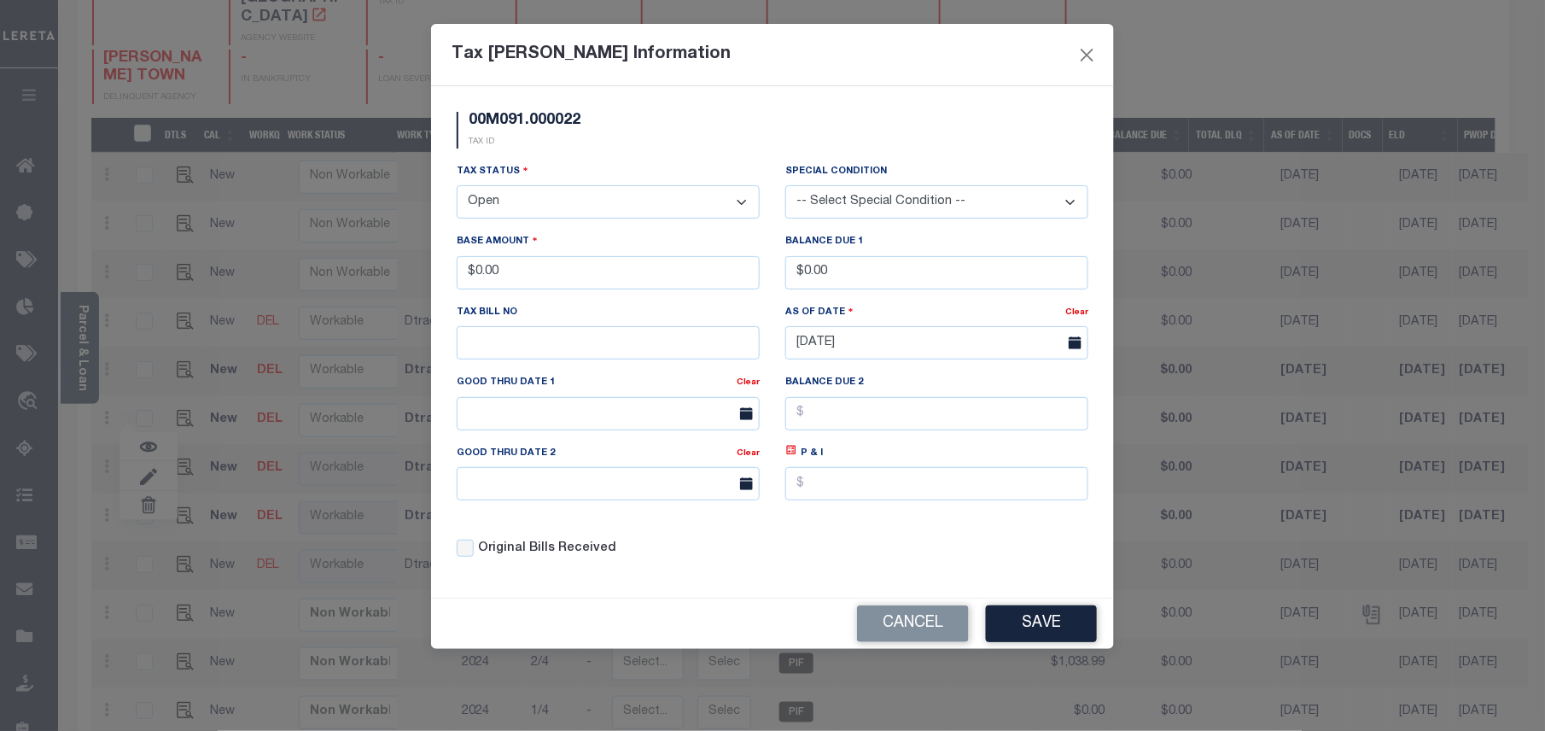
click at [553, 195] on select "- Select Status - Open Due/Unpaid Paid Incomplete No Tax Due Internal Refund Pr…" at bounding box center [608, 201] width 303 height 33
click at [457, 188] on select "- Select Status - Open Due/Unpaid Paid Incomplete No Tax Due Internal Refund Pr…" at bounding box center [608, 201] width 303 height 33
click at [1069, 626] on button "Save" at bounding box center [1041, 623] width 111 height 37
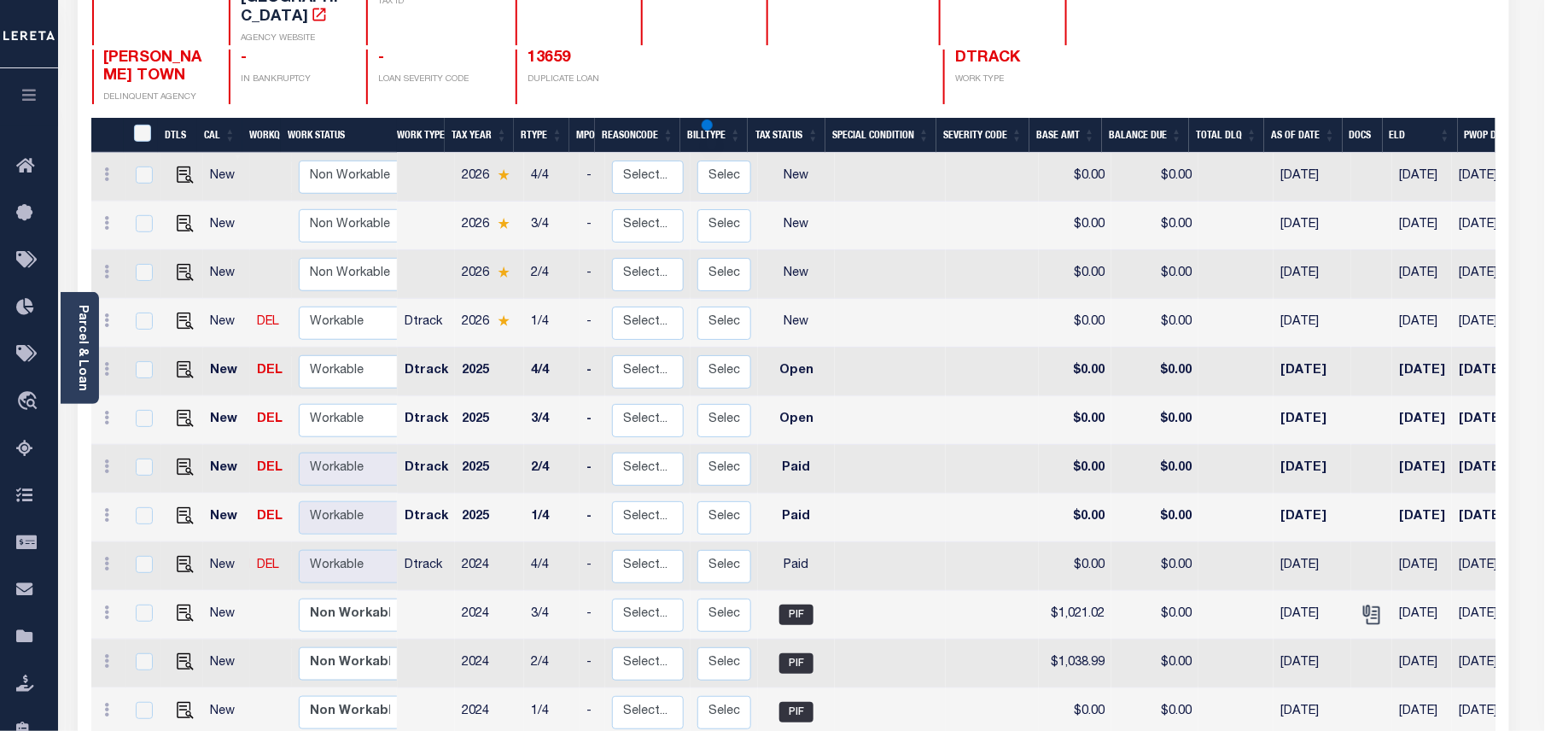
select select "OP2"
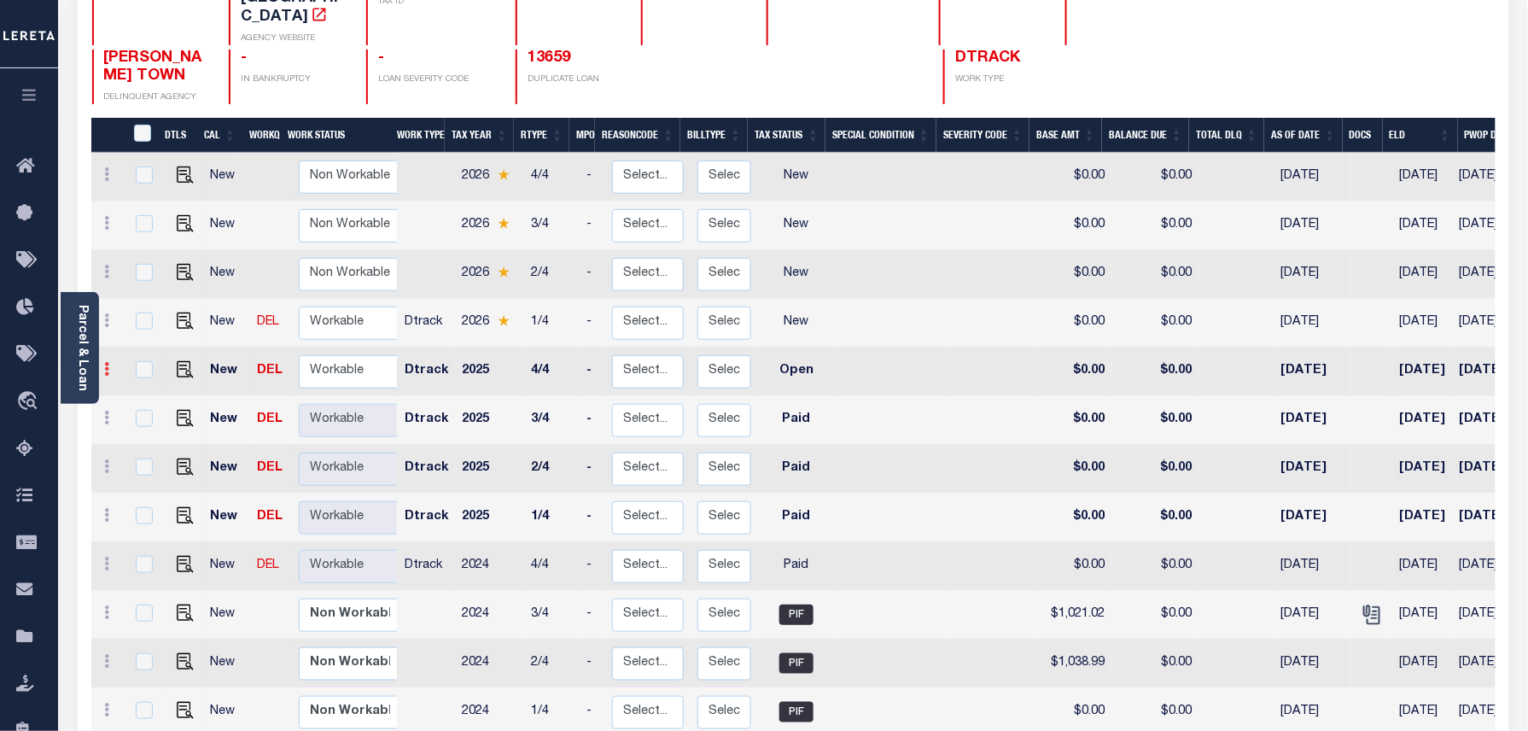
click at [105, 362] on icon at bounding box center [107, 369] width 5 height 14
click at [133, 413] on link at bounding box center [148, 427] width 58 height 28
type input "$0.00"
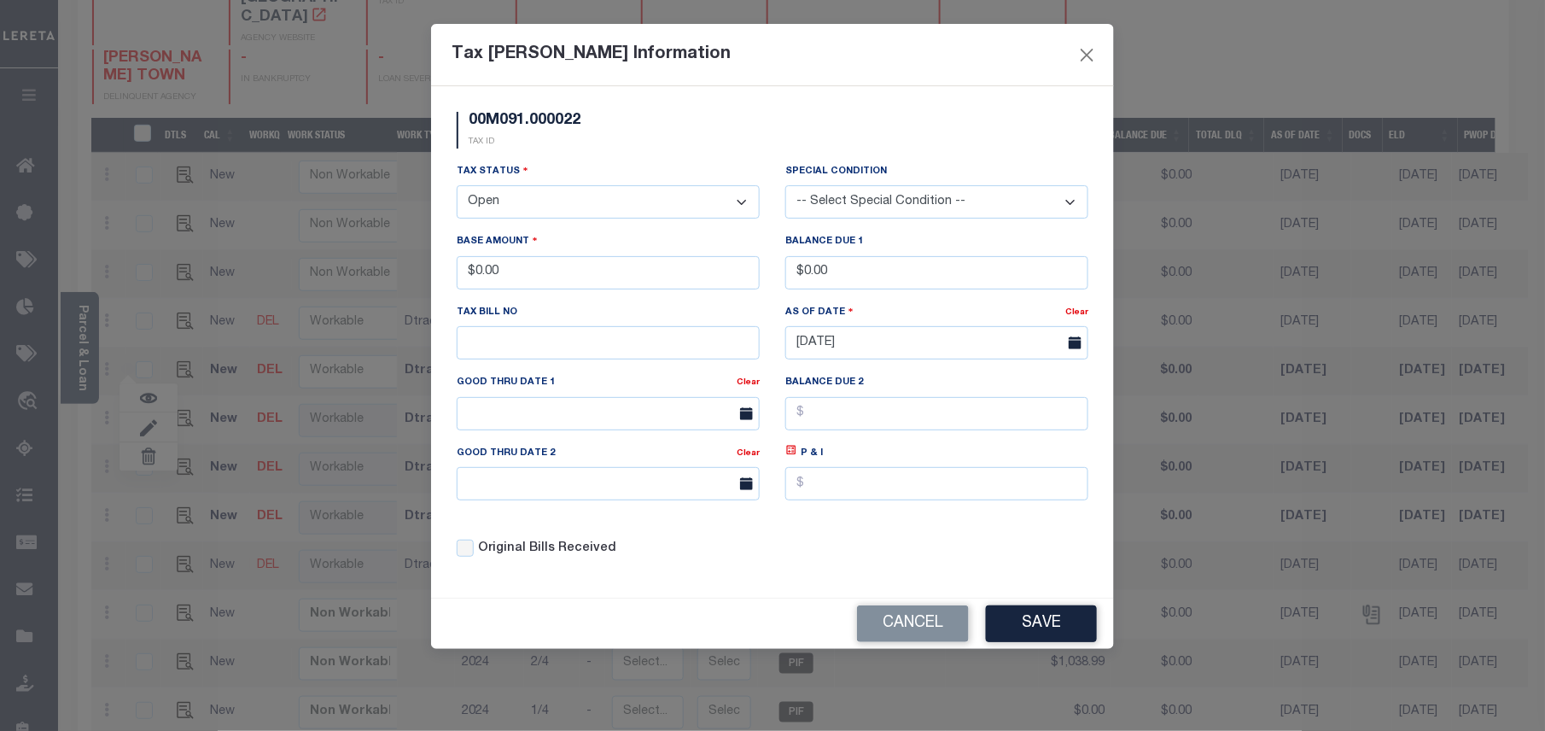
click at [544, 207] on select "- Select Status - Open Due/Unpaid Paid Incomplete No Tax Due Internal Refund Pr…" at bounding box center [608, 201] width 303 height 33
select select "PYD"
click at [457, 188] on select "- Select Status - Open Due/Unpaid Paid Incomplete No Tax Due Internal Refund Pr…" at bounding box center [608, 201] width 303 height 33
click at [1049, 623] on button "Save" at bounding box center [1041, 623] width 111 height 37
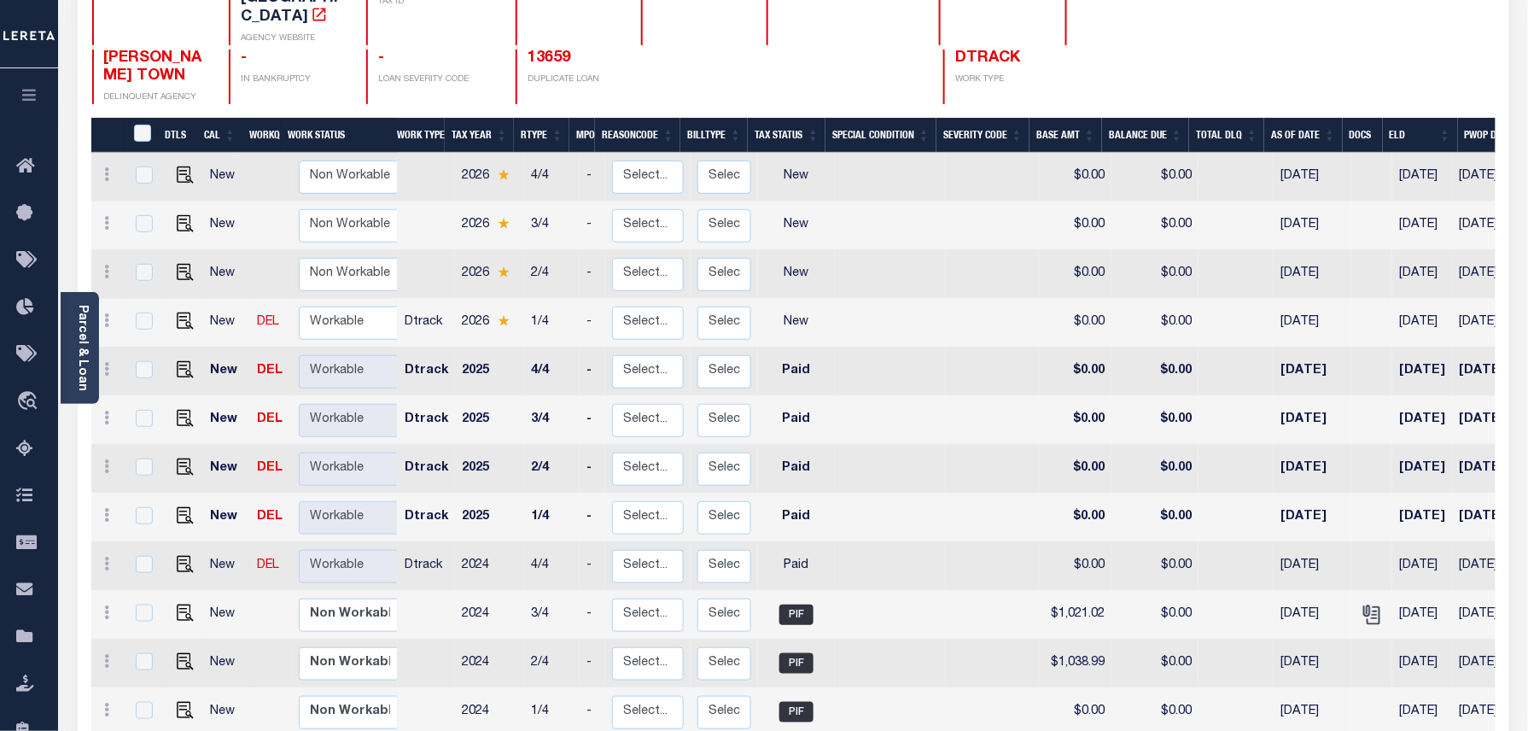
click at [111, 312] on div at bounding box center [108, 322] width 20 height 20
checkbox input "true"
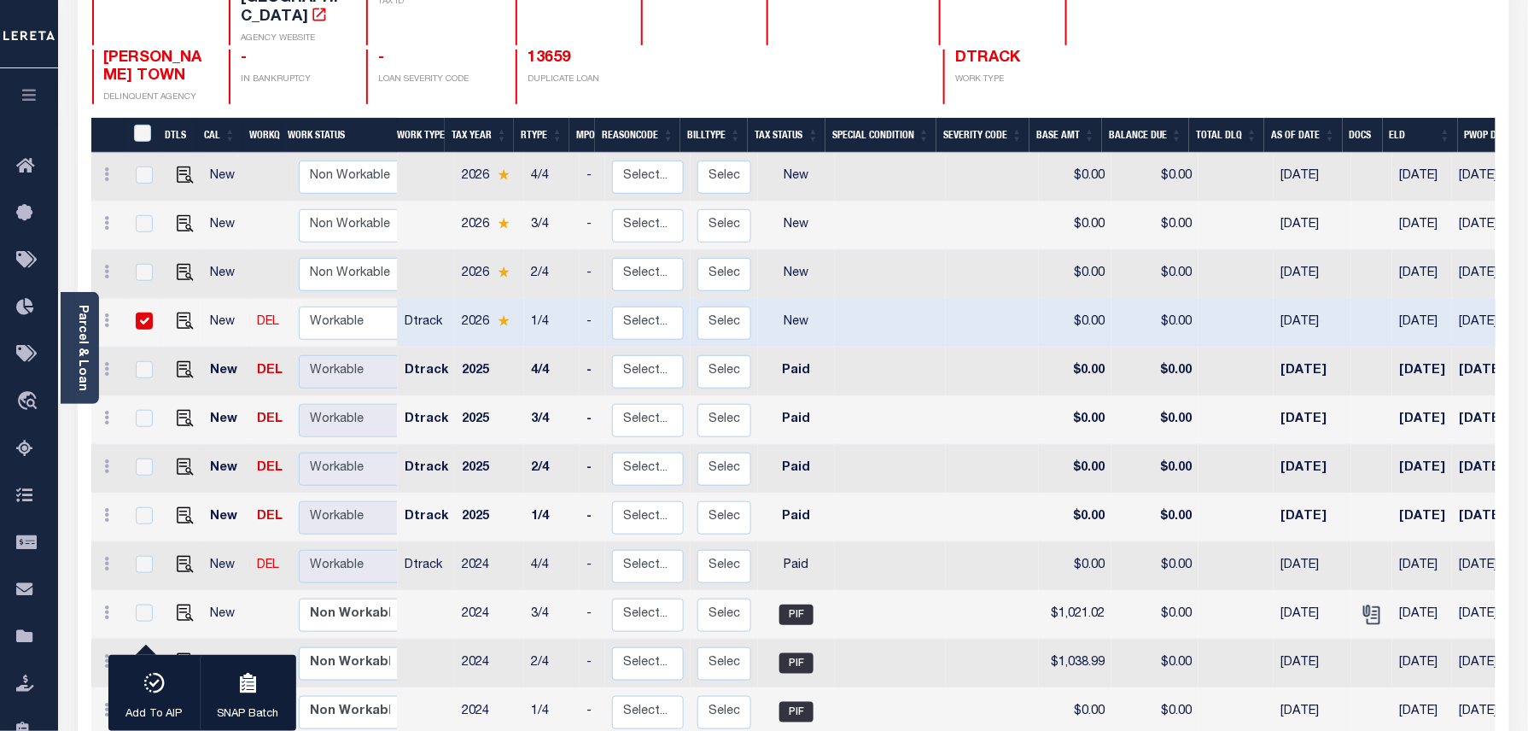
click at [142, 312] on input "checkbox" at bounding box center [144, 320] width 17 height 17
checkbox input "false"
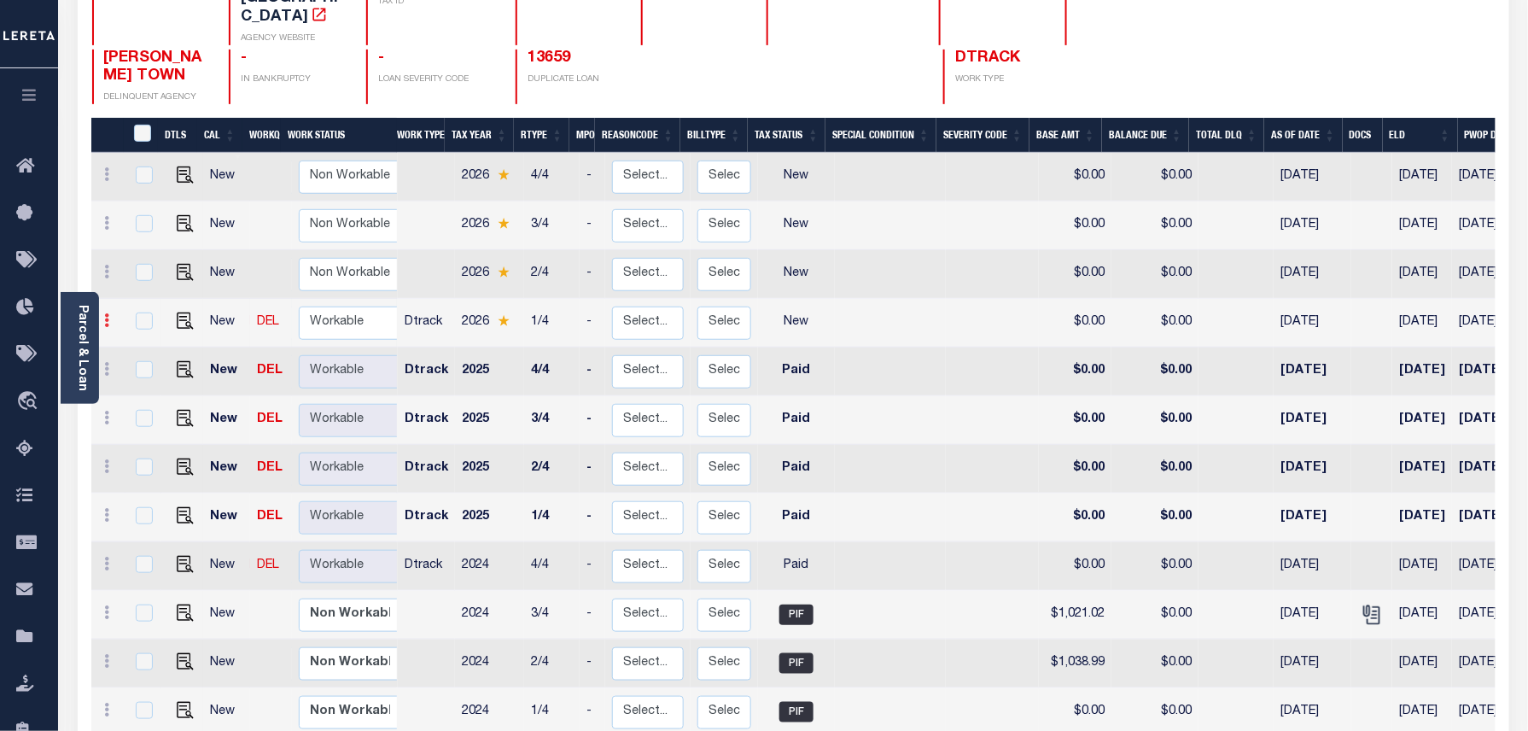
click at [106, 313] on icon at bounding box center [107, 320] width 5 height 14
click at [141, 370] on img at bounding box center [148, 379] width 17 height 18
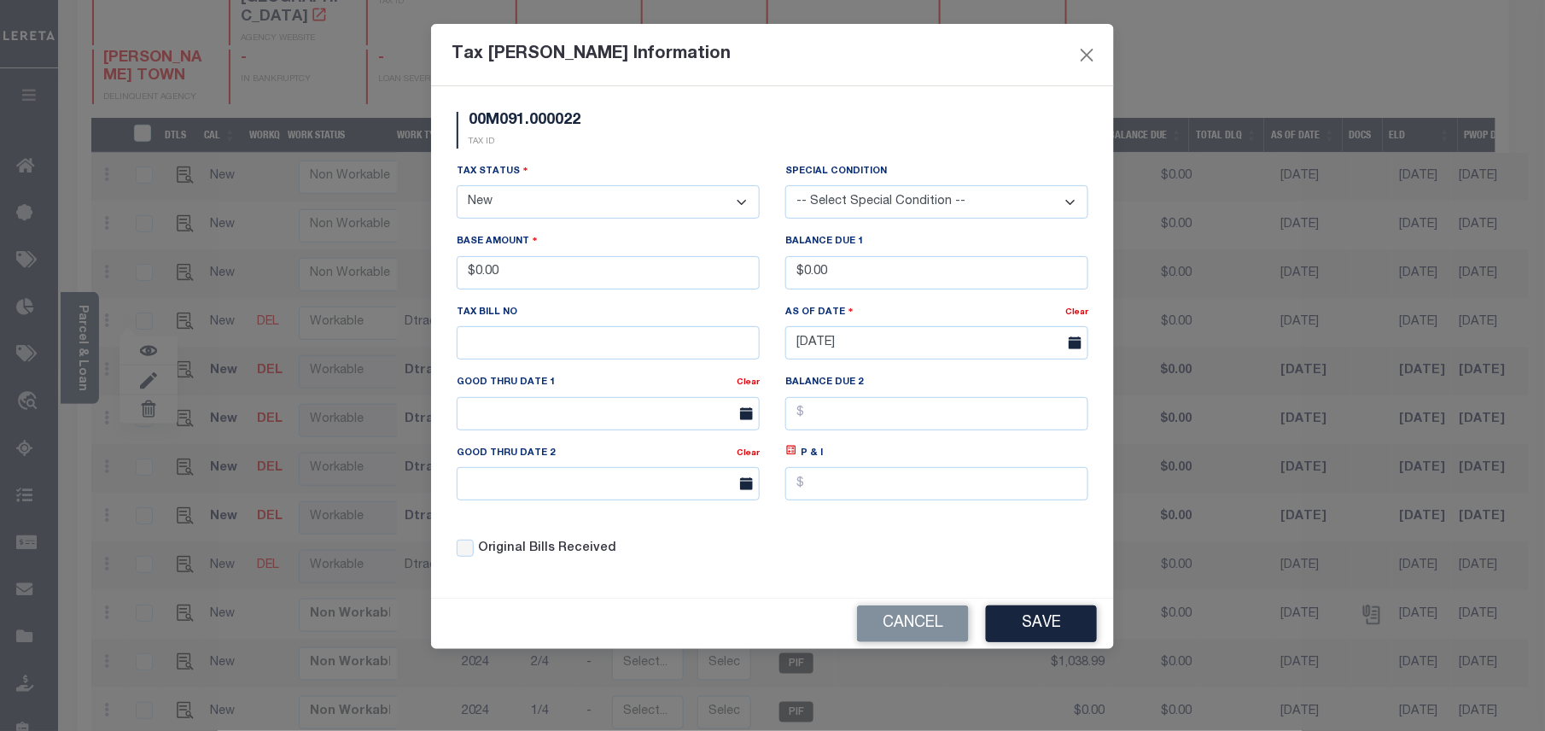
click at [512, 191] on select "- Select Status - Open Due/Unpaid Paid Incomplete No Tax Due Internal Refund Pr…" at bounding box center [608, 201] width 303 height 33
drag, startPoint x: 512, startPoint y: 191, endPoint x: 509, endPoint y: 213, distance: 22.5
click at [512, 191] on select "- Select Status - Open Due/Unpaid Paid Incomplete No Tax Due Internal Refund Pr…" at bounding box center [608, 201] width 303 height 33
select select "DUE"
click at [457, 188] on select "- Select Status - Open Due/Unpaid Paid Incomplete No Tax Due Internal Refund Pr…" at bounding box center [608, 201] width 303 height 33
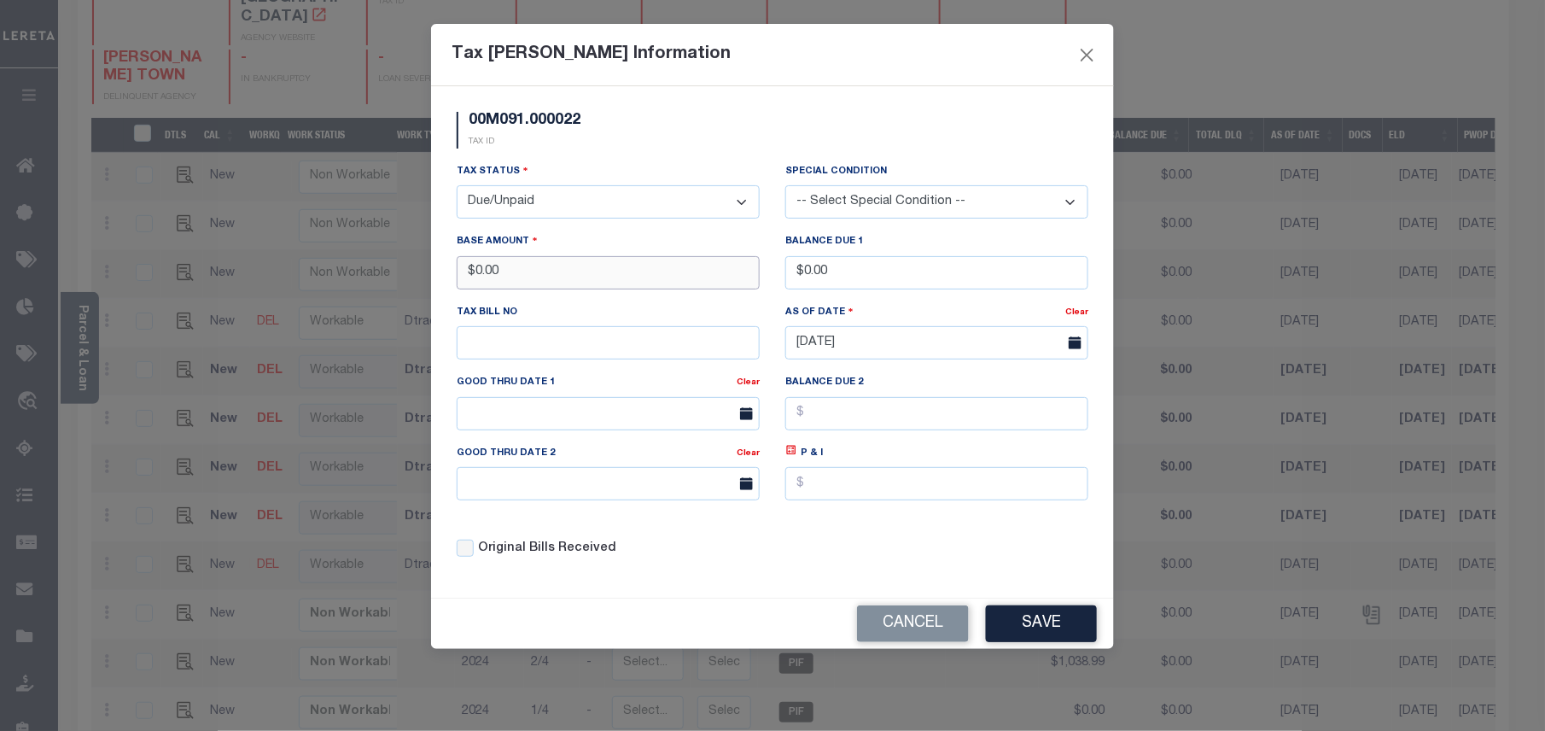
drag, startPoint x: 572, startPoint y: 278, endPoint x: 451, endPoint y: 266, distance: 121.8
click at [451, 266] on div "Base Amount $0.00" at bounding box center [608, 267] width 329 height 70
type input "$1,044.42"
drag, startPoint x: 848, startPoint y: 271, endPoint x: 799, endPoint y: 268, distance: 49.6
click at [799, 268] on input "$0.00" at bounding box center [936, 272] width 303 height 33
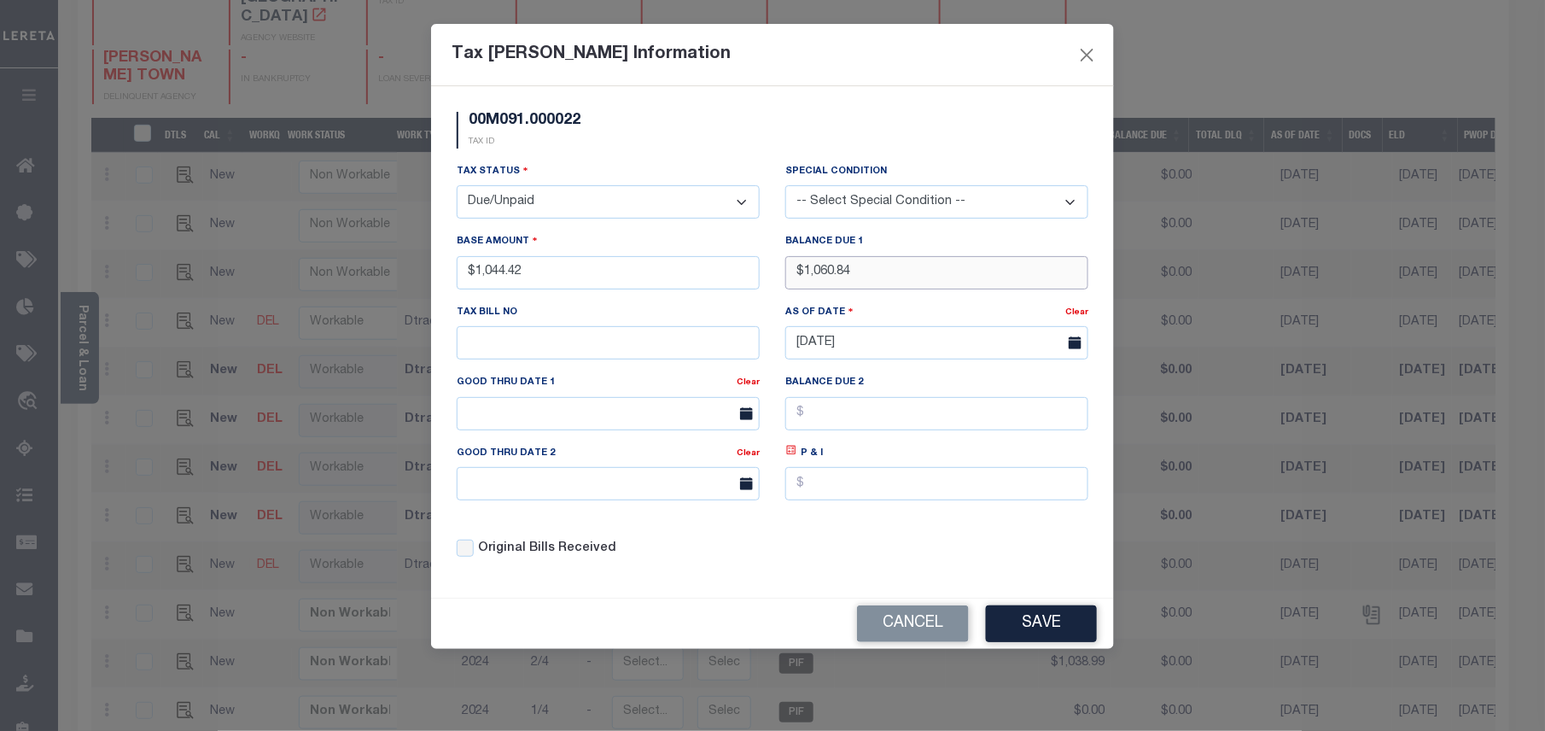
type input "$1,060.84"
click at [789, 453] on icon at bounding box center [792, 450] width 6 height 6
type input "$16.42"
click at [629, 434] on body "Home Tax Amount Reporting Queue Payment History" at bounding box center [772, 741] width 1545 height 1936
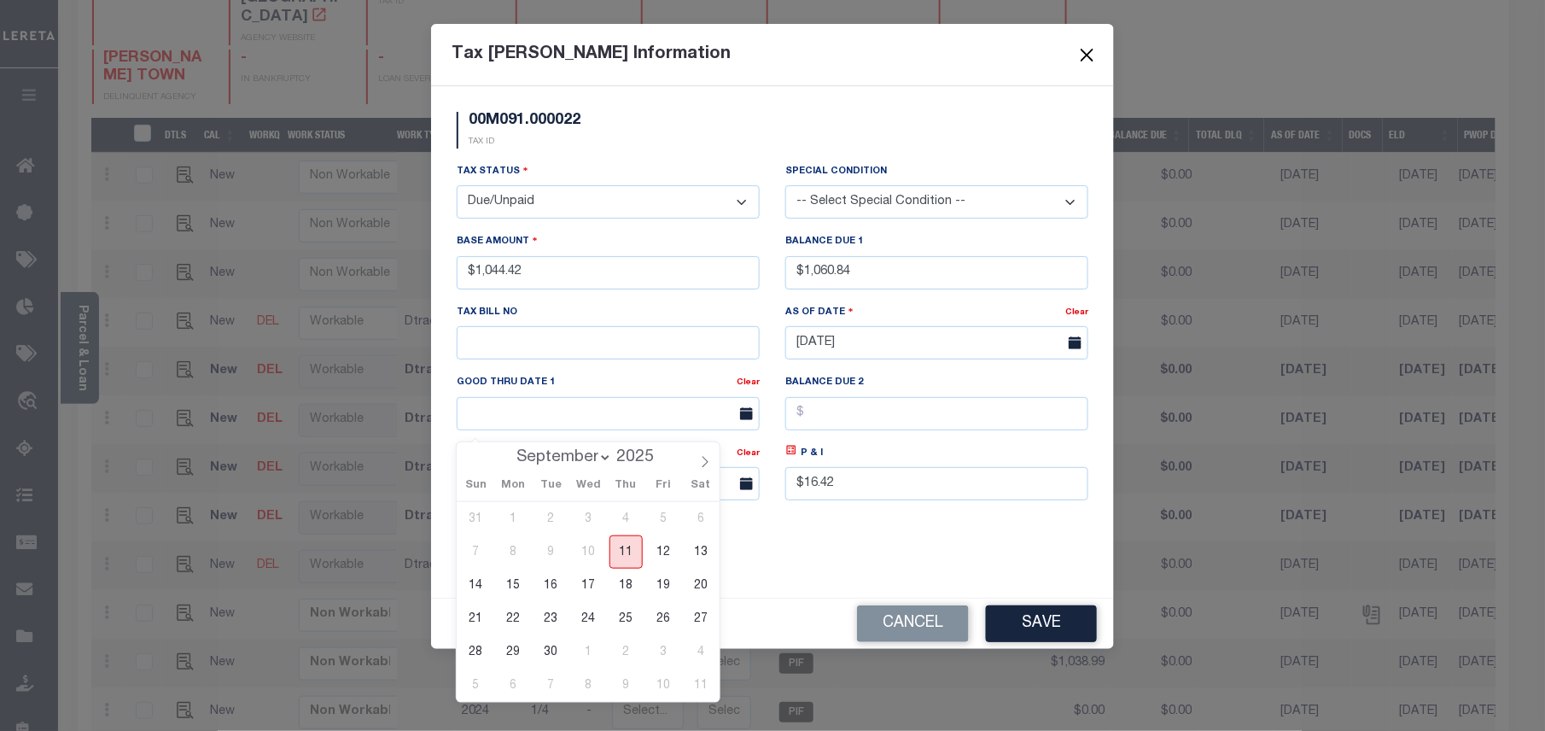
click at [626, 553] on span "11" at bounding box center [625, 551] width 33 height 33
type input "[DATE]"
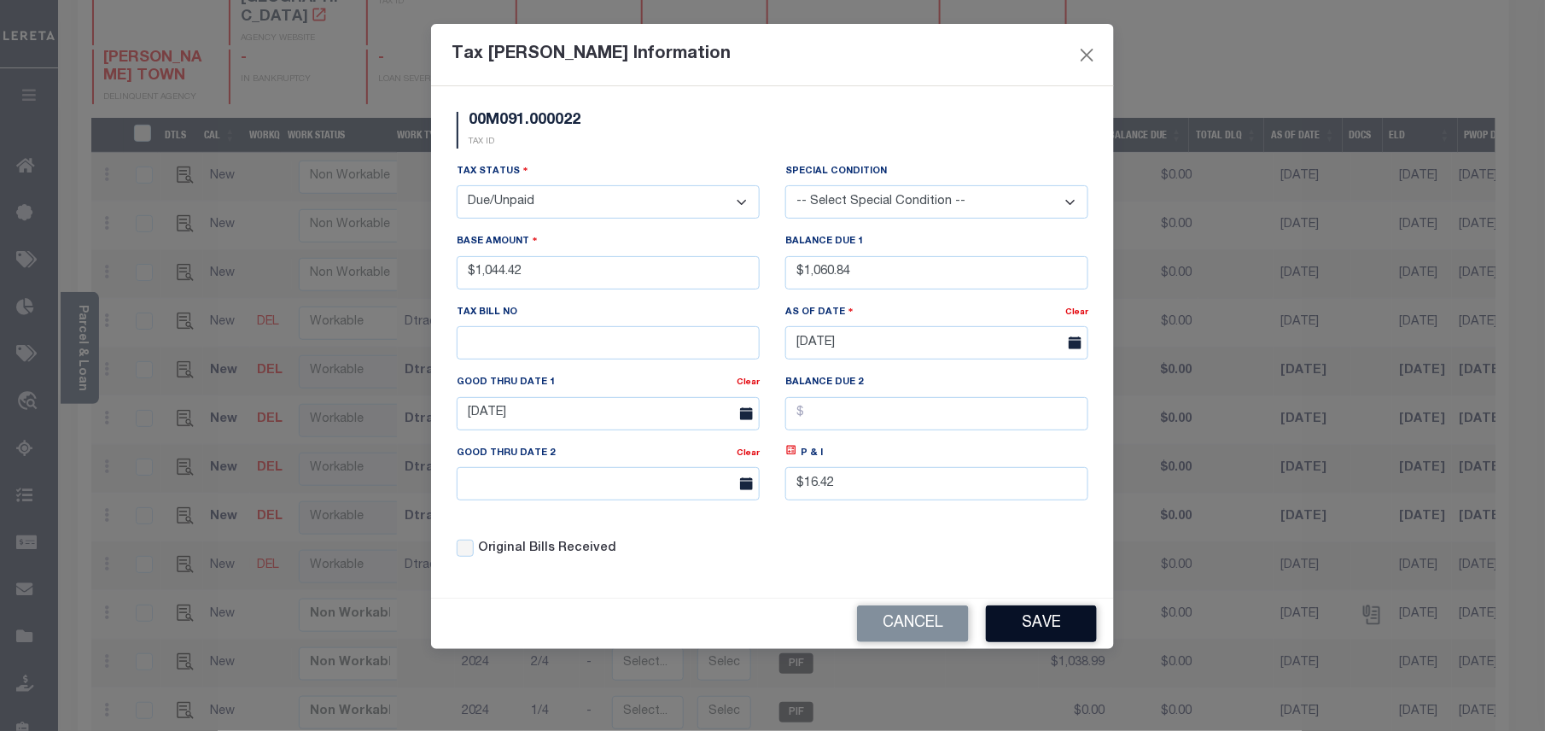
click at [1021, 626] on button "Save" at bounding box center [1041, 623] width 111 height 37
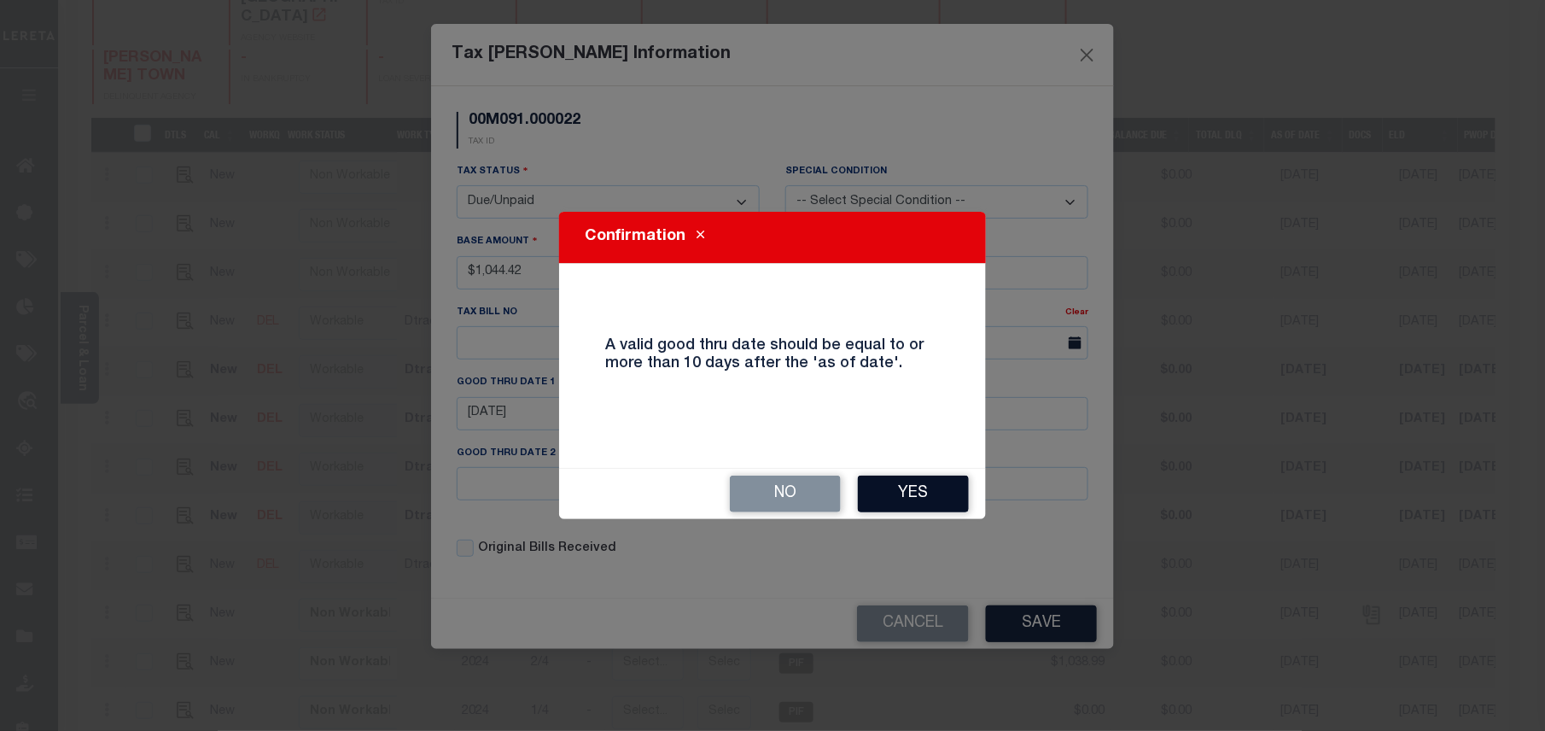
click at [906, 482] on button "Yes" at bounding box center [913, 493] width 111 height 37
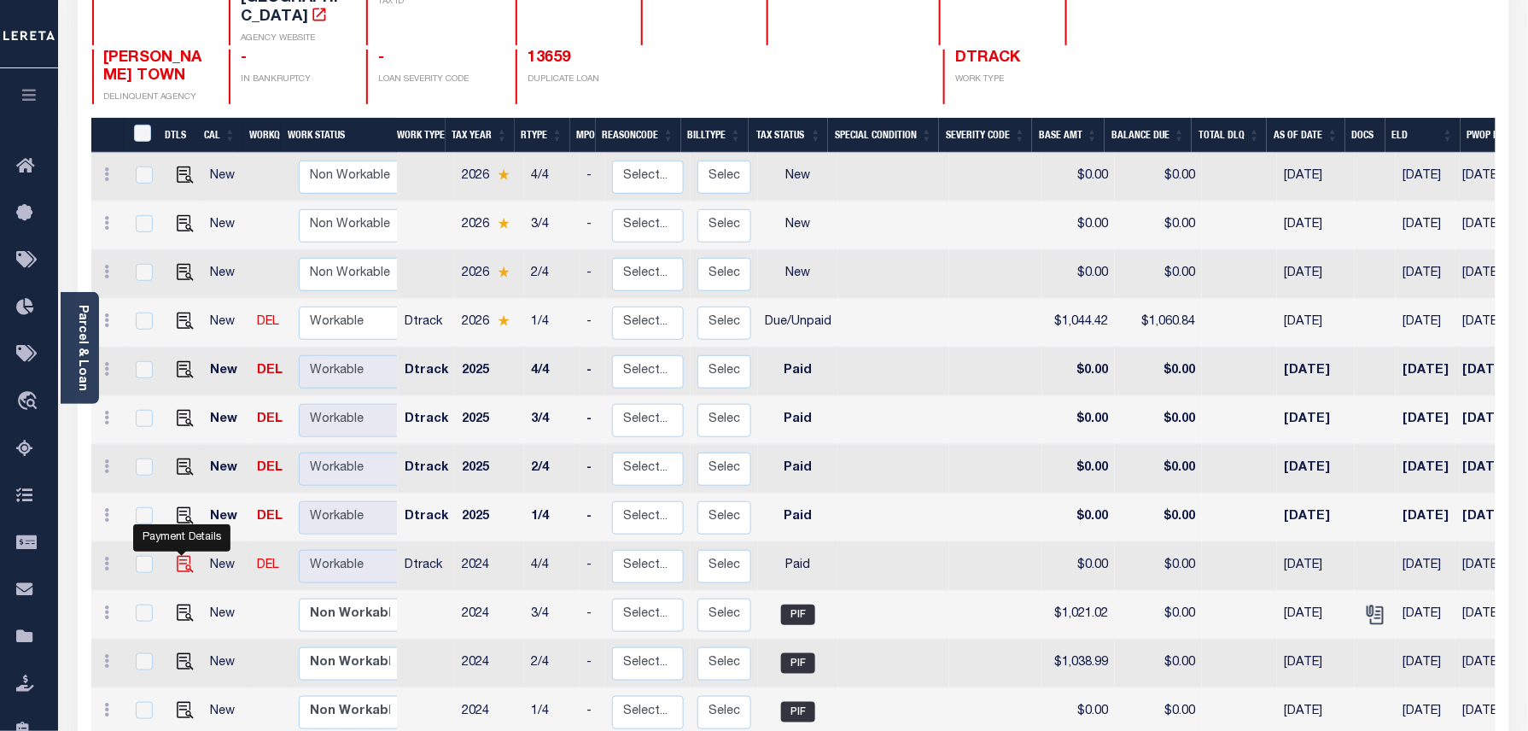
click at [183, 556] on img at bounding box center [185, 564] width 17 height 17
checkbox input "true"
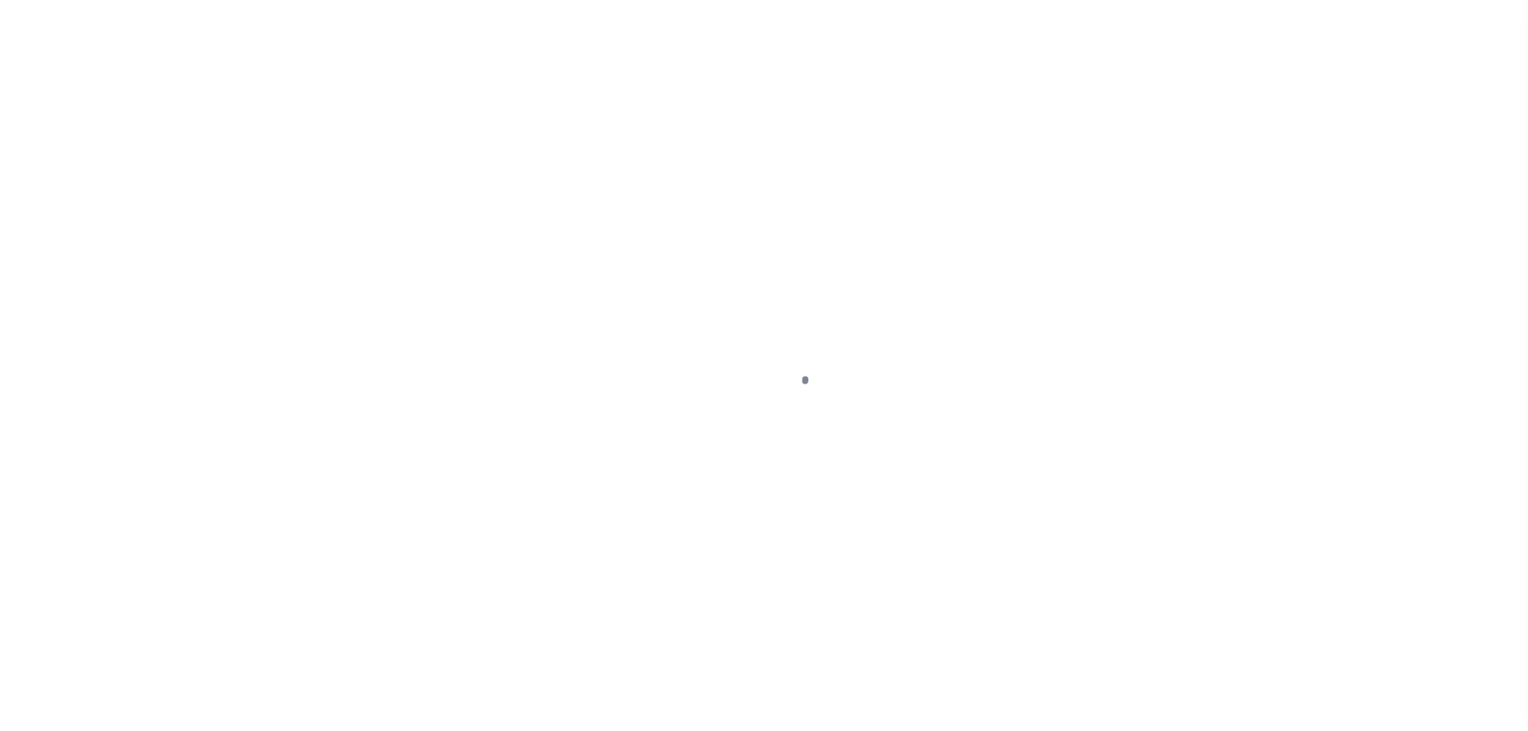
select select "PYD"
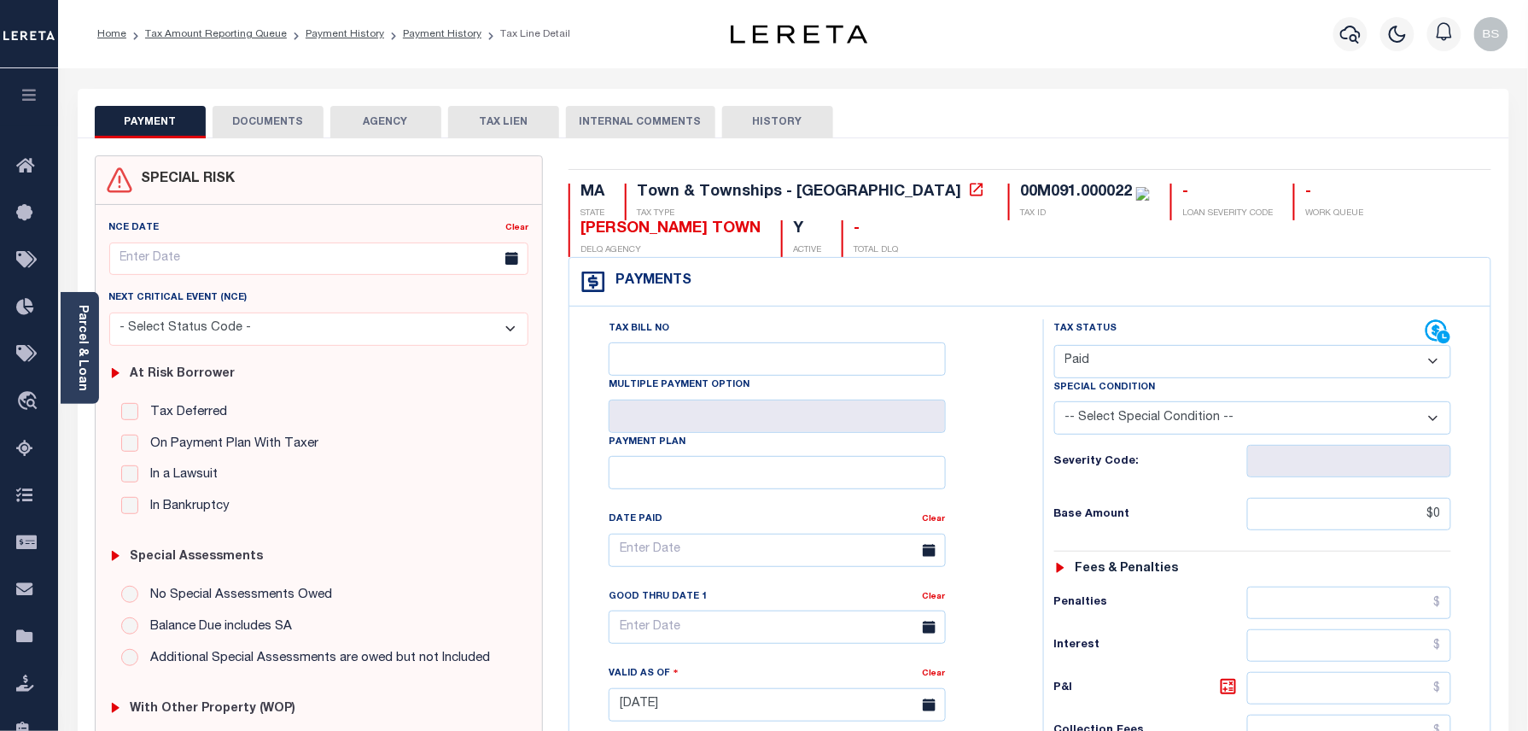
click at [280, 137] on button "DOCUMENTS" at bounding box center [268, 122] width 111 height 32
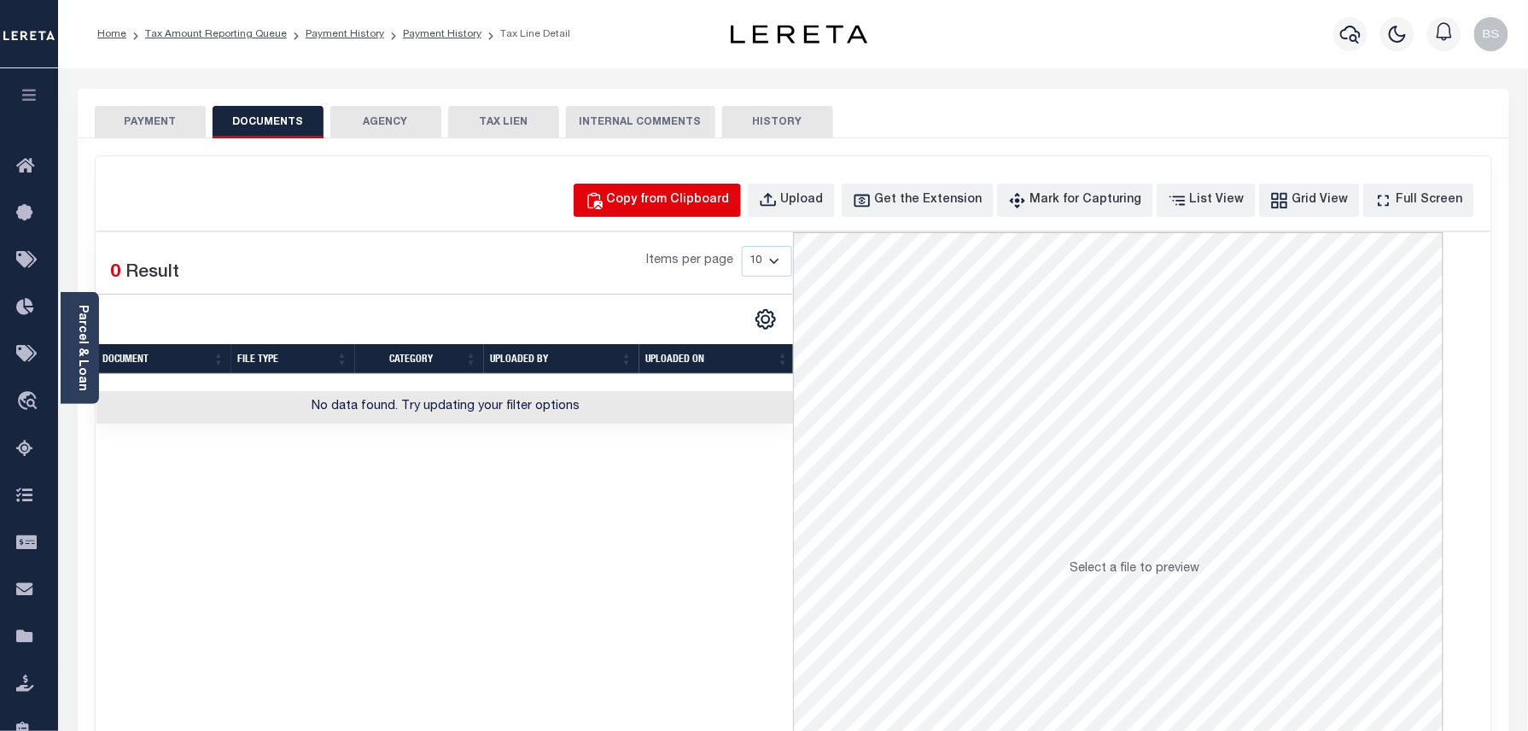
click at [662, 196] on div "Copy from Clipboard" at bounding box center [668, 200] width 123 height 19
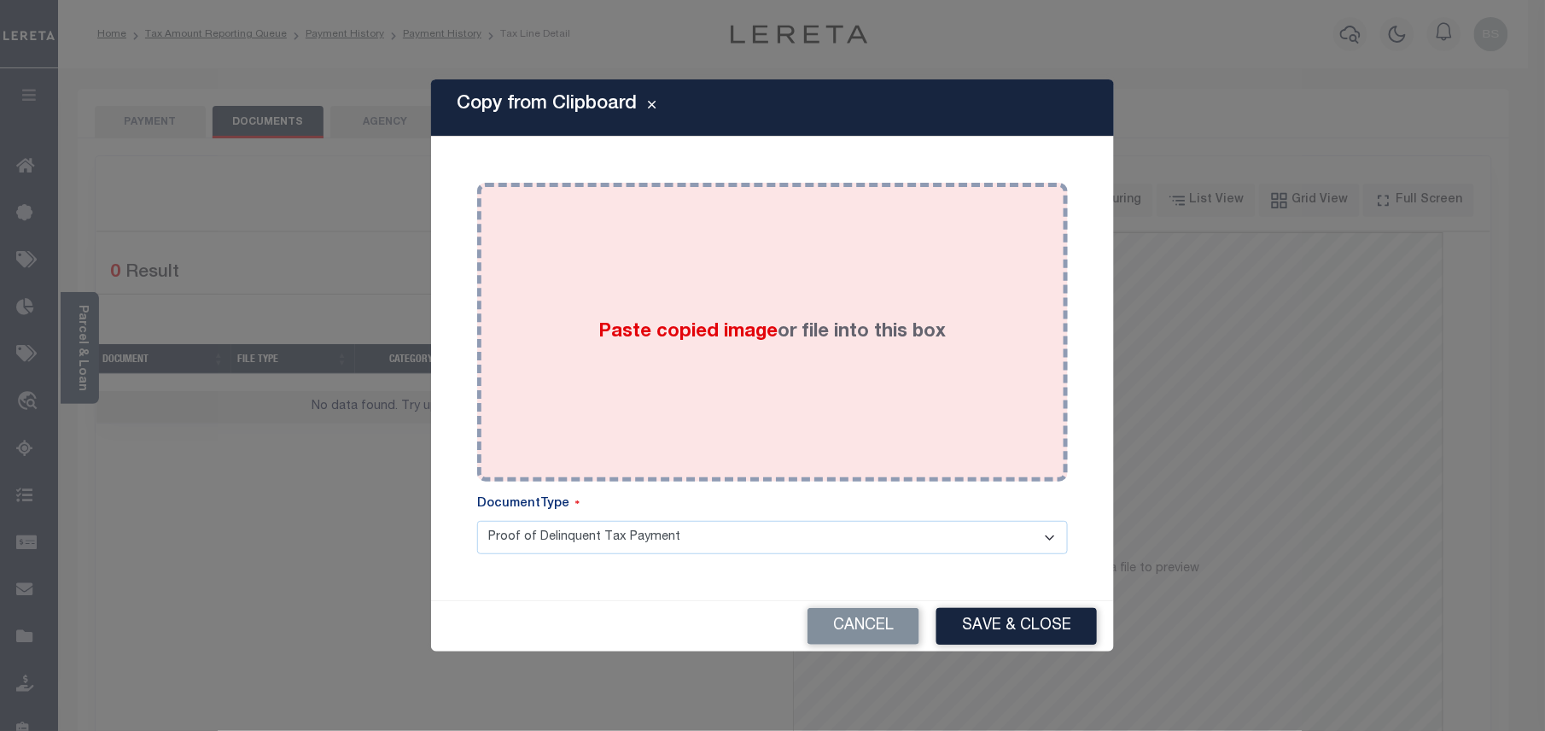
click at [705, 335] on span "Paste copied image" at bounding box center [688, 332] width 179 height 19
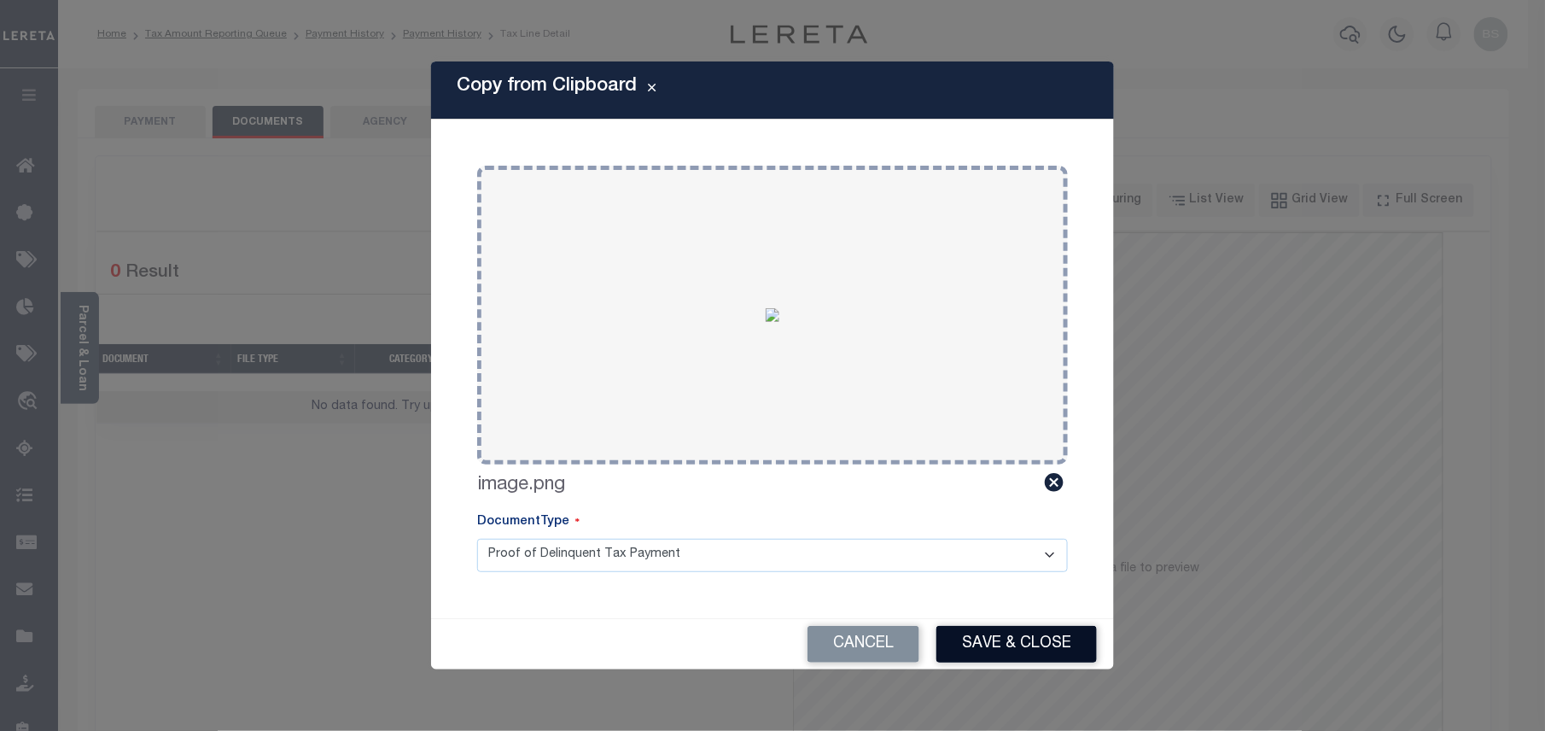
click at [1042, 661] on button "Save & Close" at bounding box center [1016, 644] width 160 height 37
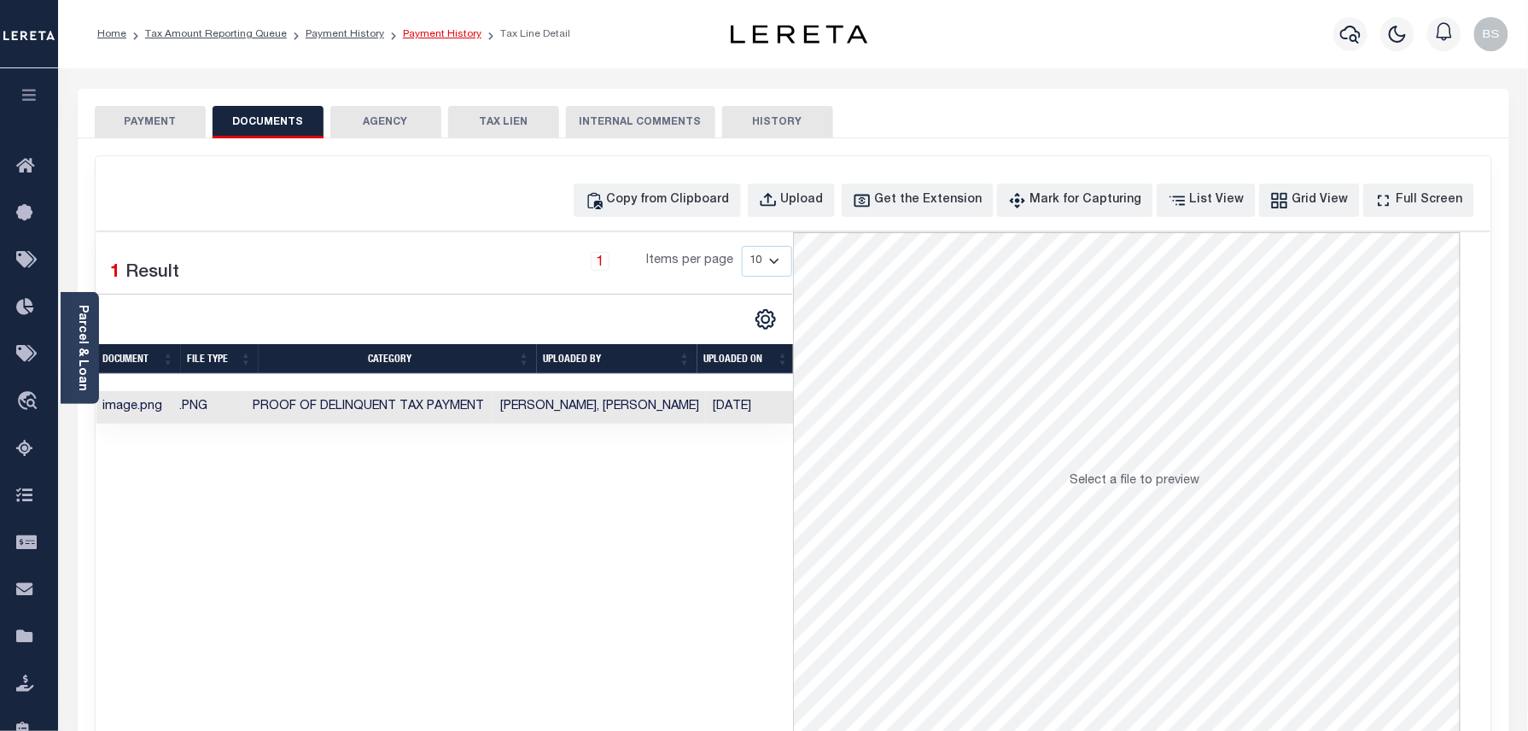
click at [445, 29] on link "Payment History" at bounding box center [442, 34] width 79 height 10
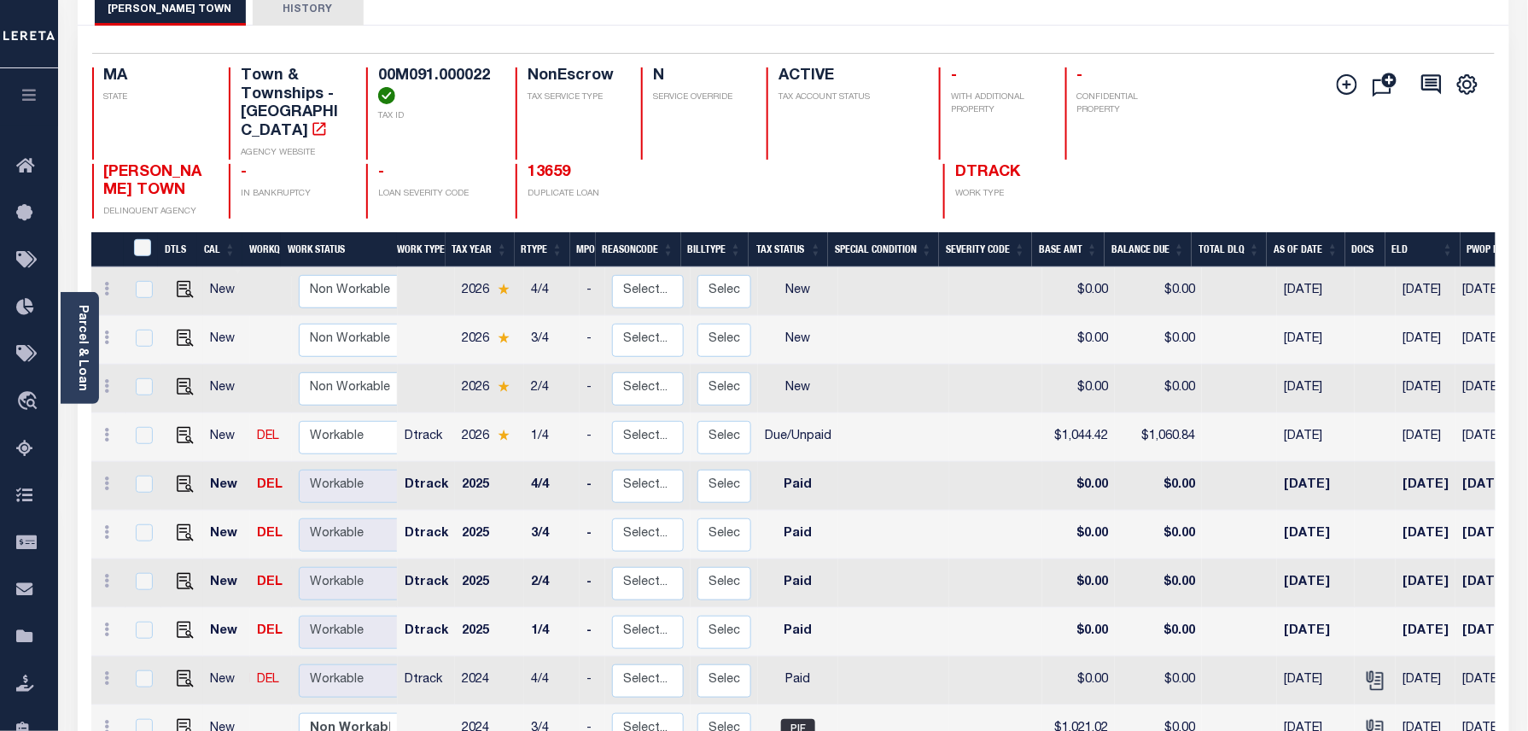
scroll to position [114, 0]
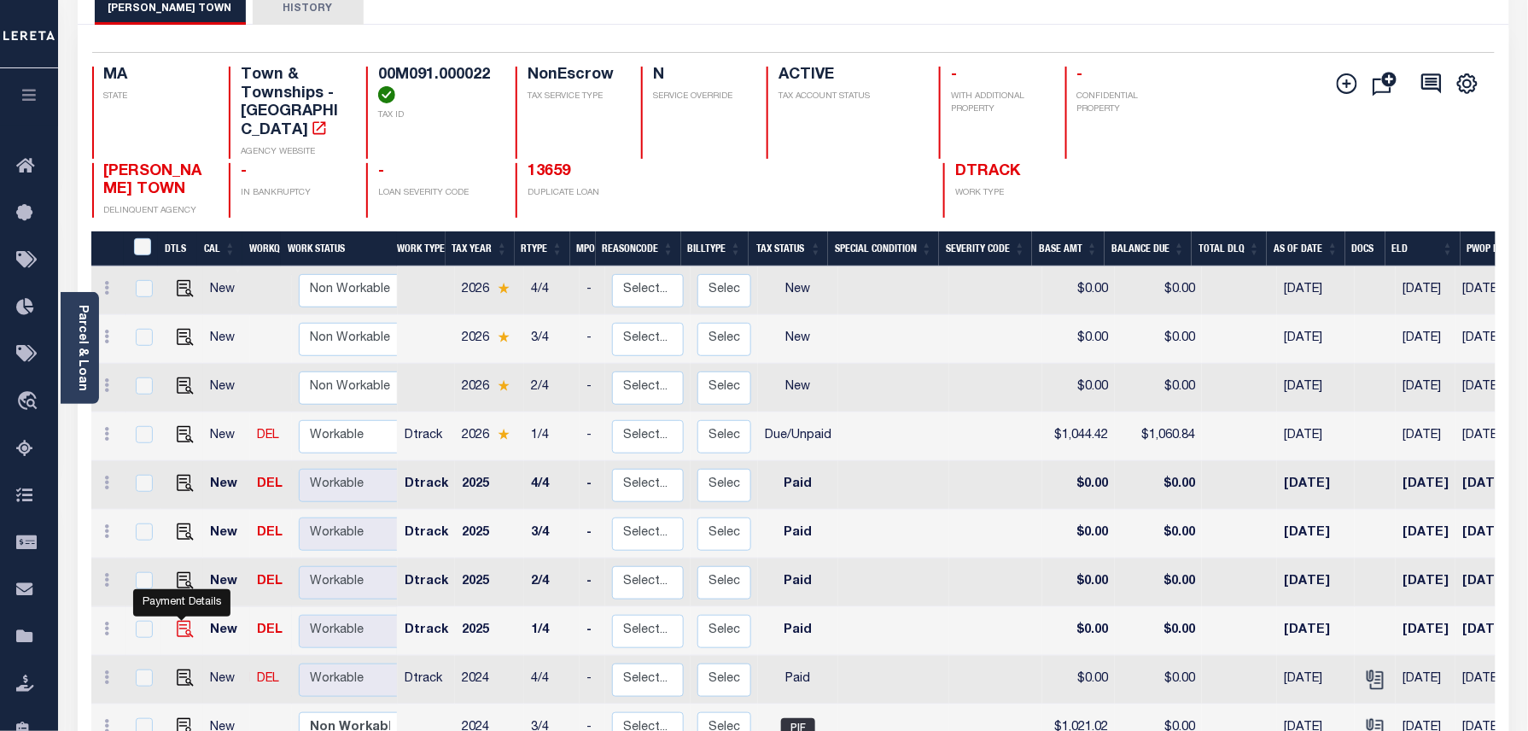
click at [182, 620] on img "" at bounding box center [185, 628] width 17 height 17
checkbox input "true"
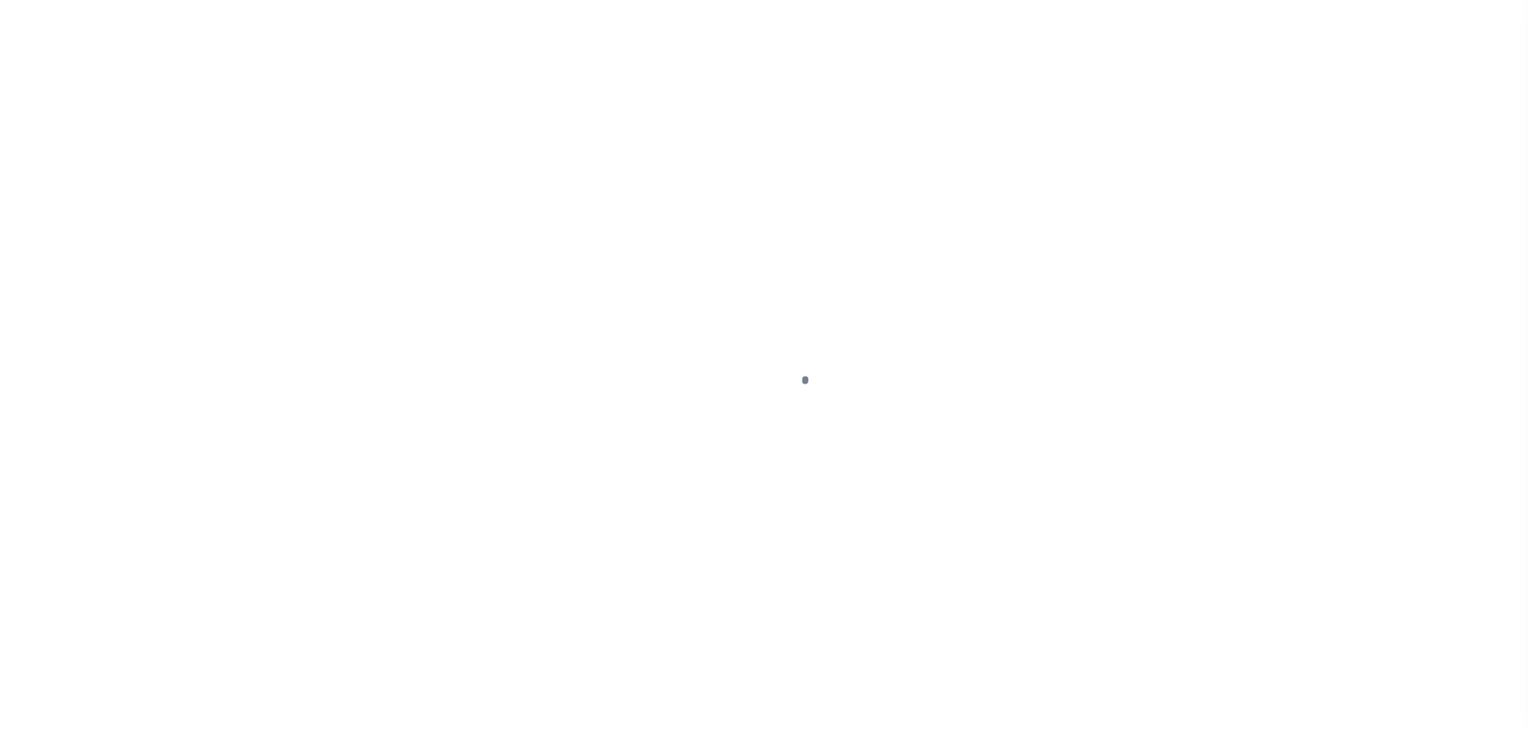
select select "PYD"
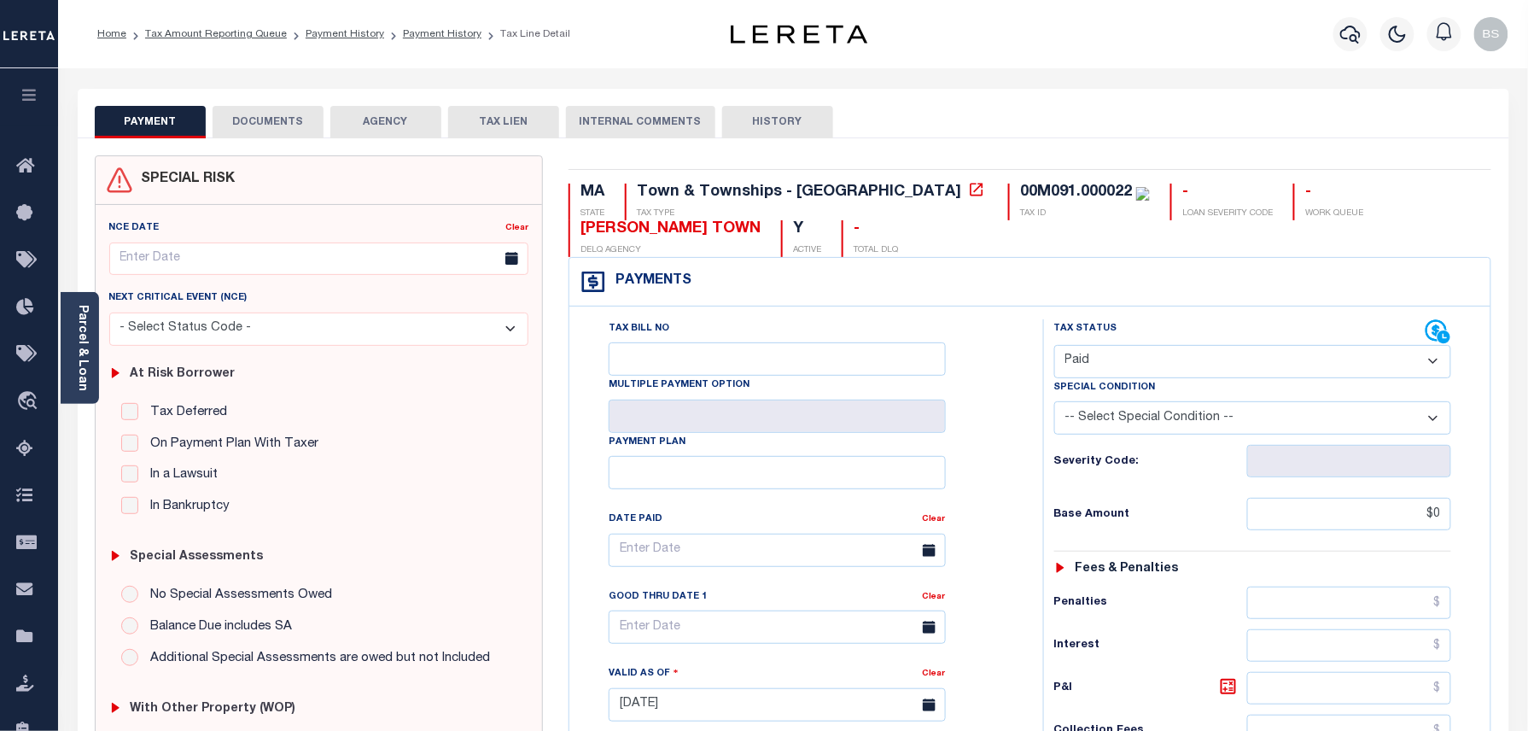
click at [280, 125] on button "DOCUMENTS" at bounding box center [268, 122] width 111 height 32
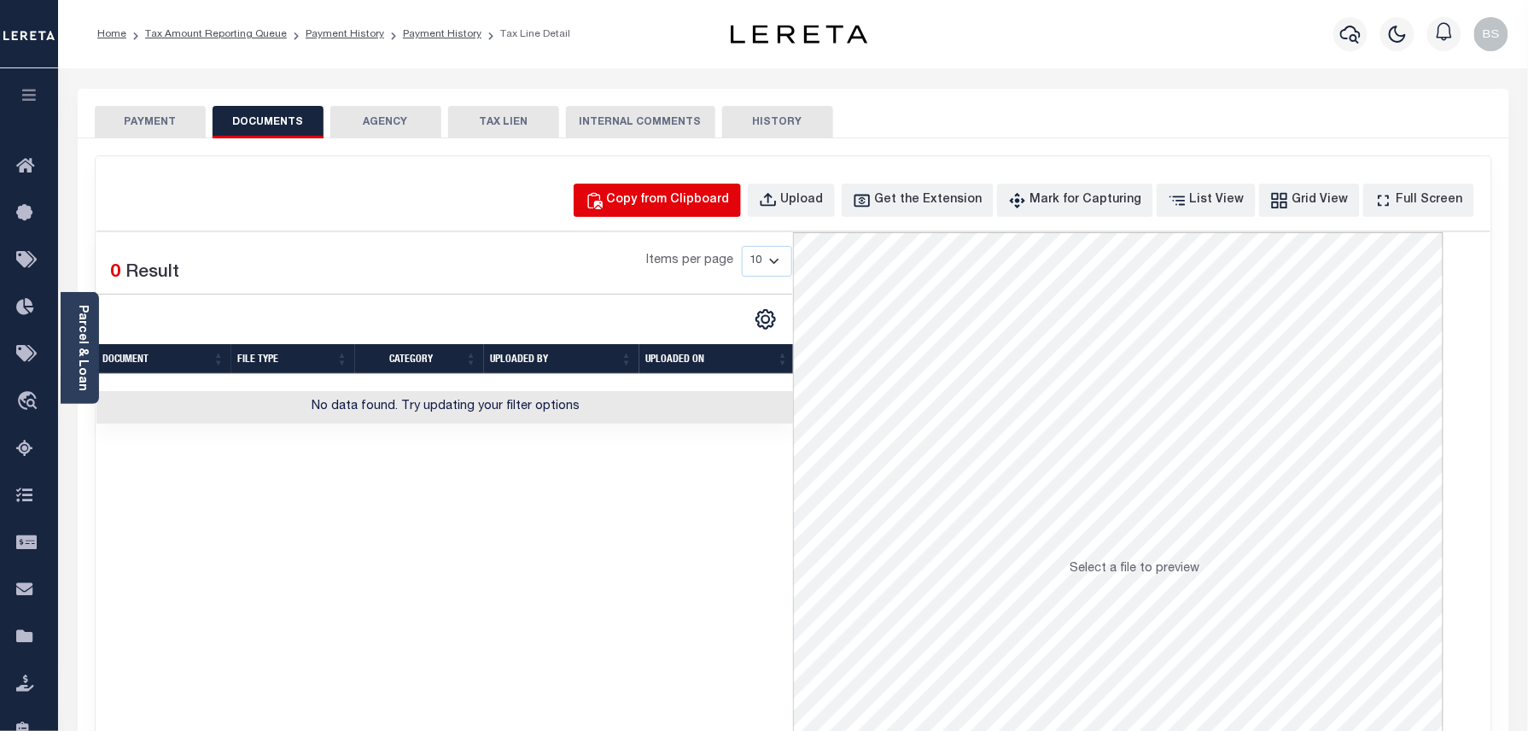
click at [719, 191] on div "Copy from Clipboard" at bounding box center [668, 200] width 123 height 19
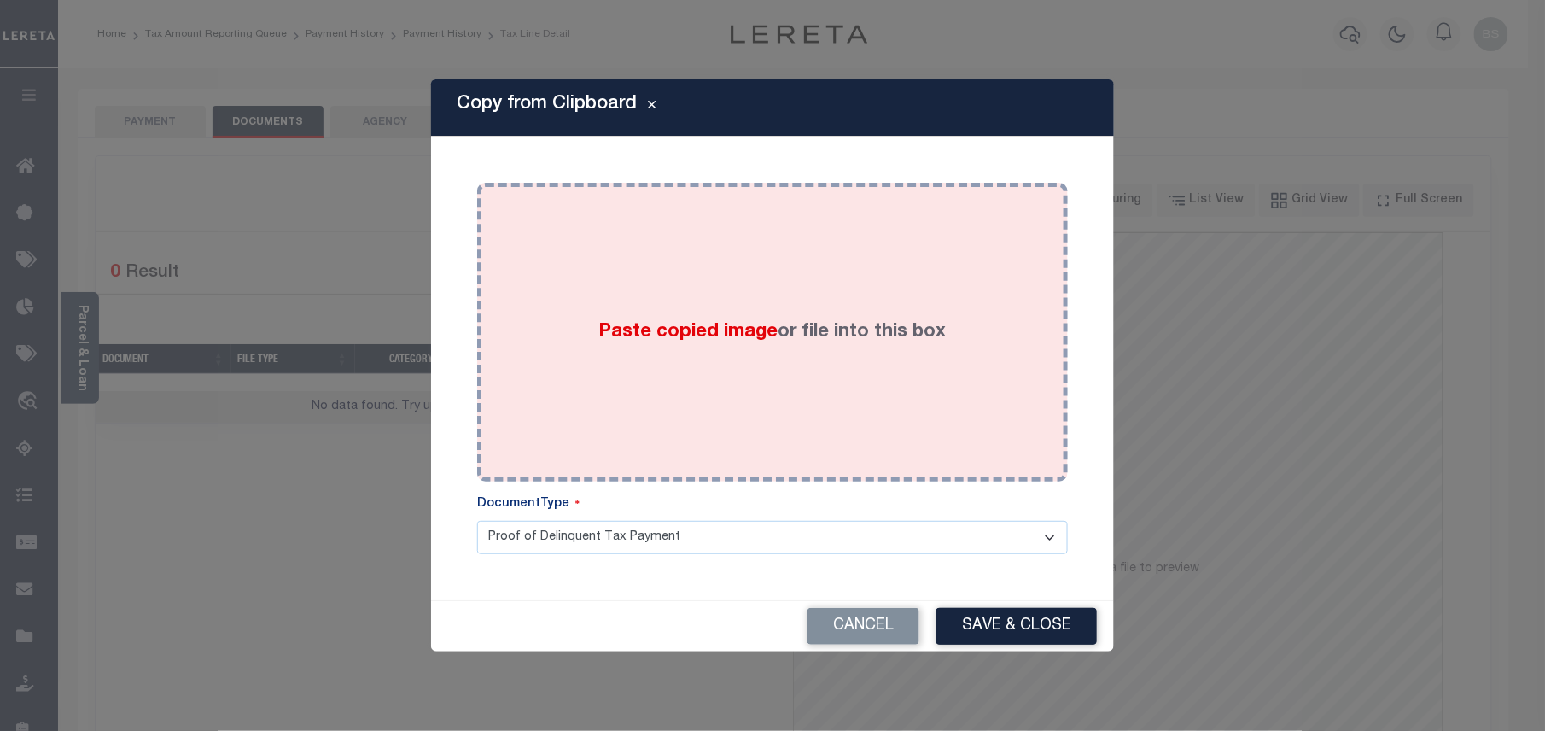
click at [850, 342] on label "Paste copied image or file into this box" at bounding box center [772, 332] width 347 height 28
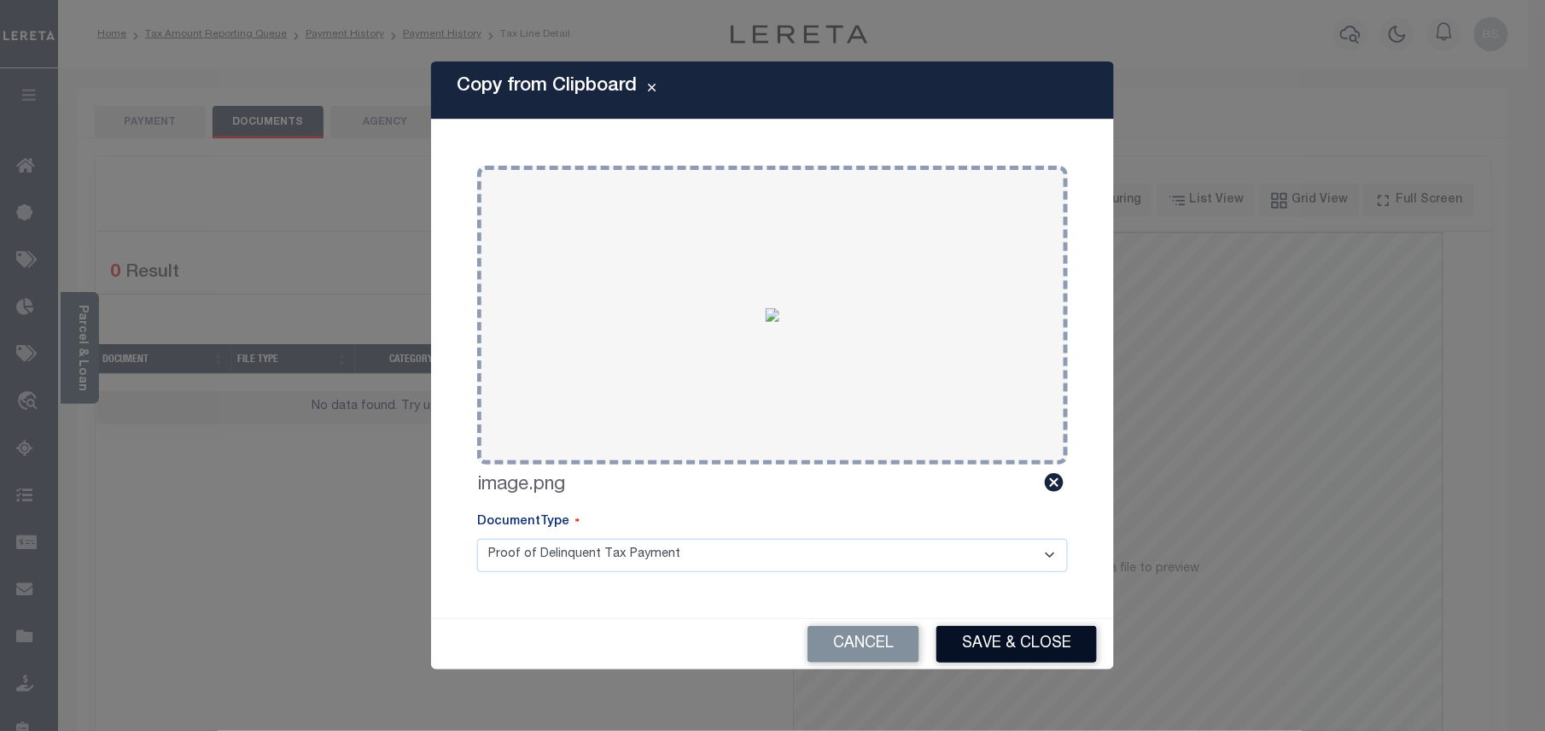
click at [1051, 653] on button "Save & Close" at bounding box center [1016, 644] width 160 height 37
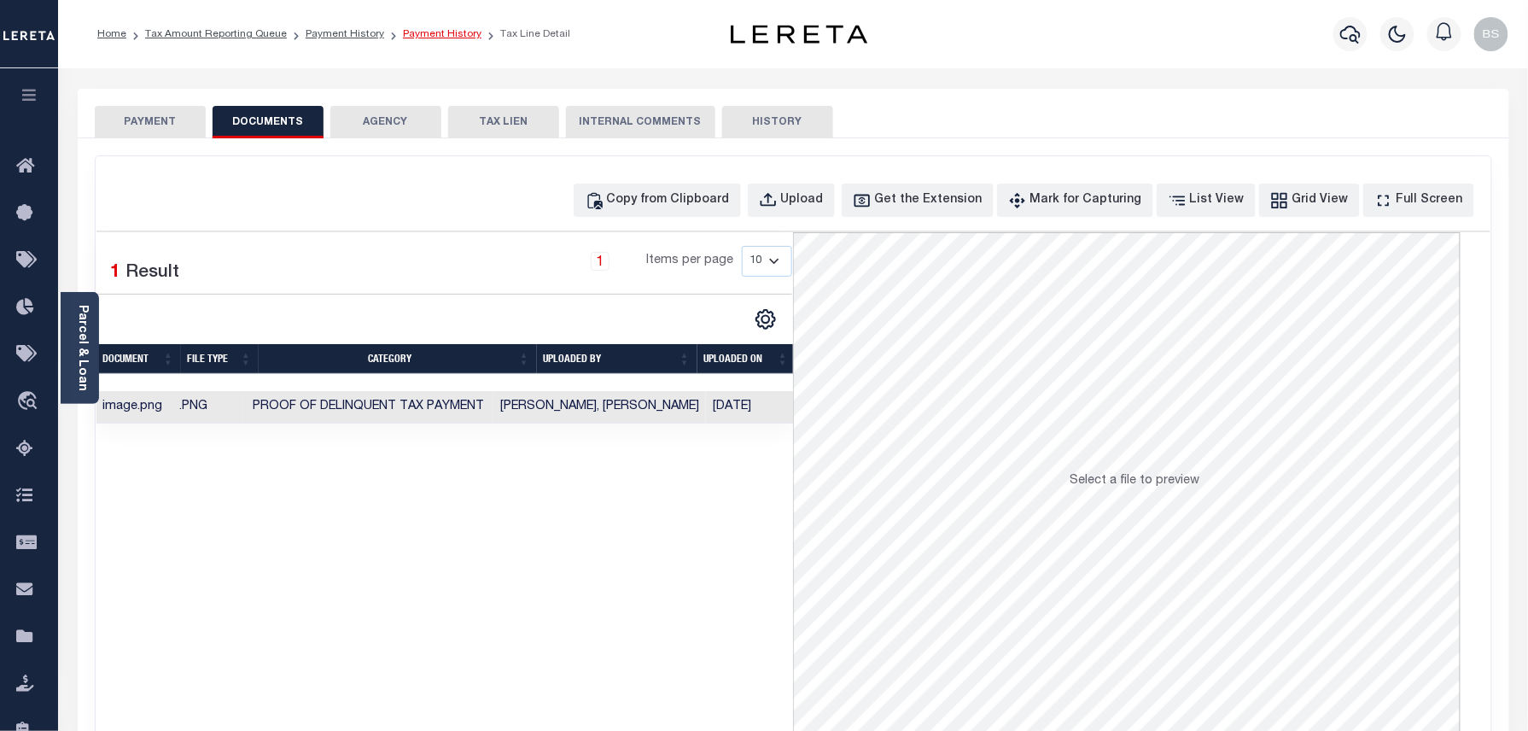
click at [456, 39] on link "Payment History" at bounding box center [442, 34] width 79 height 10
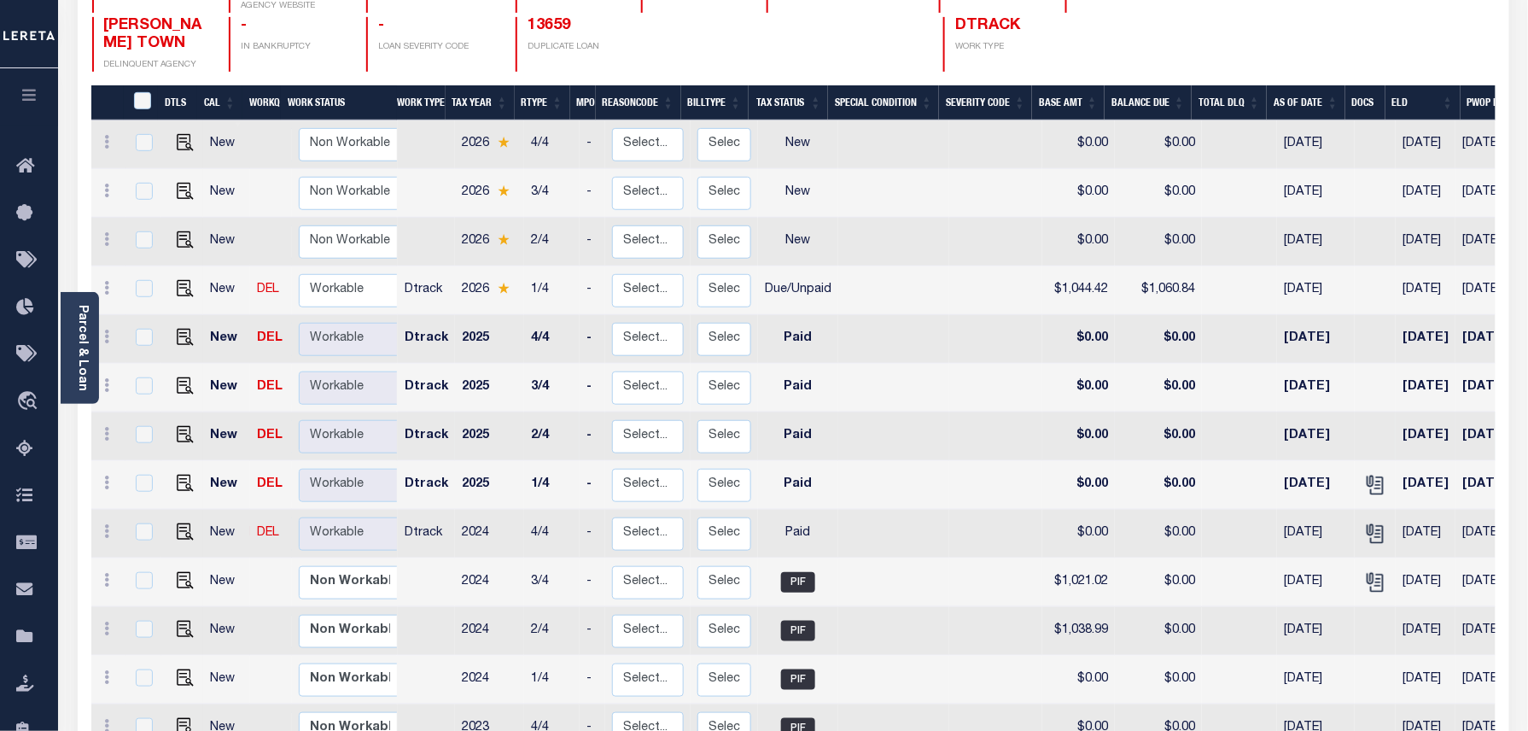
scroll to position [341, 0]
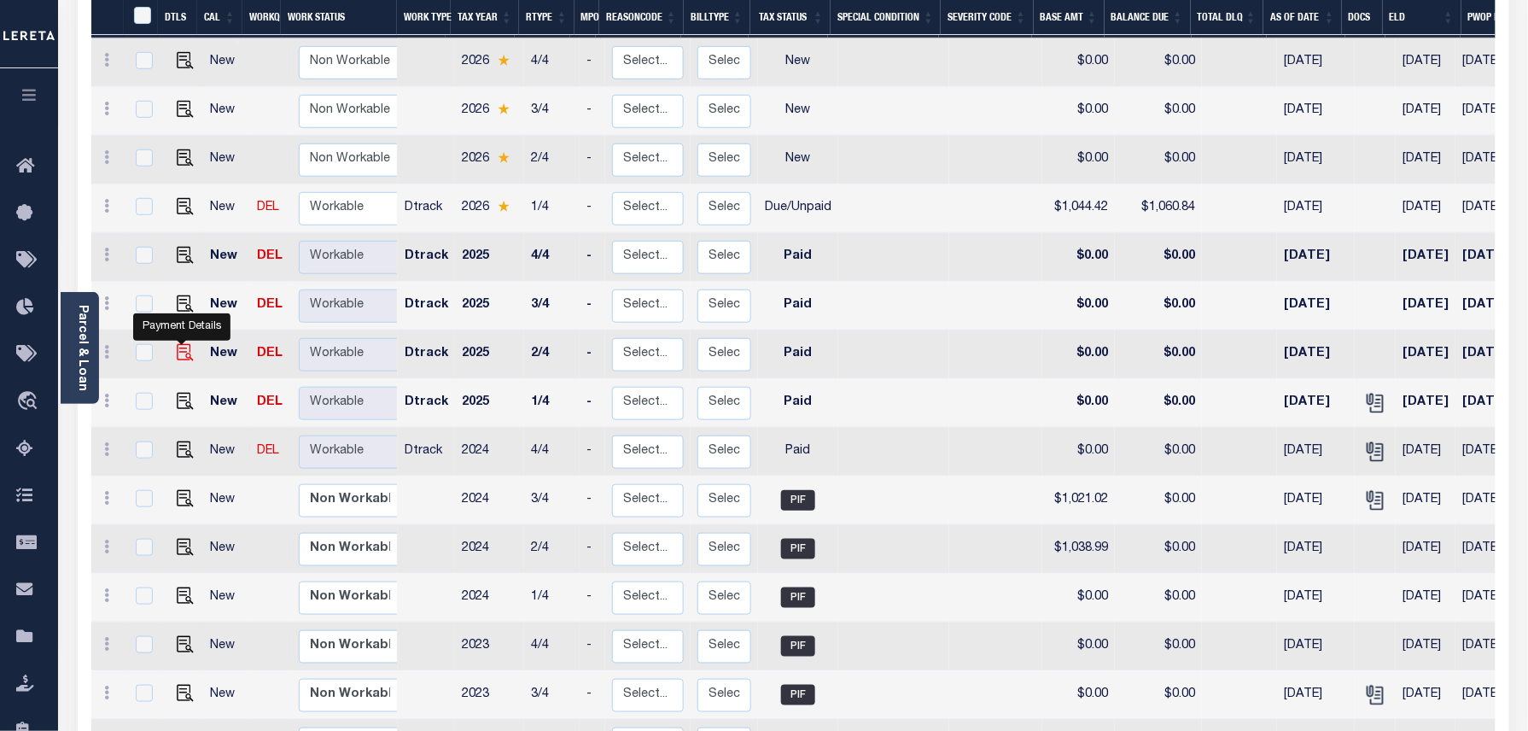
click at [182, 344] on img "" at bounding box center [185, 352] width 17 height 17
checkbox input "true"
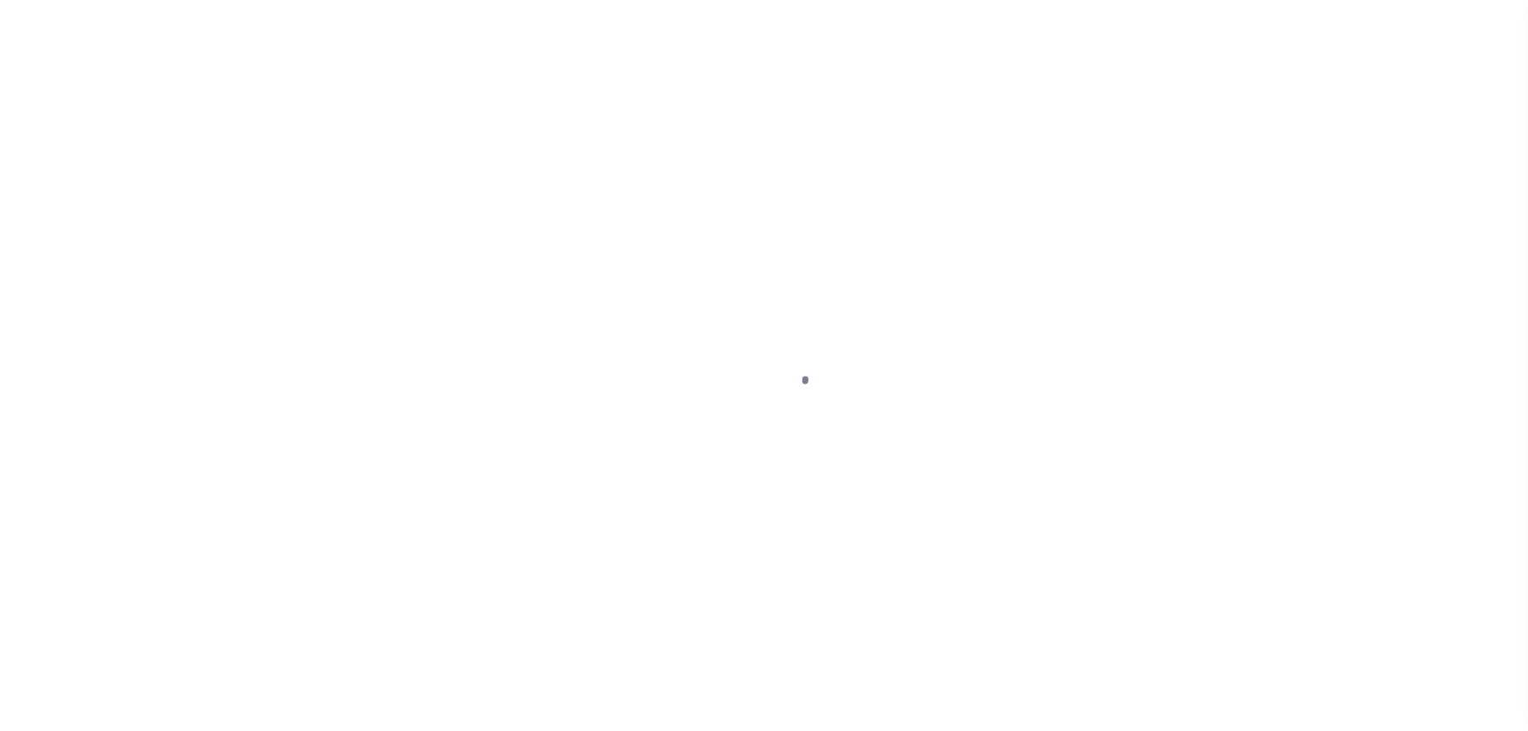
select select "PYD"
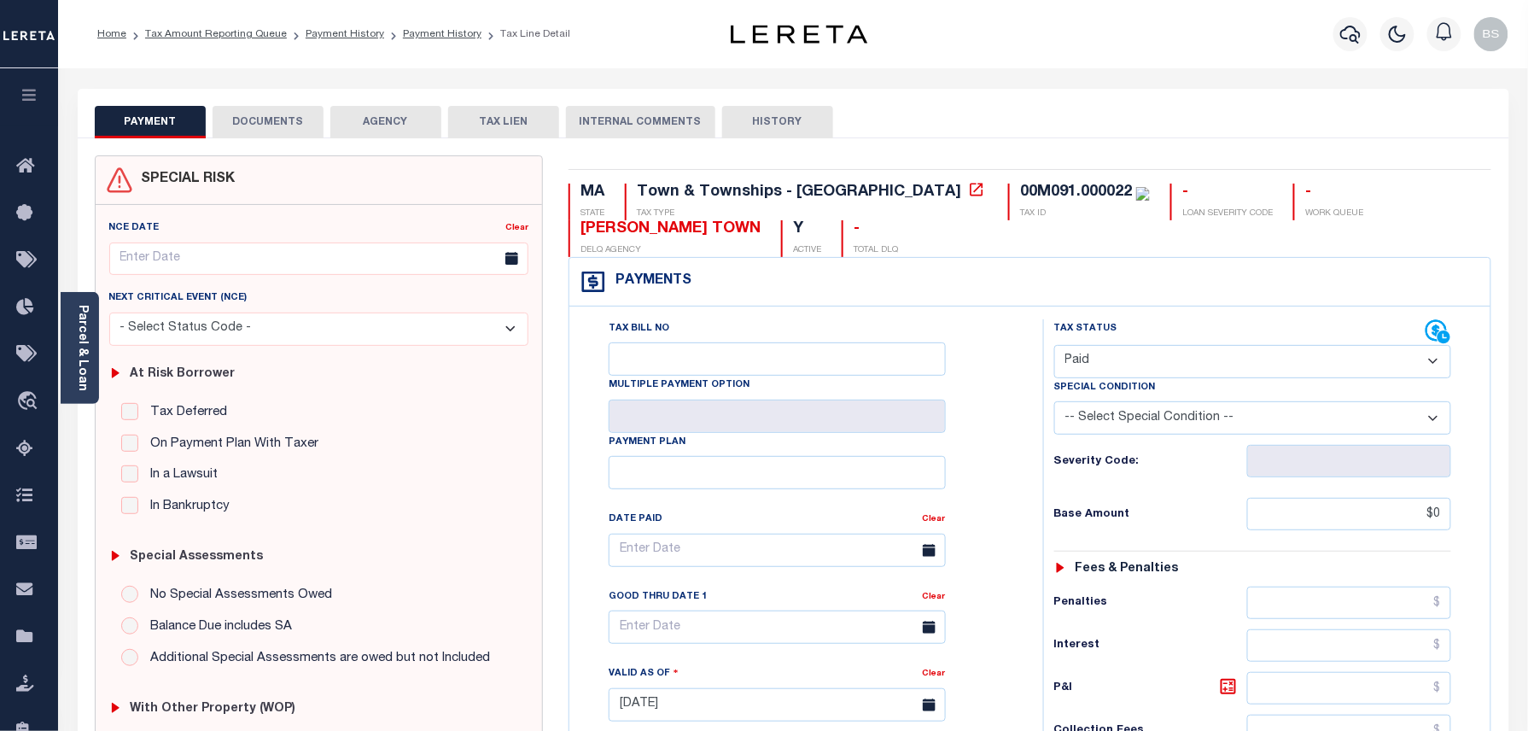
click at [253, 127] on button "DOCUMENTS" at bounding box center [268, 122] width 111 height 32
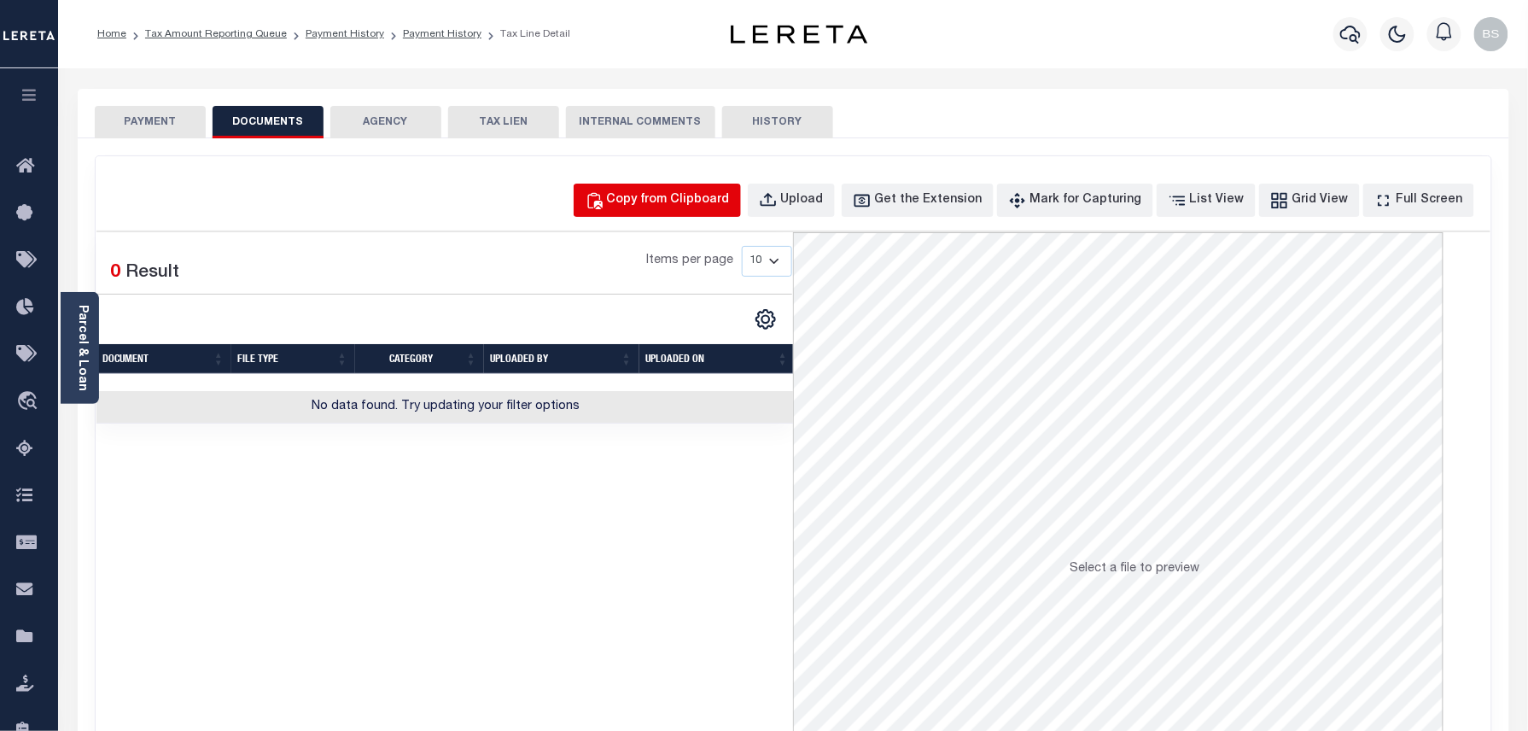
click at [704, 207] on div "Copy from Clipboard" at bounding box center [668, 200] width 123 height 19
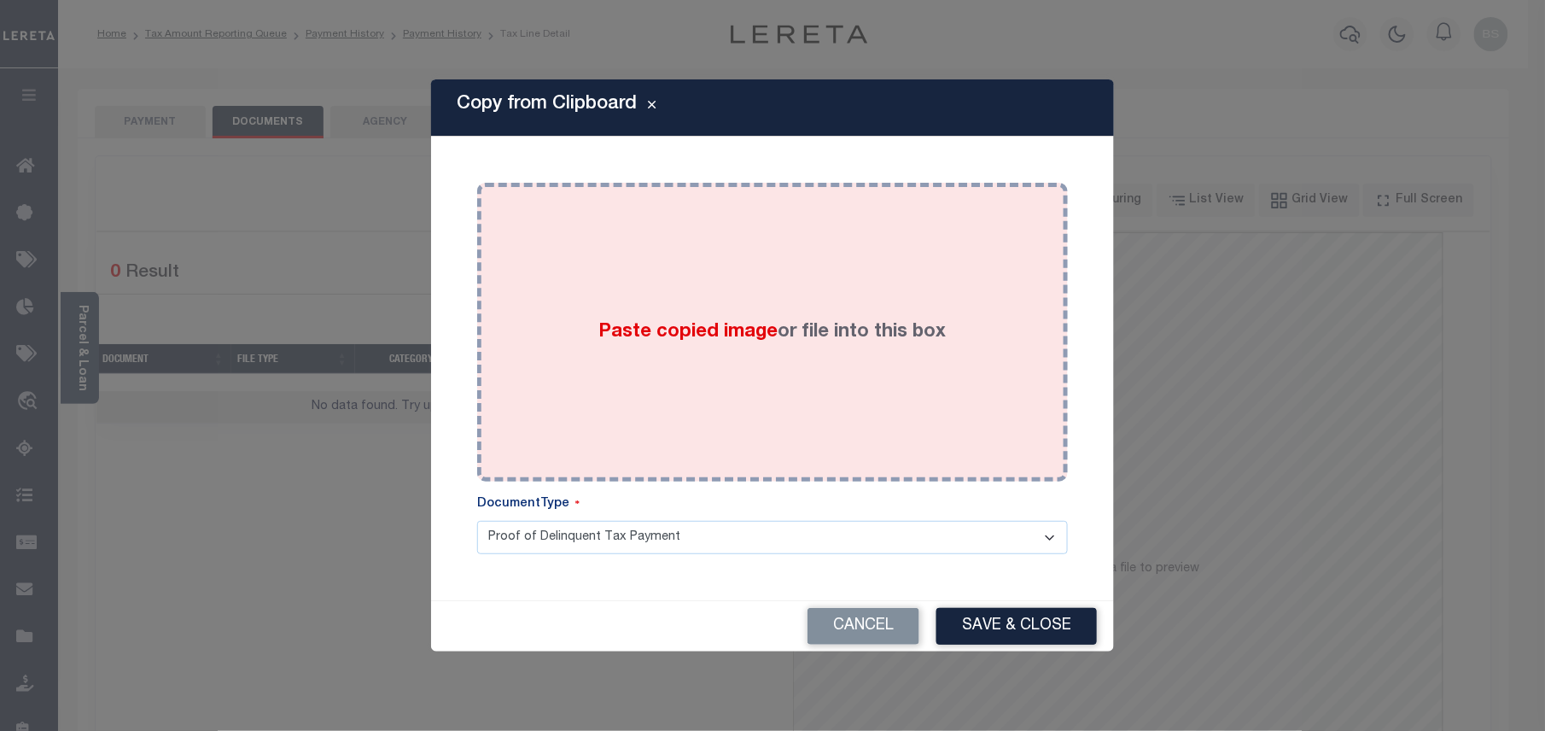
click at [715, 283] on div "Paste copied image or file into this box" at bounding box center [772, 331] width 565 height 273
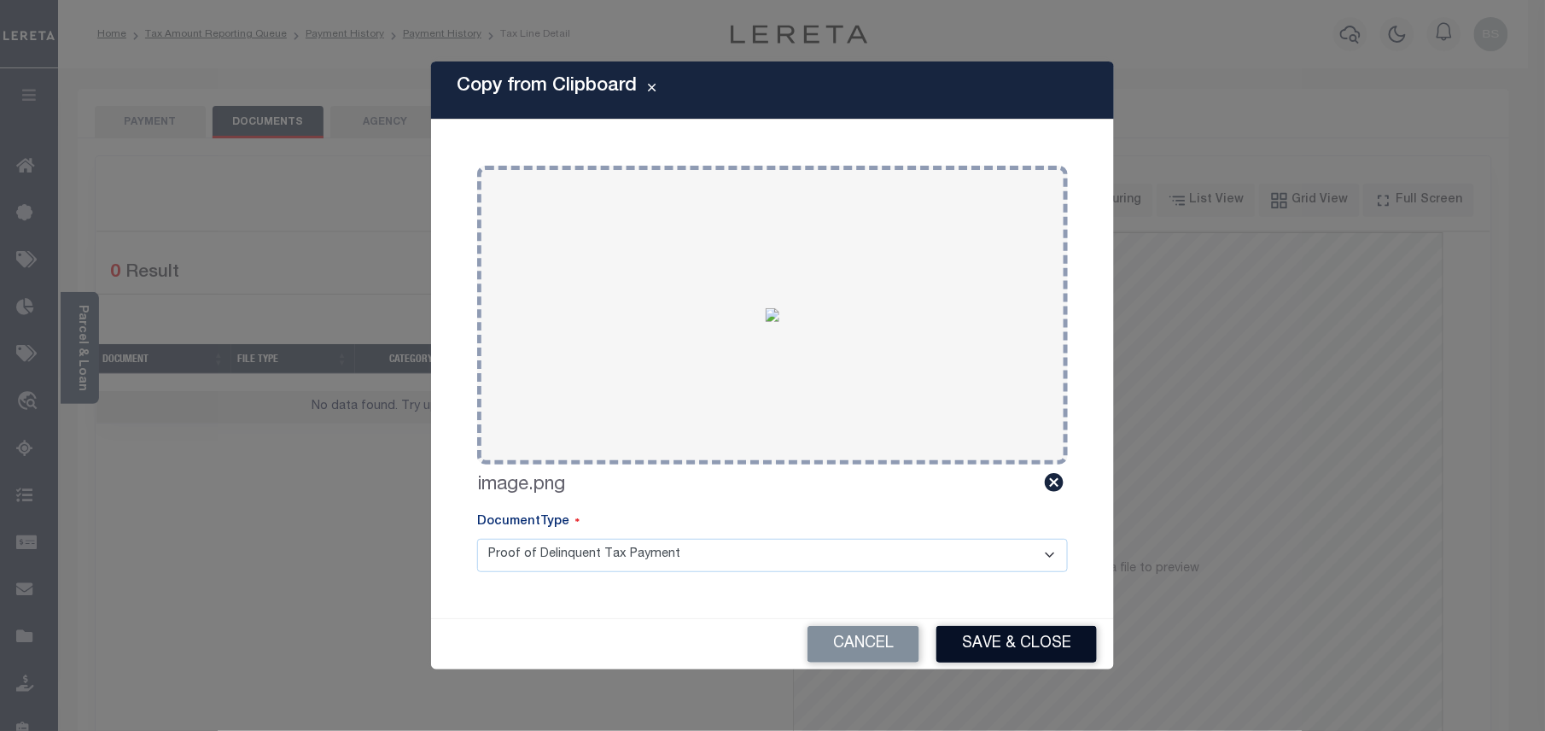
click at [1050, 656] on button "Save & Close" at bounding box center [1016, 644] width 160 height 37
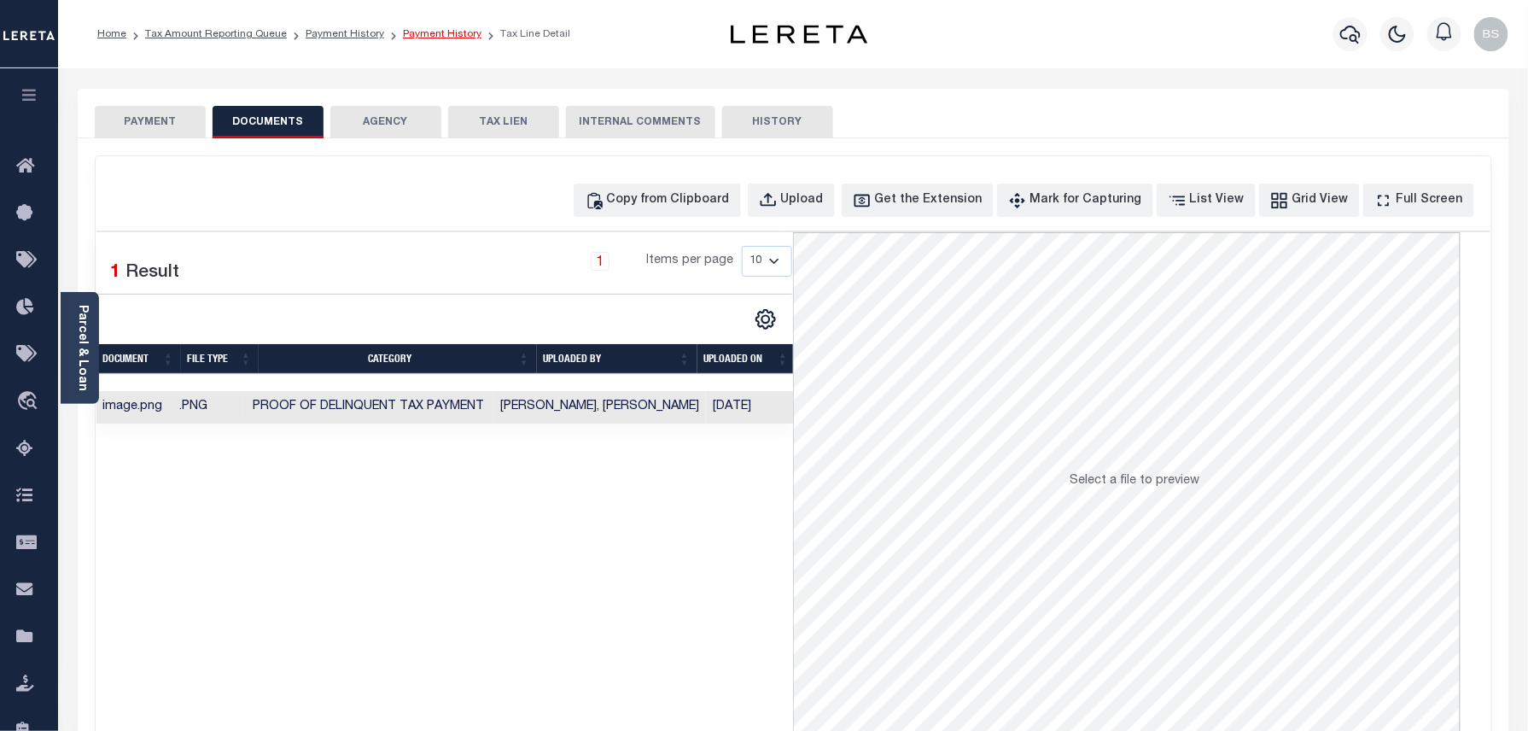
click at [423, 36] on link "Payment History" at bounding box center [442, 34] width 79 height 10
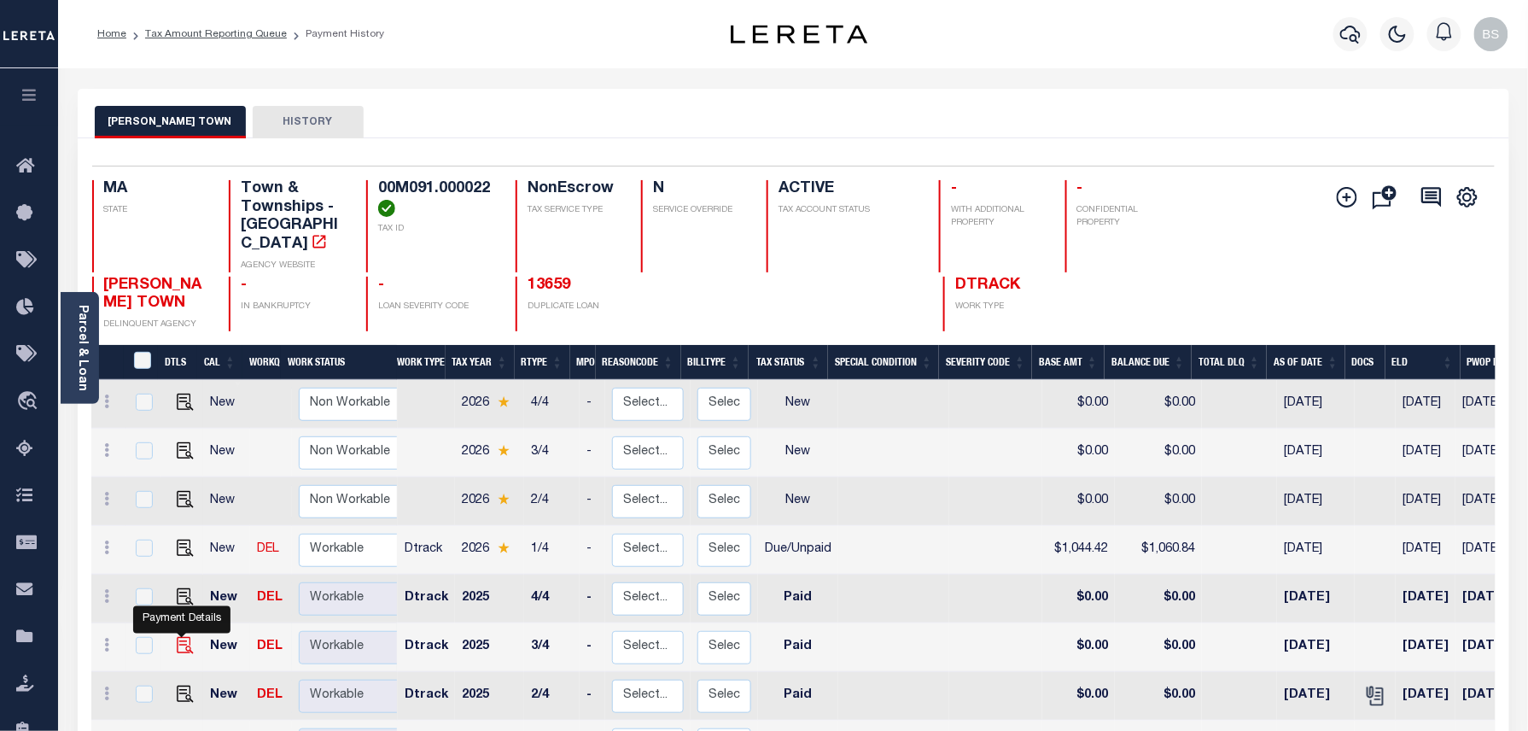
click at [178, 637] on img "" at bounding box center [185, 645] width 17 height 17
checkbox input "true"
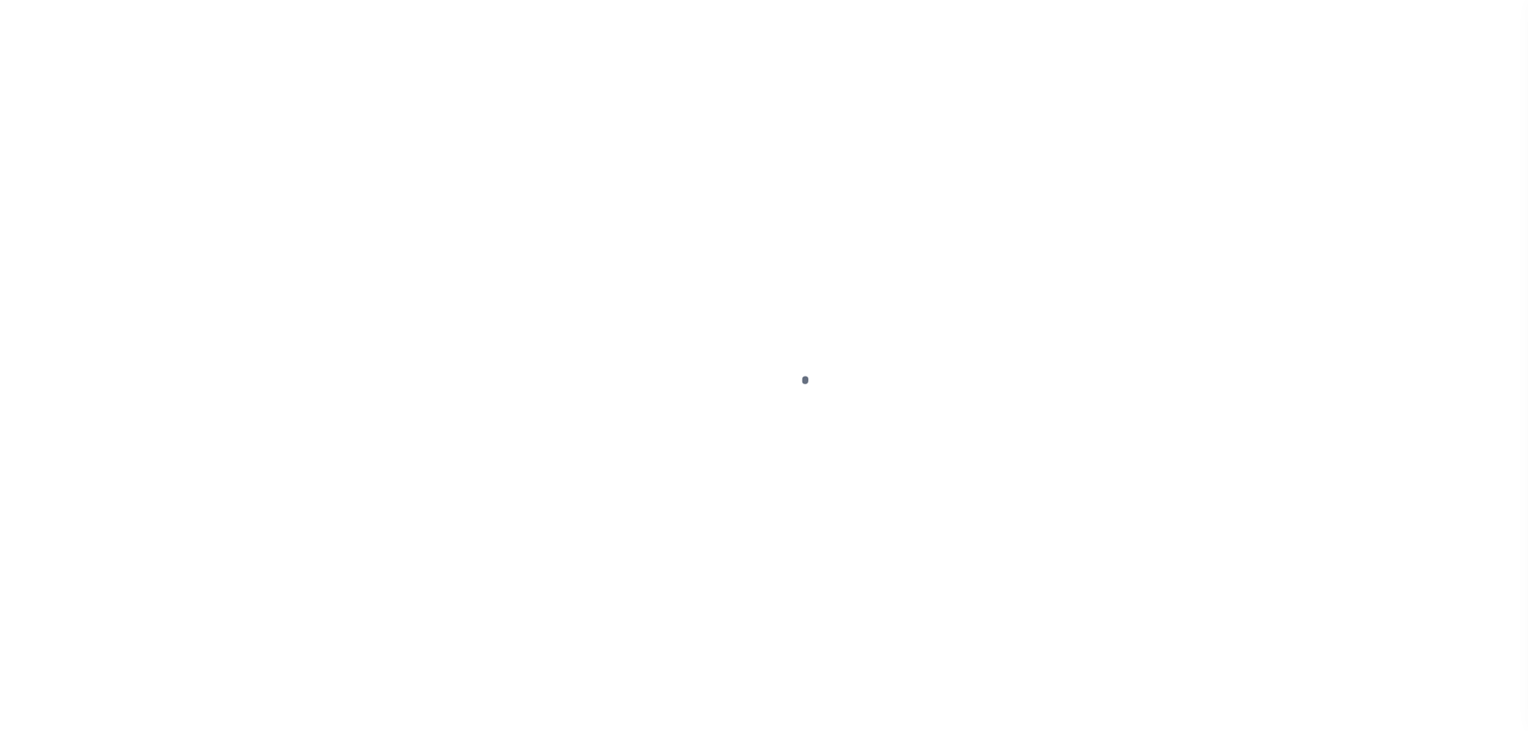
select select "PYD"
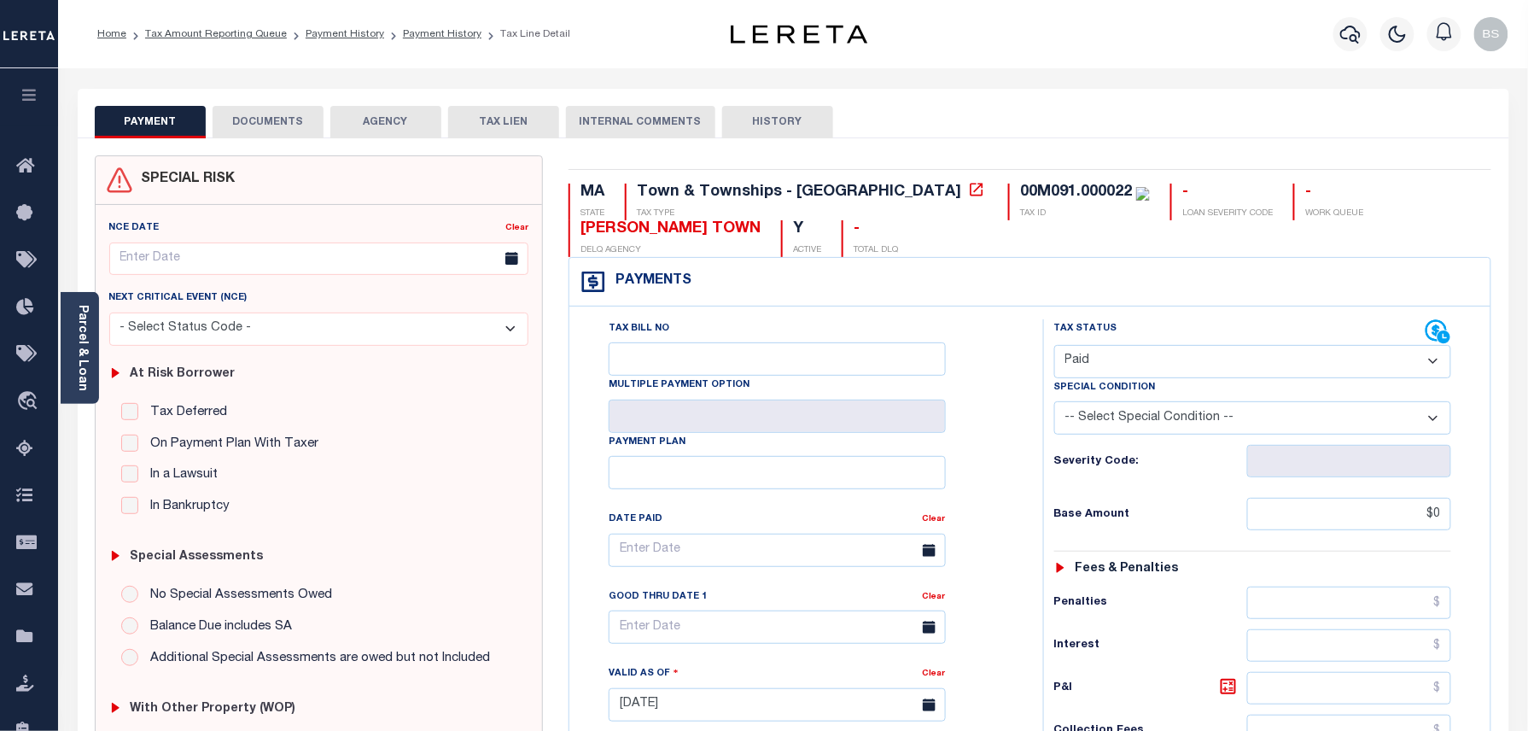
click at [275, 118] on button "DOCUMENTS" at bounding box center [268, 122] width 111 height 32
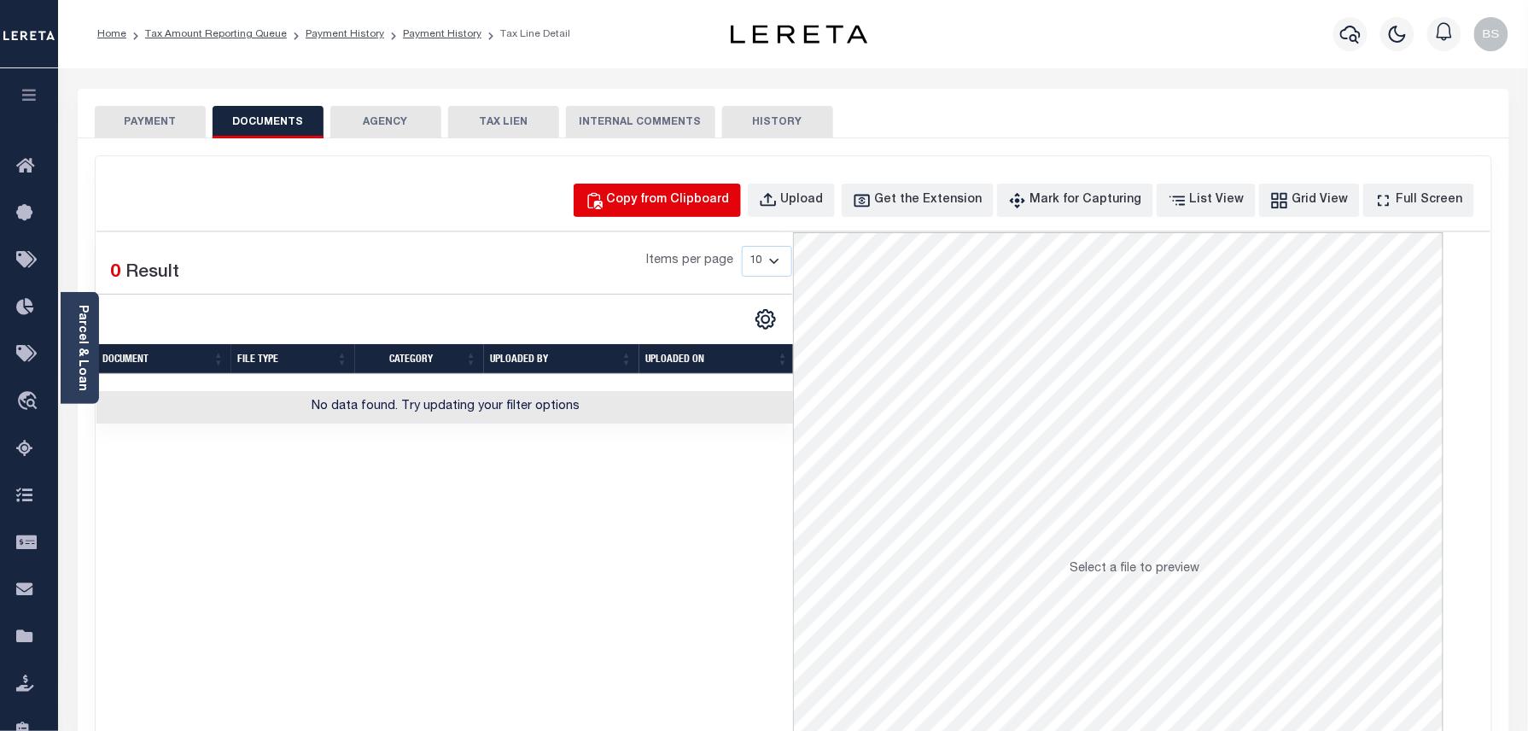
click at [674, 209] on div "Copy from Clipboard" at bounding box center [668, 200] width 123 height 19
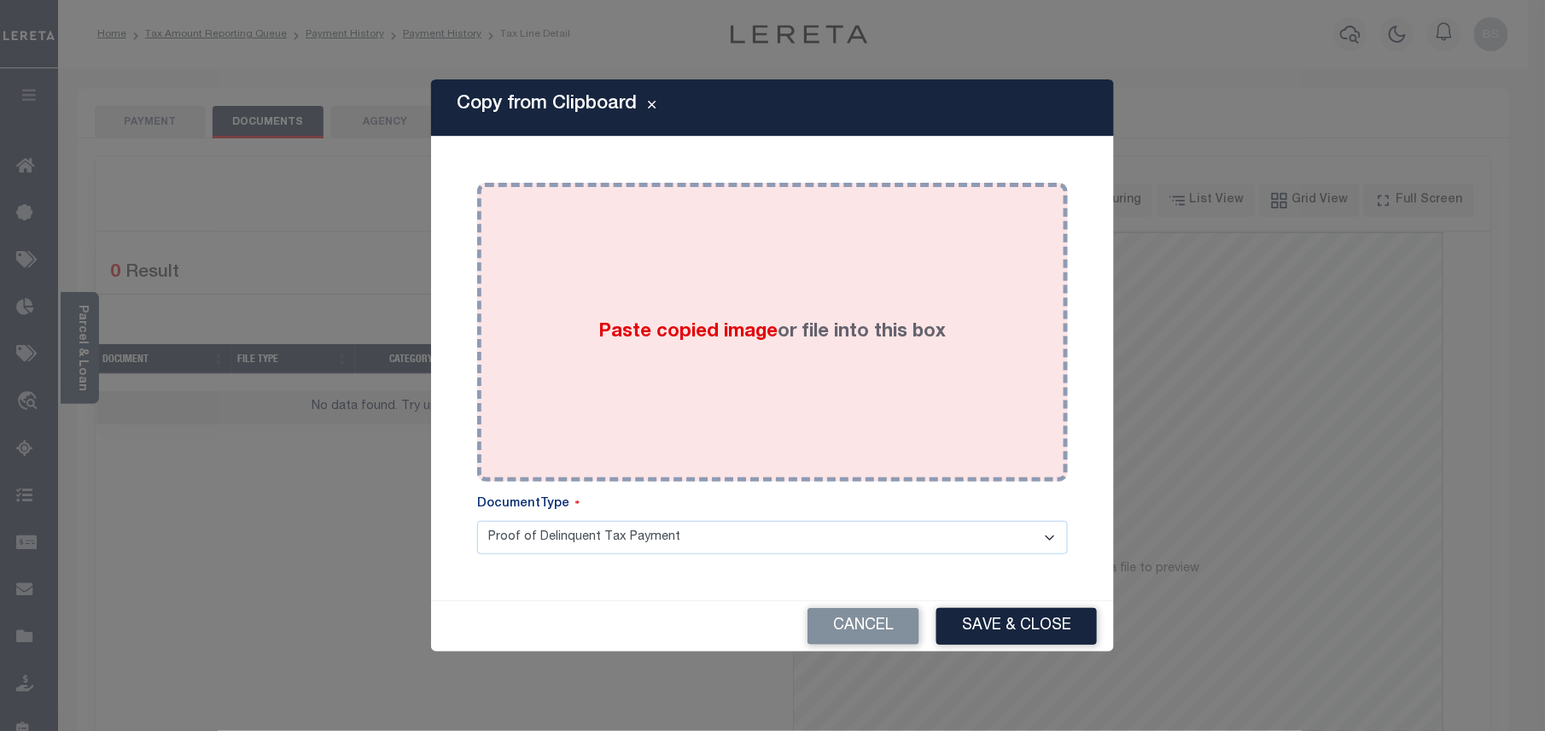
click at [729, 357] on div "Paste copied image or file into this box" at bounding box center [772, 331] width 565 height 273
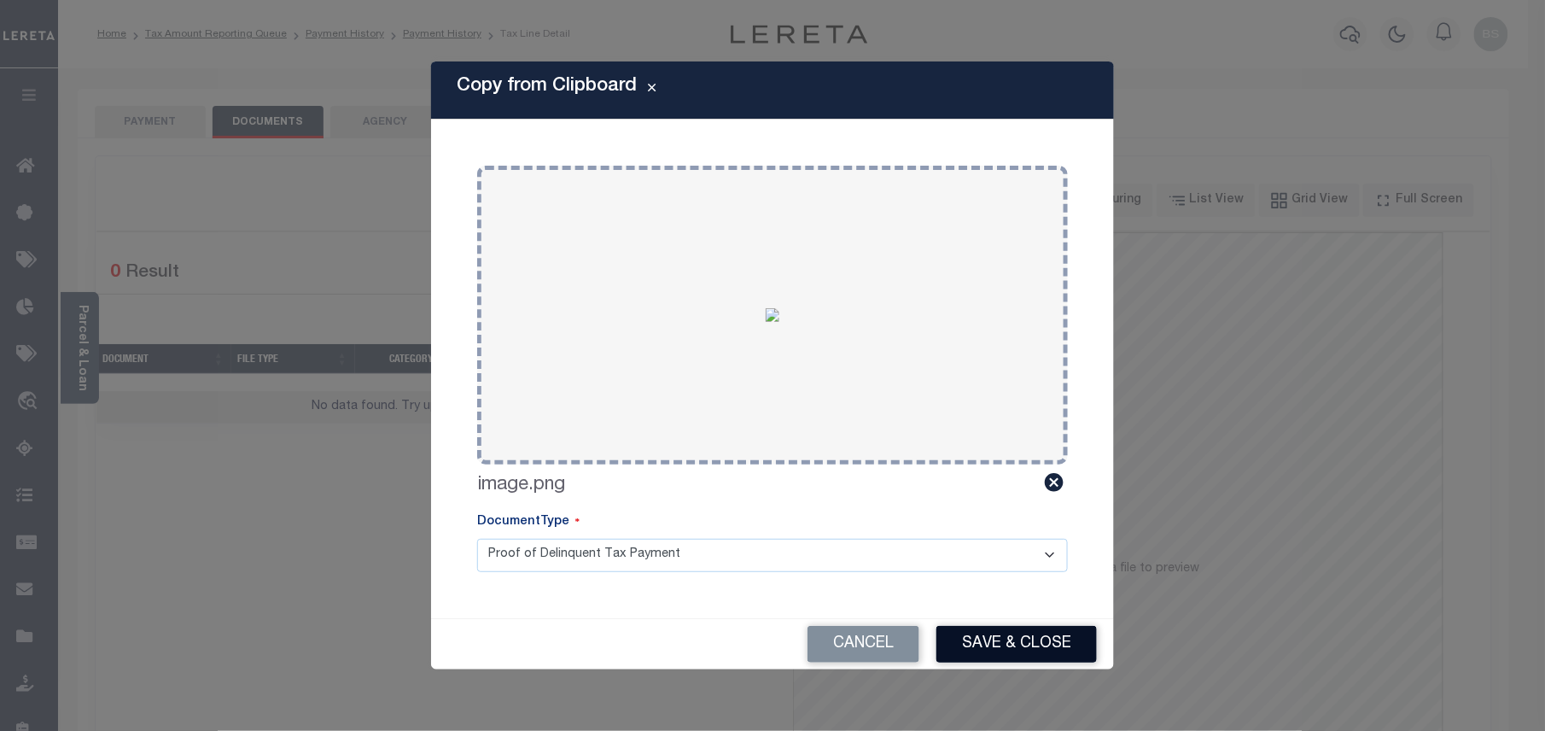
click at [1000, 633] on button "Save & Close" at bounding box center [1016, 644] width 160 height 37
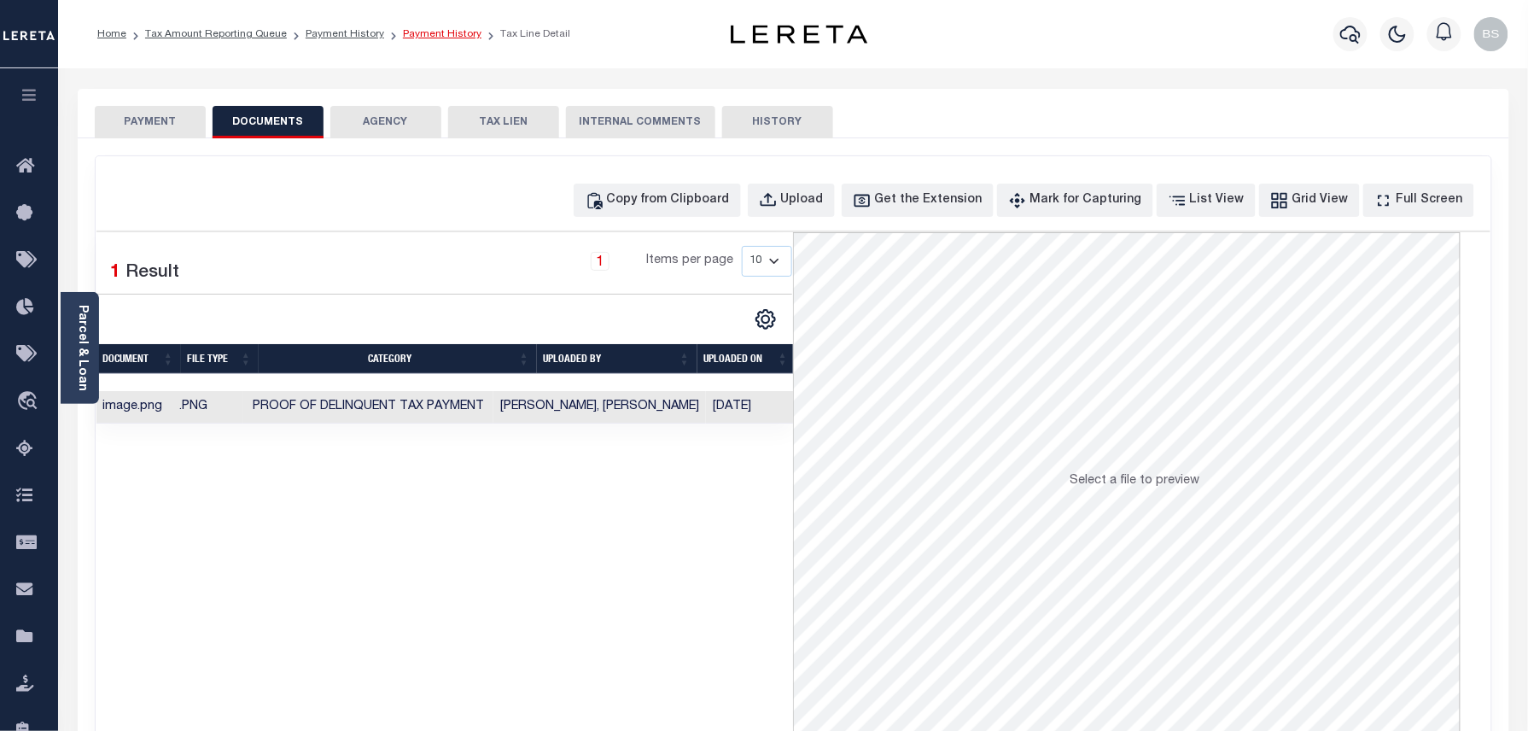
click at [431, 38] on link "Payment History" at bounding box center [442, 34] width 79 height 10
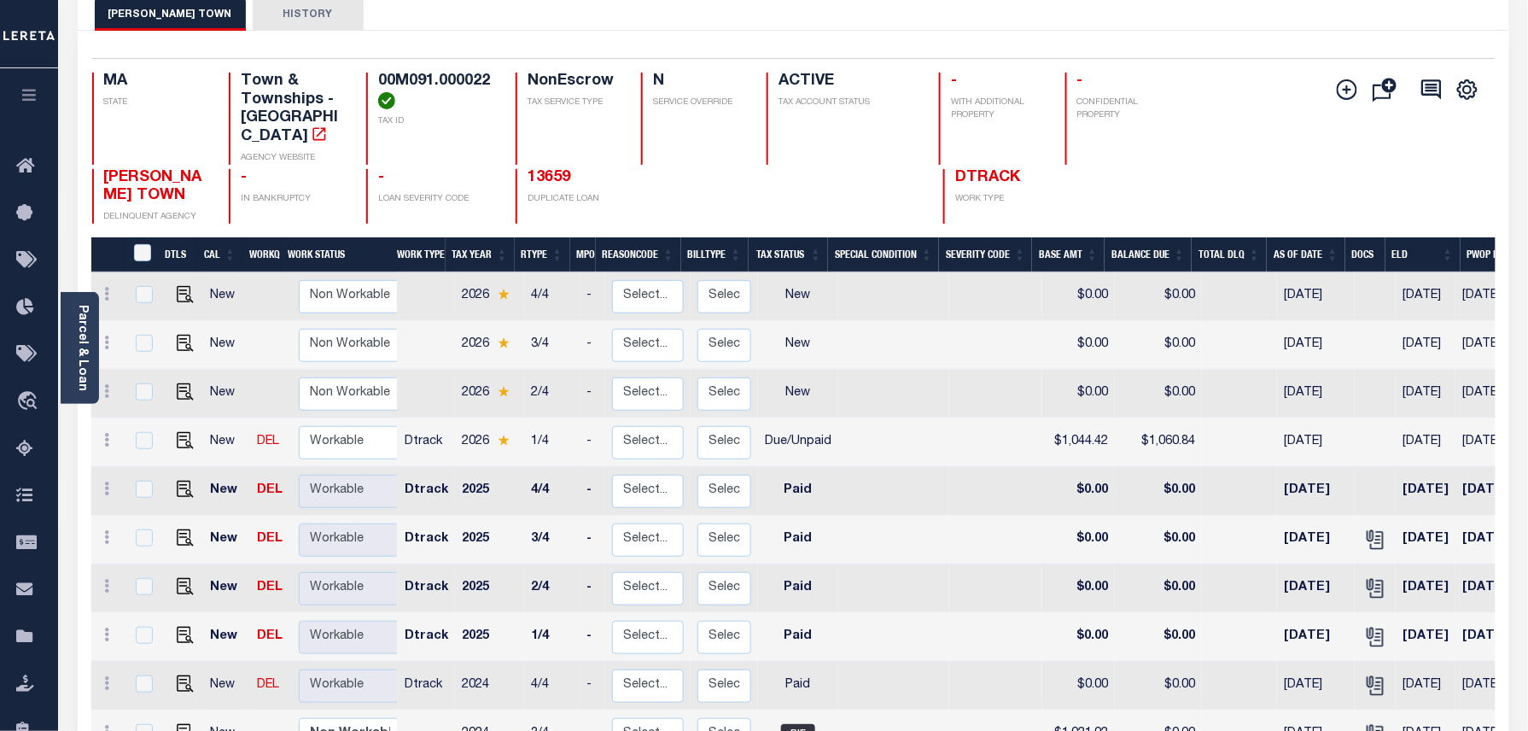
scroll to position [114, 0]
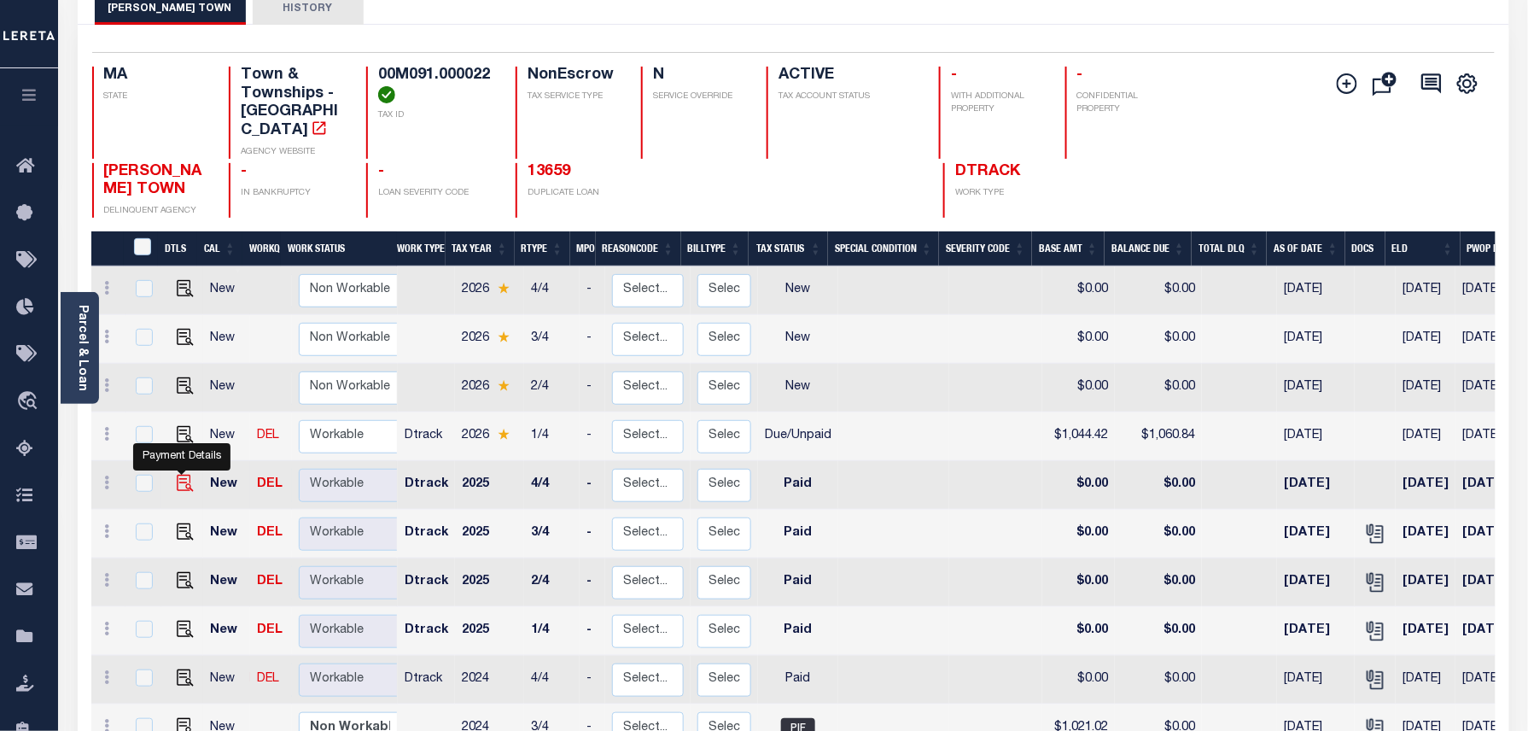
click at [185, 475] on img "" at bounding box center [185, 483] width 17 height 17
checkbox input "true"
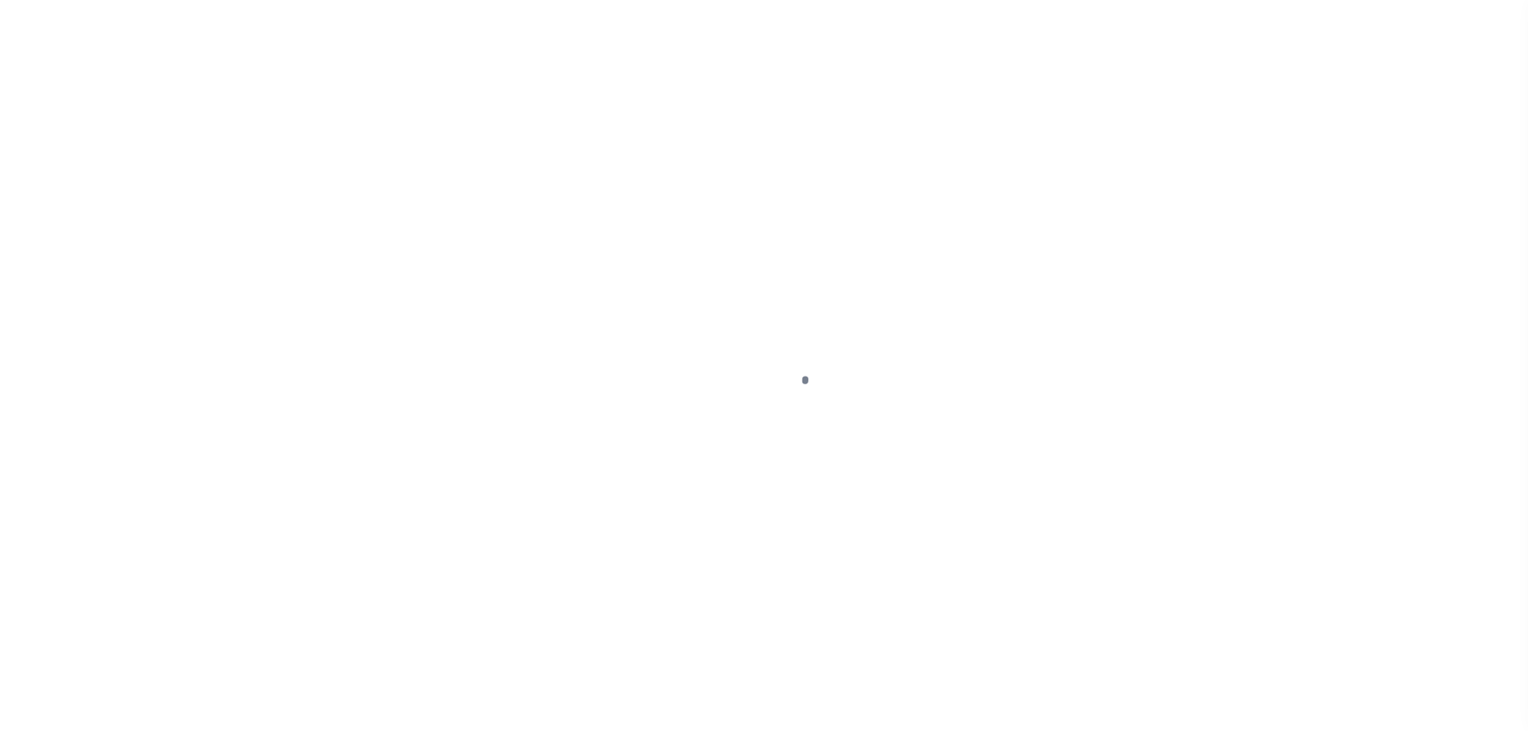
select select "PYD"
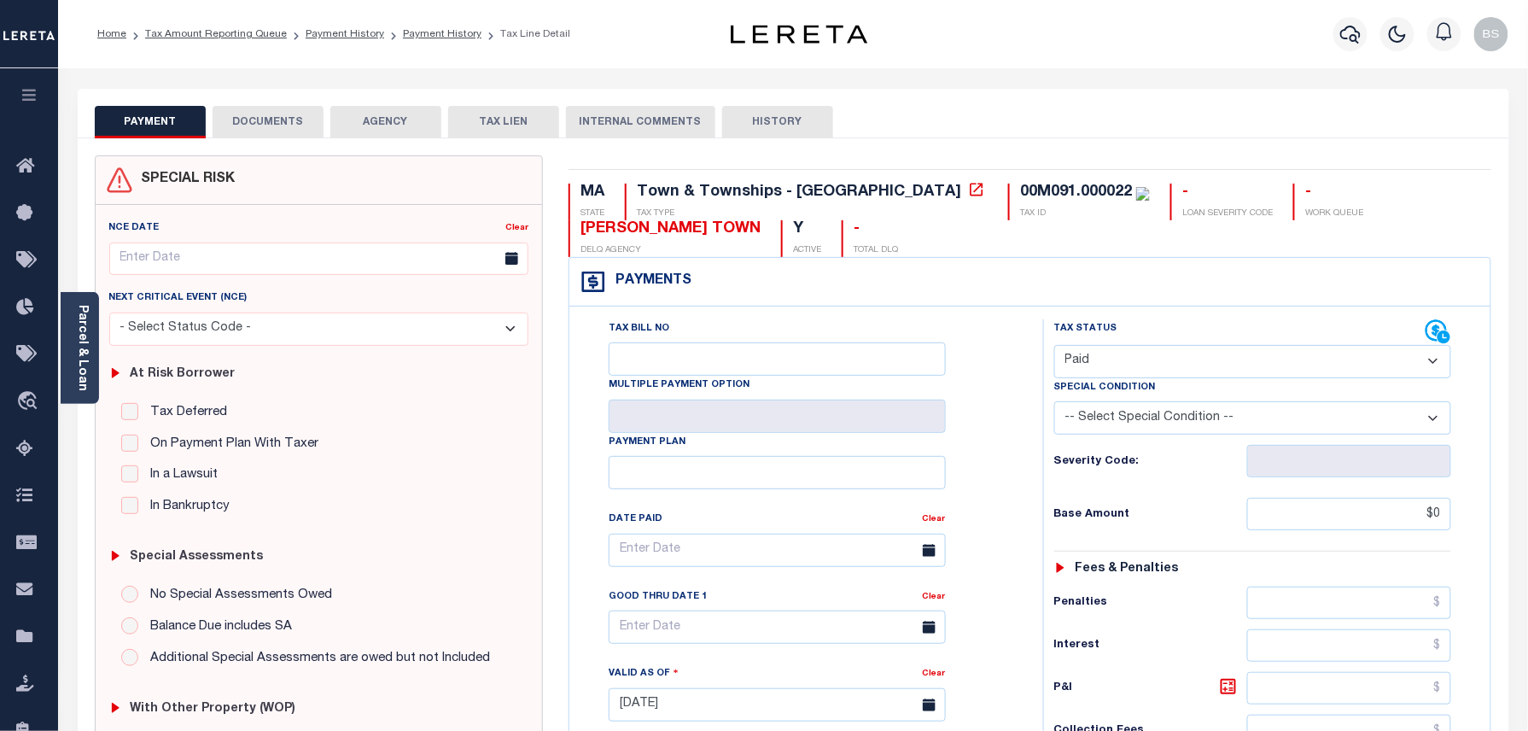
click at [264, 131] on button "DOCUMENTS" at bounding box center [268, 122] width 111 height 32
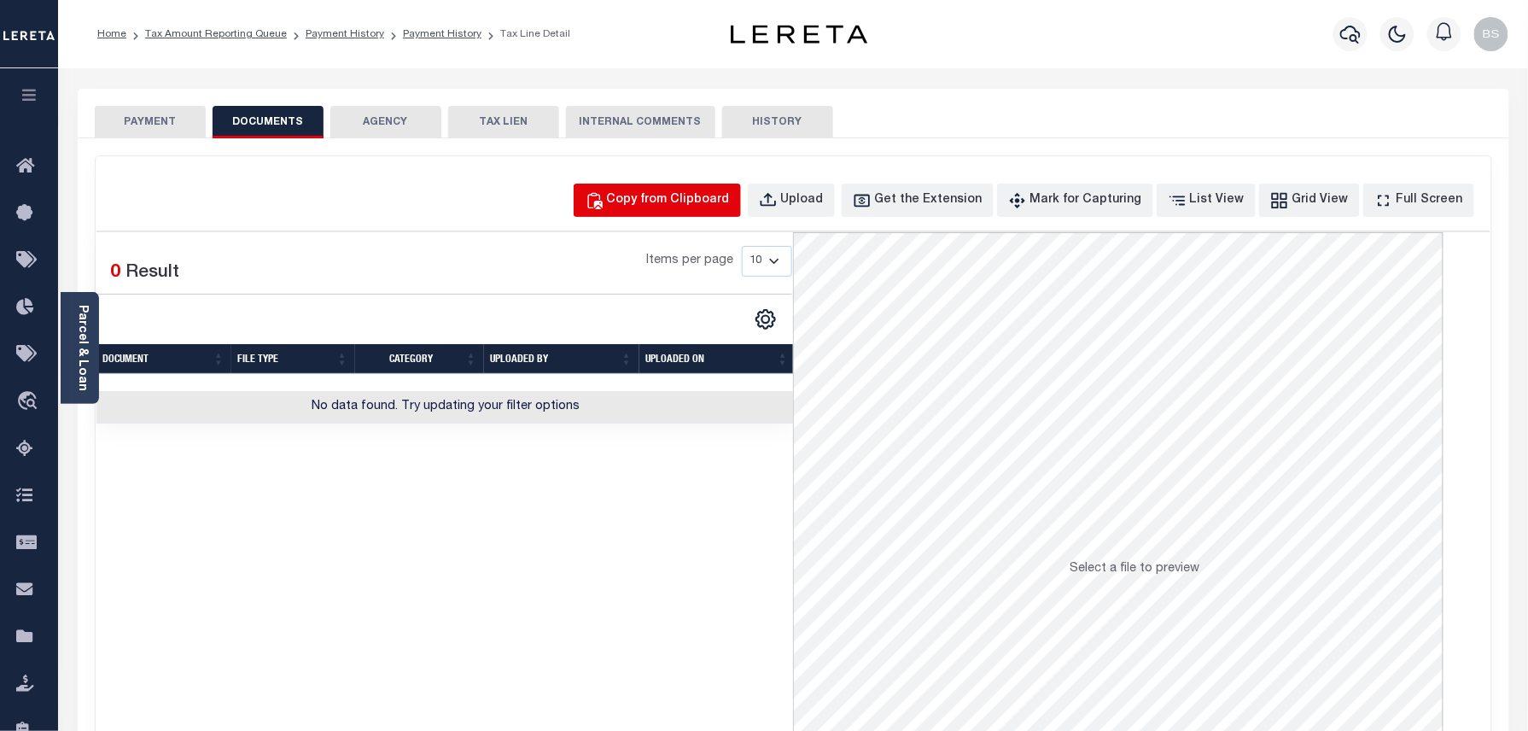
click at [708, 209] on div "Copy from Clipboard" at bounding box center [668, 200] width 123 height 19
select select "POP"
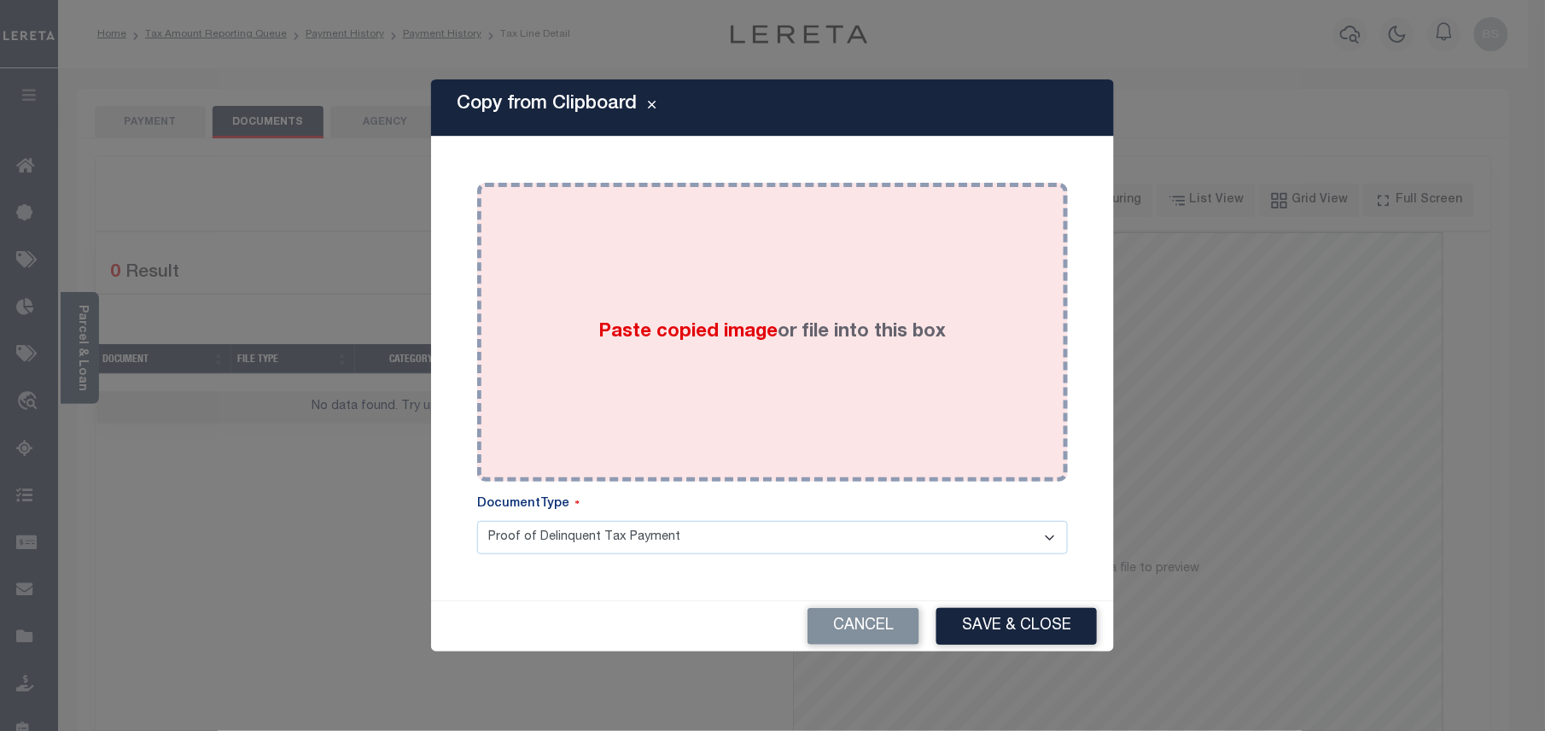
click at [746, 364] on div "Paste copied image or file into this box" at bounding box center [772, 331] width 565 height 273
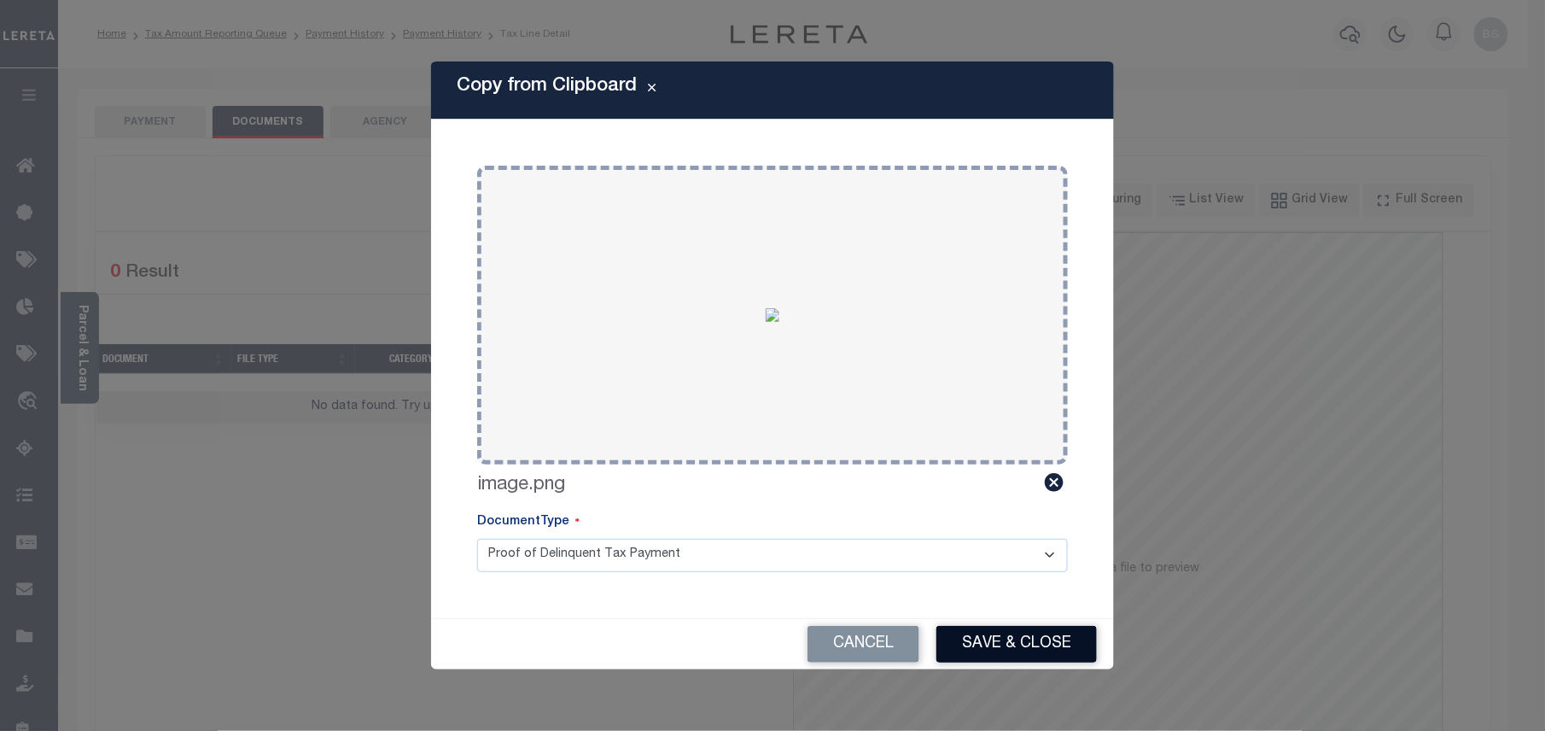
click at [1000, 628] on button "Save & Close" at bounding box center [1016, 644] width 160 height 37
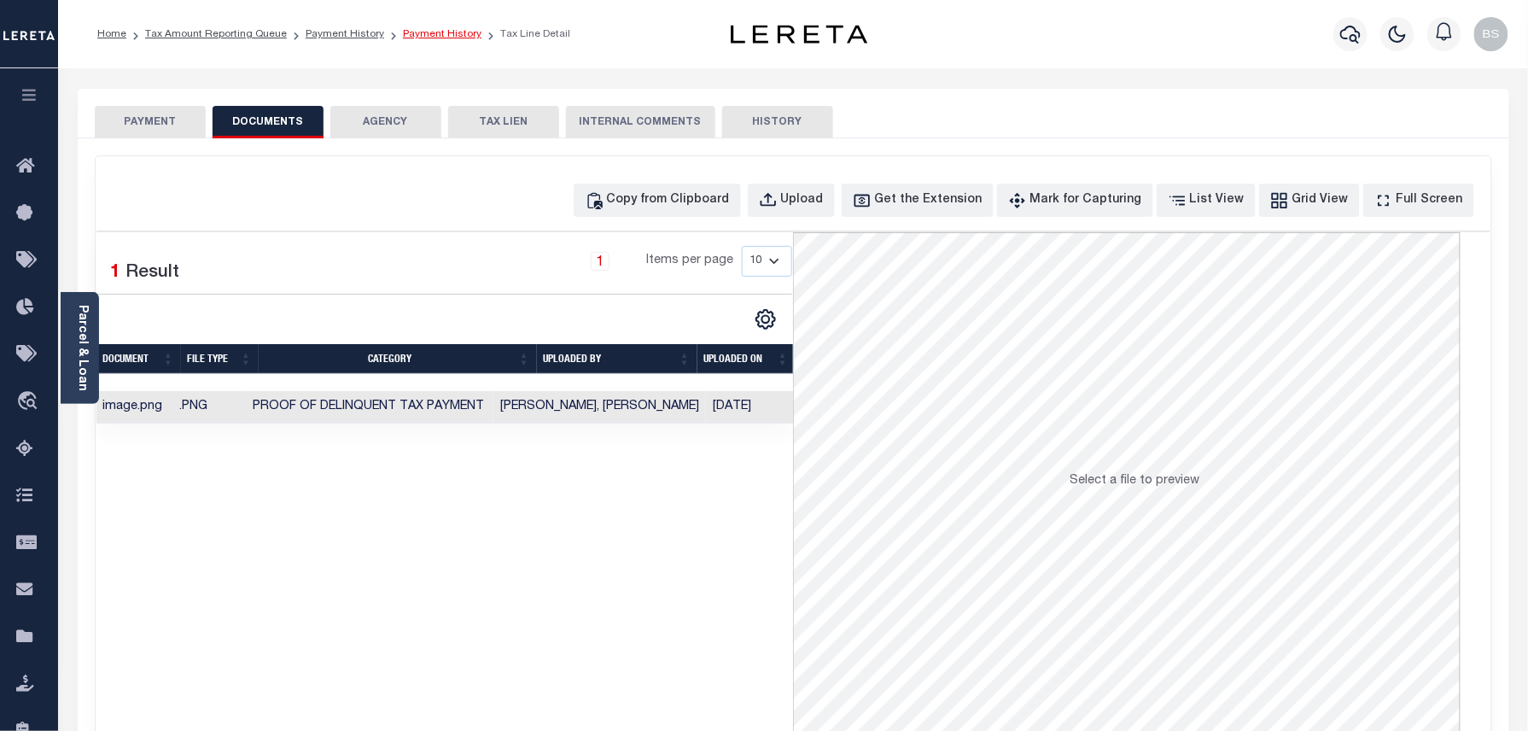
click at [434, 32] on link "Payment History" at bounding box center [442, 34] width 79 height 10
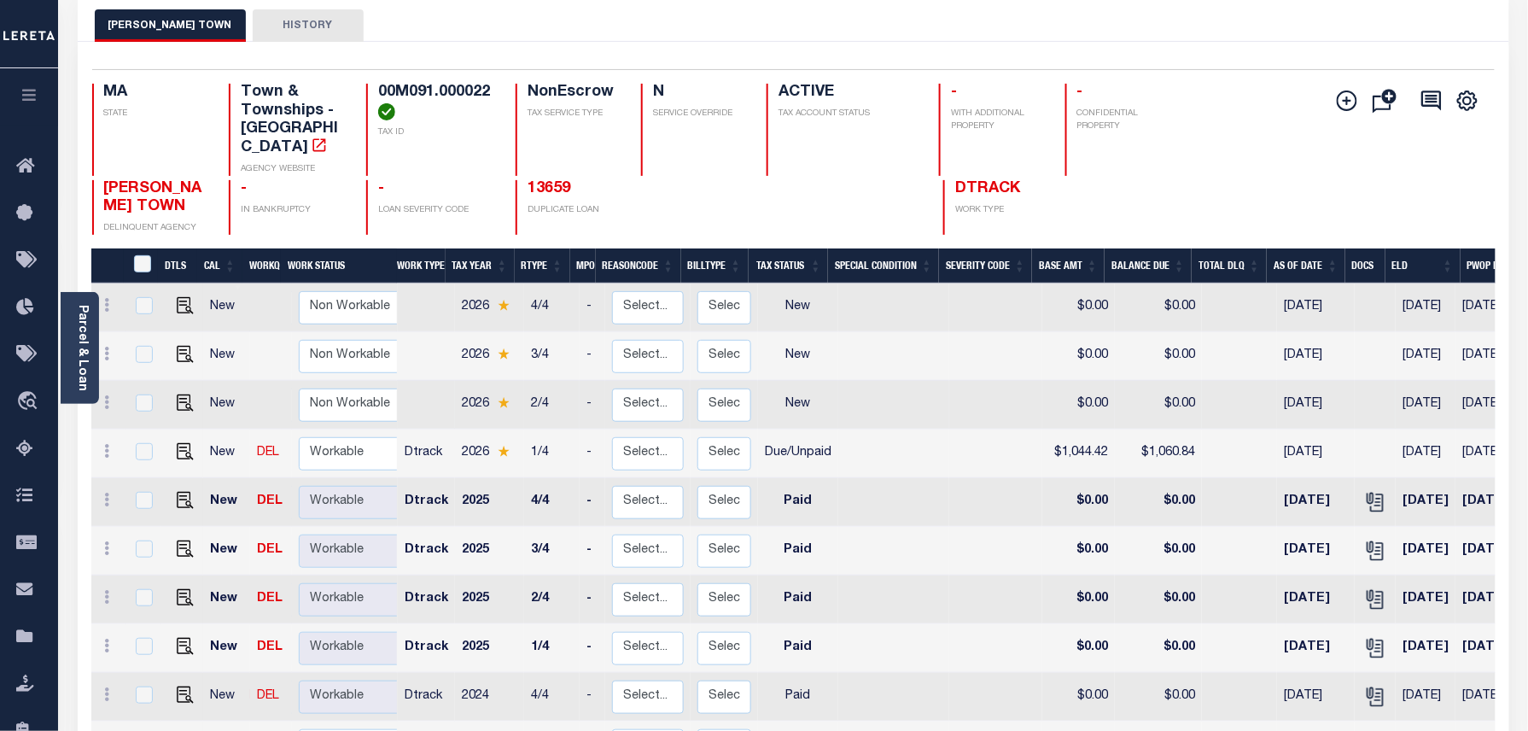
scroll to position [114, 0]
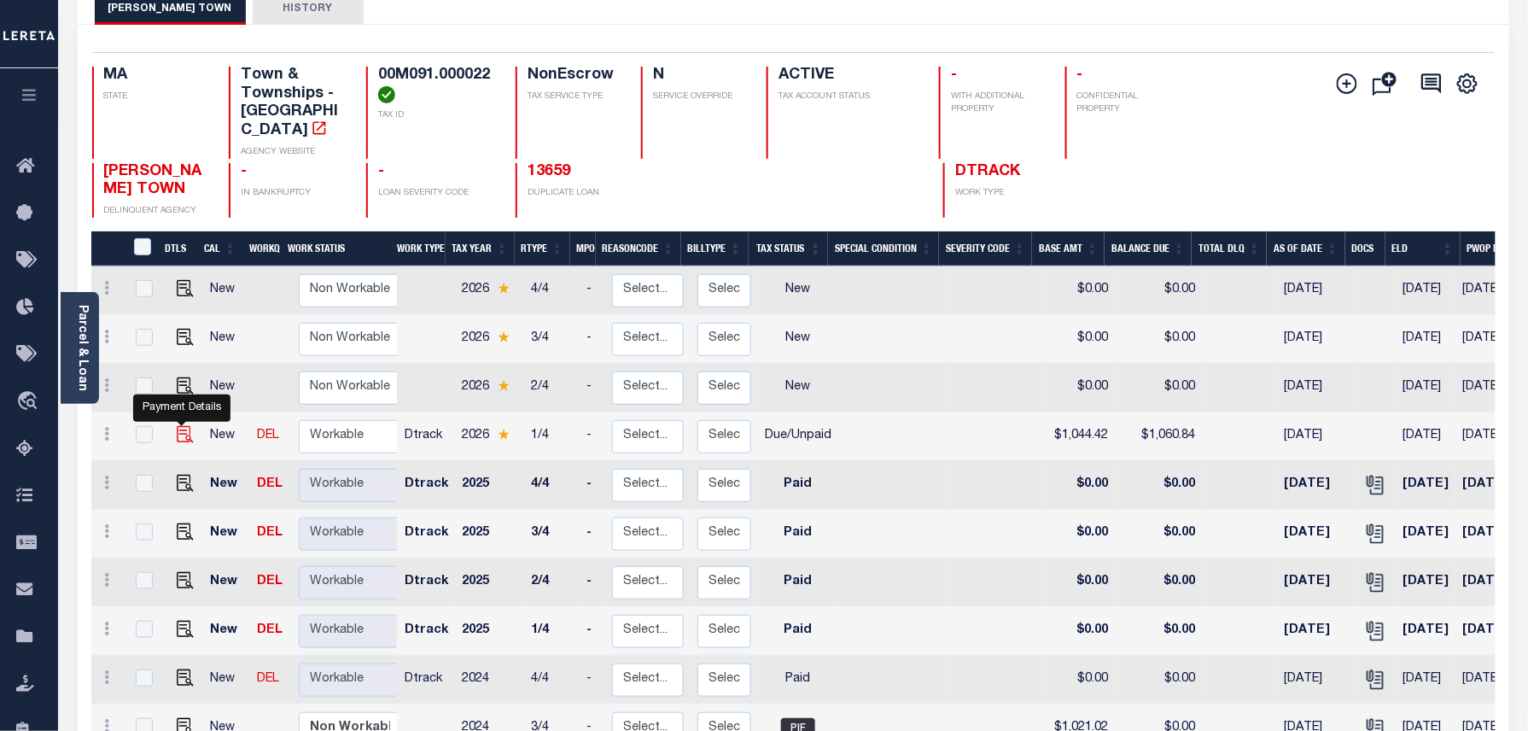
click at [182, 426] on img "" at bounding box center [185, 434] width 17 height 17
checkbox input "true"
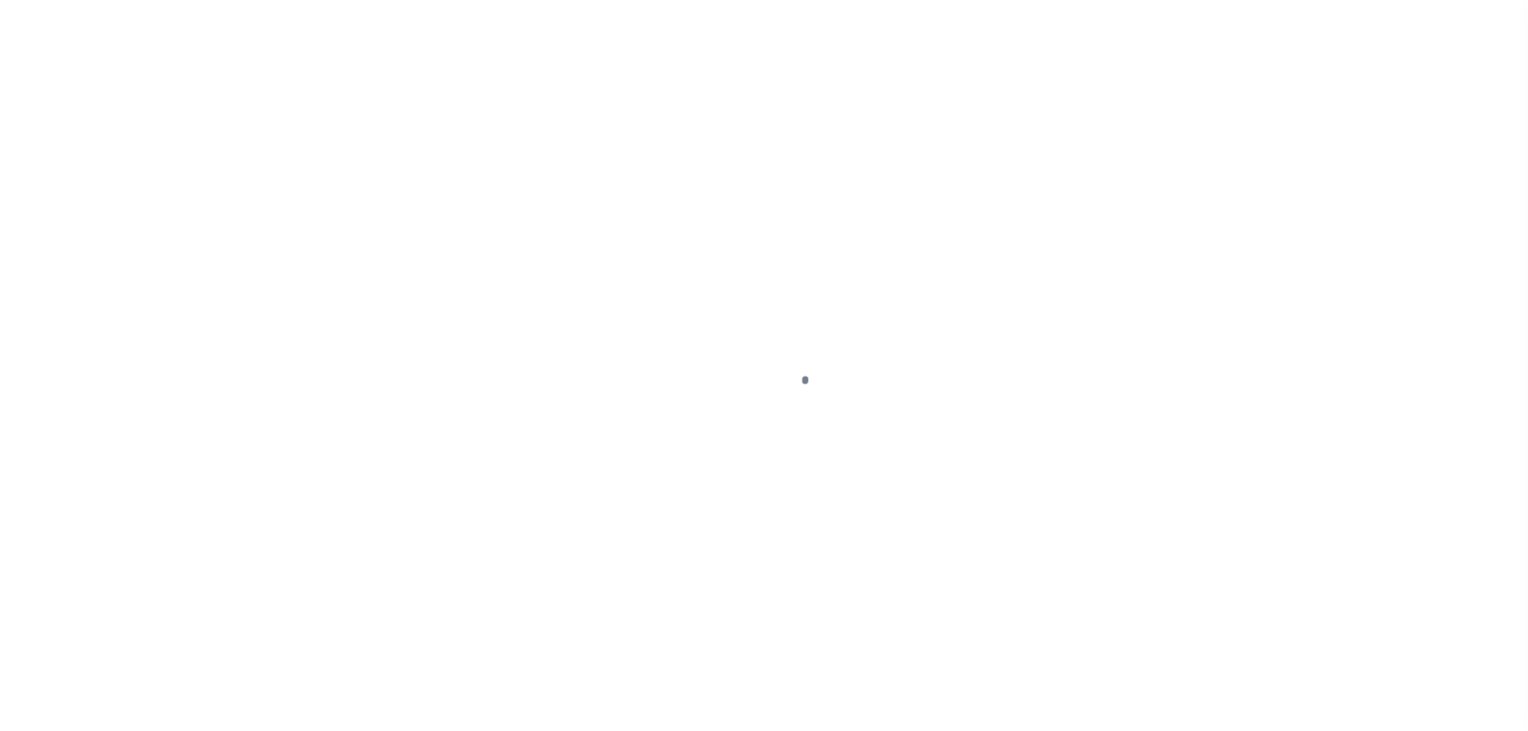
select select "DUE"
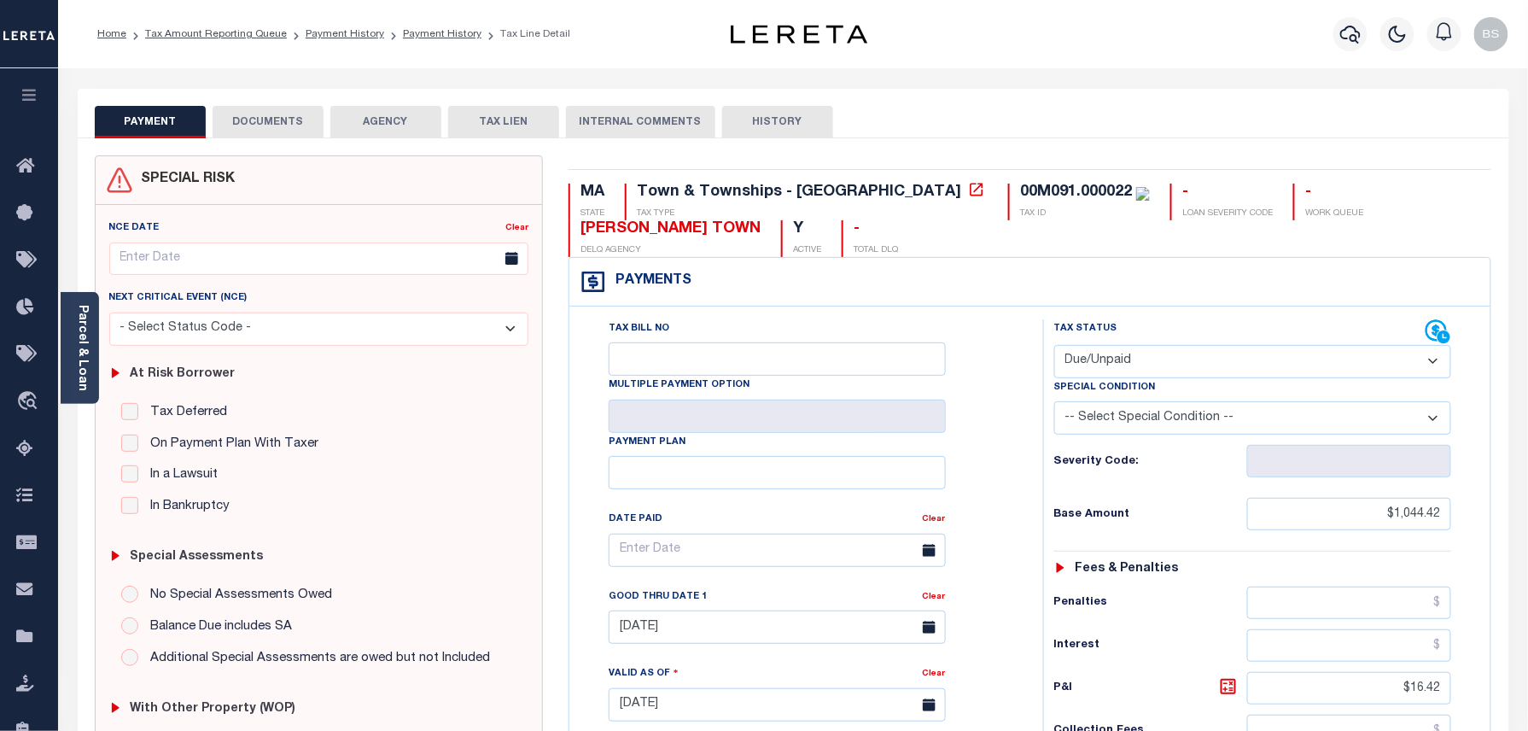
click at [268, 125] on button "DOCUMENTS" at bounding box center [268, 122] width 111 height 32
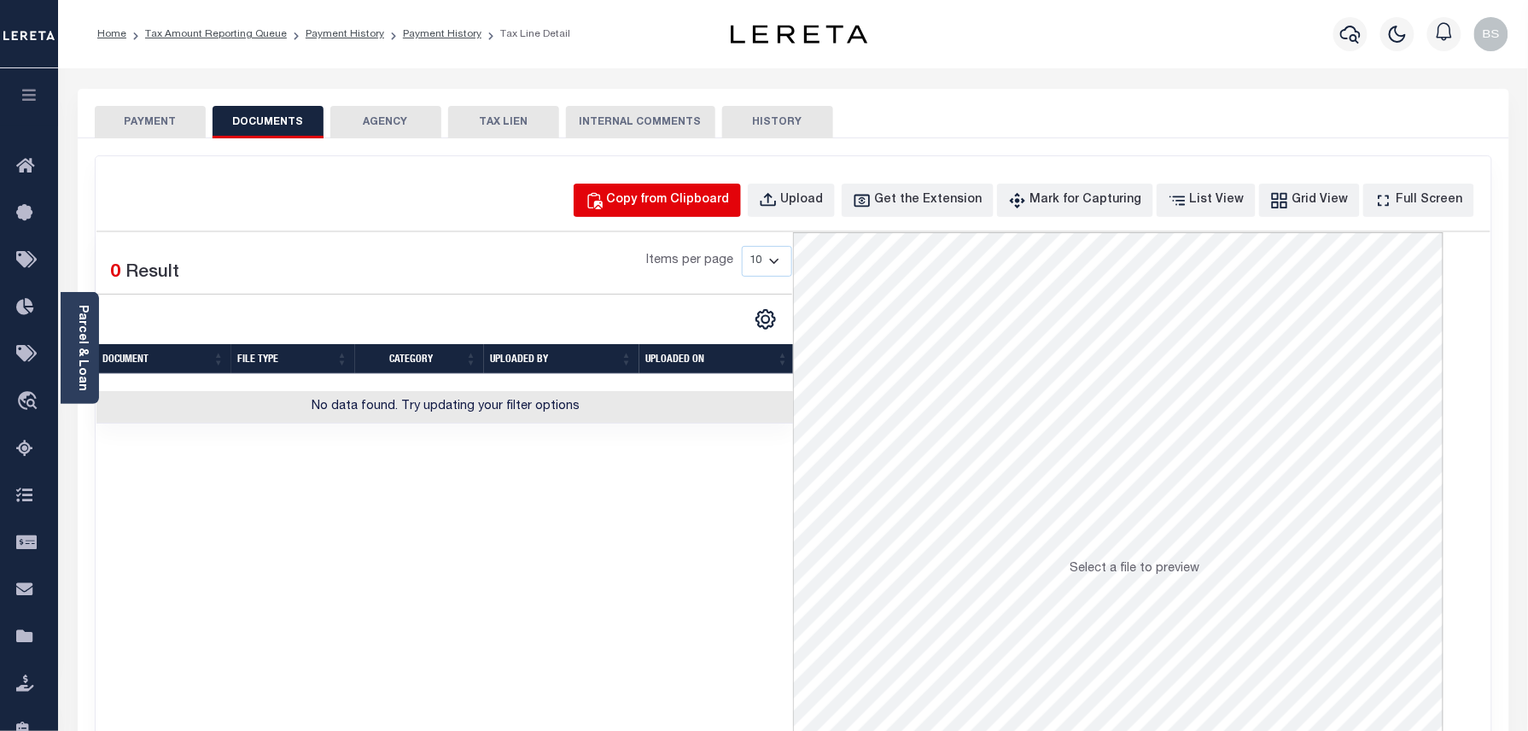
click at [730, 209] on div "Copy from Clipboard" at bounding box center [668, 200] width 123 height 19
select select "POP"
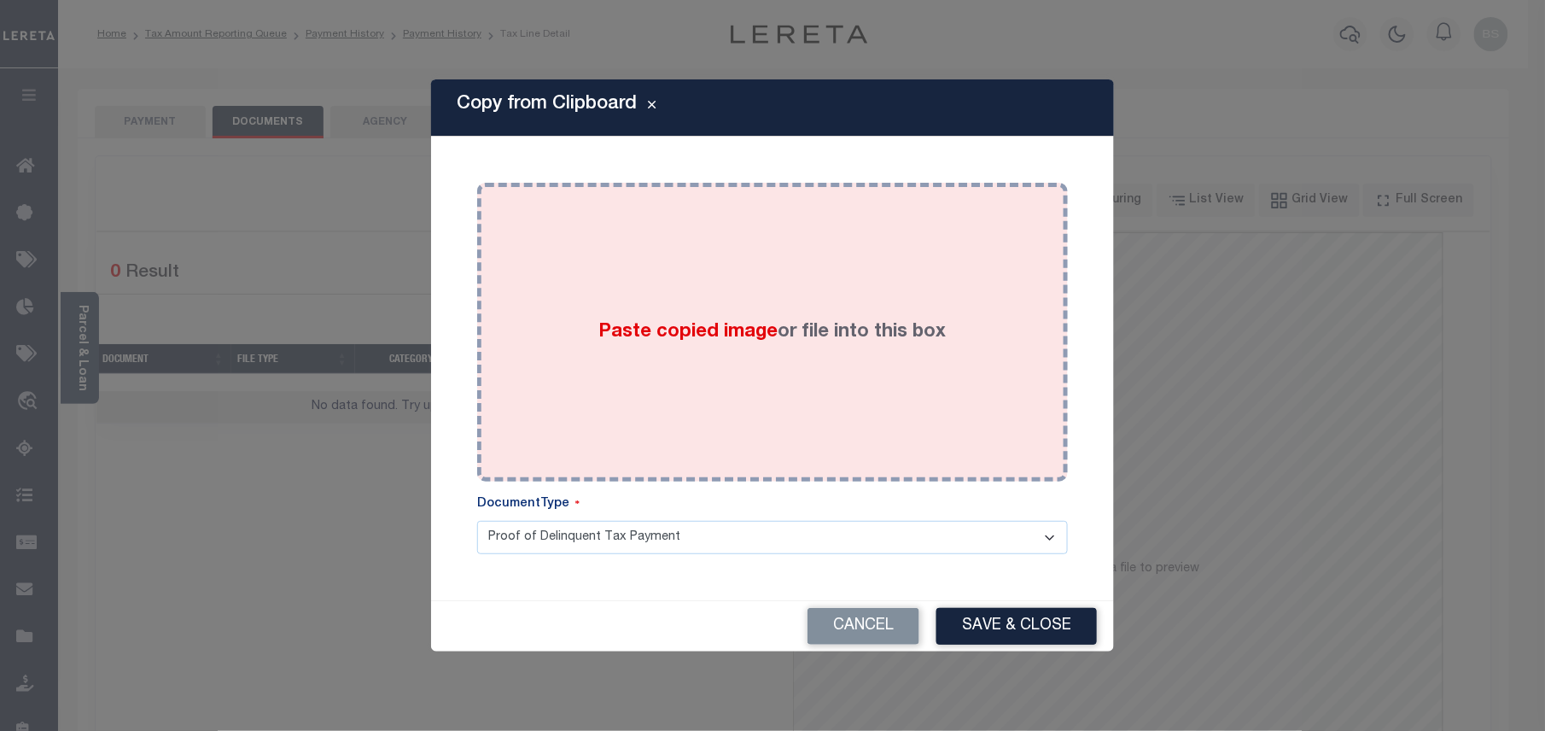
click at [773, 353] on div "Paste copied image or file into this box" at bounding box center [772, 331] width 565 height 273
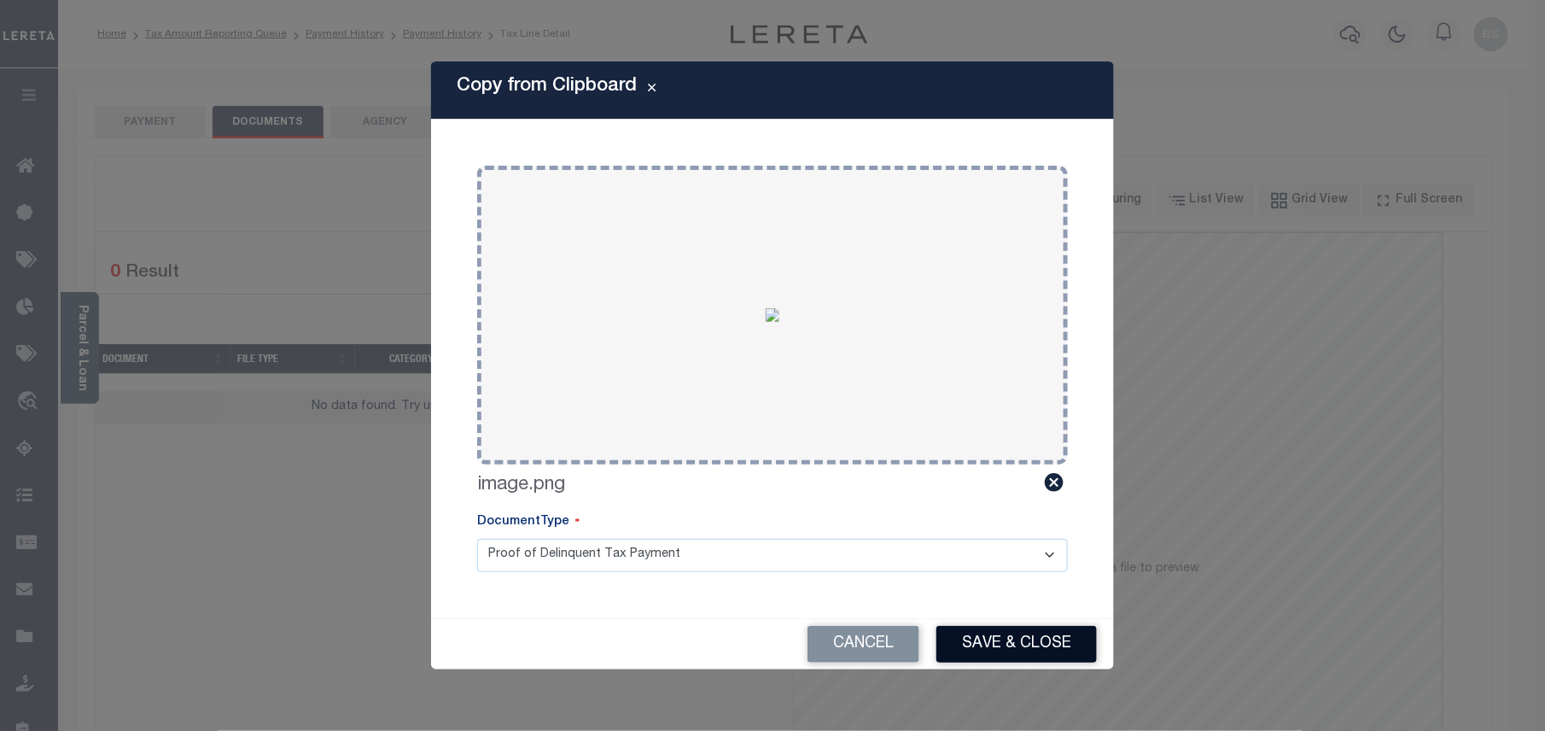
click at [978, 632] on button "Save & Close" at bounding box center [1016, 644] width 160 height 37
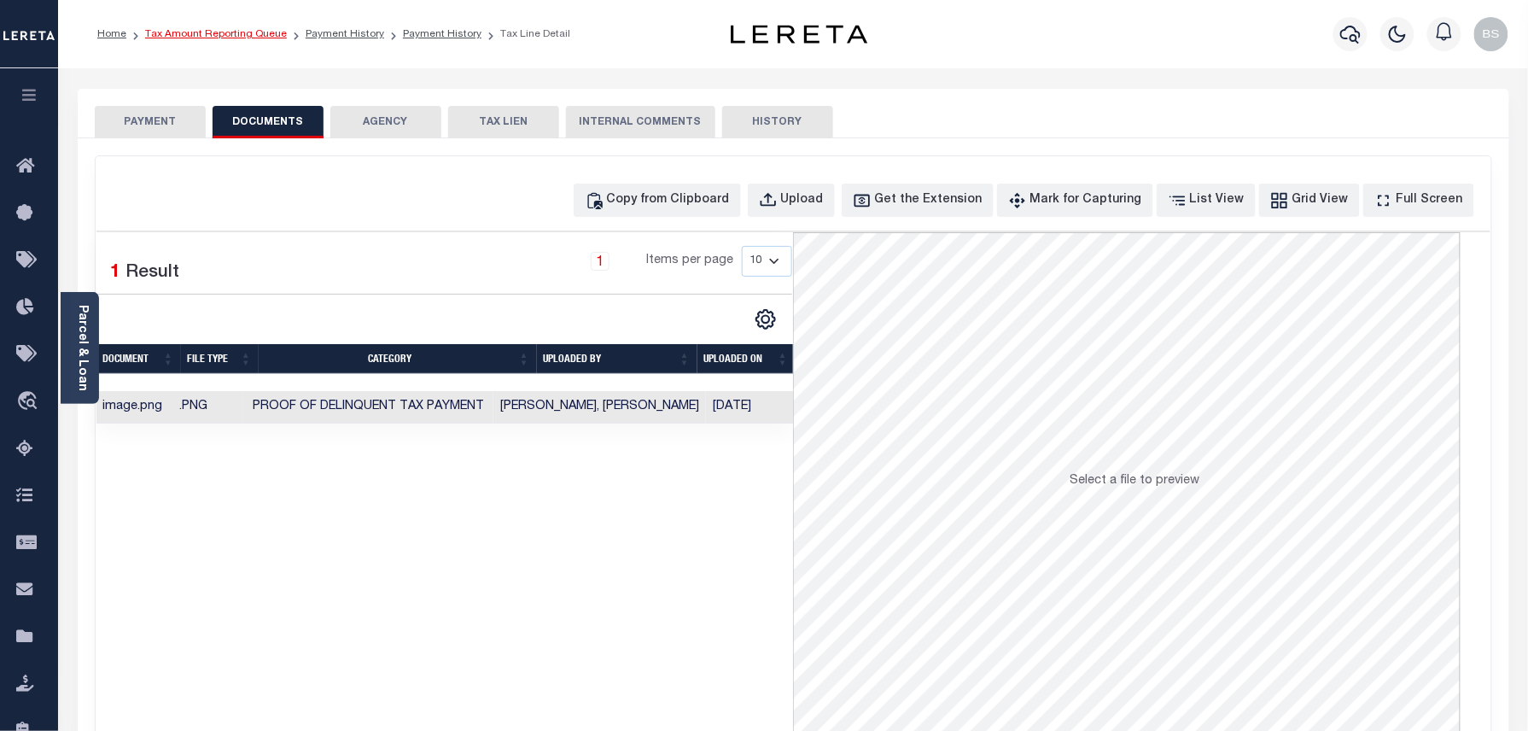
click at [232, 36] on link "Tax Amount Reporting Queue" at bounding box center [216, 34] width 142 height 10
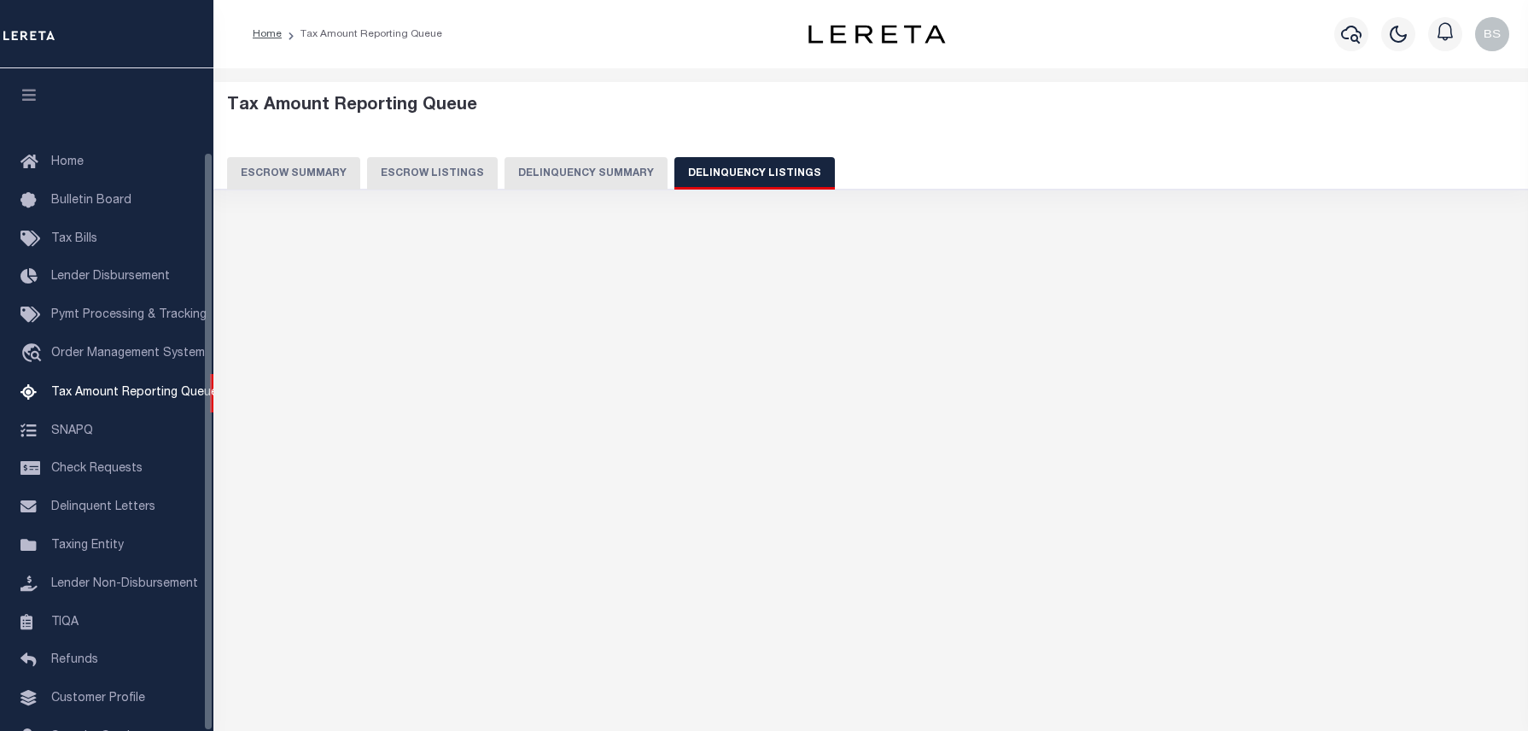
select select "100"
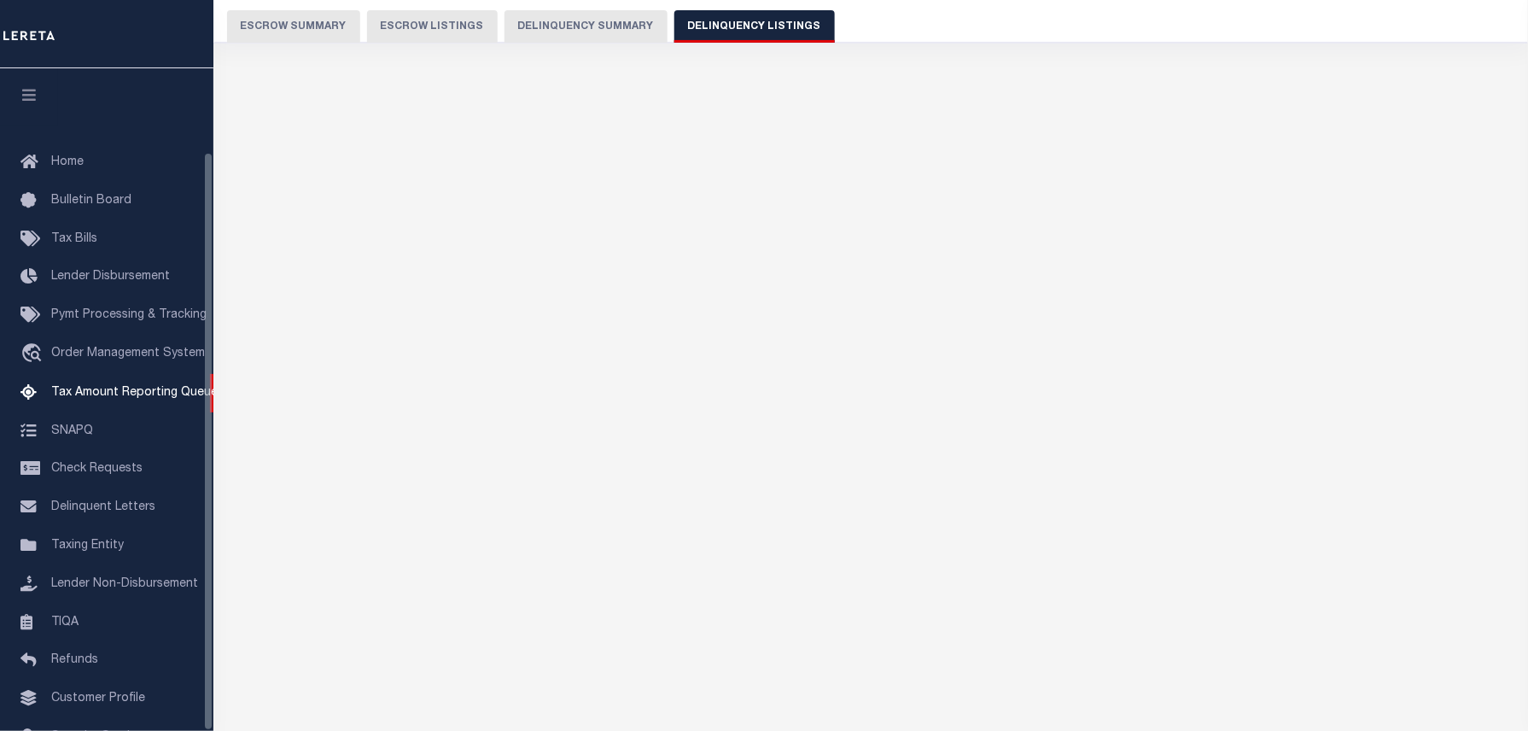
select select "100"
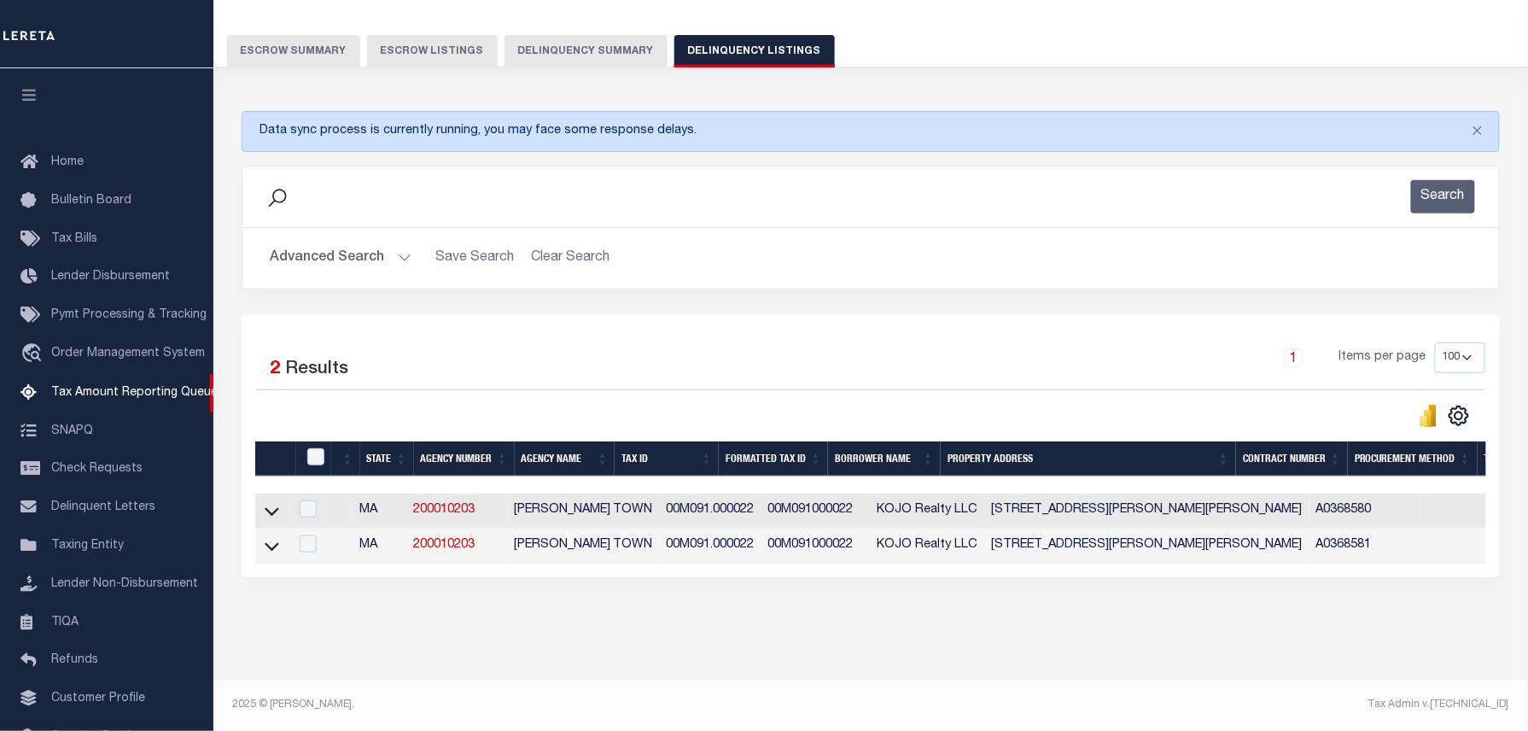
scroll to position [96, 0]
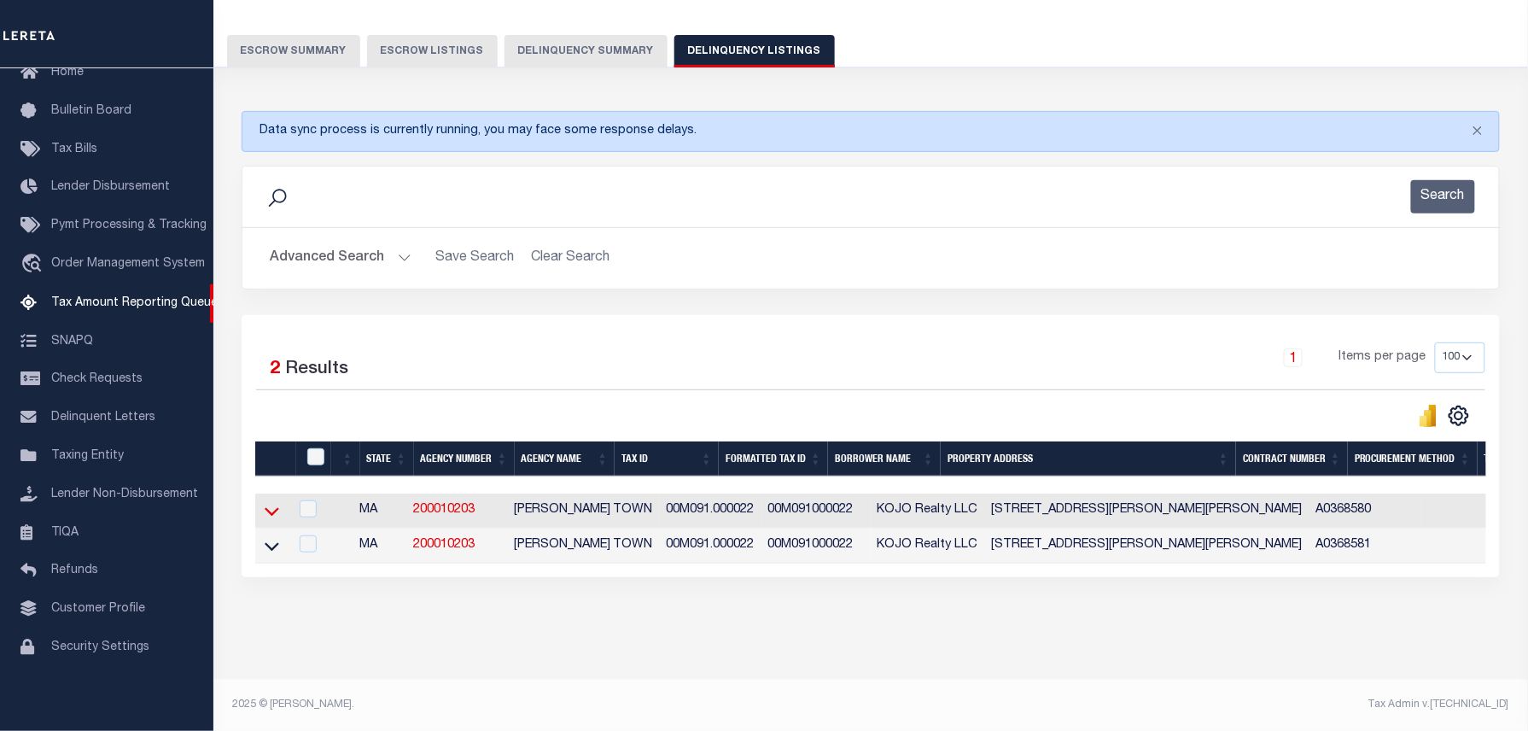
click at [265, 502] on icon at bounding box center [272, 511] width 15 height 18
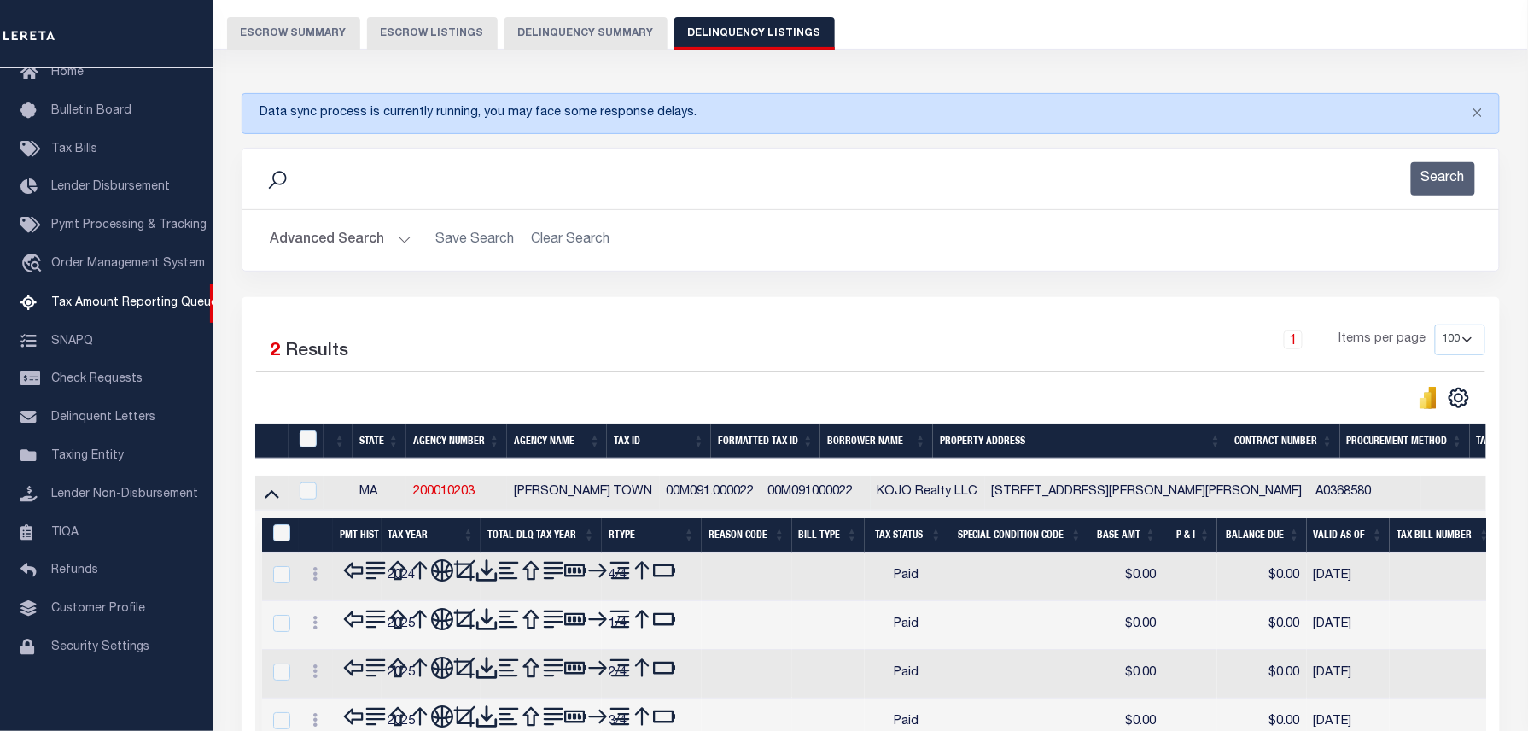
scroll to position [367, 0]
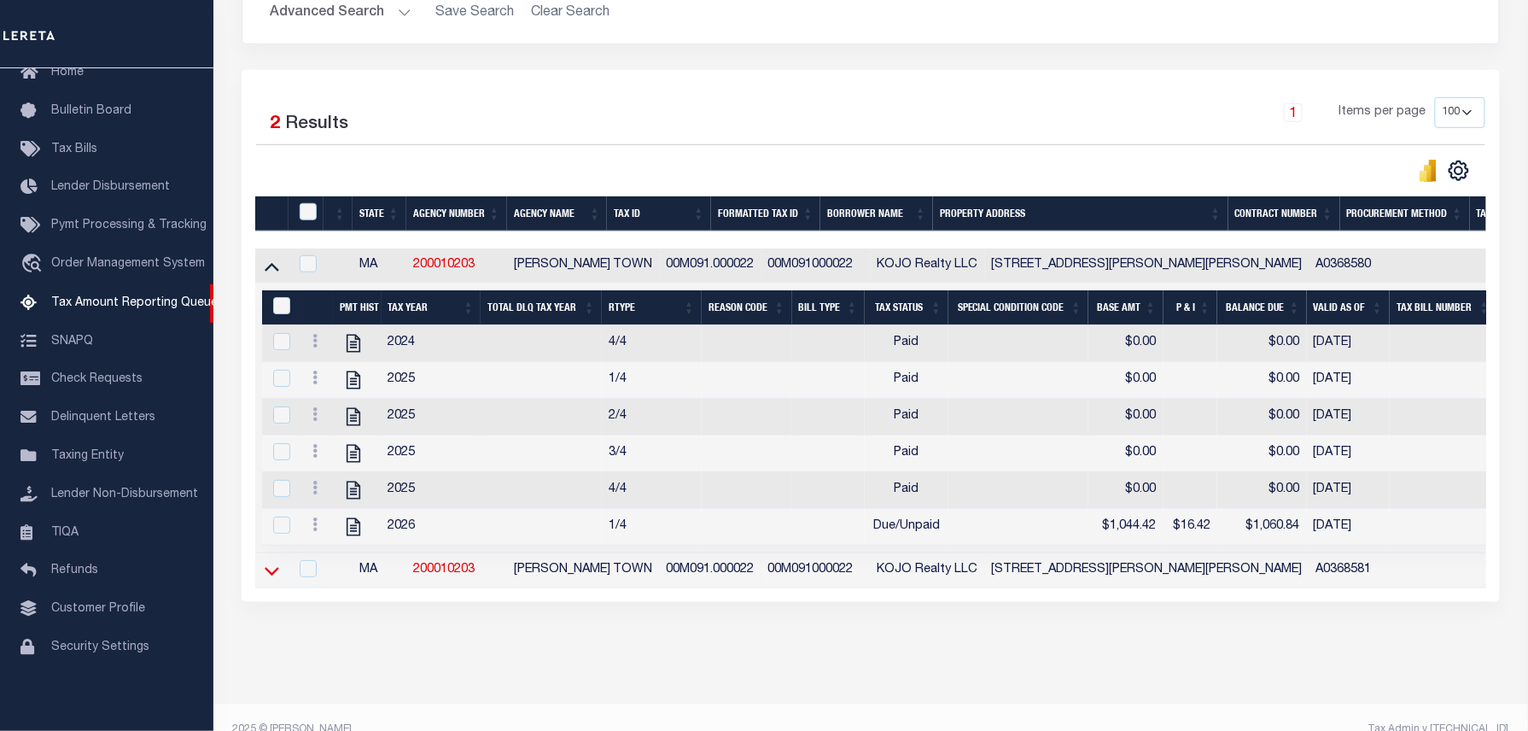
click at [274, 579] on icon at bounding box center [272, 571] width 15 height 18
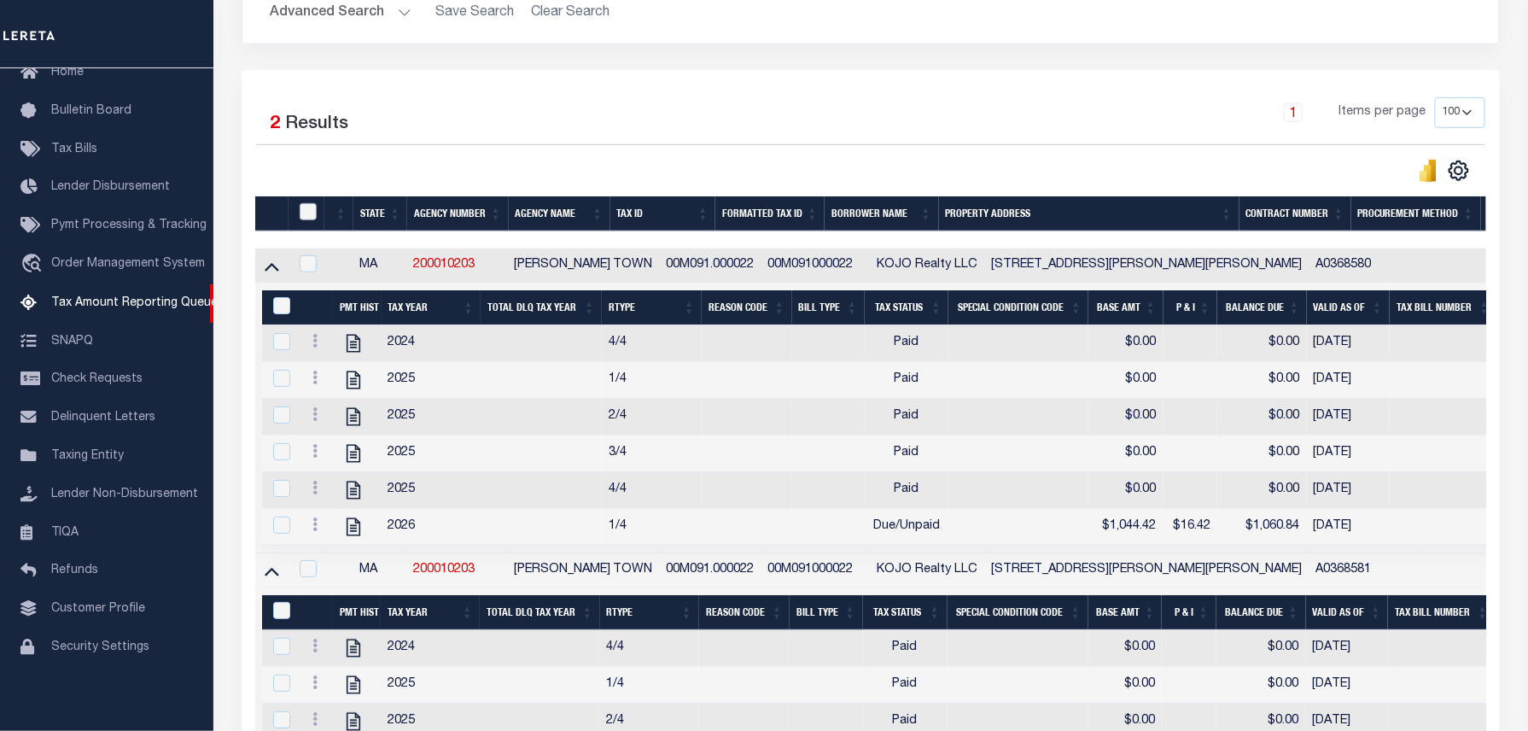
click at [308, 218] on input "checkbox" at bounding box center [308, 211] width 17 height 17
checkbox input "true"
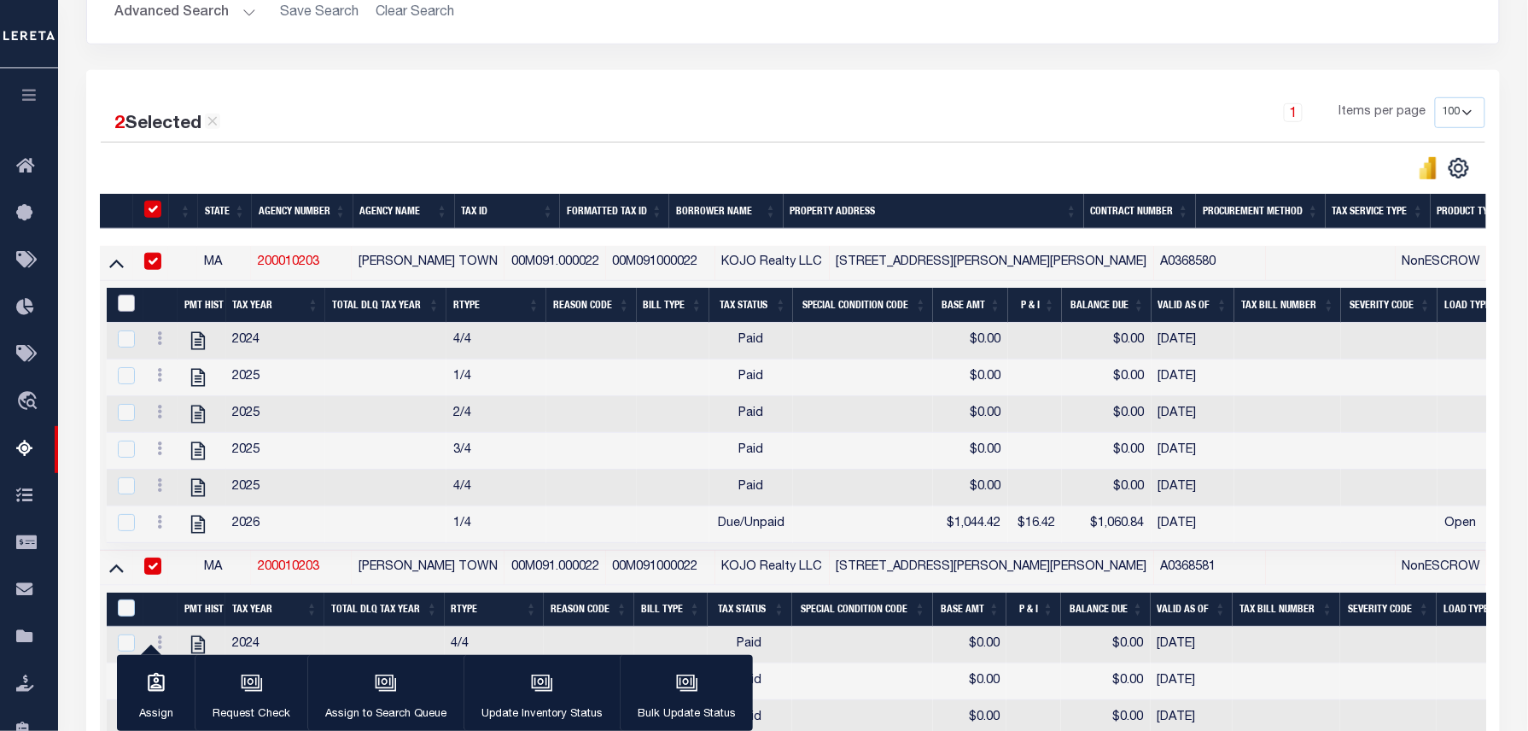
click at [128, 302] on input "&nbsp;" at bounding box center [126, 302] width 17 height 17
checkbox input "true"
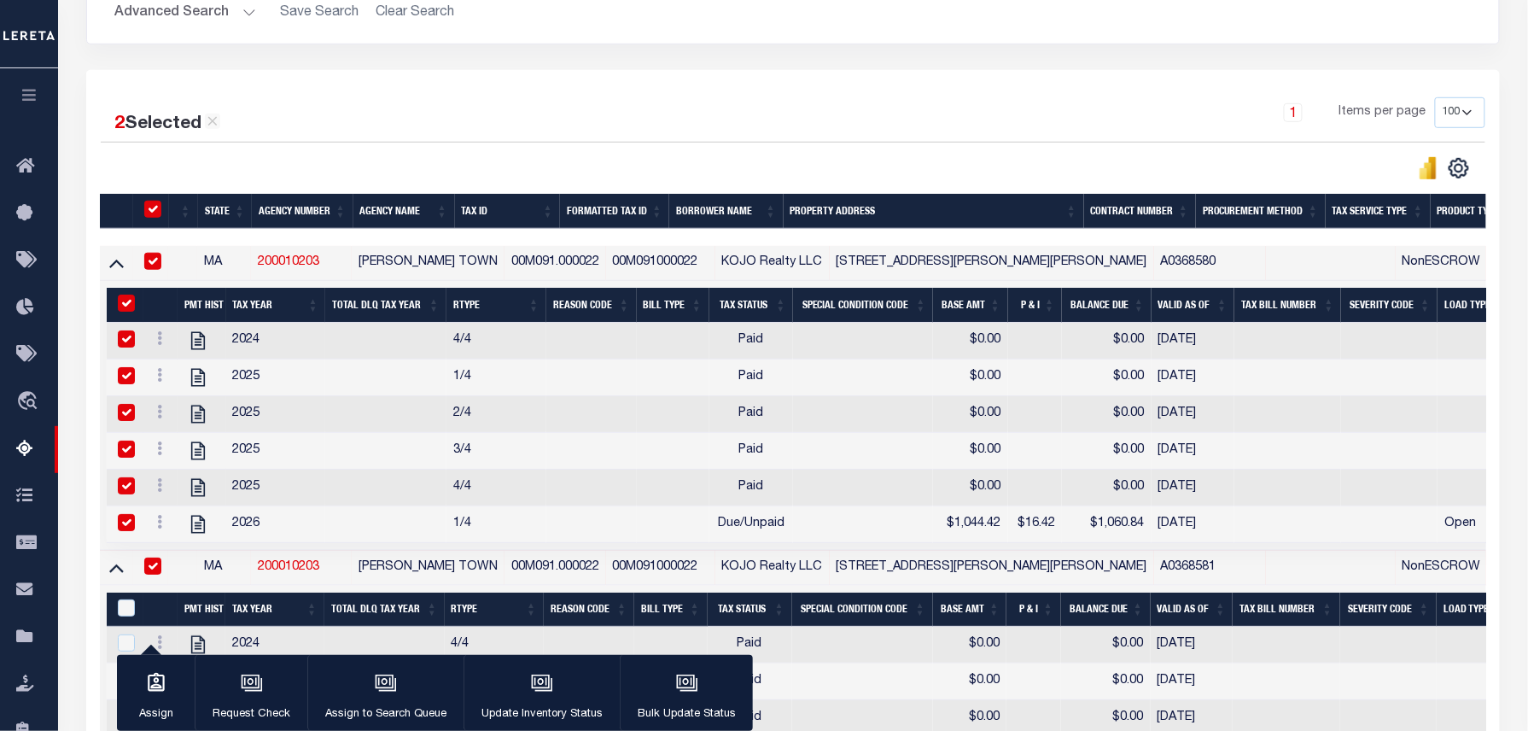
checkbox input "true"
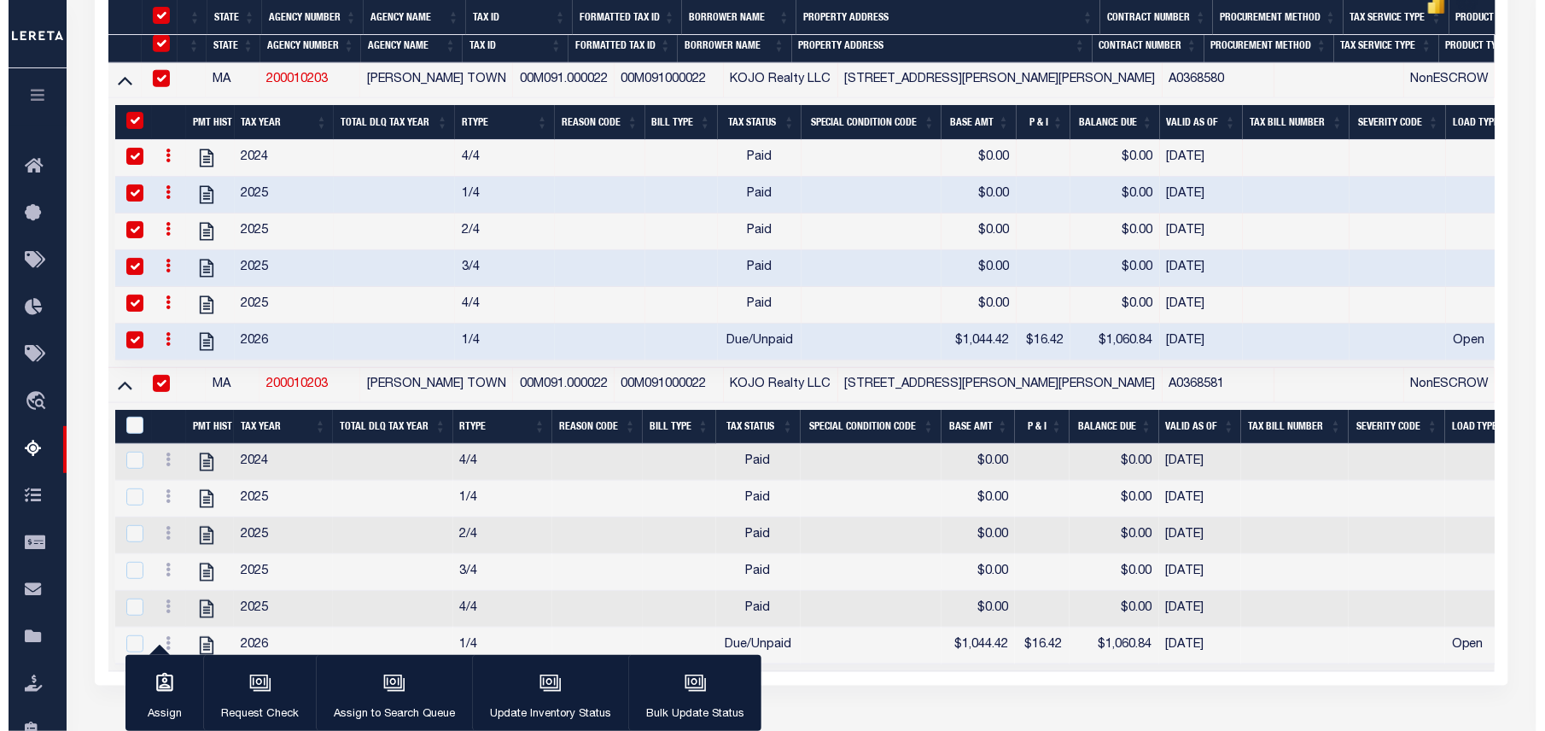
scroll to position [595, 0]
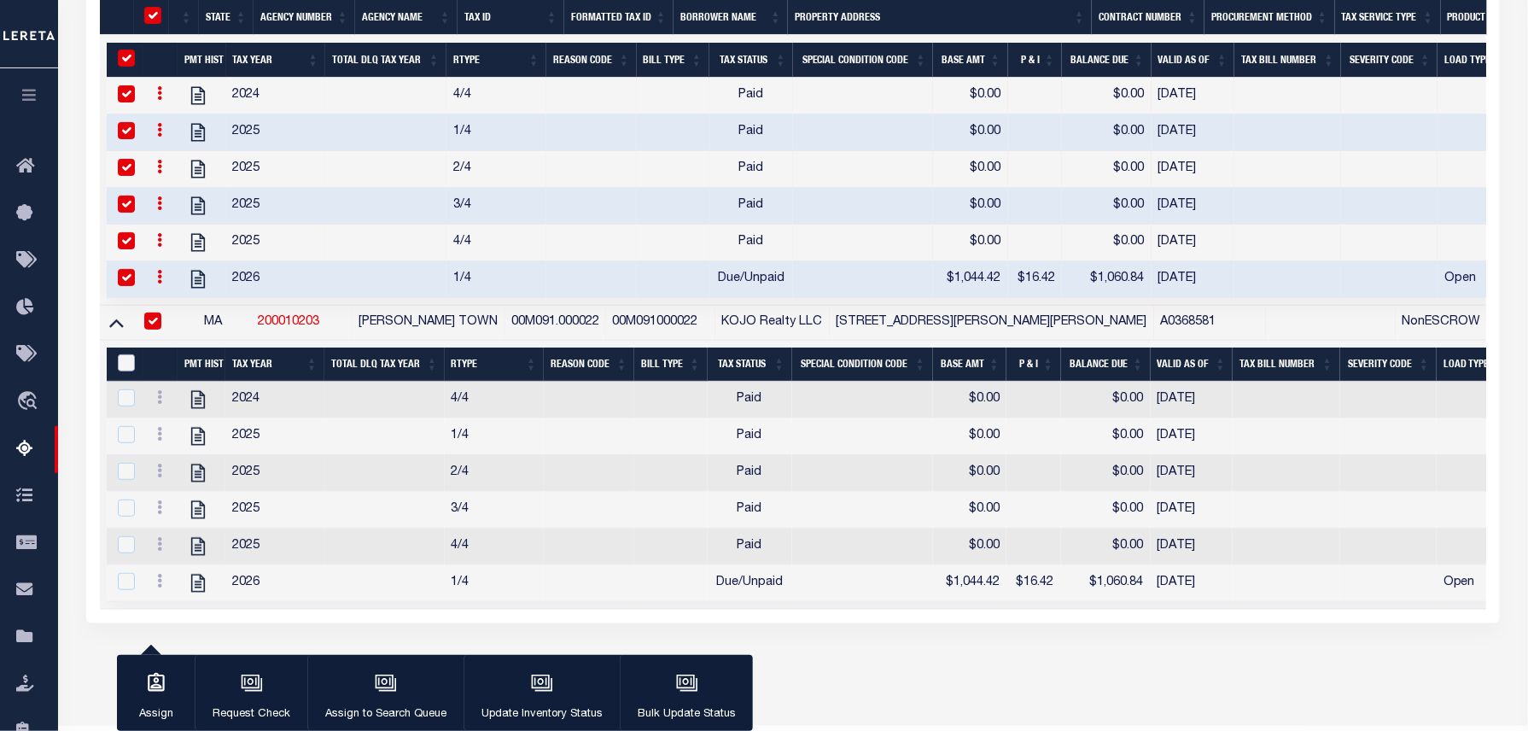
click at [124, 371] on input "&nbsp;" at bounding box center [126, 362] width 17 height 17
checkbox input "true"
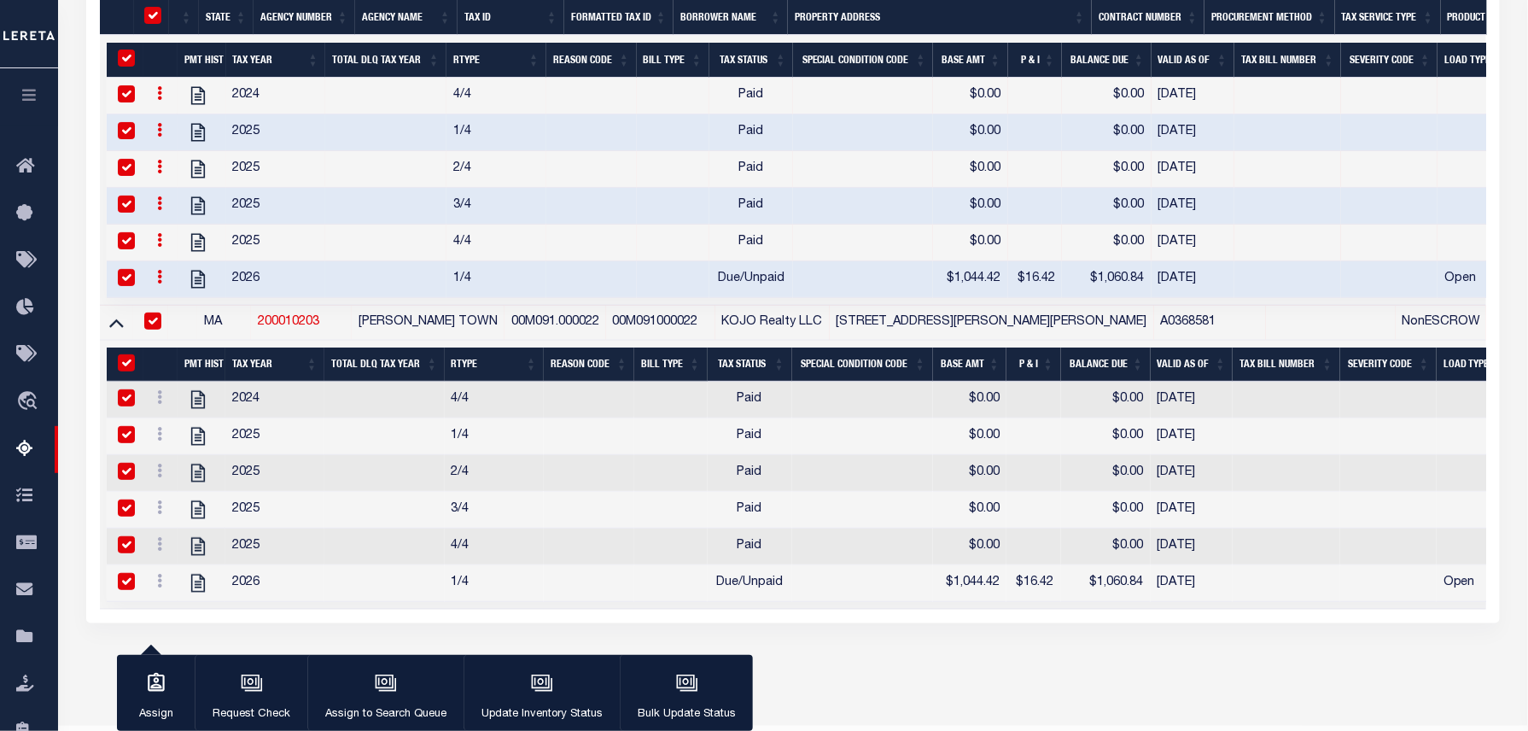
checkbox input "true"
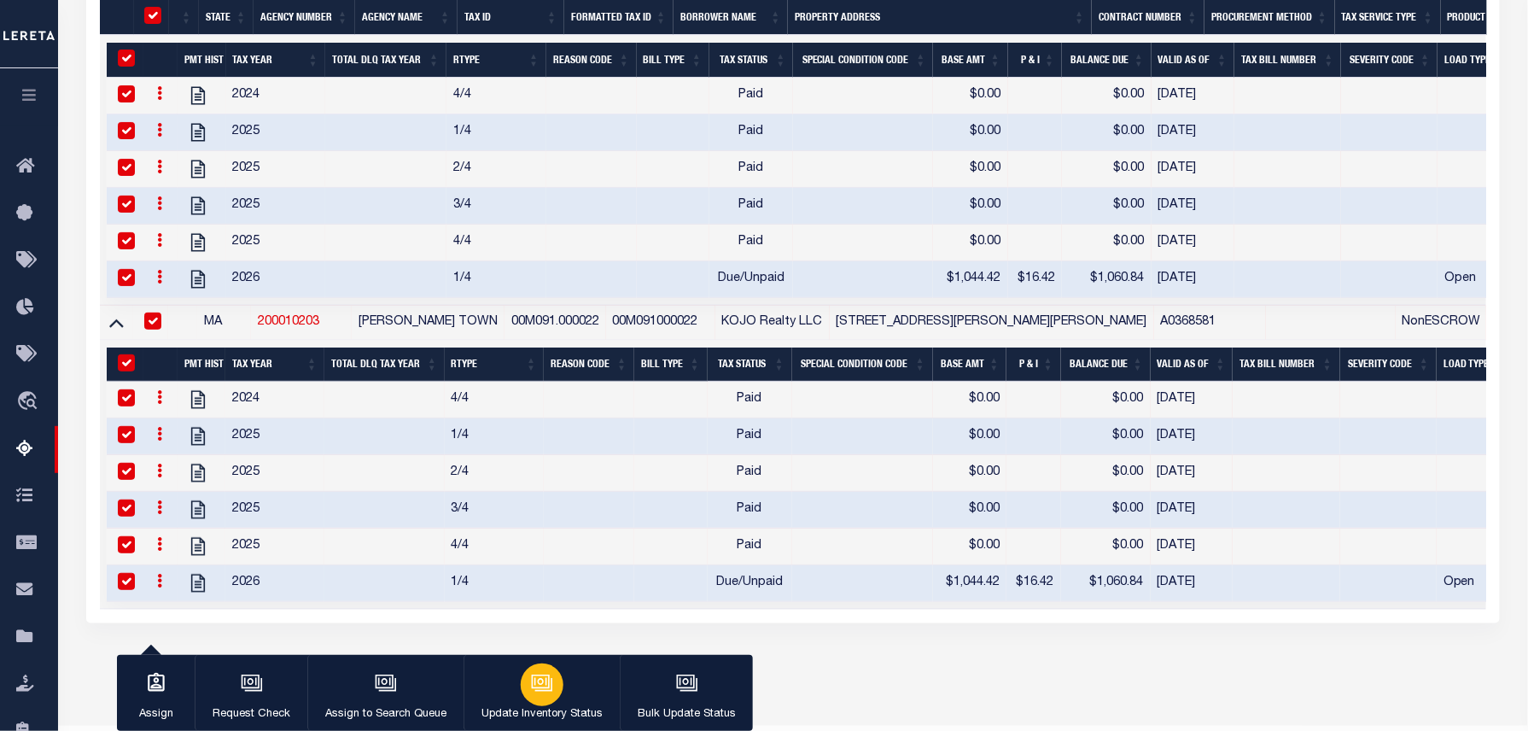
click at [539, 703] on div "button" at bounding box center [542, 684] width 43 height 43
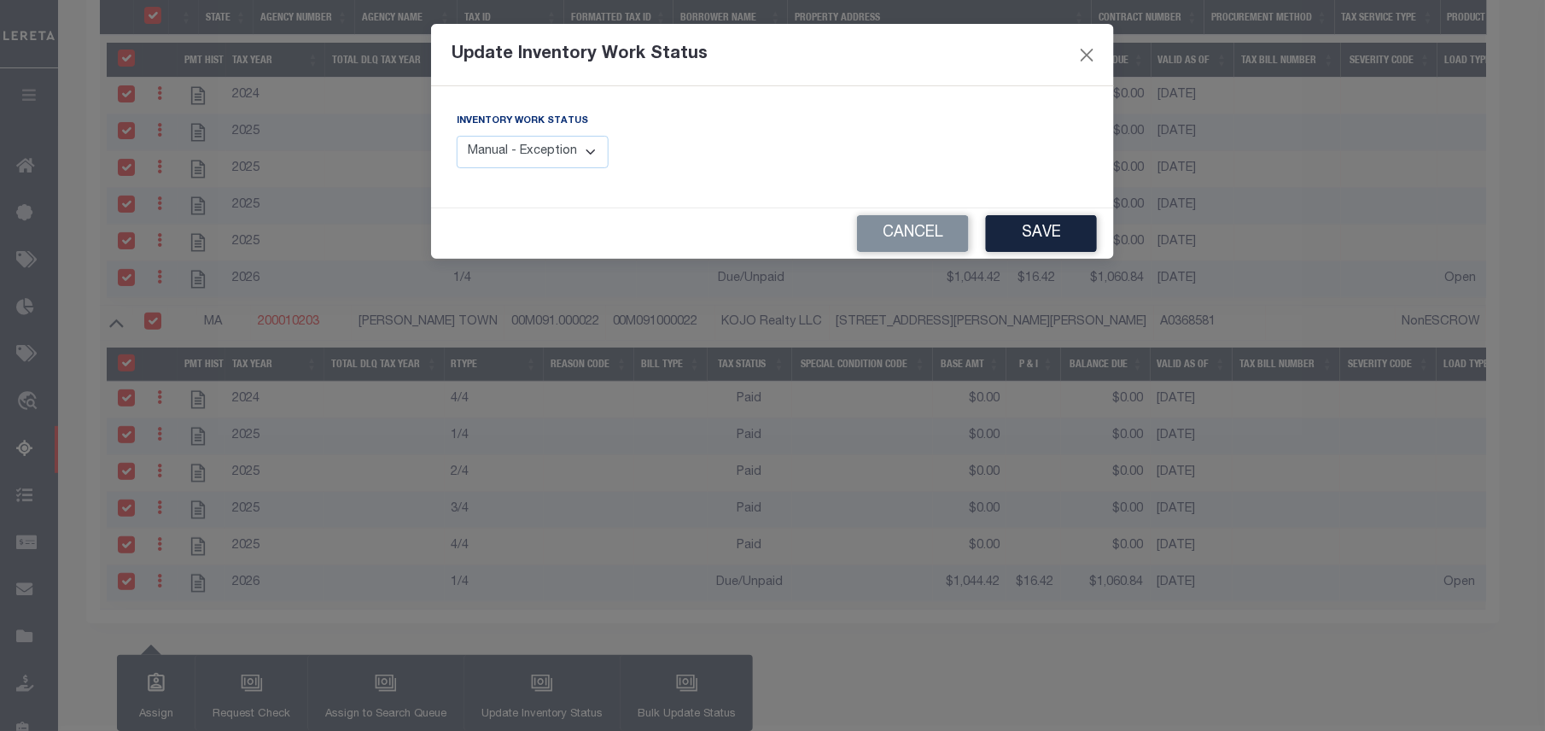
click at [588, 148] on select "Manual - Exception Pended - Awaiting Search Late Add Exception Completed" at bounding box center [533, 152] width 152 height 33
select select "4"
click at [457, 136] on select "Manual - Exception Pended - Awaiting Search Late Add Exception Completed" at bounding box center [533, 152] width 152 height 33
click at [1052, 239] on button "Save" at bounding box center [1041, 233] width 111 height 37
